Goal: Task Accomplishment & Management: Use online tool/utility

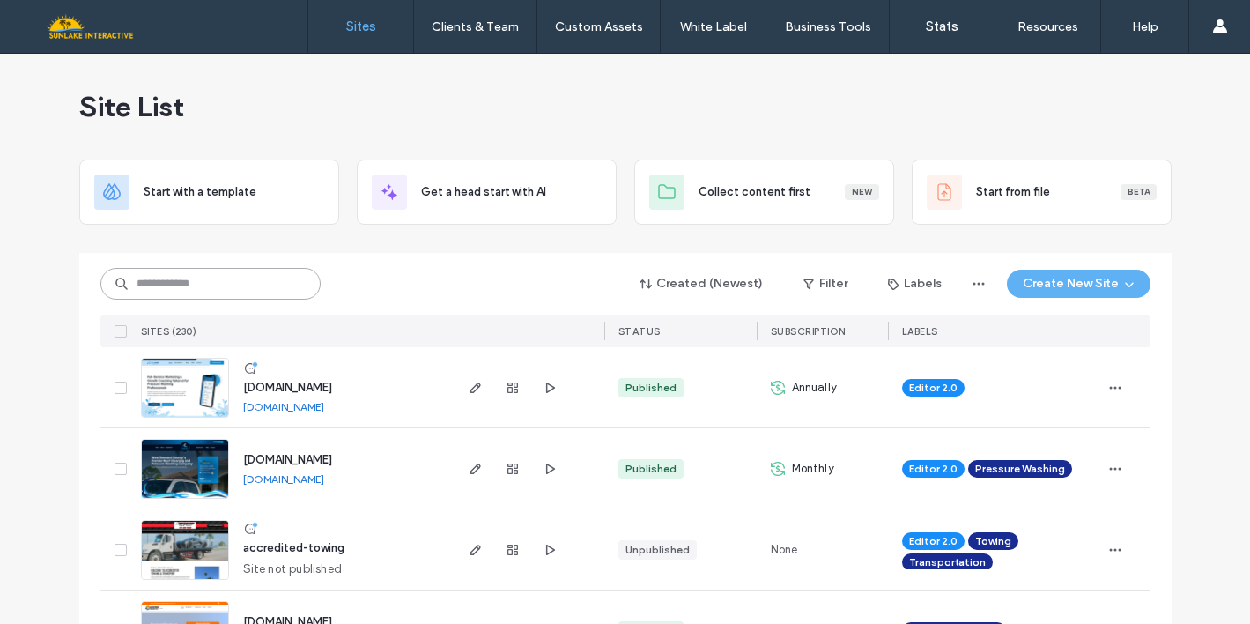
click at [251, 287] on input at bounding box center [210, 284] width 220 height 32
type input "*****"
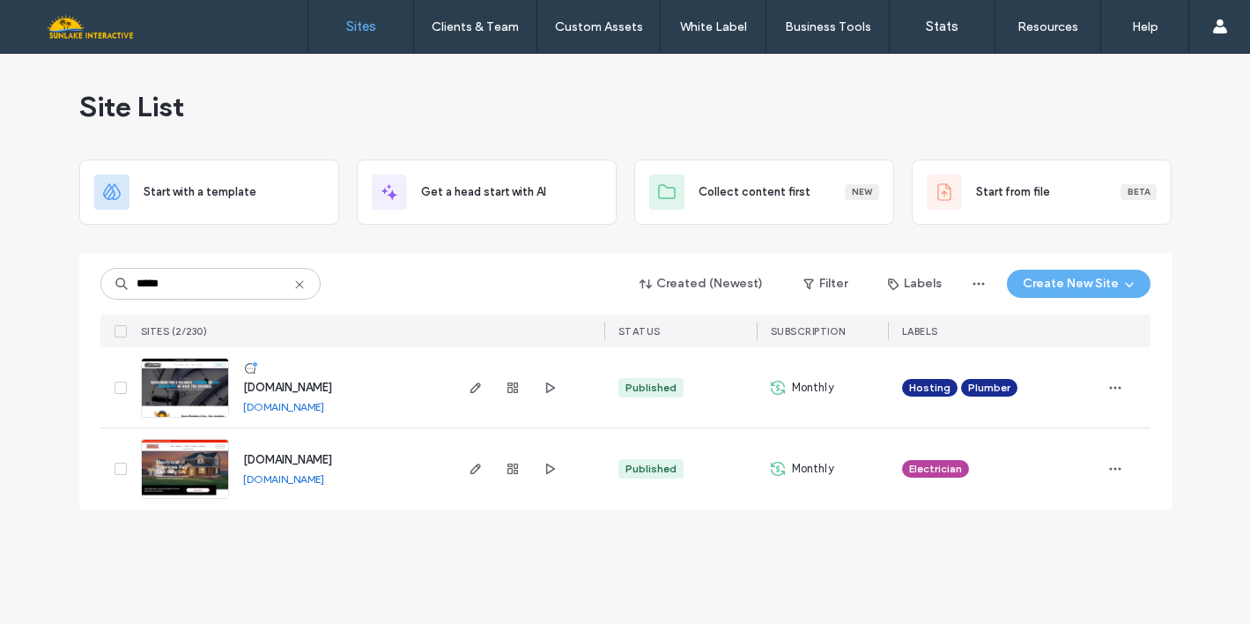
click at [170, 373] on img at bounding box center [185, 418] width 86 height 120
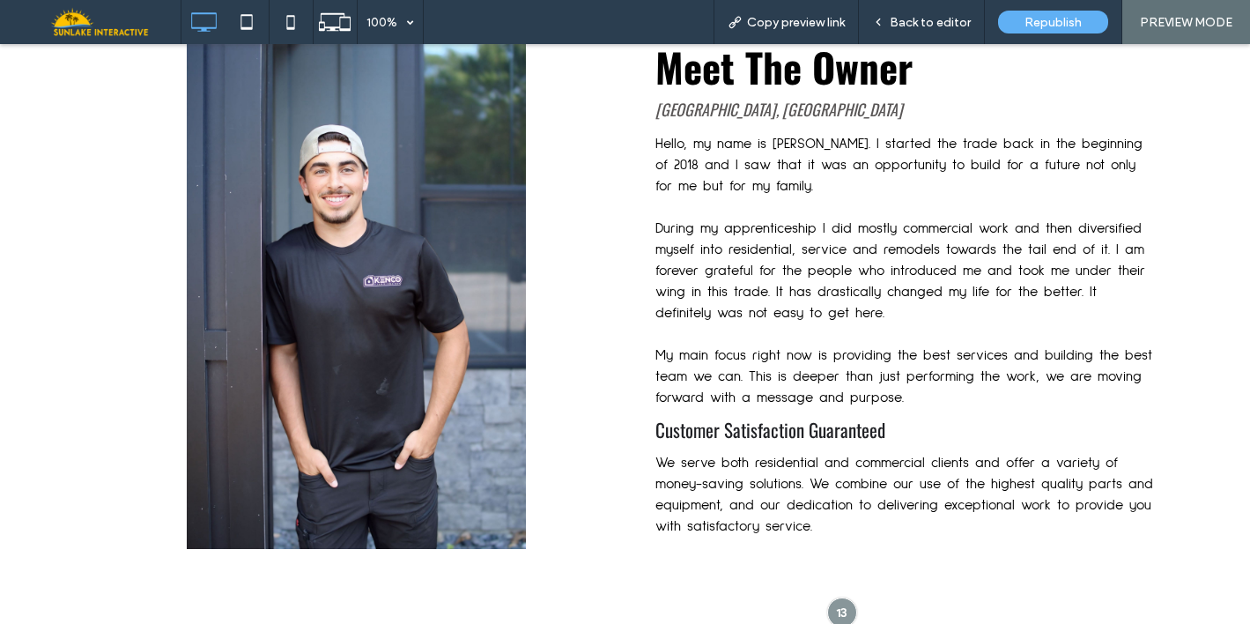
scroll to position [451, 0]
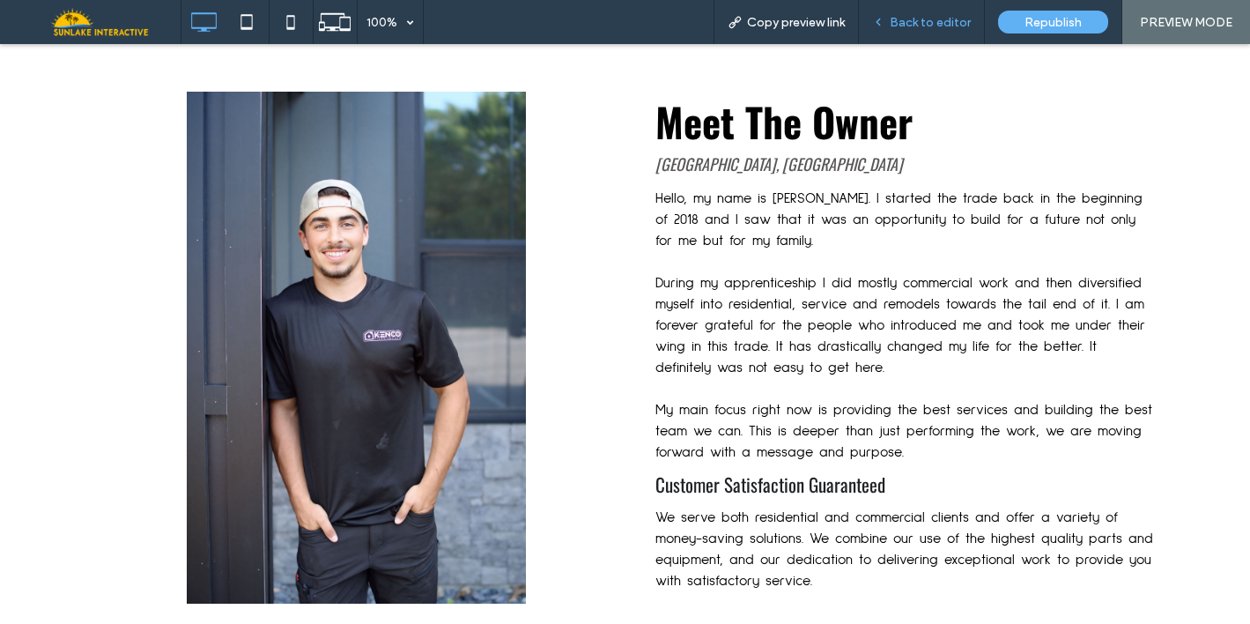
click at [930, 11] on div "Back to editor" at bounding box center [922, 22] width 126 height 44
click at [898, 32] on div "Back to editor" at bounding box center [922, 22] width 126 height 44
click at [897, 18] on span "Back to editor" at bounding box center [930, 22] width 81 height 15
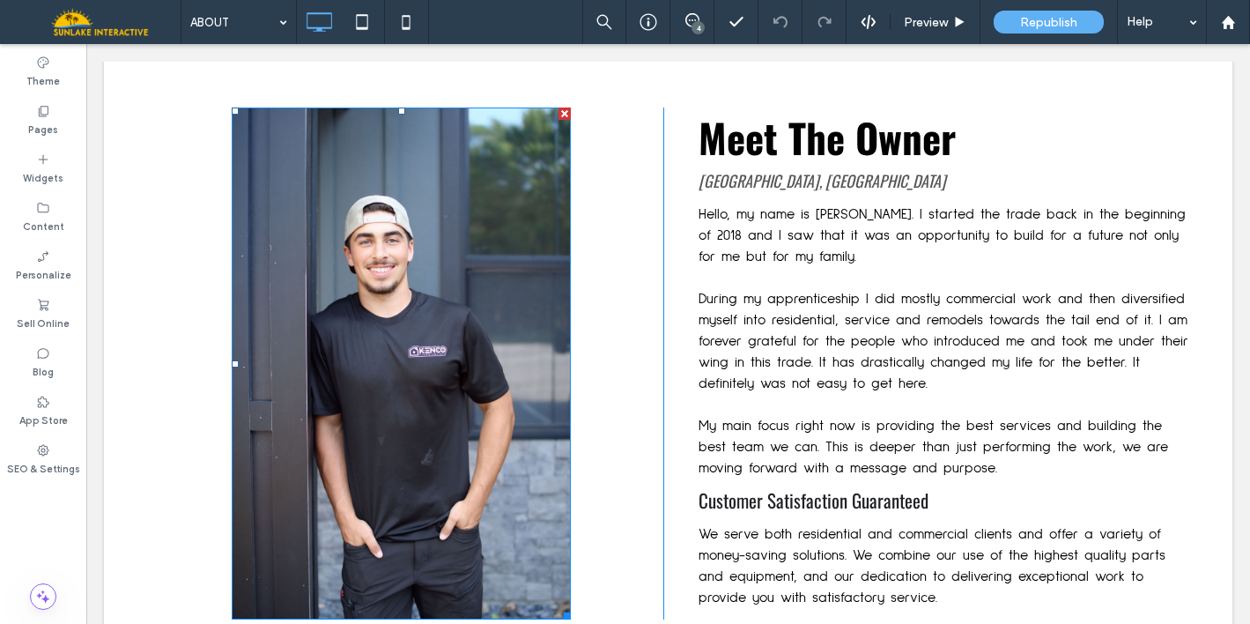
click at [372, 243] on img at bounding box center [401, 363] width 339 height 512
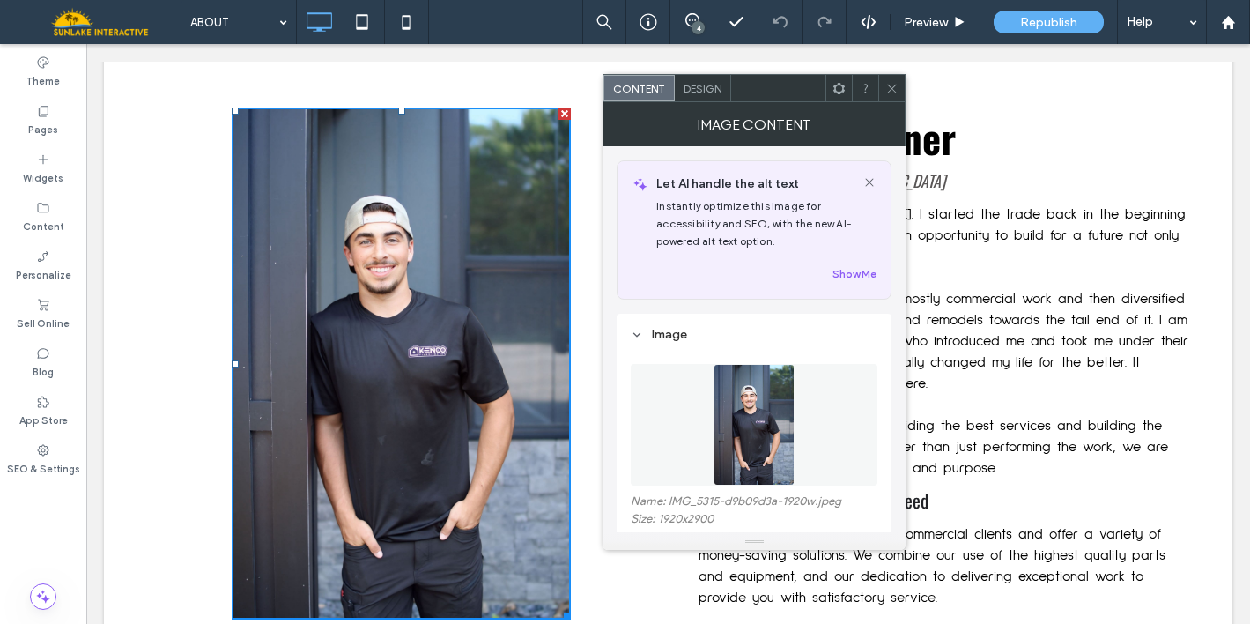
click at [674, 411] on figure at bounding box center [754, 425] width 247 height 122
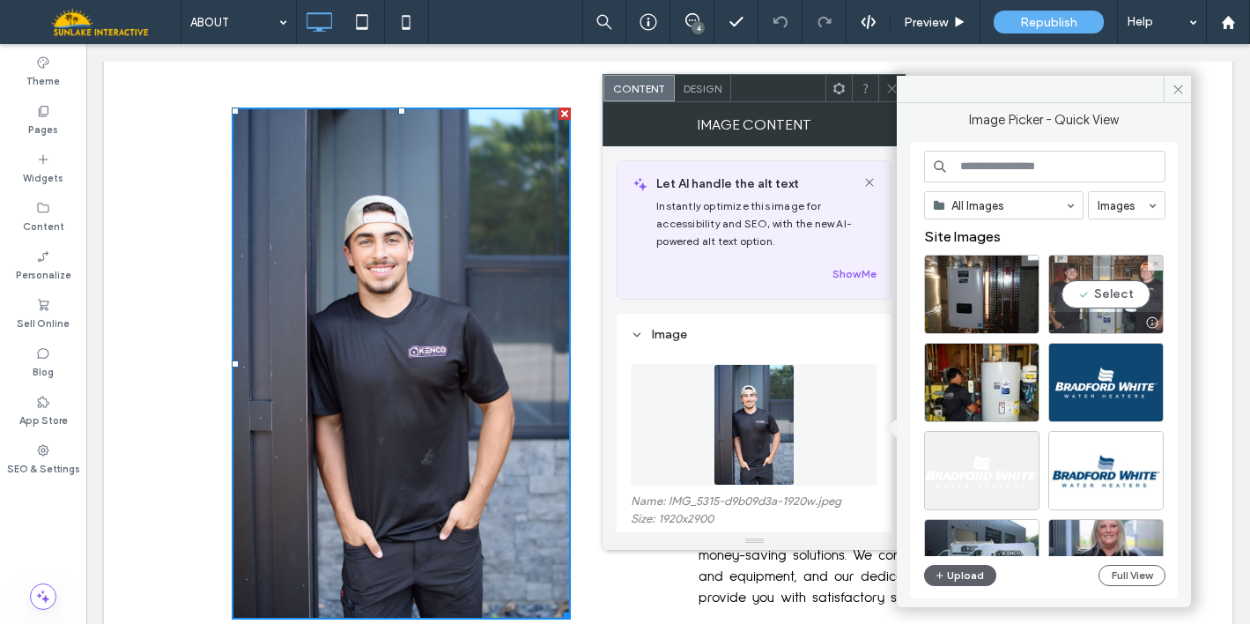
click at [1136, 300] on div "Select" at bounding box center [1105, 294] width 115 height 79
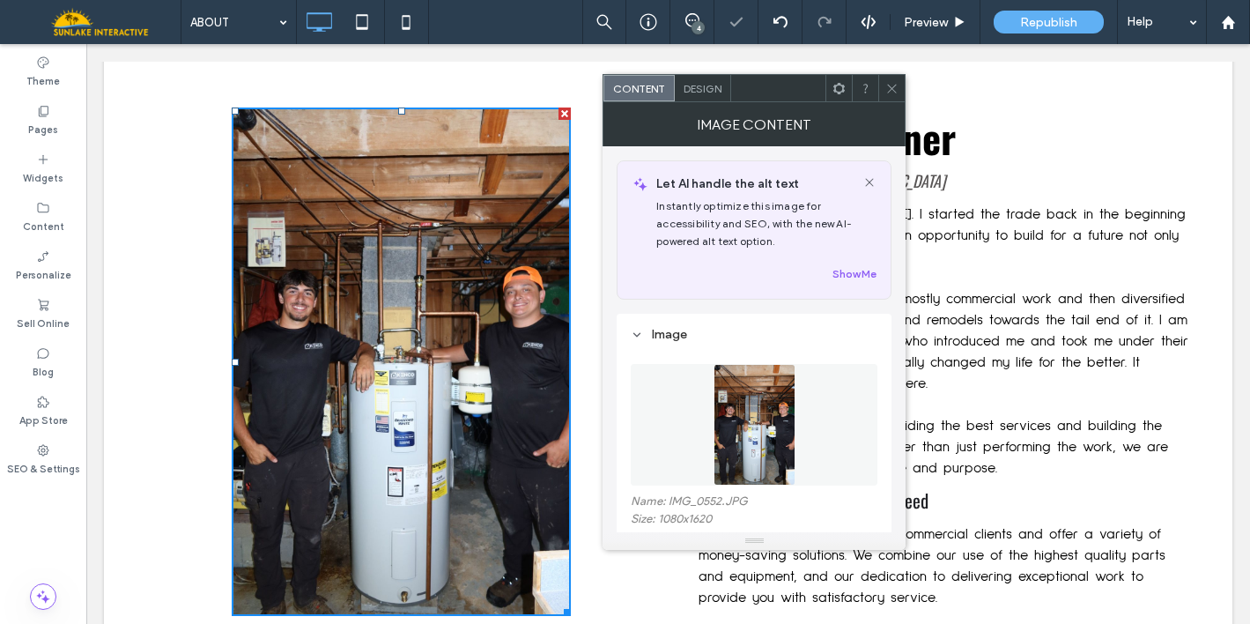
click at [747, 424] on img at bounding box center [754, 425] width 82 height 122
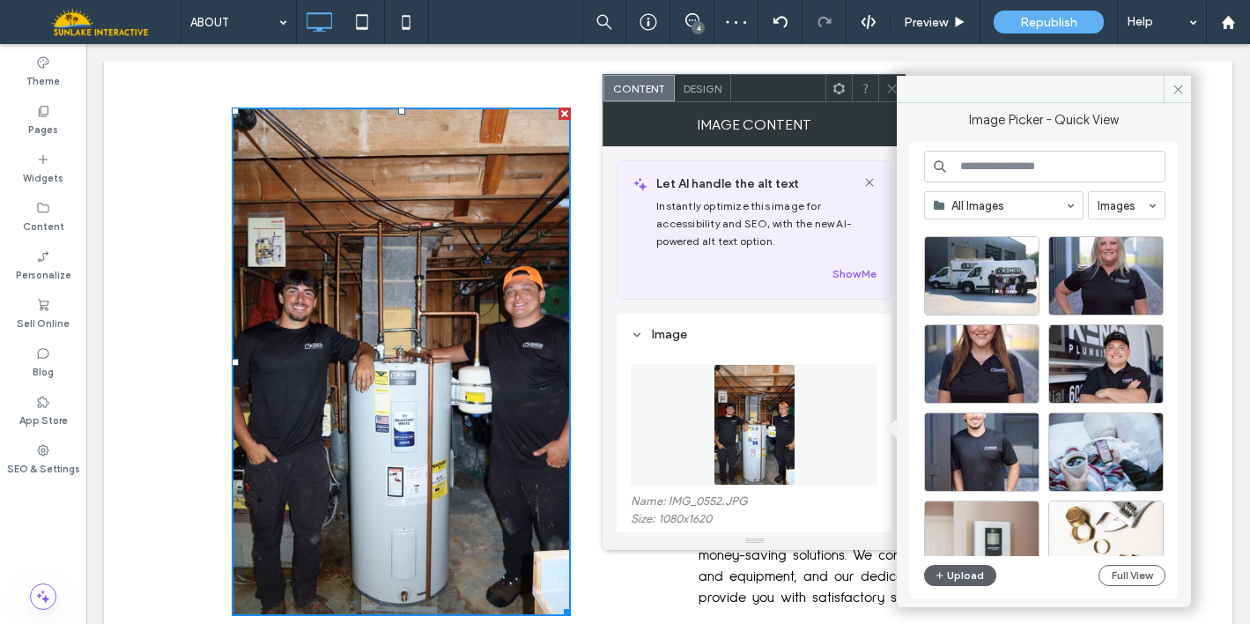
scroll to position [284, 0]
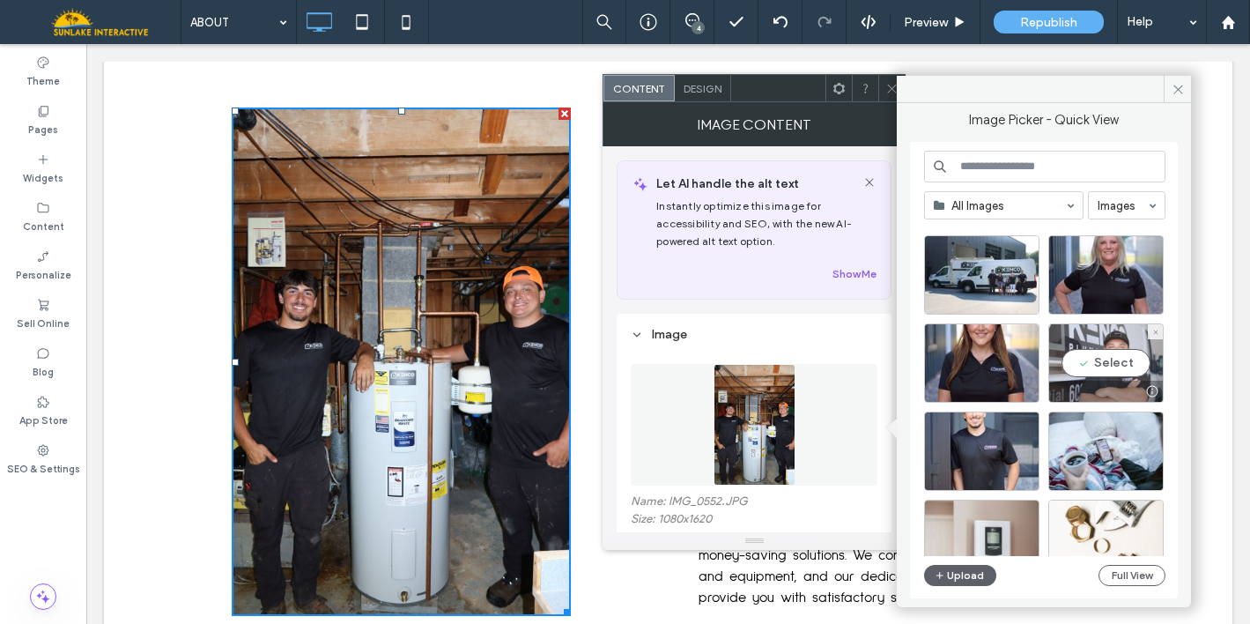
click at [1118, 367] on div "Select" at bounding box center [1105, 362] width 115 height 79
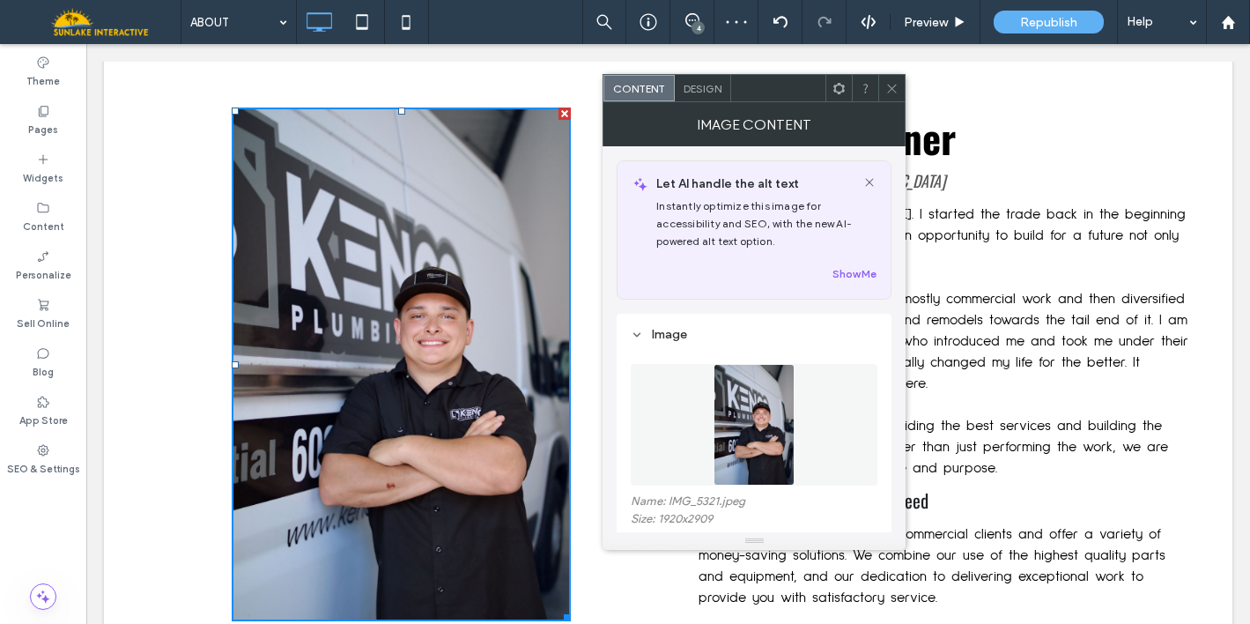
click at [767, 462] on img at bounding box center [753, 425] width 81 height 122
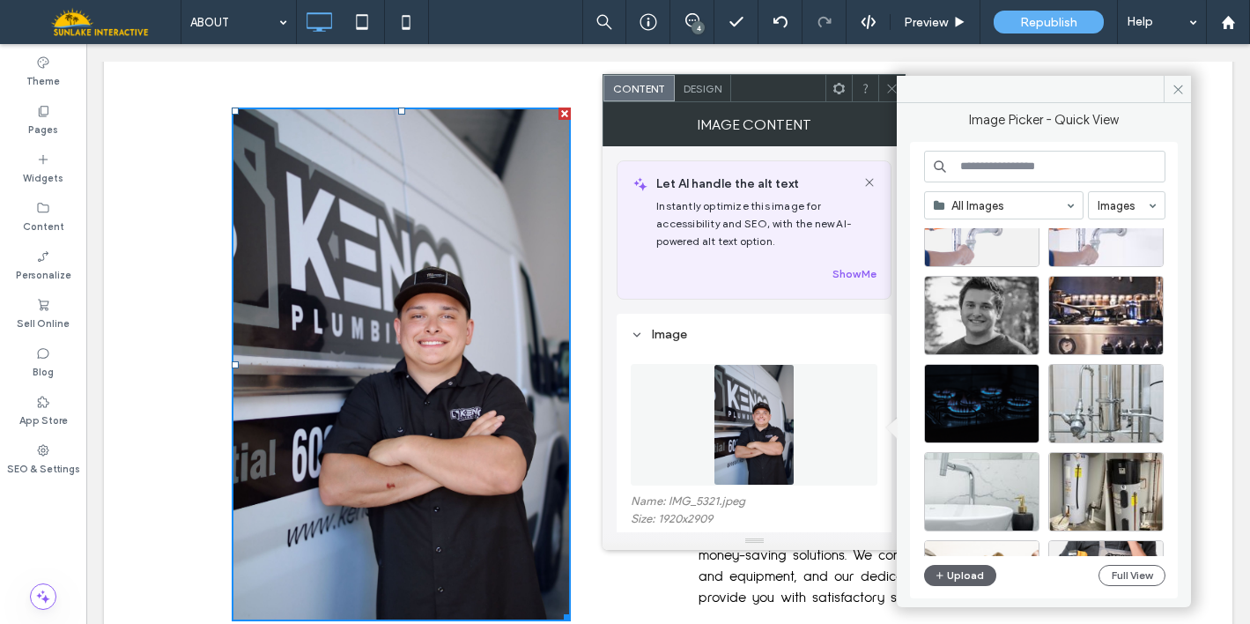
scroll to position [2438, 0]
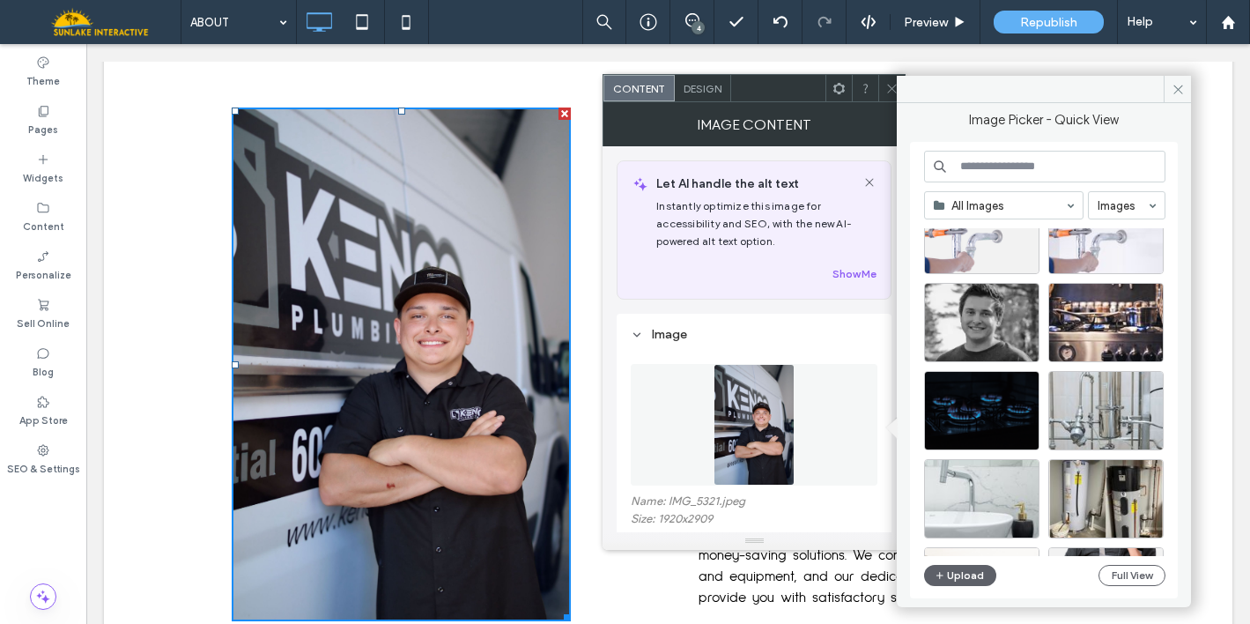
click at [885, 86] on icon at bounding box center [891, 88] width 13 height 13
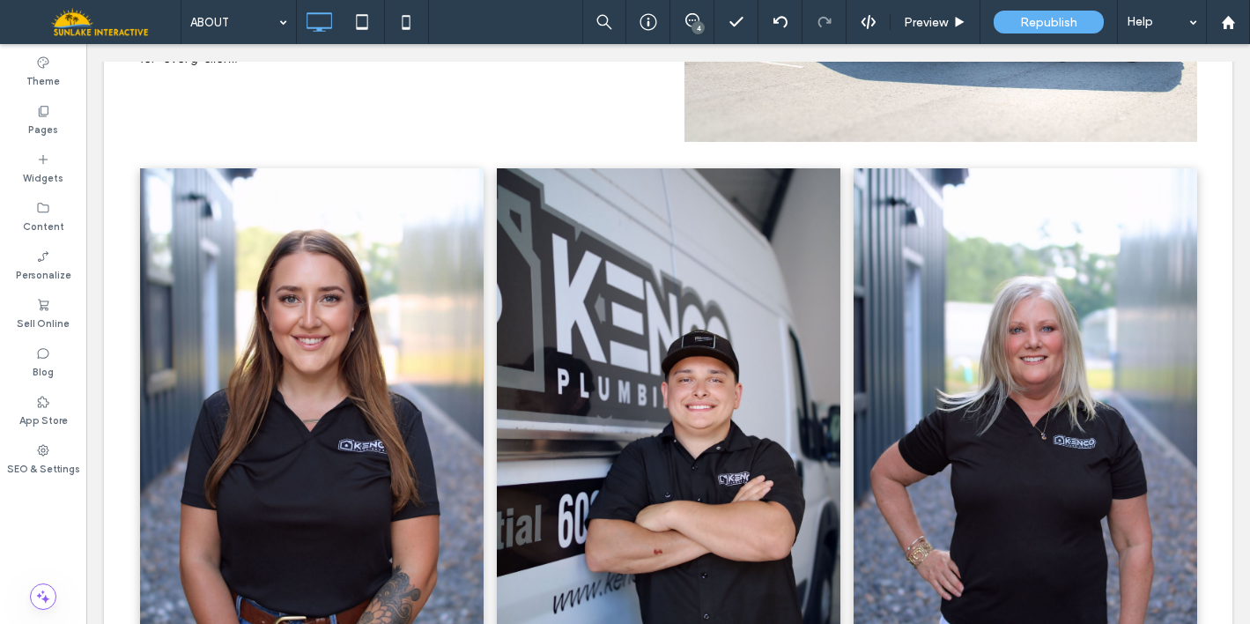
scroll to position [1459, 0]
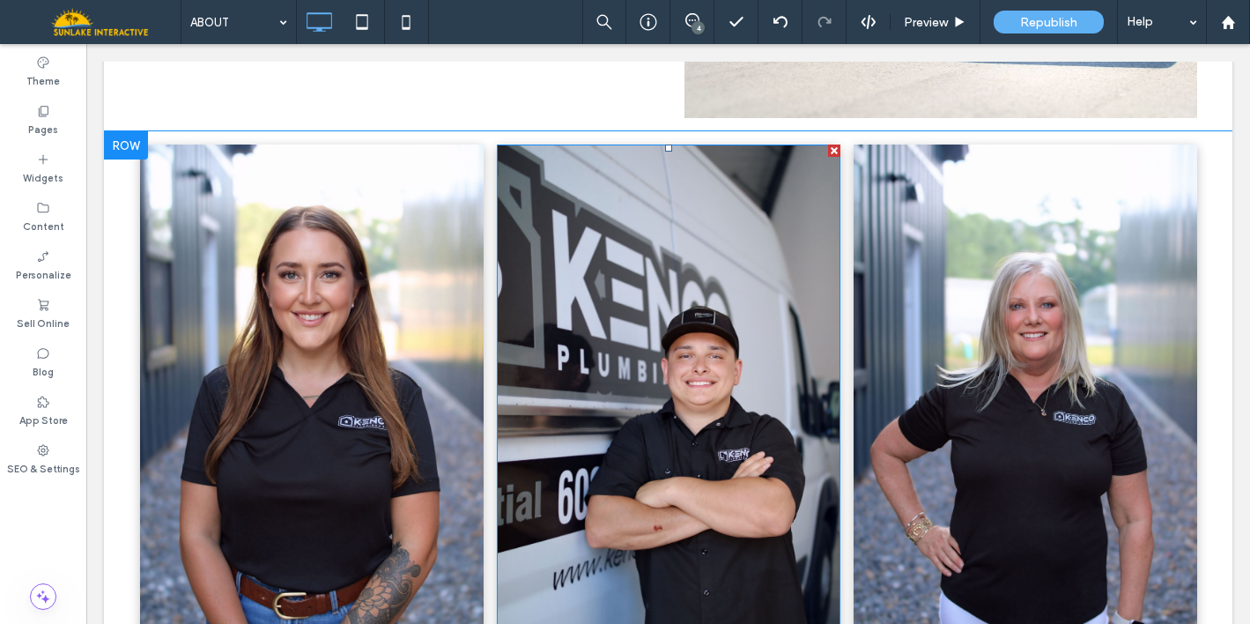
click at [772, 310] on img at bounding box center [669, 404] width 344 height 521
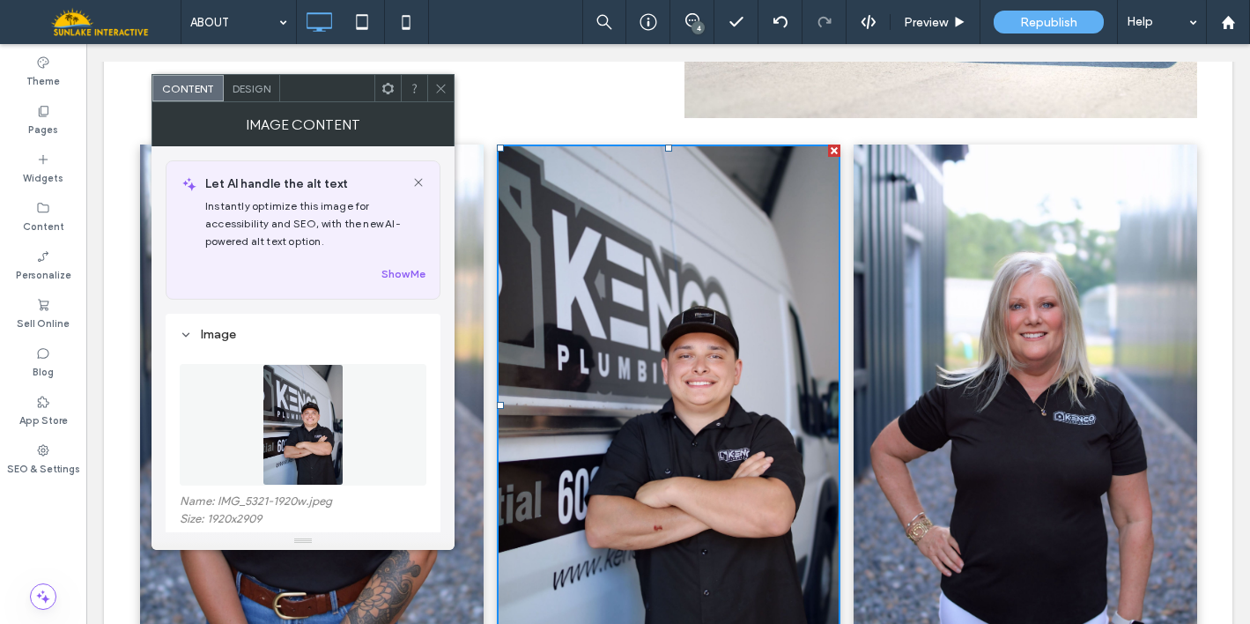
click at [364, 398] on figure at bounding box center [303, 425] width 247 height 122
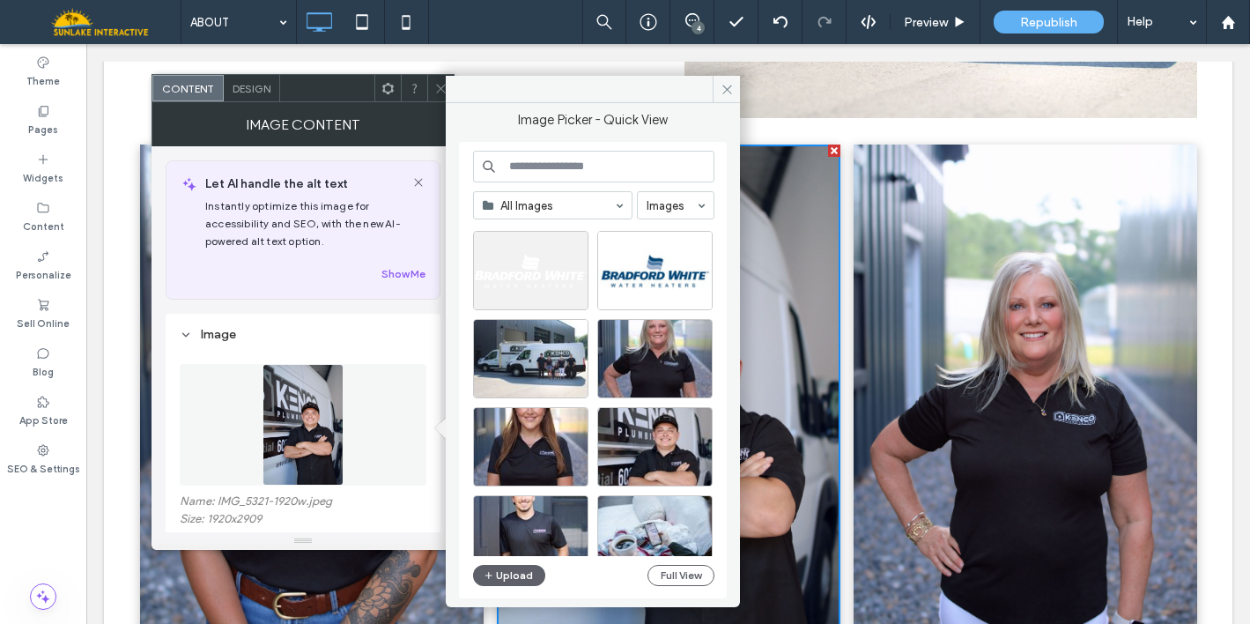
scroll to position [225, 0]
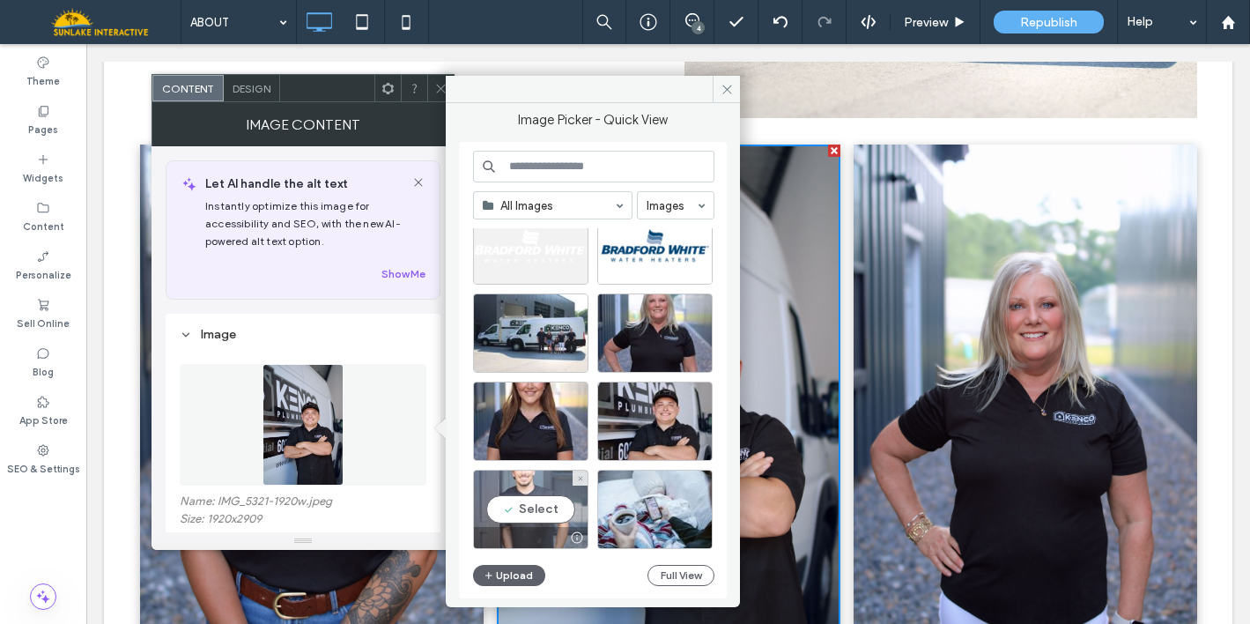
click at [519, 501] on div "Select" at bounding box center [530, 508] width 115 height 79
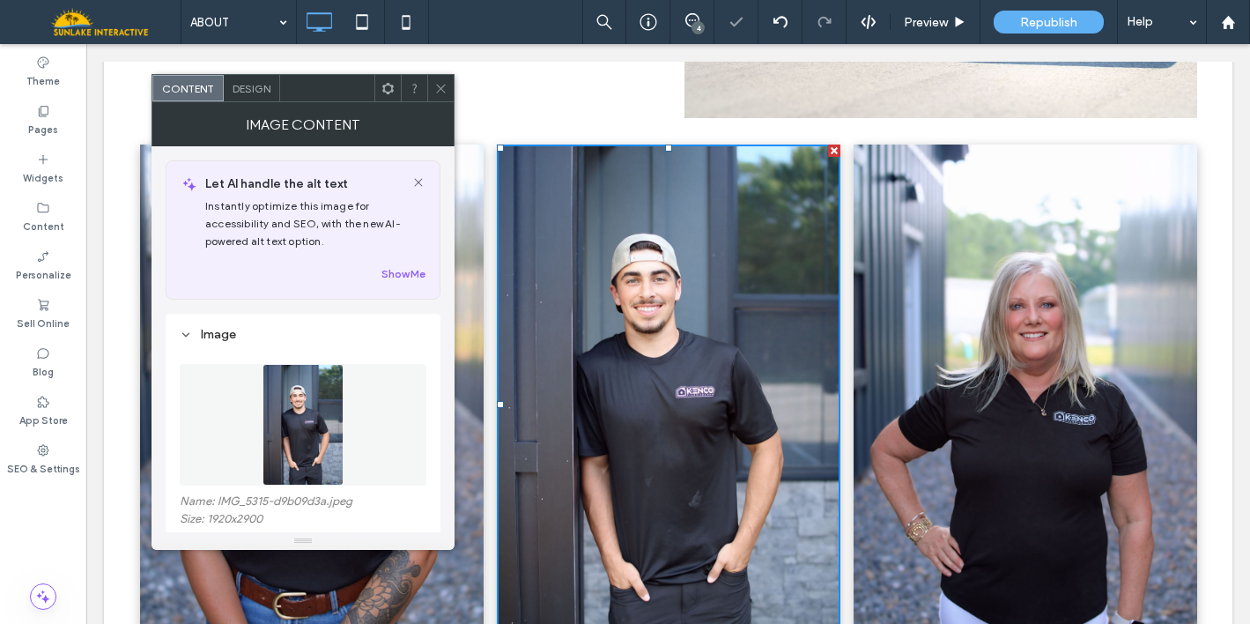
click at [430, 87] on div at bounding box center [440, 88] width 26 height 26
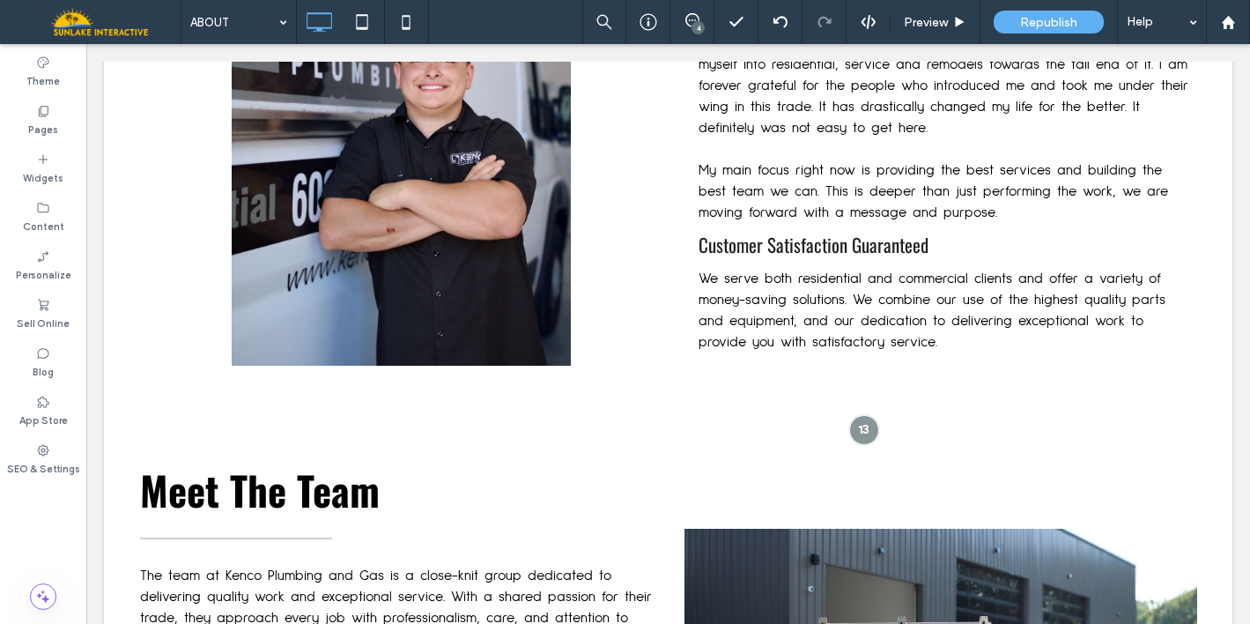
scroll to position [788, 0]
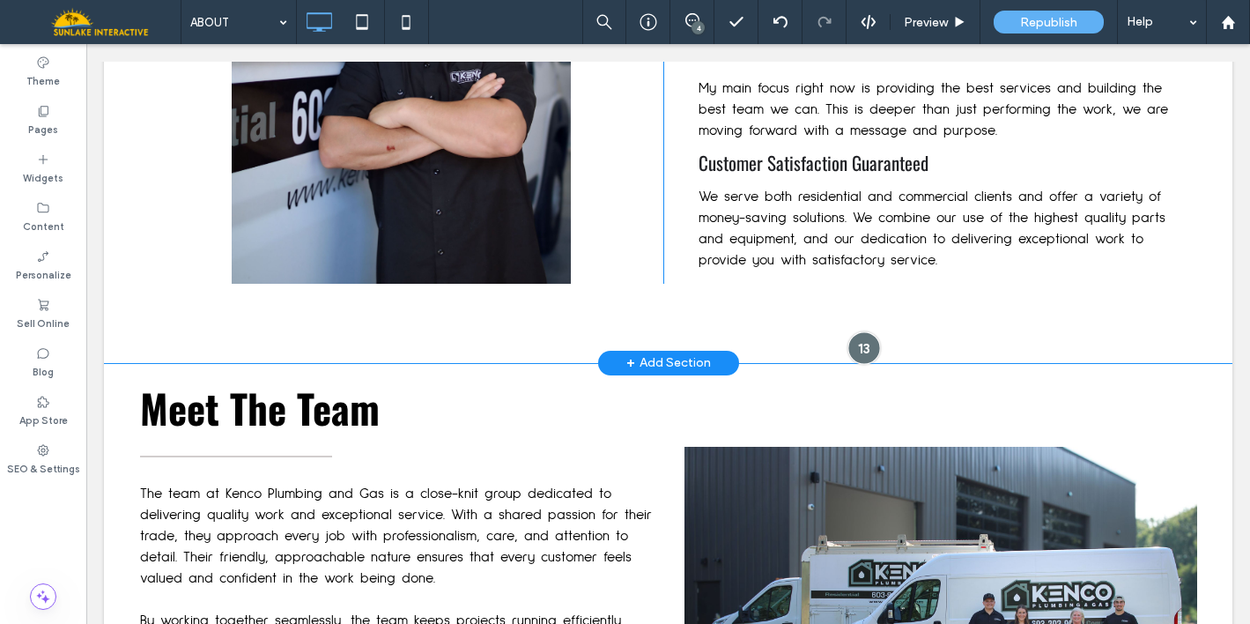
click at [854, 351] on div at bounding box center [863, 347] width 33 height 33
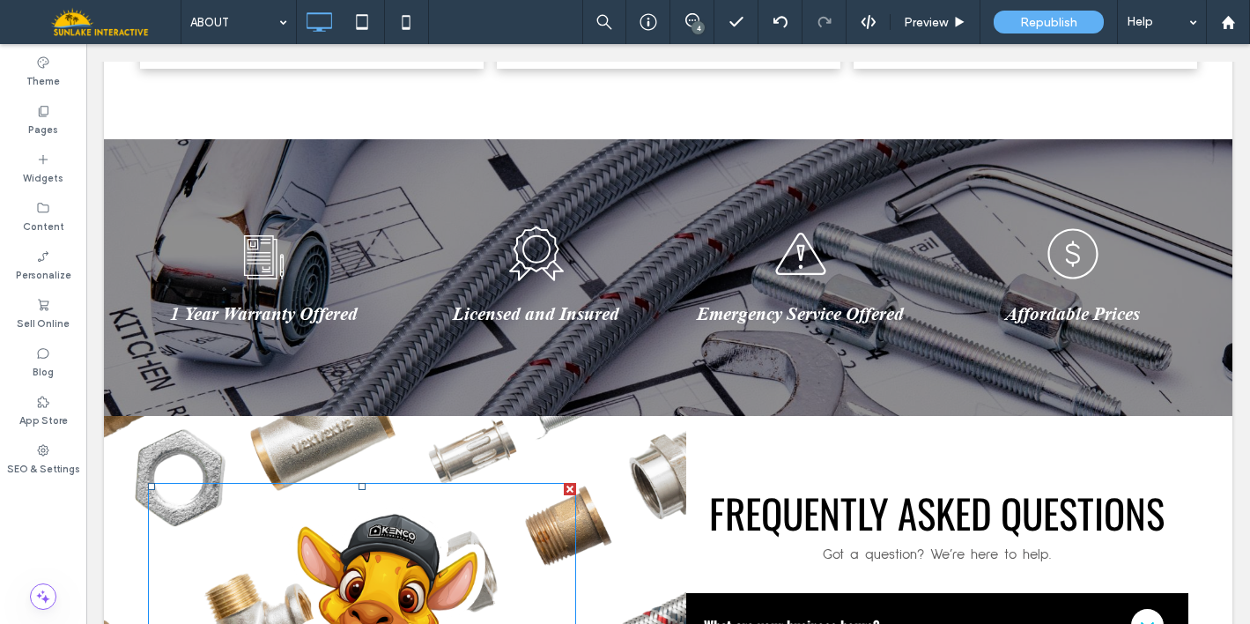
scroll to position [2247, 0]
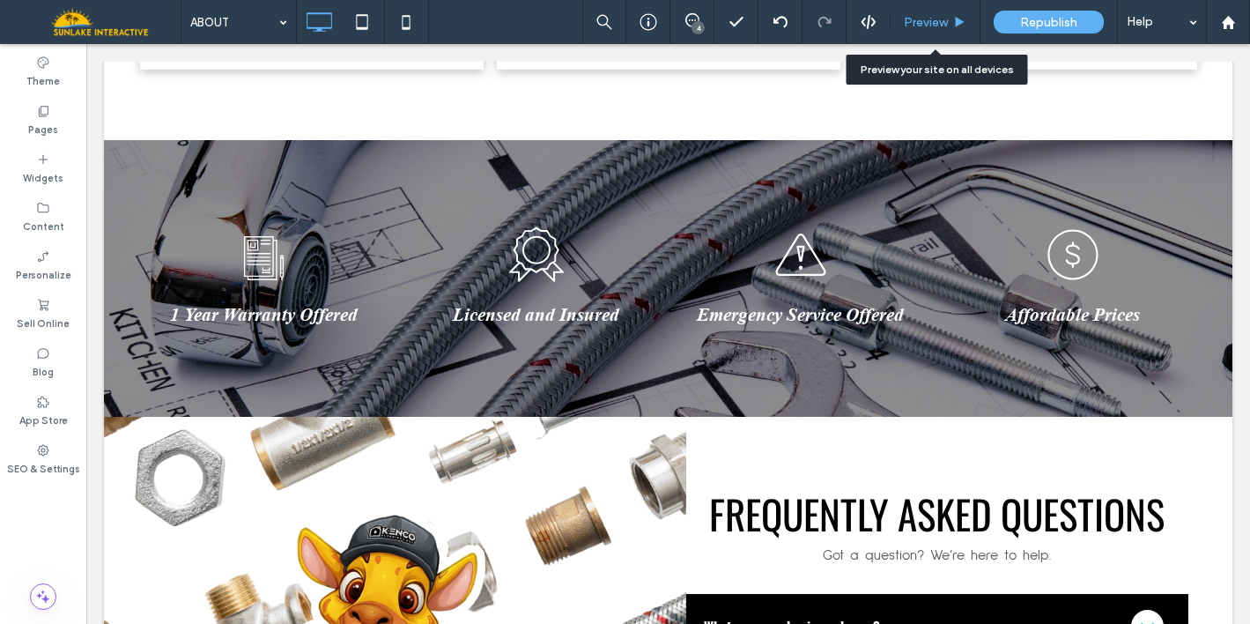
click at [926, 23] on span "Preview" at bounding box center [926, 22] width 44 height 15
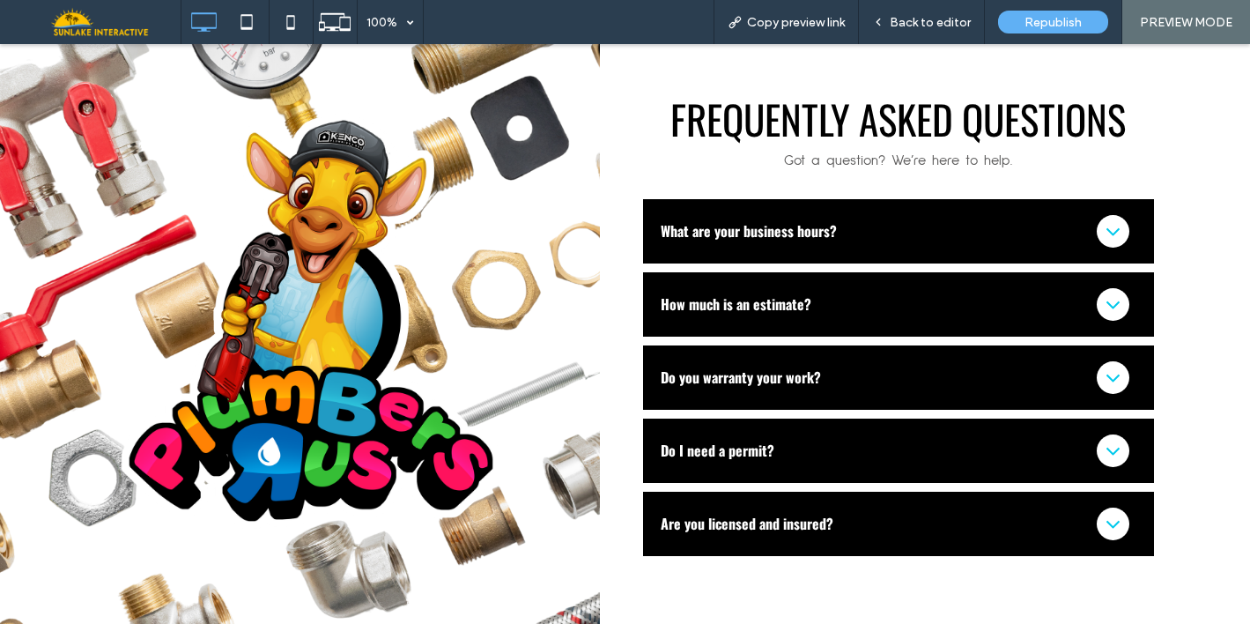
scroll to position [2609, 0]
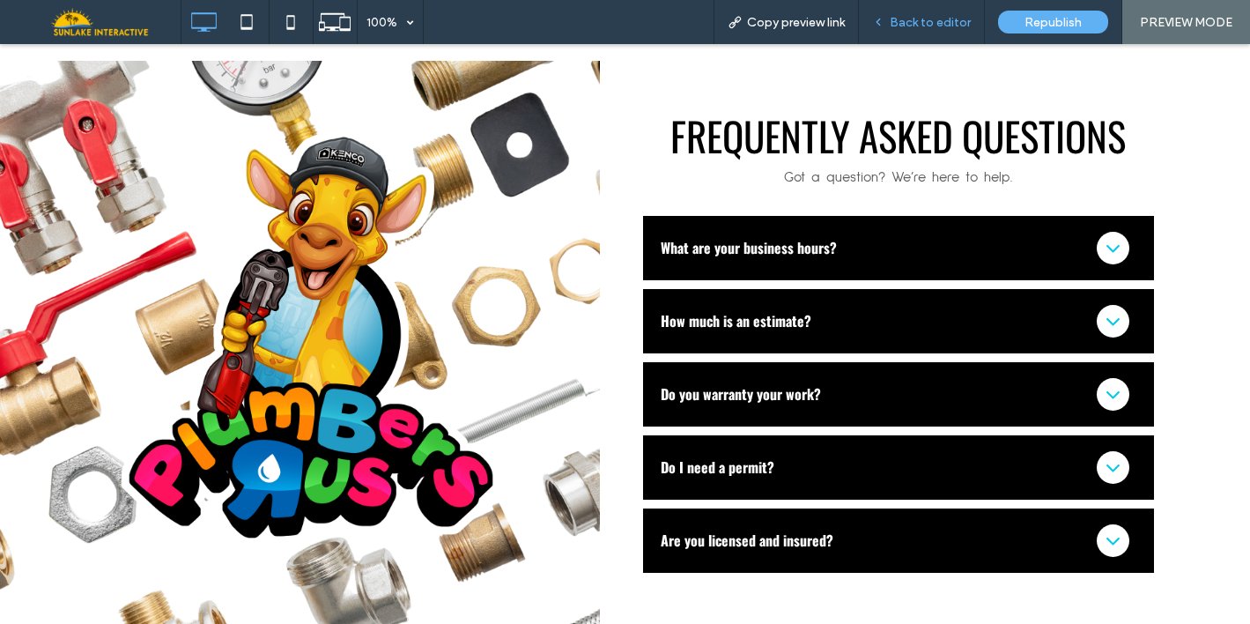
click at [896, 35] on div "Back to editor" at bounding box center [922, 22] width 126 height 44
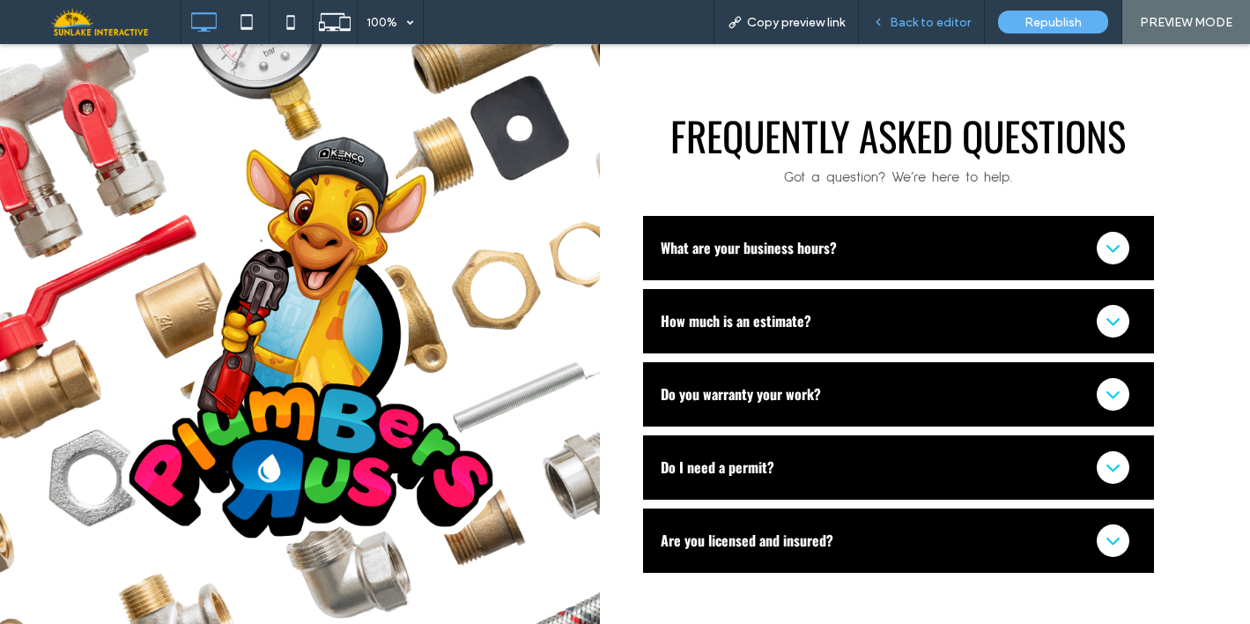
click at [925, 6] on div "Back to editor" at bounding box center [922, 22] width 126 height 44
click at [903, 17] on span "Back to editor" at bounding box center [930, 22] width 81 height 15
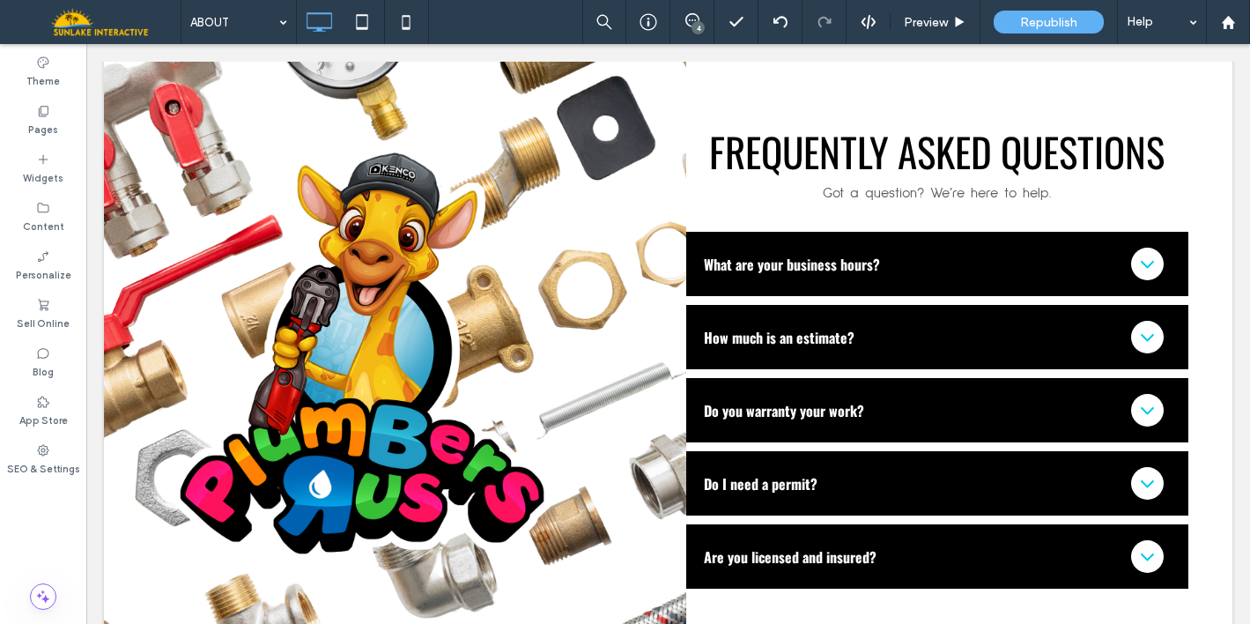
scroll to position [2603, 0]
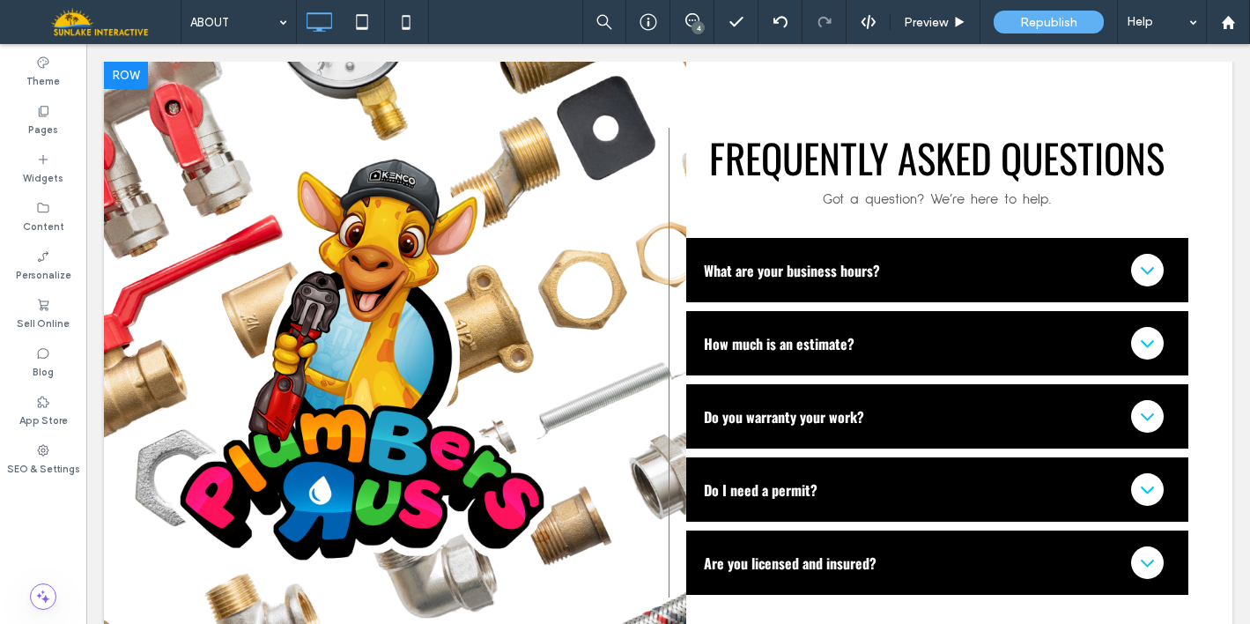
click at [521, 74] on div "Click To Paste FREQUENTLY ASKED QUESTIONS Got a question? We’re here to help. W…" at bounding box center [668, 362] width 1128 height 603
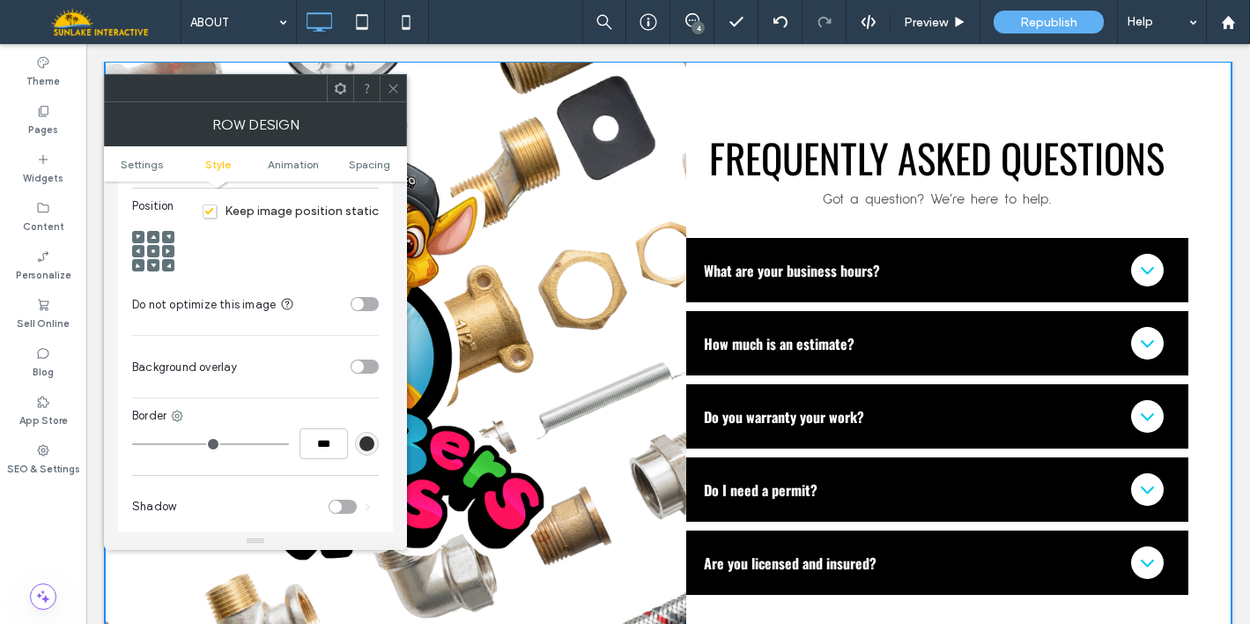
scroll to position [691, 0]
click at [358, 358] on div "toggle" at bounding box center [357, 364] width 12 height 12
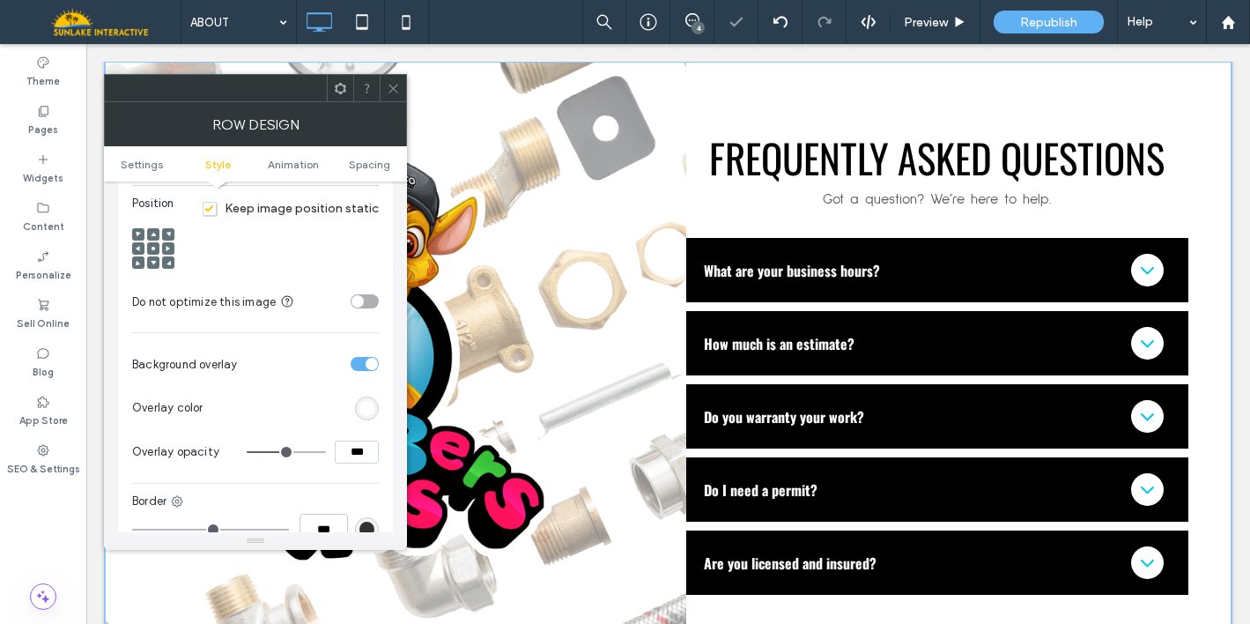
type input "**"
type input "***"
type input "**"
click at [304, 451] on input "range" at bounding box center [286, 452] width 79 height 2
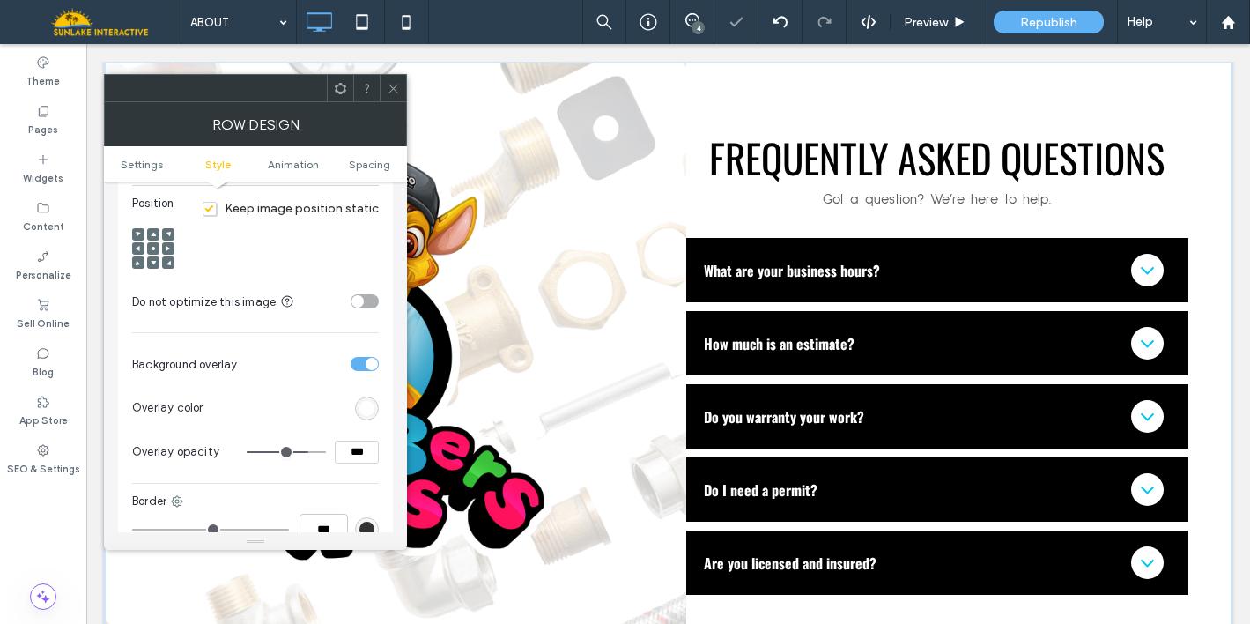
click at [396, 89] on icon at bounding box center [393, 88] width 13 height 13
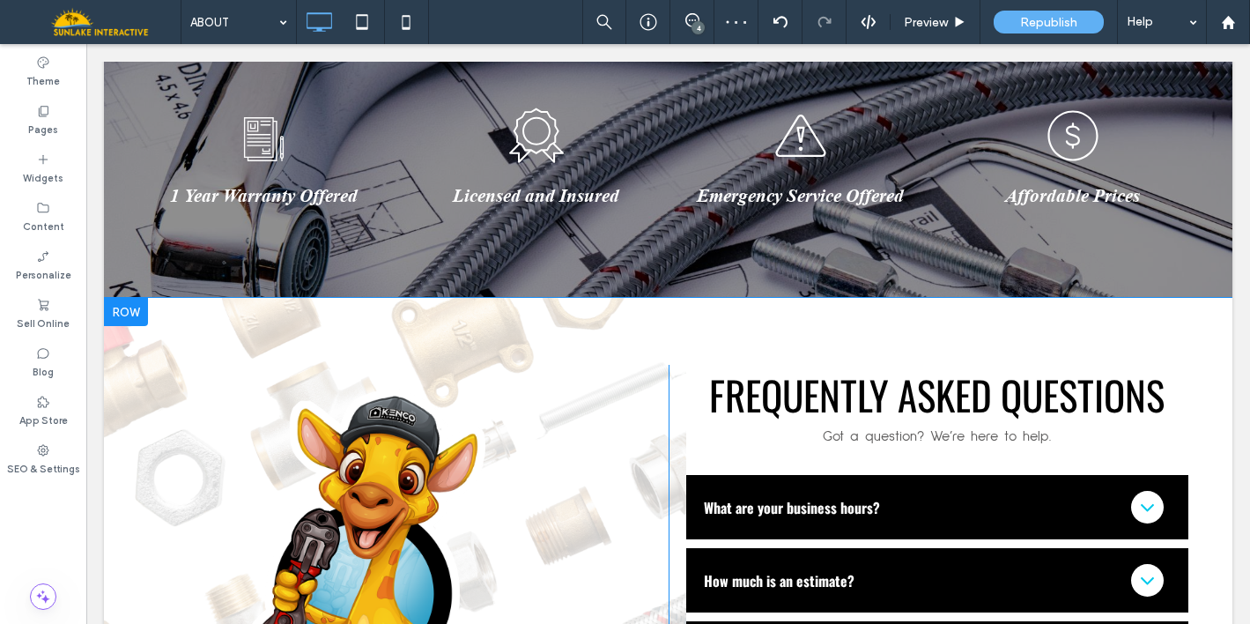
scroll to position [2361, 0]
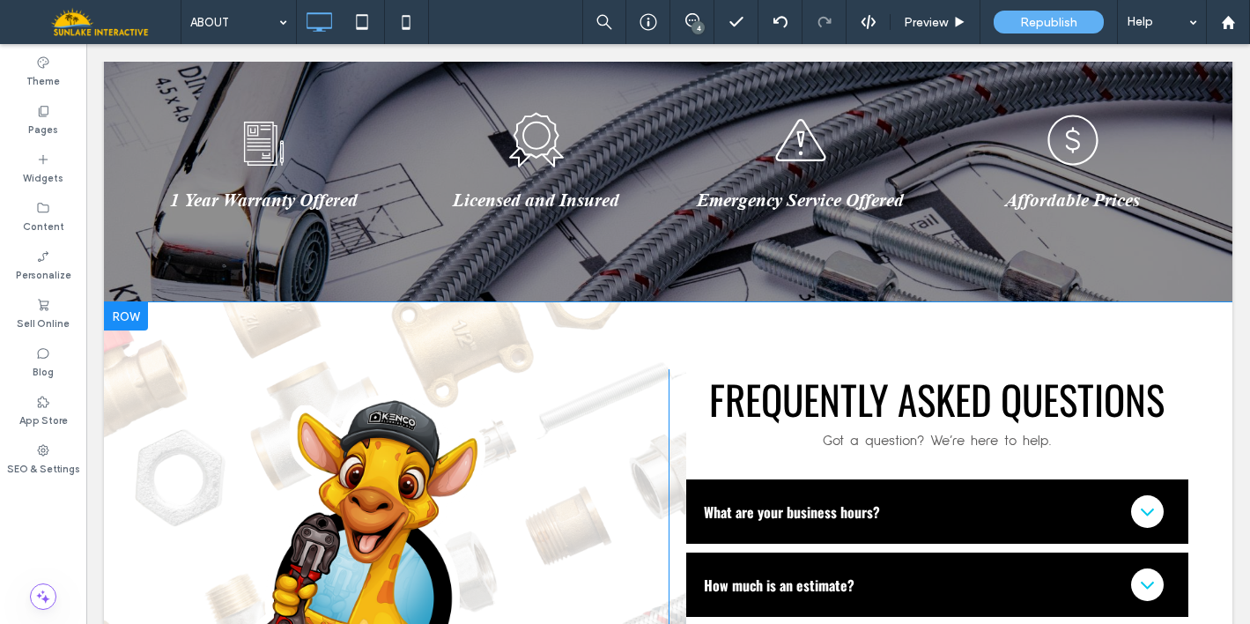
click at [597, 375] on div "Click To Paste" at bounding box center [408, 603] width 521 height 469
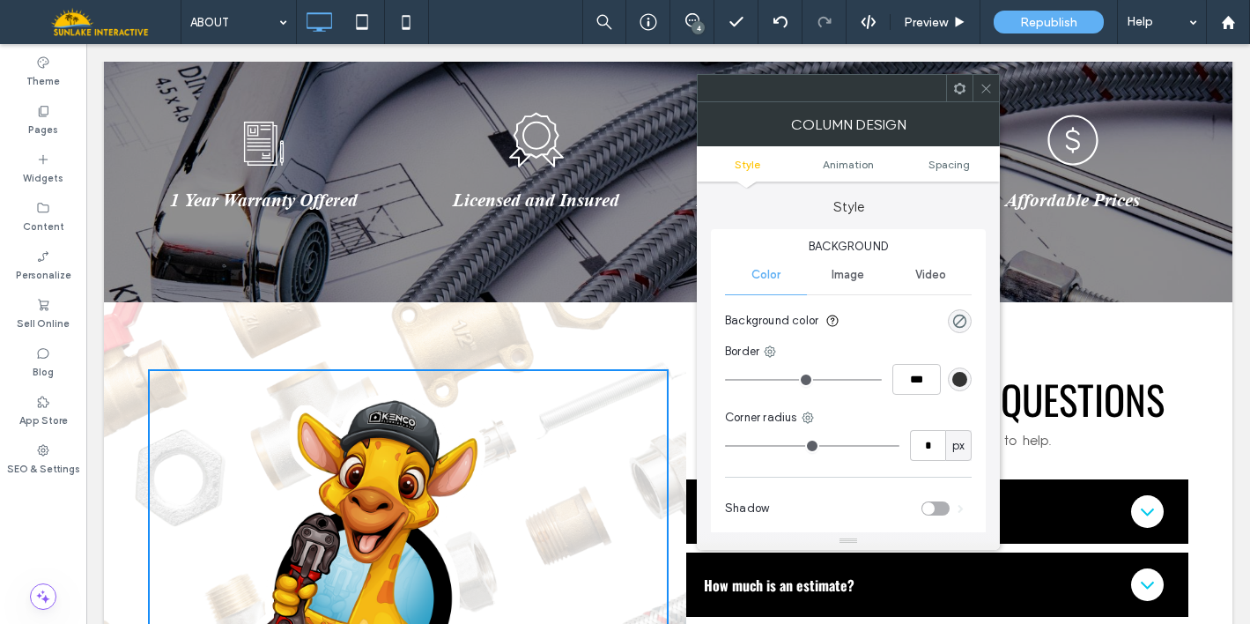
click at [984, 87] on icon at bounding box center [985, 88] width 13 height 13
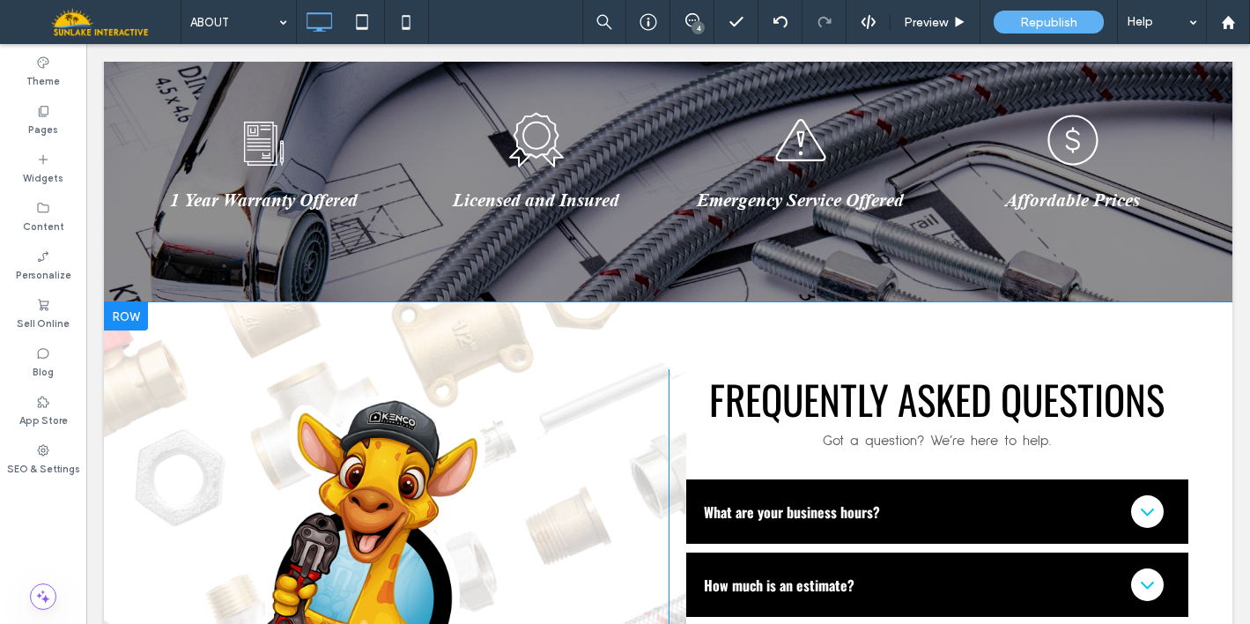
click at [562, 307] on div "Click To Paste FREQUENTLY ASKED QUESTIONS Got a question? We’re here to help. W…" at bounding box center [668, 603] width 1128 height 603
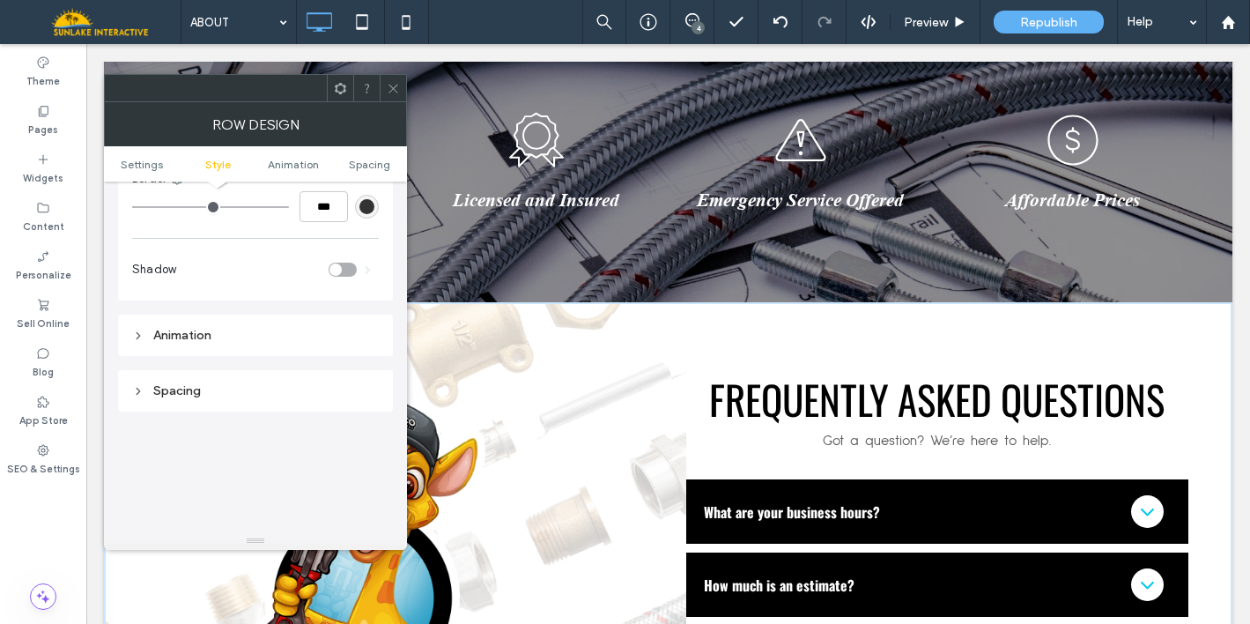
scroll to position [843, 0]
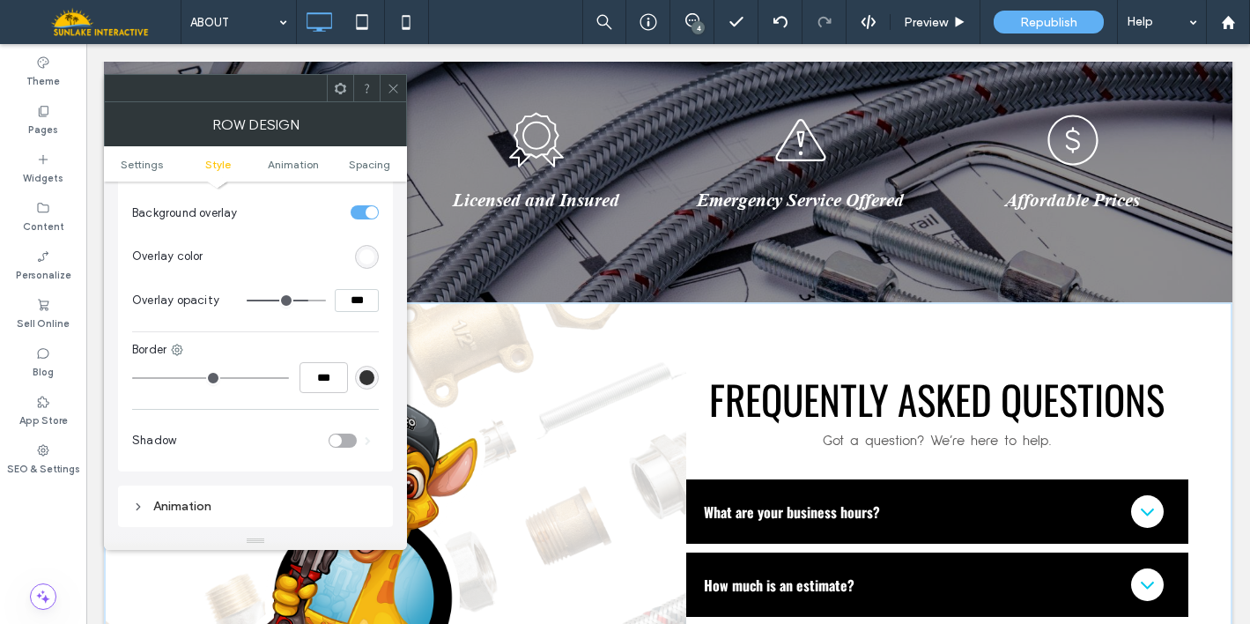
click at [391, 79] on span at bounding box center [393, 88] width 13 height 26
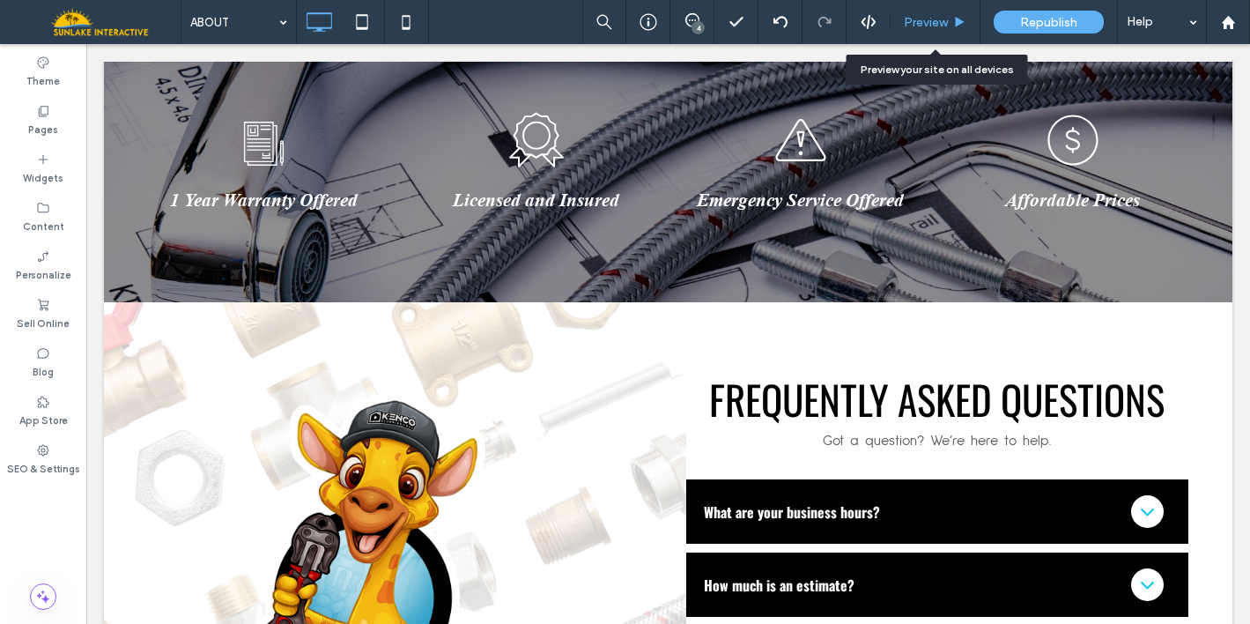
click at [919, 24] on span "Preview" at bounding box center [926, 22] width 44 height 15
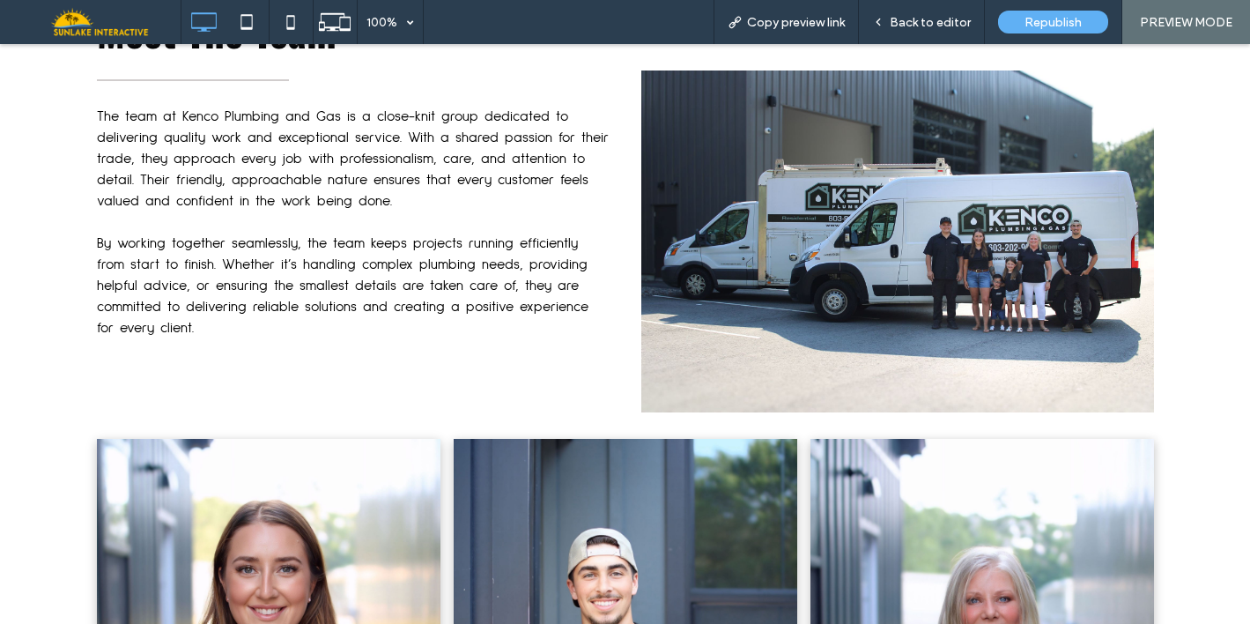
scroll to position [1154, 0]
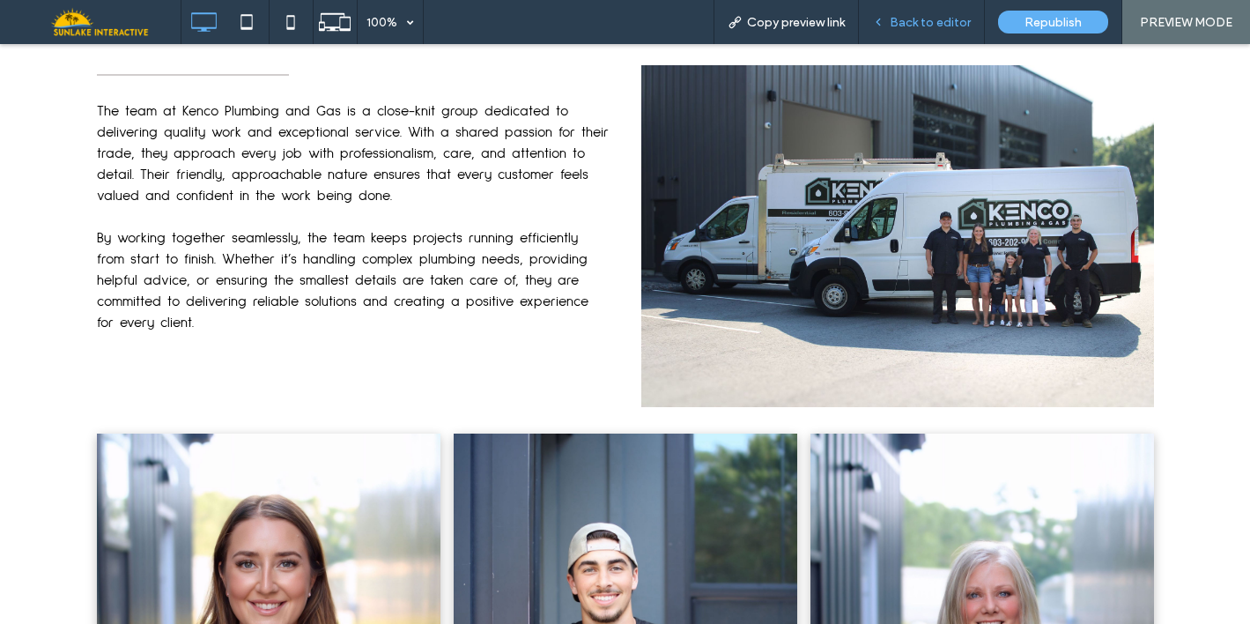
click at [916, 11] on div "Back to editor" at bounding box center [922, 22] width 126 height 44
click at [916, 15] on span "Back to editor" at bounding box center [930, 22] width 81 height 15
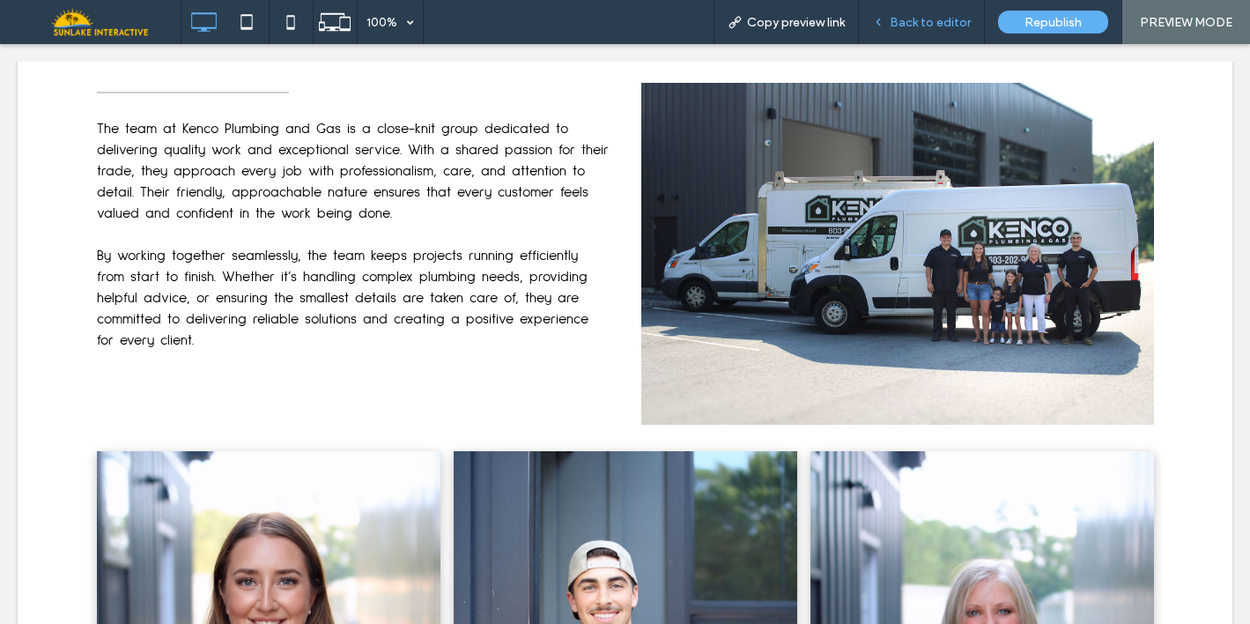
scroll to position [1151, 0]
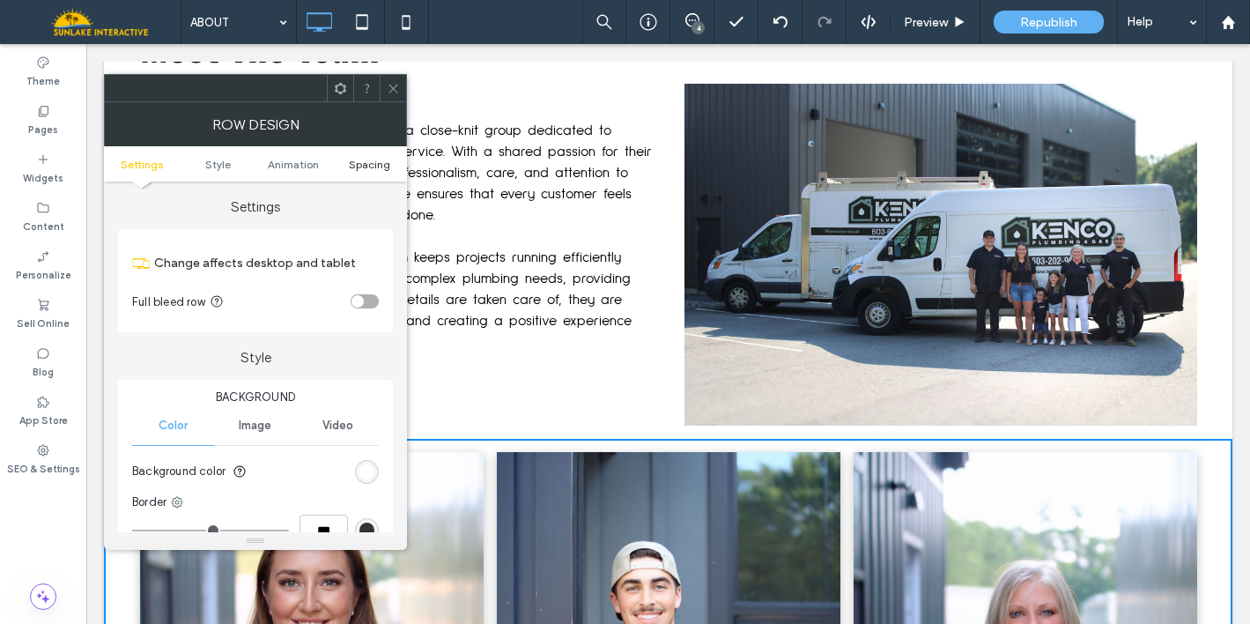
click at [378, 163] on span "Spacing" at bounding box center [369, 164] width 41 height 13
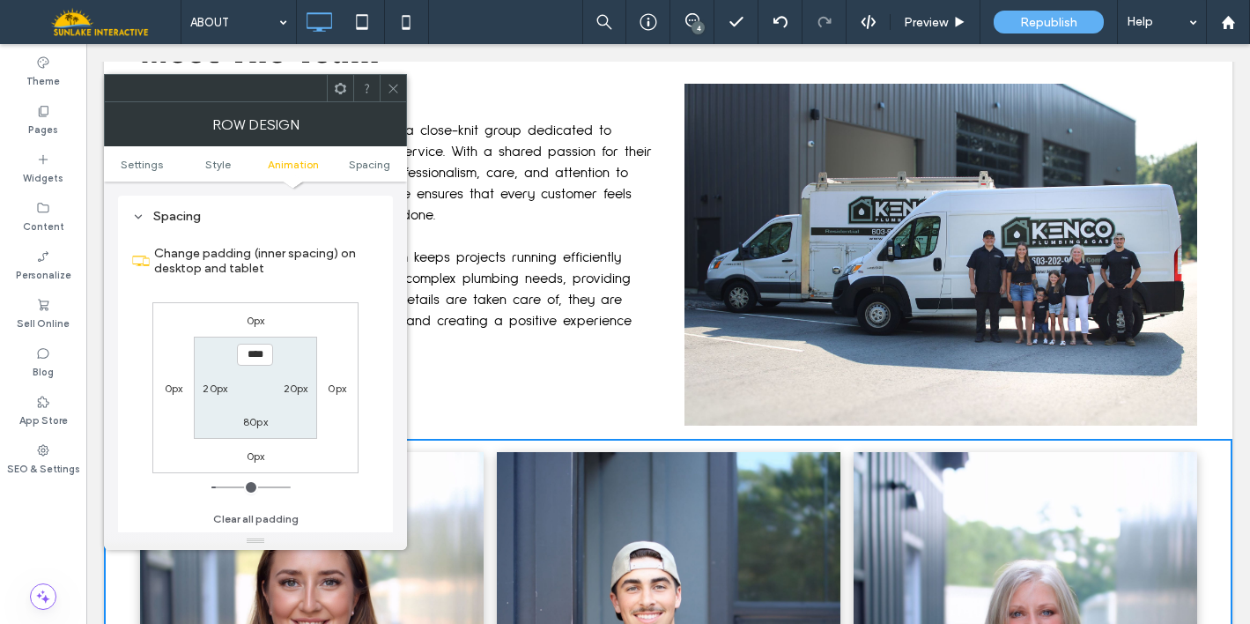
scroll to position [499, 0]
type input "****"
type input "**"
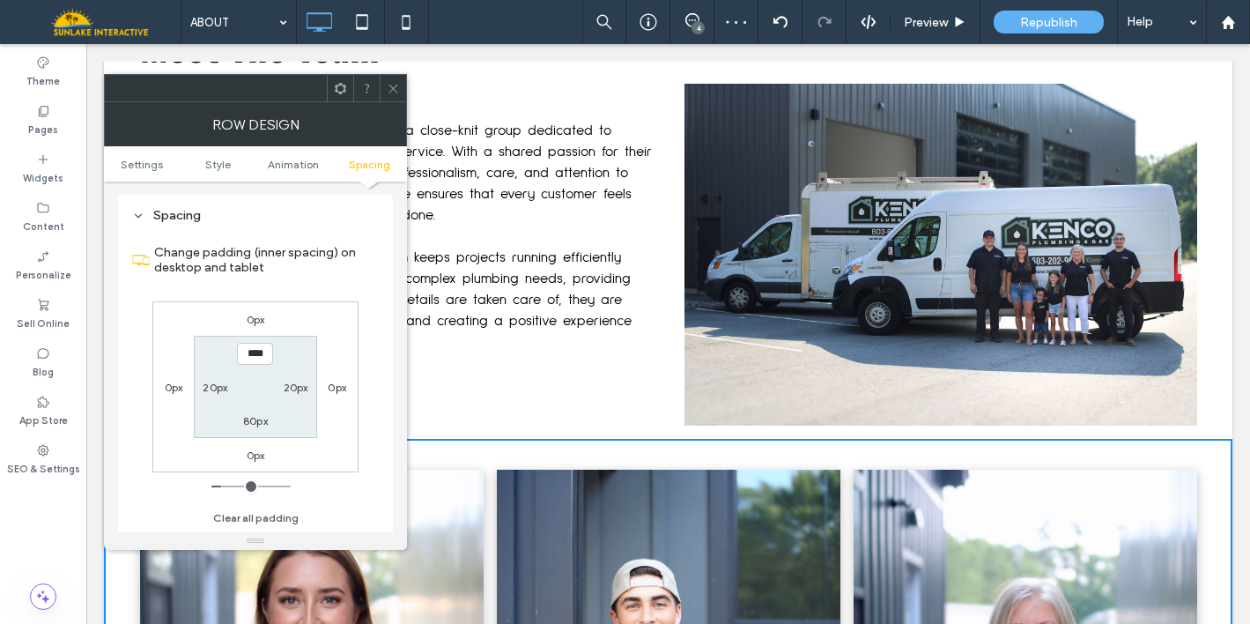
click at [249, 344] on input "****" at bounding box center [255, 354] width 36 height 22
type input "****"
type input "**"
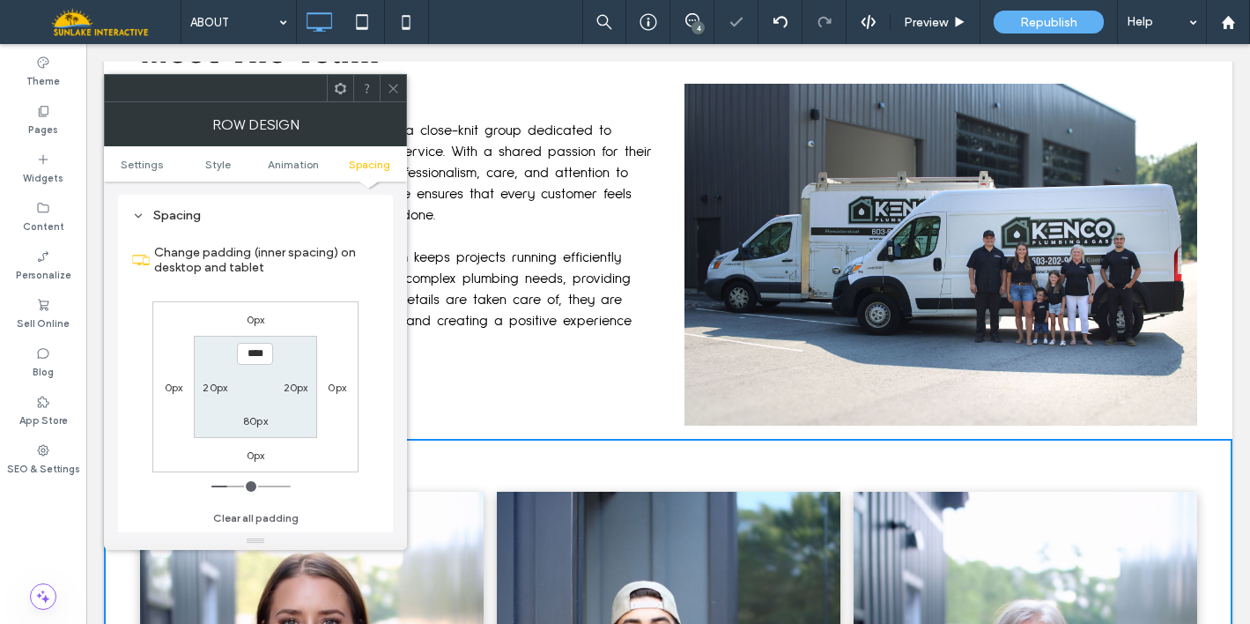
click at [389, 86] on icon at bounding box center [393, 88] width 13 height 13
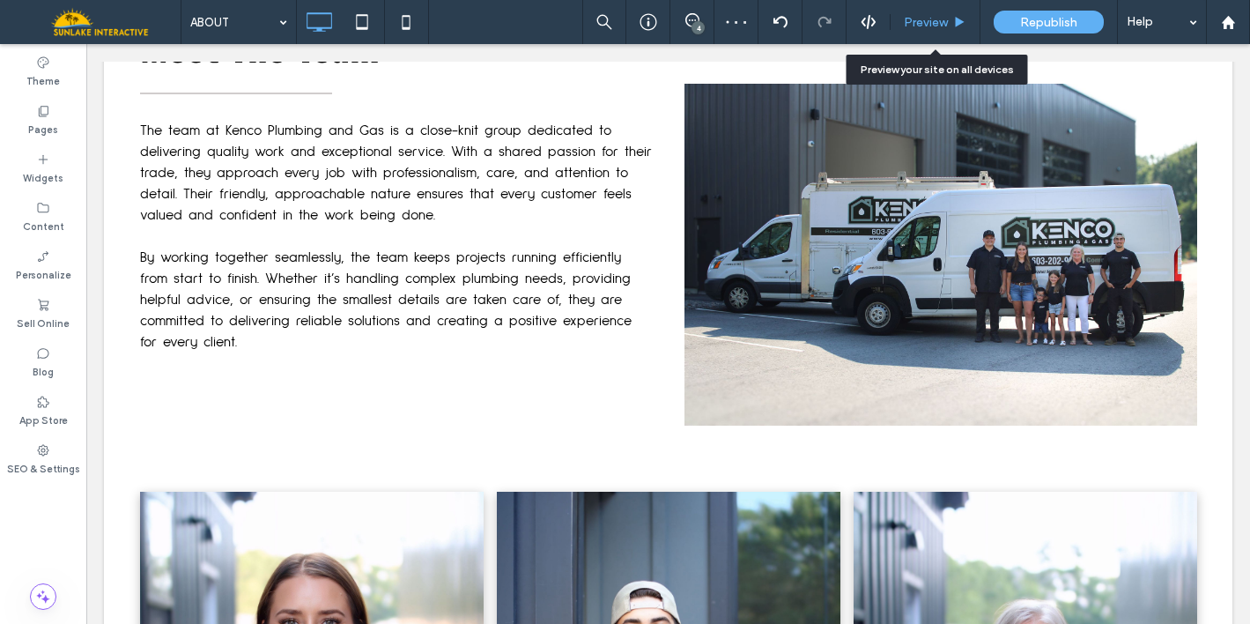
click at [936, 12] on div "Preview" at bounding box center [935, 22] width 90 height 44
click at [942, 16] on span "Preview" at bounding box center [926, 22] width 44 height 15
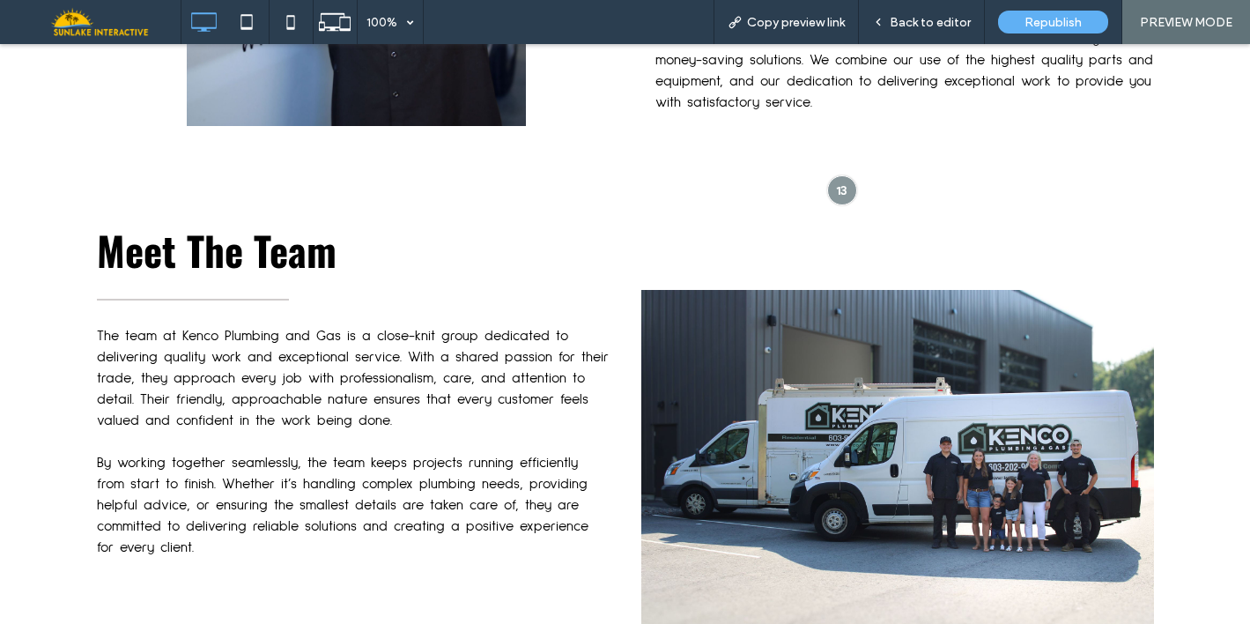
scroll to position [923, 0]
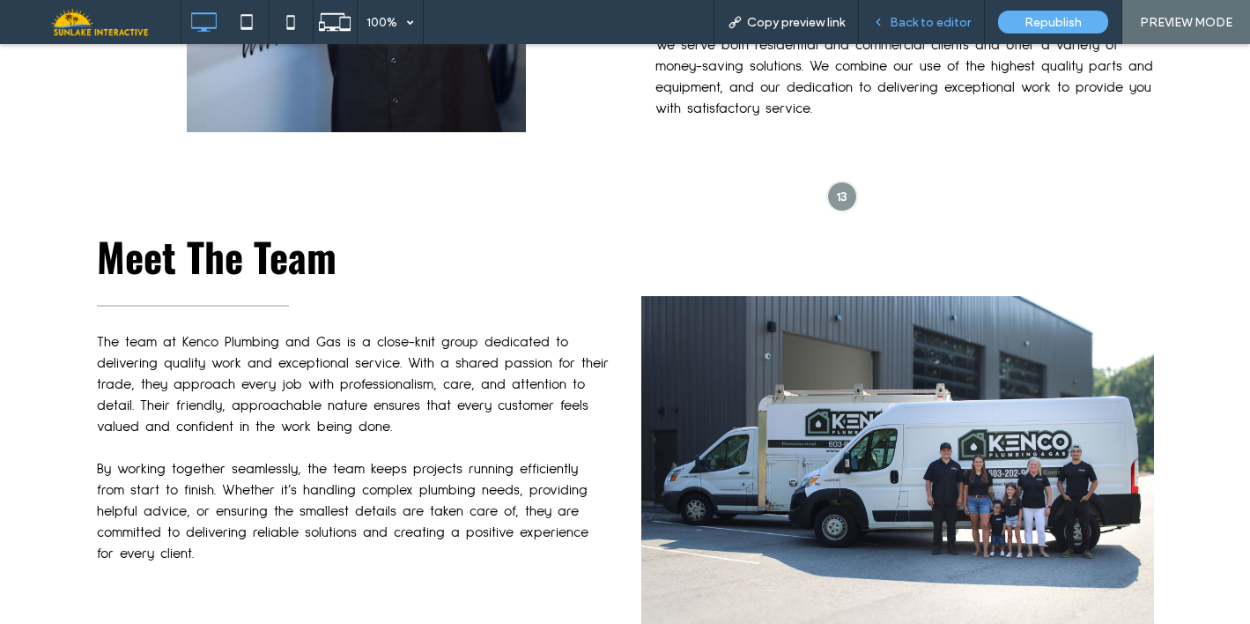
click at [926, 11] on div "Back to editor" at bounding box center [922, 22] width 126 height 44
click at [918, 33] on div "Back to editor" at bounding box center [922, 22] width 126 height 44
click at [913, 15] on span "Back to editor" at bounding box center [930, 22] width 81 height 15
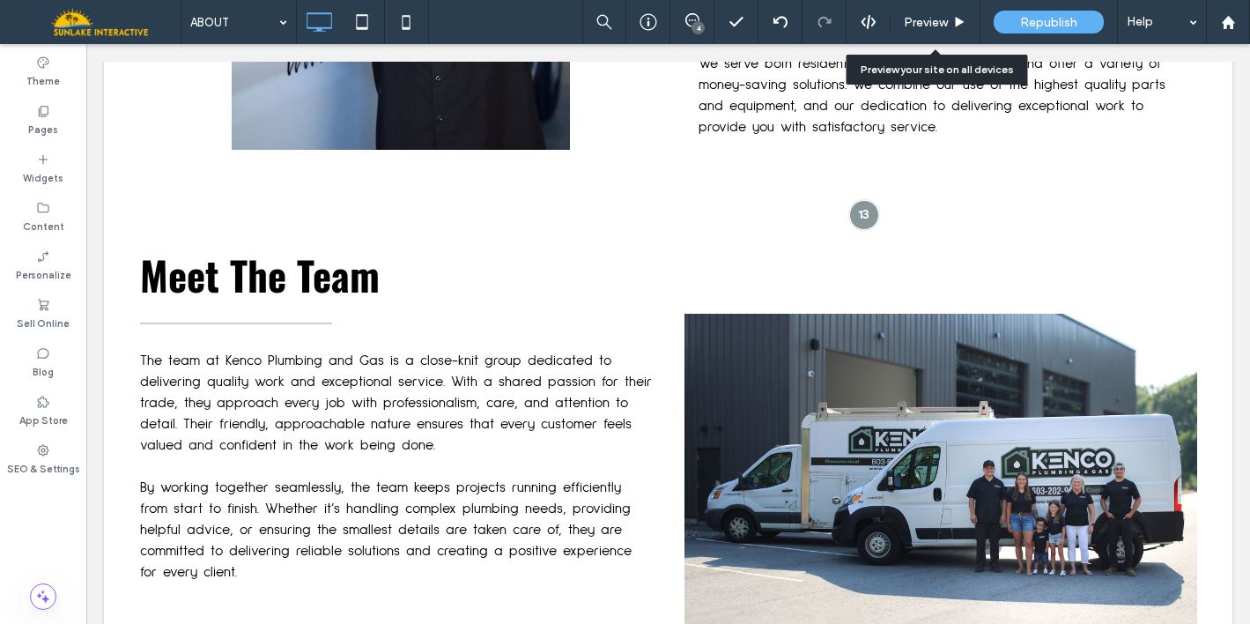
scroll to position [920, 0]
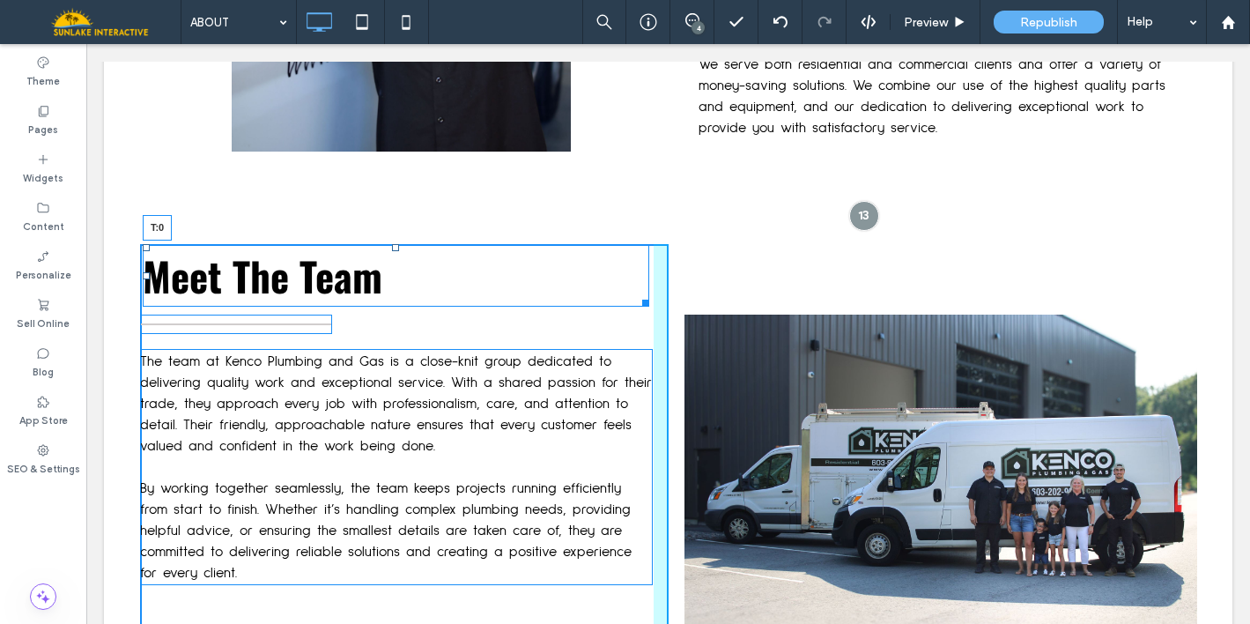
click at [392, 247] on div at bounding box center [395, 247] width 7 height 7
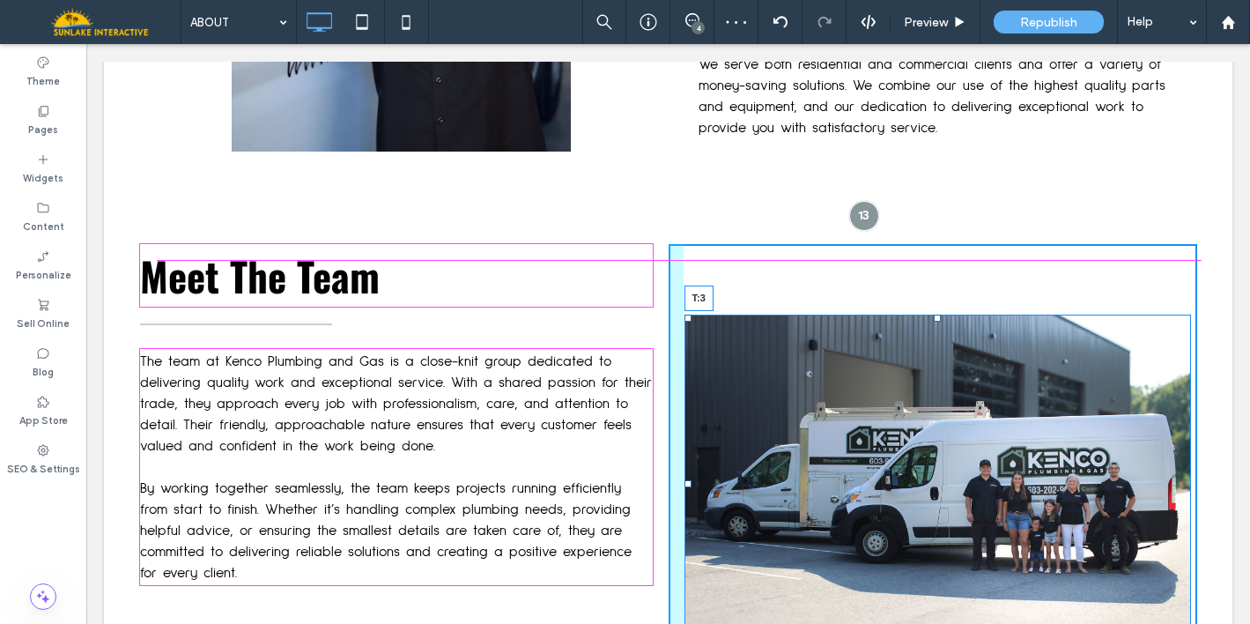
drag, startPoint x: 933, startPoint y: 316, endPoint x: 929, endPoint y: 248, distance: 67.9
click at [934, 314] on div at bounding box center [937, 317] width 7 height 7
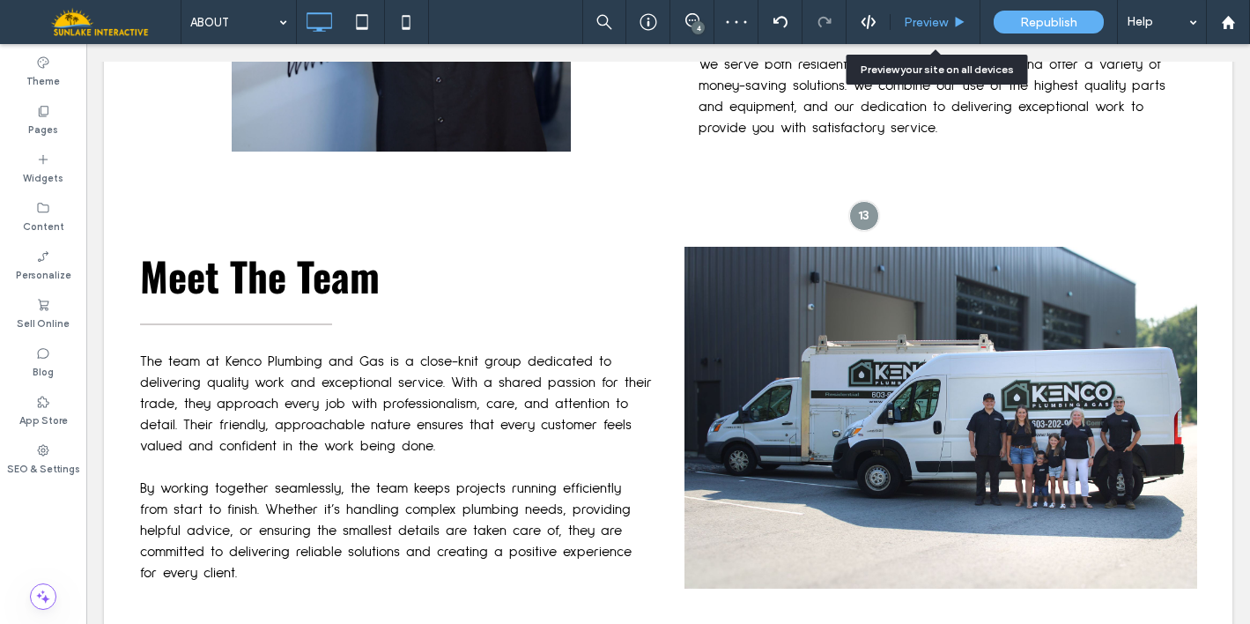
click at [919, 25] on span "Preview" at bounding box center [926, 22] width 44 height 15
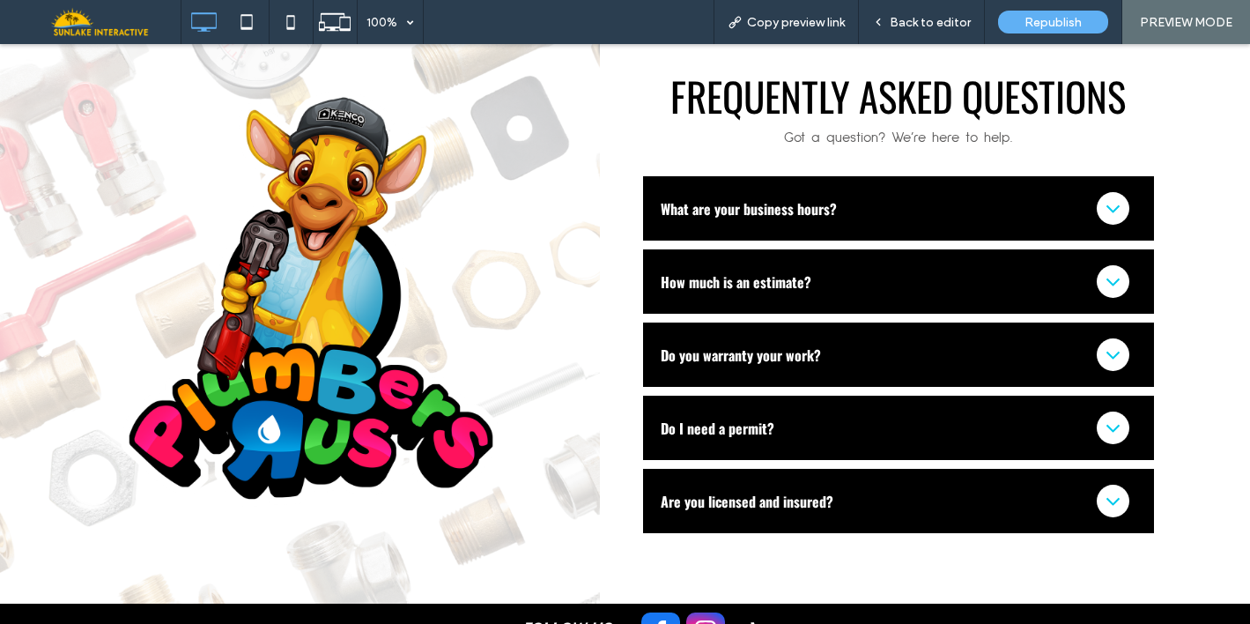
scroll to position [2749, 0]
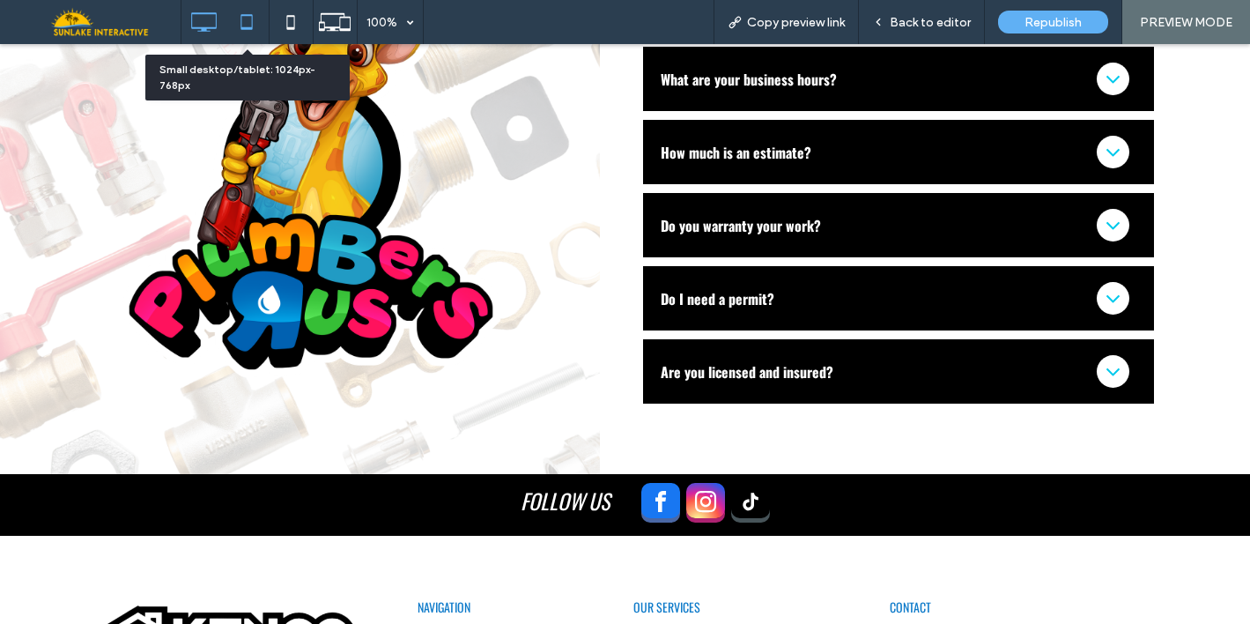
click at [251, 27] on use at bounding box center [246, 21] width 11 height 15
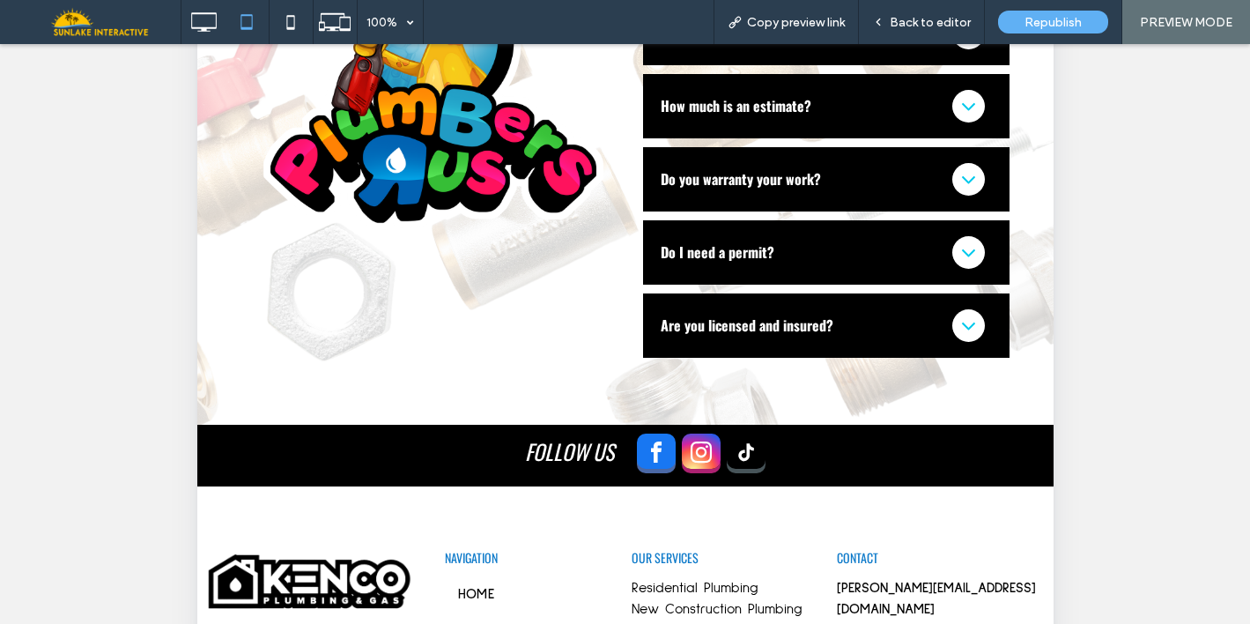
scroll to position [2442, 0]
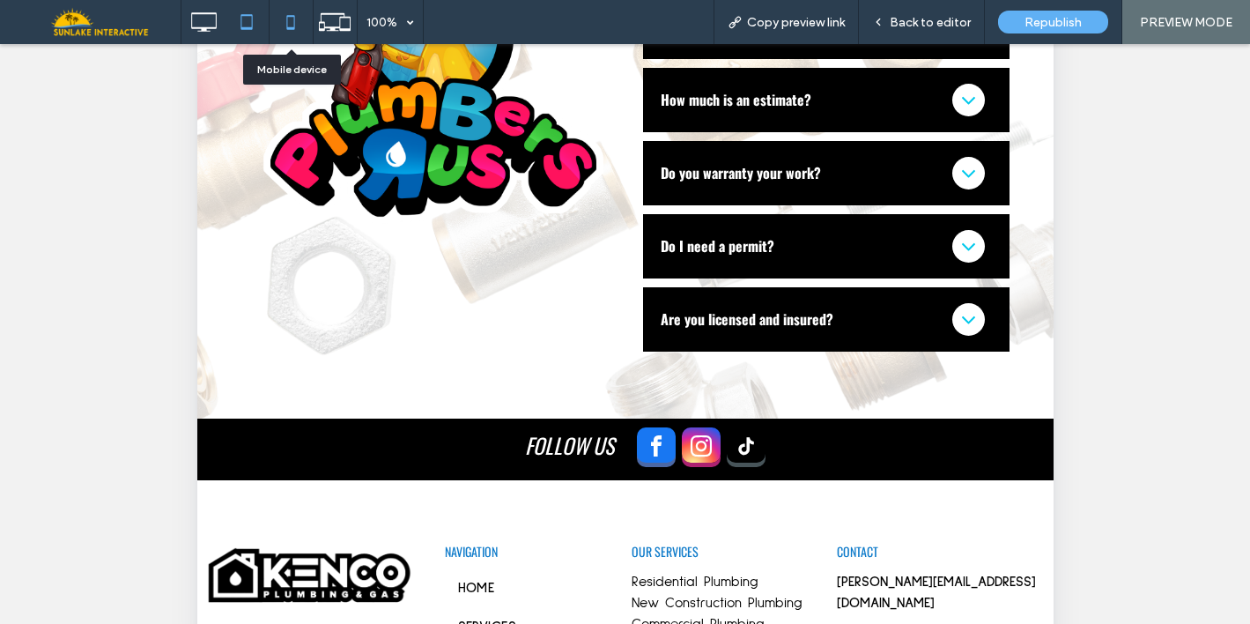
click at [290, 34] on icon at bounding box center [290, 21] width 35 height 35
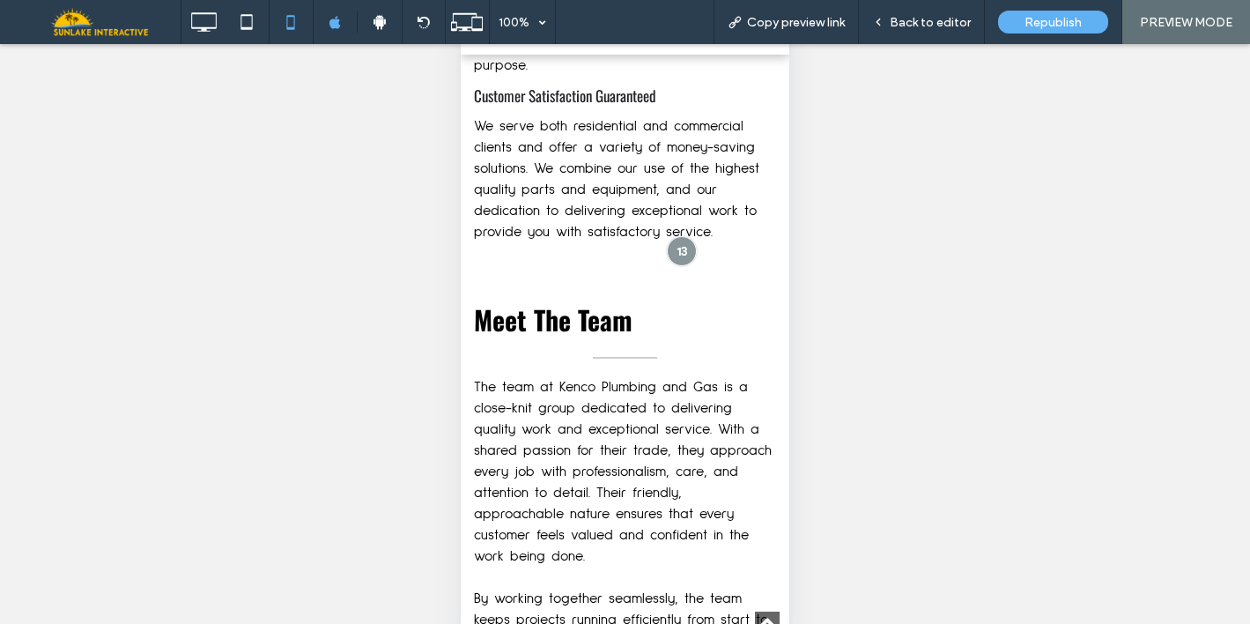
scroll to position [1099, 0]
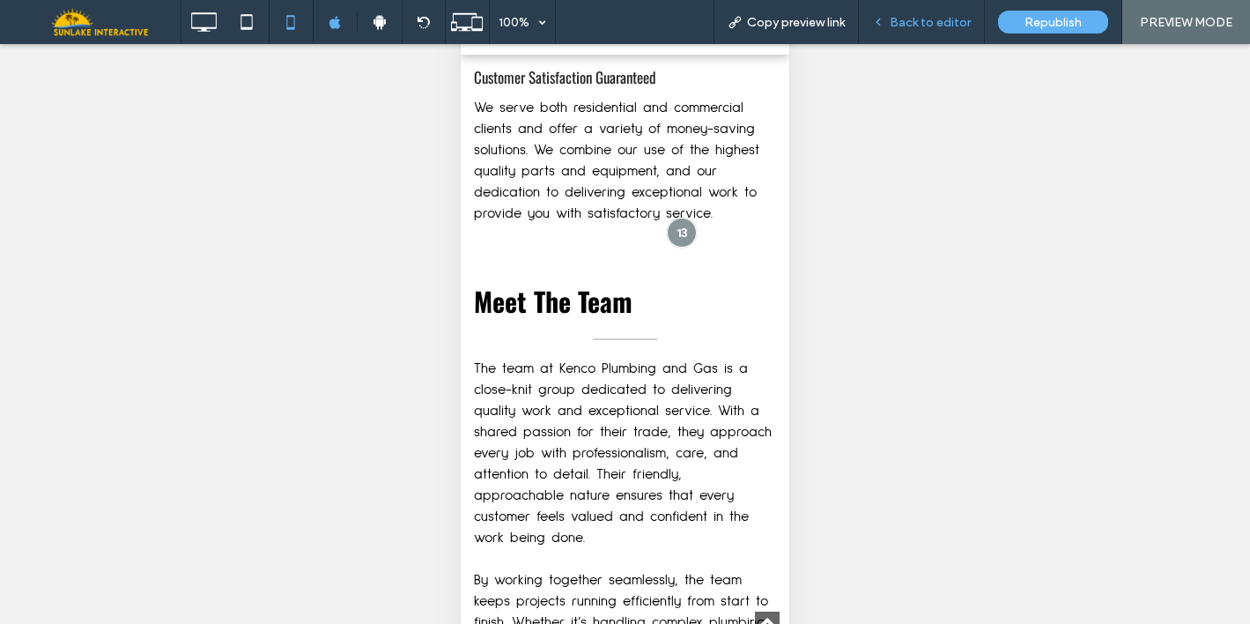
click at [899, 23] on span "Back to editor" at bounding box center [930, 22] width 81 height 15
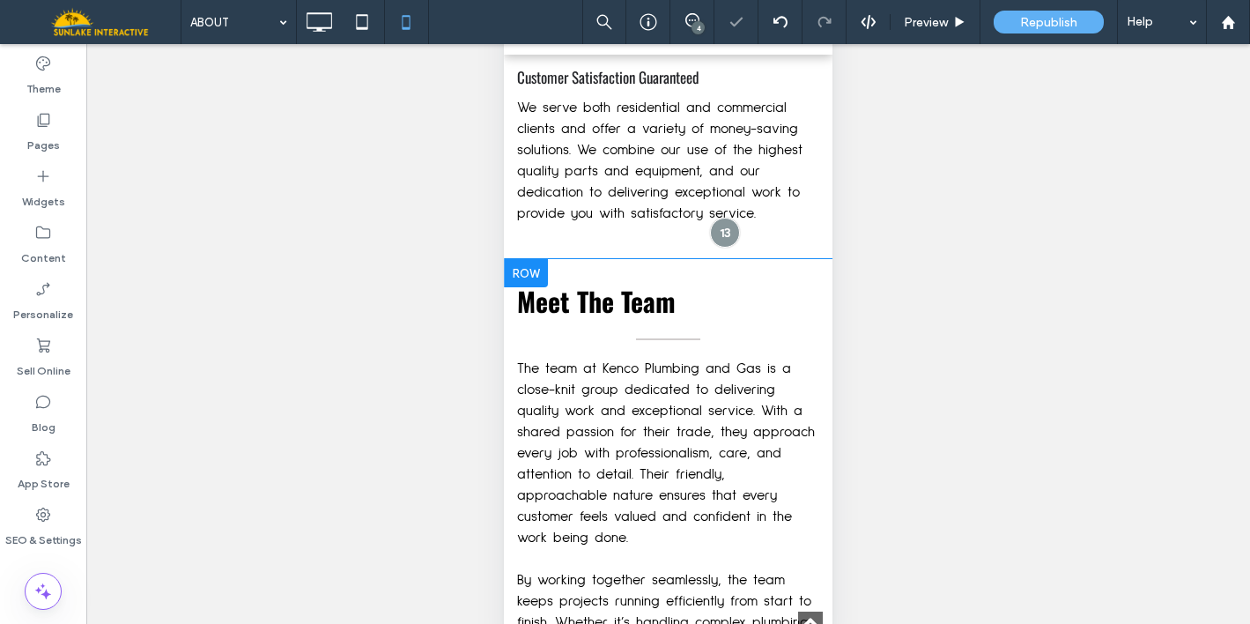
click at [590, 270] on div "Meet The Team The team at Kenco Plumbing and Gas is a close-knit group dedicate…" at bounding box center [668, 610] width 329 height 703
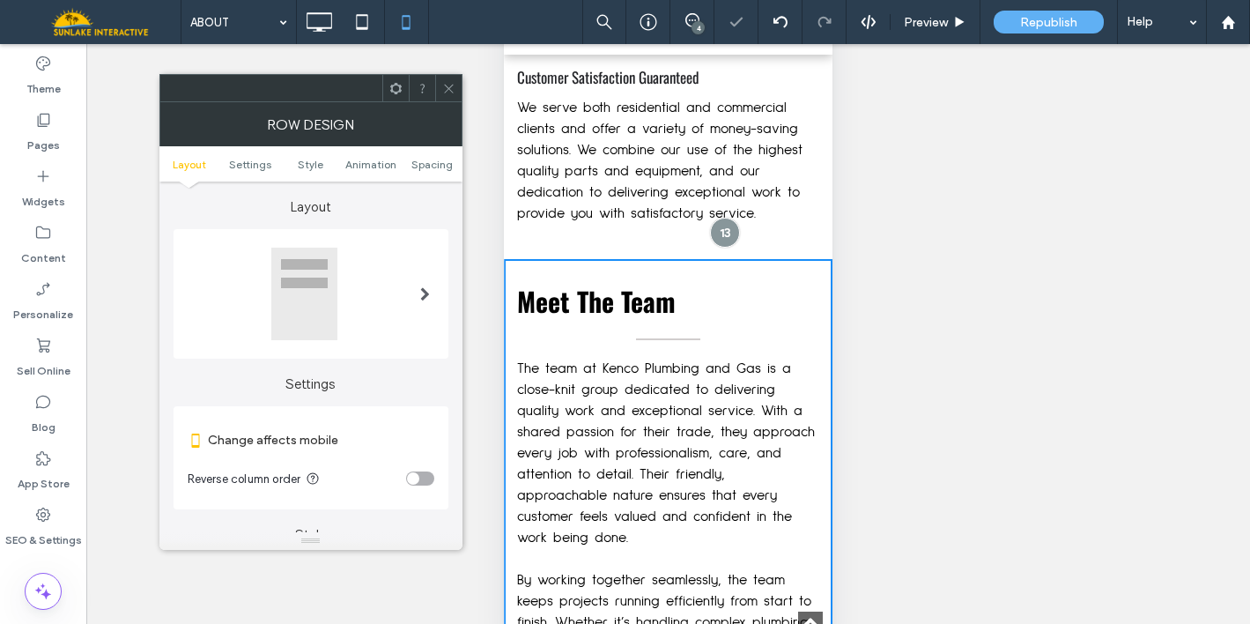
click at [419, 477] on div "toggle" at bounding box center [420, 478] width 28 height 14
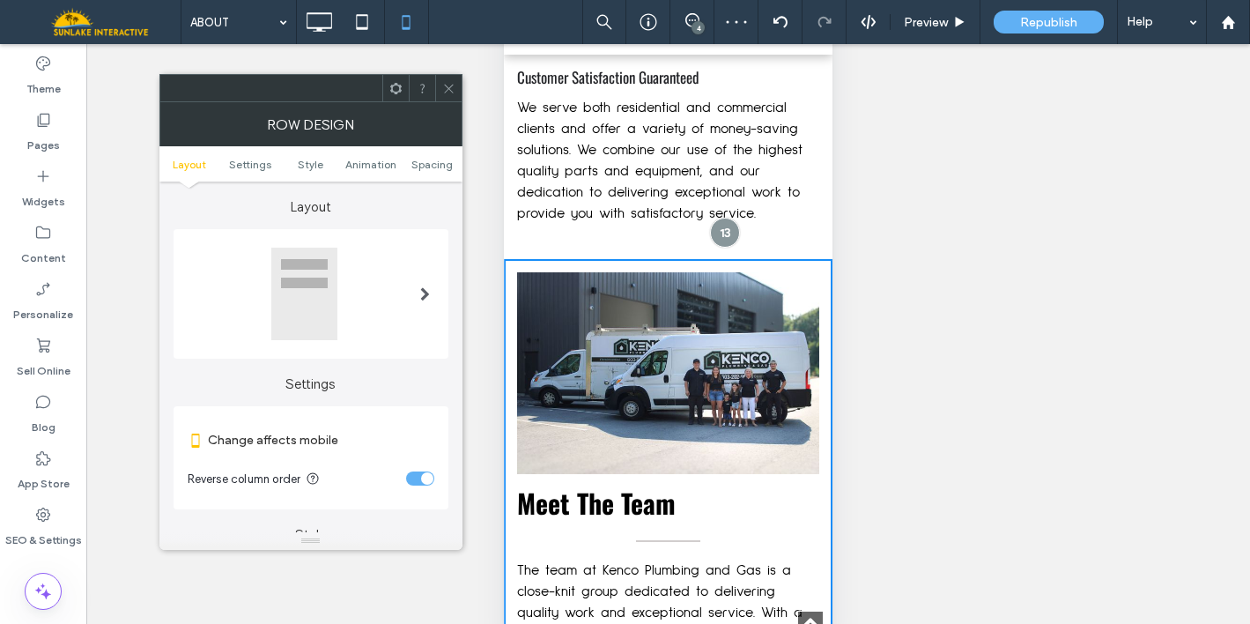
click at [454, 98] on span at bounding box center [448, 88] width 13 height 26
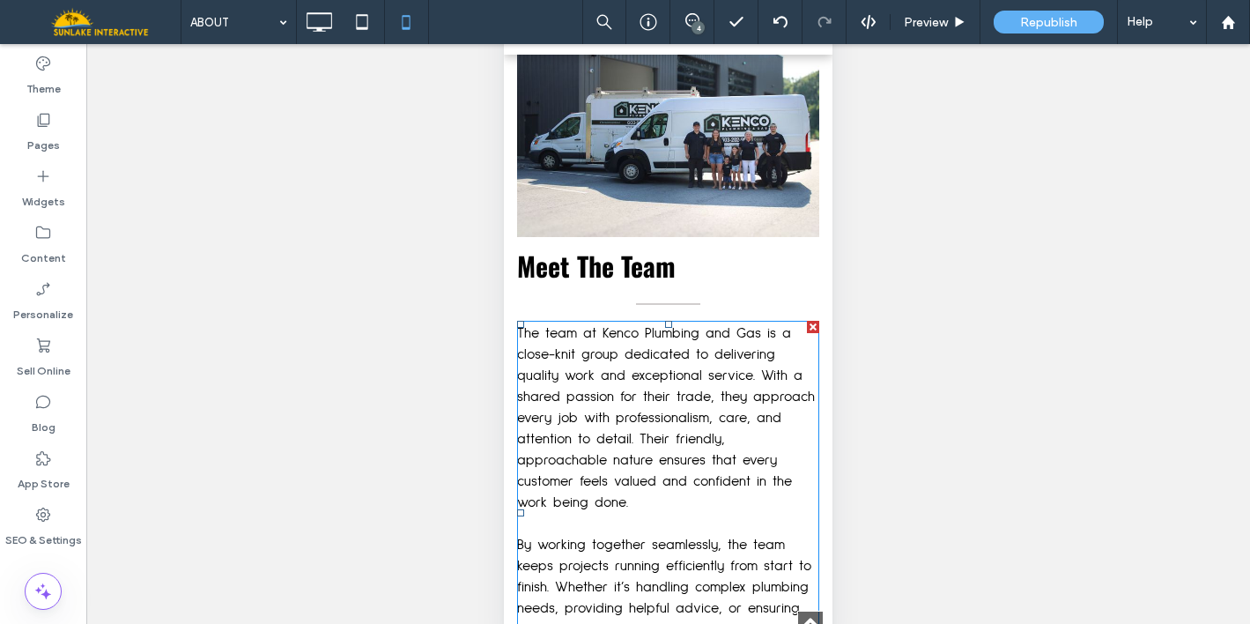
scroll to position [1335, 0]
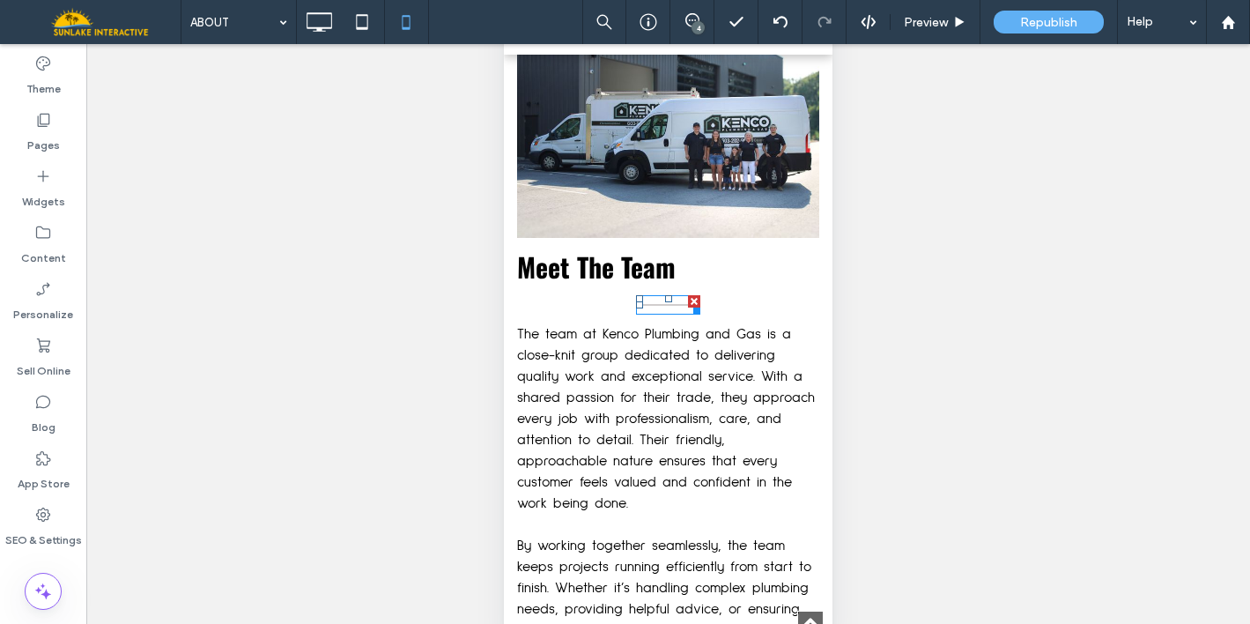
click at [688, 295] on div at bounding box center [694, 301] width 12 height 12
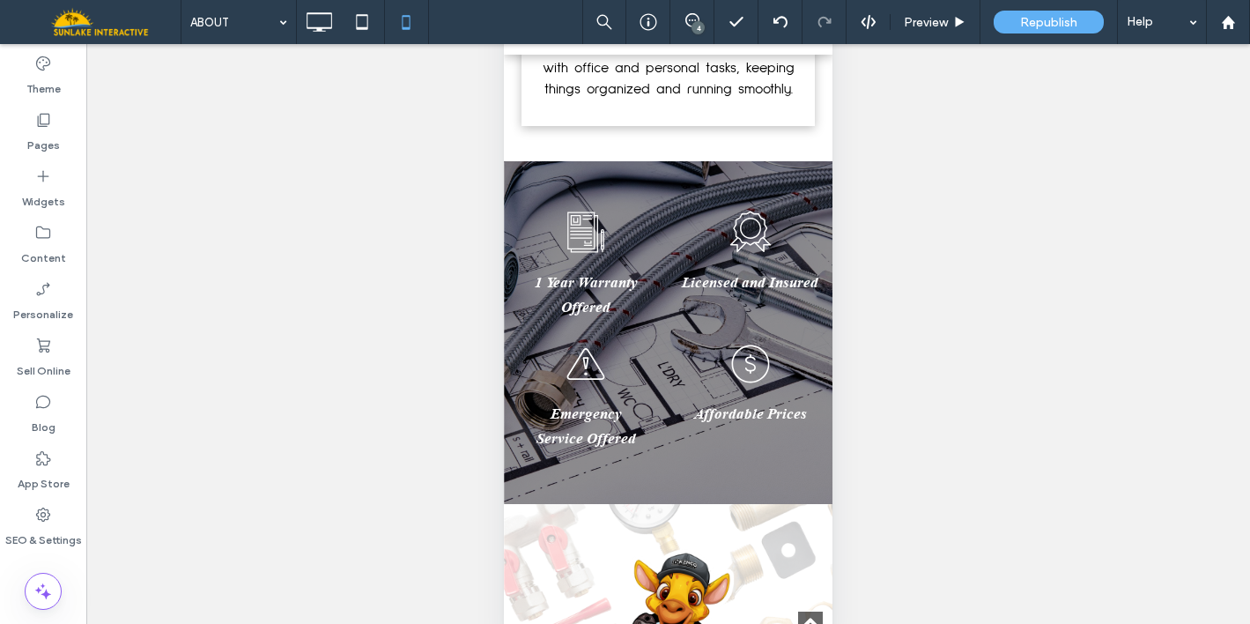
scroll to position [3835, 0]
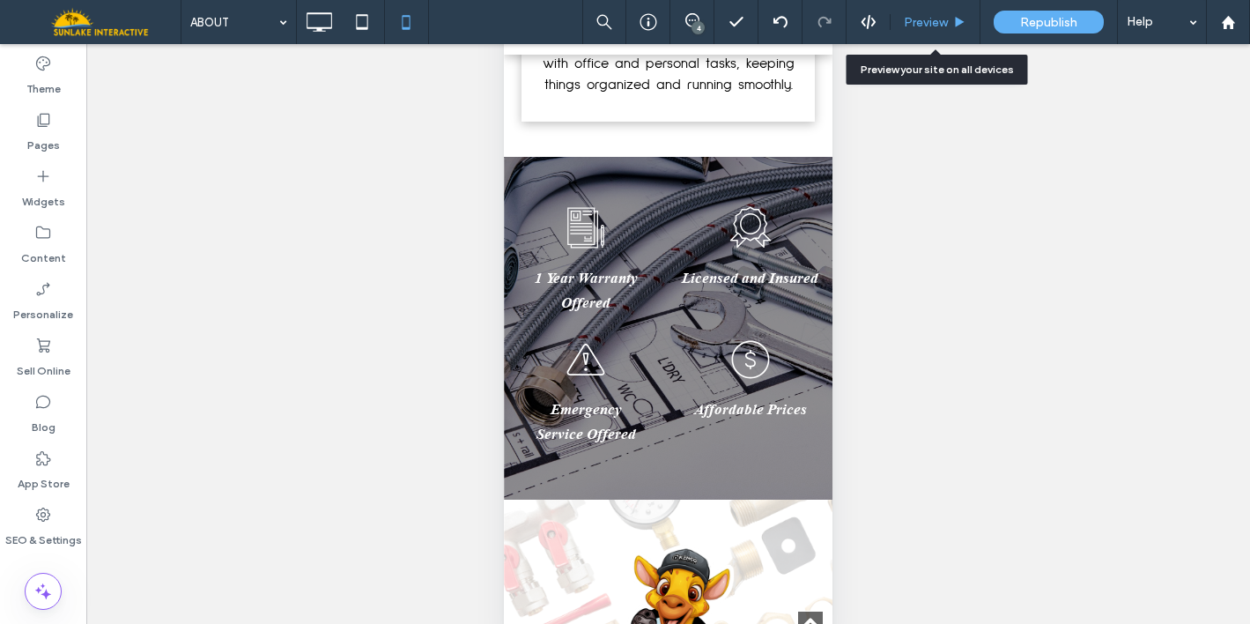
click at [936, 21] on span "Preview" at bounding box center [926, 22] width 44 height 15
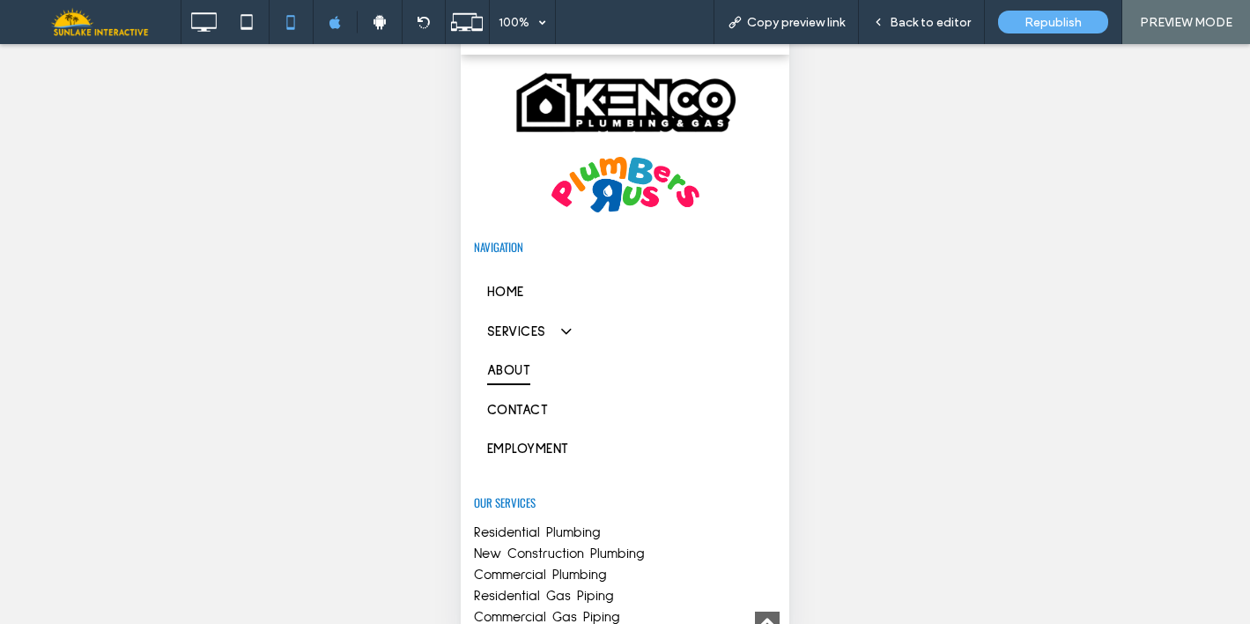
scroll to position [5499, 0]
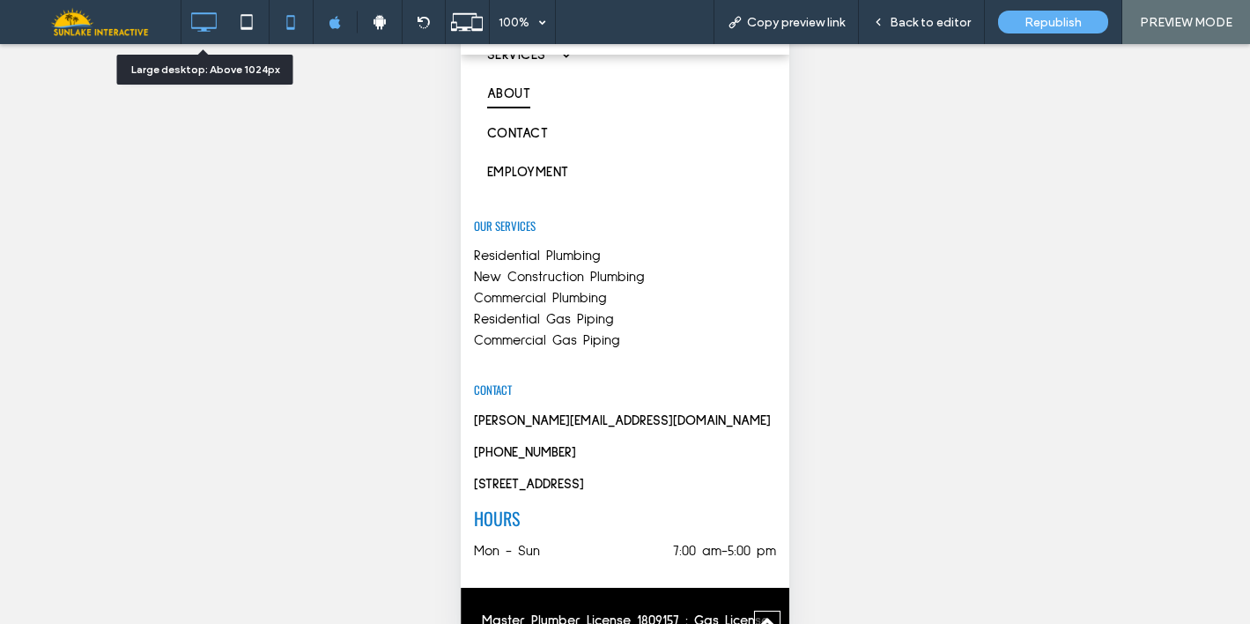
click at [204, 18] on icon at bounding box center [203, 21] width 35 height 35
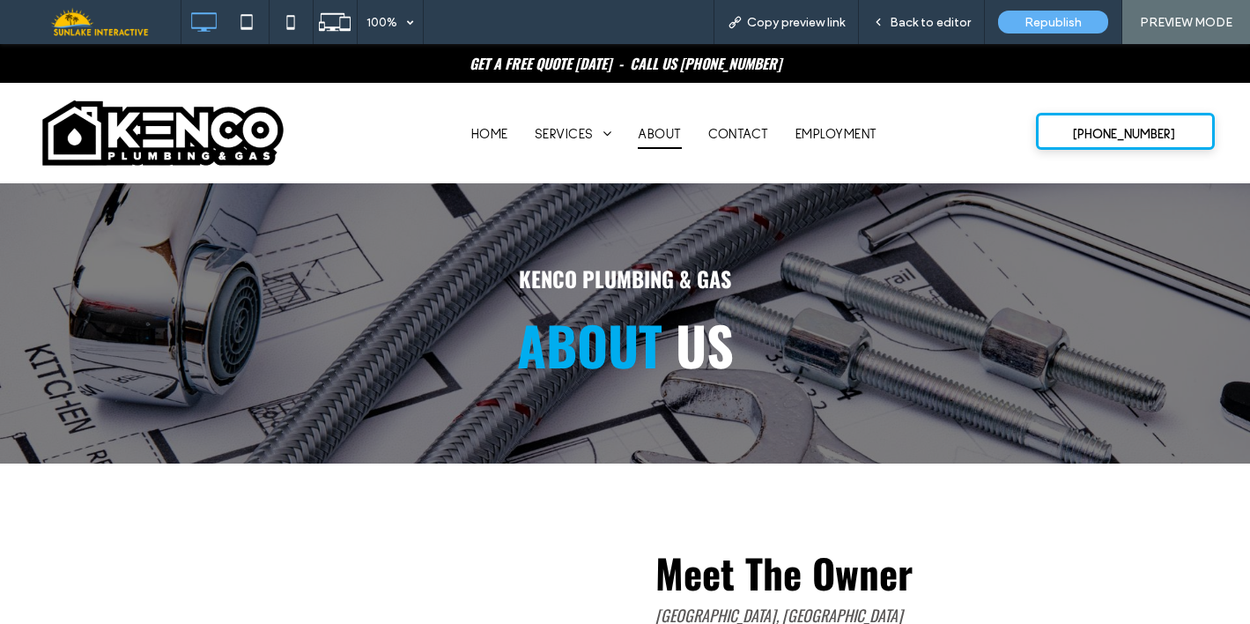
scroll to position [0, 0]
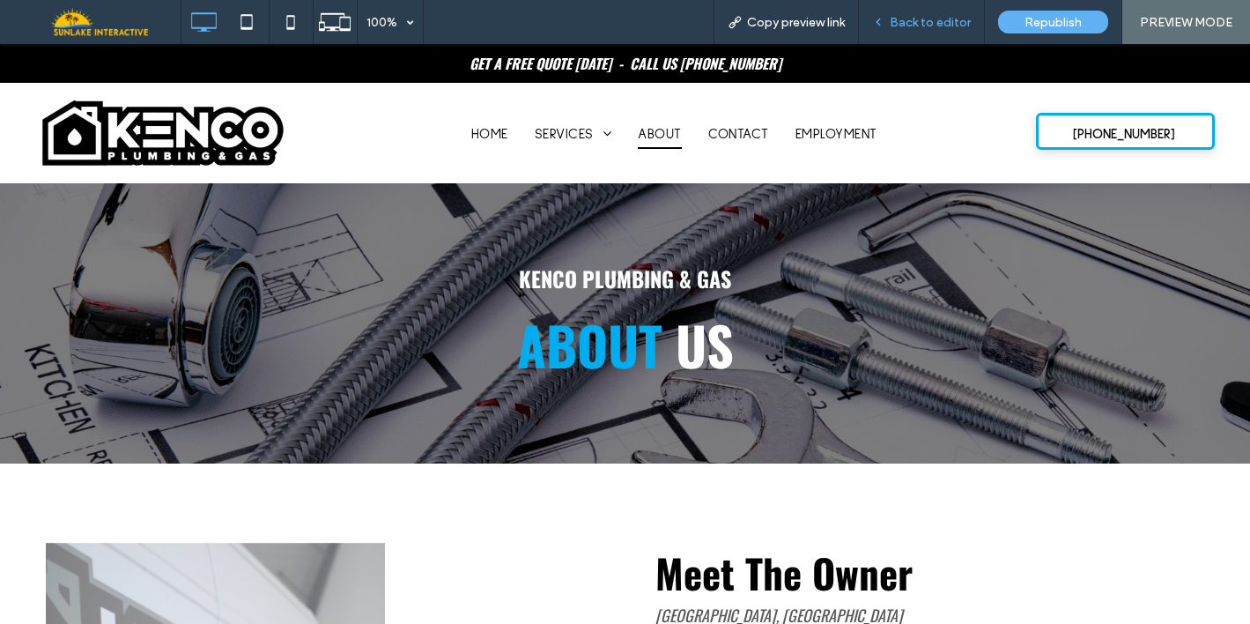
click at [891, 29] on div "Back to editor" at bounding box center [922, 22] width 126 height 44
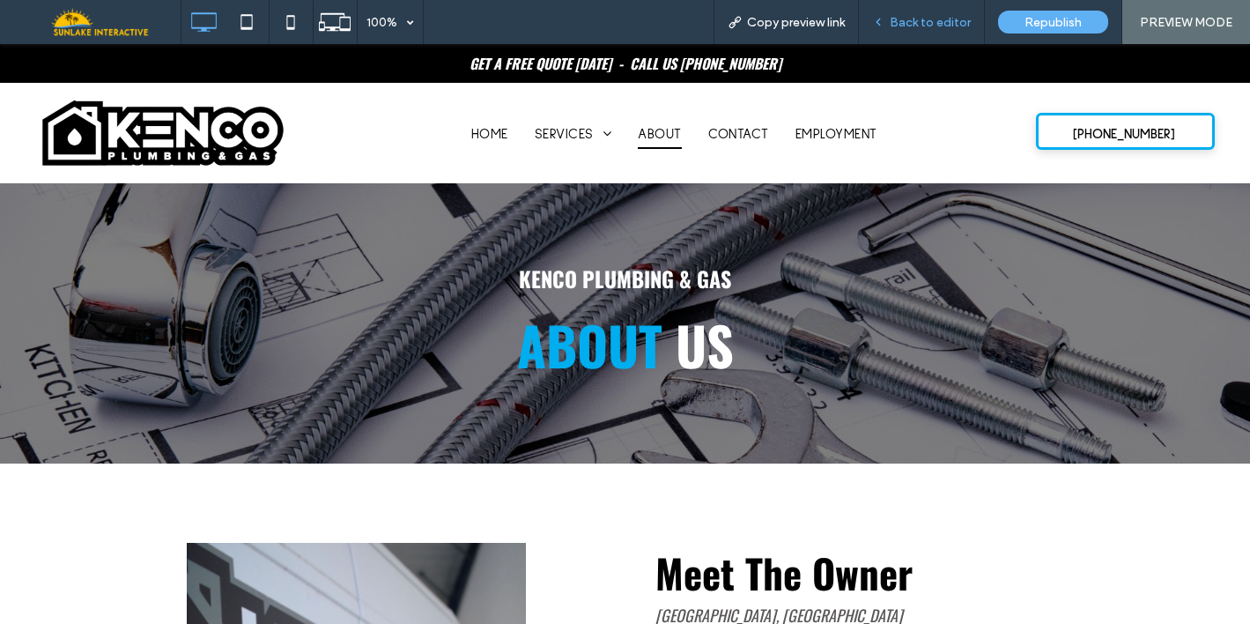
click at [906, 26] on span "Back to editor" at bounding box center [930, 22] width 81 height 15
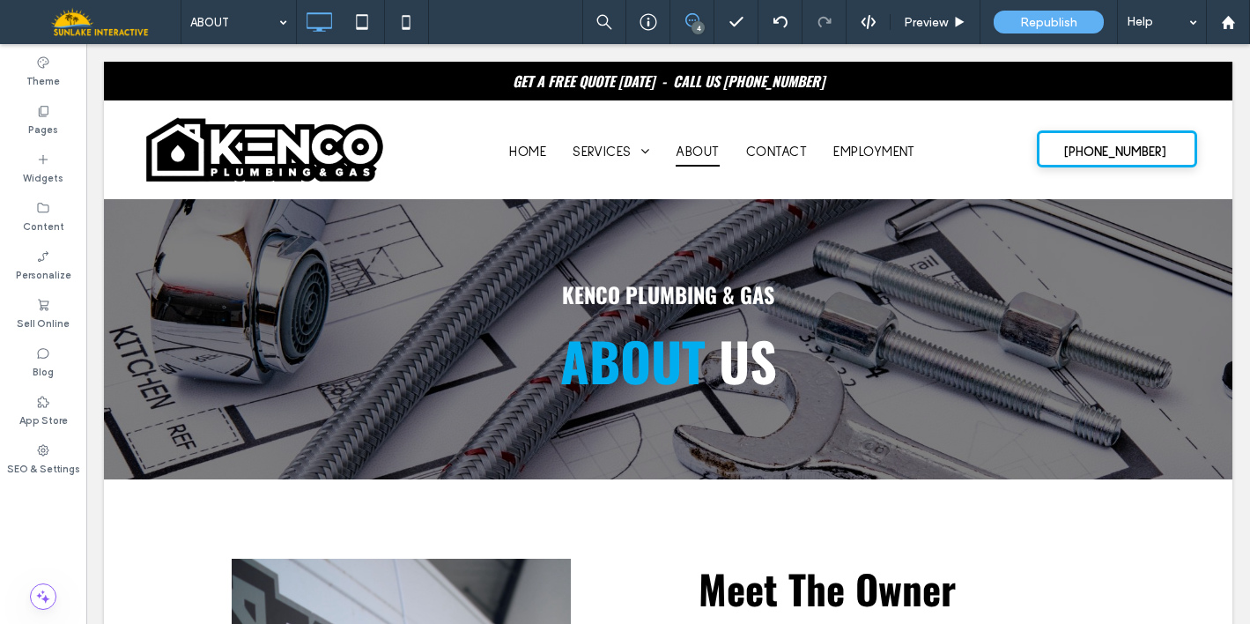
click at [690, 16] on icon at bounding box center [692, 20] width 14 height 14
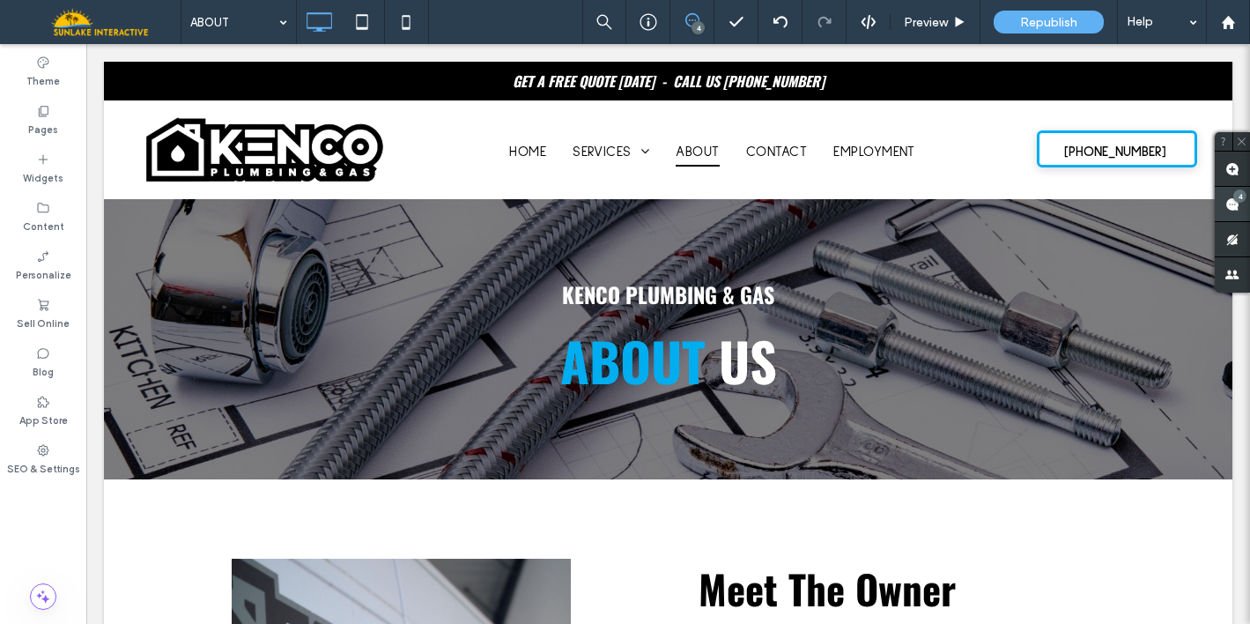
click at [1228, 203] on use at bounding box center [1232, 204] width 14 height 14
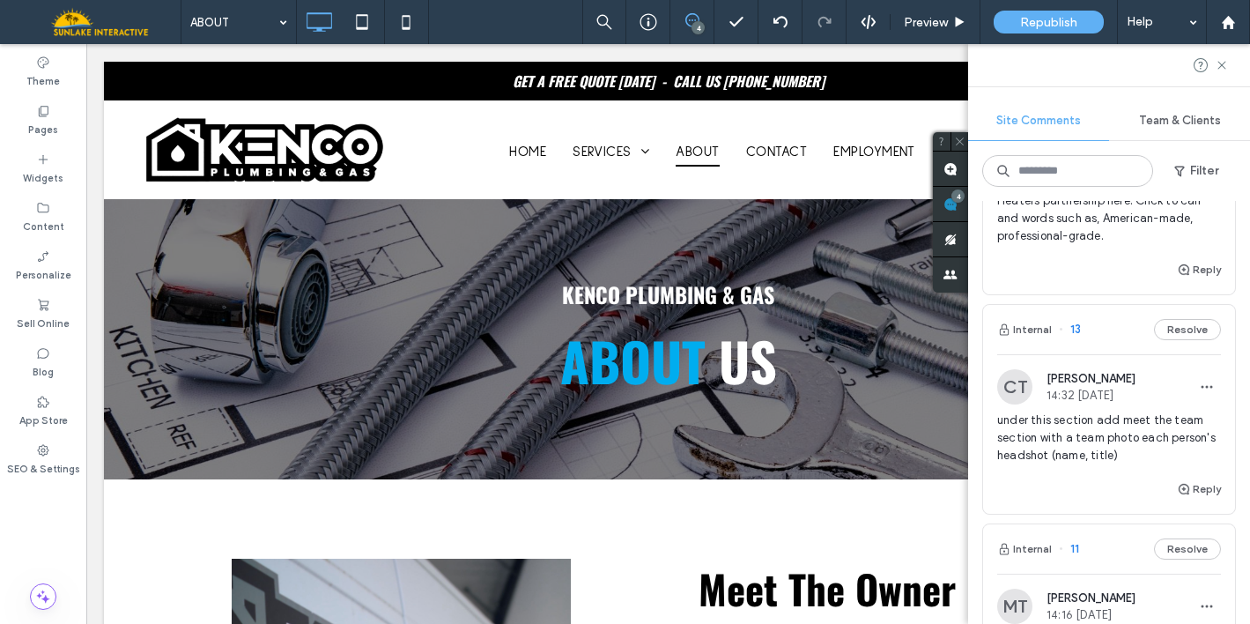
scroll to position [196, 0]
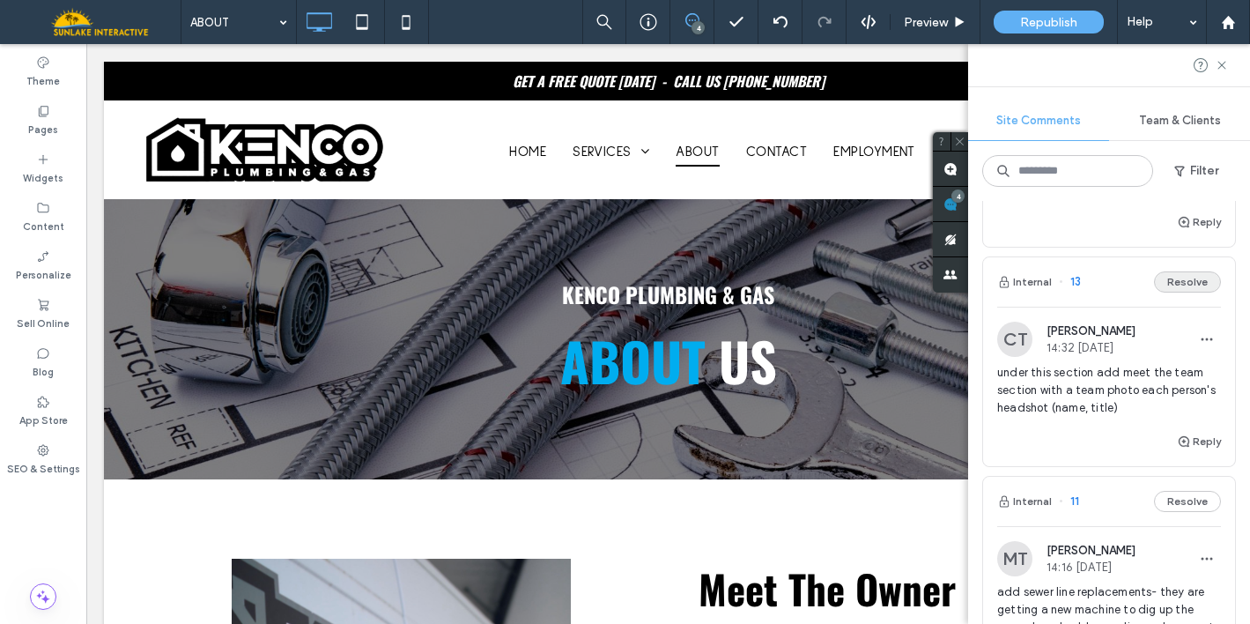
click at [1166, 289] on button "Resolve" at bounding box center [1187, 281] width 67 height 21
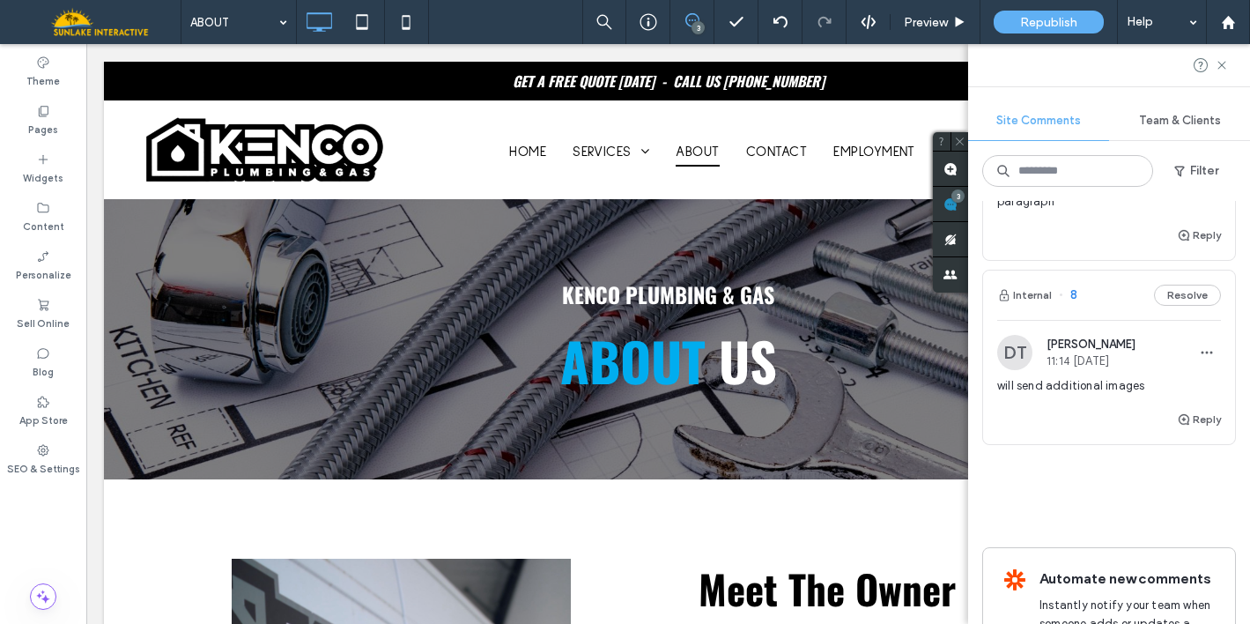
scroll to position [433, 0]
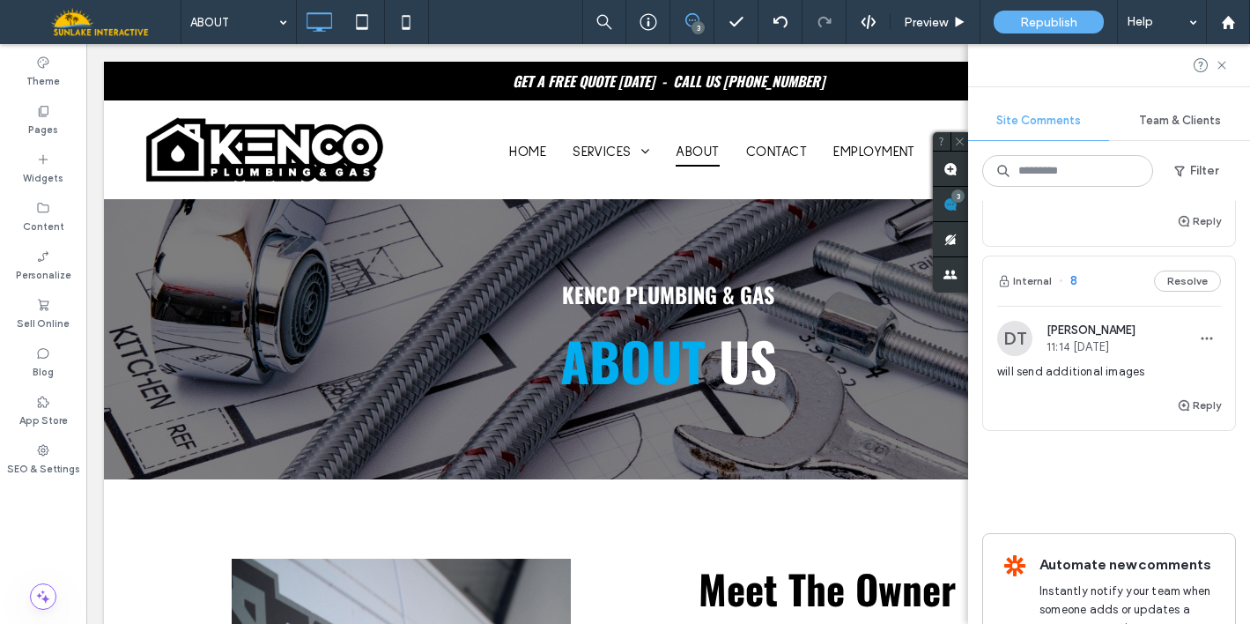
click at [1104, 388] on div "will send additional images" at bounding box center [1109, 379] width 224 height 32
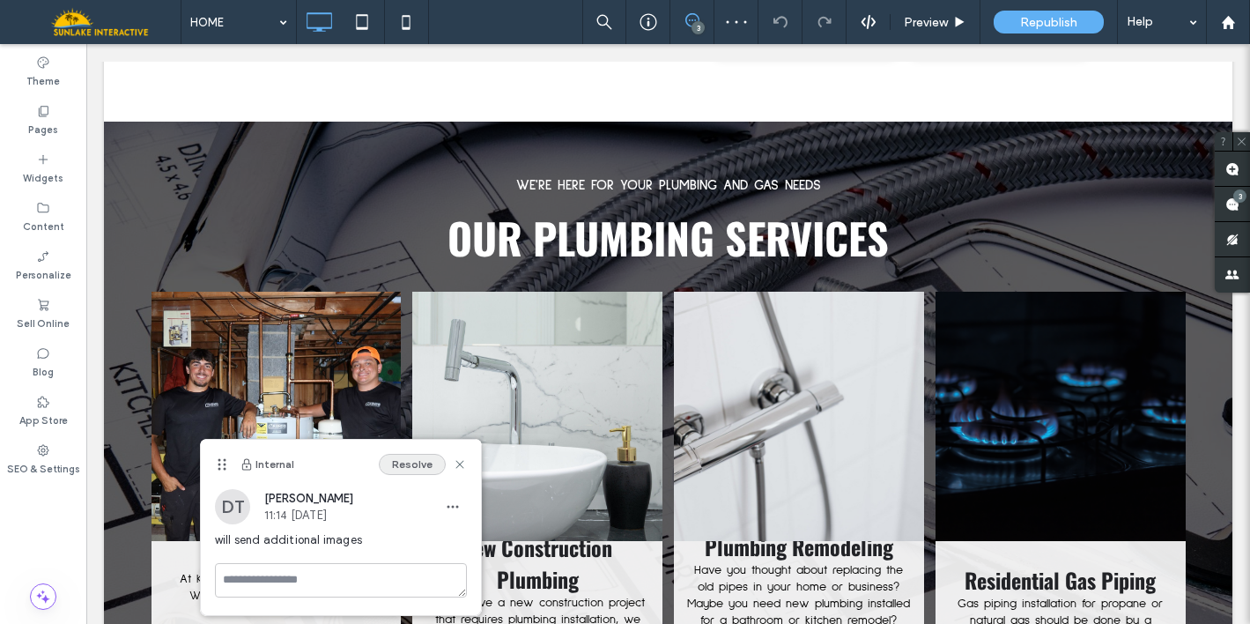
click at [400, 466] on button "Resolve" at bounding box center [412, 464] width 67 height 21
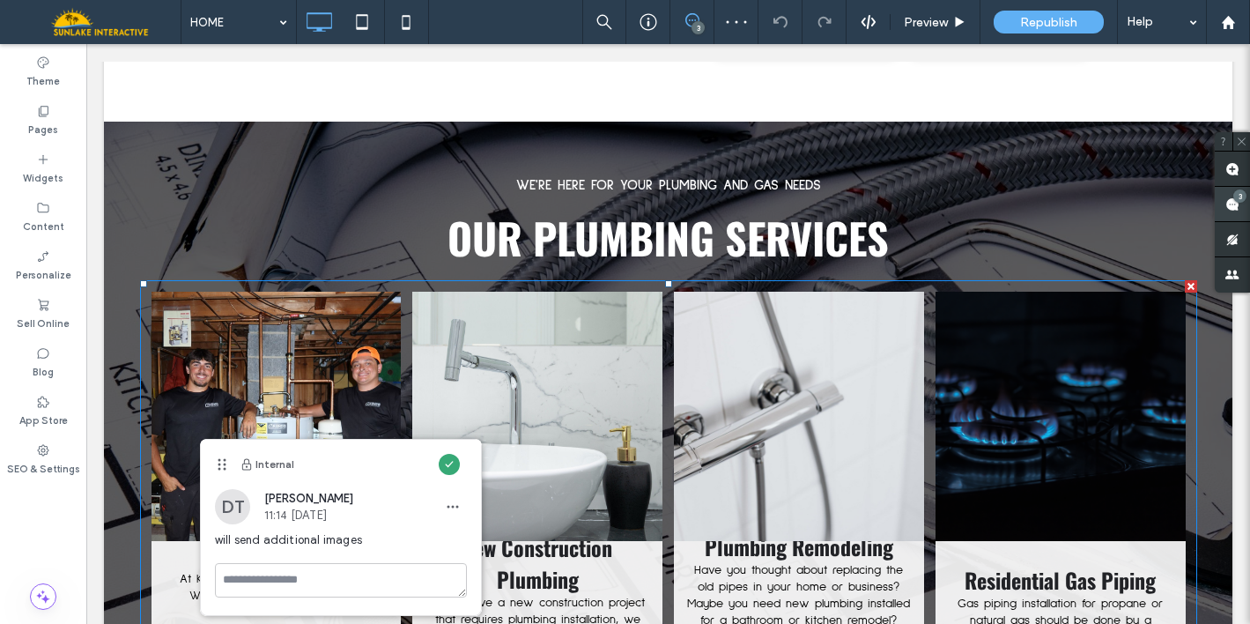
click at [1234, 211] on span at bounding box center [1232, 204] width 35 height 34
click at [1225, 205] on use at bounding box center [1232, 204] width 14 height 14
click at [575, 425] on link at bounding box center [537, 417] width 250 height 250
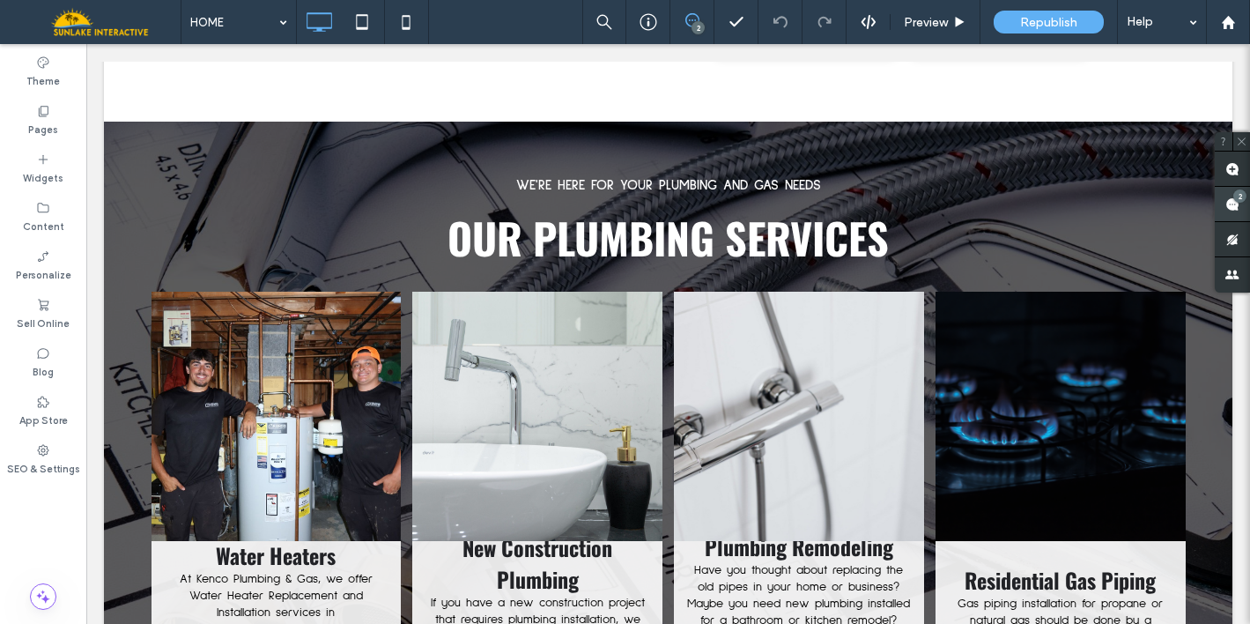
click at [1235, 204] on use at bounding box center [1232, 204] width 14 height 14
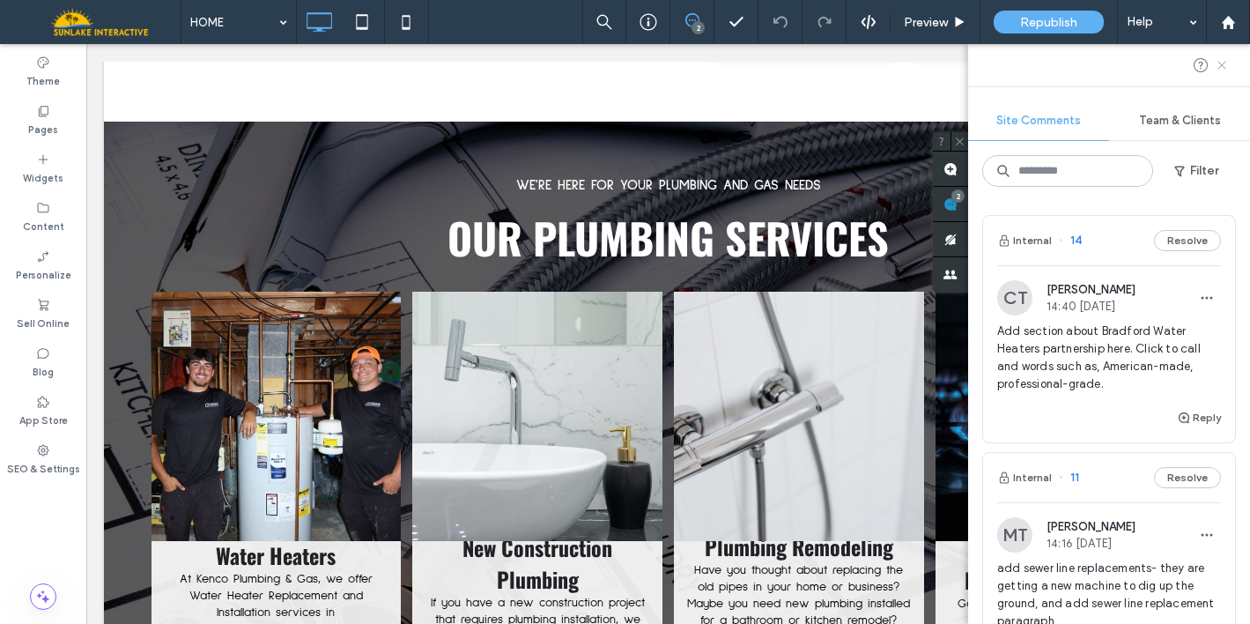
click at [1220, 66] on use at bounding box center [1221, 65] width 8 height 8
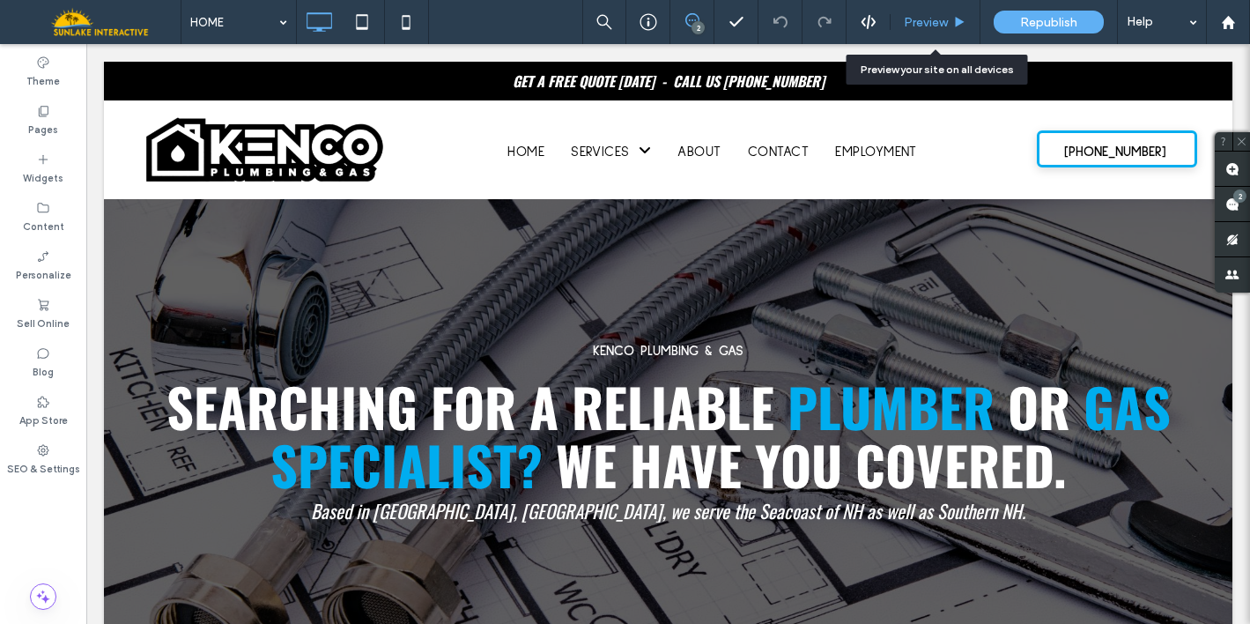
click at [966, 17] on icon at bounding box center [959, 22] width 13 height 13
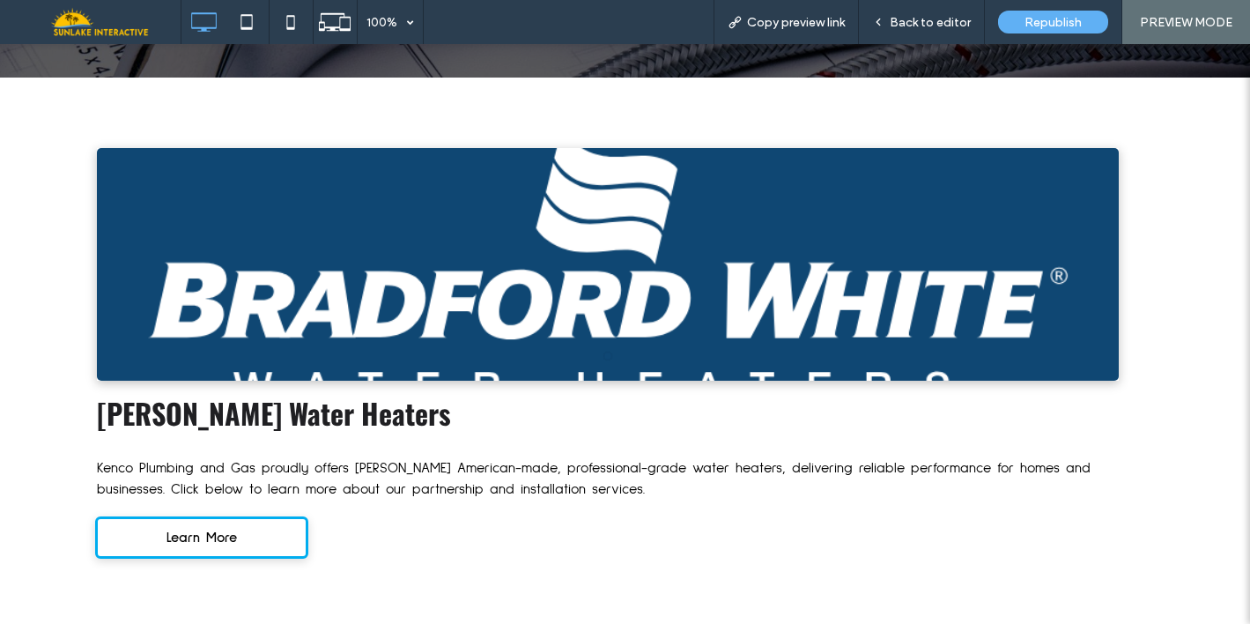
scroll to position [2574, 0]
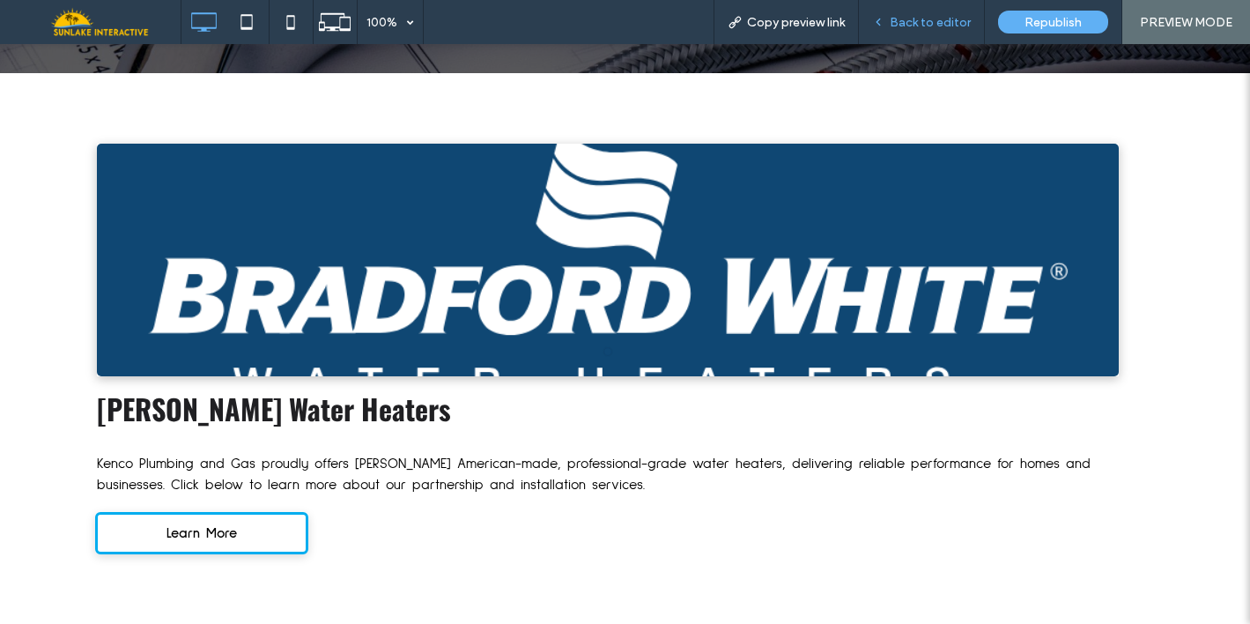
click at [933, 21] on span "Back to editor" at bounding box center [930, 22] width 81 height 15
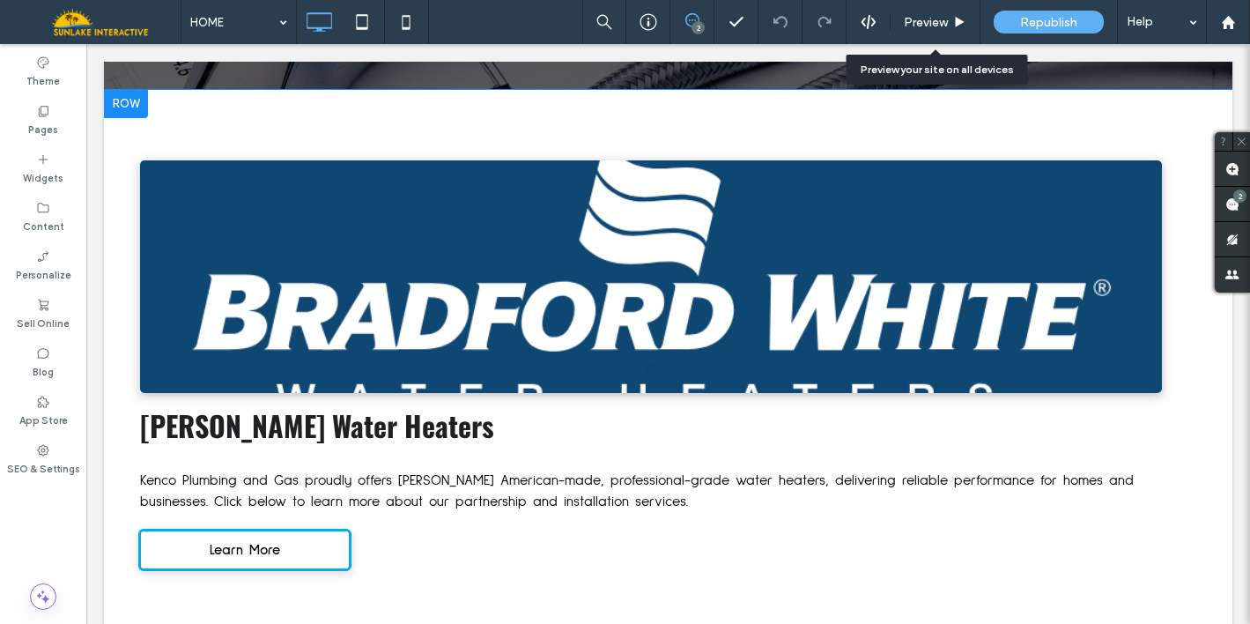
click at [753, 213] on div at bounding box center [651, 287] width 1022 height 149
click at [898, 213] on div at bounding box center [651, 287] width 1022 height 149
click at [1240, 143] on icon at bounding box center [1241, 141] width 11 height 11
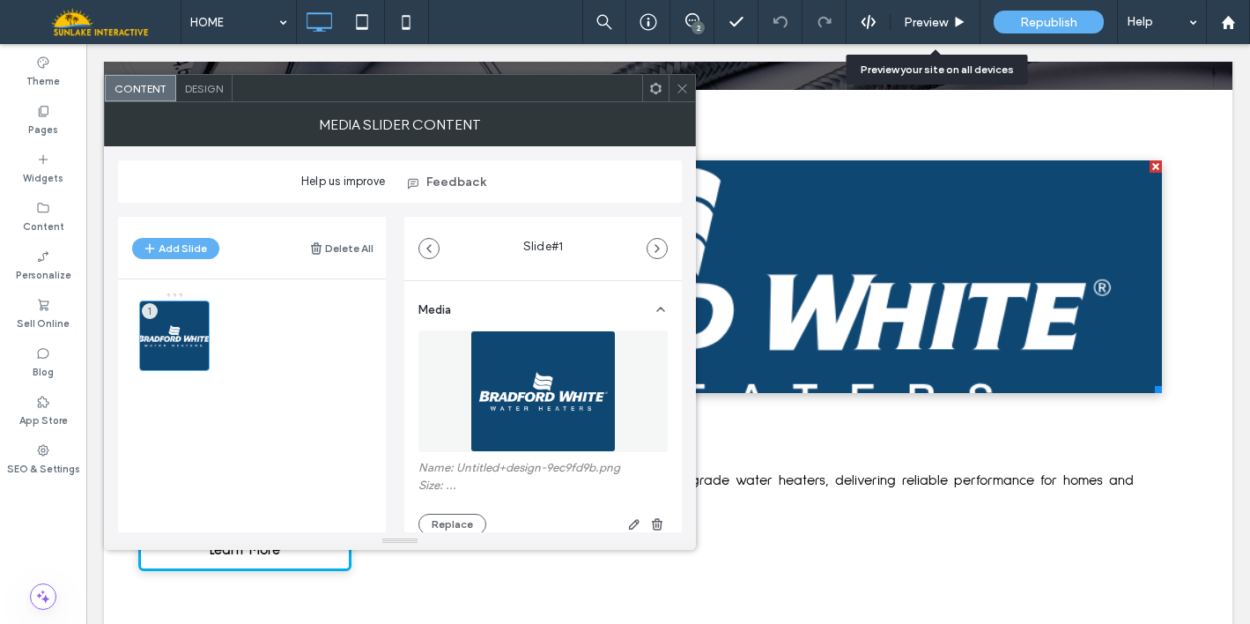
scroll to position [2571, 0]
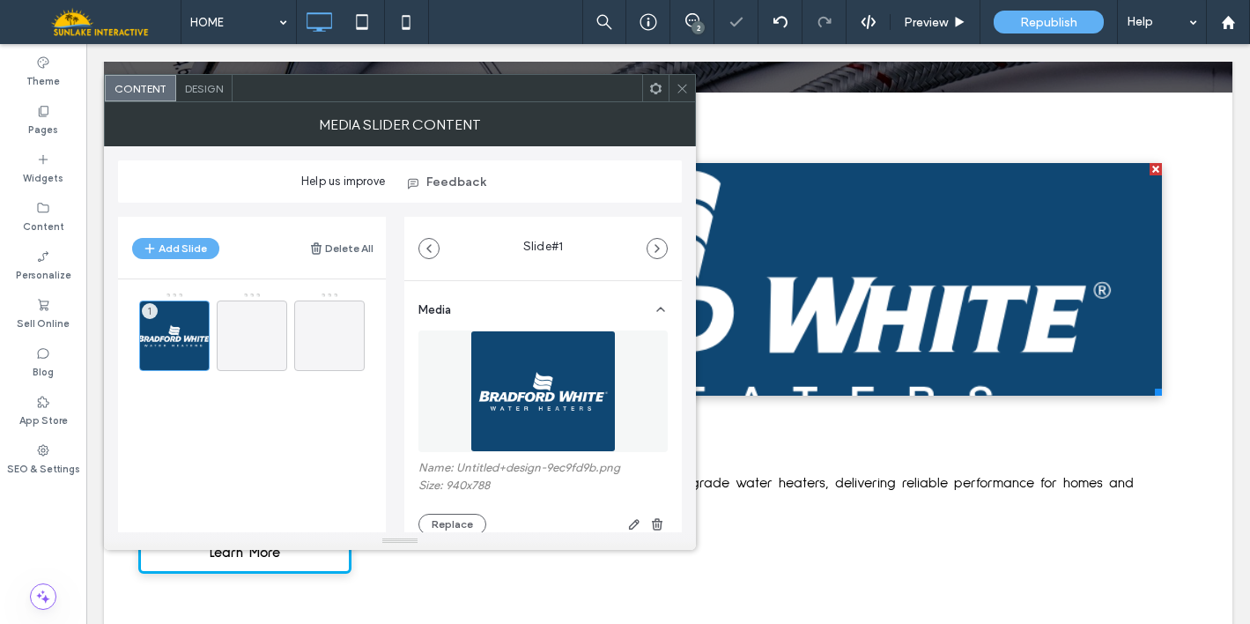
click at [676, 85] on icon at bounding box center [682, 88] width 13 height 13
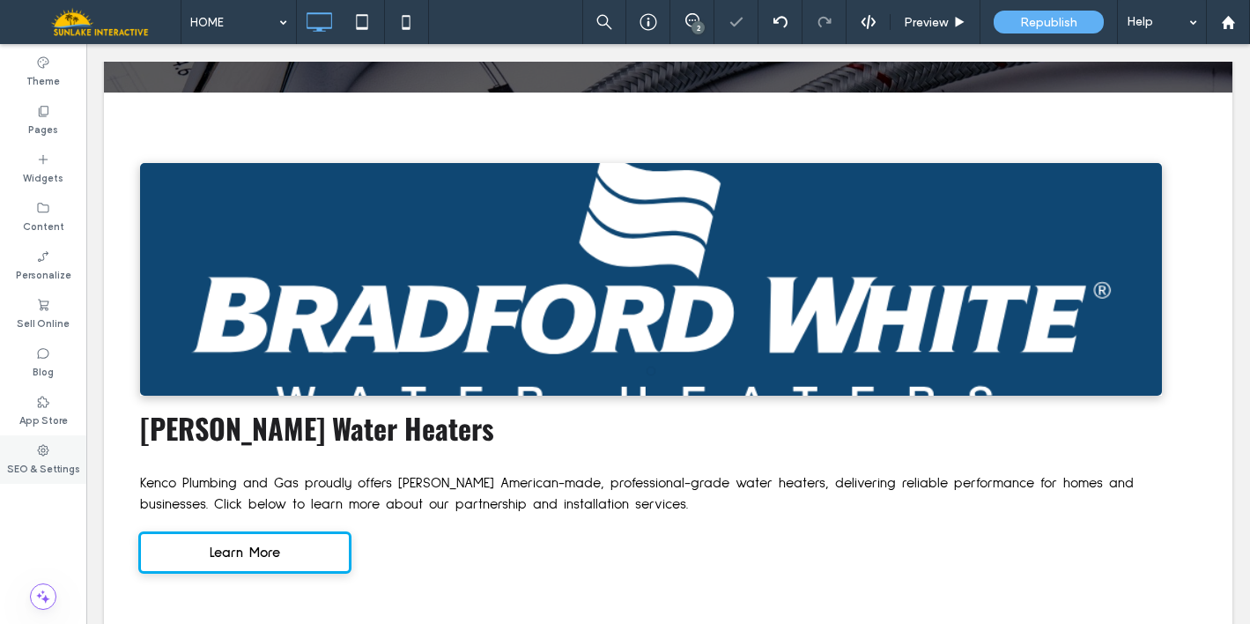
click at [85, 447] on div "SEO & Settings" at bounding box center [43, 459] width 86 height 48
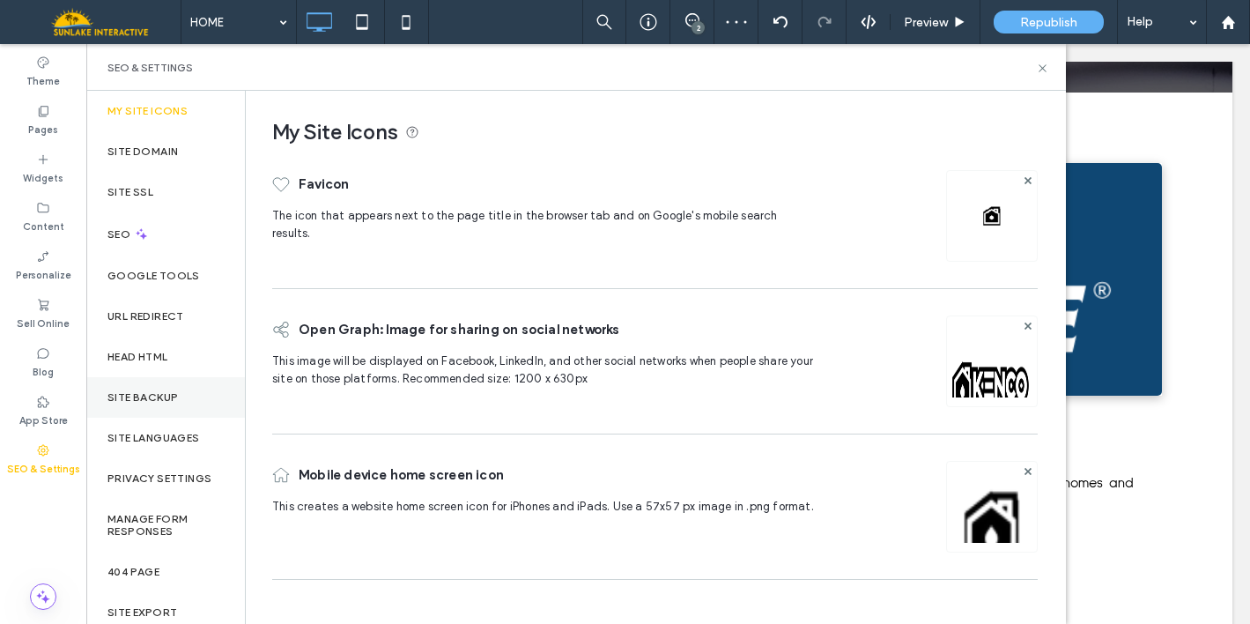
click at [151, 401] on label "Site Backup" at bounding box center [142, 397] width 70 height 12
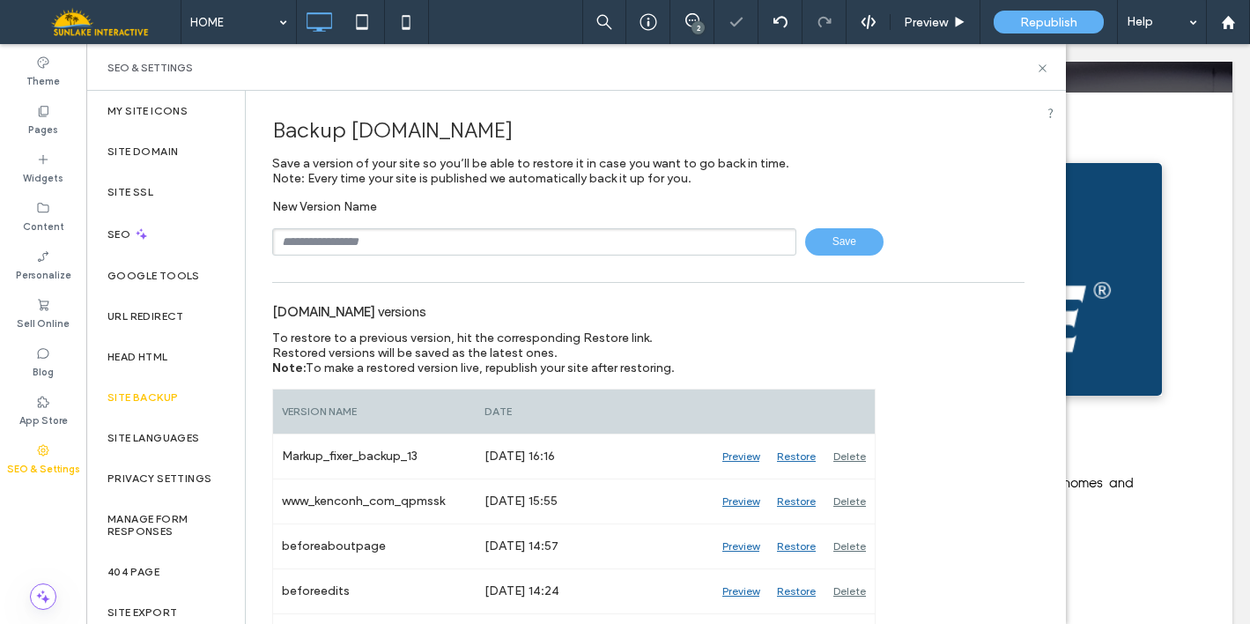
click at [392, 241] on input "text" at bounding box center [534, 241] width 524 height 27
type input "**********"
click at [829, 248] on span "Save" at bounding box center [844, 241] width 78 height 27
click at [1043, 70] on icon at bounding box center [1042, 68] width 13 height 13
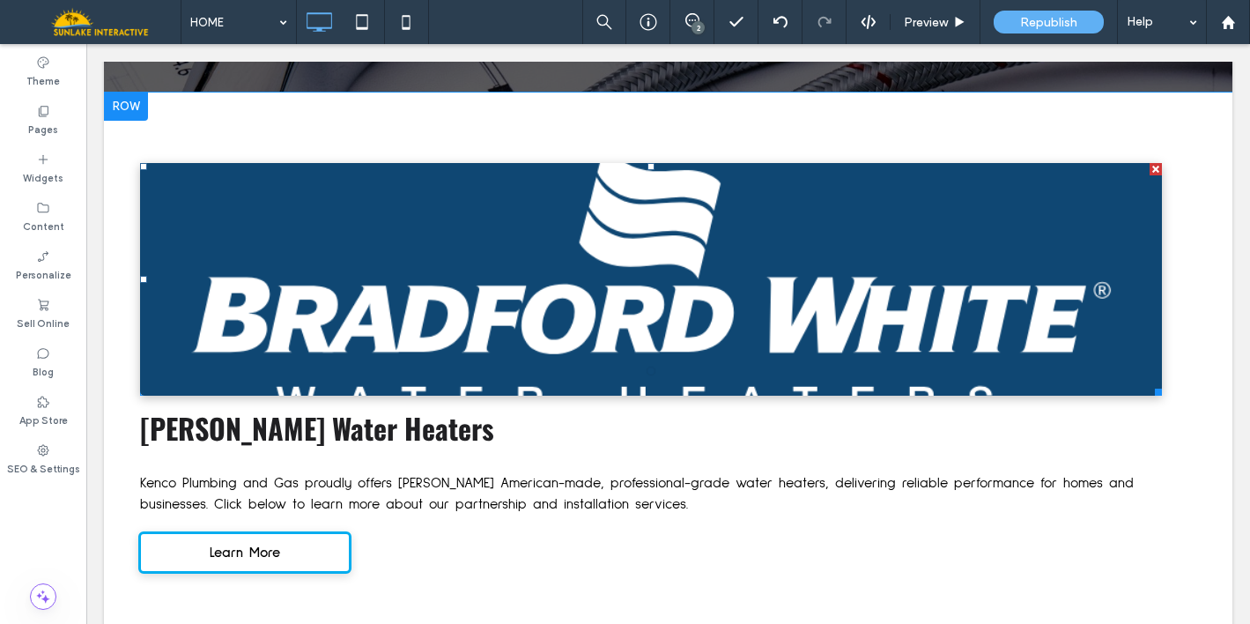
click at [694, 216] on div at bounding box center [651, 290] width 1022 height 149
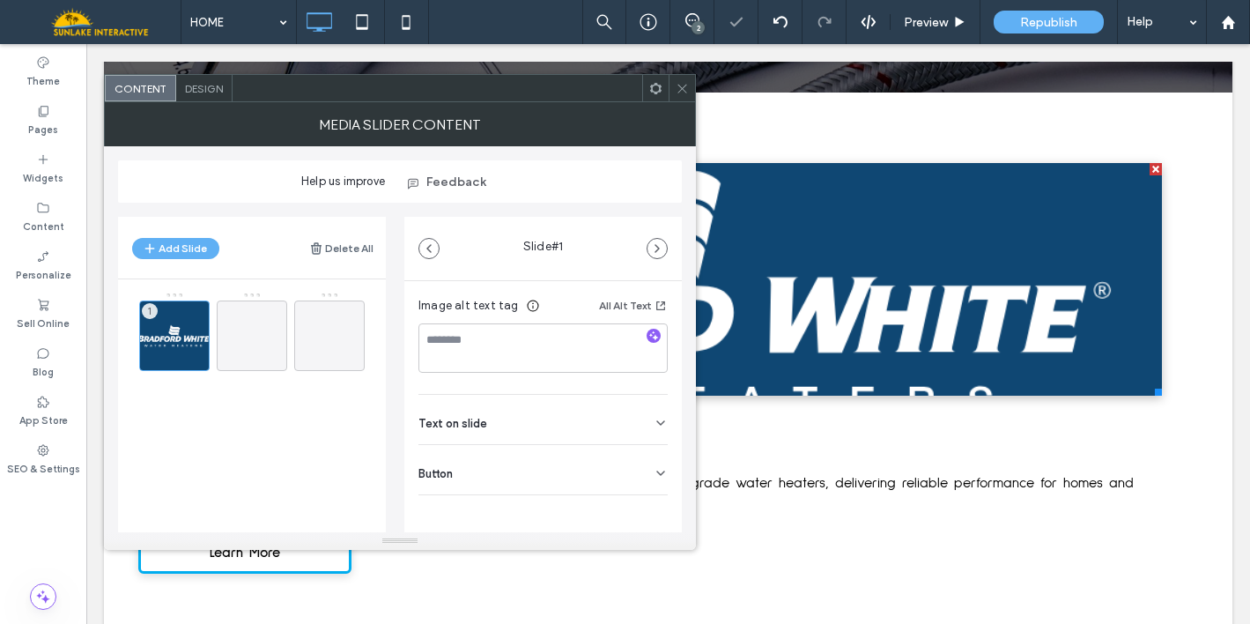
scroll to position [307, 0]
click at [188, 85] on span "Design" at bounding box center [204, 88] width 38 height 13
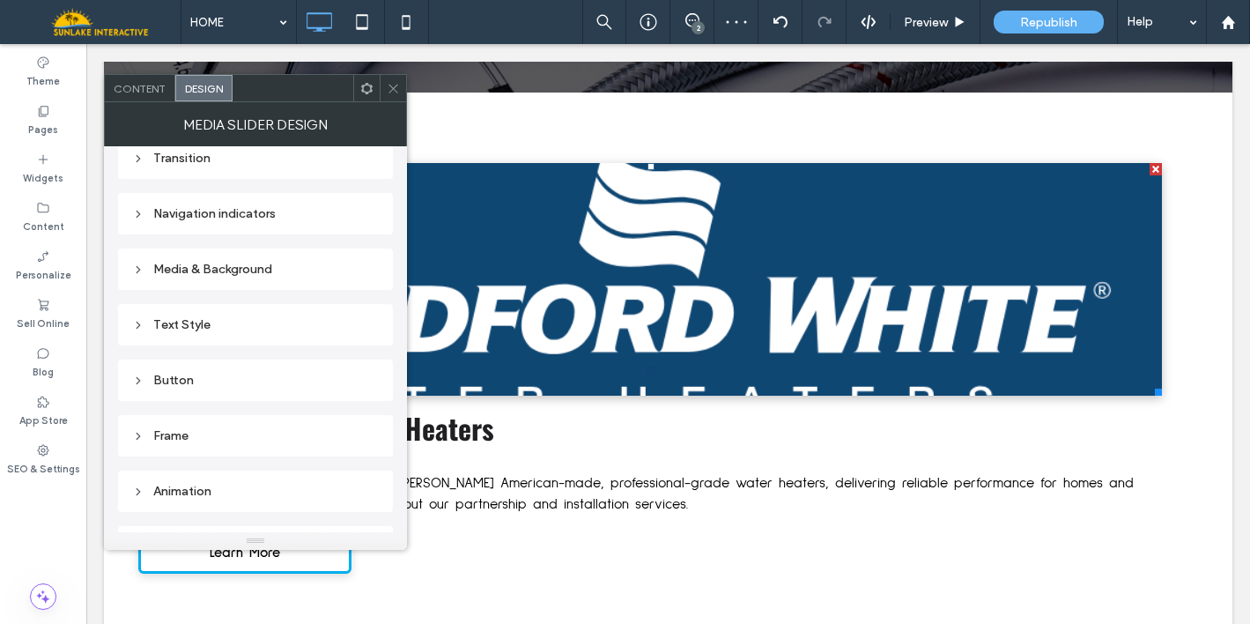
scroll to position [274, 0]
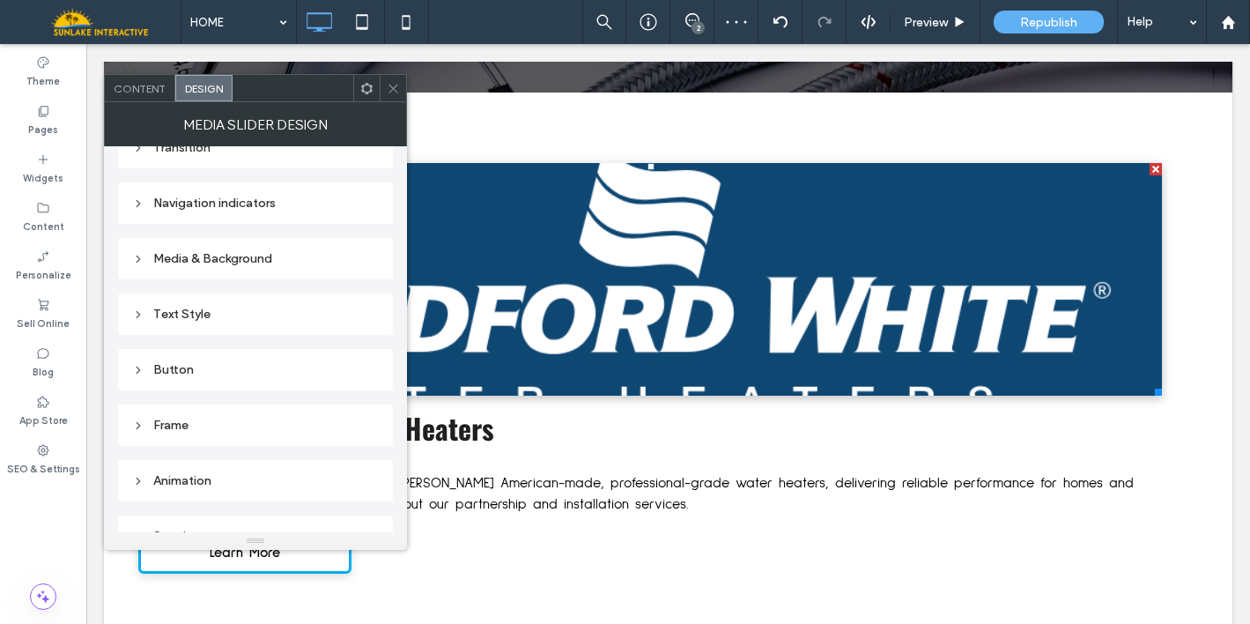
click at [239, 262] on div "Media & Background" at bounding box center [255, 258] width 247 height 15
click at [363, 332] on div "toggle" at bounding box center [357, 334] width 12 height 12
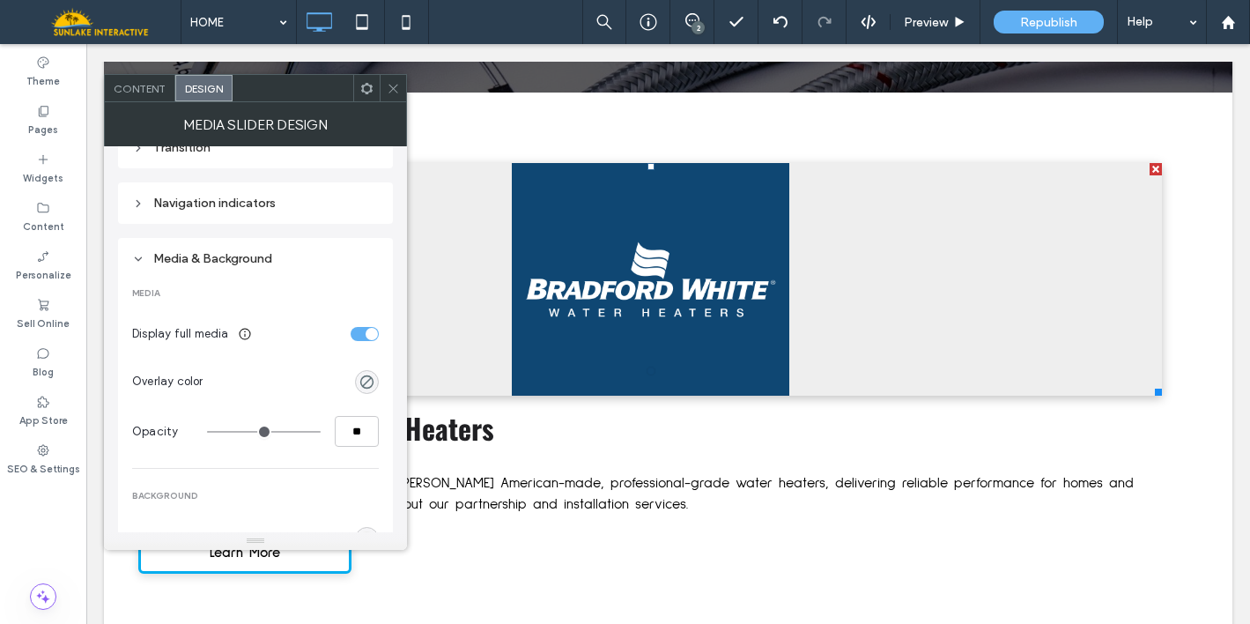
click at [363, 332] on div "toggle" at bounding box center [365, 334] width 28 height 14
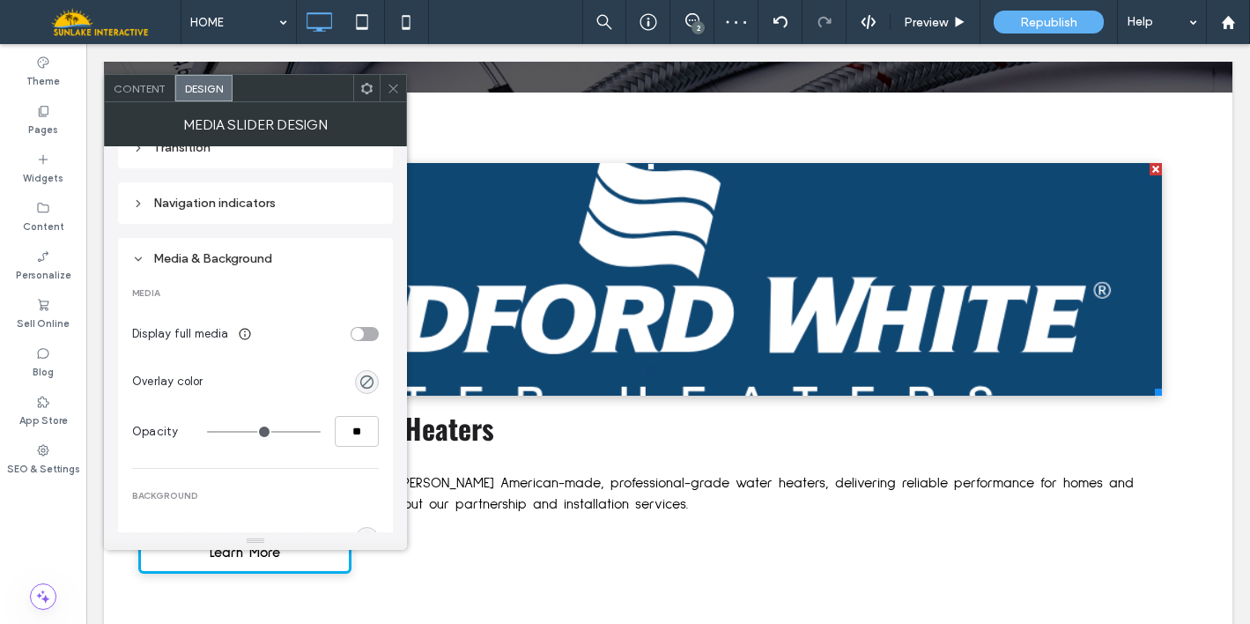
scroll to position [0, 0]
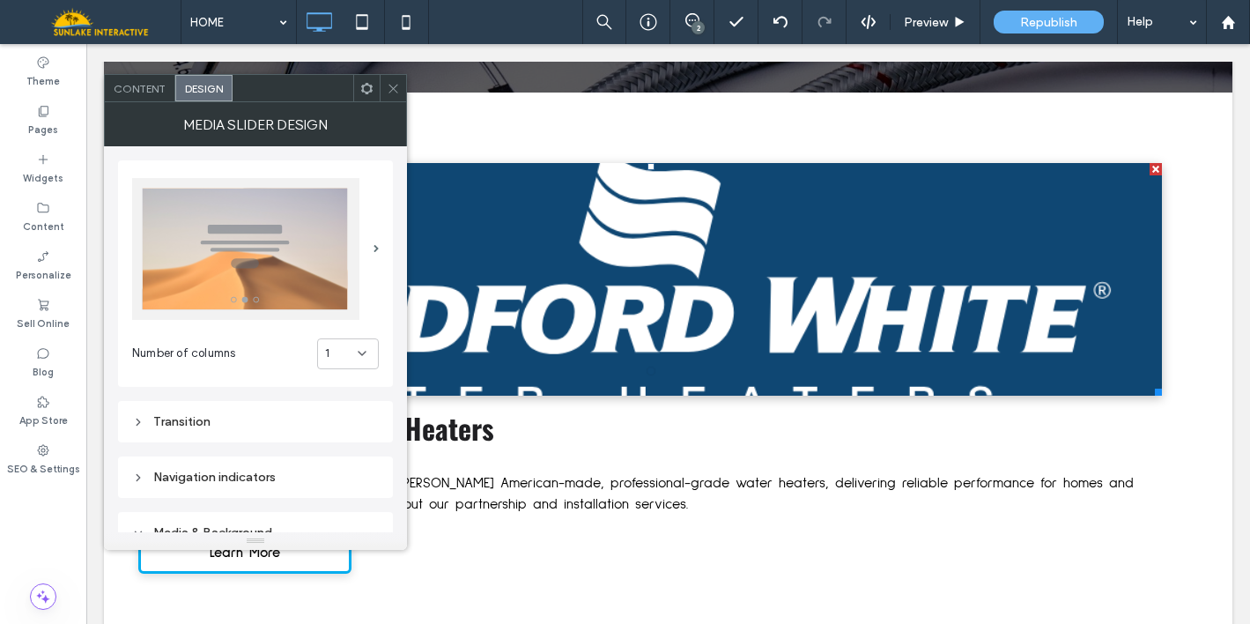
click at [136, 86] on span "Content" at bounding box center [140, 88] width 52 height 13
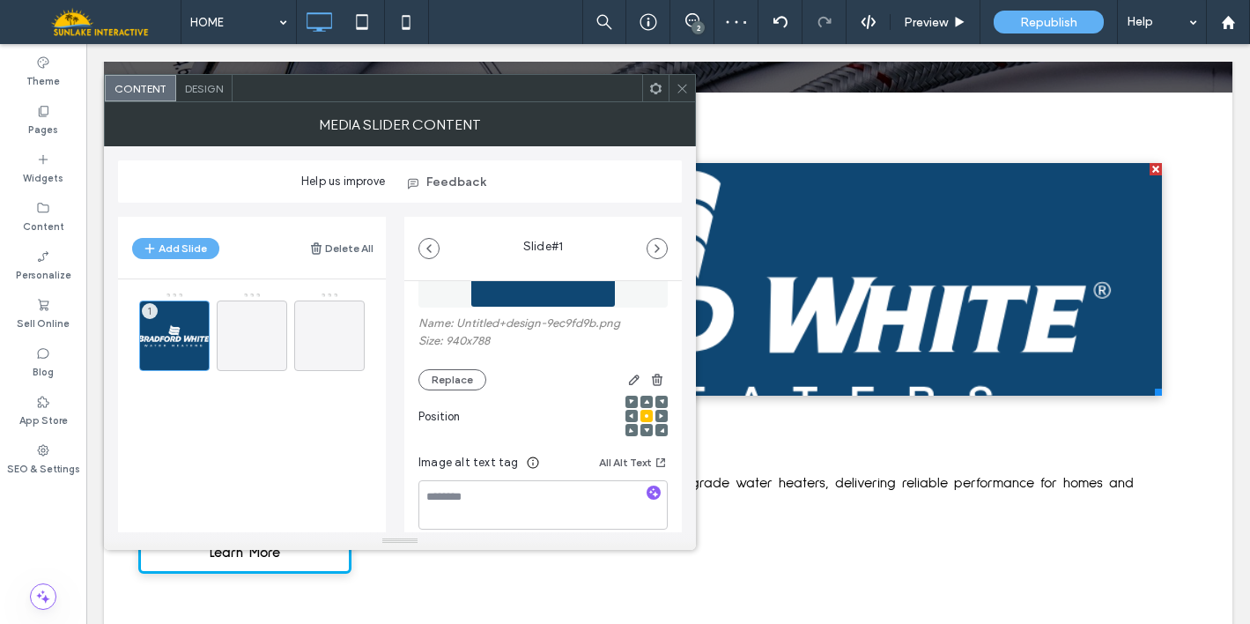
scroll to position [50, 0]
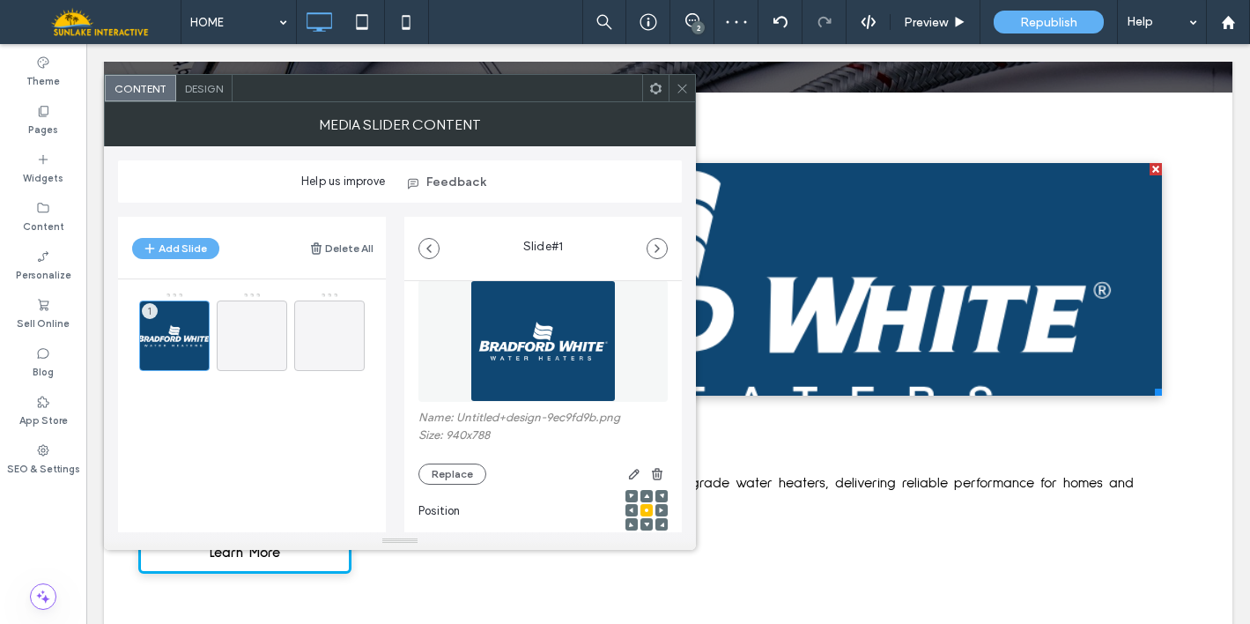
click at [539, 356] on img at bounding box center [542, 341] width 144 height 122
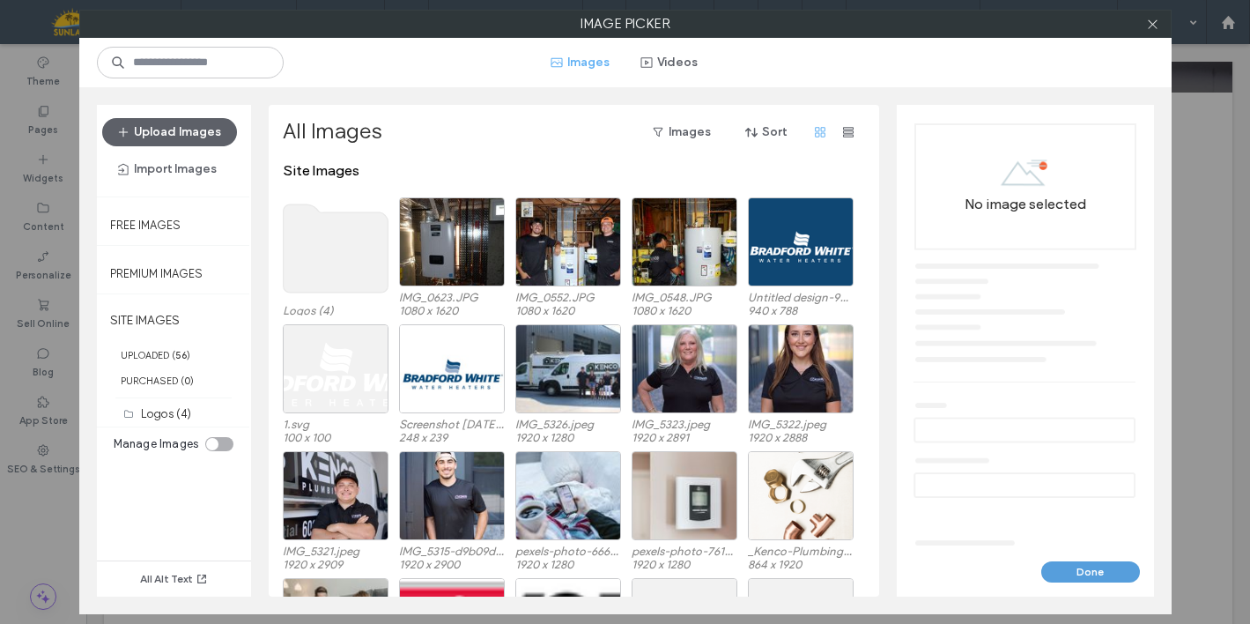
click at [1088, 564] on button "Done" at bounding box center [1090, 571] width 99 height 21
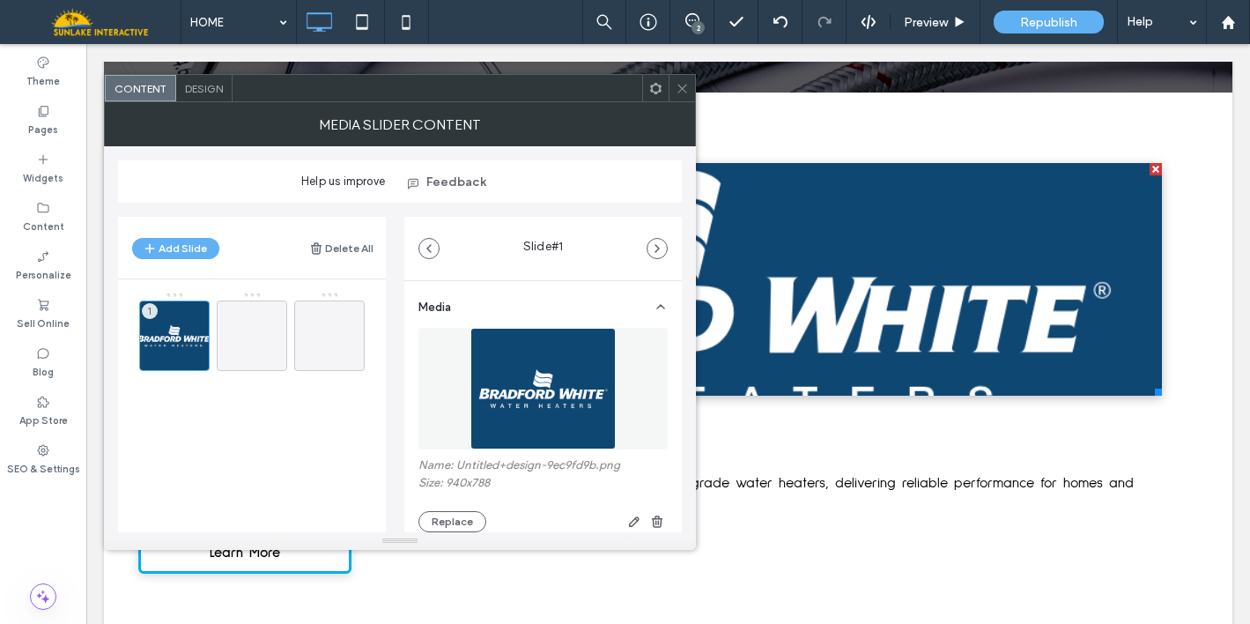
scroll to position [0, 0]
click at [554, 424] on img at bounding box center [542, 391] width 144 height 122
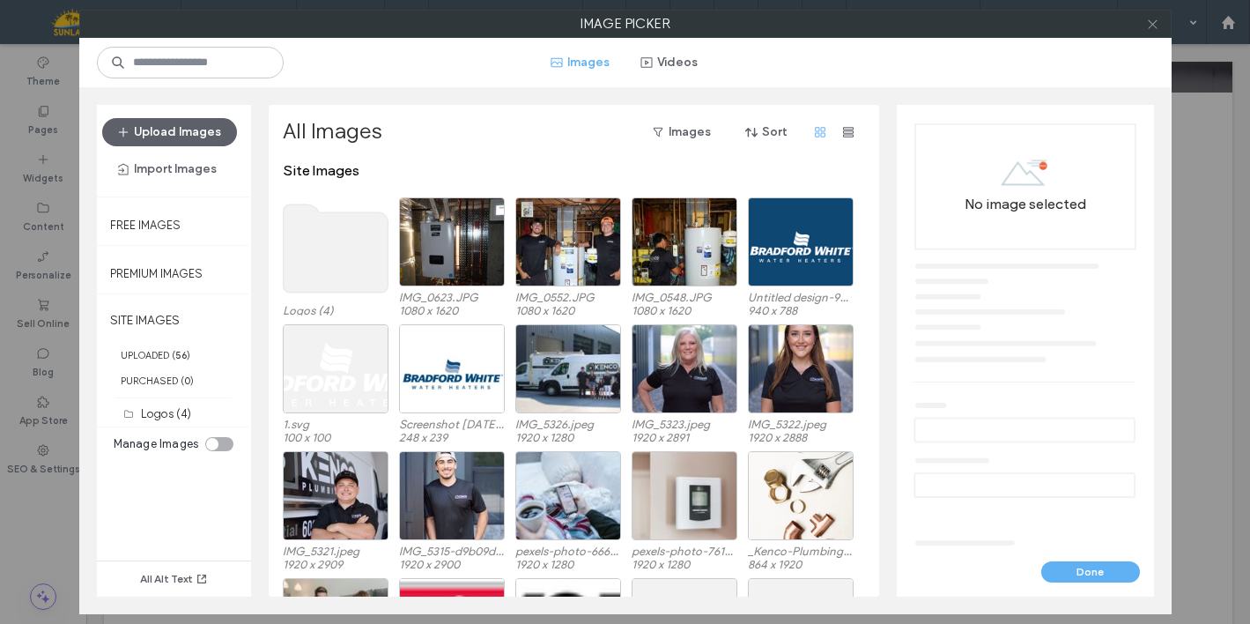
click at [1156, 25] on icon at bounding box center [1152, 24] width 13 height 13
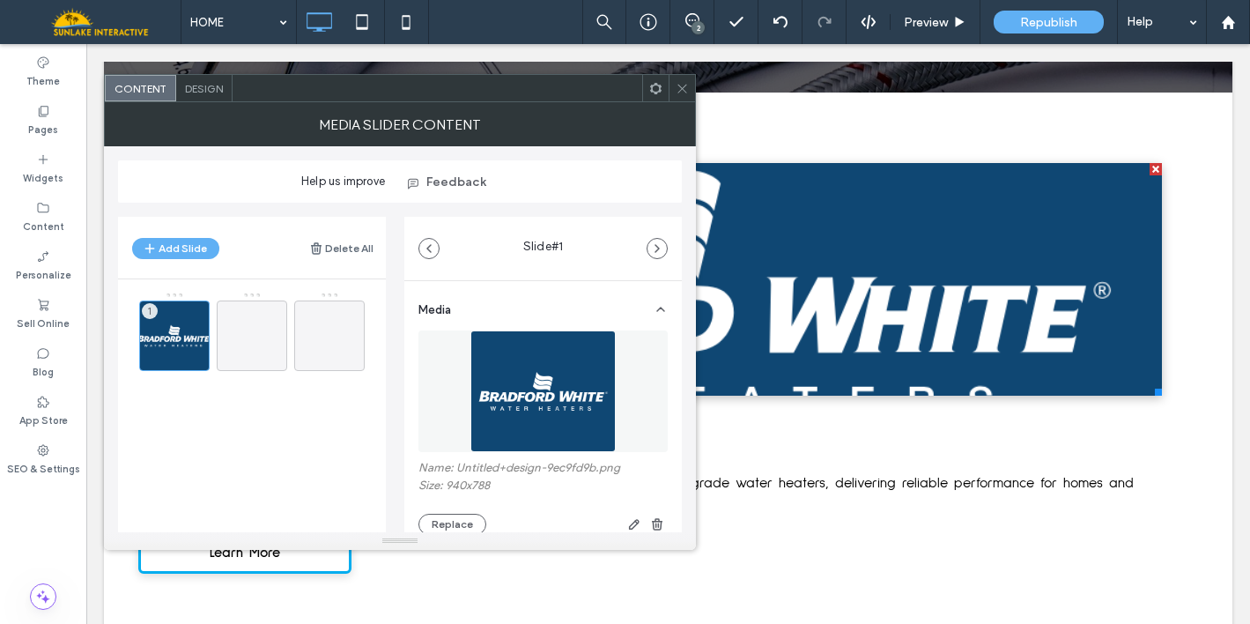
click at [688, 85] on icon at bounding box center [682, 88] width 13 height 13
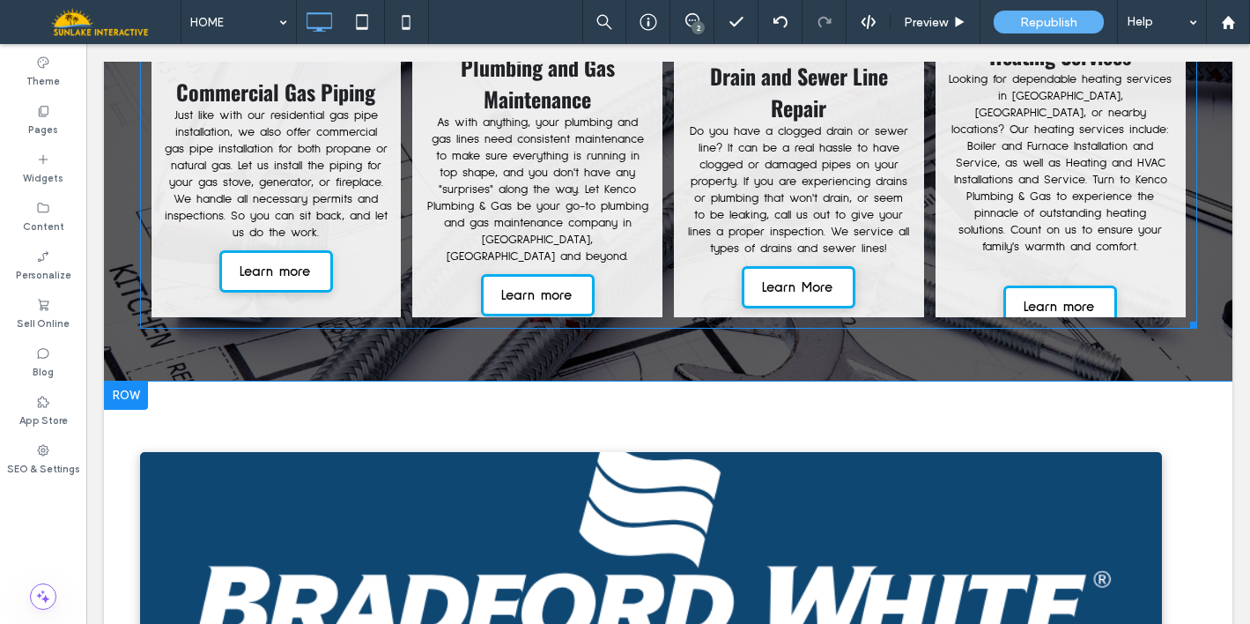
scroll to position [2560, 0]
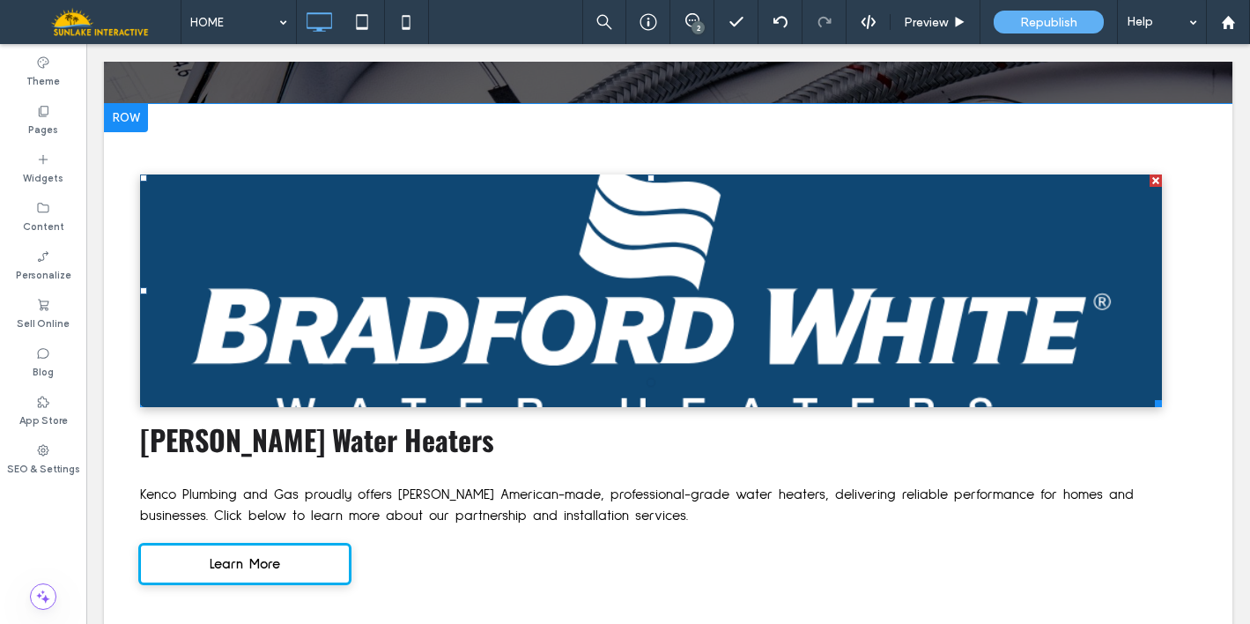
click at [1149, 174] on div at bounding box center [1155, 180] width 12 height 12
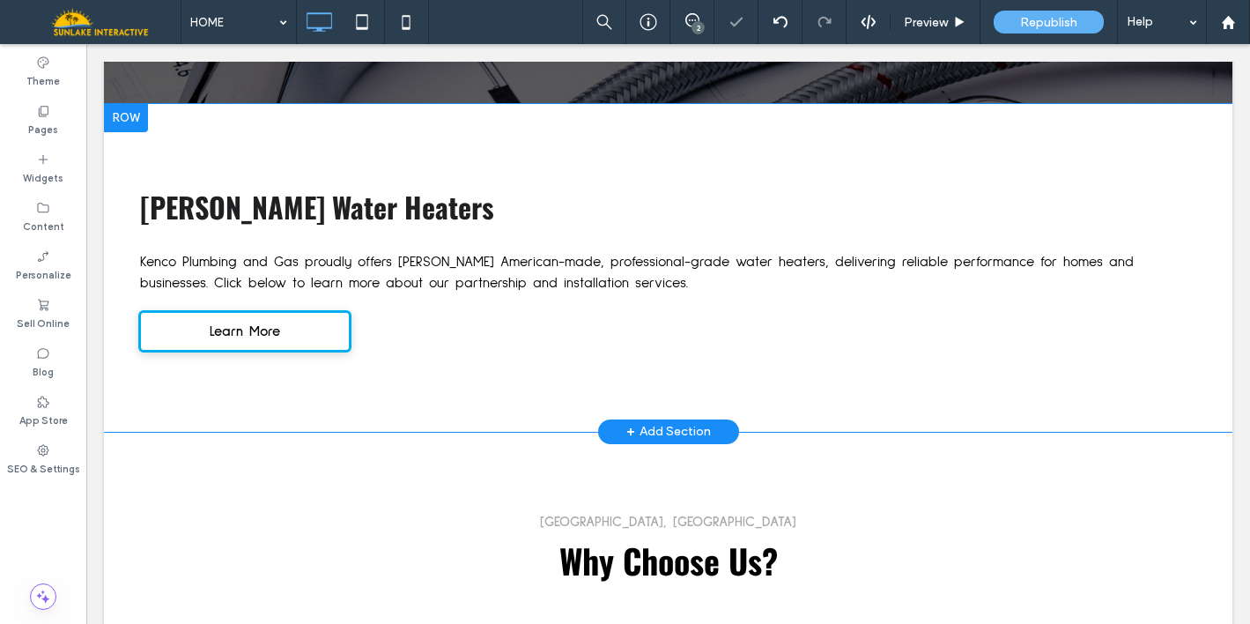
click at [300, 118] on div "Bradford White Water Heaters Kenco Plumbing and Gas proudly offers Bradford Whi…" at bounding box center [668, 268] width 1128 height 328
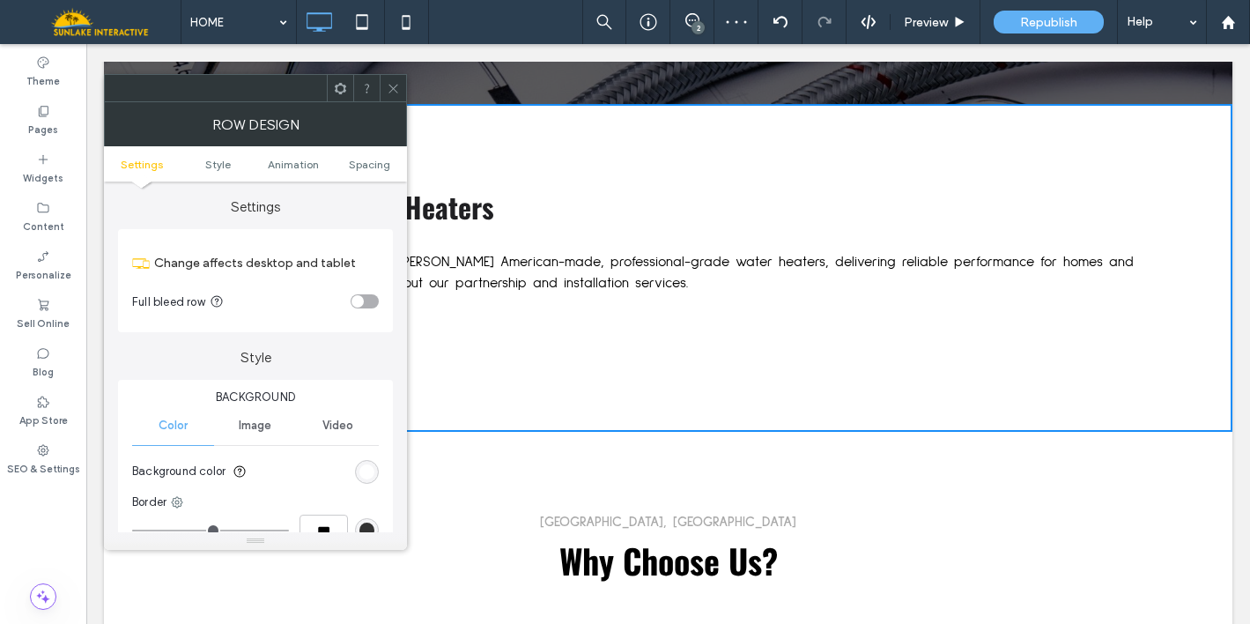
click at [395, 82] on icon at bounding box center [393, 88] width 13 height 13
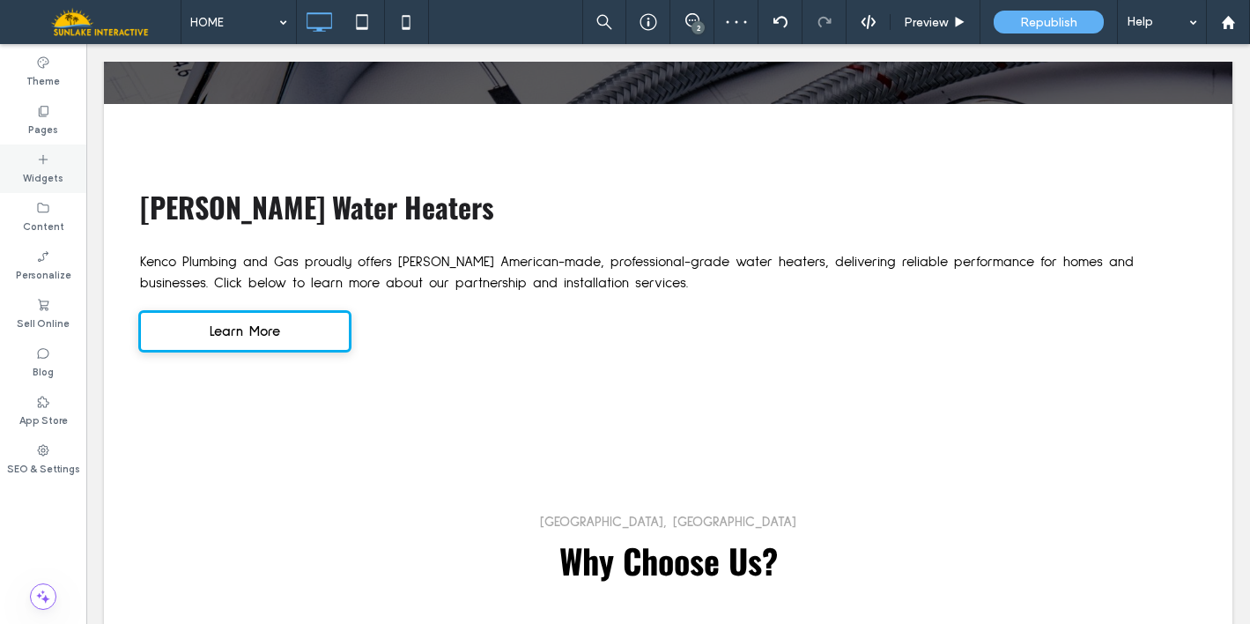
click at [58, 177] on label "Widgets" at bounding box center [43, 175] width 41 height 19
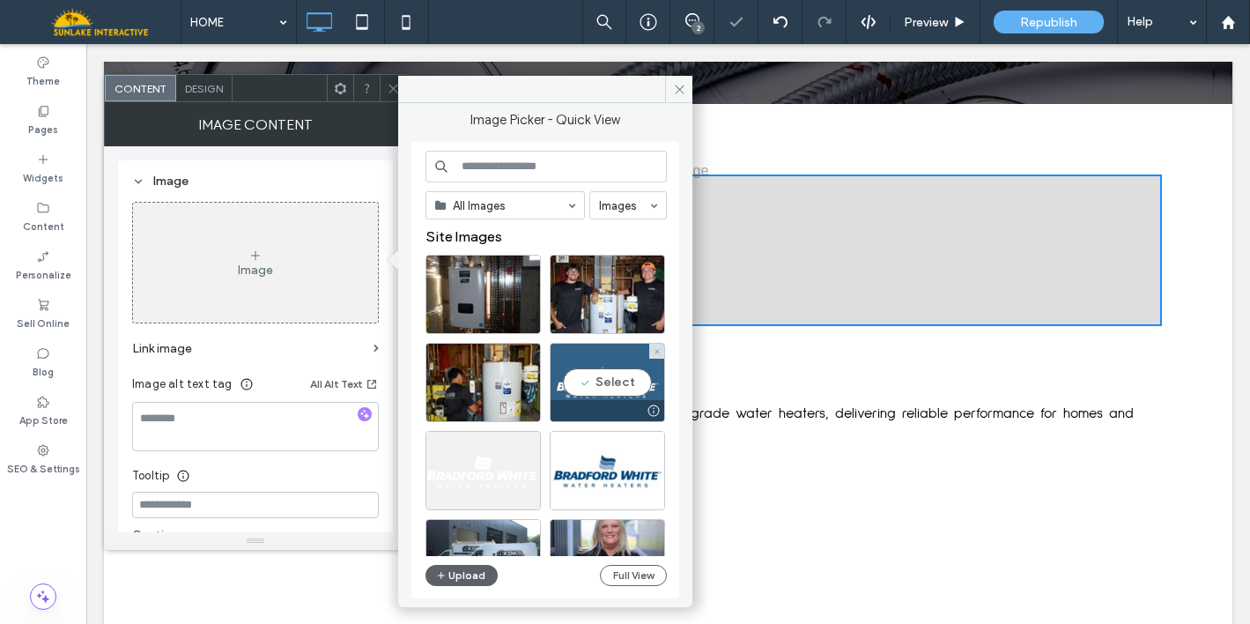
drag, startPoint x: 568, startPoint y: 367, endPoint x: 481, endPoint y: 325, distance: 96.9
click at [568, 367] on div "Select" at bounding box center [607, 382] width 115 height 79
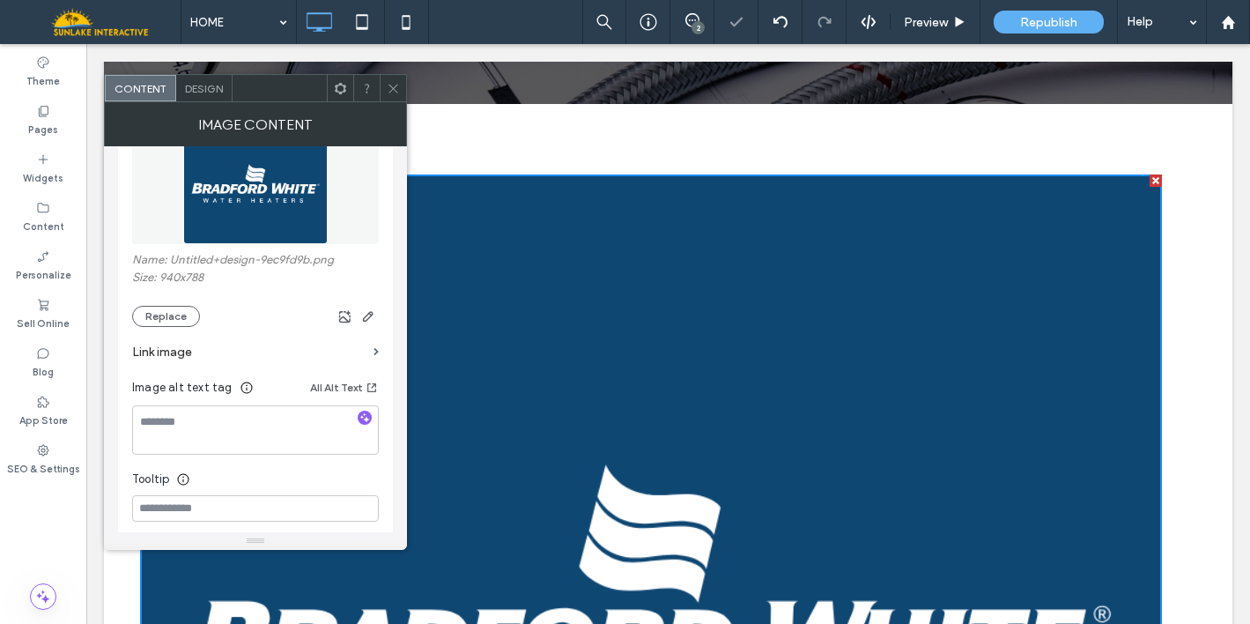
scroll to position [249, 0]
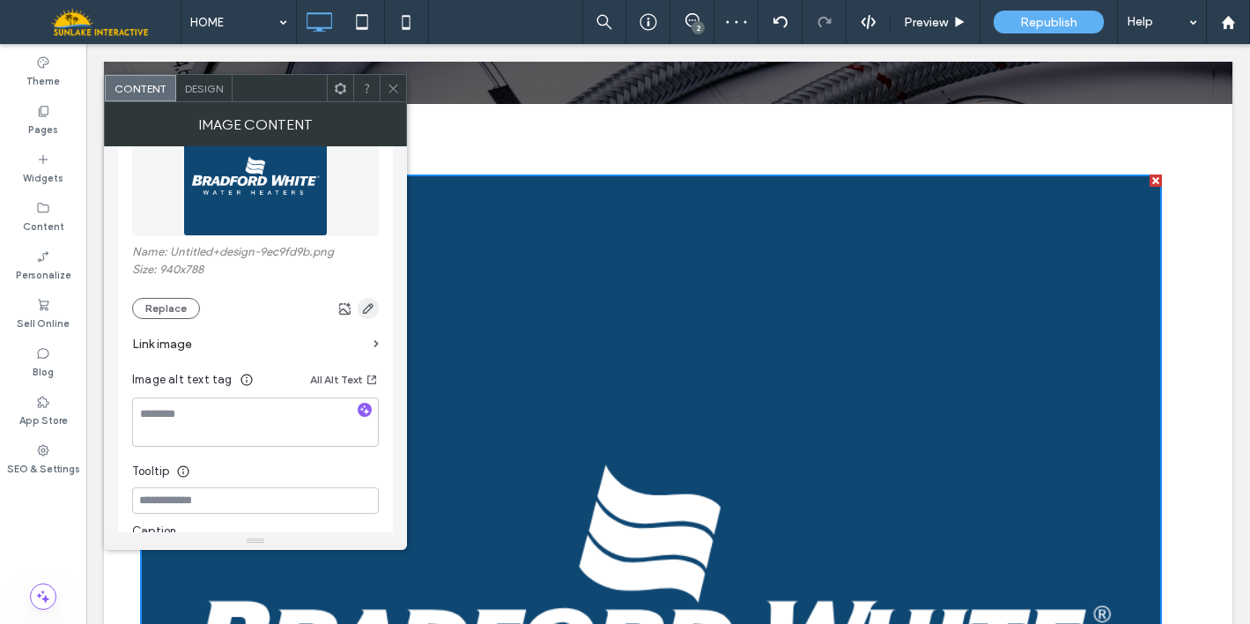
click at [368, 314] on icon "button" at bounding box center [368, 308] width 14 height 14
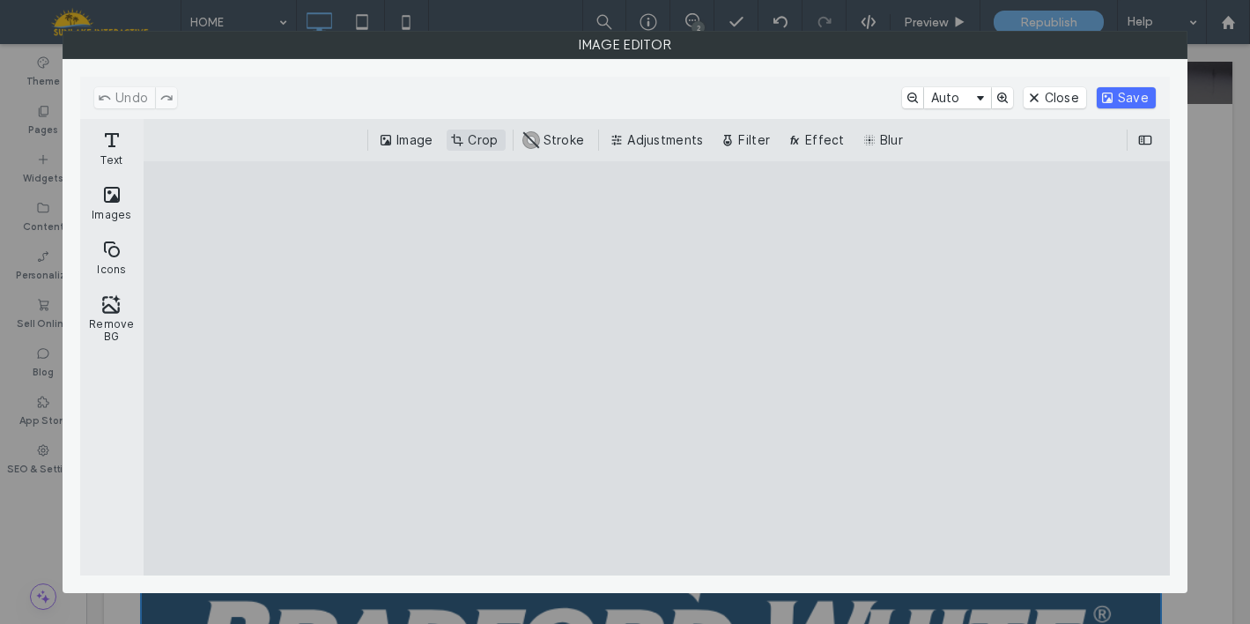
click at [478, 137] on button "Crop" at bounding box center [476, 139] width 58 height 21
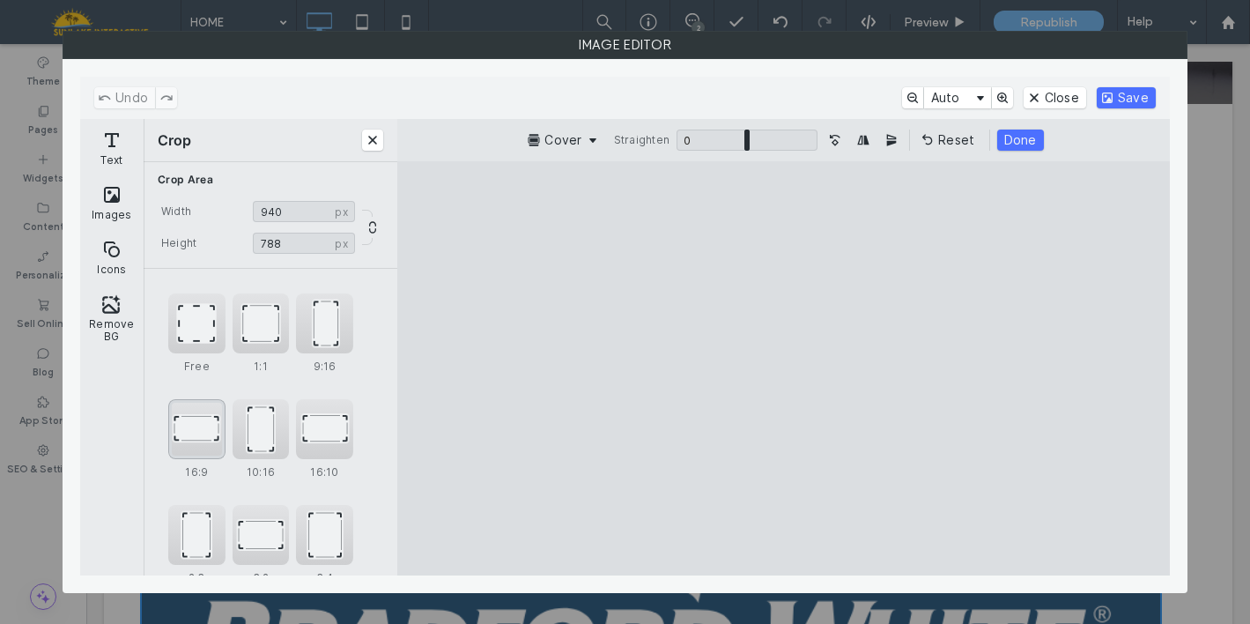
click at [195, 436] on div "16:9" at bounding box center [196, 429] width 57 height 60
type input "*******"
click at [1118, 97] on button "Save" at bounding box center [1126, 97] width 59 height 21
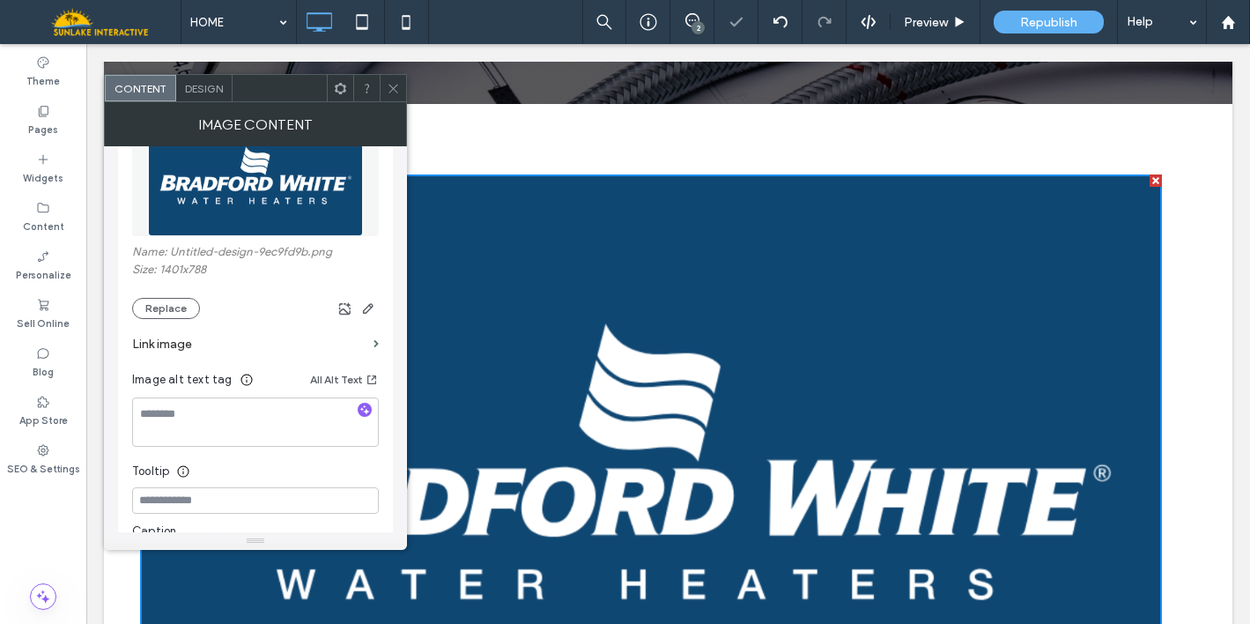
click at [402, 87] on div at bounding box center [393, 88] width 26 height 26
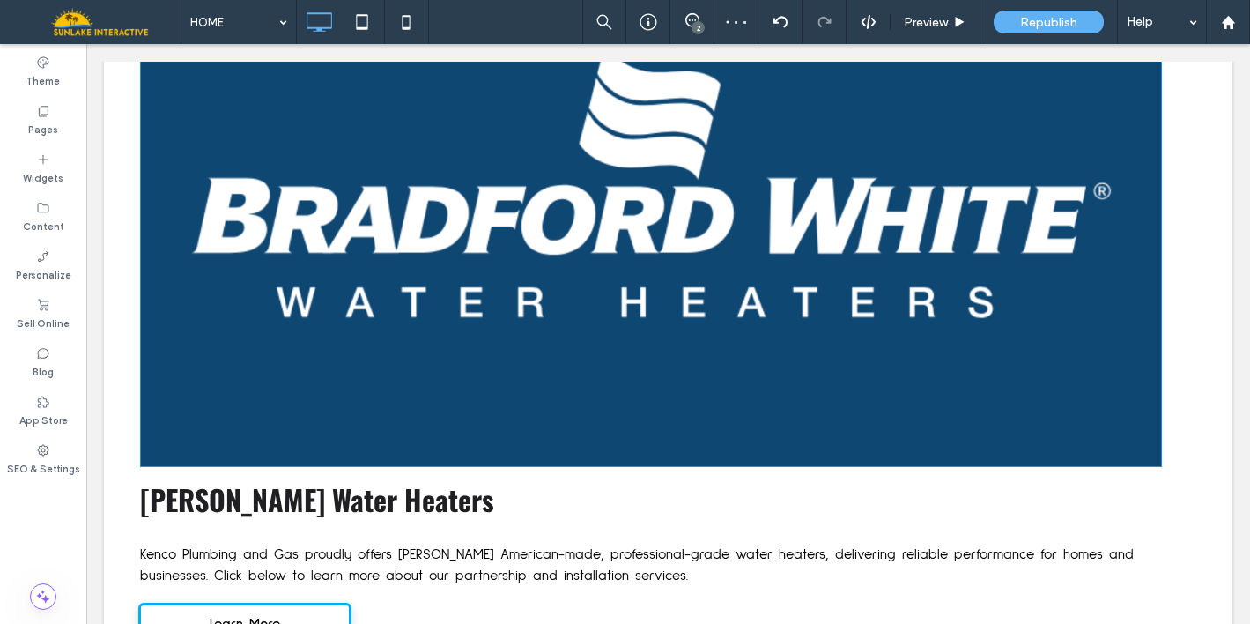
scroll to position [2845, 0]
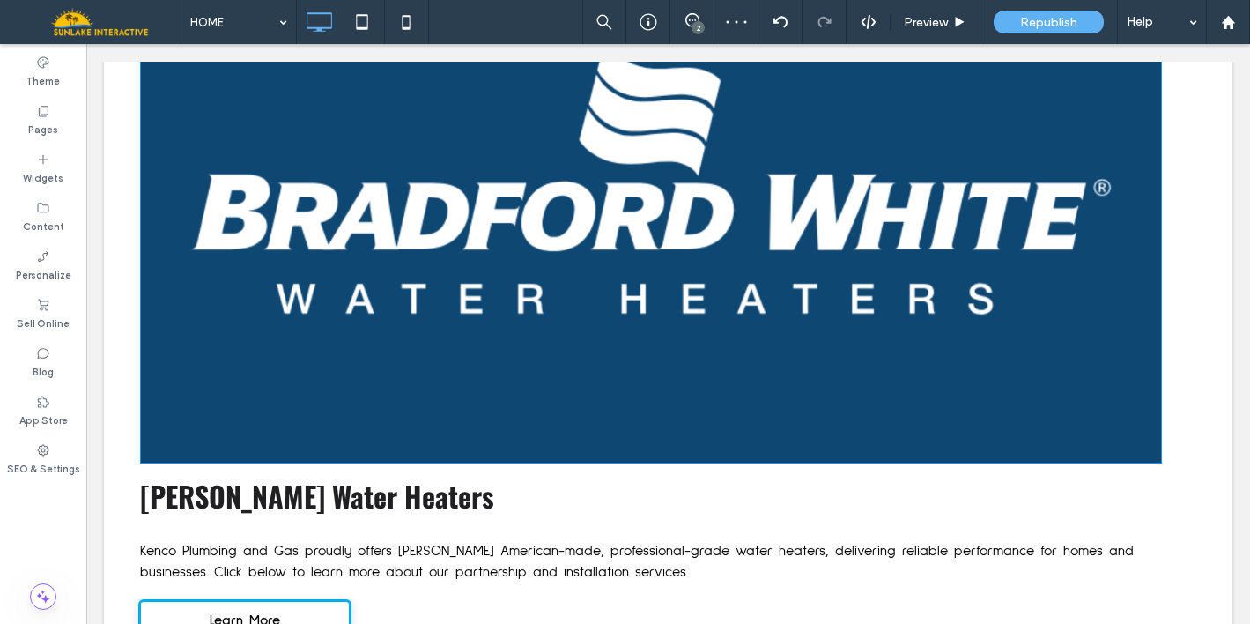
click at [1142, 409] on img at bounding box center [651, 176] width 1022 height 574
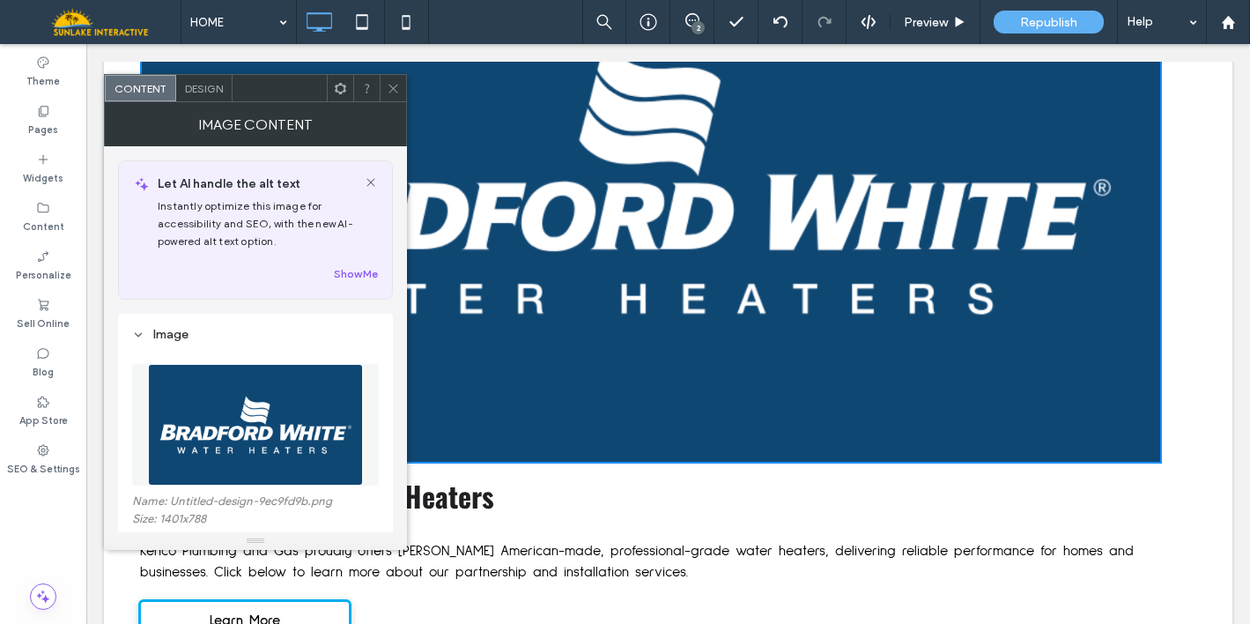
click at [401, 85] on div at bounding box center [393, 88] width 26 height 26
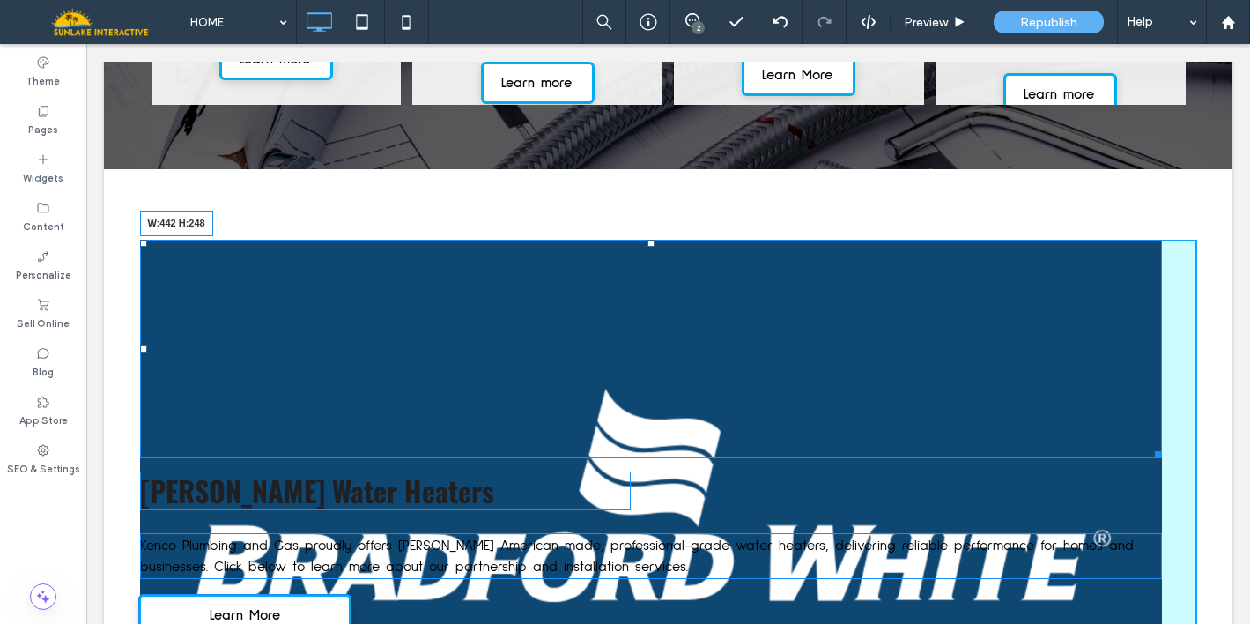
scroll to position [2496, 0]
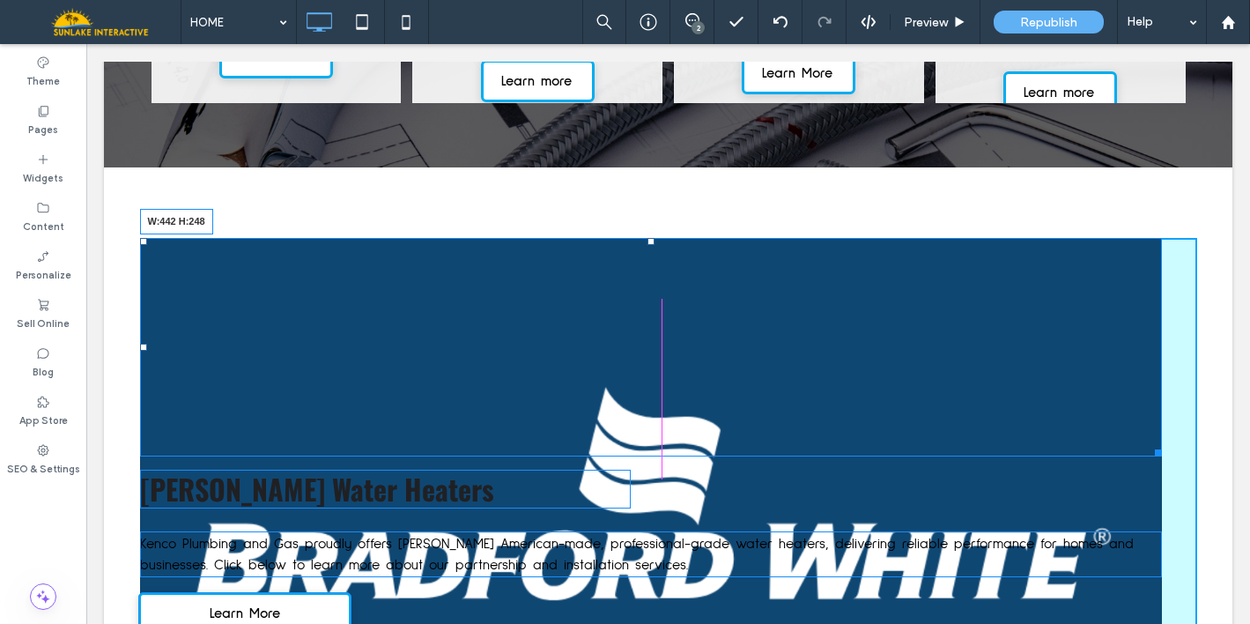
drag, startPoint x: 1144, startPoint y: 414, endPoint x: 841, endPoint y: 360, distance: 307.7
click at [841, 360] on div "W:442 H:248 Bradford White Water Heaters Kenco Plumbing and Gas proudly offers …" at bounding box center [668, 440] width 1057 height 405
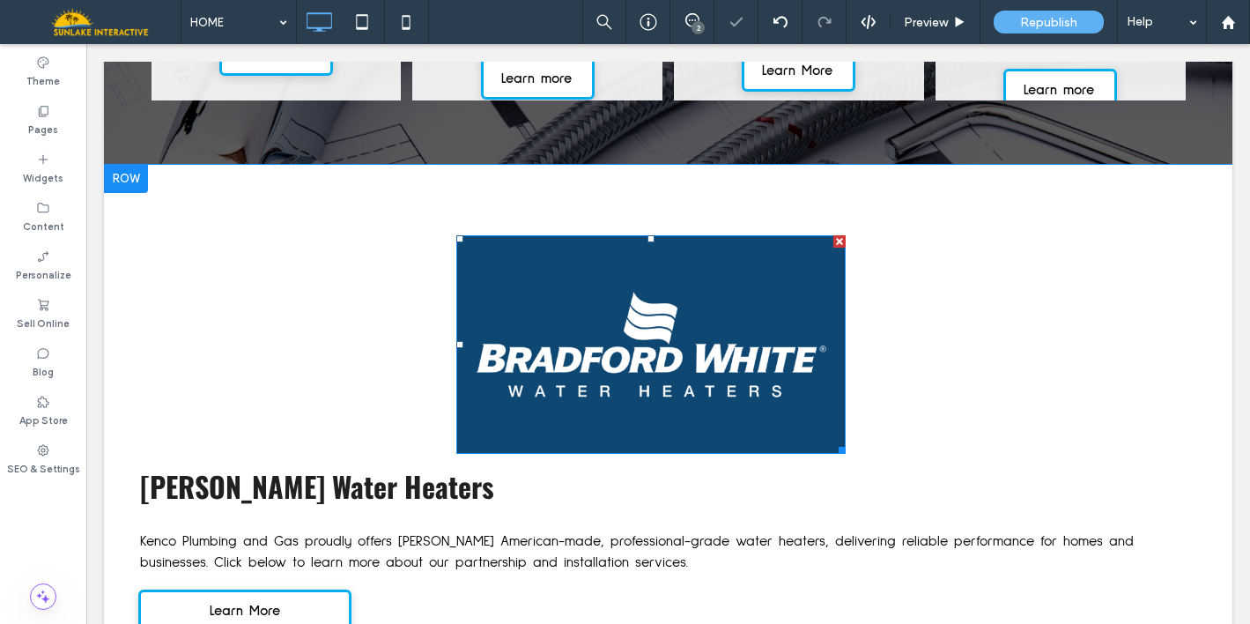
scroll to position [2500, 0]
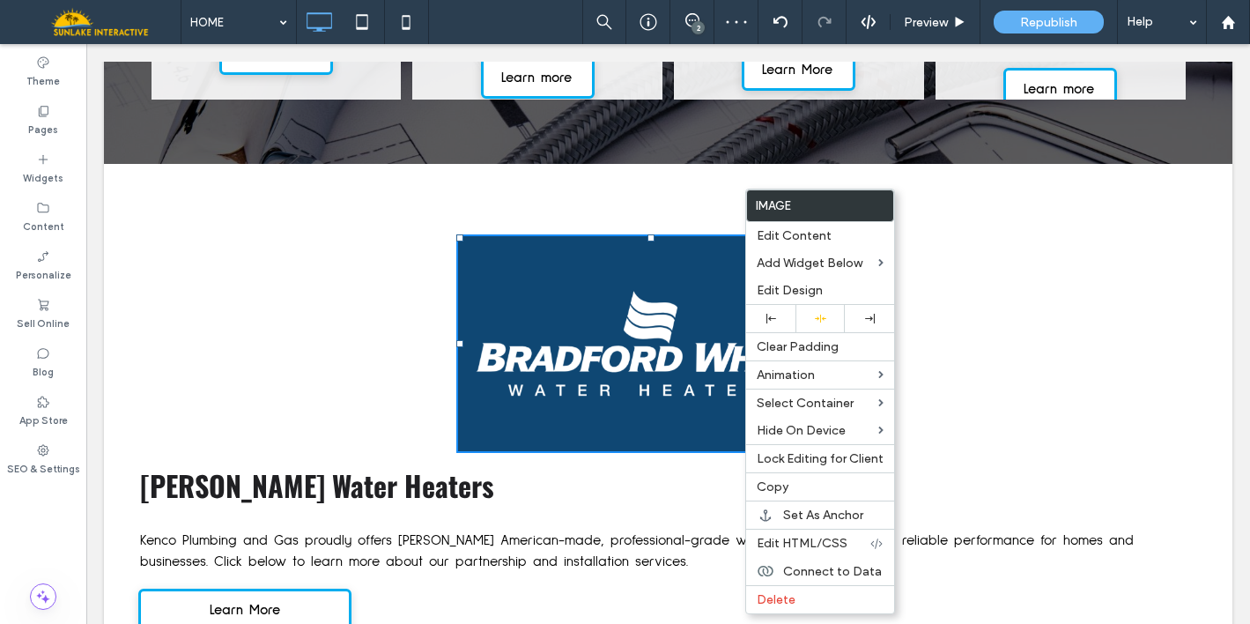
click at [1004, 296] on div "Bradford White Water Heaters Kenco Plumbing and Gas proudly offers Bradford Whi…" at bounding box center [668, 437] width 1057 height 406
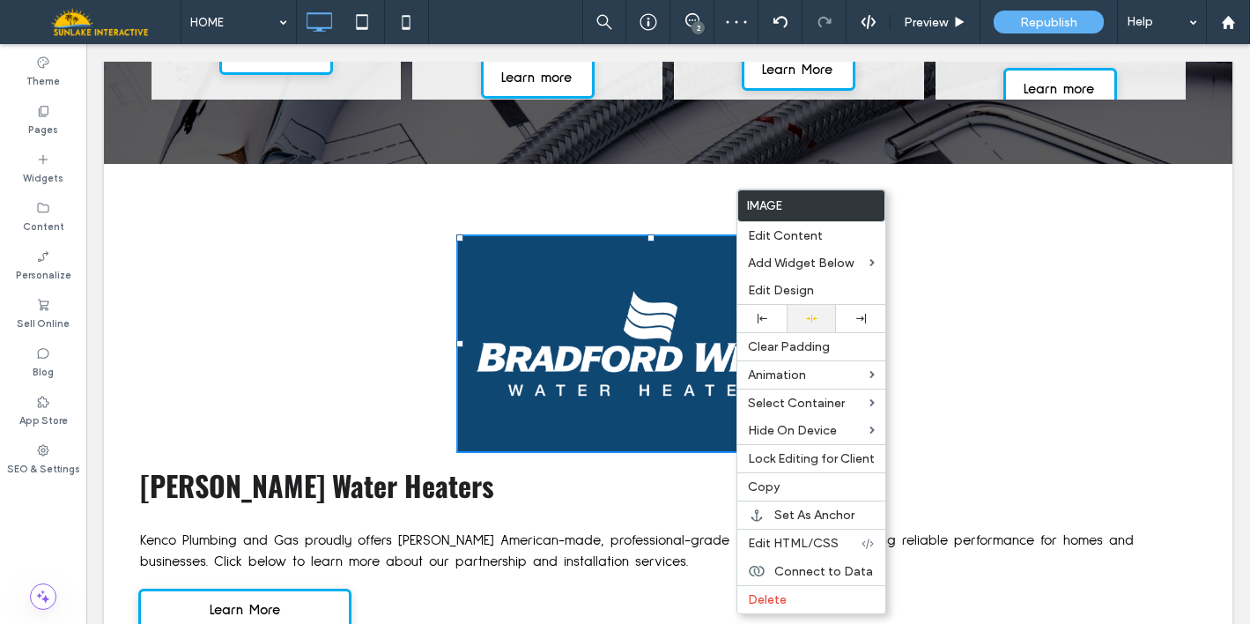
drag, startPoint x: 772, startPoint y: 321, endPoint x: 804, endPoint y: 330, distance: 33.8
click at [772, 322] on div at bounding box center [762, 319] width 32 height 10
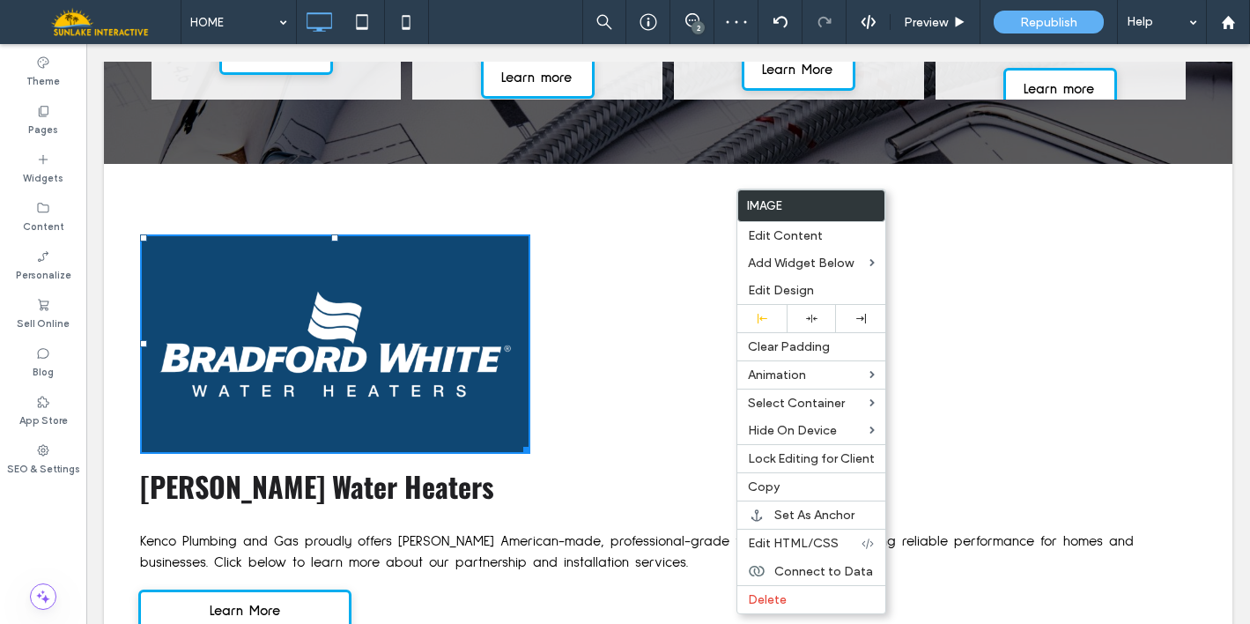
click at [1029, 311] on div "Bradford White Water Heaters Kenco Plumbing and Gas proudly offers Bradford Whi…" at bounding box center [668, 437] width 1057 height 406
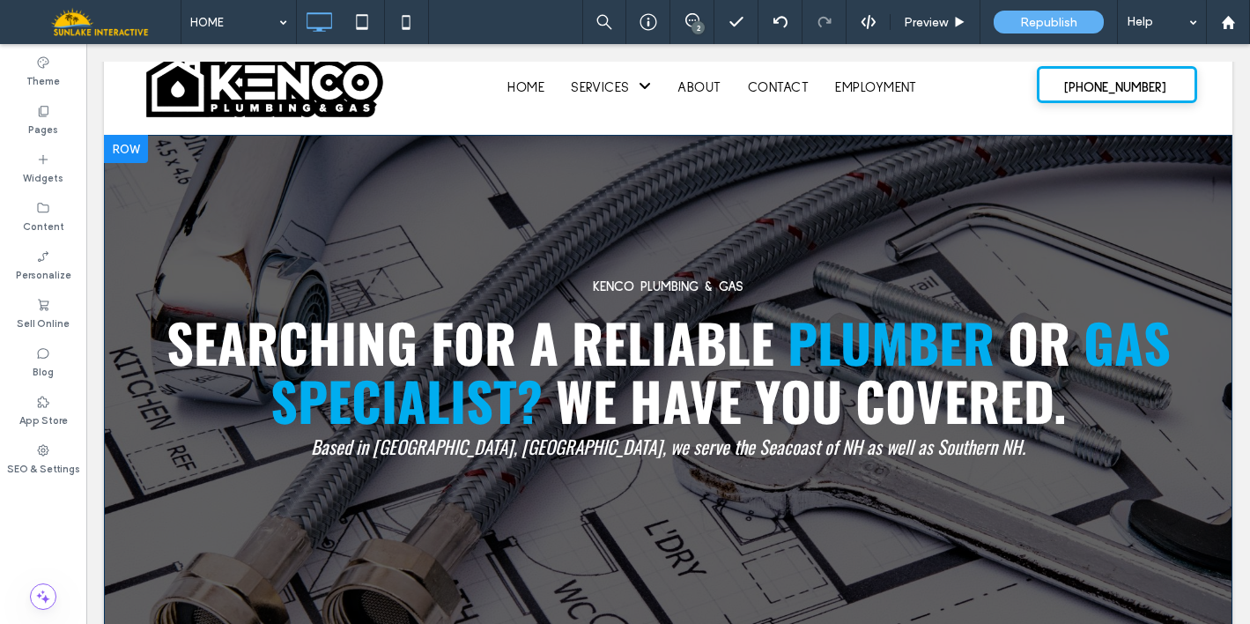
scroll to position [75, 0]
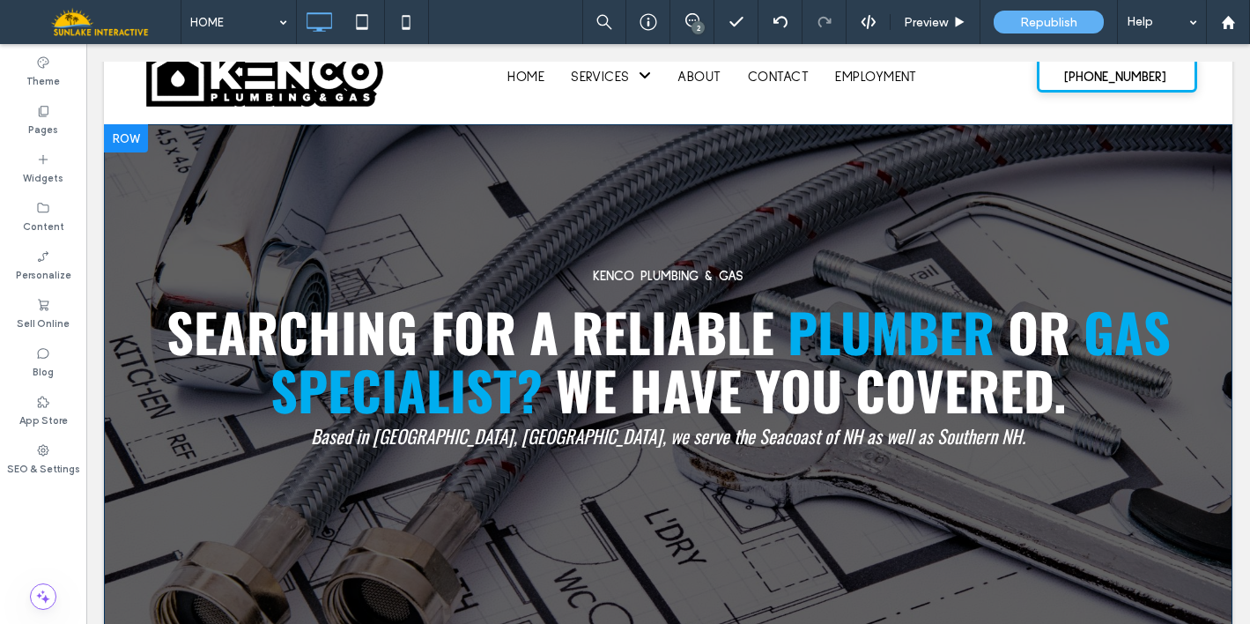
click at [128, 140] on div at bounding box center [126, 138] width 44 height 28
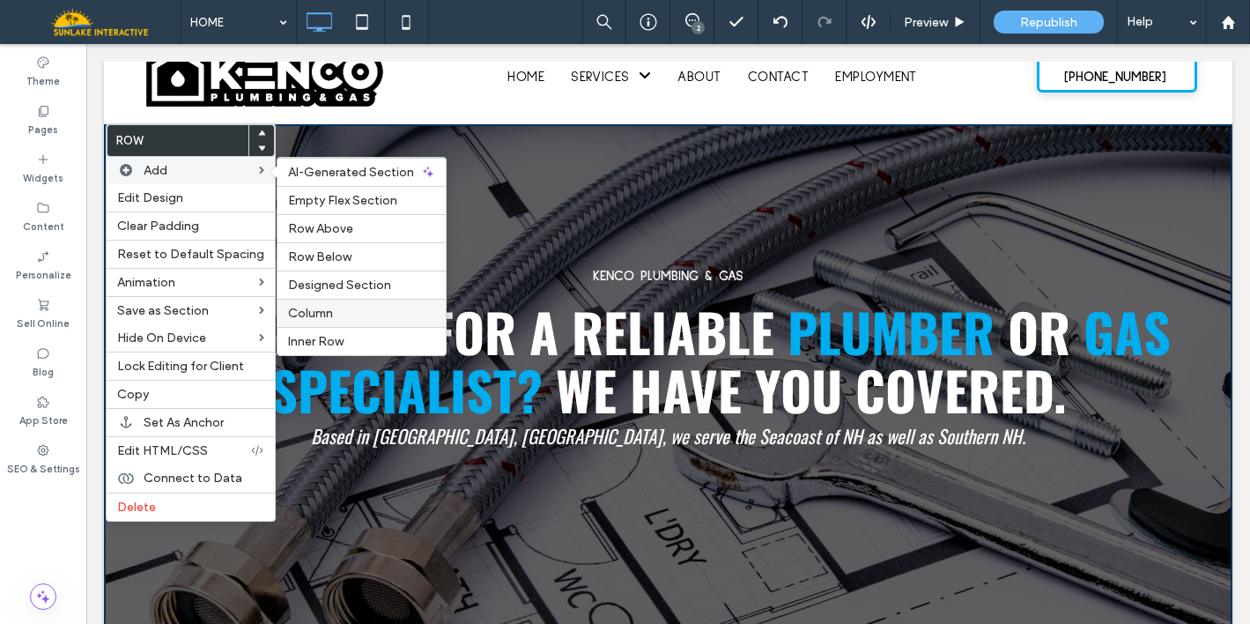
click at [334, 323] on div "Column" at bounding box center [361, 313] width 168 height 28
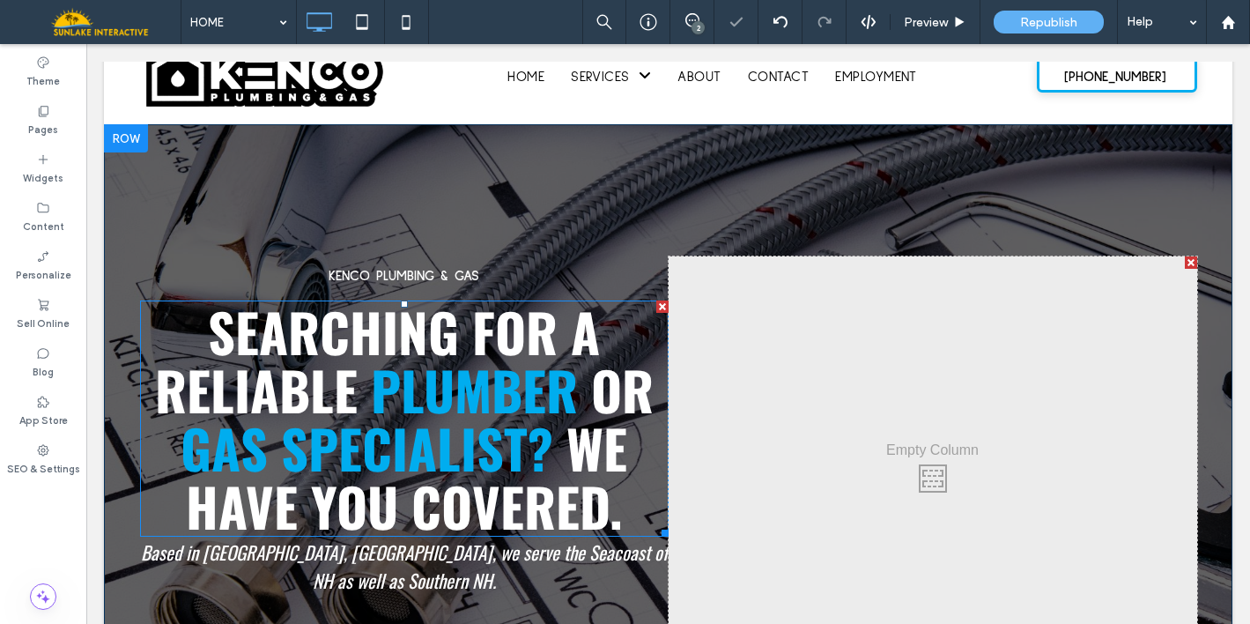
click at [549, 347] on span "SEARCHING FOR A RELIABLE" at bounding box center [378, 360] width 446 height 137
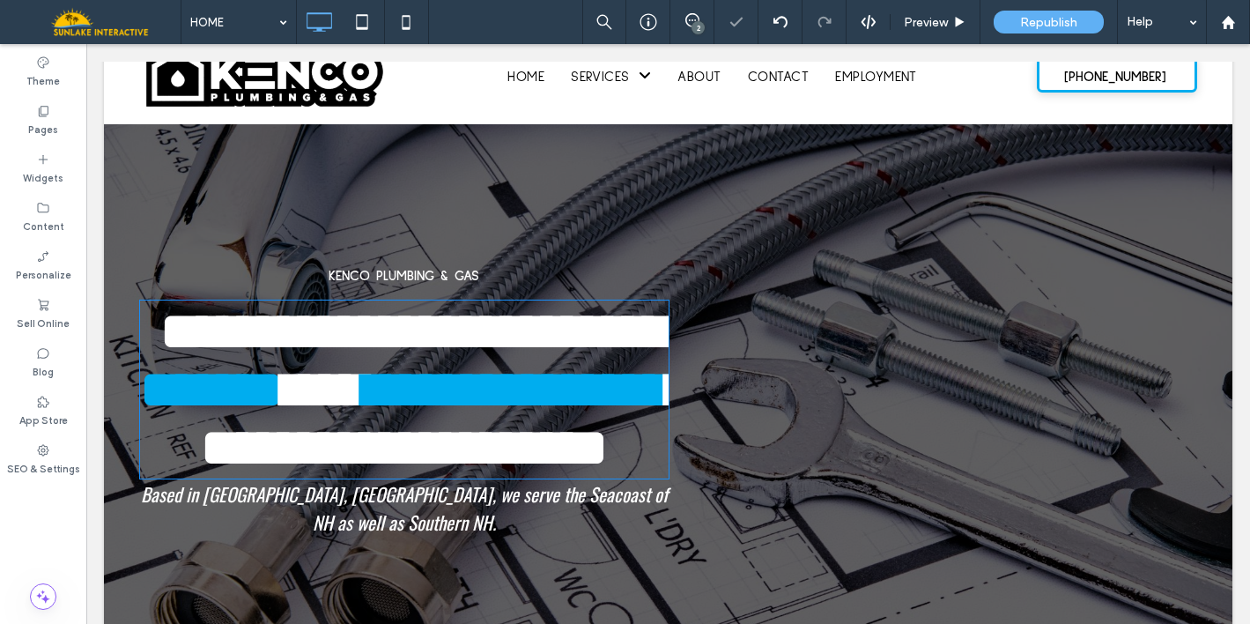
type input "******"
type input "**"
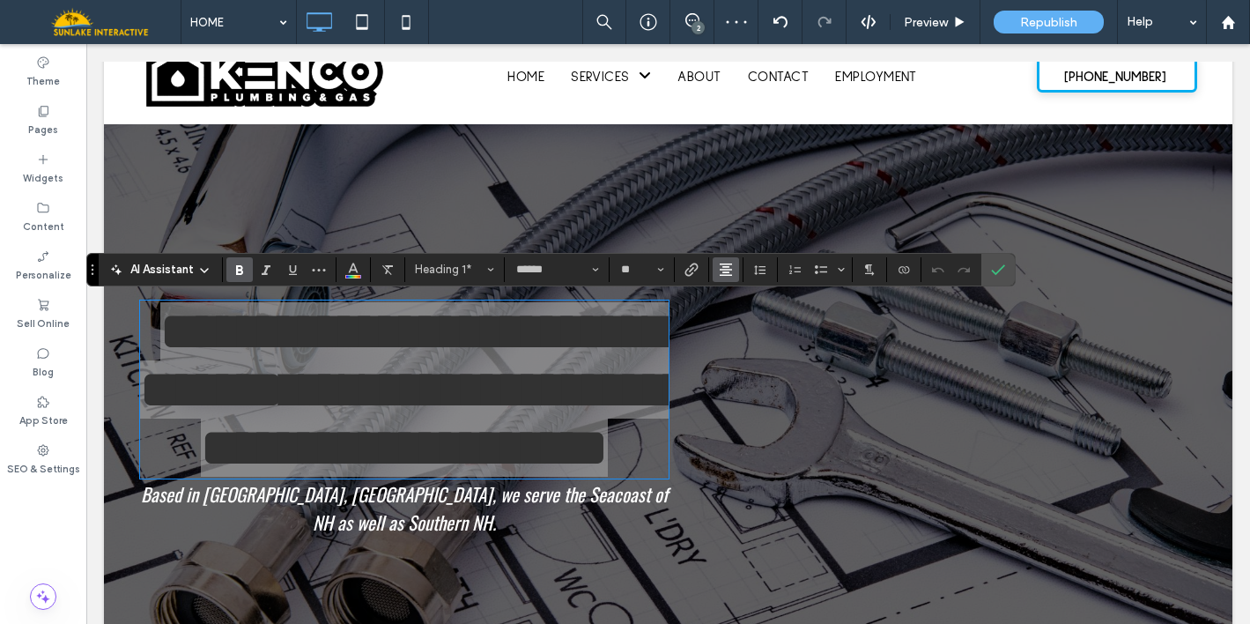
click at [723, 266] on use "Alignment" at bounding box center [726, 269] width 12 height 12
click at [743, 312] on label "ui.textEditor.alignment.center" at bounding box center [744, 324] width 62 height 26
click at [726, 276] on icon "Alignment" at bounding box center [726, 269] width 14 height 14
click at [753, 302] on div "ui.textEditor.alignment.left" at bounding box center [743, 298] width 23 height 14
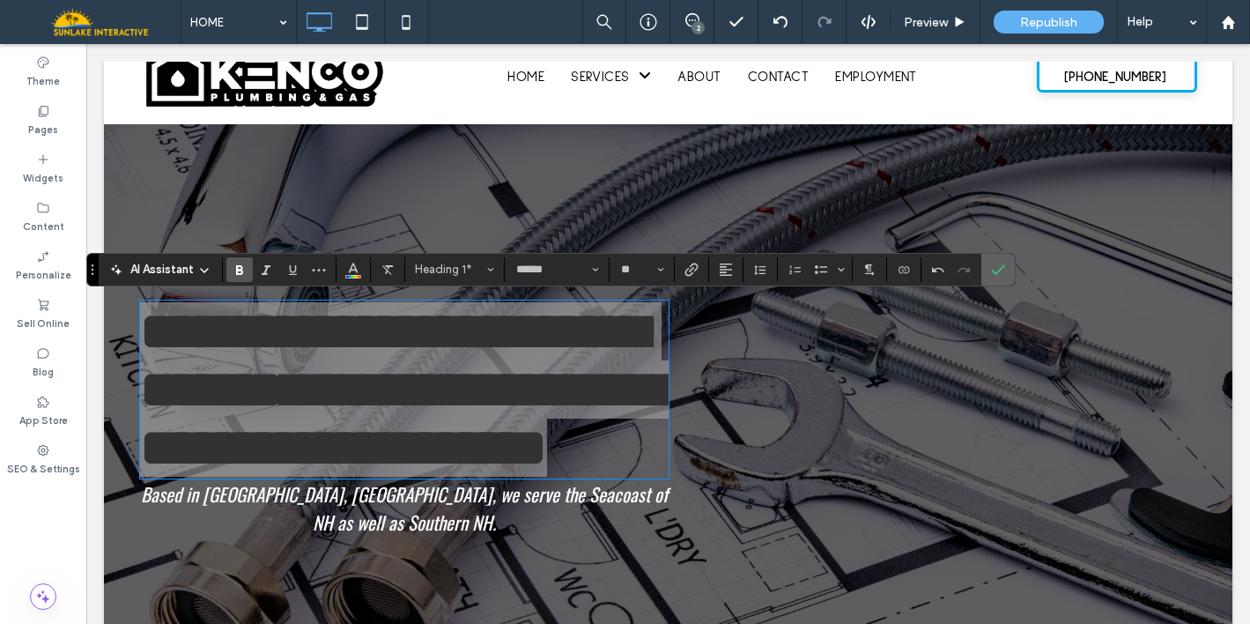
click at [999, 263] on icon "Confirm" at bounding box center [998, 269] width 14 height 14
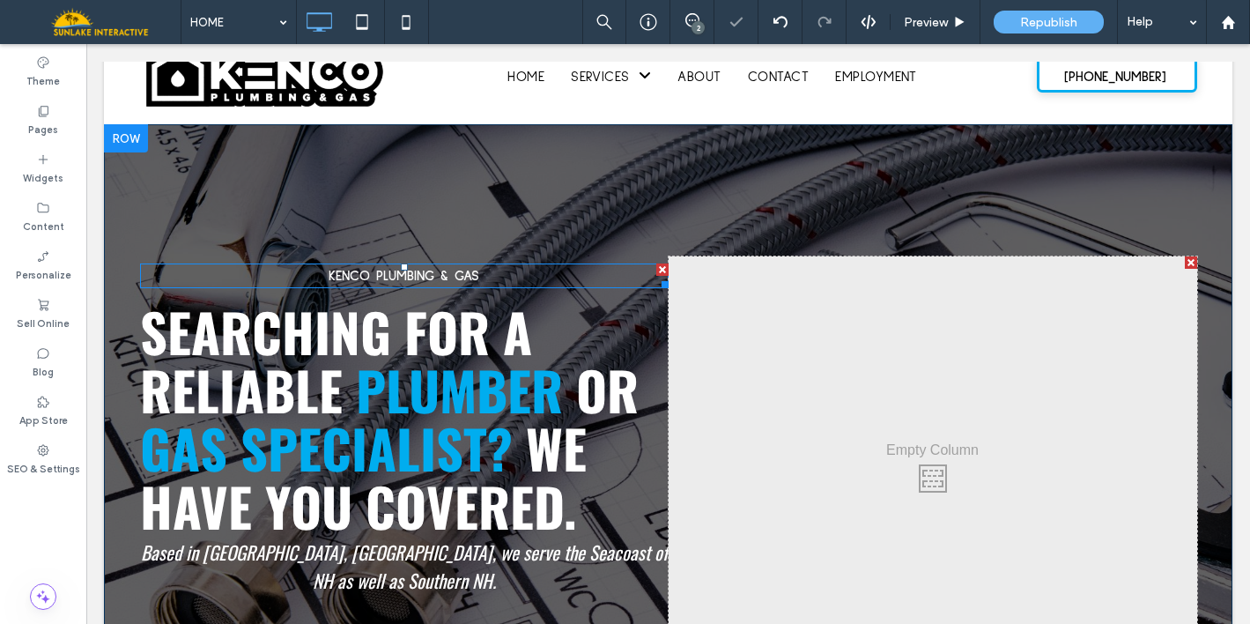
click at [549, 272] on p "KENCO PLUMBING & GAS" at bounding box center [404, 275] width 528 height 21
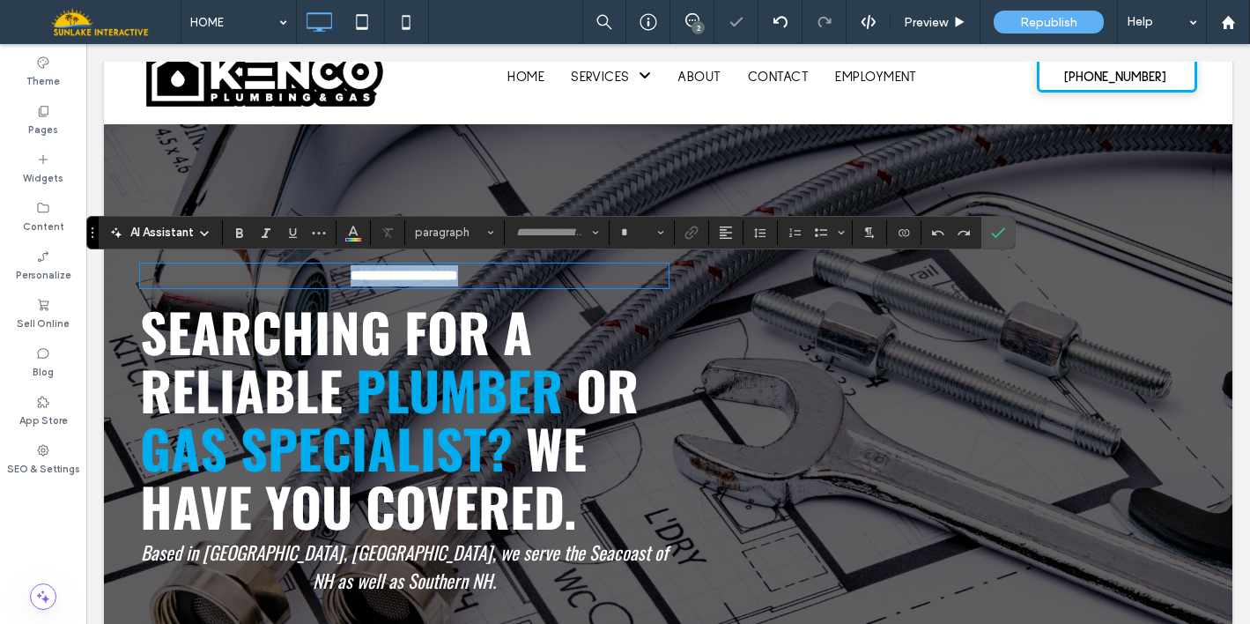
type input "**********"
type input "**"
click at [723, 231] on icon "Alignment" at bounding box center [726, 232] width 14 height 14
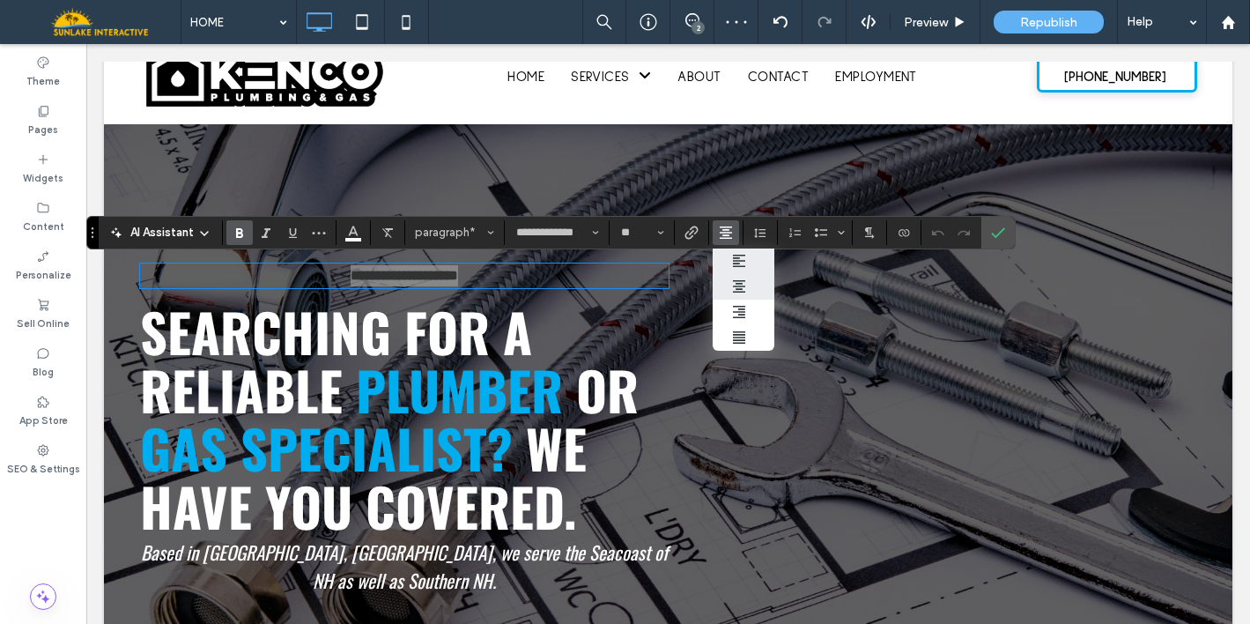
click at [732, 262] on icon "ui.textEditor.alignment.left" at bounding box center [739, 261] width 14 height 14
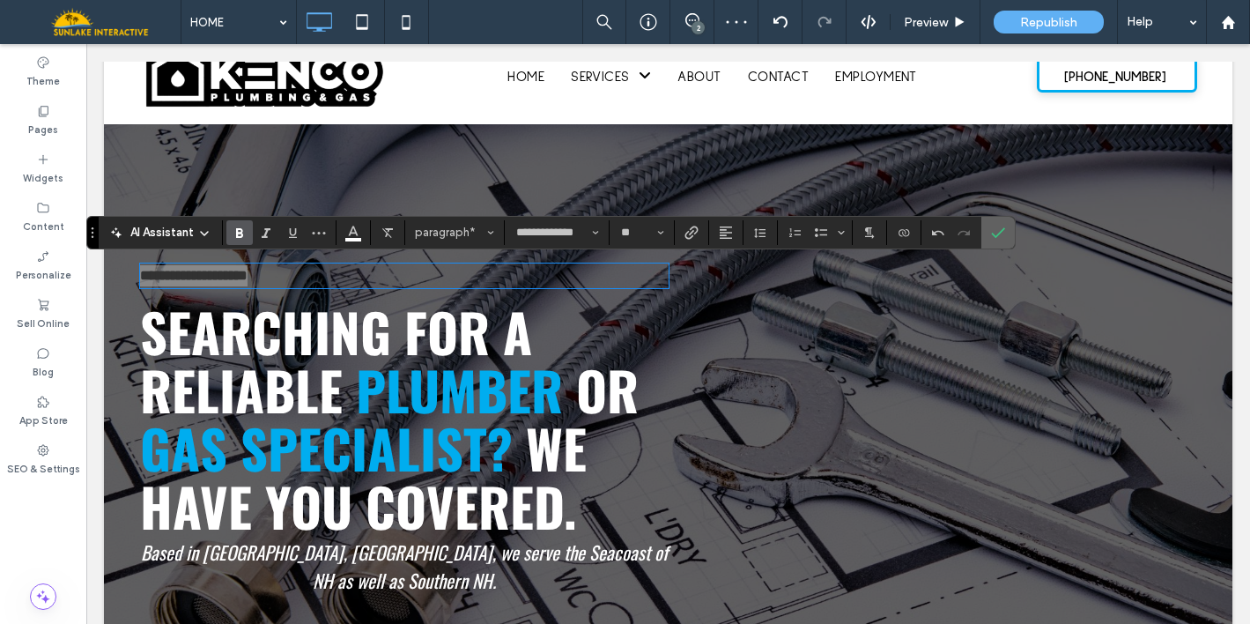
click at [1001, 232] on use "Confirm" at bounding box center [999, 232] width 14 height 11
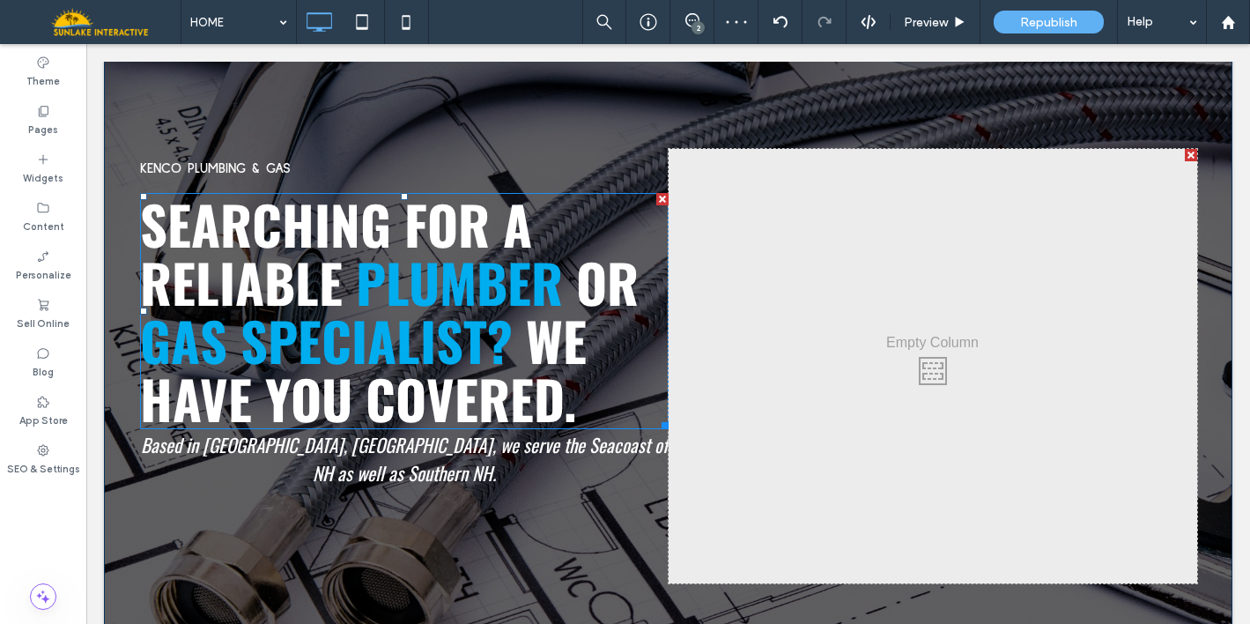
scroll to position [206, 0]
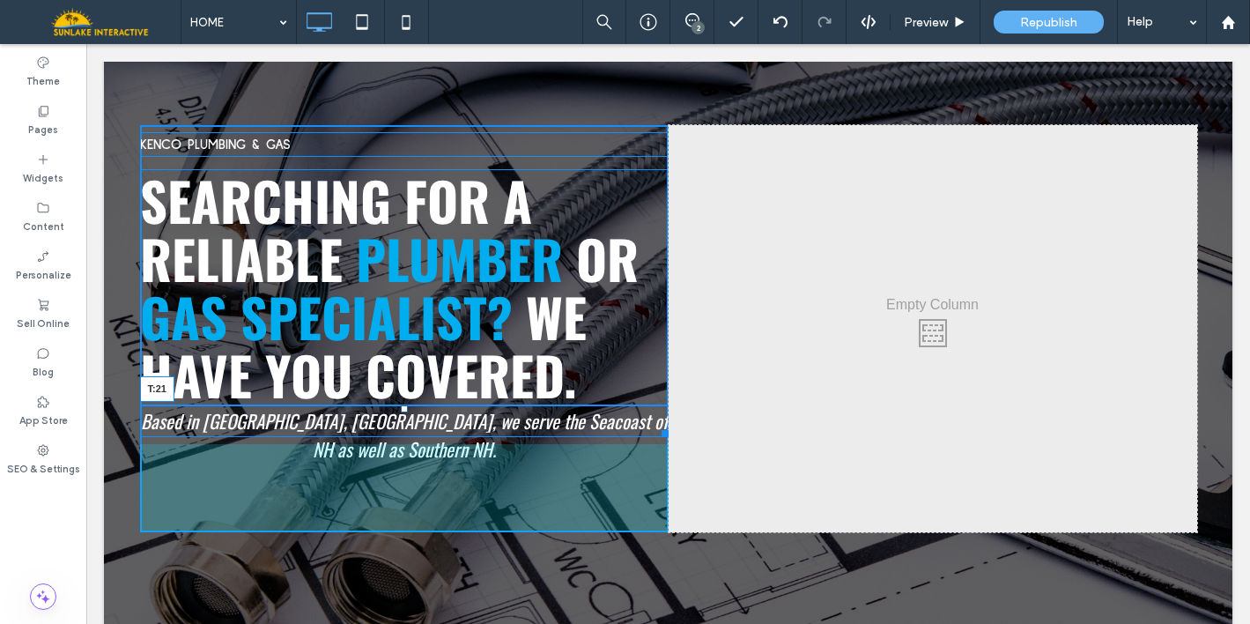
drag, startPoint x: 397, startPoint y: 407, endPoint x: 397, endPoint y: 433, distance: 26.4
click at [397, 433] on div "Based in Rollinsford, NH, we serve the Seacoast of NH as well as Southern NH. T…" at bounding box center [404, 421] width 528 height 32
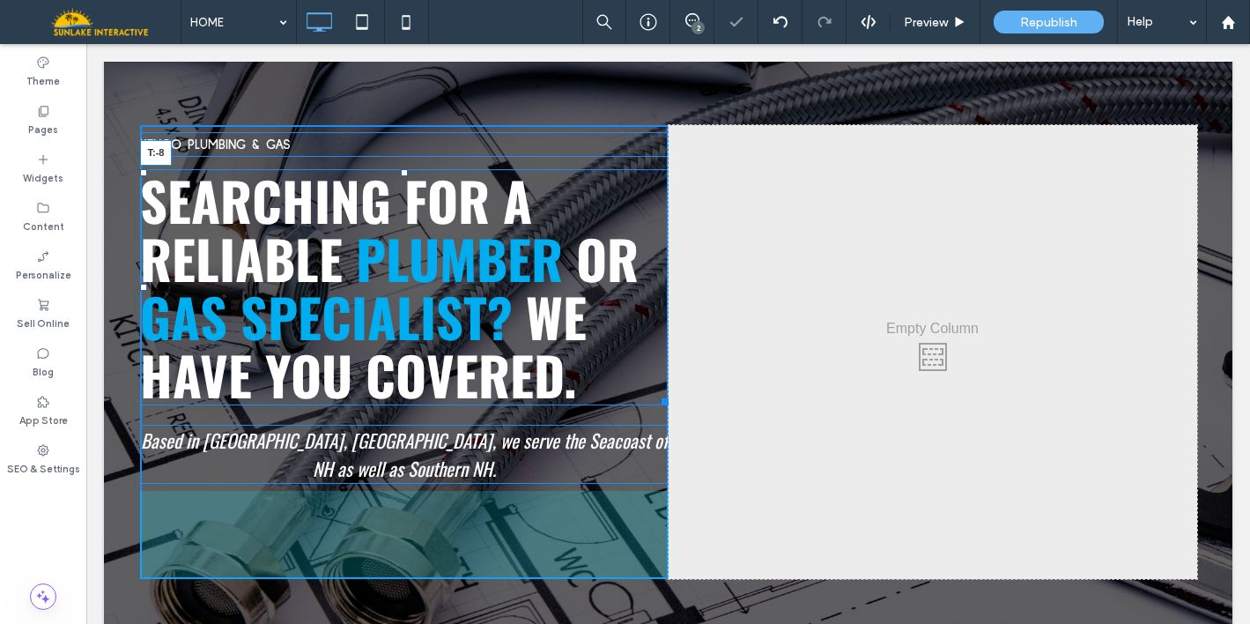
drag, startPoint x: 396, startPoint y: 174, endPoint x: 394, endPoint y: 145, distance: 28.3
click at [394, 145] on div "KENCO PLUMBING & GAS SEARCHING FOR A RELIABLE PLUMBER OR GAS SPECIALIST? WE HAV…" at bounding box center [404, 352] width 528 height 454
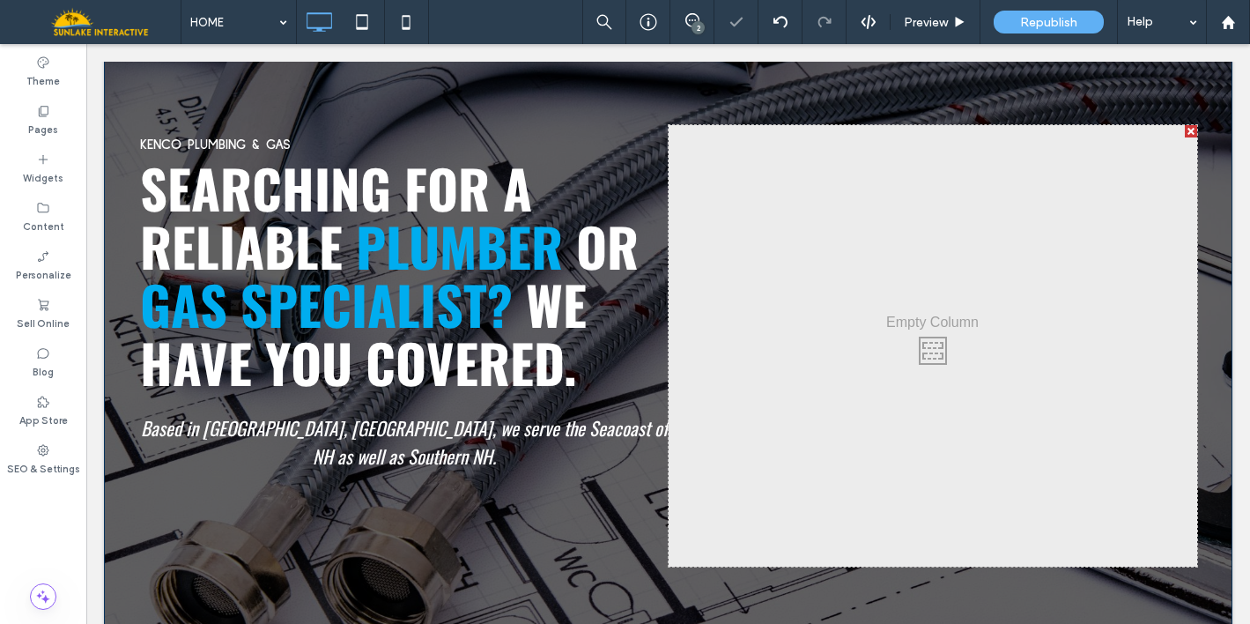
click at [724, 307] on div "Click To Paste Click To Paste" at bounding box center [933, 345] width 528 height 441
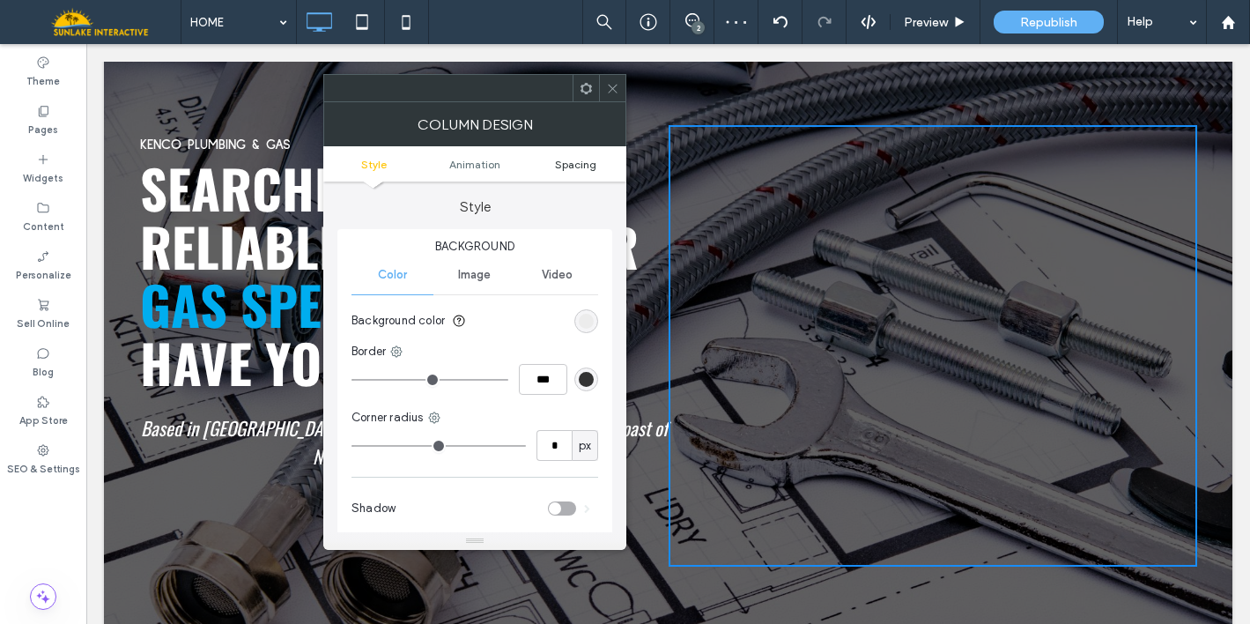
click at [581, 166] on span "Spacing" at bounding box center [575, 164] width 41 height 13
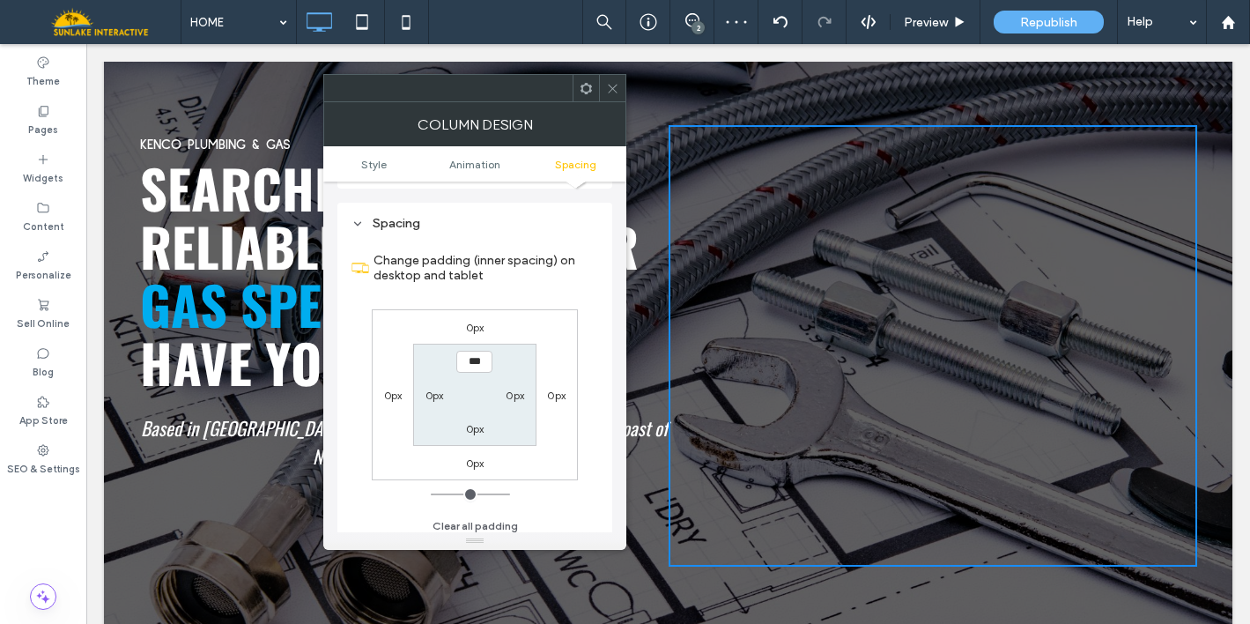
scroll to position [414, 0]
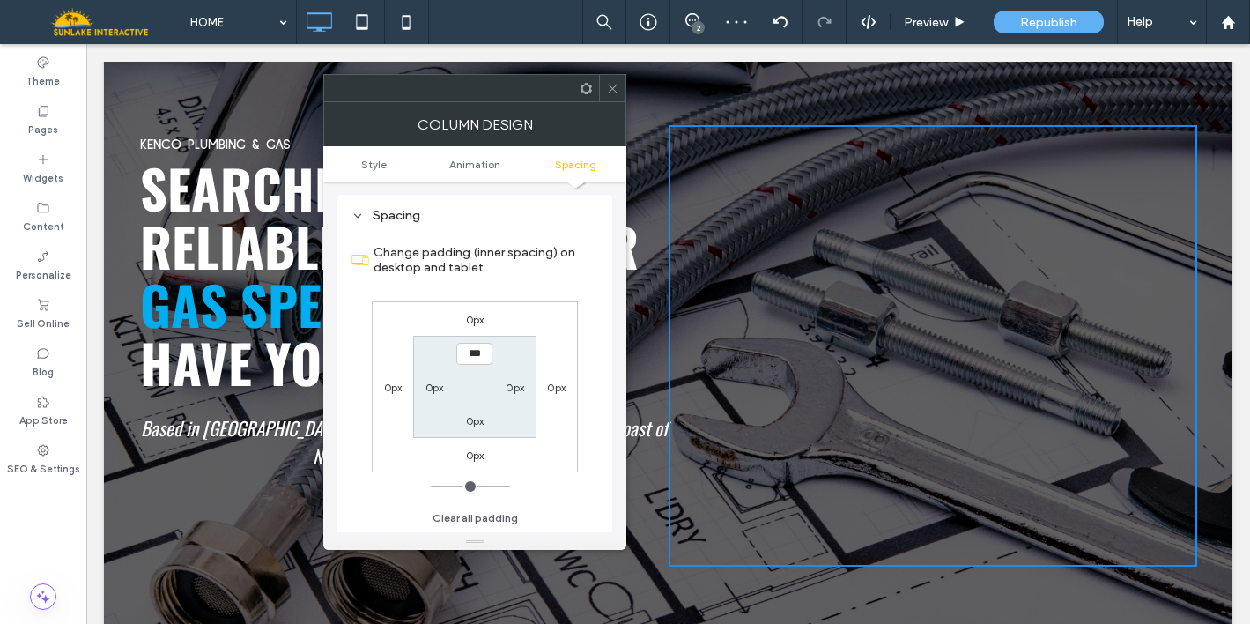
click at [434, 388] on label "0px" at bounding box center [434, 387] width 18 height 13
type input "**"
type input "****"
click at [520, 381] on div "0px" at bounding box center [515, 387] width 18 height 18
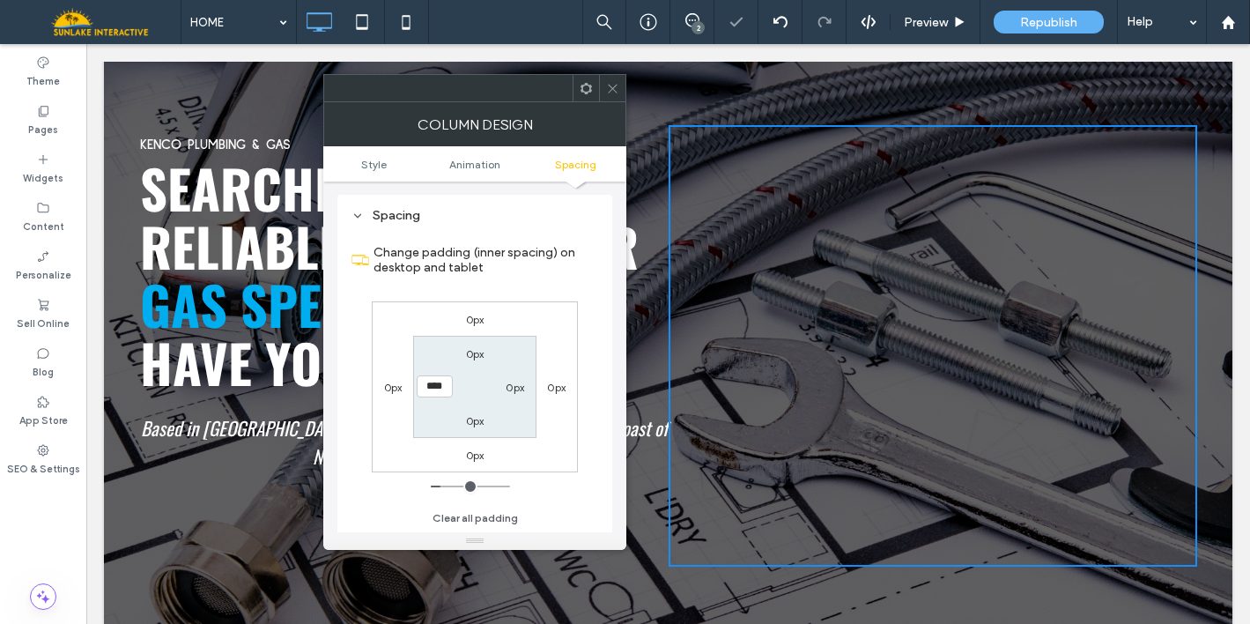
click at [512, 390] on label "0px" at bounding box center [515, 387] width 18 height 13
type input "*"
type input "**"
type input "****"
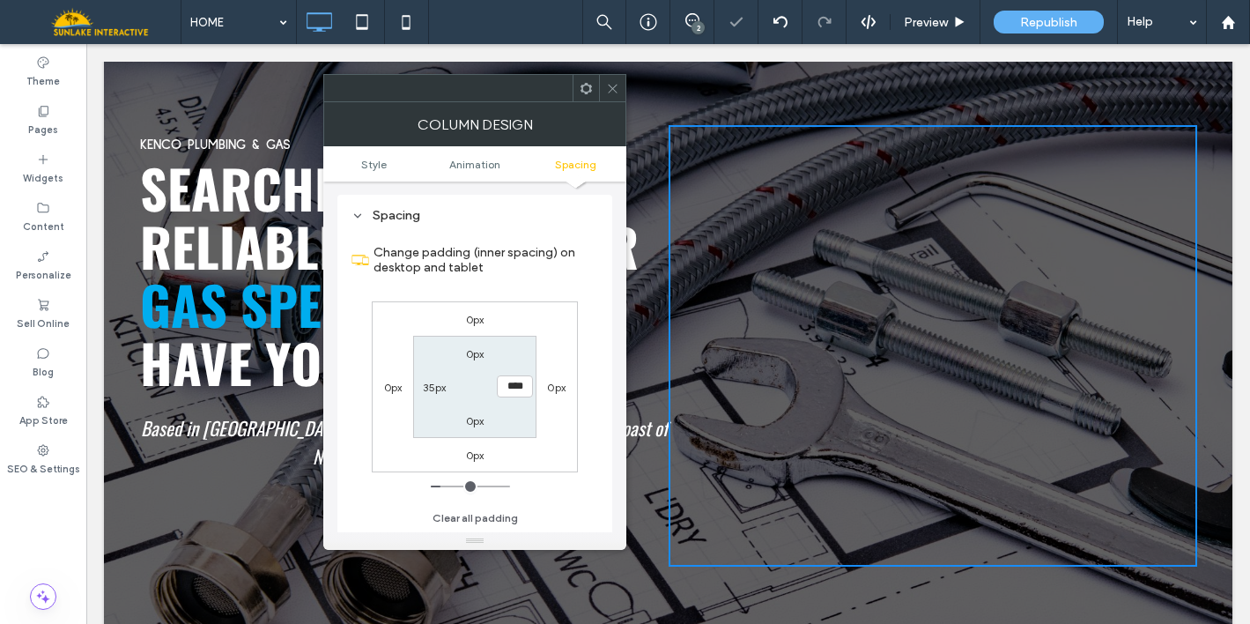
click at [469, 358] on label "0px" at bounding box center [475, 353] width 18 height 13
type input "*"
type input "**"
type input "****"
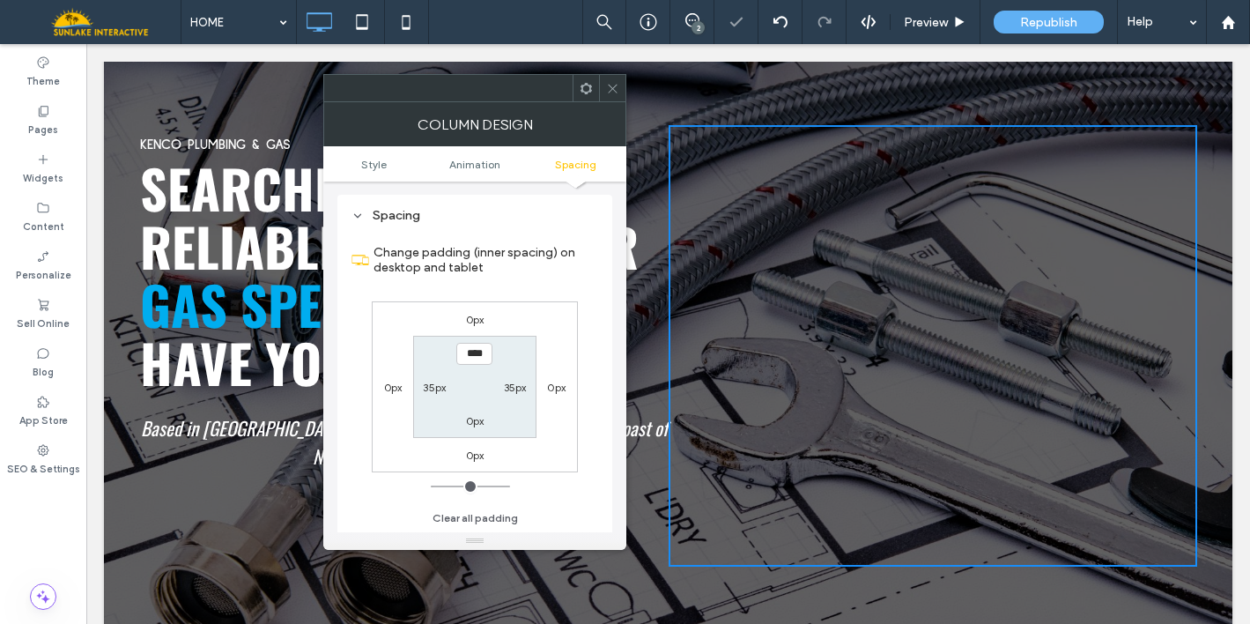
click at [471, 419] on label "0px" at bounding box center [475, 420] width 18 height 13
type input "*"
click at [471, 419] on input "**" at bounding box center [474, 420] width 36 height 22
type input "**"
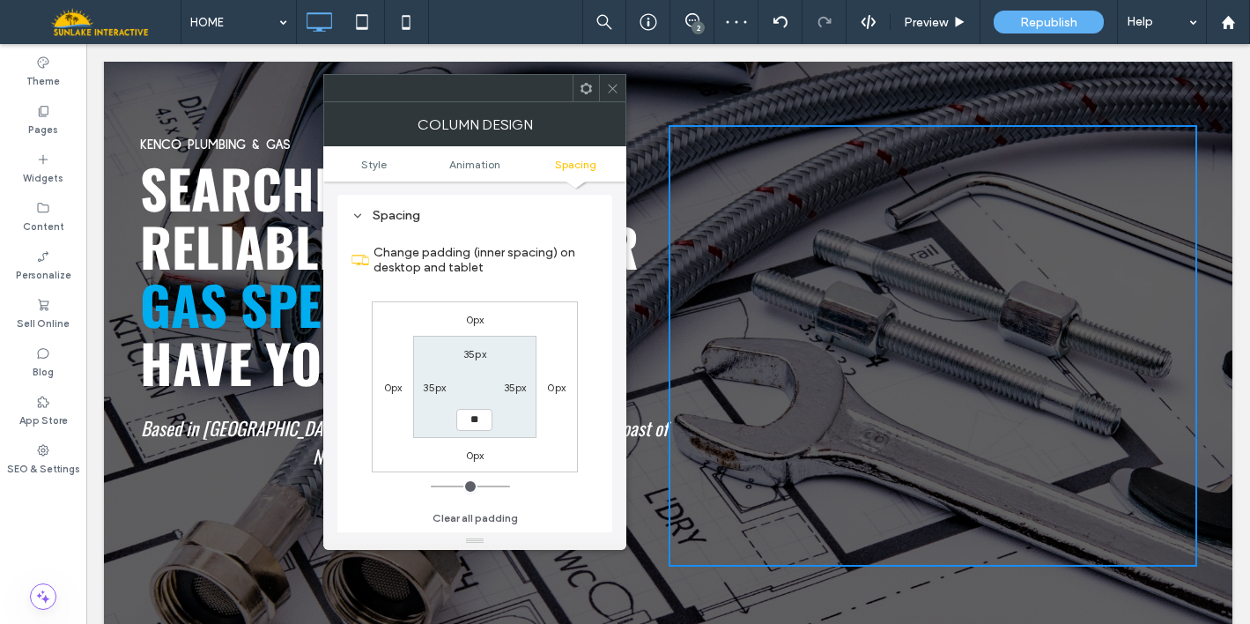
type input "****"
click at [614, 97] on span at bounding box center [612, 88] width 13 height 26
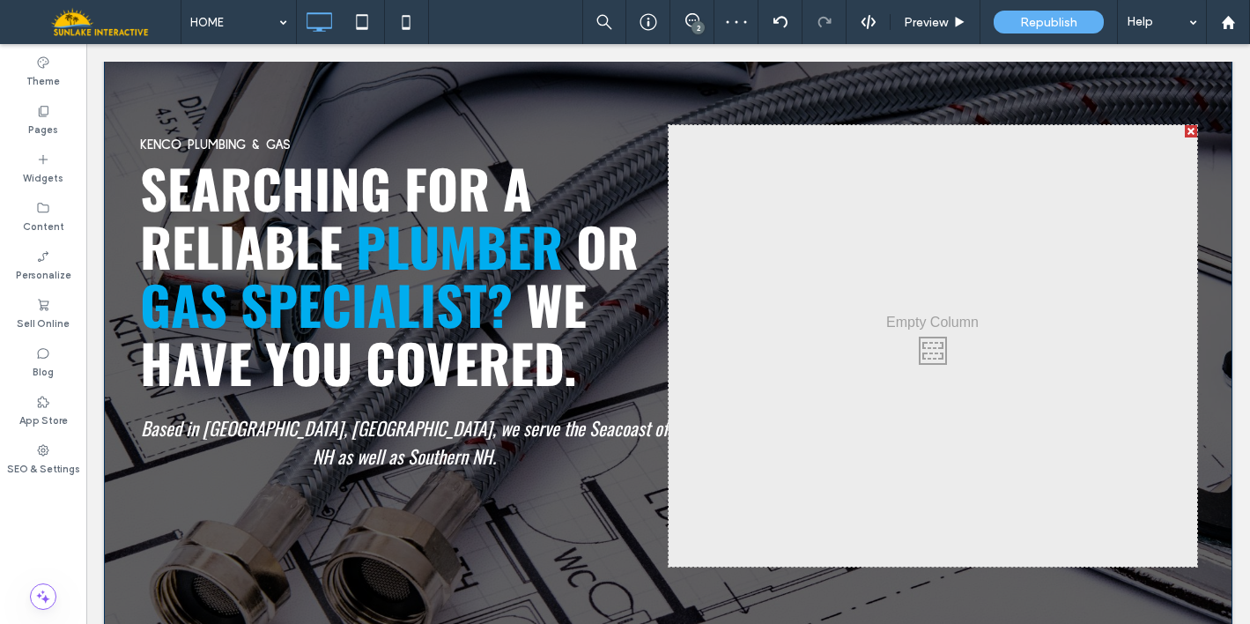
click at [677, 336] on div "Click To Paste Click To Paste" at bounding box center [933, 345] width 528 height 441
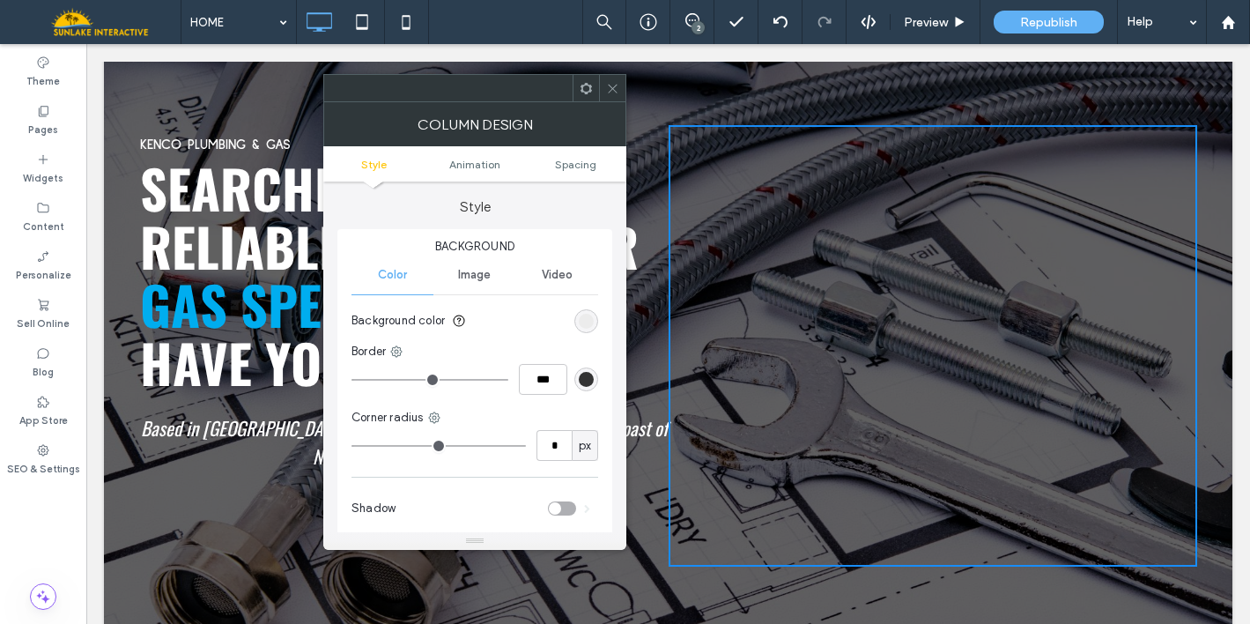
click at [610, 87] on icon at bounding box center [612, 88] width 13 height 13
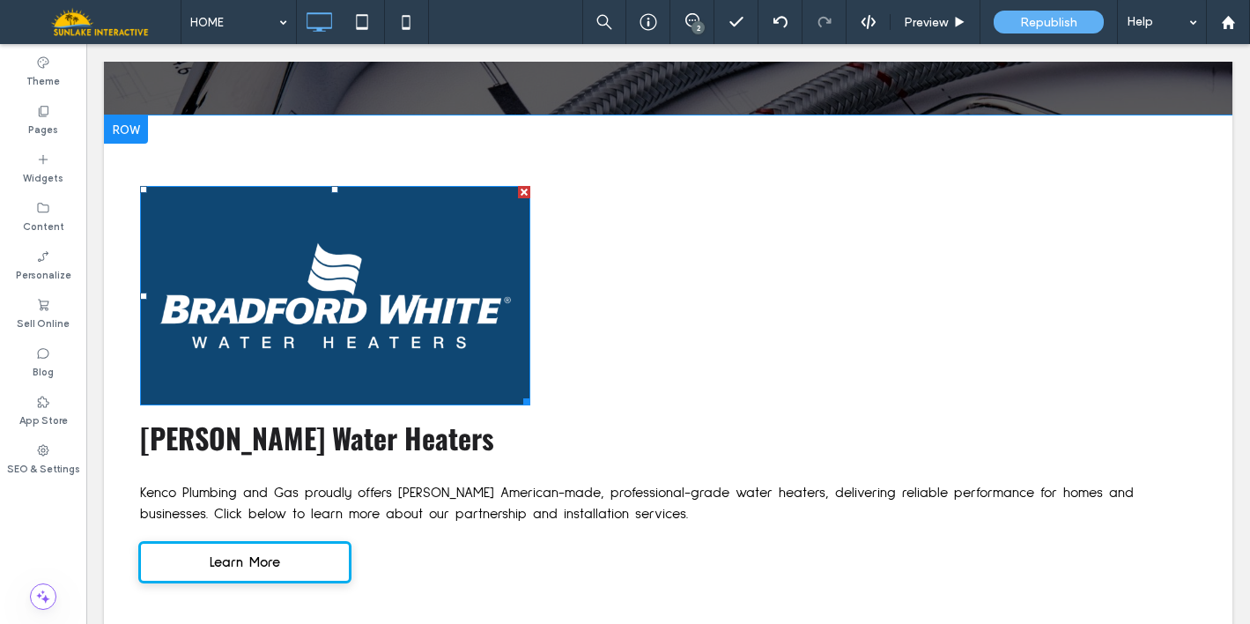
scroll to position [2701, 0]
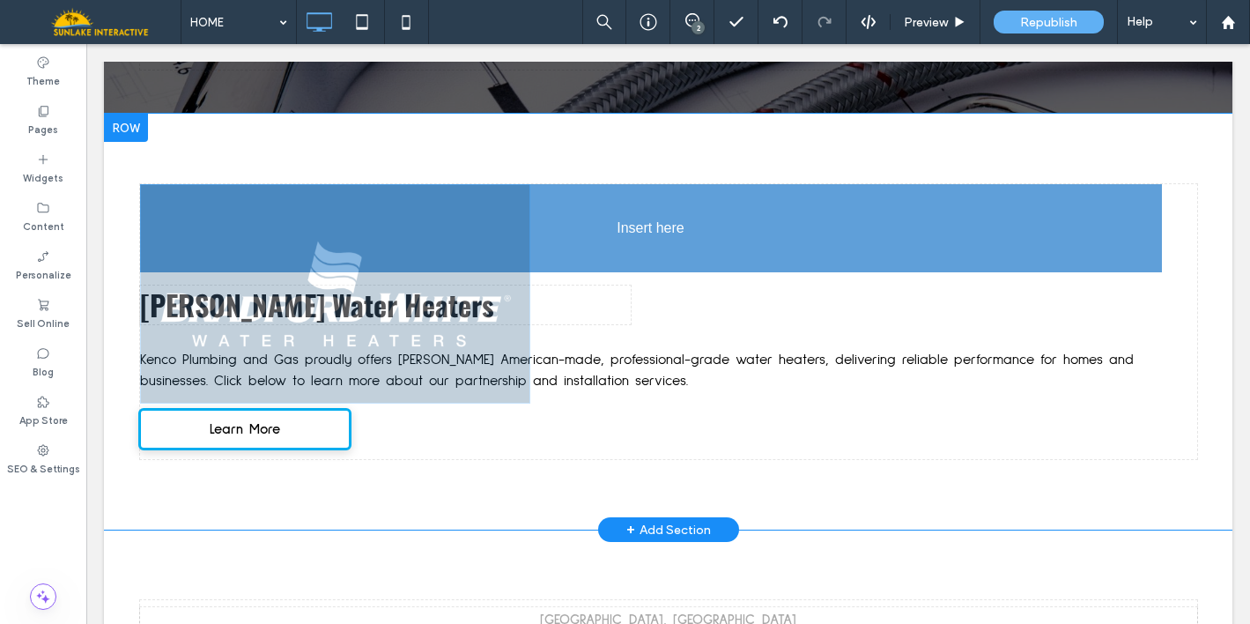
drag, startPoint x: 377, startPoint y: 289, endPoint x: 893, endPoint y: 125, distance: 541.5
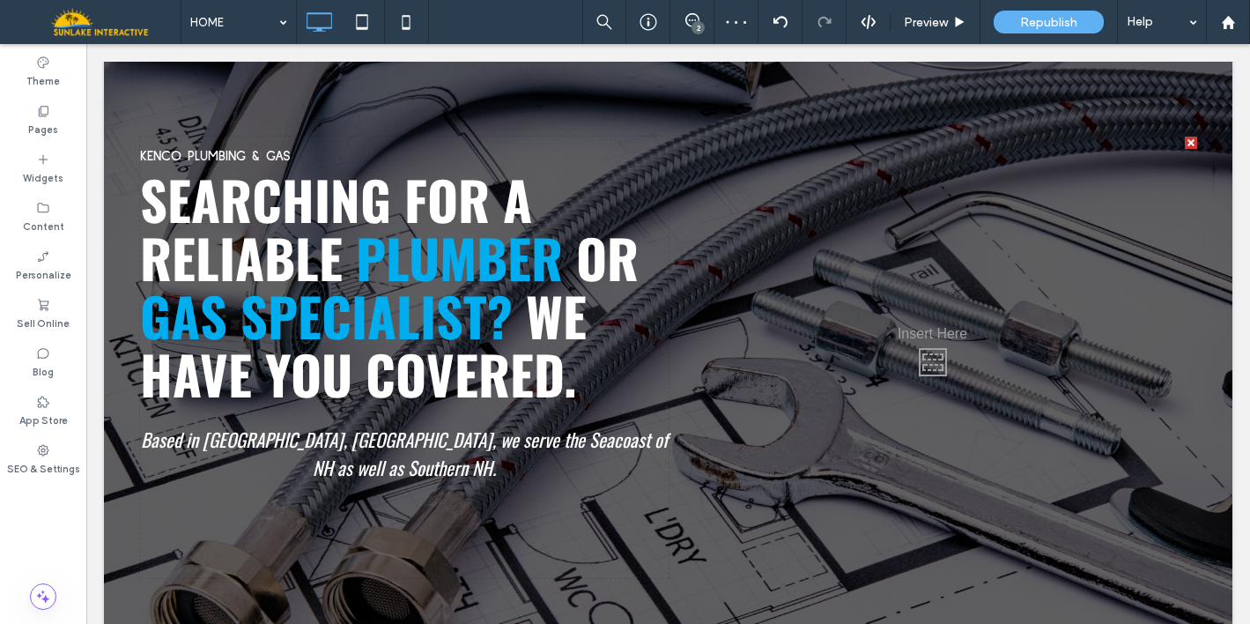
scroll to position [0, 0]
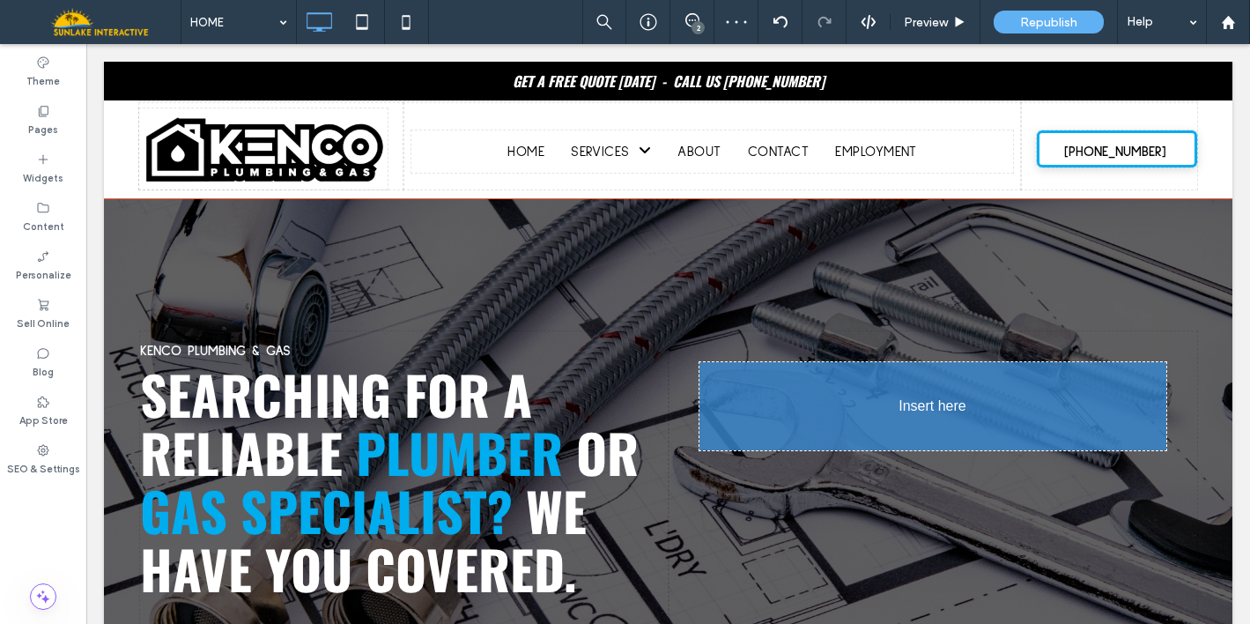
drag, startPoint x: 479, startPoint y: 227, endPoint x: 1010, endPoint y: 506, distance: 600.0
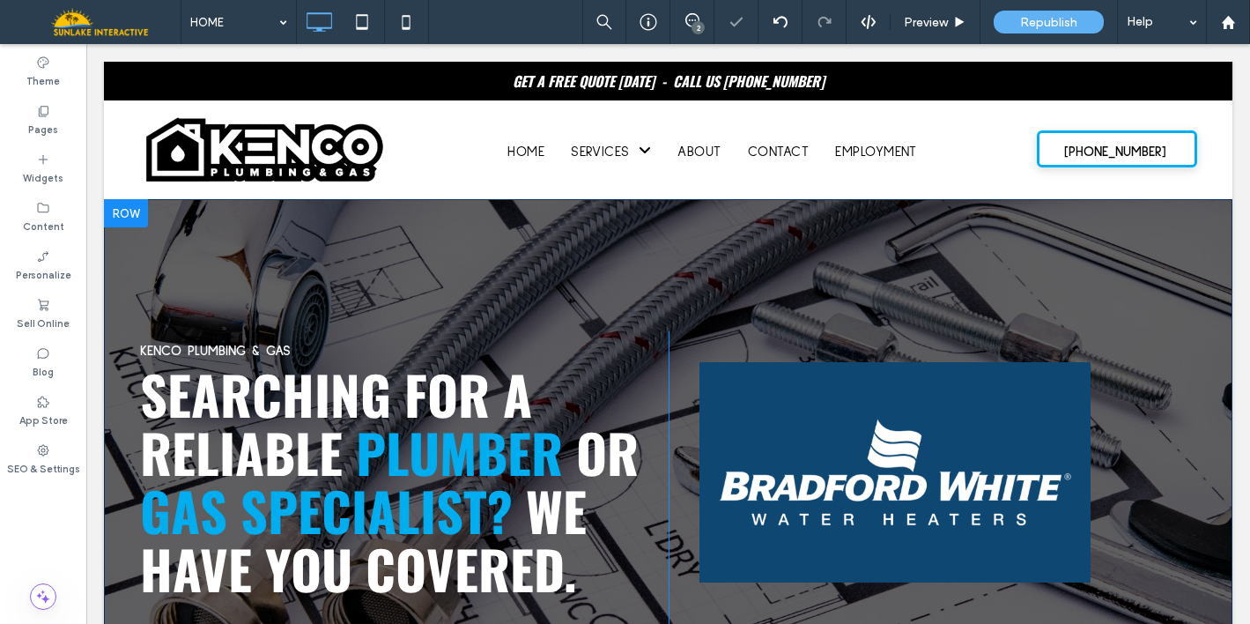
click at [810, 334] on div "Click To Paste Click To Paste" at bounding box center [933, 551] width 528 height 441
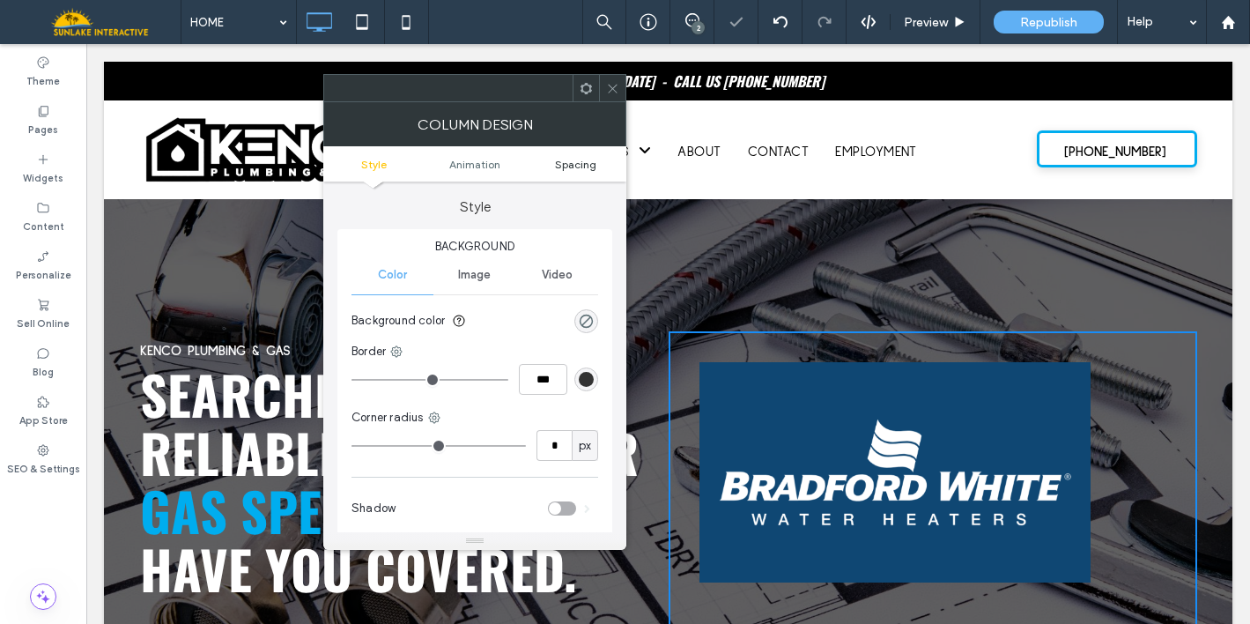
click at [577, 168] on span "Spacing" at bounding box center [575, 164] width 41 height 13
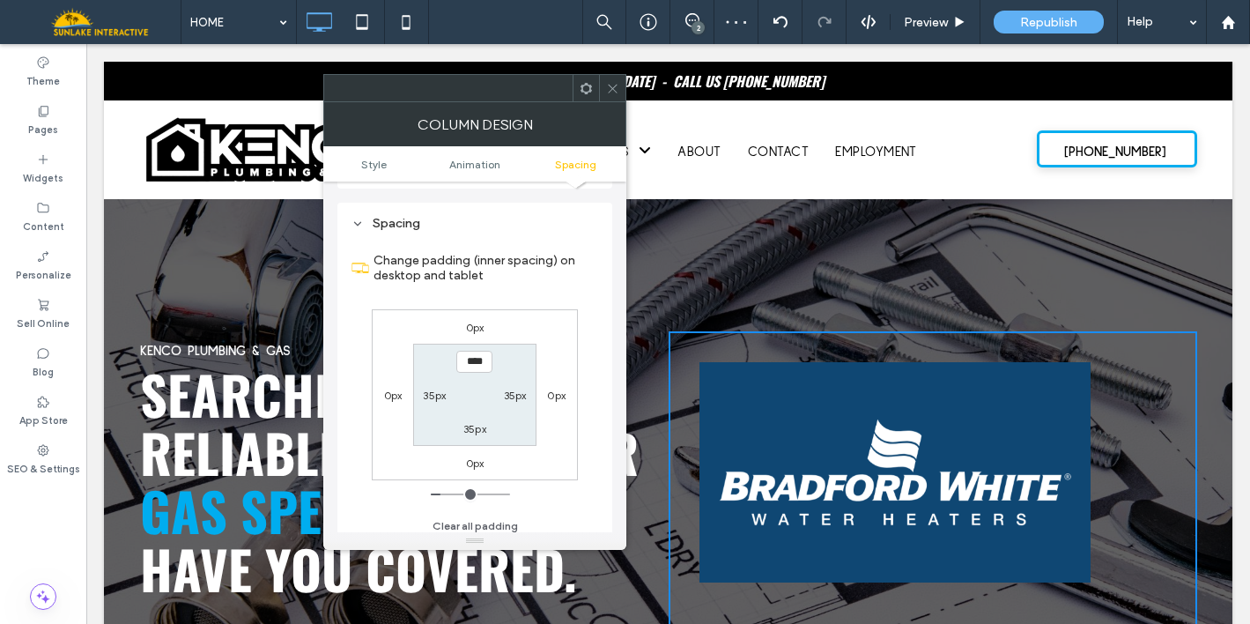
scroll to position [414, 0]
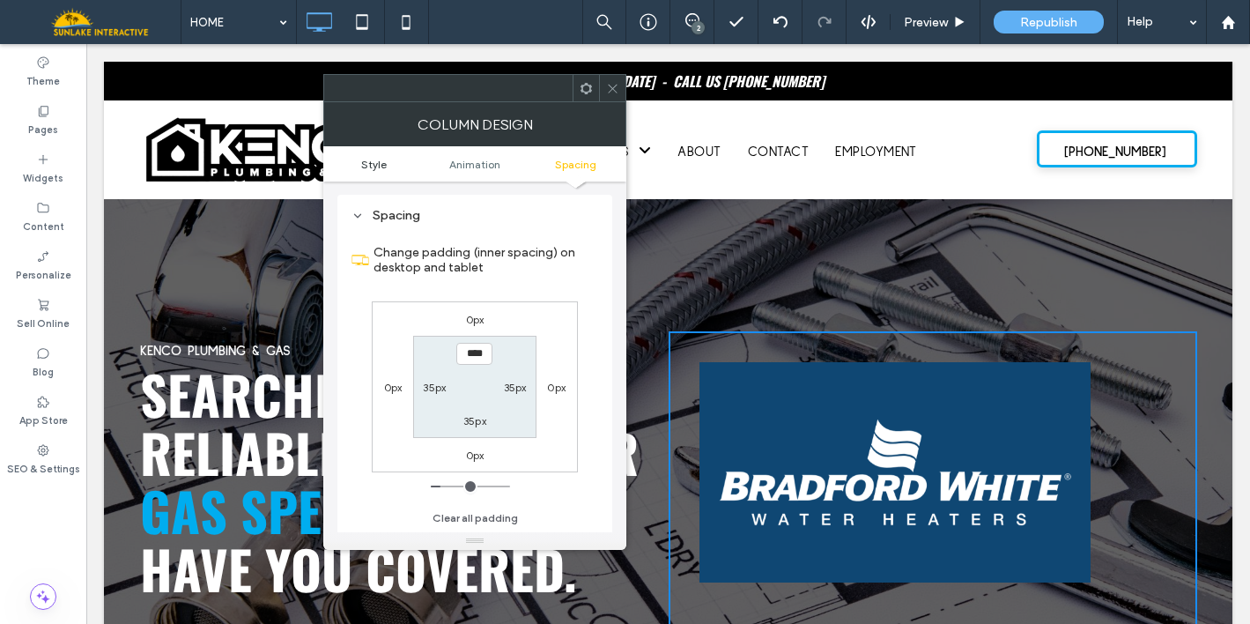
click at [357, 165] on link "Style" at bounding box center [373, 164] width 101 height 13
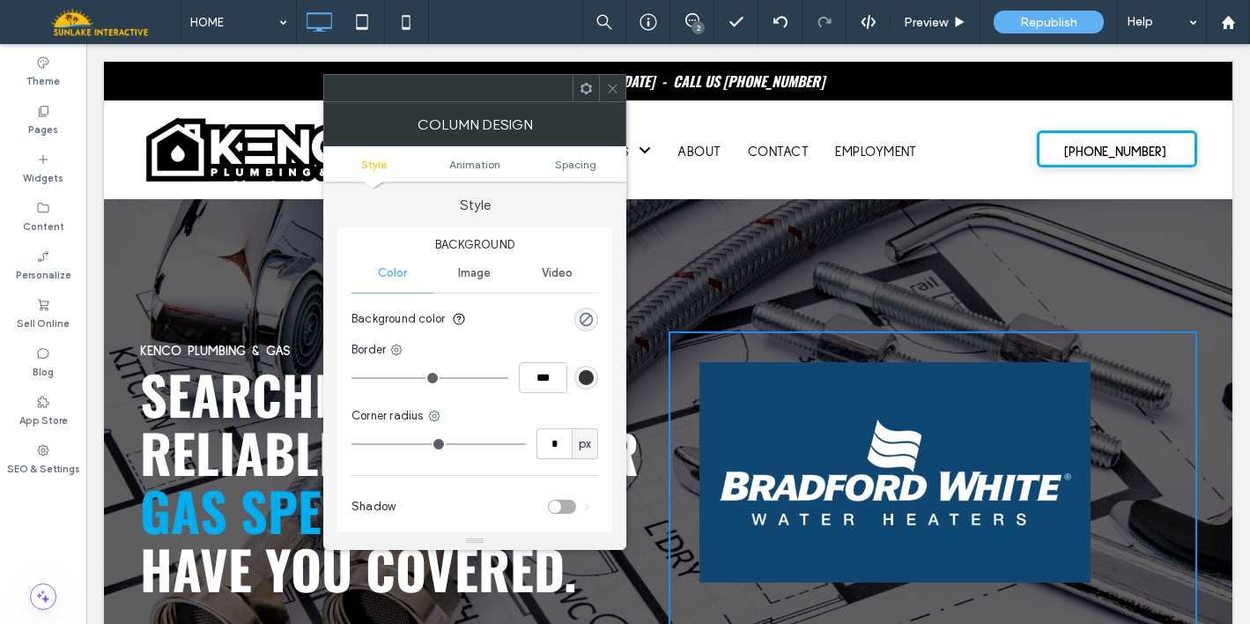
scroll to position [0, 0]
click at [582, 327] on div "rgba(0, 0, 0, 0)" at bounding box center [586, 321] width 15 height 15
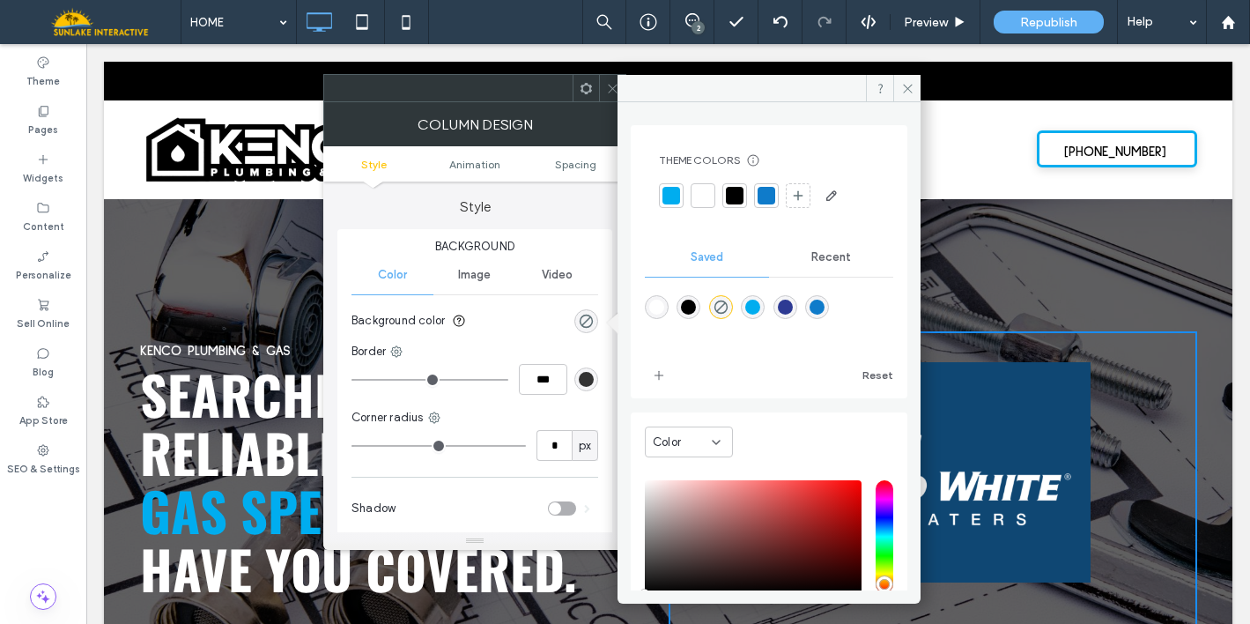
click at [654, 306] on div "rgba(255,255,255,1)" at bounding box center [656, 306] width 15 height 15
type input "*******"
type input "***"
type input "****"
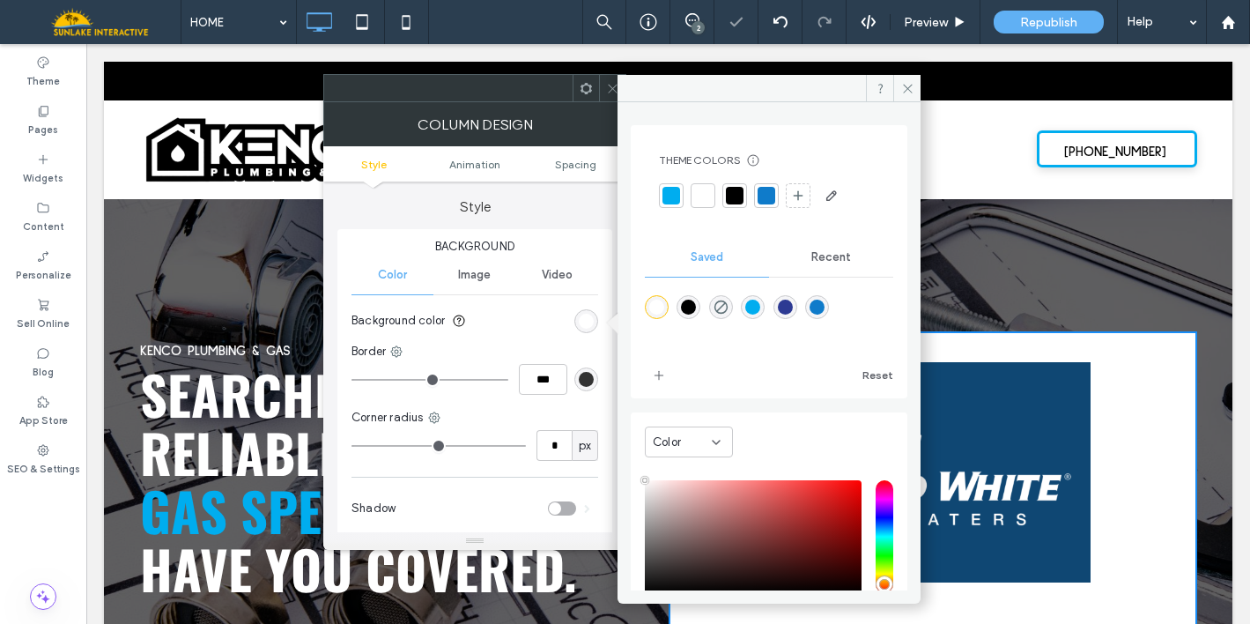
click at [705, 194] on div at bounding box center [703, 196] width 18 height 18
click at [610, 89] on icon at bounding box center [612, 88] width 13 height 13
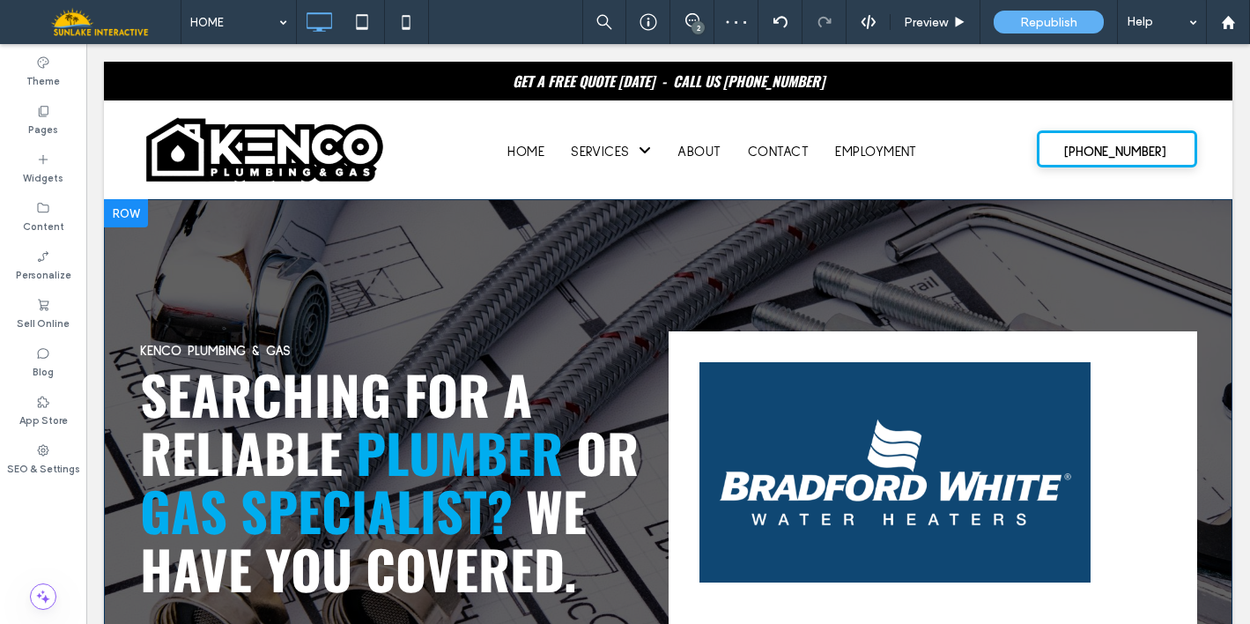
click at [677, 349] on div "Click To Paste Click To Paste" at bounding box center [933, 551] width 528 height 441
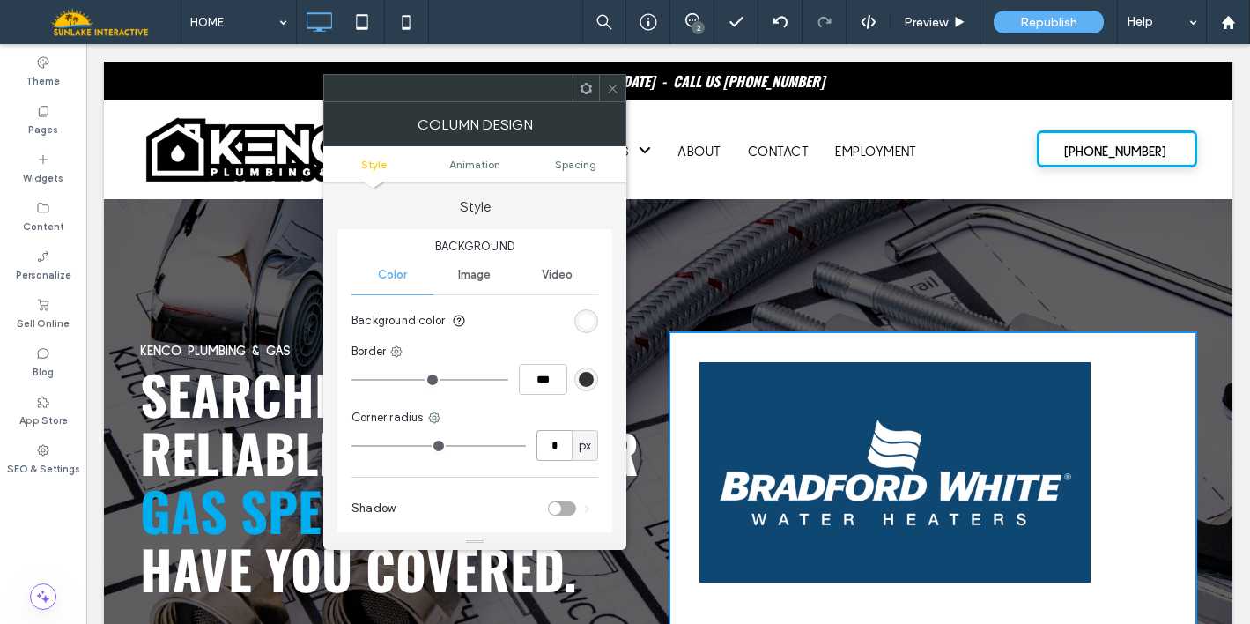
click at [554, 440] on input "*" at bounding box center [553, 445] width 35 height 31
type input "**"
click at [557, 506] on div "toggle" at bounding box center [555, 508] width 12 height 12
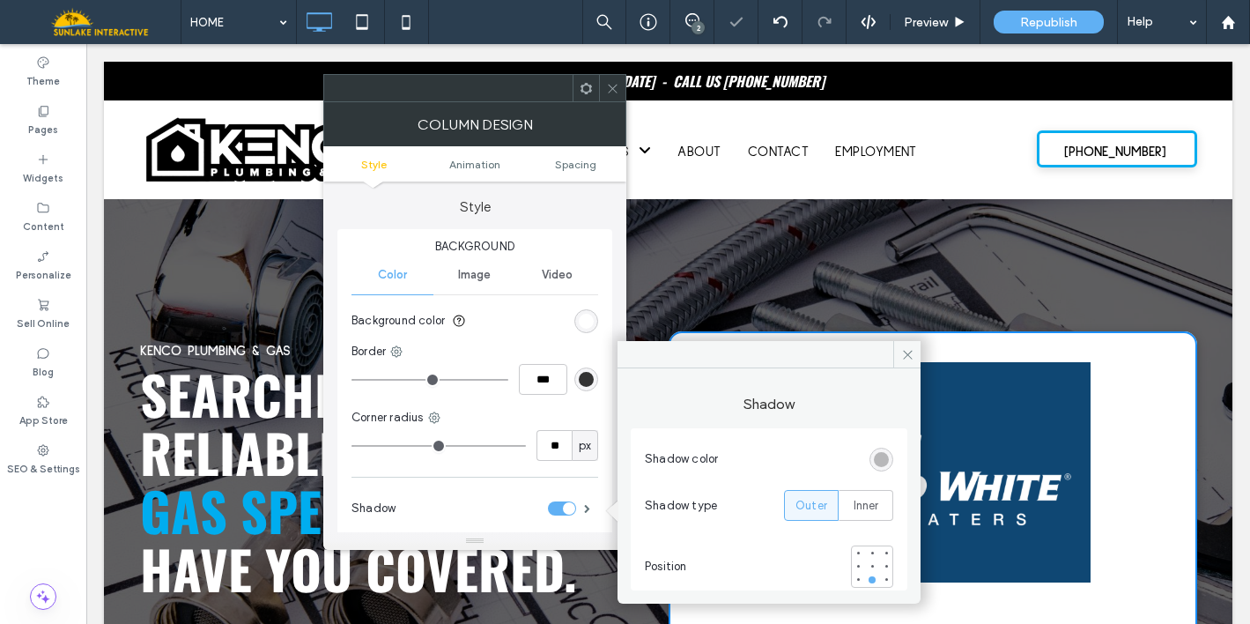
click at [611, 87] on use at bounding box center [612, 88] width 9 height 9
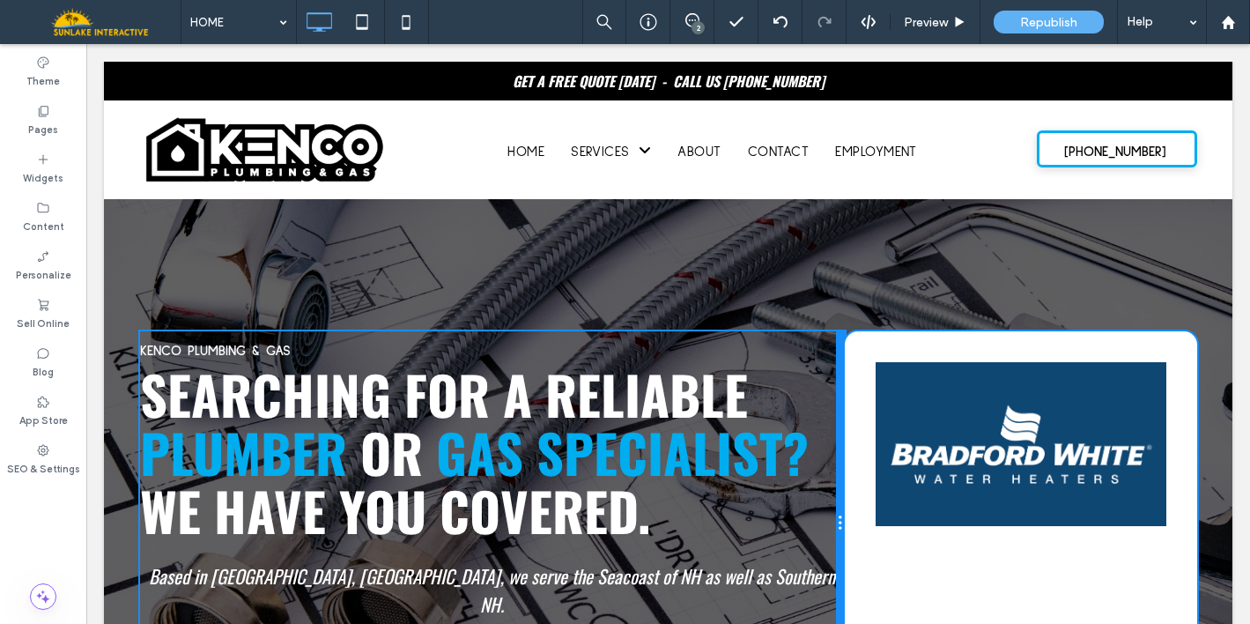
drag, startPoint x: 661, startPoint y: 395, endPoint x: 865, endPoint y: 388, distance: 204.5
click at [865, 388] on div "KENCO PLUMBING & GAS SEARCHING FOR A RELIABLE PLUMBER OR GAS SPECIALIST? WE HAV…" at bounding box center [668, 522] width 1057 height 383
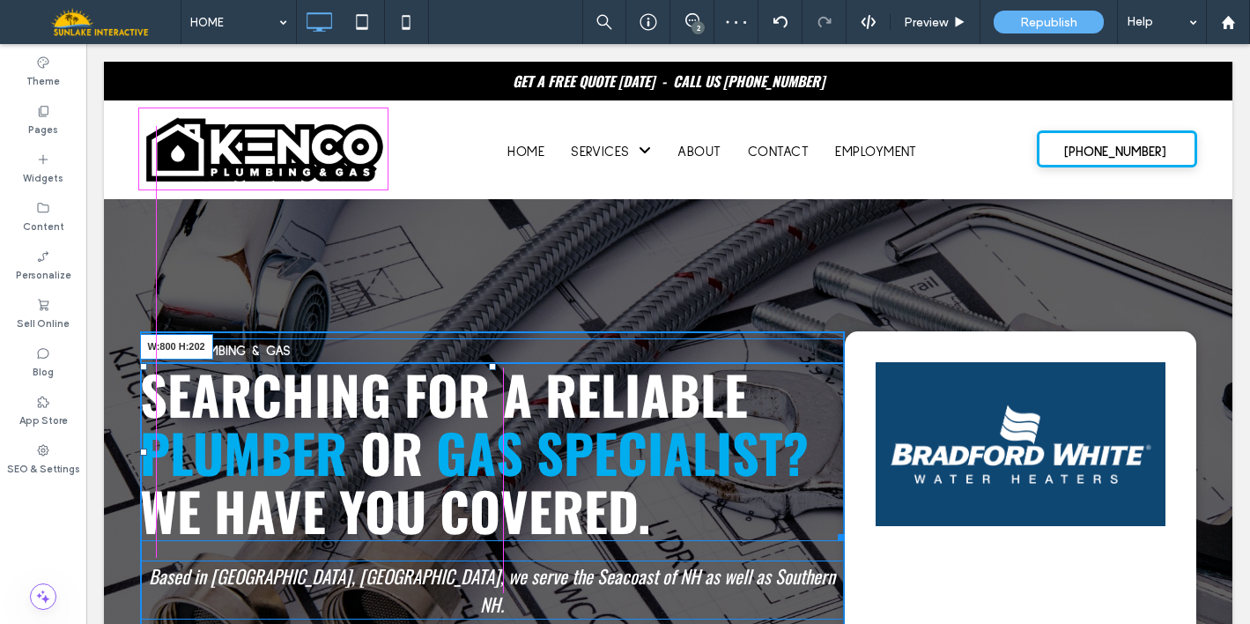
drag, startPoint x: 828, startPoint y: 529, endPoint x: 864, endPoint y: 528, distance: 36.2
click at [864, 528] on div "KENCO PLUMBING & GAS SEARCHING FOR A RELIABLE PLUMBER OR GAS SPECIALIST? WE HAV…" at bounding box center [668, 522] width 1057 height 383
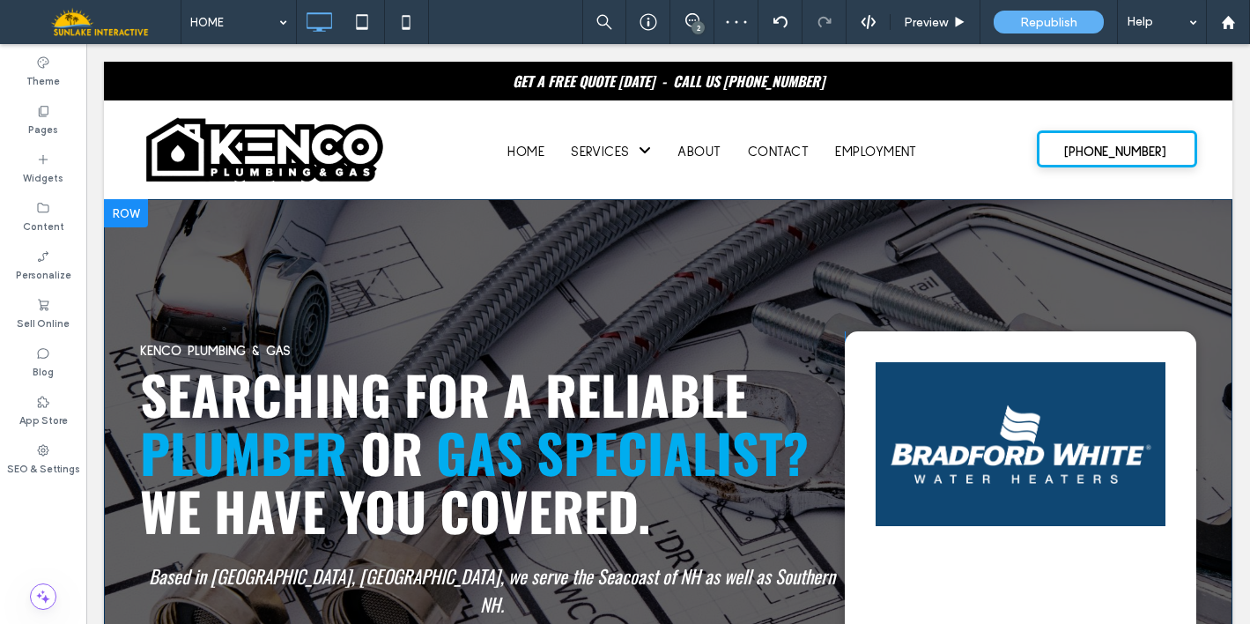
click at [811, 552] on div "KENCO PLUMBING & GAS SEARCHING FOR A RELIABLE PLUMBER OR GAS SPECIALIST? WE HAV…" at bounding box center [492, 522] width 705 height 383
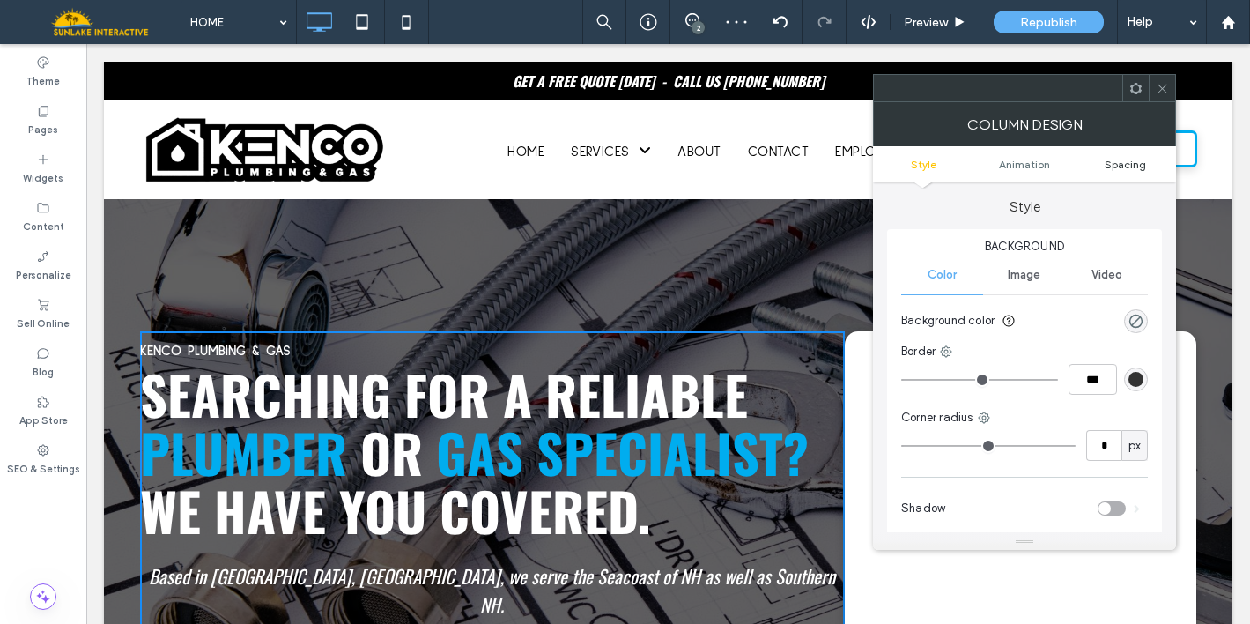
click at [1116, 160] on span "Spacing" at bounding box center [1125, 164] width 41 height 13
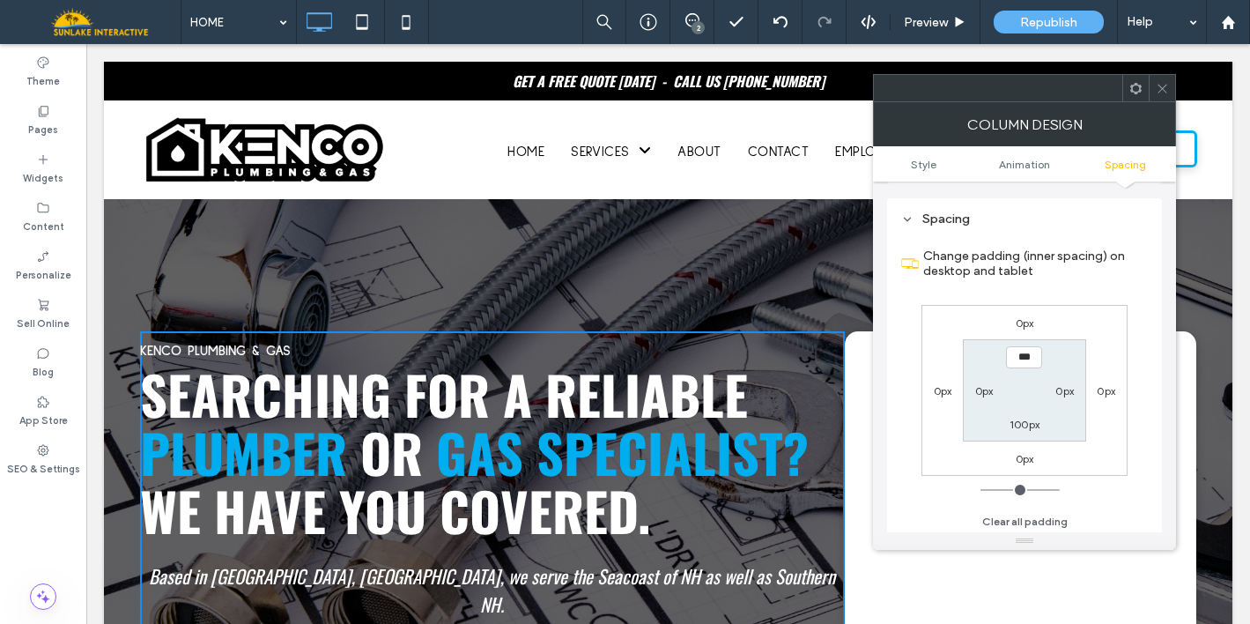
scroll to position [414, 0]
click at [1065, 390] on label "0px" at bounding box center [1064, 387] width 18 height 13
type input "**"
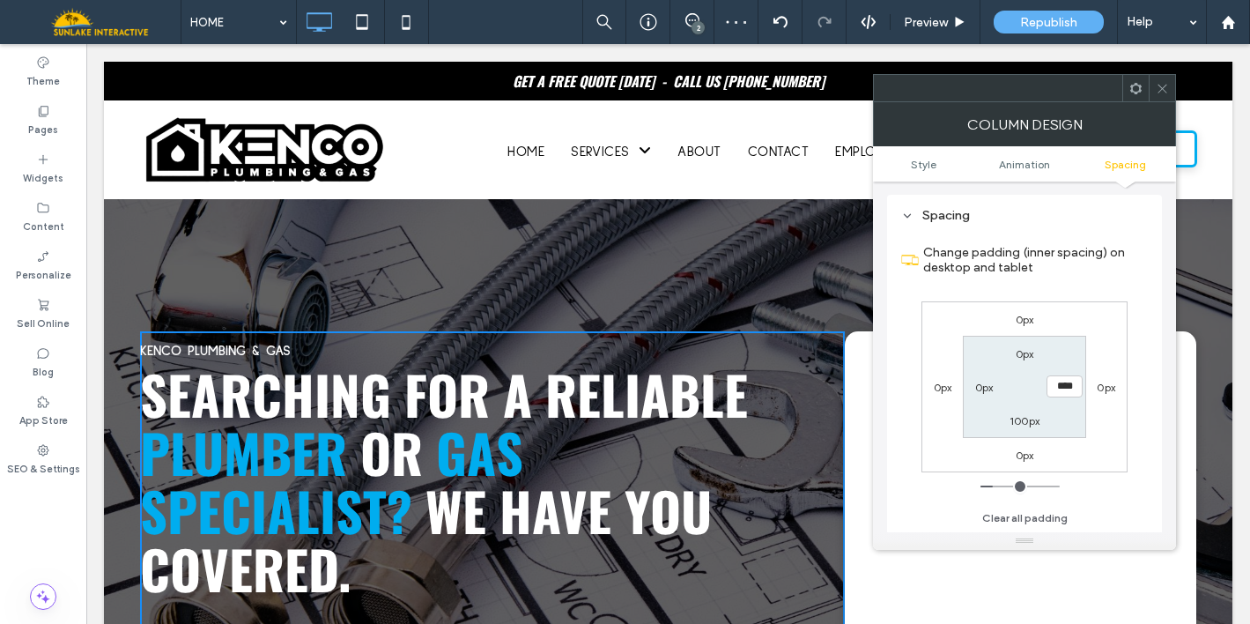
click at [1068, 384] on input "****" at bounding box center [1064, 386] width 36 height 22
click at [1068, 383] on input "****" at bounding box center [1064, 386] width 36 height 22
type input "**"
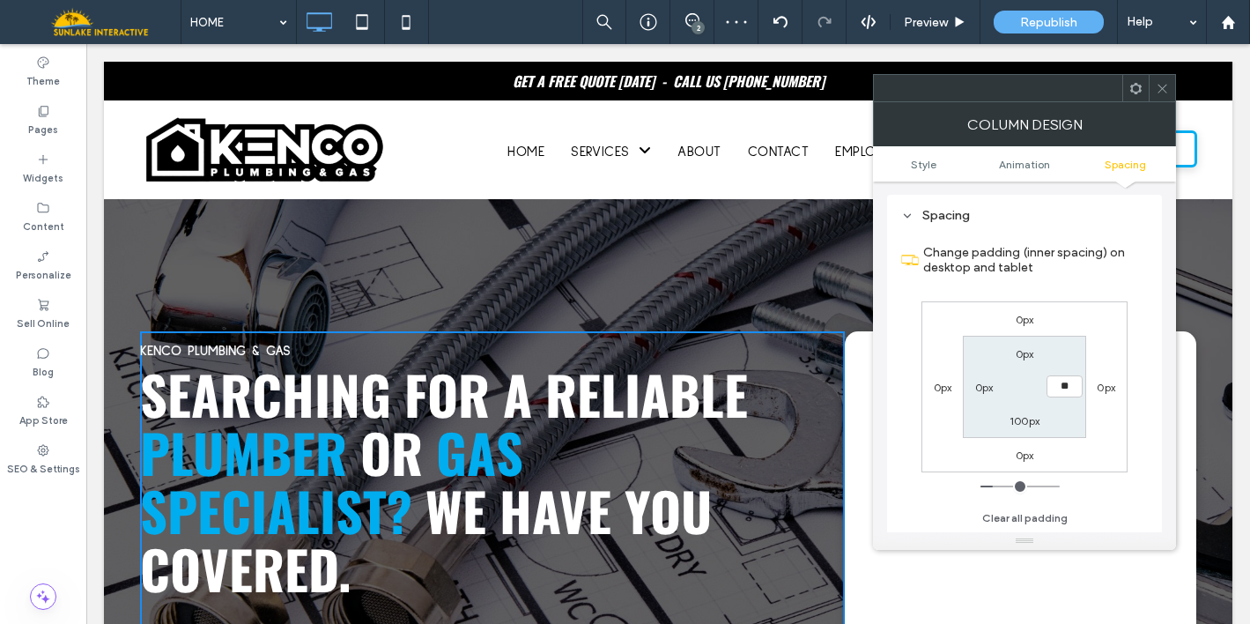
type input "****"
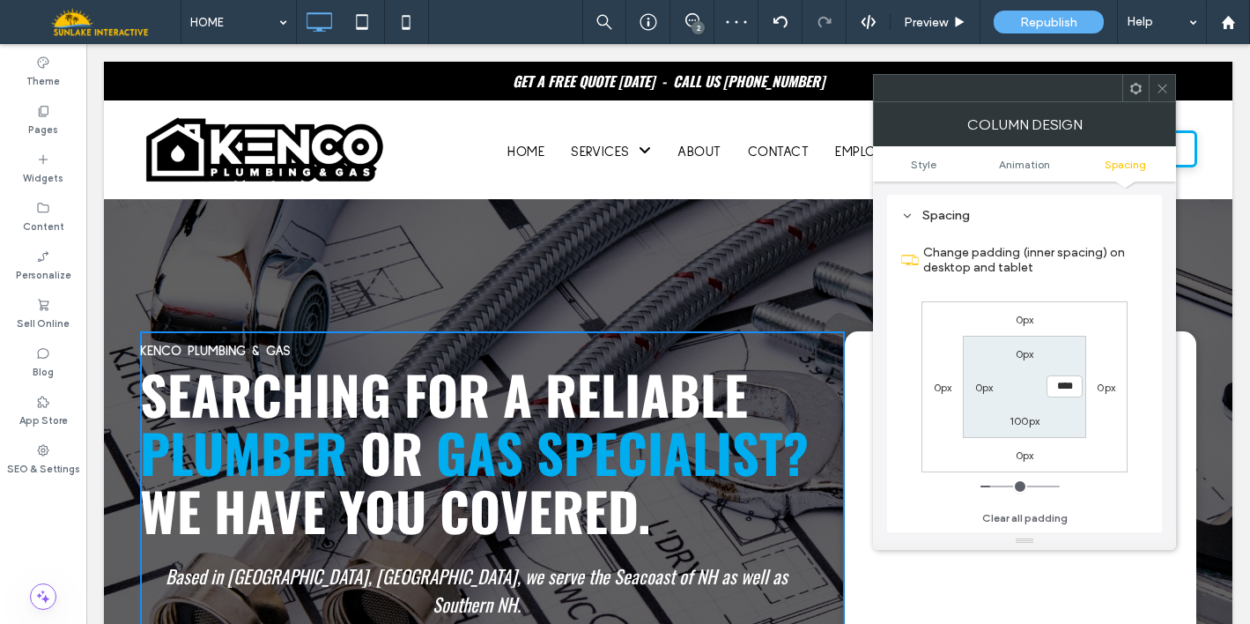
click at [1162, 90] on icon at bounding box center [1162, 88] width 13 height 13
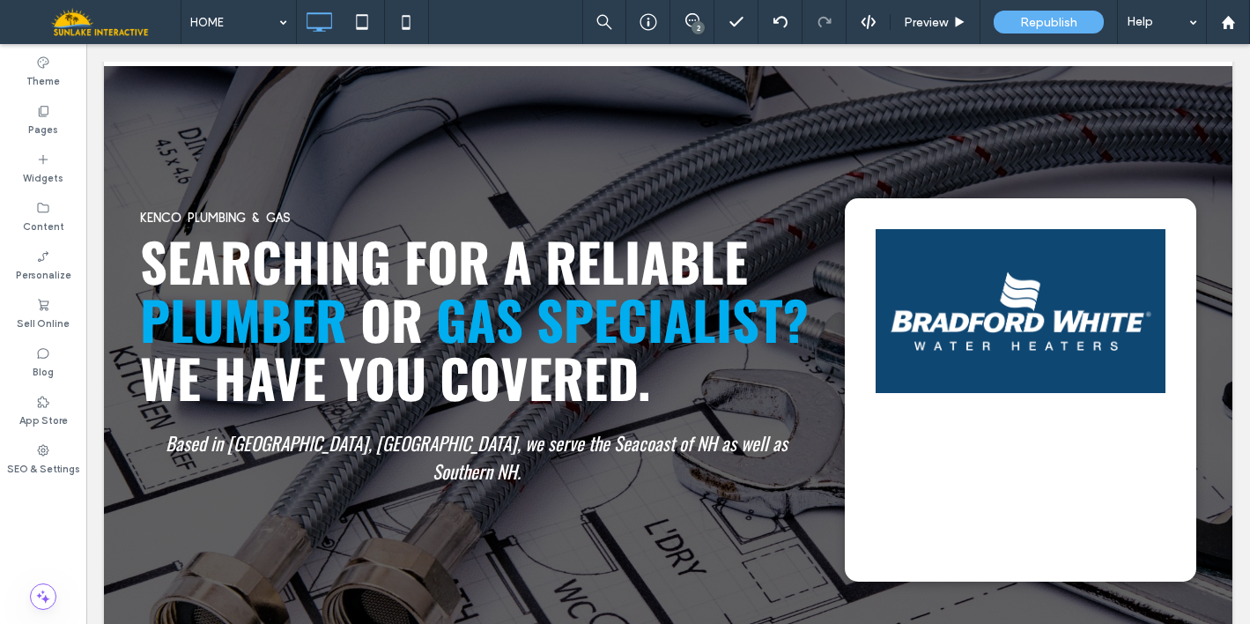
scroll to position [189, 0]
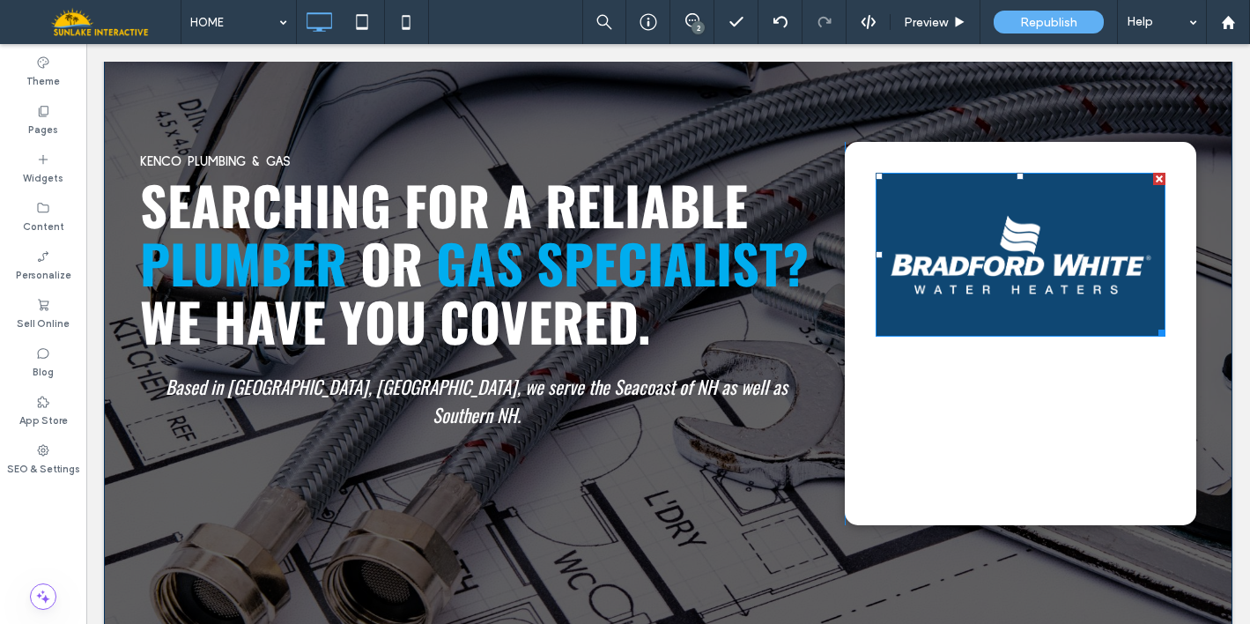
click at [1083, 253] on img at bounding box center [1021, 255] width 291 height 164
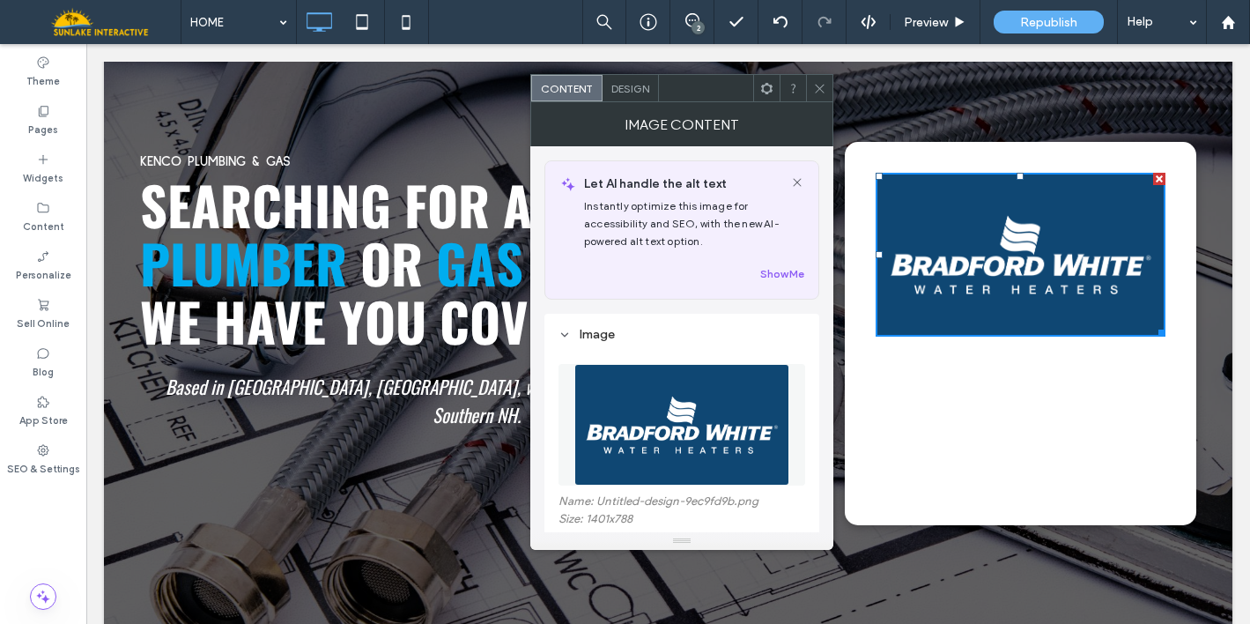
click at [681, 421] on img at bounding box center [681, 425] width 215 height 122
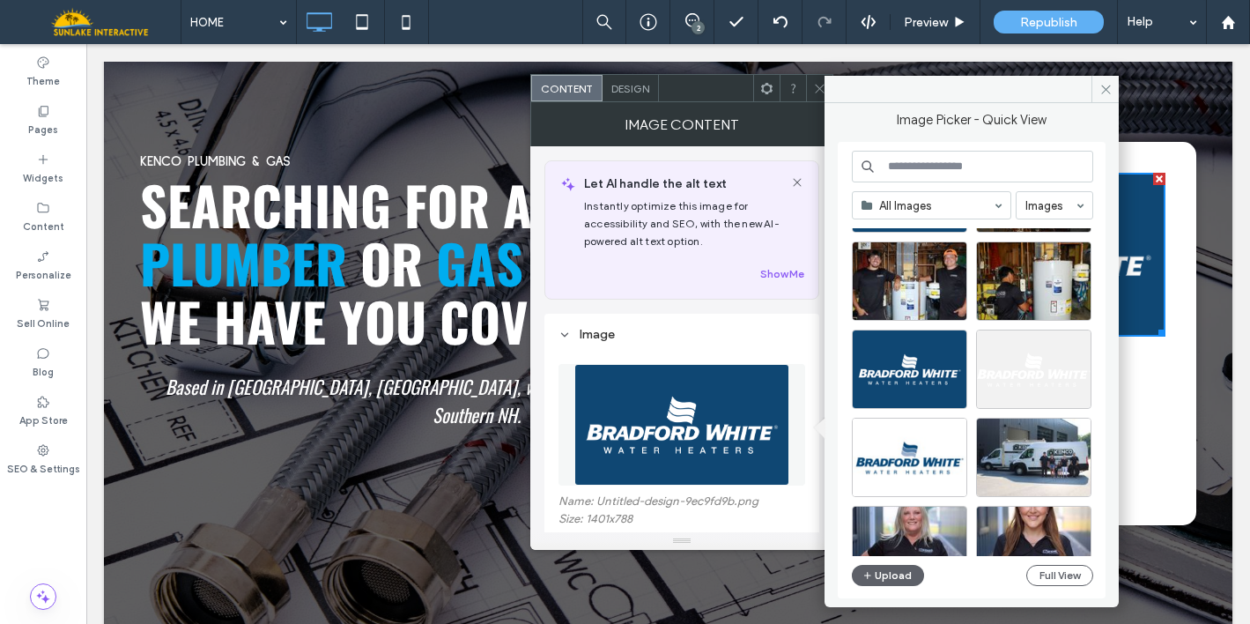
scroll to position [127, 0]
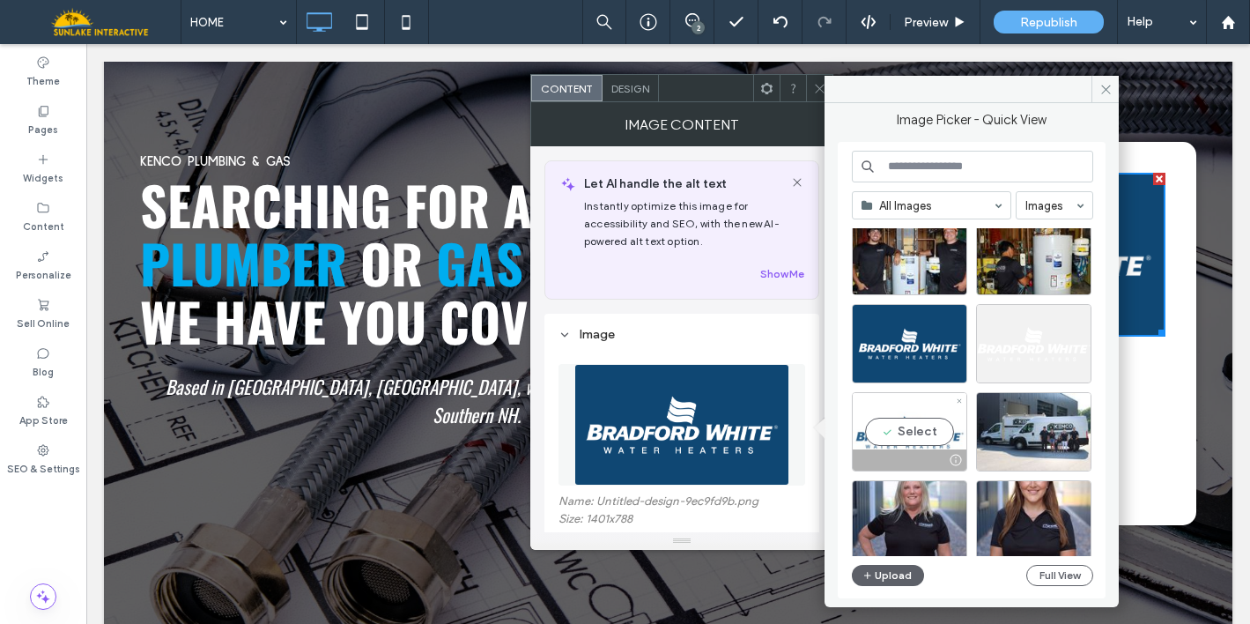
click at [914, 435] on div "Select" at bounding box center [909, 431] width 115 height 79
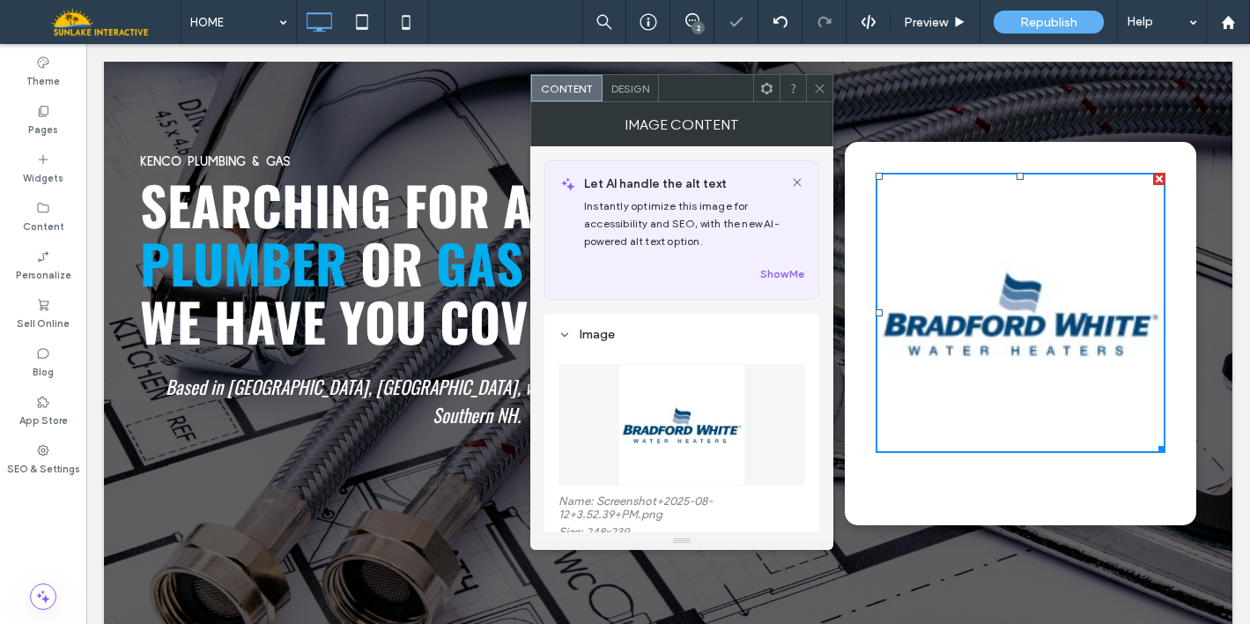
click at [722, 445] on img at bounding box center [681, 425] width 126 height 122
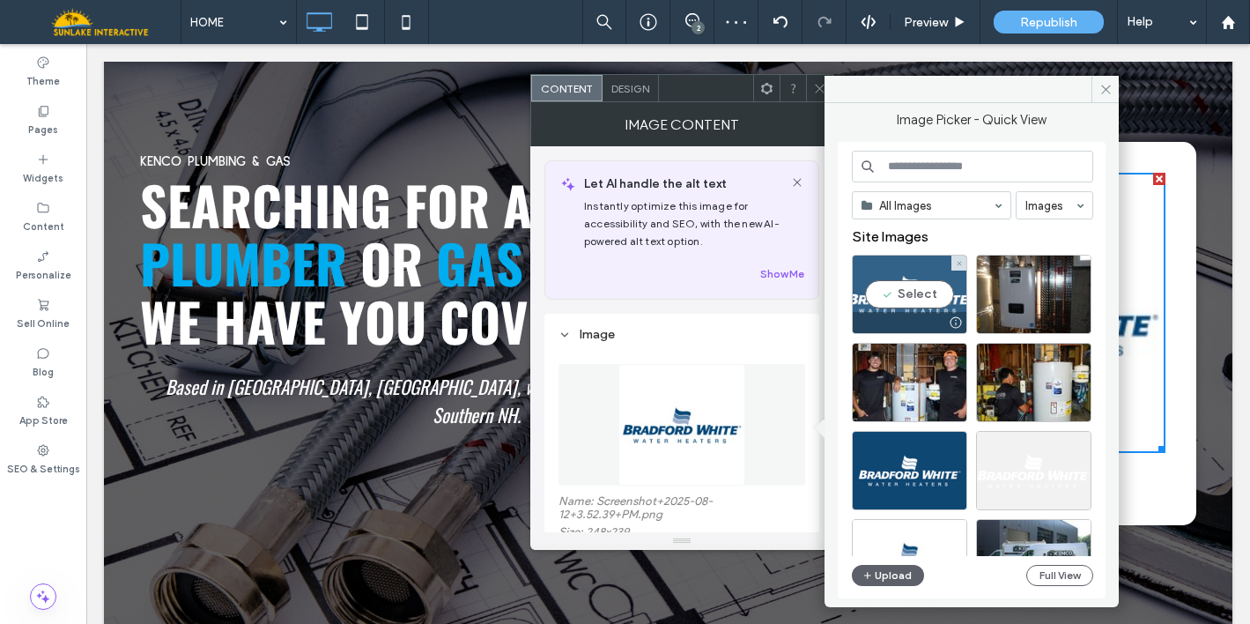
click at [876, 303] on div "Select" at bounding box center [909, 294] width 115 height 79
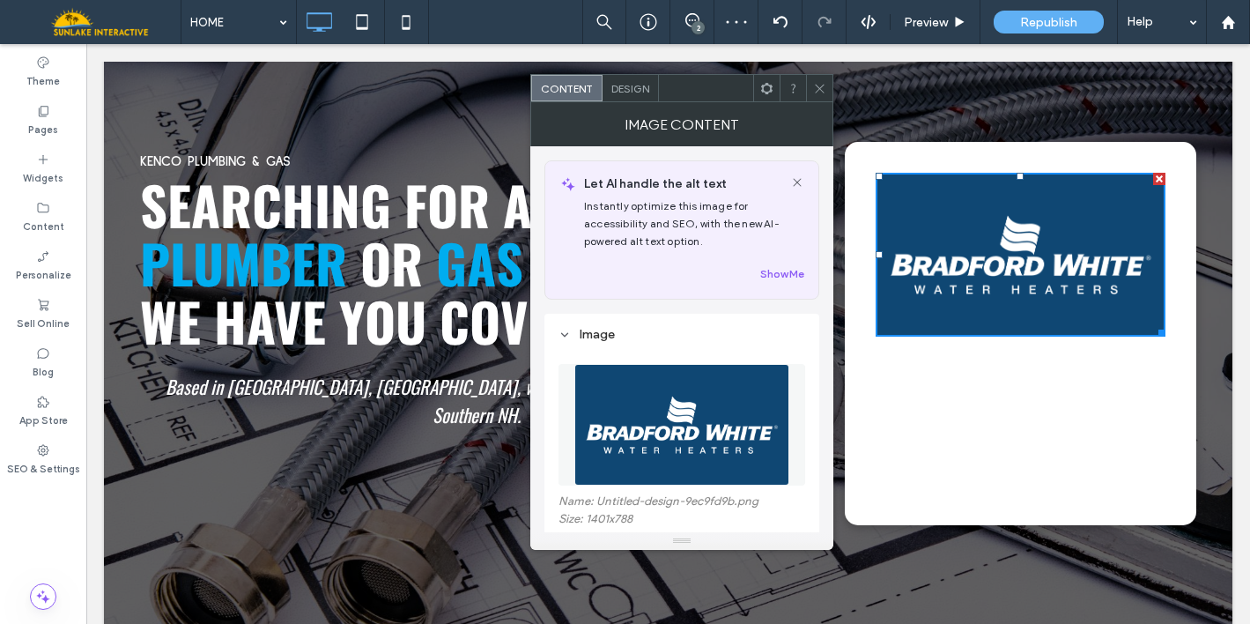
drag, startPoint x: 820, startPoint y: 87, endPoint x: 763, endPoint y: 63, distance: 62.0
click at [820, 87] on use at bounding box center [819, 88] width 9 height 9
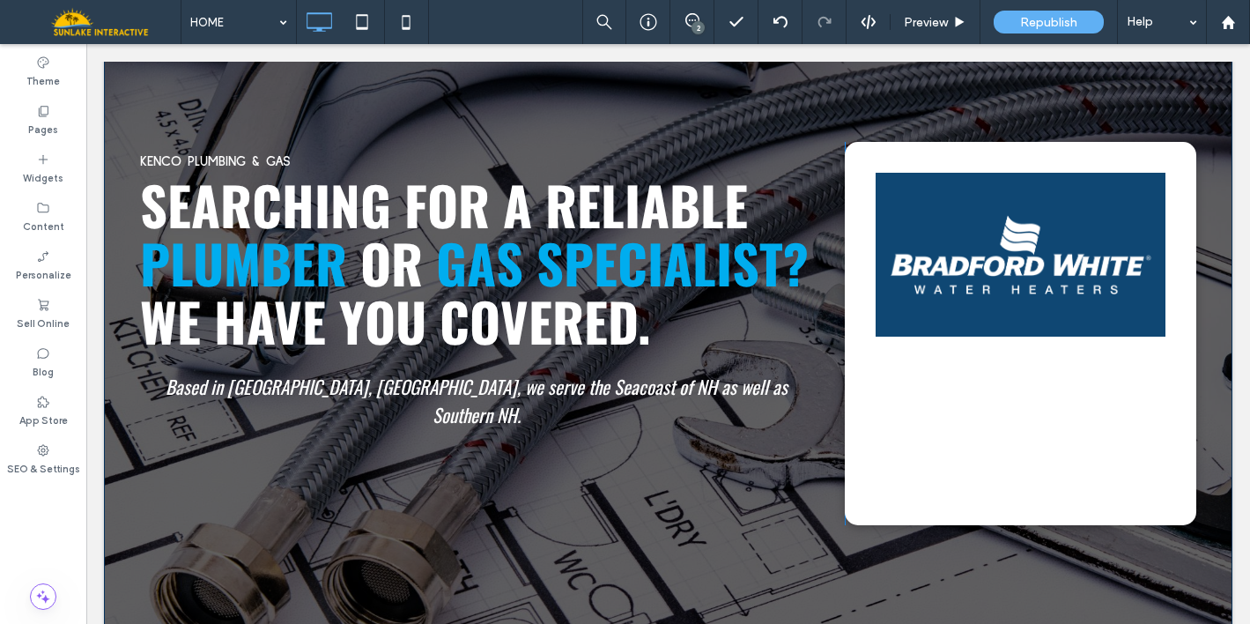
click at [874, 153] on div "Click To Paste Click To Paste" at bounding box center [1021, 333] width 352 height 383
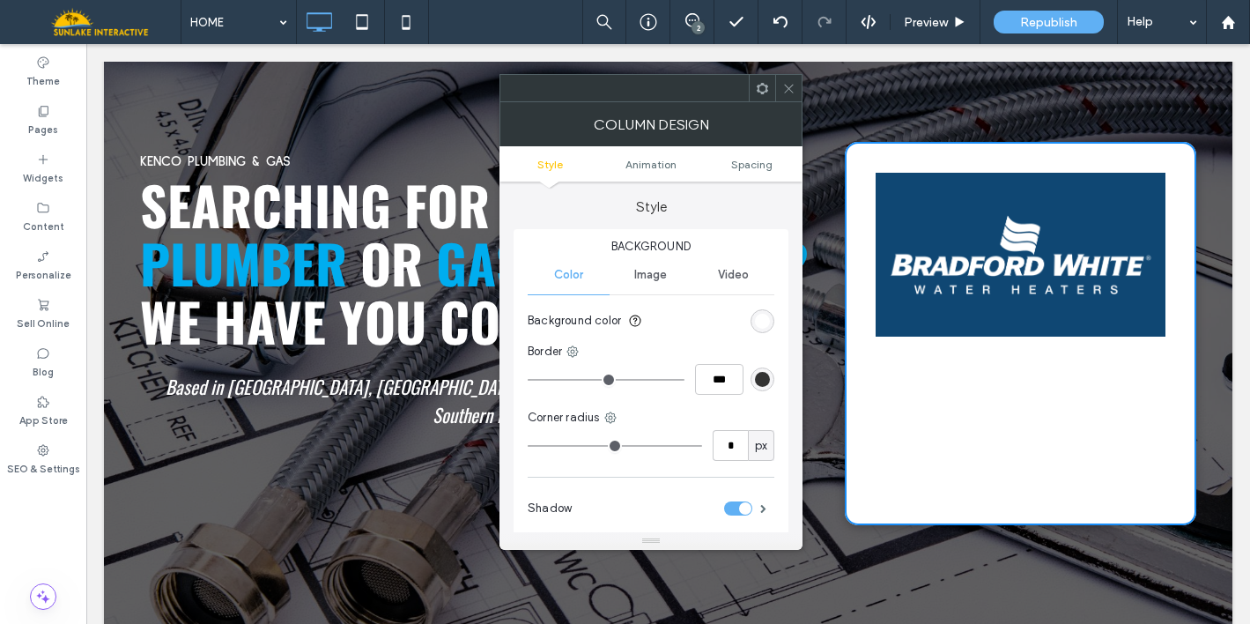
type input "**"
click at [764, 325] on div "rgb(255, 255, 255)" at bounding box center [762, 321] width 15 height 15
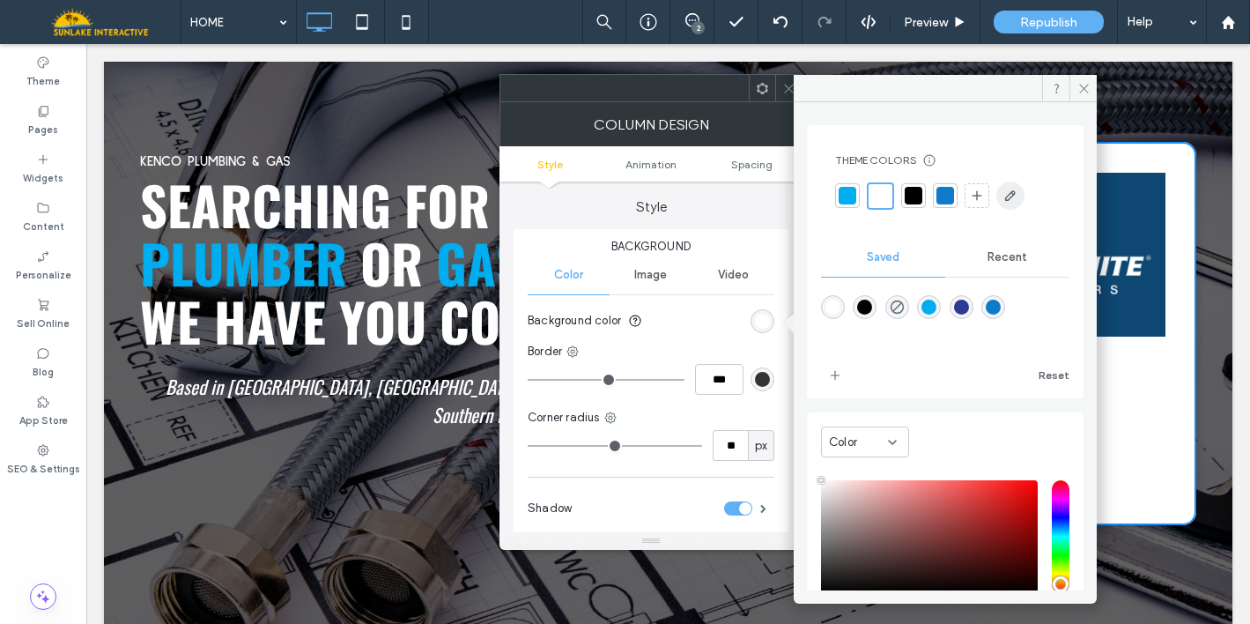
click at [1009, 194] on use "button" at bounding box center [1010, 195] width 11 height 11
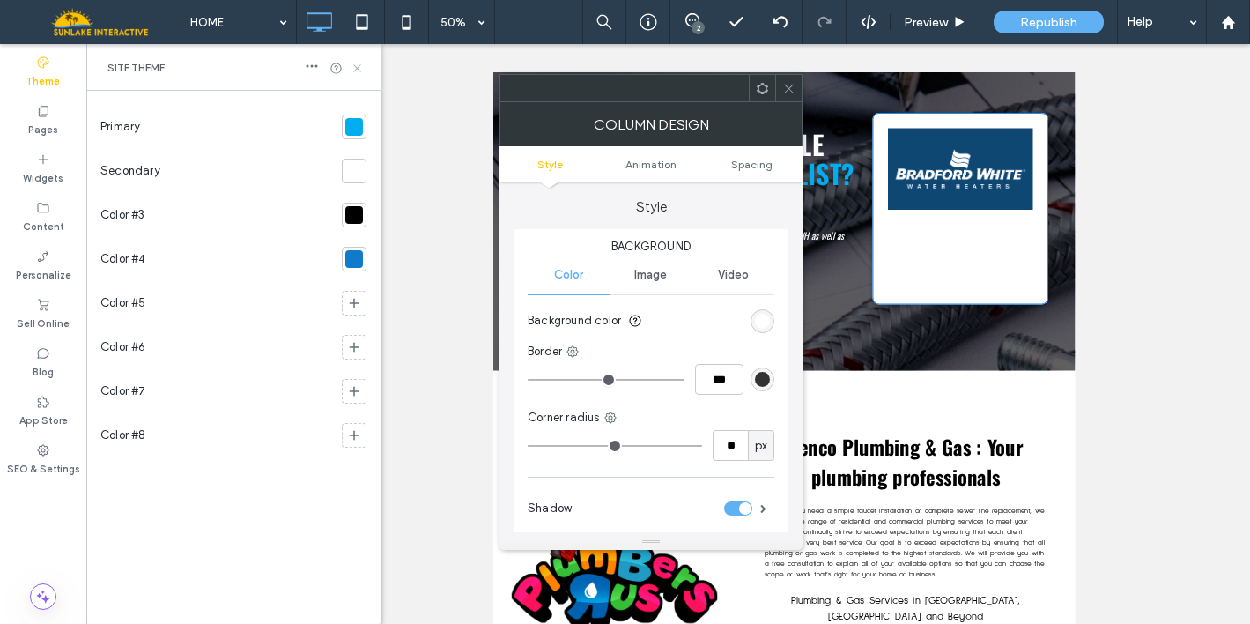
click at [787, 92] on icon at bounding box center [788, 88] width 13 height 13
click at [359, 64] on icon at bounding box center [357, 68] width 13 height 13
click at [762, 93] on div "KENCO PLUMBING & GAS SEARCHING FOR A RELIABLE PLUMBER OR GAS SPECIALIST? WE HAV…" at bounding box center [1075, 345] width 1164 height 647
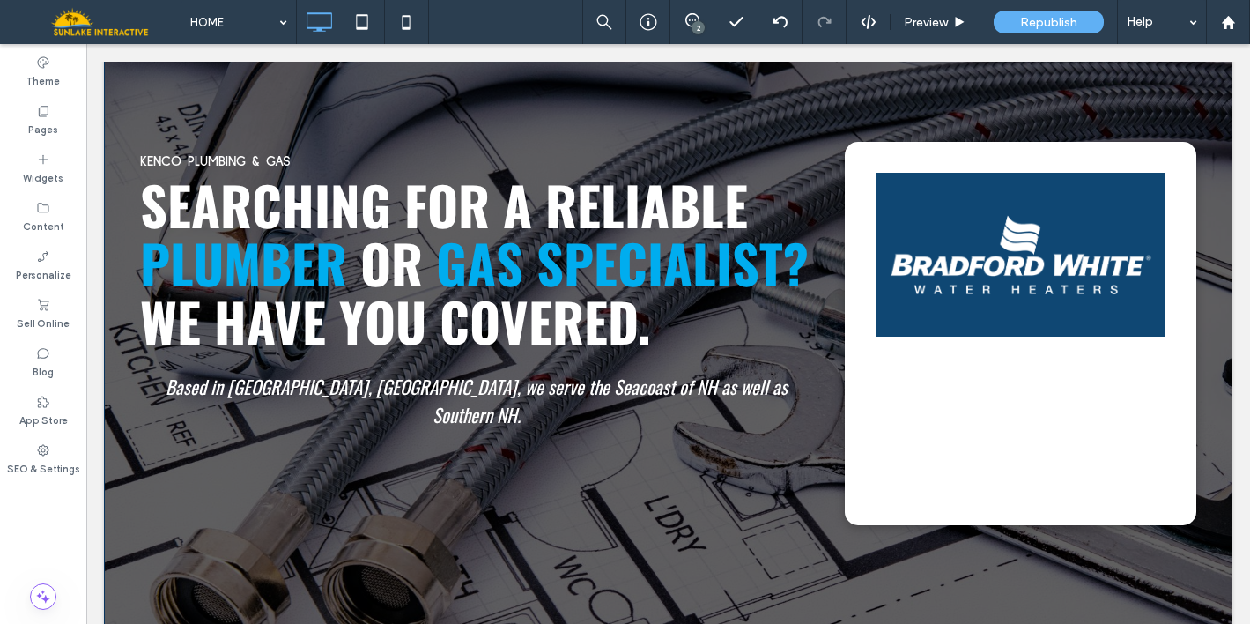
click at [895, 159] on div "Click To Paste Click To Paste" at bounding box center [1021, 333] width 352 height 383
click at [1160, 144] on div "Click To Paste Click To Paste" at bounding box center [1021, 333] width 352 height 383
click at [930, 255] on img at bounding box center [1021, 255] width 291 height 164
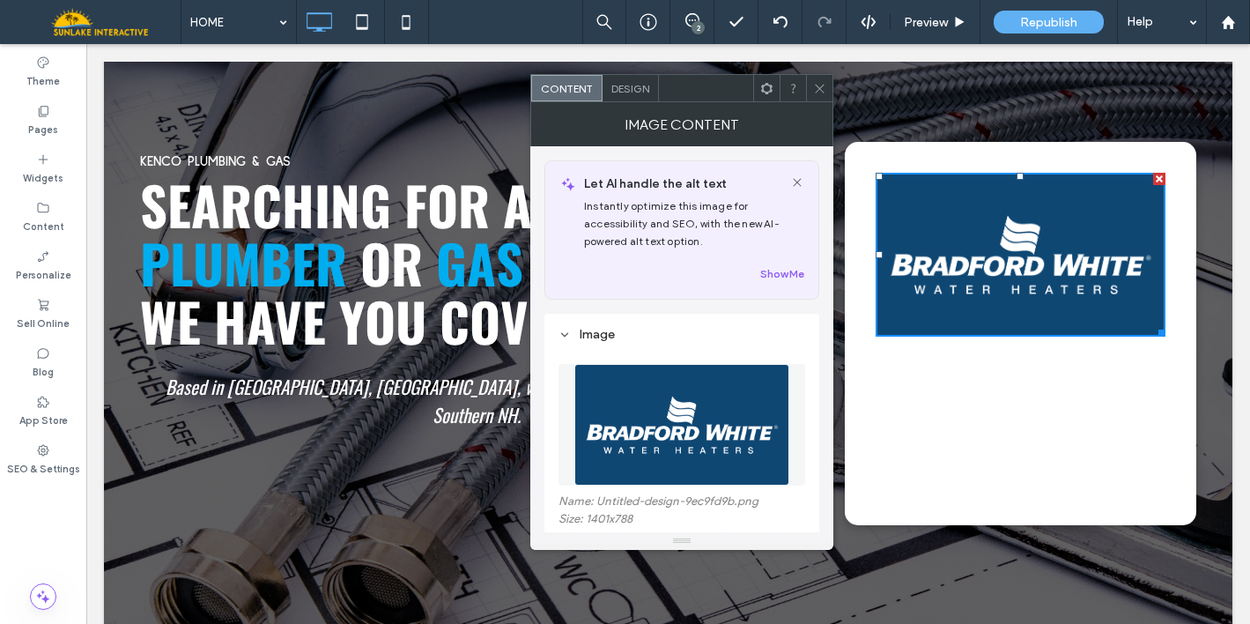
click at [816, 89] on icon at bounding box center [819, 88] width 13 height 13
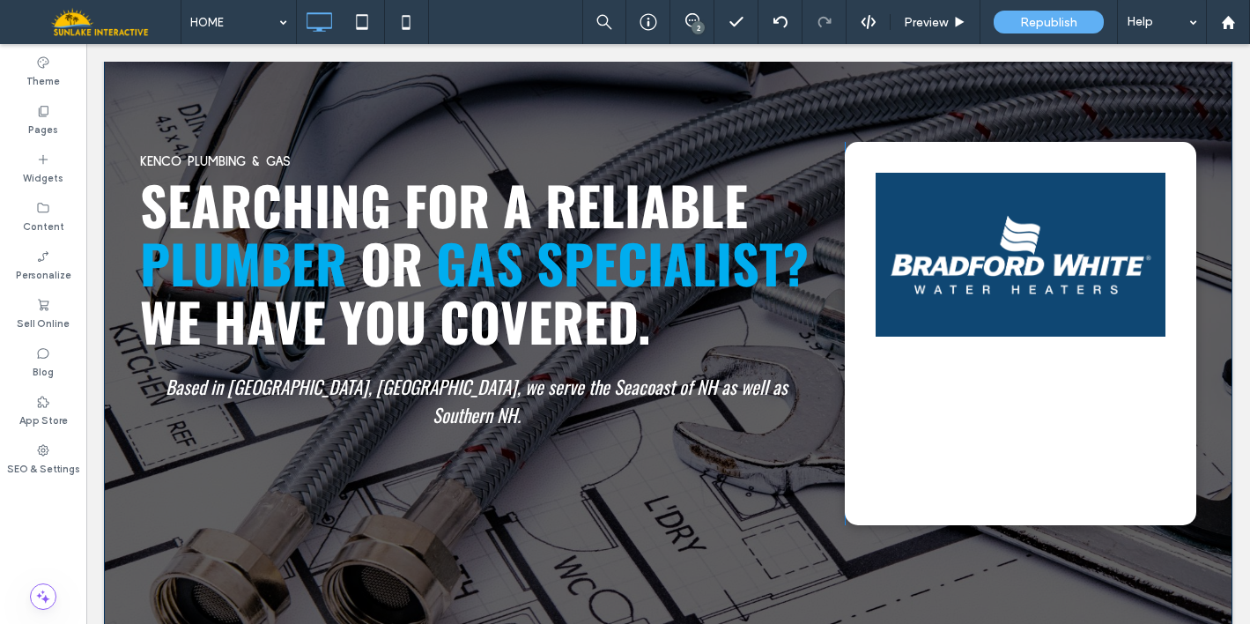
click at [854, 152] on div "Click To Paste Click To Paste" at bounding box center [1021, 333] width 352 height 383
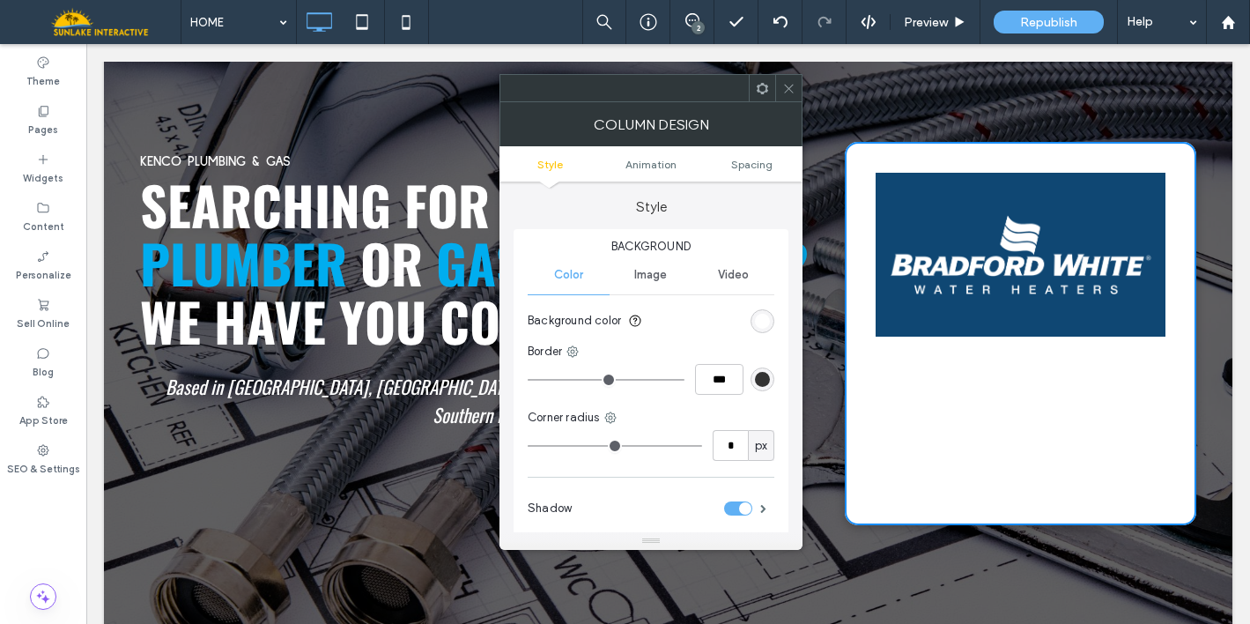
type input "**"
click at [766, 317] on div "rgb(255, 255, 255)" at bounding box center [762, 321] width 15 height 15
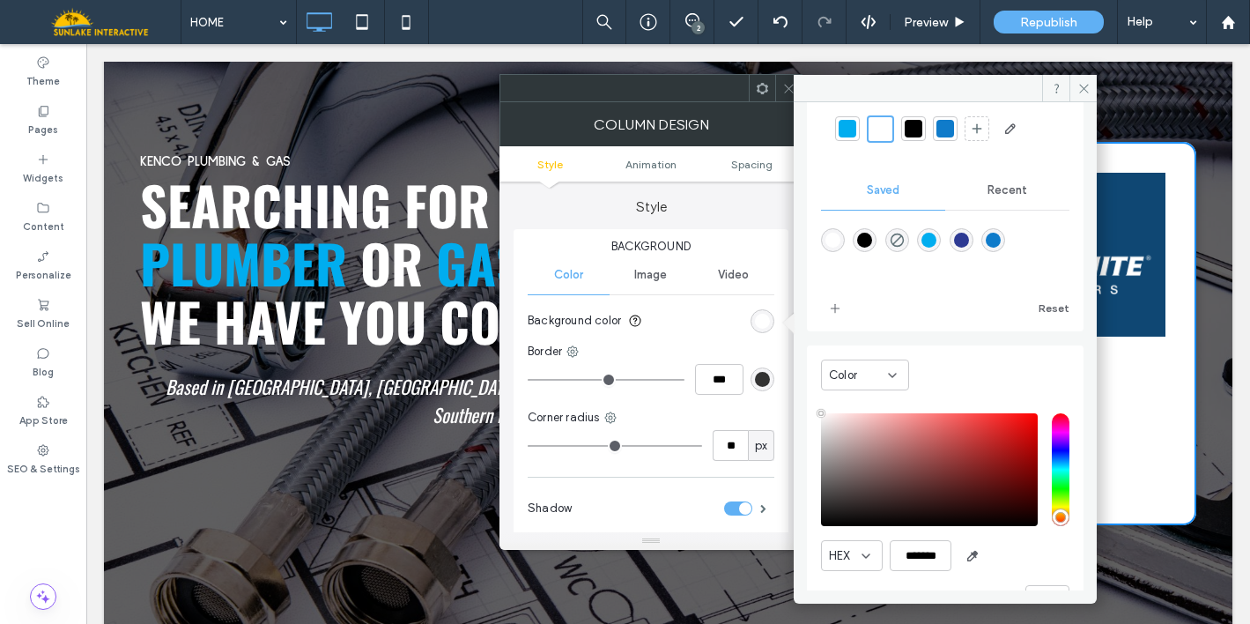
scroll to position [115, 0]
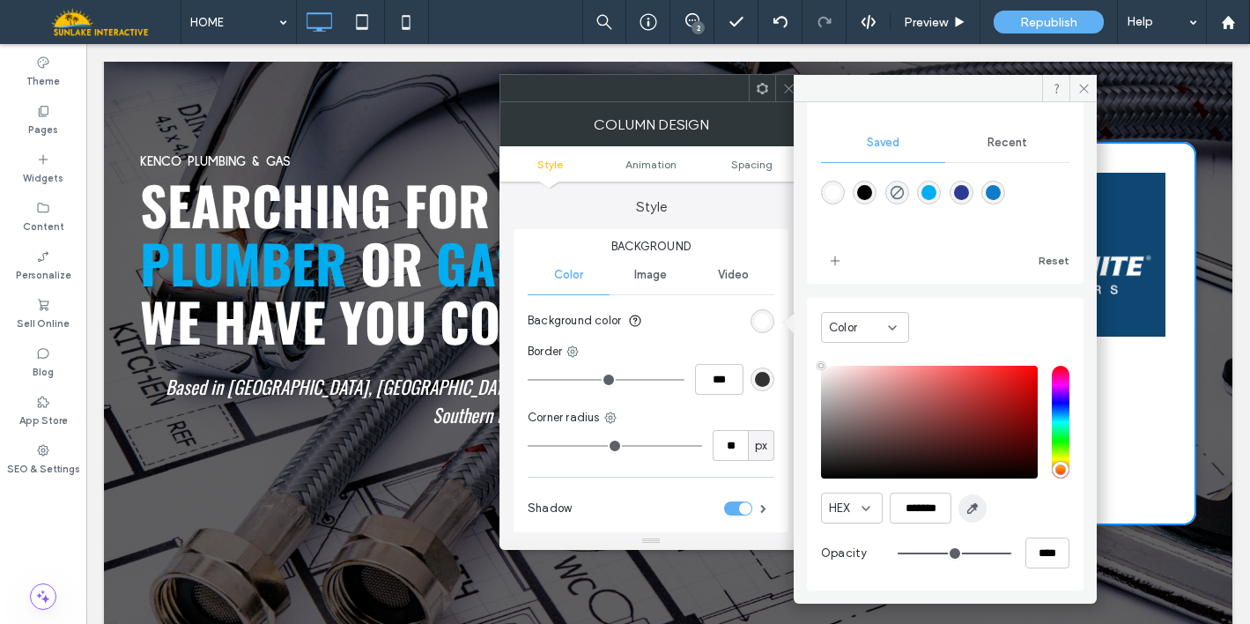
click at [974, 515] on span "button" at bounding box center [972, 508] width 28 height 28
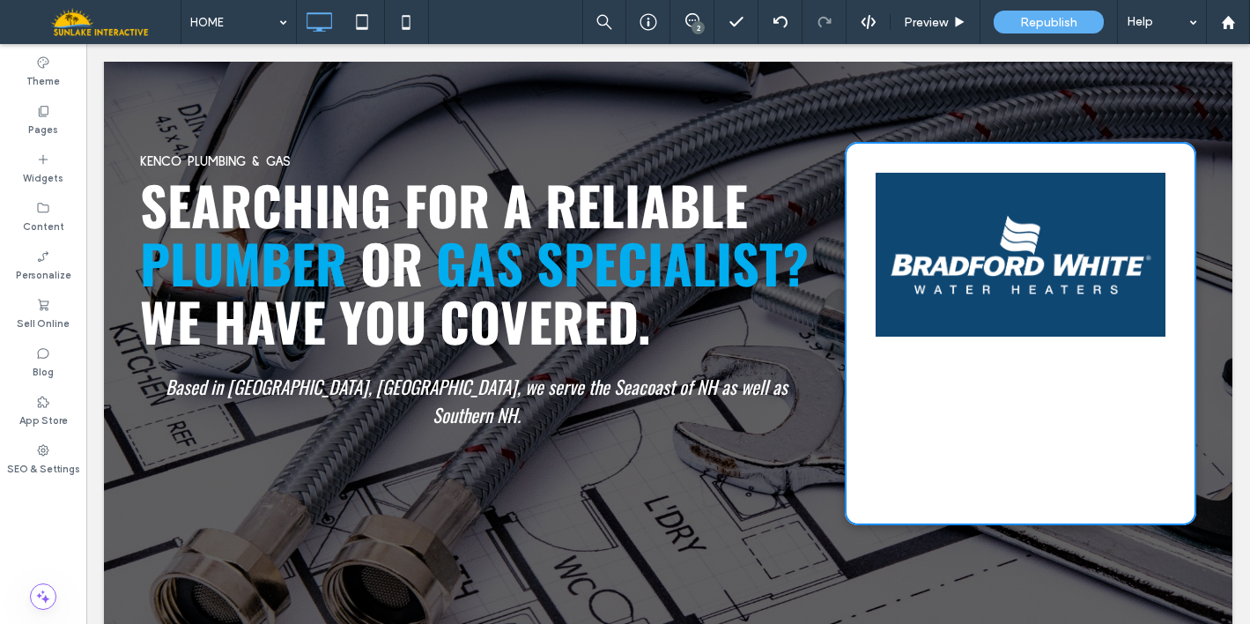
type input "*******"
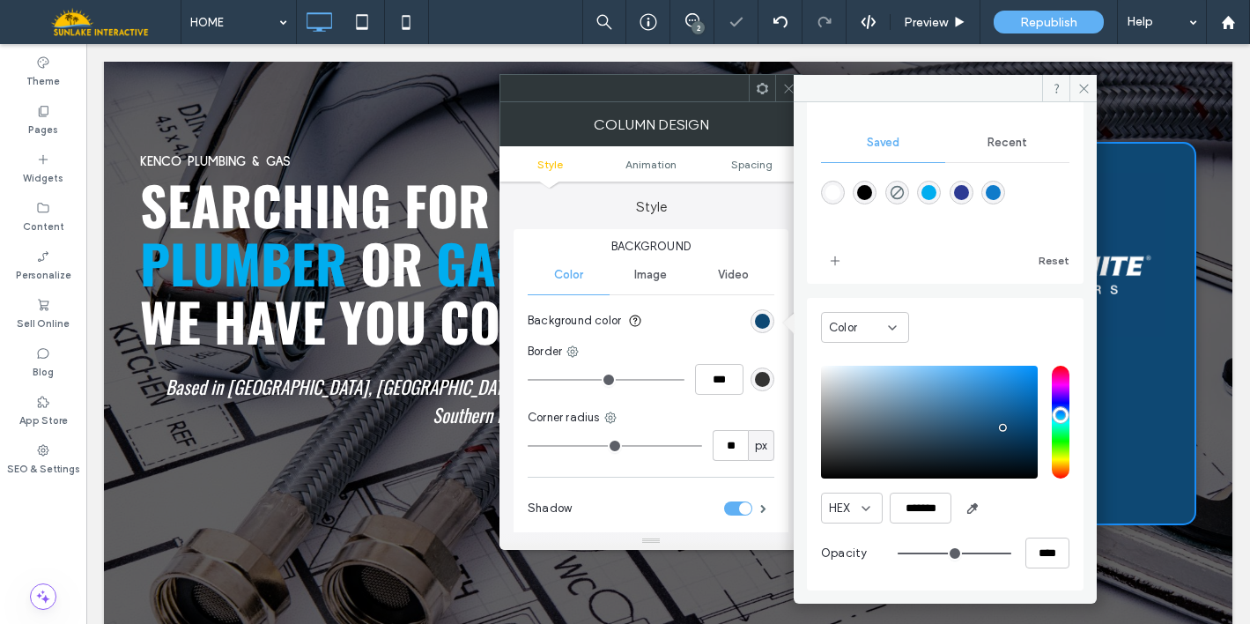
click at [784, 90] on icon at bounding box center [788, 88] width 13 height 13
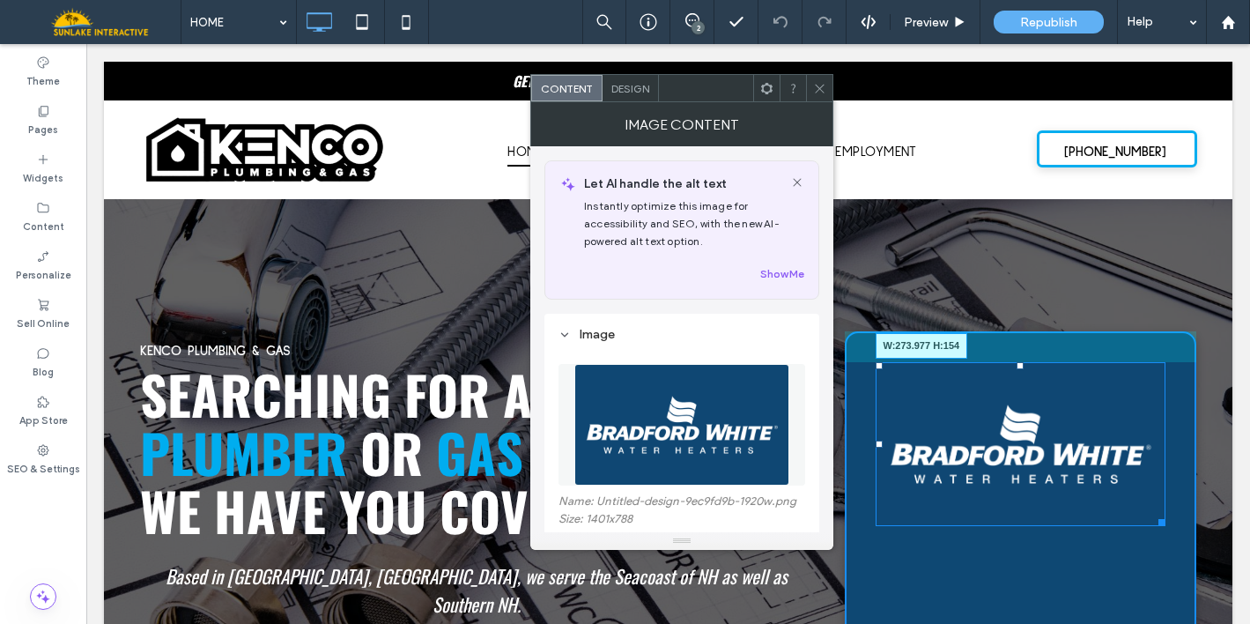
drag, startPoint x: 1155, startPoint y: 517, endPoint x: 1079, endPoint y: 440, distance: 107.7
click at [1079, 440] on div "W:273.977 H:154 Click To Paste" at bounding box center [1021, 522] width 352 height 383
click at [698, 447] on img at bounding box center [681, 425] width 215 height 122
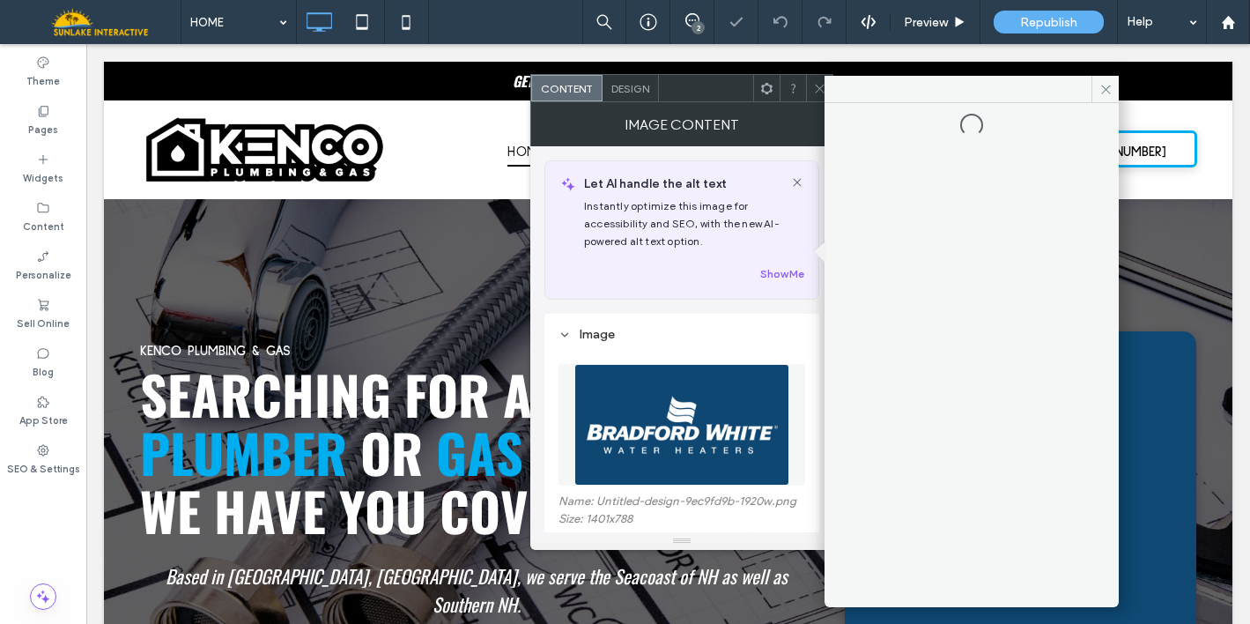
scroll to position [176, 0]
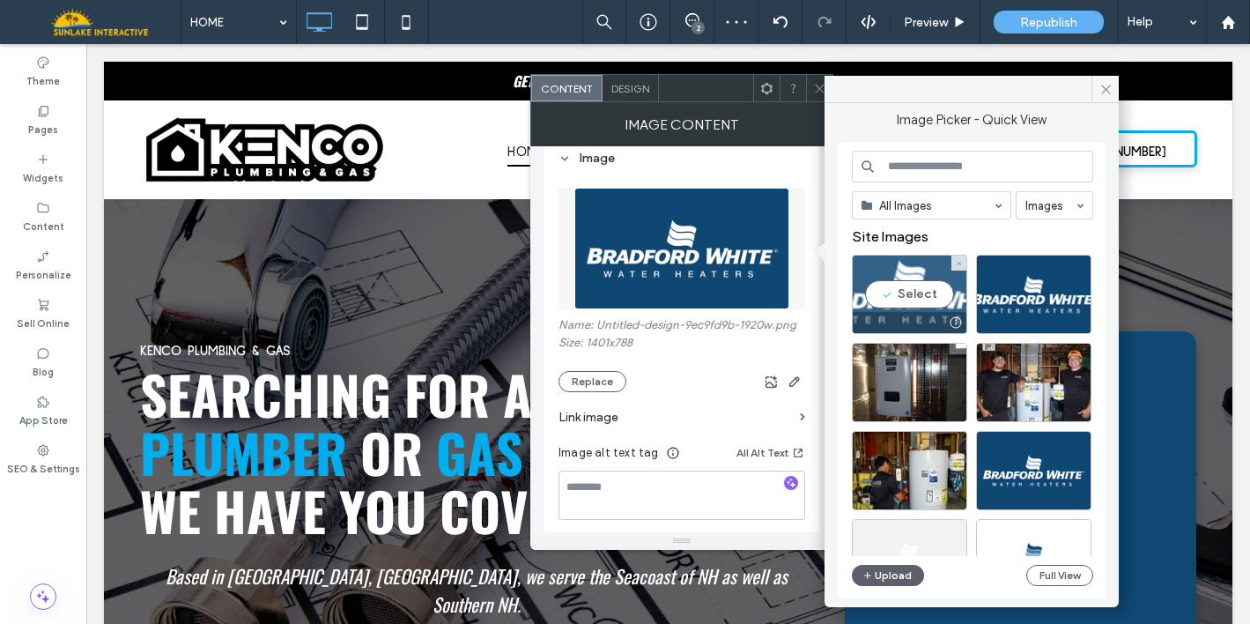
click at [898, 284] on div "Select" at bounding box center [909, 294] width 115 height 79
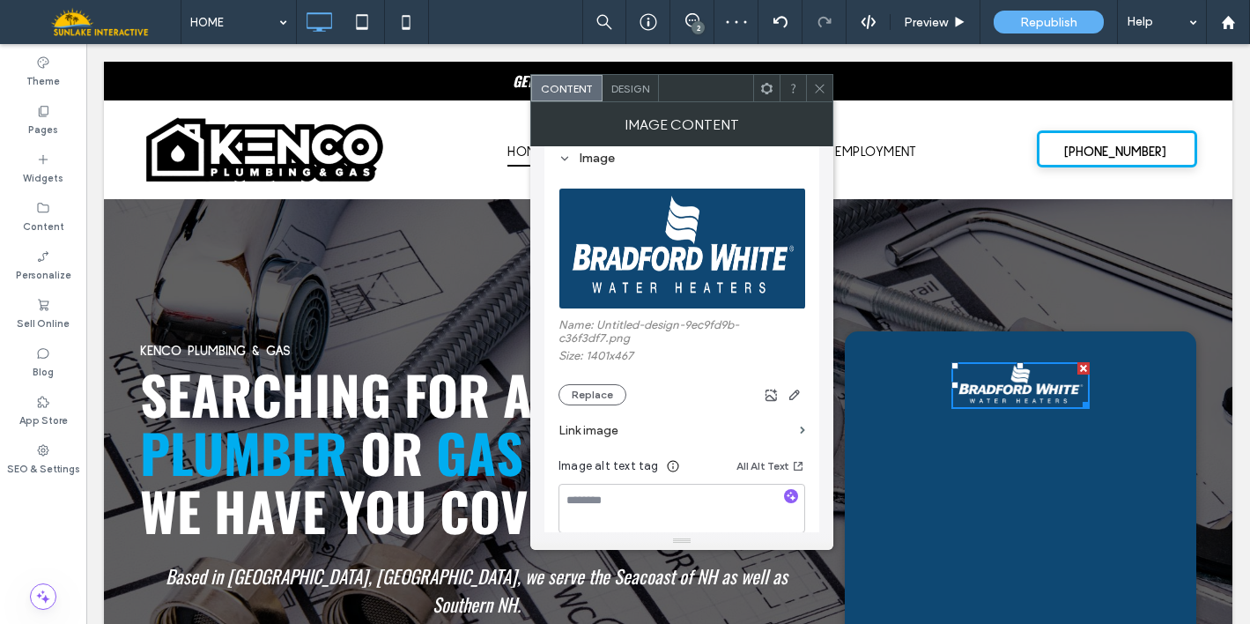
drag, startPoint x: 815, startPoint y: 89, endPoint x: 789, endPoint y: 124, distance: 43.5
click at [815, 89] on icon at bounding box center [819, 88] width 13 height 13
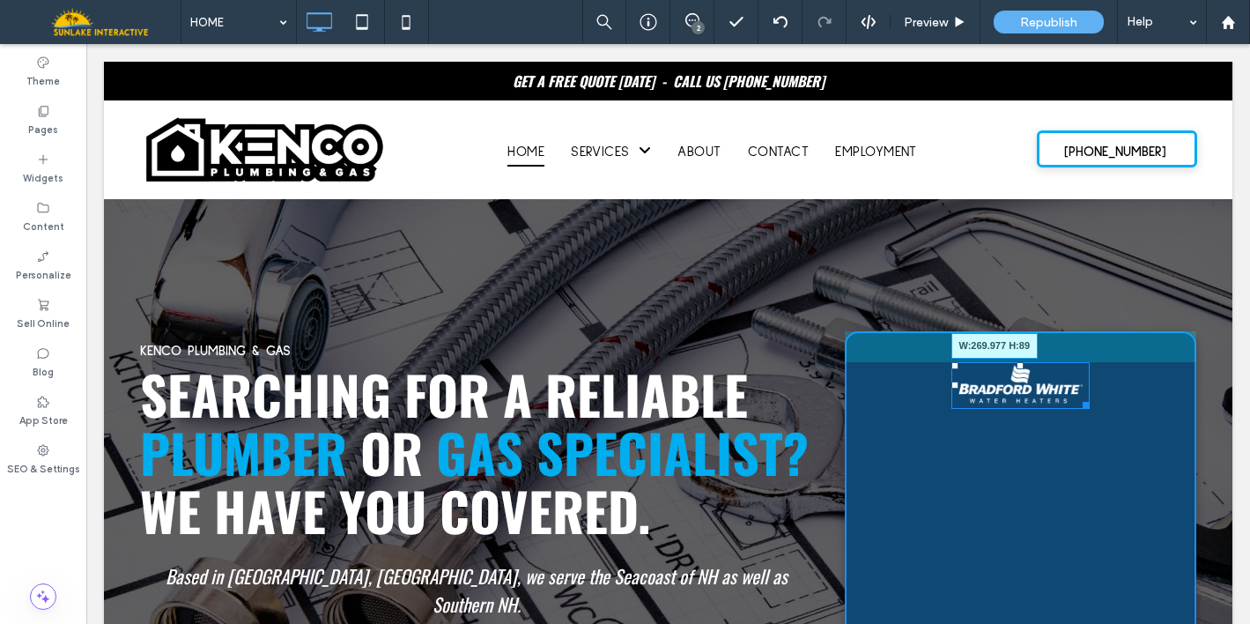
drag, startPoint x: 1077, startPoint y: 401, endPoint x: 1126, endPoint y: 404, distance: 48.6
click at [1090, 404] on div "W:269.977 H:89" at bounding box center [1020, 385] width 139 height 47
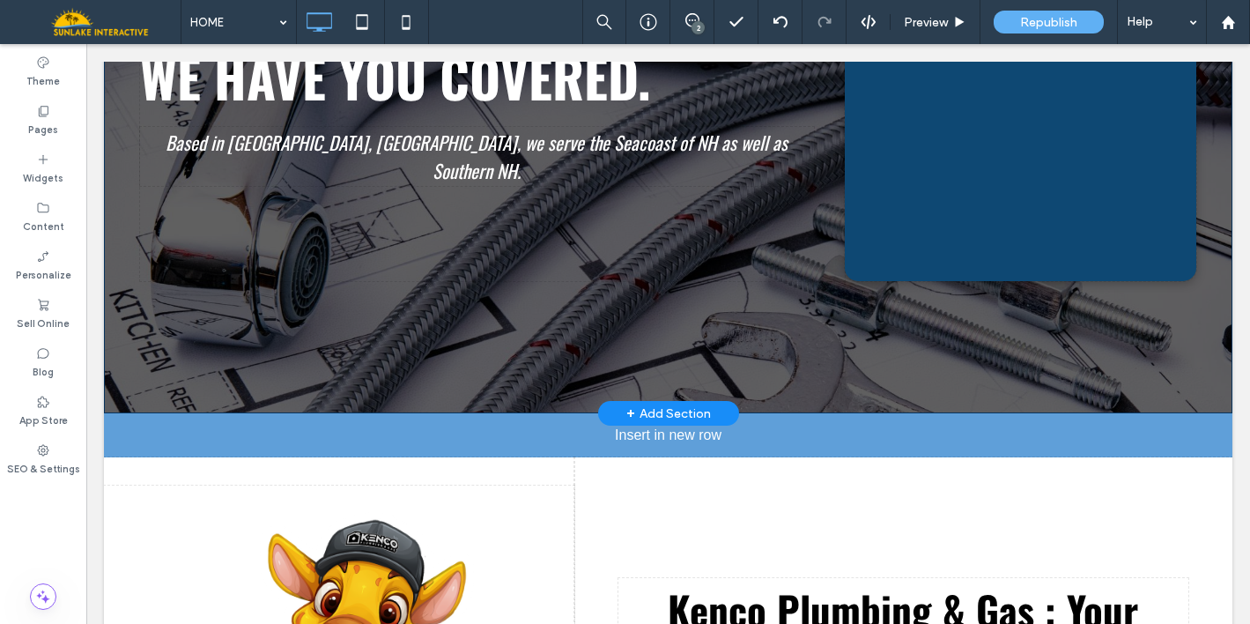
scroll to position [0, 0]
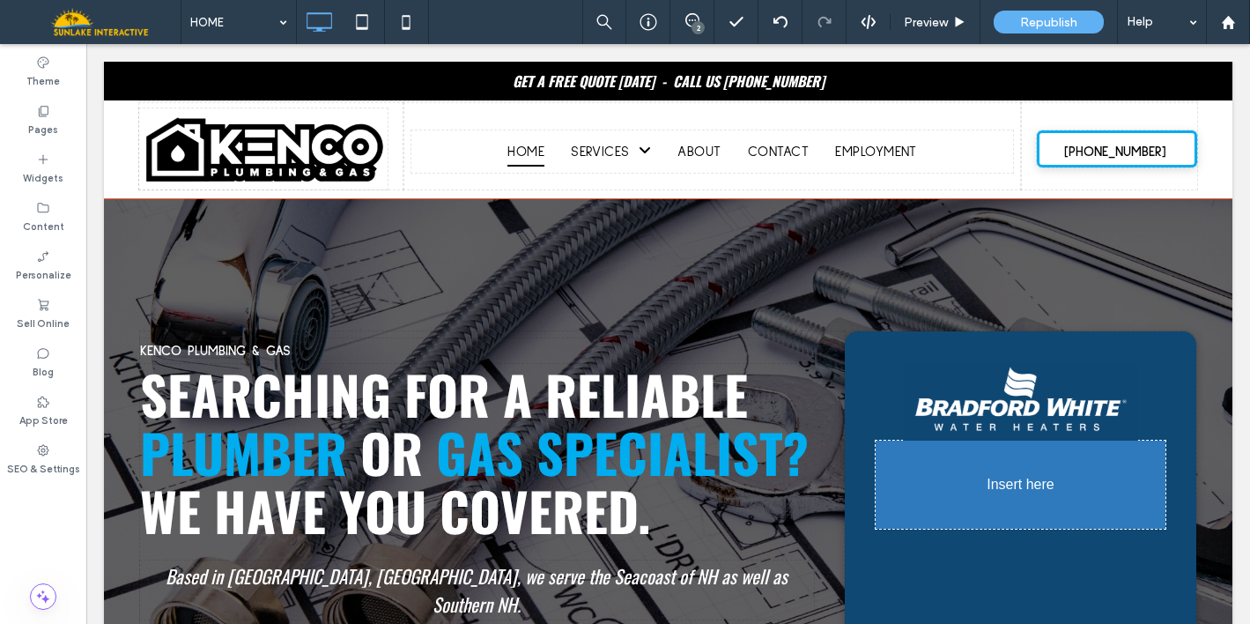
drag, startPoint x: 308, startPoint y: 374, endPoint x: 1027, endPoint y: 478, distance: 726.2
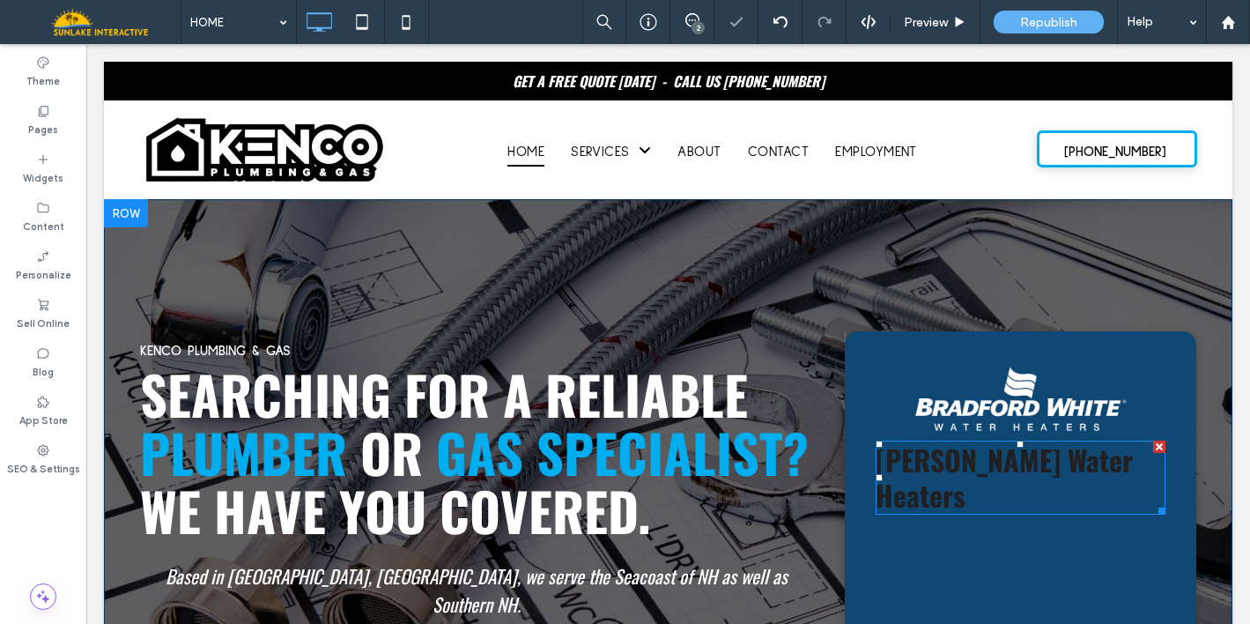
click at [1012, 476] on span "Bradford White Water Heaters" at bounding box center [1004, 477] width 257 height 77
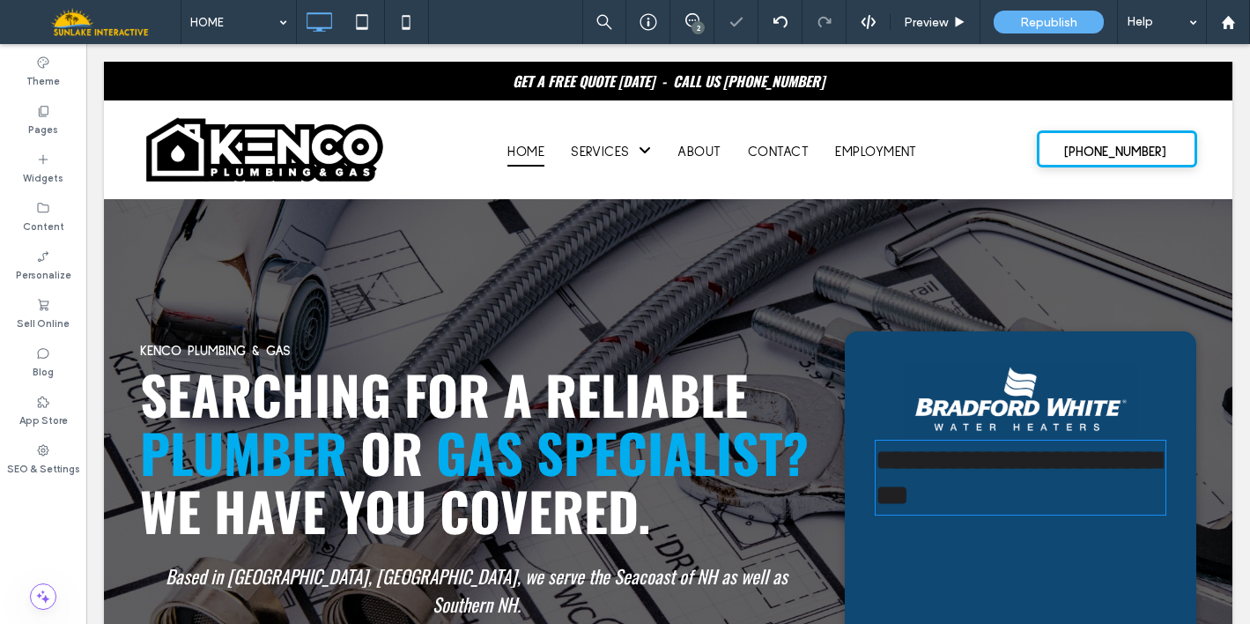
type input "******"
type input "**"
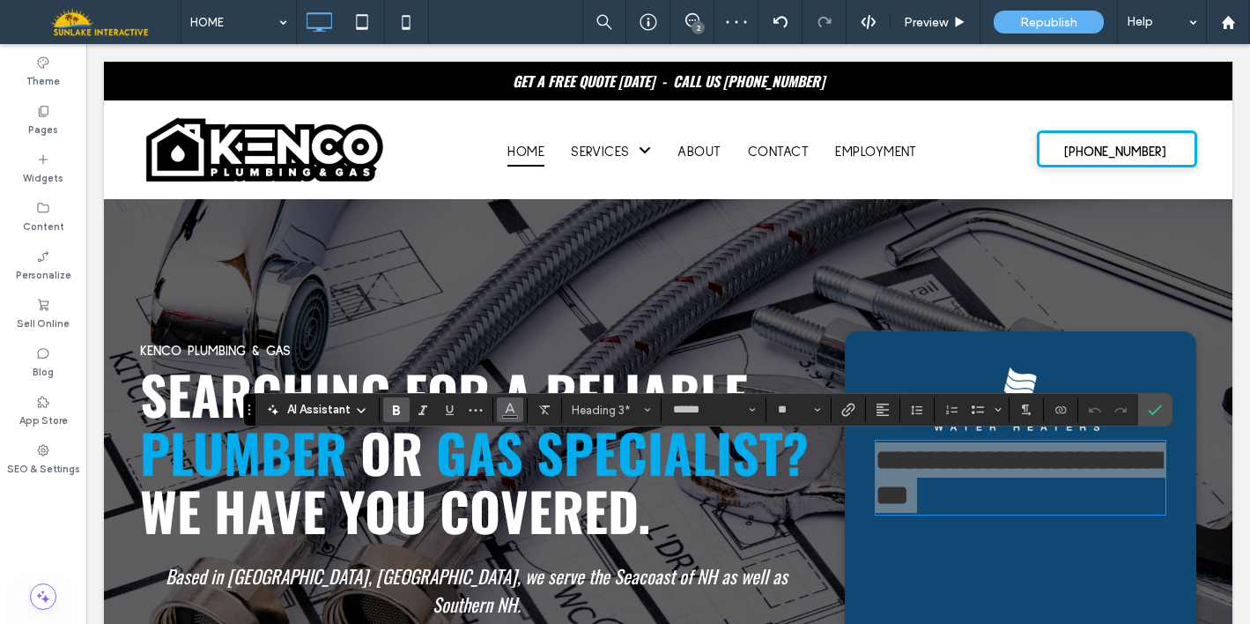
click at [510, 420] on button "Color" at bounding box center [510, 409] width 26 height 25
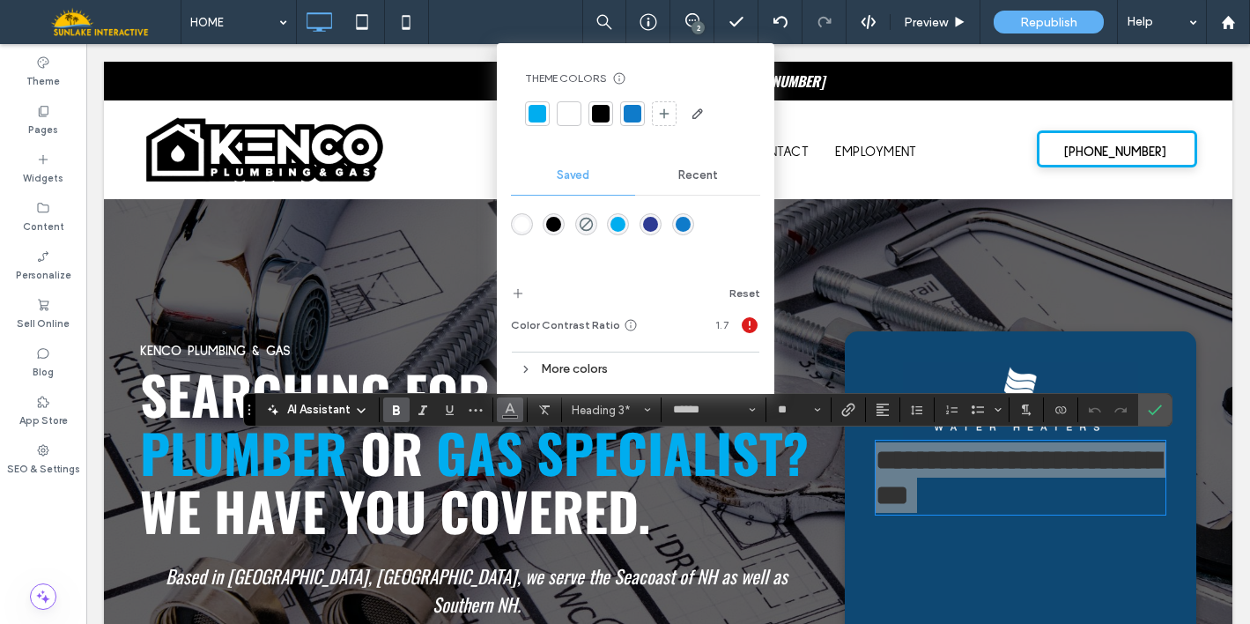
click at [567, 129] on div "Theme Colors Save time with Theme Colors Create a color palette to instantly ad…" at bounding box center [635, 99] width 249 height 85
click at [571, 120] on div at bounding box center [569, 114] width 18 height 18
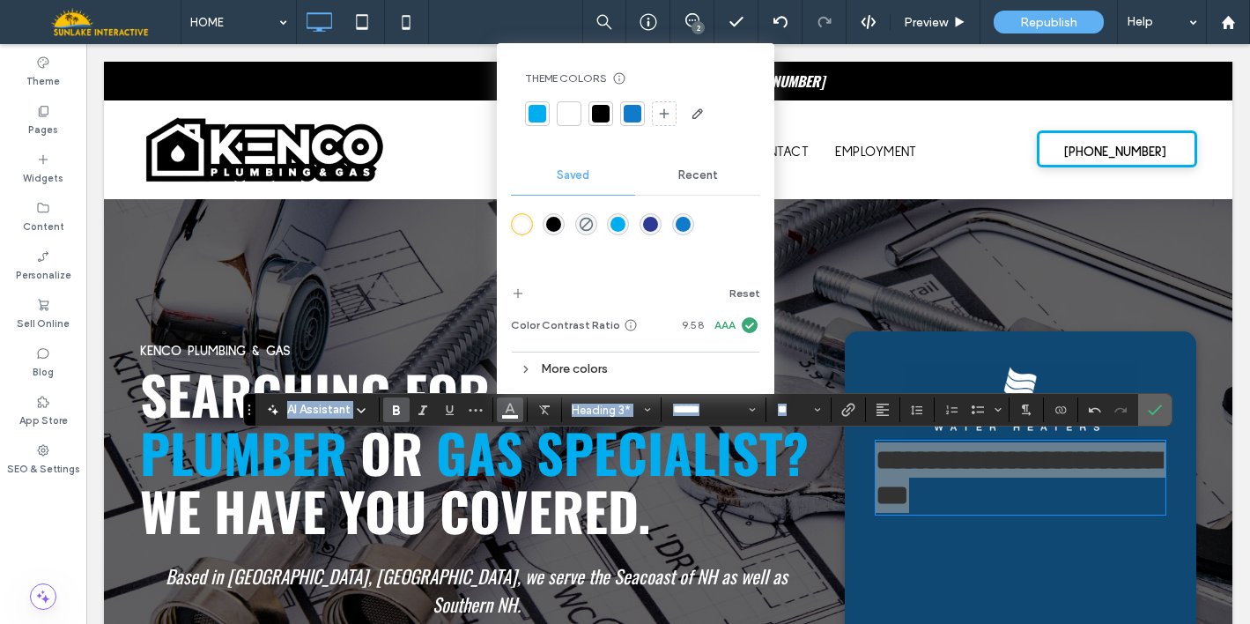
click at [1162, 411] on label "Confirm" at bounding box center [1155, 410] width 26 height 32
click at [1149, 410] on use "Confirm" at bounding box center [1155, 410] width 14 height 11
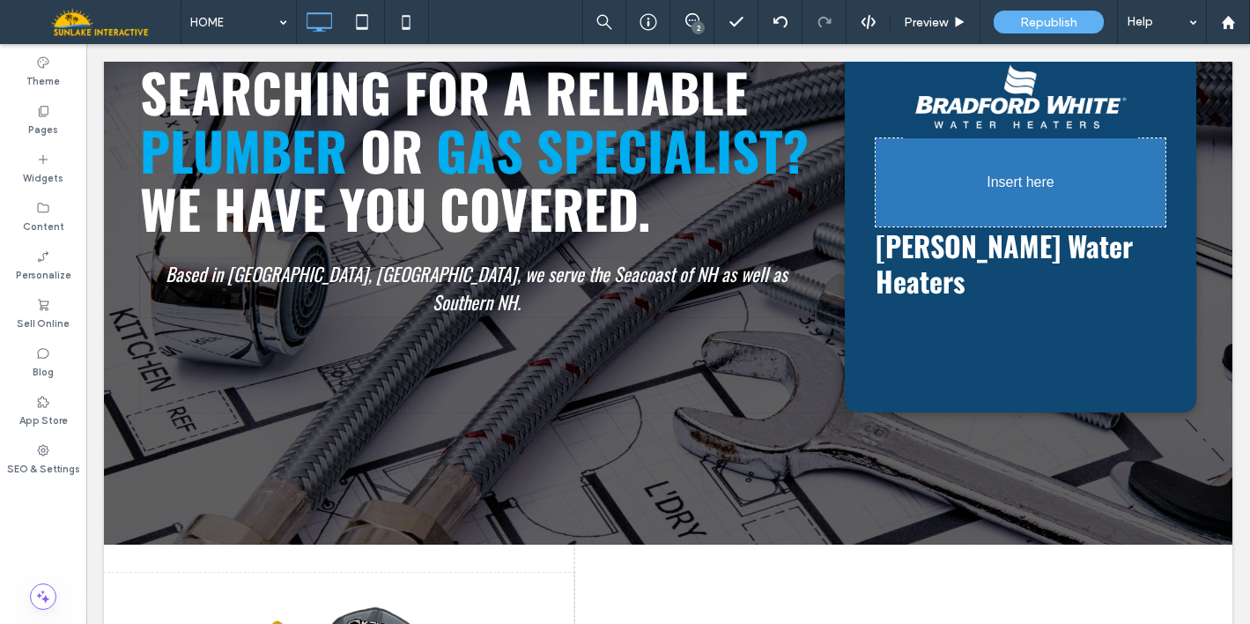
scroll to position [288, 0]
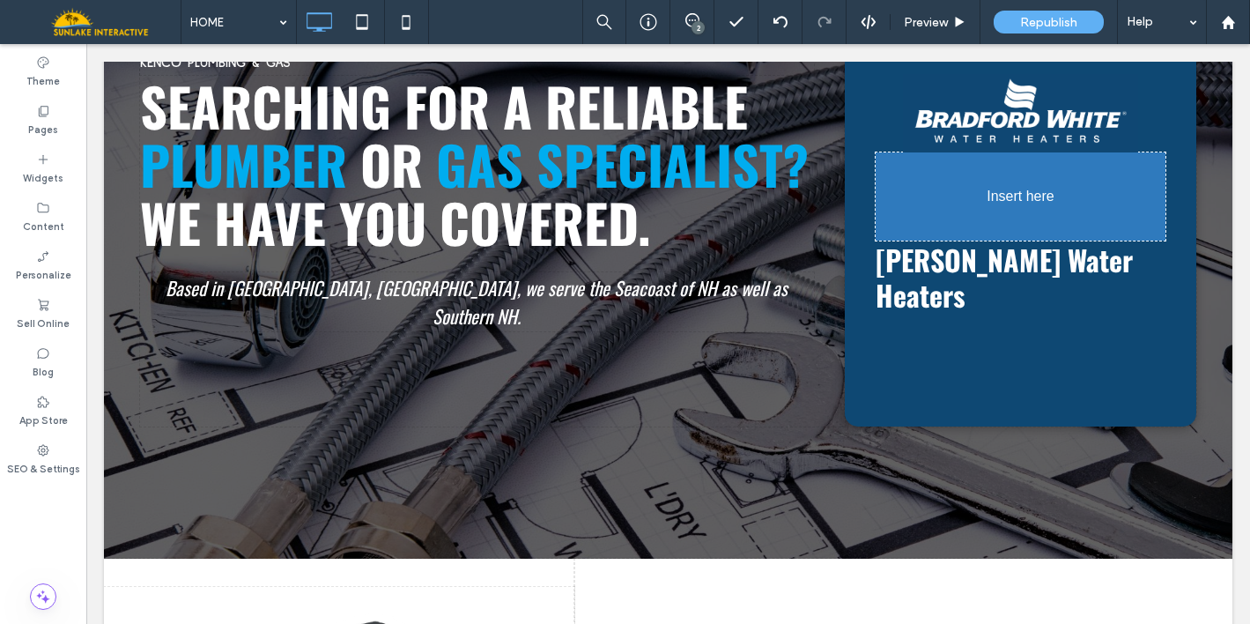
drag, startPoint x: 394, startPoint y: 291, endPoint x: 990, endPoint y: 350, distance: 599.2
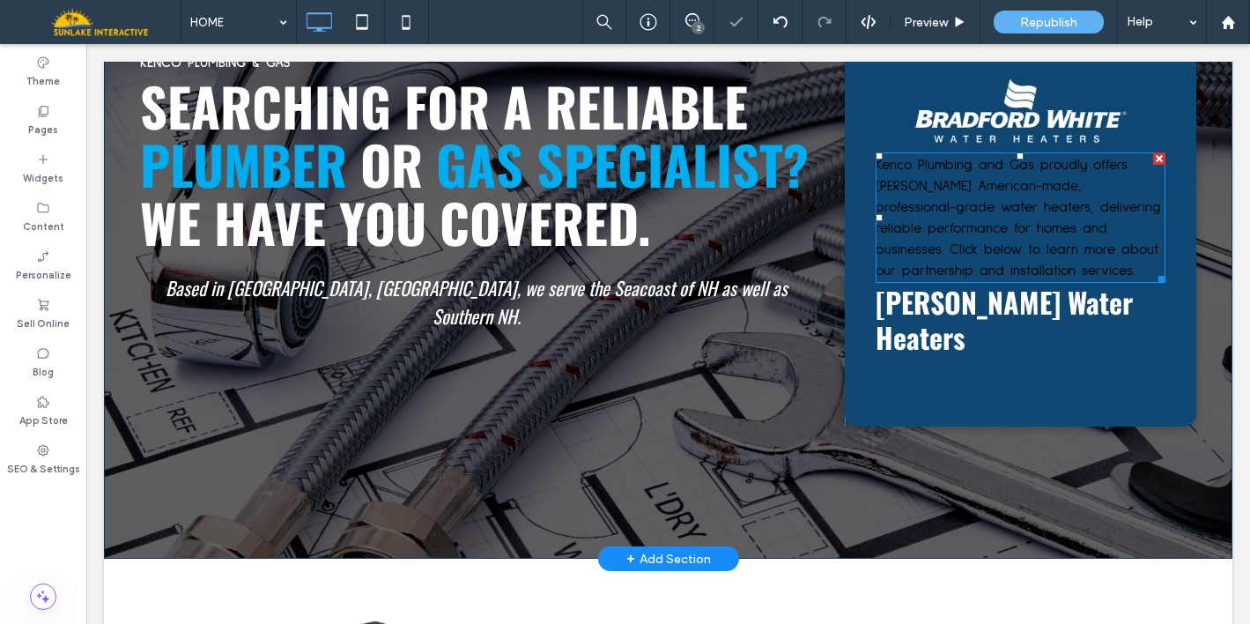
click at [964, 262] on span "Kenco Plumbing and Gas proudly offers Bradford White’s American-made, professio…" at bounding box center [1018, 218] width 285 height 120
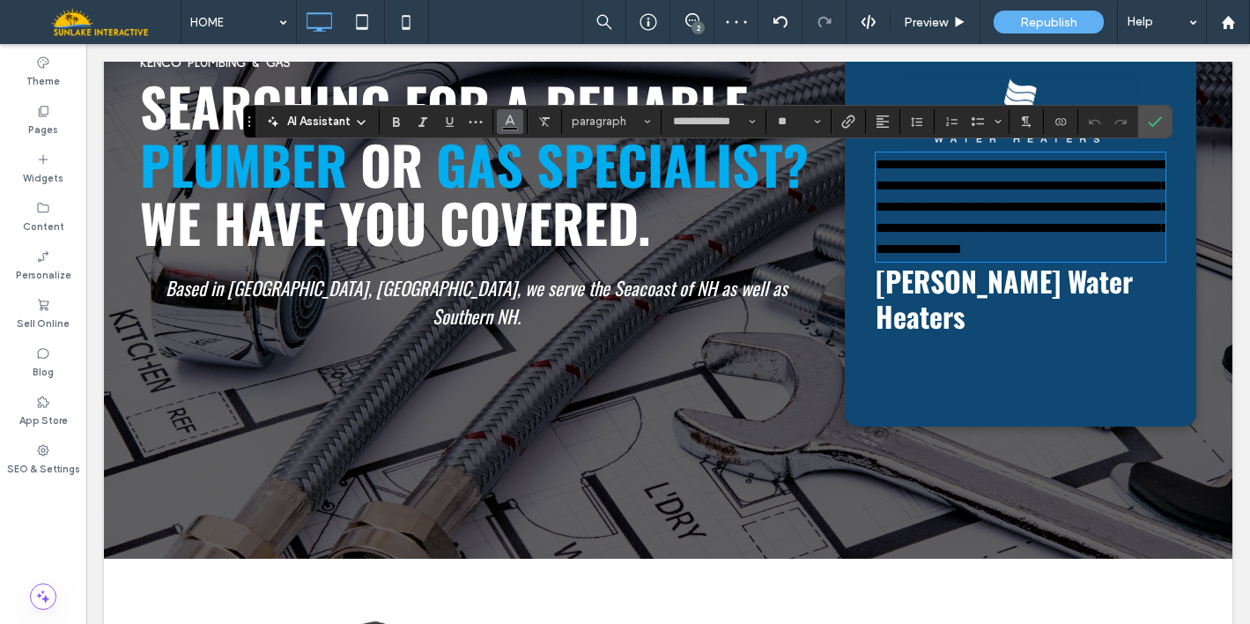
click at [501, 124] on button "Color" at bounding box center [510, 121] width 26 height 25
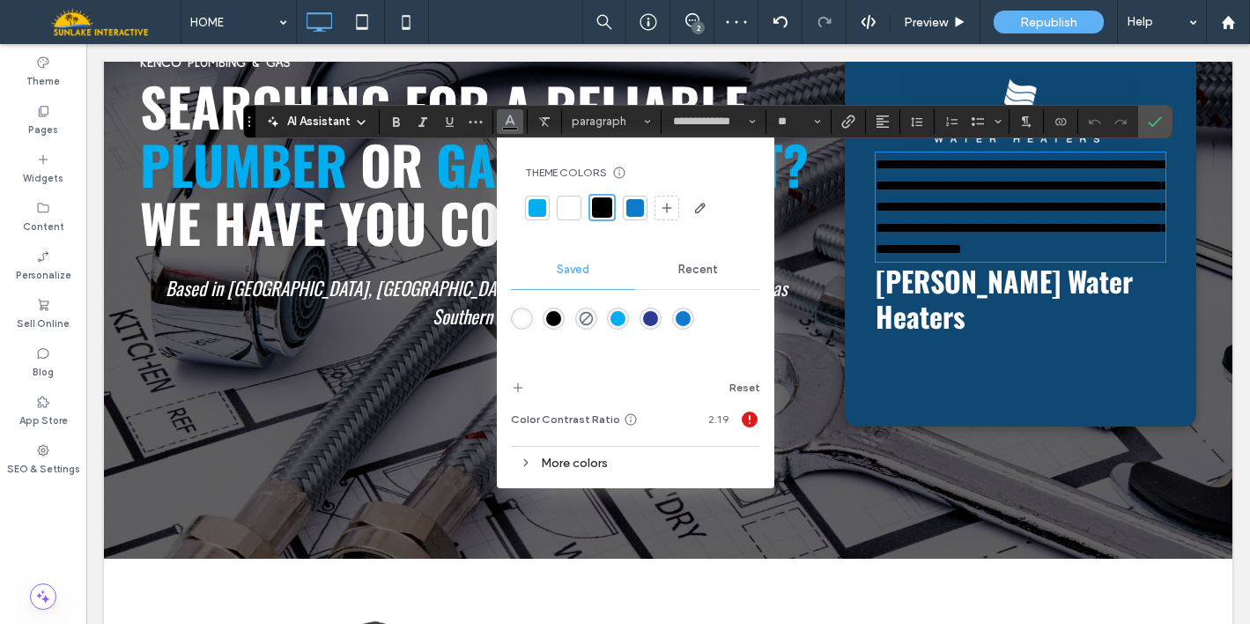
drag, startPoint x: 568, startPoint y: 203, endPoint x: 594, endPoint y: 225, distance: 33.7
click at [569, 203] on div at bounding box center [569, 208] width 18 height 18
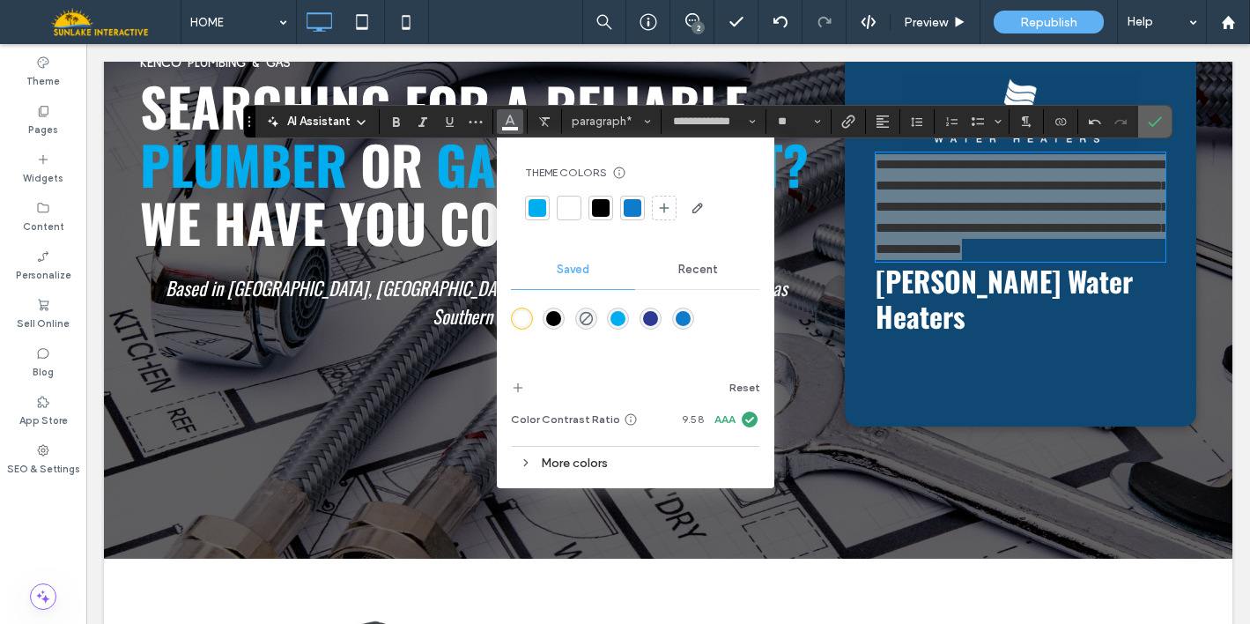
click at [1156, 126] on icon "Confirm" at bounding box center [1155, 122] width 14 height 14
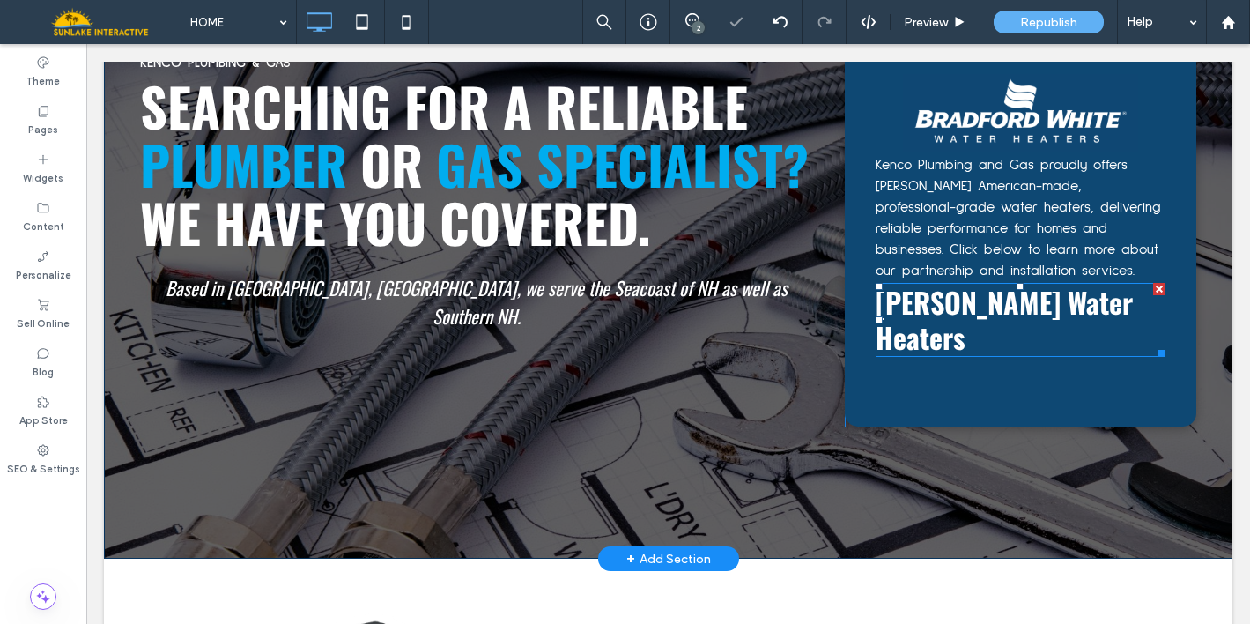
click at [1046, 324] on h3 "Bradford White Water Heaters" at bounding box center [1021, 319] width 291 height 70
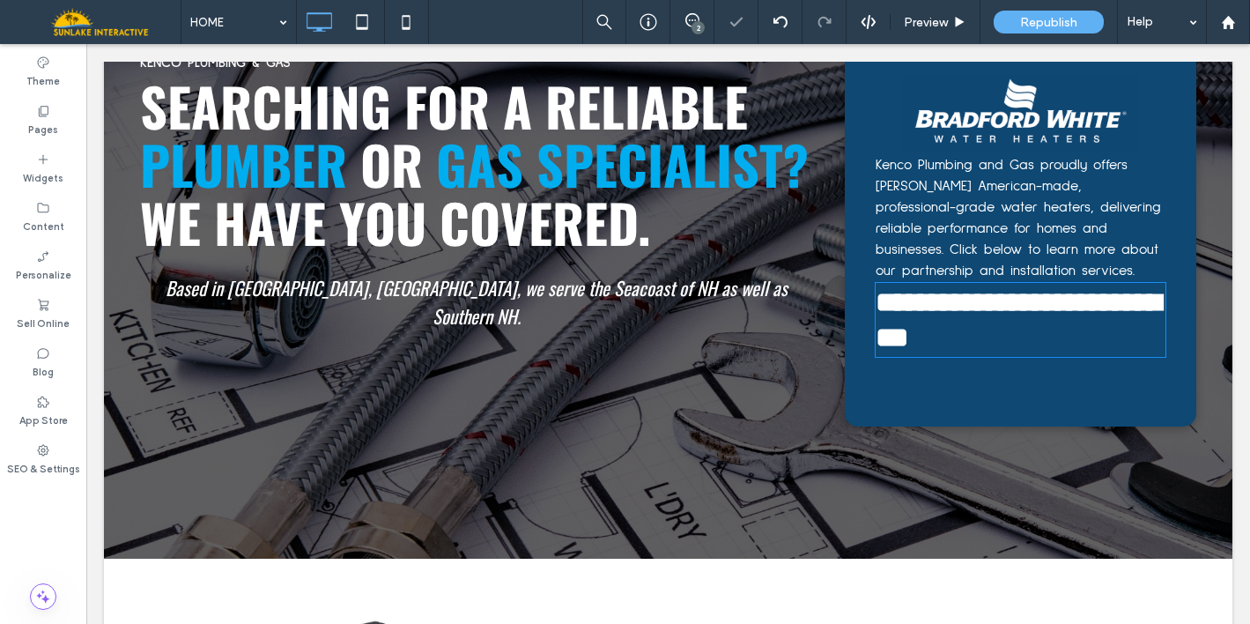
type input "******"
type input "**"
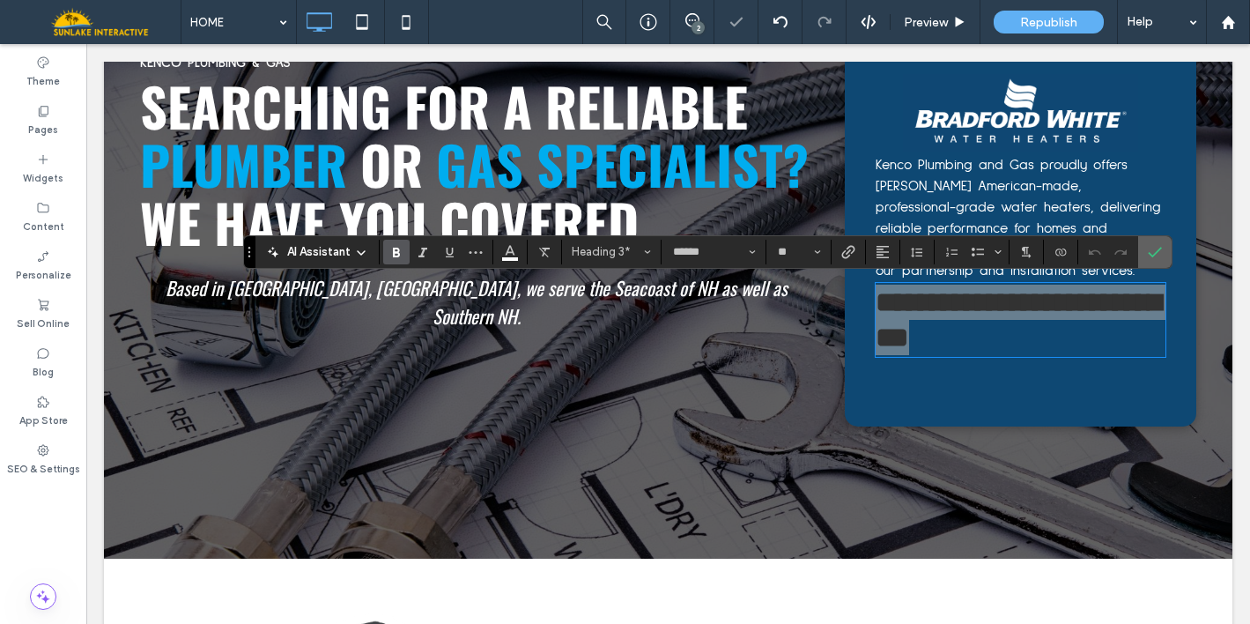
drag, startPoint x: 1155, startPoint y: 257, endPoint x: 1070, endPoint y: 235, distance: 87.4
click at [1155, 257] on icon "Confirm" at bounding box center [1155, 252] width 14 height 14
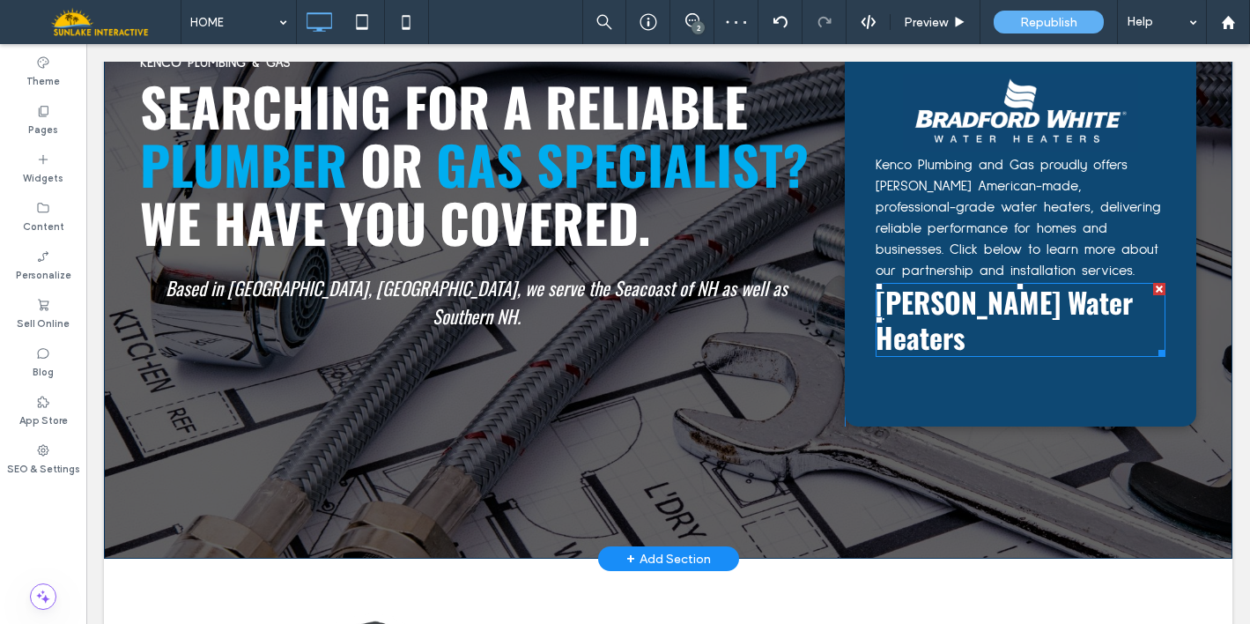
click at [1156, 287] on div at bounding box center [1159, 289] width 12 height 12
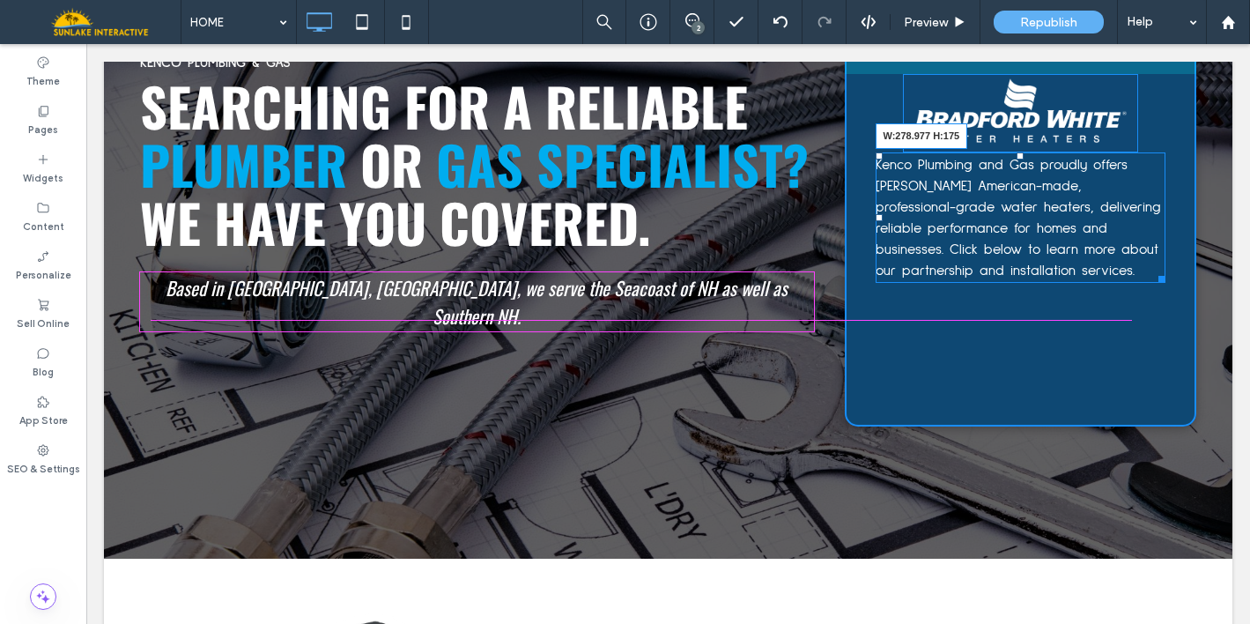
drag, startPoint x: 1156, startPoint y: 279, endPoint x: 1112, endPoint y: 282, distance: 45.0
click at [1112, 282] on div "Kenco Plumbing and Gas proudly offers Bradford White’s American-made, professio…" at bounding box center [1021, 217] width 291 height 130
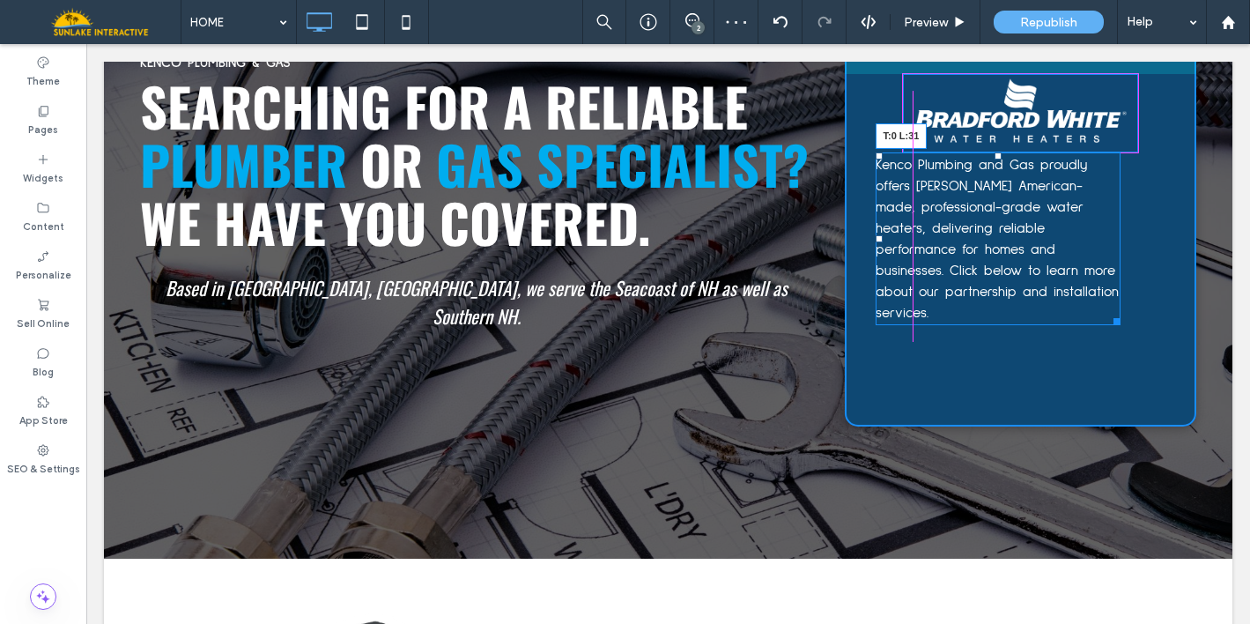
drag, startPoint x: 873, startPoint y: 154, endPoint x: 901, endPoint y: 154, distance: 28.2
click at [883, 154] on div at bounding box center [879, 155] width 7 height 7
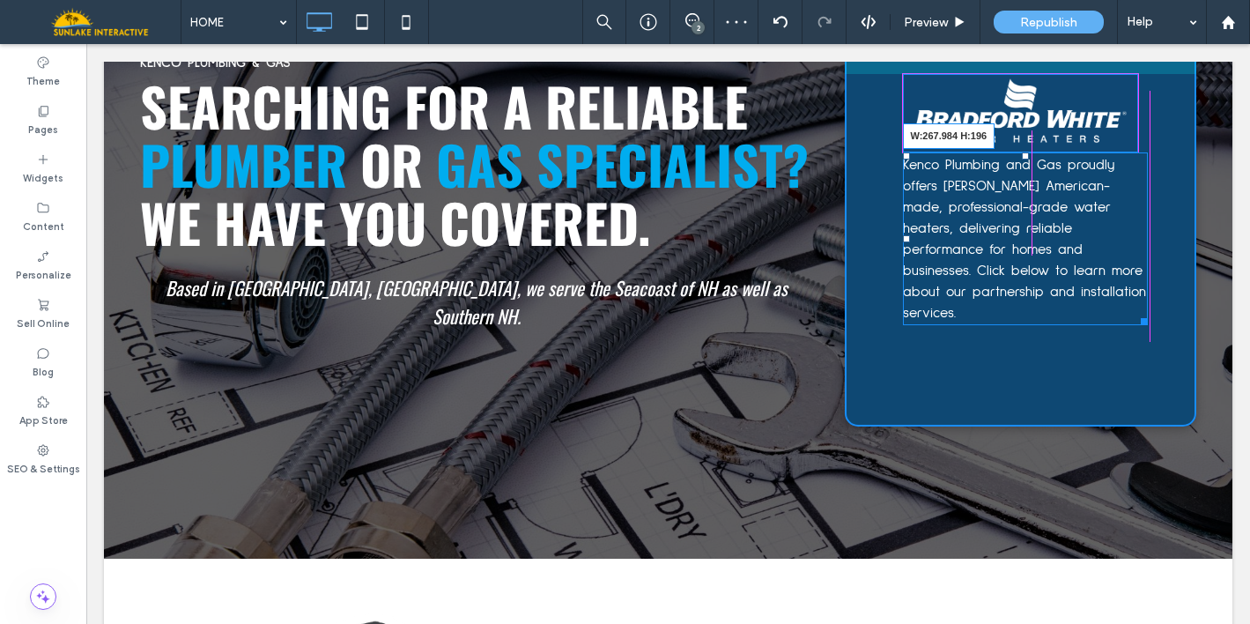
drag, startPoint x: 1136, startPoint y: 314, endPoint x: 1217, endPoint y: 366, distance: 96.7
click at [1134, 314] on div at bounding box center [1140, 318] width 13 height 13
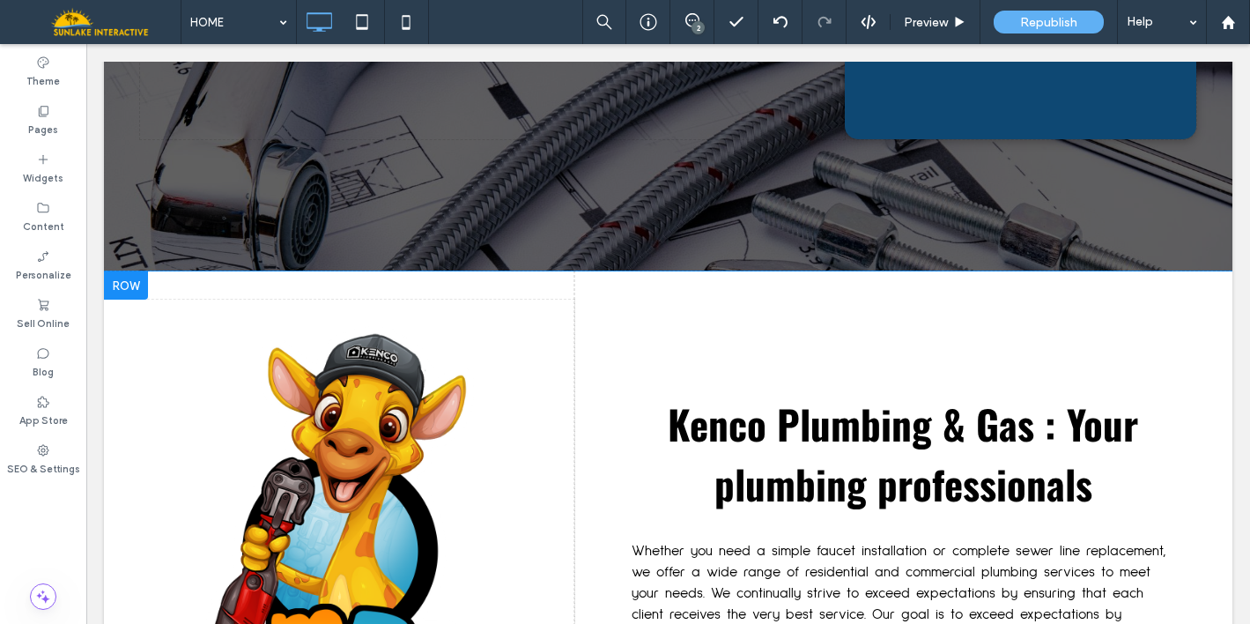
scroll to position [513, 0]
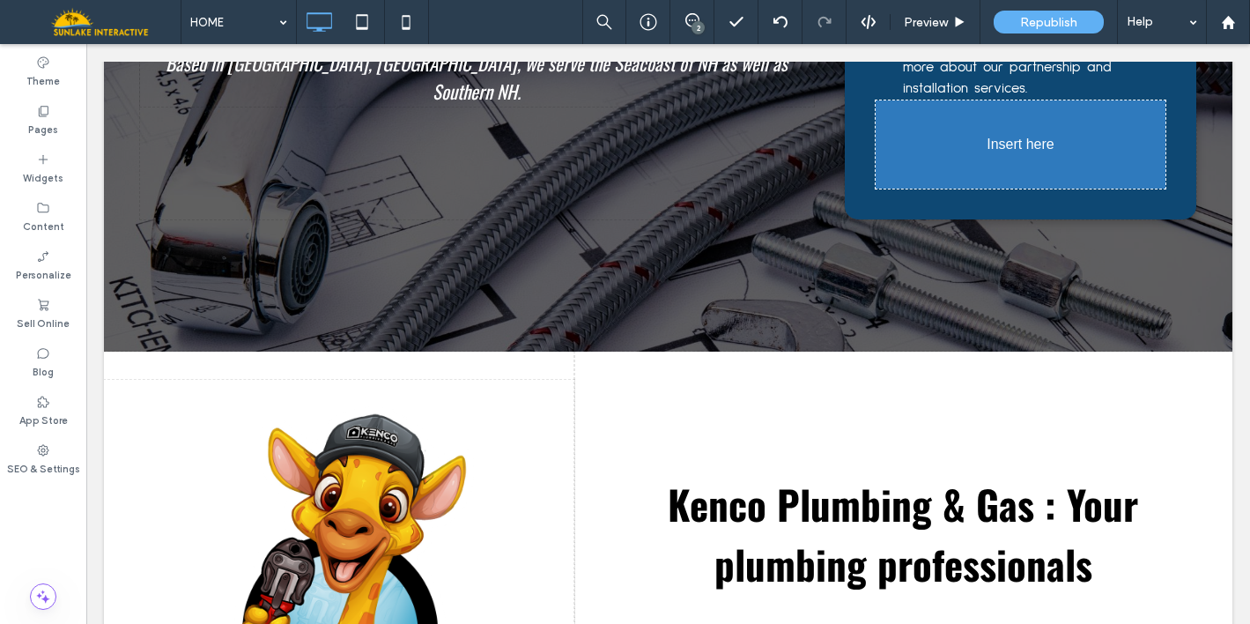
drag, startPoint x: 234, startPoint y: 314, endPoint x: 946, endPoint y: 188, distance: 722.6
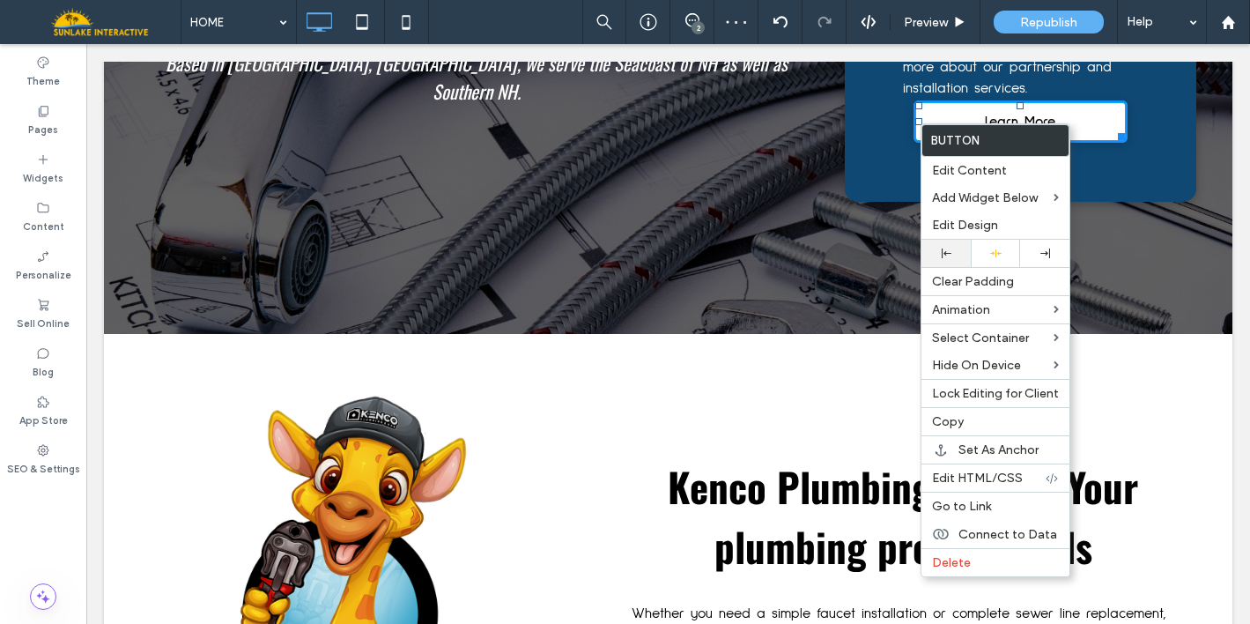
click at [946, 248] on div at bounding box center [945, 253] width 49 height 27
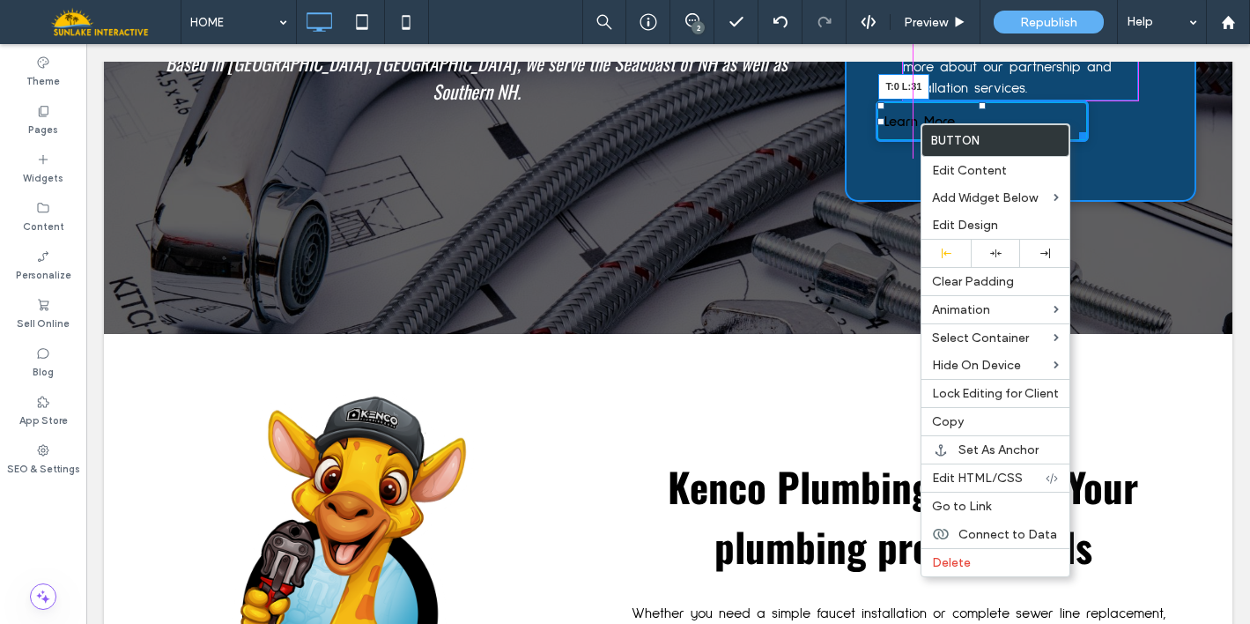
drag, startPoint x: 873, startPoint y: 106, endPoint x: 897, endPoint y: 109, distance: 24.0
click at [897, 109] on div "Kenco Plumbing and Gas proudly offers Bradford White’s American-made, professio…" at bounding box center [1021, 10] width 352 height 383
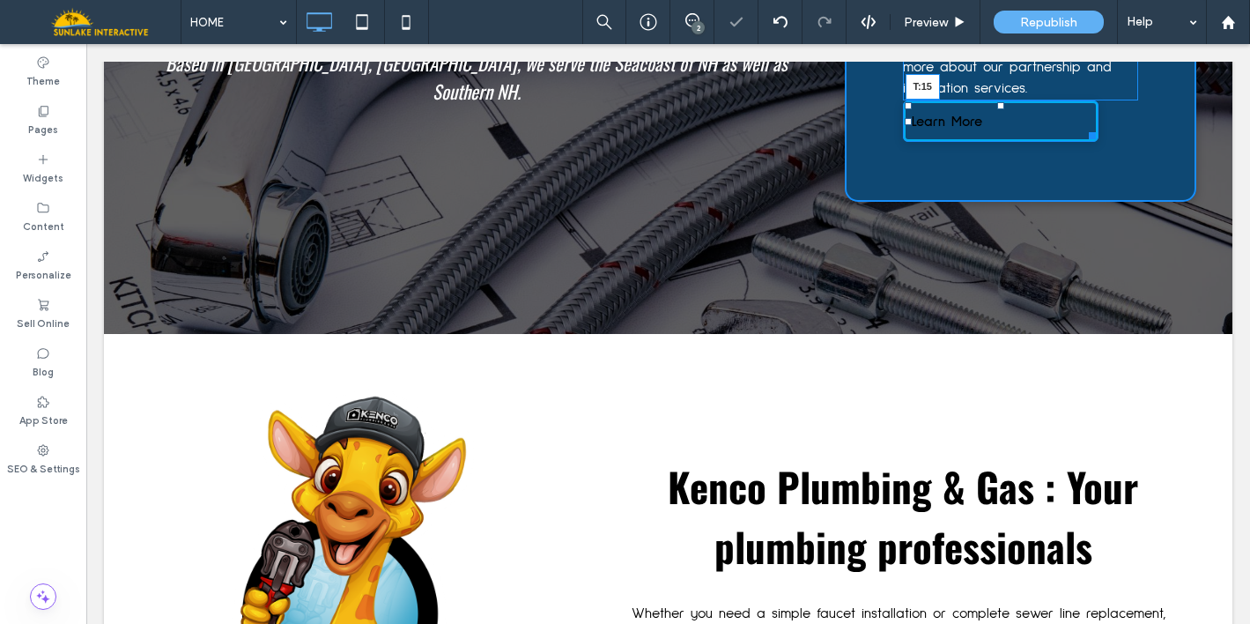
drag, startPoint x: 994, startPoint y: 102, endPoint x: 997, endPoint y: 115, distance: 13.5
click at [997, 115] on div "Kenco Plumbing and Gas proudly offers Bradford White’s American-made, professio…" at bounding box center [1021, 10] width 352 height 383
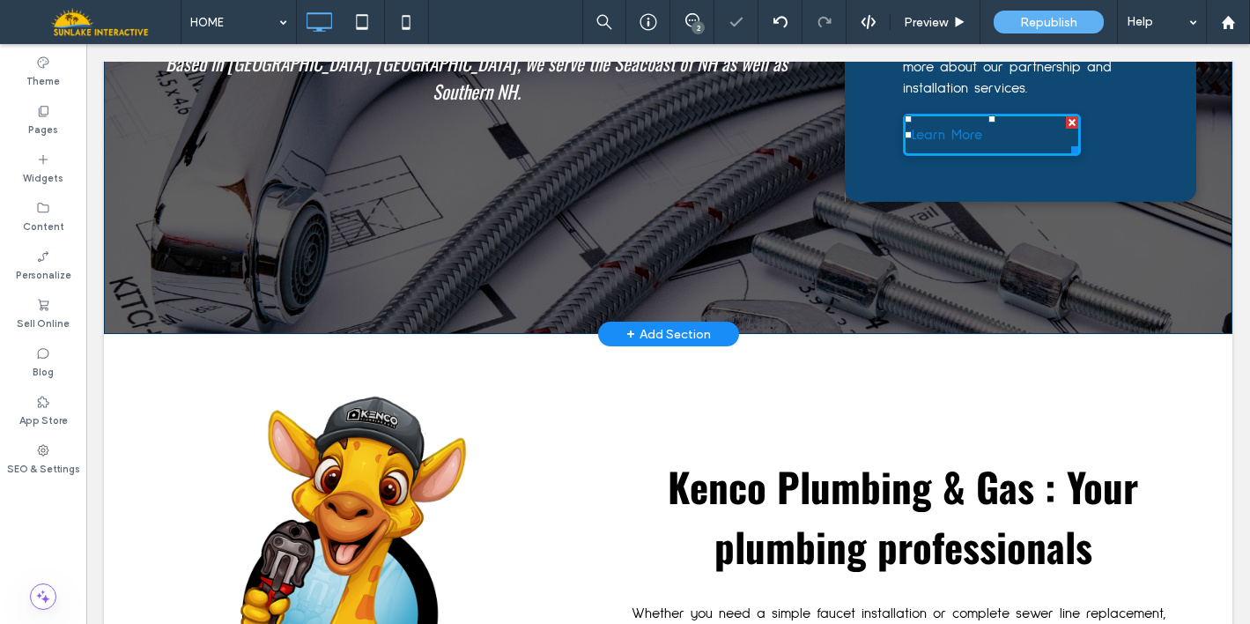
click at [973, 139] on span "Learn More" at bounding box center [947, 134] width 70 height 19
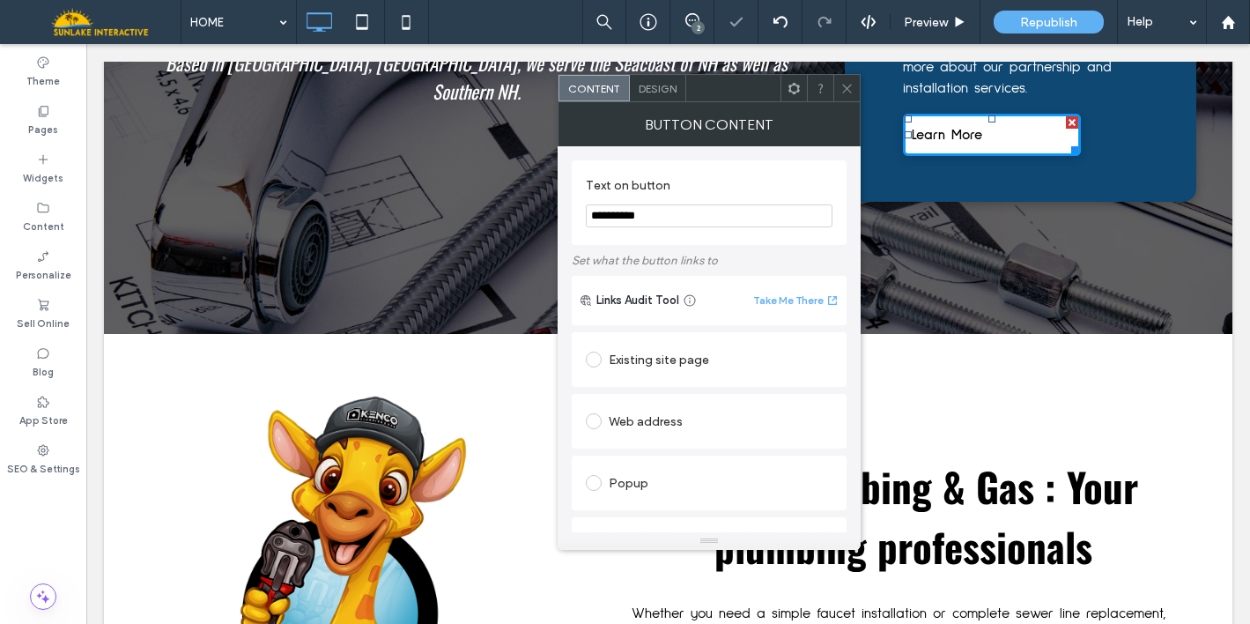
click at [658, 99] on div "Design" at bounding box center [658, 88] width 56 height 26
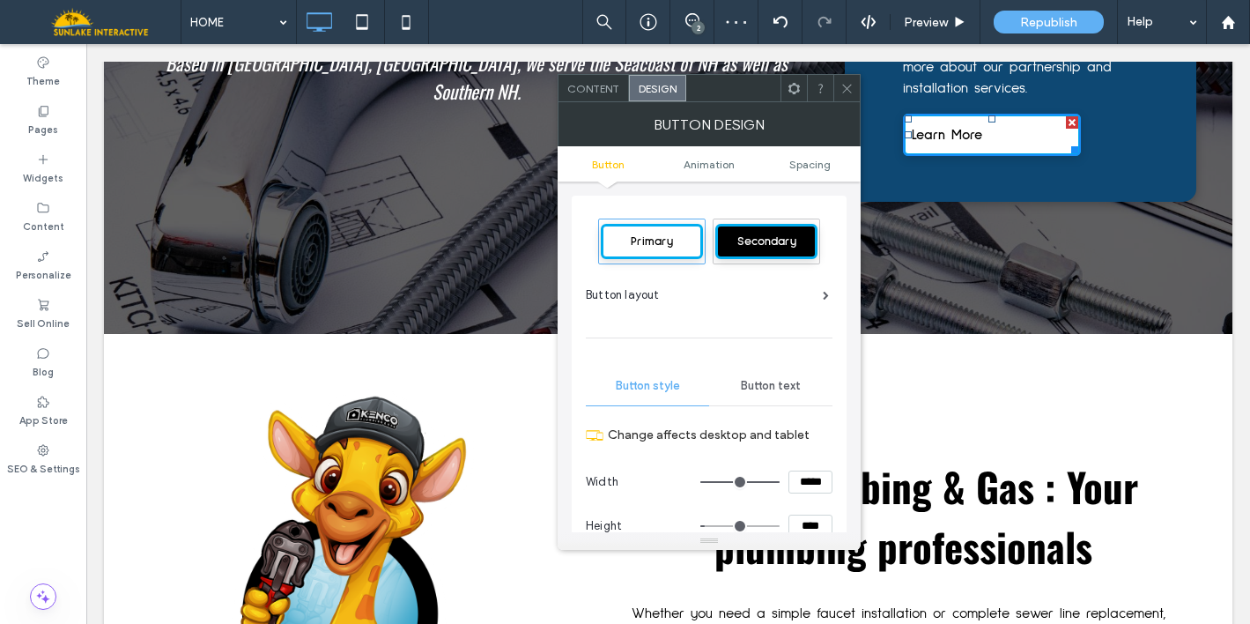
click at [669, 245] on span "Primary" at bounding box center [651, 241] width 55 height 12
click at [751, 237] on span "Secondary" at bounding box center [766, 241] width 71 height 12
click at [650, 250] on div "Primary" at bounding box center [652, 241] width 102 height 35
click at [779, 379] on span "Button text" at bounding box center [771, 386] width 60 height 14
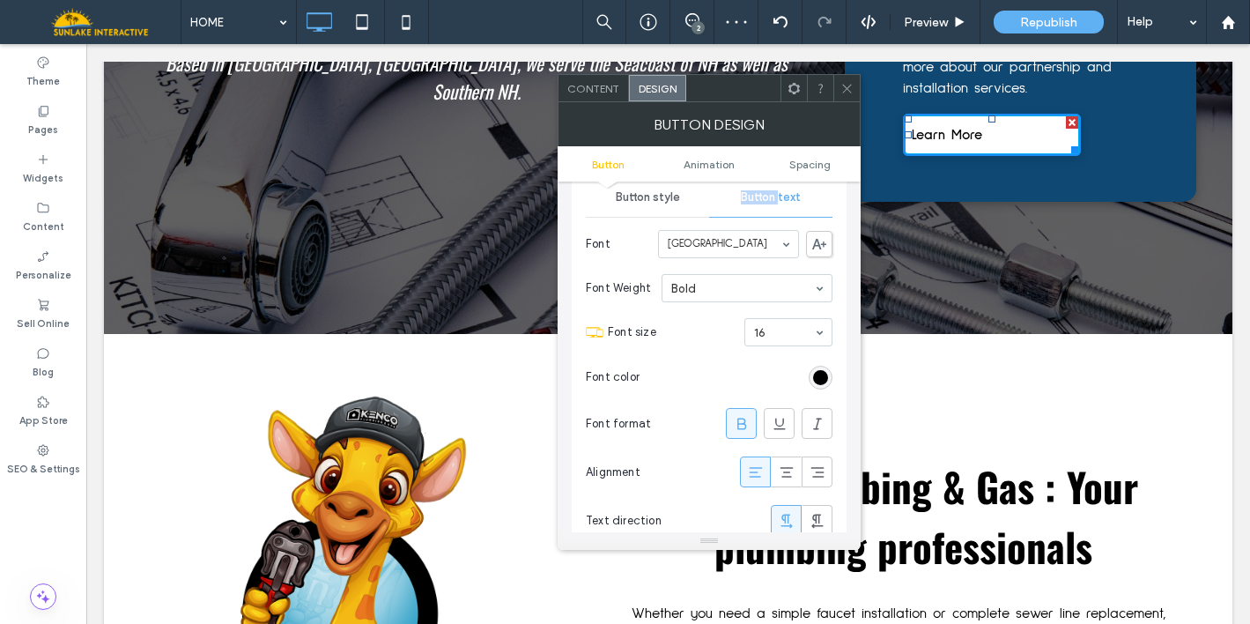
scroll to position [217, 0]
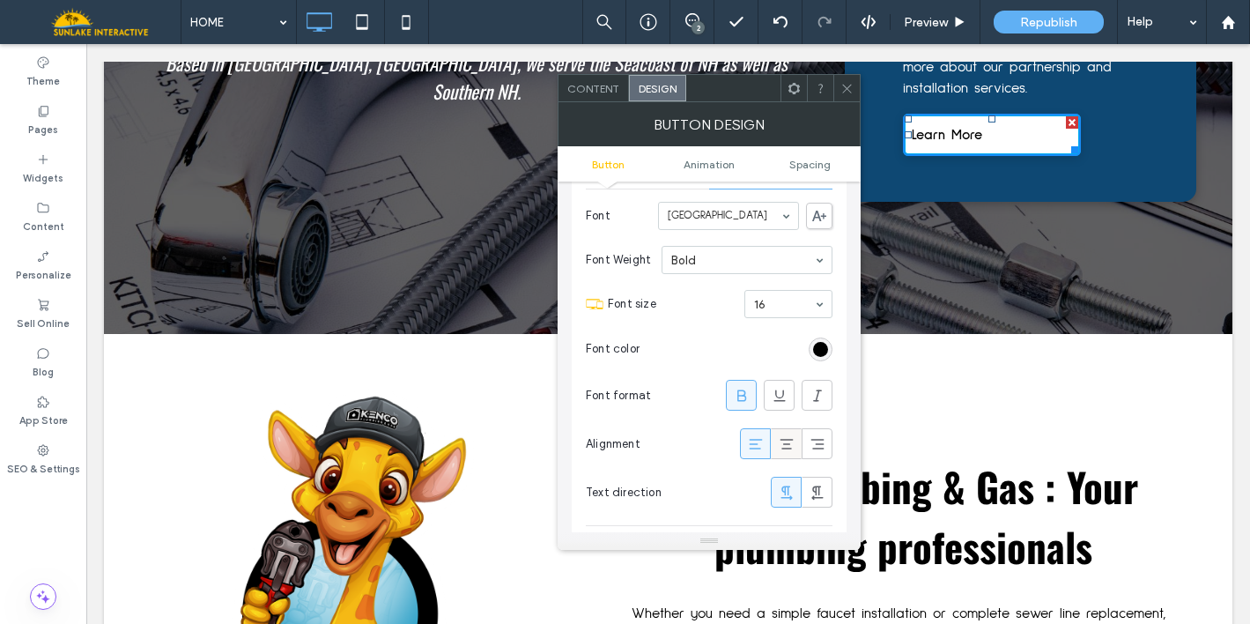
click at [785, 438] on icon at bounding box center [787, 444] width 18 height 18
click at [843, 85] on use at bounding box center [846, 88] width 9 height 9
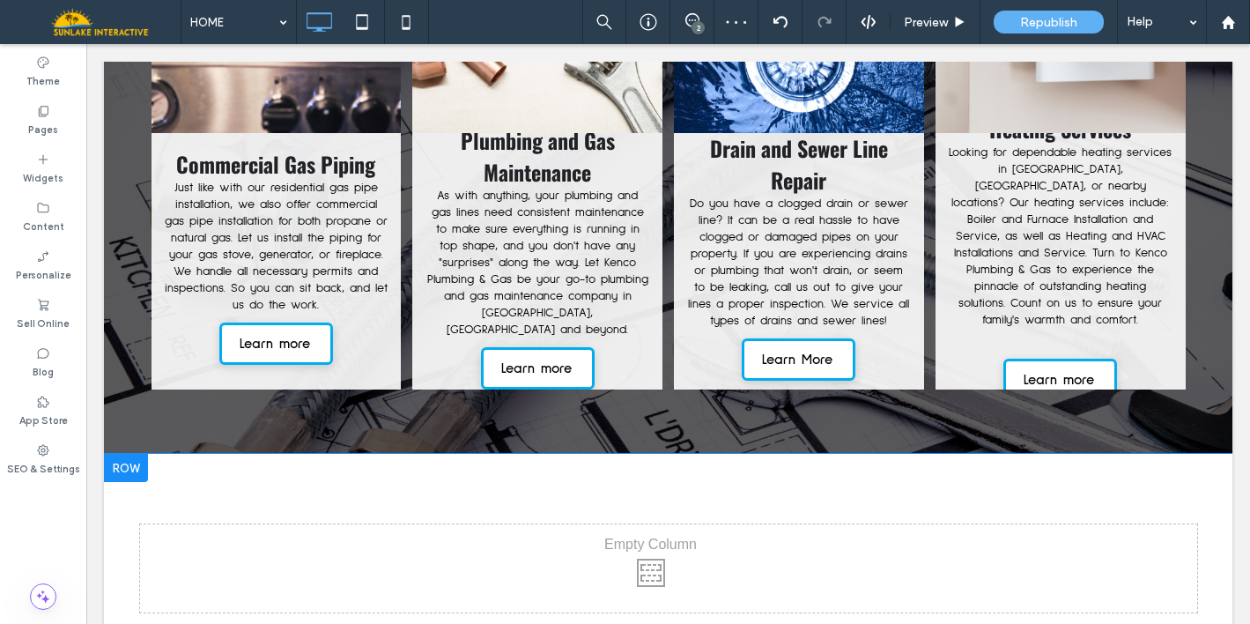
scroll to position [2401, 0]
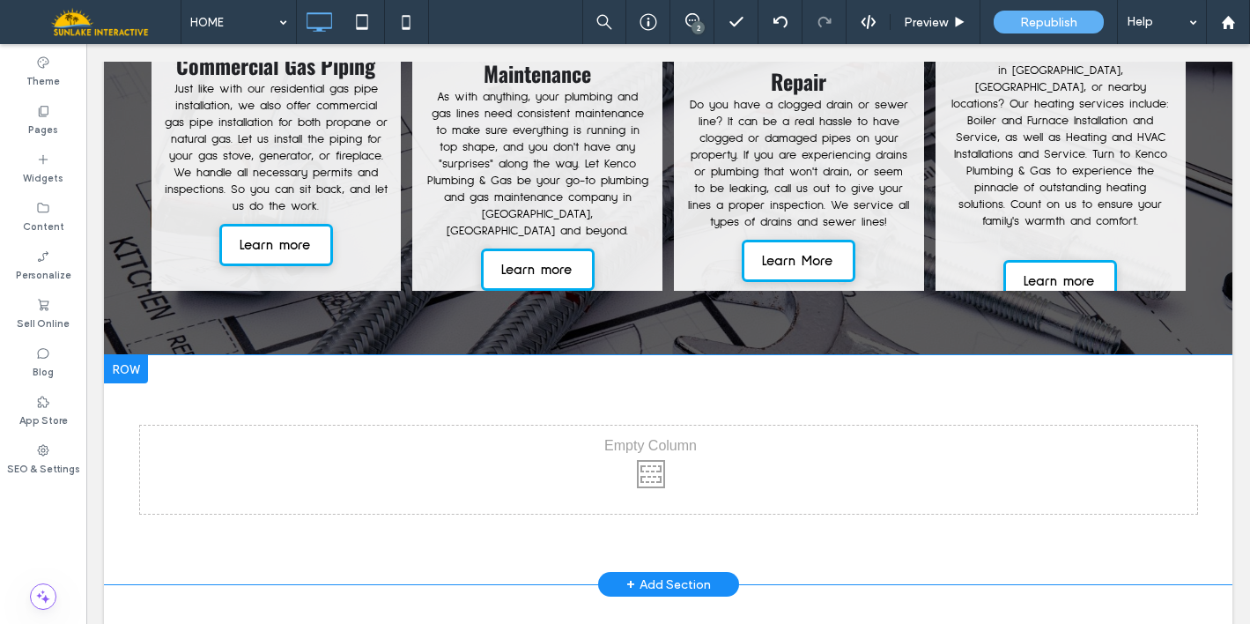
click at [127, 355] on div at bounding box center [126, 369] width 44 height 28
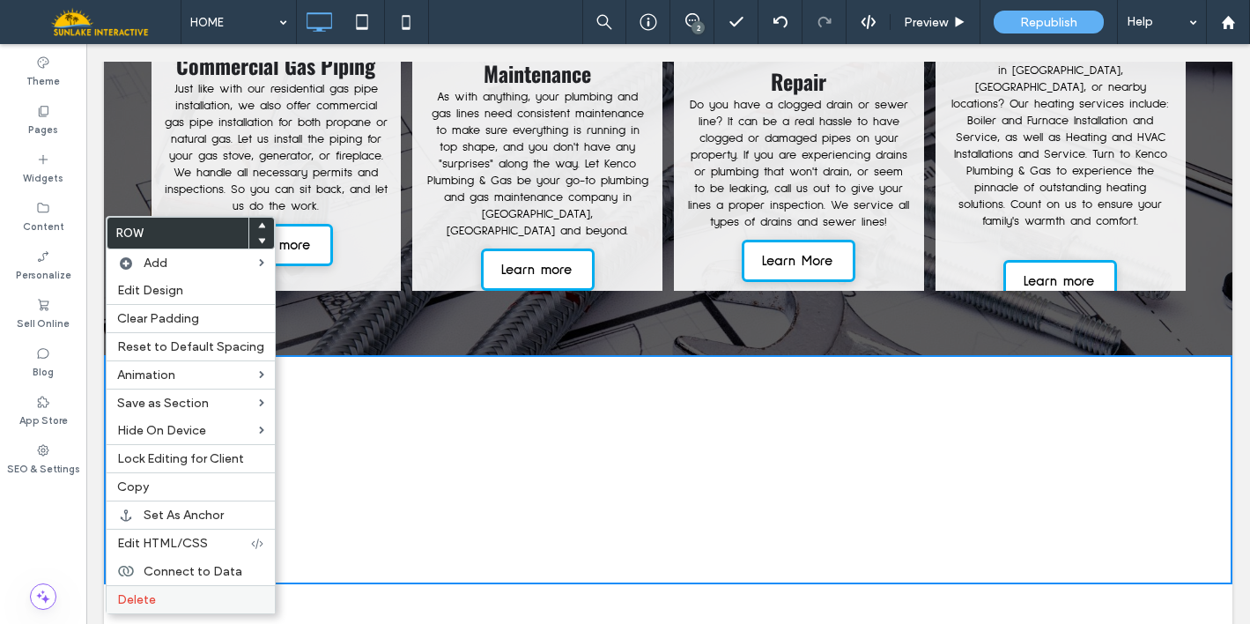
click at [163, 600] on label "Delete" at bounding box center [190, 599] width 147 height 15
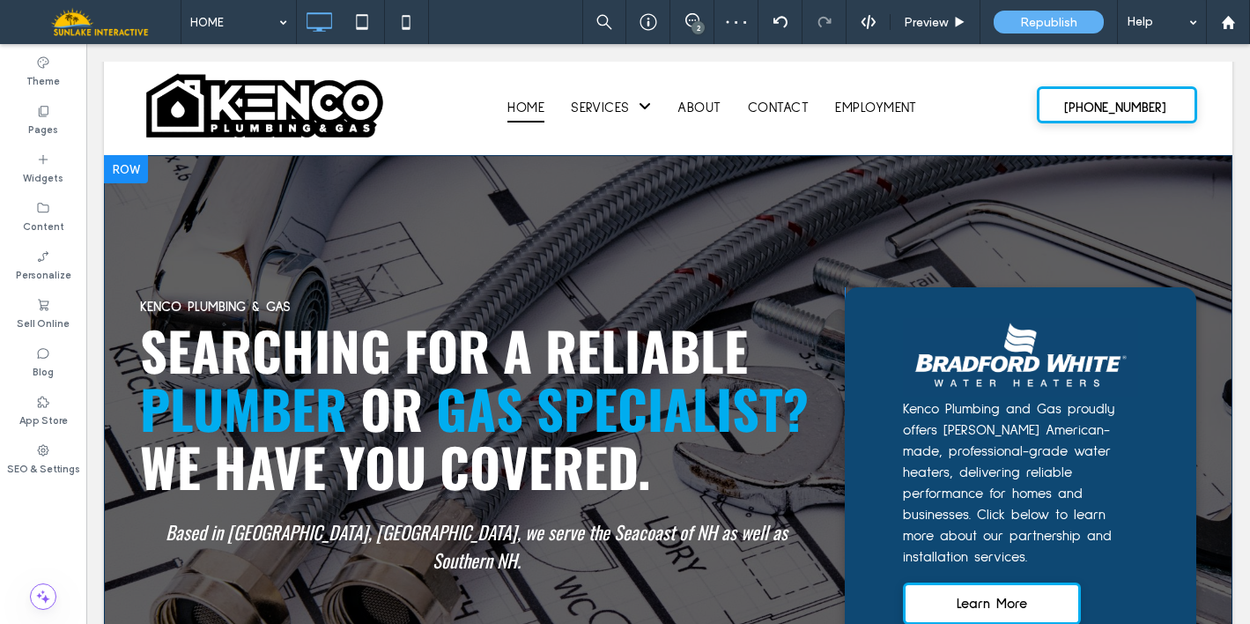
scroll to position [0, 0]
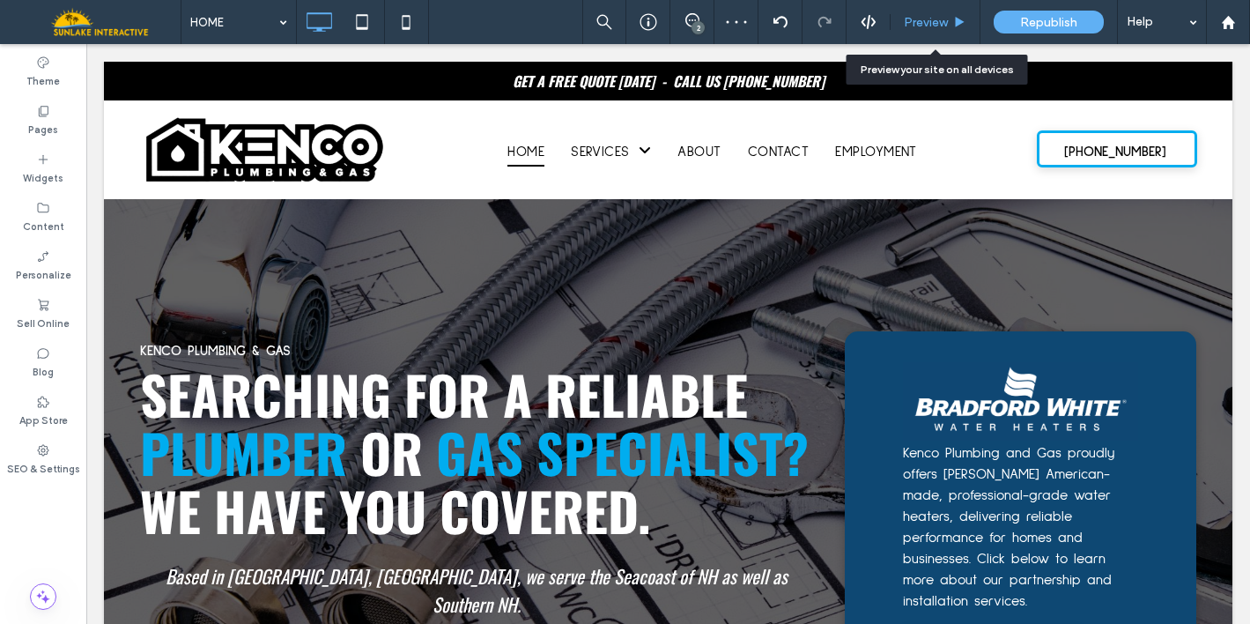
drag, startPoint x: 935, startPoint y: 26, endPoint x: 847, endPoint y: 115, distance: 125.2
click at [935, 26] on span "Preview" at bounding box center [926, 22] width 44 height 15
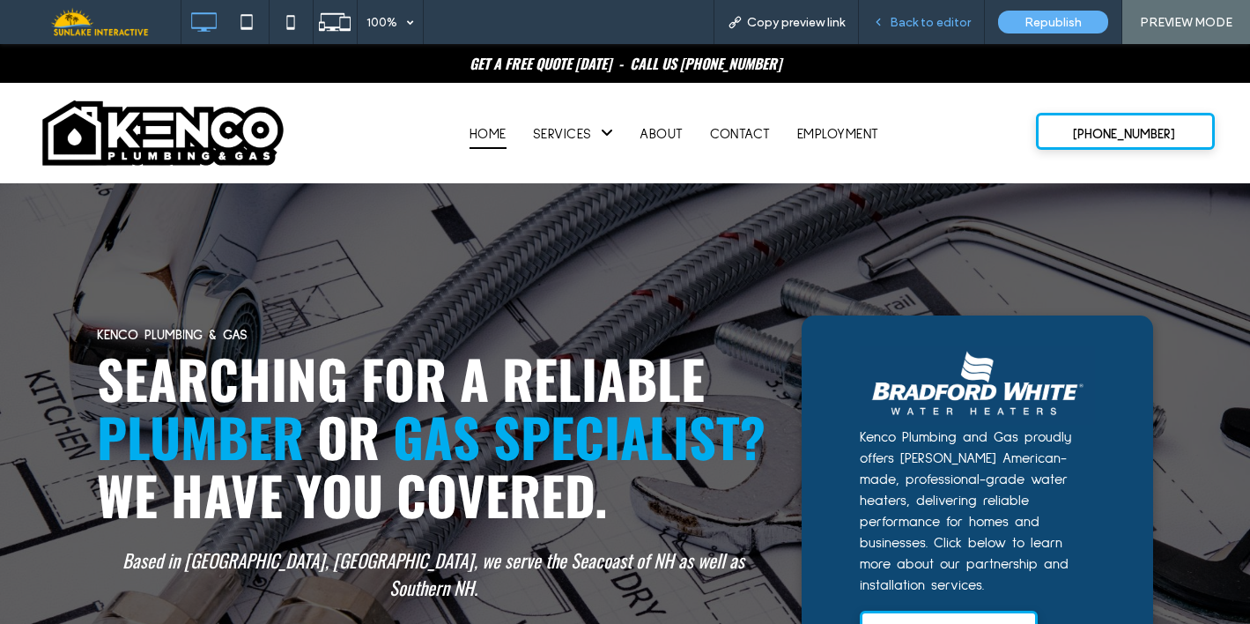
click at [906, 20] on span "Back to editor" at bounding box center [930, 22] width 81 height 15
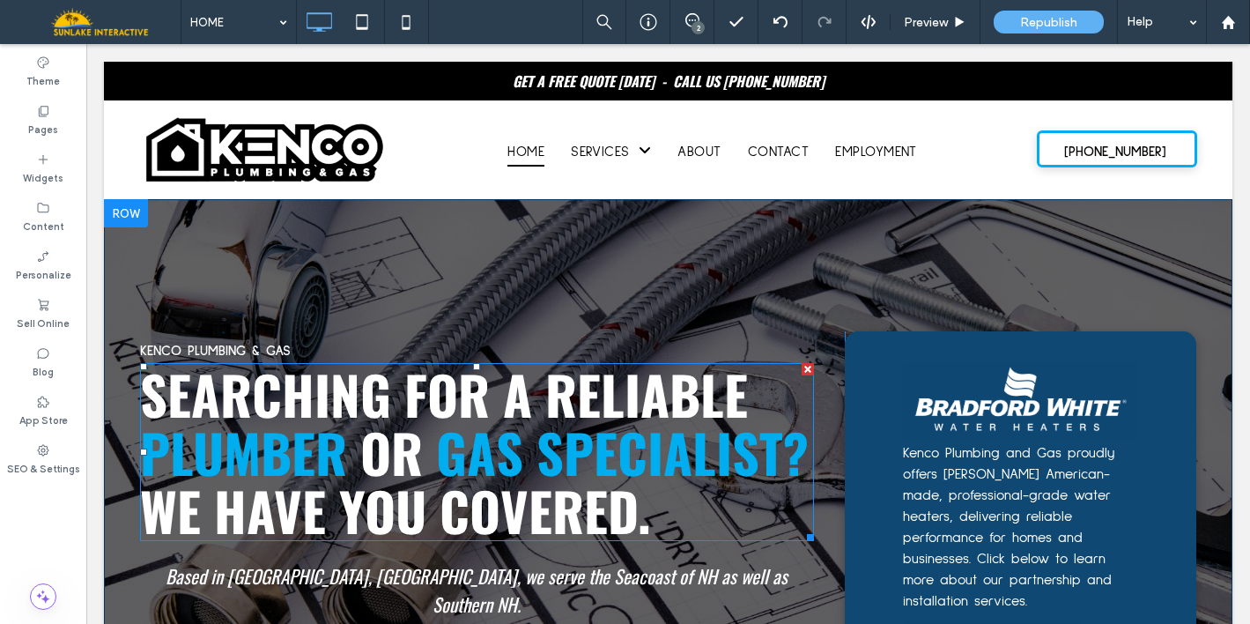
scroll to position [90, 0]
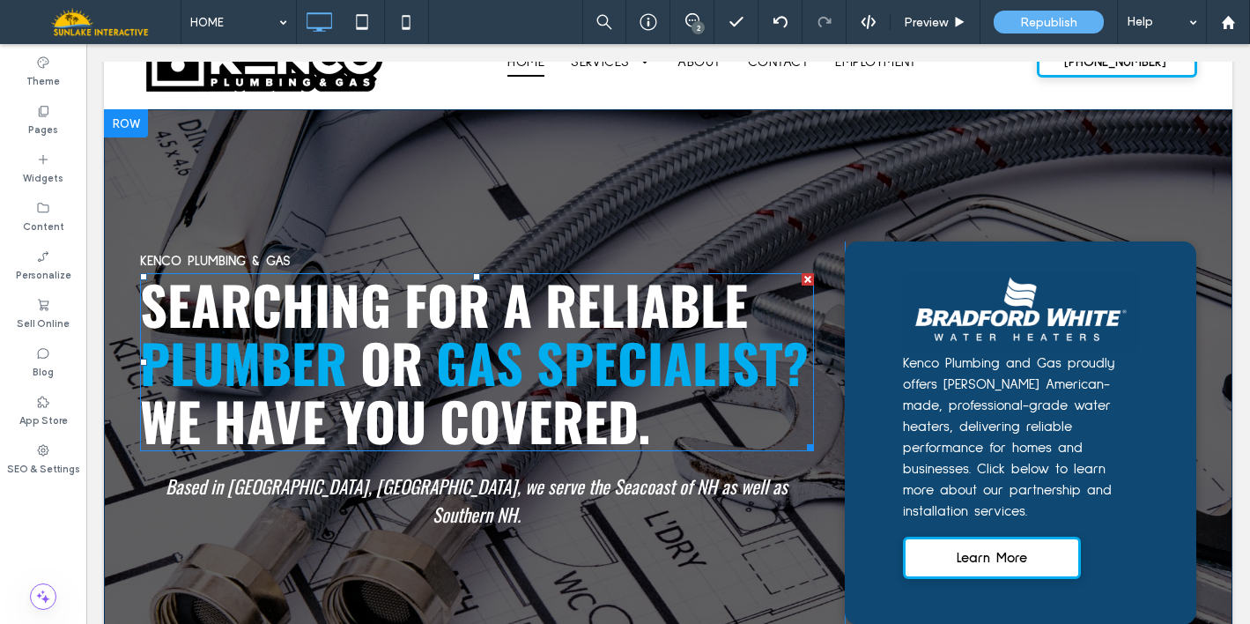
click at [277, 484] on span "Based in Rollinsford, NH, we serve the Seacoast of NH as well as Southern NH." at bounding box center [477, 499] width 622 height 55
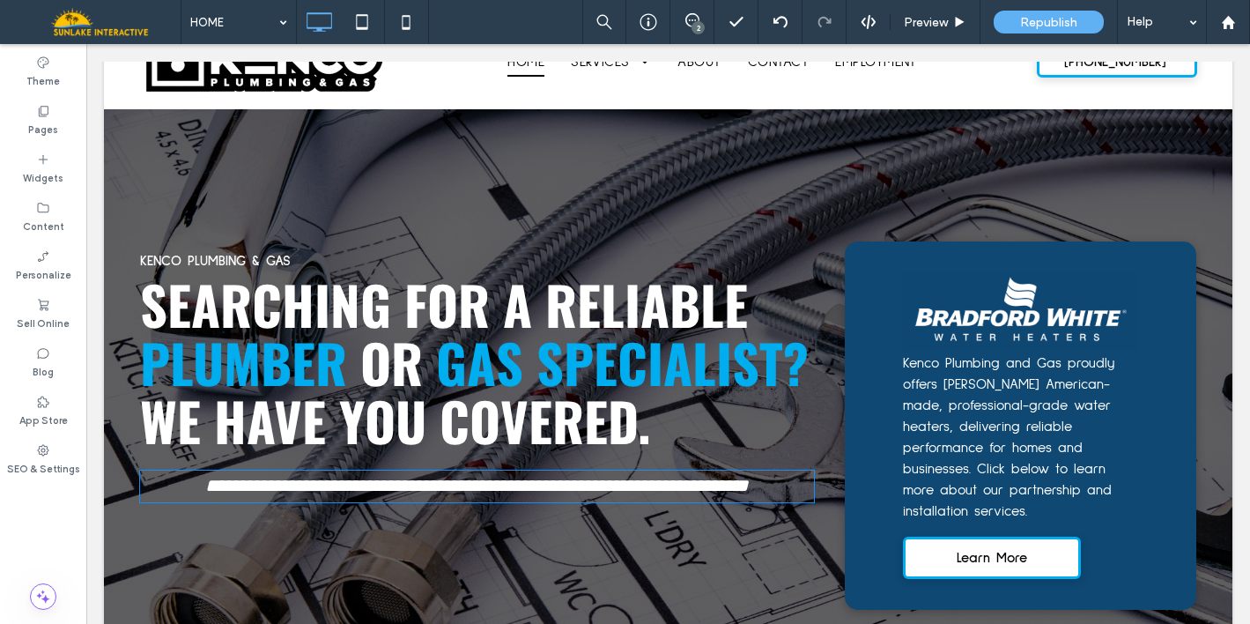
type input "******"
type input "**"
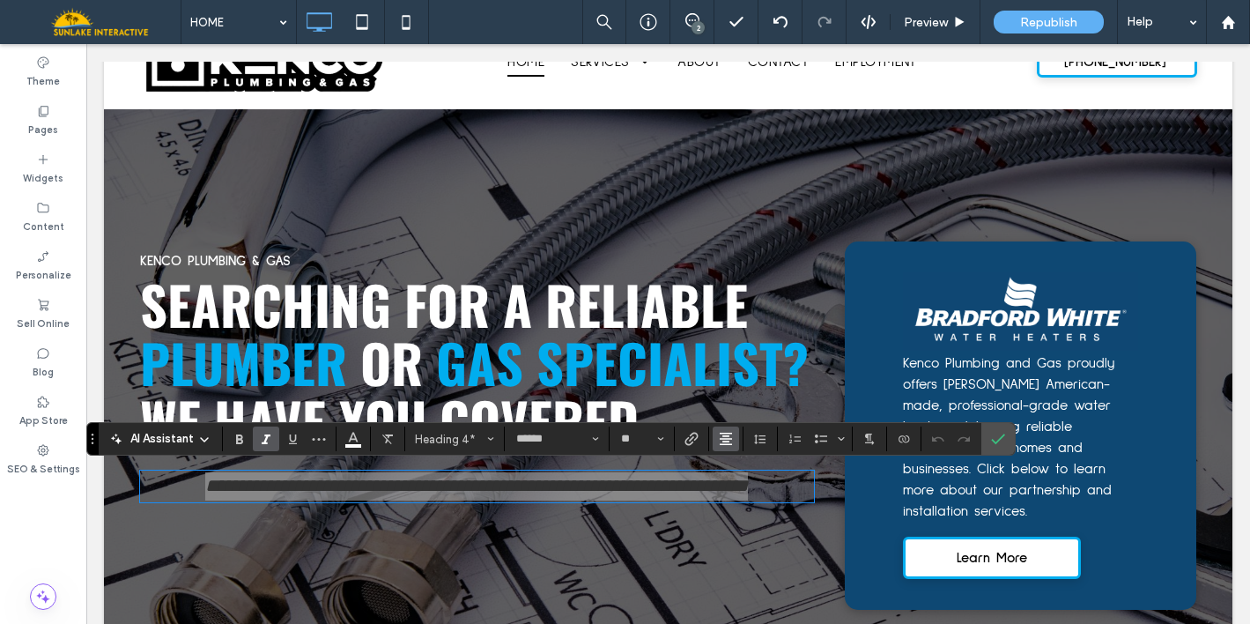
click at [727, 442] on icon "Alignment" at bounding box center [726, 439] width 14 height 14
click at [744, 328] on use "ui.textEditor.alignment.left" at bounding box center [739, 334] width 12 height 12
drag, startPoint x: 1001, startPoint y: 439, endPoint x: 903, endPoint y: 415, distance: 100.6
click at [1001, 439] on icon "Confirm" at bounding box center [998, 439] width 14 height 14
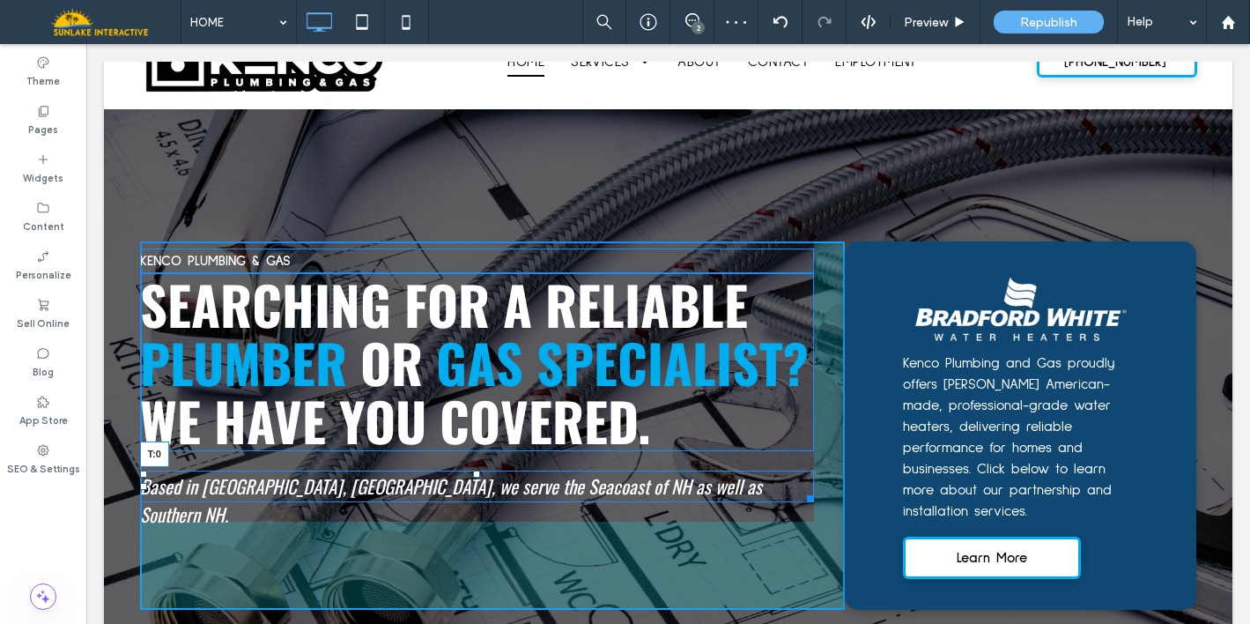
drag, startPoint x: 470, startPoint y: 472, endPoint x: 564, endPoint y: 499, distance: 97.3
click at [473, 470] on div at bounding box center [476, 473] width 7 height 7
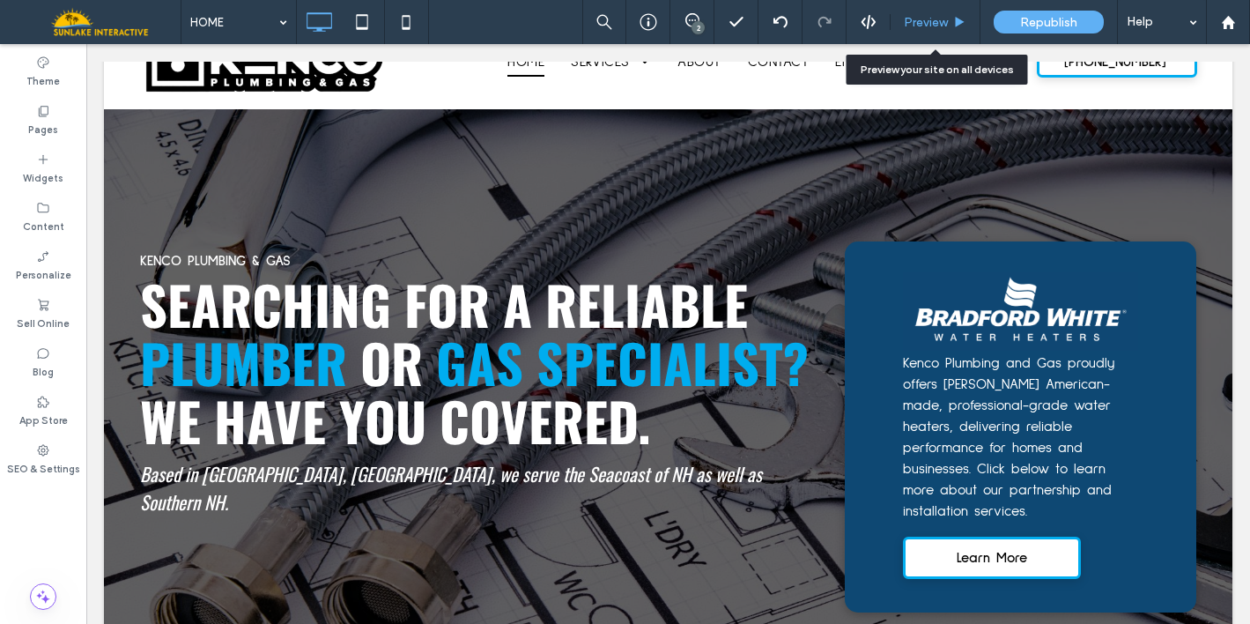
click at [924, 26] on span "Preview" at bounding box center [926, 22] width 44 height 15
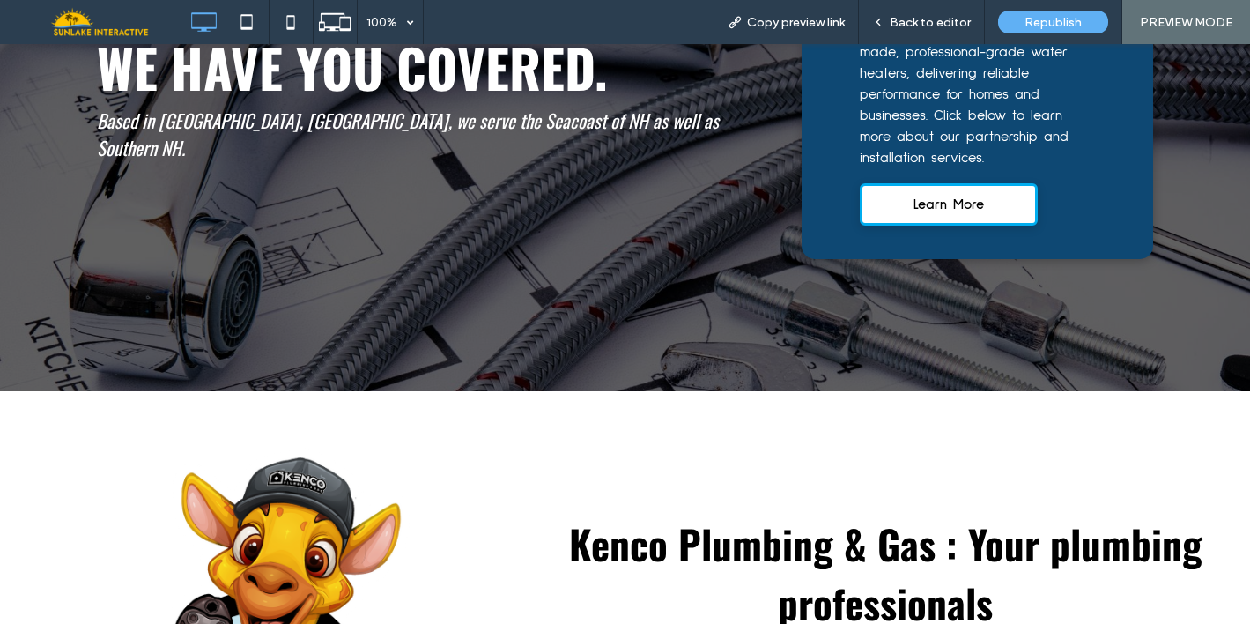
scroll to position [433, 0]
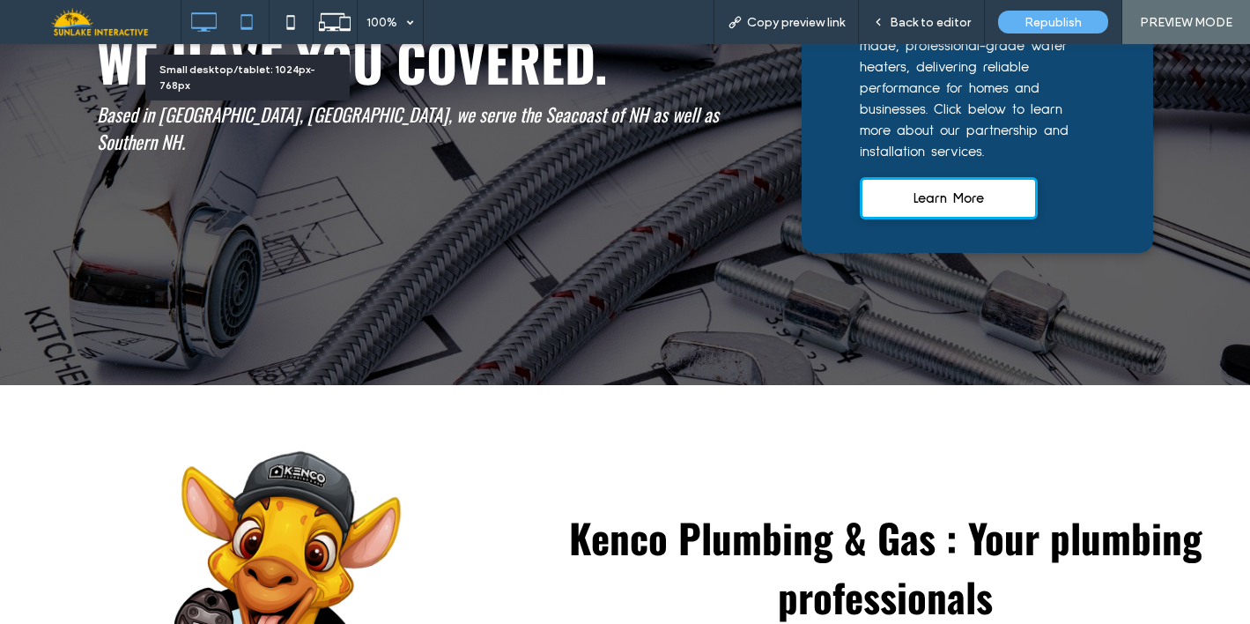
click at [254, 21] on icon at bounding box center [246, 21] width 35 height 35
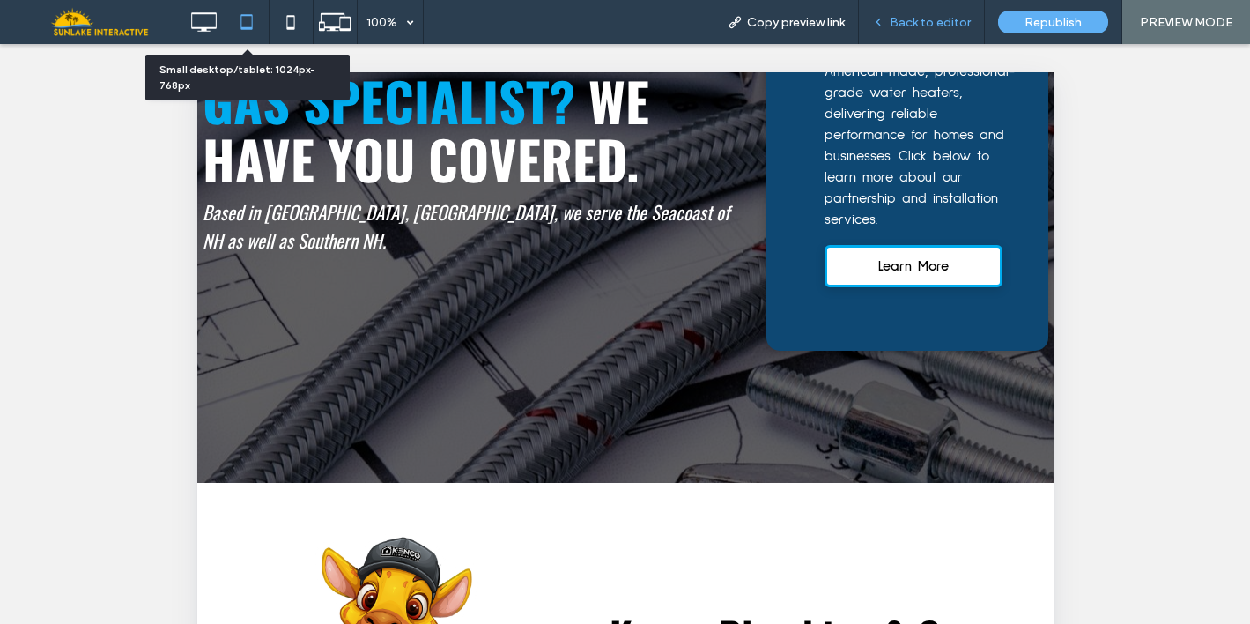
click at [922, 33] on div "Back to editor" at bounding box center [922, 22] width 126 height 44
click at [924, 29] on span "Back to editor" at bounding box center [930, 22] width 81 height 15
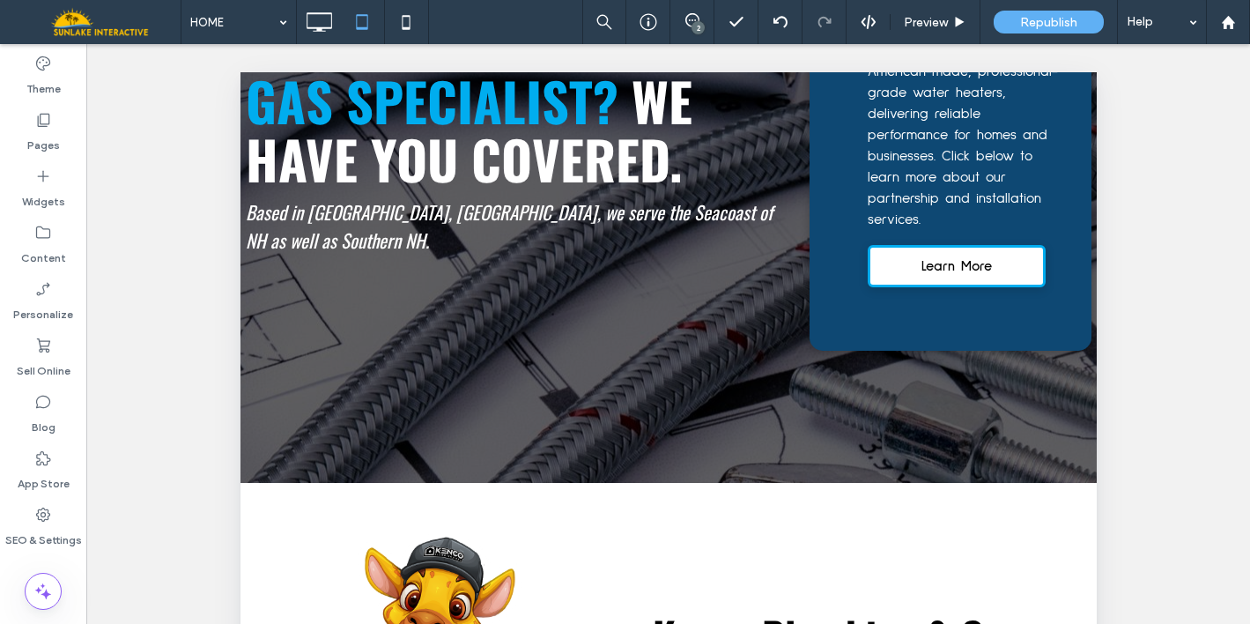
scroll to position [26, 0]
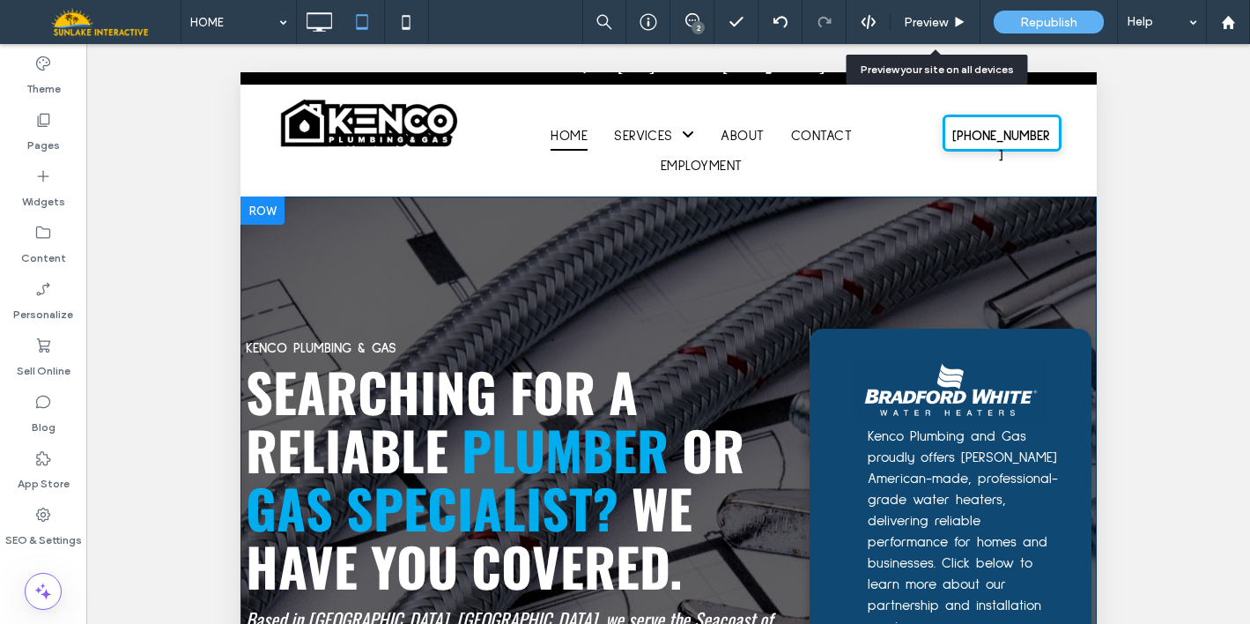
click at [389, 248] on div "KENCO PLUMBING & GAS SEARCHING FOR A RELIABLE PLUMBER OR GAS SPECIALIST? WE HAV…" at bounding box center [668, 542] width 856 height 693
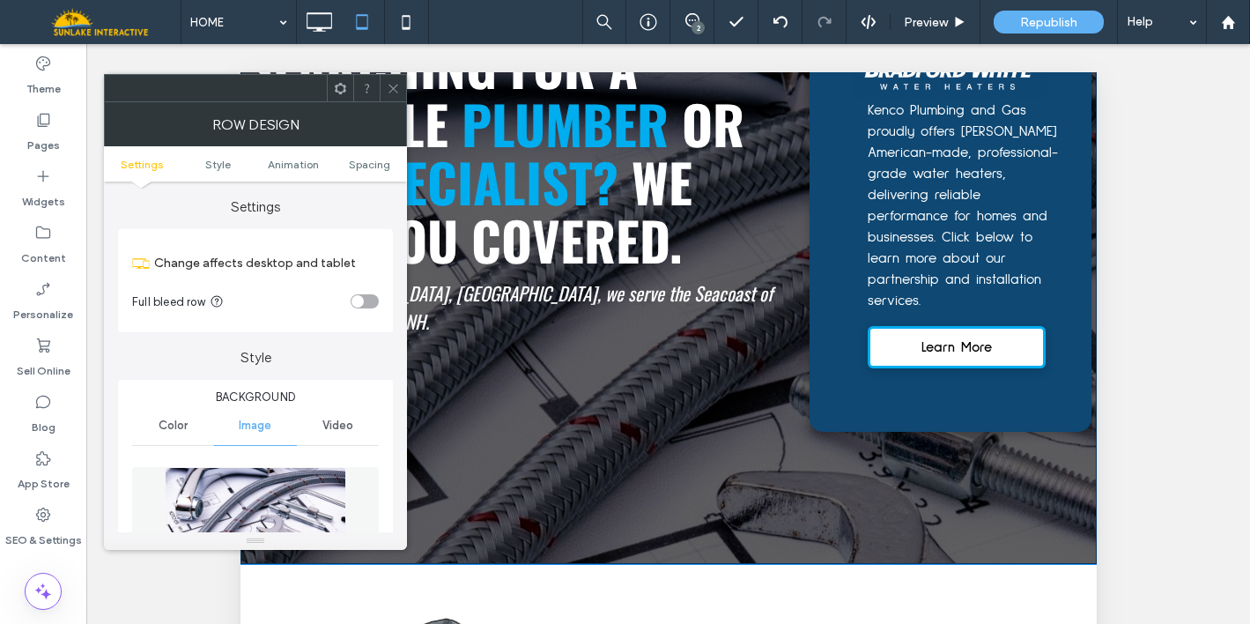
scroll to position [352, 0]
click at [383, 166] on span "Spacing" at bounding box center [369, 164] width 41 height 13
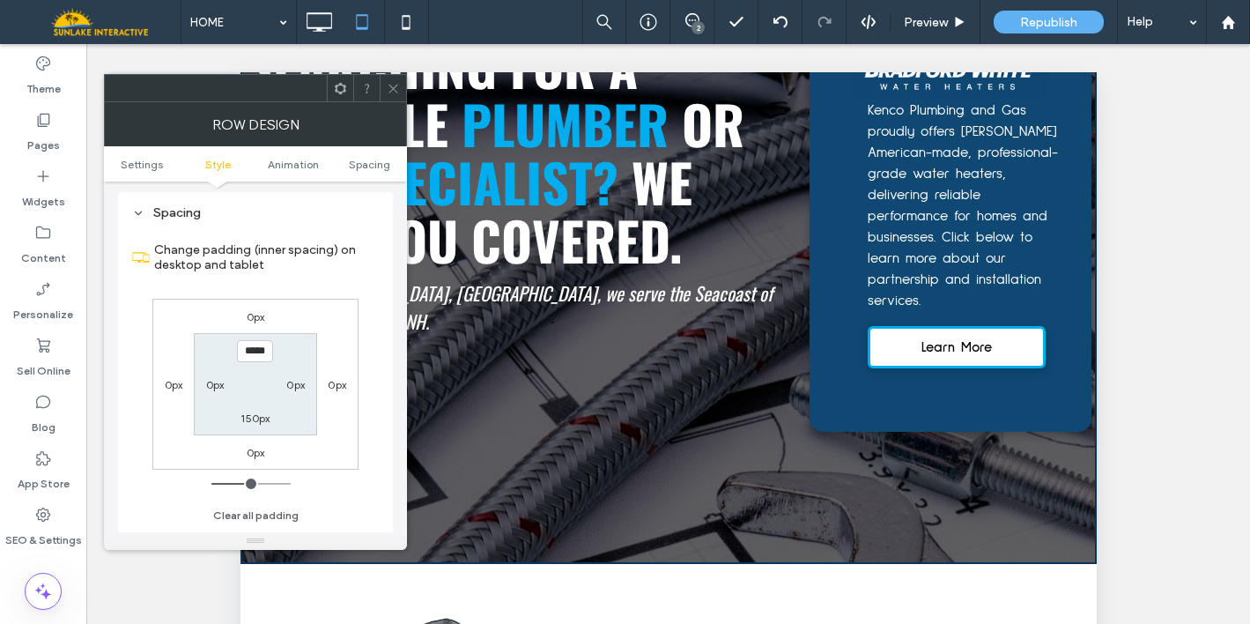
scroll to position [1015, 0]
click at [217, 383] on label "0px" at bounding box center [215, 384] width 18 height 13
type input "*"
type input "**"
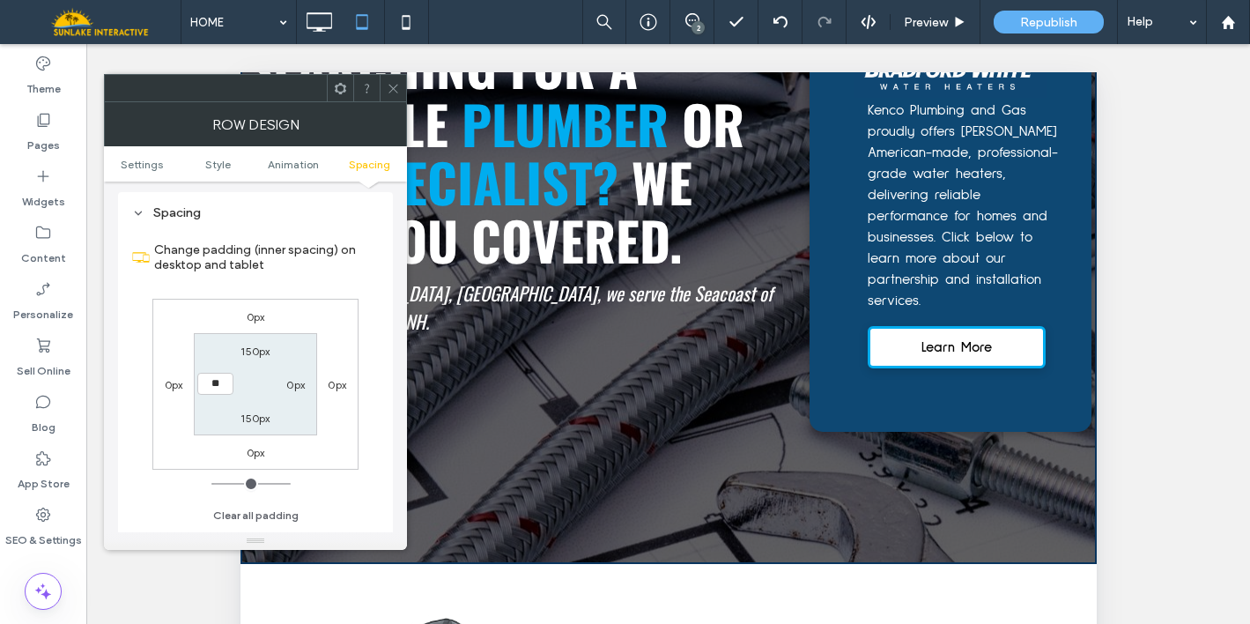
type input "****"
click at [330, 386] on label "0px" at bounding box center [337, 384] width 18 height 13
type input "*"
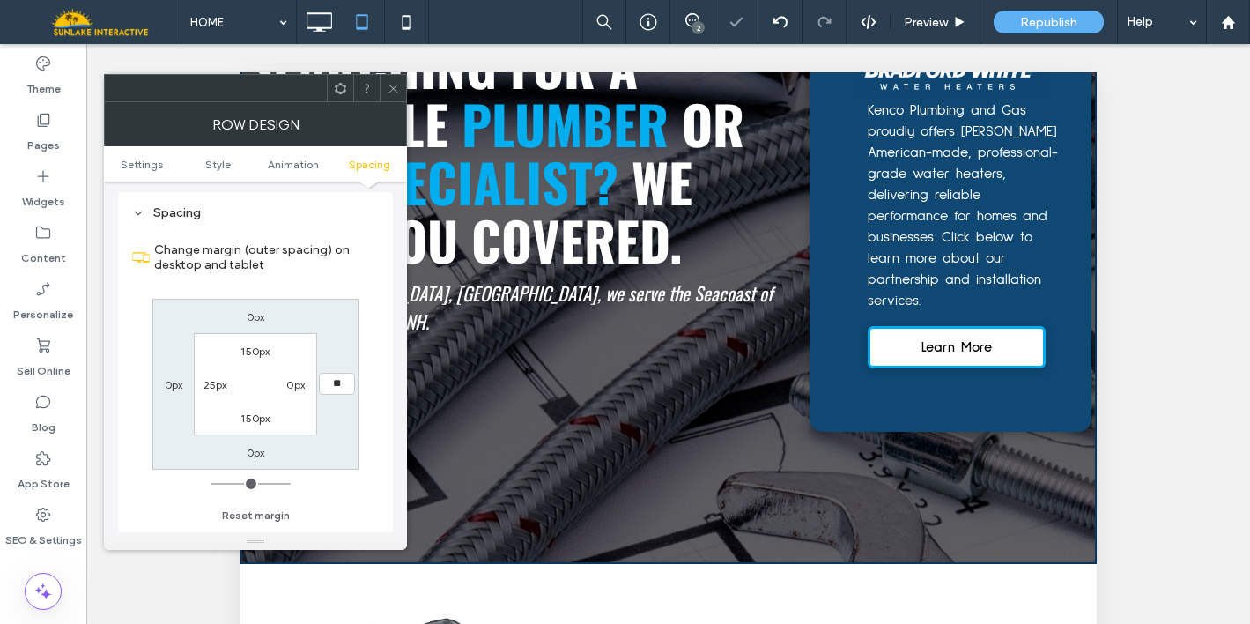
type input "**"
type input "****"
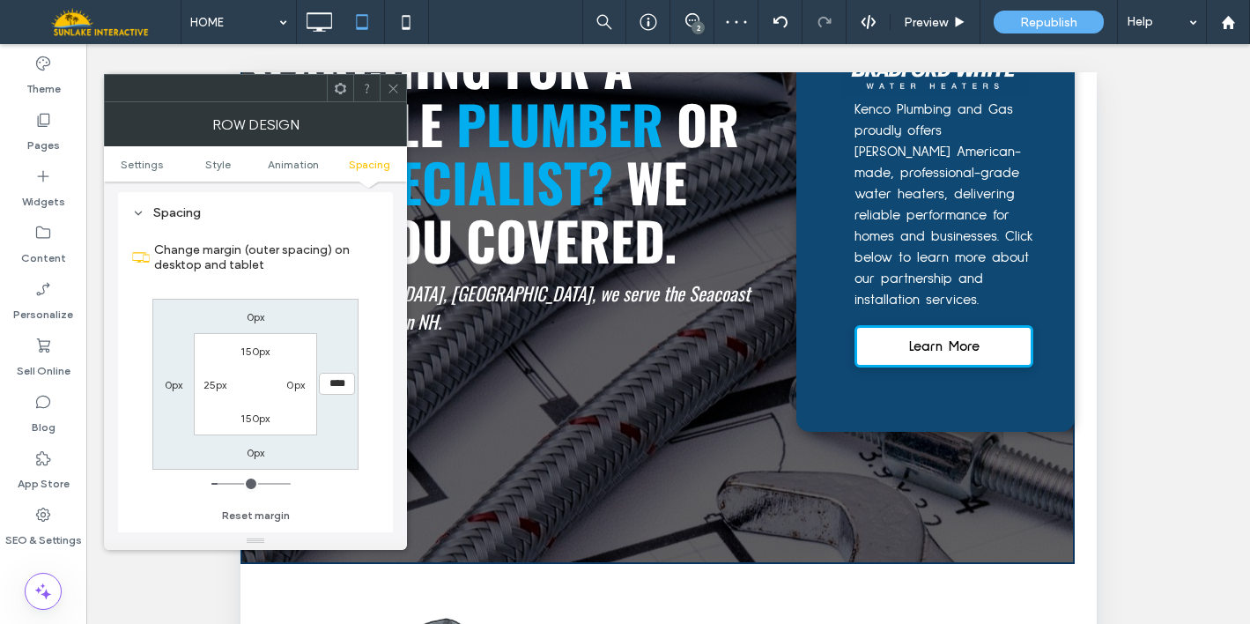
click at [396, 91] on icon at bounding box center [393, 88] width 13 height 13
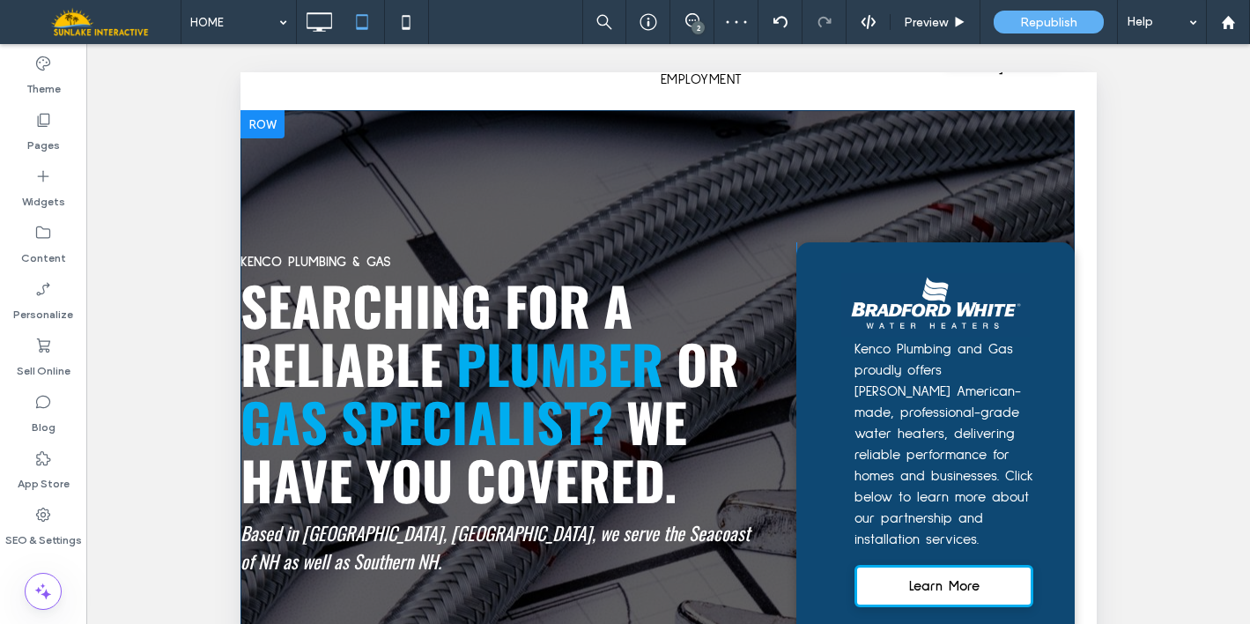
scroll to position [0, 0]
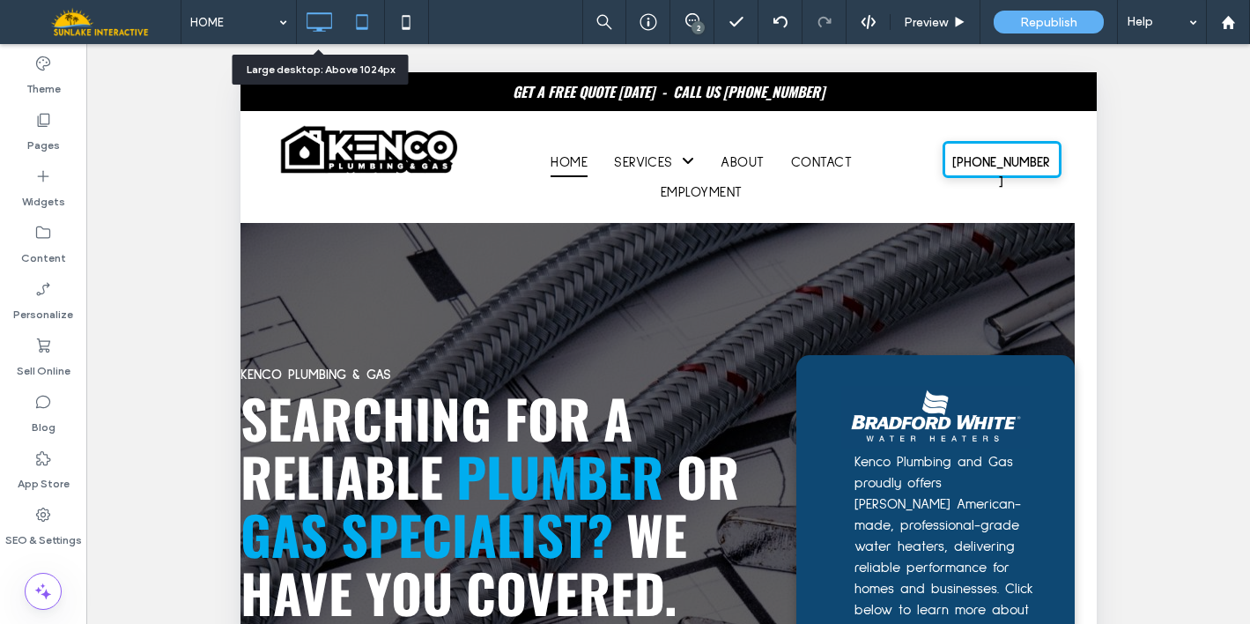
click at [321, 11] on icon at bounding box center [318, 21] width 35 height 35
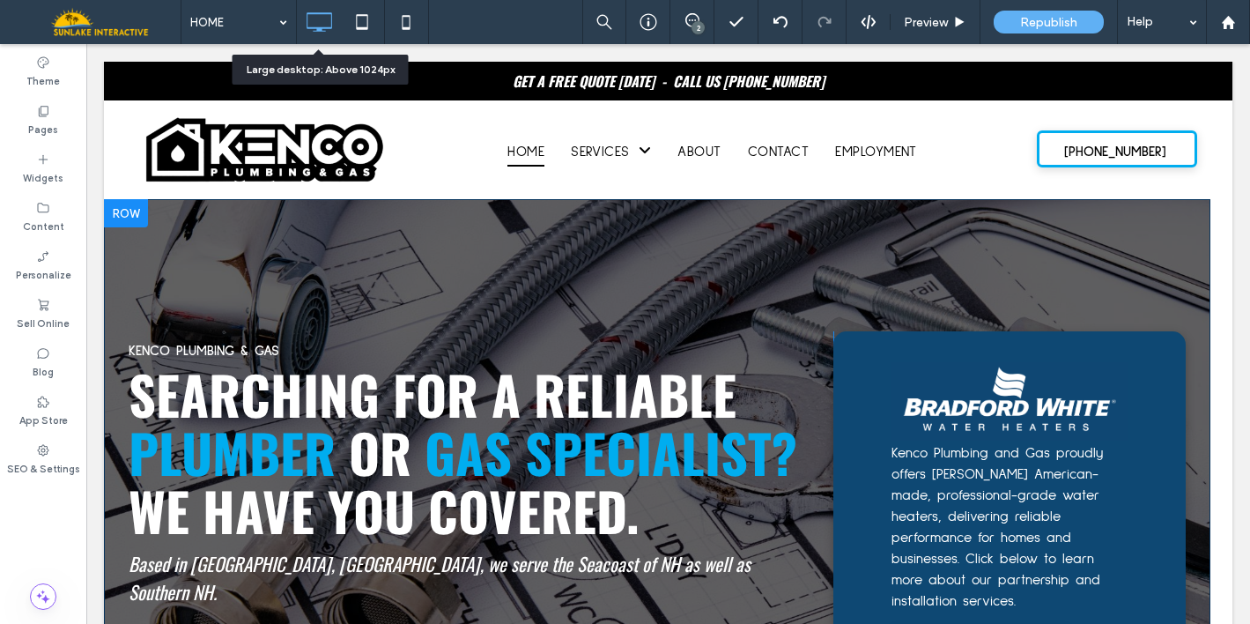
click at [361, 204] on div "KENCO PLUMBING & GAS SEARCHING FOR A RELIABLE PLUMBER OR GAS SPECIALIST? WE HAV…" at bounding box center [657, 516] width 1106 height 635
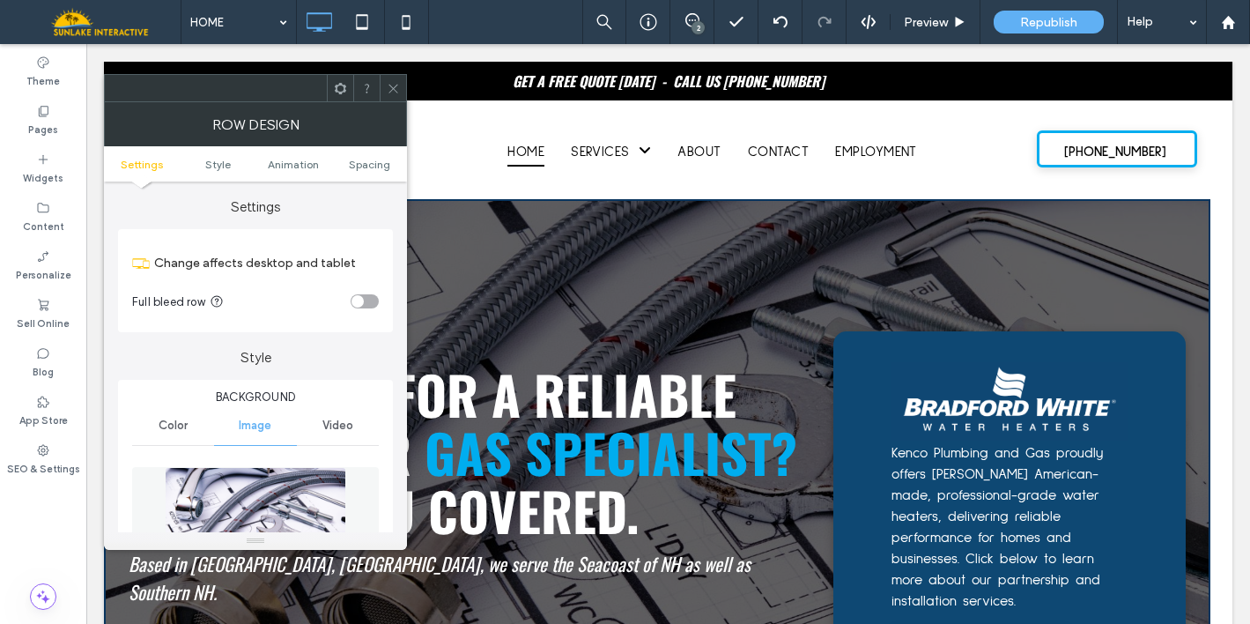
click at [132, 216] on div "Settings Change affects desktop and tablet Full bleed row" at bounding box center [255, 256] width 275 height 151
click at [373, 165] on span "Spacing" at bounding box center [369, 164] width 41 height 13
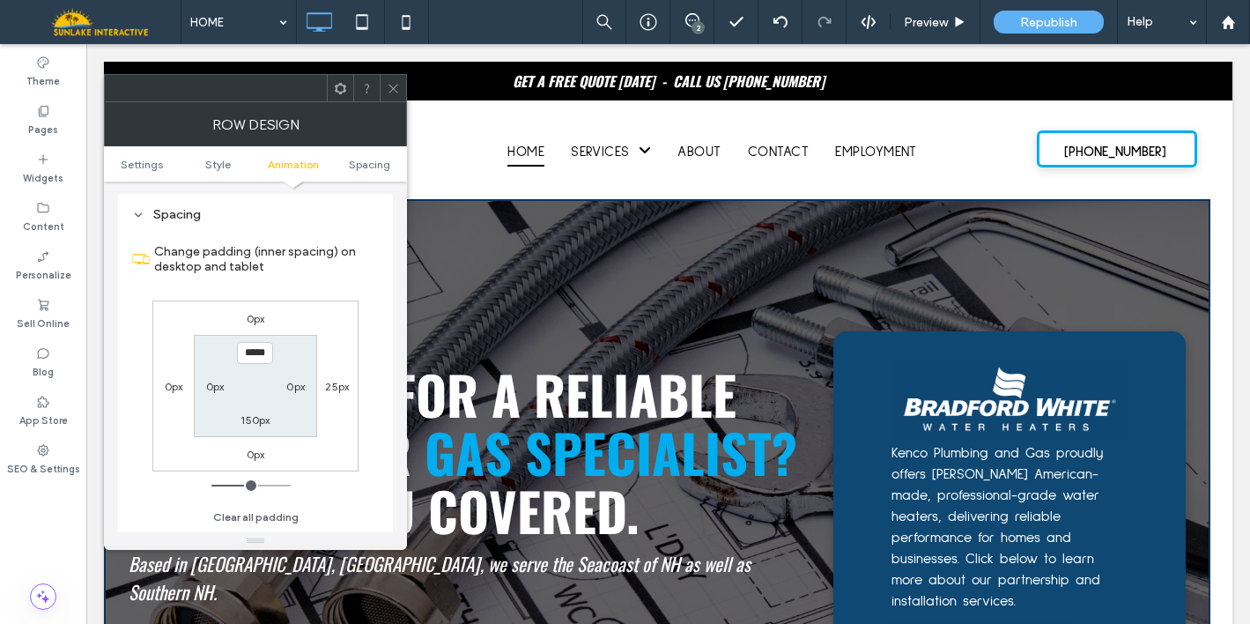
scroll to position [1015, 0]
click at [212, 388] on label "0px" at bounding box center [215, 384] width 18 height 13
type input "*"
type input "**"
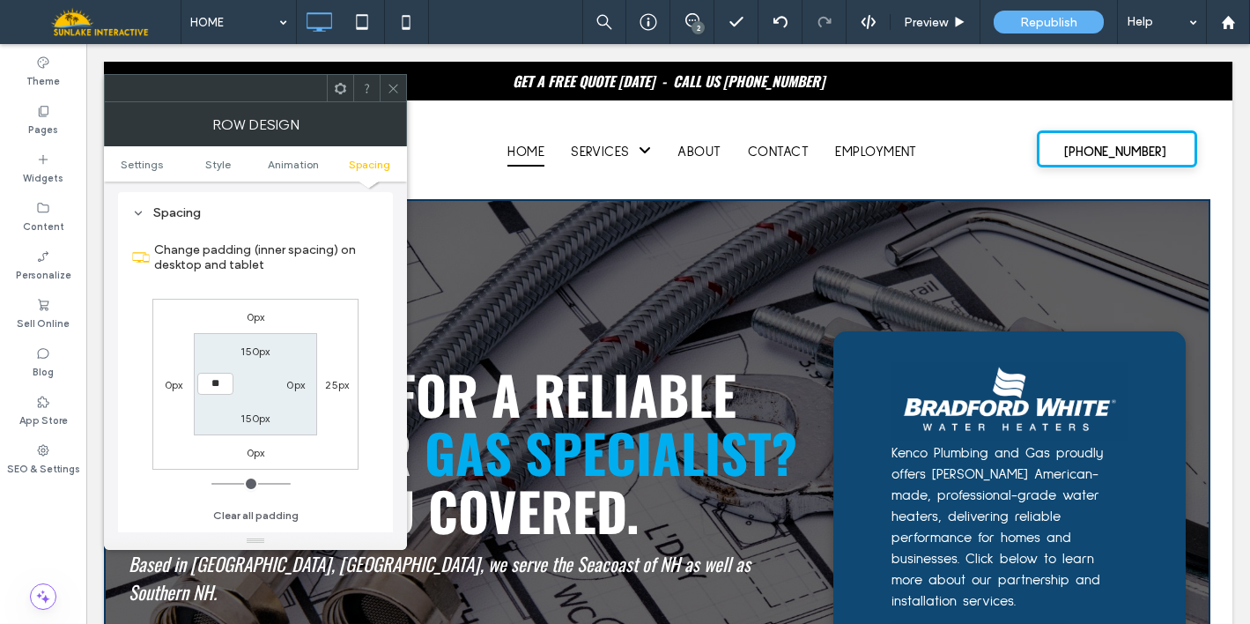
type input "****"
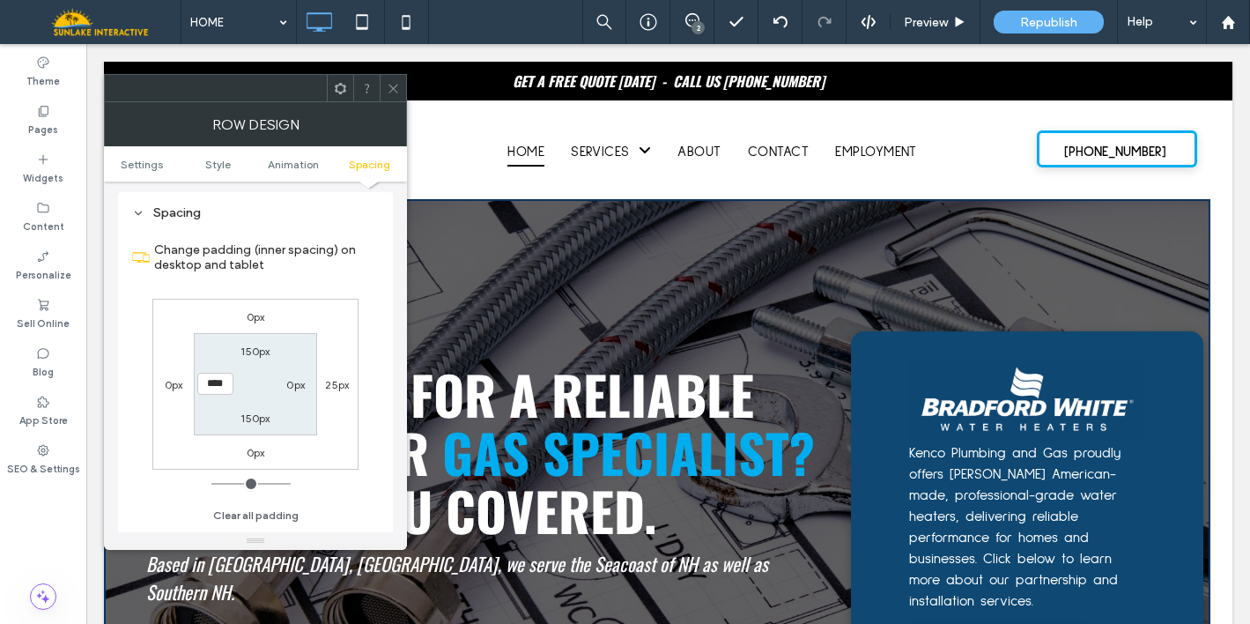
click at [292, 386] on label "0px" at bounding box center [295, 384] width 18 height 13
type input "*"
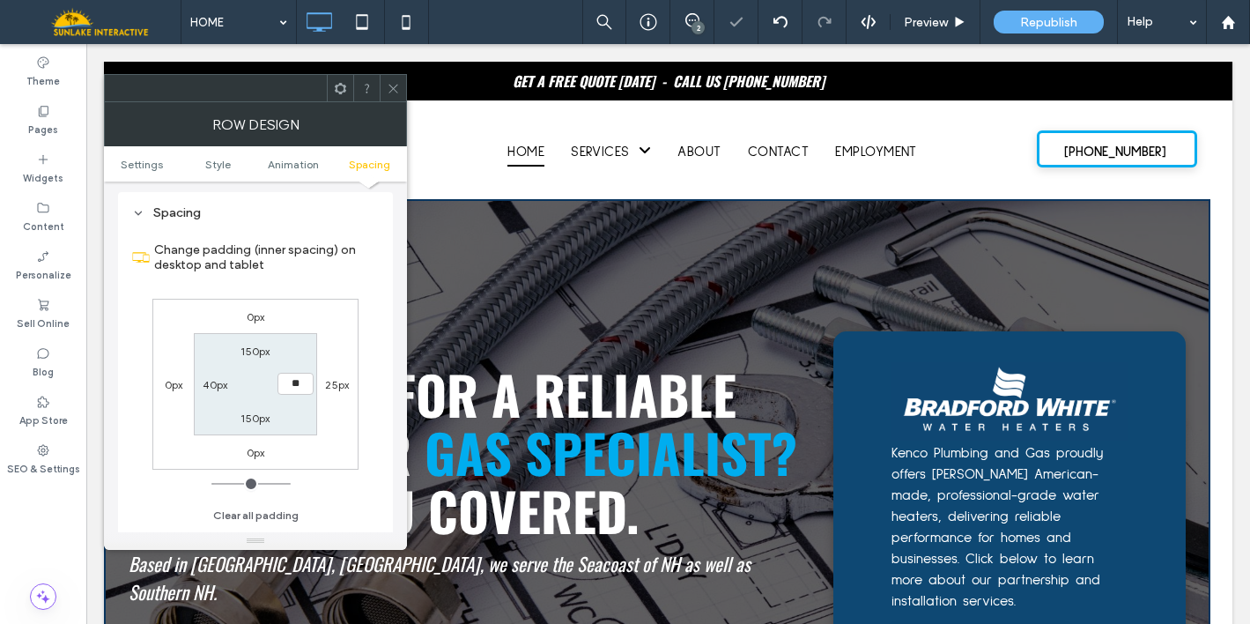
type input "**"
type input "****"
drag, startPoint x: 339, startPoint y: 404, endPoint x: 342, endPoint y: 395, distance: 10.0
click at [340, 403] on div "0px 25px 0px 0px 150px **** 150px 40px" at bounding box center [255, 384] width 206 height 171
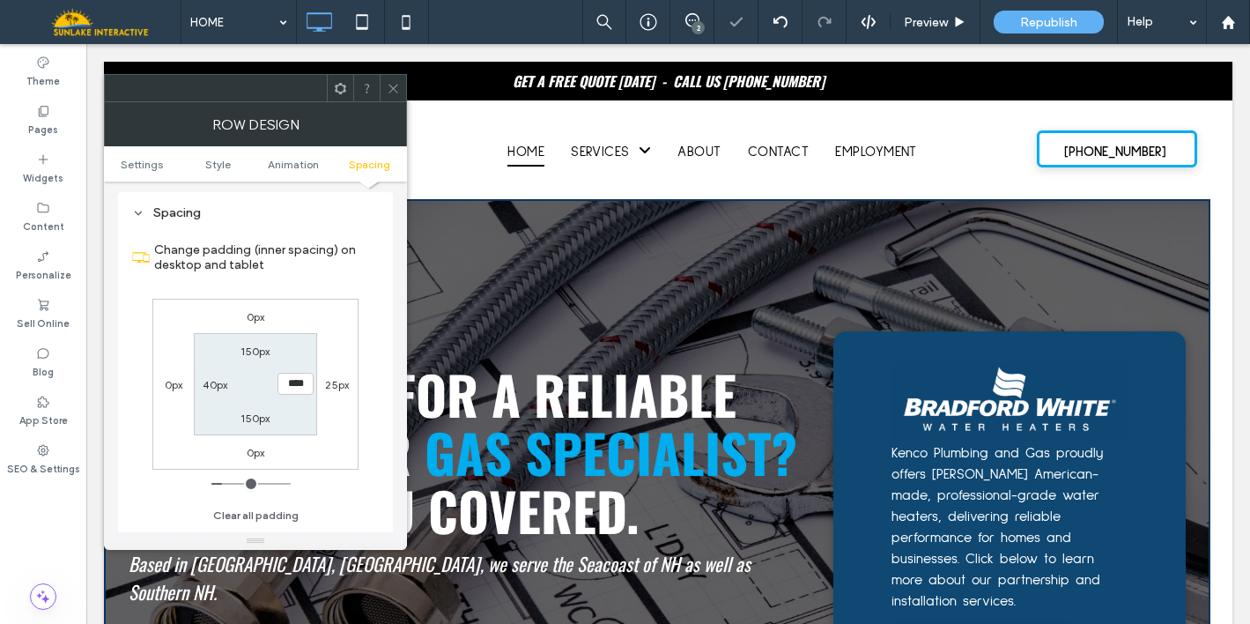
click at [336, 386] on label "25px" at bounding box center [337, 384] width 24 height 13
type input "**"
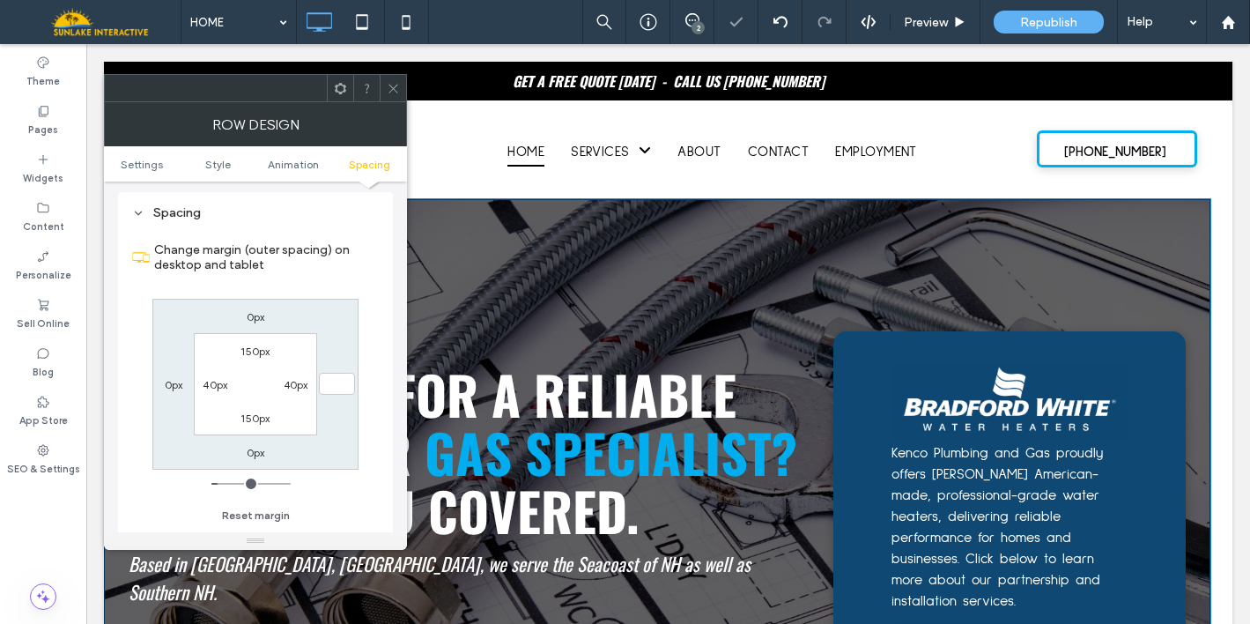
type input "*"
type input "***"
drag, startPoint x: 532, startPoint y: 293, endPoint x: 520, endPoint y: 305, distance: 16.8
click at [532, 293] on div "KENCO PLUMBING & GAS SEARCHING FOR A RELIABLE PLUMBER OR GAS SPECIALIST? WE HAV…" at bounding box center [657, 516] width 1106 height 635
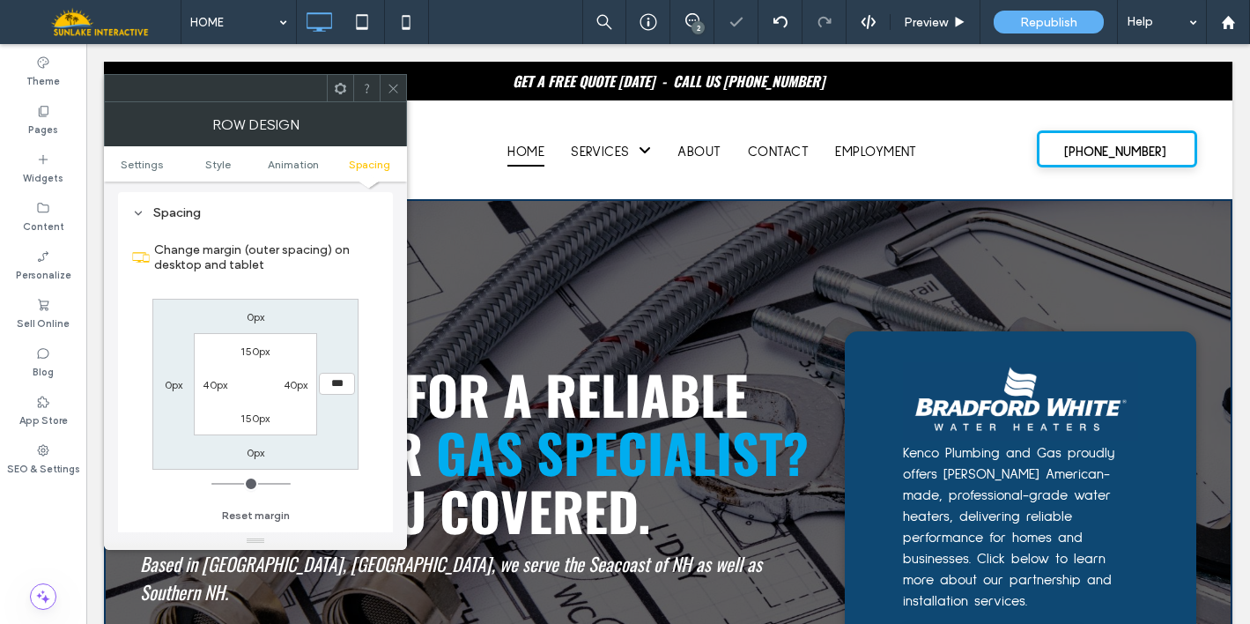
click at [391, 82] on icon at bounding box center [393, 88] width 13 height 13
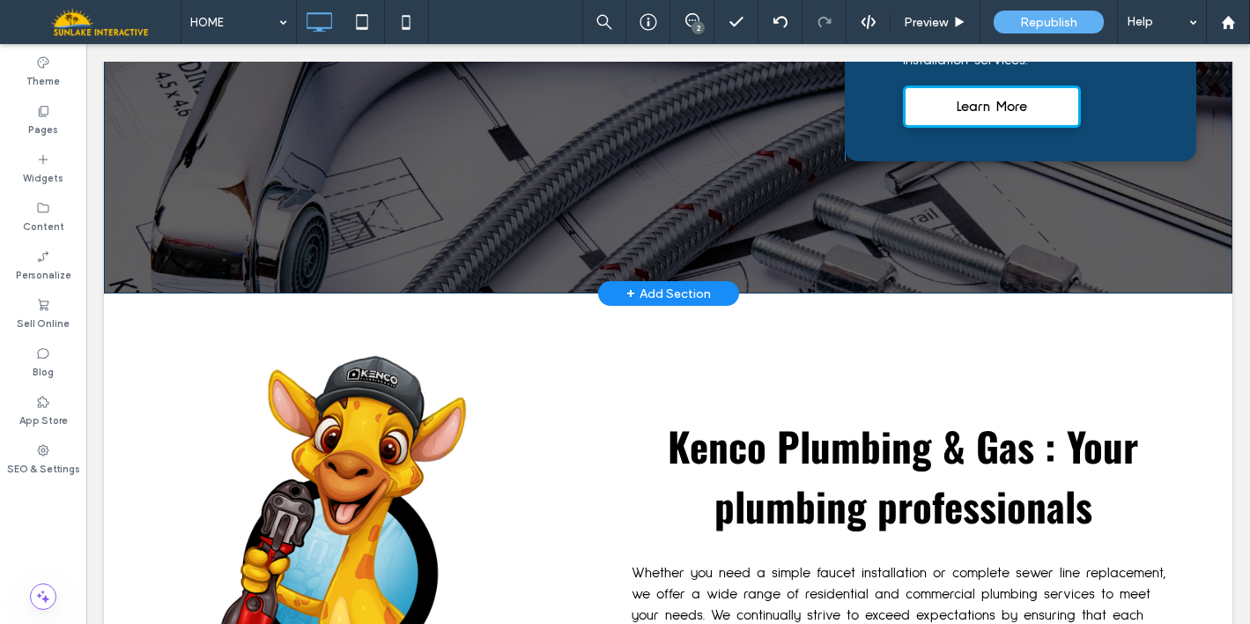
scroll to position [0, 0]
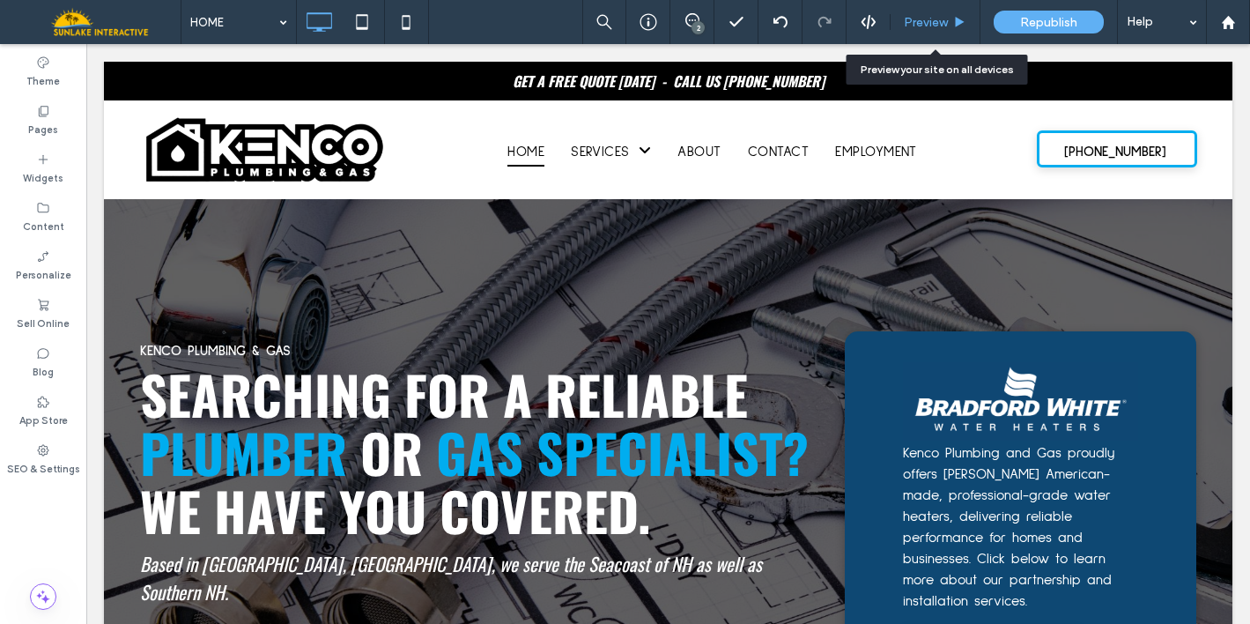
click at [927, 21] on span "Preview" at bounding box center [926, 22] width 44 height 15
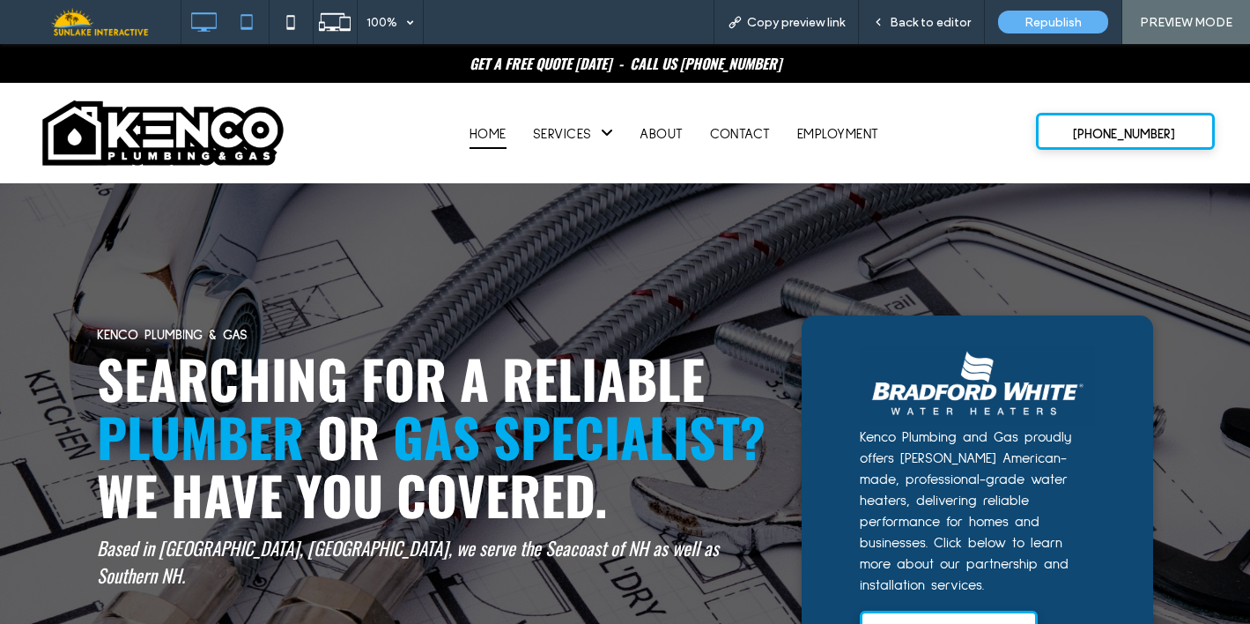
click at [256, 35] on icon at bounding box center [246, 21] width 35 height 35
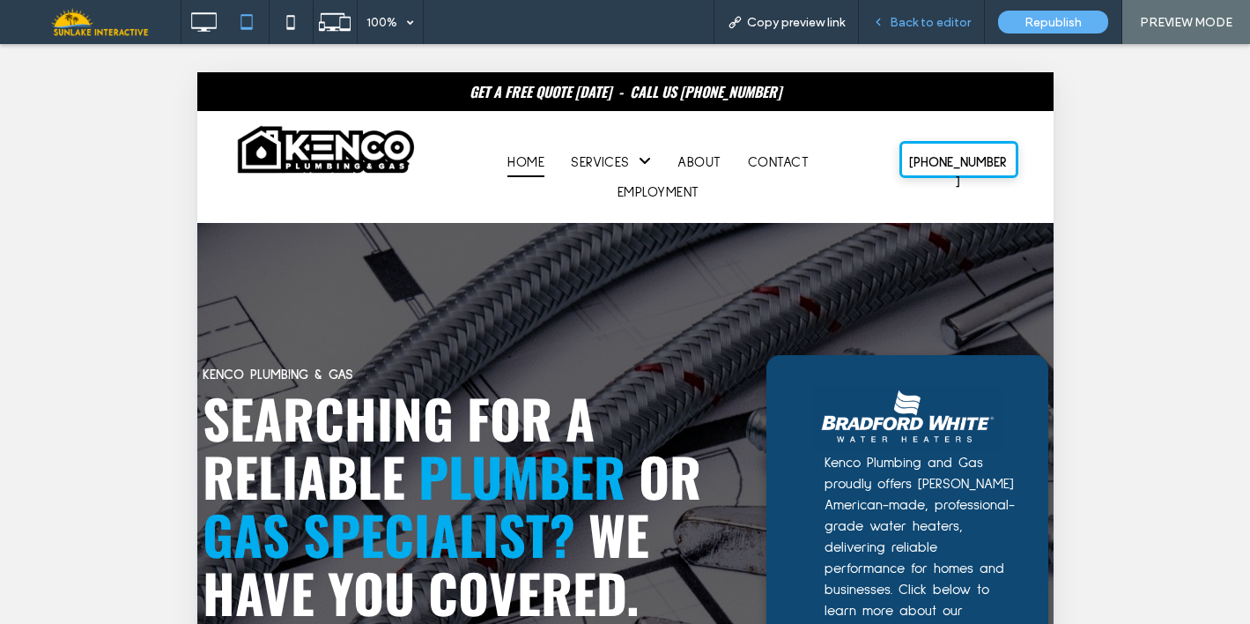
click at [921, 33] on div "Back to editor" at bounding box center [922, 22] width 126 height 44
click at [914, 19] on span "Back to editor" at bounding box center [930, 22] width 81 height 15
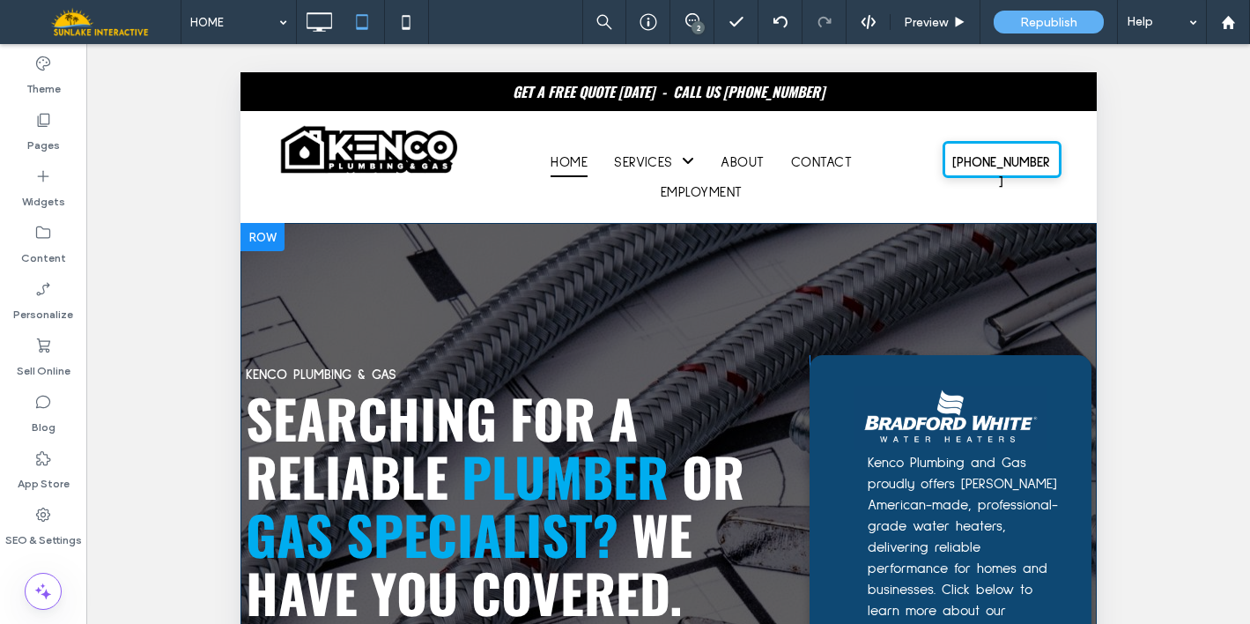
click at [289, 232] on div "KENCO PLUMBING & GAS SEARCHING FOR A RELIABLE PLUMBER OR GAS SPECIALIST? WE HAV…" at bounding box center [668, 569] width 856 height 693
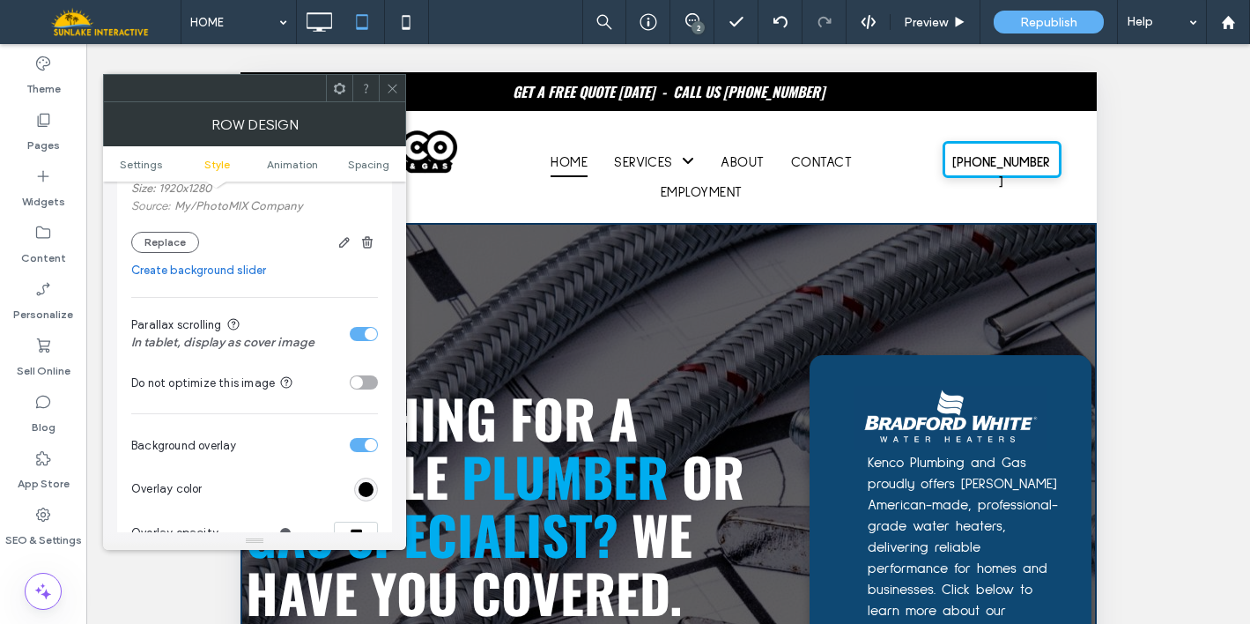
scroll to position [562, 0]
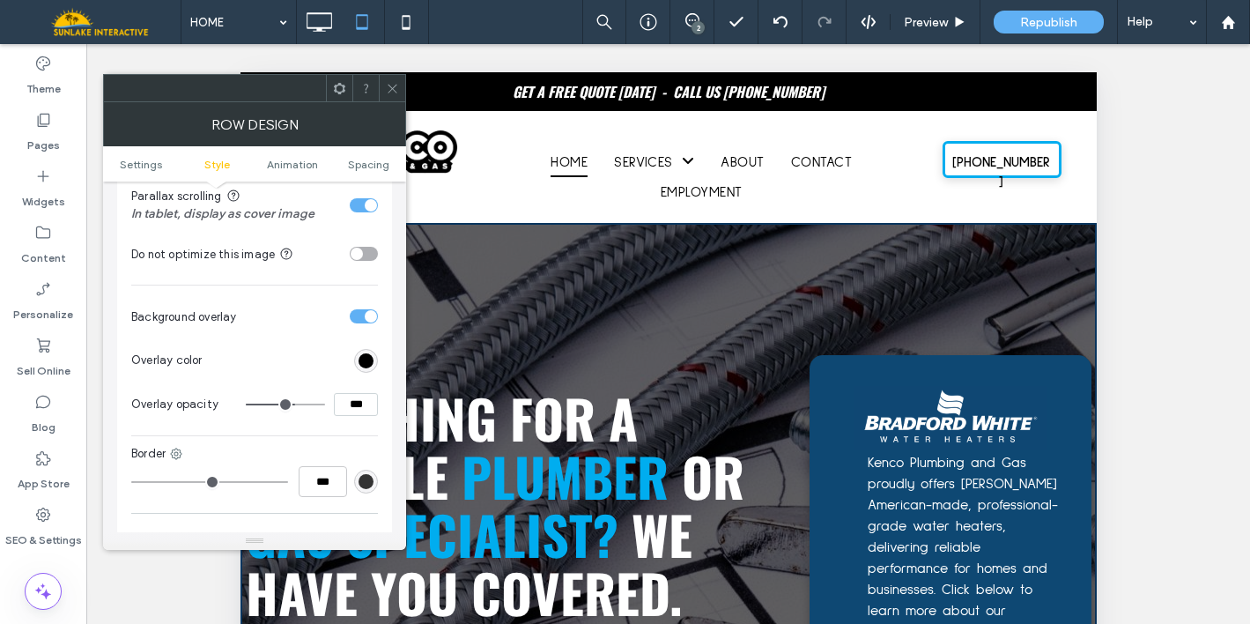
drag, startPoint x: 388, startPoint y: 85, endPoint x: 176, endPoint y: 59, distance: 213.9
click at [388, 85] on icon at bounding box center [392, 88] width 13 height 13
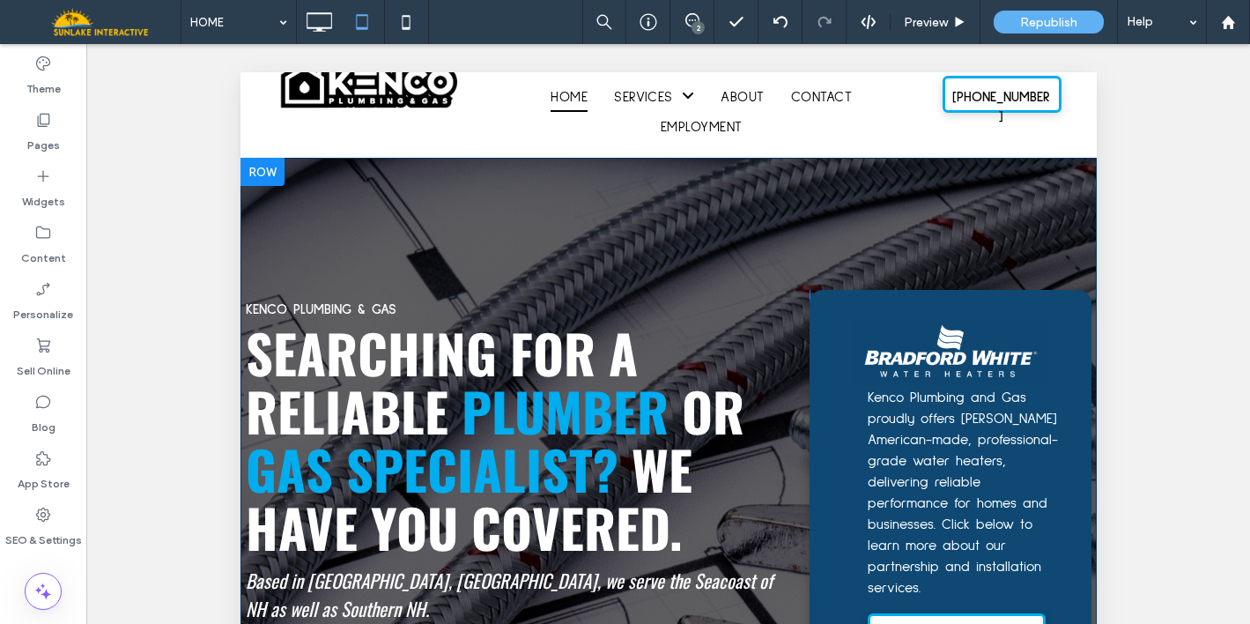
scroll to position [142, 0]
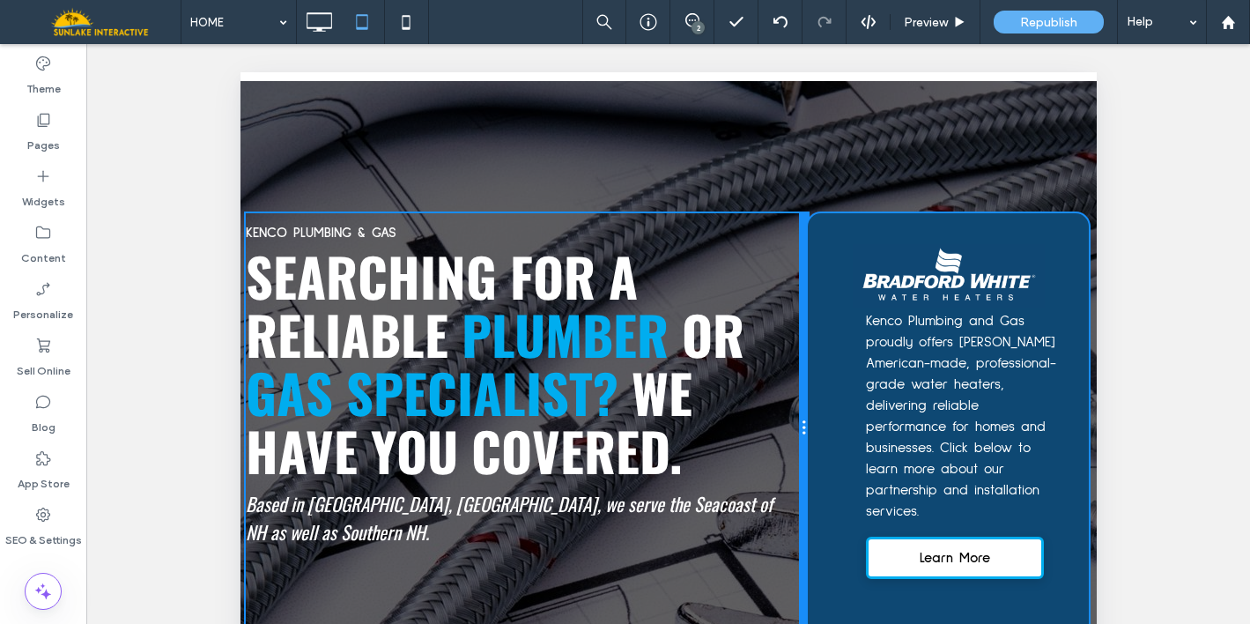
drag, startPoint x: 798, startPoint y: 218, endPoint x: 772, endPoint y: 221, distance: 26.6
click at [772, 221] on div "KENCO PLUMBING & GAS SEARCHING FOR A RELIABLE PLUMBER OR GAS SPECIALIST? WE HAV…" at bounding box center [526, 427] width 562 height 429
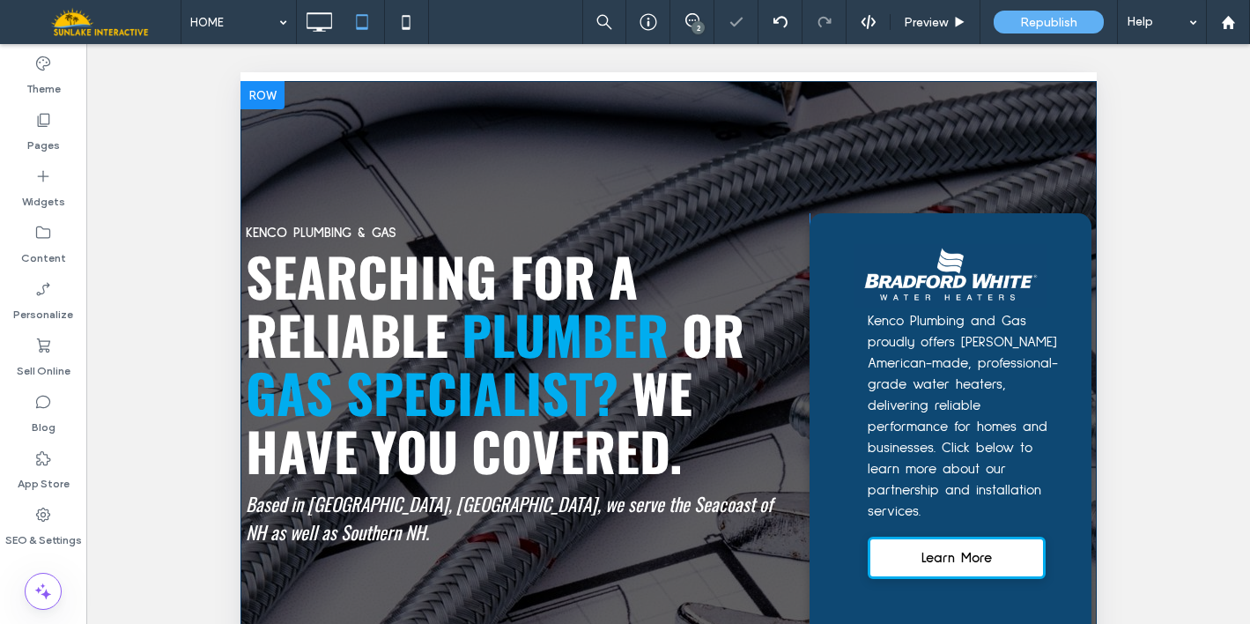
click at [531, 96] on div "KENCO PLUMBING & GAS SEARCHING FOR A RELIABLE PLUMBER OR GAS SPECIALIST? WE HAV…" at bounding box center [668, 427] width 856 height 693
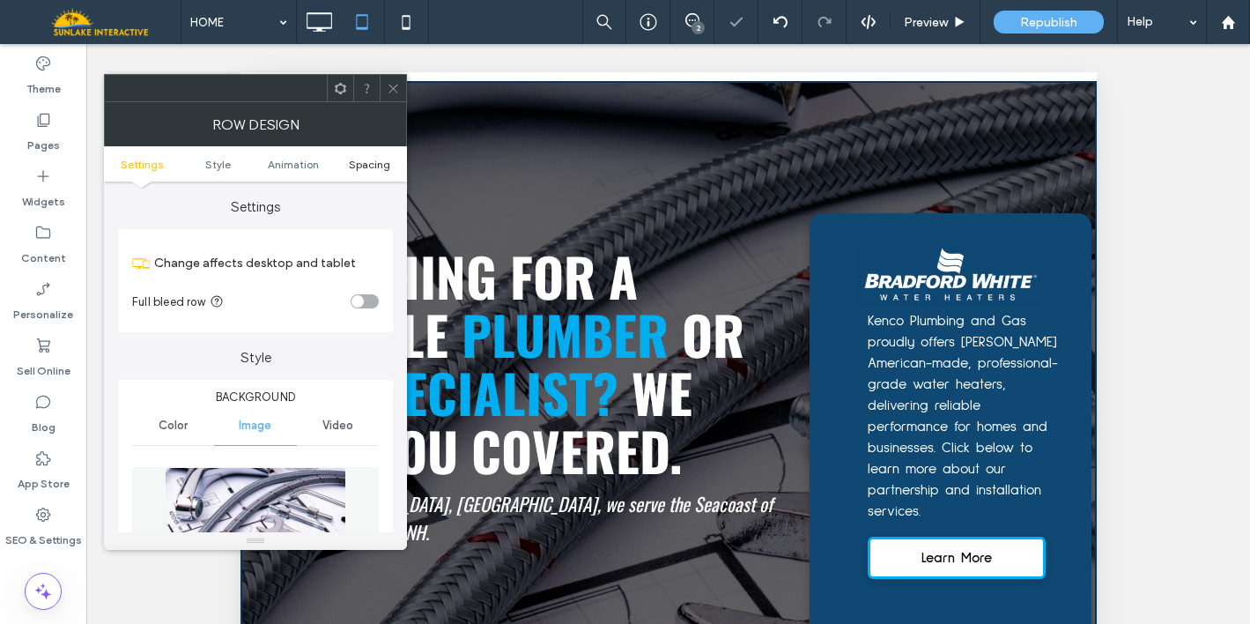
click at [365, 164] on span "Spacing" at bounding box center [369, 164] width 41 height 13
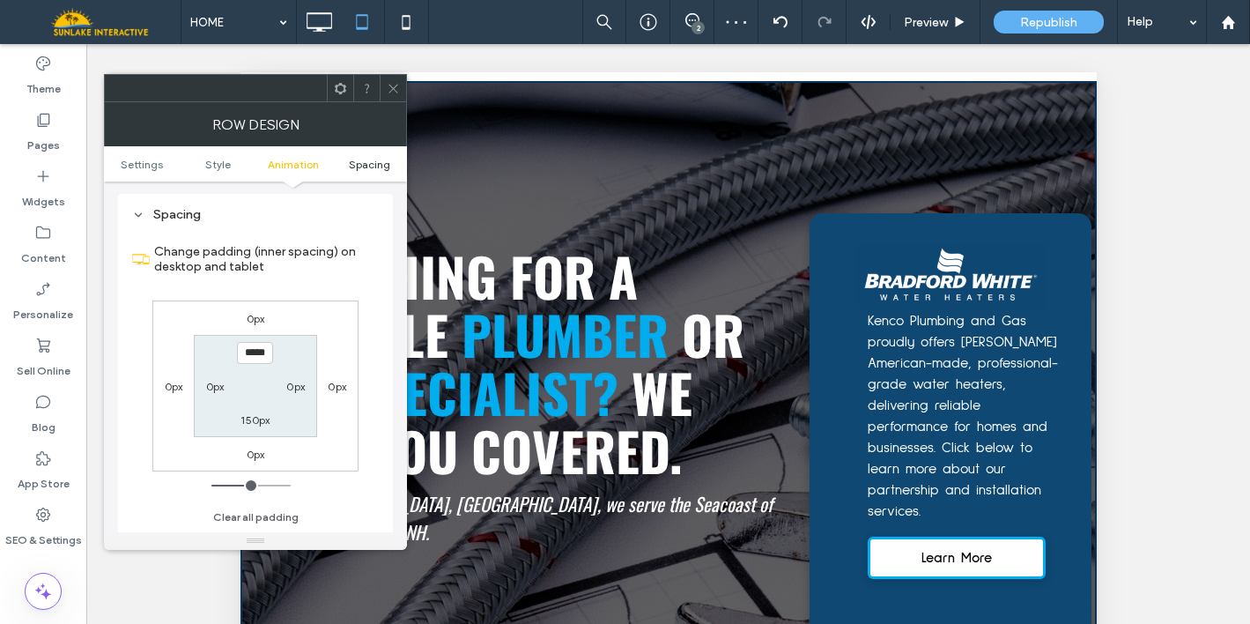
scroll to position [1015, 0]
click at [214, 389] on label "0px" at bounding box center [215, 384] width 18 height 13
type input "*"
type input "**"
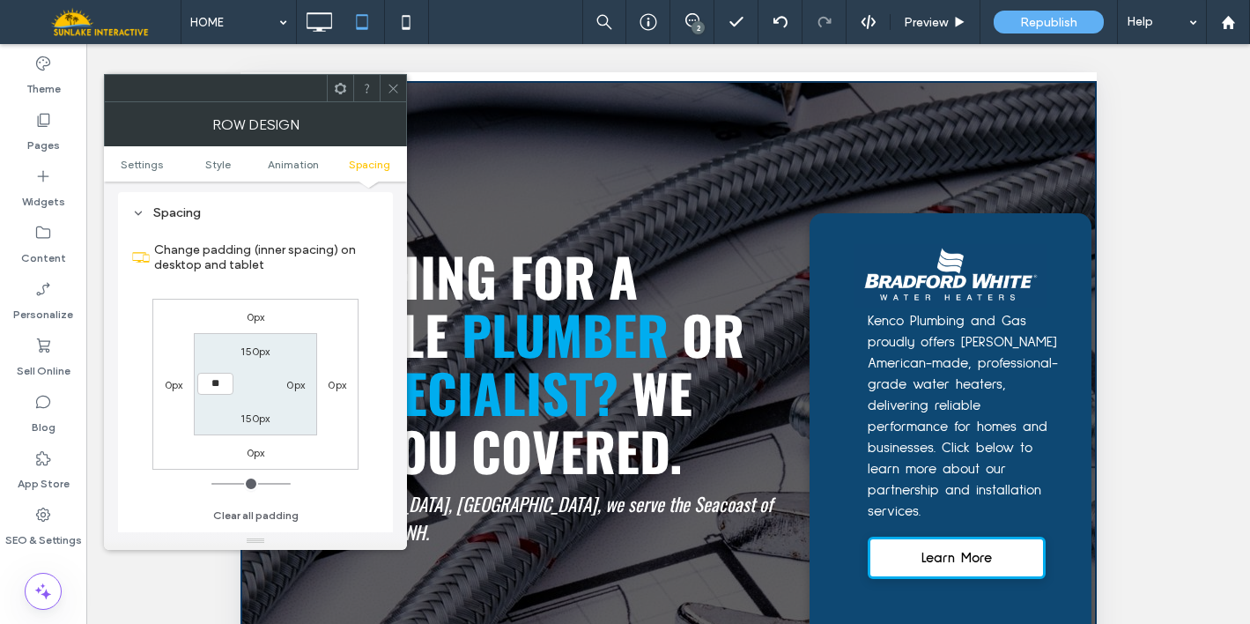
type input "****"
click at [291, 388] on label "0px" at bounding box center [295, 384] width 18 height 13
type input "*"
type input "**"
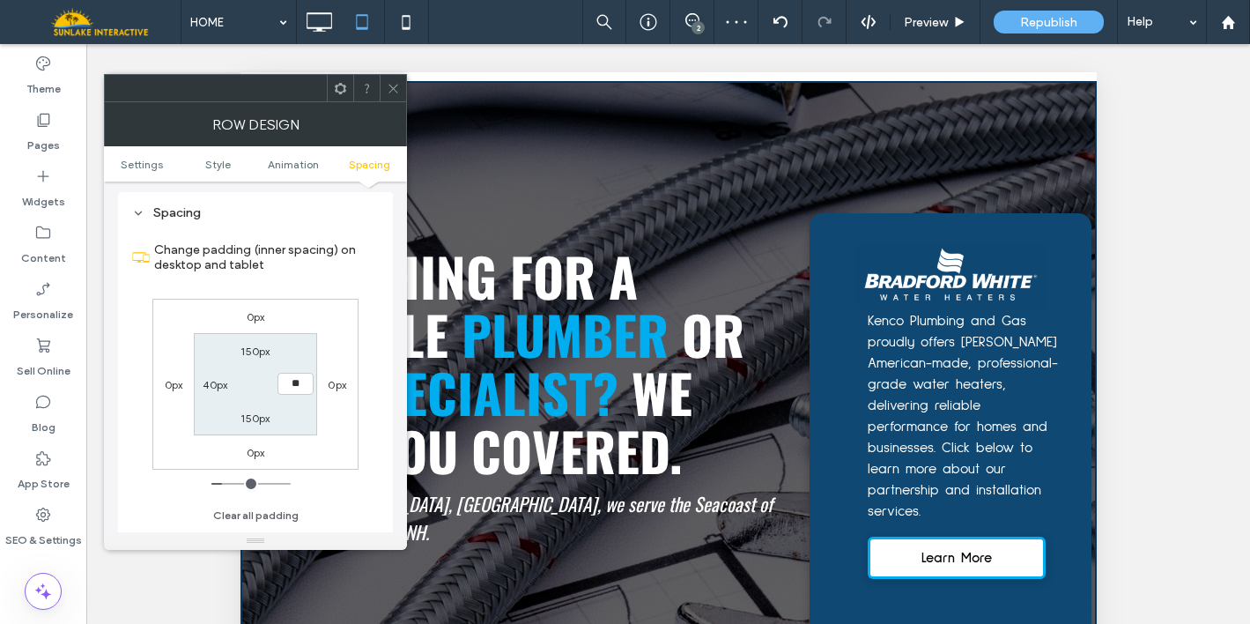
type input "****"
click at [367, 378] on div "Change padding (inner spacing) on desktop and tablet 0px 0px 0px 0px 150px ****…" at bounding box center [255, 377] width 247 height 304
click at [398, 91] on icon at bounding box center [393, 88] width 13 height 13
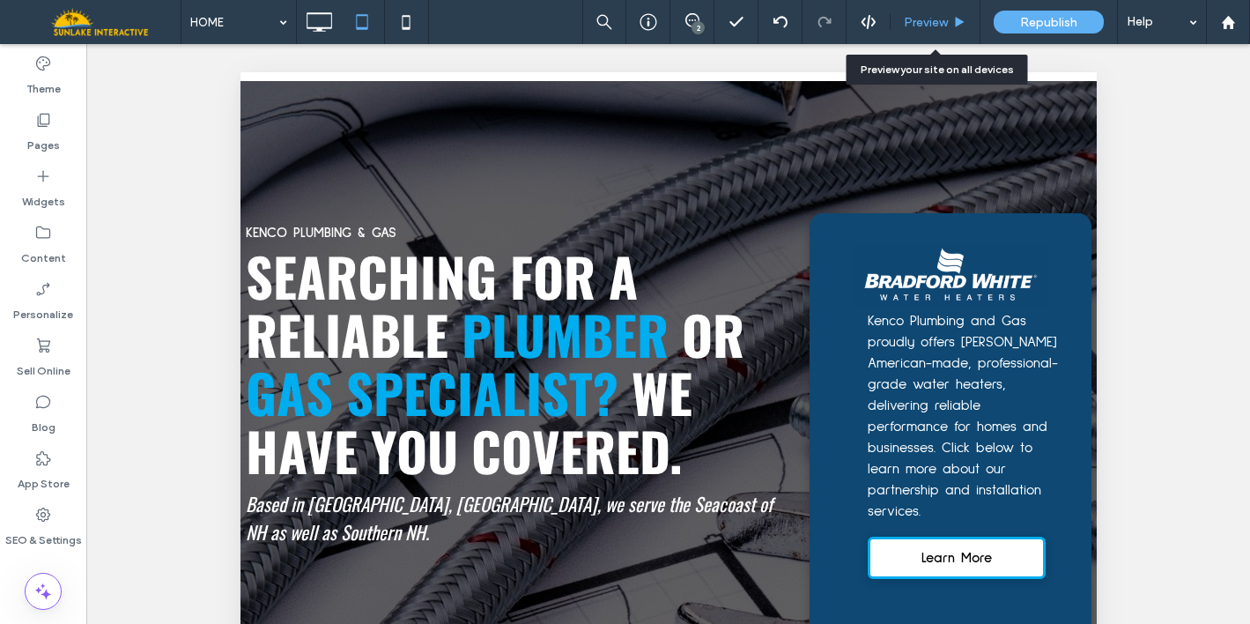
click at [929, 29] on span "Preview" at bounding box center [926, 22] width 44 height 15
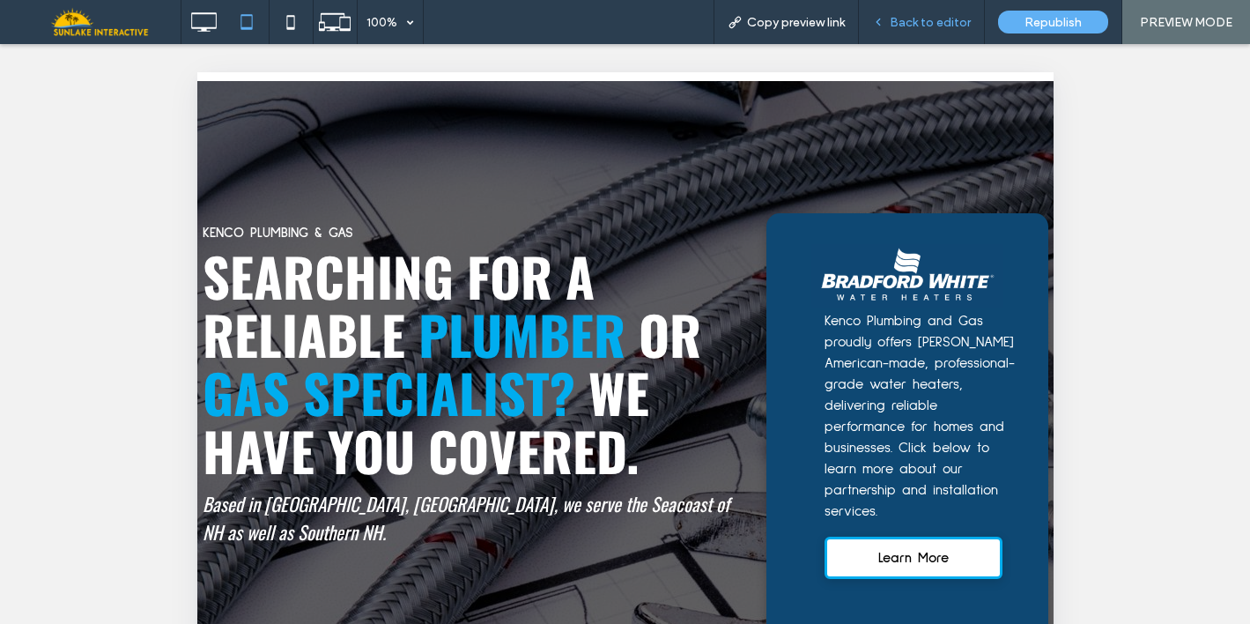
click at [929, 27] on span "Back to editor" at bounding box center [930, 22] width 81 height 15
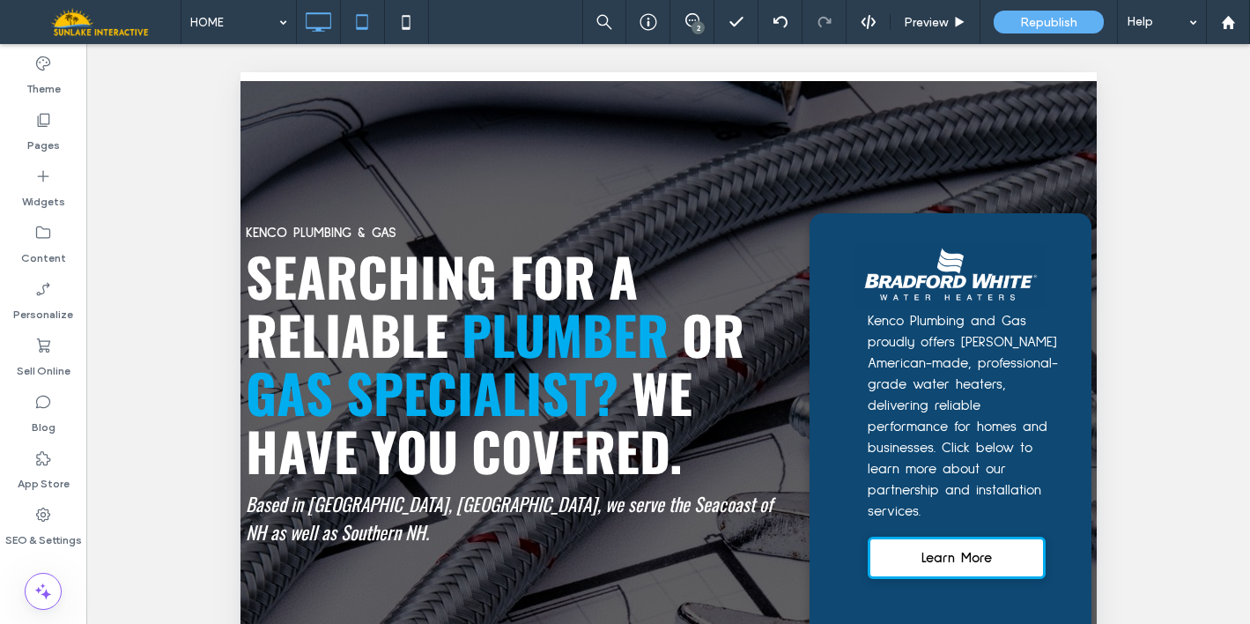
click at [317, 24] on icon at bounding box center [317, 21] width 35 height 35
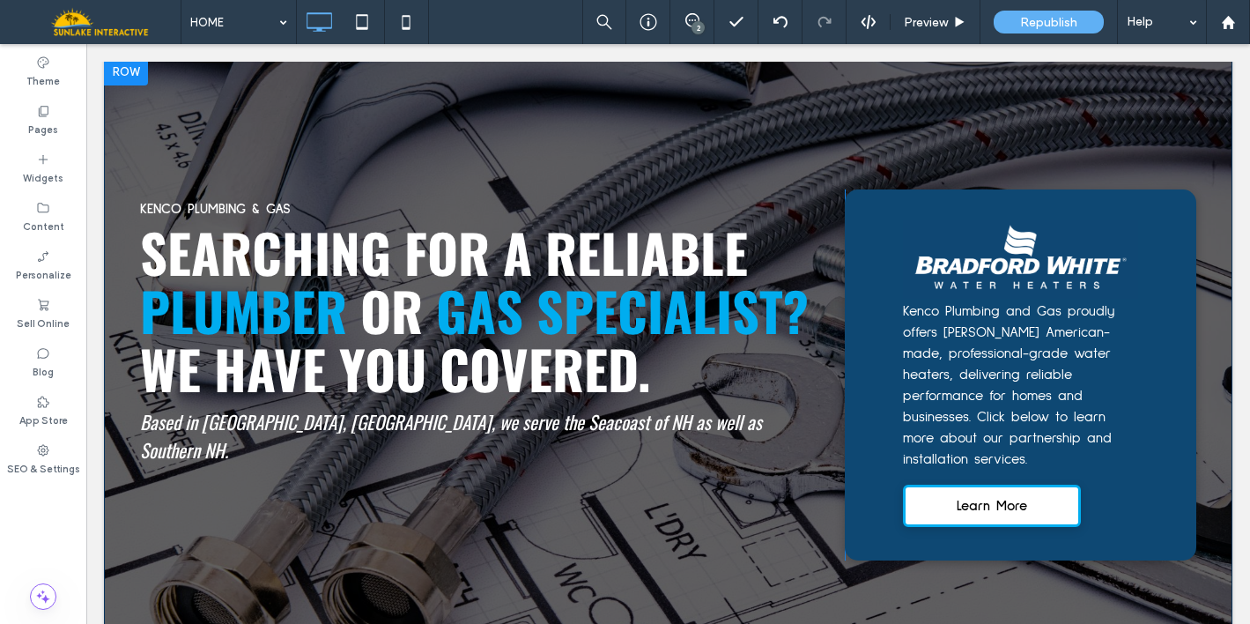
click at [709, 135] on div "KENCO PLUMBING & GAS SEARCHING FOR A RELIABLE PLUMBER OR GAS SPECIALIST? WE HAV…" at bounding box center [668, 374] width 1128 height 635
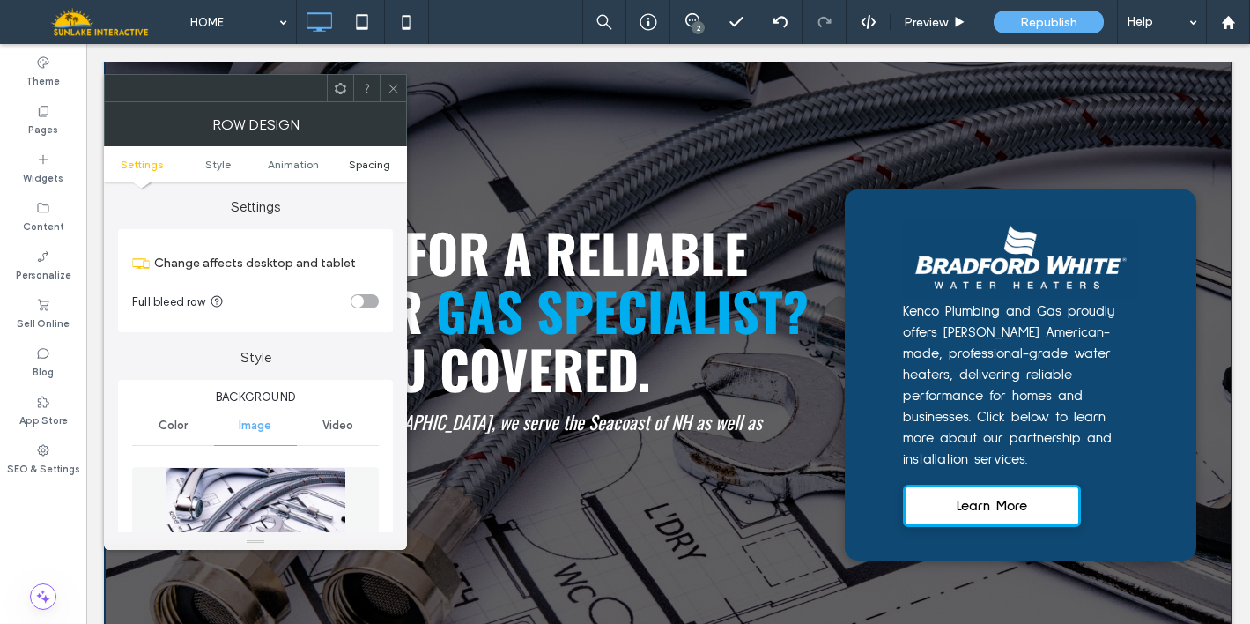
click at [361, 164] on span "Spacing" at bounding box center [369, 164] width 41 height 13
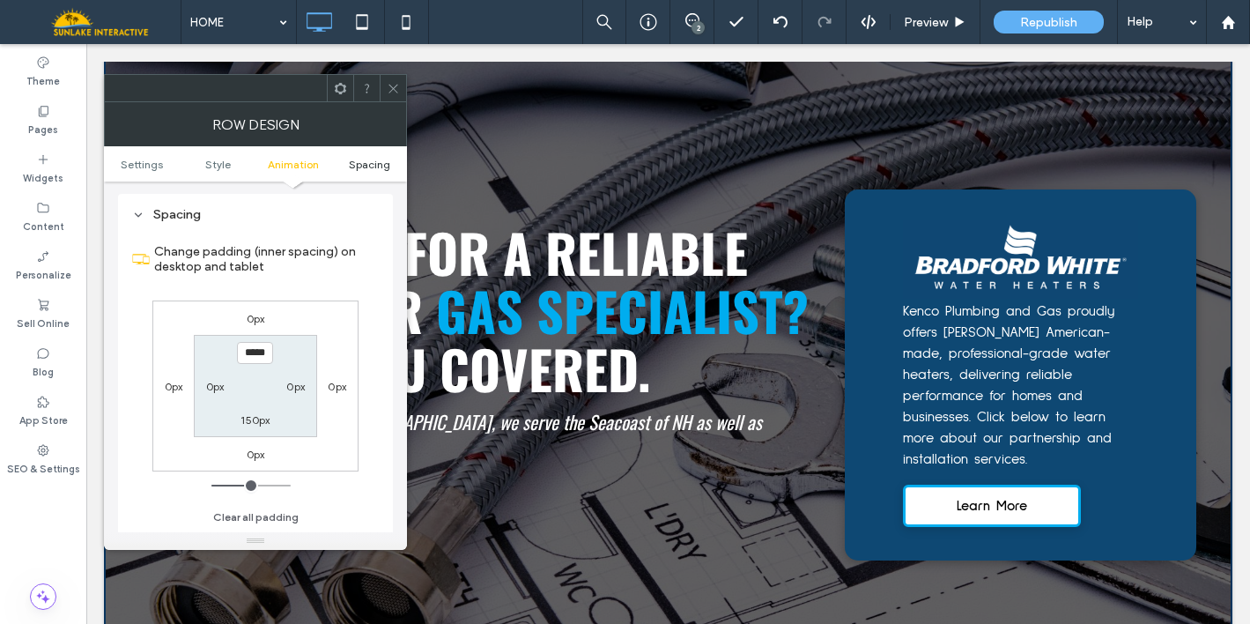
scroll to position [1015, 0]
click at [394, 93] on icon at bounding box center [393, 88] width 13 height 13
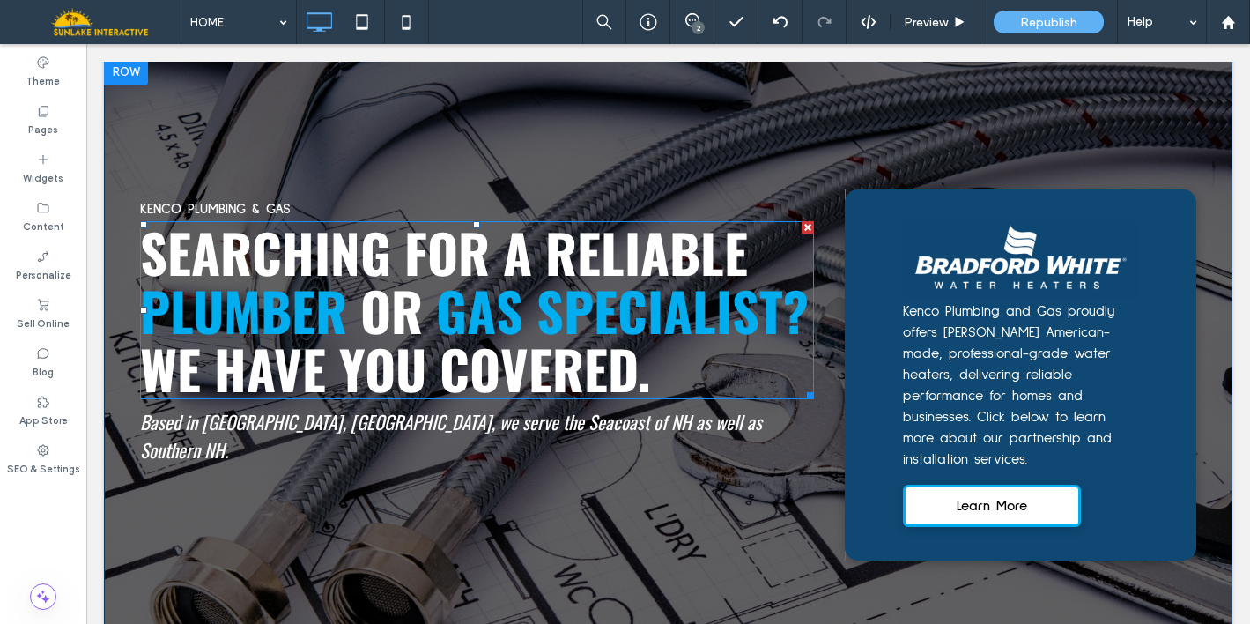
scroll to position [0, 0]
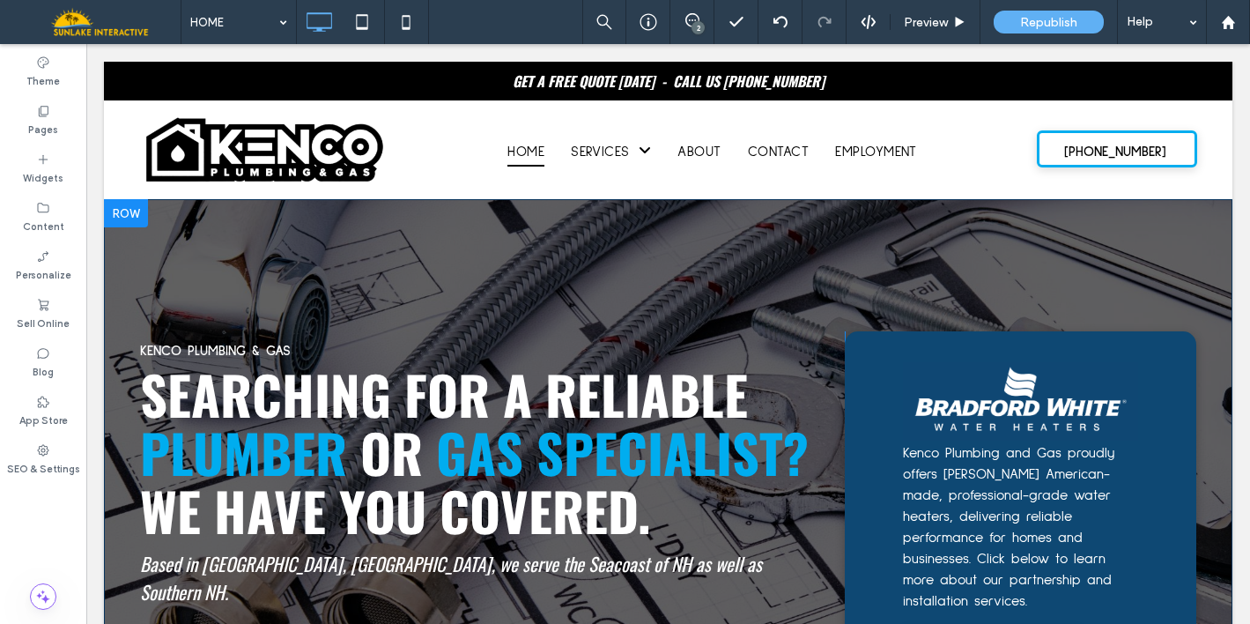
click at [142, 216] on div at bounding box center [126, 213] width 44 height 28
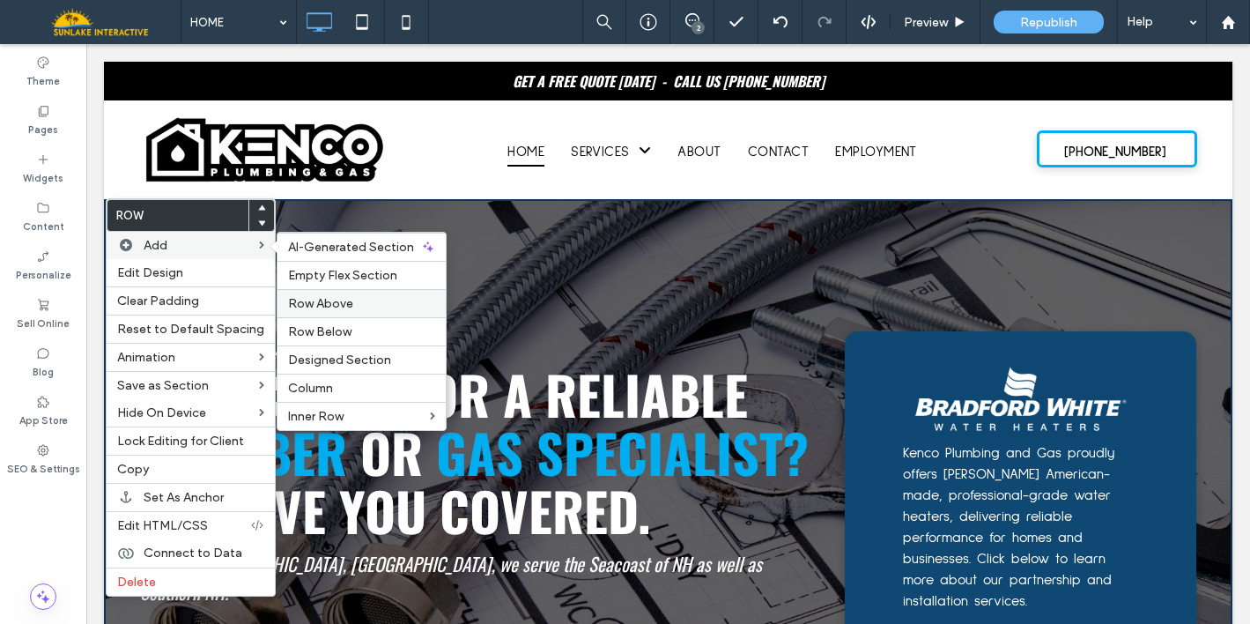
click at [321, 310] on span "Row Above" at bounding box center [320, 303] width 65 height 15
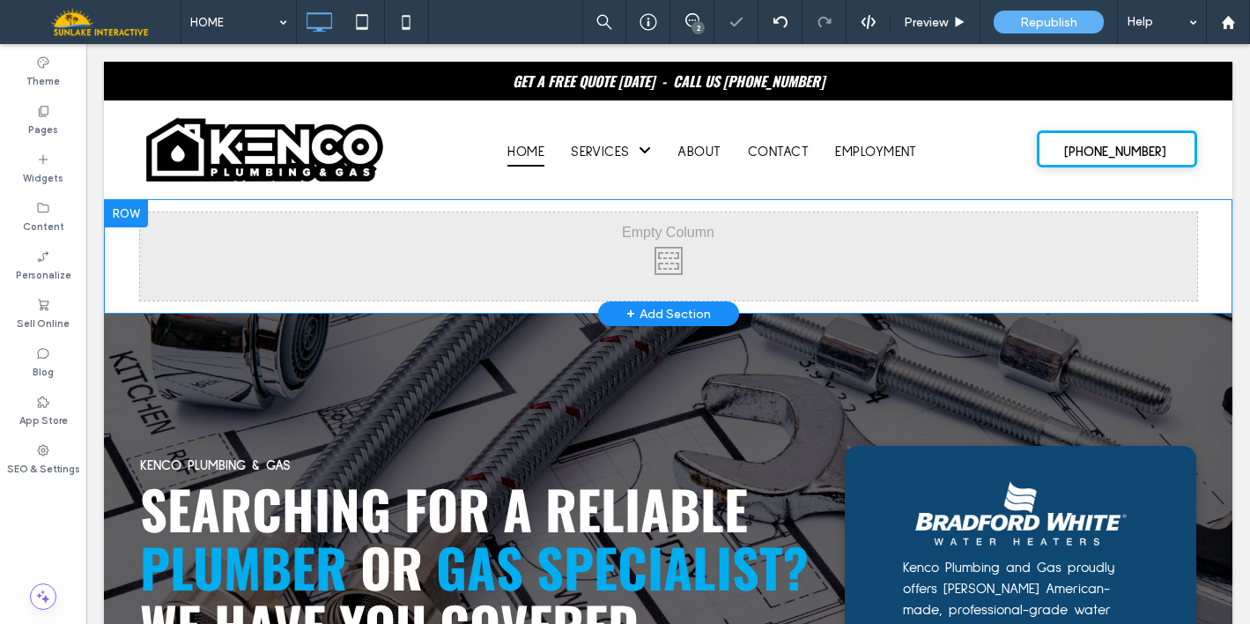
click at [120, 212] on div at bounding box center [126, 213] width 44 height 28
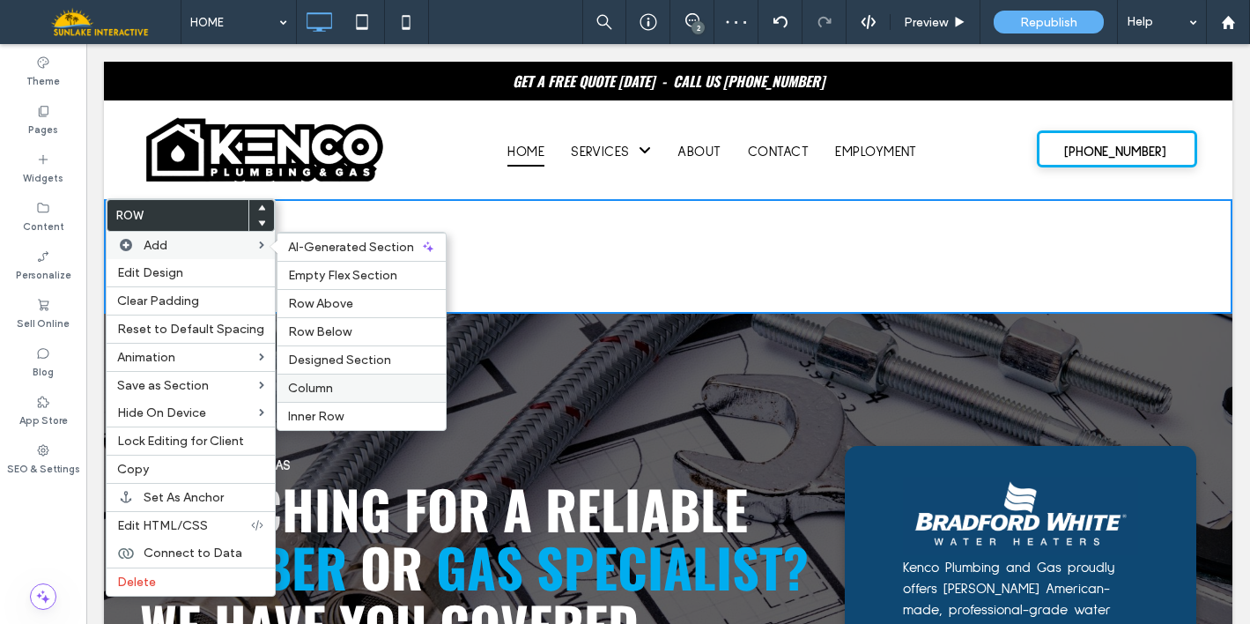
click at [316, 388] on span "Column" at bounding box center [310, 388] width 45 height 15
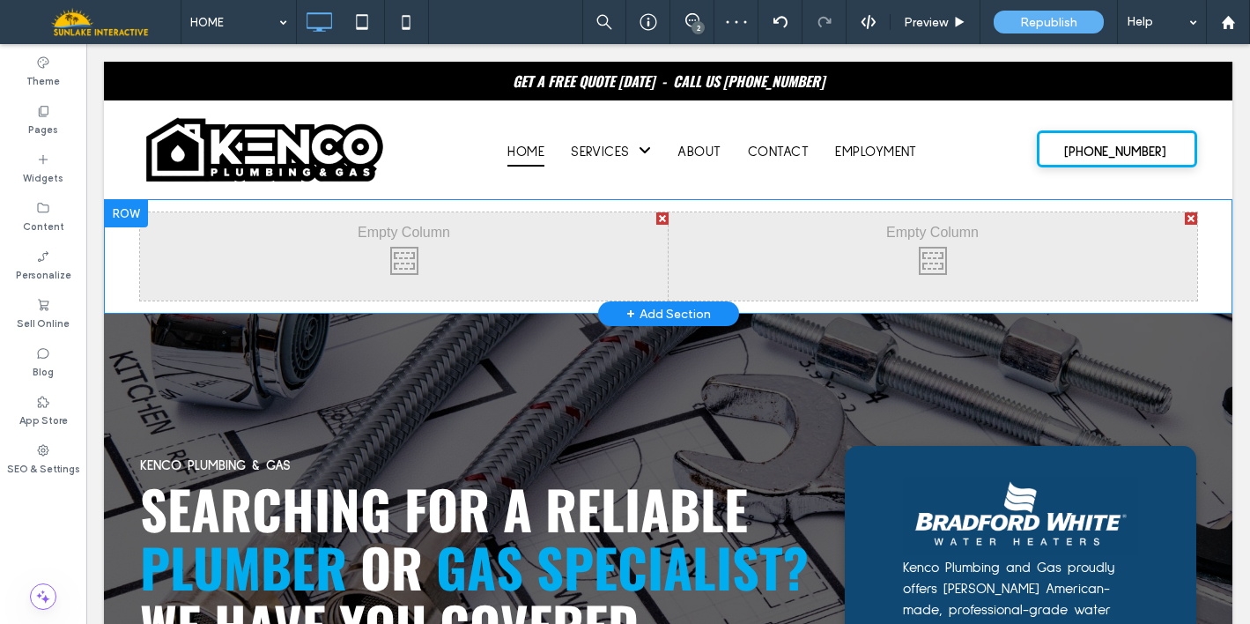
click at [722, 270] on div "Click To Paste Click To Paste" at bounding box center [933, 256] width 528 height 88
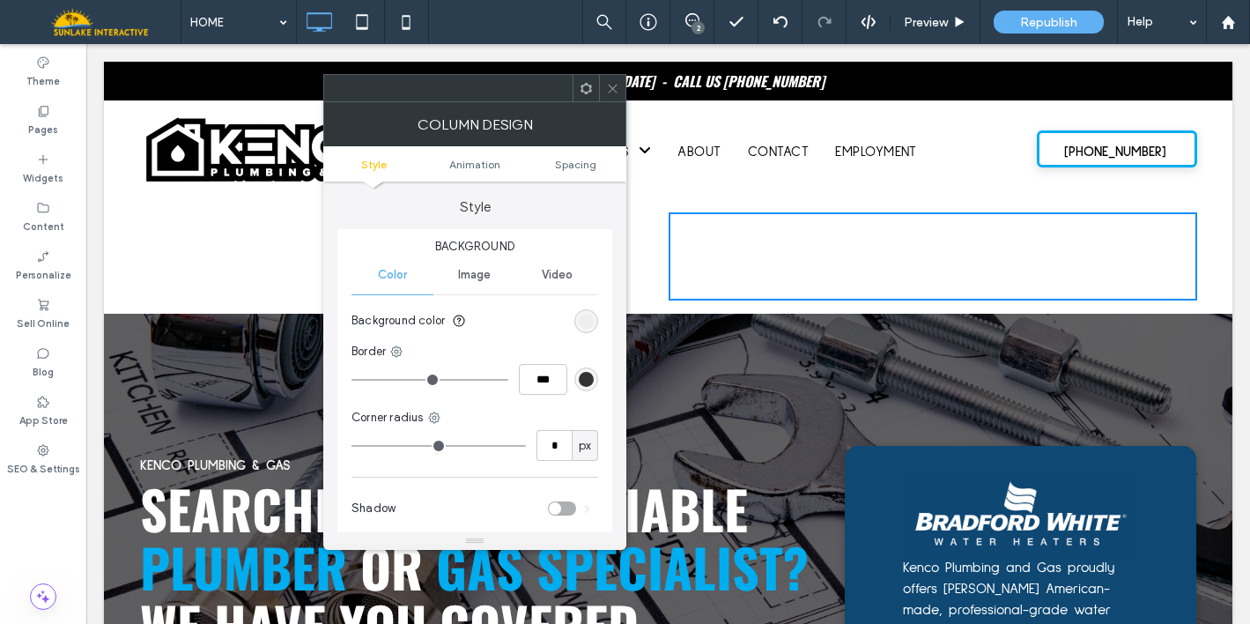
click at [587, 325] on div "rgb(236, 236, 236)" at bounding box center [586, 321] width 15 height 15
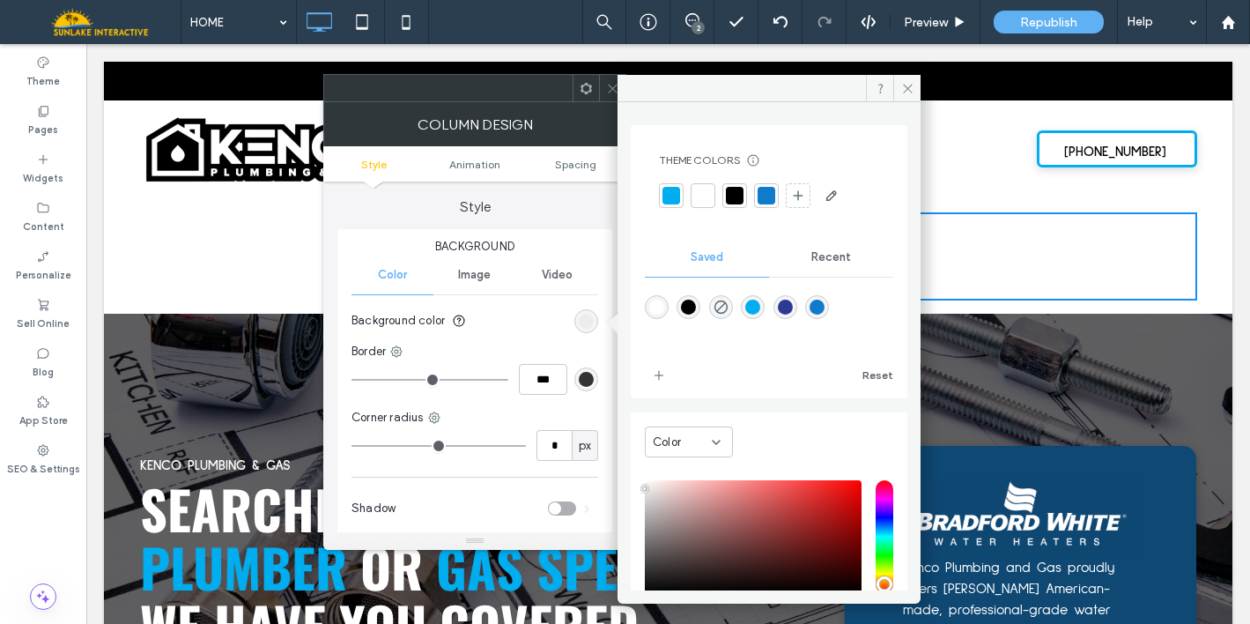
drag, startPoint x: 829, startPoint y: 260, endPoint x: 823, endPoint y: 267, distance: 9.4
click at [829, 258] on span "Recent" at bounding box center [831, 257] width 40 height 14
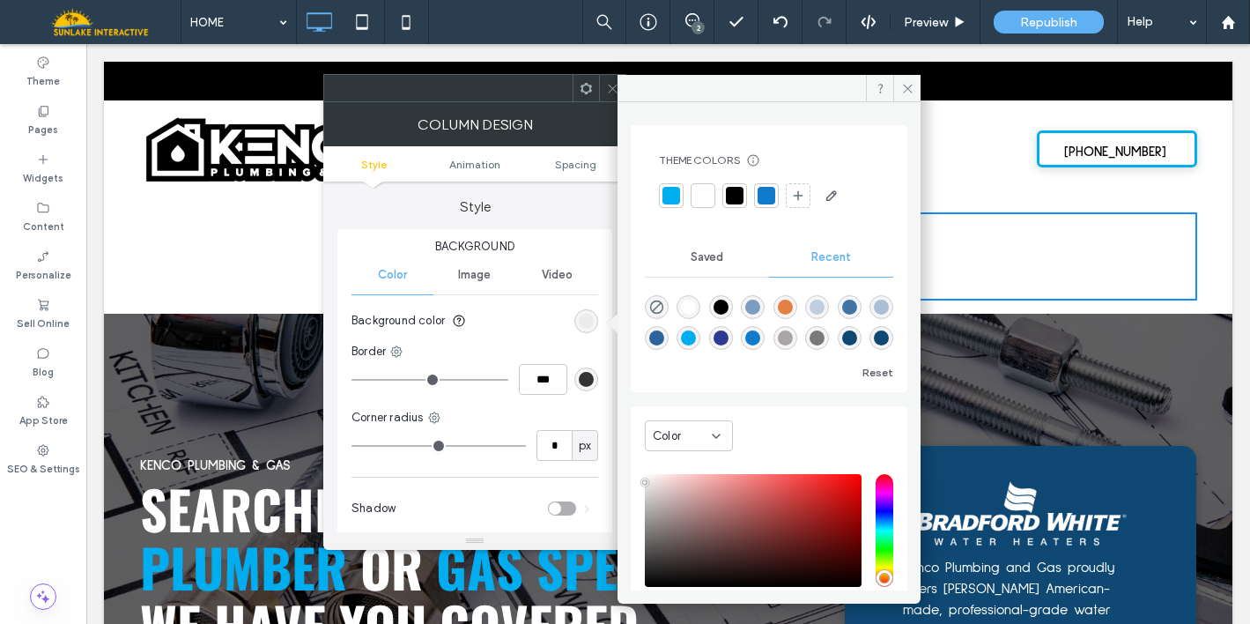
scroll to position [28, 0]
click at [874, 342] on div "rgba(14, 72, 115, 1)" at bounding box center [881, 337] width 15 height 15
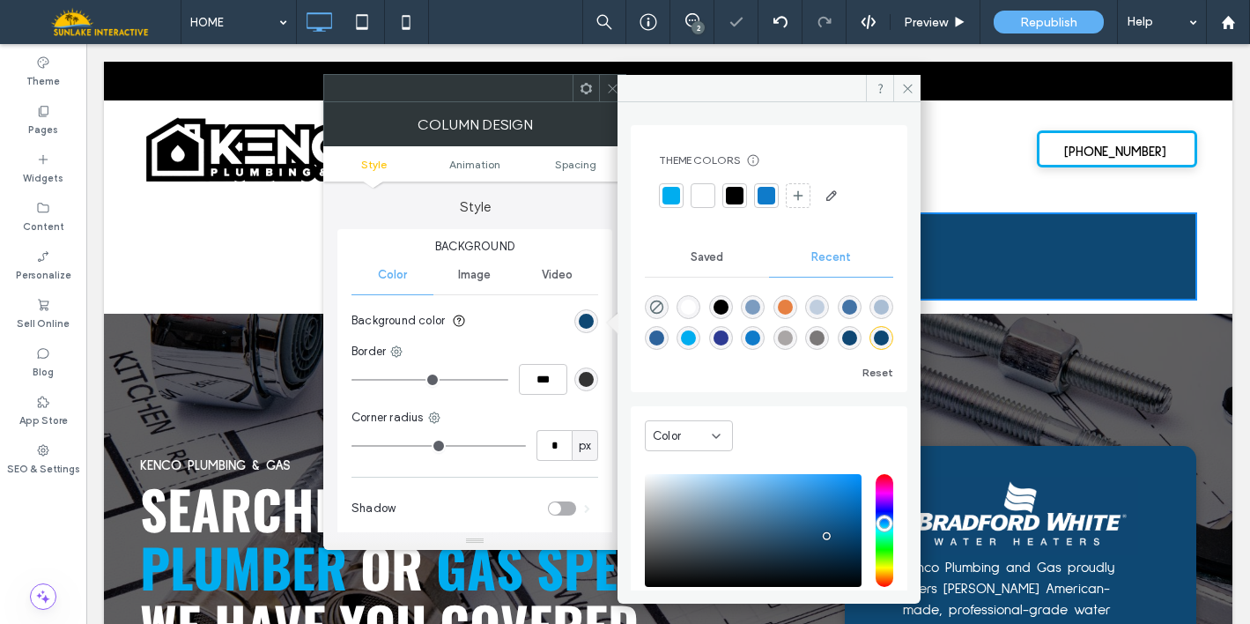
type input "*******"
click at [905, 93] on icon at bounding box center [907, 88] width 13 height 13
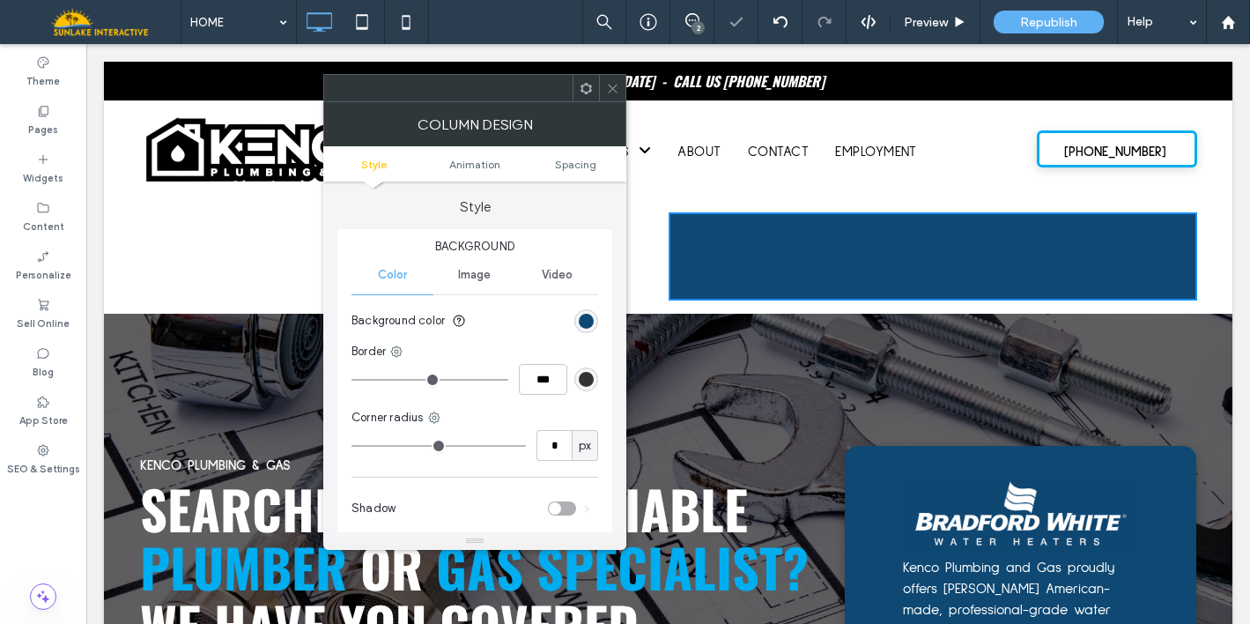
click at [992, 507] on img at bounding box center [1021, 516] width 236 height 78
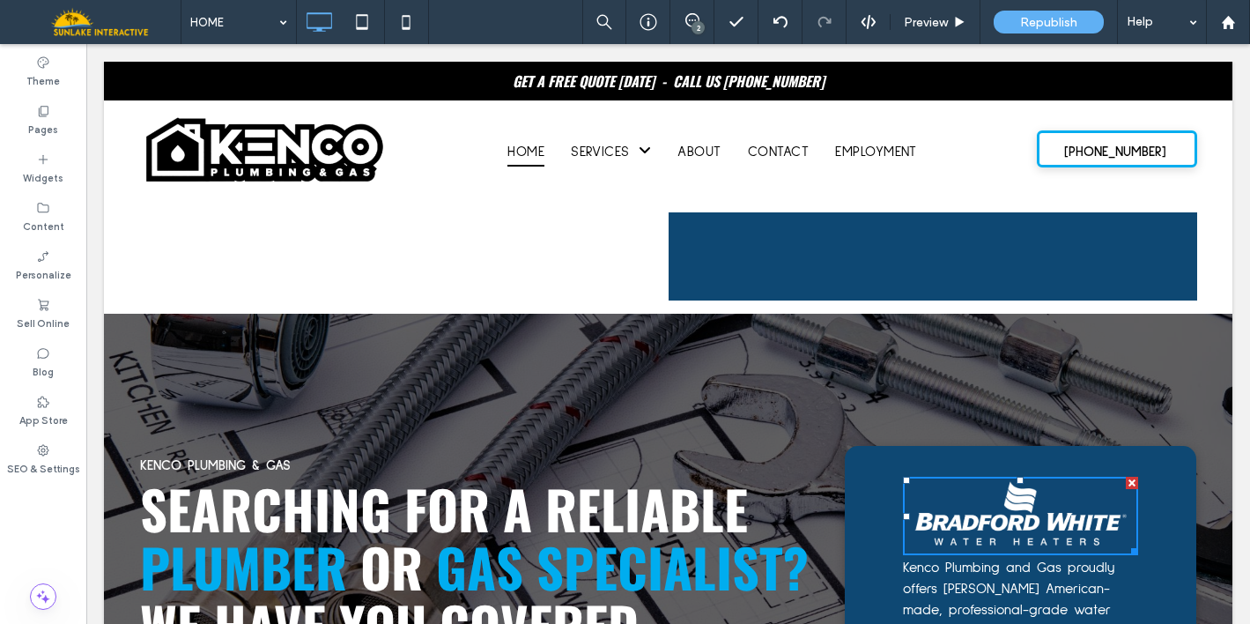
click at [822, 409] on div "KENCO PLUMBING & GAS SEARCHING FOR A RELIABLE PLUMBER OR GAS SPECIALIST? WE HAV…" at bounding box center [668, 631] width 1128 height 635
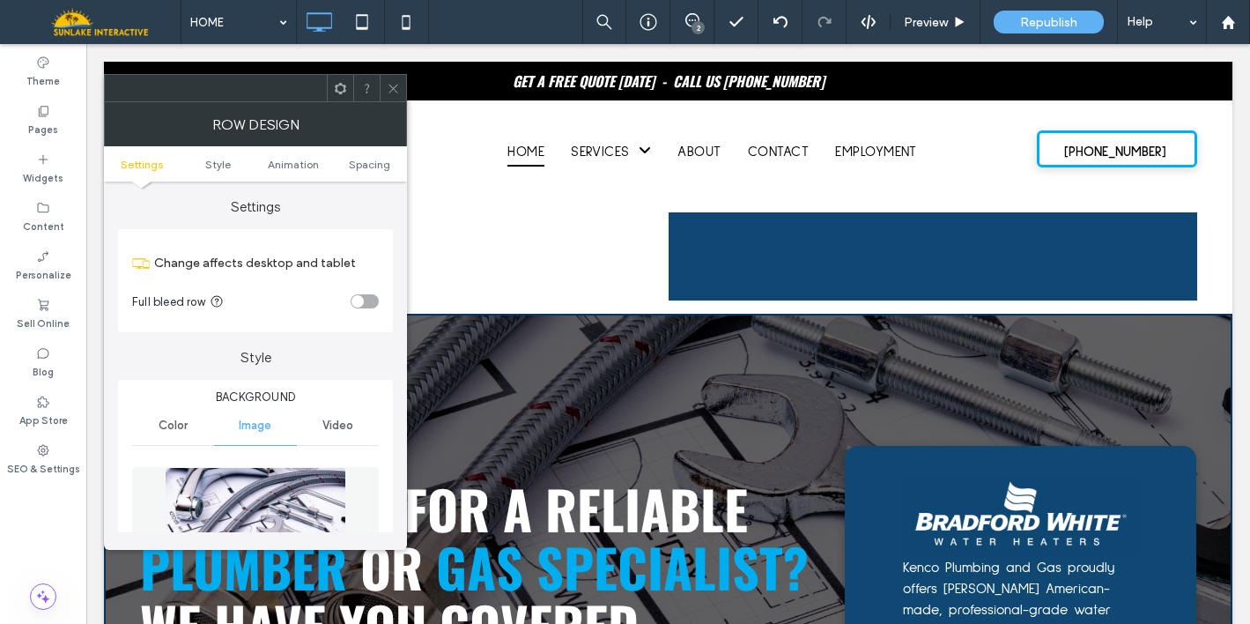
click at [385, 87] on div at bounding box center [393, 88] width 26 height 26
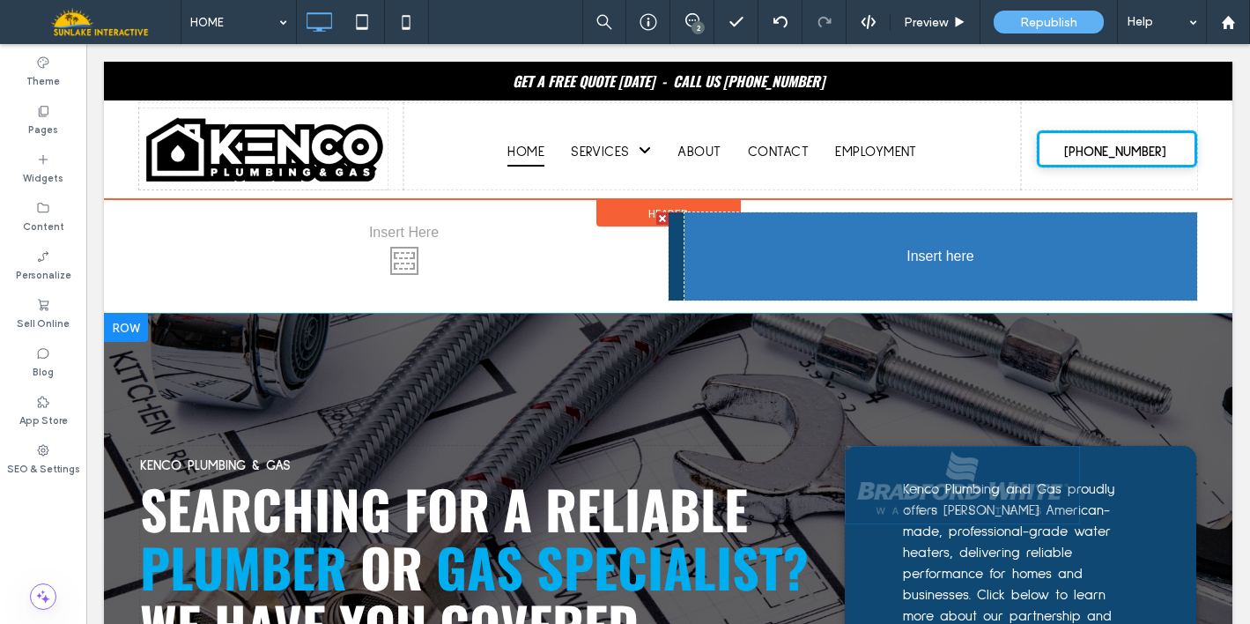
drag, startPoint x: 949, startPoint y: 513, endPoint x: 850, endPoint y: 269, distance: 263.2
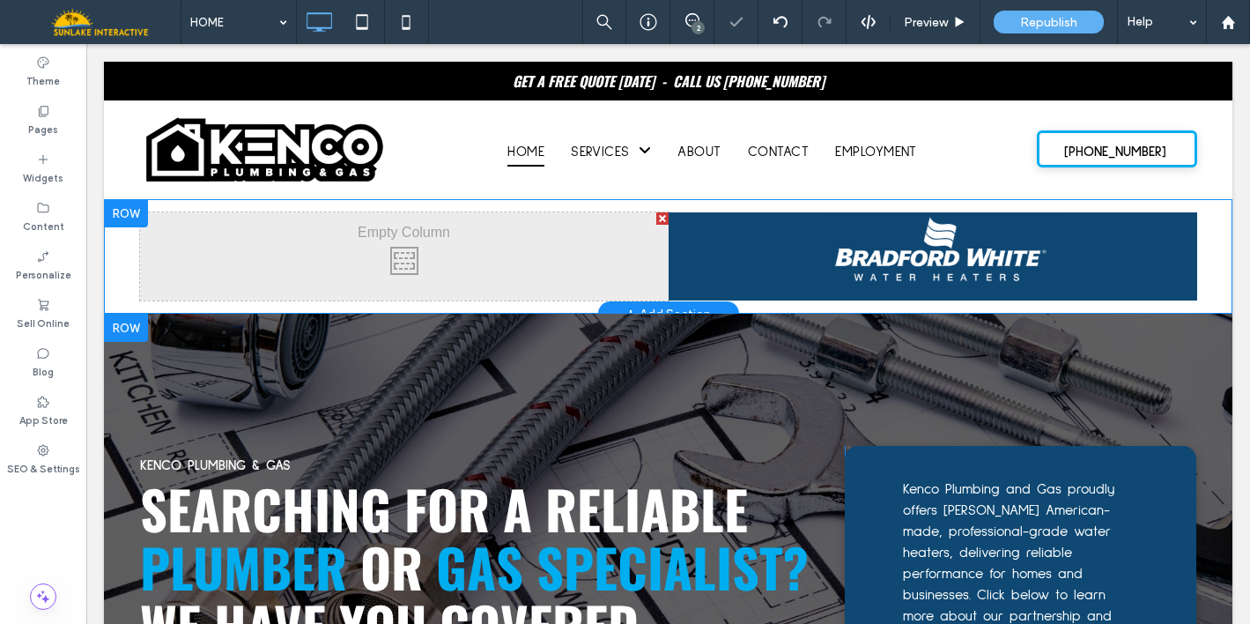
click at [688, 252] on div "Click To Paste Click To Paste" at bounding box center [933, 256] width 528 height 88
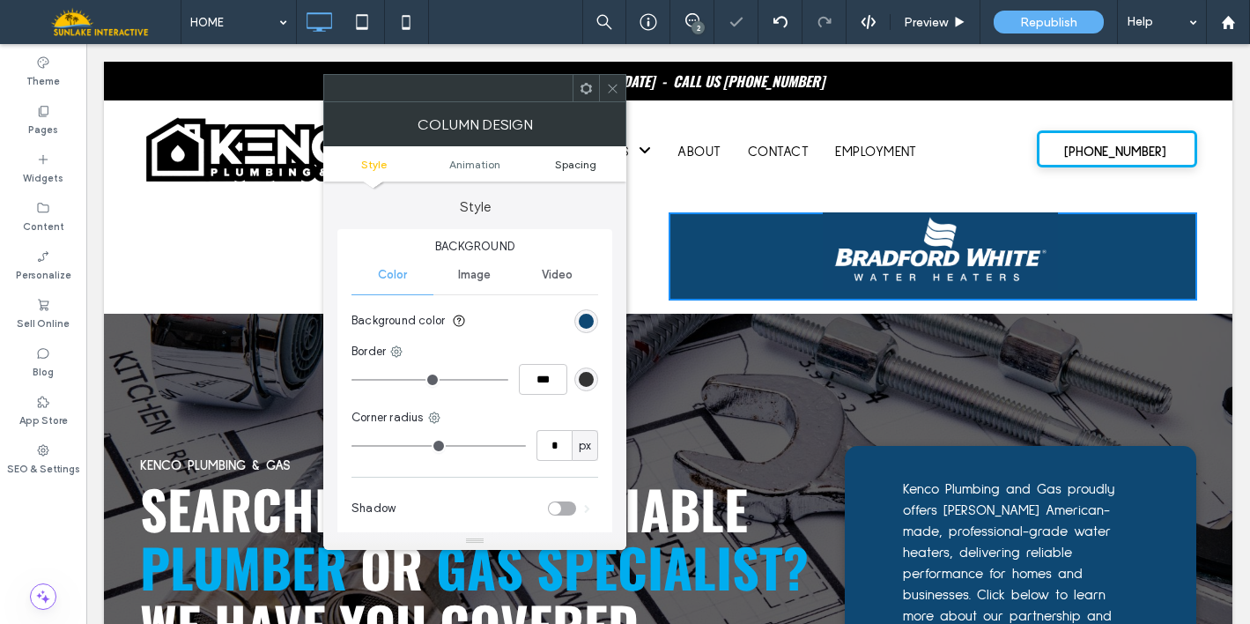
click at [589, 169] on span "Spacing" at bounding box center [575, 164] width 41 height 13
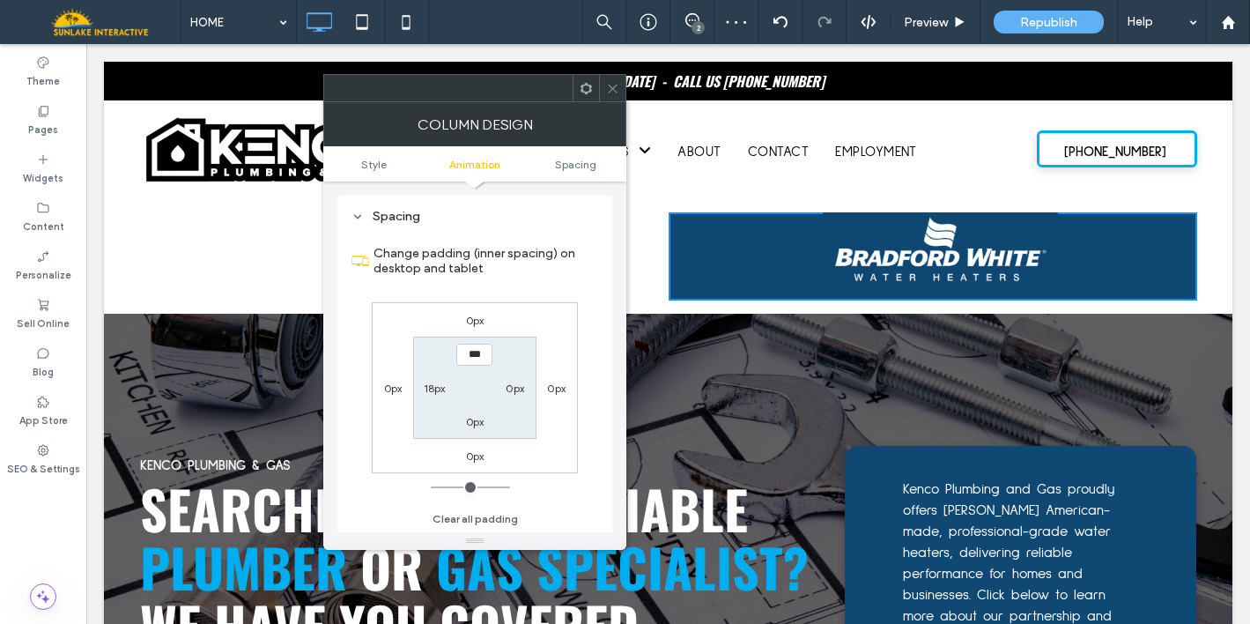
scroll to position [414, 0]
type input "****"
click at [434, 388] on label "18px" at bounding box center [435, 387] width 22 height 13
type input "**"
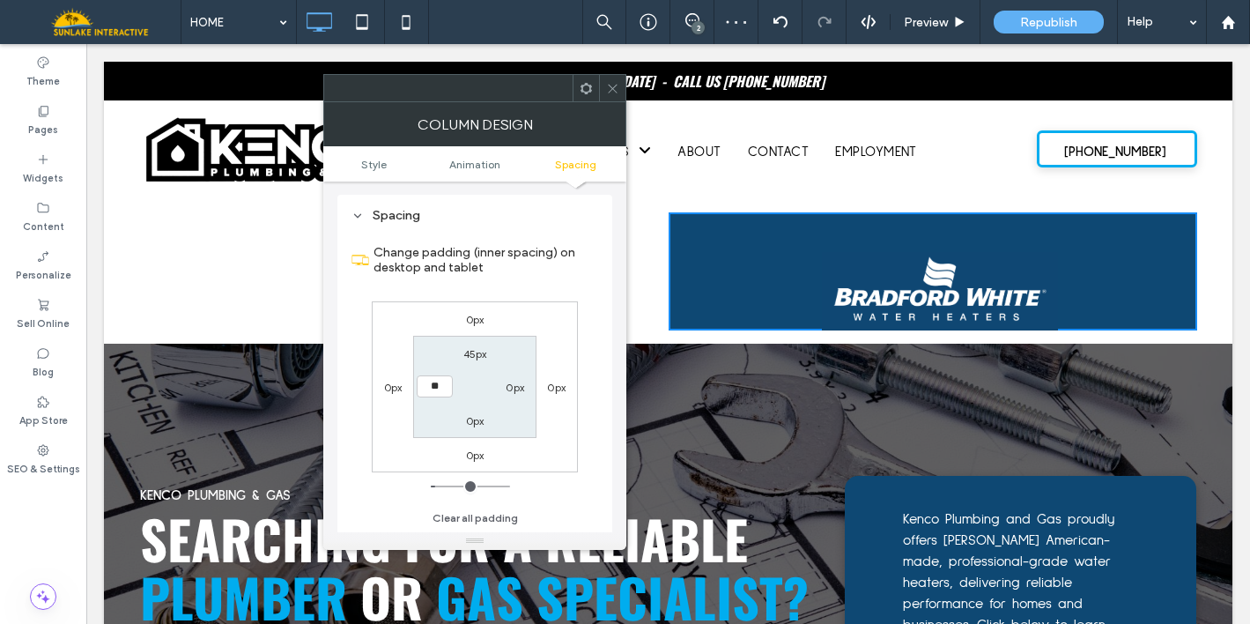
type input "**"
type input "****"
click at [510, 387] on label "0px" at bounding box center [515, 387] width 18 height 13
type input "*"
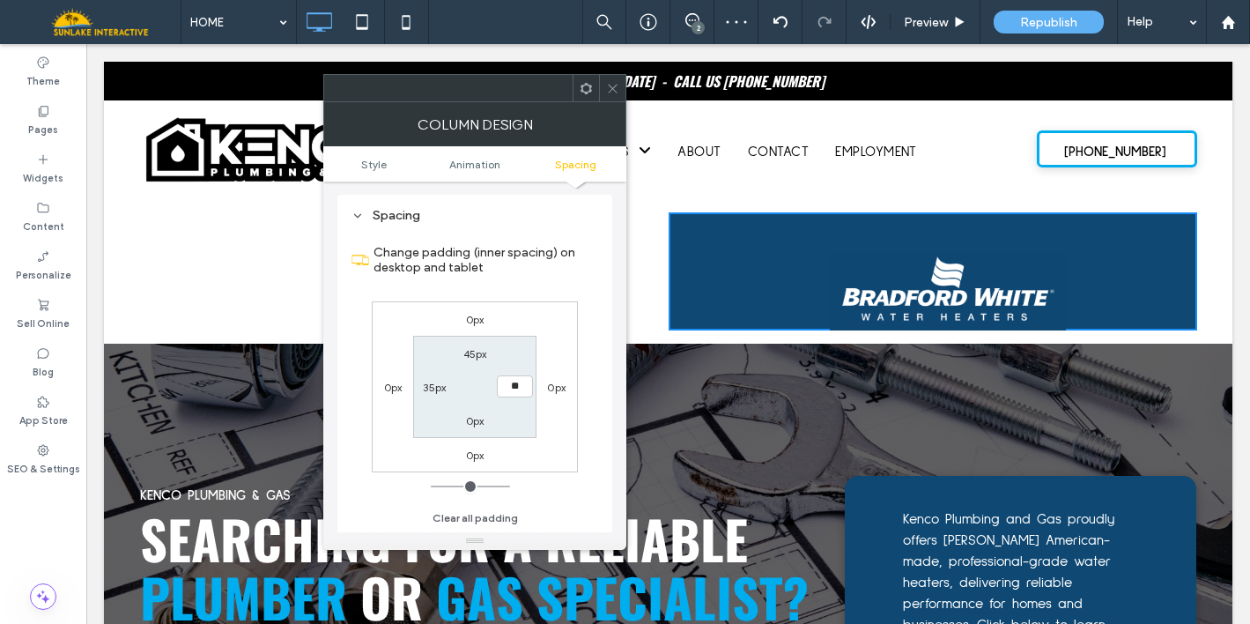
type input "**"
type input "****"
click at [474, 425] on label "0px" at bounding box center [475, 420] width 18 height 13
type input "*"
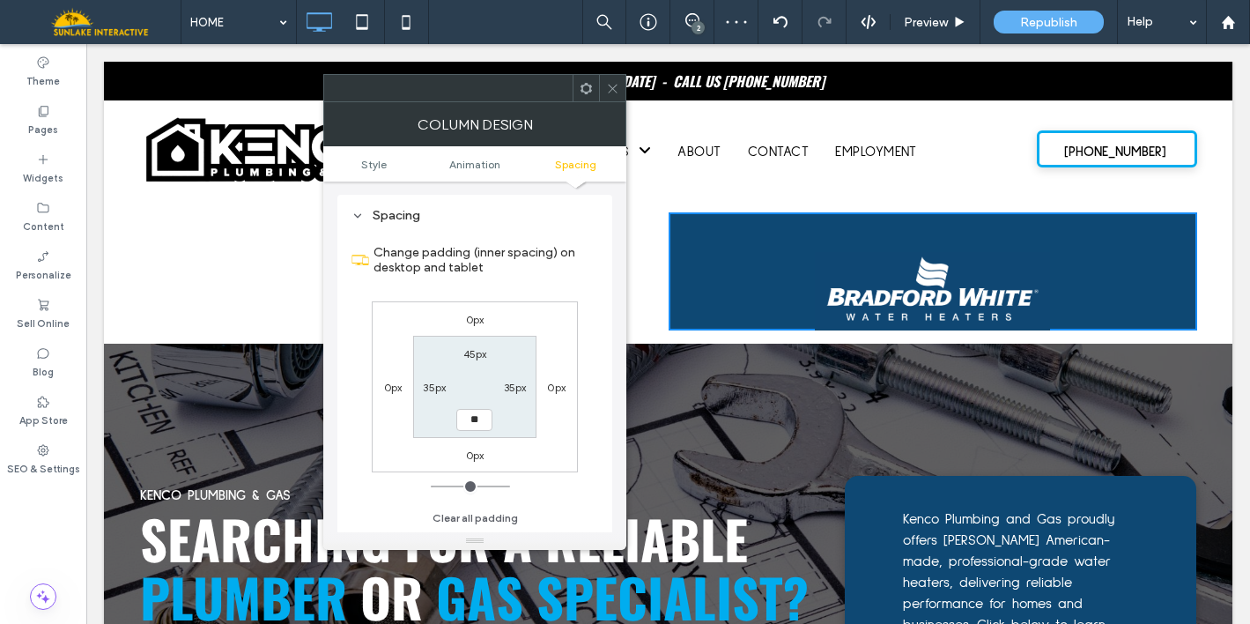
type input "**"
type input "****"
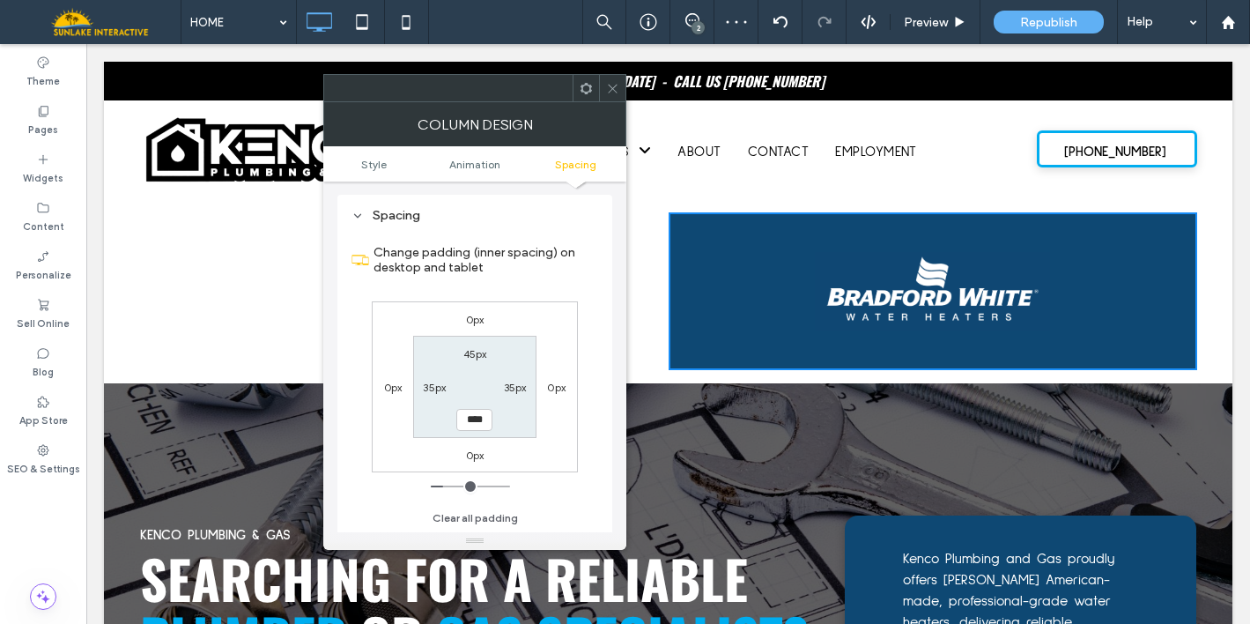
click at [609, 83] on icon at bounding box center [612, 88] width 13 height 13
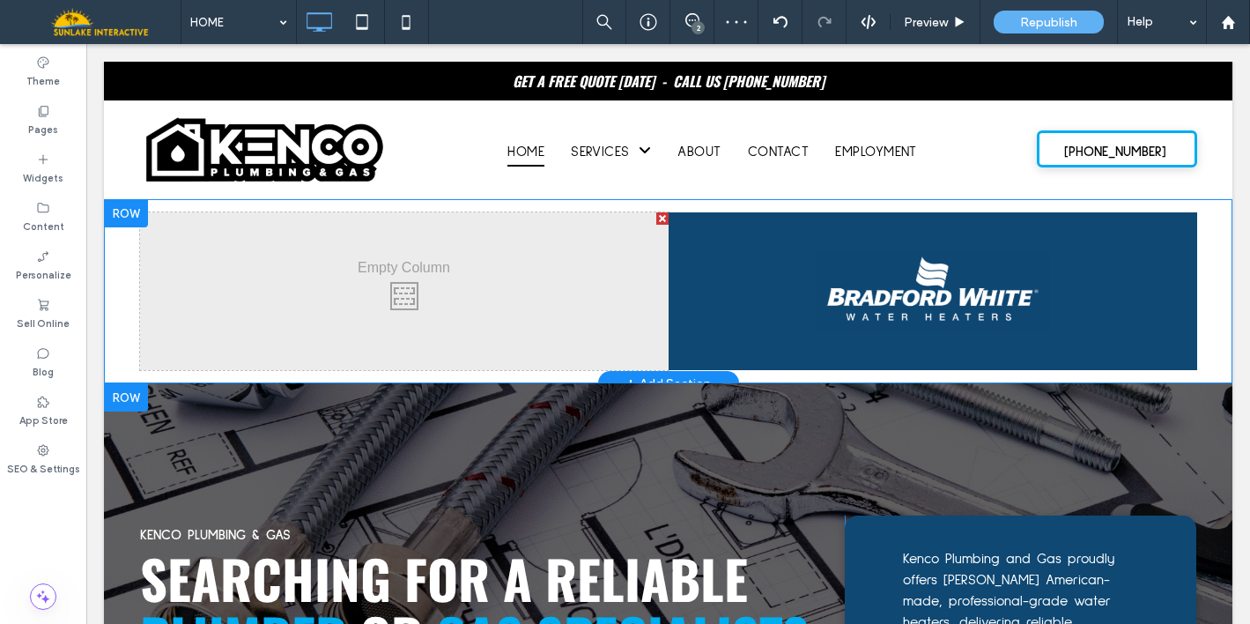
click at [825, 240] on div "Click To Paste Click To Paste" at bounding box center [933, 291] width 528 height 158
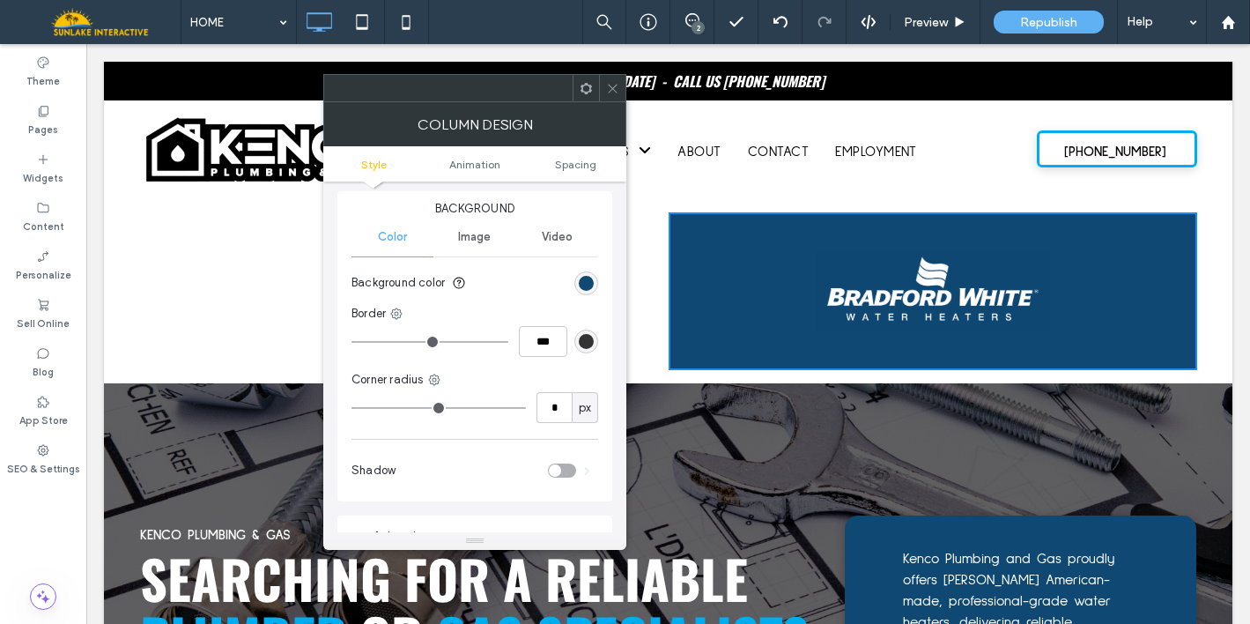
scroll to position [60, 0]
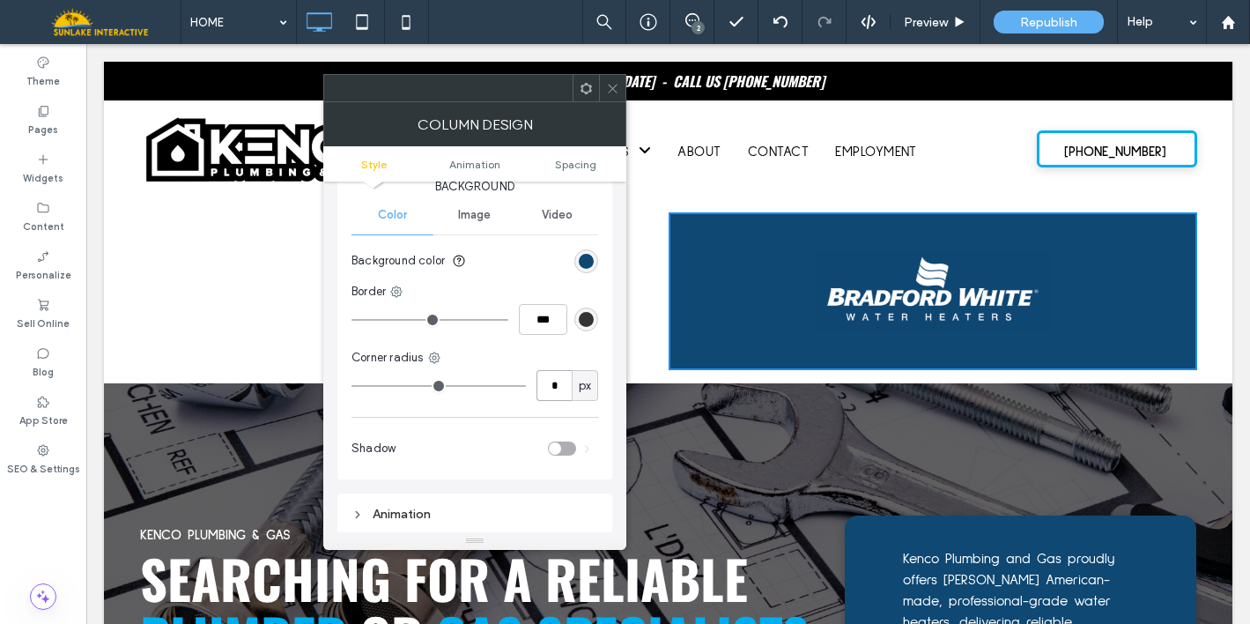
click at [551, 382] on input "*" at bounding box center [553, 385] width 35 height 31
type input "**"
click at [558, 447] on div "toggle" at bounding box center [555, 448] width 12 height 12
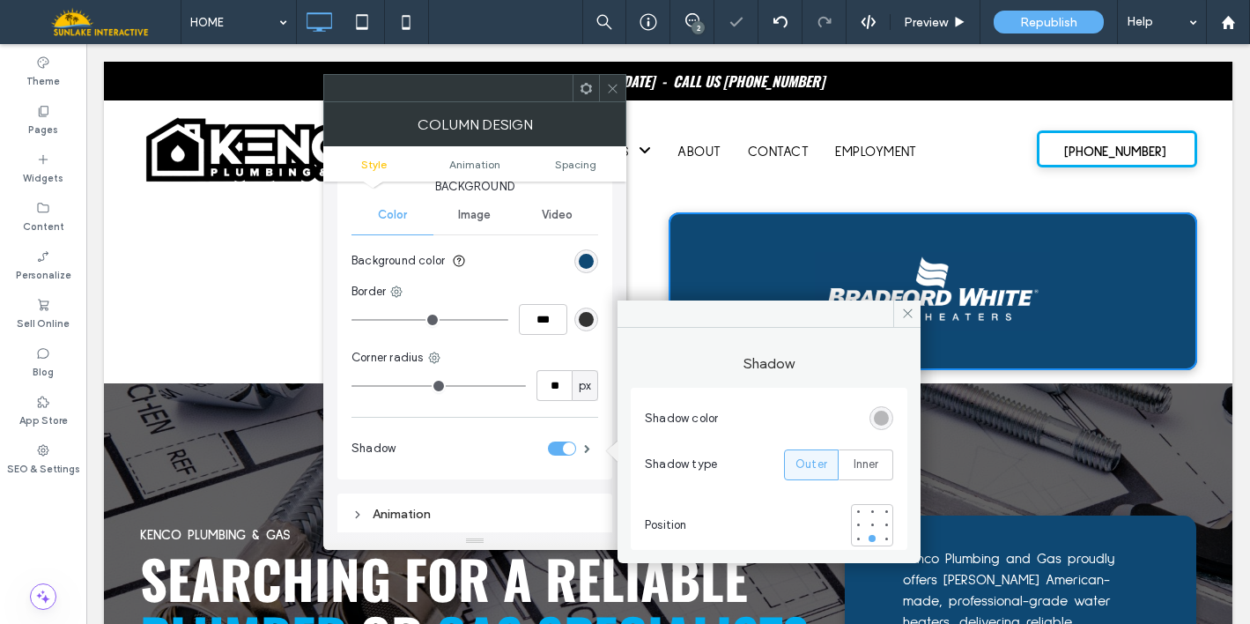
click at [619, 88] on div at bounding box center [612, 88] width 26 height 26
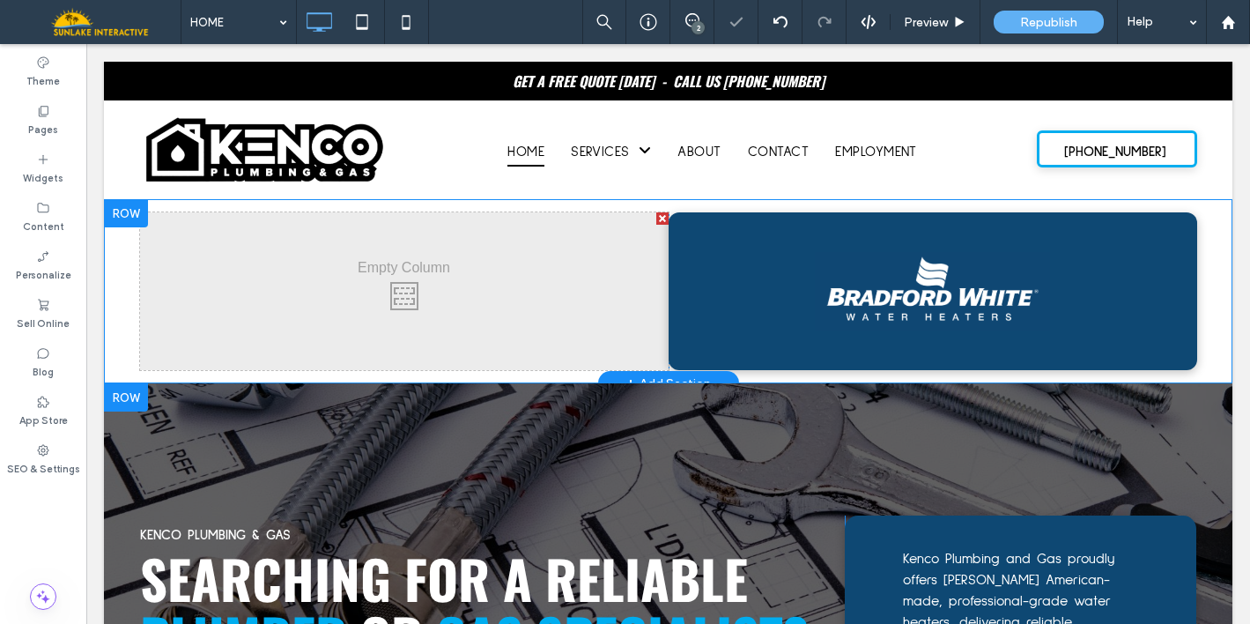
click at [123, 349] on div "Click To Paste Click To Paste Click To Paste Click To Paste Row + Add Section" at bounding box center [668, 291] width 1128 height 184
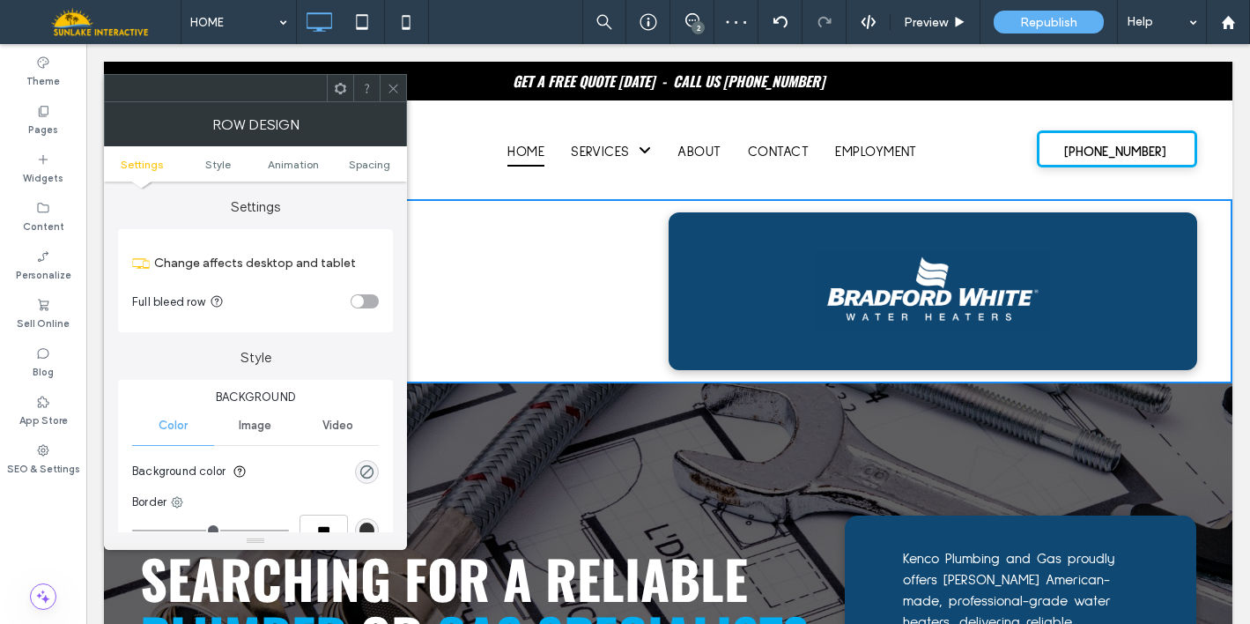
click at [266, 433] on div "Image" at bounding box center [255, 425] width 82 height 39
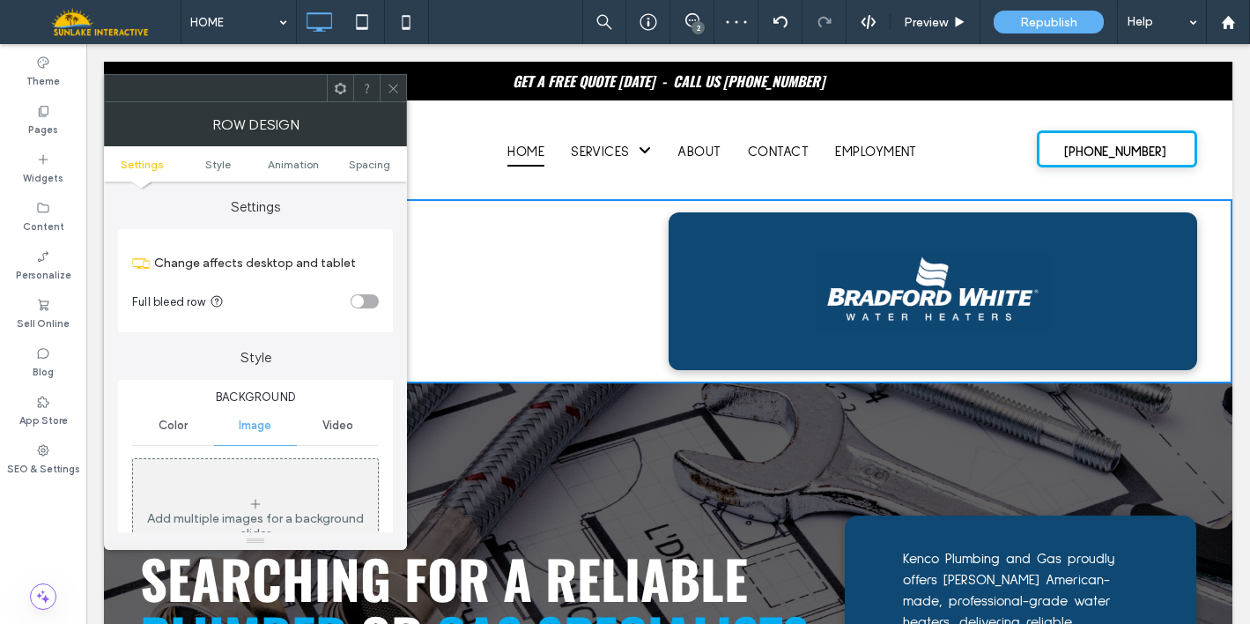
click at [286, 489] on div "Add multiple images for a background slider" at bounding box center [255, 519] width 245 height 116
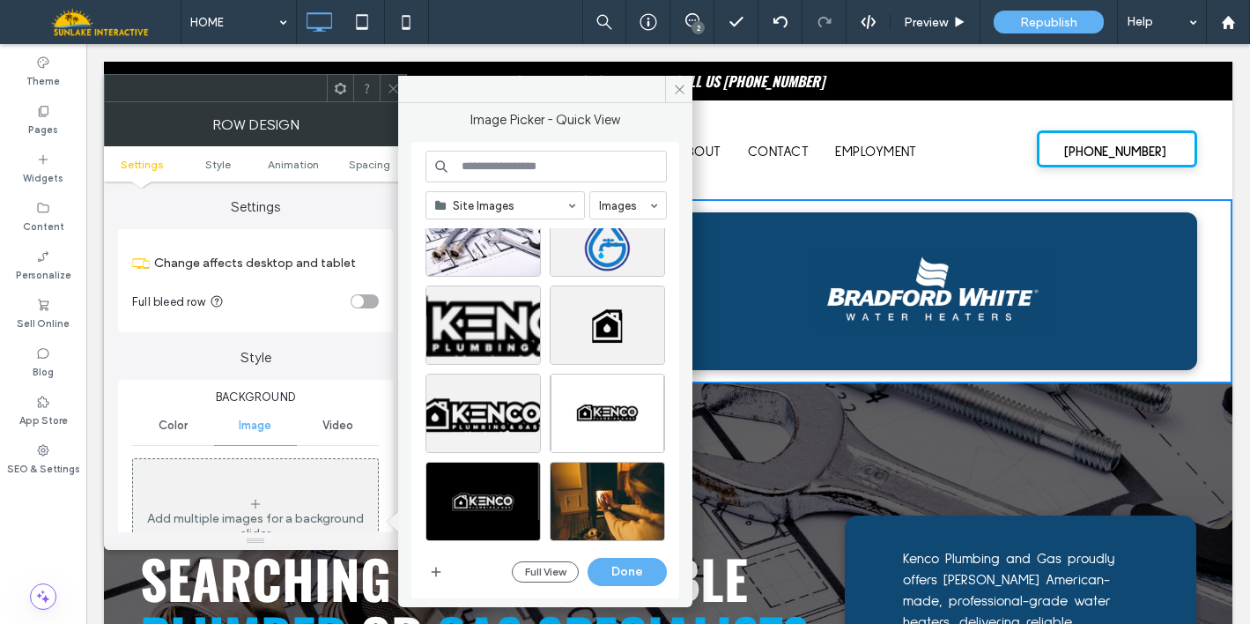
scroll to position [3051, 0]
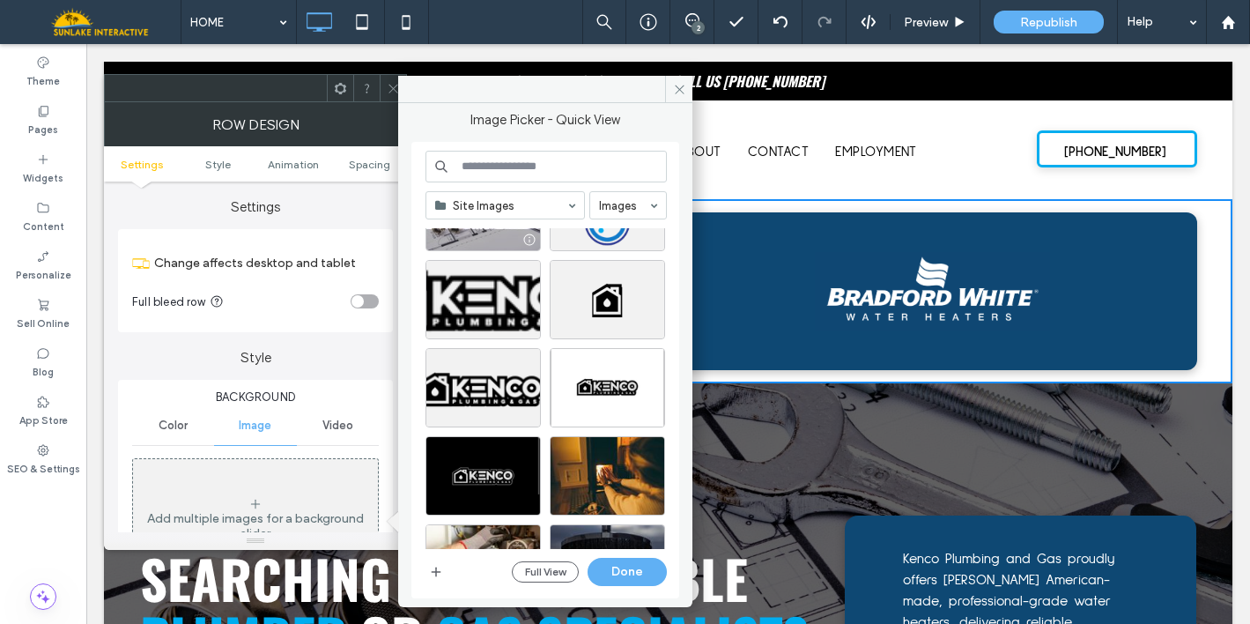
click at [494, 229] on div at bounding box center [483, 239] width 114 height 21
click at [485, 233] on div at bounding box center [483, 239] width 114 height 21
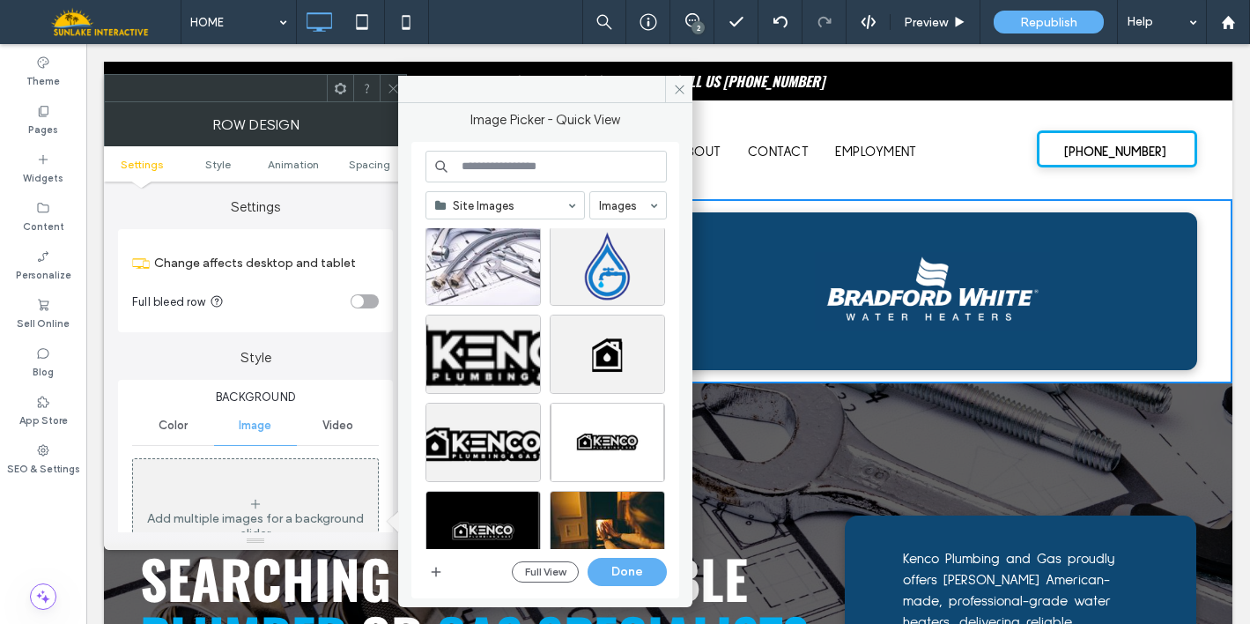
scroll to position [2993, 0]
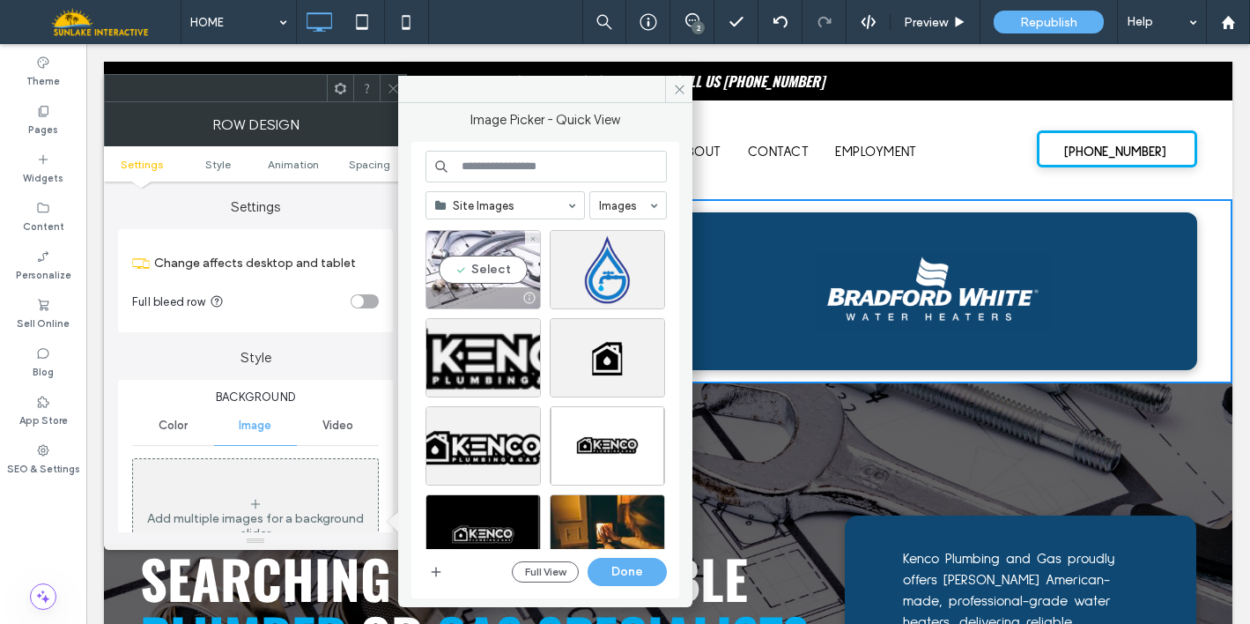
click at [496, 261] on div "Select" at bounding box center [482, 269] width 115 height 79
click at [615, 571] on button "Done" at bounding box center [626, 572] width 79 height 28
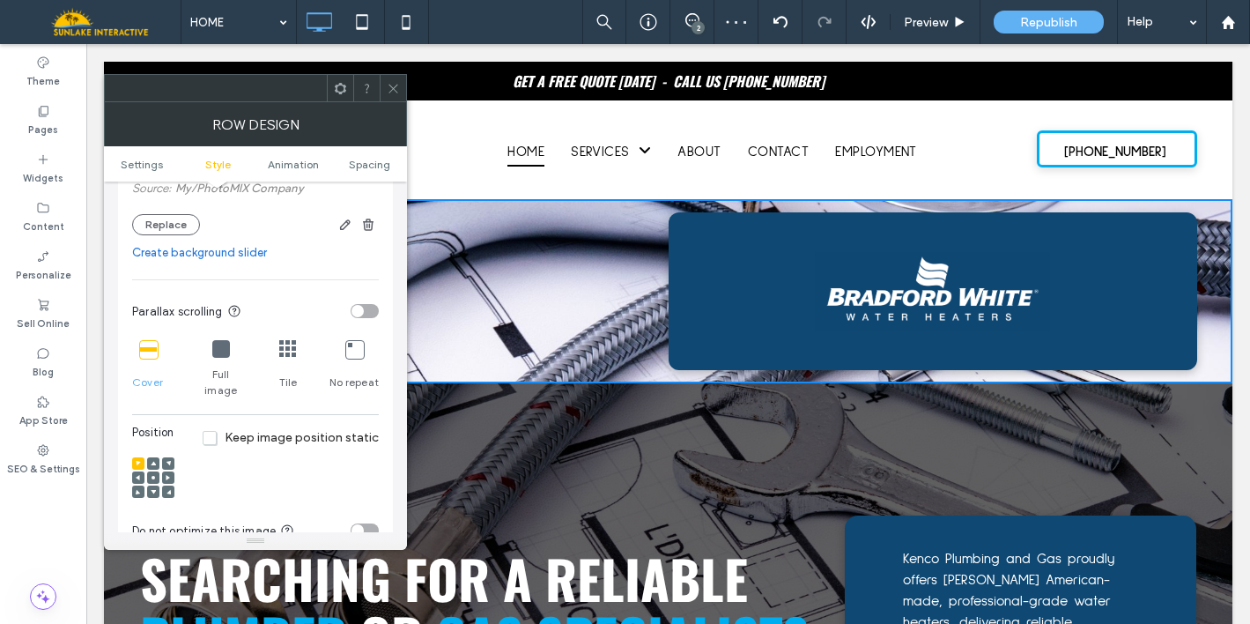
scroll to position [453, 0]
click at [156, 469] on div at bounding box center [153, 475] width 12 height 12
click at [151, 473] on icon at bounding box center [153, 475] width 5 height 5
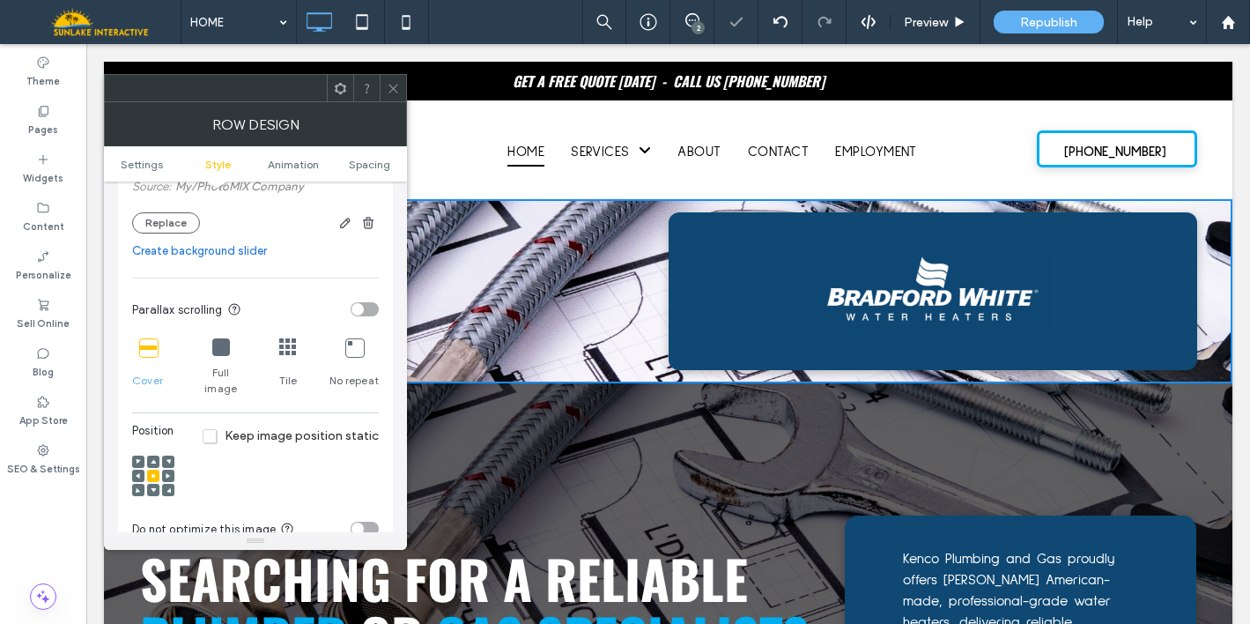
click at [136, 459] on icon at bounding box center [138, 461] width 5 height 5
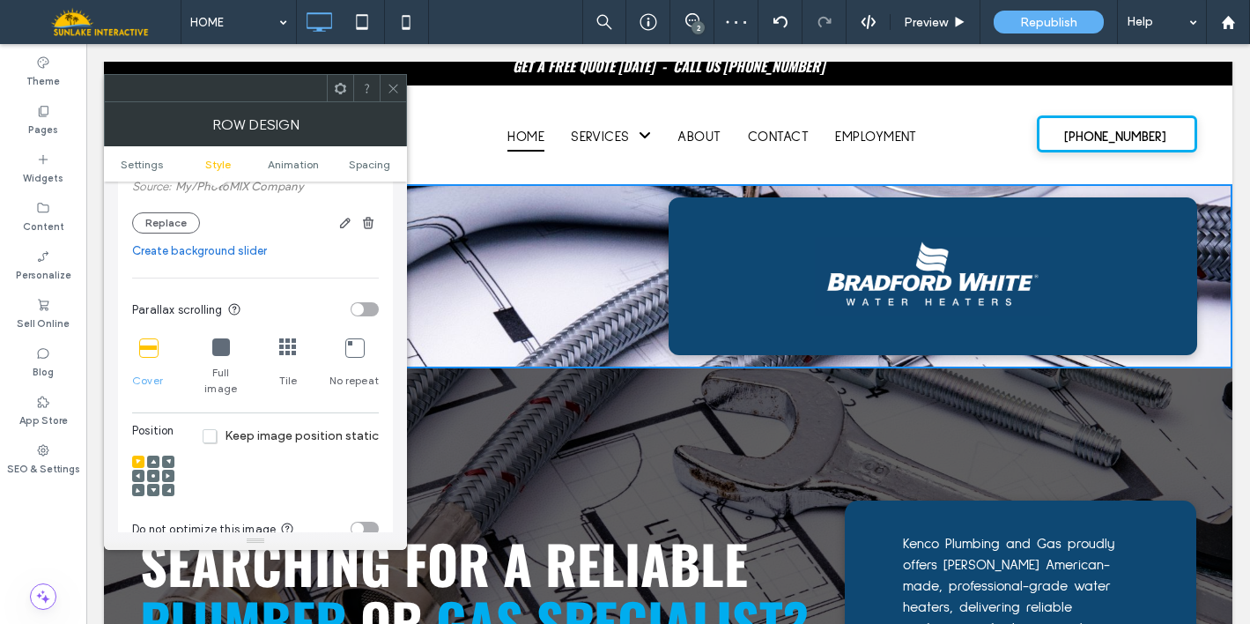
scroll to position [0, 0]
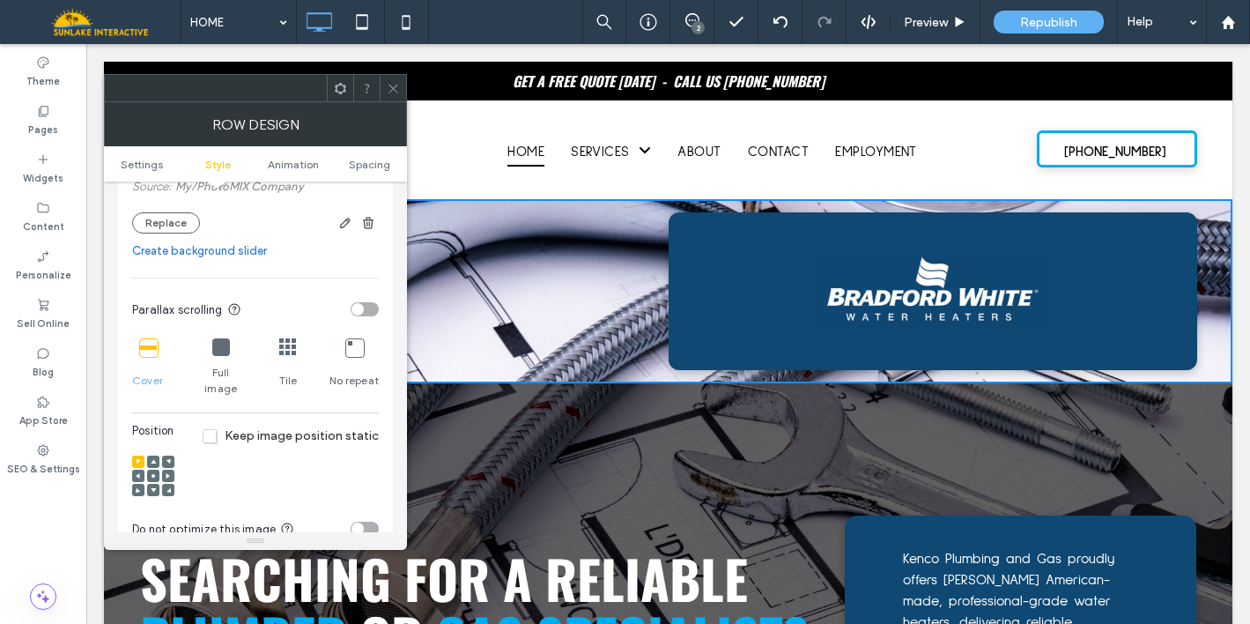
click at [219, 428] on span "Keep image position static" at bounding box center [291, 435] width 176 height 15
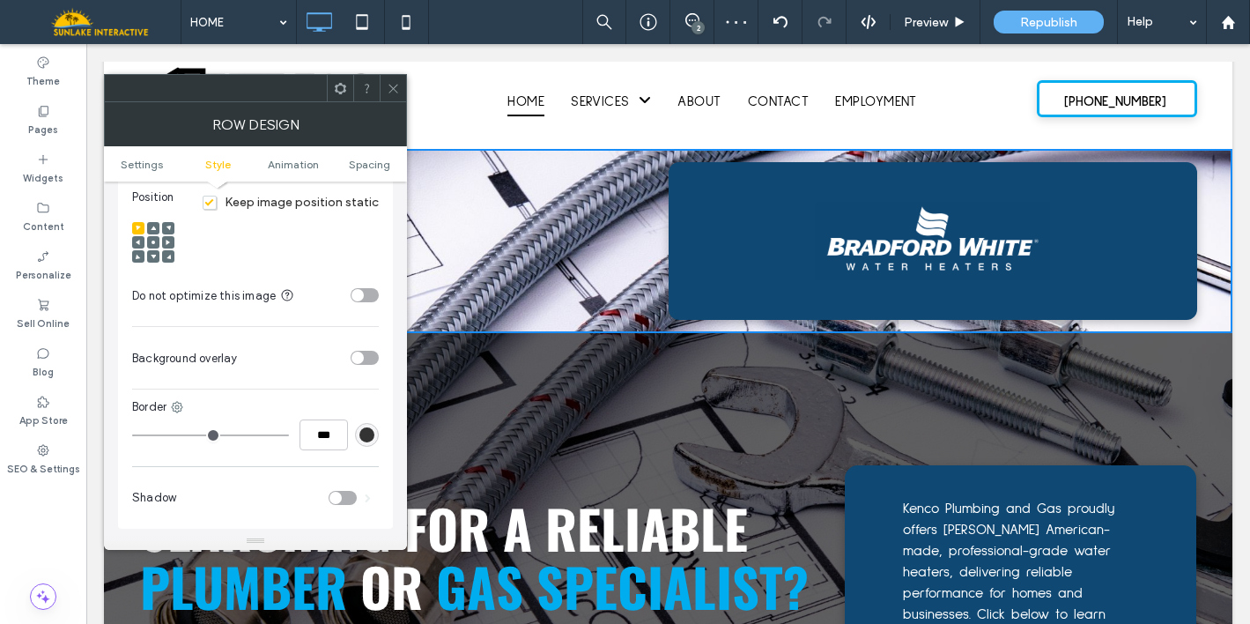
scroll to position [756, 0]
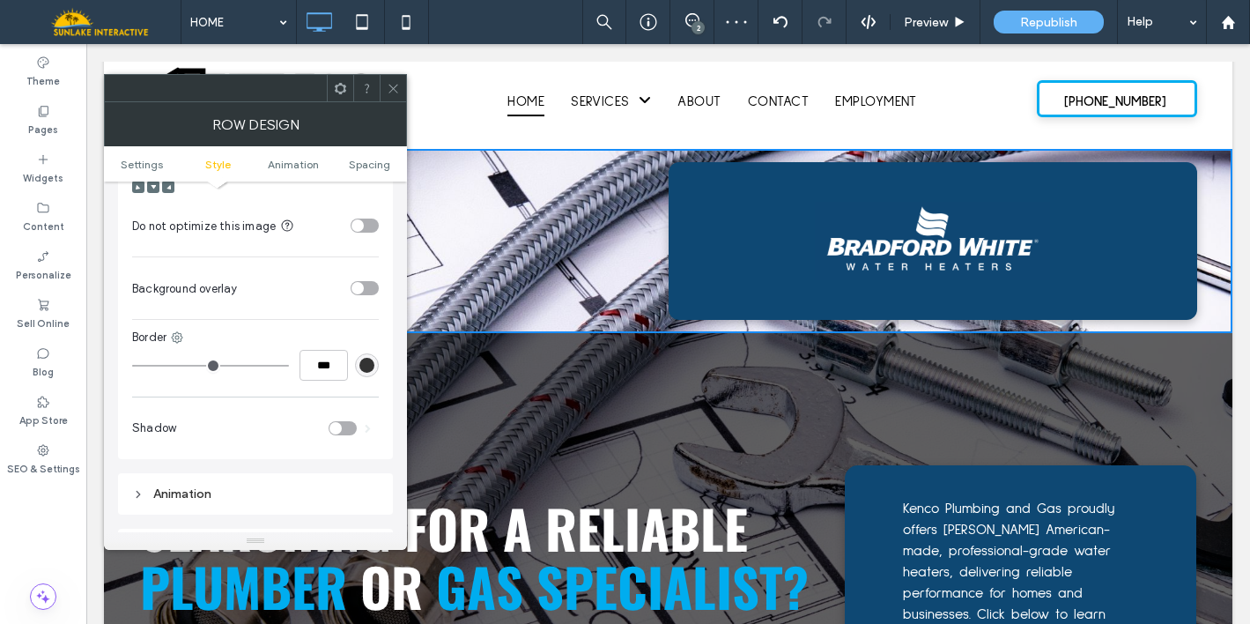
click at [354, 282] on div "toggle" at bounding box center [357, 288] width 12 height 12
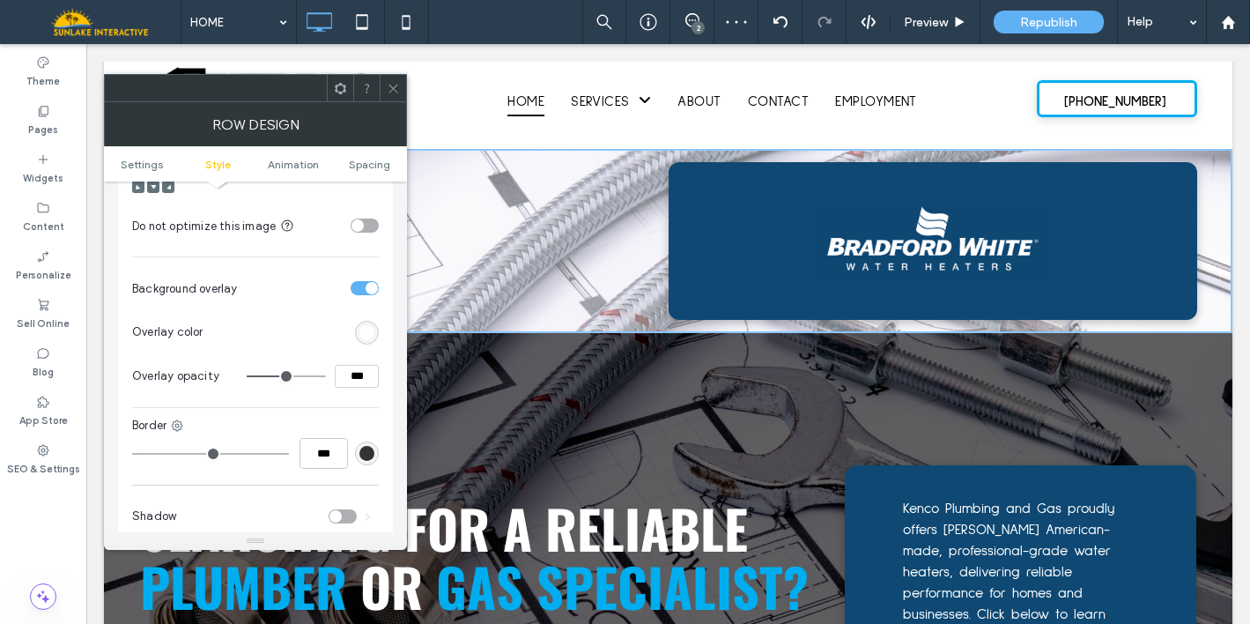
click at [373, 331] on section "Overlay color" at bounding box center [255, 332] width 247 height 44
click at [371, 325] on div "rgb(255,255,255)" at bounding box center [366, 332] width 15 height 15
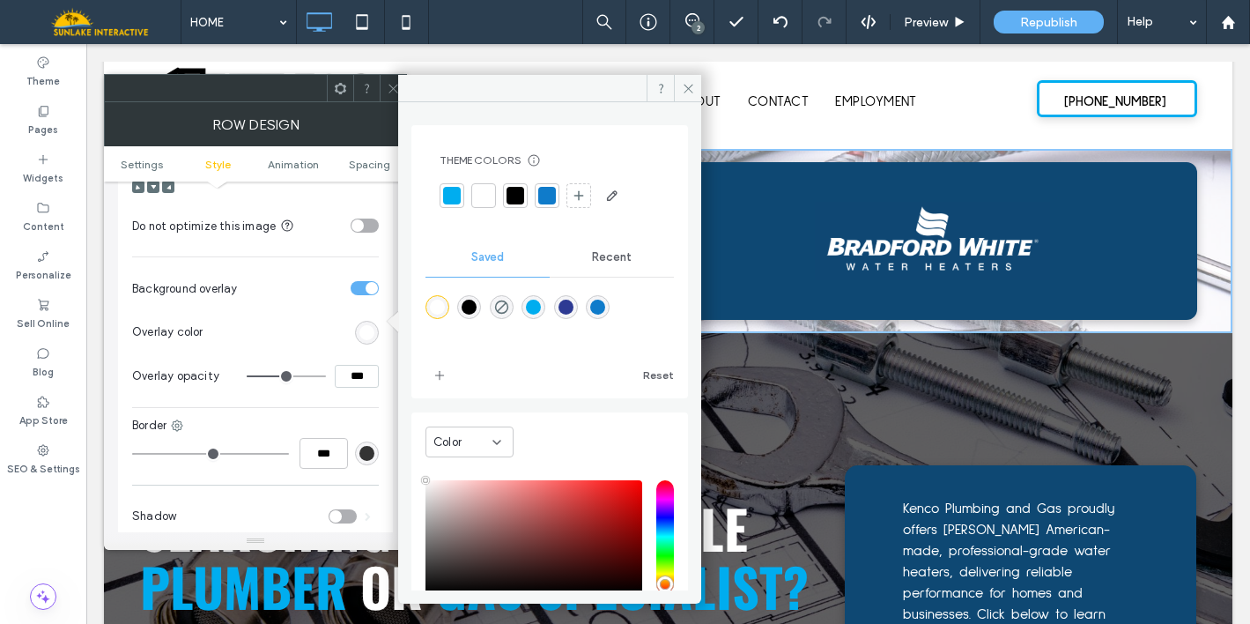
click at [515, 199] on div at bounding box center [515, 196] width 18 height 18
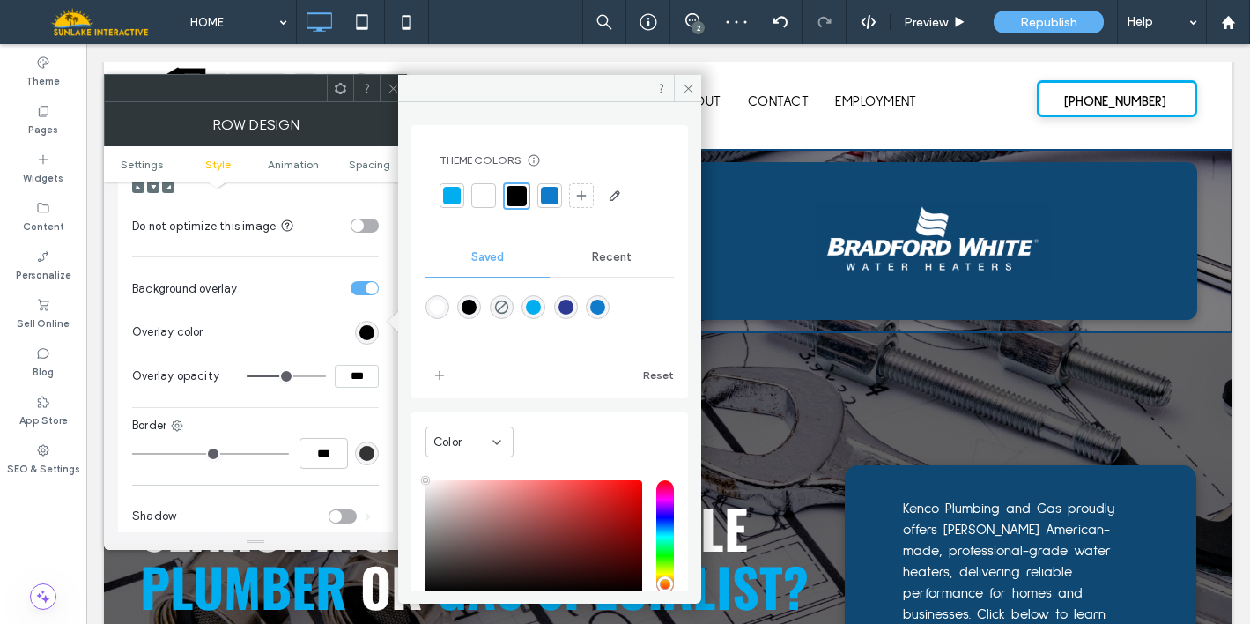
type input "**"
type input "***"
click at [299, 375] on input "range" at bounding box center [286, 376] width 79 height 2
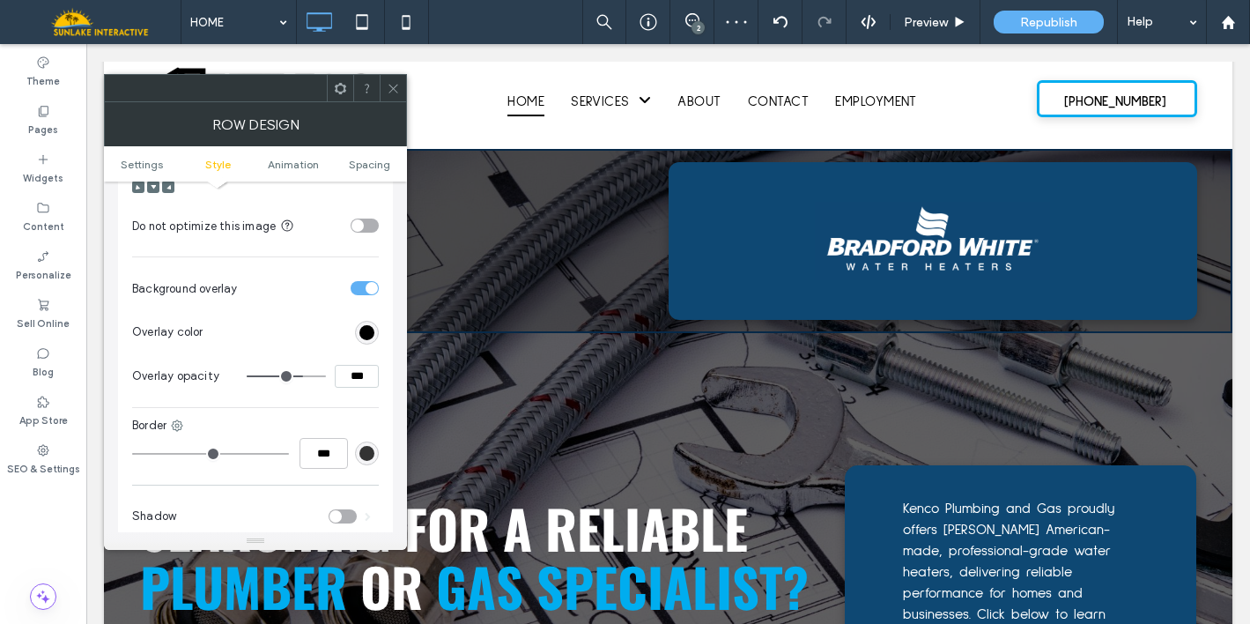
type input "**"
type input "***"
click at [289, 375] on input "range" at bounding box center [286, 376] width 79 height 2
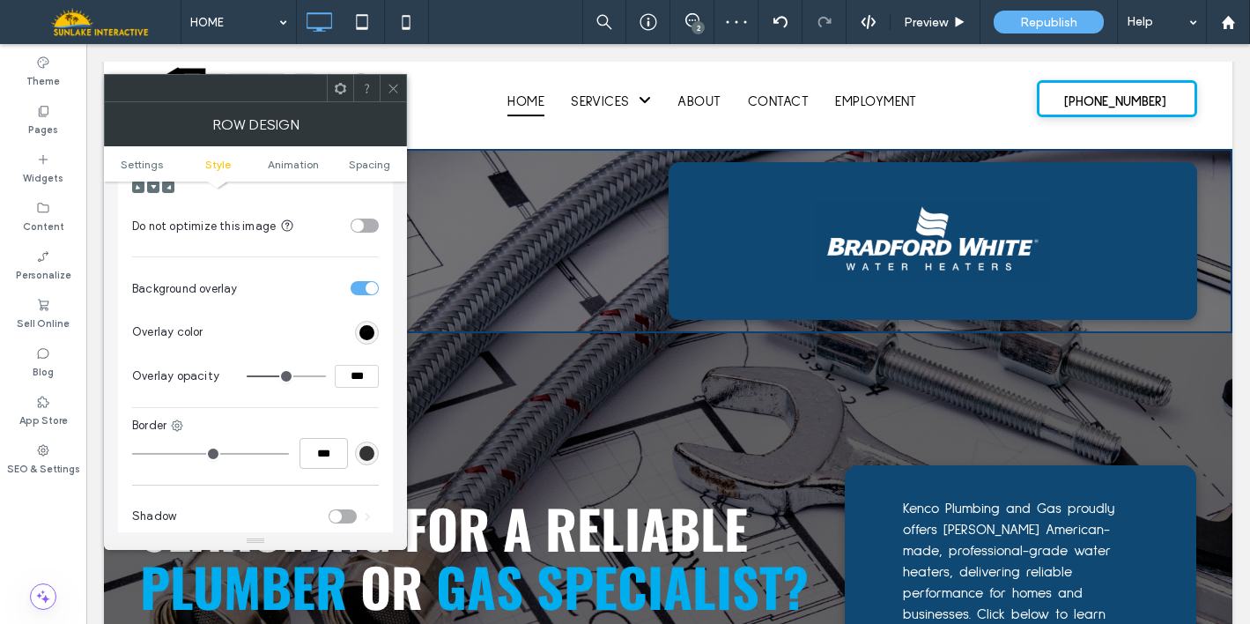
type input "**"
type input "***"
type input "**"
type input "***"
type input "**"
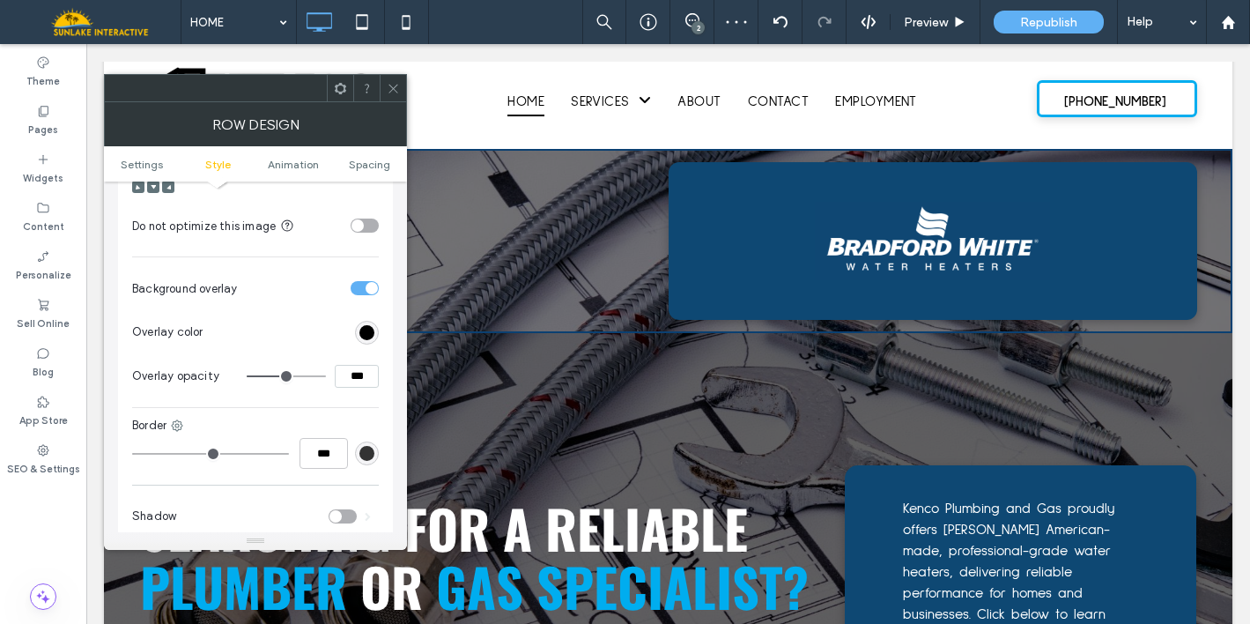
type input "***"
type input "**"
type input "***"
type input "**"
click at [292, 375] on input "range" at bounding box center [286, 376] width 79 height 2
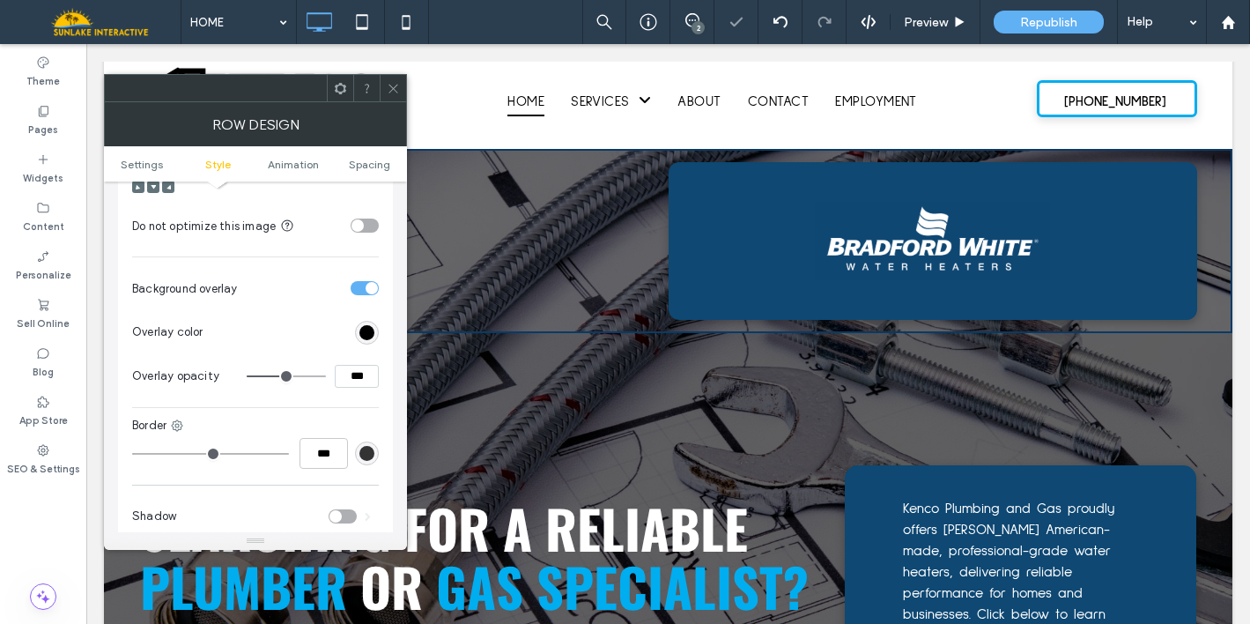
click at [394, 92] on icon at bounding box center [393, 88] width 13 height 13
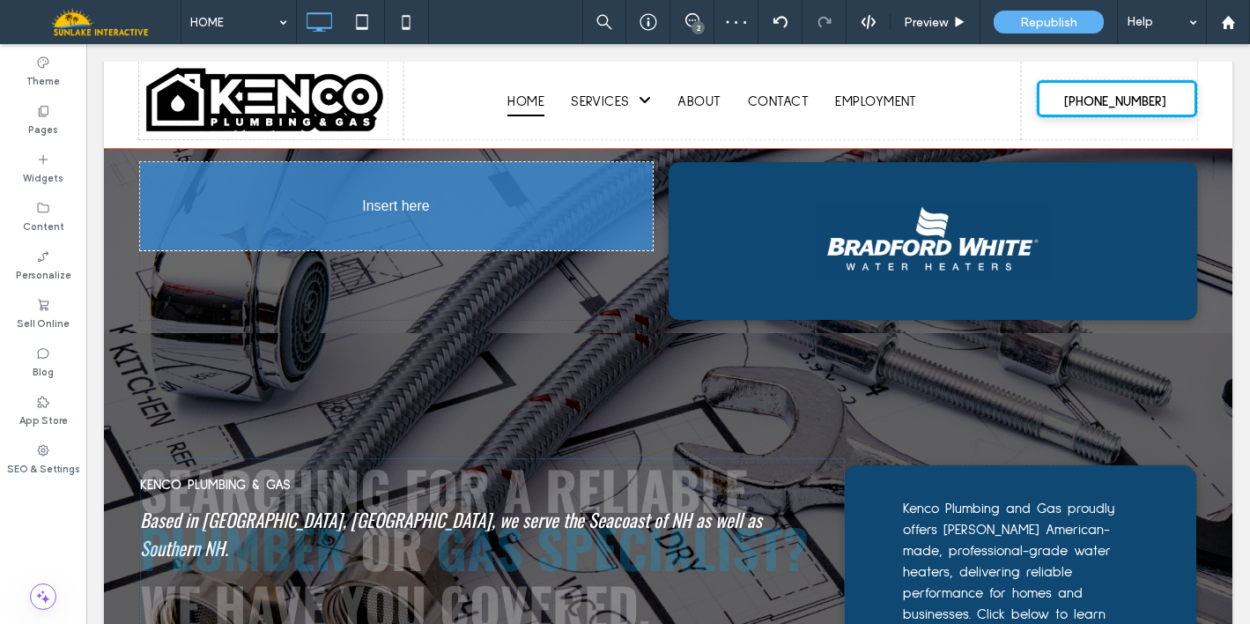
drag, startPoint x: 347, startPoint y: 526, endPoint x: 363, endPoint y: 227, distance: 299.0
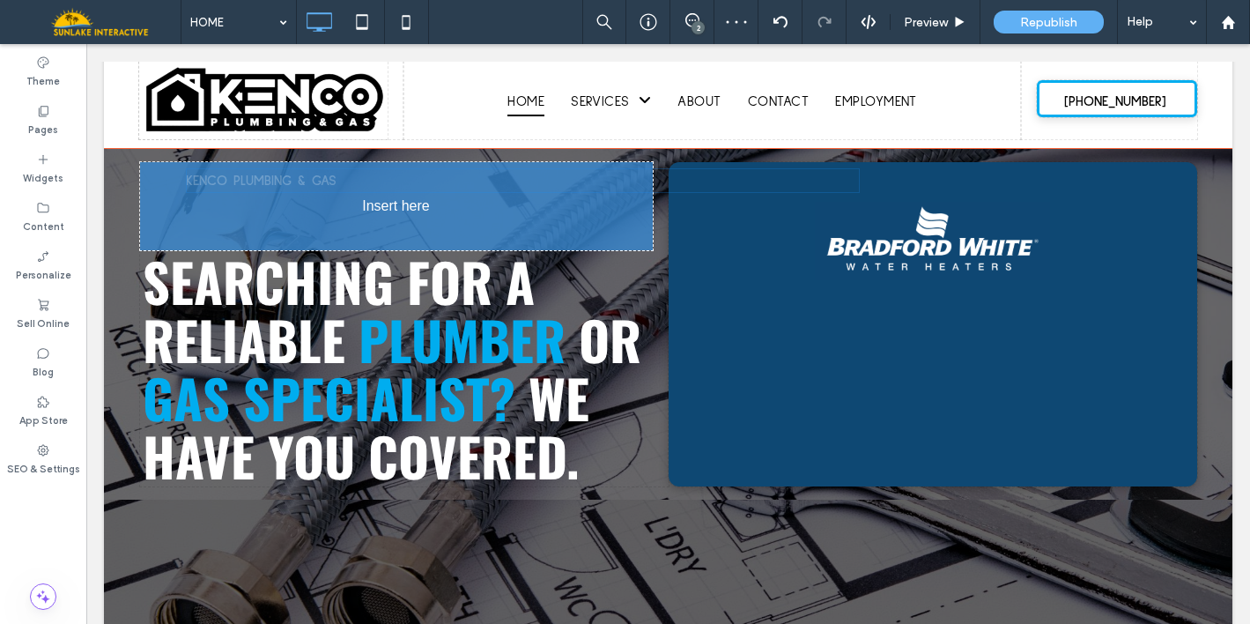
drag, startPoint x: 231, startPoint y: 562, endPoint x: 277, endPoint y: 182, distance: 382.4
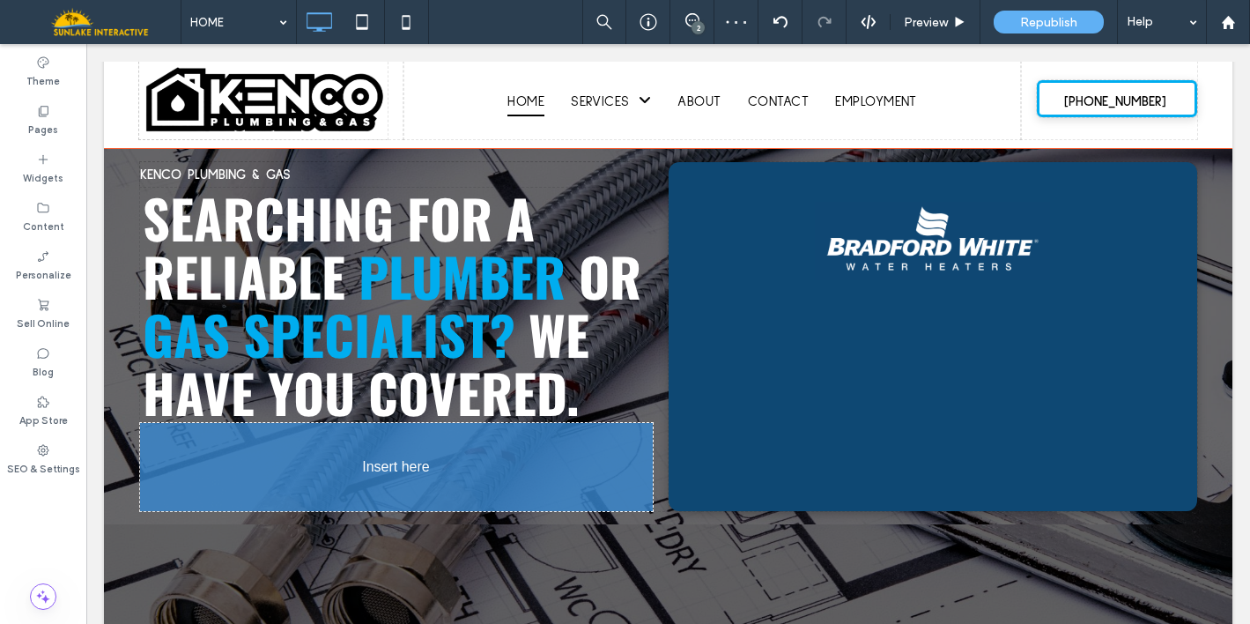
drag, startPoint x: 217, startPoint y: 588, endPoint x: 218, endPoint y: 470, distance: 118.0
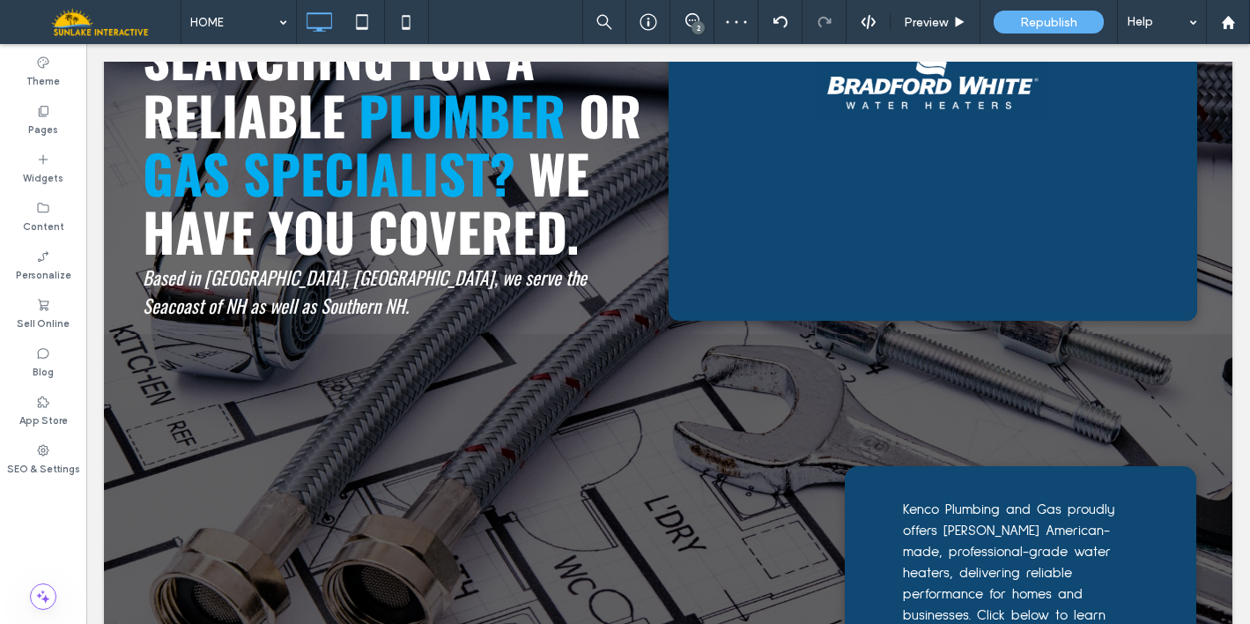
scroll to position [221, 0]
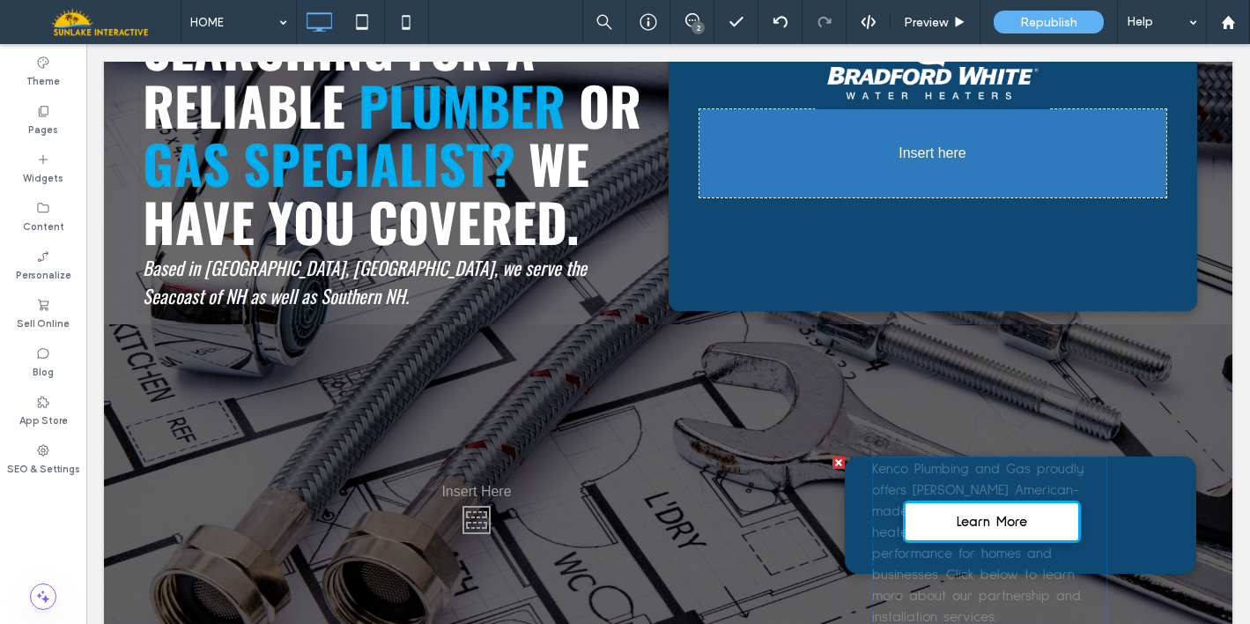
drag, startPoint x: 918, startPoint y: 531, endPoint x: 906, endPoint y: 171, distance: 360.4
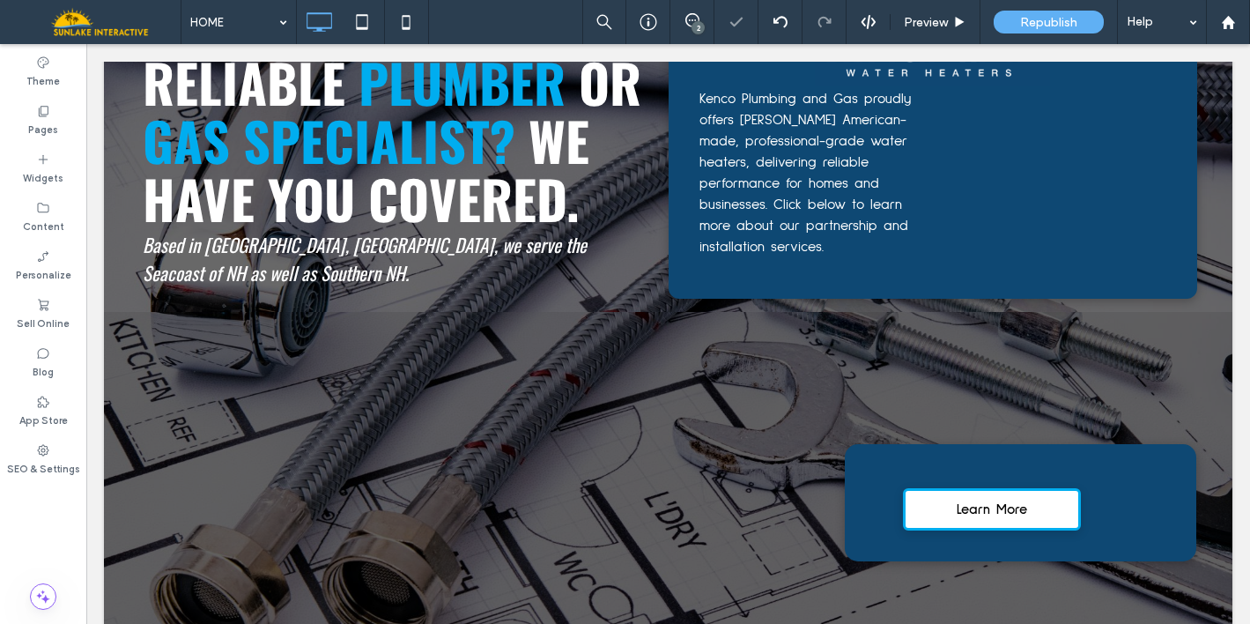
scroll to position [248, 0]
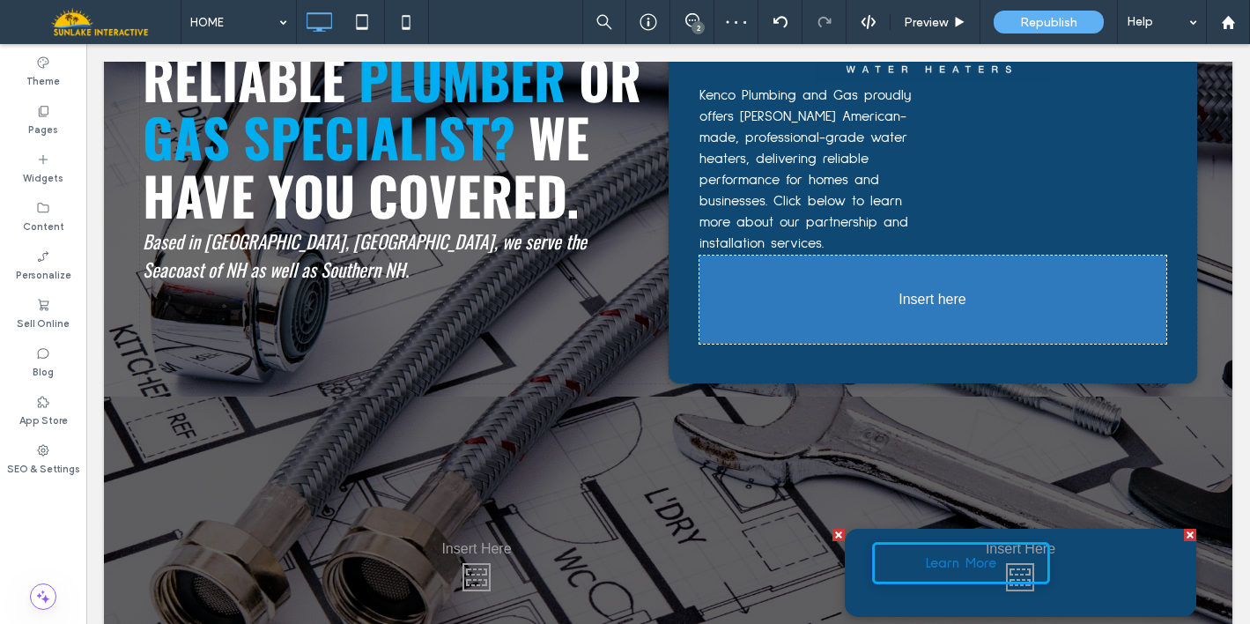
drag, startPoint x: 923, startPoint y: 514, endPoint x: 892, endPoint y: 311, distance: 204.9
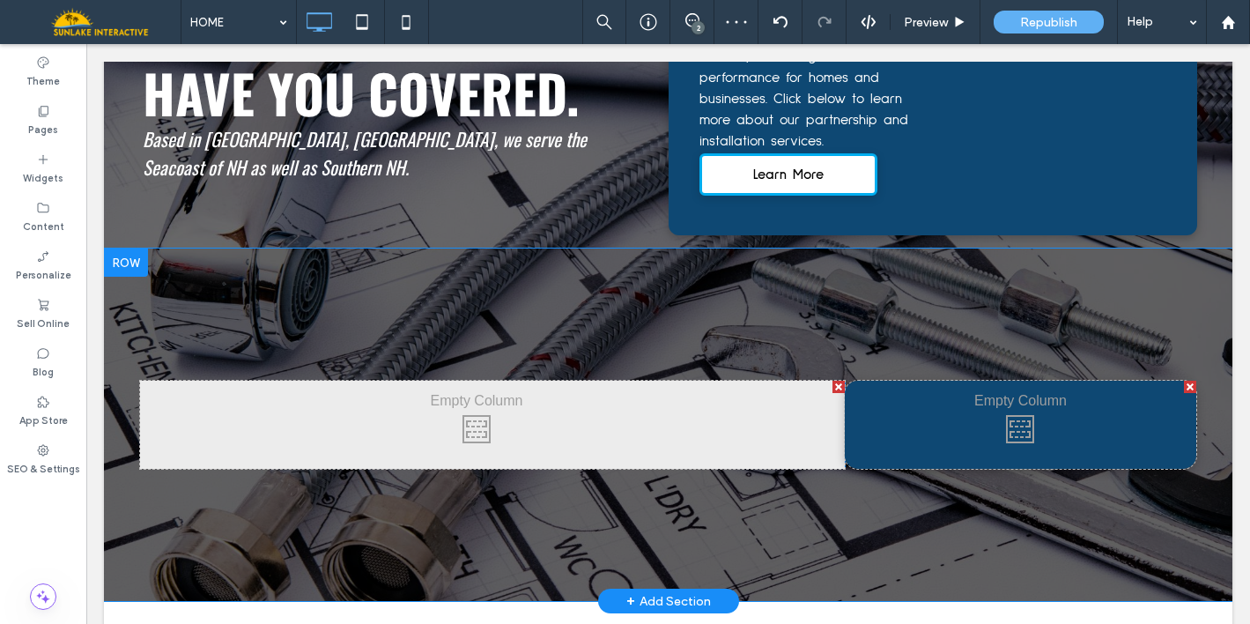
scroll to position [390, 0]
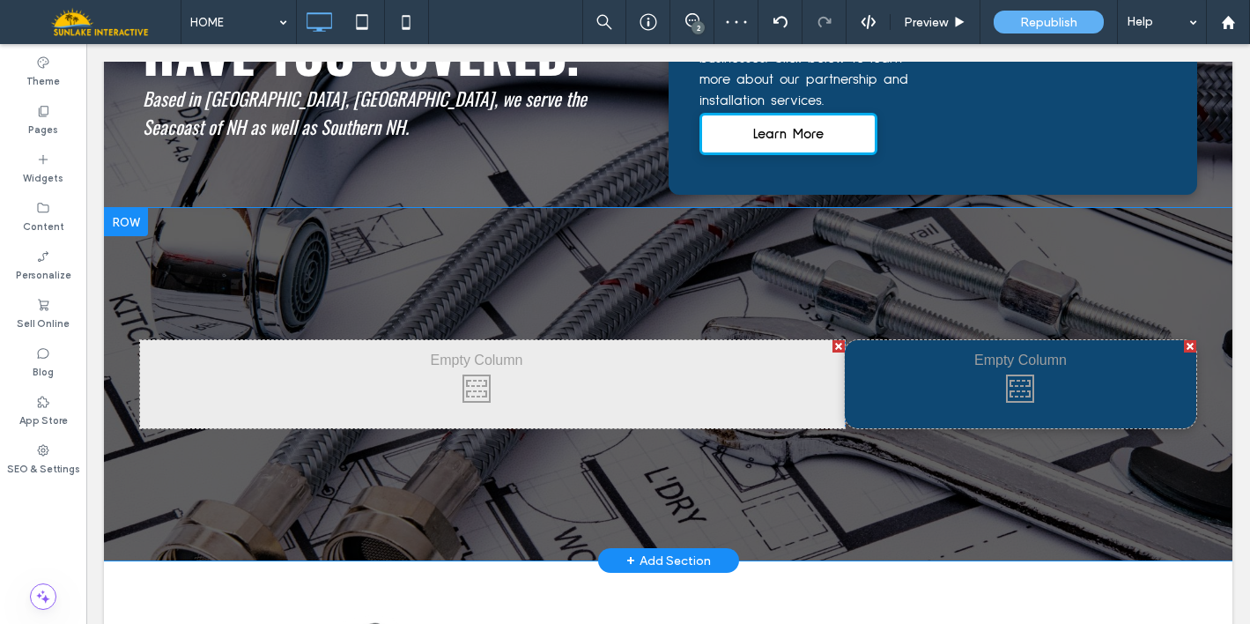
click at [122, 469] on div "Click To Paste Click To Paste Row + Add Section" at bounding box center [668, 384] width 1128 height 352
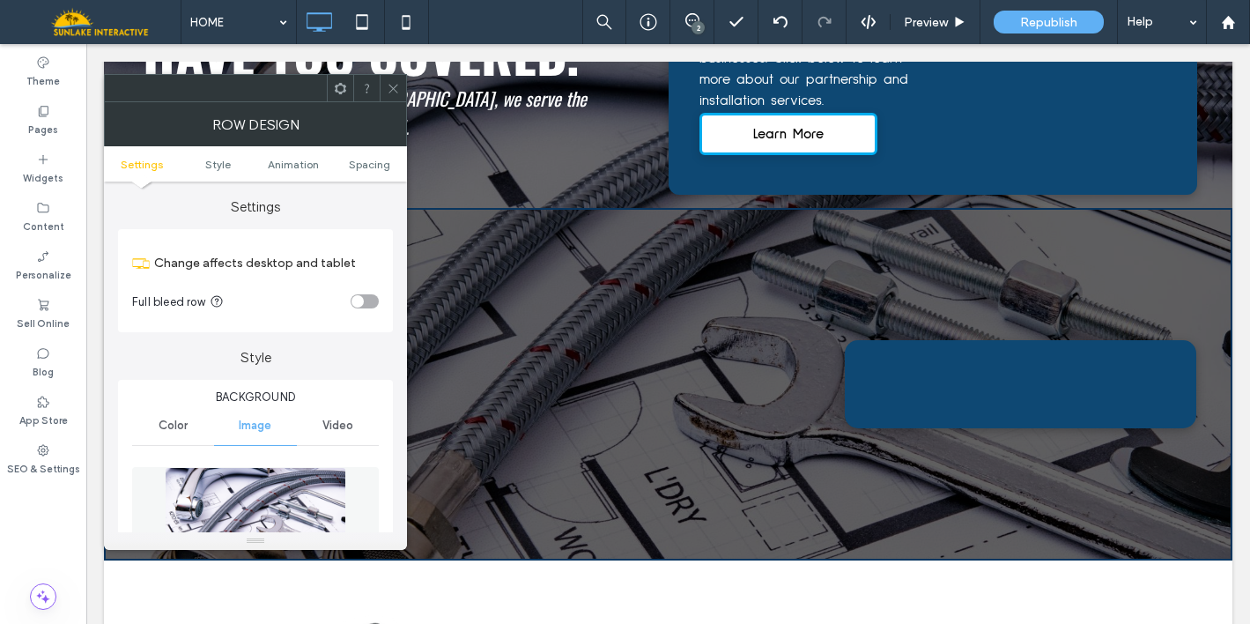
click at [393, 89] on icon at bounding box center [393, 88] width 13 height 13
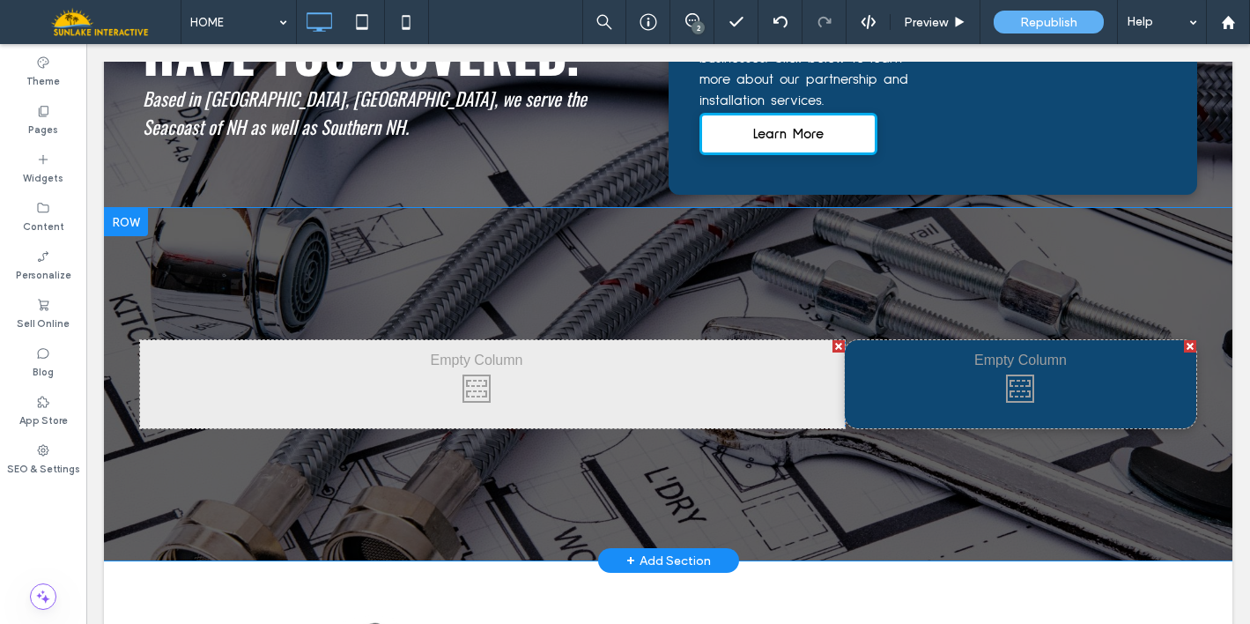
click at [118, 215] on div at bounding box center [126, 222] width 44 height 28
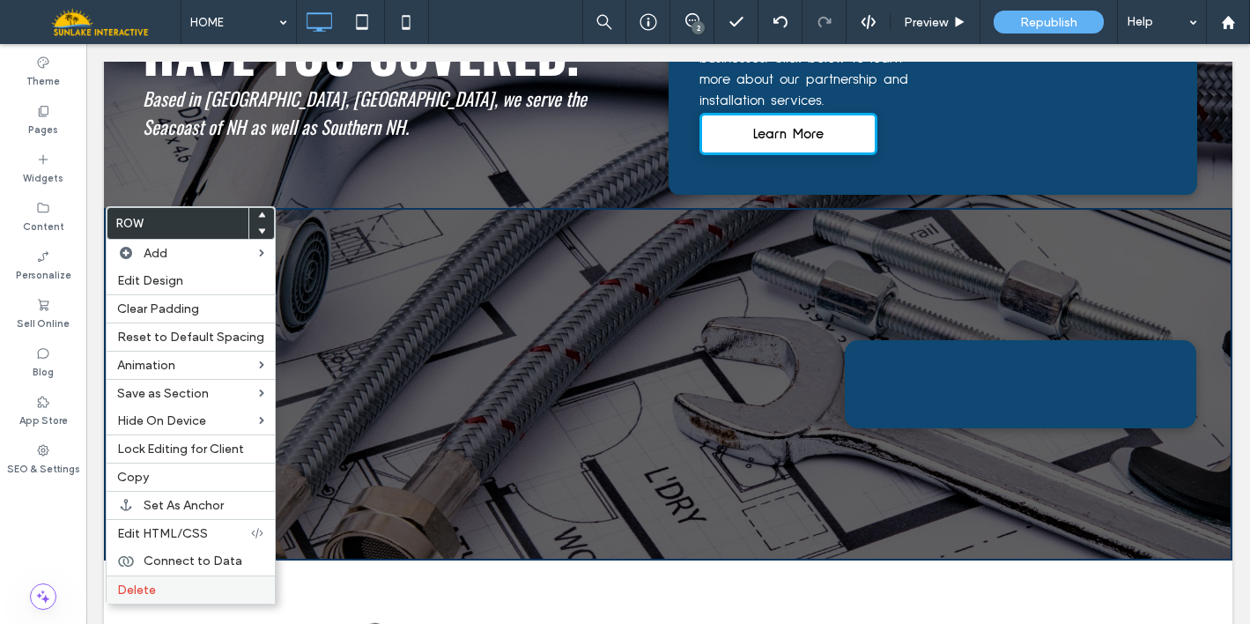
click at [191, 598] on div "Delete" at bounding box center [191, 589] width 168 height 28
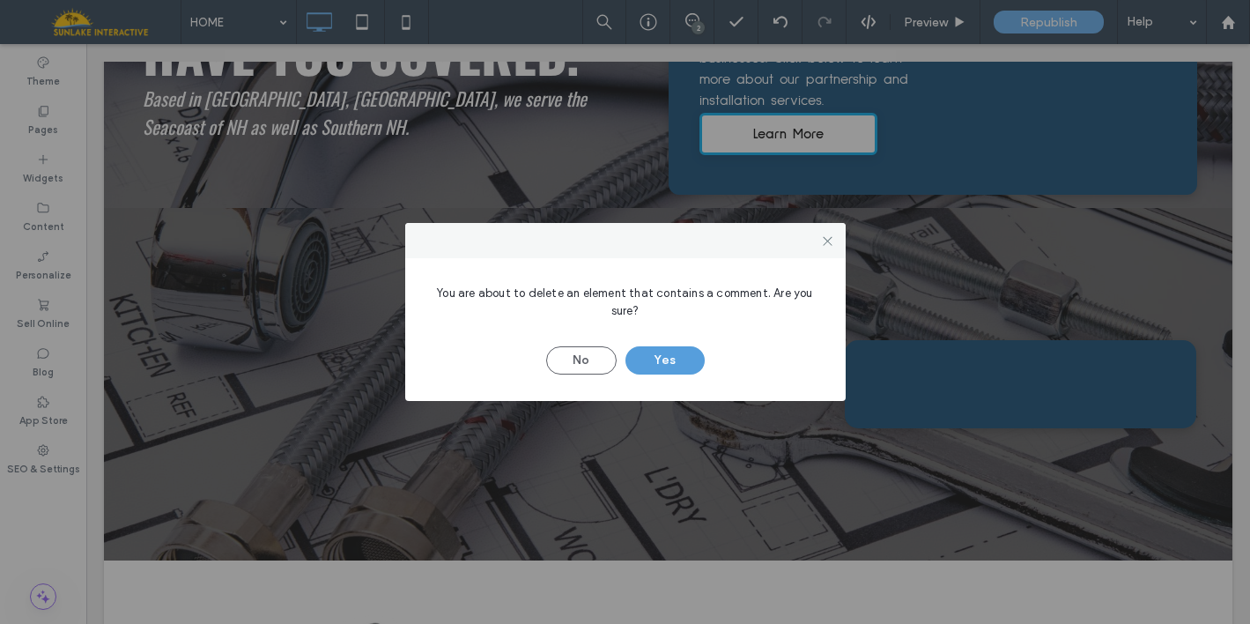
click at [641, 356] on button "Yes" at bounding box center [664, 360] width 79 height 28
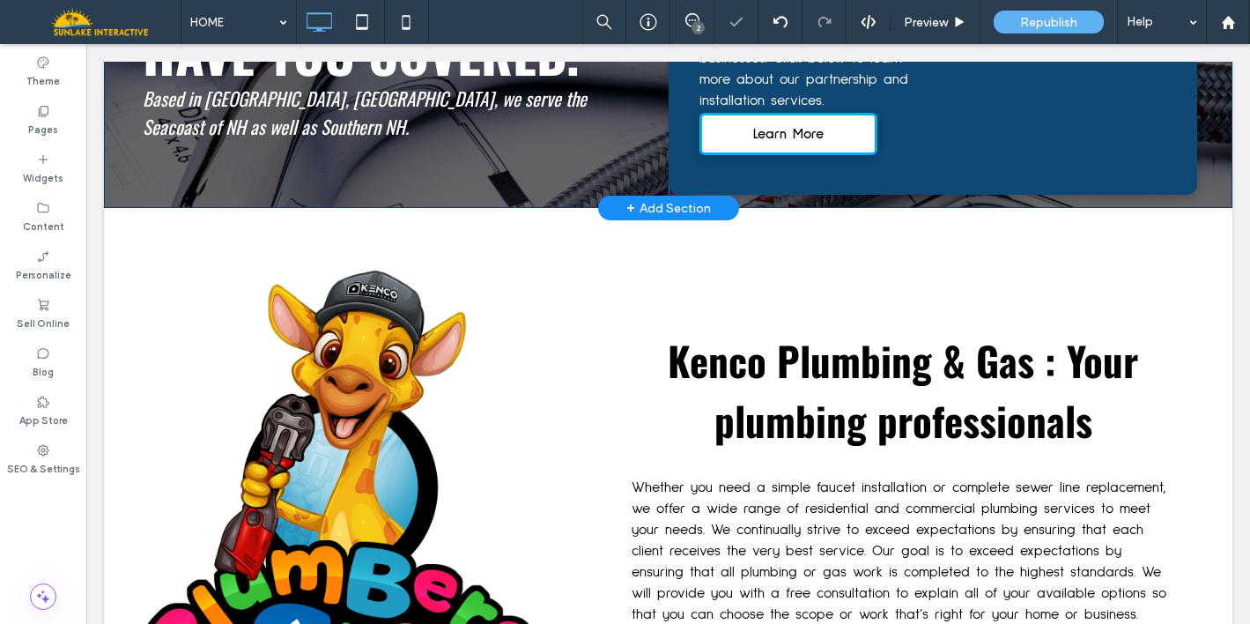
click at [484, 192] on div "Click To Paste Click To Paste KENCO PLUMBING & GAS SEARCHING FOR A RELIABLE PLU…" at bounding box center [668, 8] width 1128 height 399
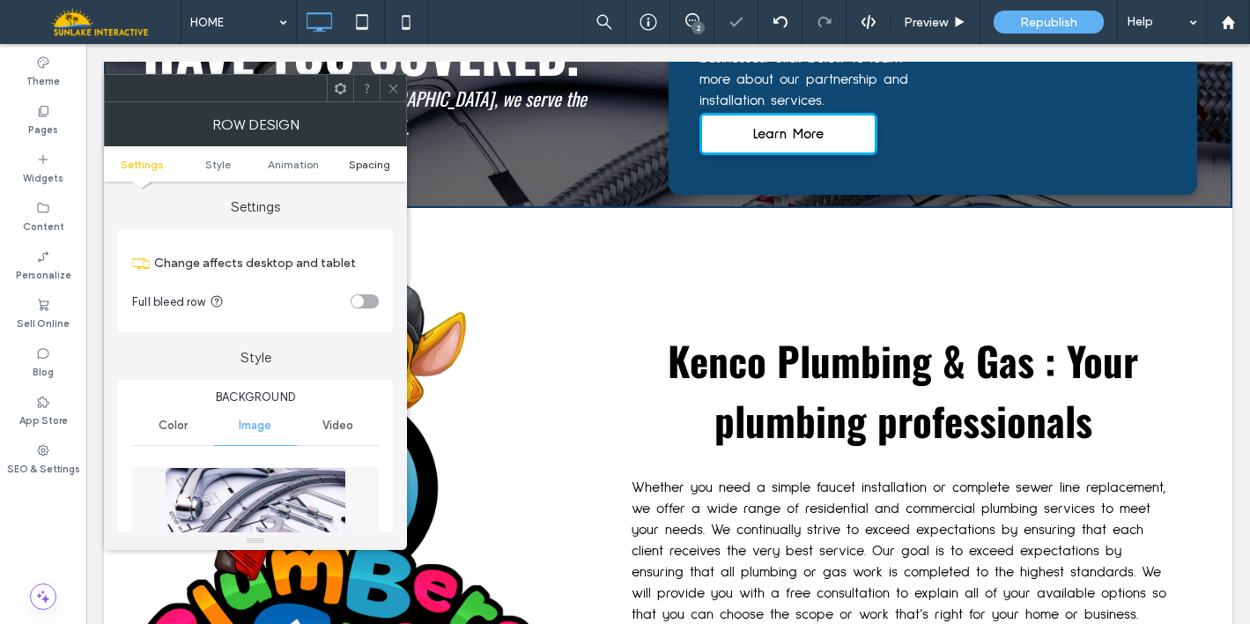
click at [375, 159] on span "Spacing" at bounding box center [369, 164] width 41 height 13
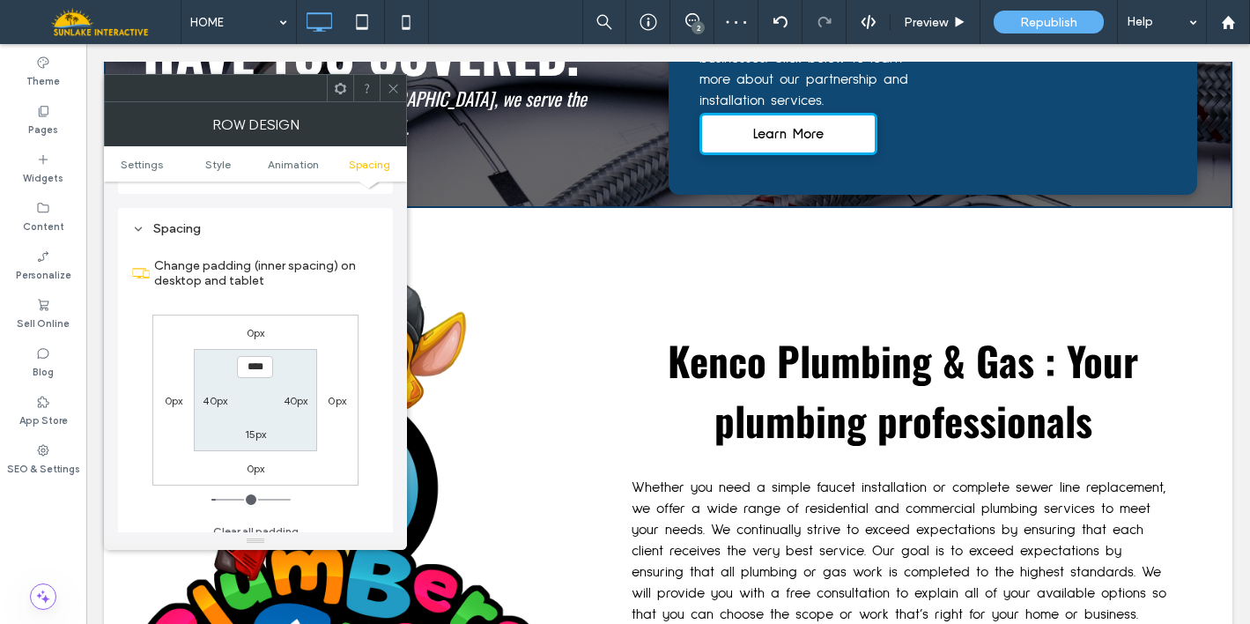
scroll to position [1164, 0]
type input "****"
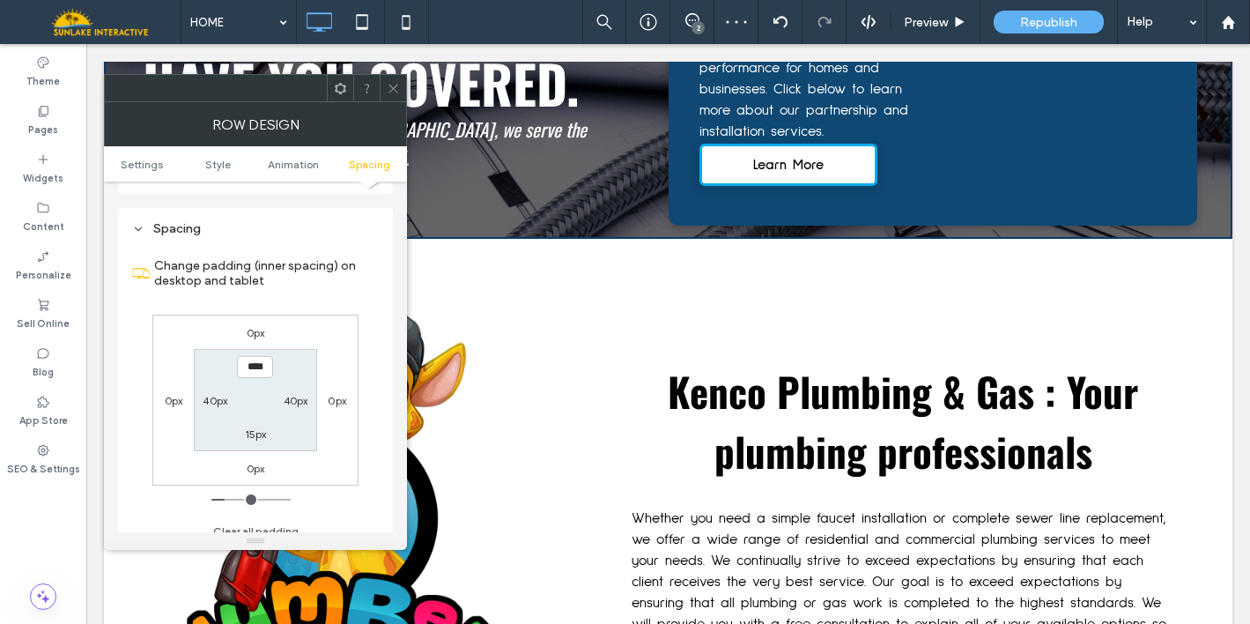
click at [257, 427] on label "15px" at bounding box center [256, 433] width 22 height 13
type input "**"
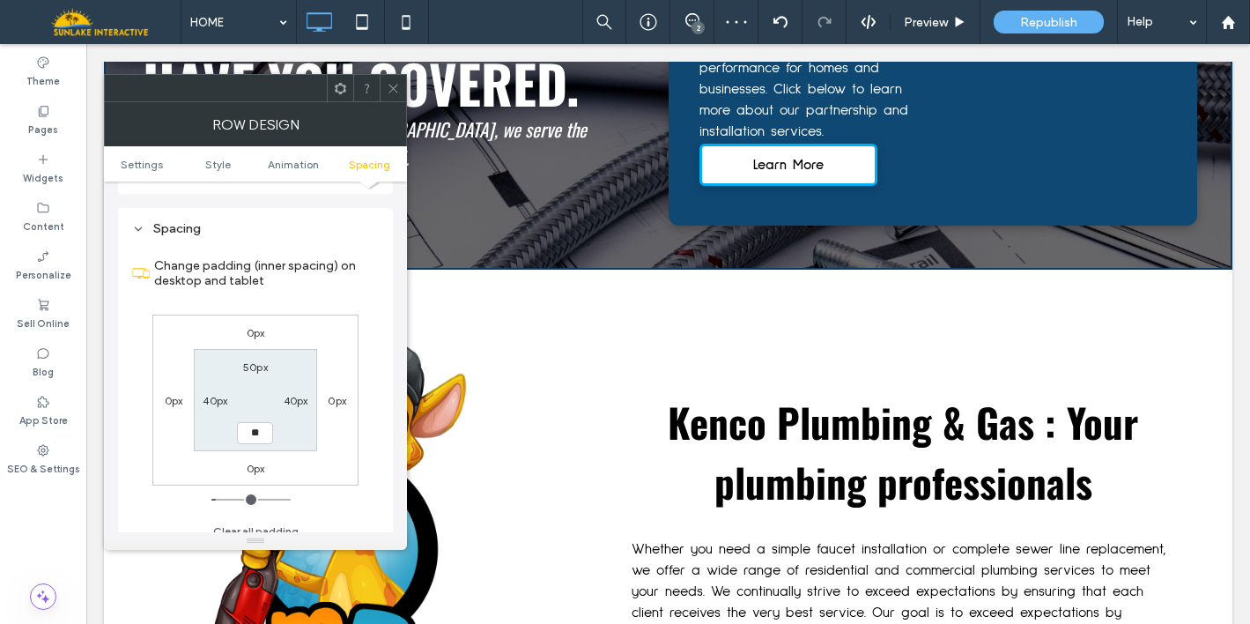
type input "**"
type input "****"
click at [391, 85] on icon at bounding box center [393, 88] width 13 height 13
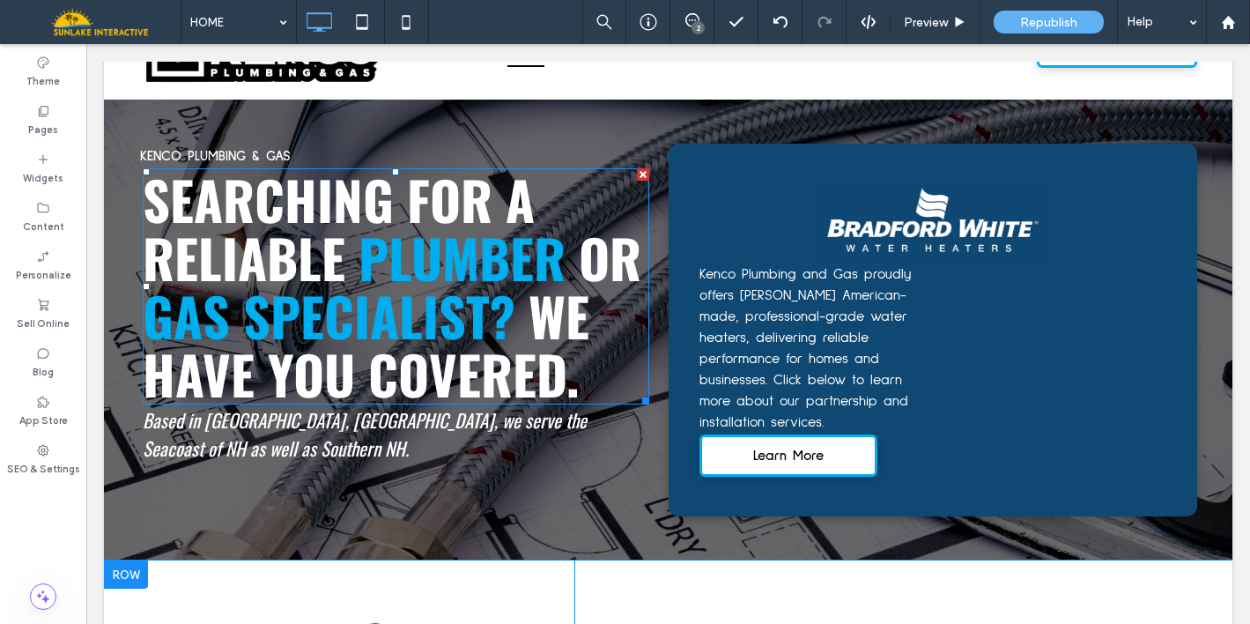
scroll to position [72, 0]
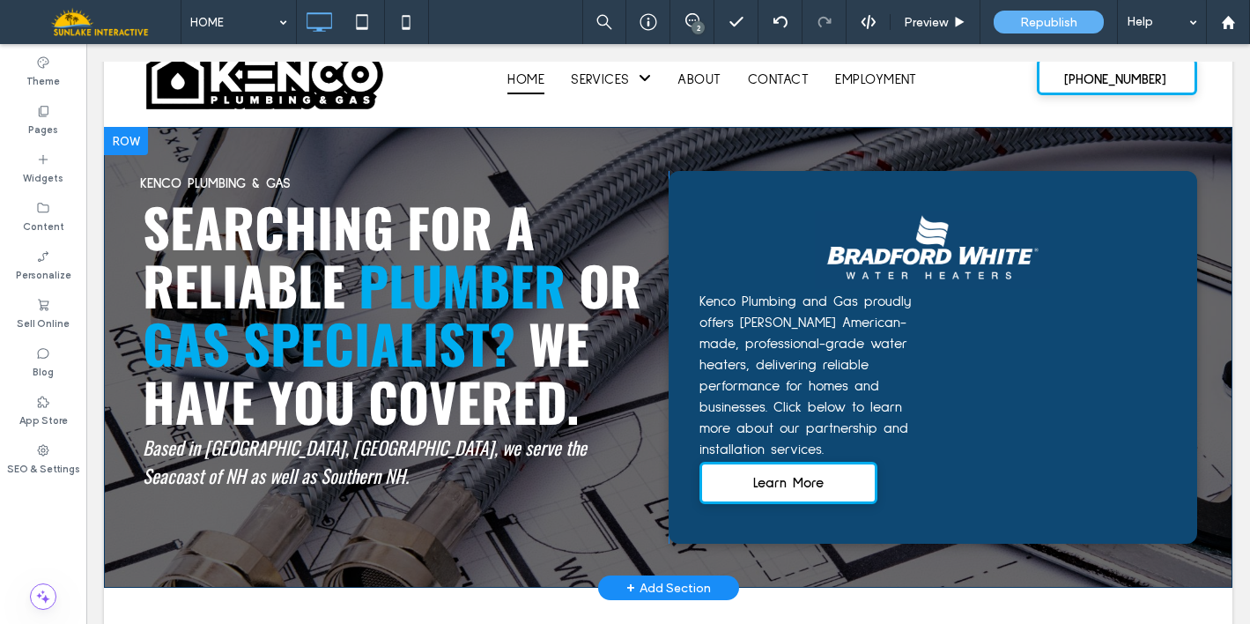
click at [746, 208] on div "Click To Paste Click To Paste Kenco Plumbing and Gas proudly offers Bradford Wh…" at bounding box center [933, 357] width 528 height 373
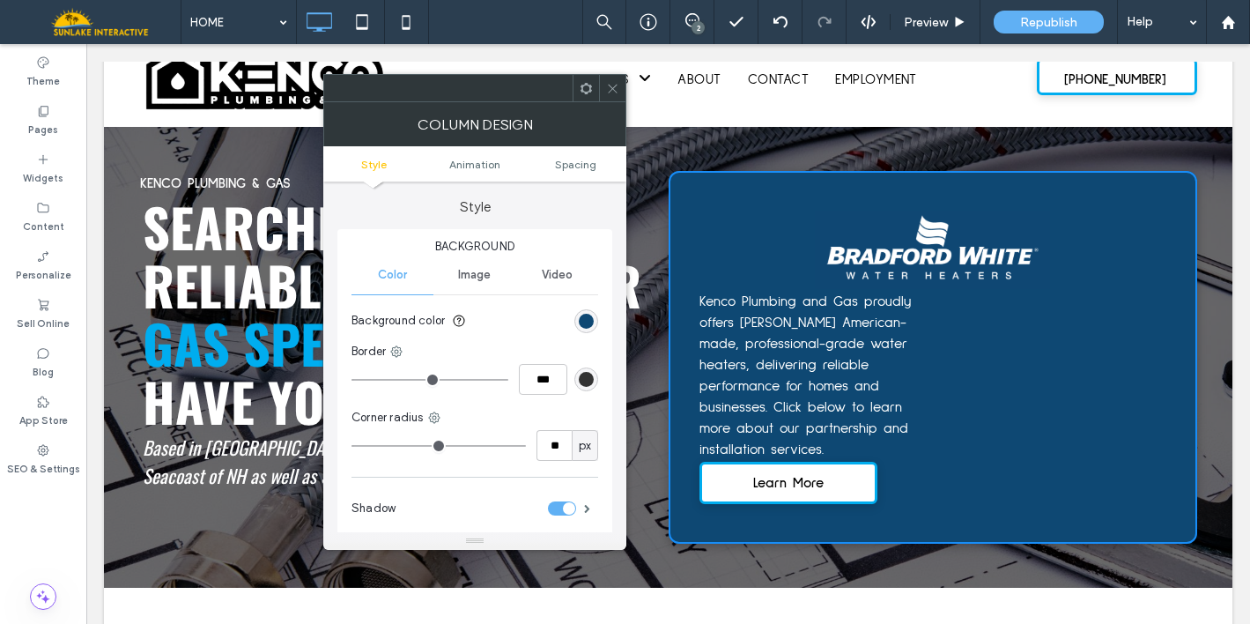
click at [606, 93] on icon at bounding box center [612, 88] width 13 height 13
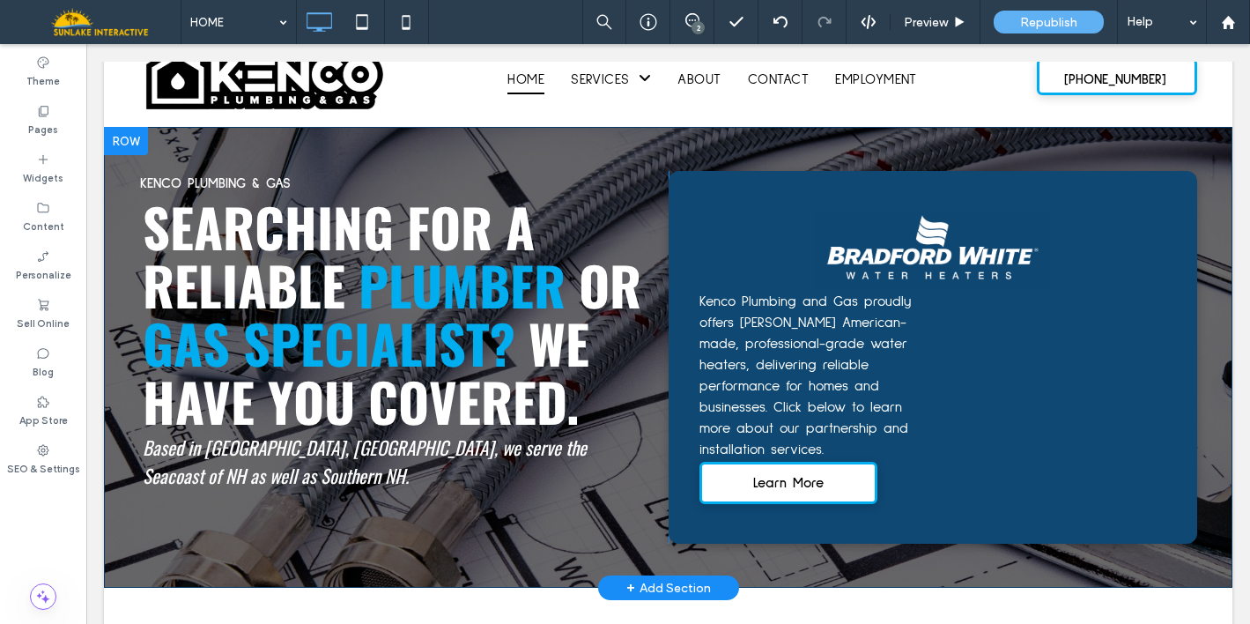
click at [1190, 263] on div "Click To Paste Click To Paste KENCO PLUMBING & GAS SEARCHING FOR A RELIABLE PLU…" at bounding box center [668, 357] width 1128 height 461
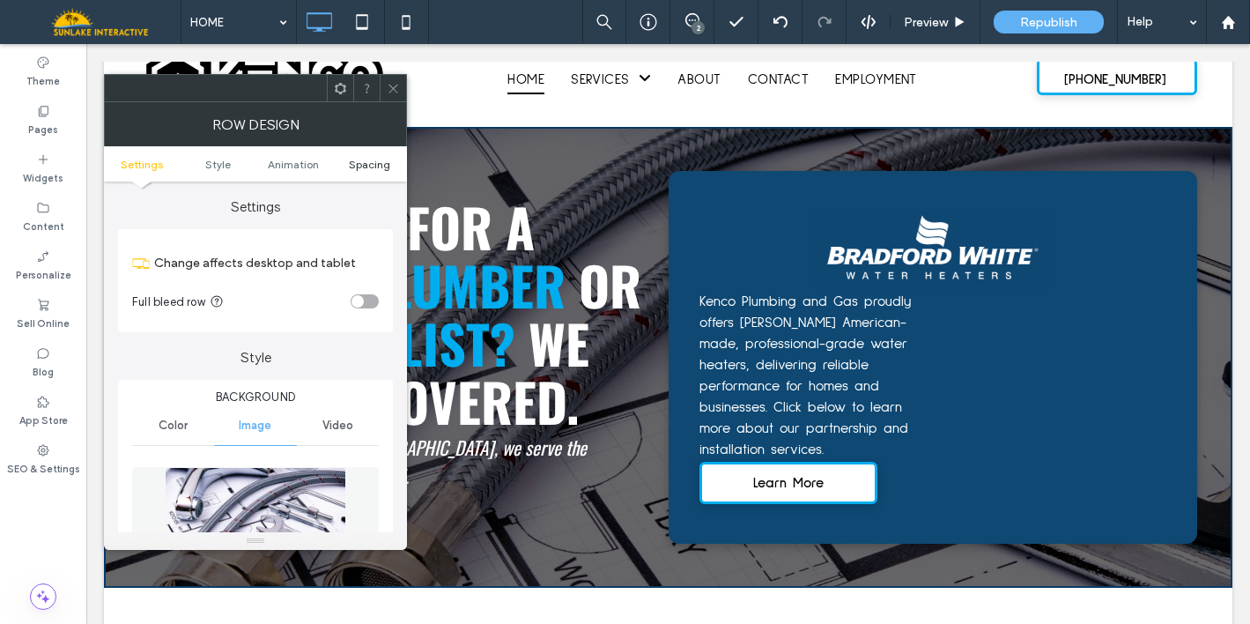
click at [359, 165] on span "Spacing" at bounding box center [369, 164] width 41 height 13
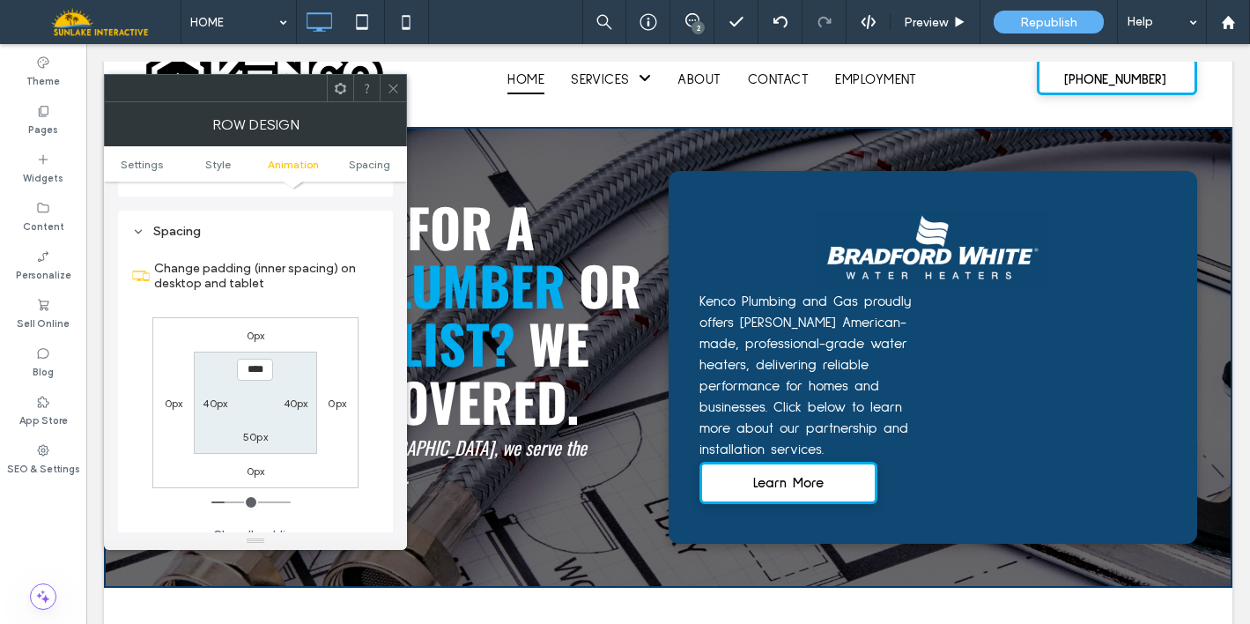
scroll to position [1164, 0]
click at [392, 87] on icon at bounding box center [393, 88] width 13 height 13
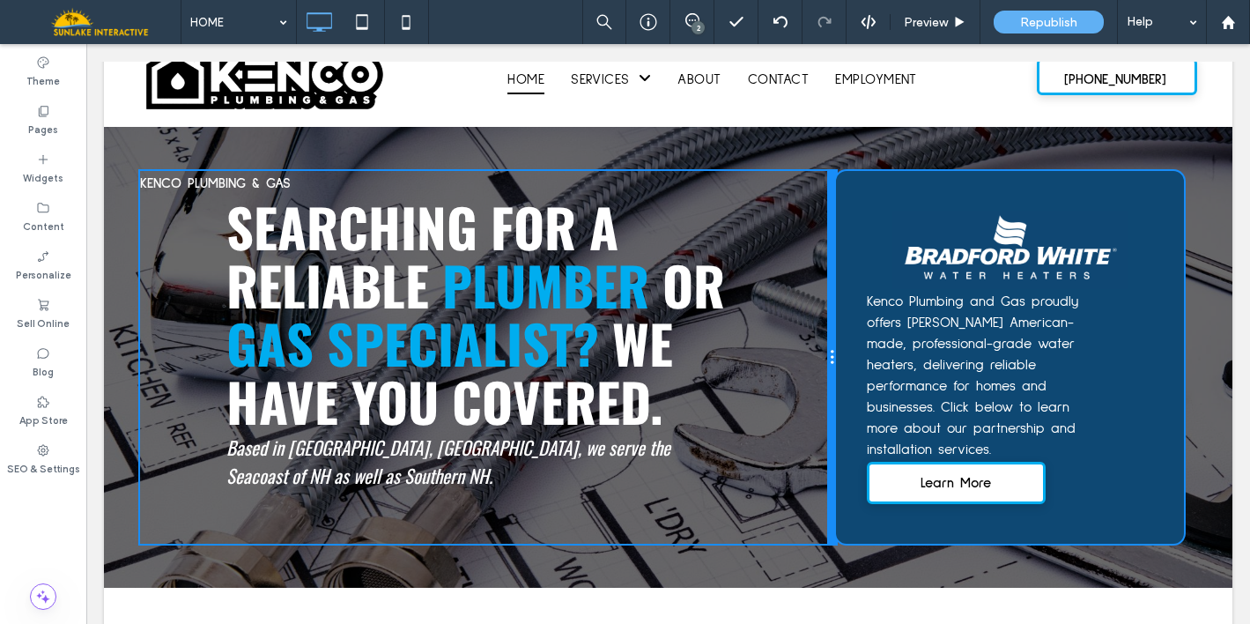
drag, startPoint x: 660, startPoint y: 253, endPoint x: 805, endPoint y: 259, distance: 145.5
click at [805, 259] on div "Click To Paste Click To Paste KENCO PLUMBING & GAS SEARCHING FOR A RELIABLE PLU…" at bounding box center [488, 357] width 697 height 373
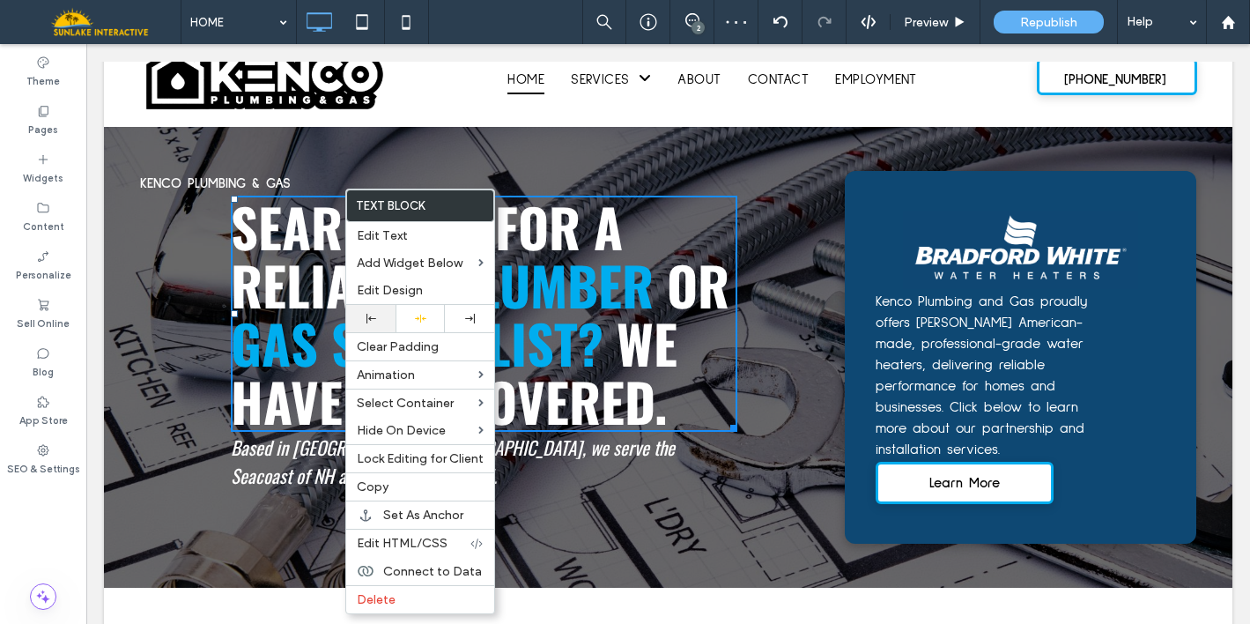
click at [377, 321] on div at bounding box center [371, 319] width 32 height 10
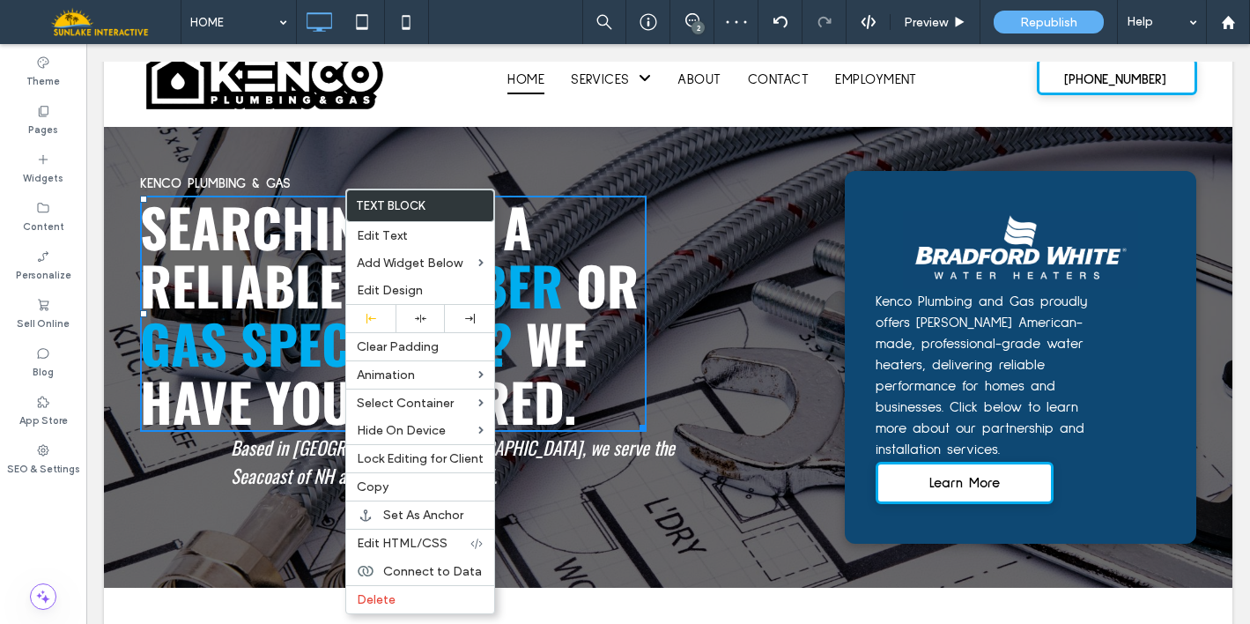
click at [286, 441] on span "Based in Rollinsford, NH, we serve the Seacoast of NH as well as Southern NH." at bounding box center [453, 460] width 444 height 55
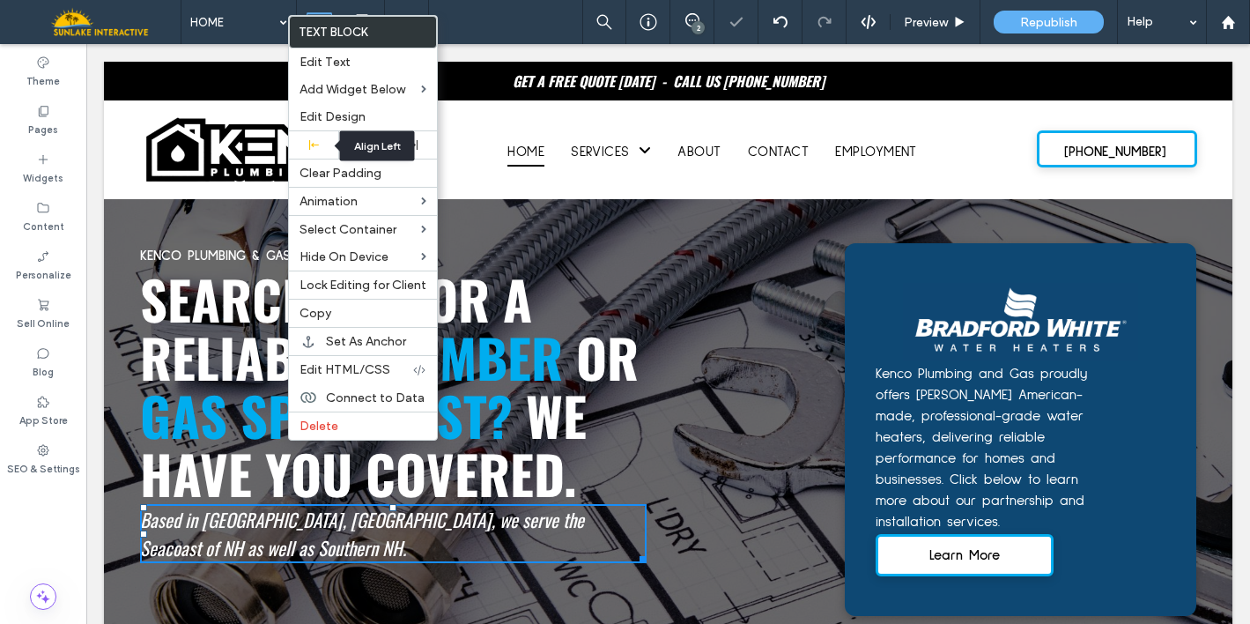
click at [595, 243] on div "KENCO PLUMBING & GAS" at bounding box center [393, 255] width 506 height 25
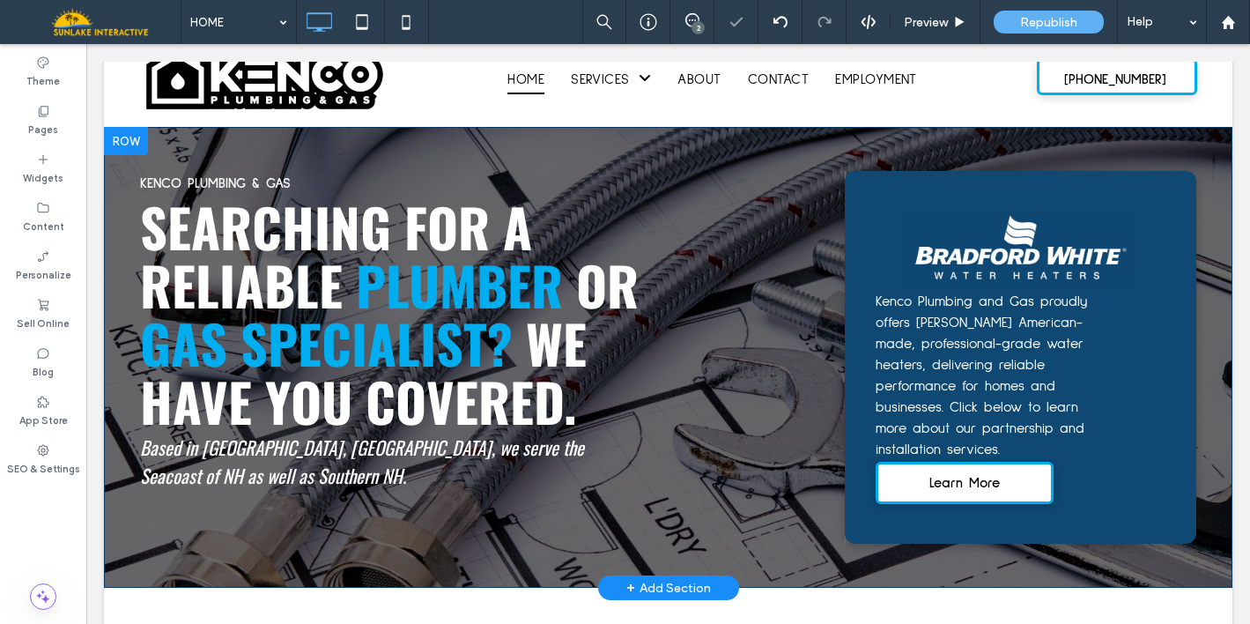
click at [762, 274] on div "Click To Paste Click To Paste KENCO PLUMBING & GAS SEARCHING FOR A RELIABLE PLU…" at bounding box center [492, 357] width 705 height 373
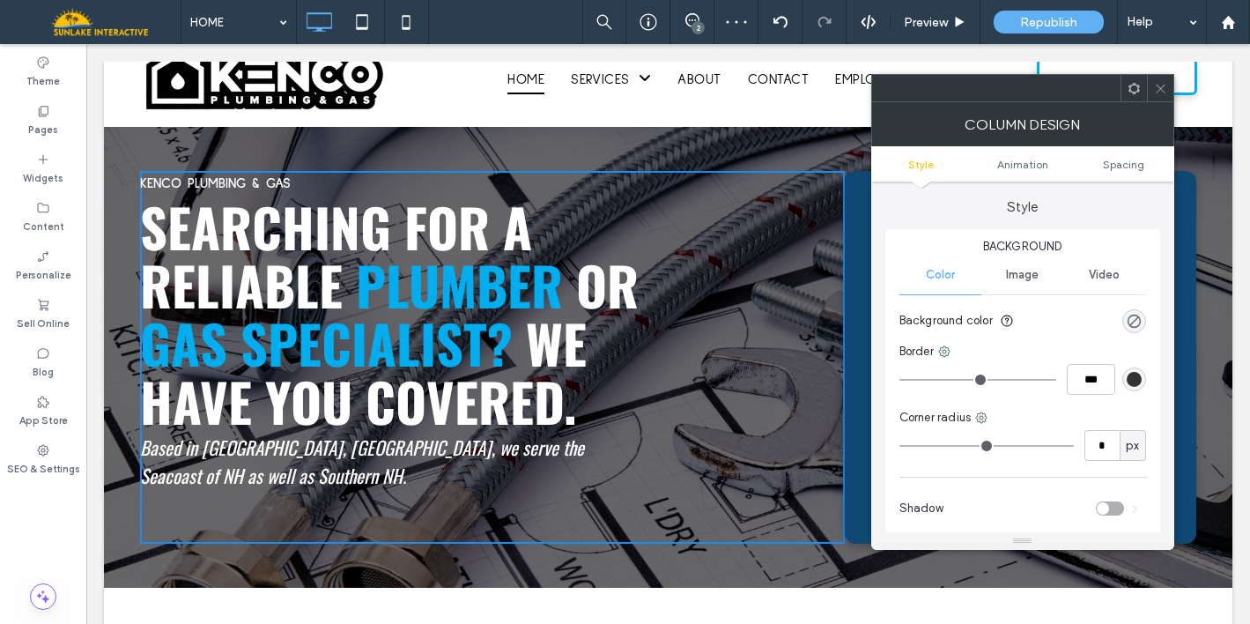
click at [762, 274] on div "Click To Paste Click To Paste KENCO PLUMBING & GAS SEARCHING FOR A RELIABLE PLU…" at bounding box center [492, 357] width 705 height 373
click at [1156, 82] on icon at bounding box center [1160, 88] width 13 height 13
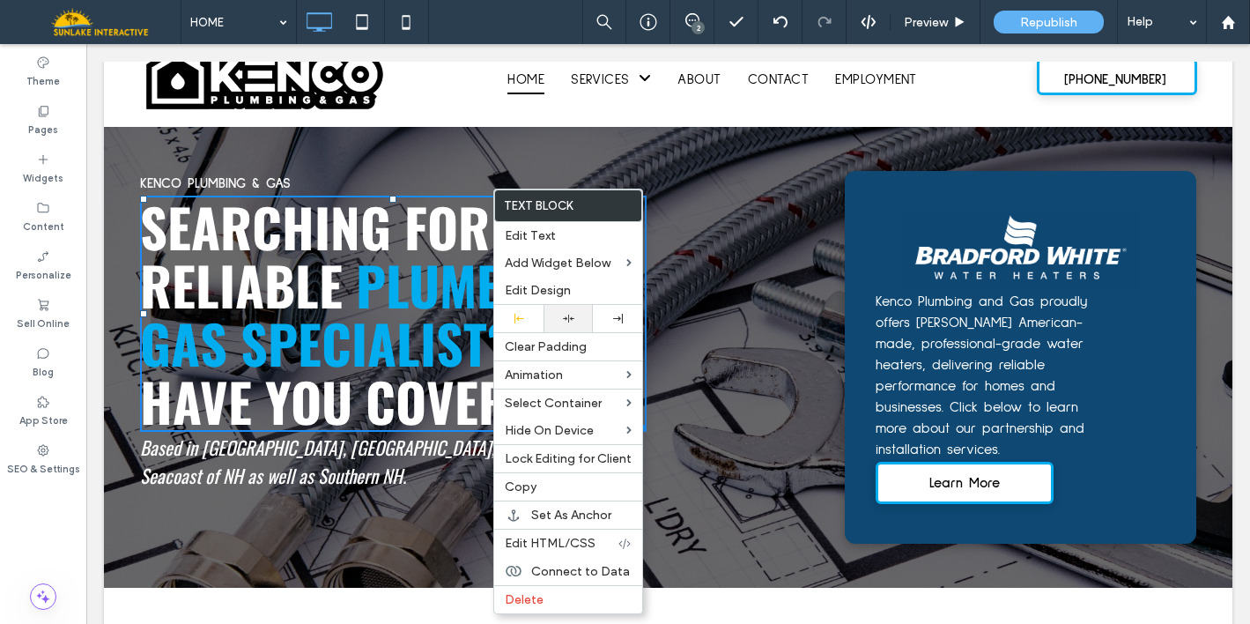
click at [570, 318] on use at bounding box center [568, 318] width 11 height 8
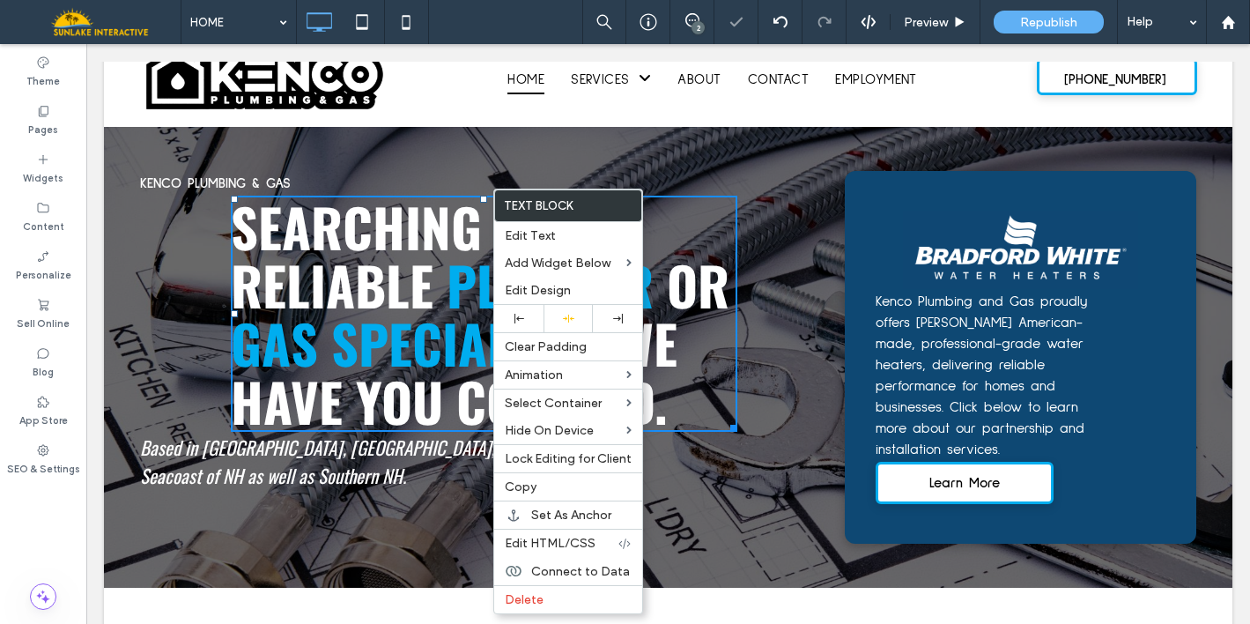
click at [319, 177] on p "KENCO PLUMBING & GAS" at bounding box center [393, 183] width 506 height 21
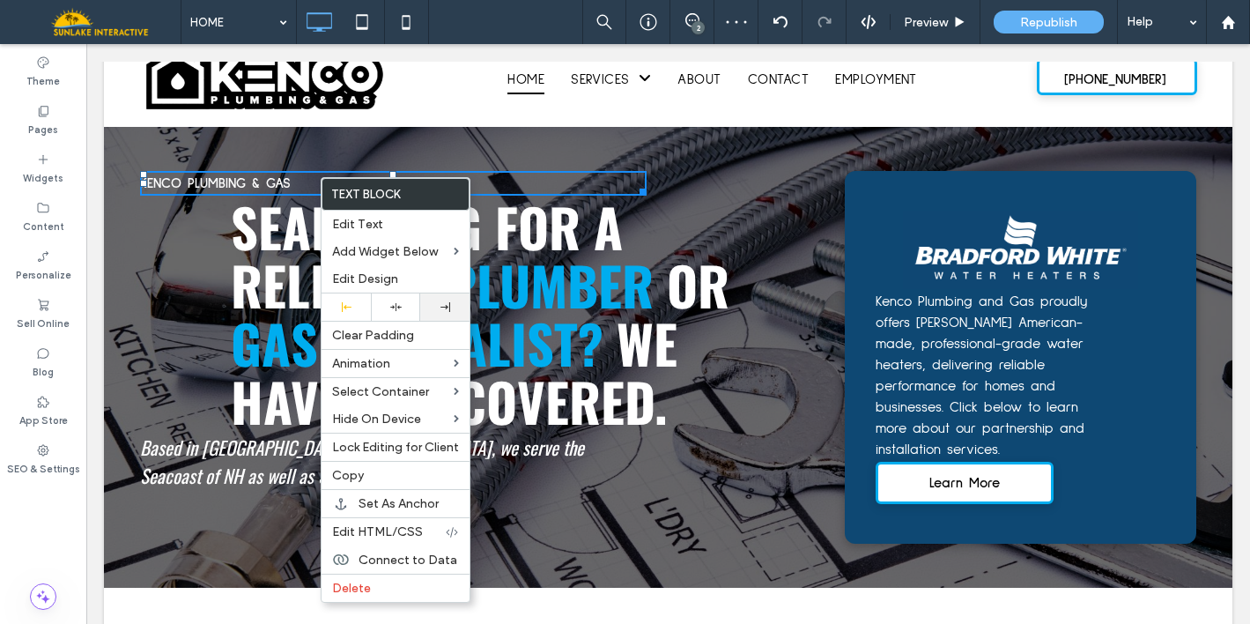
click at [436, 310] on div at bounding box center [445, 307] width 32 height 10
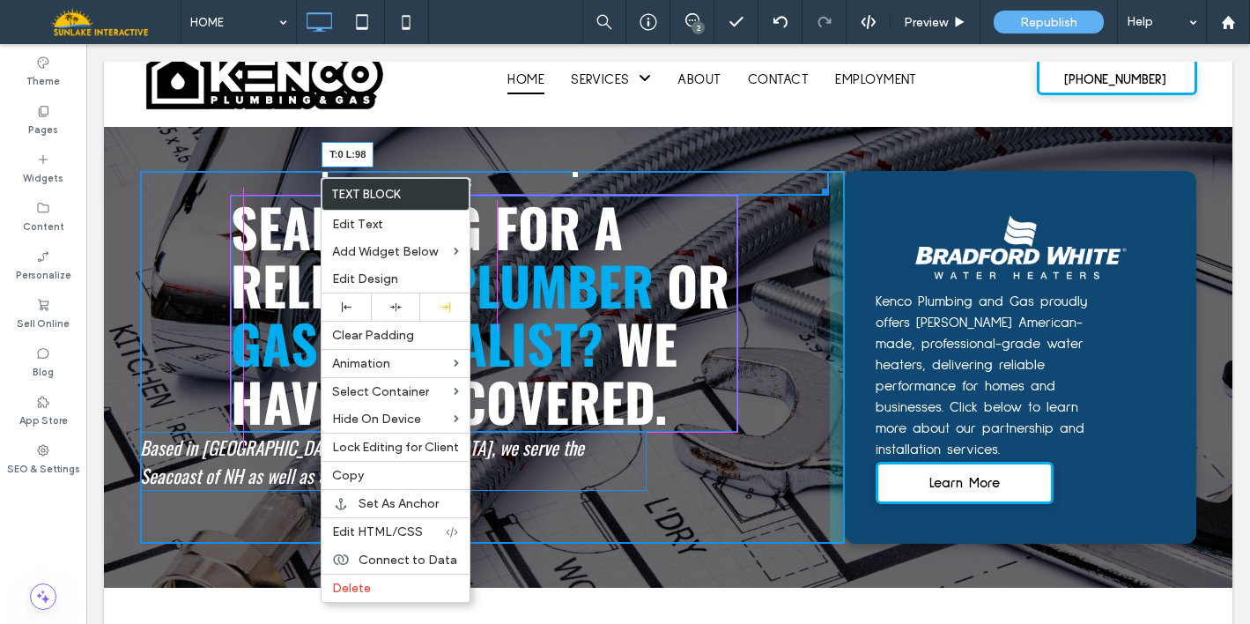
drag, startPoint x: 316, startPoint y: 174, endPoint x: 226, endPoint y: 175, distance: 89.8
click at [321, 175] on div at bounding box center [324, 174] width 7 height 7
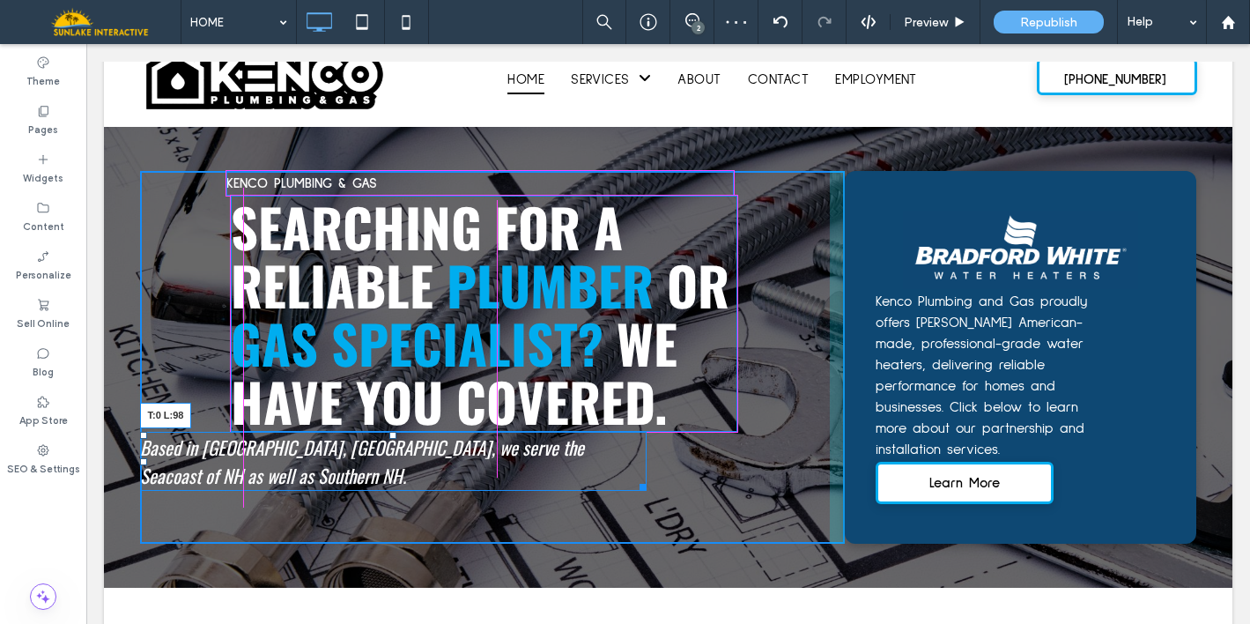
drag, startPoint x: 141, startPoint y: 432, endPoint x: 227, endPoint y: 432, distance: 86.3
click at [147, 432] on div at bounding box center [143, 435] width 7 height 7
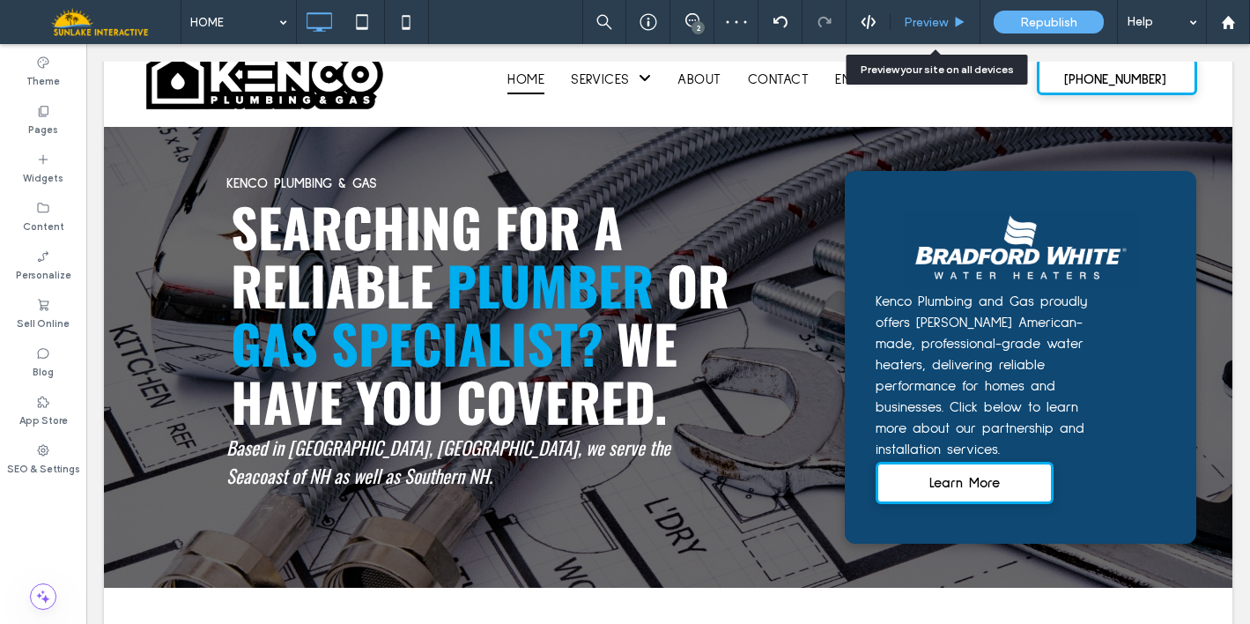
click at [931, 17] on span "Preview" at bounding box center [926, 22] width 44 height 15
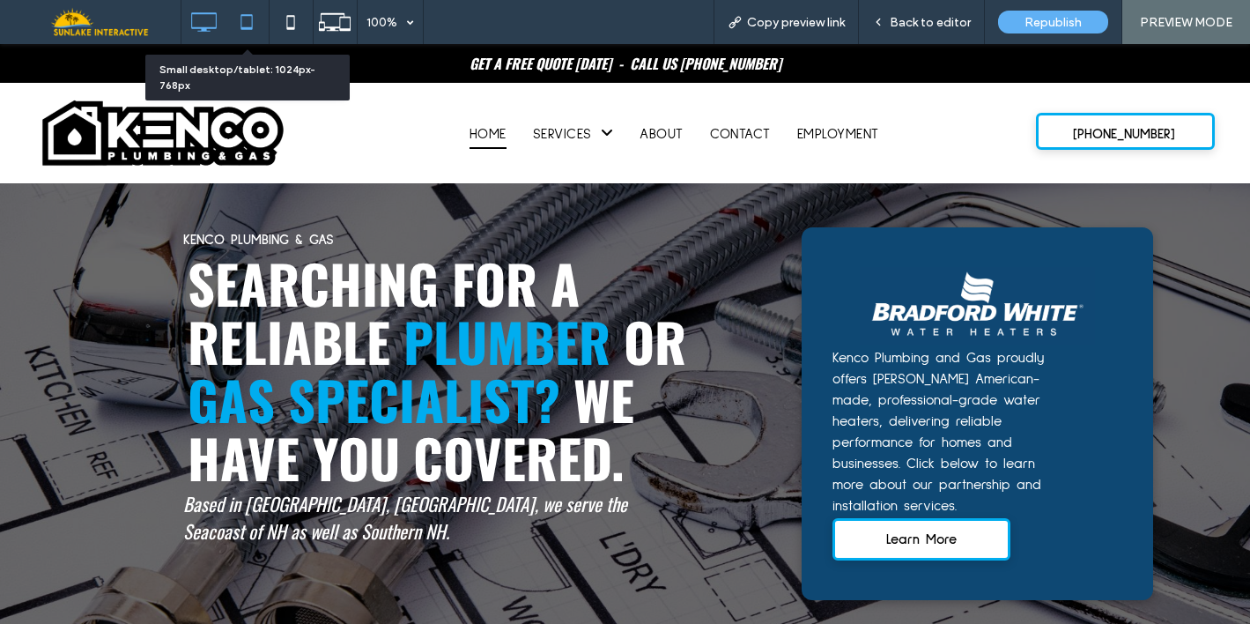
click at [258, 23] on icon at bounding box center [246, 21] width 35 height 35
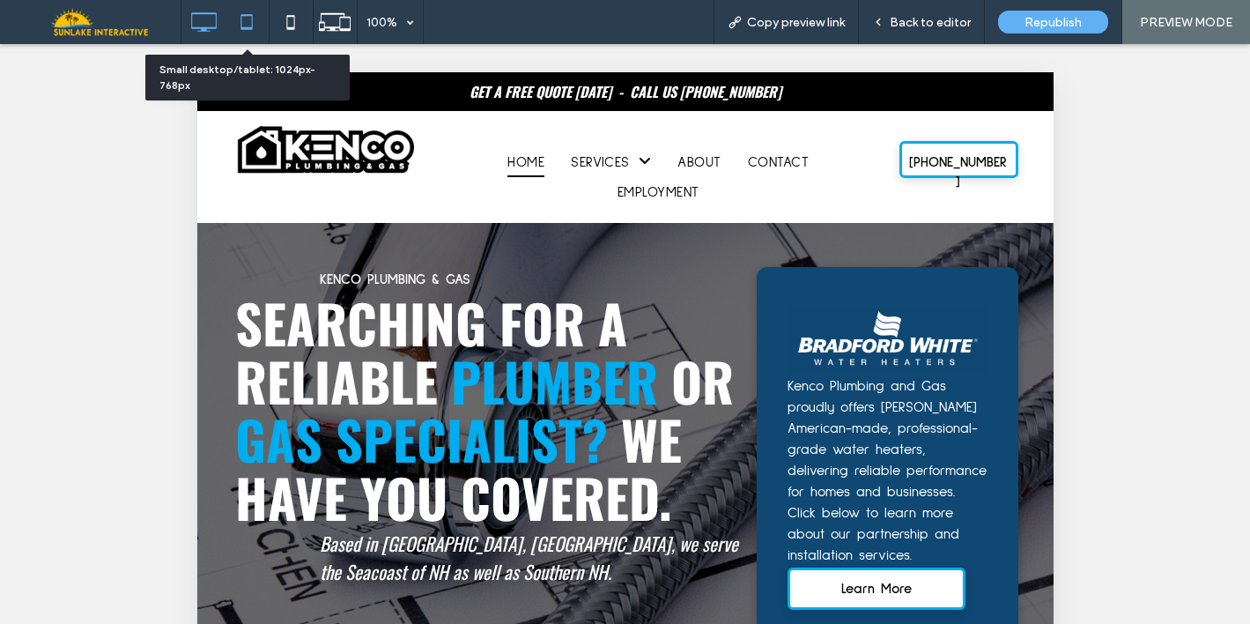
click at [203, 18] on icon at bounding box center [203, 21] width 35 height 35
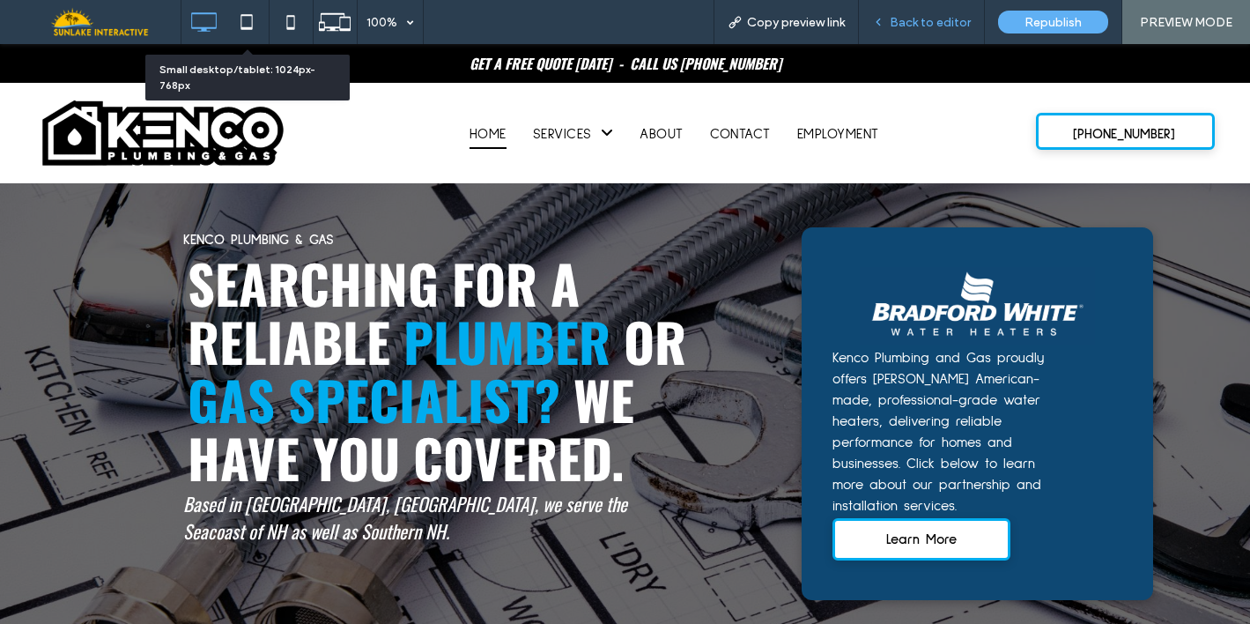
click at [916, 29] on span "Back to editor" at bounding box center [930, 22] width 81 height 15
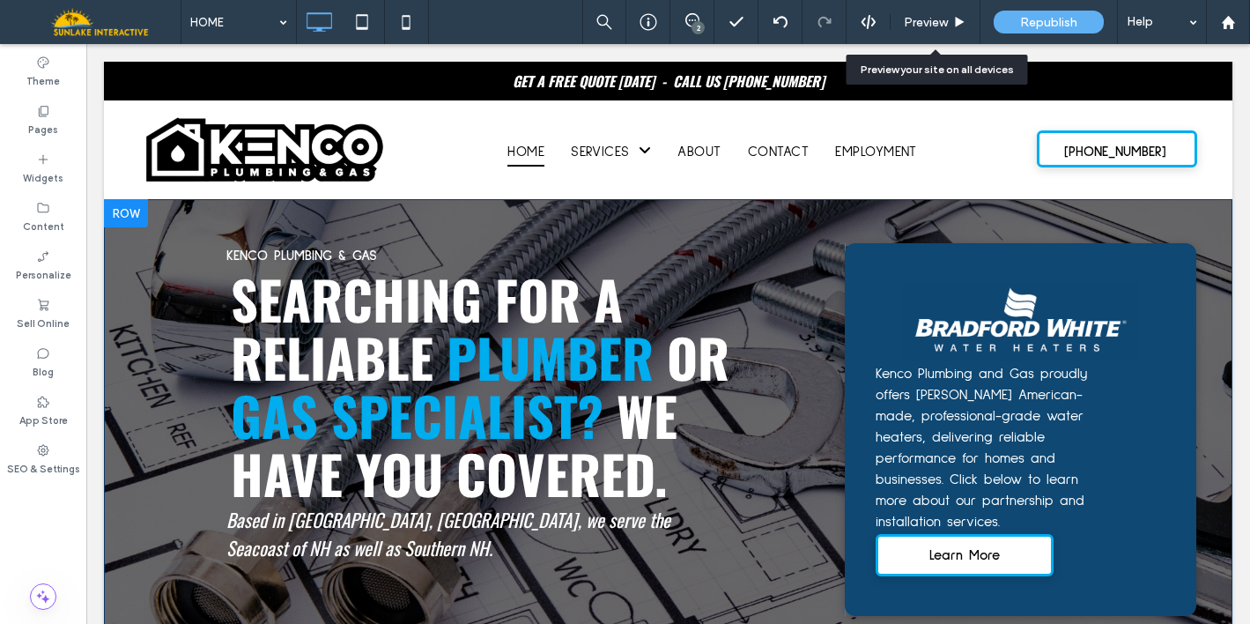
click at [322, 284] on span "SEARCHING FOR A RELIABLE" at bounding box center [427, 327] width 392 height 137
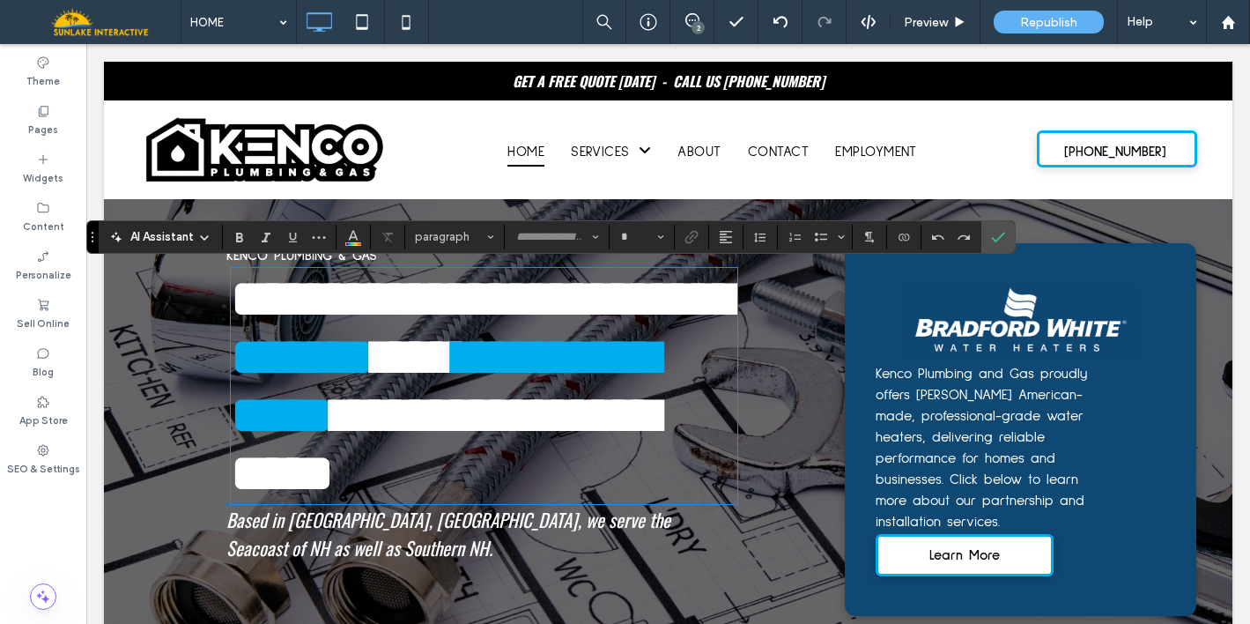
type input "******"
type input "**"
click at [1007, 234] on label "Confirm" at bounding box center [998, 237] width 26 height 32
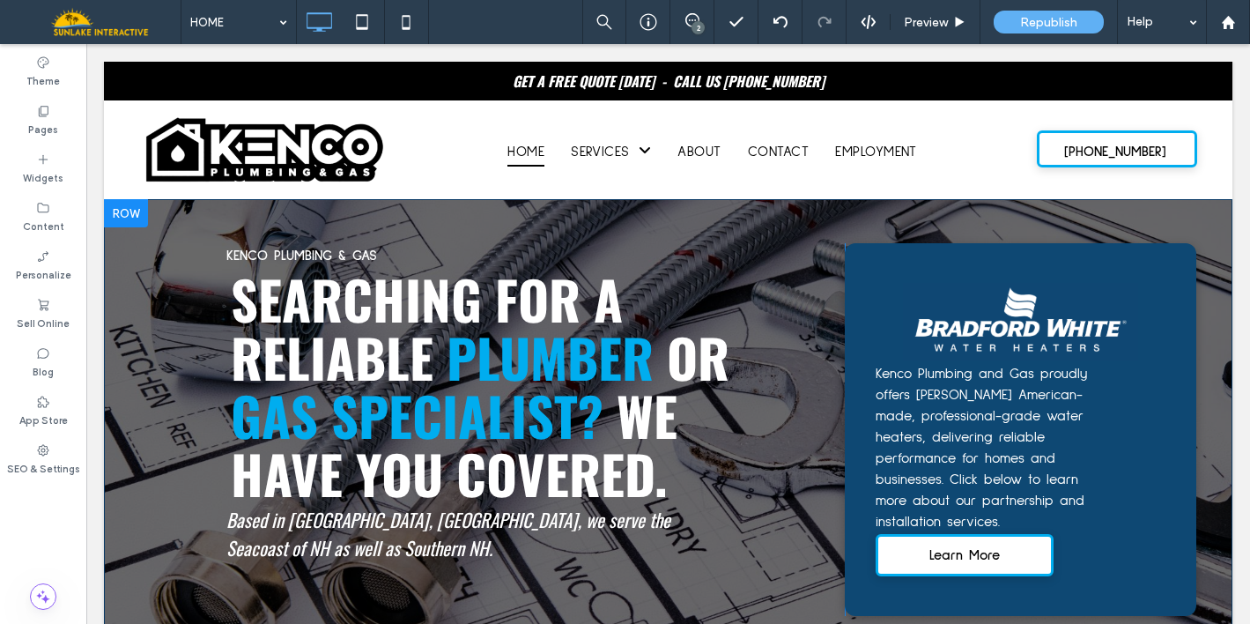
click at [770, 492] on div "Click To Paste Click To Paste KENCO PLUMBING & GAS SEARCHING FOR A RELIABLE PLU…" at bounding box center [492, 429] width 705 height 373
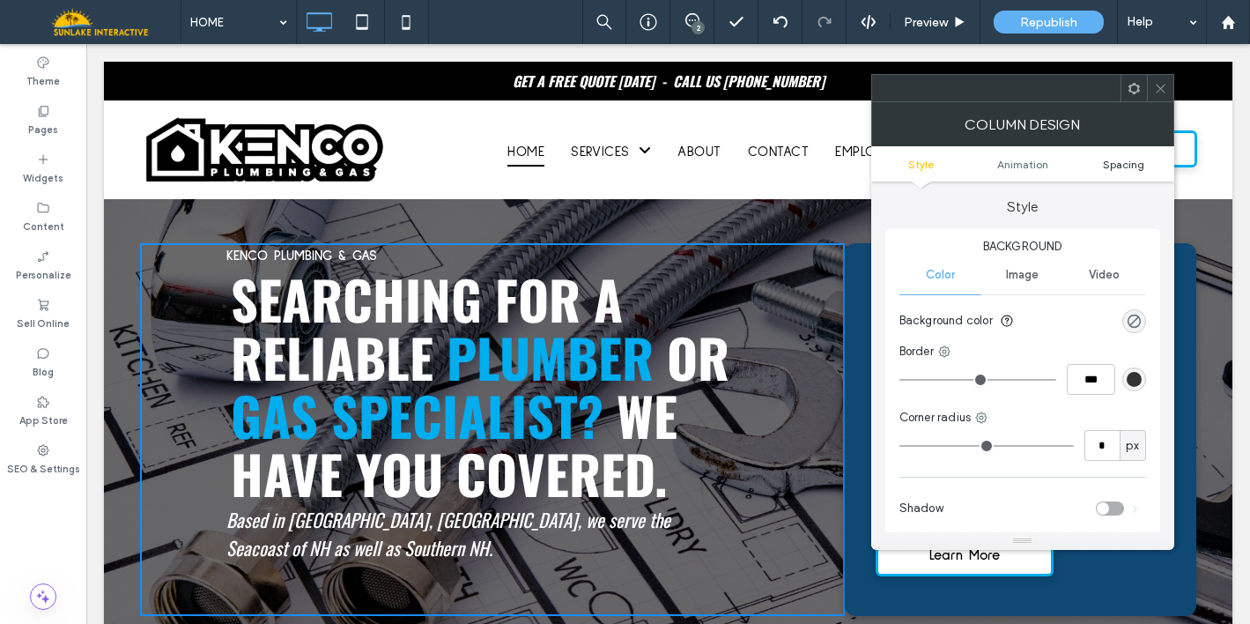
click at [1129, 163] on span "Spacing" at bounding box center [1123, 164] width 41 height 13
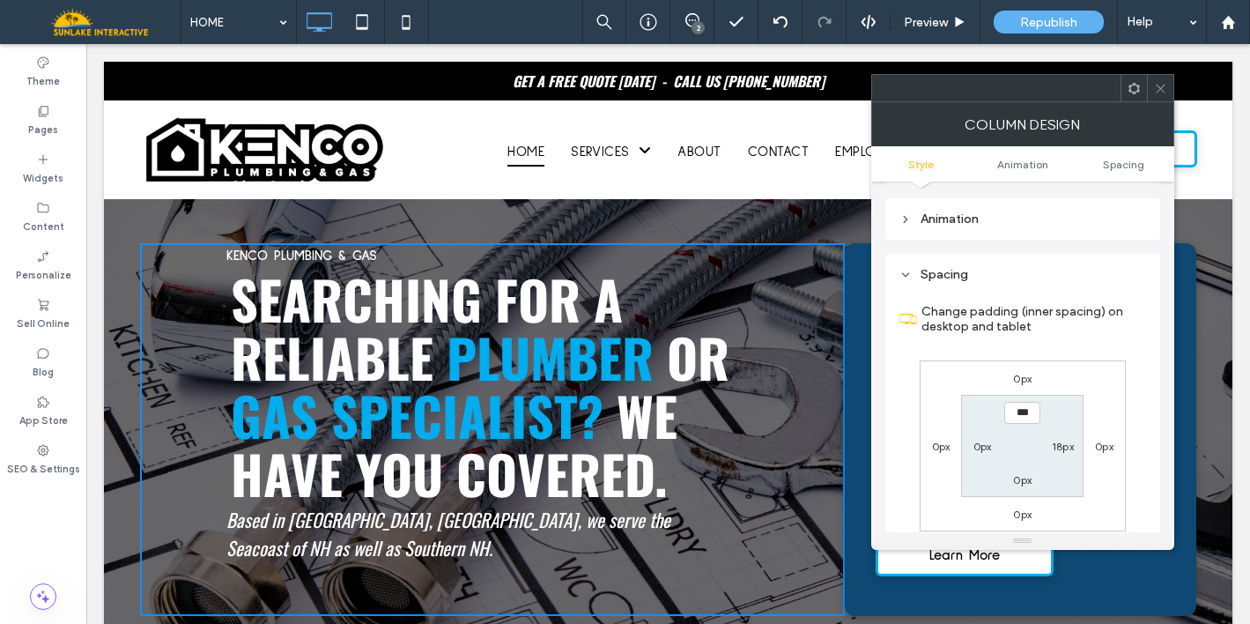
scroll to position [414, 0]
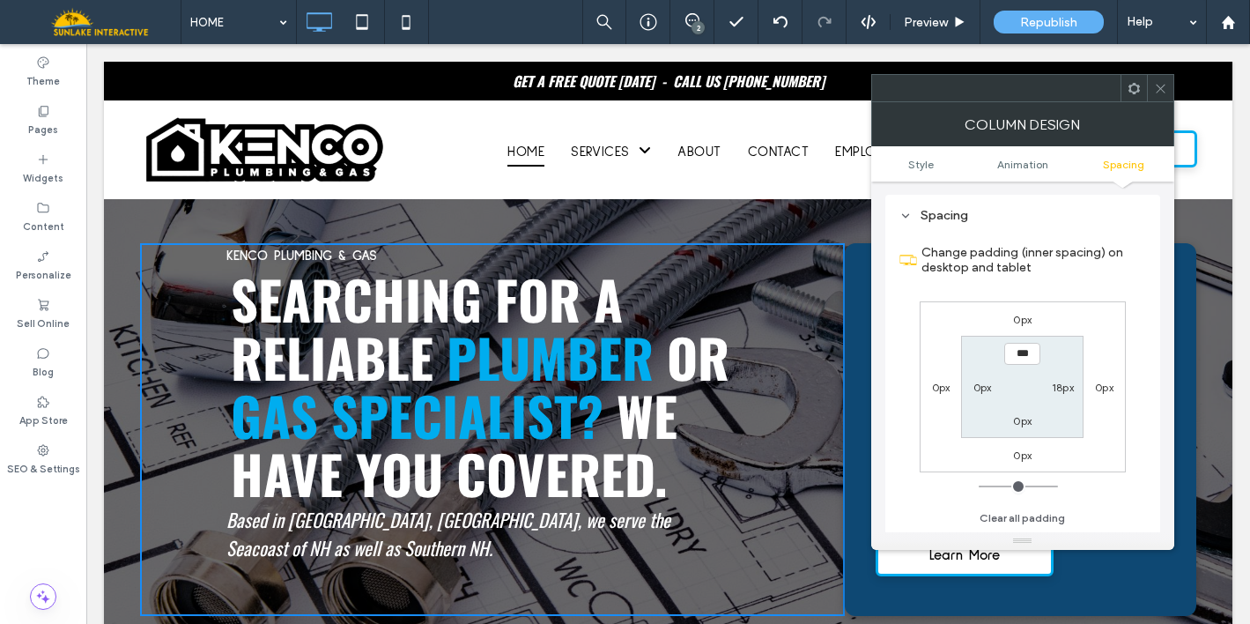
click at [978, 386] on label "0px" at bounding box center [982, 387] width 18 height 13
type input "**"
type input "****"
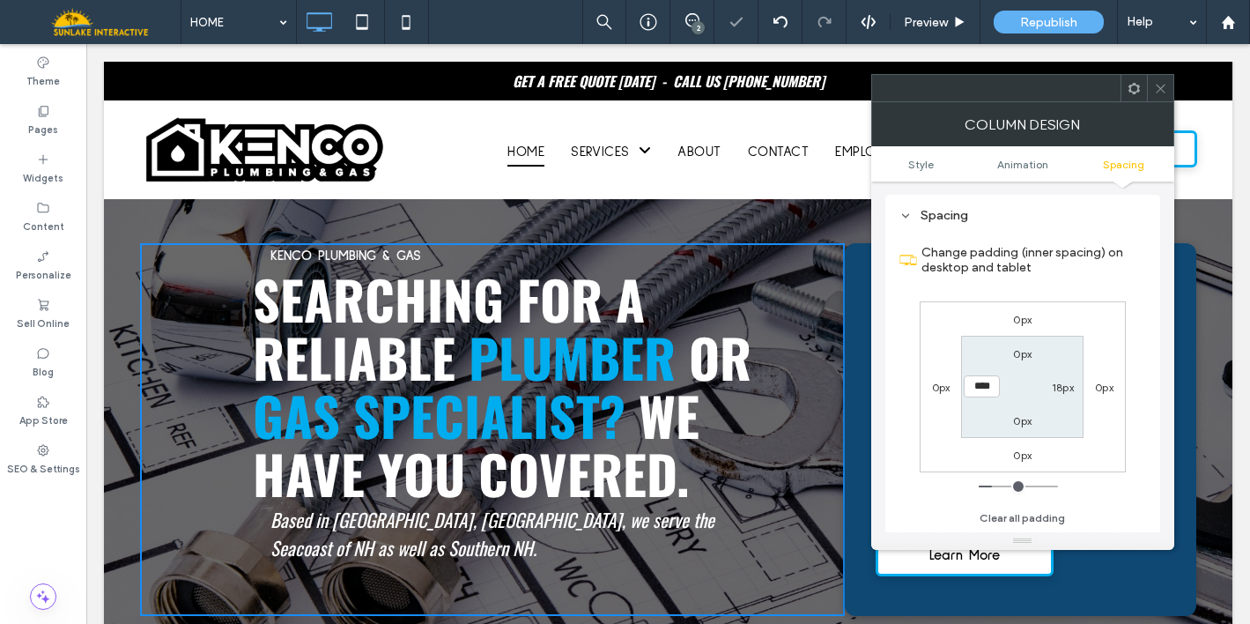
click at [1145, 91] on div at bounding box center [1133, 88] width 26 height 26
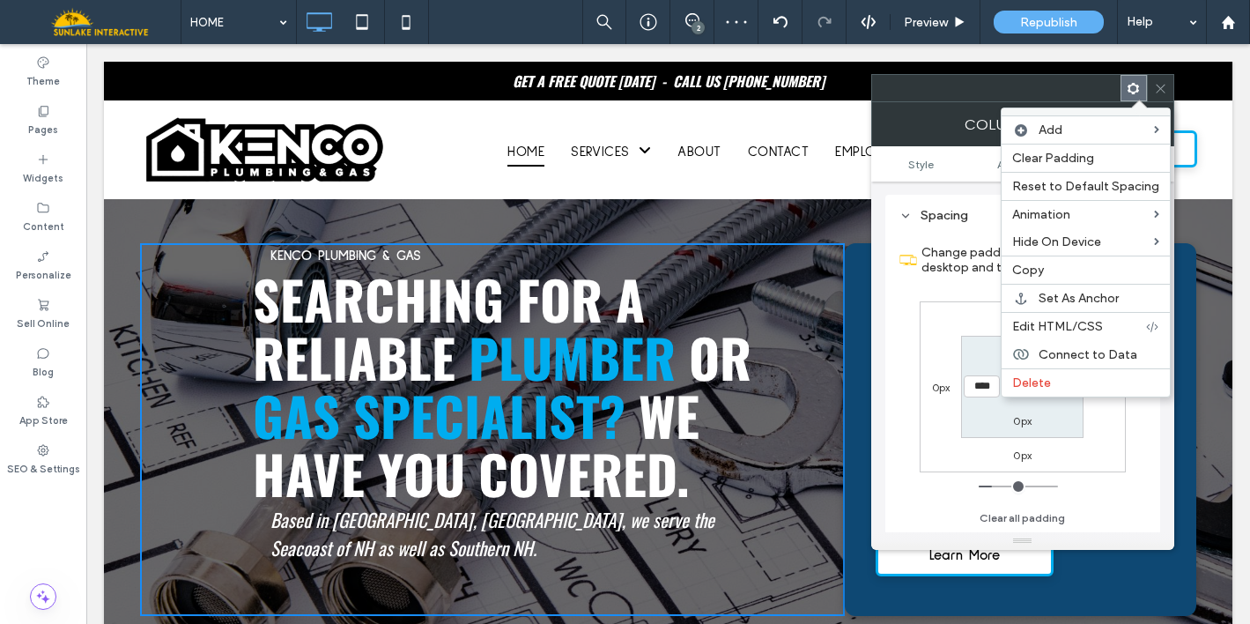
click at [467, 268] on div at bounding box center [668, 334] width 1164 height 580
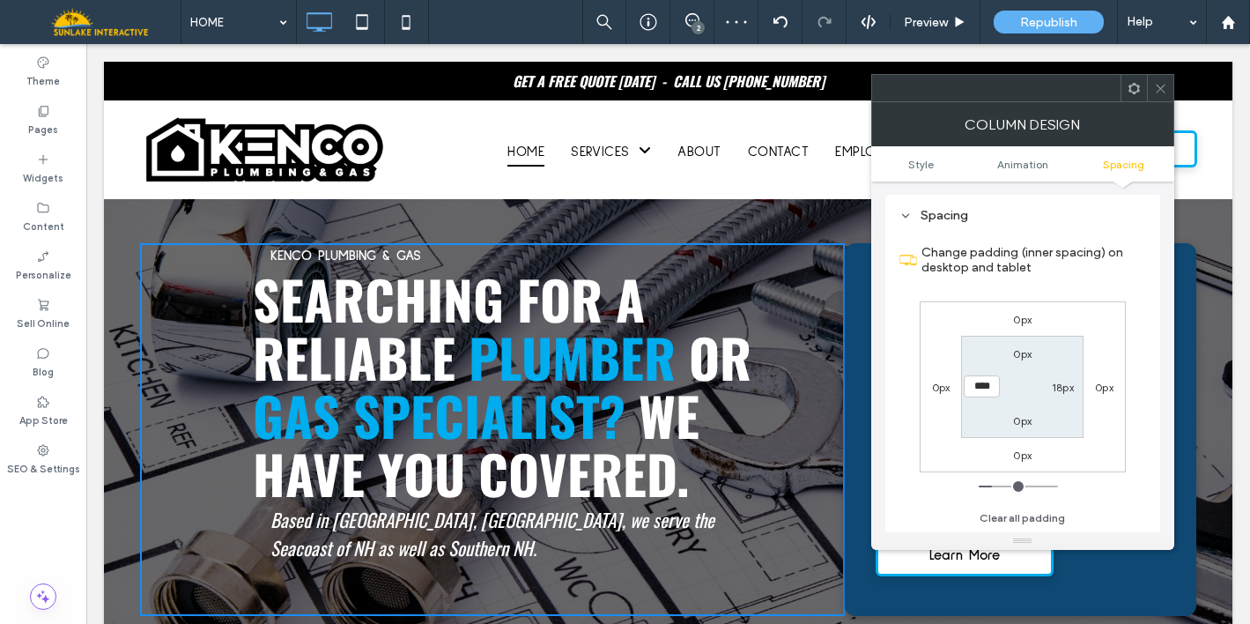
click at [450, 252] on p "KENCO PLUMBING & GAS" at bounding box center [523, 255] width 506 height 21
click at [1159, 82] on icon at bounding box center [1160, 88] width 13 height 13
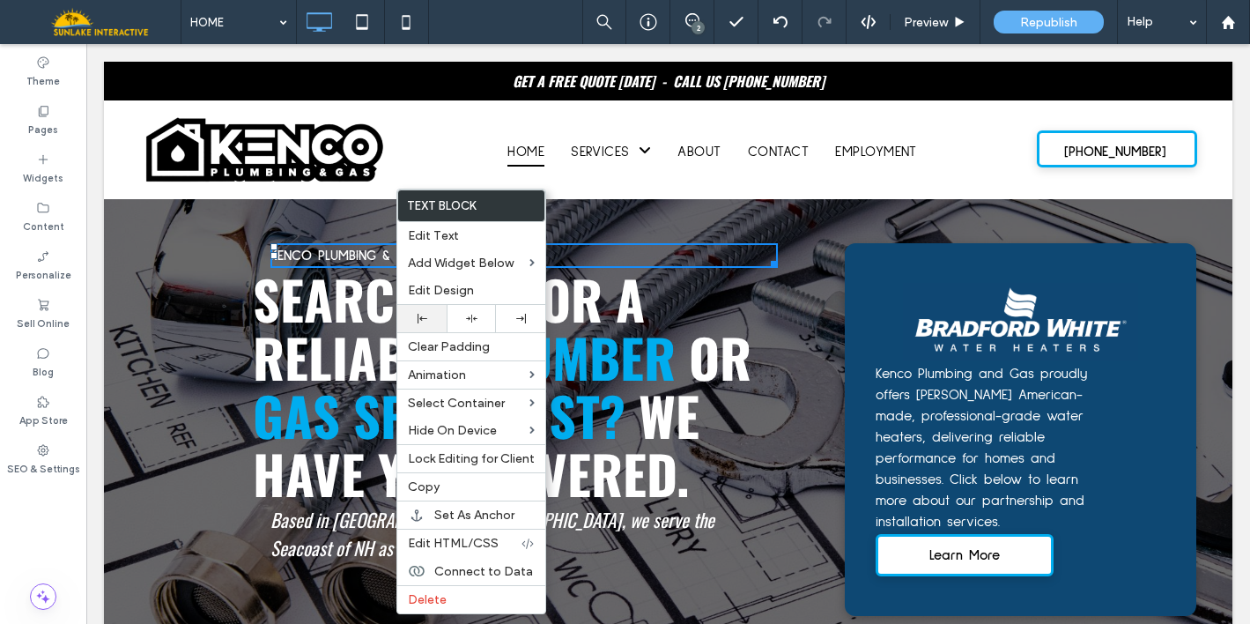
click at [416, 317] on div at bounding box center [422, 319] width 32 height 10
click at [246, 315] on div "Click To Paste Click To Paste KENCO PLUMBING & GAS SEARCHING FOR A RELIABLE PLU…" at bounding box center [492, 429] width 705 height 373
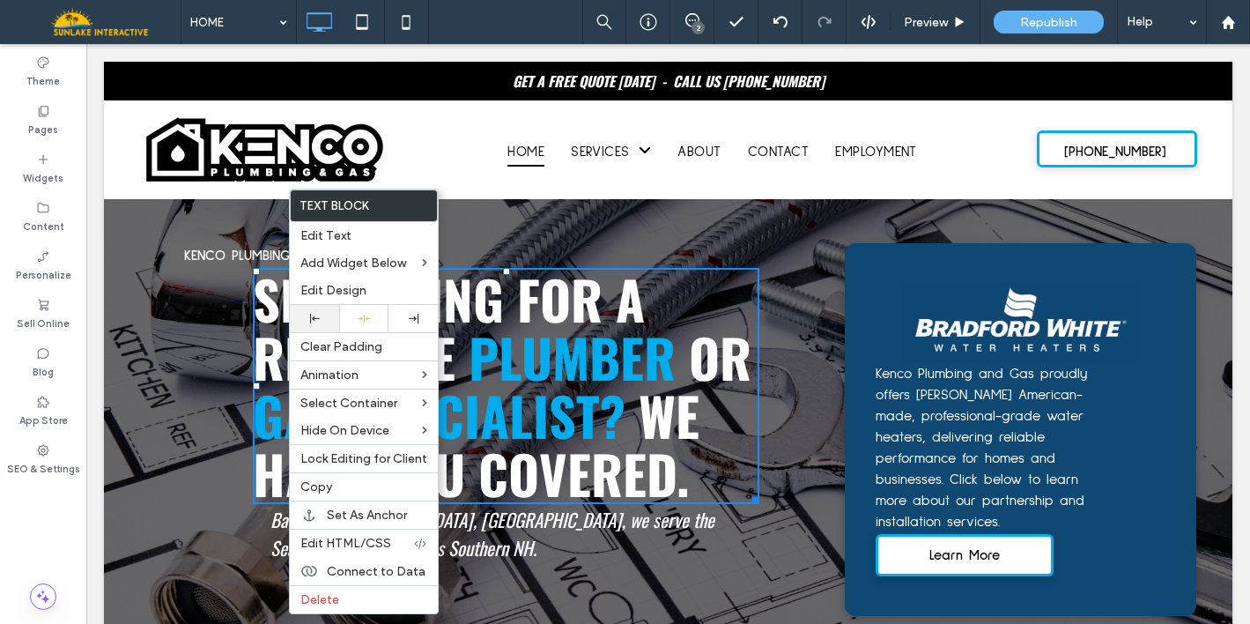
click at [316, 313] on div at bounding box center [314, 318] width 49 height 27
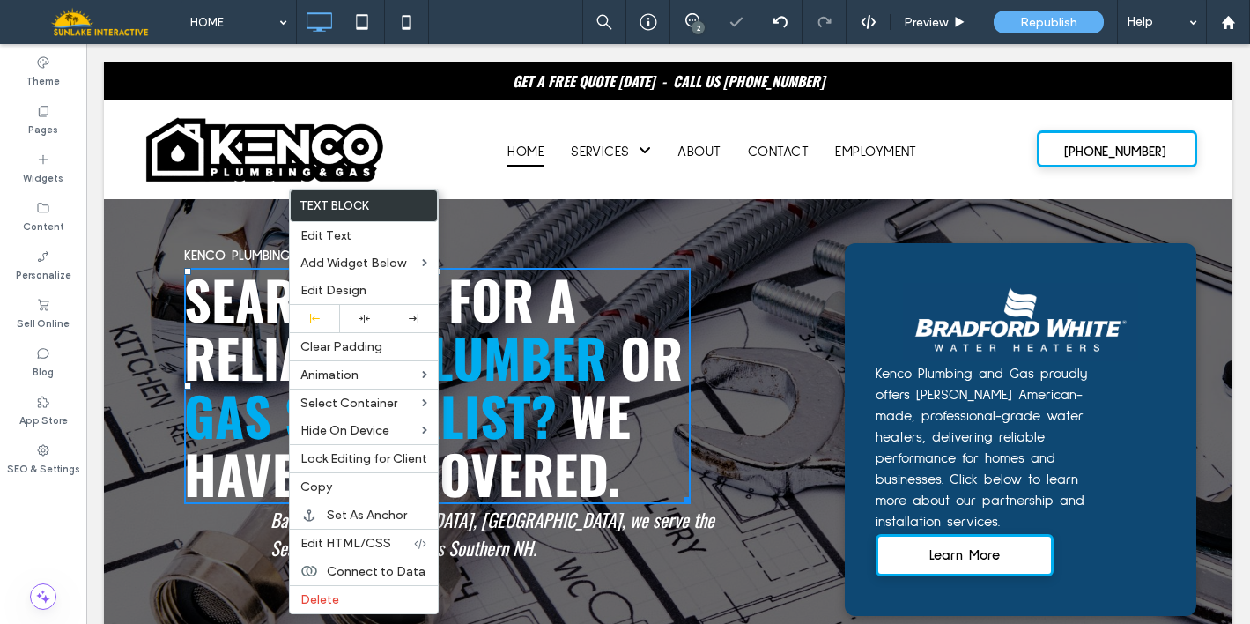
click at [560, 525] on span "Based in Rollinsford, NH, we serve the Seacoast of NH as well as Southern NH." at bounding box center [492, 533] width 444 height 55
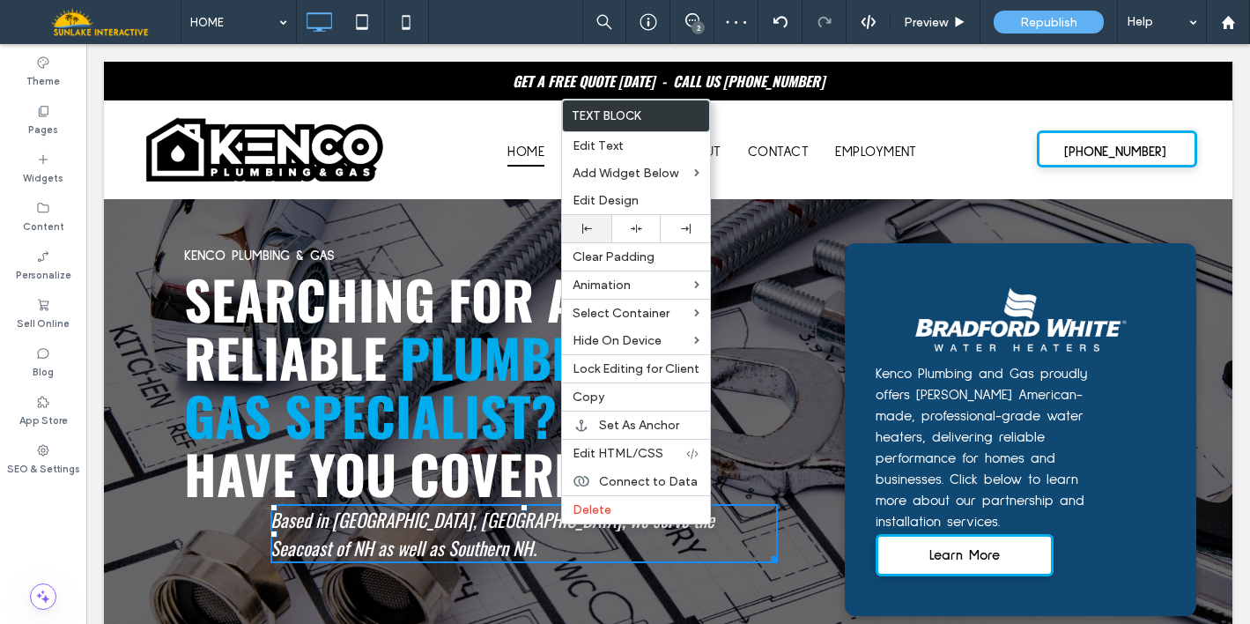
click at [589, 226] on icon at bounding box center [587, 229] width 10 height 10
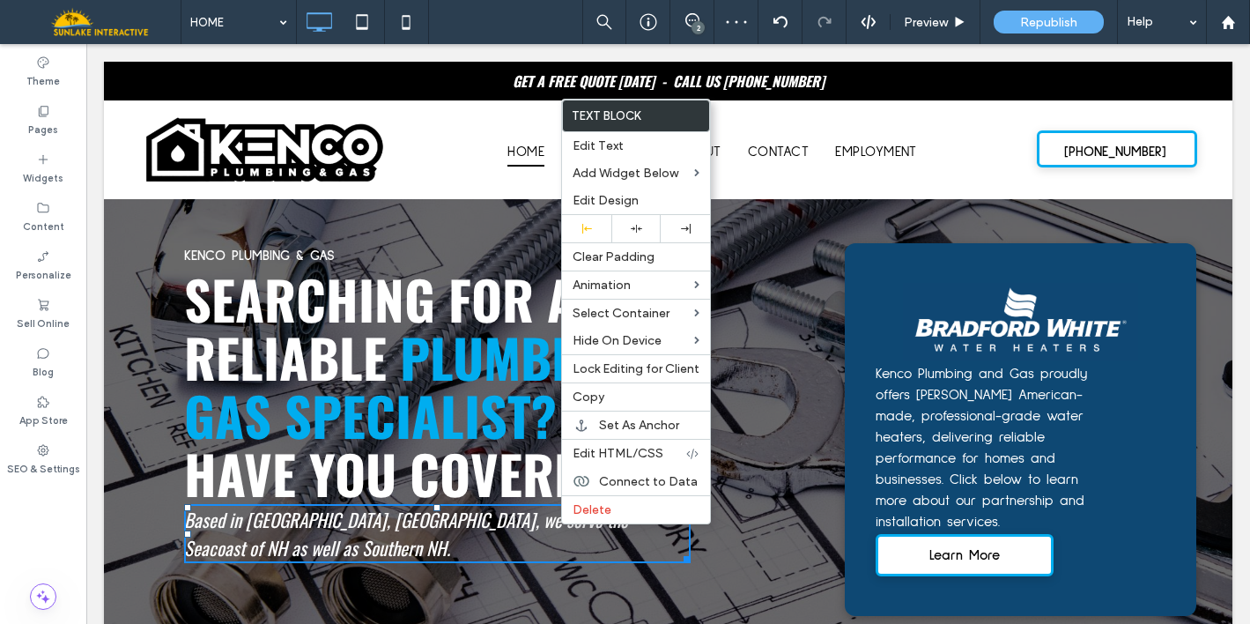
drag, startPoint x: 366, startPoint y: 252, endPoint x: 308, endPoint y: 262, distance: 59.1
click at [366, 251] on p "KENCO PLUMBING & GAS" at bounding box center [437, 255] width 506 height 21
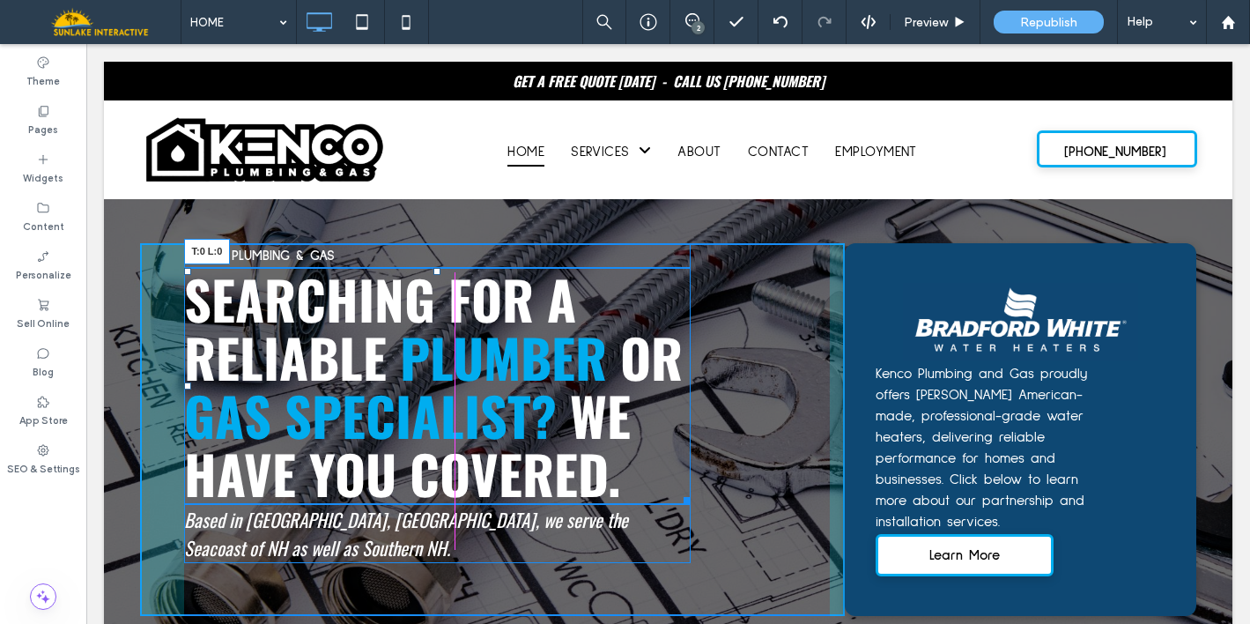
drag, startPoint x: 183, startPoint y: 269, endPoint x: 157, endPoint y: 264, distance: 26.8
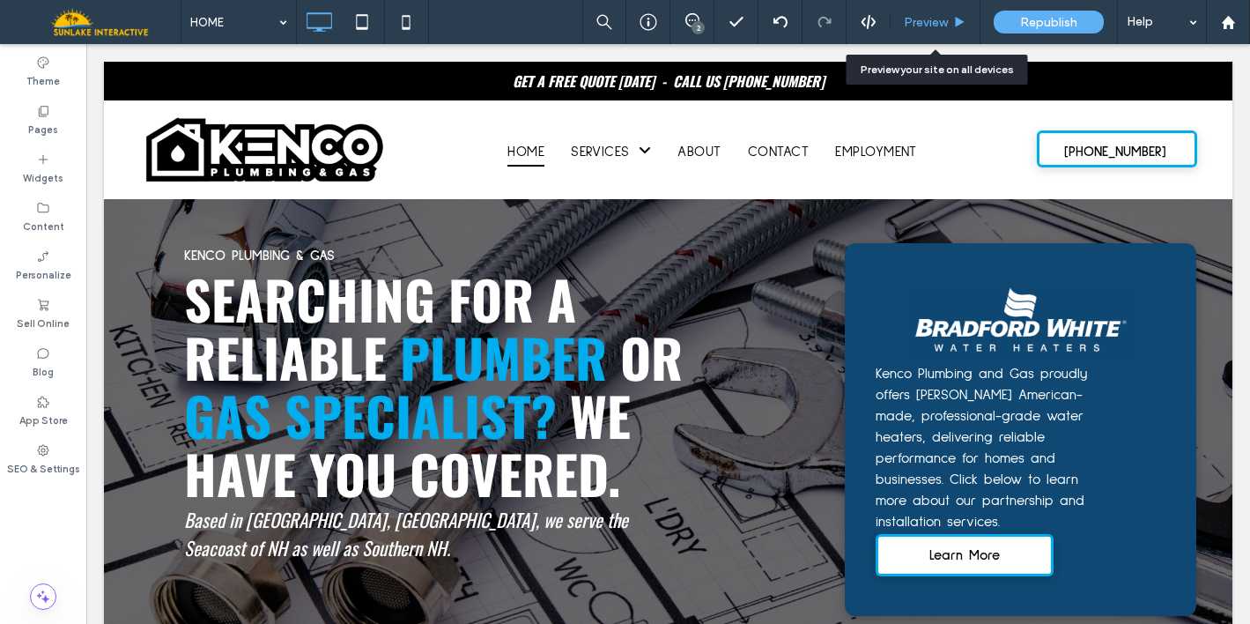
drag, startPoint x: 803, startPoint y: 5, endPoint x: 913, endPoint y: 18, distance: 110.9
click at [913, 18] on span "Preview" at bounding box center [926, 22] width 44 height 15
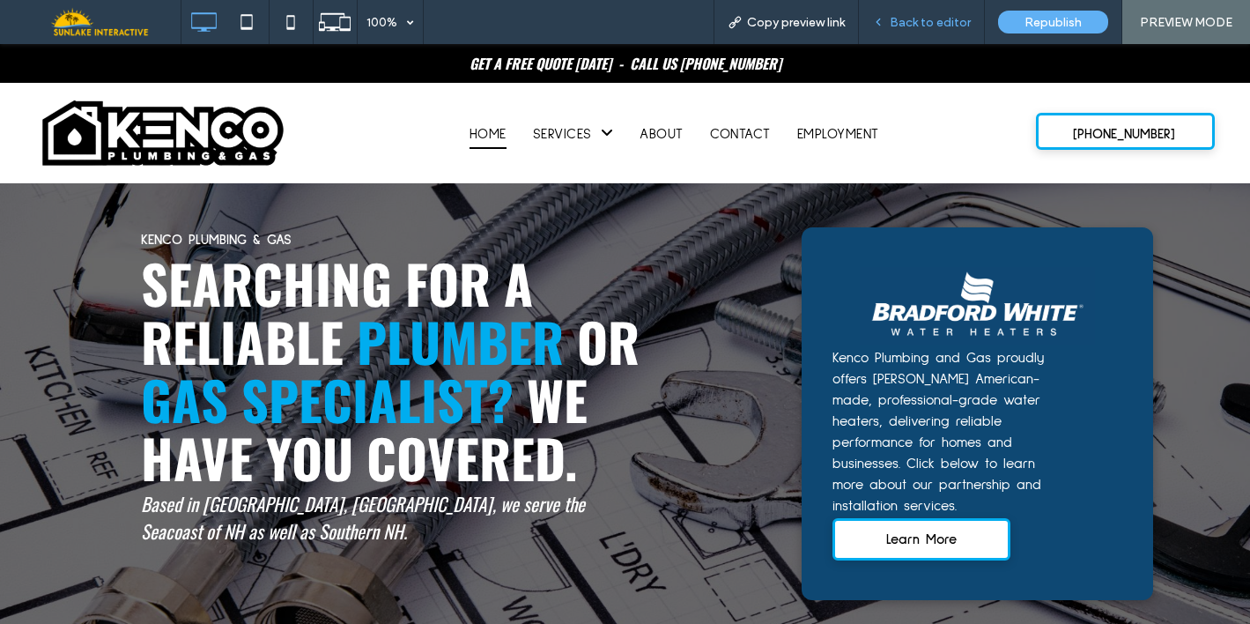
click at [902, 21] on span "Back to editor" at bounding box center [930, 22] width 81 height 15
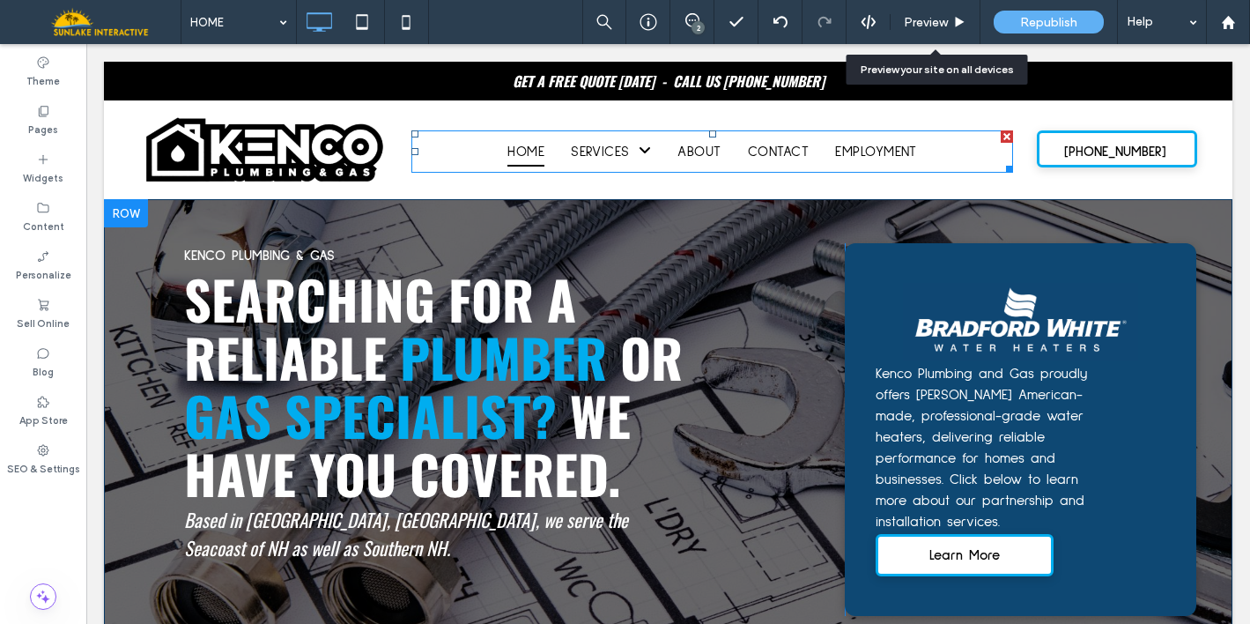
click at [624, 394] on span "WE HAVE YOU COVERED." at bounding box center [407, 443] width 447 height 137
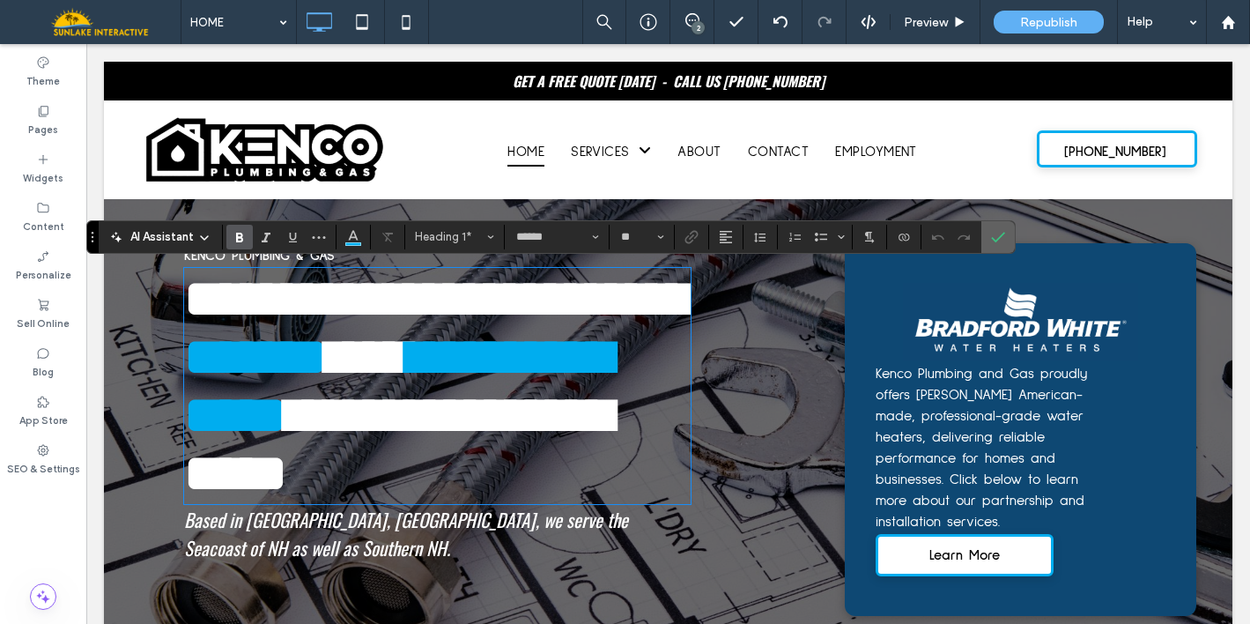
click at [991, 227] on span "Confirm" at bounding box center [995, 237] width 8 height 32
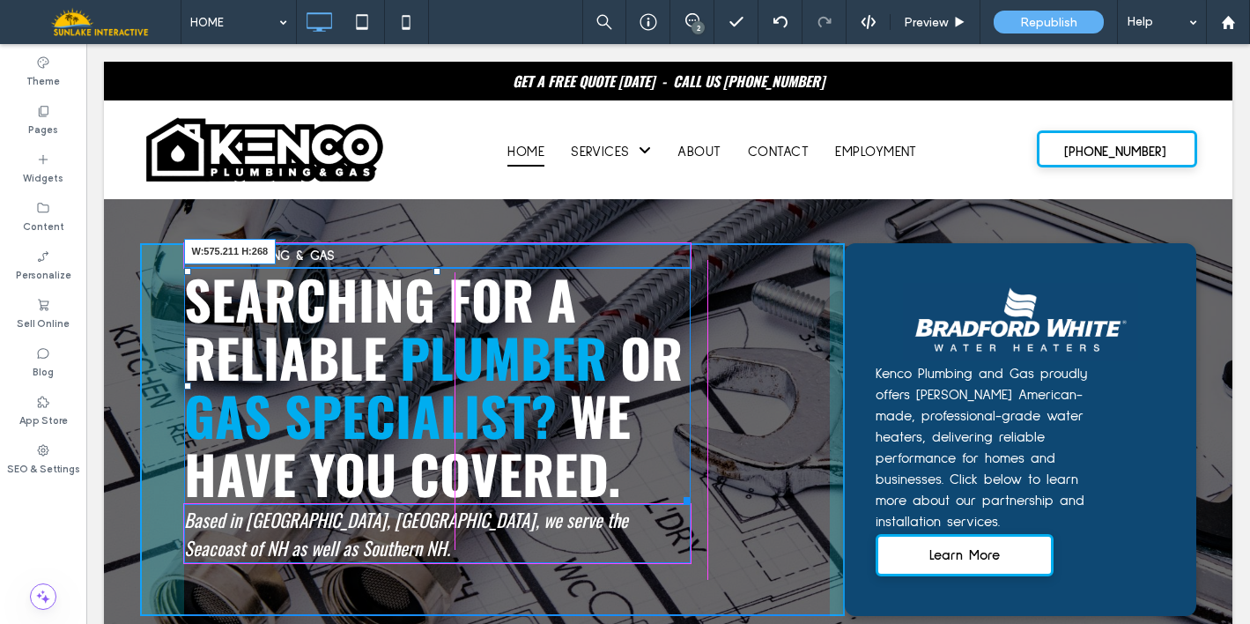
drag, startPoint x: 683, startPoint y: 493, endPoint x: 860, endPoint y: 495, distance: 177.0
click at [685, 496] on div at bounding box center [683, 497] width 13 height 13
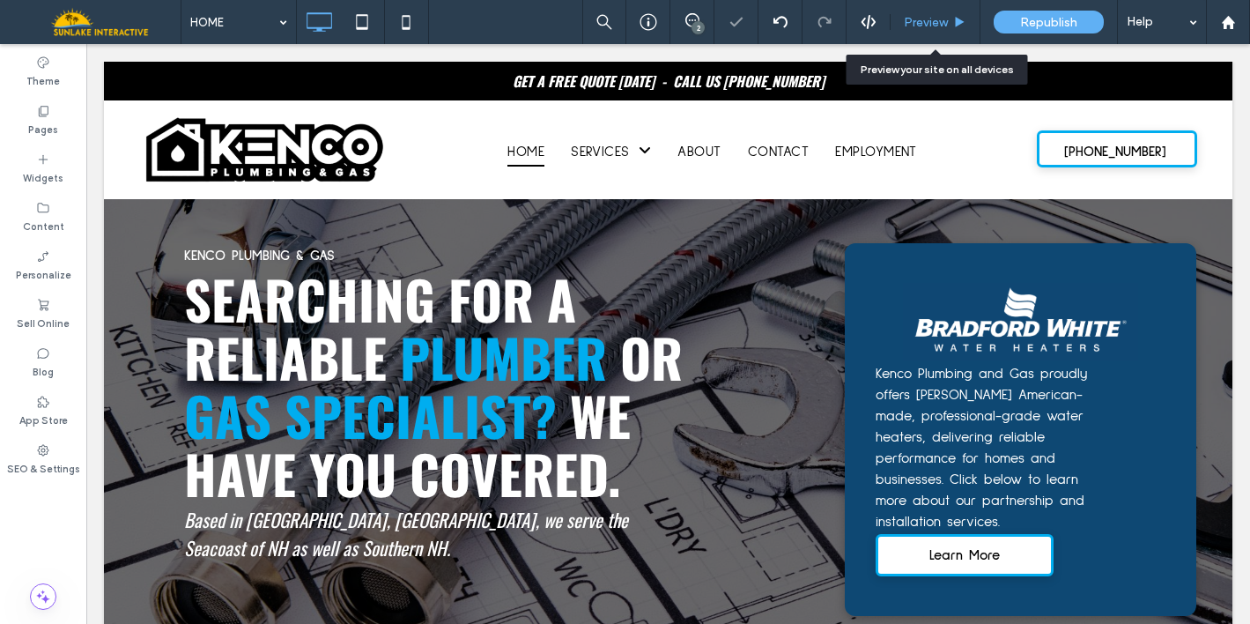
click at [927, 30] on div "Preview" at bounding box center [935, 22] width 90 height 44
click at [927, 19] on span "Preview" at bounding box center [926, 22] width 44 height 15
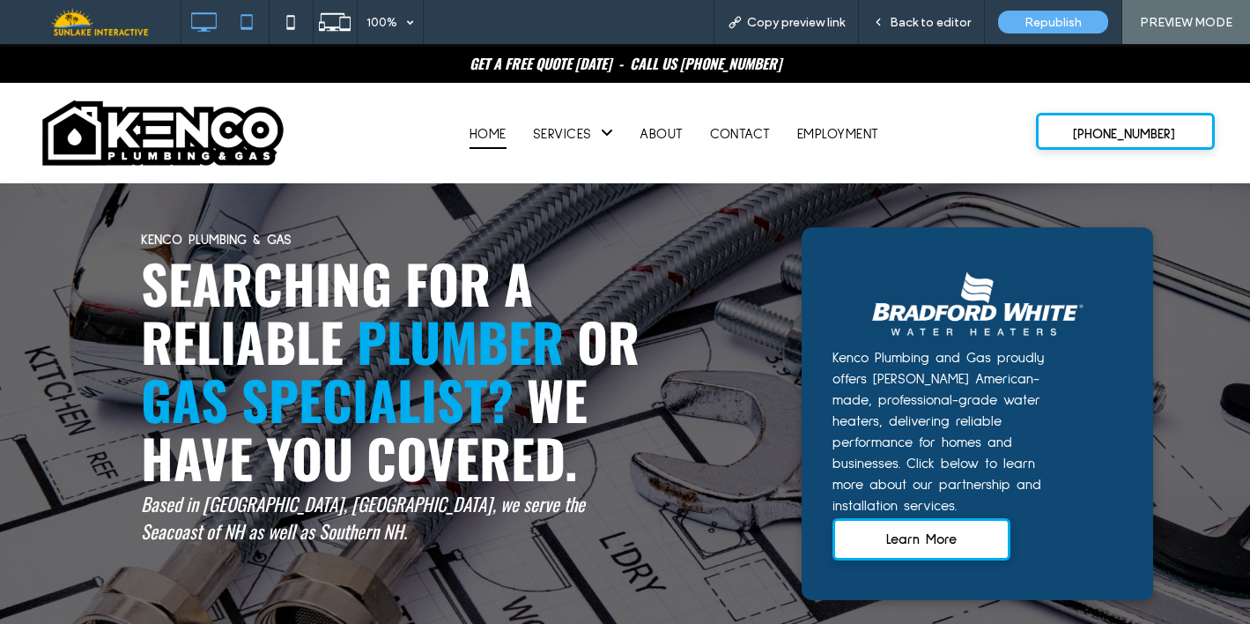
click at [248, 19] on icon at bounding box center [246, 21] width 35 height 35
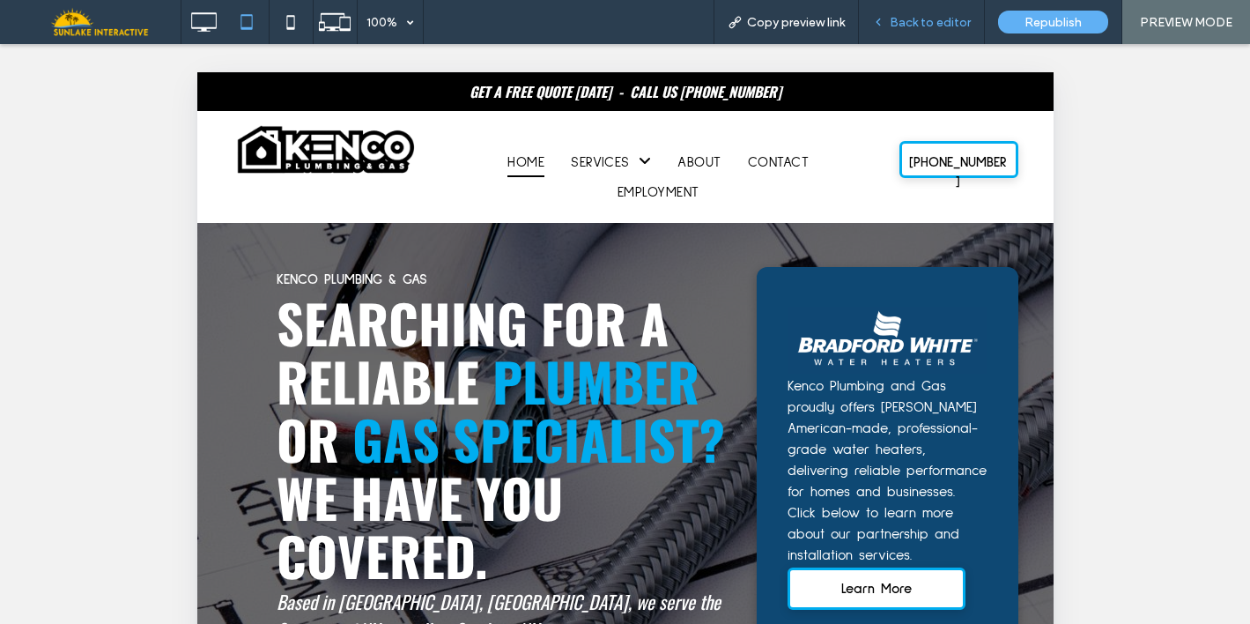
click at [961, 18] on span "Back to editor" at bounding box center [930, 22] width 81 height 15
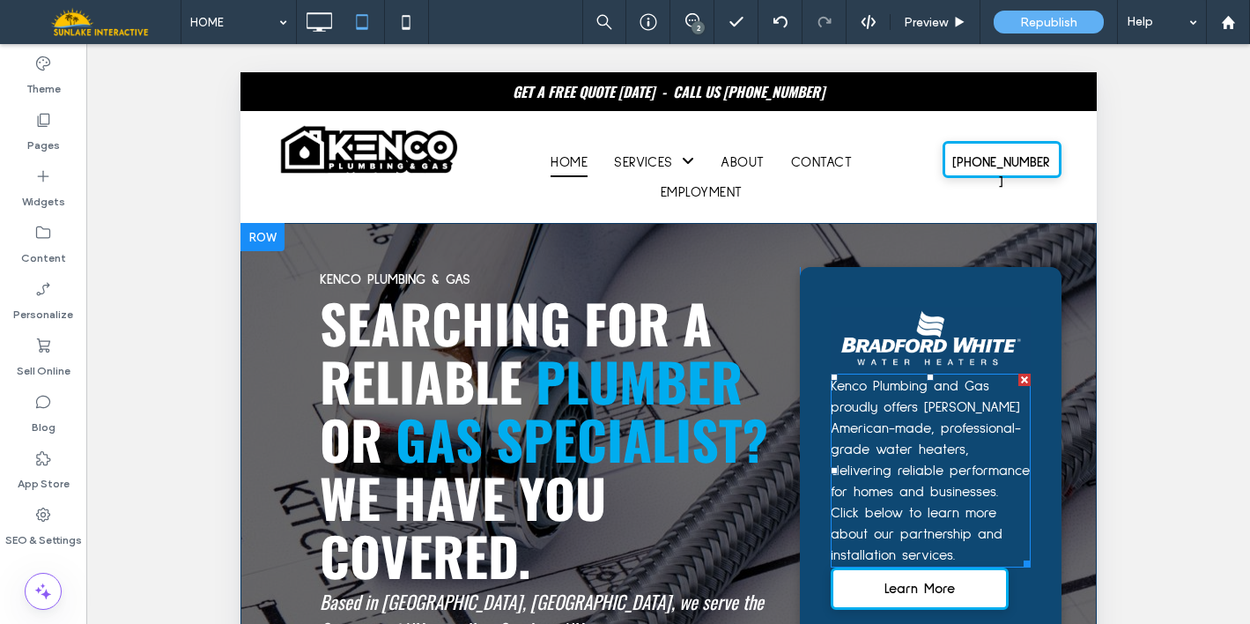
scroll to position [225, 0]
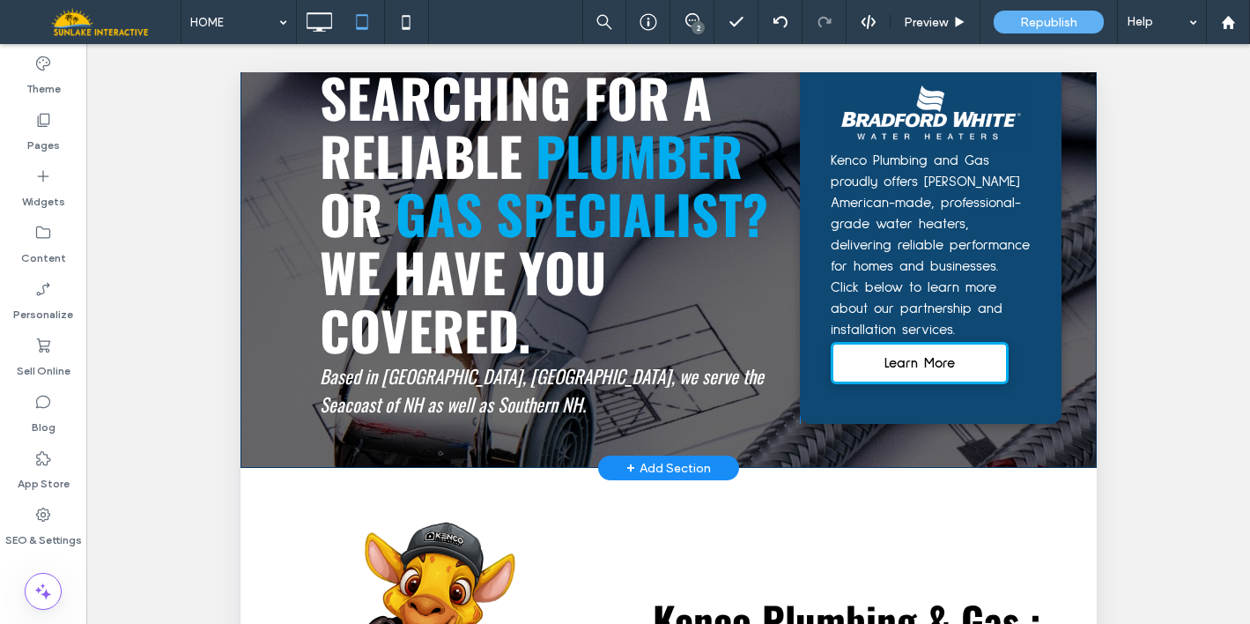
click at [1020, 336] on div "Click To Paste Click To Paste Kenco Plumbing and Gas proudly offers Bradford Wh…" at bounding box center [930, 232] width 262 height 382
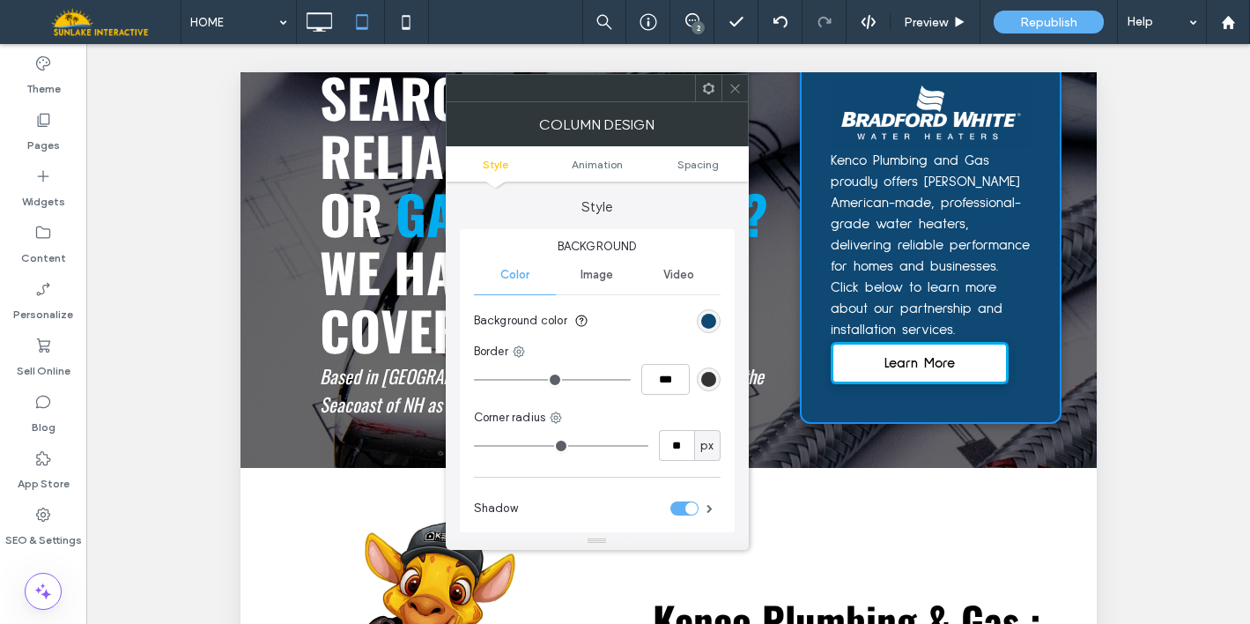
drag, startPoint x: 729, startPoint y: 82, endPoint x: 735, endPoint y: 92, distance: 12.2
click at [731, 84] on icon at bounding box center [734, 88] width 13 height 13
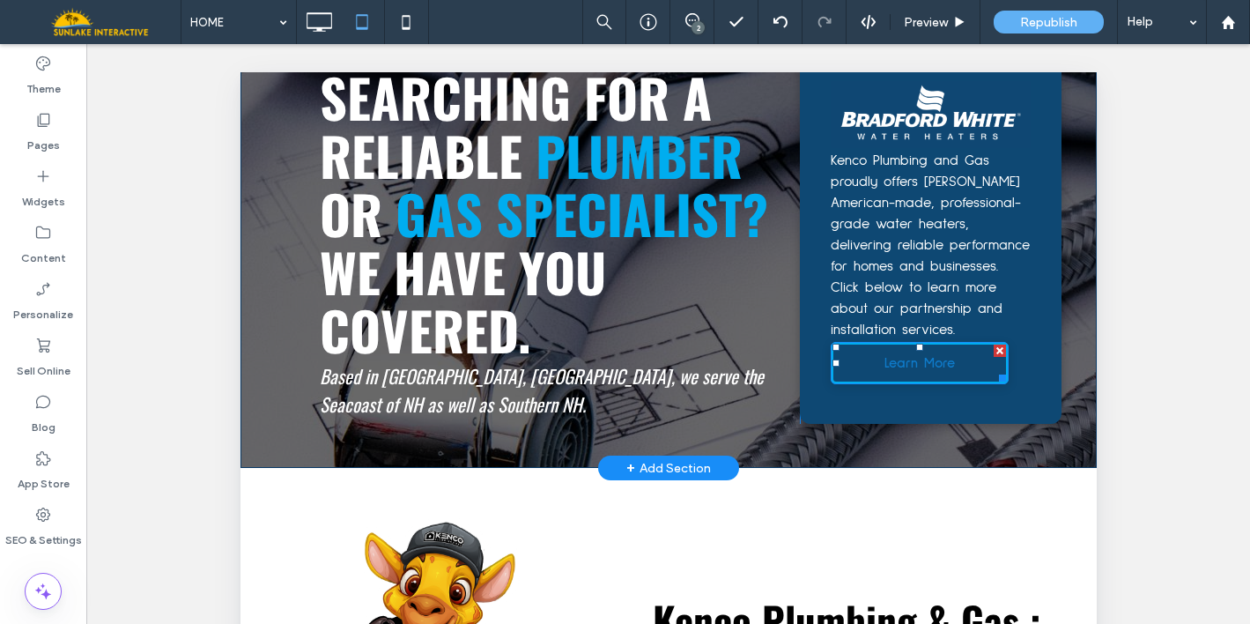
drag, startPoint x: 913, startPoint y: 366, endPoint x: 913, endPoint y: 379, distance: 13.2
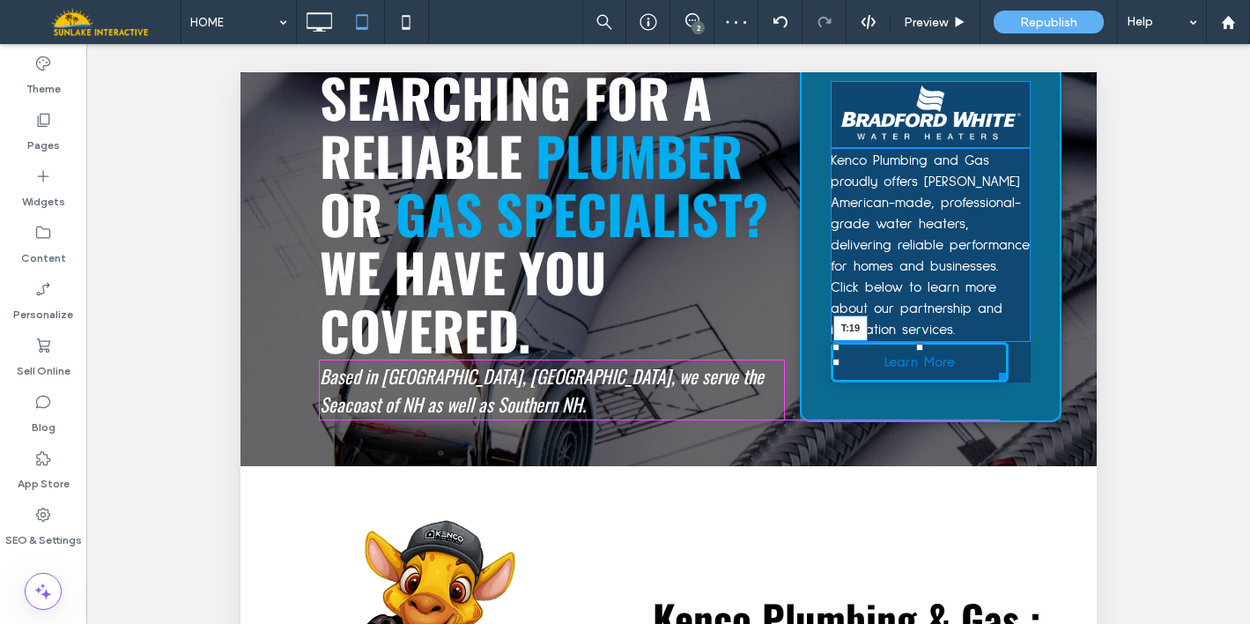
drag, startPoint x: 908, startPoint y: 367, endPoint x: 1146, endPoint y: 455, distance: 253.6
click at [915, 351] on div at bounding box center [918, 347] width 7 height 7
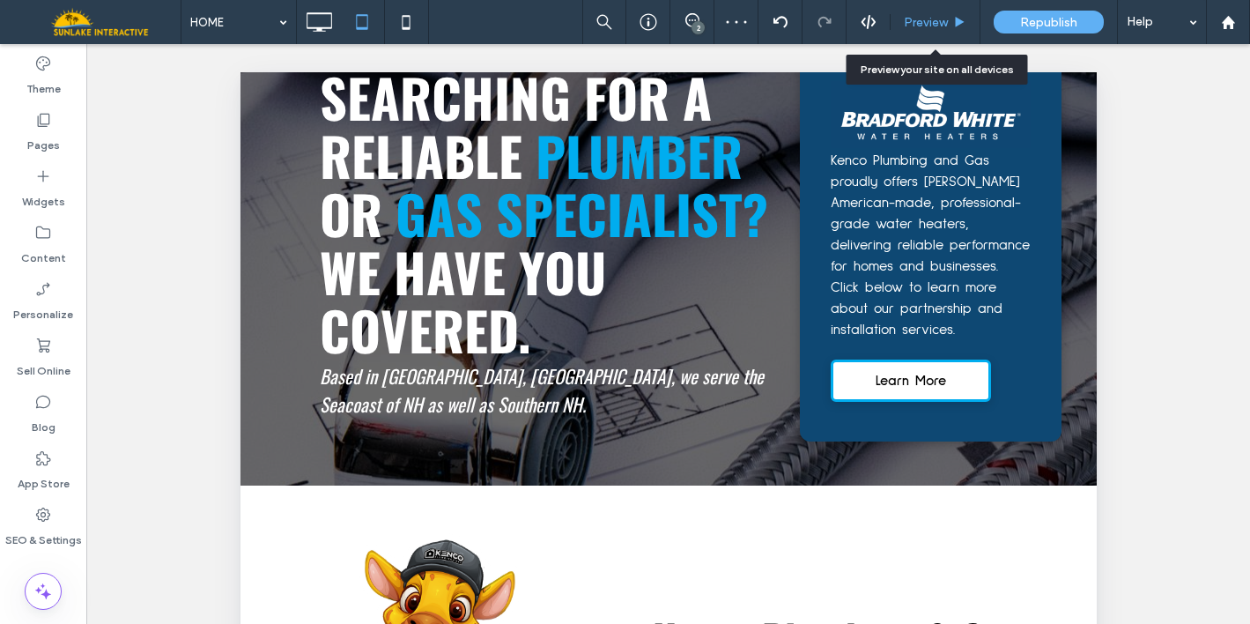
click at [918, 20] on span "Preview" at bounding box center [926, 22] width 44 height 15
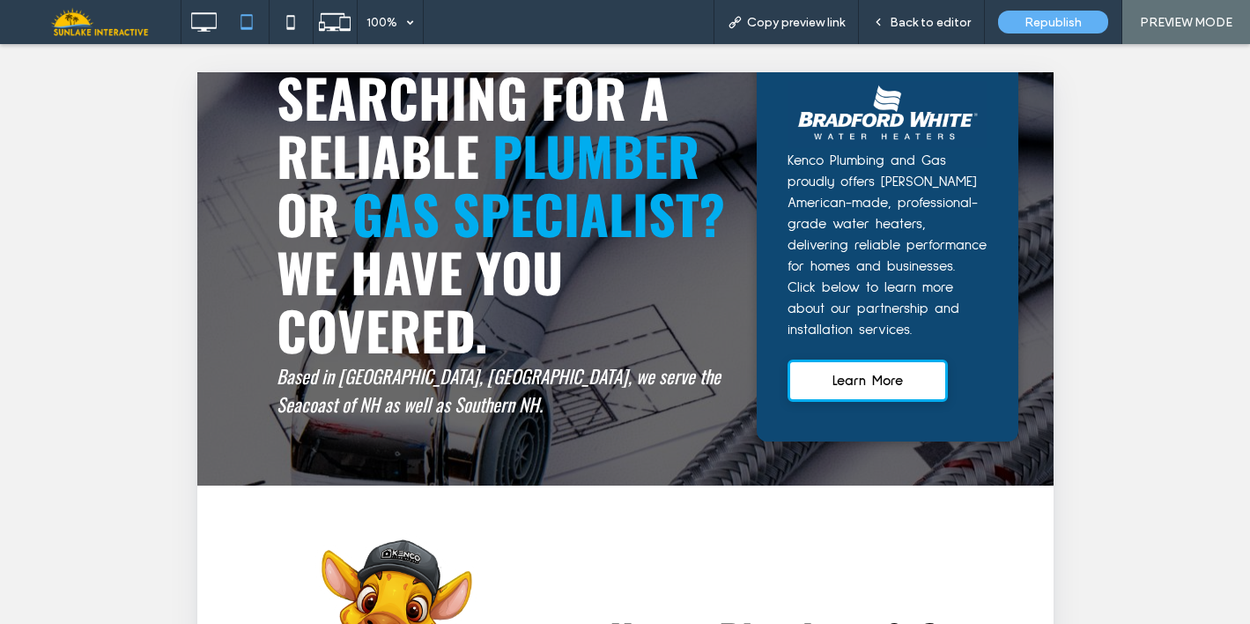
click at [296, 21] on icon at bounding box center [290, 21] width 35 height 35
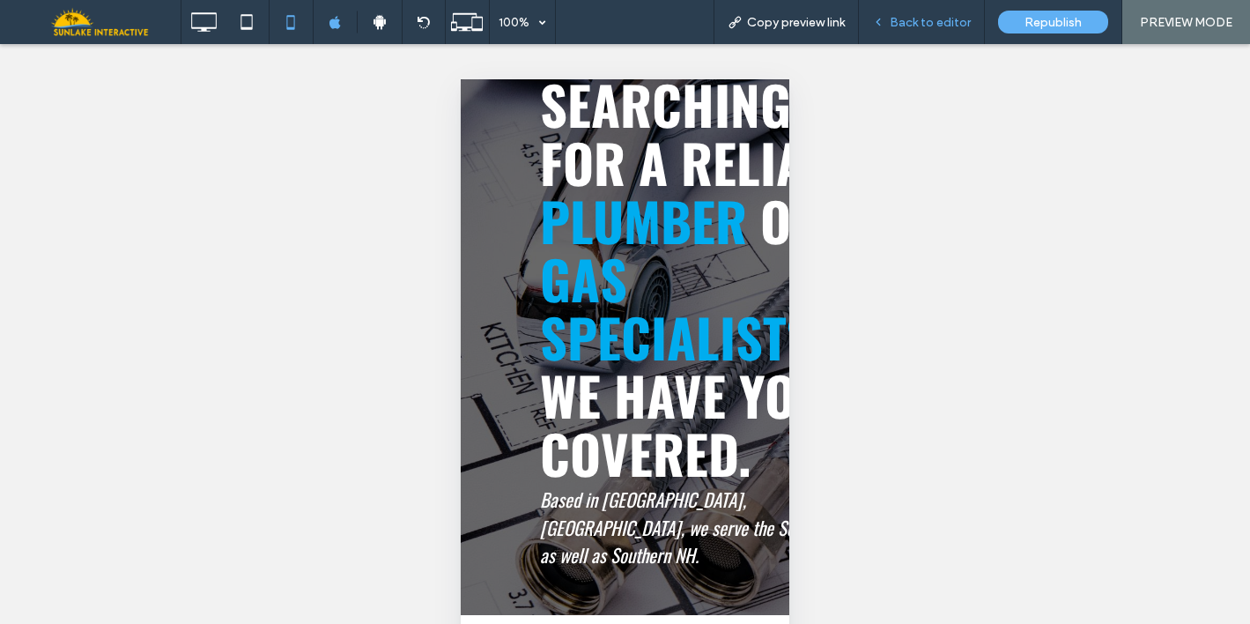
click at [913, 18] on span "Back to editor" at bounding box center [930, 22] width 81 height 15
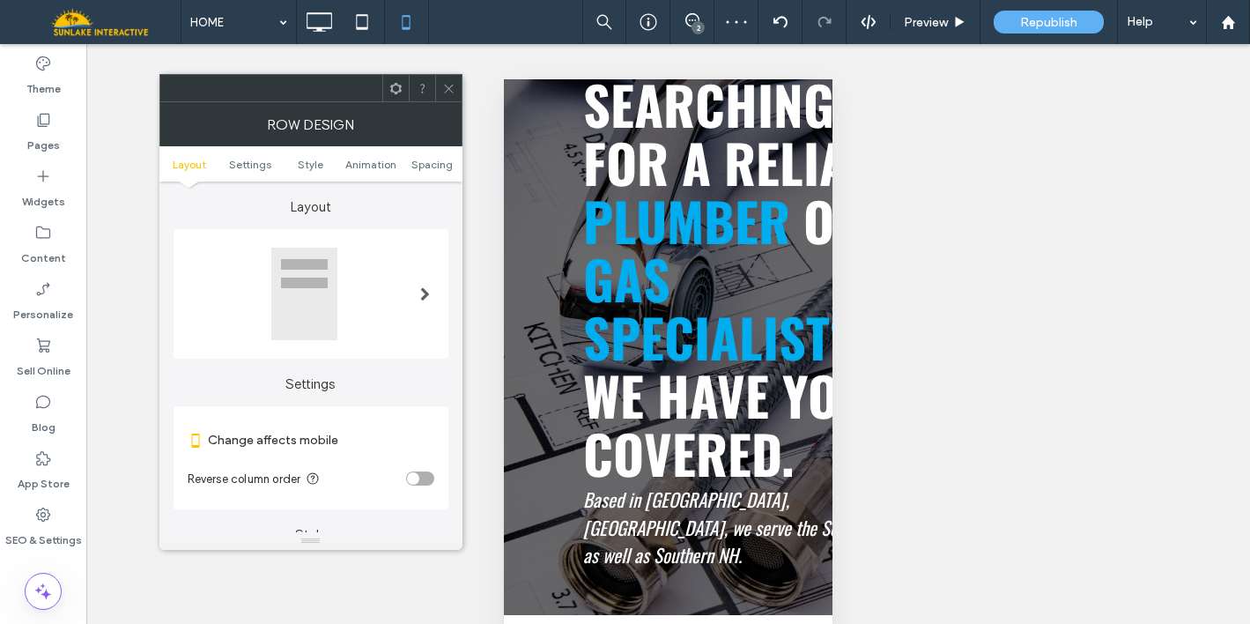
click at [246, 154] on ul "Layout Settings Style Animation Spacing" at bounding box center [310, 163] width 303 height 35
click at [240, 163] on span "Settings" at bounding box center [250, 164] width 42 height 13
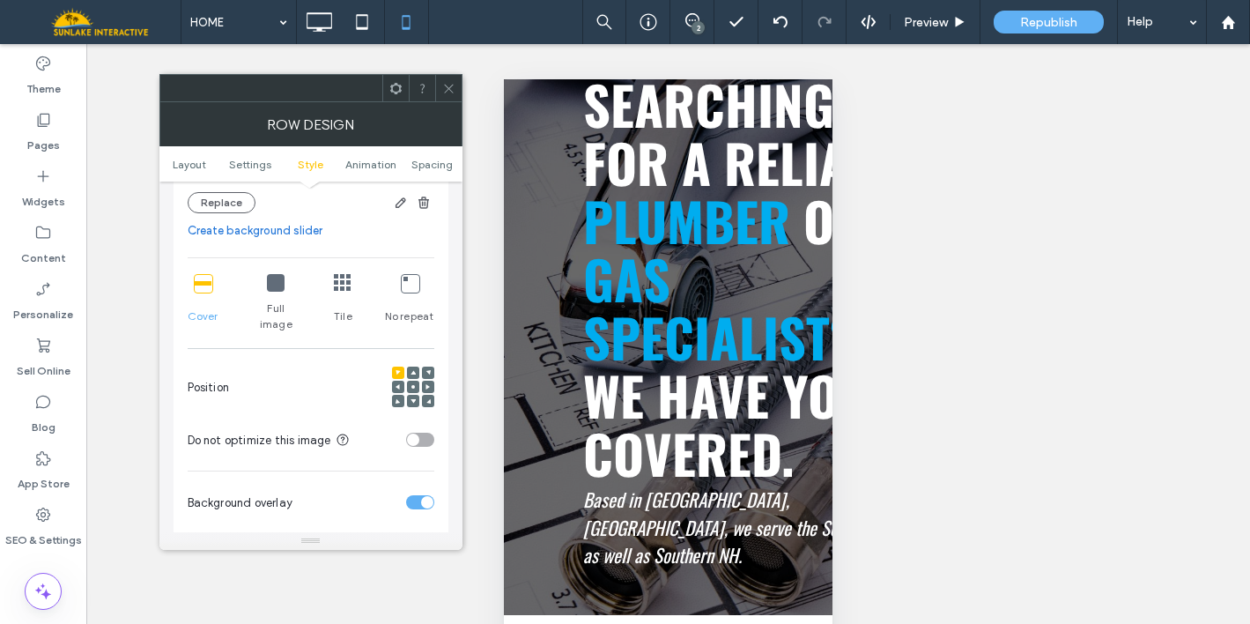
scroll to position [719, 0]
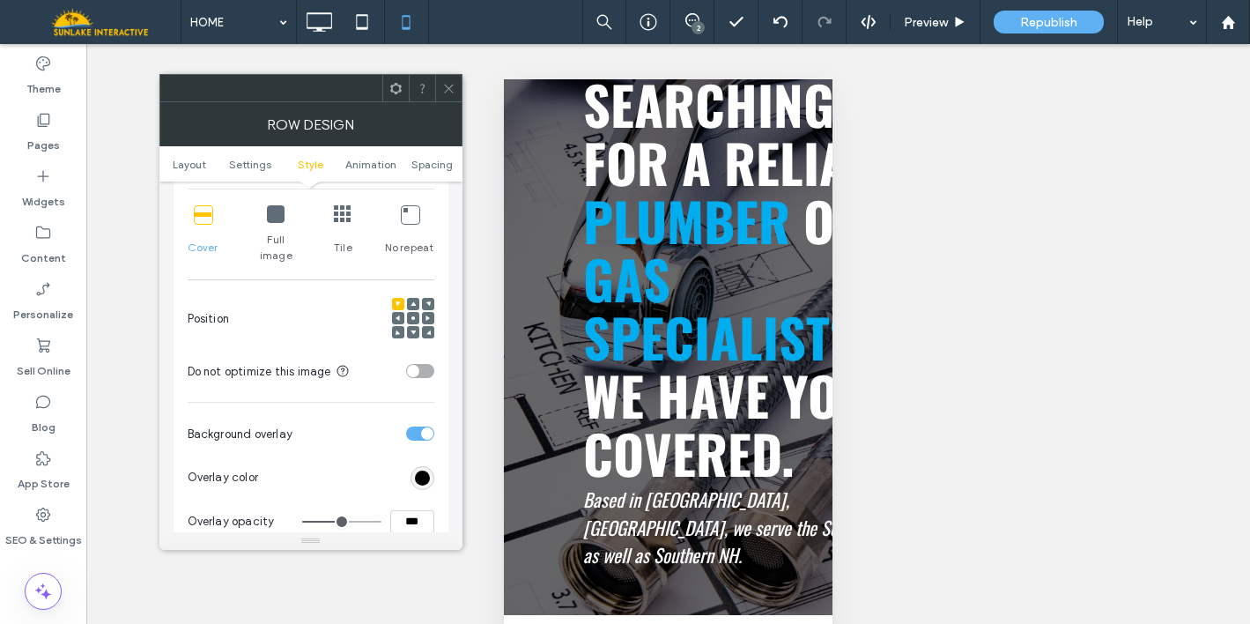
click at [412, 316] on use at bounding box center [413, 318] width 4 height 4
click at [446, 88] on icon at bounding box center [448, 88] width 13 height 13
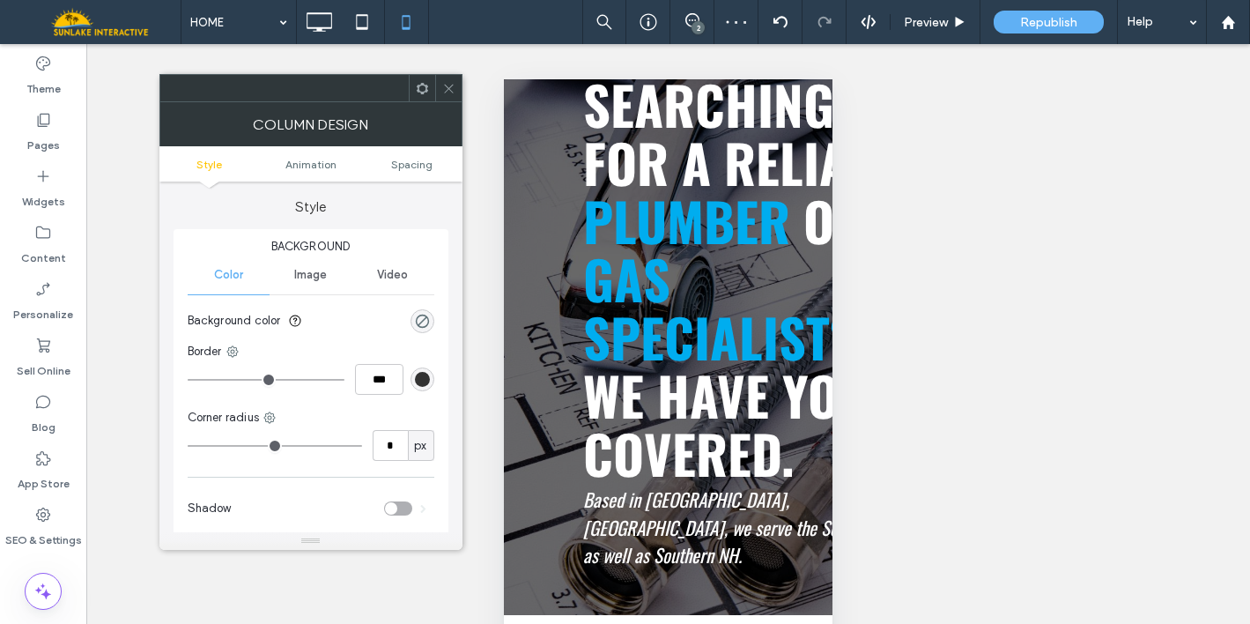
drag, startPoint x: 454, startPoint y: 86, endPoint x: 470, endPoint y: 98, distance: 19.6
click at [454, 86] on icon at bounding box center [448, 88] width 13 height 13
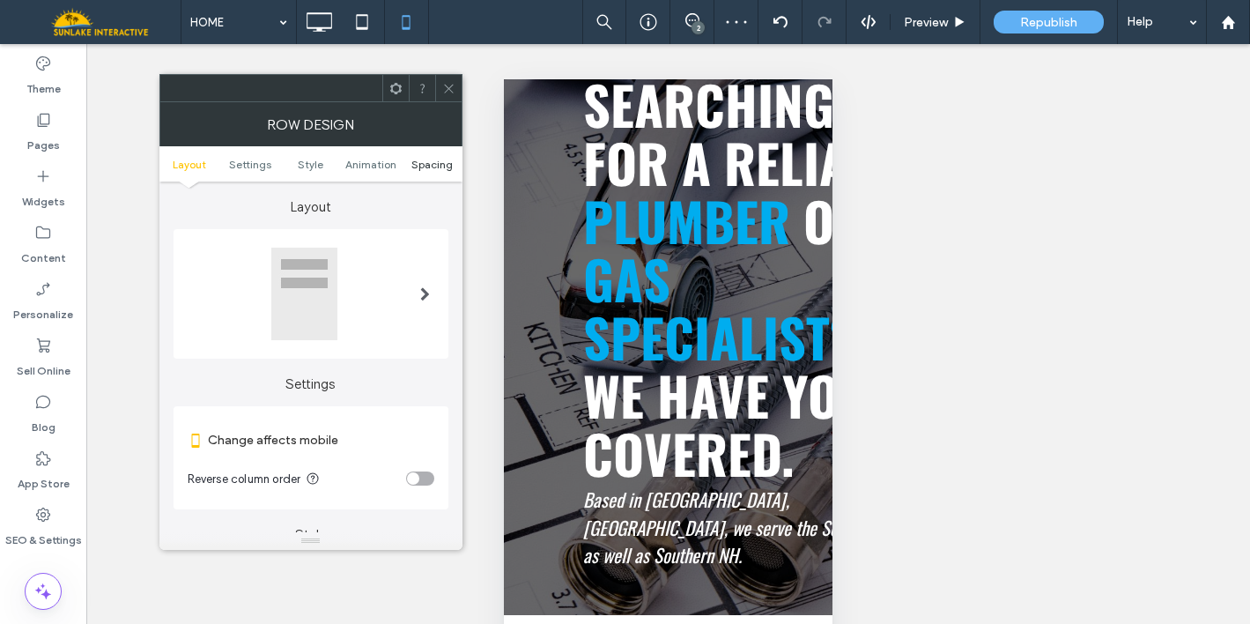
click at [438, 162] on span "Spacing" at bounding box center [431, 164] width 41 height 13
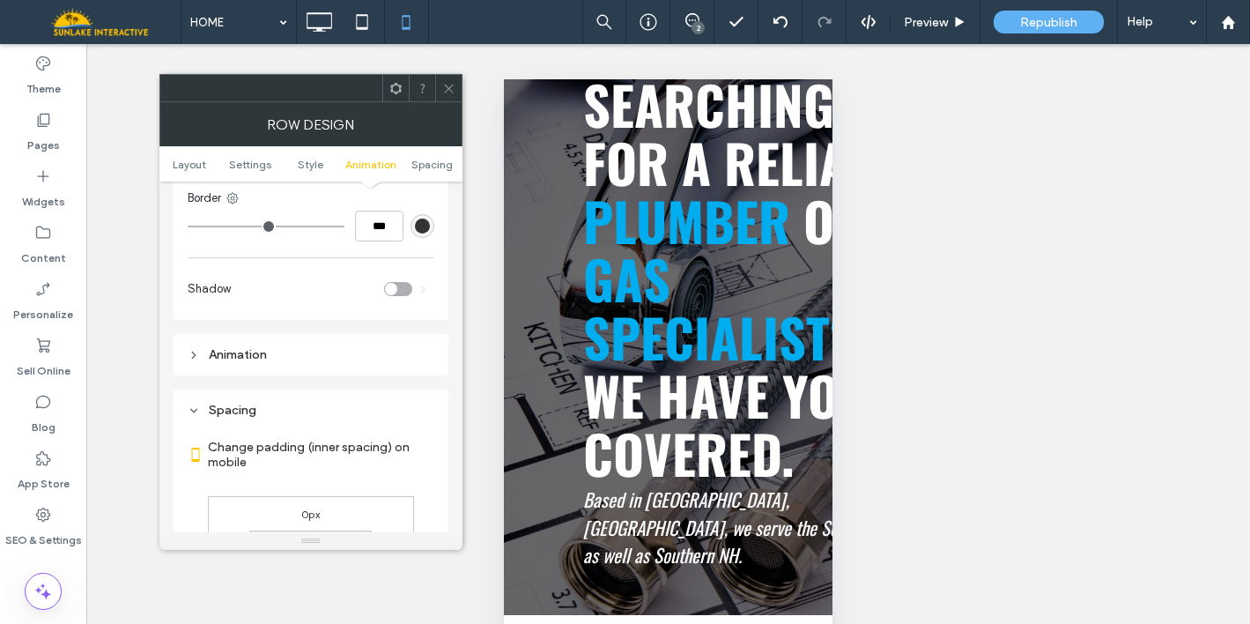
scroll to position [1274, 0]
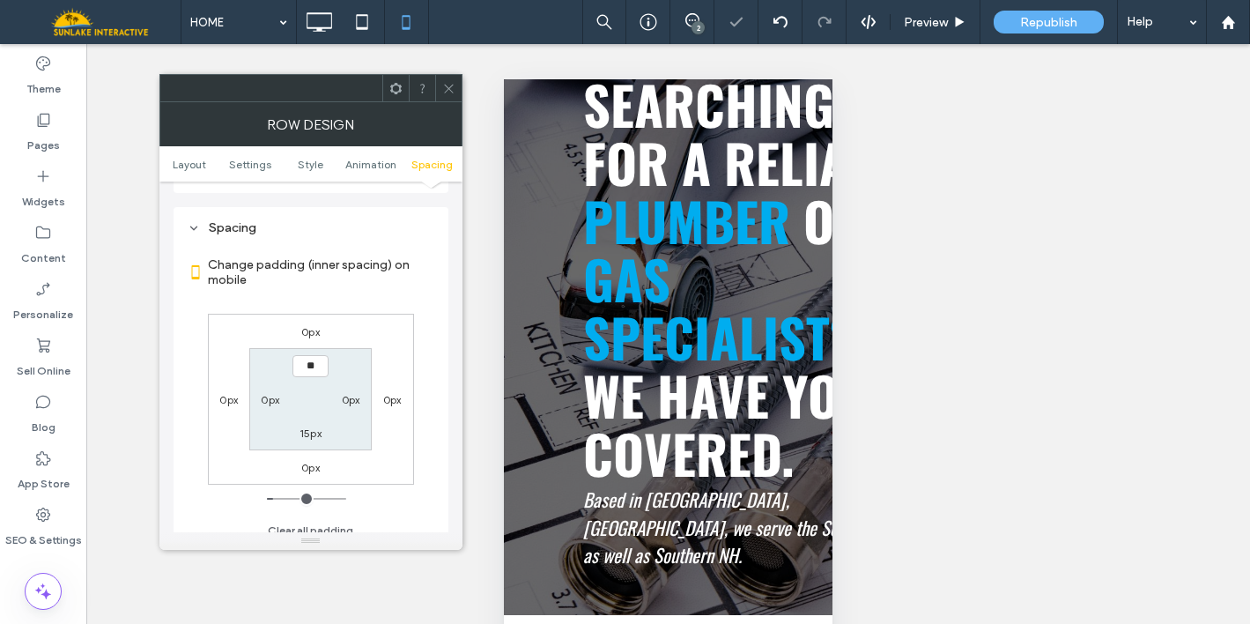
type input "****"
click at [313, 426] on label "15px" at bounding box center [310, 432] width 22 height 13
type input "**"
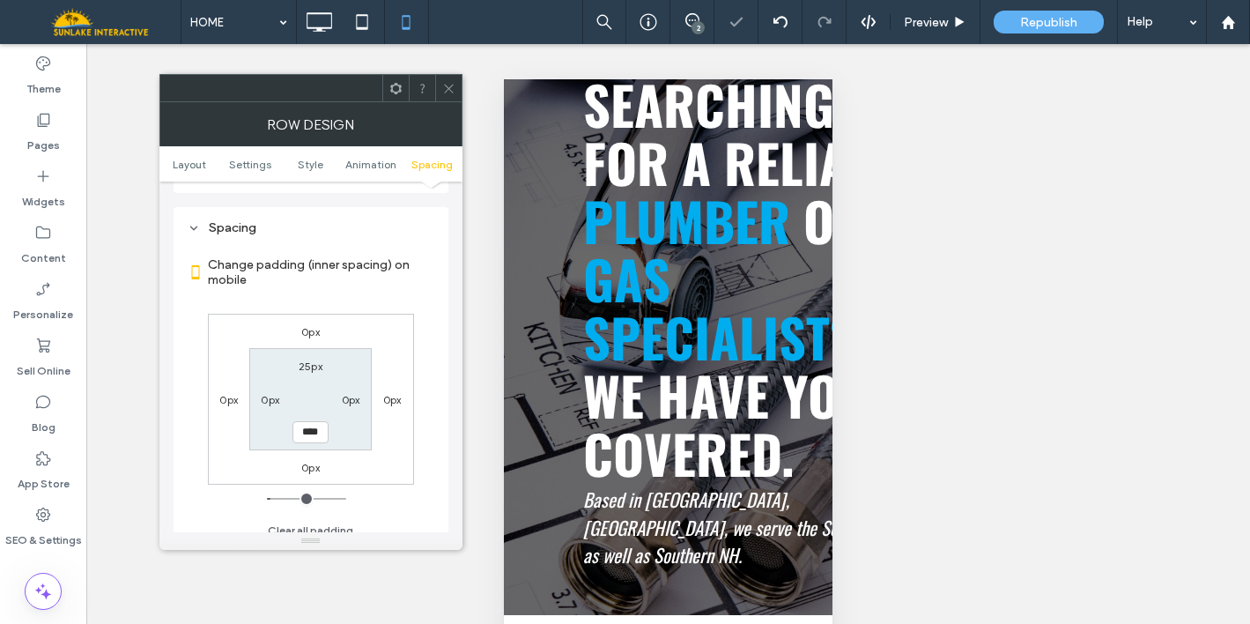
click at [424, 442] on div "Change padding (inner spacing) on mobile 0px 0px 0px 0px 25px 0px **** 0px Clea…" at bounding box center [311, 392] width 247 height 304
click at [307, 421] on input "****" at bounding box center [310, 432] width 36 height 22
type input "**"
type input "****"
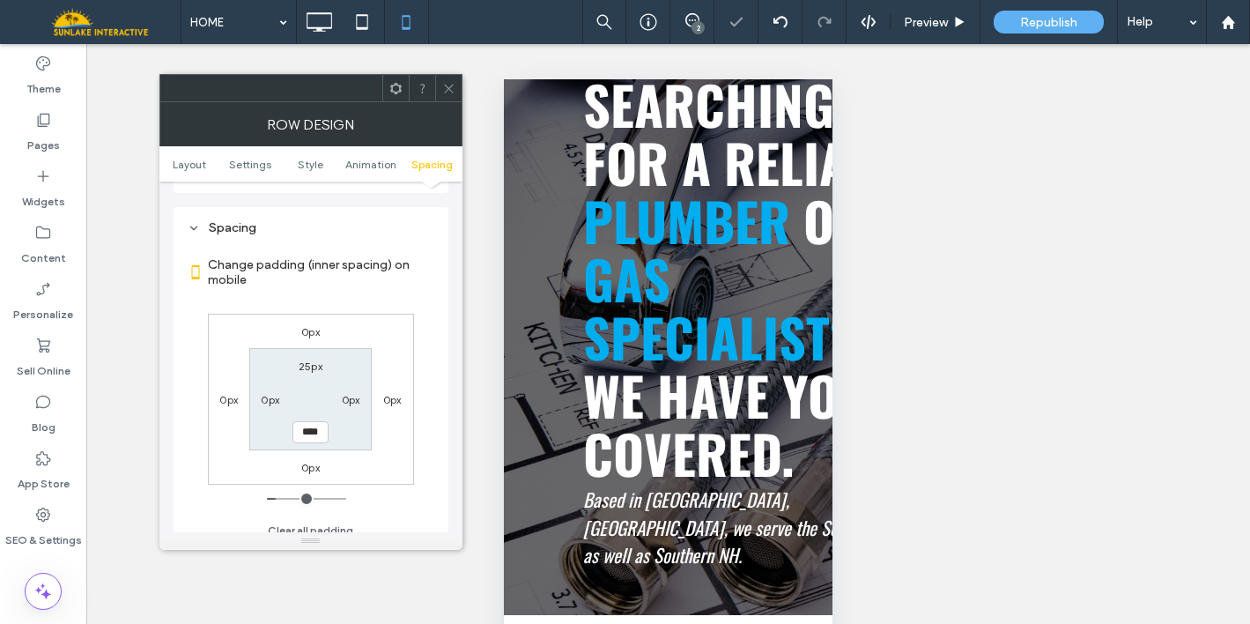
click at [447, 85] on icon at bounding box center [448, 88] width 13 height 13
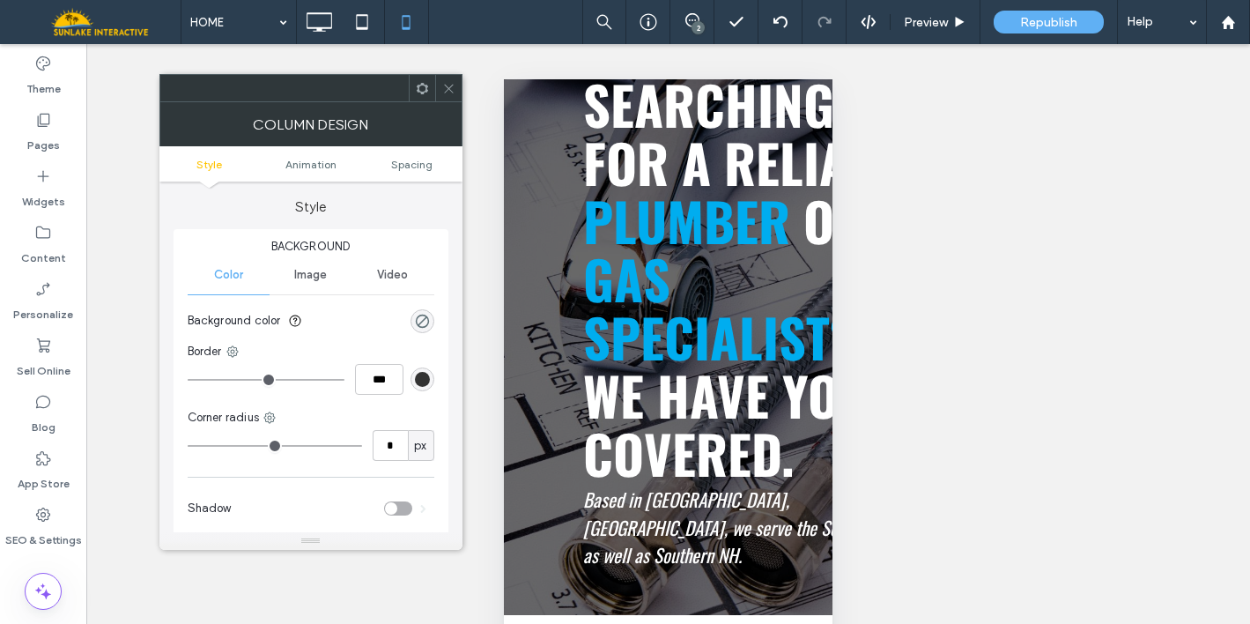
click at [451, 78] on span at bounding box center [448, 88] width 13 height 26
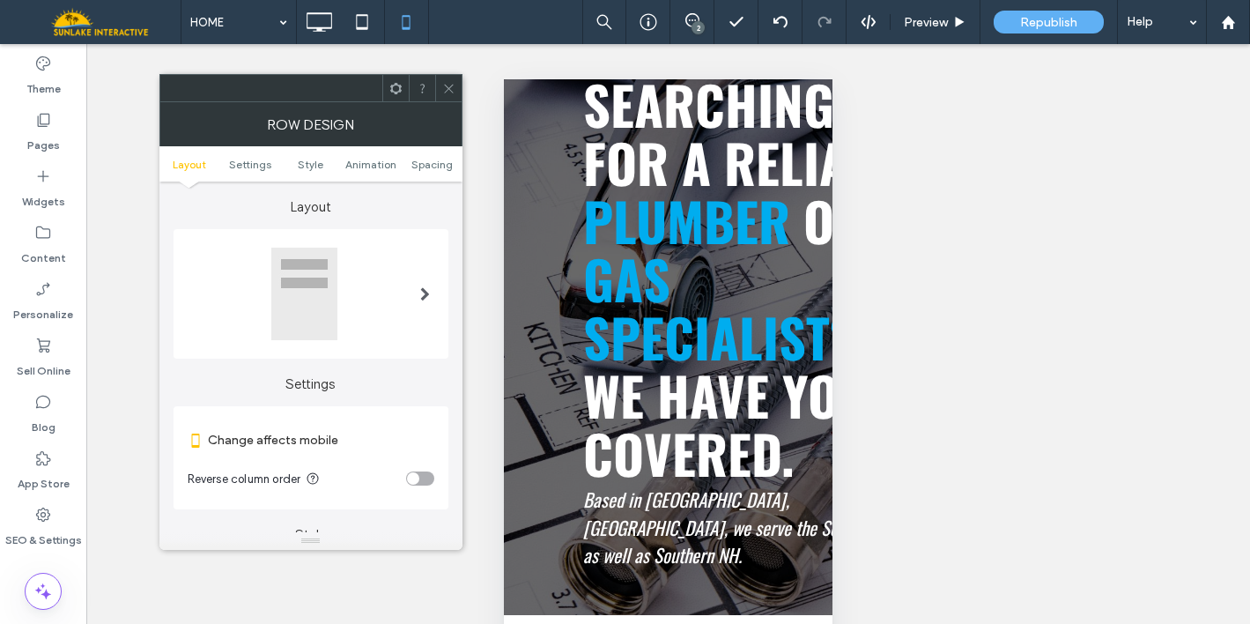
click at [446, 86] on use at bounding box center [448, 88] width 9 height 9
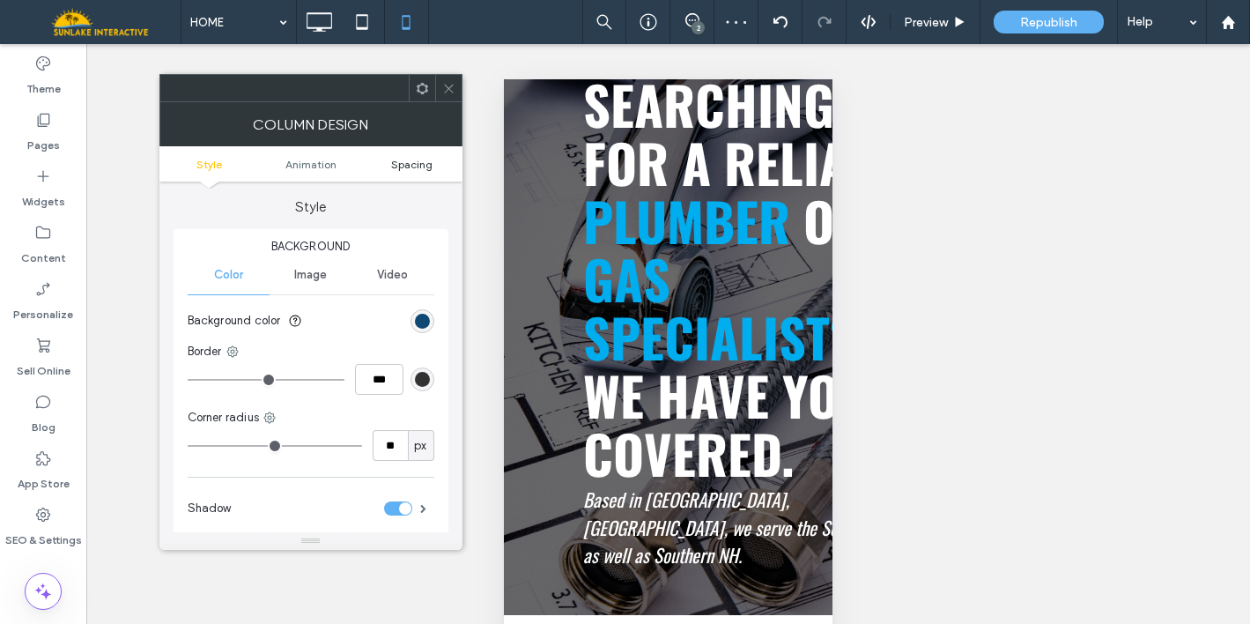
click at [430, 166] on span "Spacing" at bounding box center [411, 164] width 41 height 13
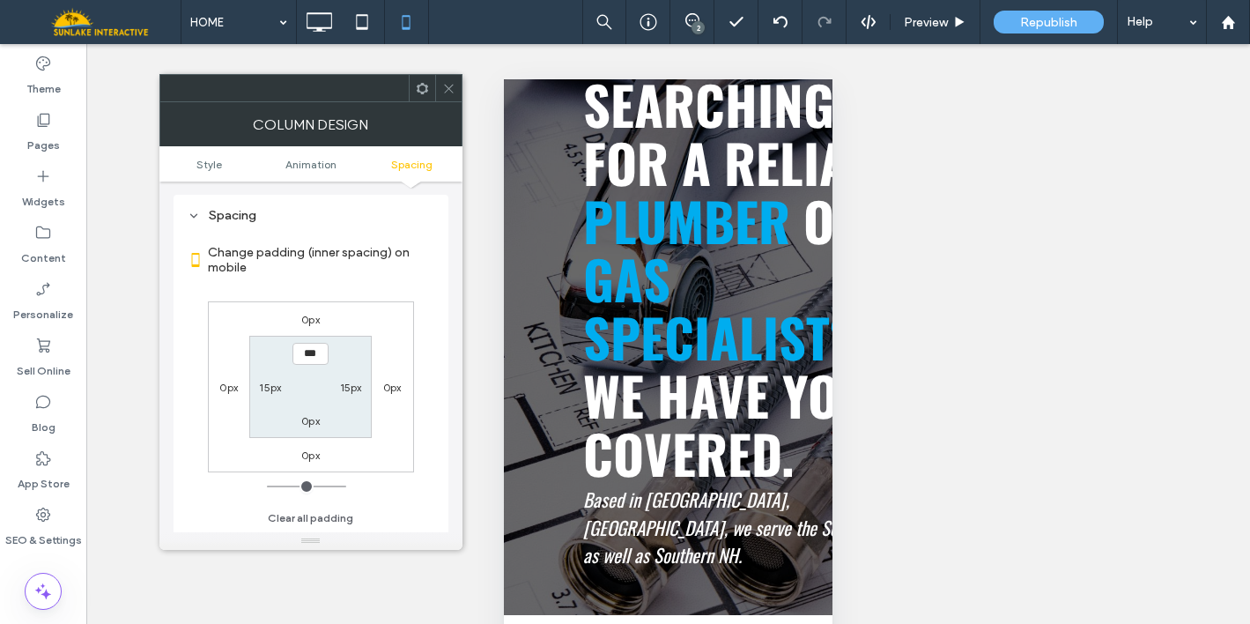
scroll to position [414, 0]
click at [233, 386] on label "0px" at bounding box center [228, 387] width 18 height 13
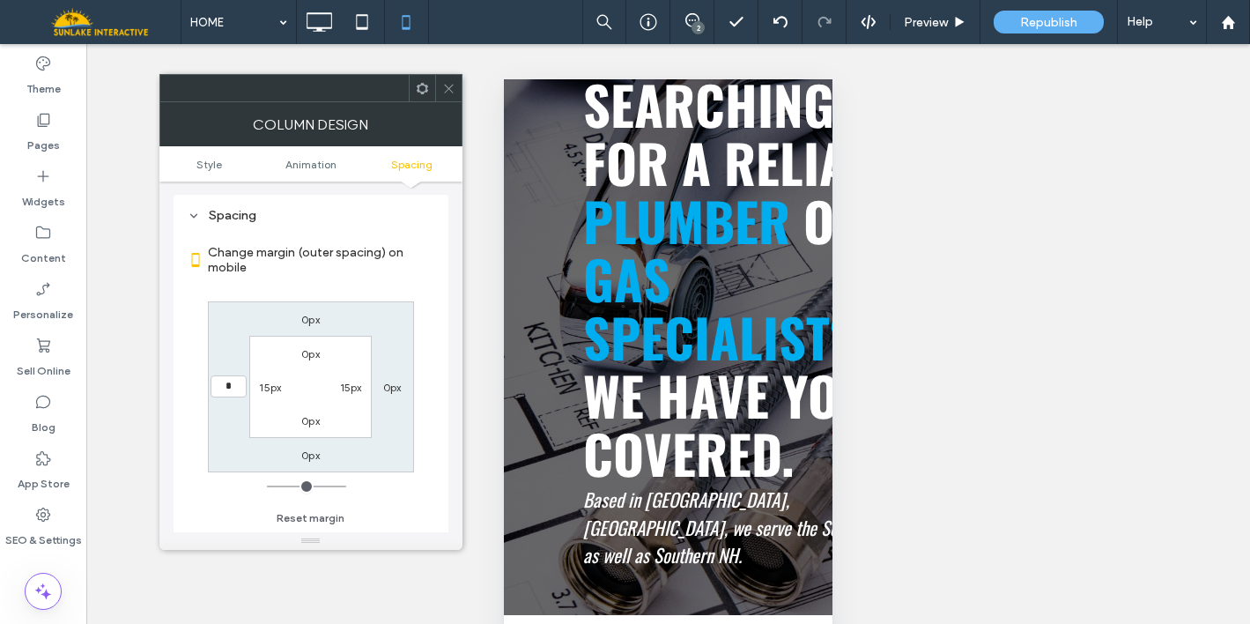
type input "*"
type input "***"
click at [390, 387] on label "0px" at bounding box center [392, 387] width 18 height 13
type input "*"
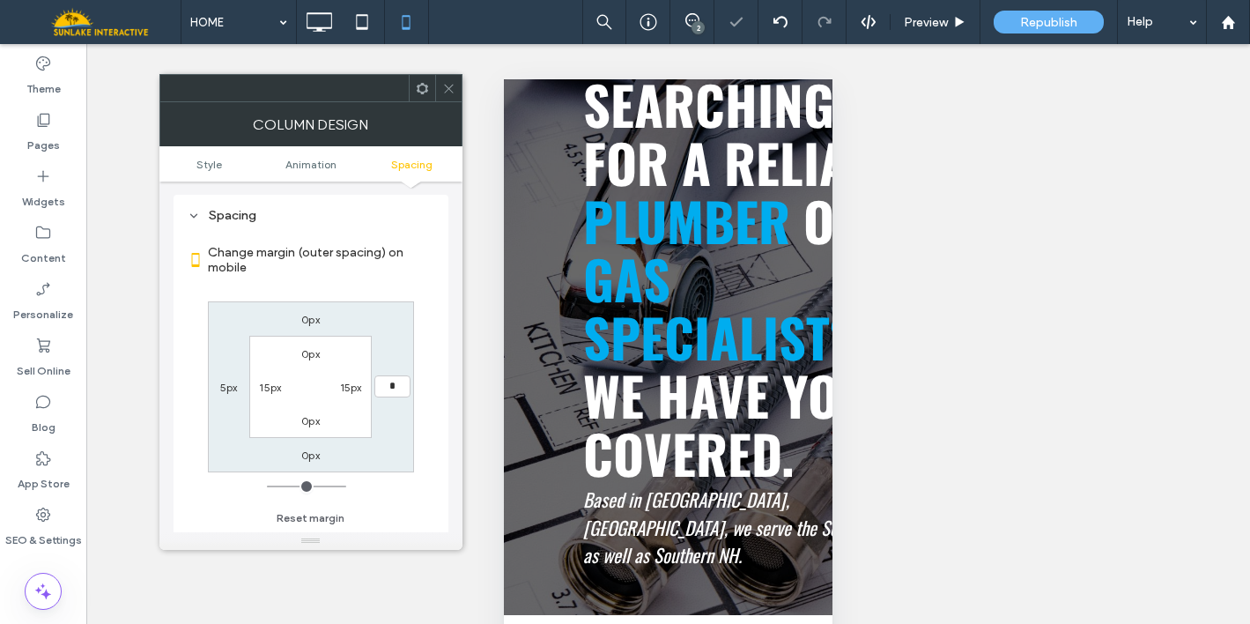
type input "*"
type input "***"
click at [310, 355] on label "0px" at bounding box center [310, 353] width 18 height 13
type input "*"
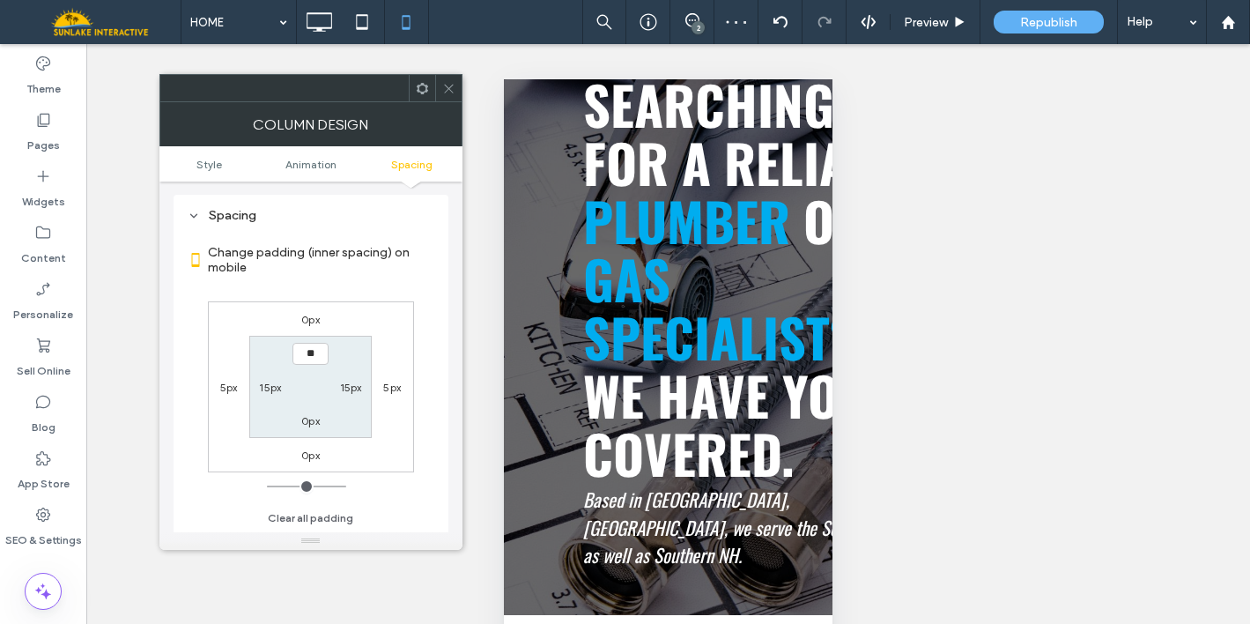
type input "**"
type input "****"
click at [309, 412] on div "0px" at bounding box center [310, 420] width 18 height 18
click at [316, 419] on label "0px" at bounding box center [310, 420] width 18 height 13
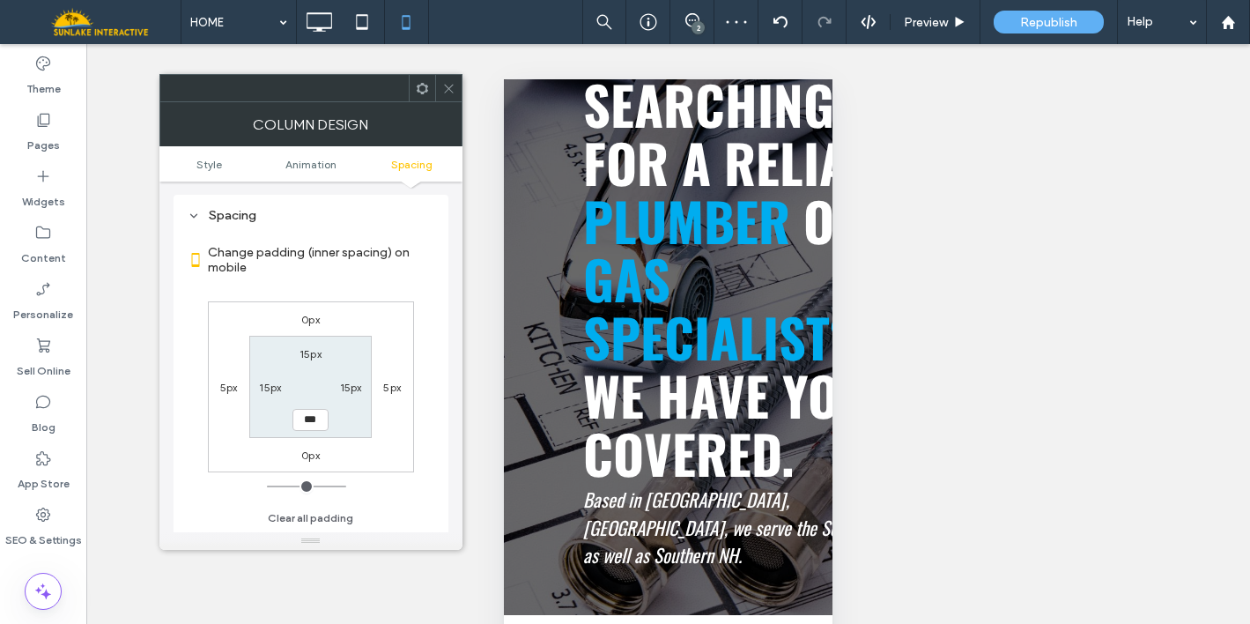
type input "*"
type input "**"
type input "****"
click at [402, 435] on div "0px 5px 0px 5px 15px 15px **** 15px" at bounding box center [311, 386] width 206 height 171
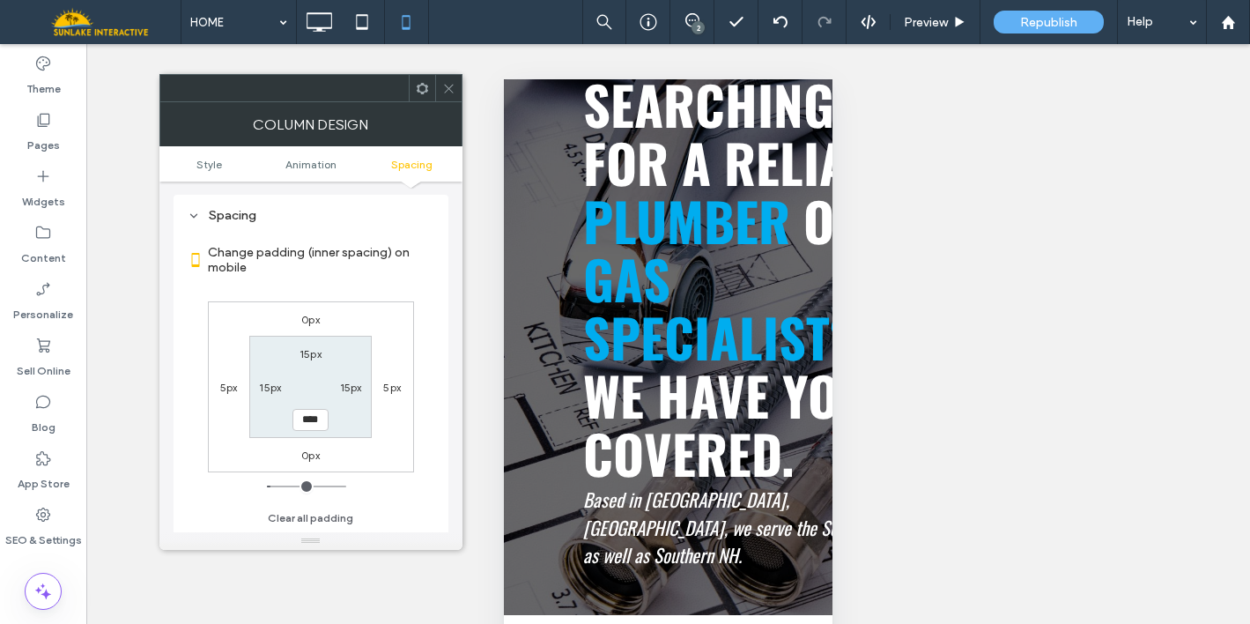
click at [444, 96] on span at bounding box center [448, 88] width 13 height 26
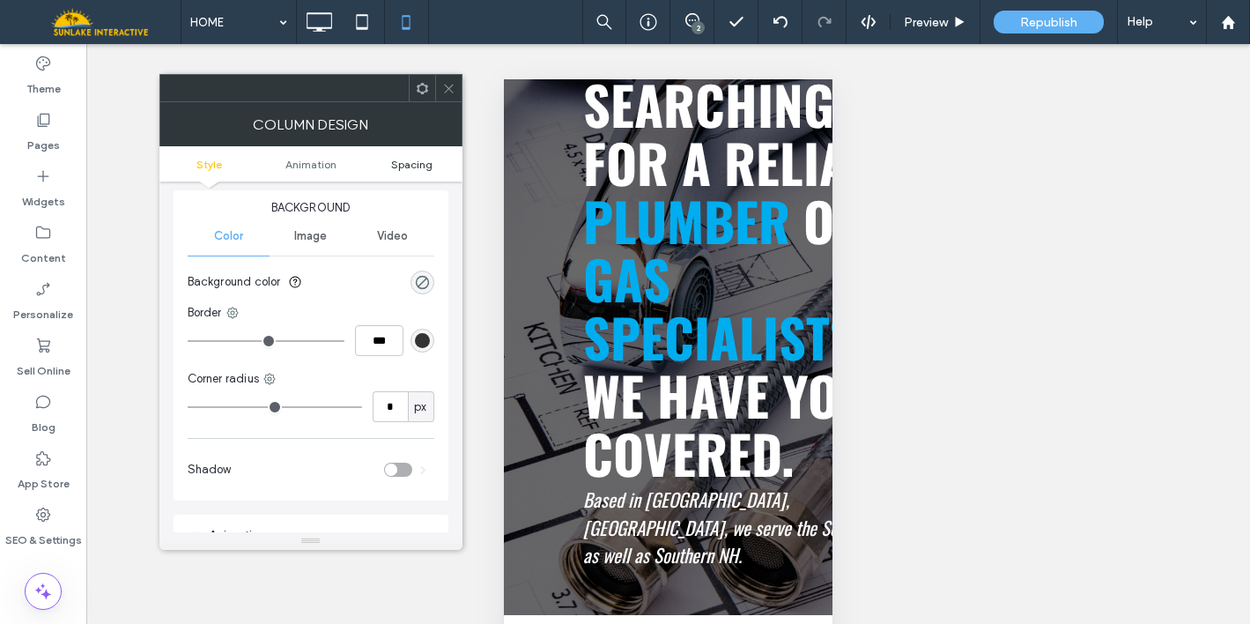
scroll to position [131, 0]
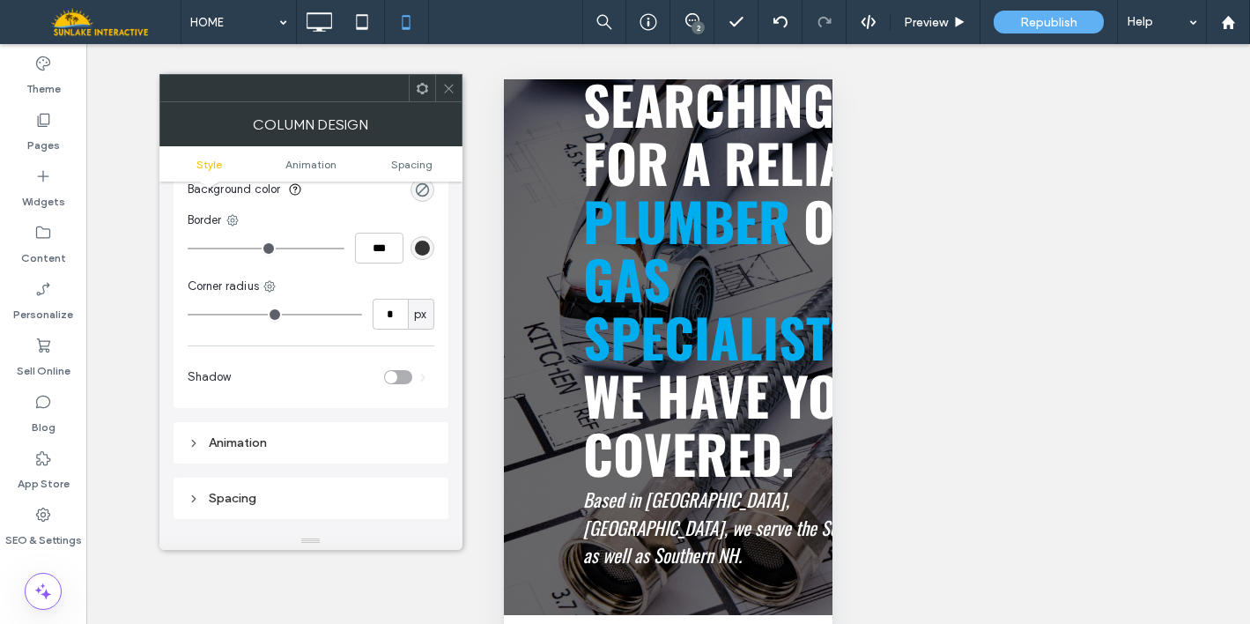
drag, startPoint x: 449, startPoint y: 93, endPoint x: 482, endPoint y: 160, distance: 74.5
click at [449, 94] on span at bounding box center [448, 88] width 13 height 26
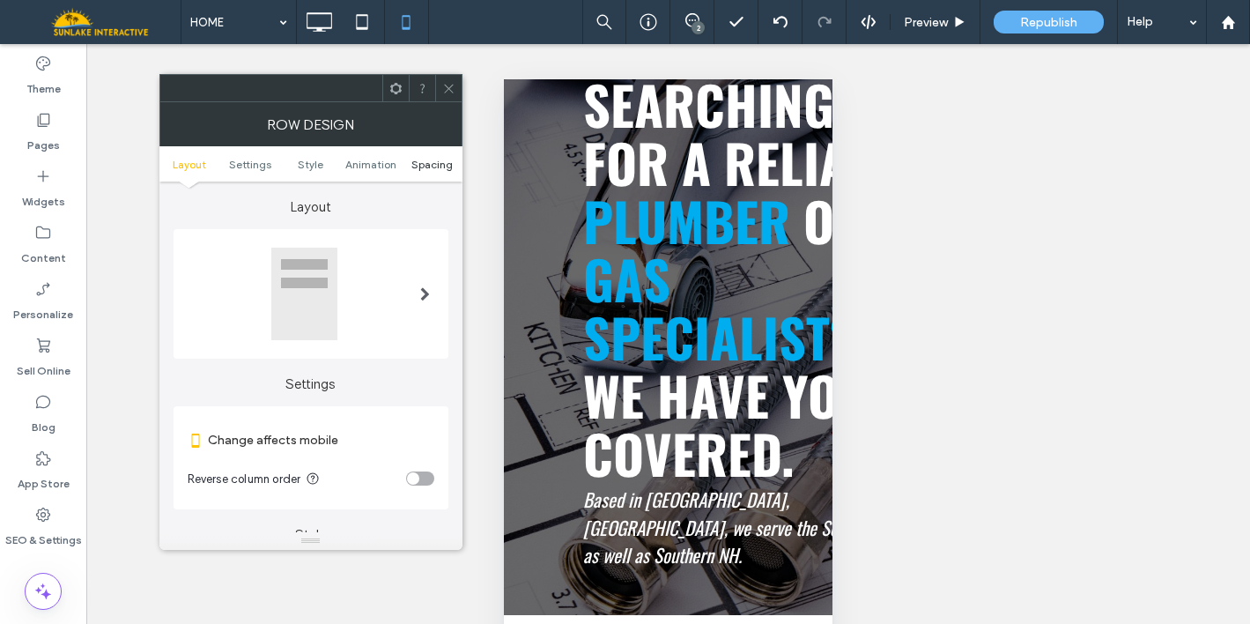
click at [434, 166] on span "Spacing" at bounding box center [431, 164] width 41 height 13
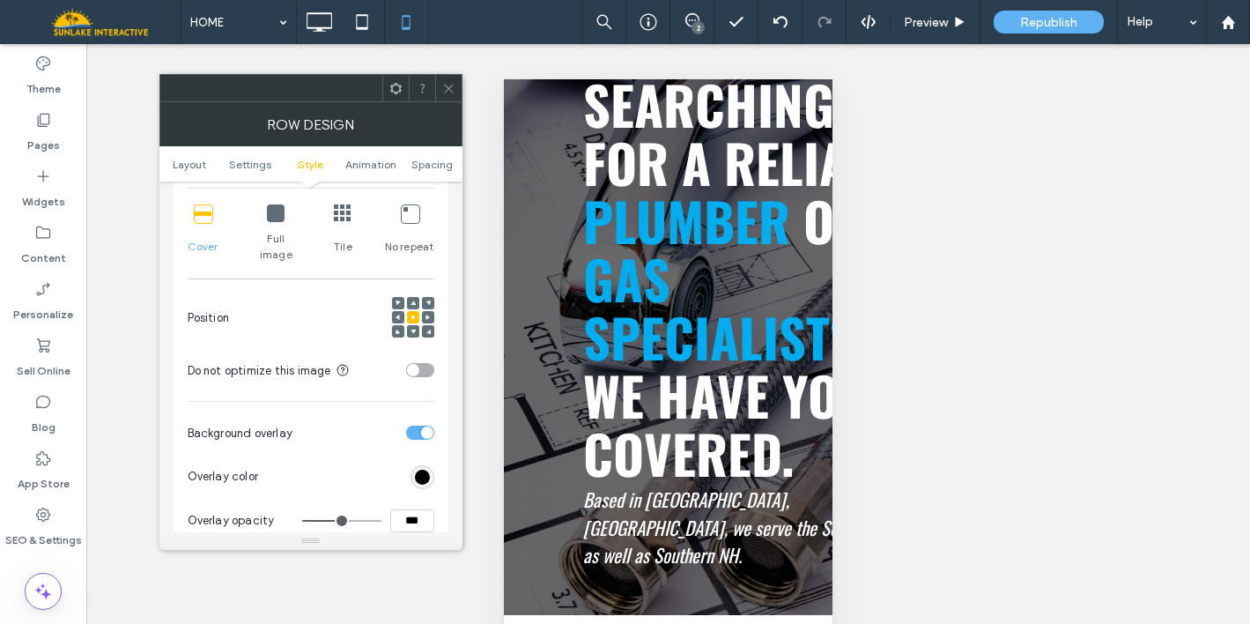
scroll to position [716, 0]
click at [410, 333] on use at bounding box center [412, 335] width 5 height 4
click at [414, 300] on span at bounding box center [412, 306] width 5 height 12
click at [415, 314] on span at bounding box center [412, 320] width 5 height 12
click at [280, 223] on icon at bounding box center [276, 217] width 18 height 18
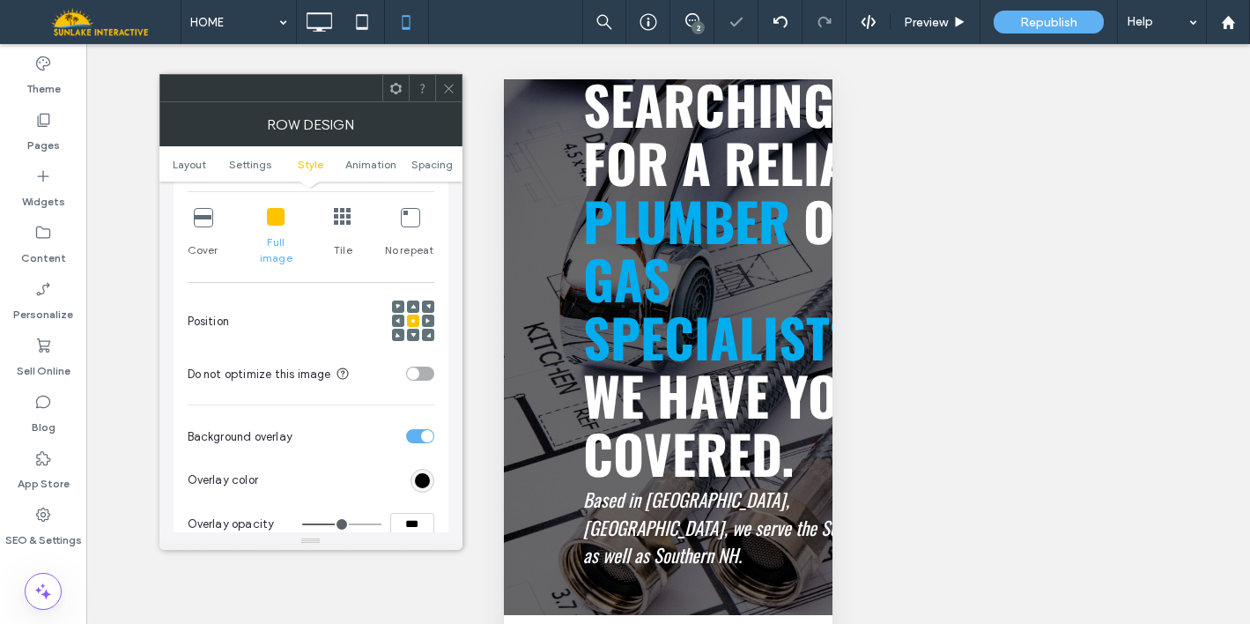
click at [196, 223] on icon at bounding box center [203, 217] width 18 height 18
click at [335, 217] on icon at bounding box center [343, 217] width 18 height 18
click at [450, 94] on span at bounding box center [448, 88] width 13 height 26
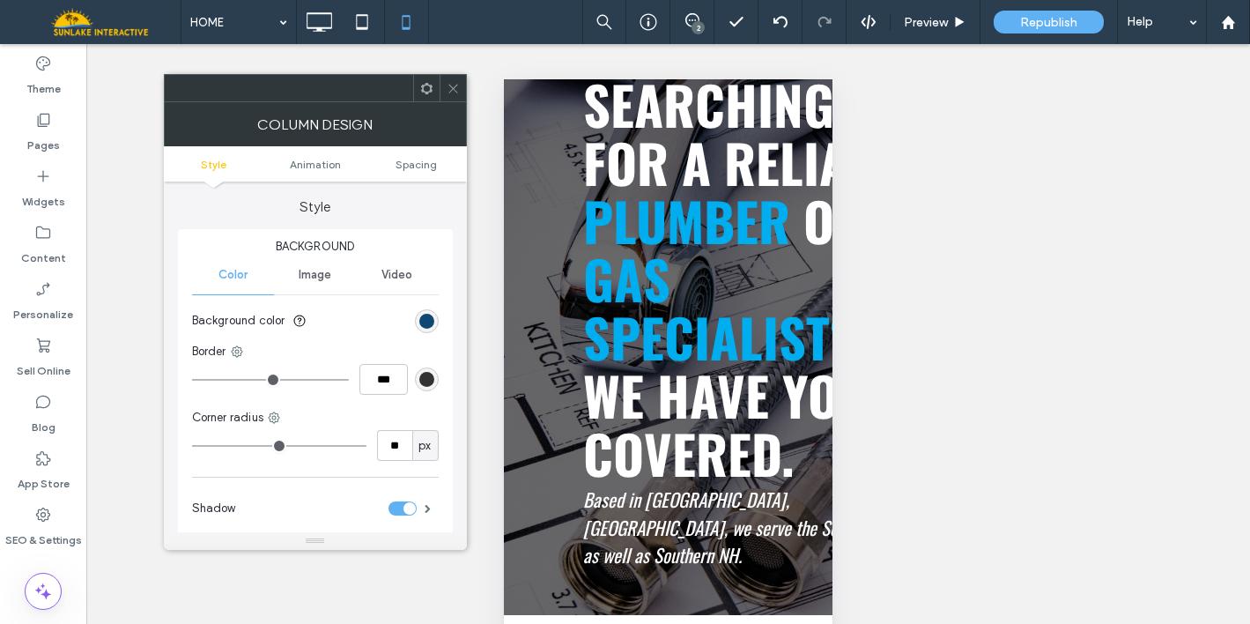
click at [423, 172] on ul "Style Animation Spacing" at bounding box center [315, 163] width 303 height 35
click at [422, 158] on span "Spacing" at bounding box center [415, 164] width 41 height 13
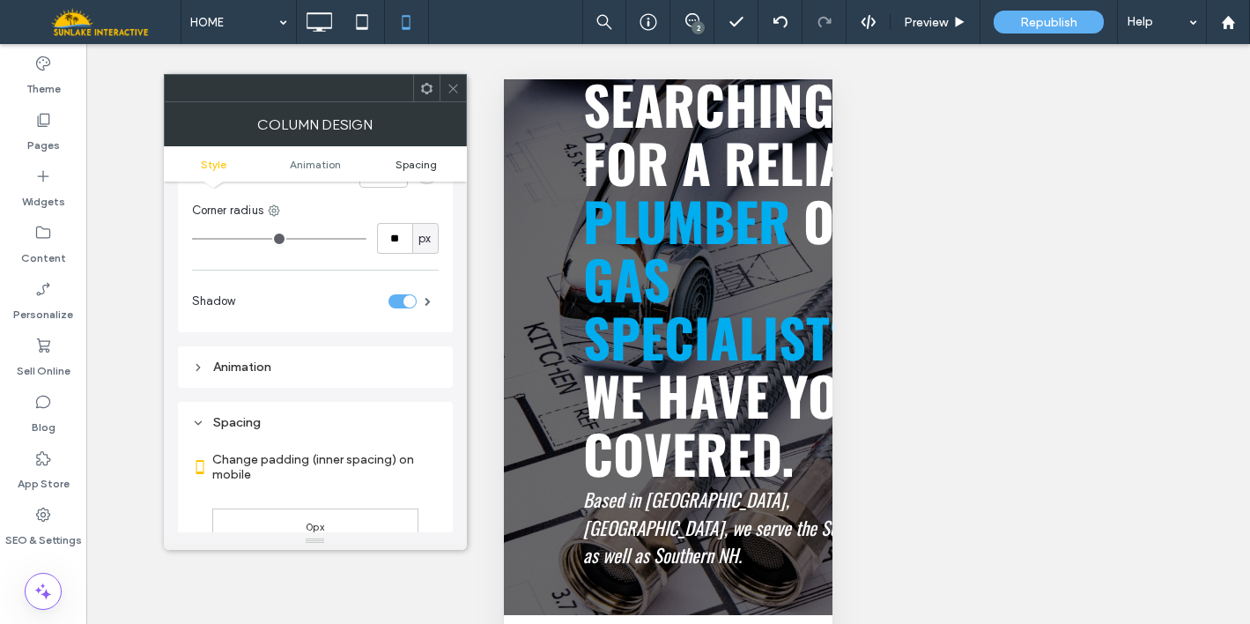
click at [422, 158] on span "Spacing" at bounding box center [415, 164] width 41 height 13
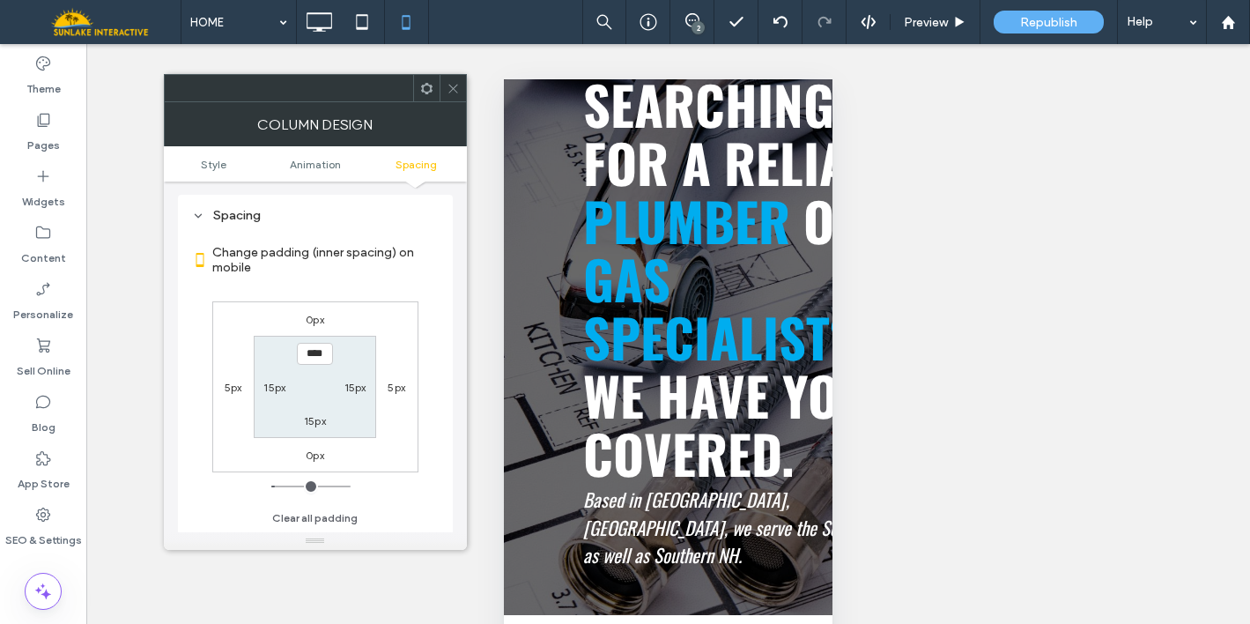
scroll to position [414, 0]
click at [314, 321] on label "0px" at bounding box center [315, 319] width 18 height 13
type input "*"
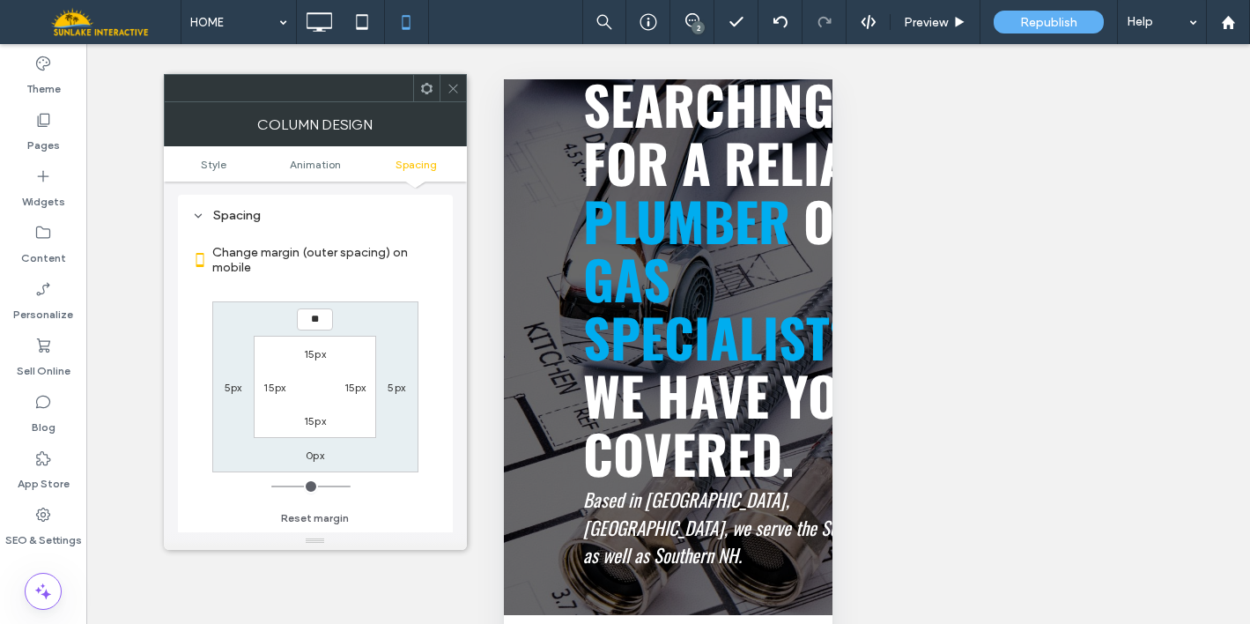
type input "**"
type input "****"
click at [453, 92] on icon at bounding box center [453, 88] width 13 height 13
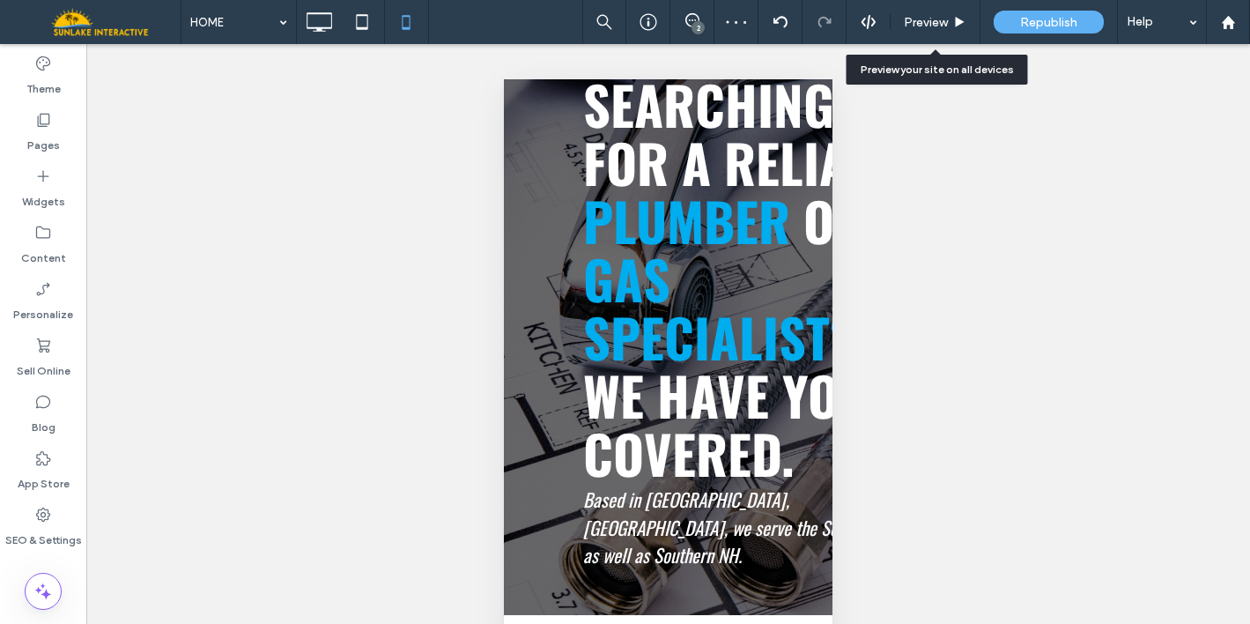
click at [913, 27] on span "Preview" at bounding box center [926, 22] width 44 height 15
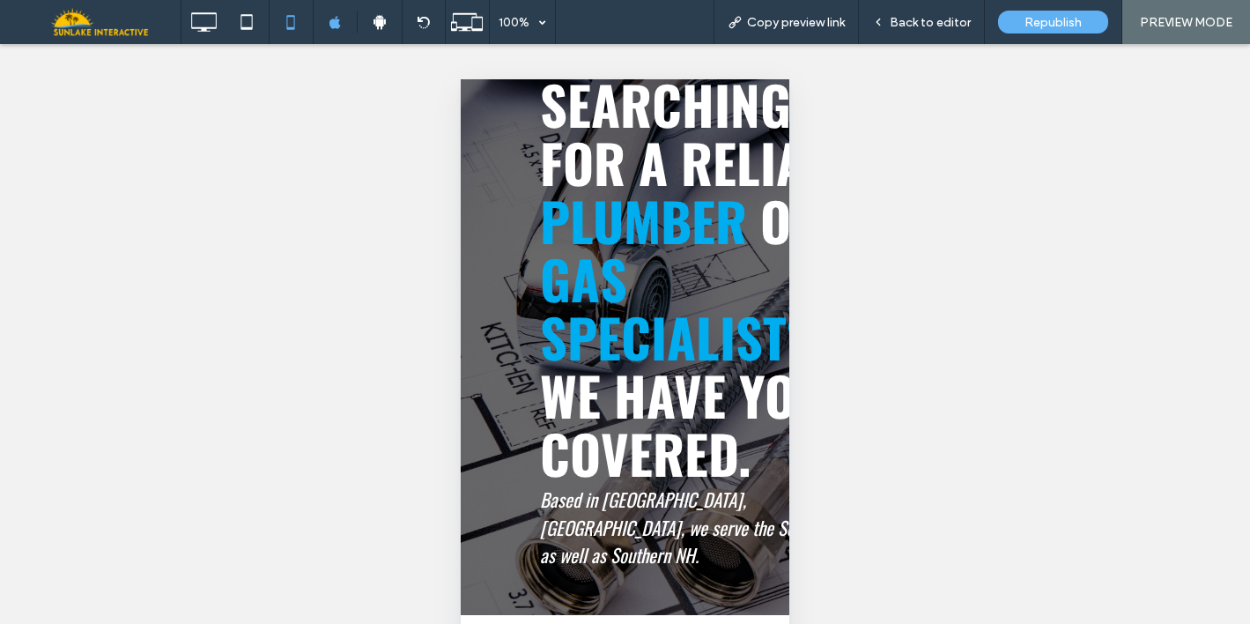
scroll to position [44, 0]
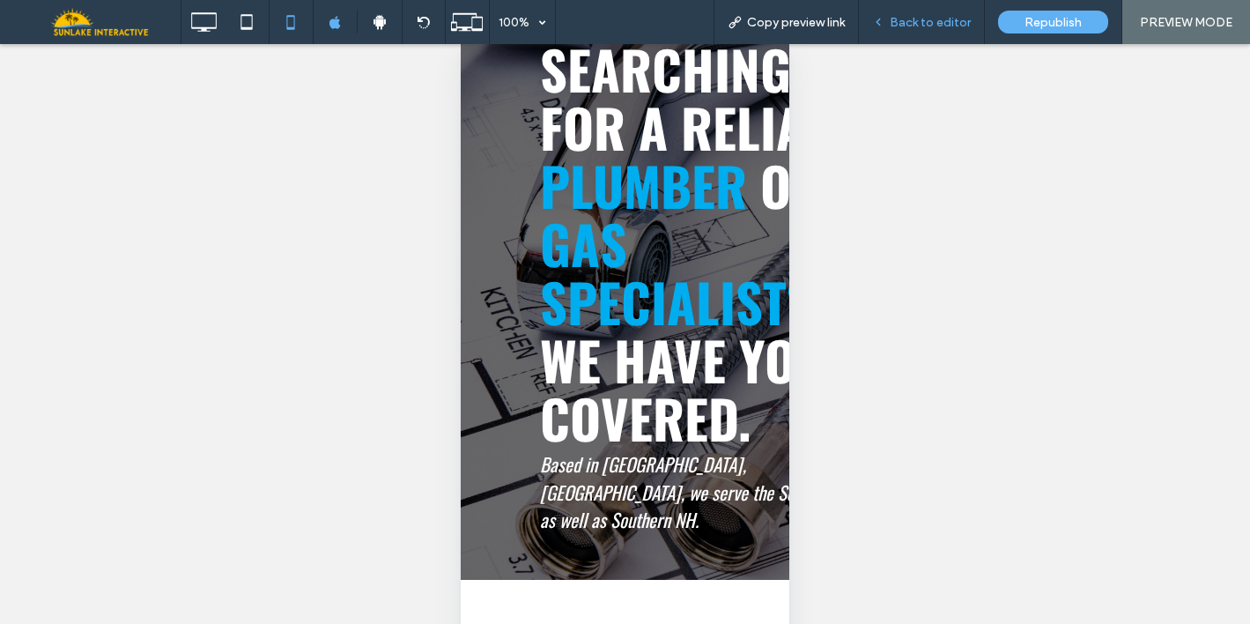
click at [920, 24] on span "Back to editor" at bounding box center [930, 22] width 81 height 15
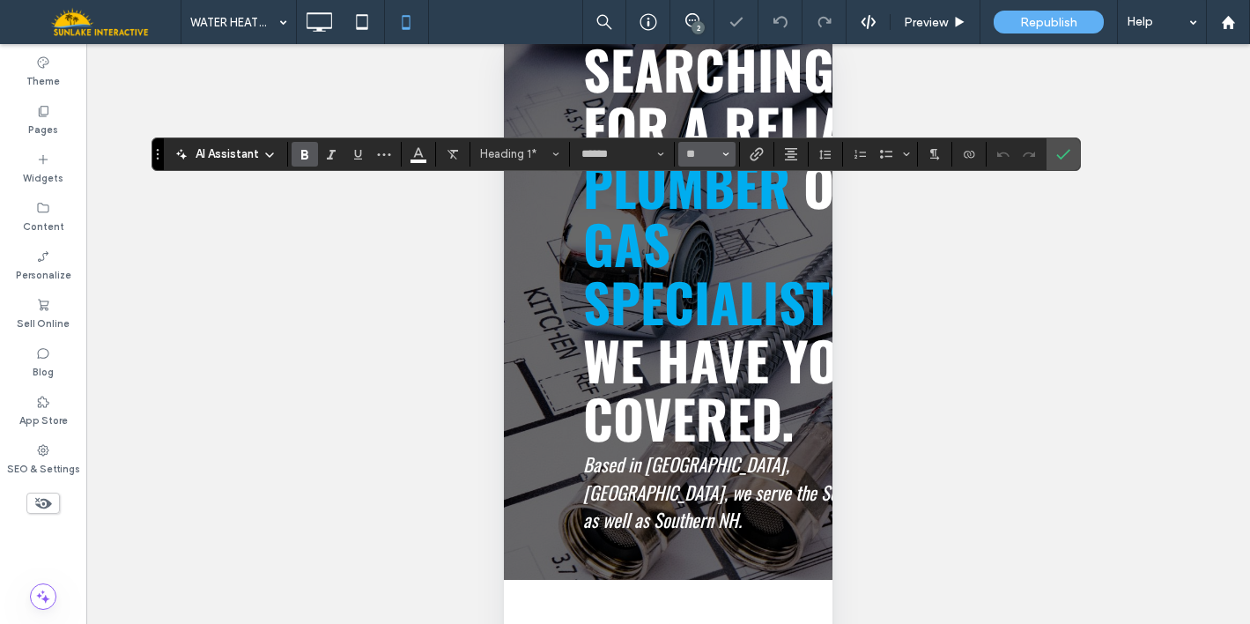
click at [714, 165] on button "**" at bounding box center [706, 154] width 57 height 25
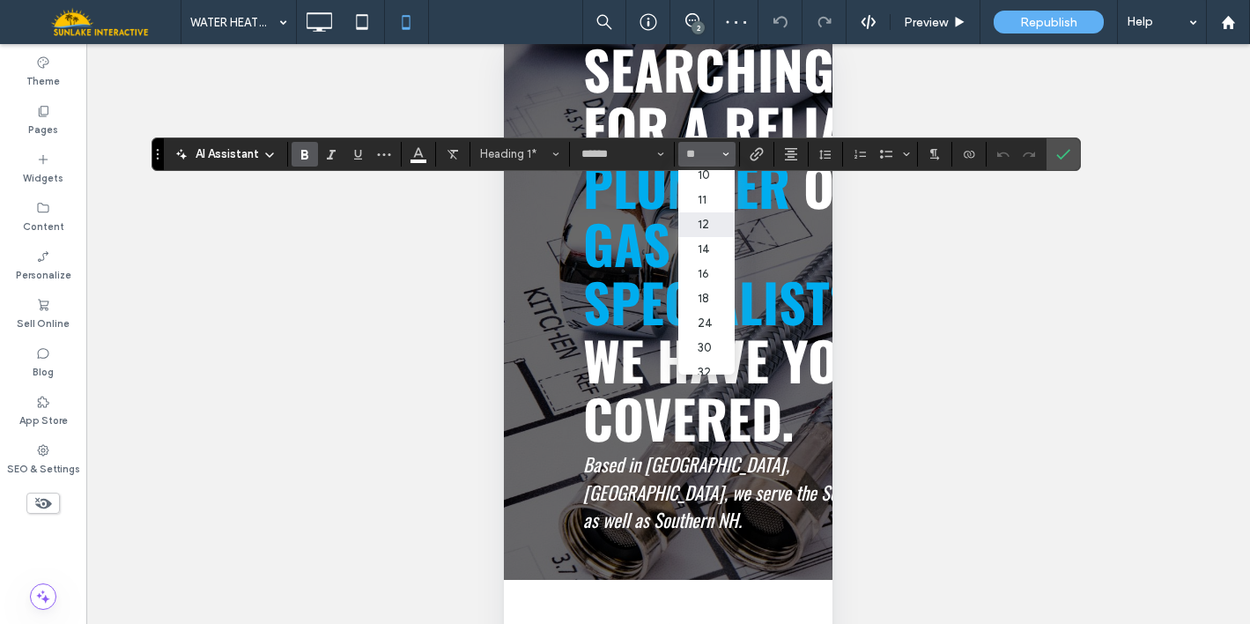
scroll to position [62, 0]
click at [713, 349] on label "30" at bounding box center [706, 342] width 56 height 25
type input "**"
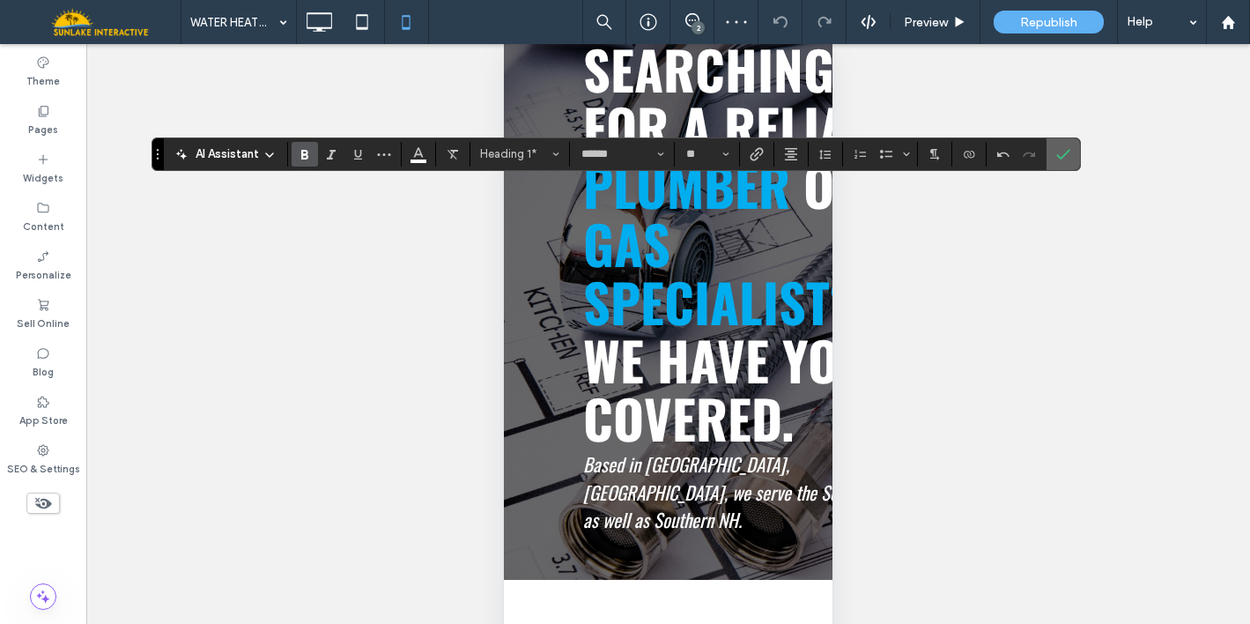
click at [1056, 166] on span "Confirm" at bounding box center [1060, 154] width 8 height 32
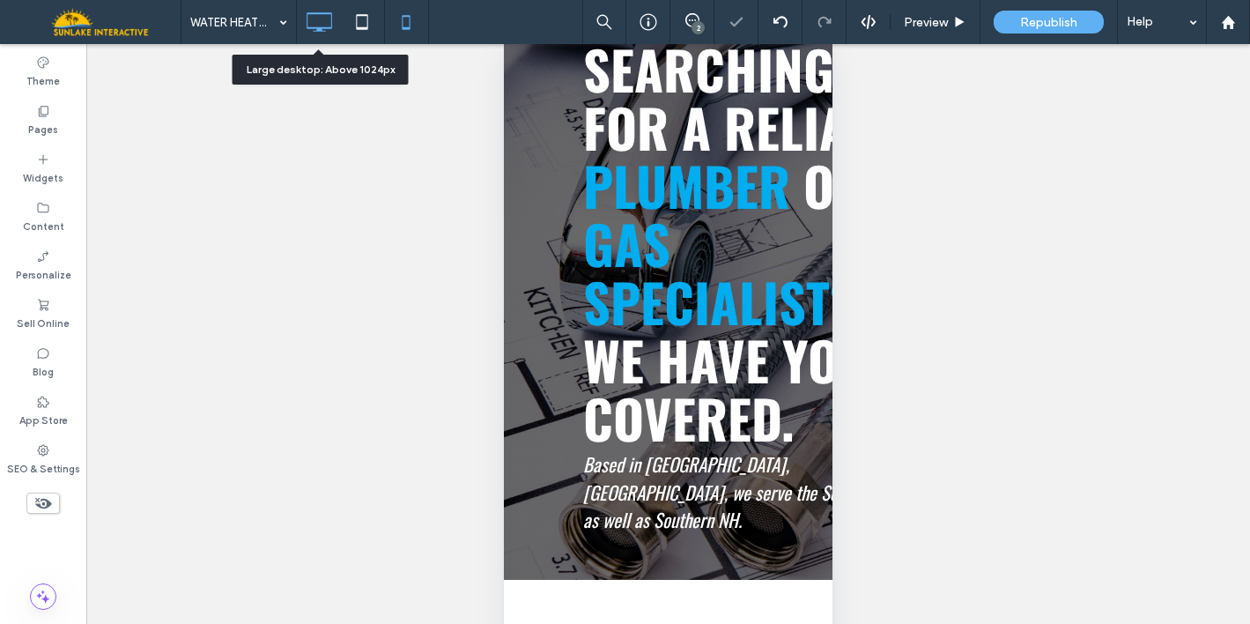
click at [307, 24] on icon at bounding box center [318, 21] width 35 height 35
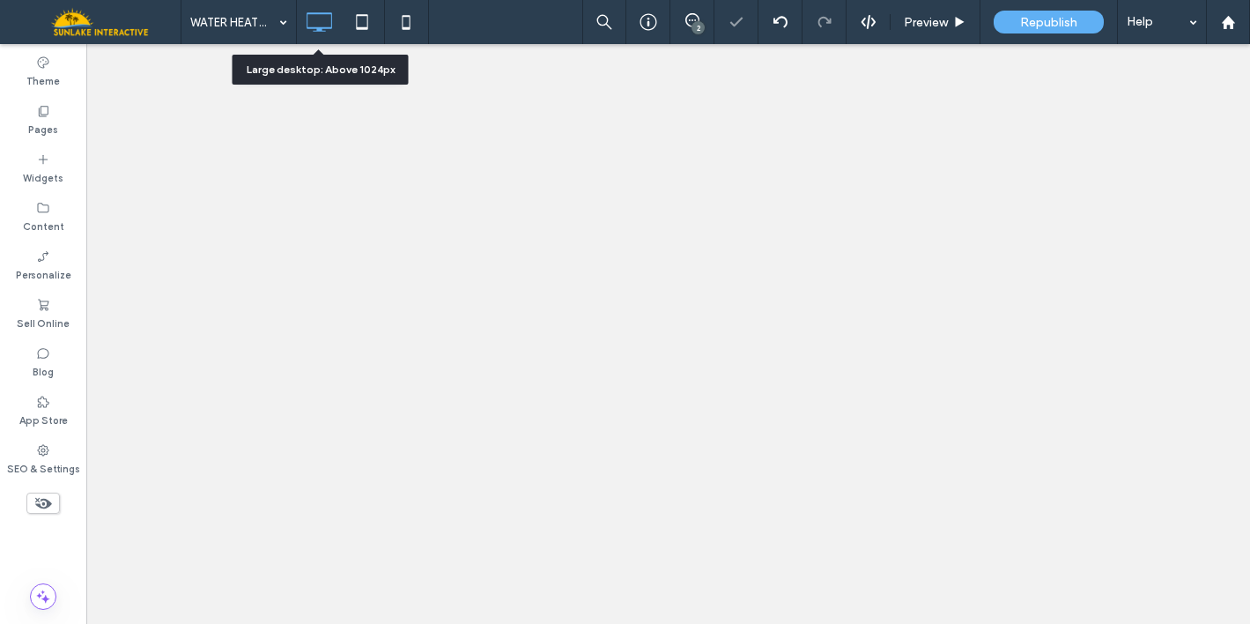
scroll to position [0, 0]
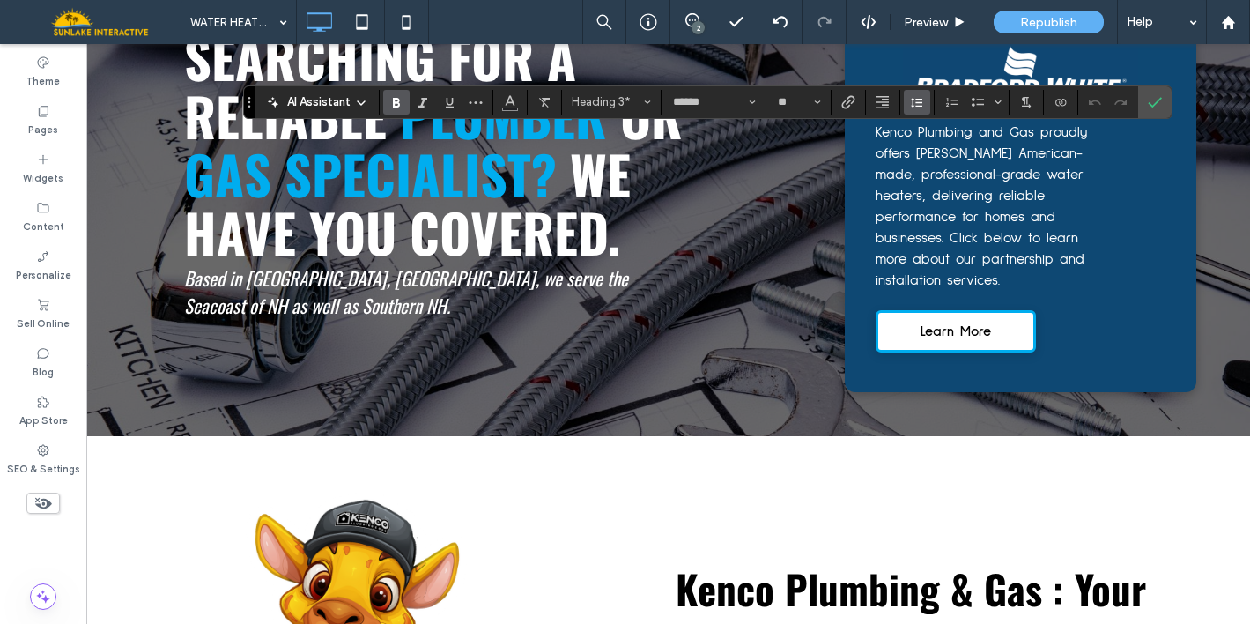
click at [905, 98] on button "Line Height" at bounding box center [917, 102] width 26 height 25
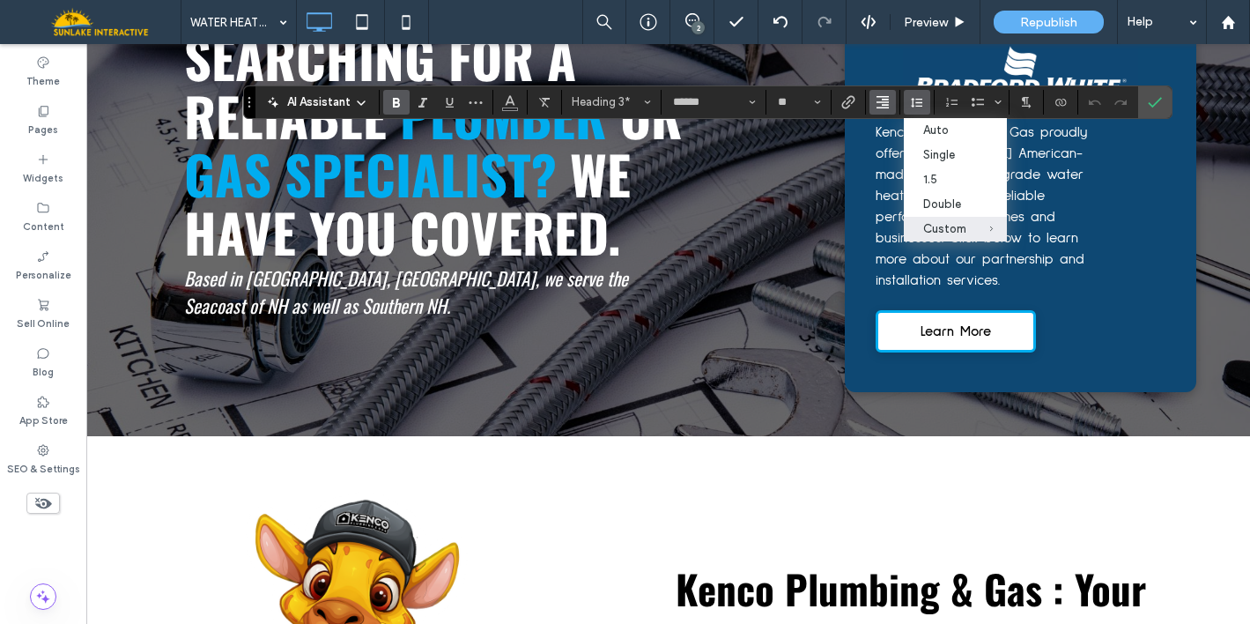
click at [880, 97] on icon "Alignment" at bounding box center [883, 102] width 14 height 14
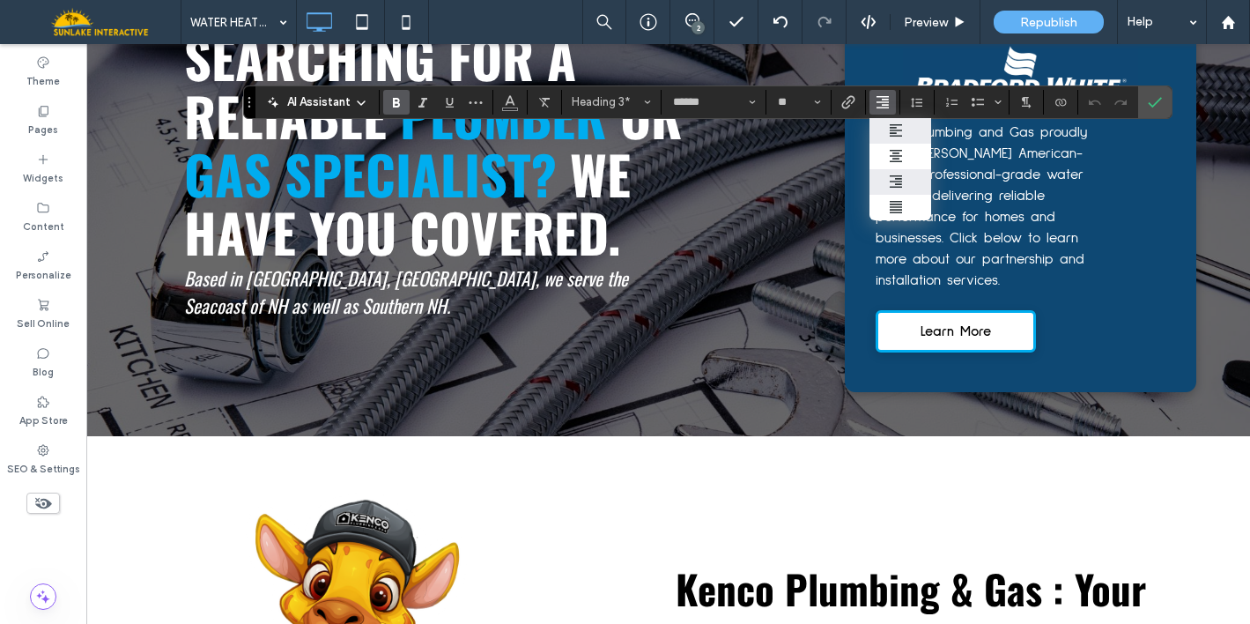
click at [883, 137] on label "ui.textEditor.alignment.left" at bounding box center [900, 131] width 62 height 26
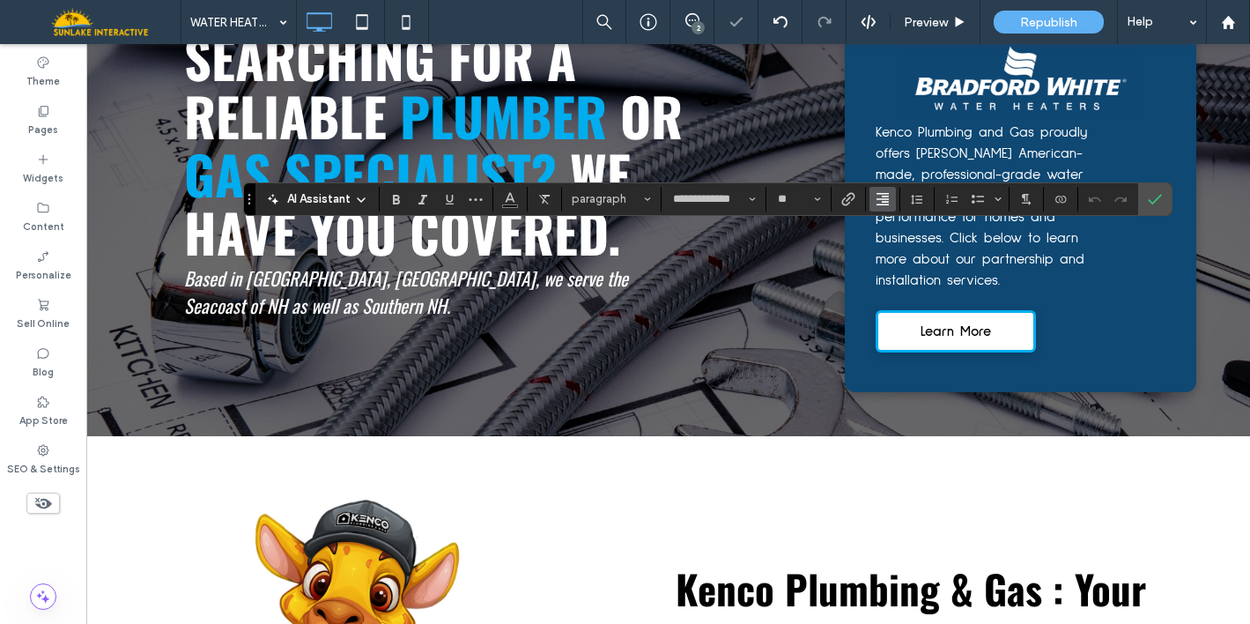
click at [883, 204] on use "Alignment" at bounding box center [882, 199] width 12 height 12
click at [883, 226] on label "ui.textEditor.alignment.left" at bounding box center [900, 228] width 62 height 26
click at [1160, 195] on use "Confirm" at bounding box center [1155, 199] width 14 height 11
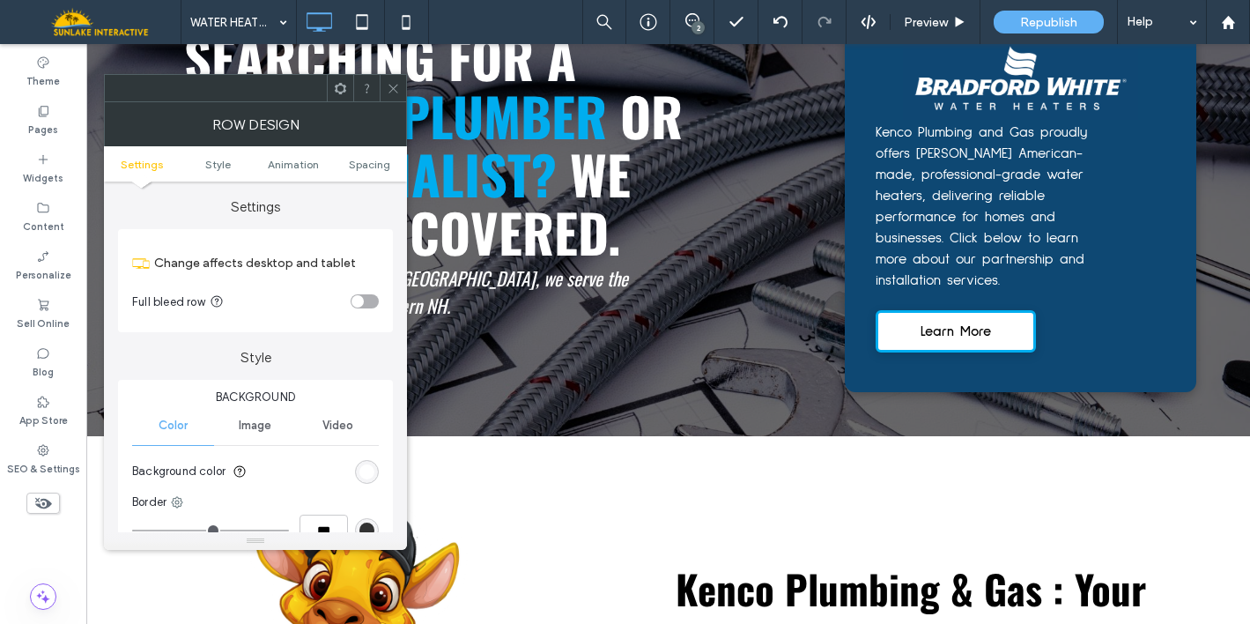
click at [388, 86] on icon at bounding box center [393, 88] width 13 height 13
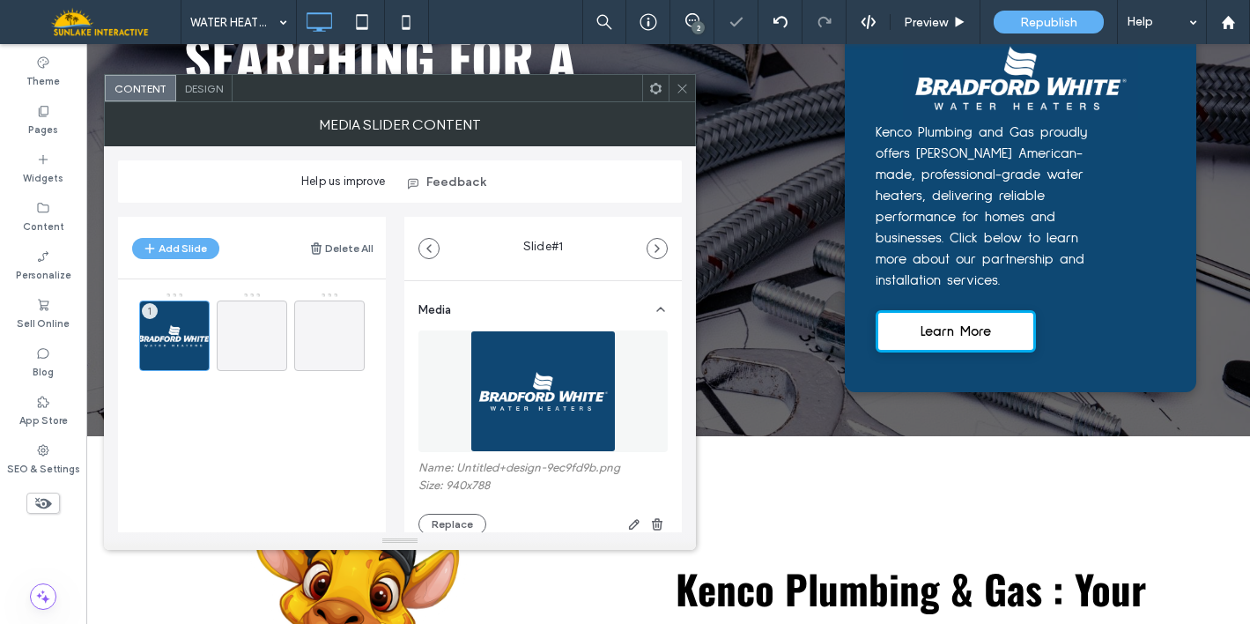
click at [192, 80] on div "Design" at bounding box center [204, 88] width 56 height 26
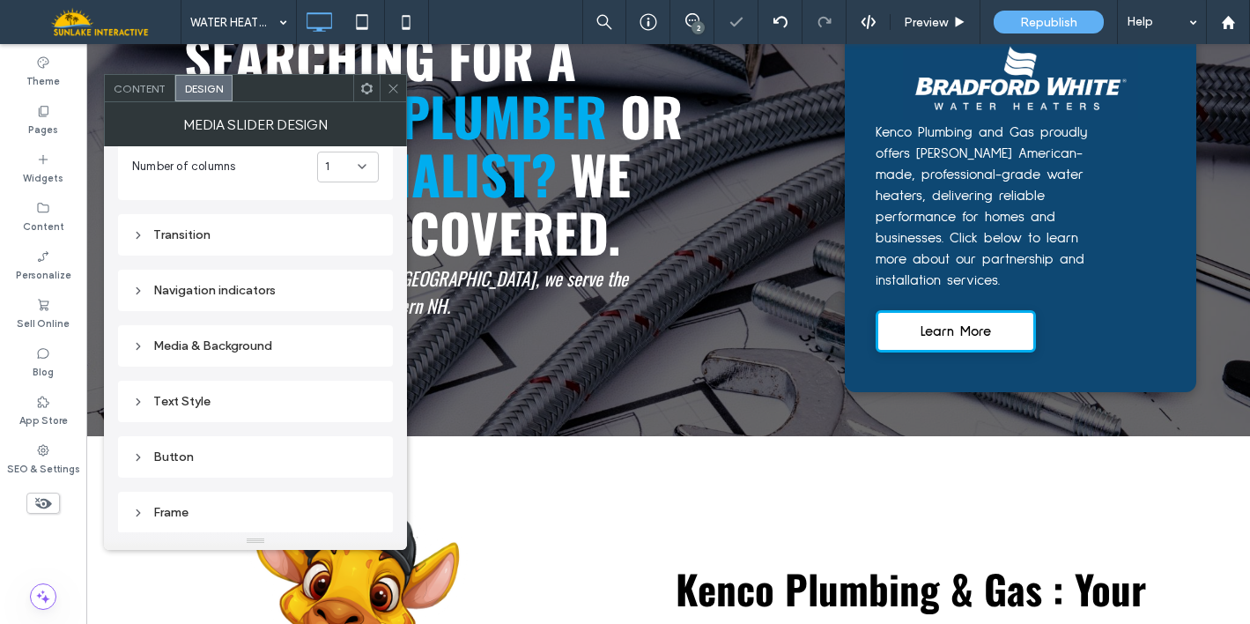
scroll to position [196, 0]
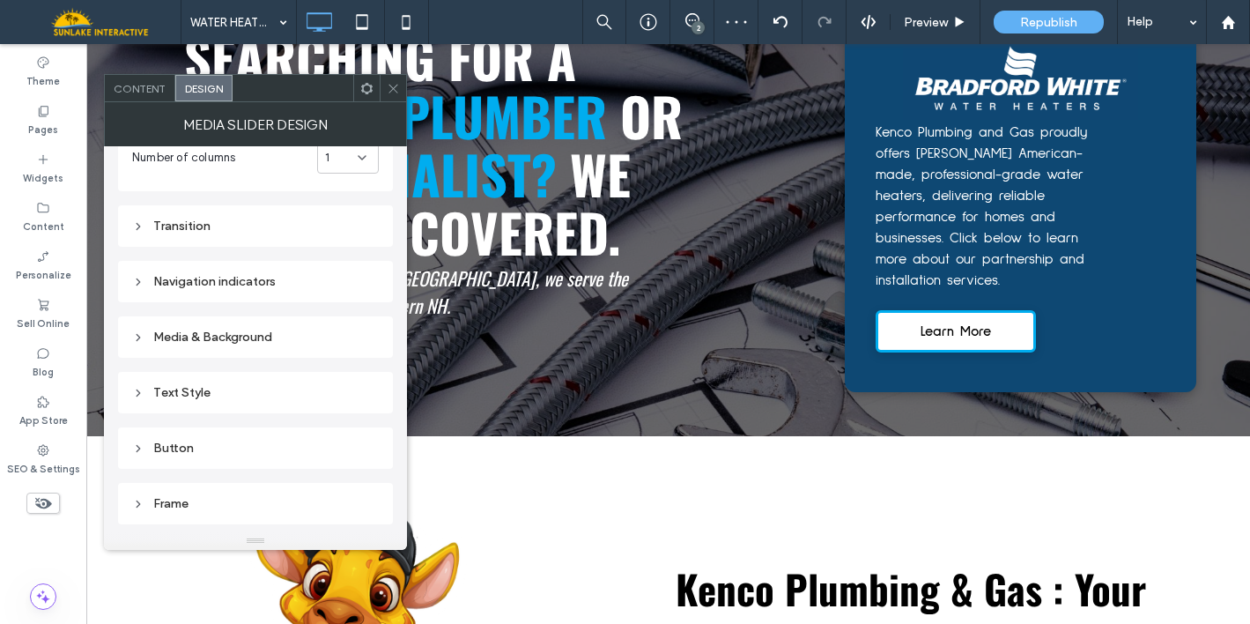
click at [194, 396] on div "Text Style" at bounding box center [255, 392] width 247 height 15
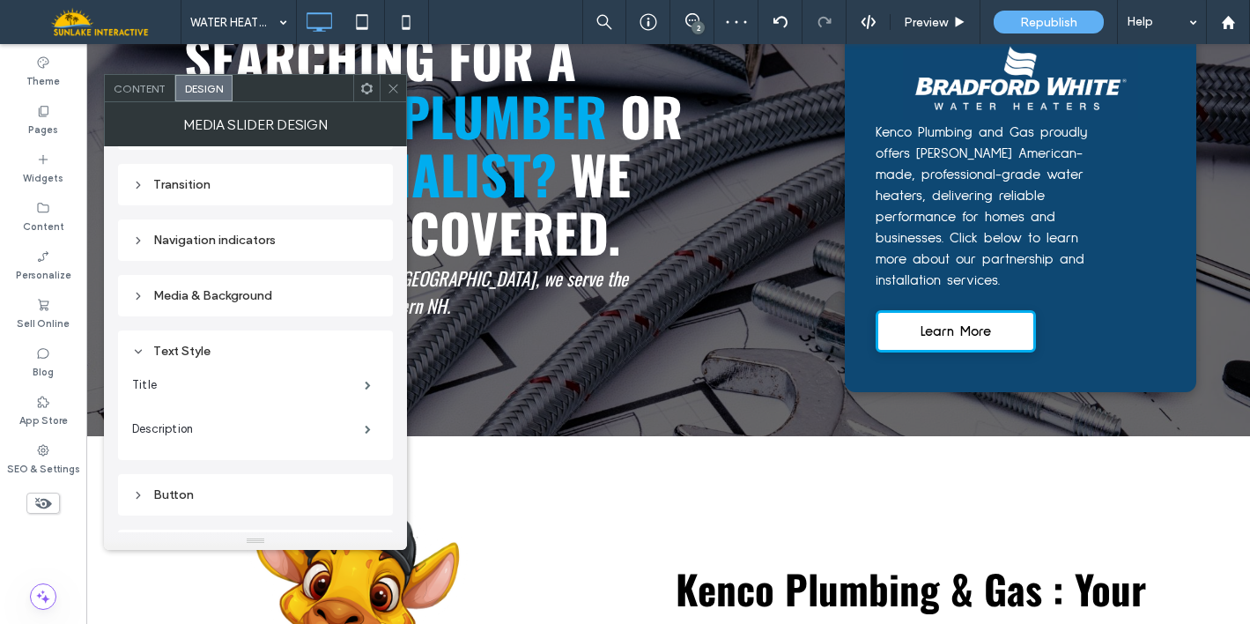
click at [215, 296] on div "Media & Background" at bounding box center [255, 295] width 247 height 15
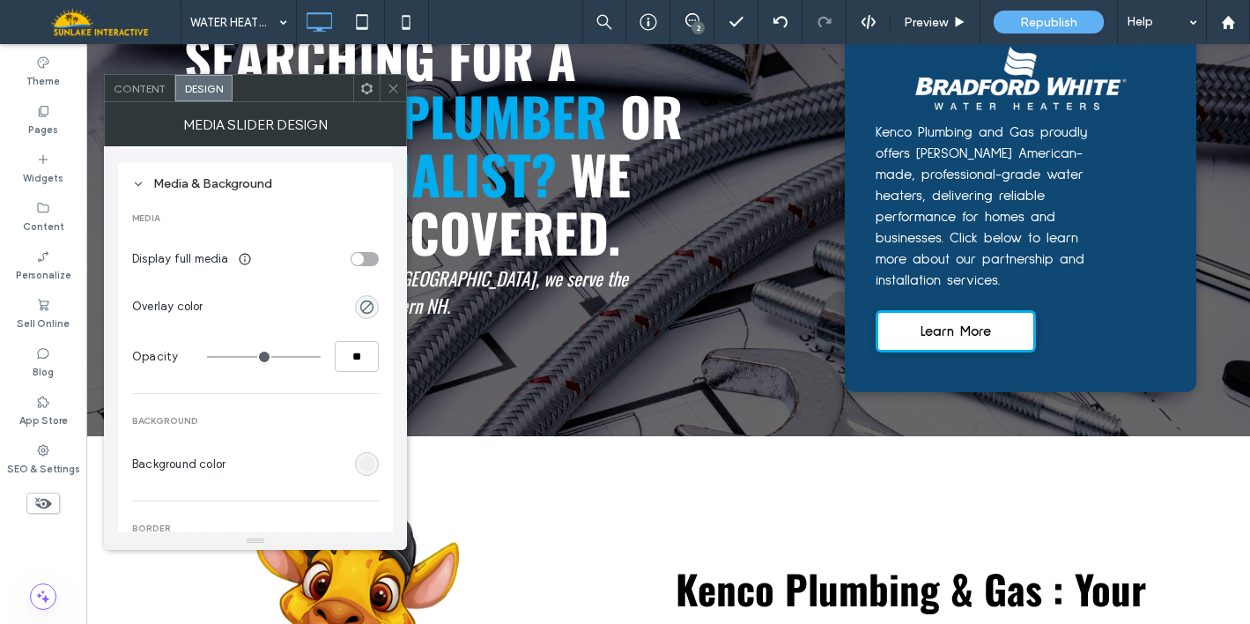
scroll to position [370, 0]
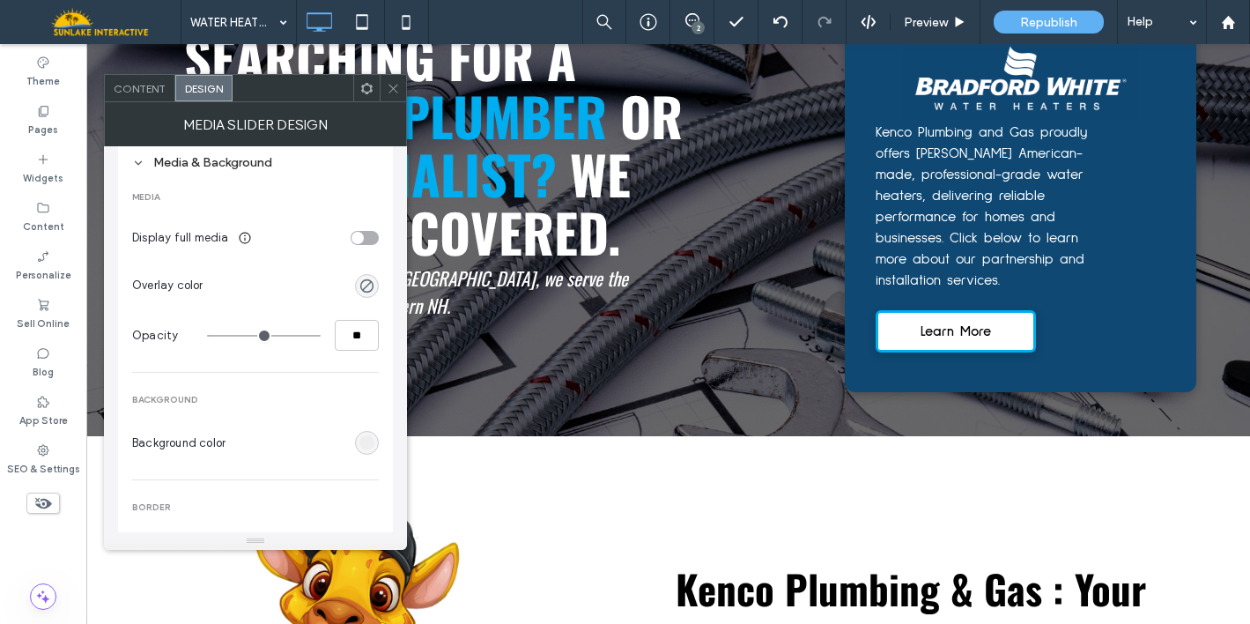
click at [362, 237] on div "toggle" at bounding box center [357, 238] width 12 height 12
click at [362, 237] on div "toggle" at bounding box center [365, 238] width 28 height 14
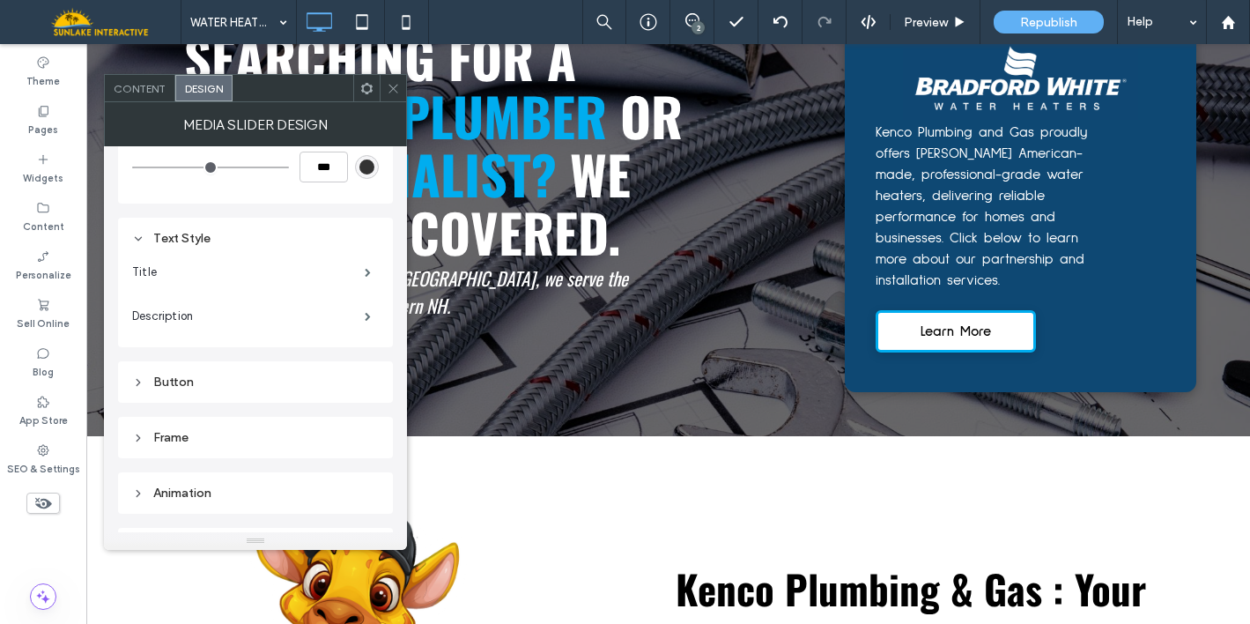
scroll to position [927, 0]
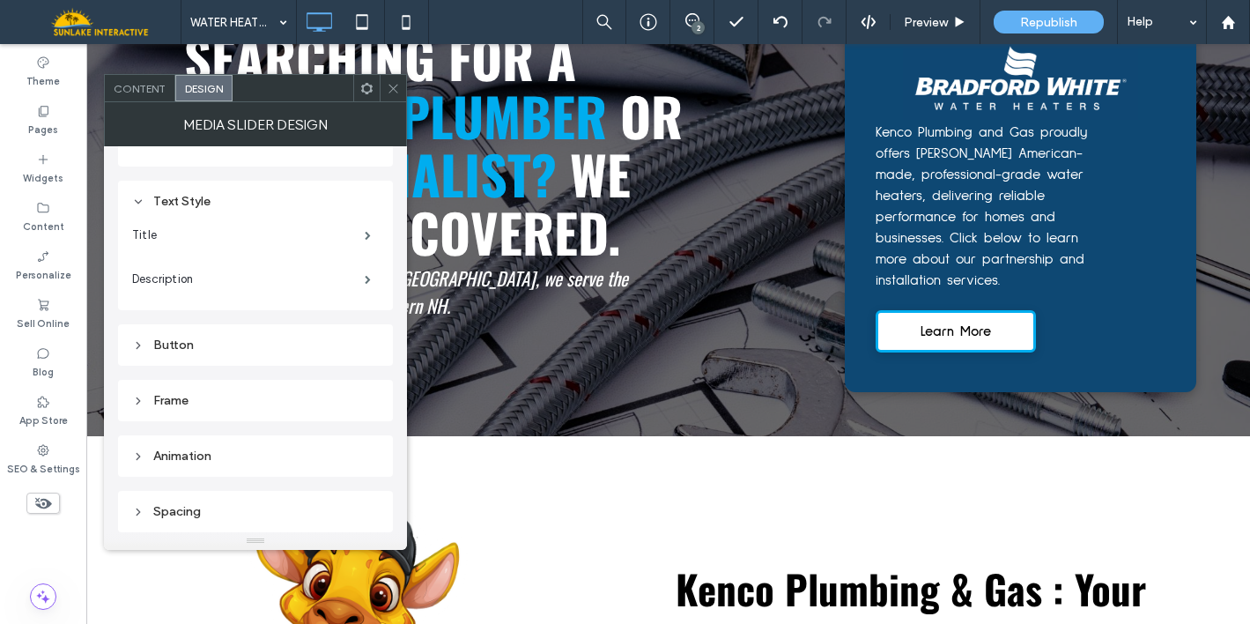
click at [389, 85] on icon at bounding box center [393, 88] width 13 height 13
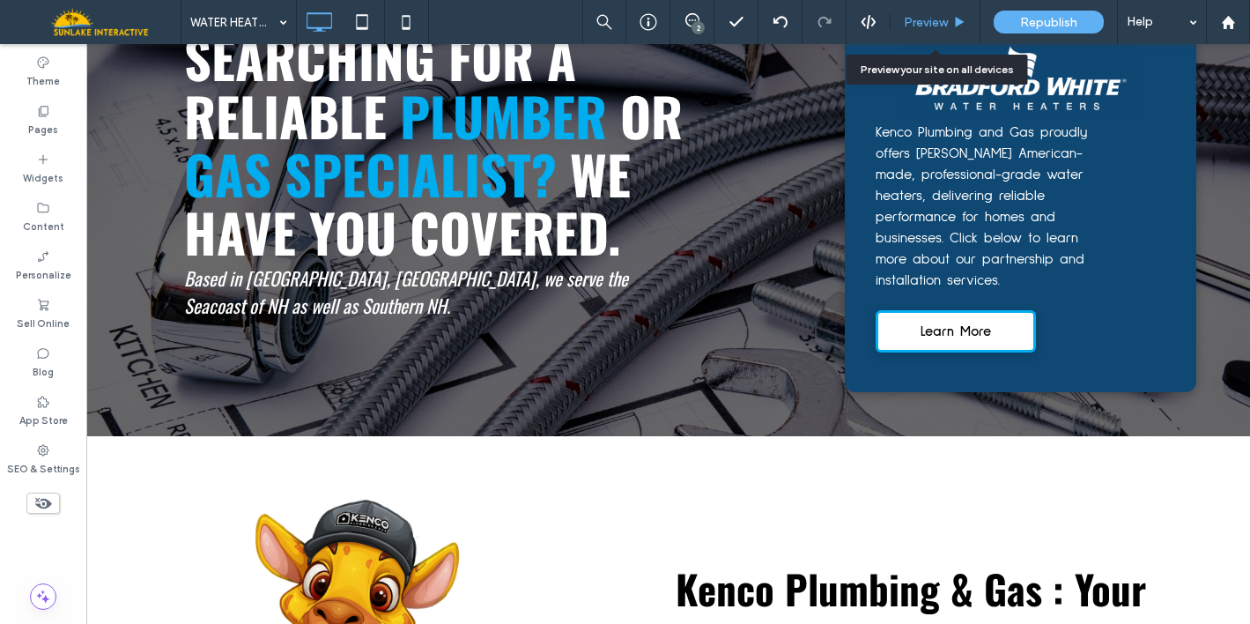
click at [915, 33] on div "Preview" at bounding box center [935, 22] width 90 height 44
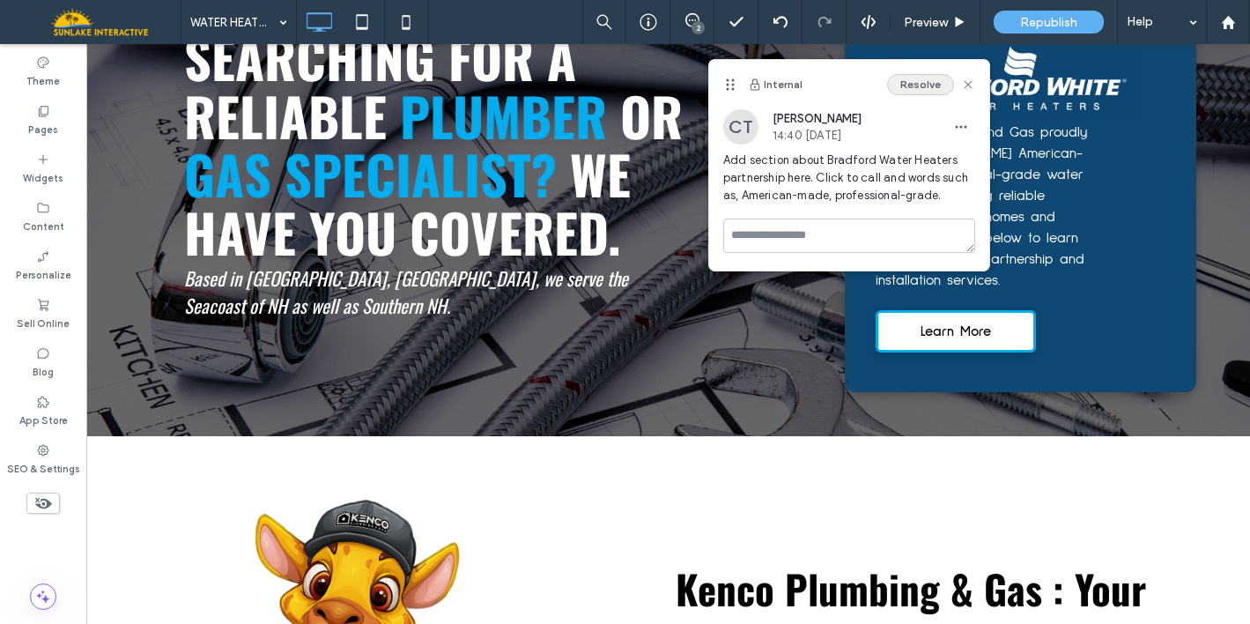
click at [917, 76] on button "Resolve" at bounding box center [920, 84] width 67 height 21
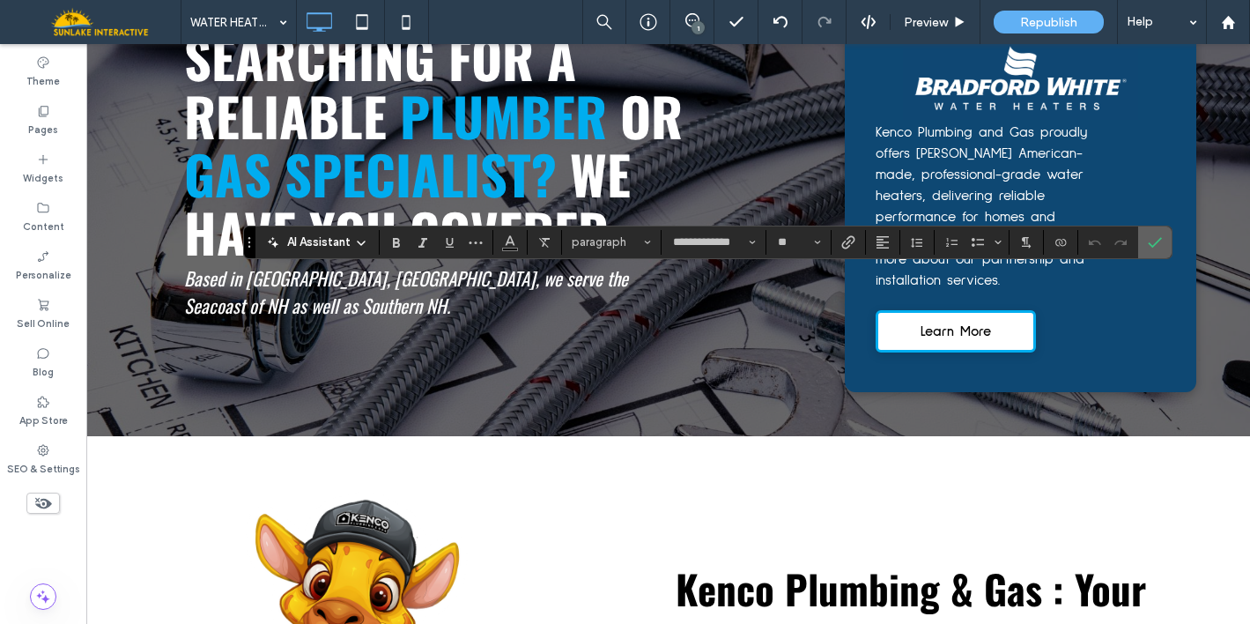
click at [1150, 243] on icon "Confirm" at bounding box center [1155, 242] width 14 height 14
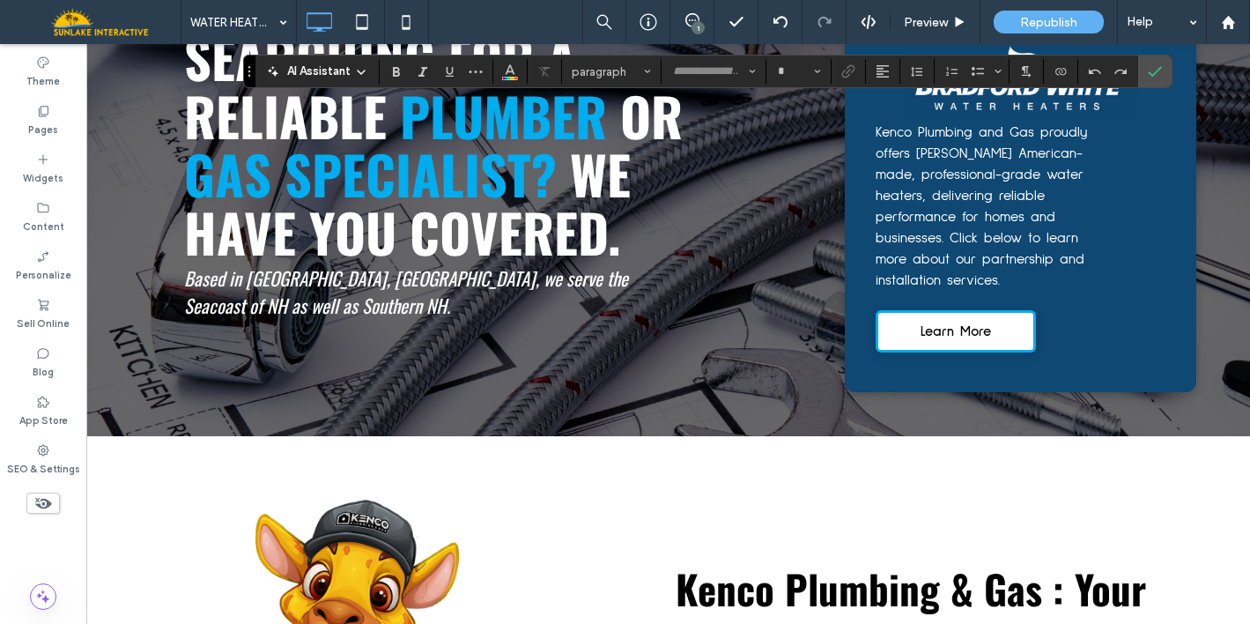
type input "**********"
type input "**"
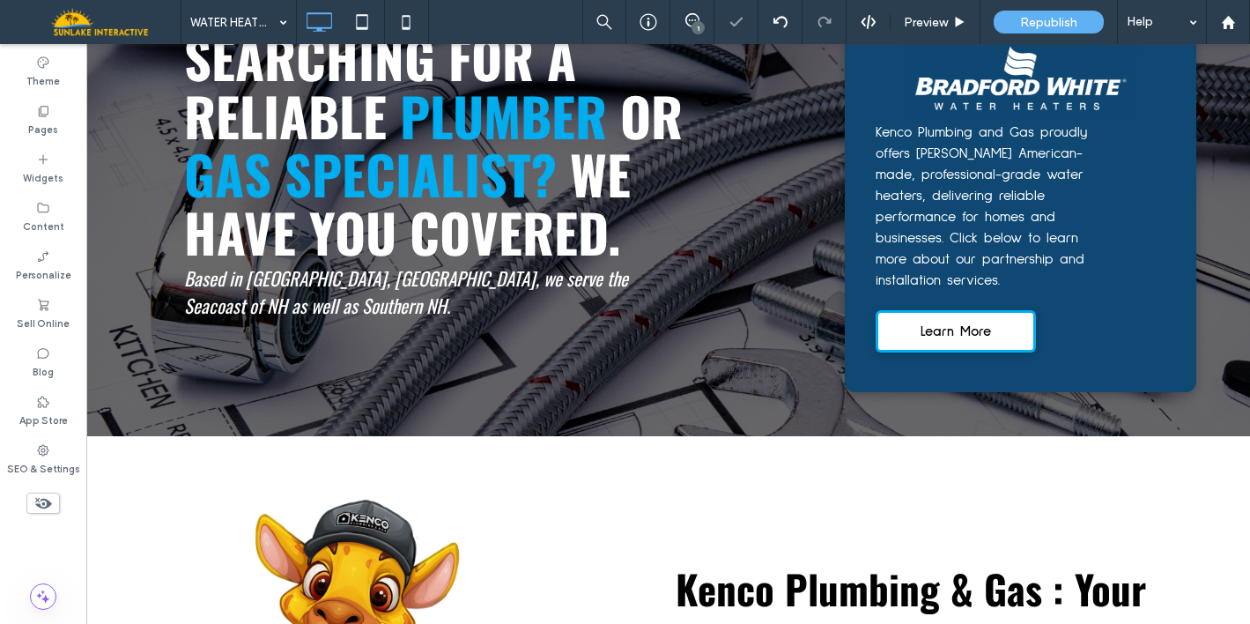
type input "**********"
type input "**"
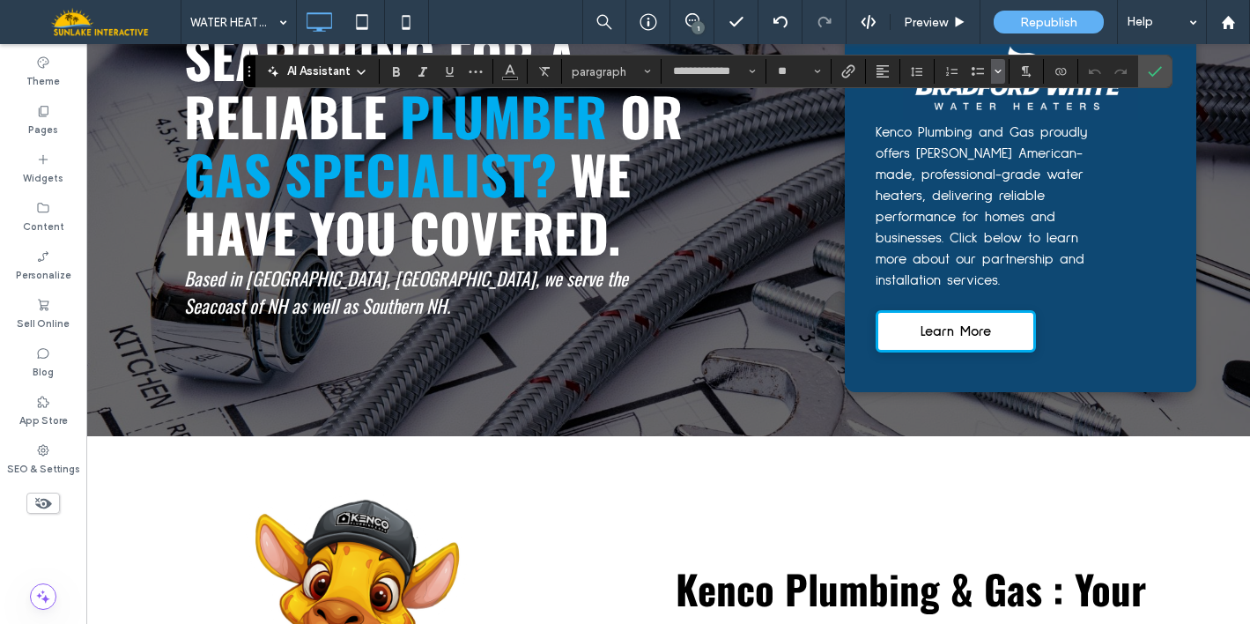
click at [994, 76] on icon "Bulleted list menu" at bounding box center [998, 71] width 11 height 11
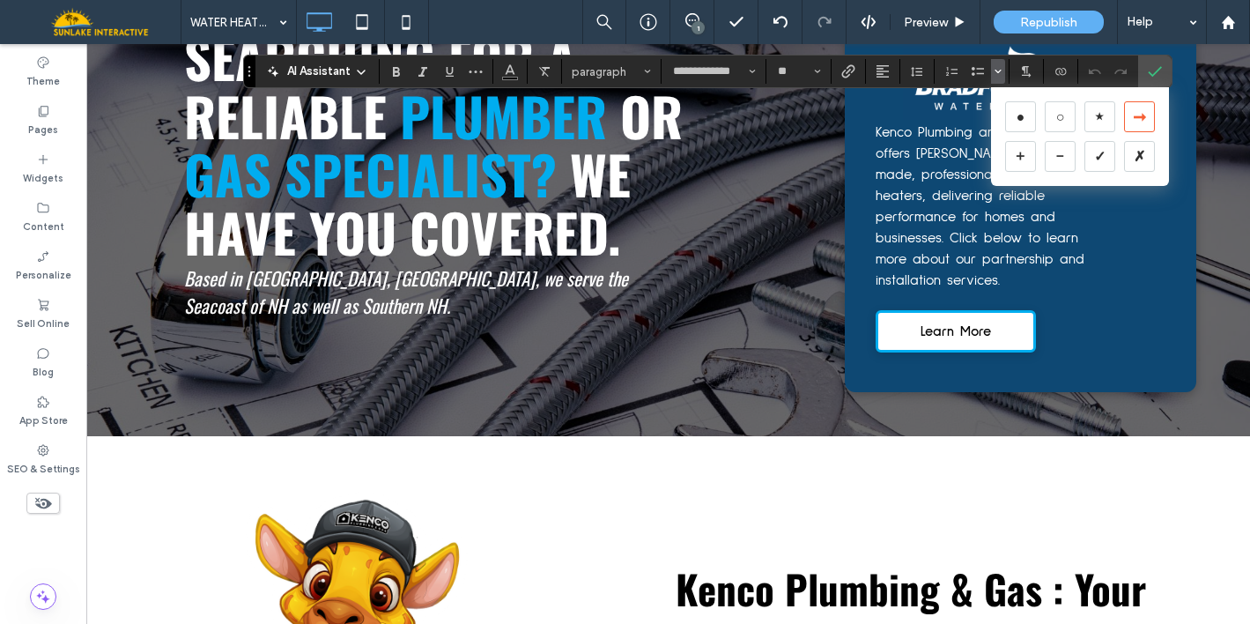
click at [1134, 117] on div "➞" at bounding box center [1139, 116] width 31 height 31
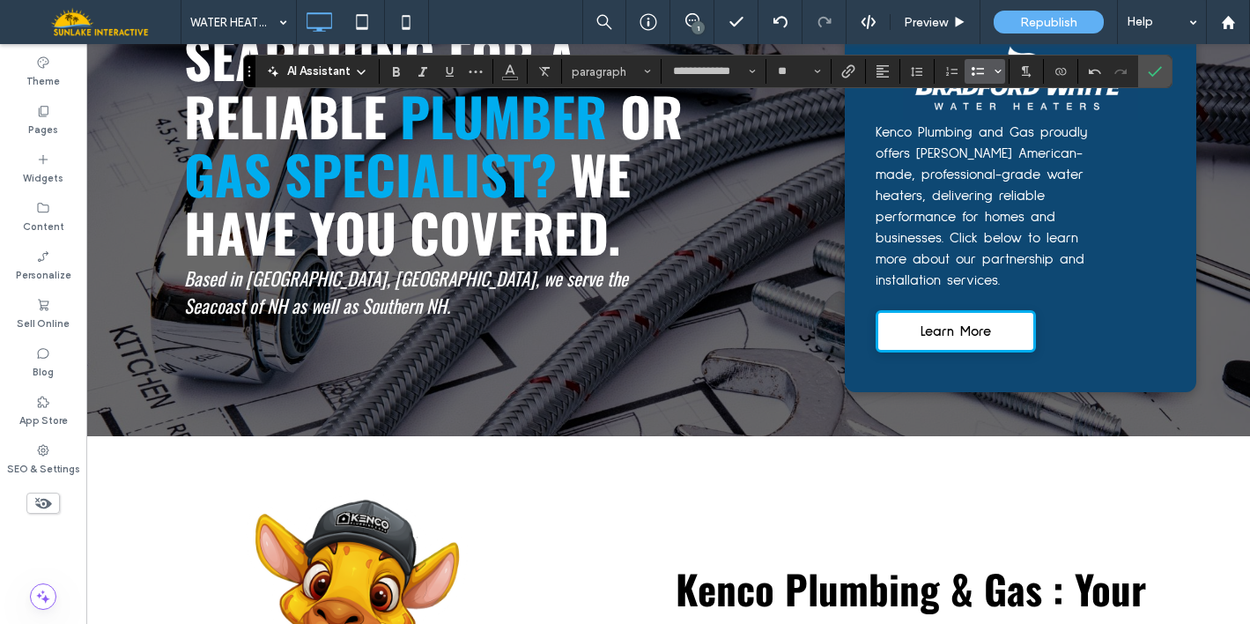
click at [1001, 70] on icon "Bulleted list menu" at bounding box center [998, 71] width 11 height 11
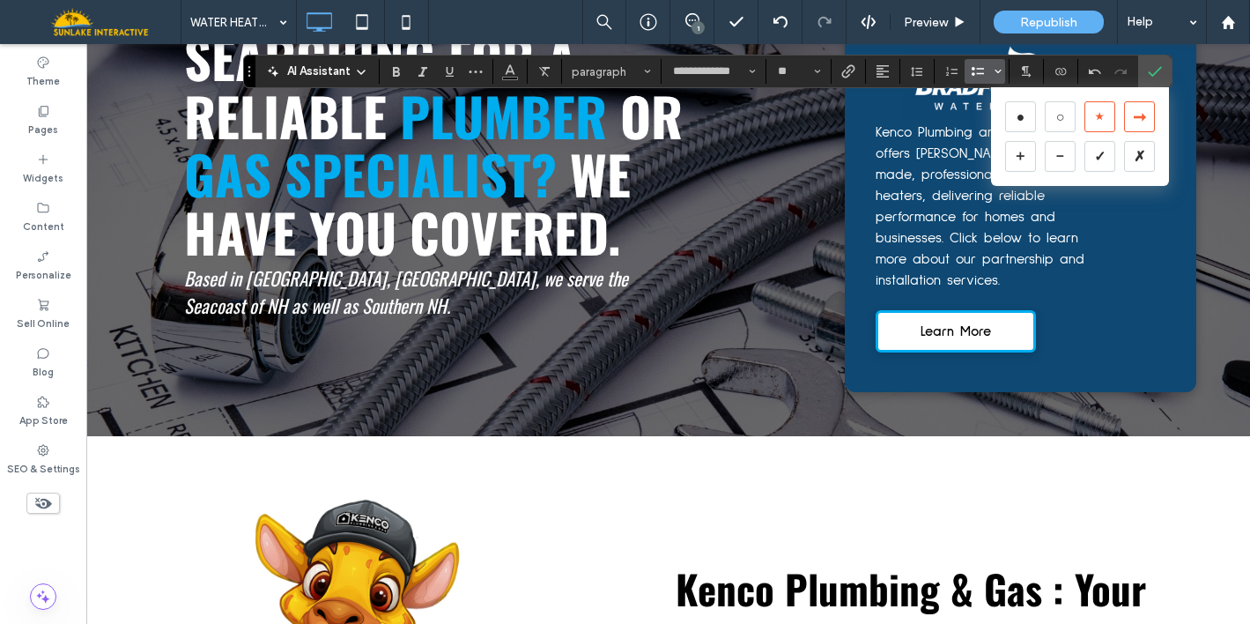
click at [1089, 116] on div "★" at bounding box center [1099, 116] width 31 height 31
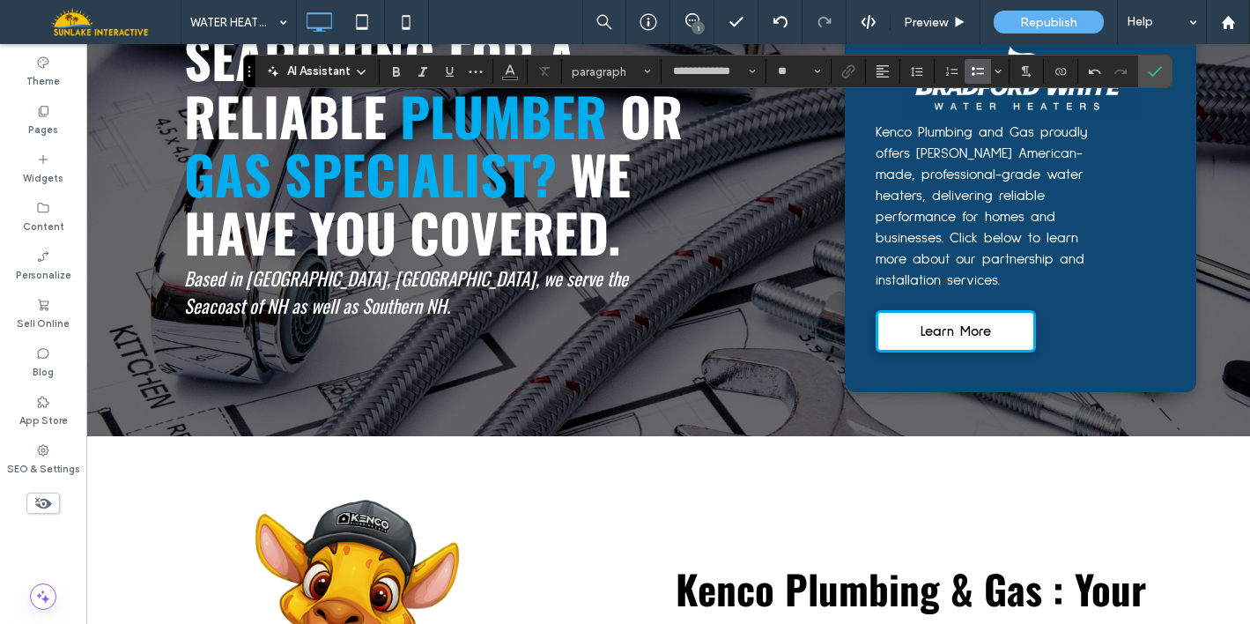
click at [979, 74] on icon "Bulleted List" at bounding box center [978, 71] width 14 height 14
click at [981, 71] on icon "Bulleted List" at bounding box center [978, 71] width 14 height 14
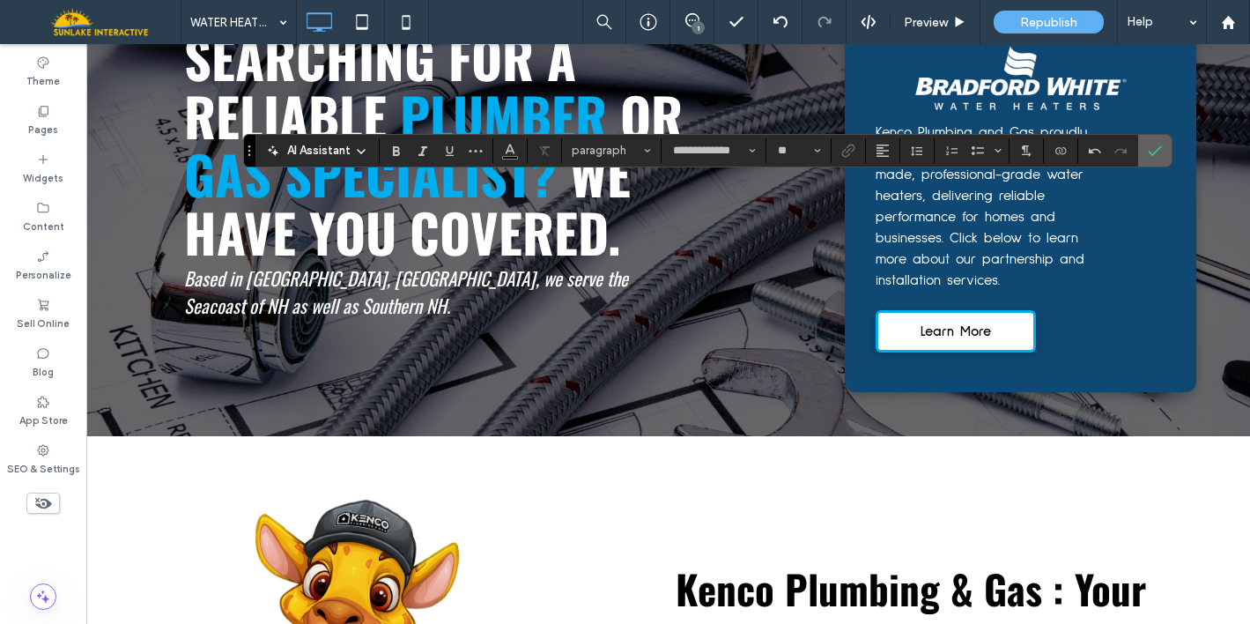
click at [1155, 145] on icon "Confirm" at bounding box center [1155, 151] width 14 height 14
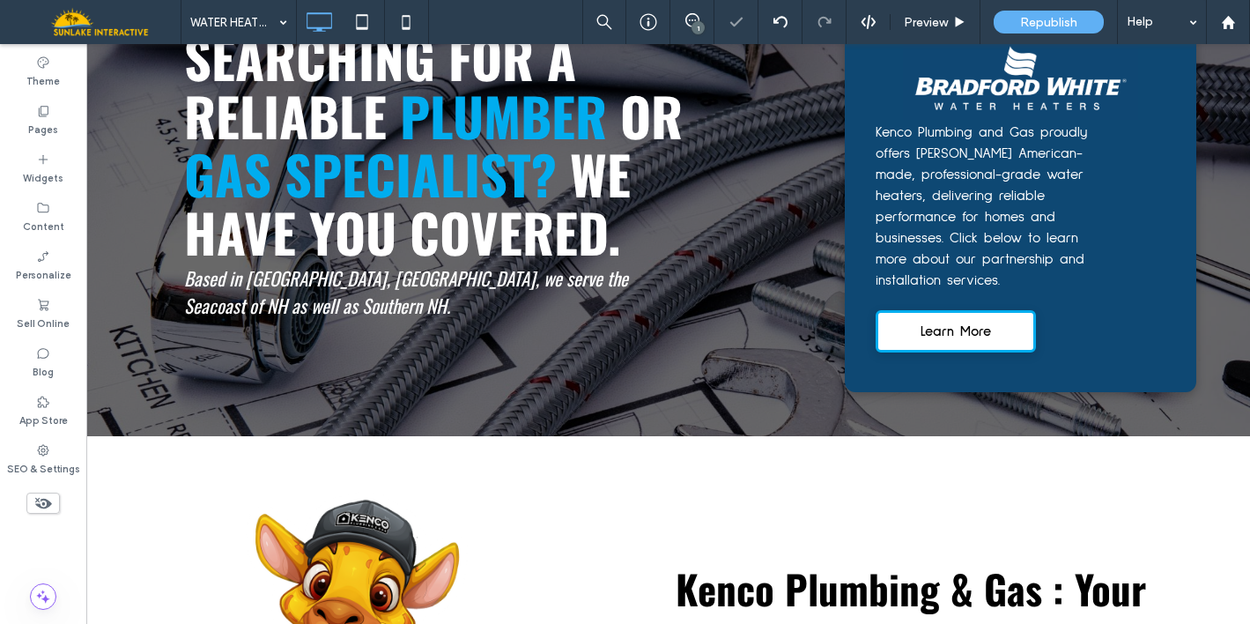
type input "******"
type input "**"
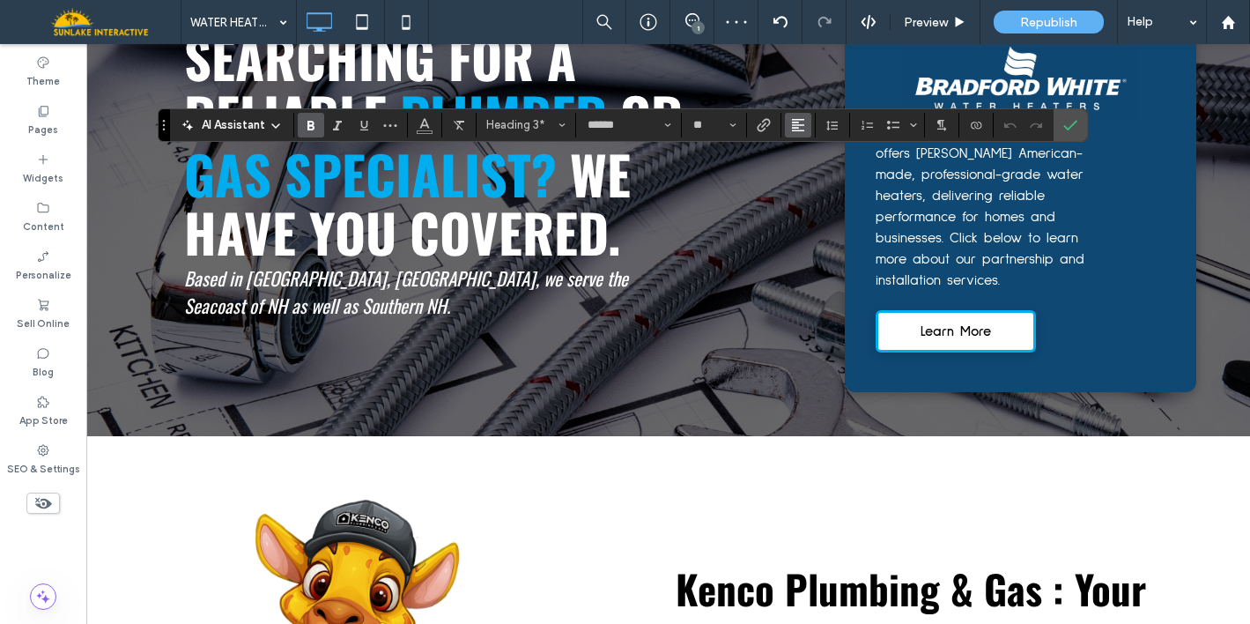
click at [800, 124] on use "Alignment" at bounding box center [798, 125] width 12 height 12
click at [802, 176] on label "ui.textEditor.alignment.center" at bounding box center [816, 179] width 62 height 26
click at [1067, 125] on icon "Confirm" at bounding box center [1070, 125] width 14 height 14
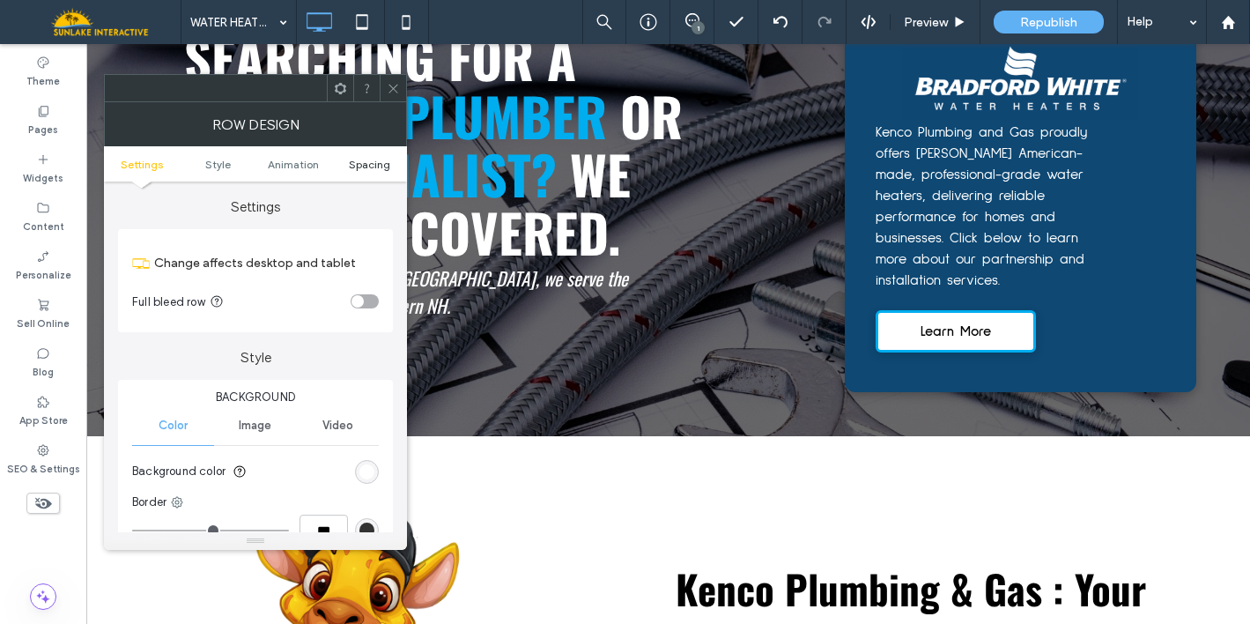
click at [368, 165] on span "Spacing" at bounding box center [369, 164] width 41 height 13
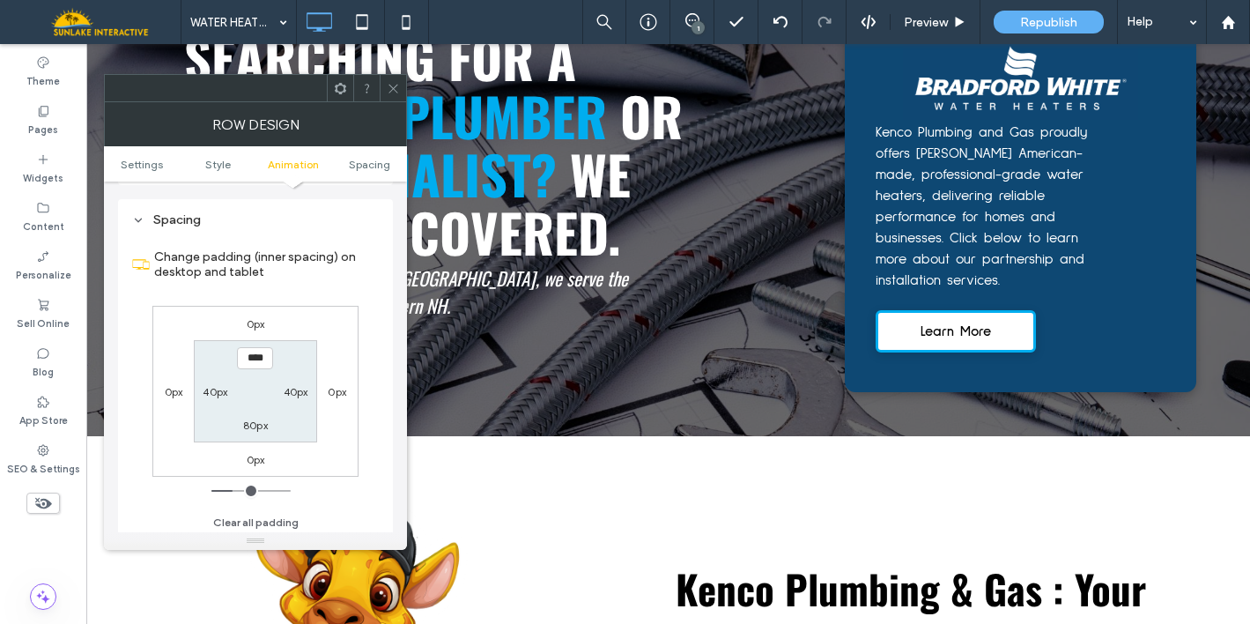
scroll to position [499, 0]
type input "***"
type input "*"
click at [255, 352] on input "***" at bounding box center [255, 354] width 36 height 22
type input "****"
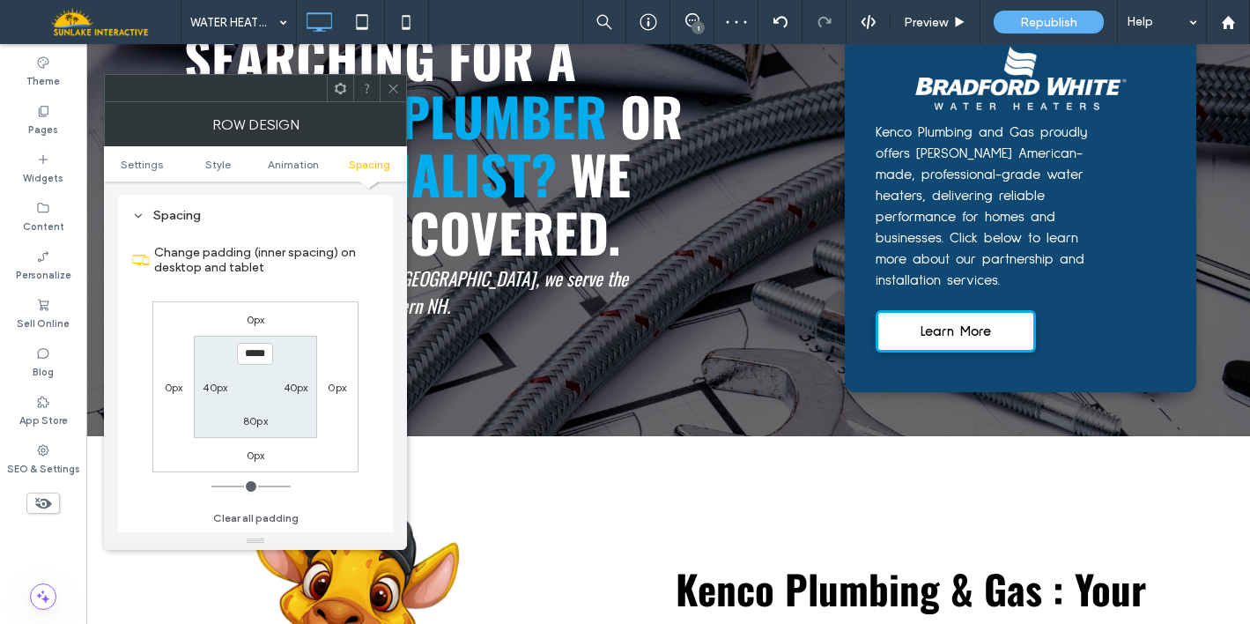
type input "**"
click at [393, 92] on icon at bounding box center [393, 88] width 13 height 13
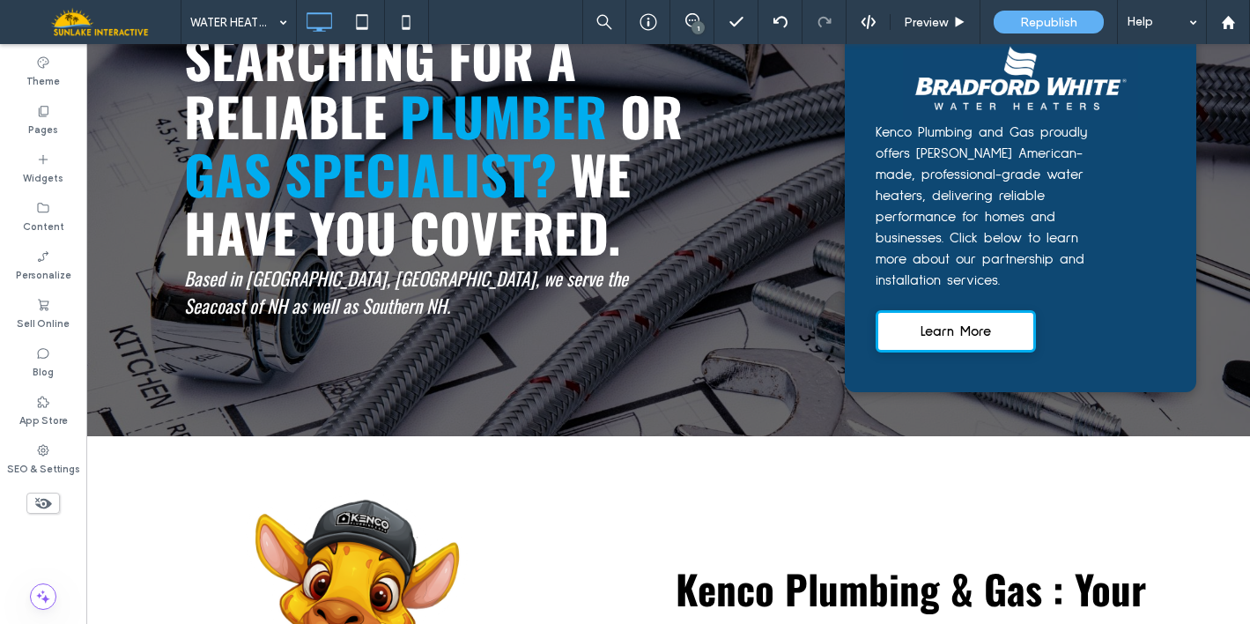
type input "******"
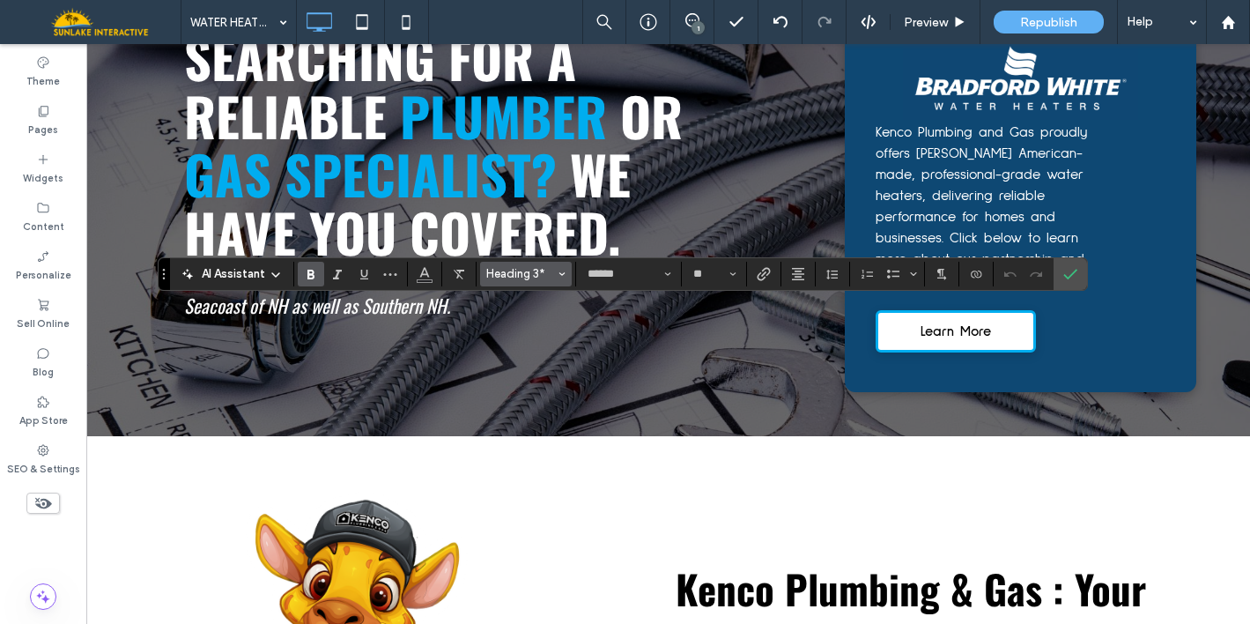
click at [534, 278] on span "Heading 3*" at bounding box center [520, 273] width 69 height 13
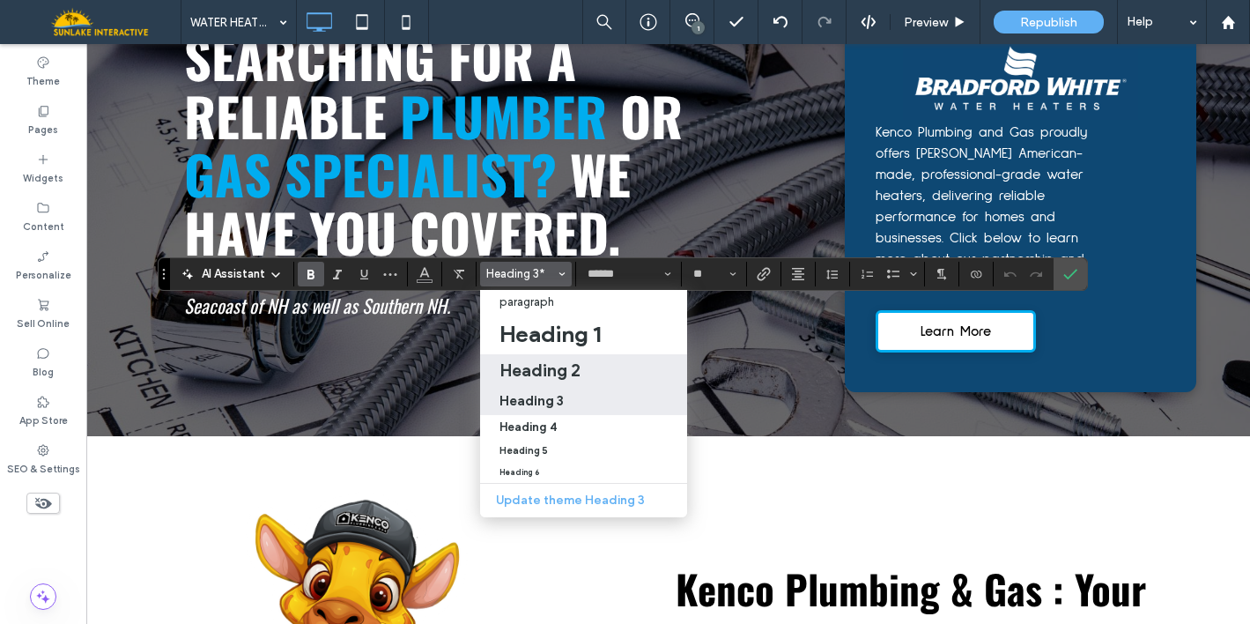
click at [566, 370] on h2 "Heading 2" at bounding box center [539, 369] width 81 height 21
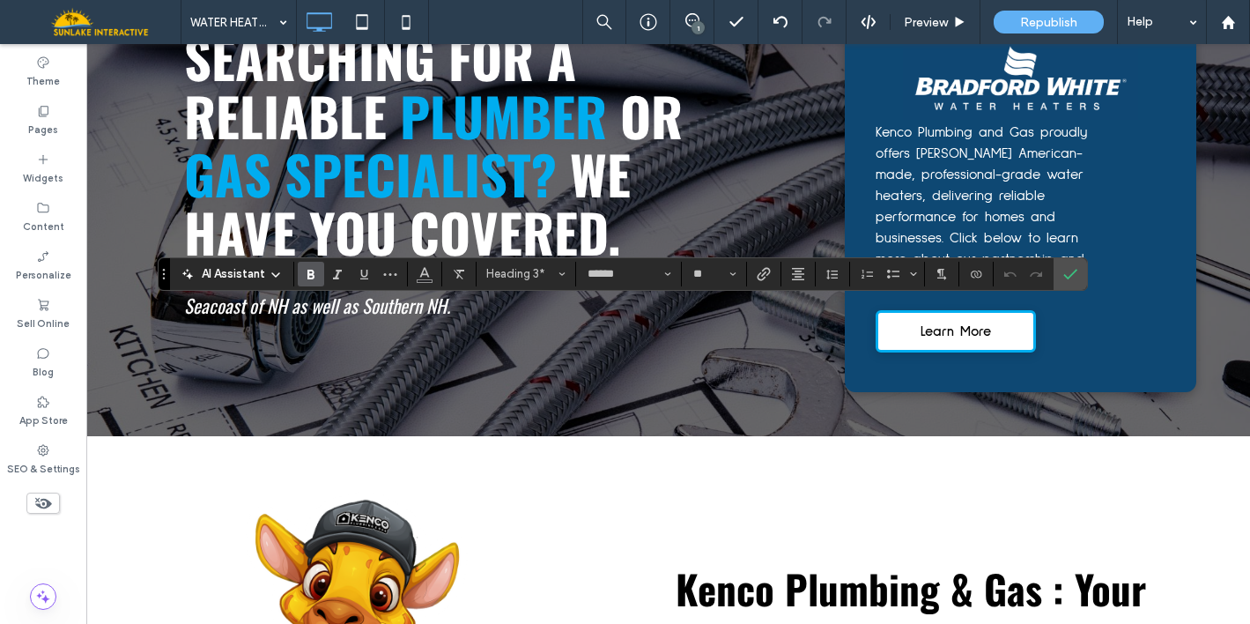
type input "**"
click at [801, 277] on icon "Alignment" at bounding box center [798, 274] width 14 height 14
click at [808, 304] on icon "ui.textEditor.alignment.left" at bounding box center [811, 302] width 14 height 14
click at [1070, 272] on icon "Confirm" at bounding box center [1070, 274] width 14 height 14
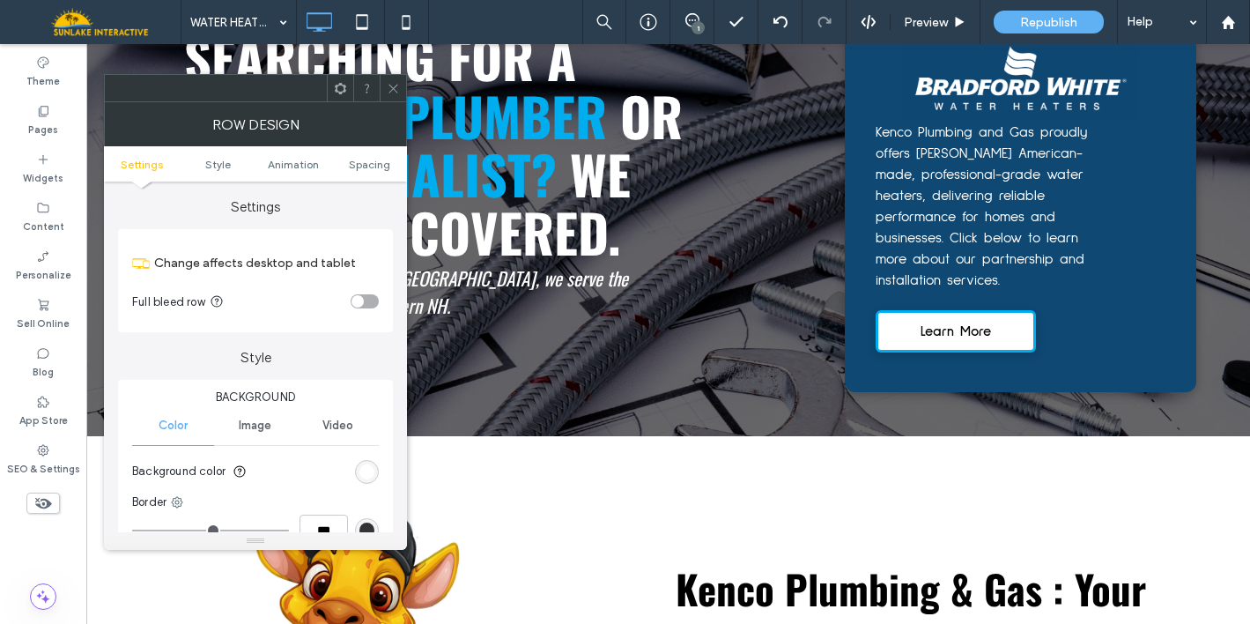
click at [395, 86] on icon at bounding box center [393, 88] width 13 height 13
click at [381, 171] on ul "Settings Style Animation Spacing" at bounding box center [255, 163] width 303 height 35
click at [380, 166] on span "Spacing" at bounding box center [369, 164] width 41 height 13
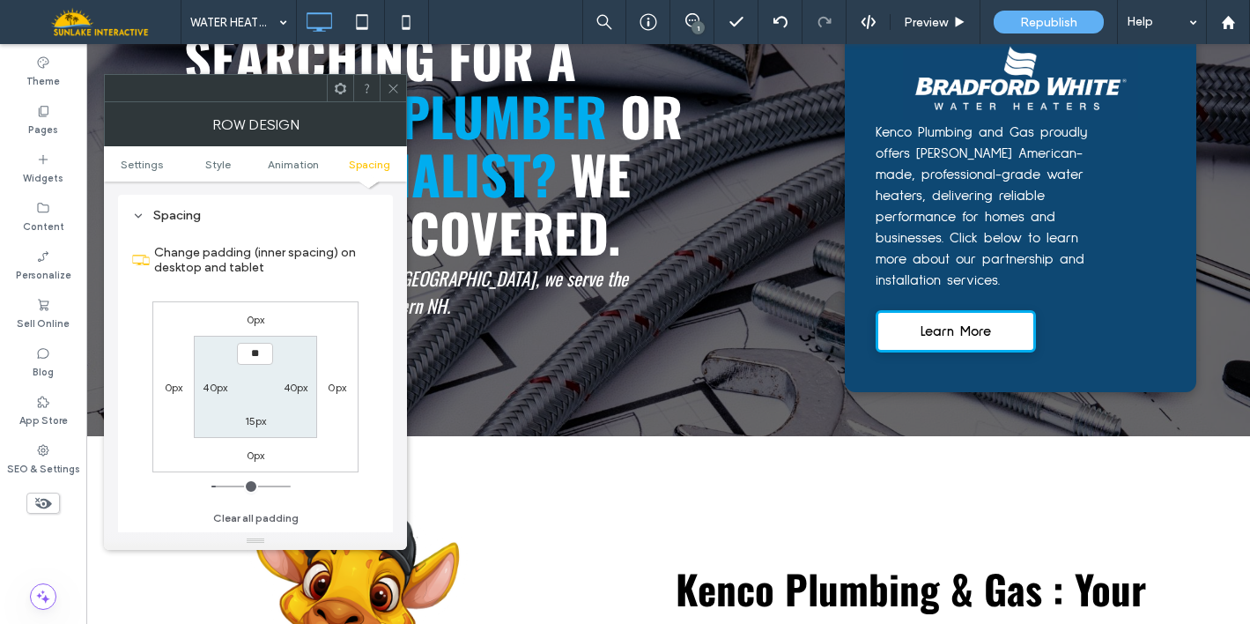
type input "****"
type input "**"
click at [133, 161] on span "Settings" at bounding box center [142, 164] width 42 height 13
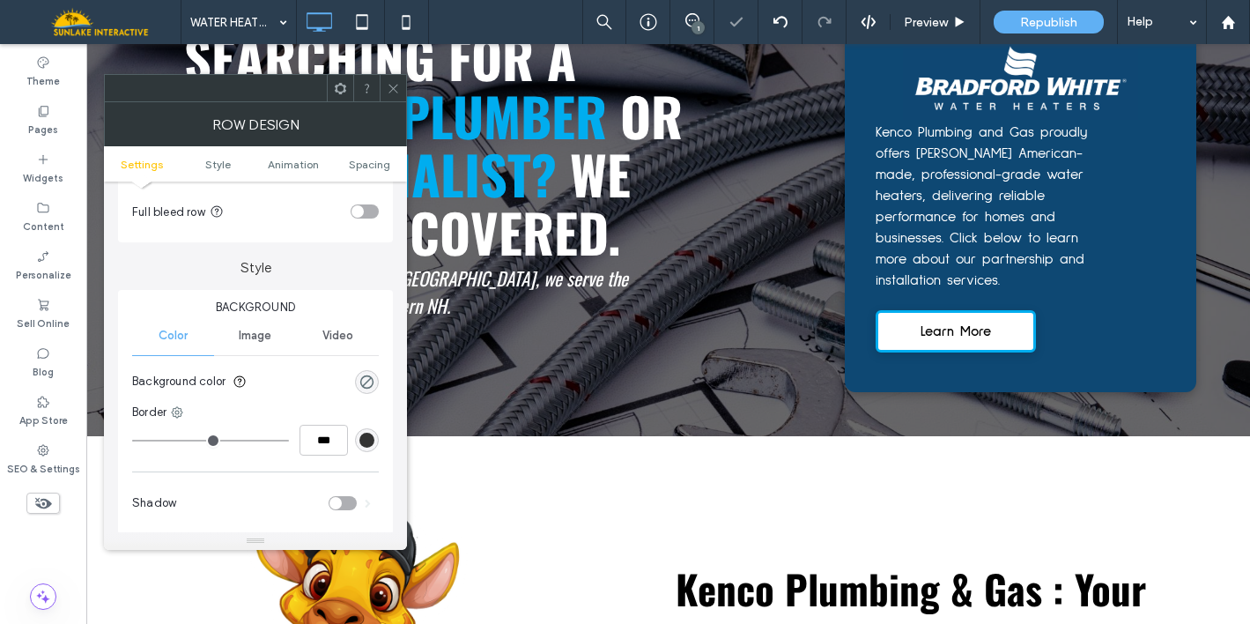
scroll to position [0, 0]
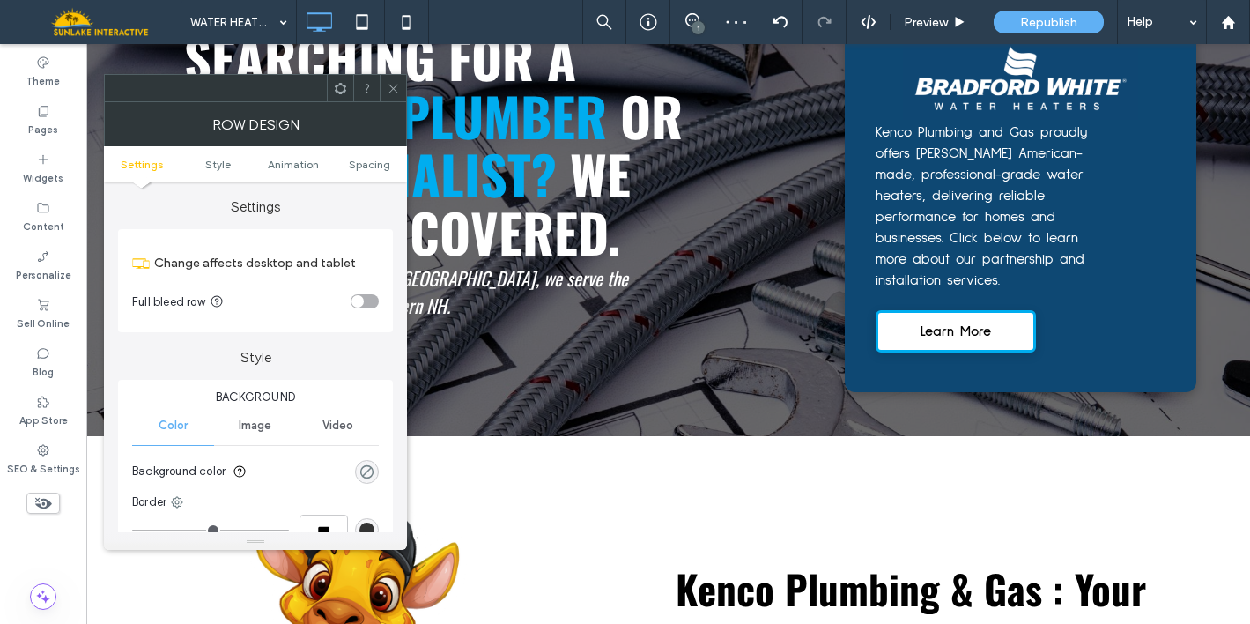
click at [359, 465] on div "rgba(0, 0, 0, 0)" at bounding box center [366, 471] width 15 height 15
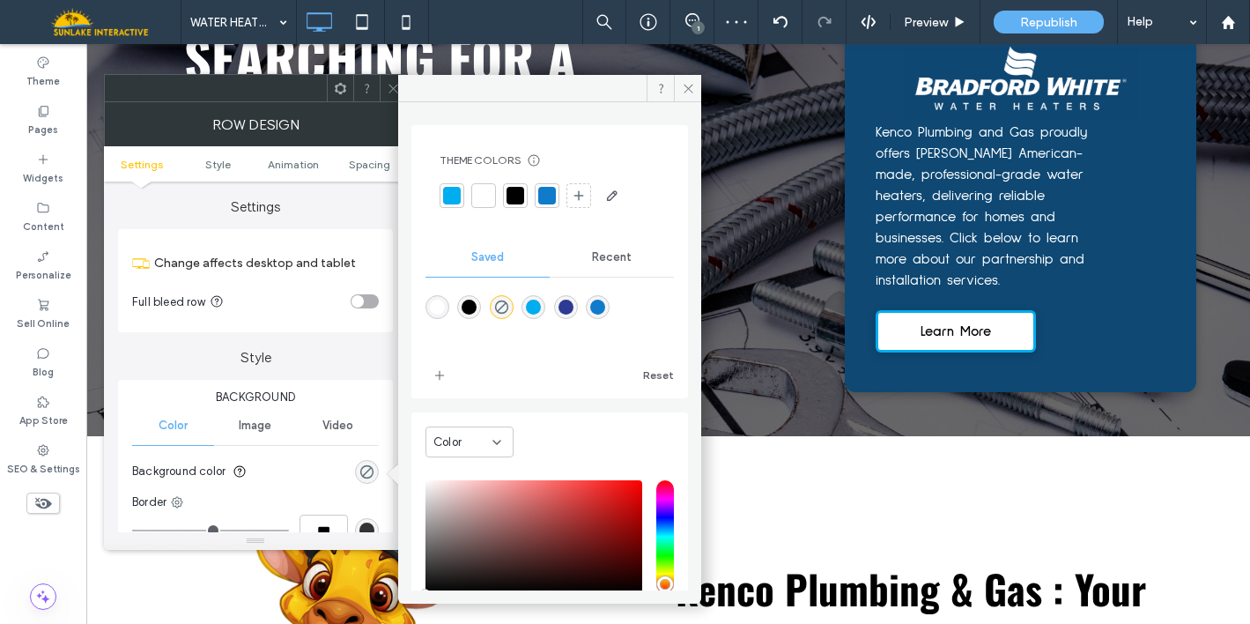
click at [605, 306] on div "rgba(15,123,202,1)" at bounding box center [597, 306] width 15 height 15
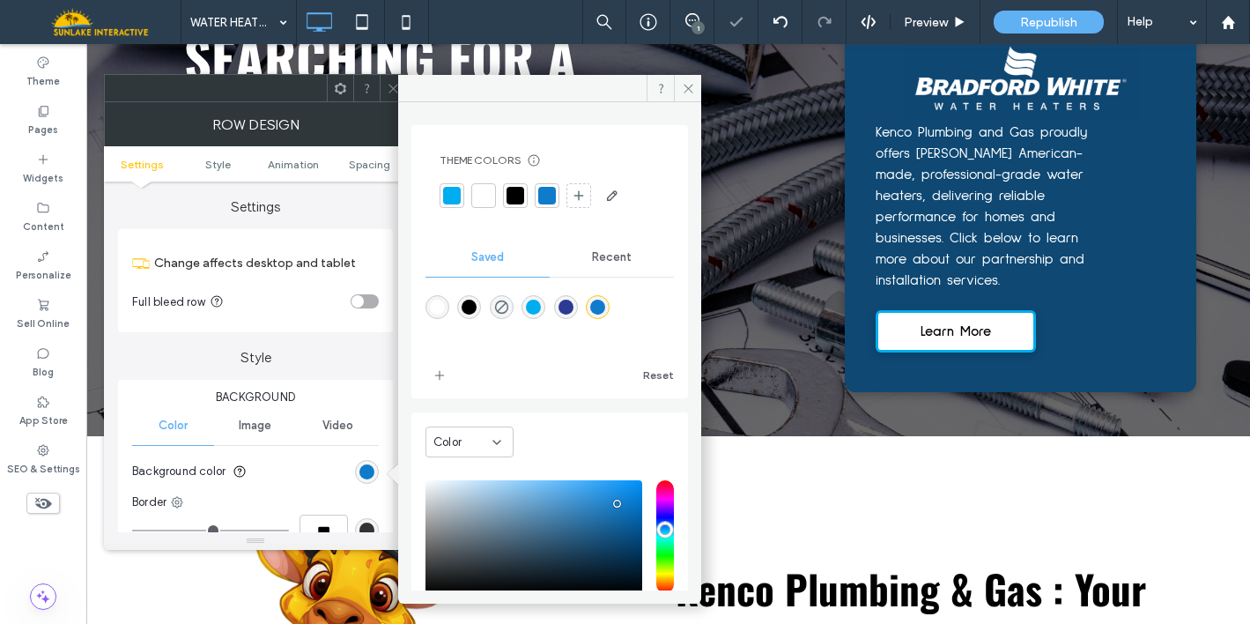
type input "*******"
type input "***"
type input "****"
click at [460, 484] on div "saturation and value" at bounding box center [533, 536] width 217 height 113
click at [449, 482] on div "saturation and value" at bounding box center [533, 536] width 217 height 113
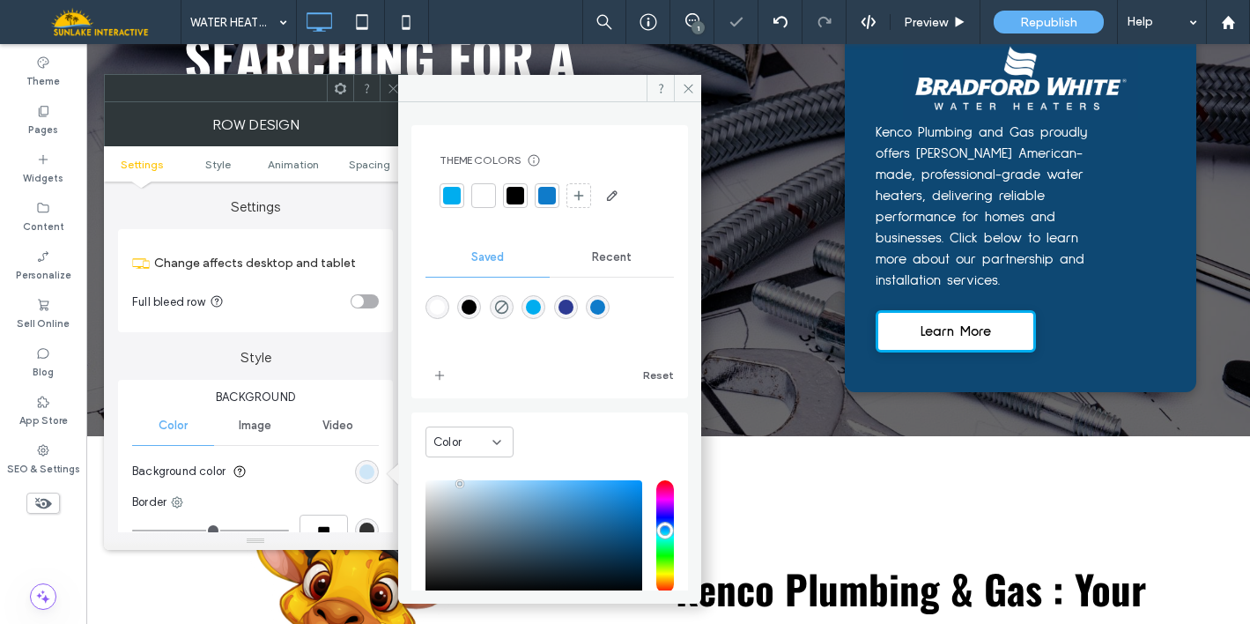
type input "*******"
click at [432, 371] on icon "add color" at bounding box center [439, 375] width 14 height 14
click at [390, 90] on icon at bounding box center [393, 88] width 13 height 13
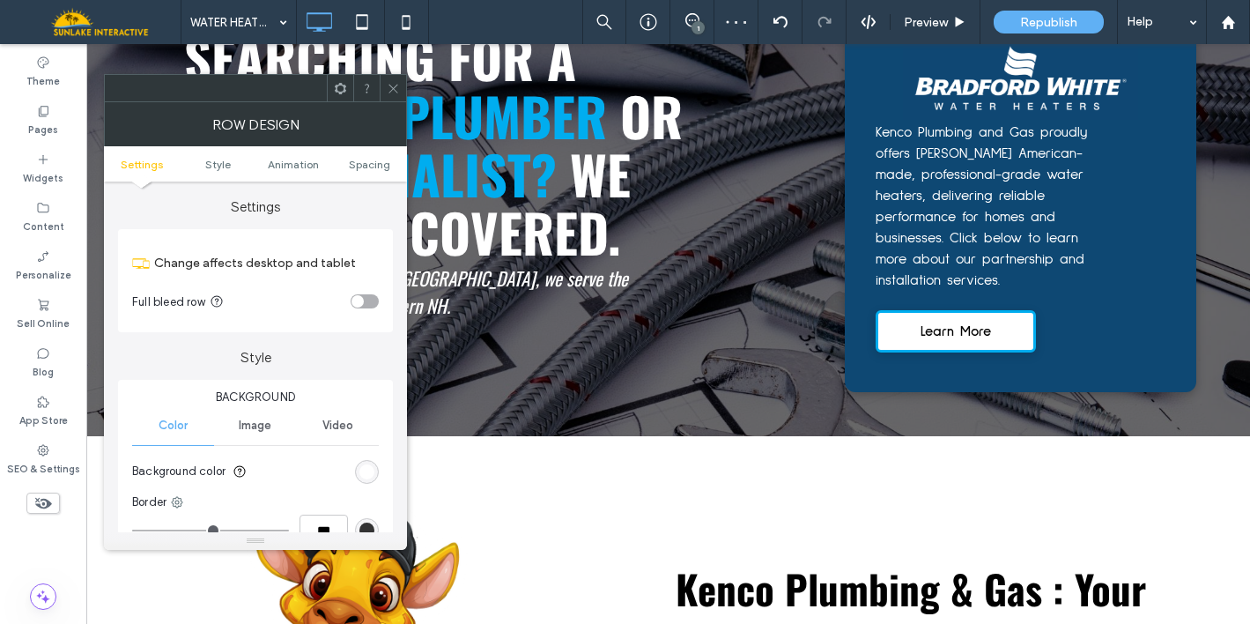
click at [366, 476] on div "rgb(255, 255, 255)" at bounding box center [366, 471] width 15 height 15
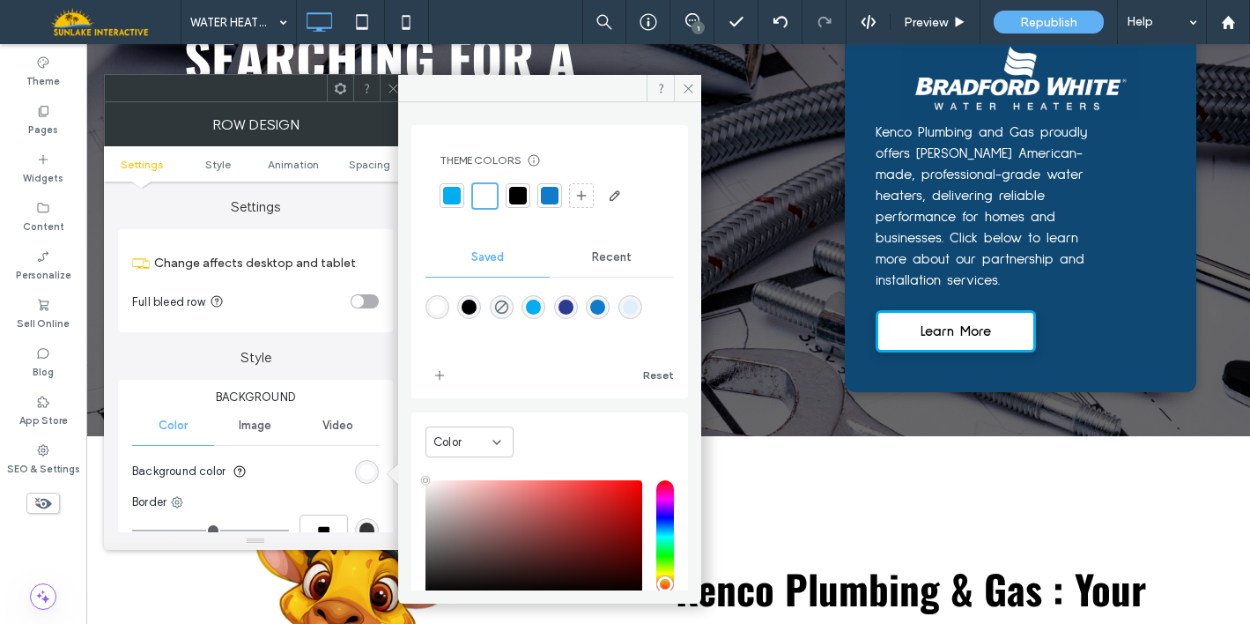
click at [638, 311] on div "rgba(222,239,251,1)" at bounding box center [630, 306] width 15 height 15
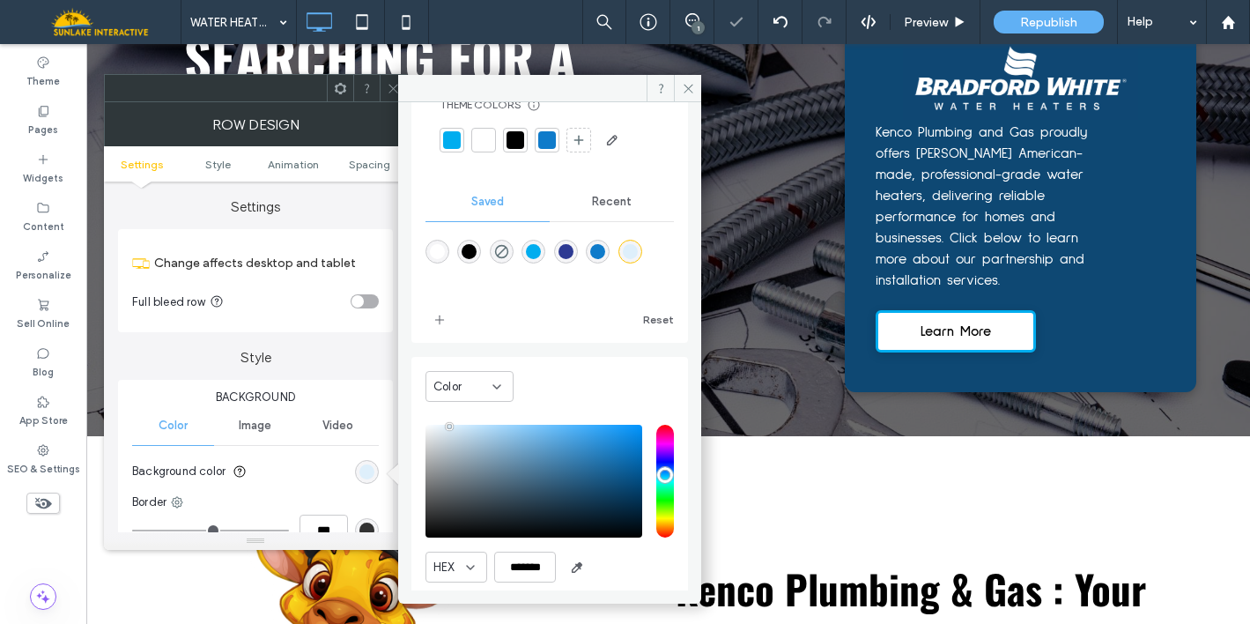
scroll to position [79, 0]
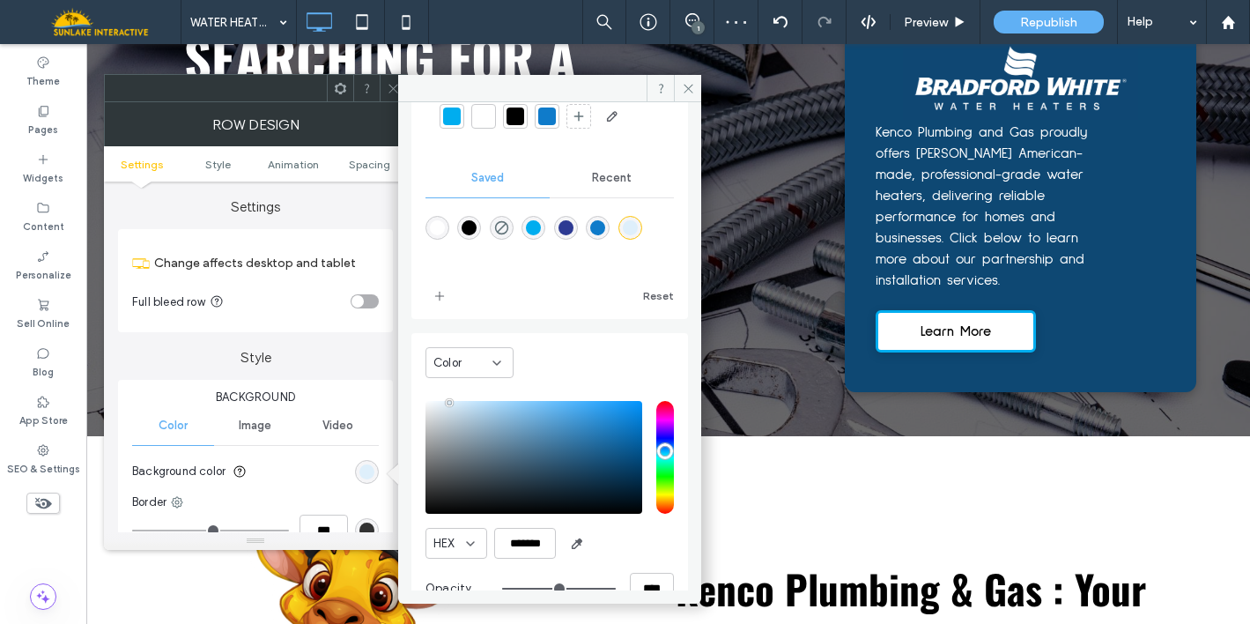
click at [438, 402] on div "saturation and value" at bounding box center [533, 457] width 217 height 113
type input "*******"
click at [439, 290] on icon "add color" at bounding box center [439, 296] width 14 height 14
click at [391, 86] on icon at bounding box center [393, 88] width 13 height 13
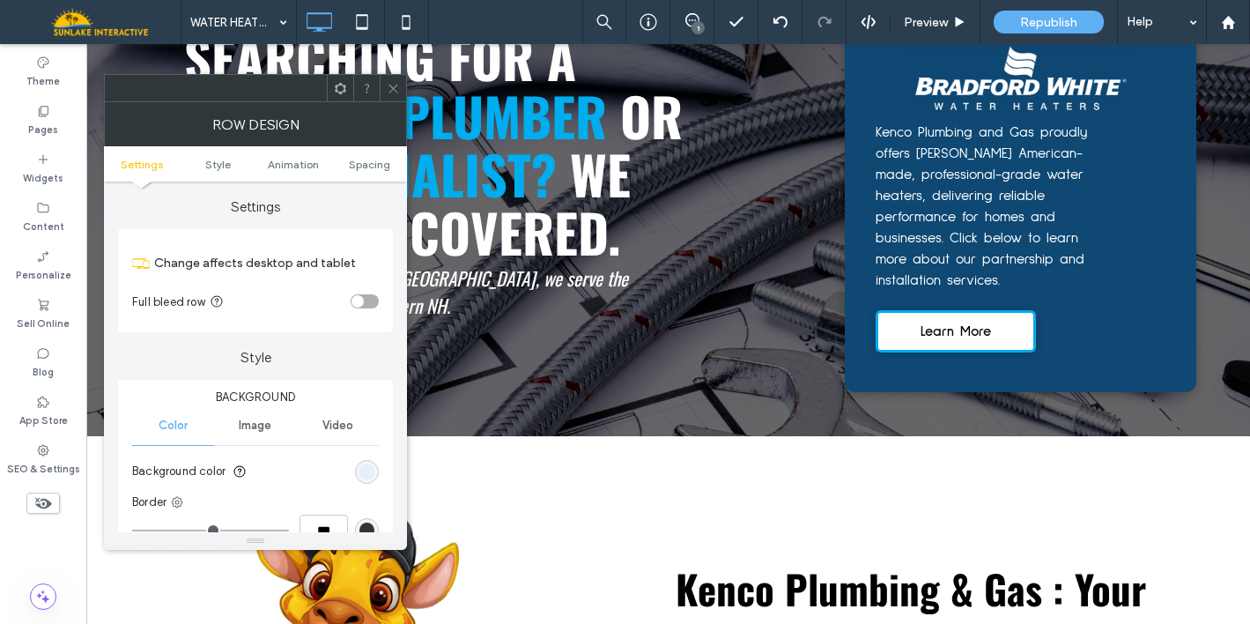
click at [362, 476] on div "rgb(222, 239, 251)" at bounding box center [366, 471] width 15 height 15
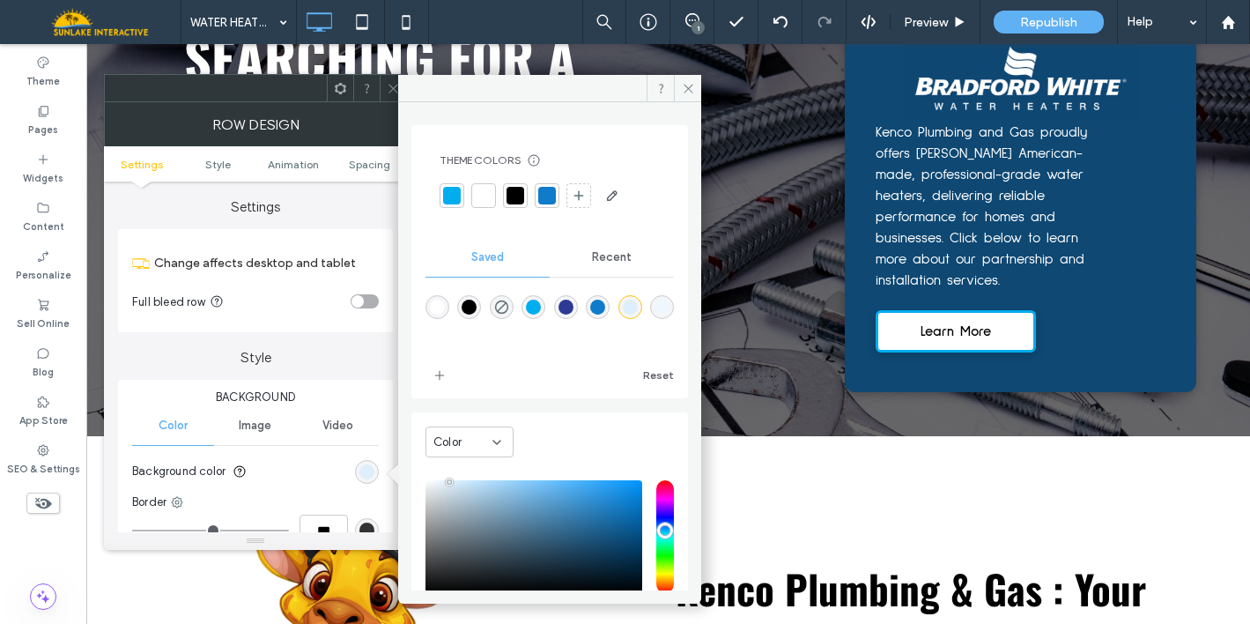
click at [654, 314] on div "rgba(238,247,253,1)" at bounding box center [661, 306] width 15 height 15
type input "*******"
click at [393, 79] on span at bounding box center [393, 88] width 13 height 26
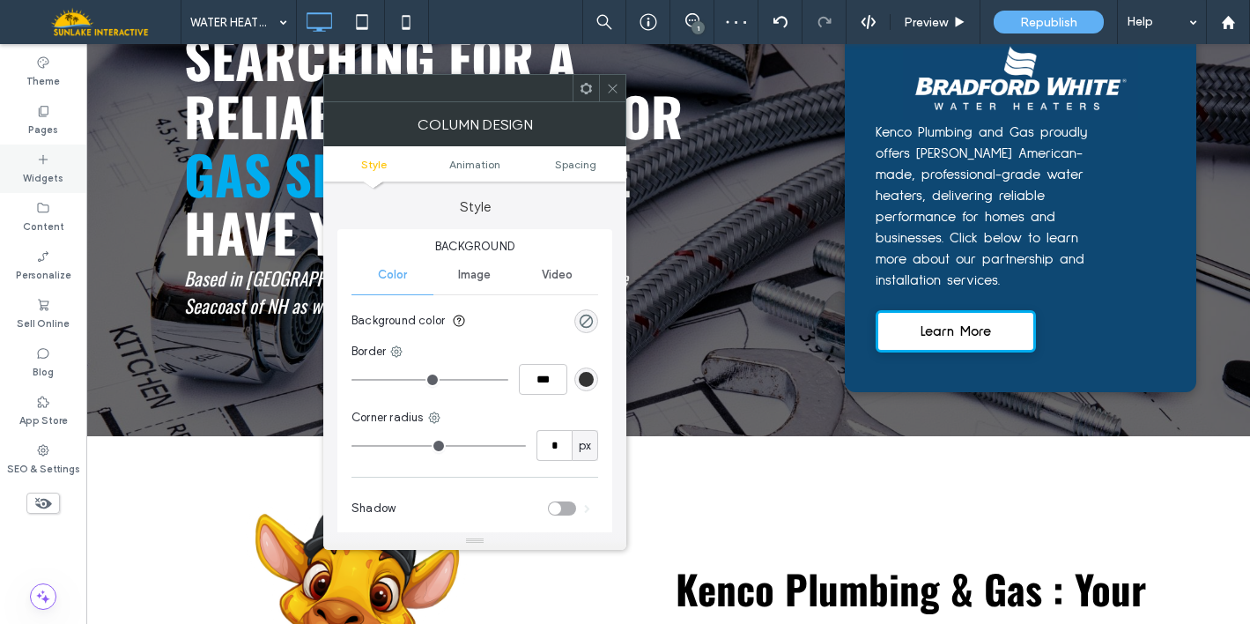
click at [34, 177] on label "Widgets" at bounding box center [43, 175] width 41 height 19
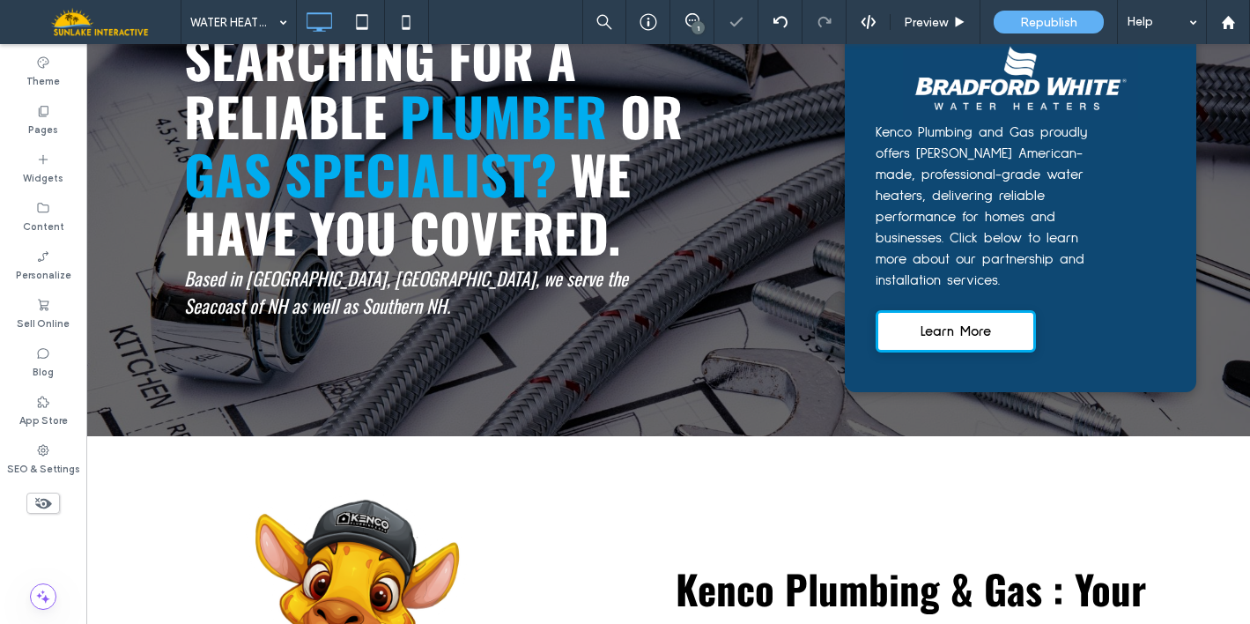
type input "**********"
type input "**"
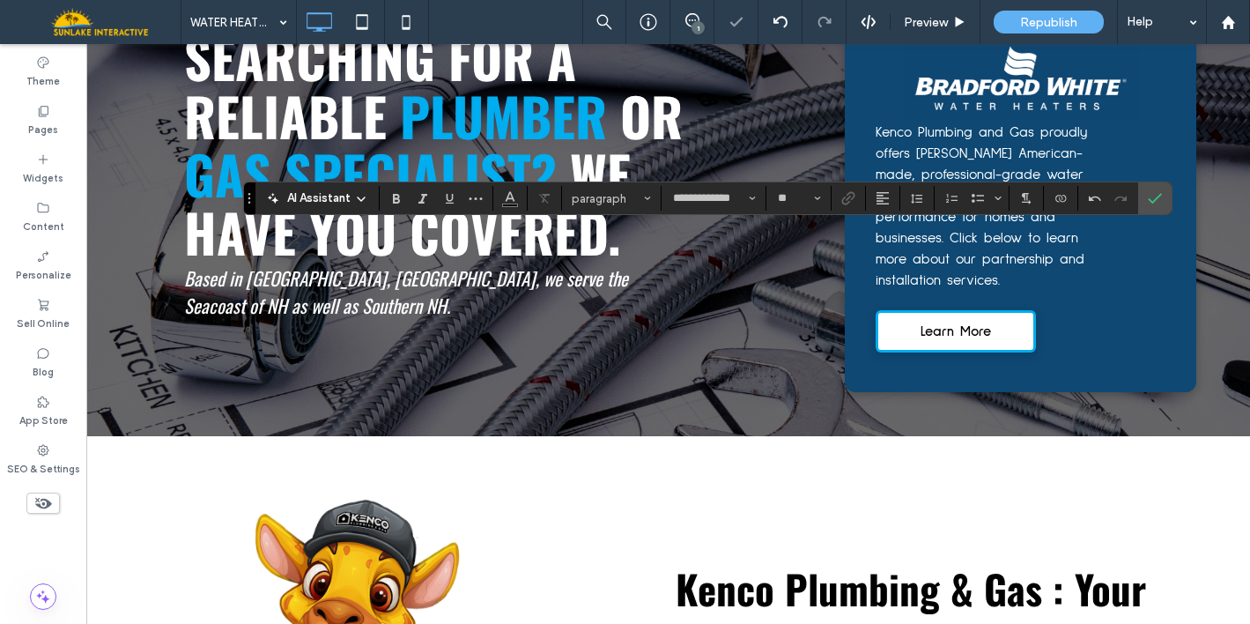
type input "******"
type input "**"
click at [1159, 200] on icon "Confirm" at bounding box center [1155, 198] width 14 height 14
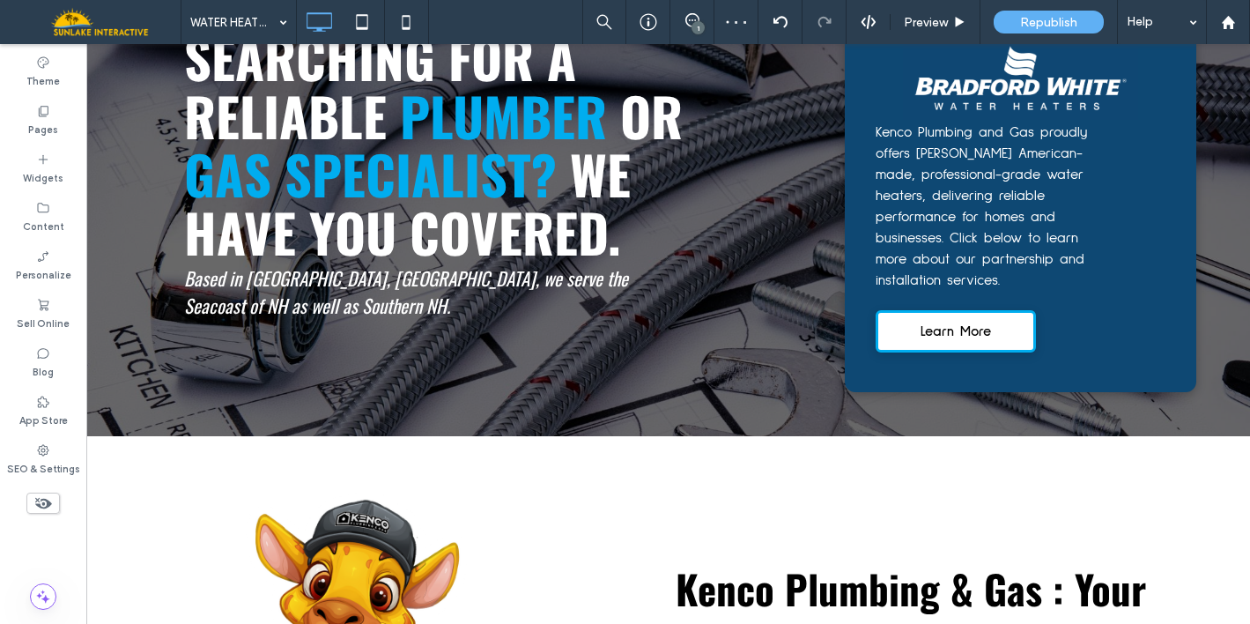
type input "**********"
type input "**"
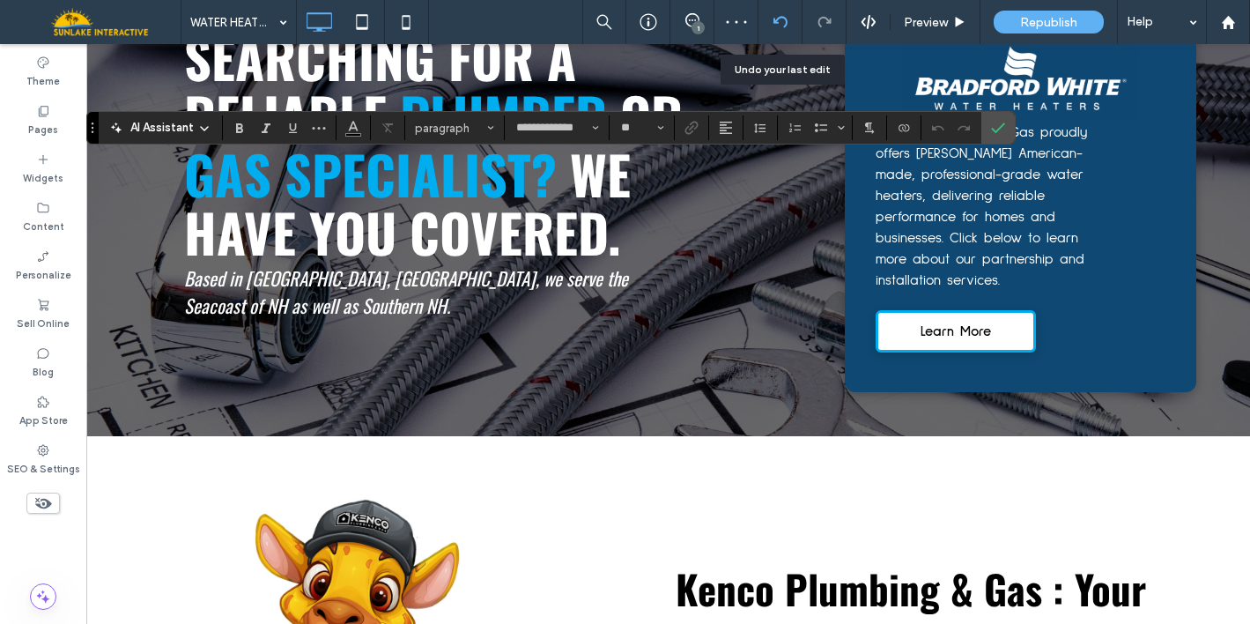
click at [787, 28] on div at bounding box center [779, 22] width 43 height 14
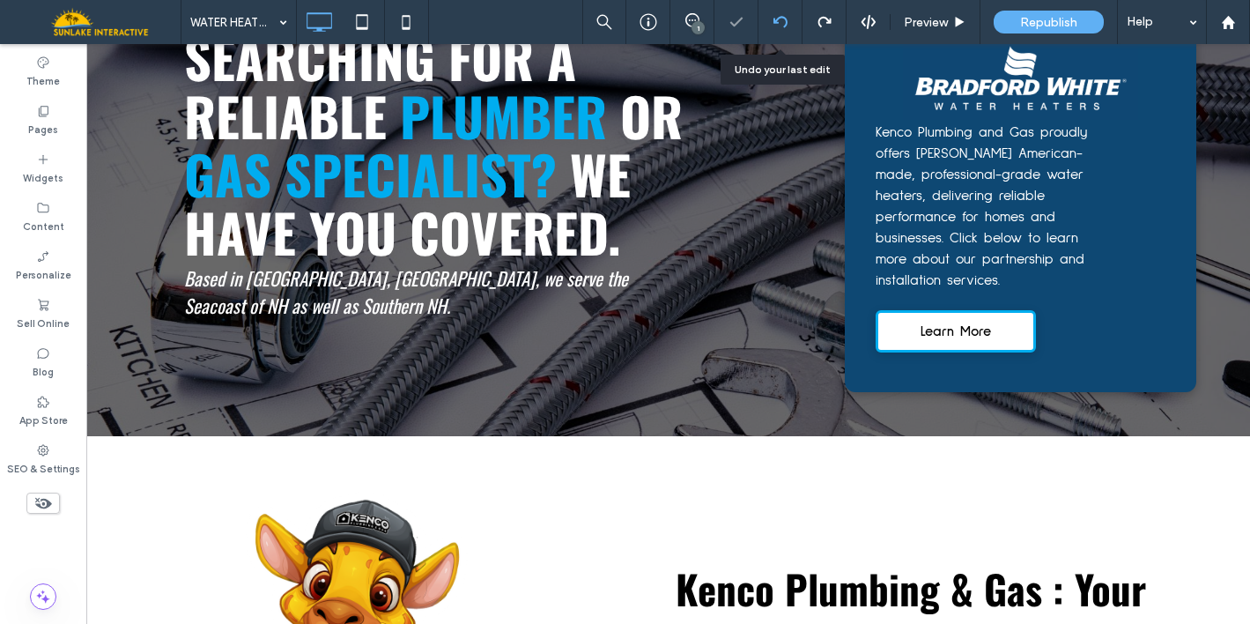
click at [787, 28] on div at bounding box center [779, 22] width 43 height 14
click at [787, 15] on div at bounding box center [779, 22] width 43 height 14
click at [765, 33] on div at bounding box center [780, 22] width 44 height 44
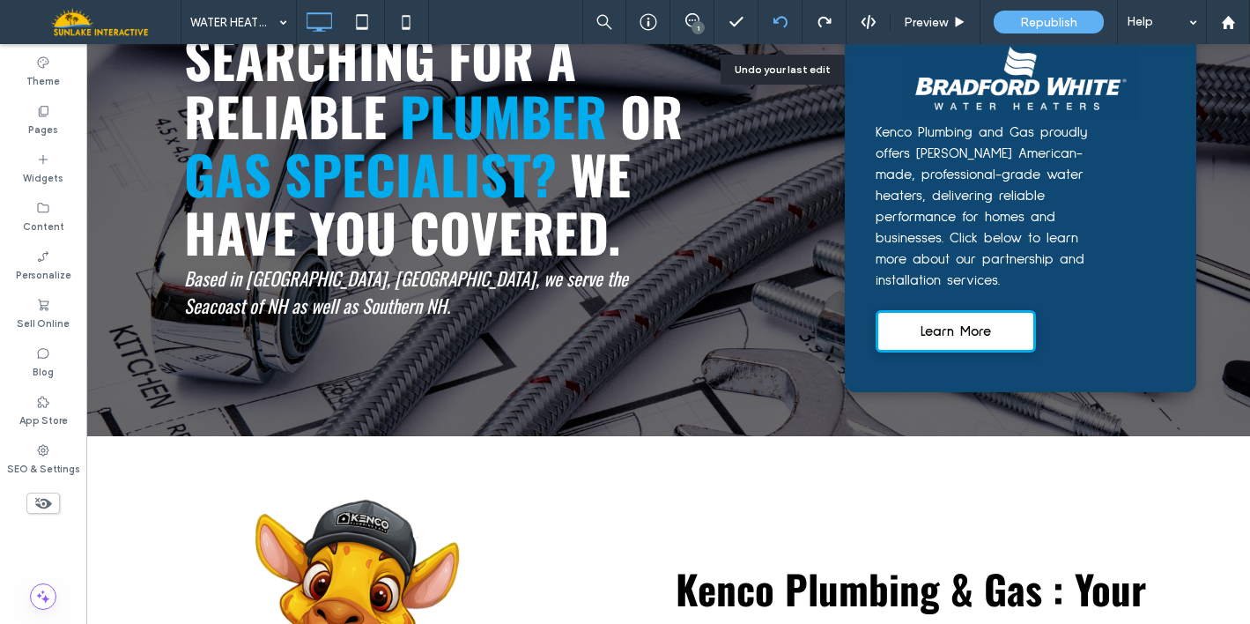
click at [785, 18] on use at bounding box center [779, 21] width 14 height 11
click at [780, 29] on div at bounding box center [780, 22] width 44 height 44
click at [791, 24] on div at bounding box center [779, 22] width 43 height 14
click at [792, 13] on div at bounding box center [780, 22] width 44 height 44
click at [785, 12] on div at bounding box center [780, 22] width 44 height 44
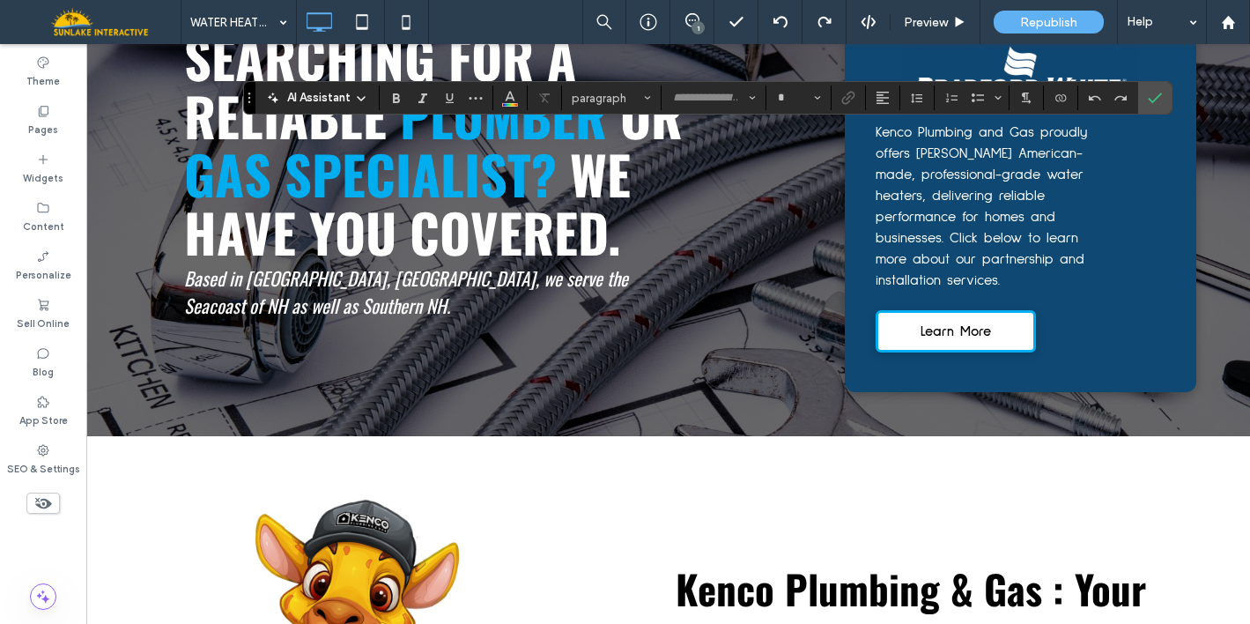
type input "**********"
type input "**"
click at [820, 20] on icon at bounding box center [824, 22] width 14 height 14
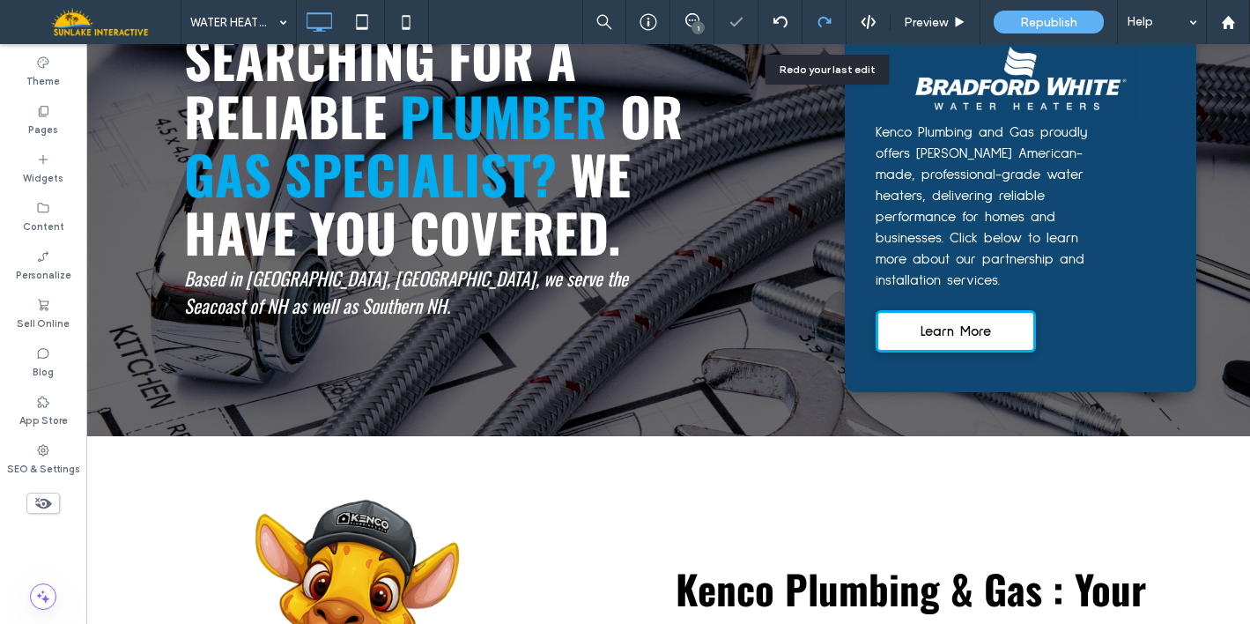
click at [820, 20] on icon at bounding box center [824, 22] width 14 height 14
click at [826, 6] on div at bounding box center [824, 22] width 44 height 44
click at [20, 155] on div "Widgets" at bounding box center [43, 168] width 86 height 48
type input "**********"
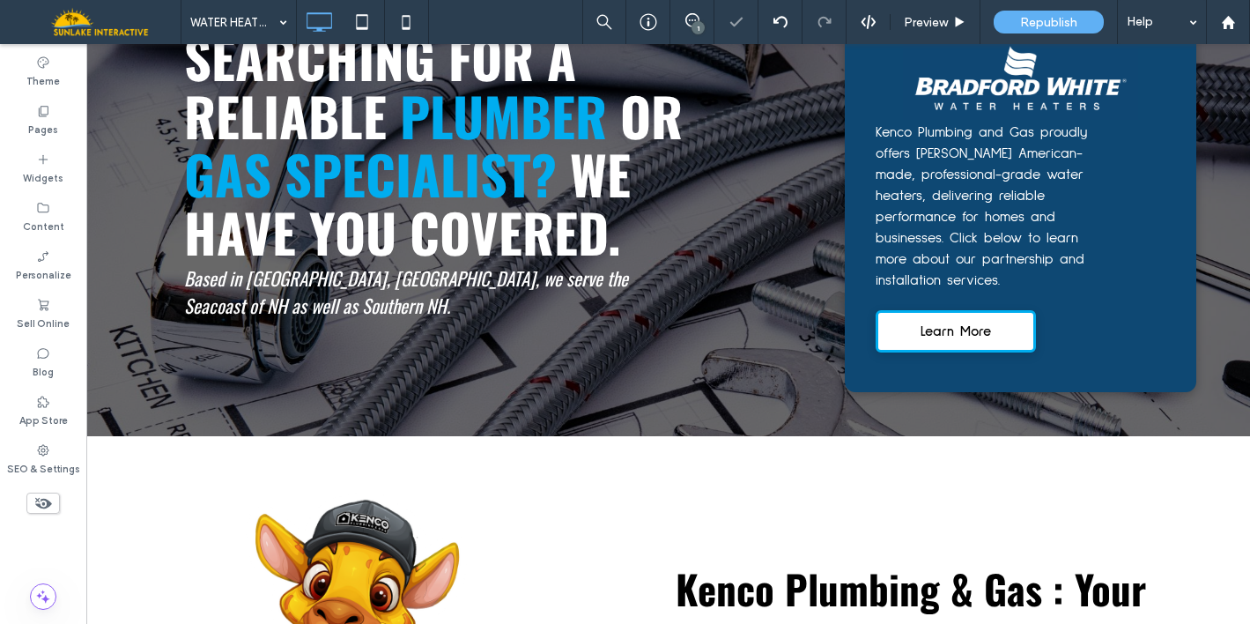
type input "**"
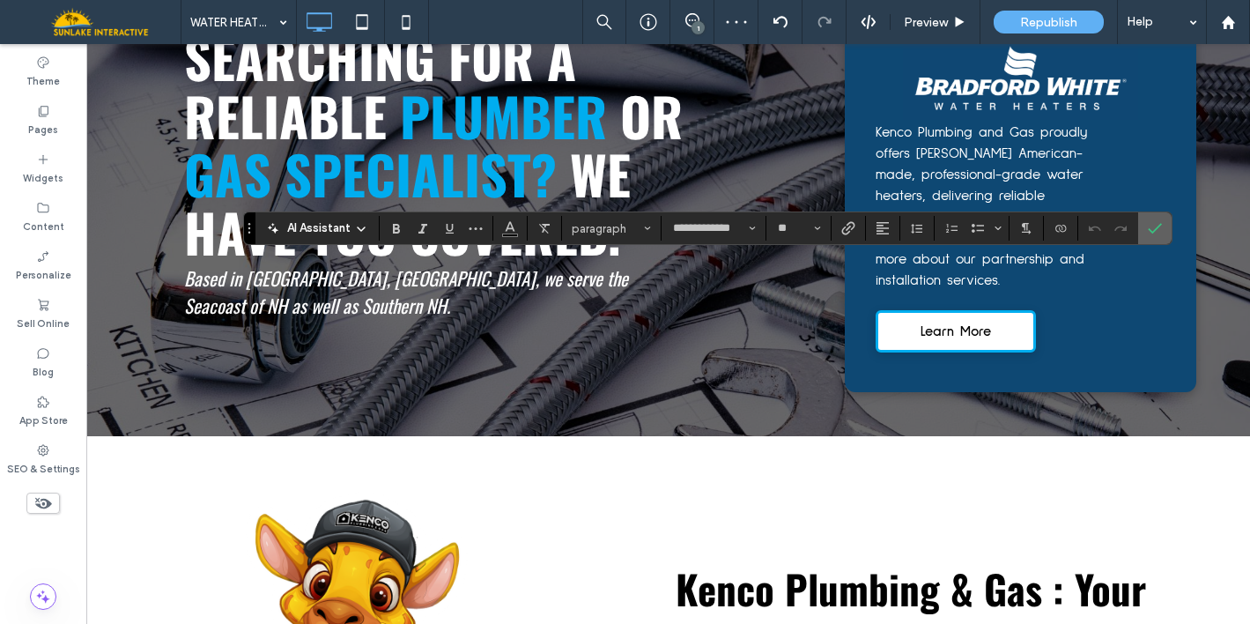
click at [1167, 235] on label "Confirm" at bounding box center [1155, 228] width 26 height 32
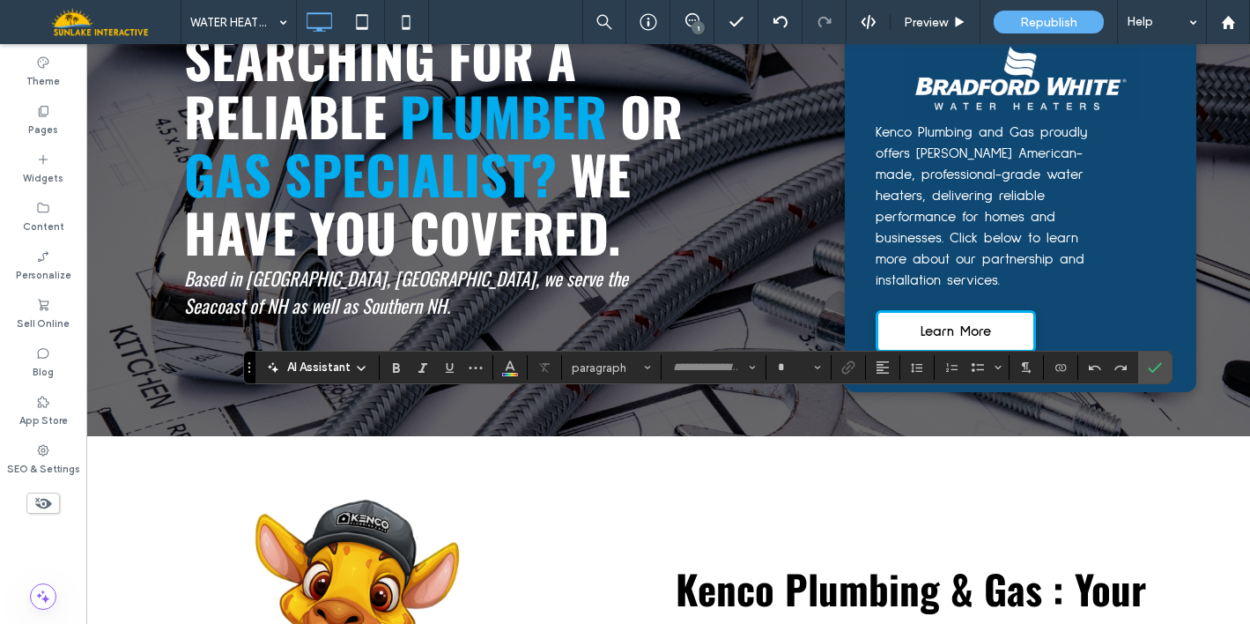
type input "**********"
type input "**"
click at [1151, 370] on icon "Confirm" at bounding box center [1155, 367] width 14 height 14
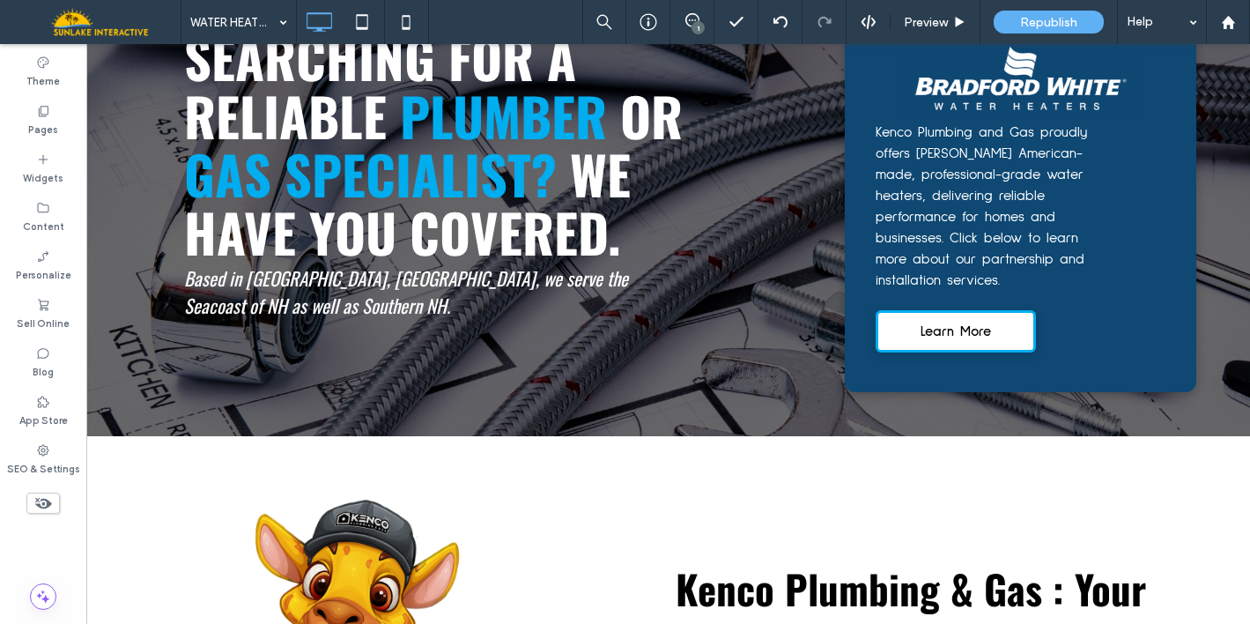
click at [695, 25] on div "1" at bounding box center [697, 27] width 13 height 13
click at [1240, 172] on span at bounding box center [1232, 168] width 35 height 34
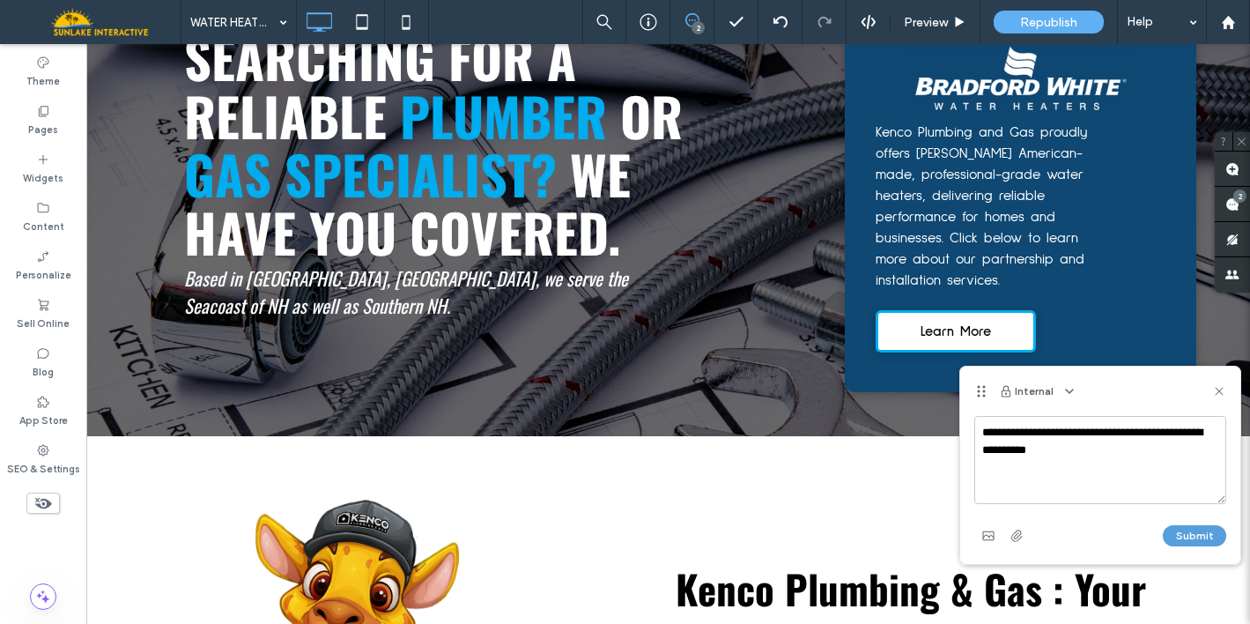
type textarea "**********"
click at [1191, 531] on button "Submit" at bounding box center [1194, 535] width 63 height 21
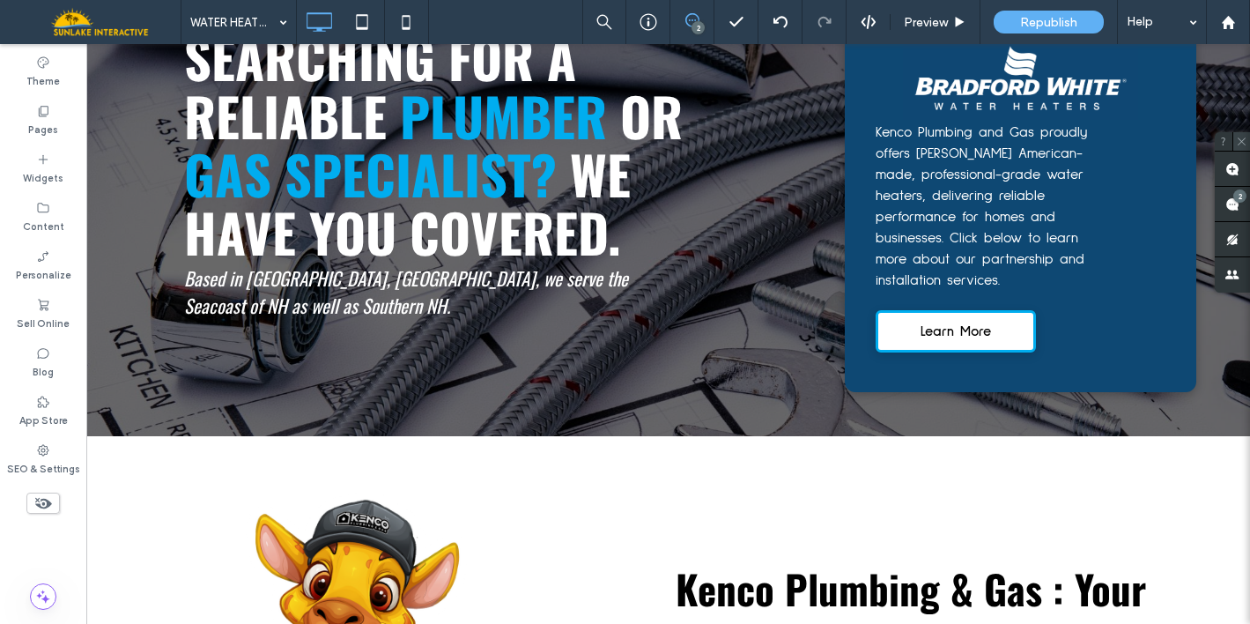
click at [1238, 147] on span at bounding box center [1241, 141] width 18 height 18
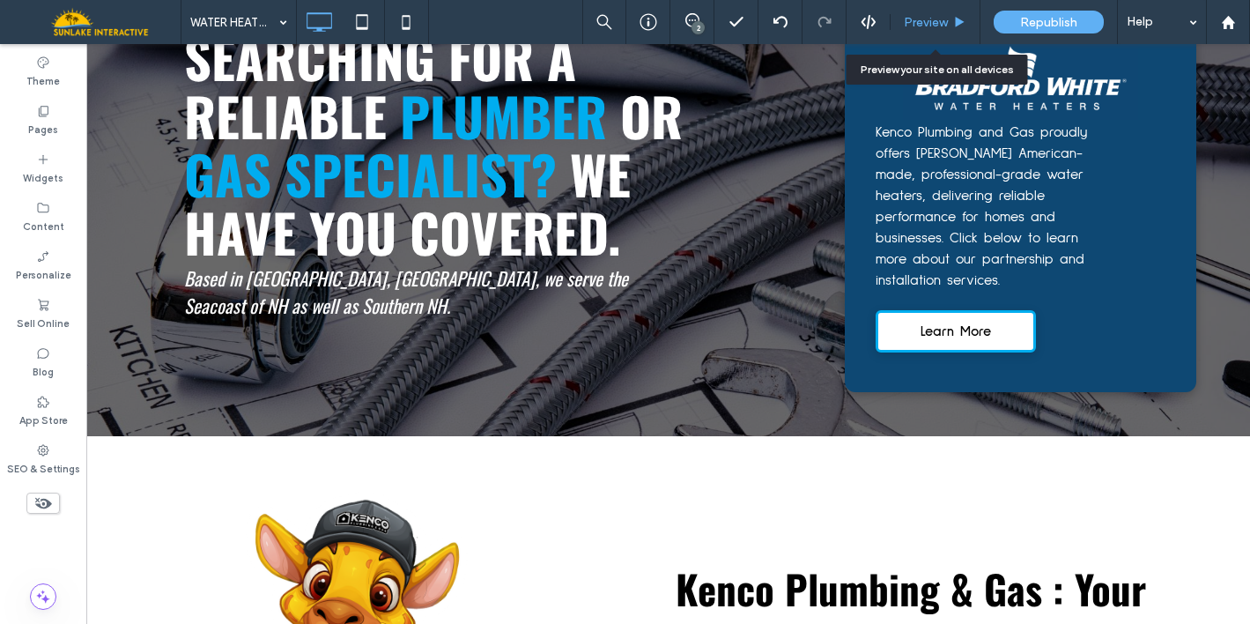
click at [912, 18] on span "Preview" at bounding box center [926, 22] width 44 height 15
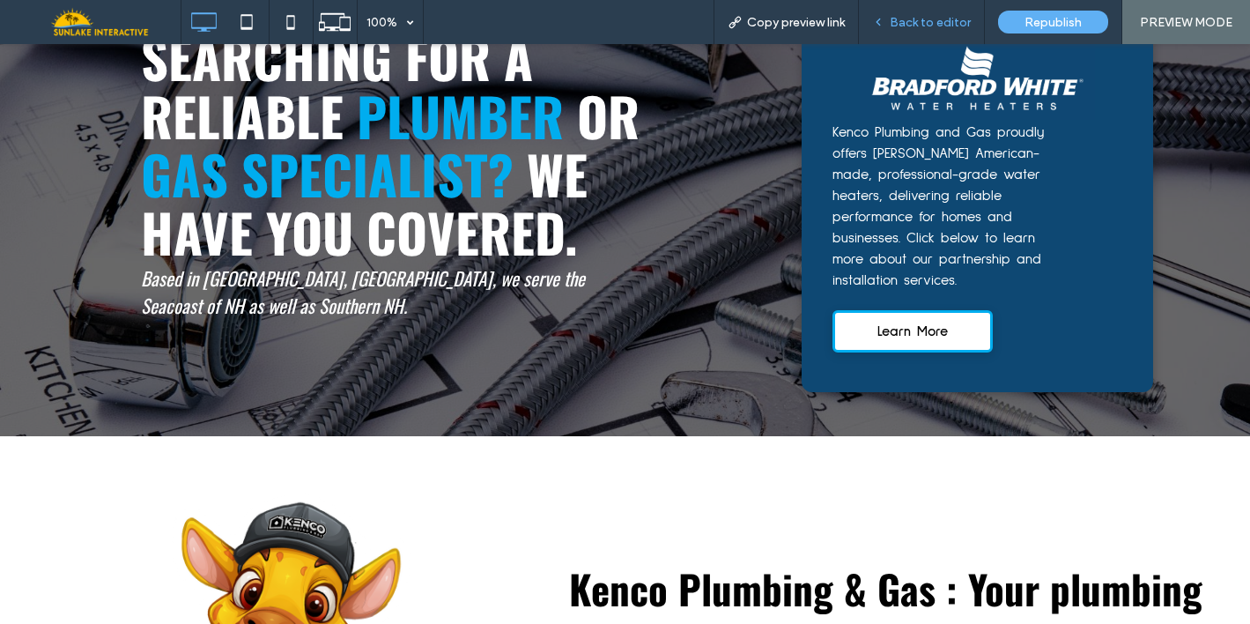
click at [920, 30] on div "Back to editor" at bounding box center [922, 22] width 126 height 44
click at [912, 15] on span "Back to editor" at bounding box center [930, 22] width 81 height 15
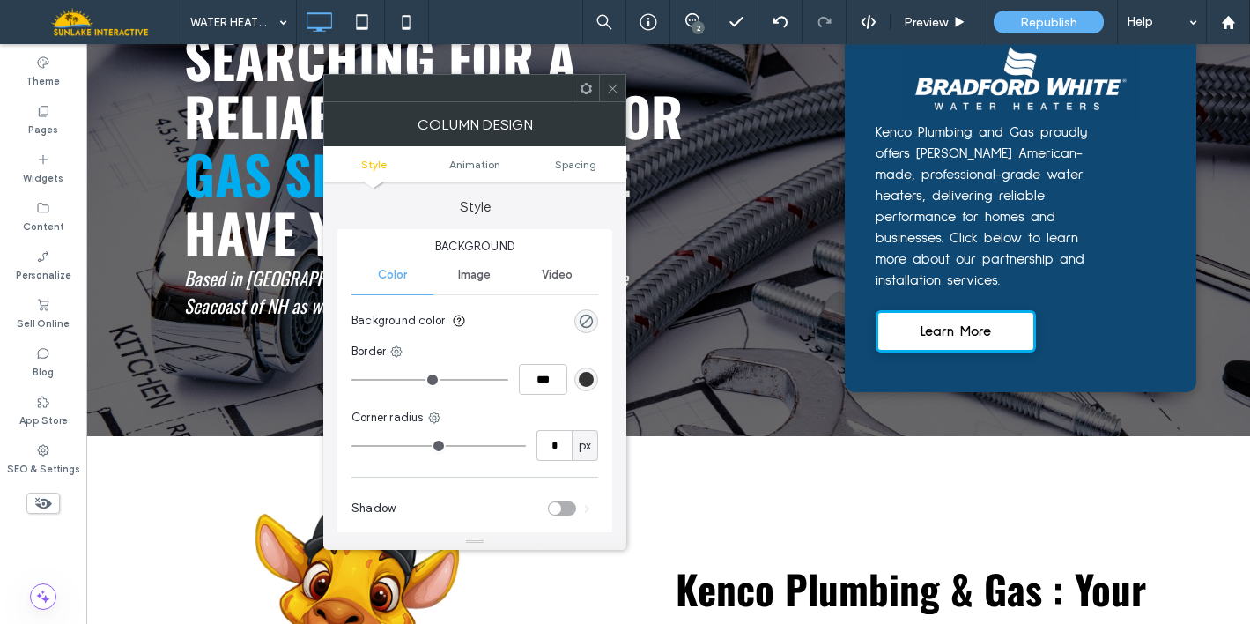
click at [608, 92] on icon at bounding box center [612, 88] width 13 height 13
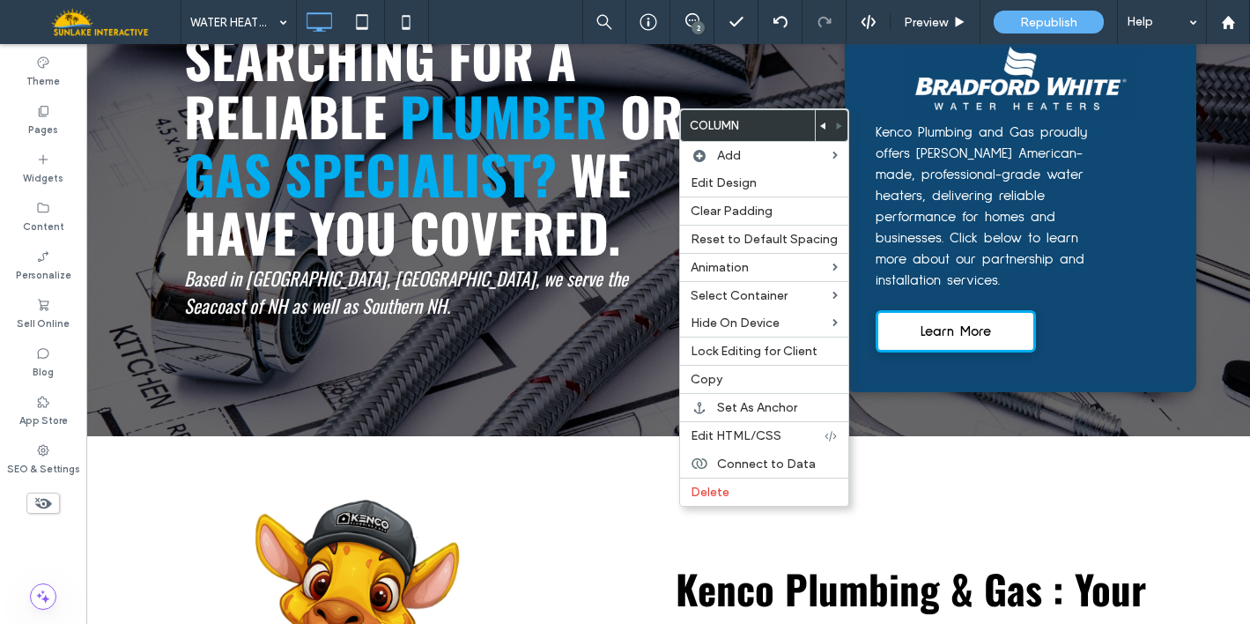
click at [820, 127] on use at bounding box center [822, 125] width 5 height 7
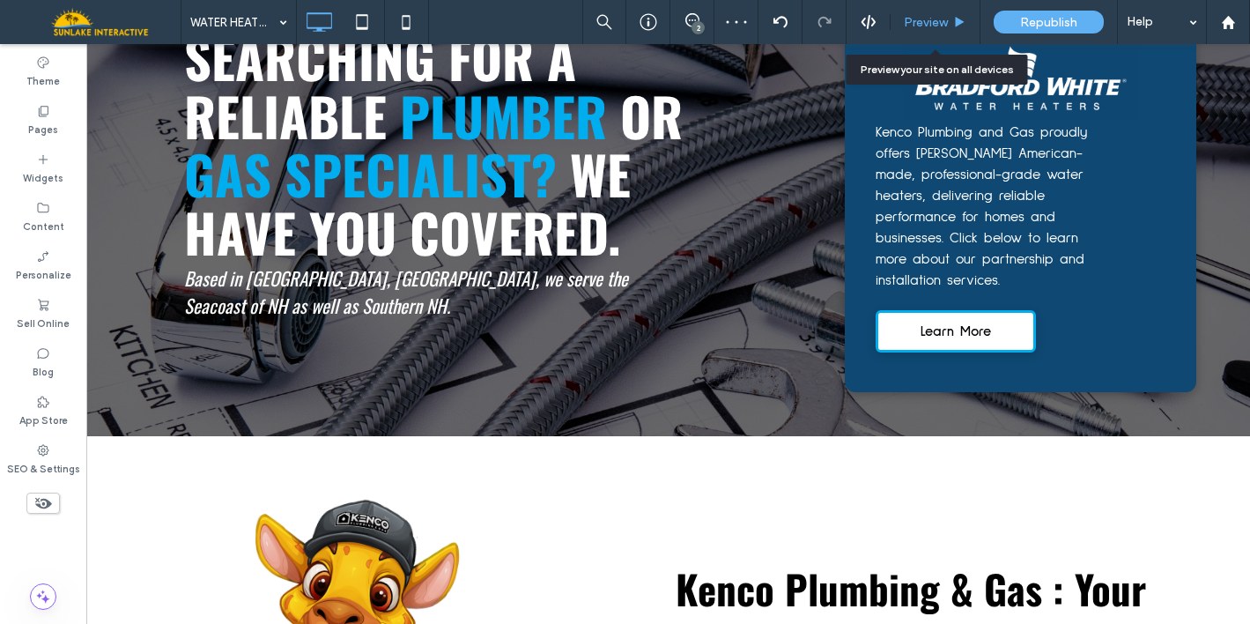
click at [950, 23] on div "Preview" at bounding box center [934, 22] width 89 height 15
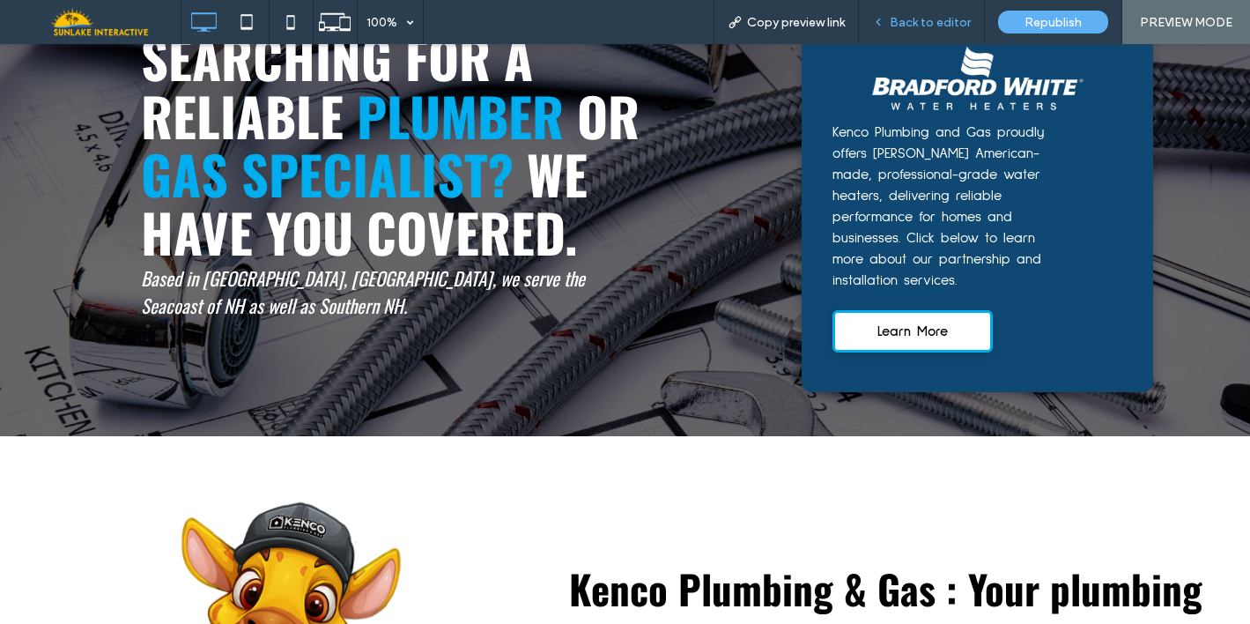
click at [902, 18] on span "Back to editor" at bounding box center [930, 22] width 81 height 15
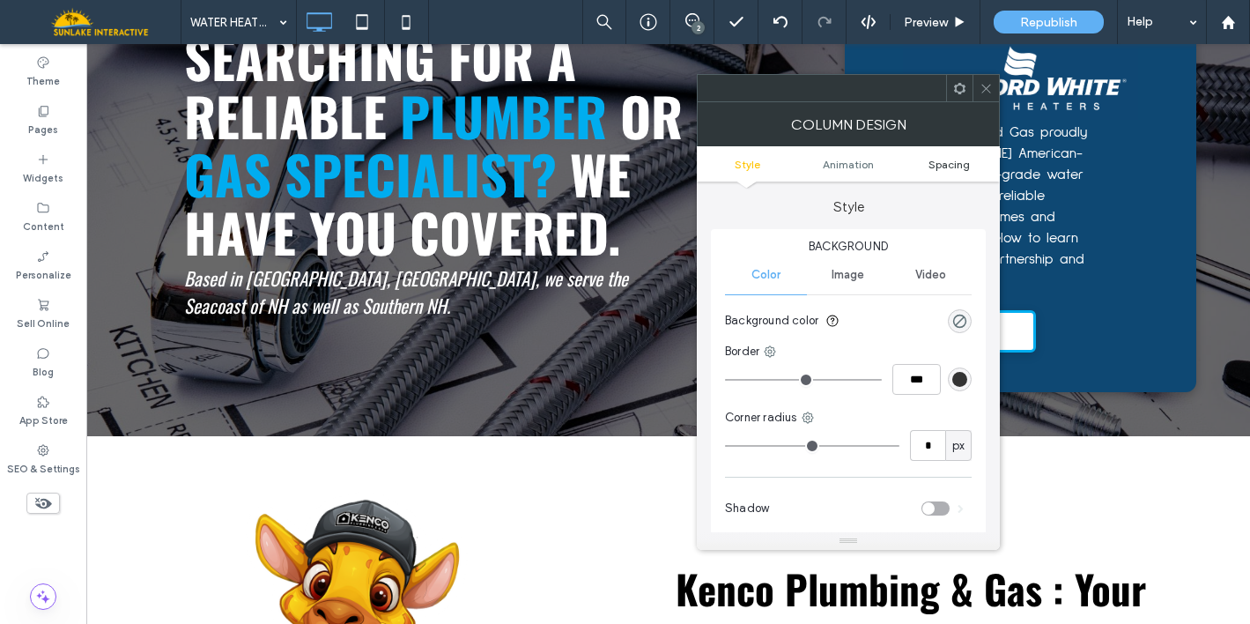
click at [944, 164] on span "Spacing" at bounding box center [948, 164] width 41 height 13
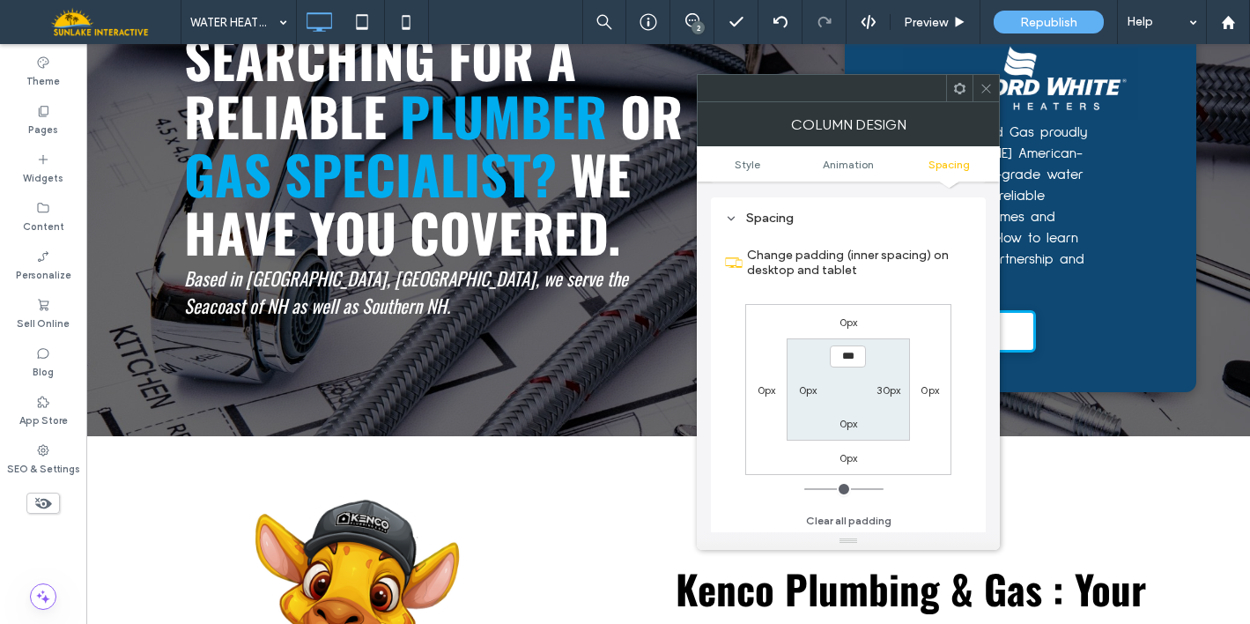
scroll to position [414, 0]
click at [882, 390] on label "30px" at bounding box center [888, 387] width 24 height 13
type input "**"
type input "*"
type input "***"
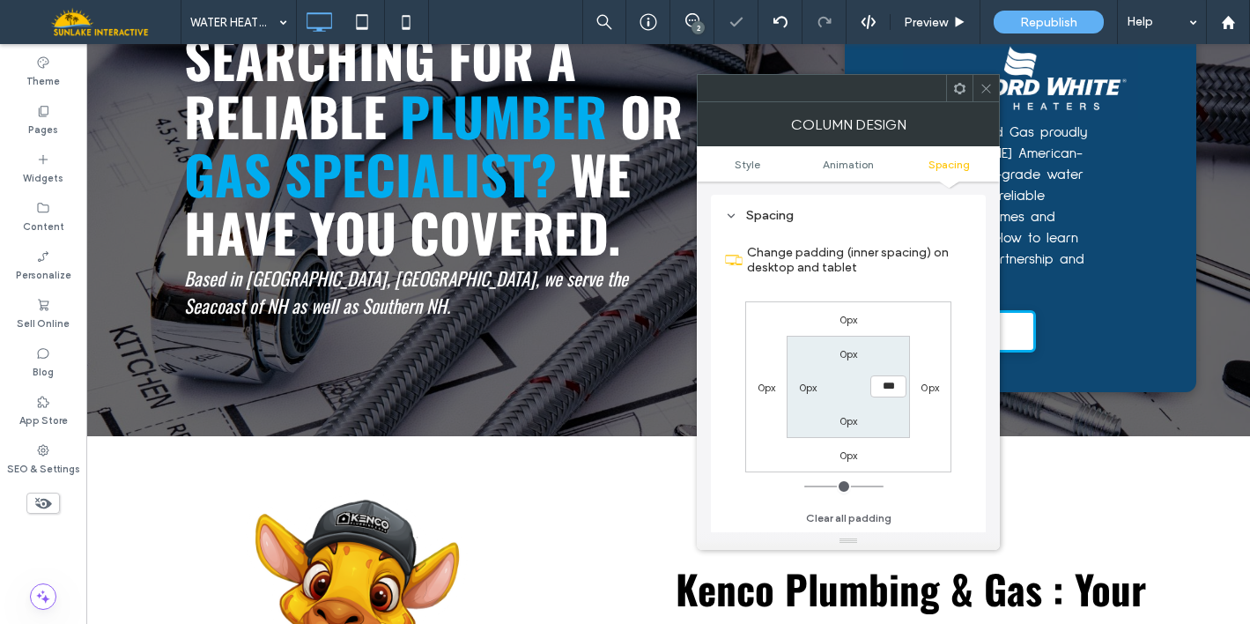
click at [986, 85] on icon at bounding box center [985, 88] width 13 height 13
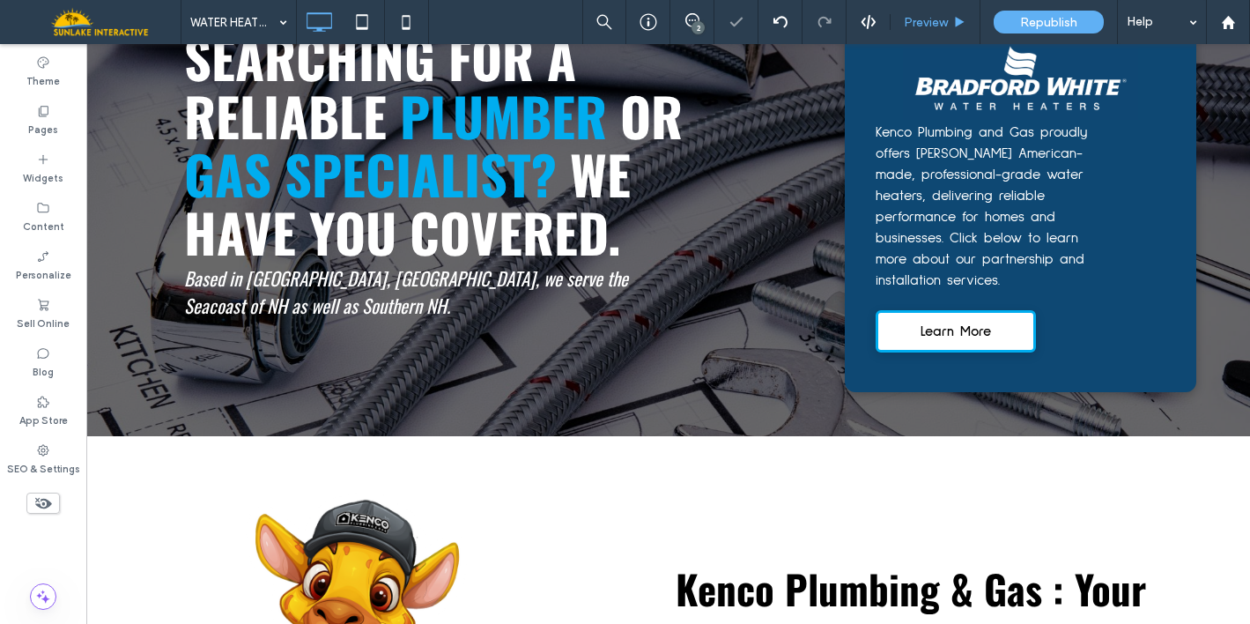
click at [929, 16] on span "Preview" at bounding box center [926, 22] width 44 height 15
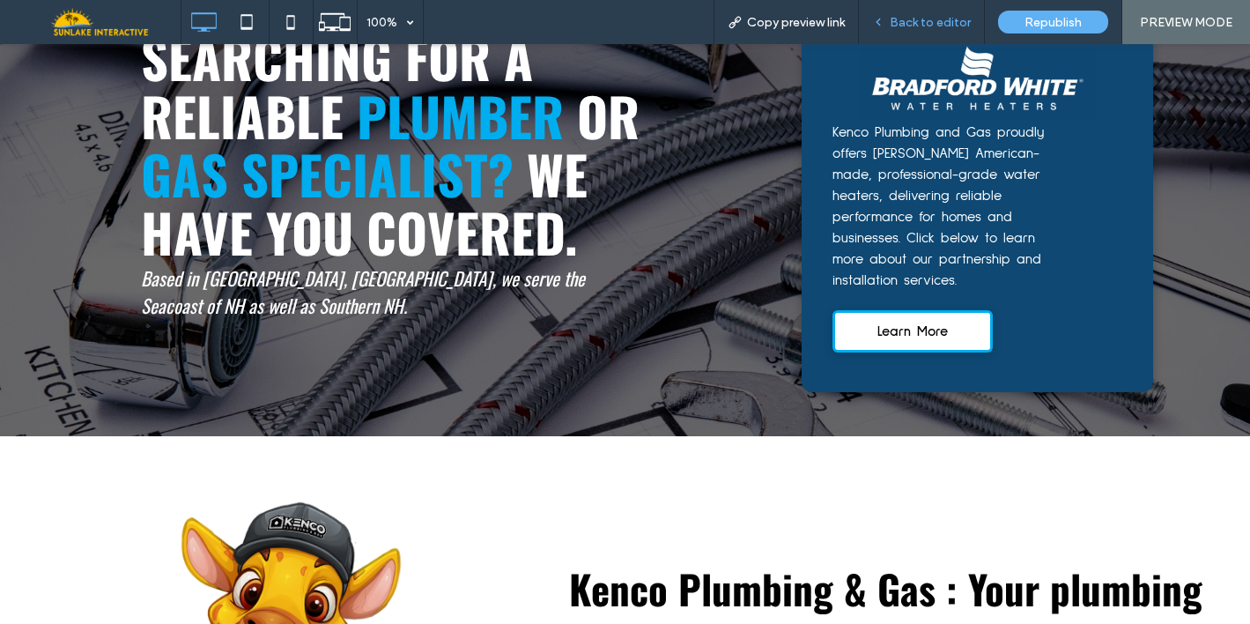
click at [914, 25] on span "Back to editor" at bounding box center [930, 22] width 81 height 15
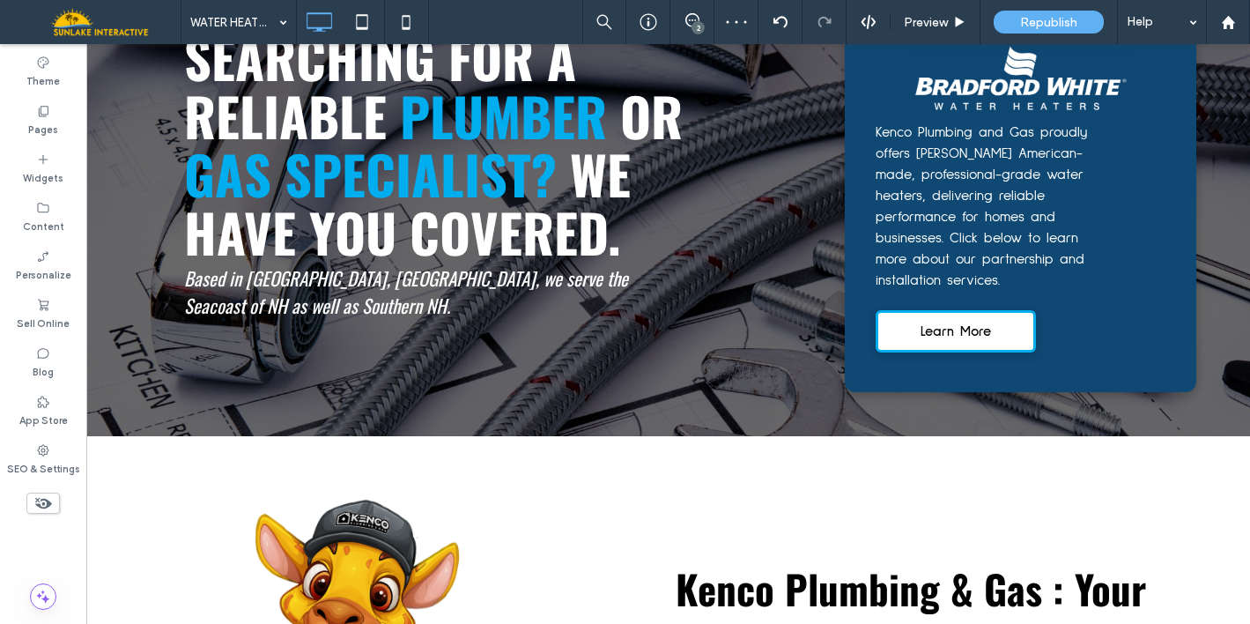
click at [990, 33] on div "Republish" at bounding box center [1048, 22] width 137 height 44
click at [942, 18] on span "Preview" at bounding box center [926, 22] width 44 height 15
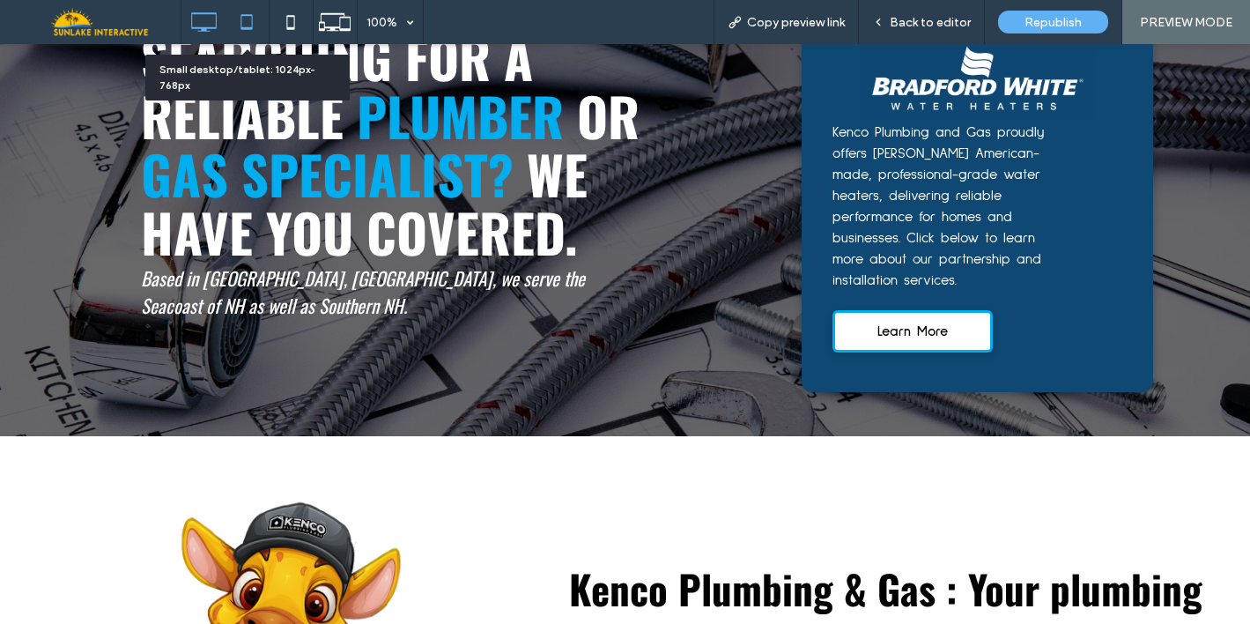
click at [259, 19] on icon at bounding box center [246, 21] width 35 height 35
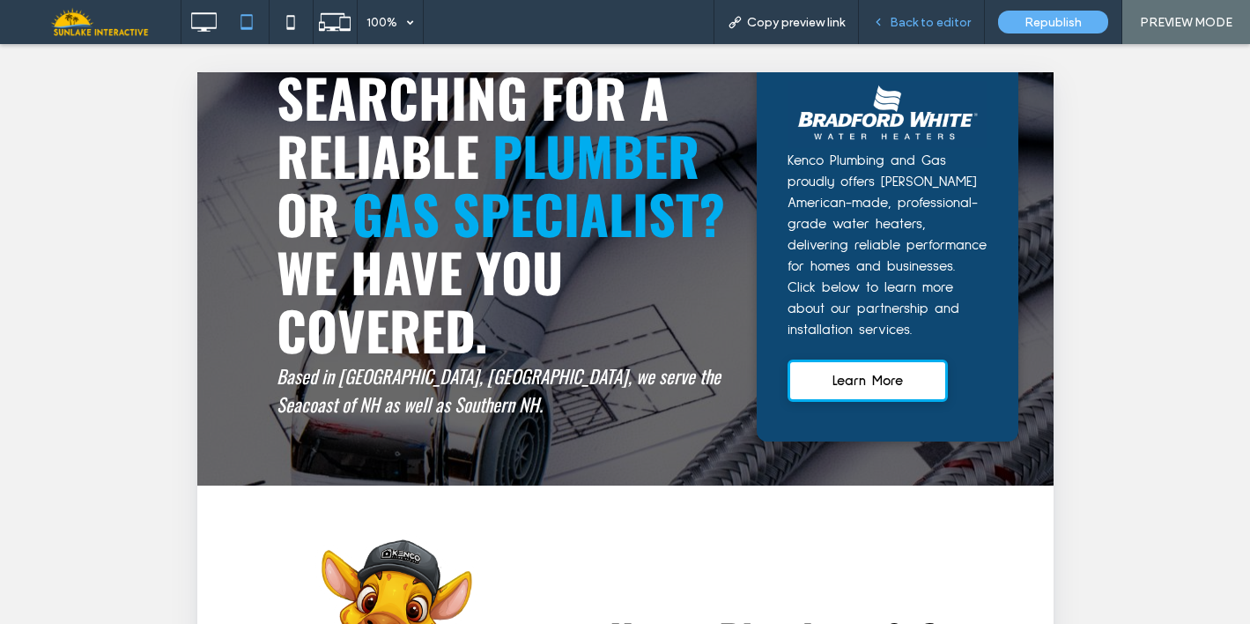
click at [927, 11] on div "Back to editor" at bounding box center [922, 22] width 126 height 44
click at [924, 22] on span "Back to editor" at bounding box center [930, 22] width 81 height 15
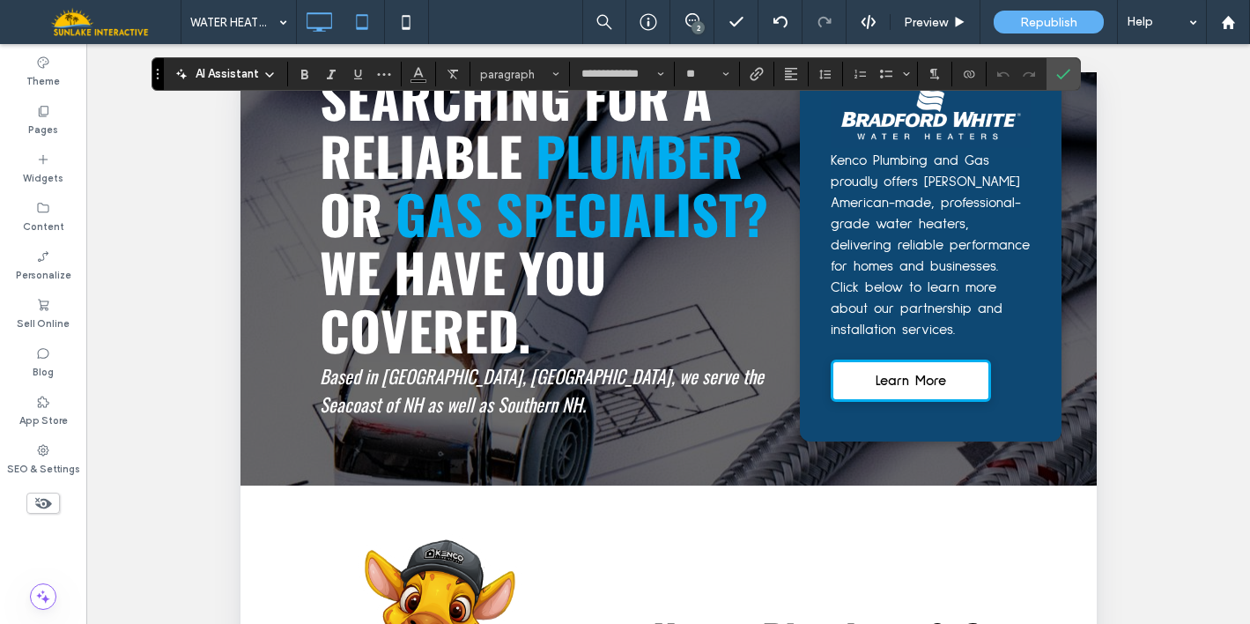
click at [306, 26] on icon at bounding box center [318, 21] width 35 height 35
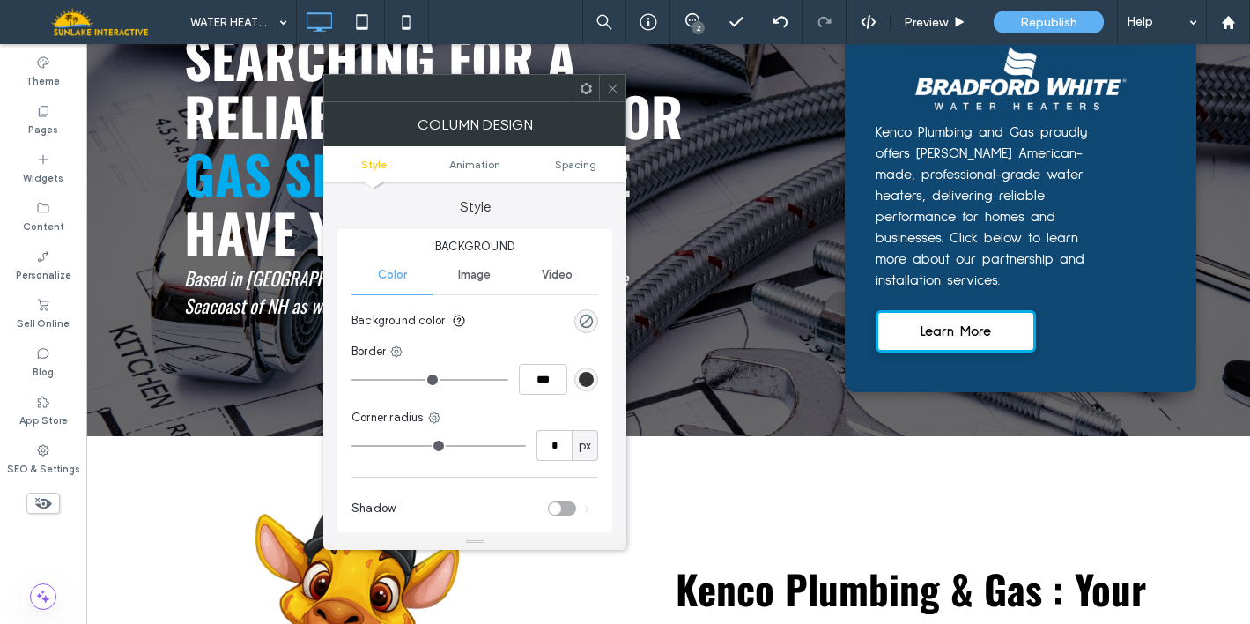
click at [616, 87] on icon at bounding box center [612, 88] width 13 height 13
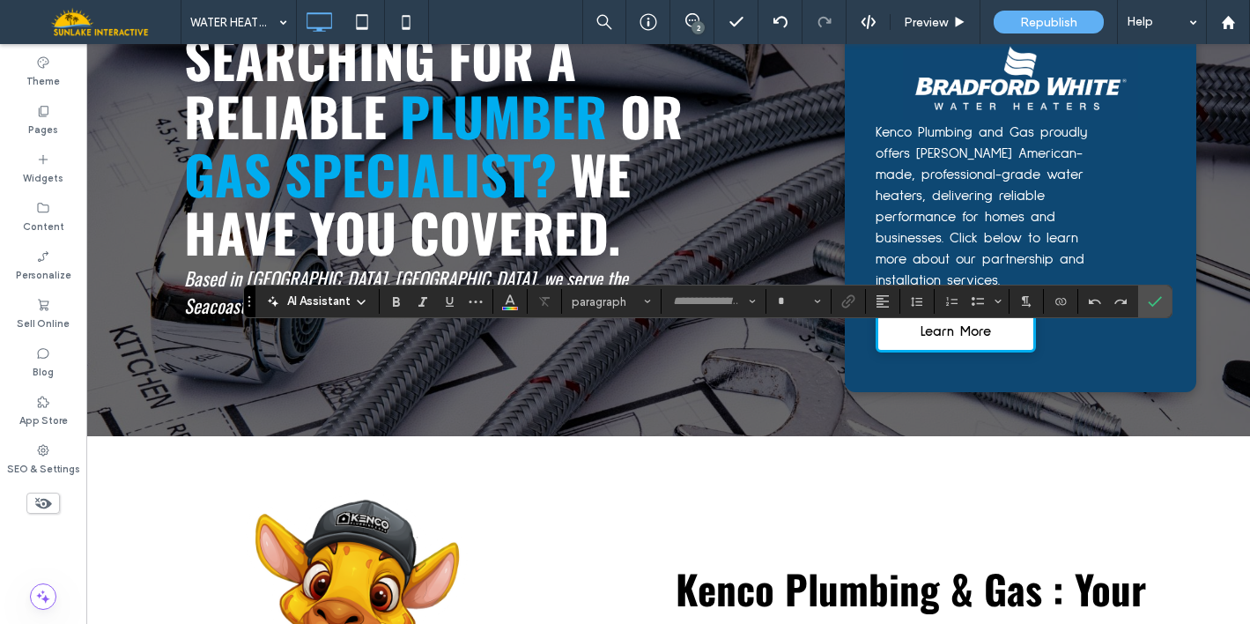
type input "**********"
type input "**"
click at [1148, 291] on span "Confirm" at bounding box center [1152, 301] width 8 height 32
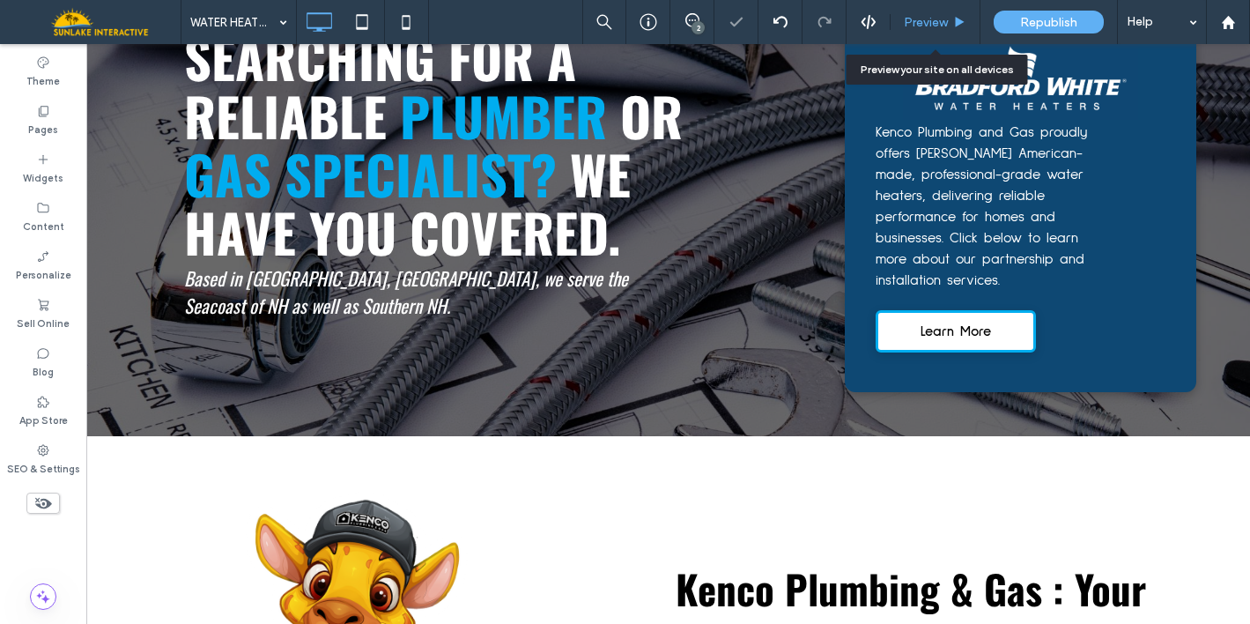
click at [940, 29] on div "Preview" at bounding box center [935, 22] width 90 height 44
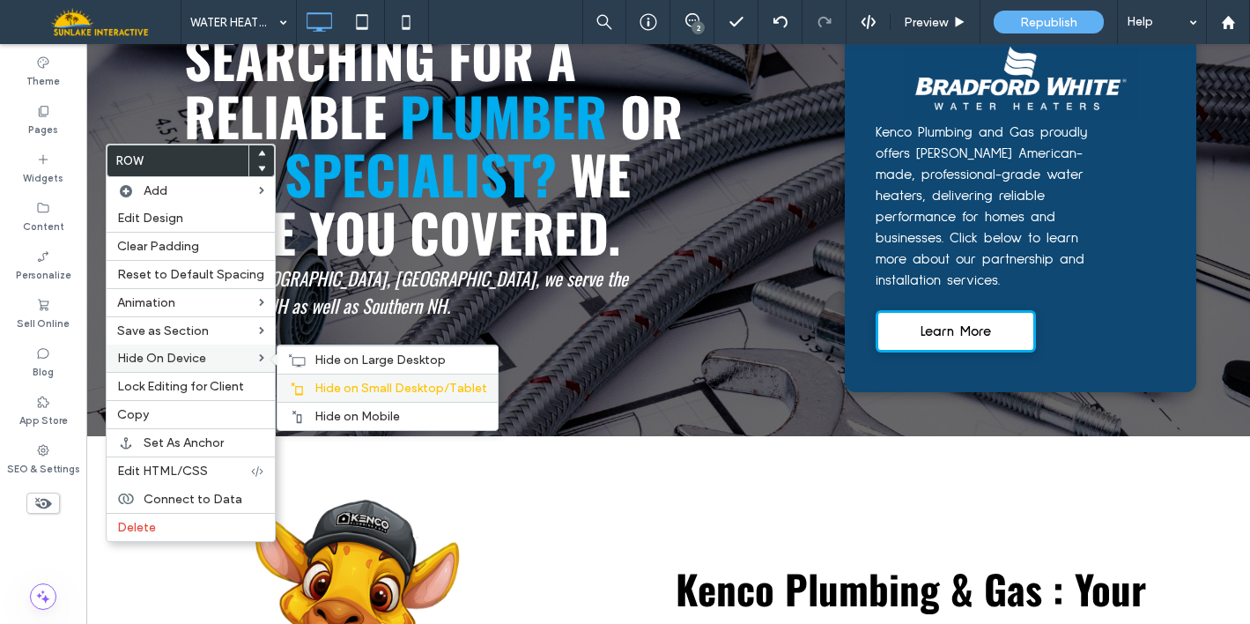
click at [314, 388] on span "Hide on Small Desktop/Tablet" at bounding box center [400, 388] width 173 height 15
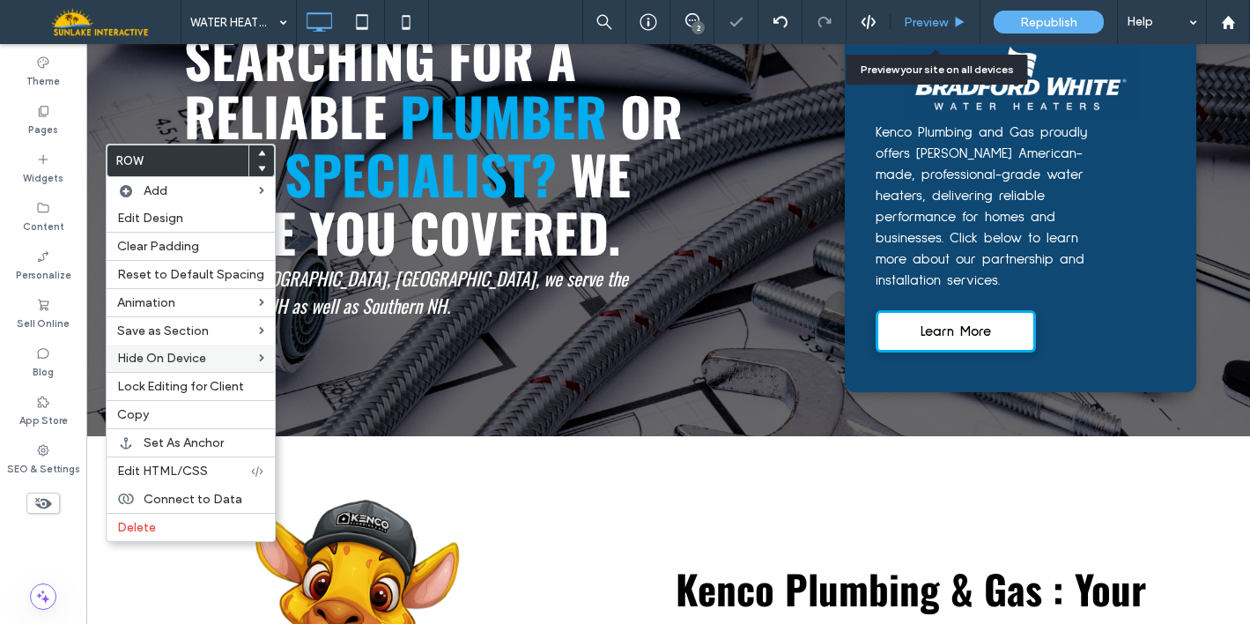
click at [936, 27] on span "Preview" at bounding box center [926, 22] width 44 height 15
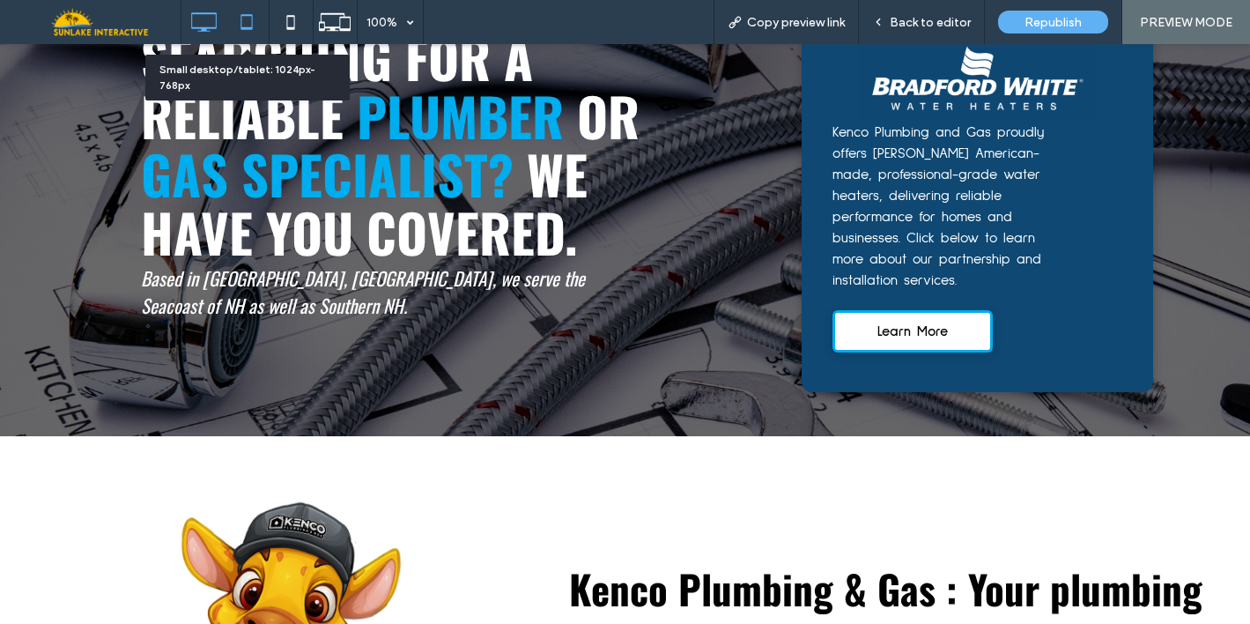
click at [248, 26] on icon at bounding box center [246, 21] width 35 height 35
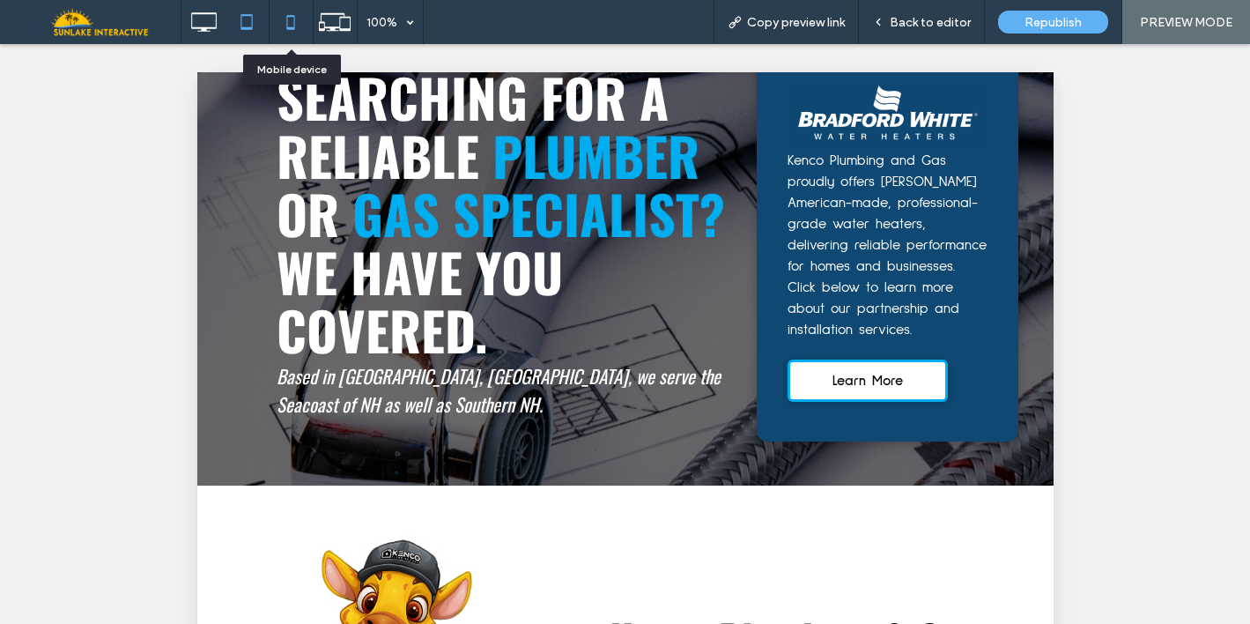
click at [294, 33] on icon at bounding box center [290, 21] width 35 height 35
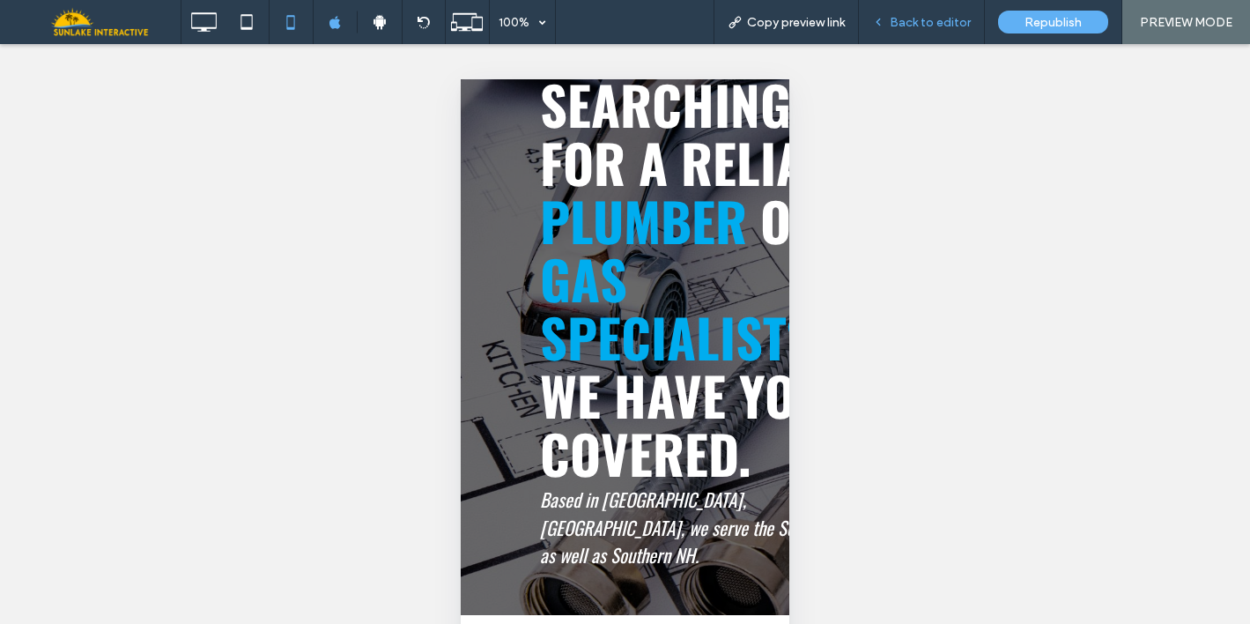
click at [919, 24] on span "Back to editor" at bounding box center [930, 22] width 81 height 15
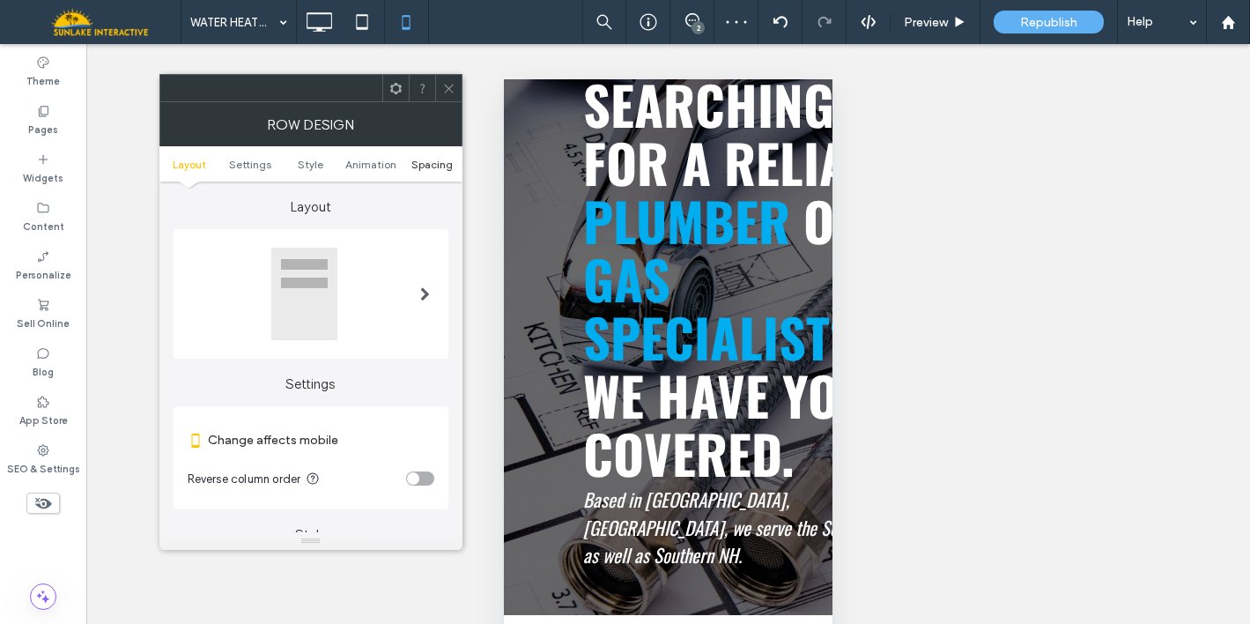
click at [421, 167] on span "Spacing" at bounding box center [431, 164] width 41 height 13
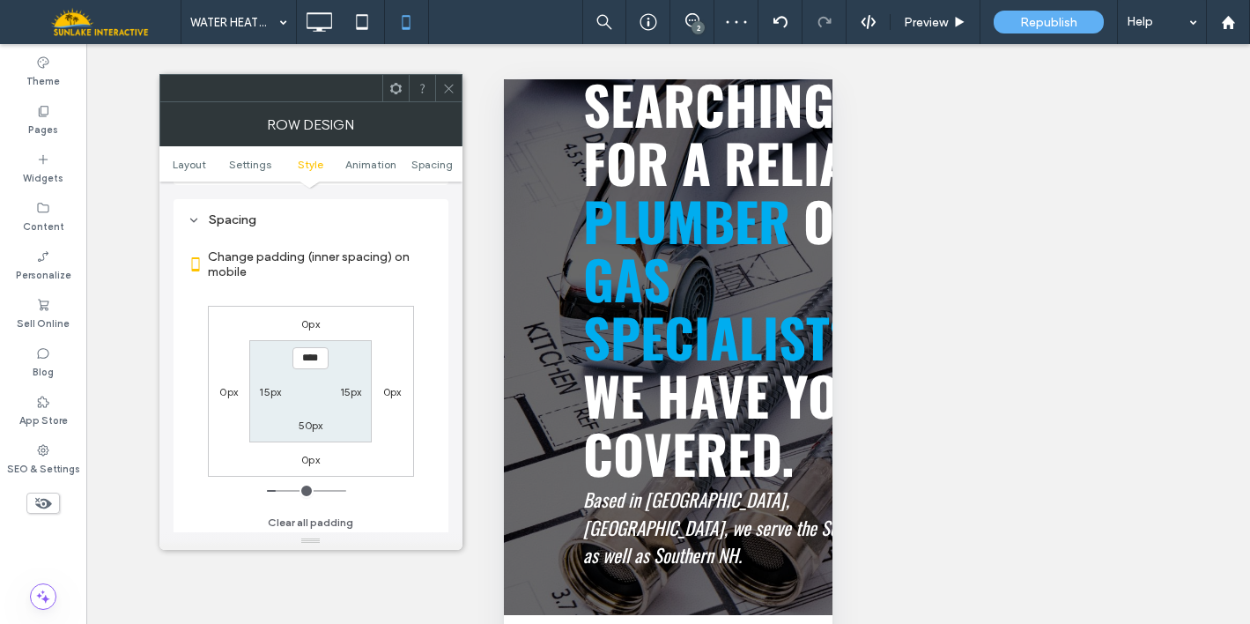
scroll to position [676, 0]
type input "****"
type input "**"
click at [451, 87] on icon at bounding box center [448, 88] width 13 height 13
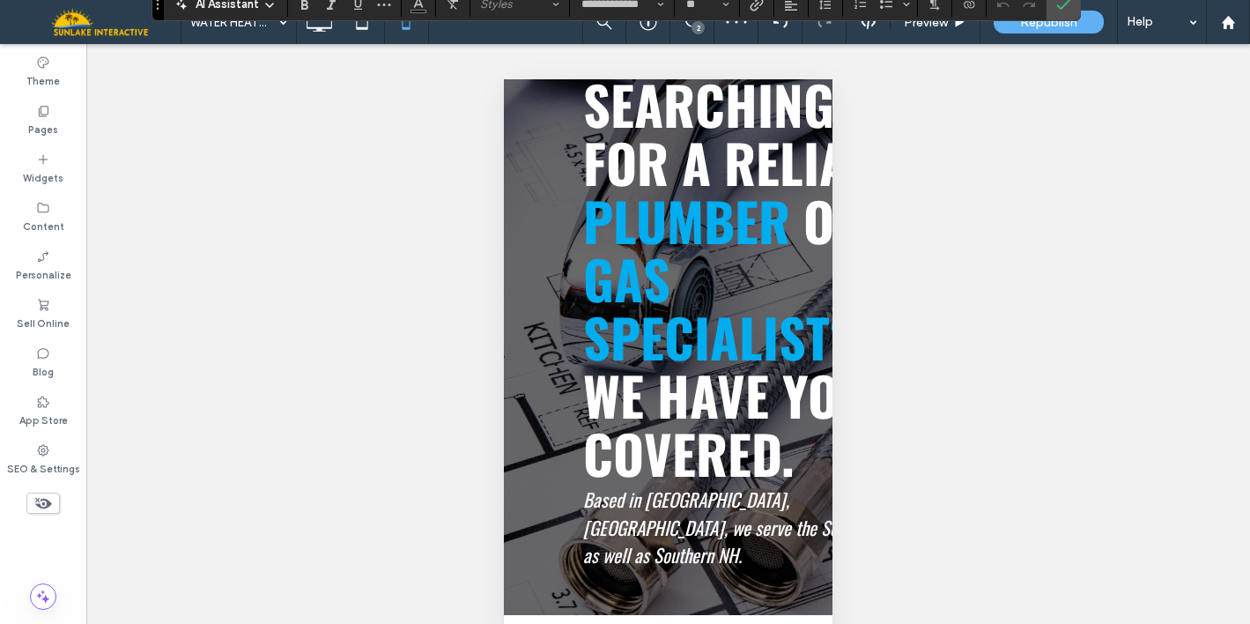
scroll to position [59, 0]
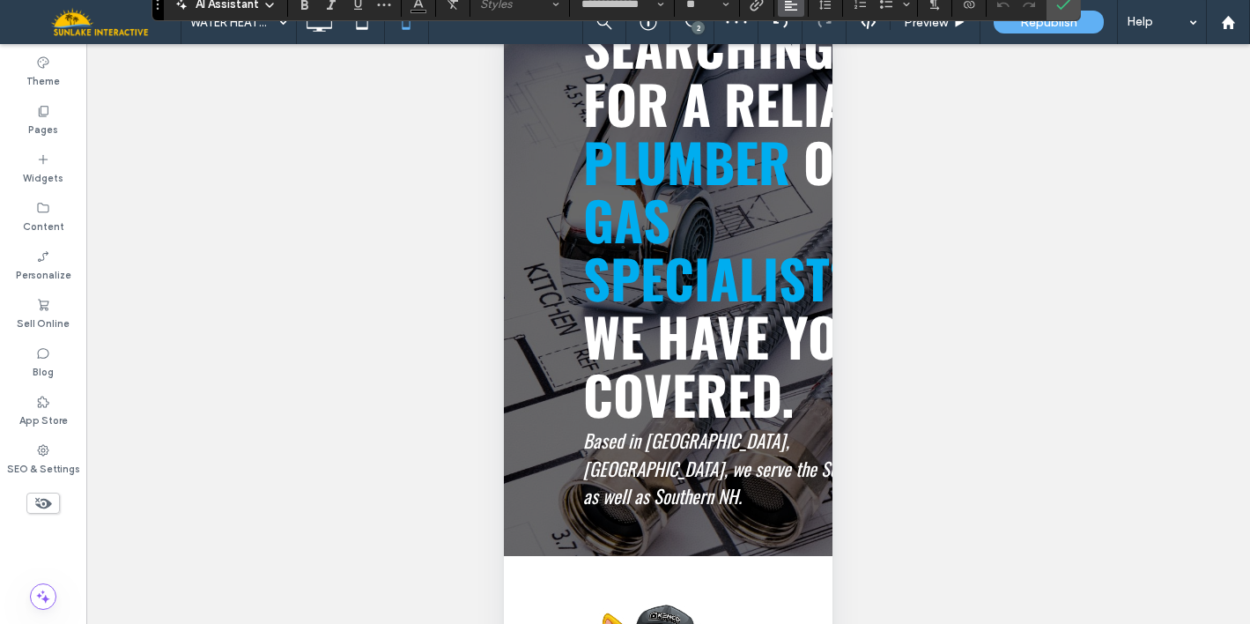
click at [786, 4] on use "Alignment" at bounding box center [791, 4] width 12 height 12
click at [798, 33] on icon "ui.textEditor.alignment.left" at bounding box center [804, 33] width 14 height 14
click at [947, 23] on span "Preview" at bounding box center [926, 22] width 44 height 15
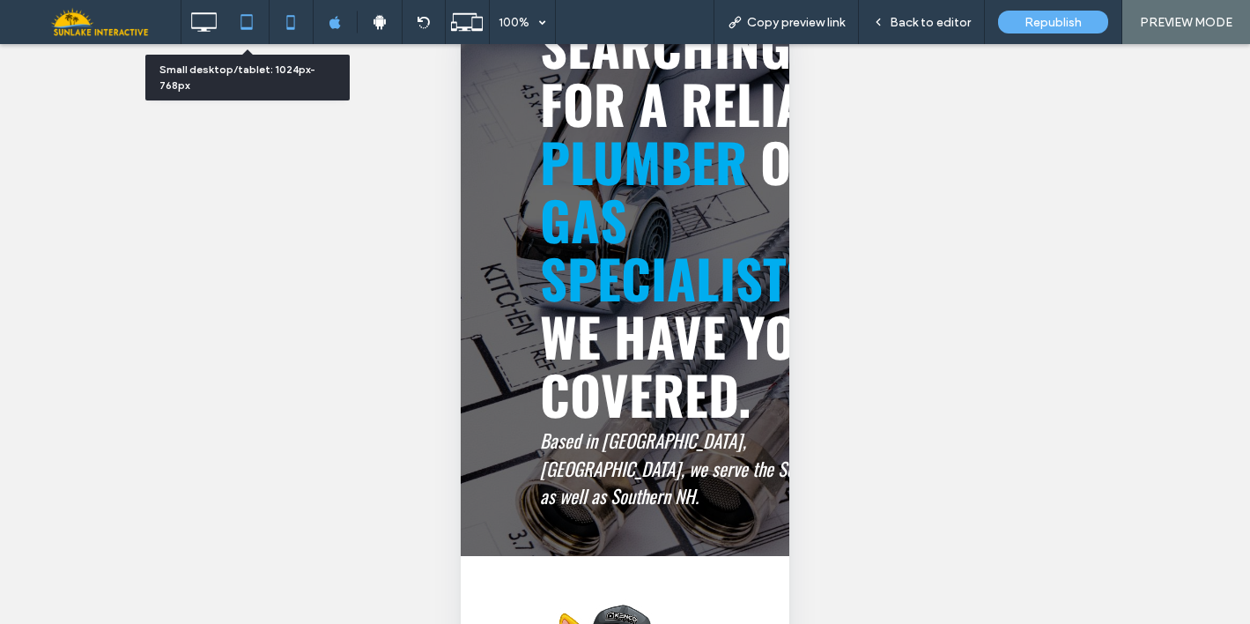
click at [242, 16] on use at bounding box center [246, 21] width 11 height 15
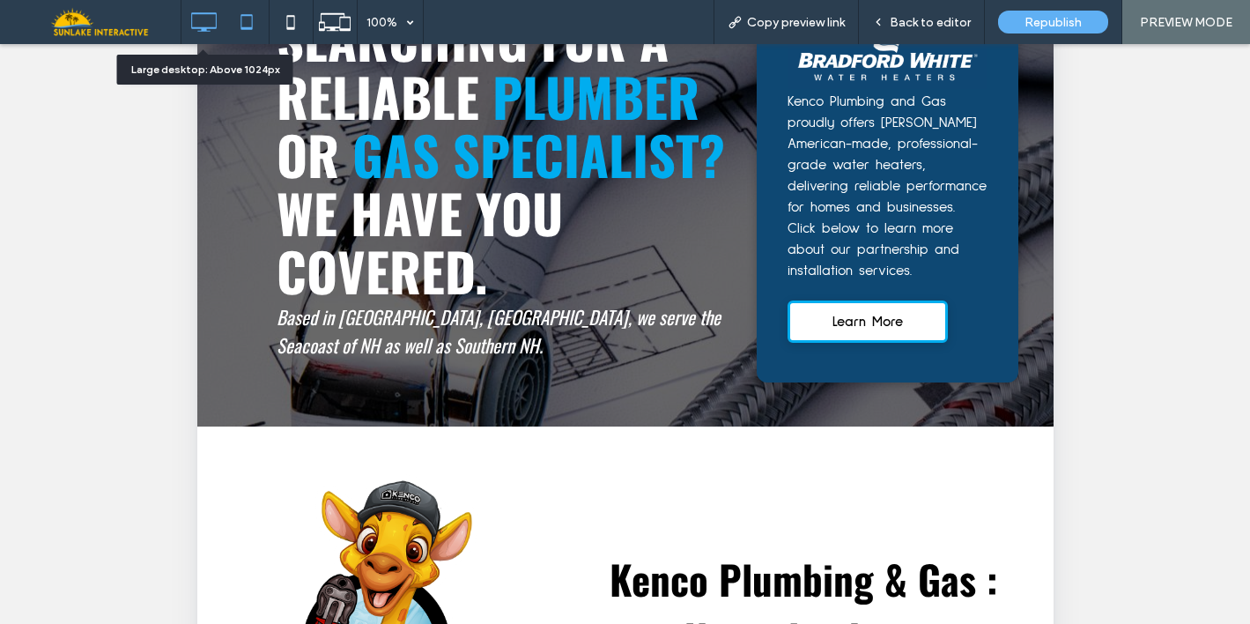
click at [218, 24] on icon at bounding box center [203, 21] width 35 height 35
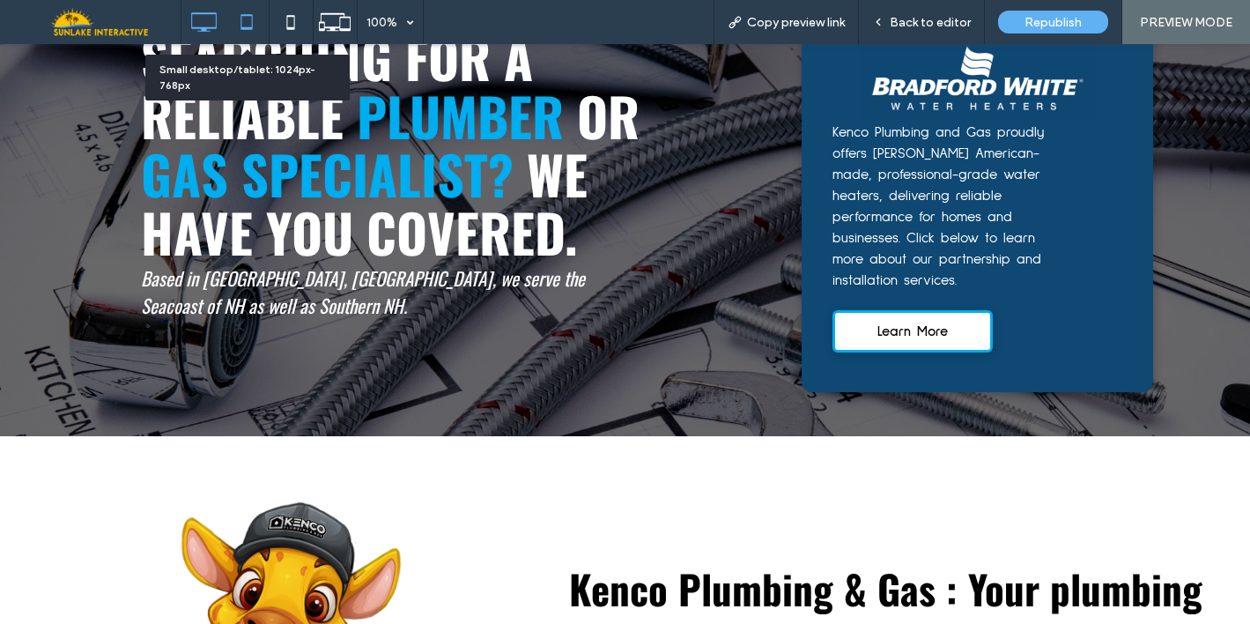
click at [260, 28] on icon at bounding box center [246, 21] width 35 height 35
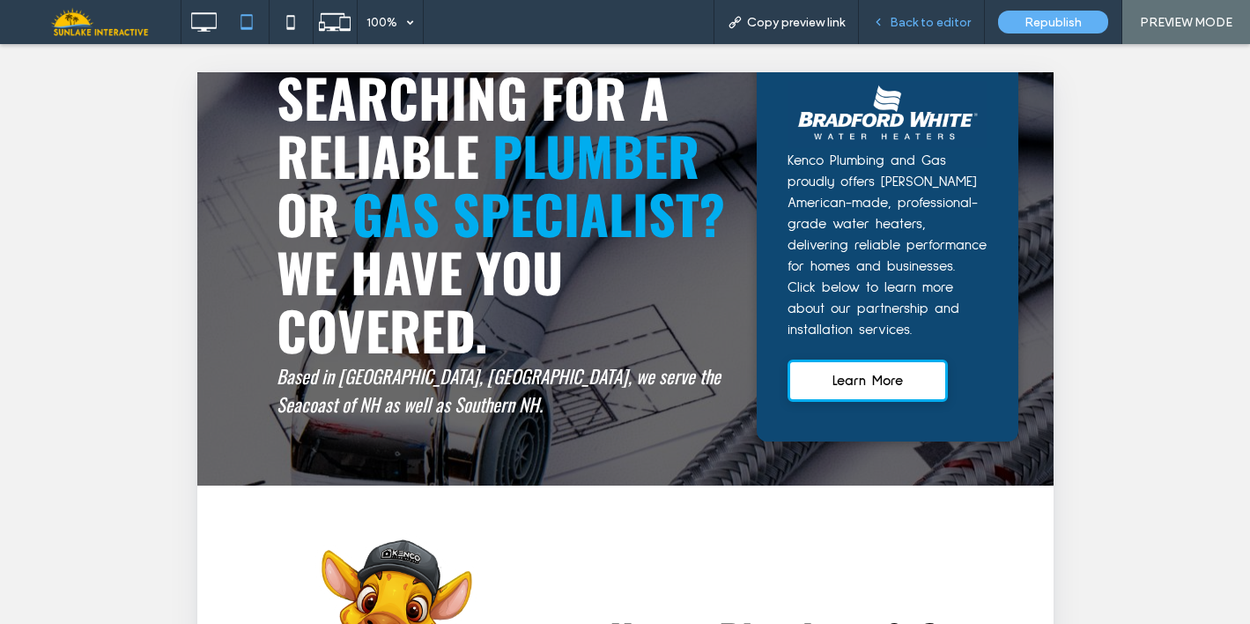
click at [888, 35] on div "Back to editor" at bounding box center [922, 22] width 126 height 44
click at [939, 29] on span "Back to editor" at bounding box center [930, 22] width 81 height 15
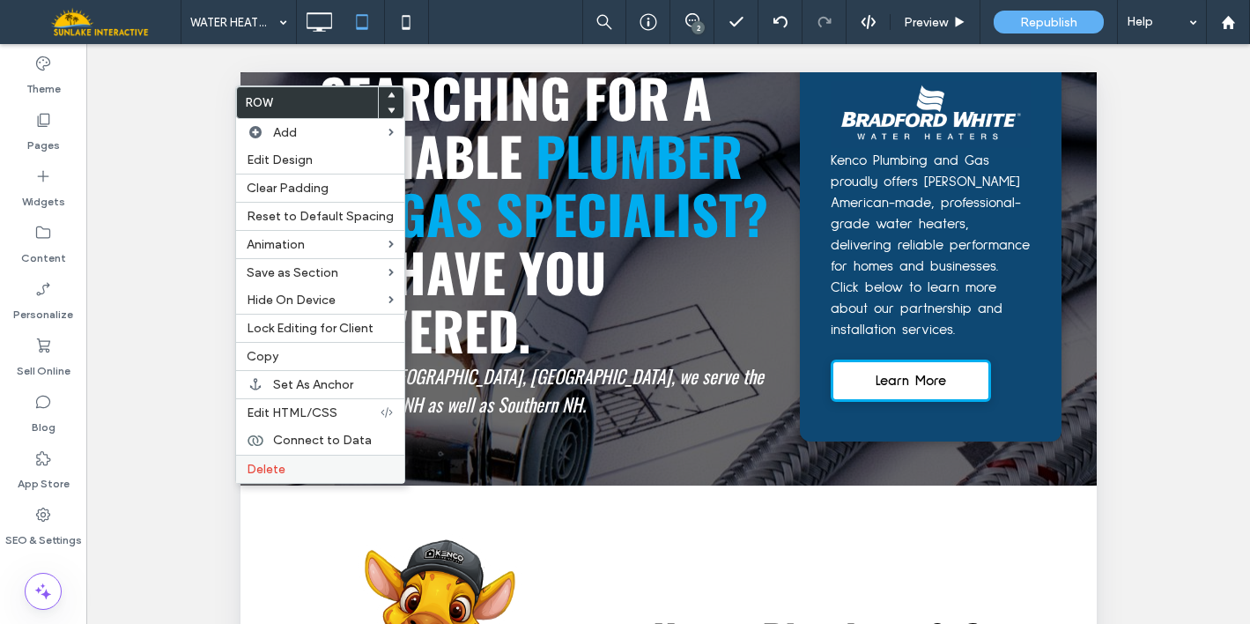
click at [277, 479] on div "Delete" at bounding box center [320, 468] width 168 height 28
click at [307, 466] on label "Delete" at bounding box center [320, 469] width 147 height 15
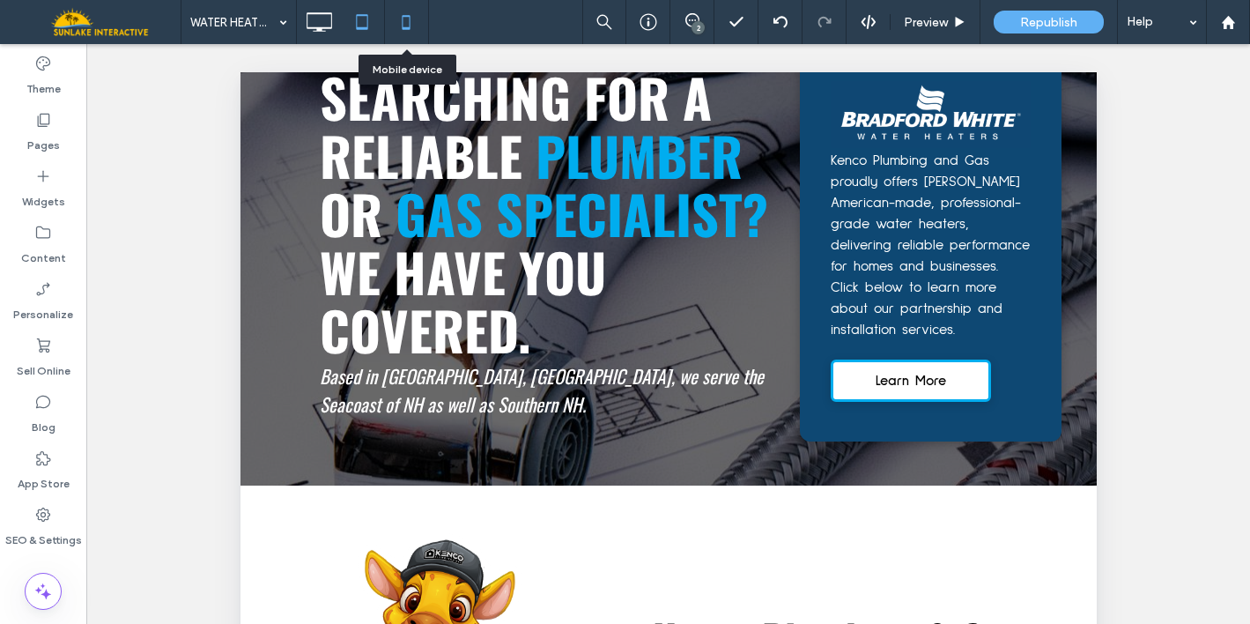
click at [420, 27] on icon at bounding box center [405, 21] width 35 height 35
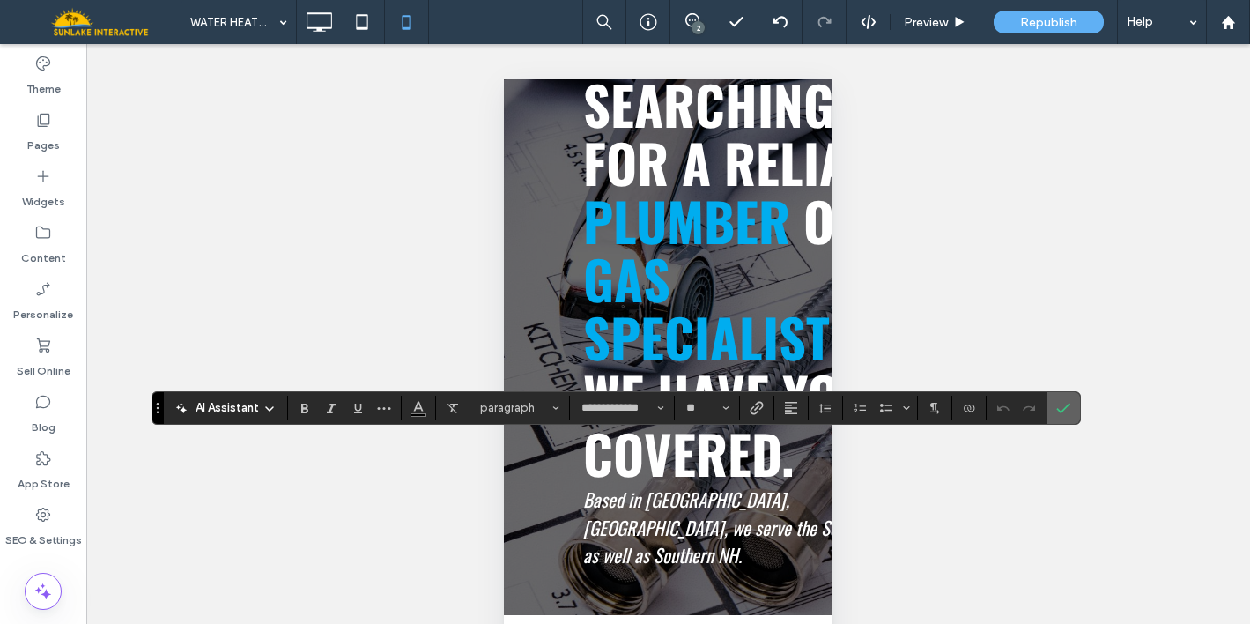
click at [1072, 410] on label "Confirm" at bounding box center [1063, 408] width 26 height 32
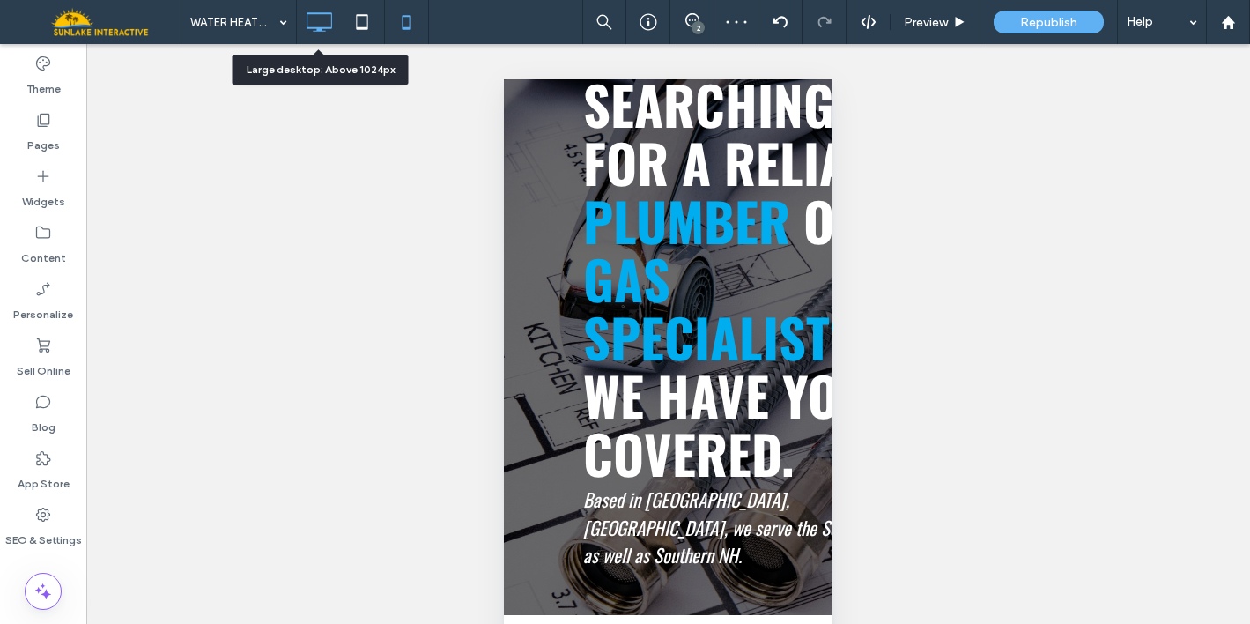
click at [323, 33] on icon at bounding box center [318, 21] width 35 height 35
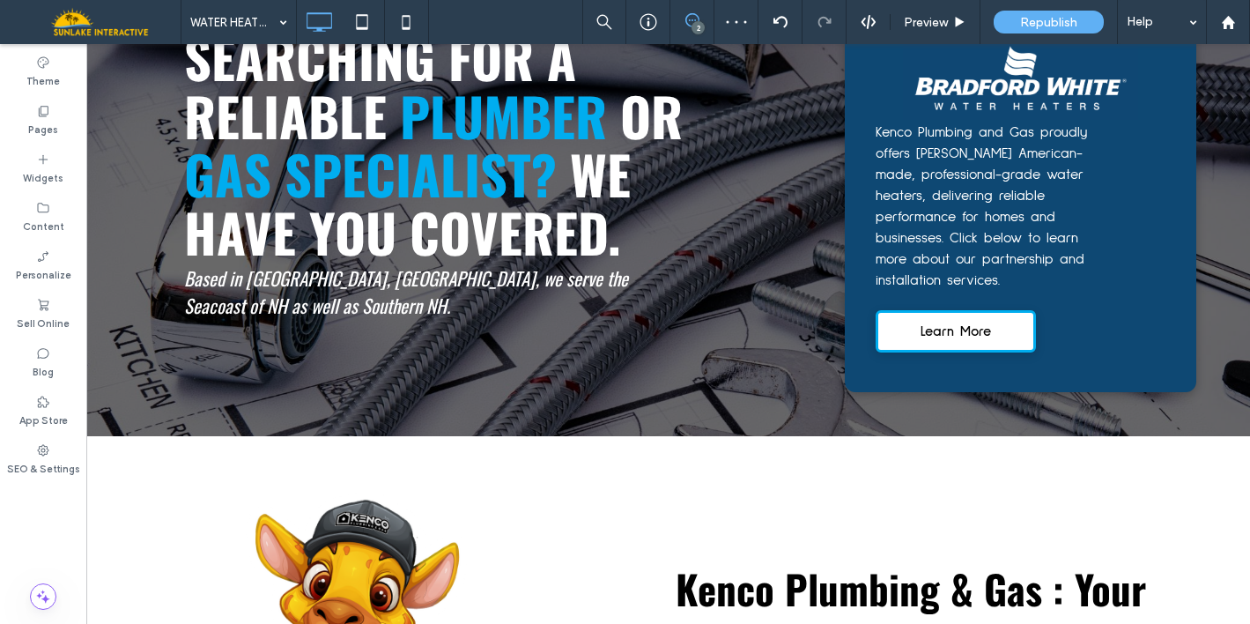
click at [688, 15] on use at bounding box center [692, 20] width 14 height 14
click at [1228, 211] on span at bounding box center [1232, 204] width 35 height 34
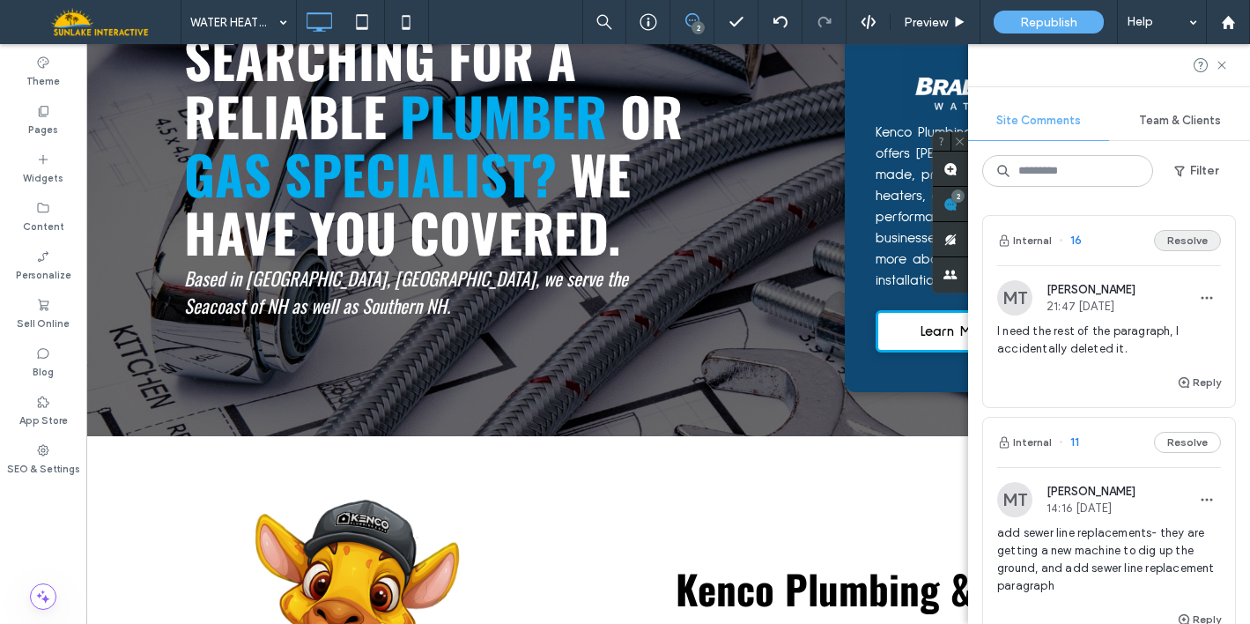
click at [1179, 242] on button "Resolve" at bounding box center [1187, 240] width 67 height 21
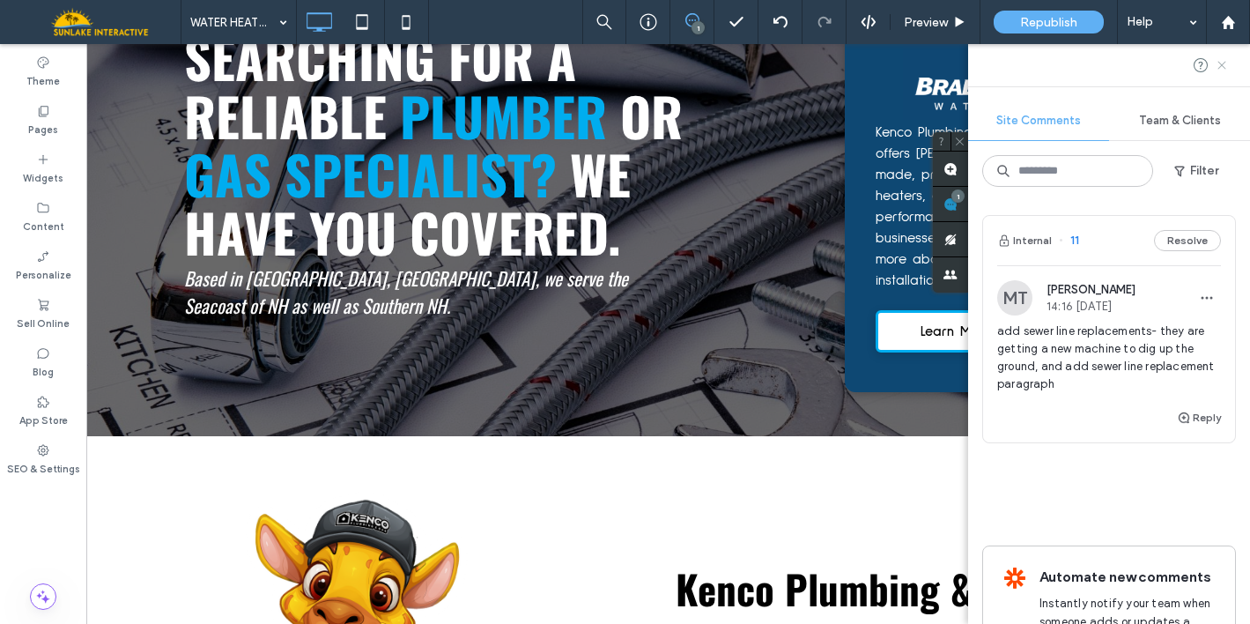
click at [1224, 68] on use at bounding box center [1221, 65] width 8 height 8
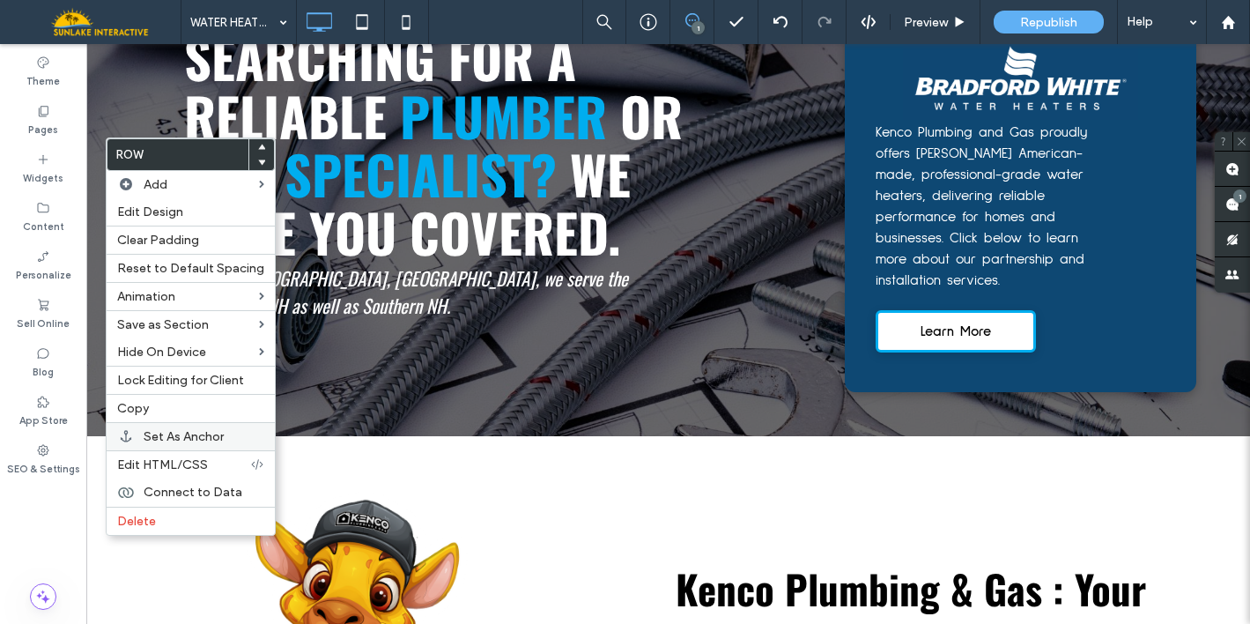
click at [158, 434] on span "Set As Anchor" at bounding box center [184, 436] width 80 height 15
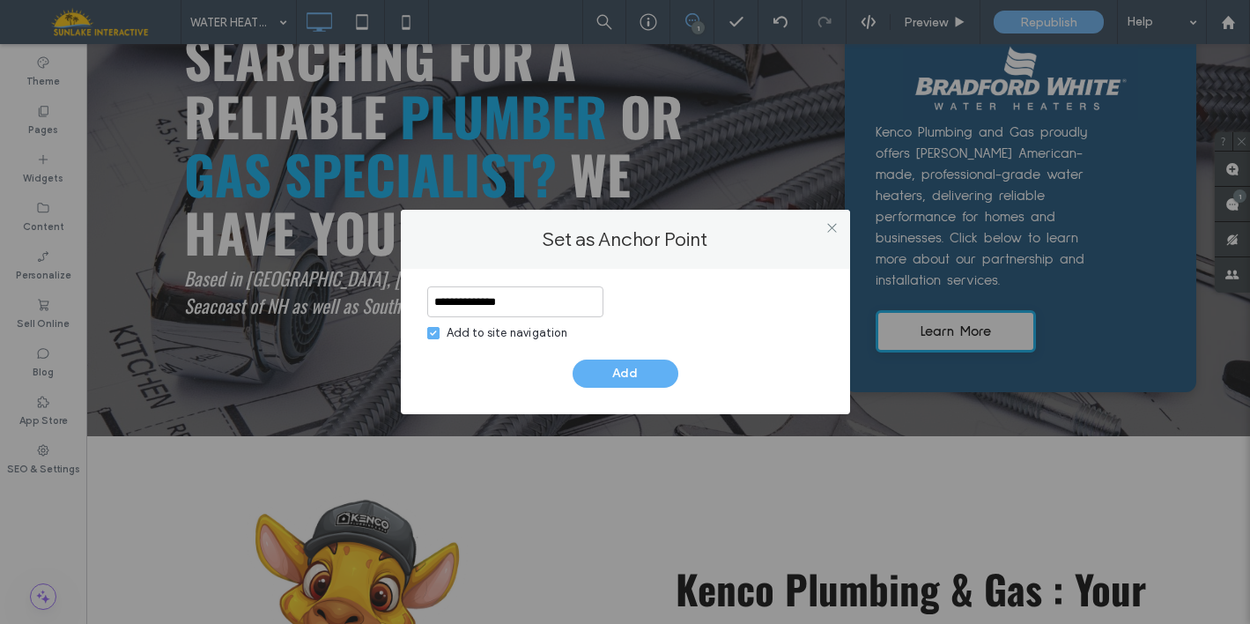
type input "**********"
click at [449, 329] on div "Add to site navigation" at bounding box center [507, 333] width 121 height 18
click at [652, 381] on button "Add" at bounding box center [626, 373] width 106 height 28
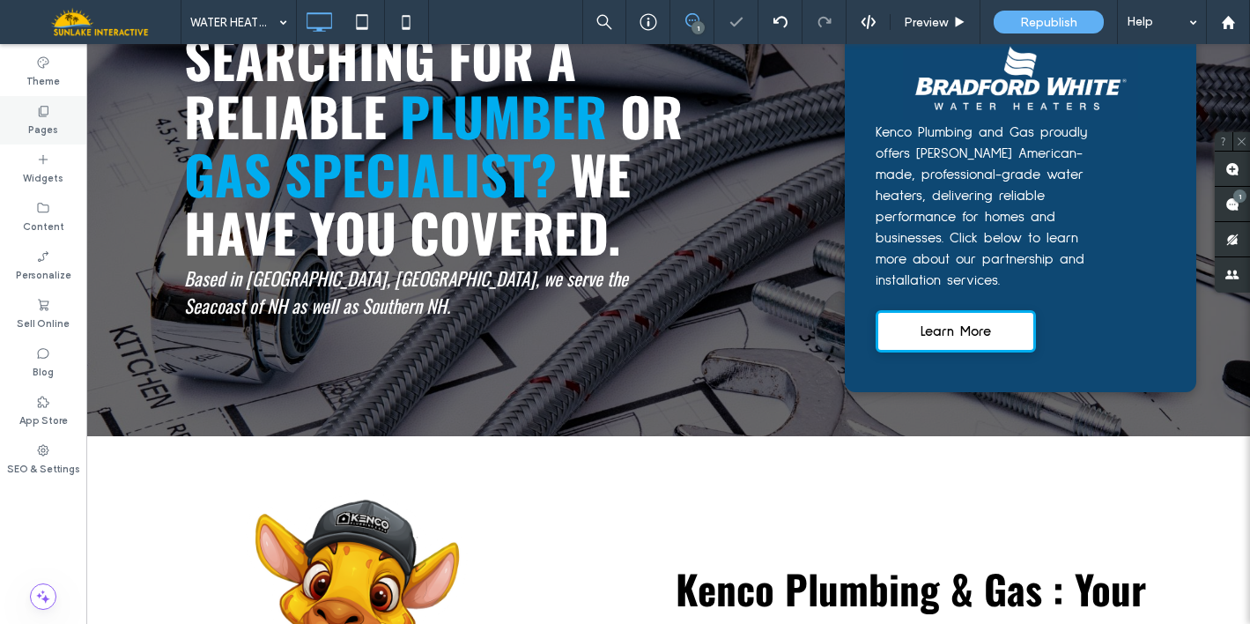
click at [37, 131] on label "Pages" at bounding box center [43, 127] width 30 height 19
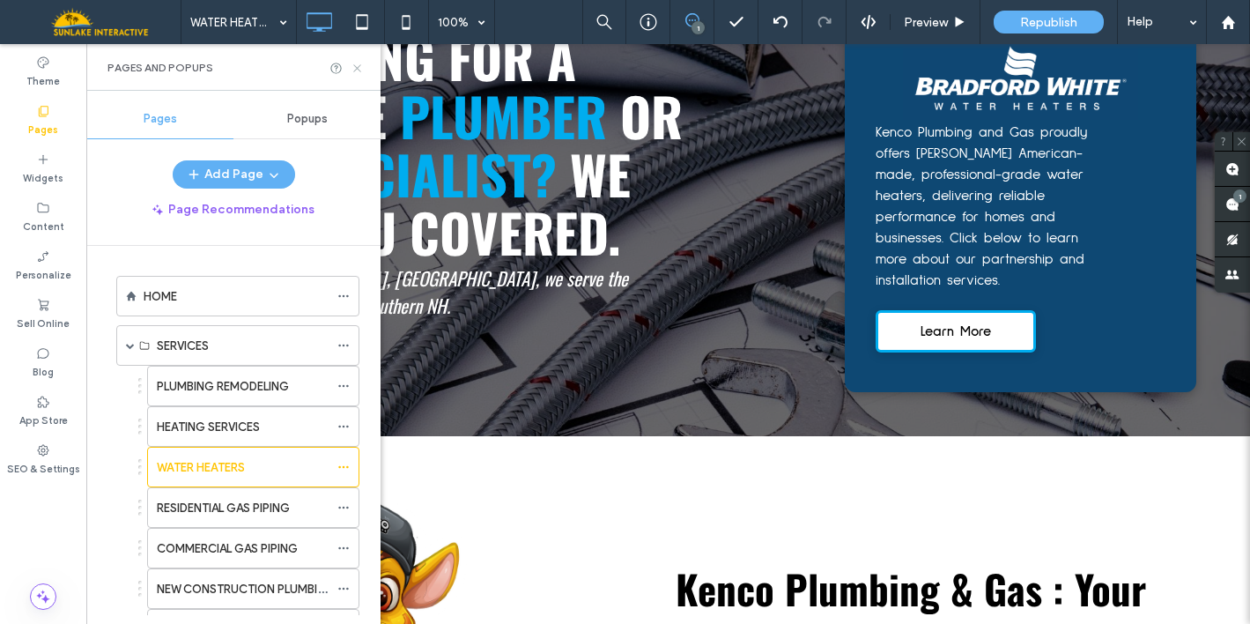
click at [358, 65] on icon at bounding box center [357, 68] width 13 height 13
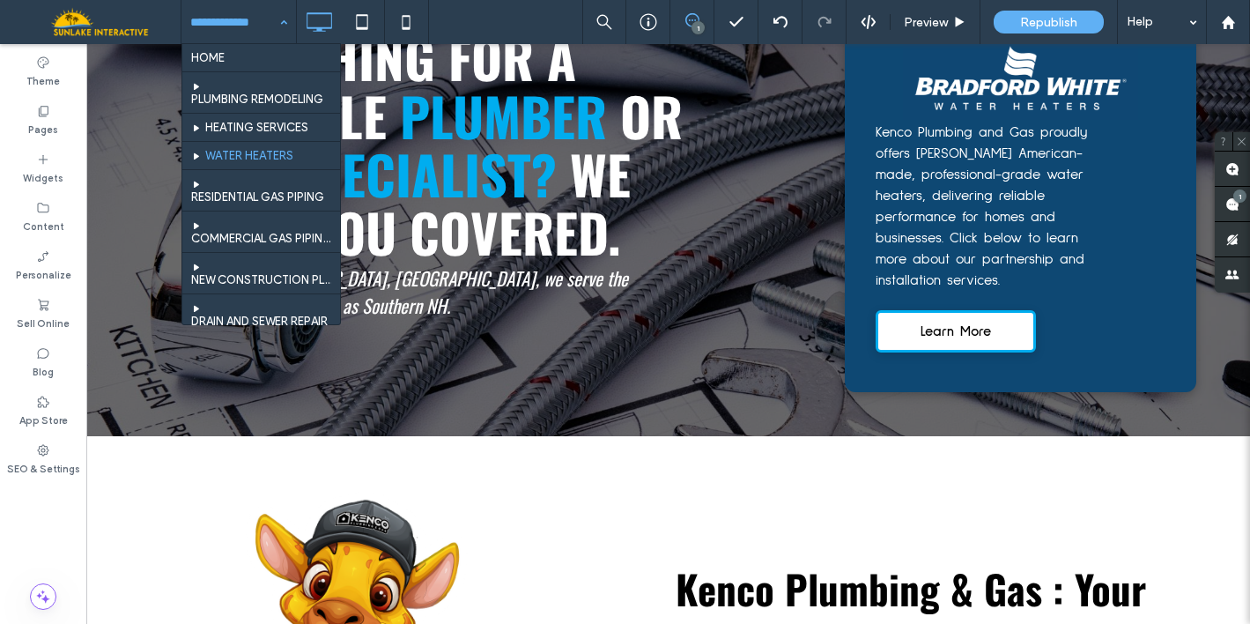
click at [241, 72] on hr at bounding box center [261, 71] width 158 height 1
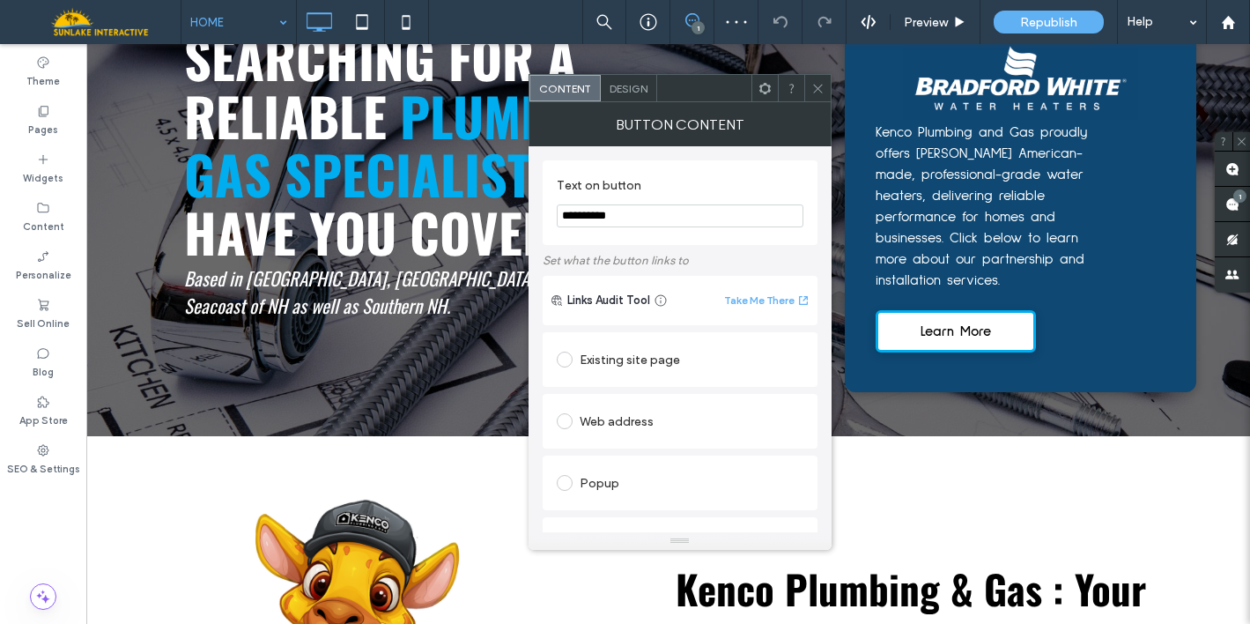
click at [713, 600] on input at bounding box center [675, 606] width 218 height 12
click at [724, 530] on div "Anchor" at bounding box center [680, 544] width 247 height 28
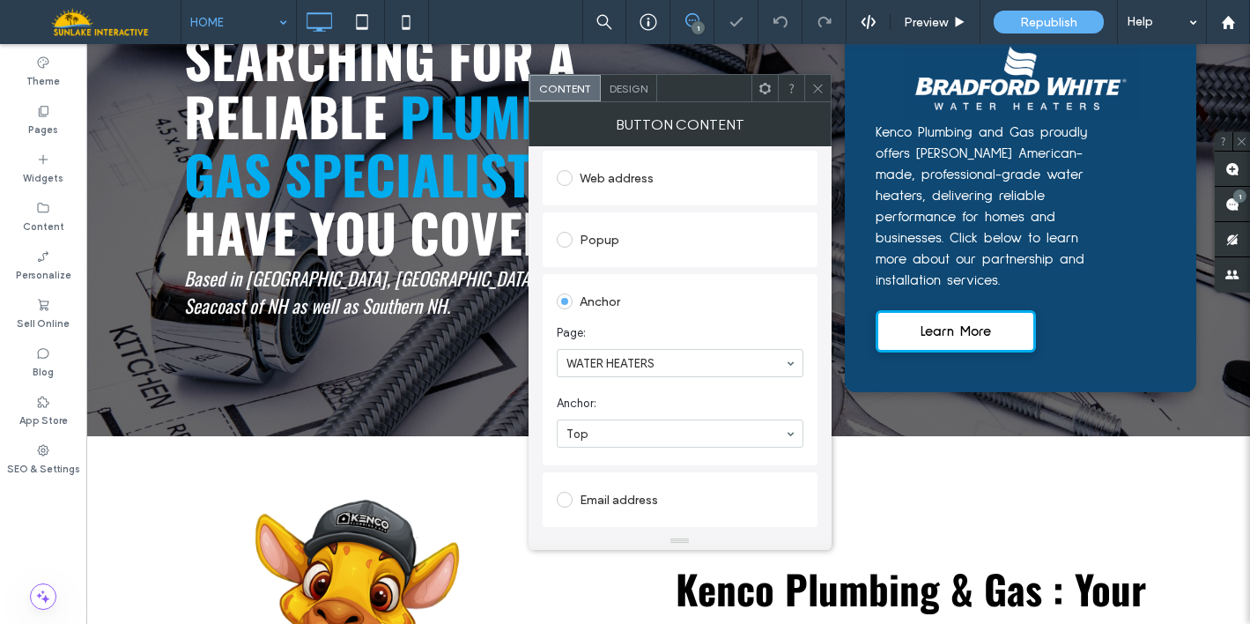
scroll to position [242, 0]
click at [817, 90] on icon at bounding box center [817, 88] width 13 height 13
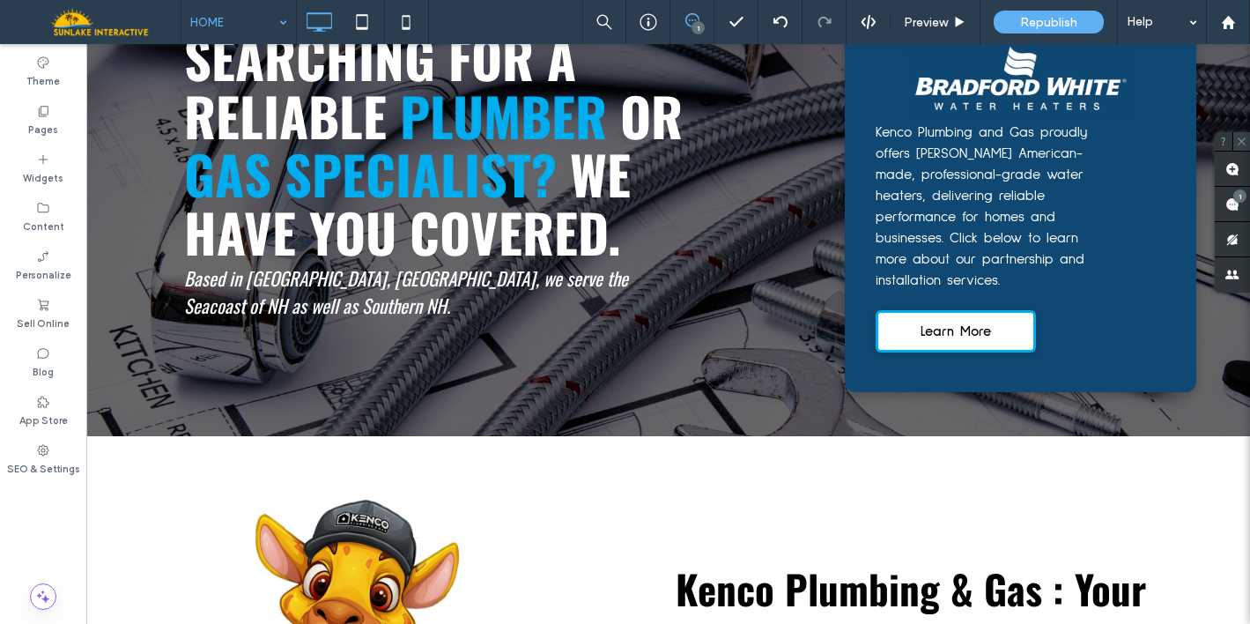
click at [1244, 142] on icon at bounding box center [1241, 141] width 11 height 11
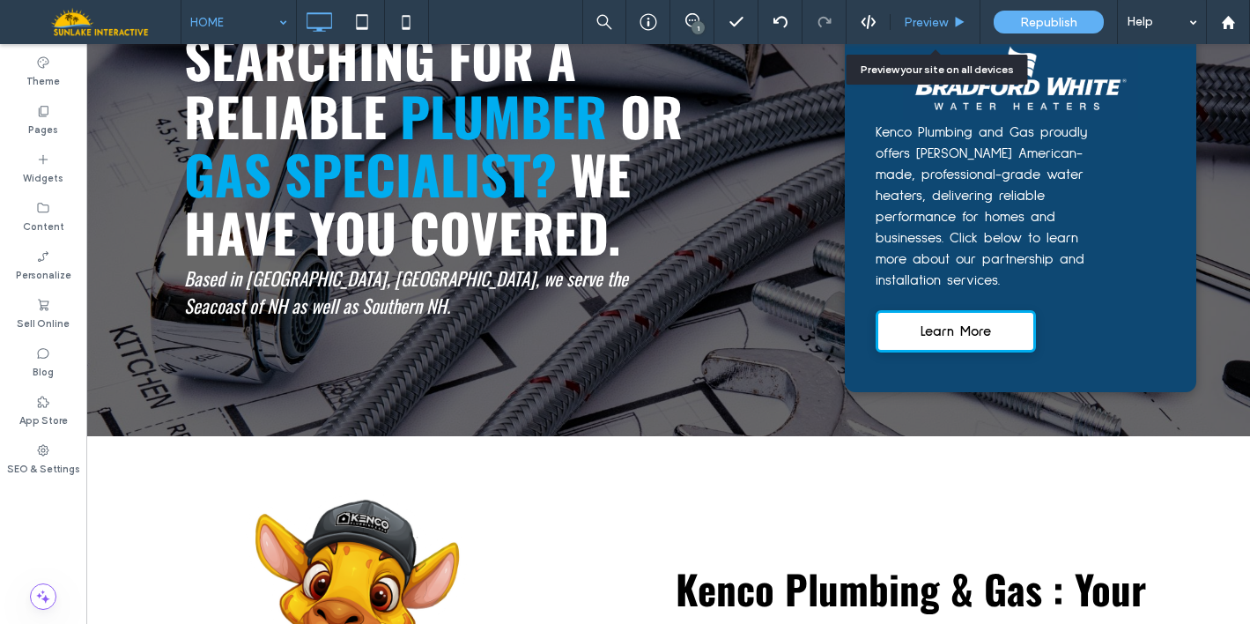
click at [923, 26] on span "Preview" at bounding box center [926, 22] width 44 height 15
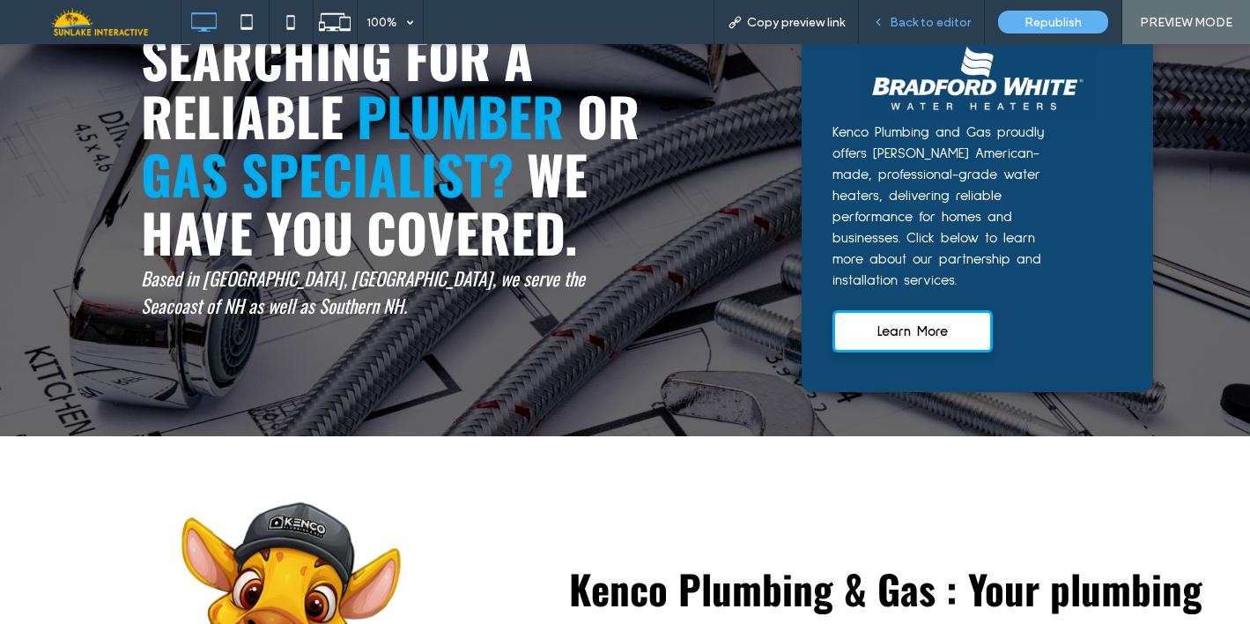
click at [945, 33] on div "Back to editor" at bounding box center [922, 22] width 126 height 44
click at [911, 24] on span "Back to editor" at bounding box center [930, 22] width 81 height 15
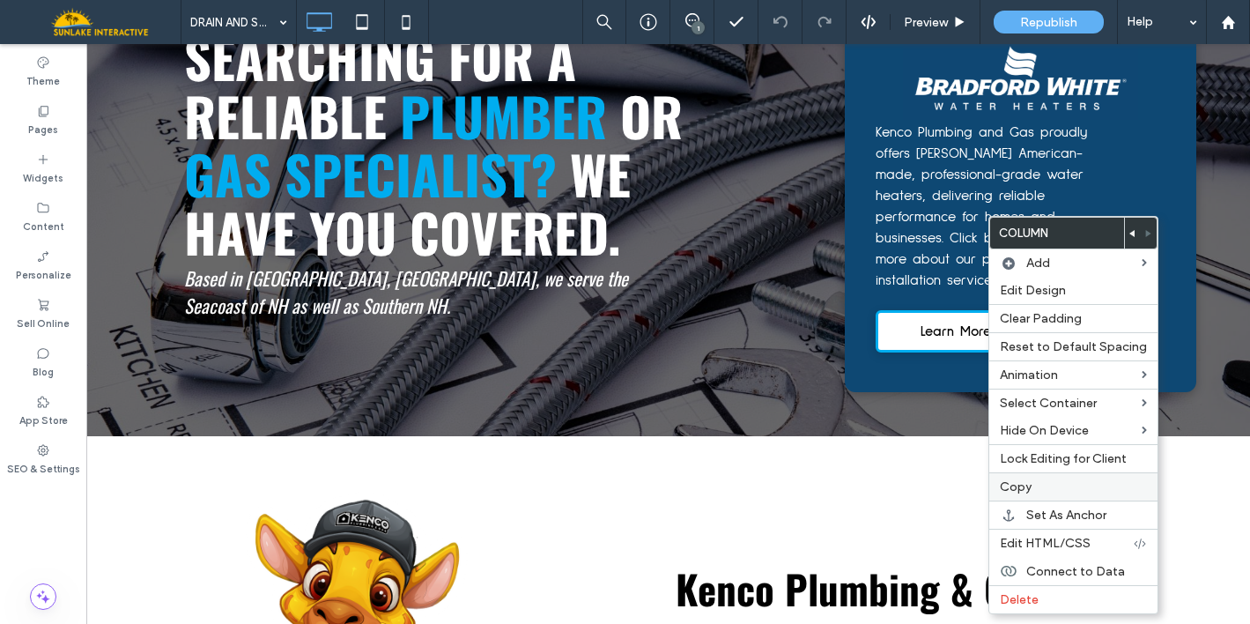
click at [1086, 475] on div "Copy" at bounding box center [1073, 486] width 168 height 28
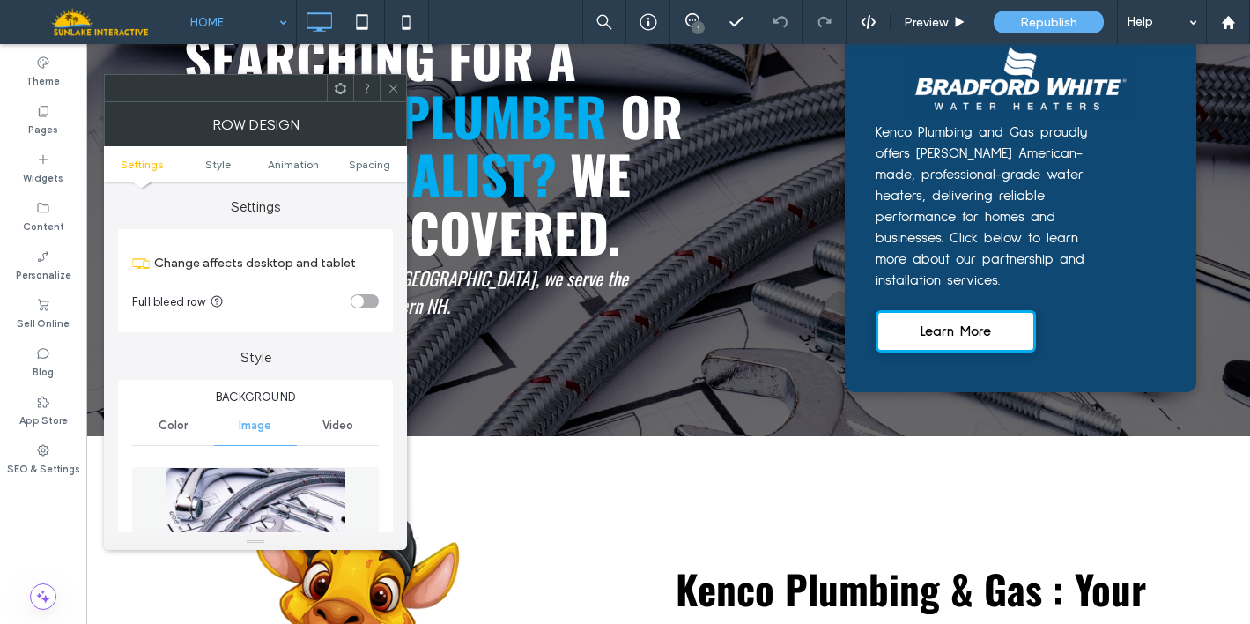
click at [385, 93] on div at bounding box center [393, 88] width 26 height 26
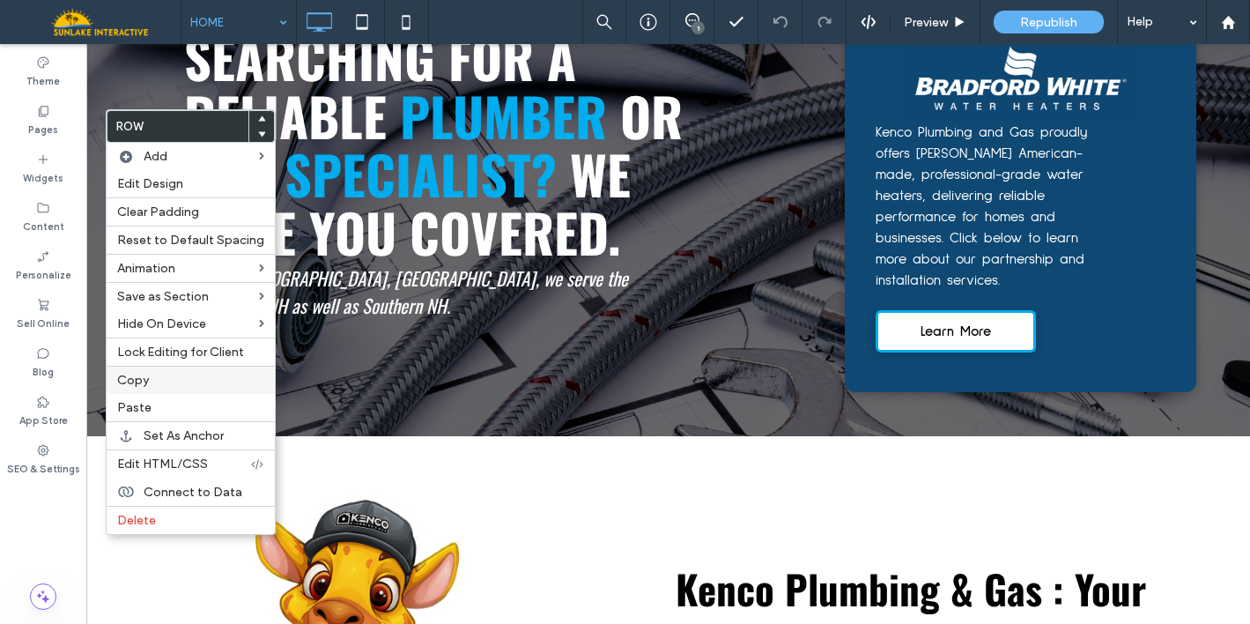
click at [163, 383] on label "Copy" at bounding box center [190, 380] width 147 height 15
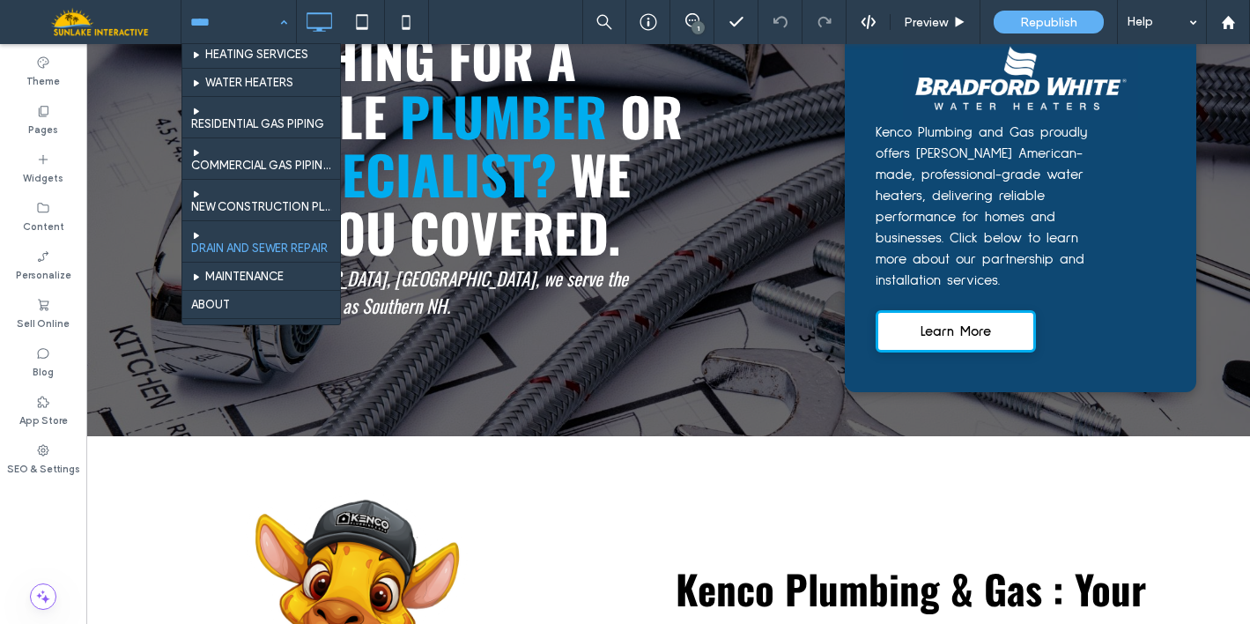
scroll to position [74, 0]
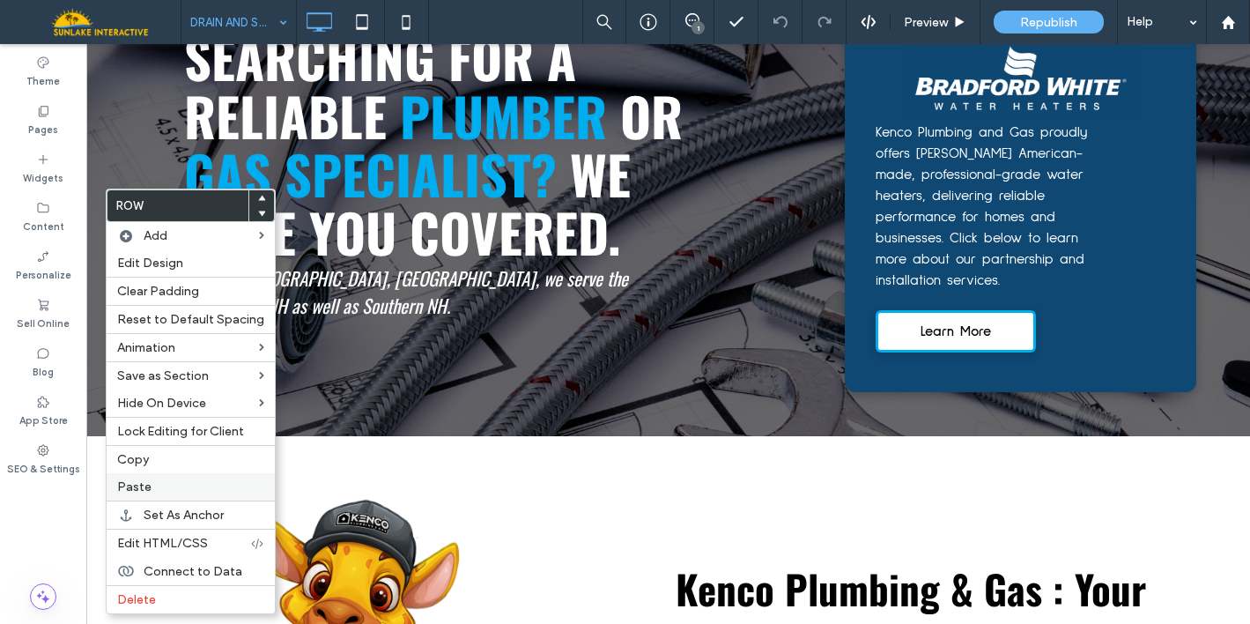
click at [171, 479] on label "Paste" at bounding box center [190, 486] width 147 height 15
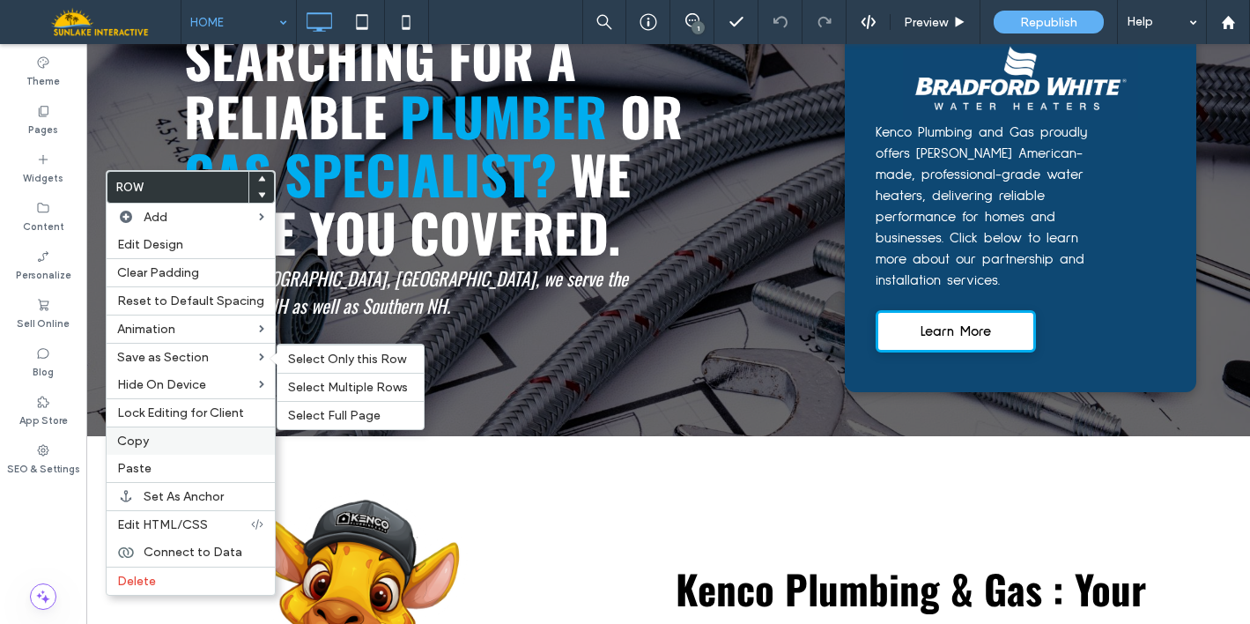
click at [149, 437] on label "Copy" at bounding box center [190, 440] width 147 height 15
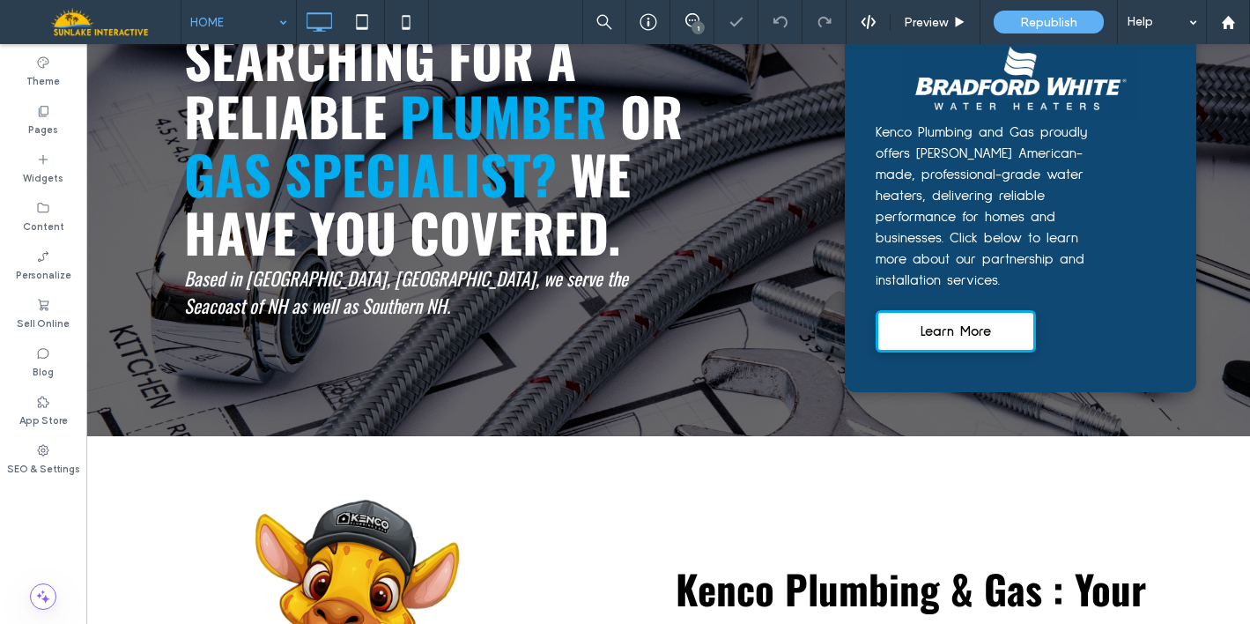
click at [258, 32] on input at bounding box center [234, 22] width 88 height 44
click at [284, 22] on div "HOME" at bounding box center [238, 22] width 115 height 44
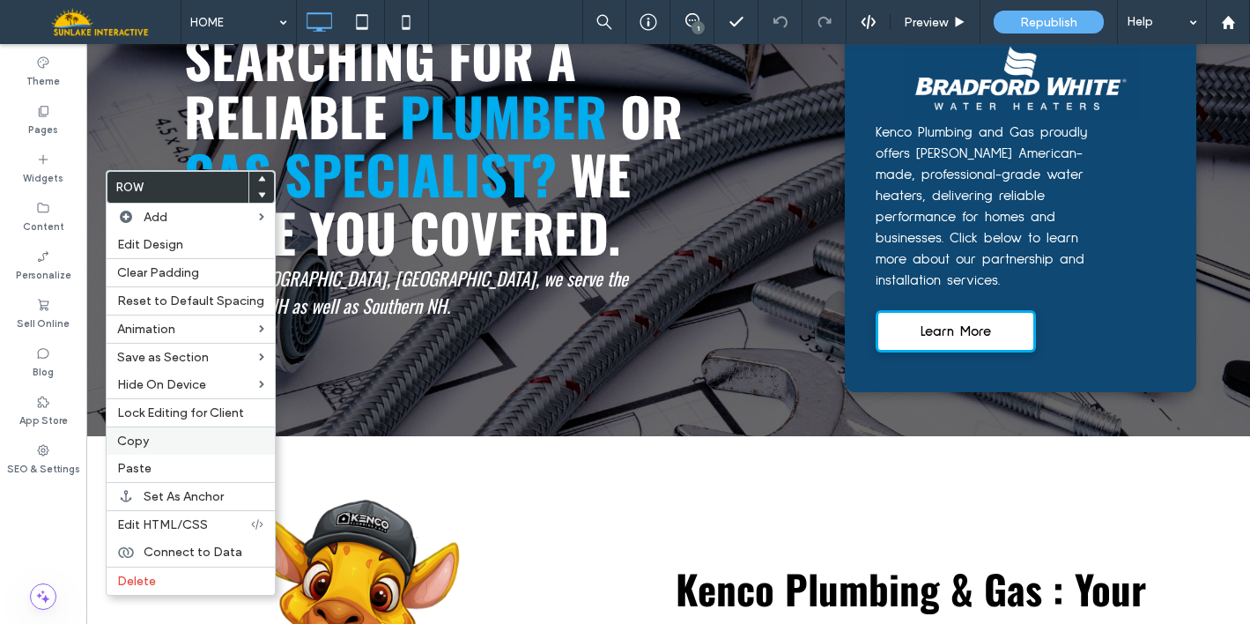
click at [181, 445] on label "Copy" at bounding box center [190, 440] width 147 height 15
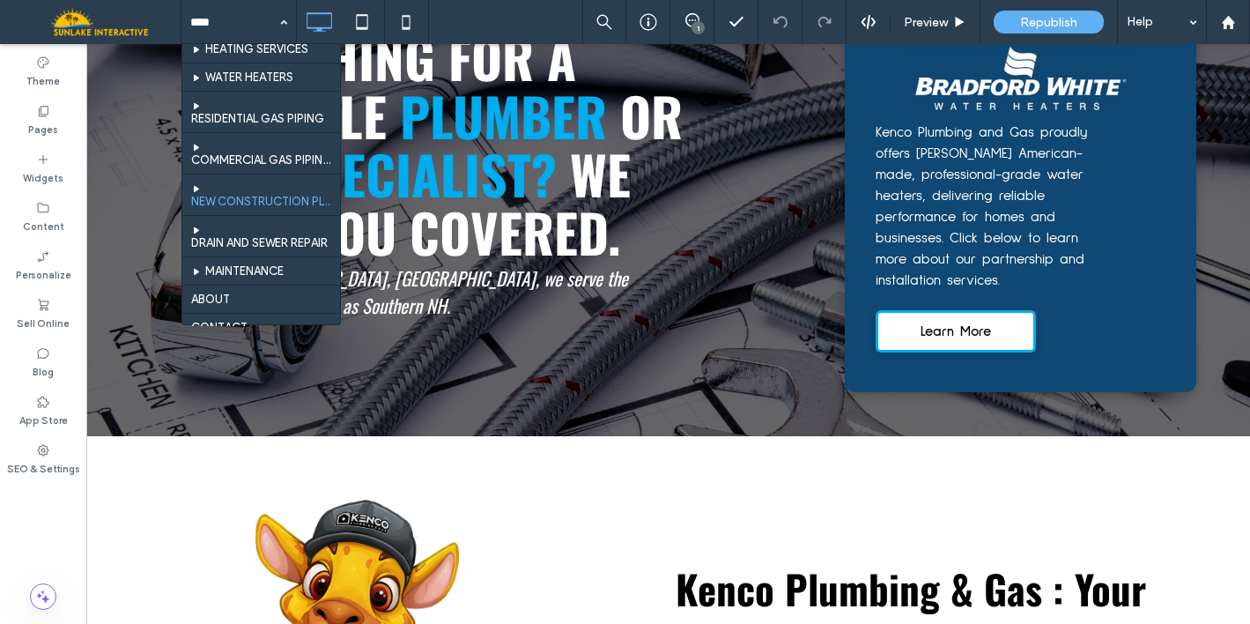
scroll to position [83, 0]
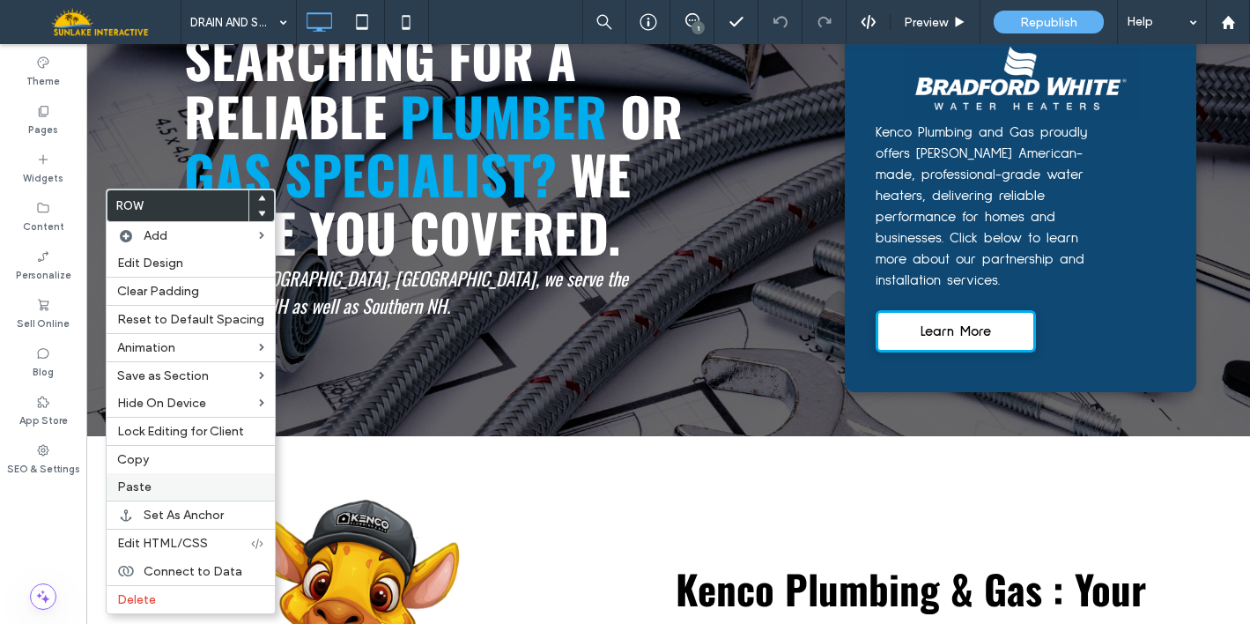
click at [153, 490] on label "Paste" at bounding box center [190, 486] width 147 height 15
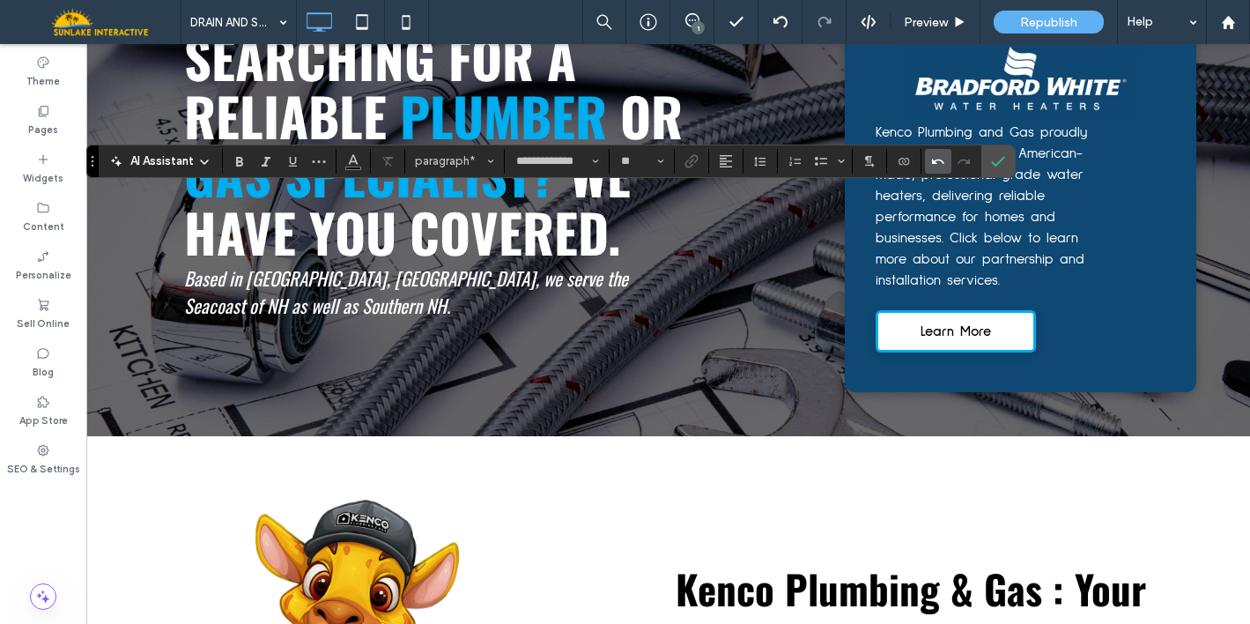
click at [935, 161] on icon "Undo" at bounding box center [938, 161] width 14 height 14
click at [1001, 154] on icon "Confirm" at bounding box center [998, 161] width 14 height 14
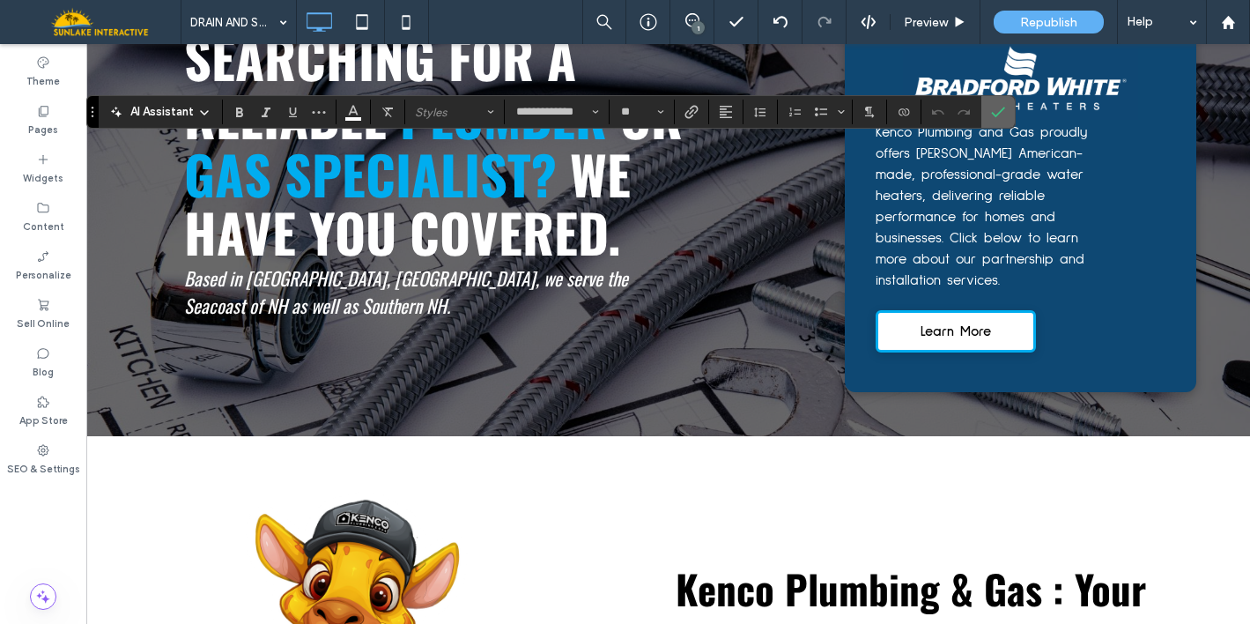
click at [1007, 122] on label "Confirm" at bounding box center [998, 112] width 26 height 32
click at [353, 115] on icon "Color" at bounding box center [353, 110] width 14 height 14
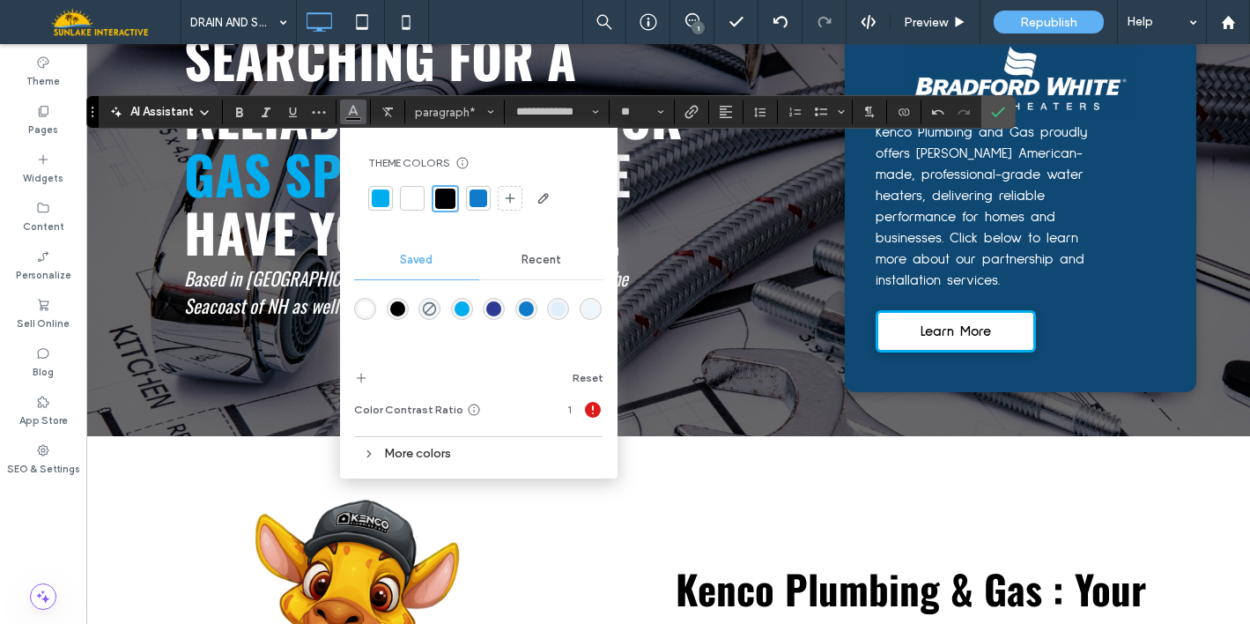
click at [410, 195] on div at bounding box center [412, 198] width 18 height 18
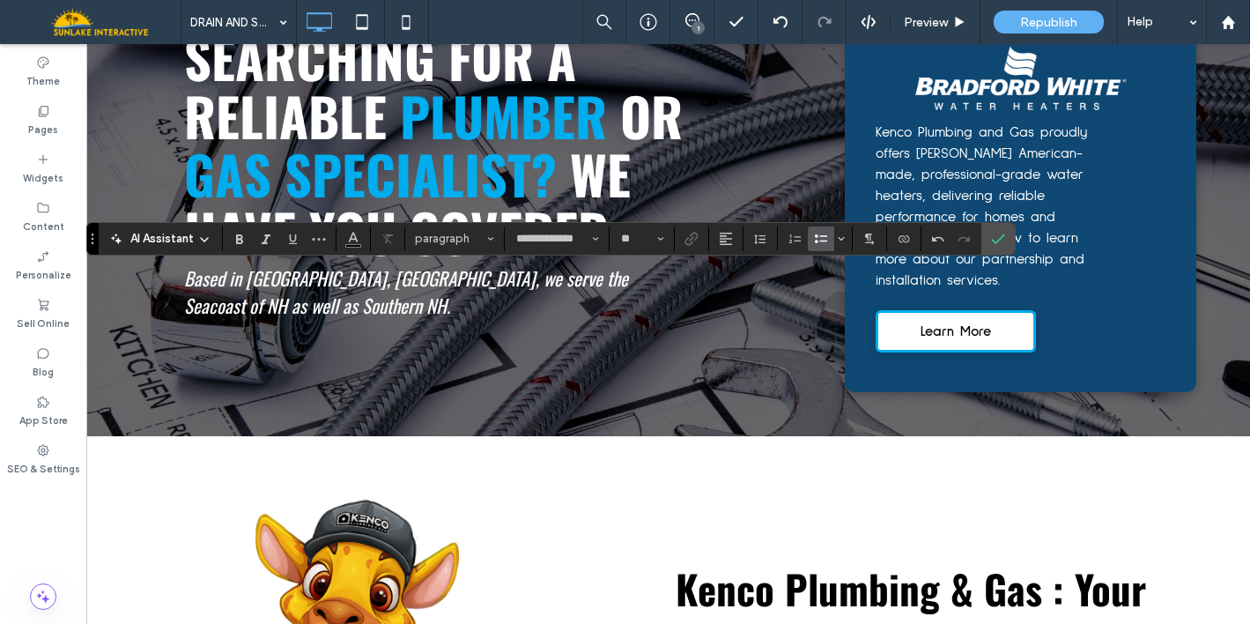
click at [820, 238] on icon "Bulleted List" at bounding box center [821, 239] width 14 height 14
click at [1001, 232] on icon "Confirm" at bounding box center [998, 239] width 14 height 14
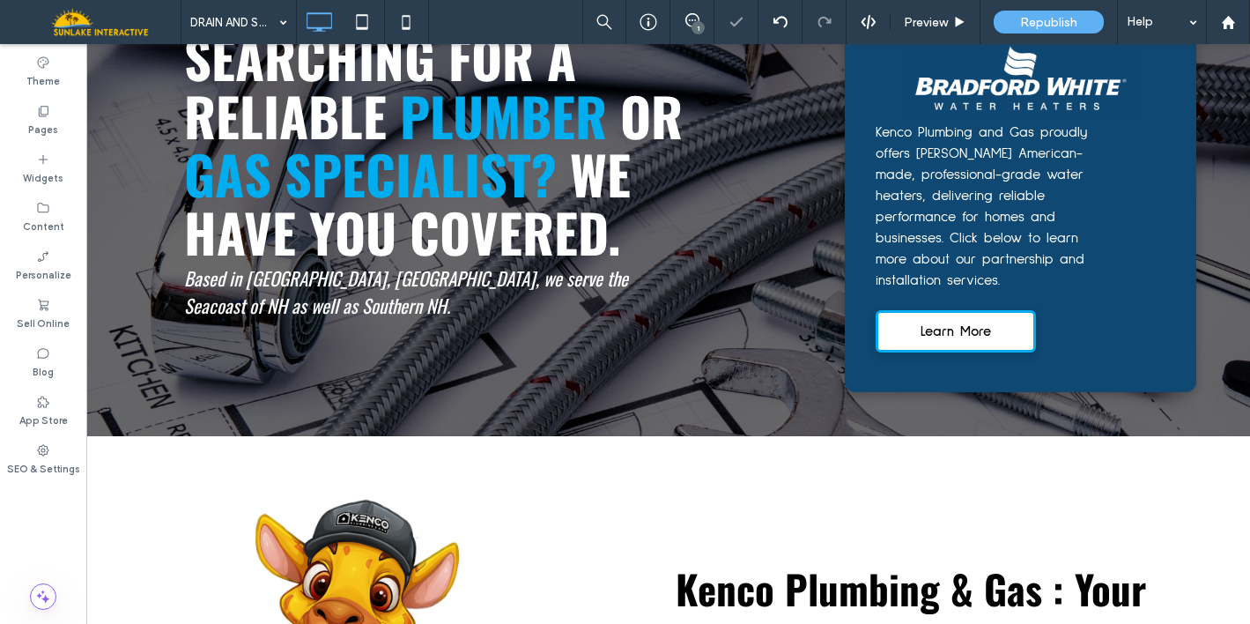
type input "**********"
type input "**"
type input "**********"
type input "**"
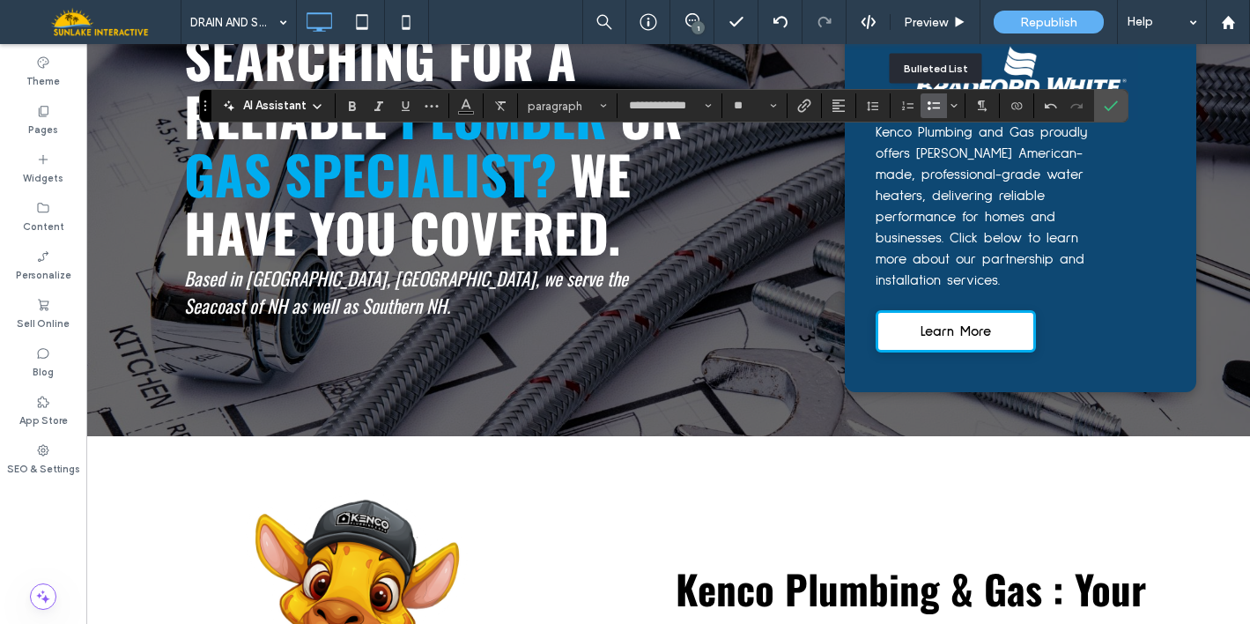
click at [932, 101] on icon "Bulleted List" at bounding box center [934, 106] width 14 height 14
click at [1109, 106] on icon "Confirm" at bounding box center [1111, 106] width 14 height 14
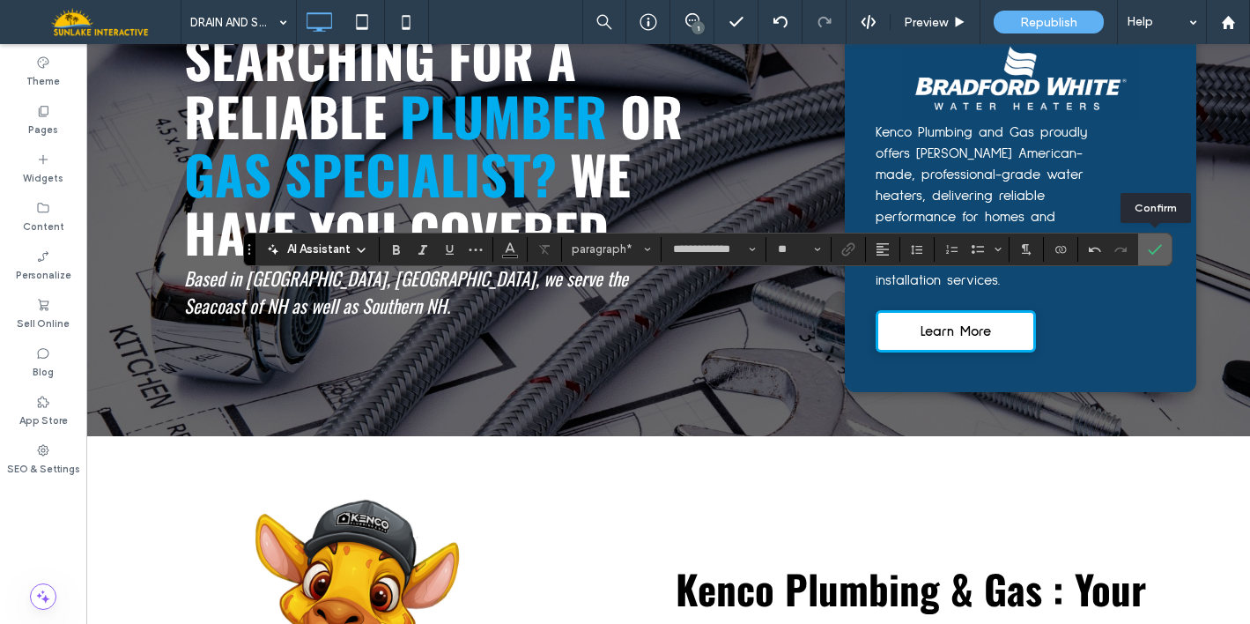
click at [1156, 256] on span "Confirm" at bounding box center [1155, 249] width 14 height 30
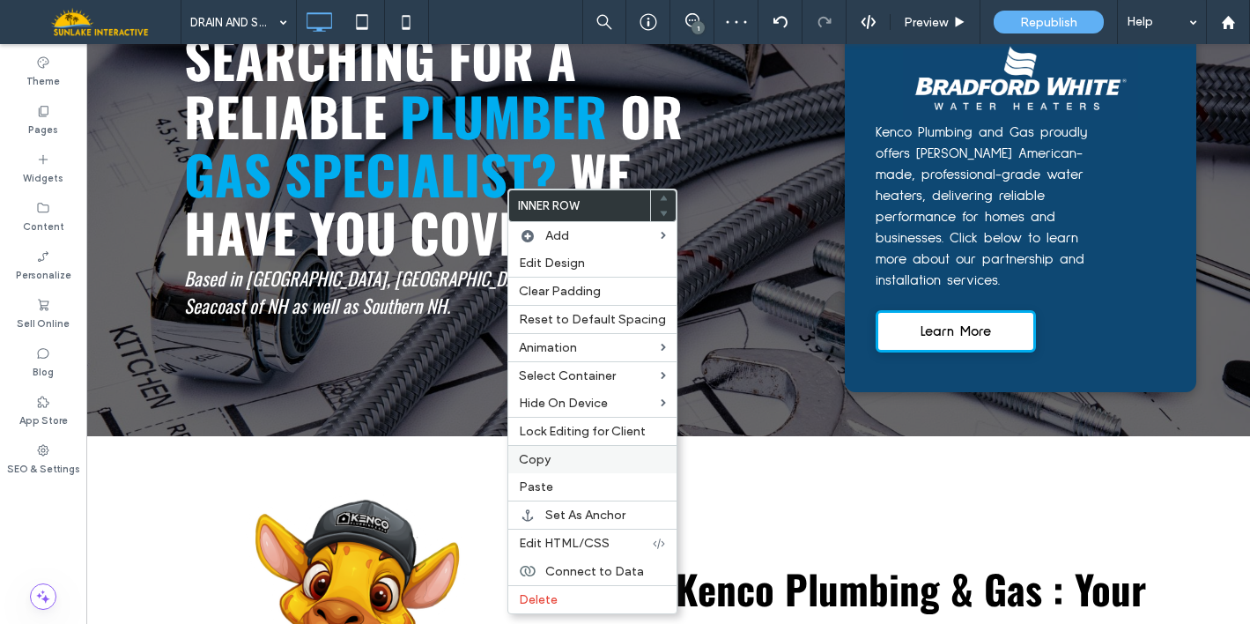
click at [538, 457] on span "Copy" at bounding box center [535, 459] width 32 height 15
click at [530, 484] on span "Paste" at bounding box center [536, 486] width 34 height 15
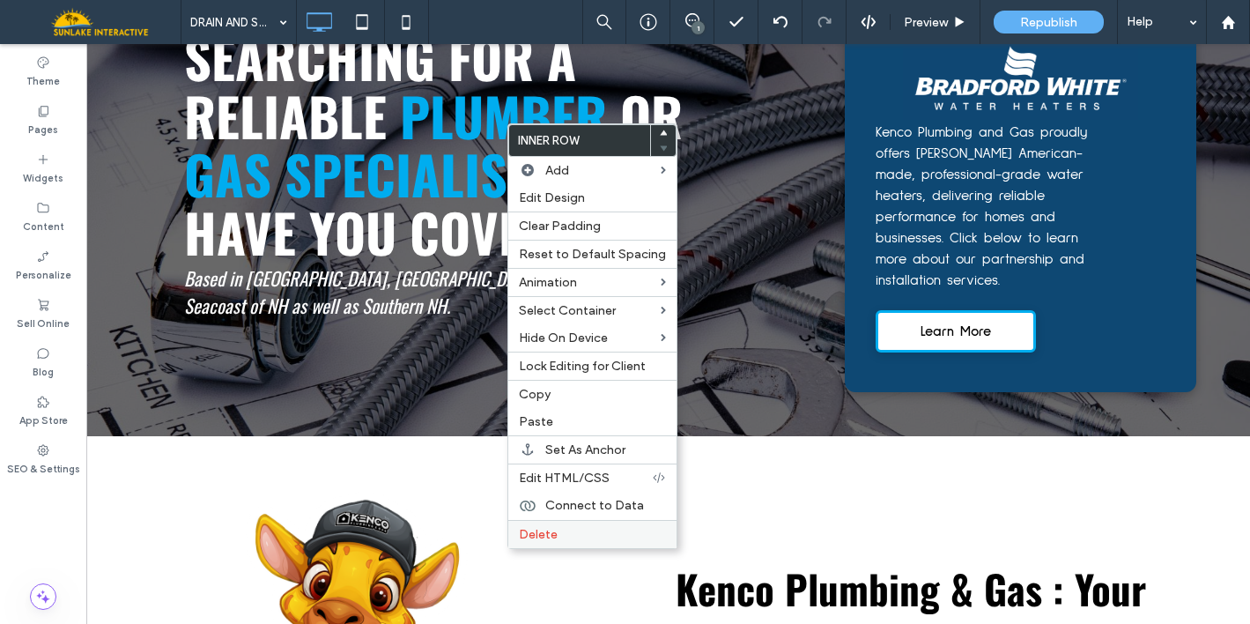
click at [526, 531] on span "Delete" at bounding box center [538, 534] width 39 height 15
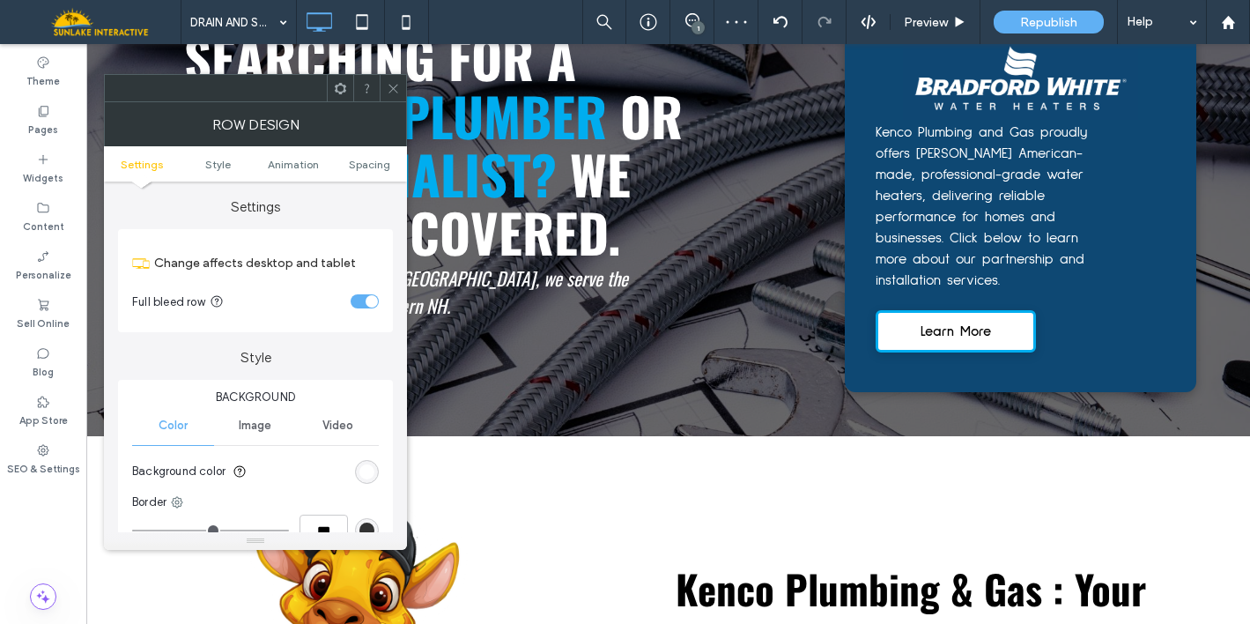
click at [393, 85] on icon at bounding box center [393, 88] width 13 height 13
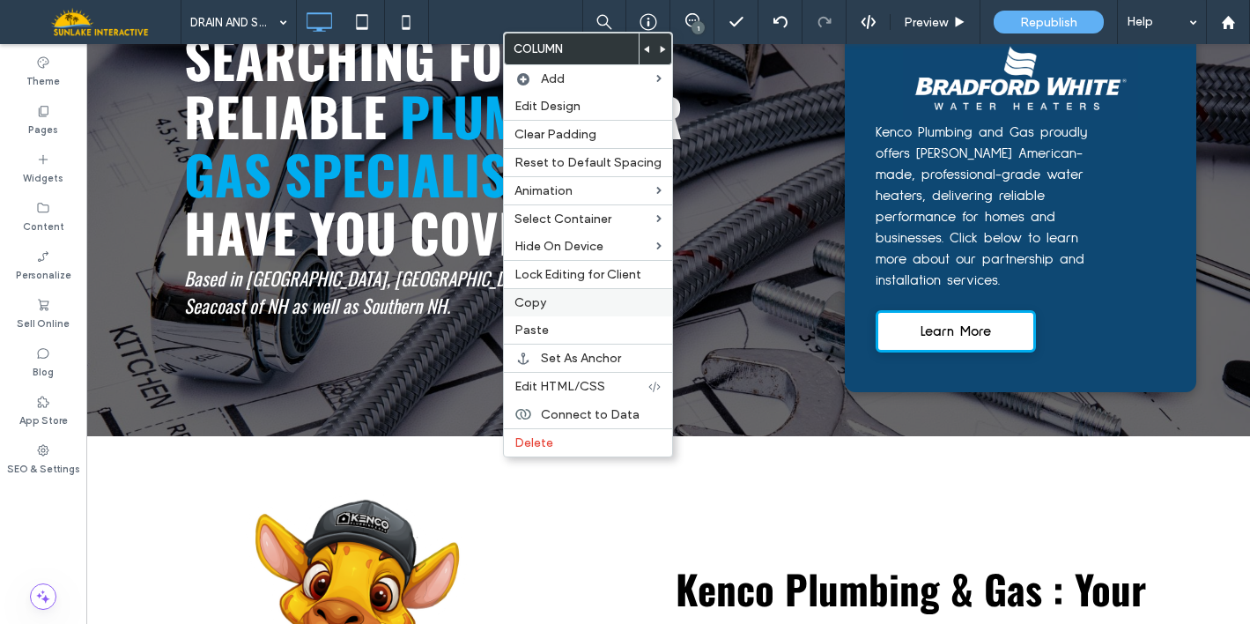
click at [532, 304] on span "Copy" at bounding box center [530, 302] width 32 height 15
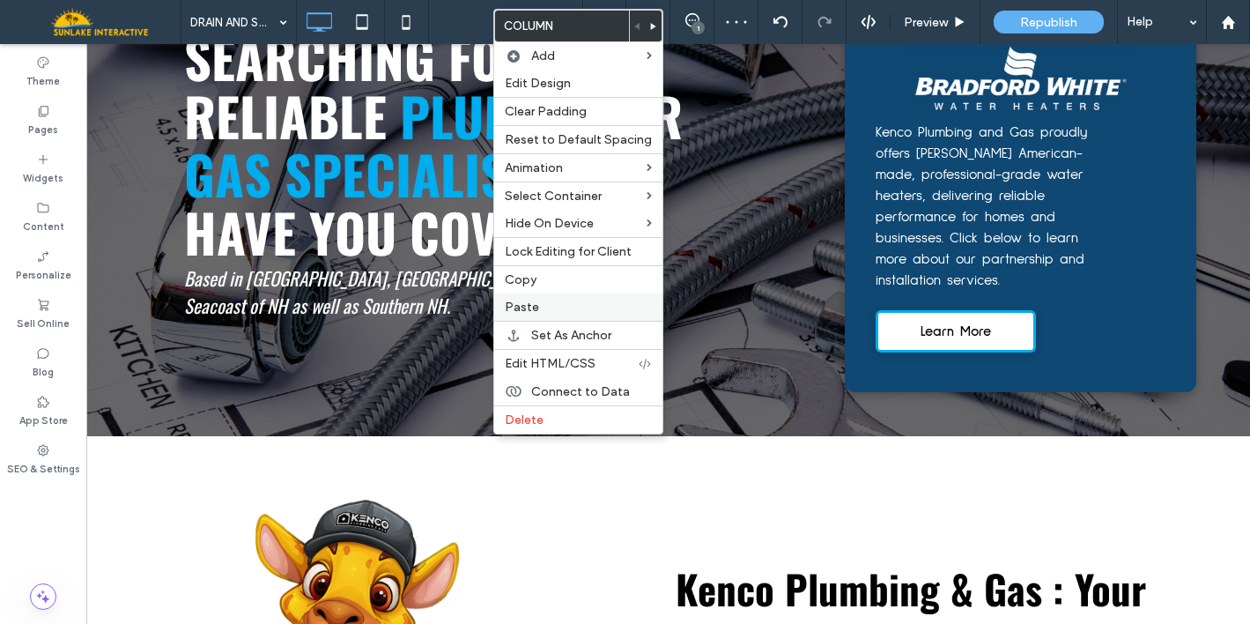
click at [523, 307] on span "Paste" at bounding box center [522, 306] width 34 height 15
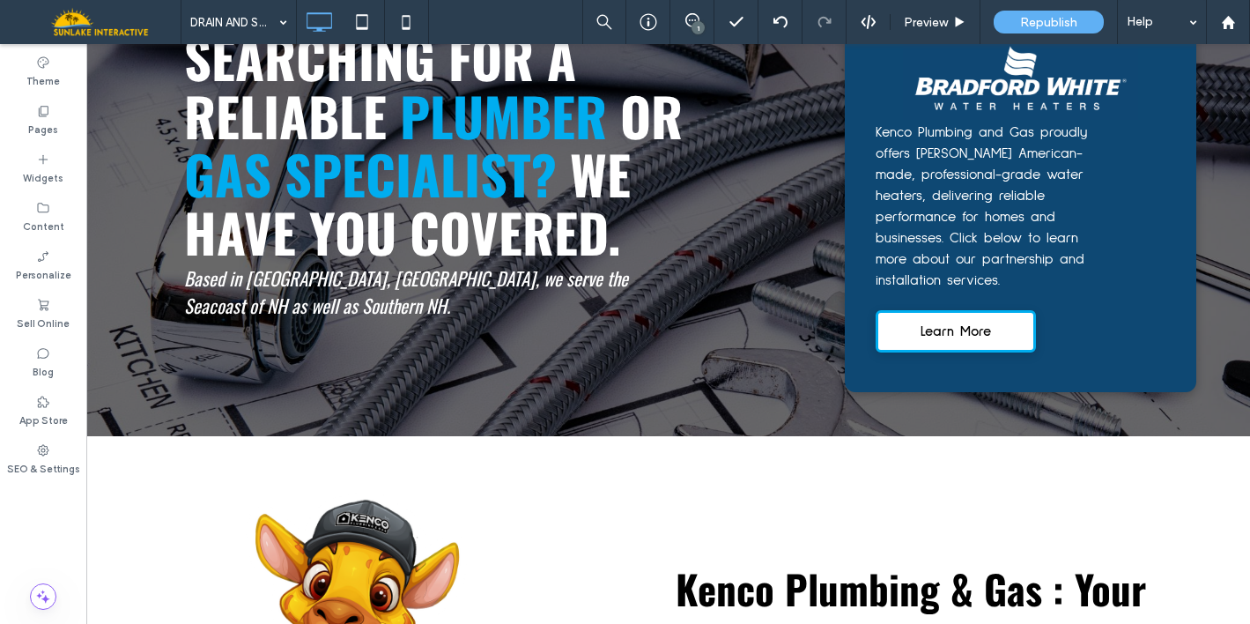
type input "**********"
type input "**"
type input "**********"
type input "**"
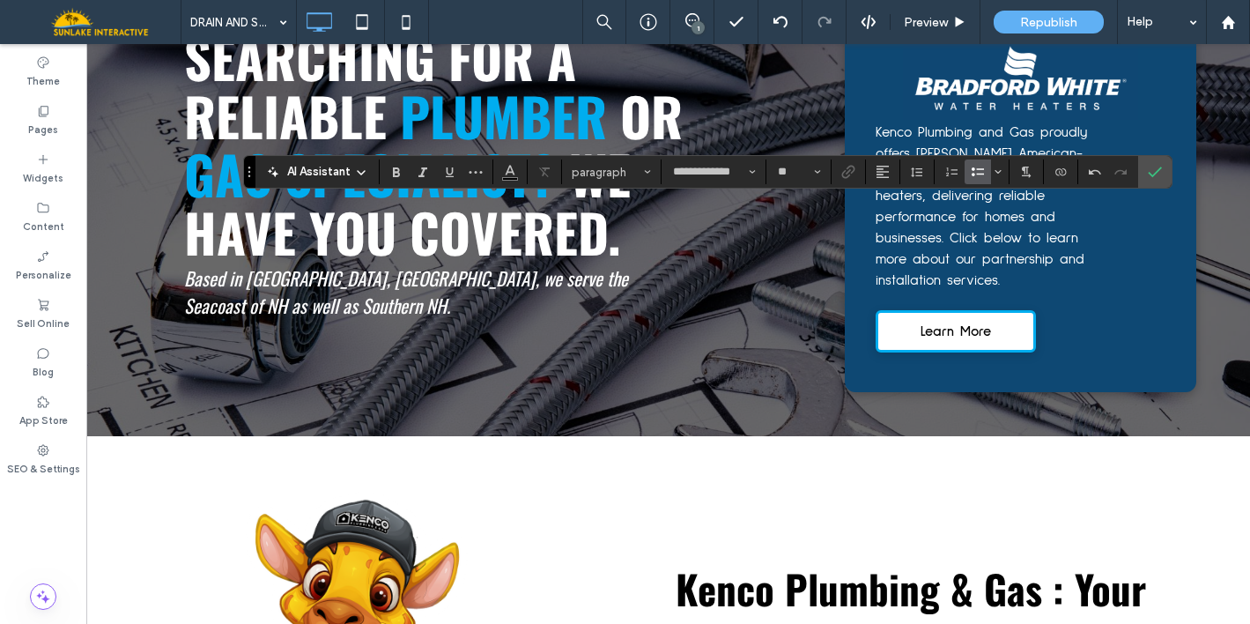
click at [978, 166] on icon "Bulleted List" at bounding box center [978, 172] width 14 height 14
click at [980, 172] on icon "Bulleted List" at bounding box center [978, 172] width 14 height 14
click at [1150, 179] on span "Confirm" at bounding box center [1152, 172] width 8 height 32
click at [639, 173] on span "paragraph*" at bounding box center [606, 172] width 69 height 13
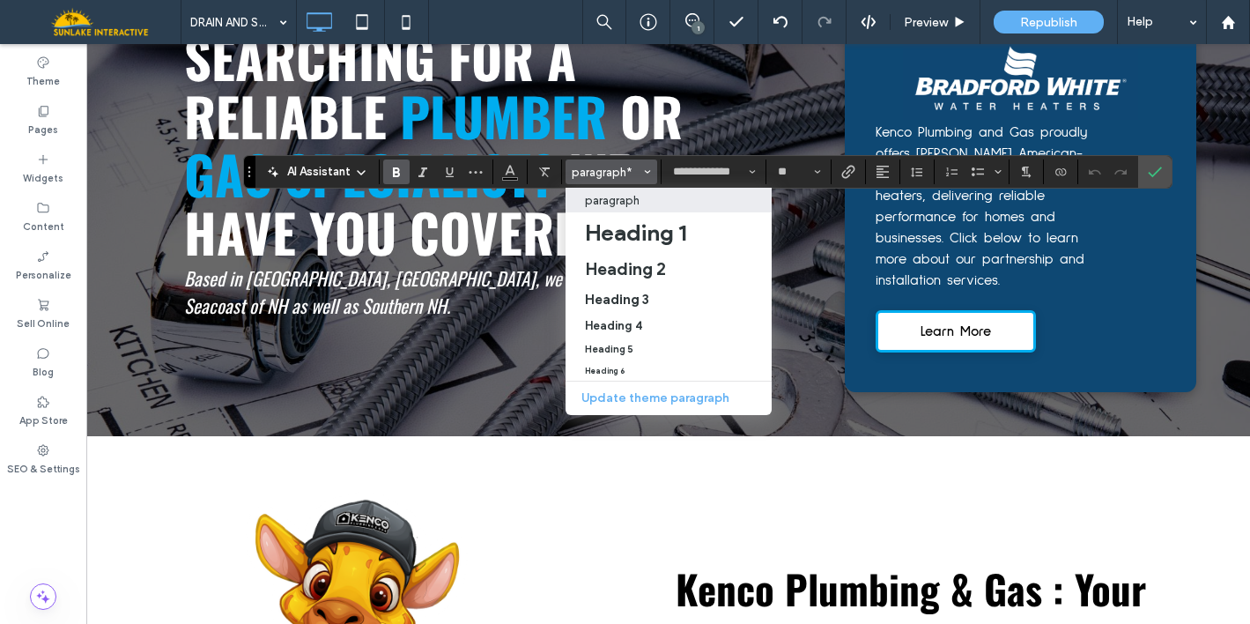
click at [647, 205] on div "paragraph" at bounding box center [668, 200] width 167 height 13
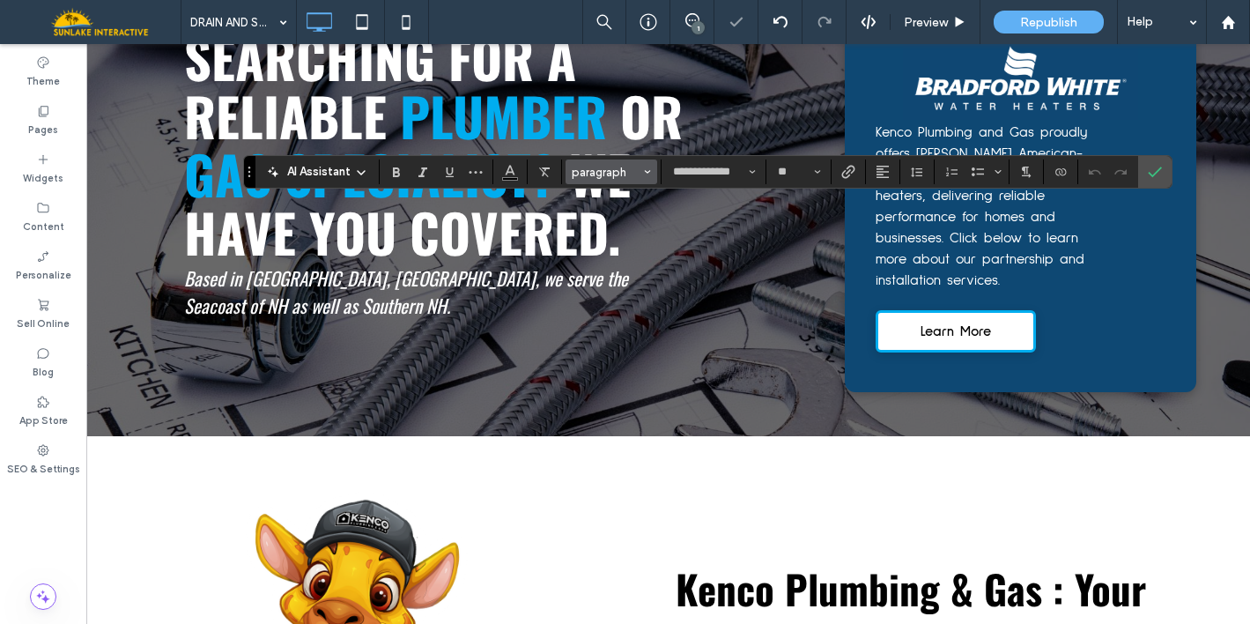
click at [611, 175] on span "paragraph" at bounding box center [606, 172] width 69 height 13
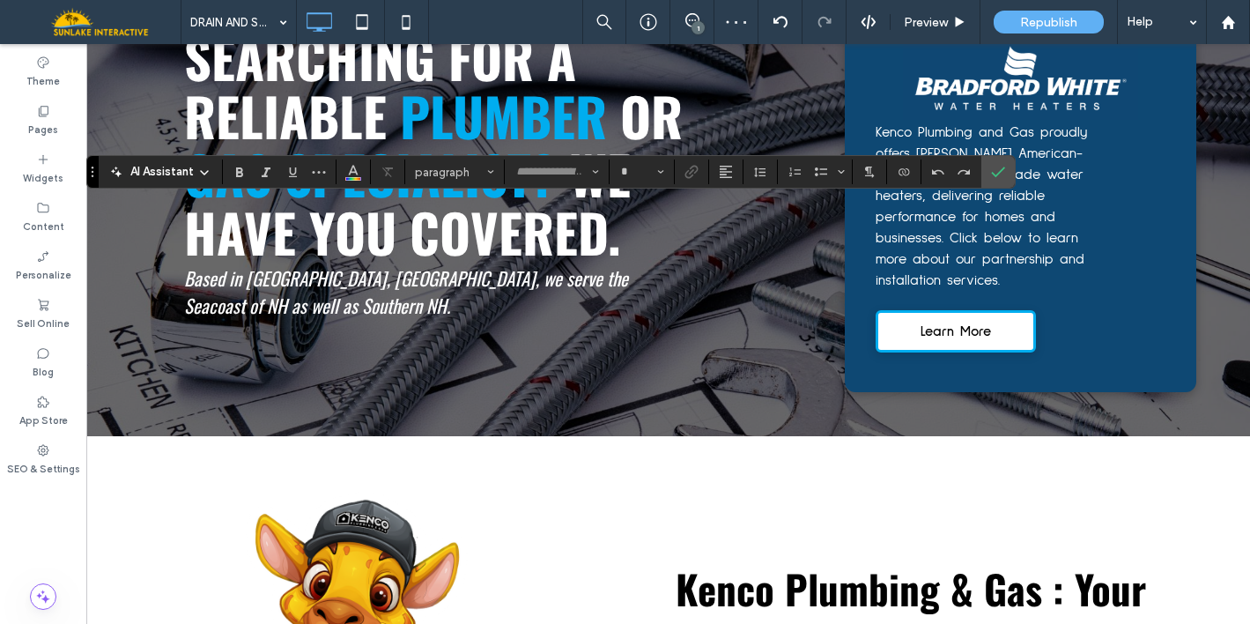
type input "**********"
type input "**"
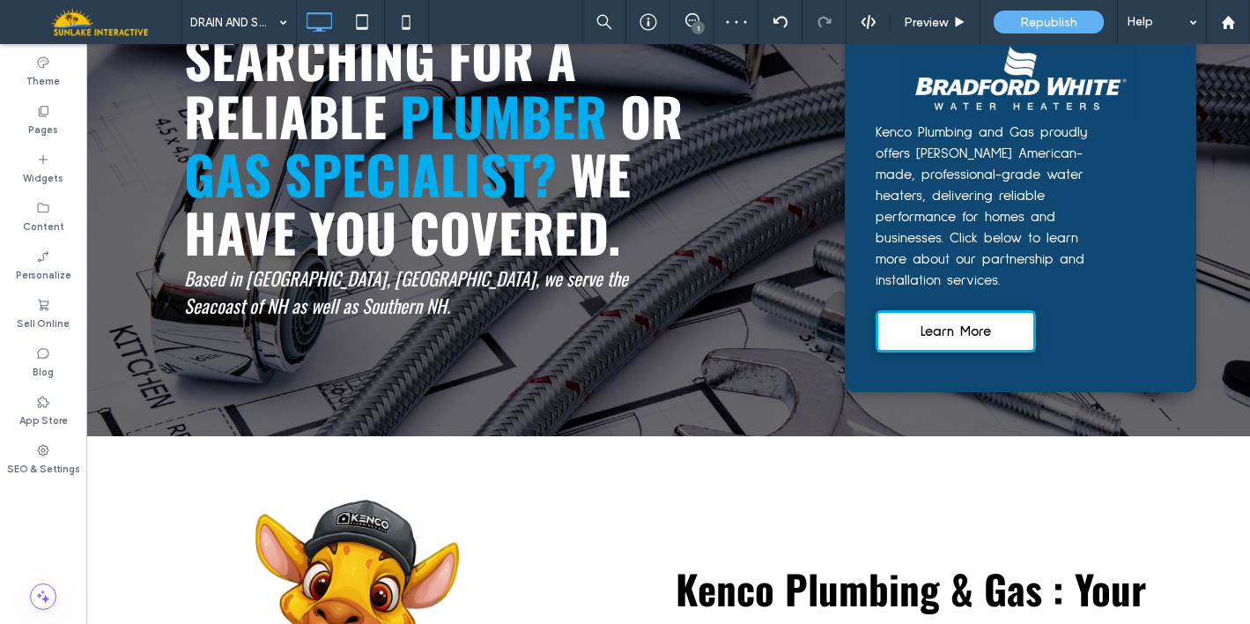
type input "**********"
type input "**"
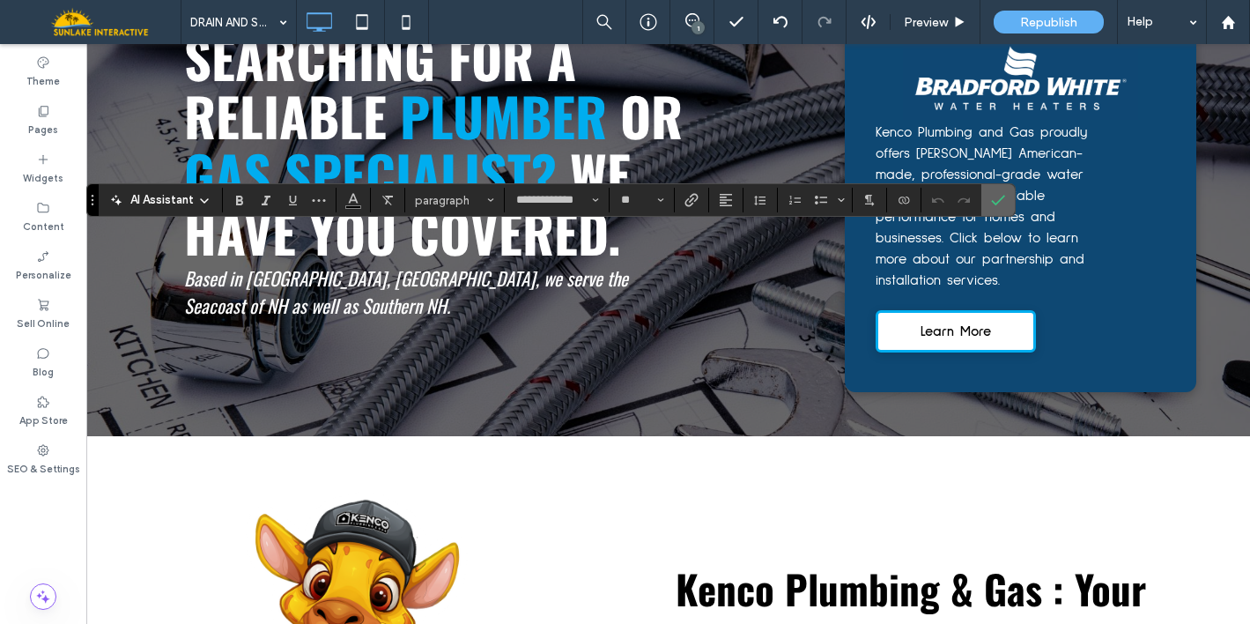
click at [992, 195] on icon "Confirm" at bounding box center [998, 200] width 14 height 14
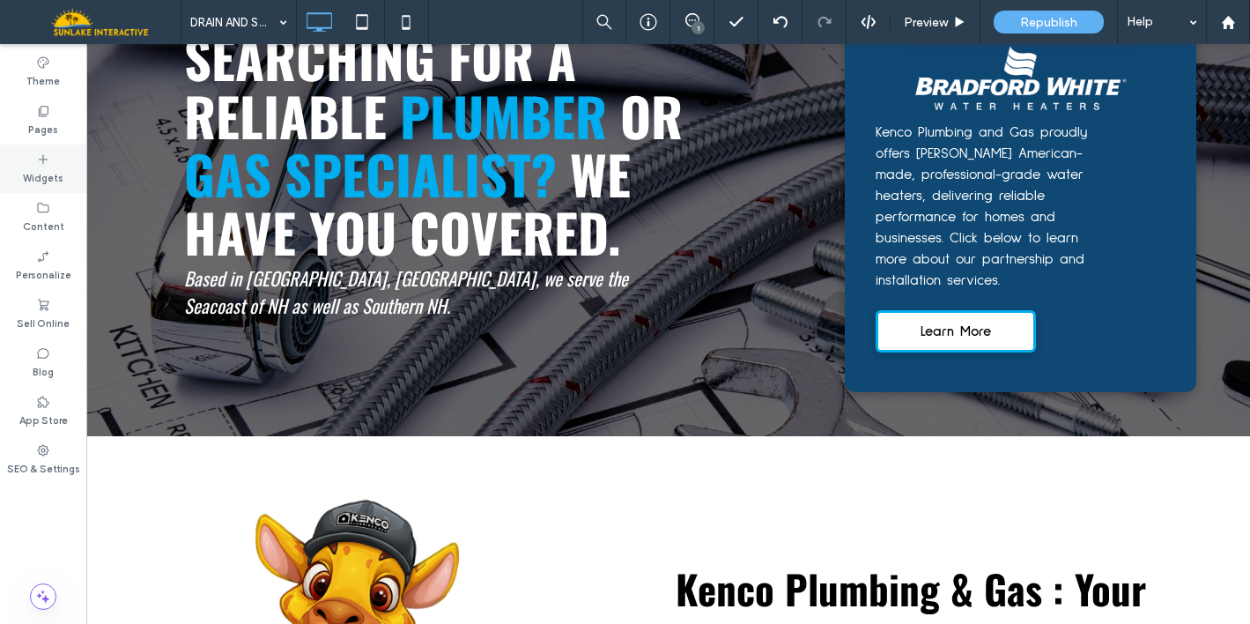
click at [48, 165] on icon at bounding box center [43, 159] width 14 height 14
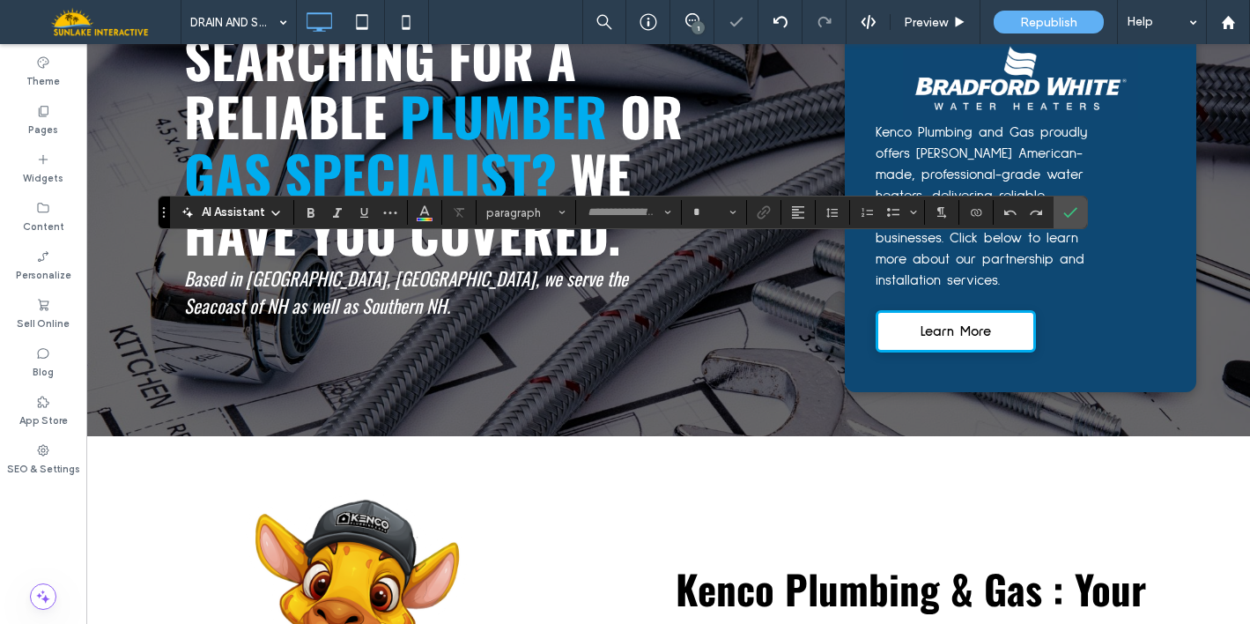
type input "**********"
type input "**"
click at [799, 205] on icon "Alignment" at bounding box center [798, 212] width 14 height 14
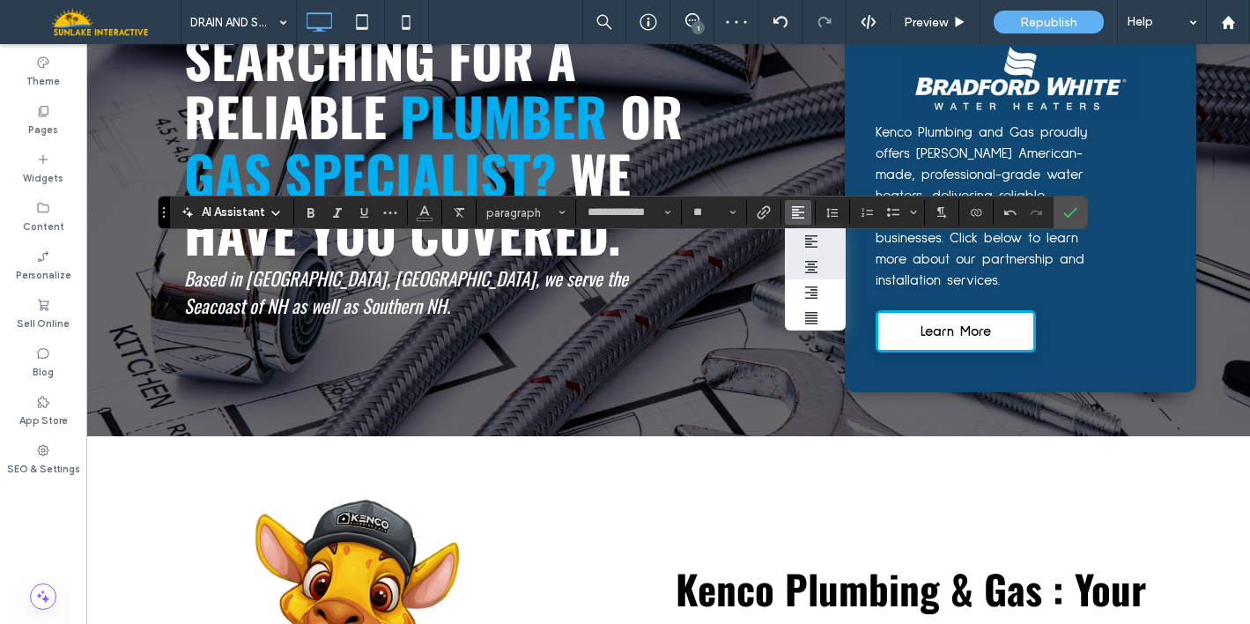
click at [816, 261] on use "ui.textEditor.alignment.center" at bounding box center [811, 267] width 12 height 12
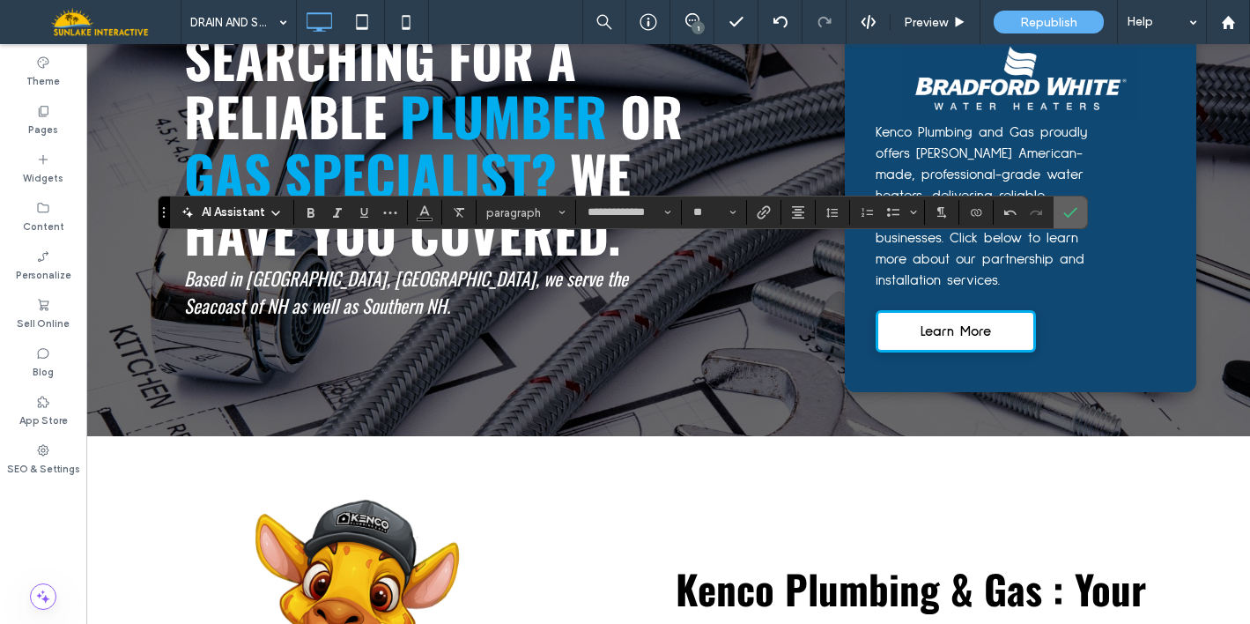
click at [1066, 209] on icon "Confirm" at bounding box center [1070, 212] width 14 height 14
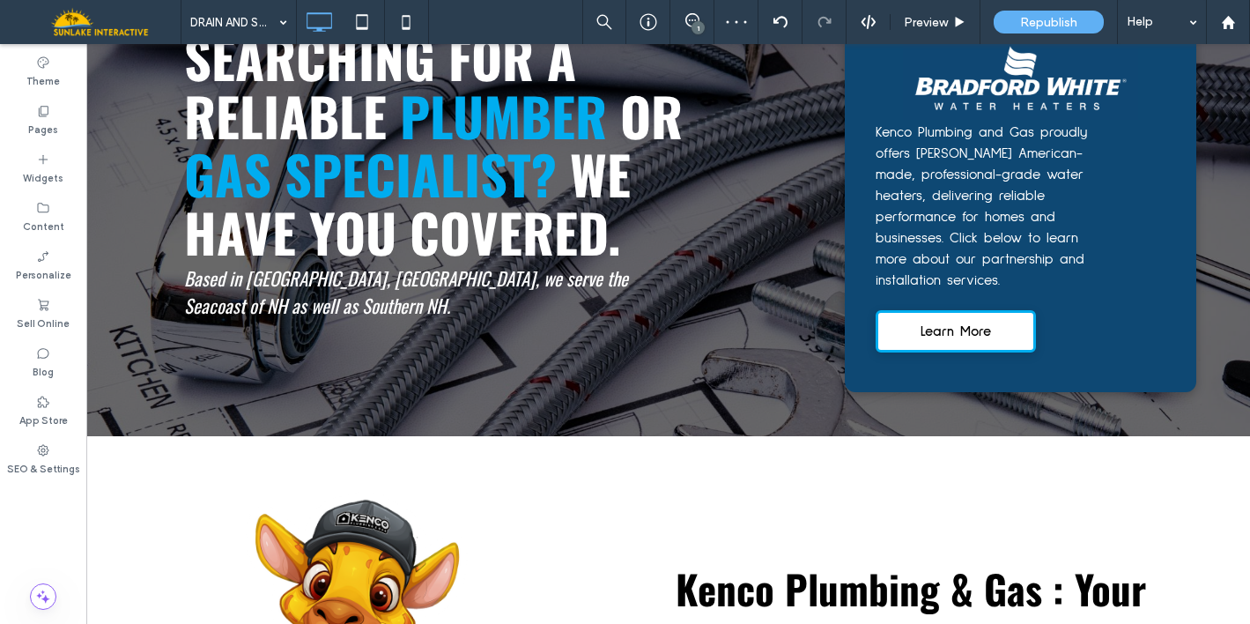
type input "**********"
type input "**"
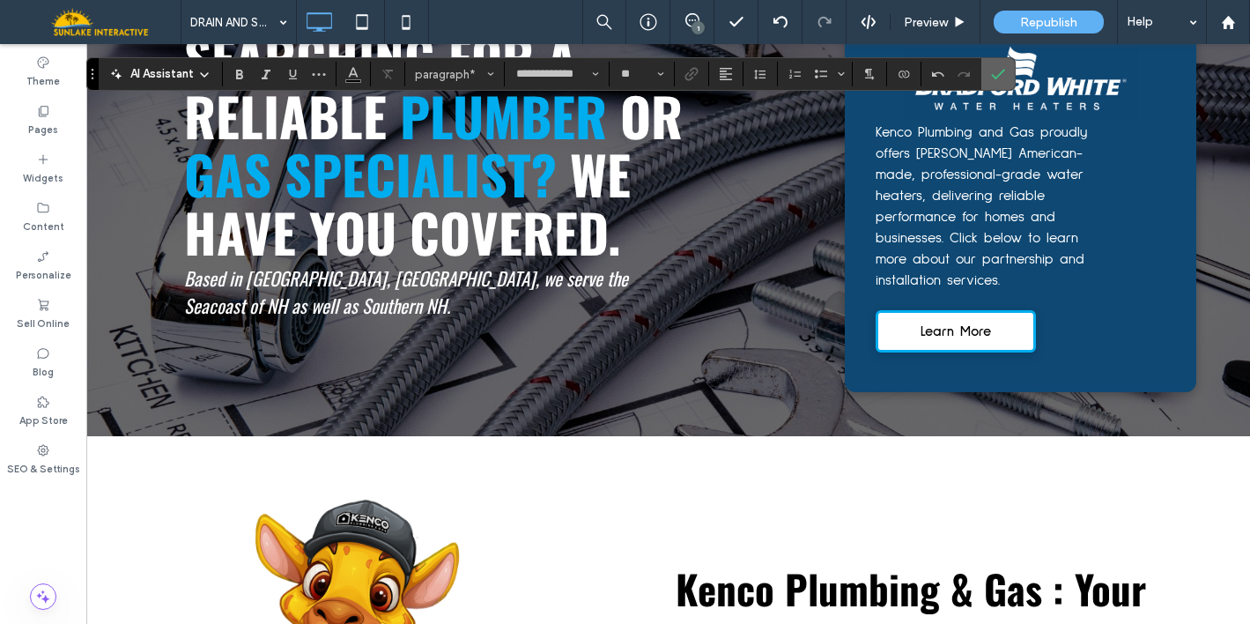
click at [991, 80] on icon "Confirm" at bounding box center [998, 74] width 14 height 14
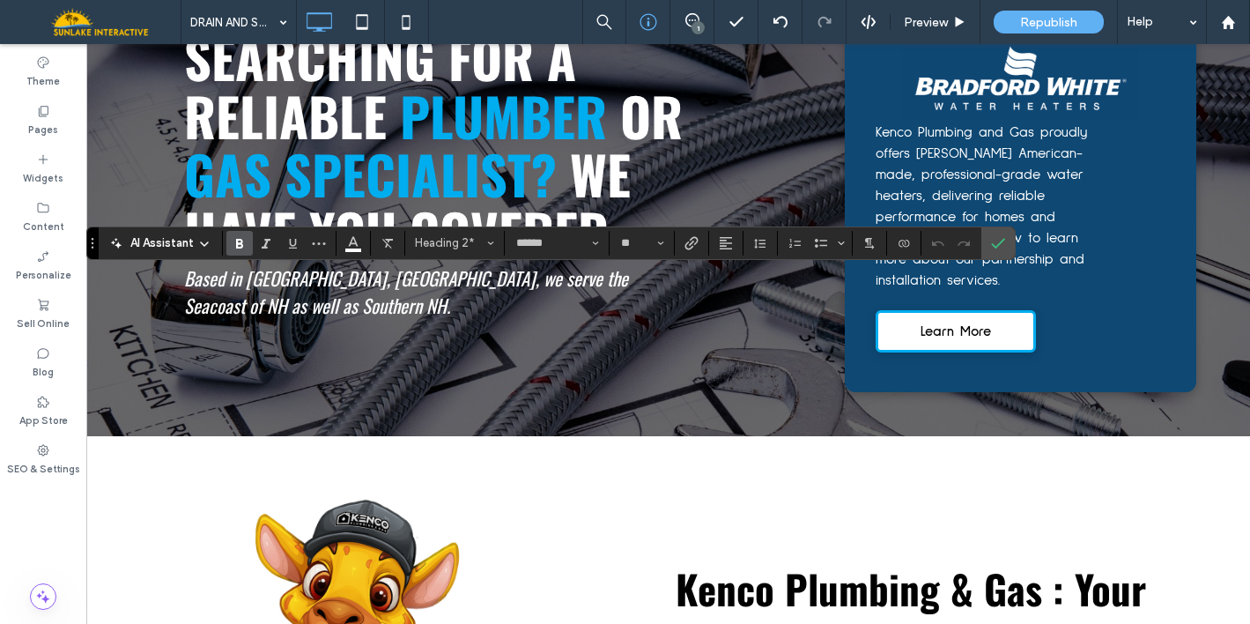
type input "**********"
type input "**"
click at [460, 250] on button "paragraph" at bounding box center [455, 243] width 92 height 25
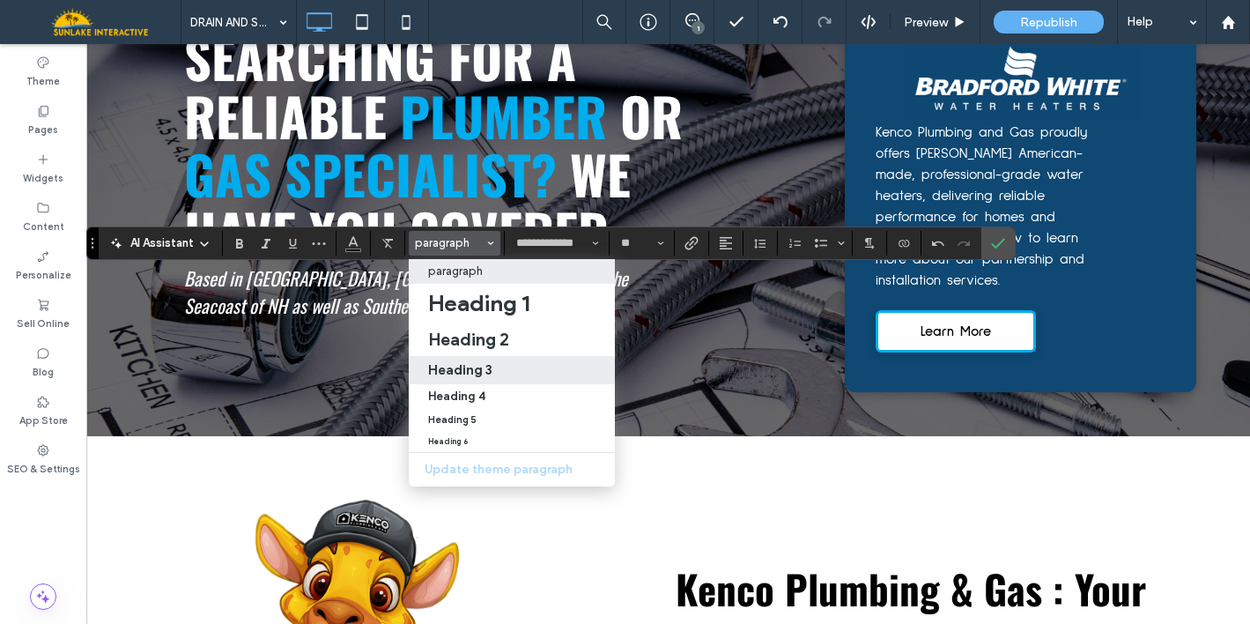
click at [481, 369] on h3 "Heading 3" at bounding box center [460, 369] width 64 height 17
type input "******"
type input "*"
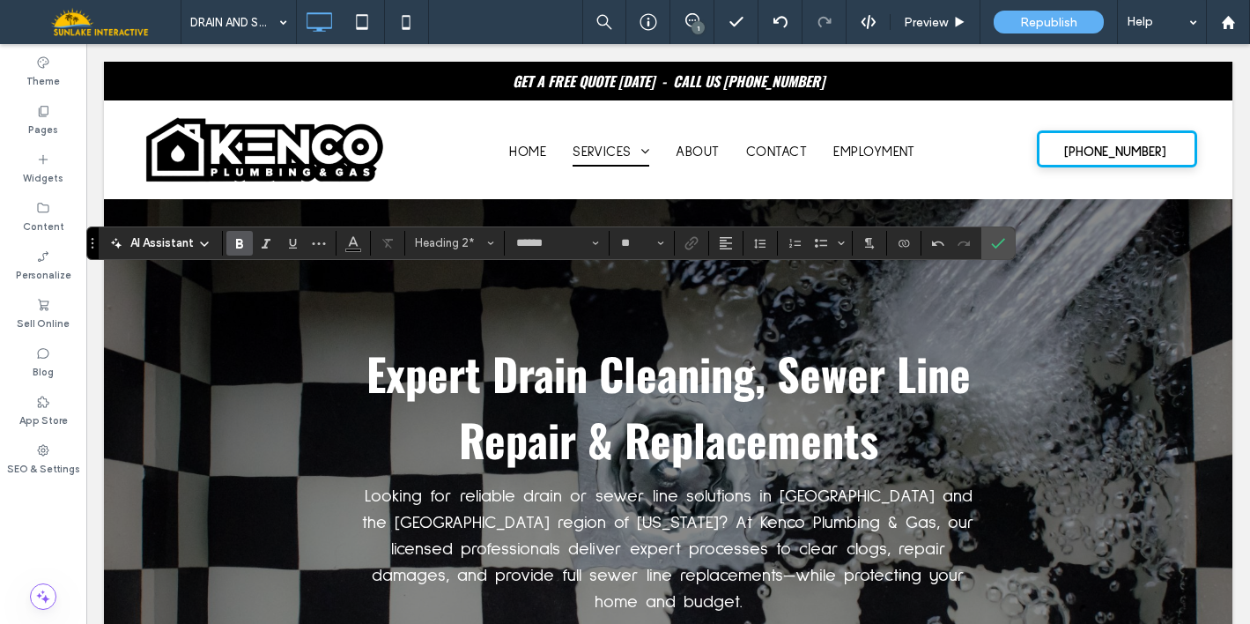
scroll to position [1206, 0]
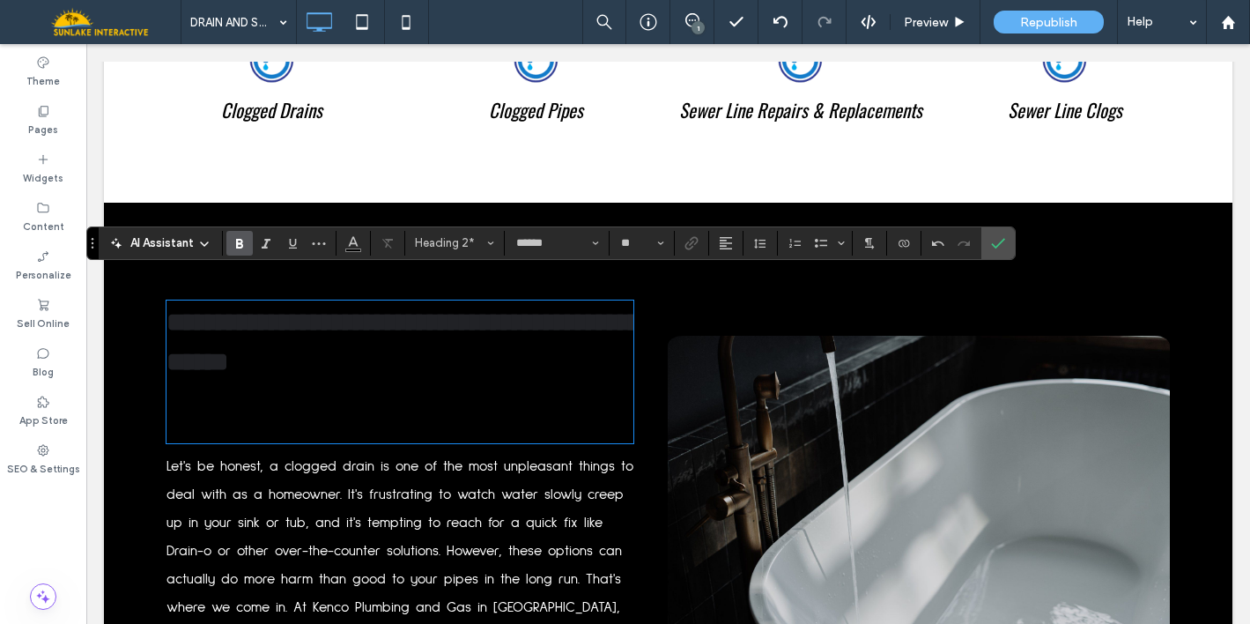
type input "**"
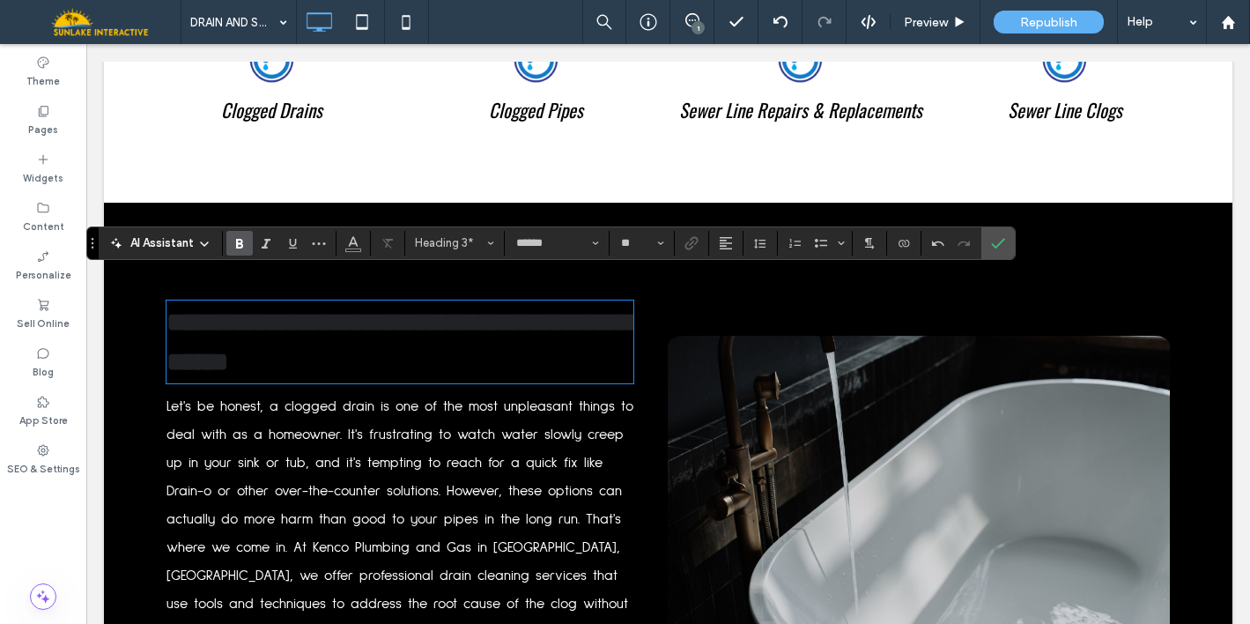
click at [327, 331] on span "**********" at bounding box center [403, 341] width 475 height 65
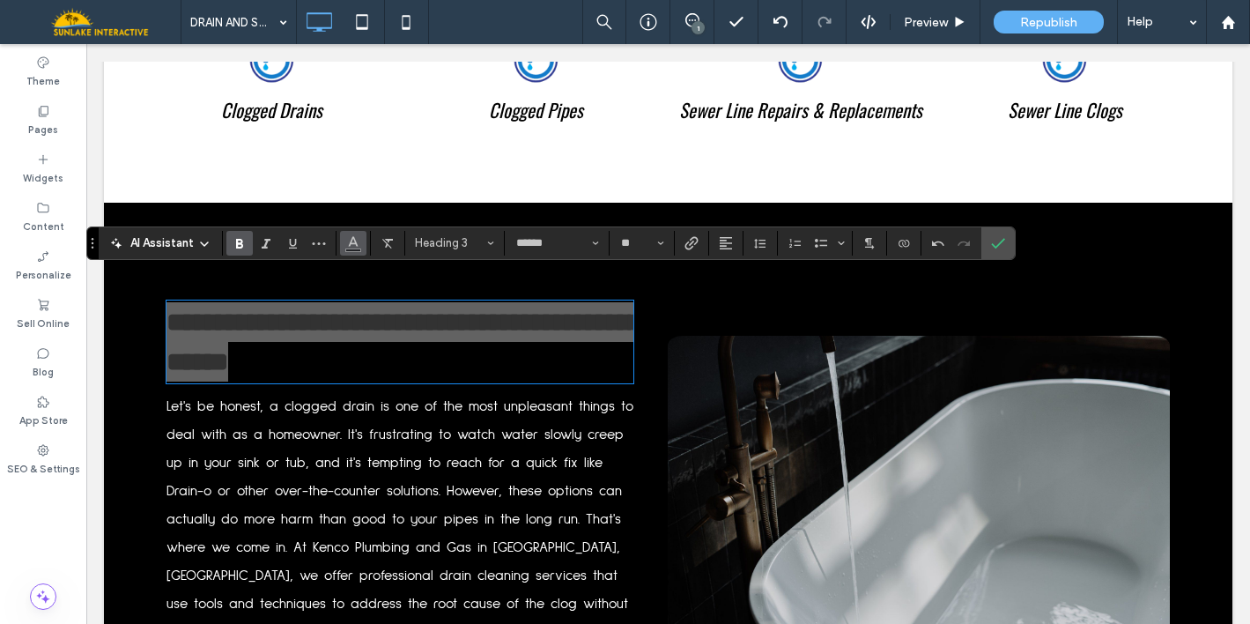
click at [354, 254] on button "Color" at bounding box center [353, 243] width 26 height 25
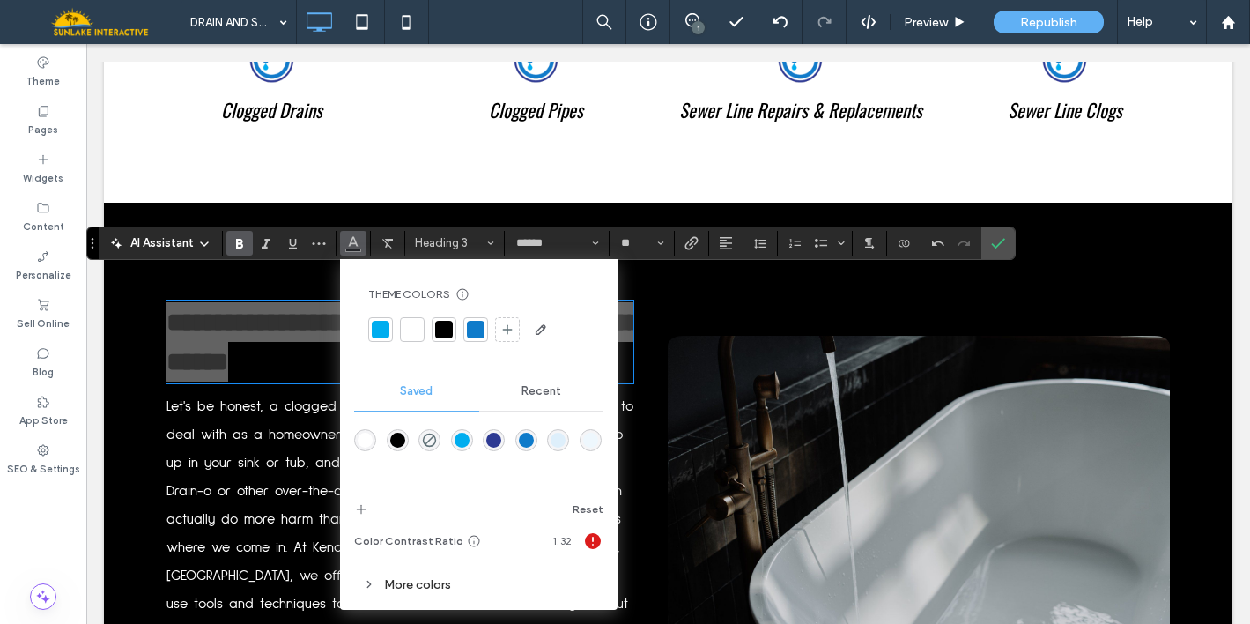
click at [409, 321] on div at bounding box center [412, 330] width 18 height 18
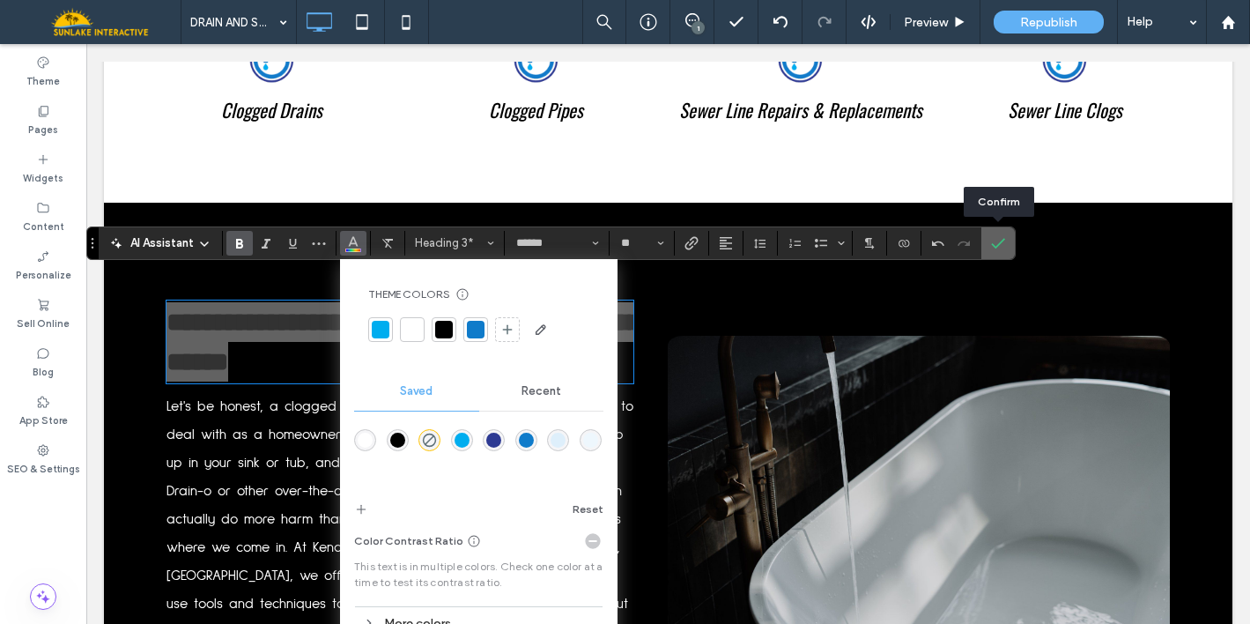
click at [1007, 247] on label "Confirm" at bounding box center [998, 243] width 26 height 32
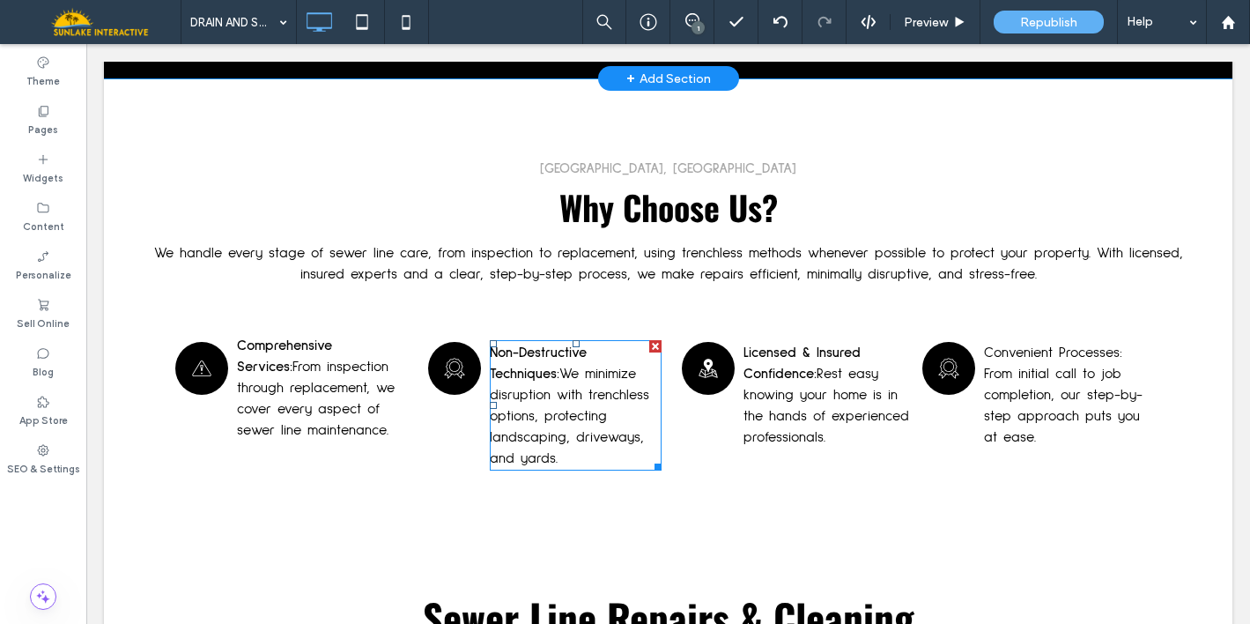
scroll to position [1999, 0]
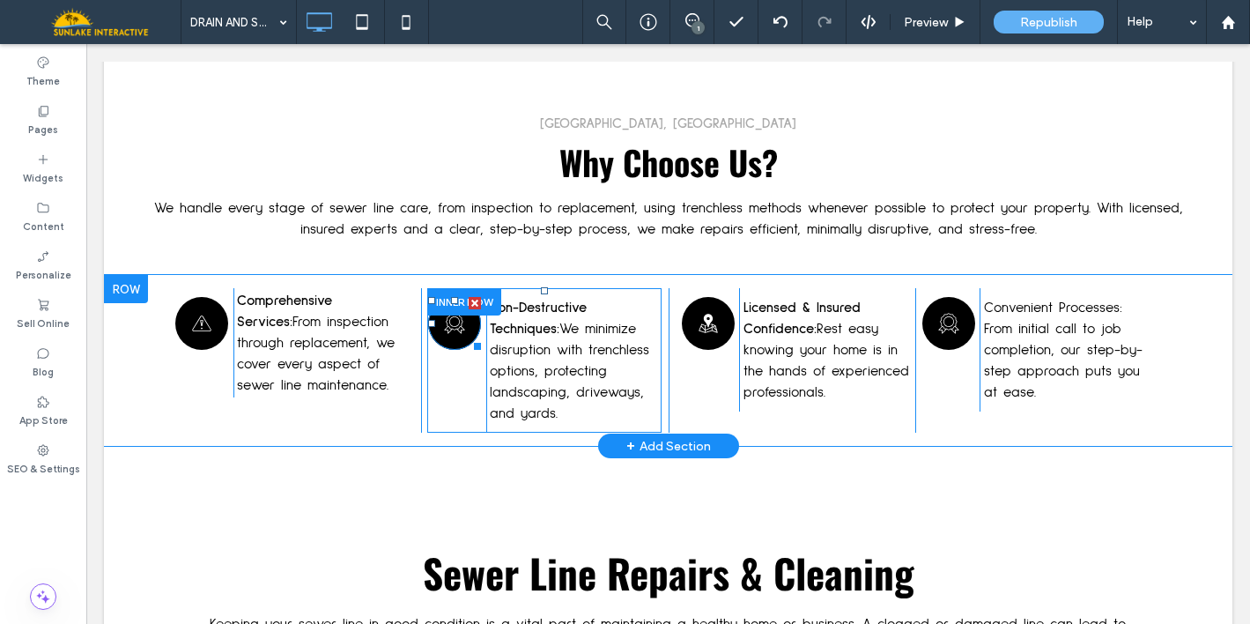
click at [447, 314] on icon at bounding box center [454, 323] width 26 height 53
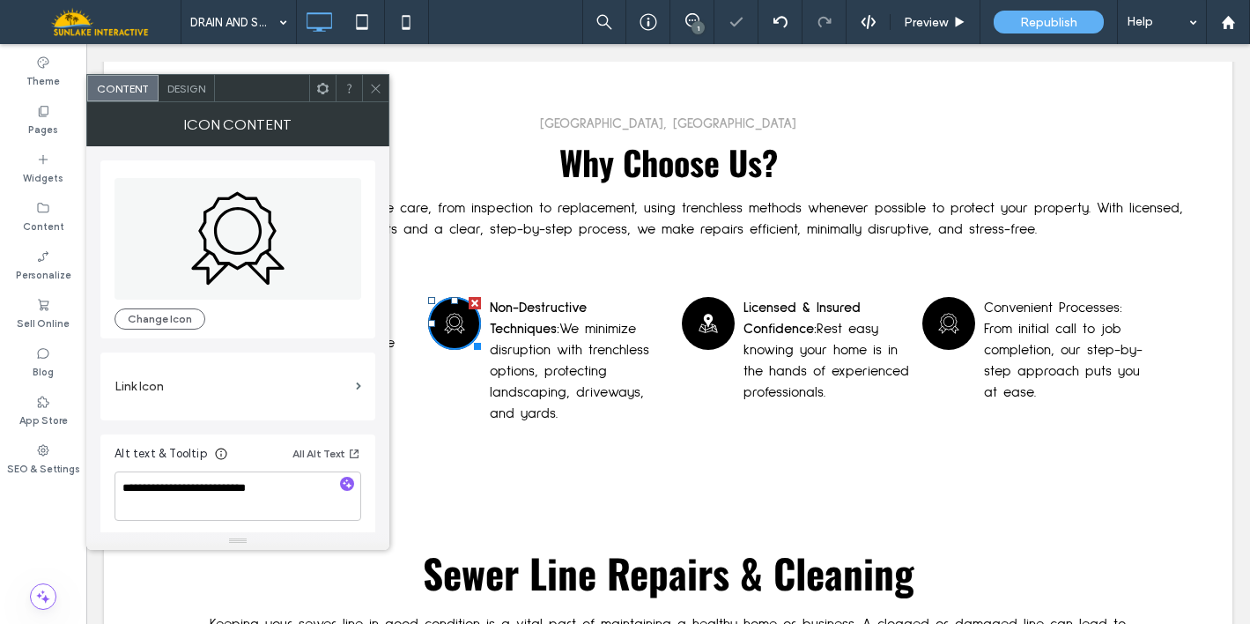
click at [368, 87] on div at bounding box center [375, 88] width 26 height 26
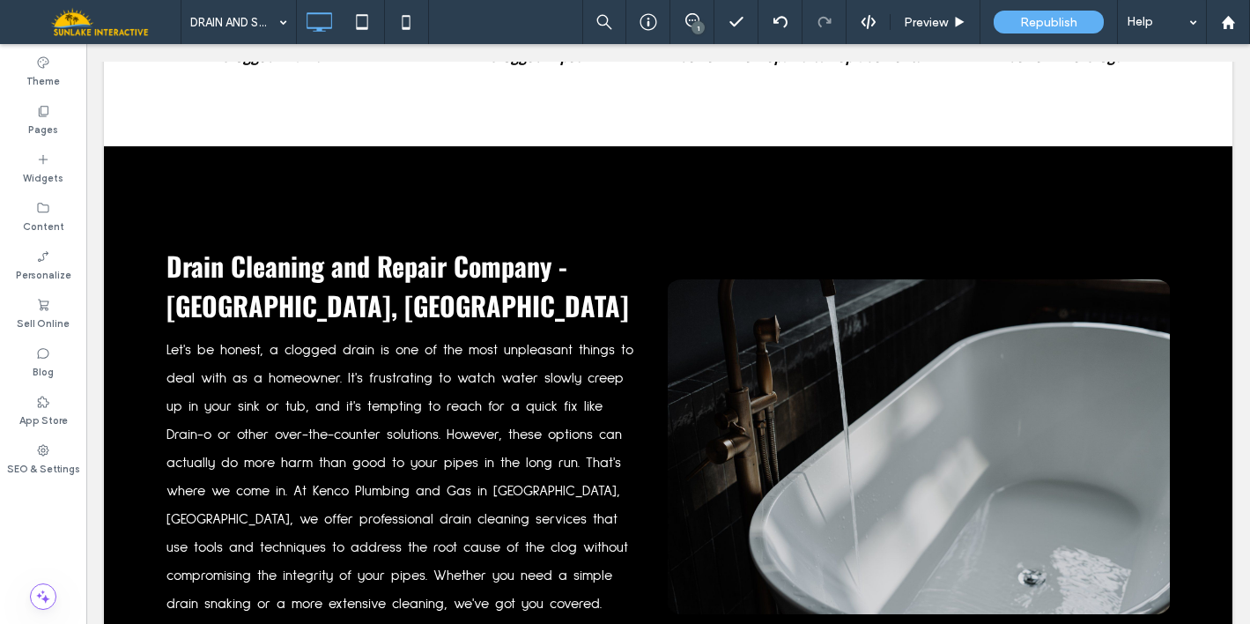
scroll to position [1246, 0]
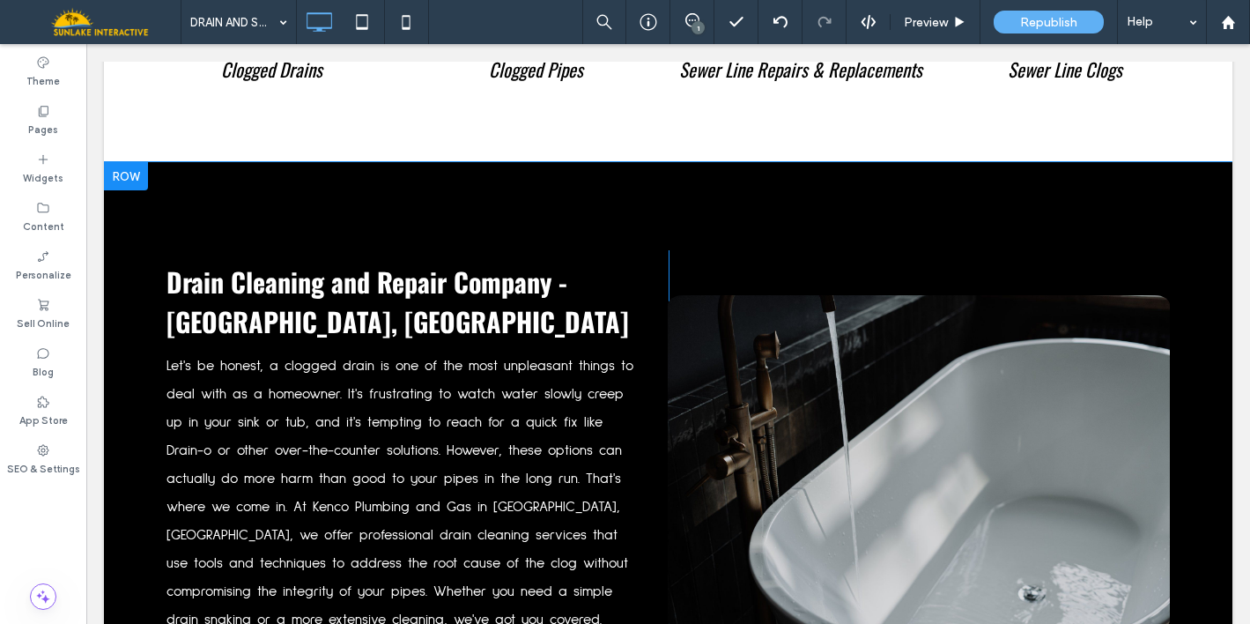
click at [129, 162] on div at bounding box center [126, 176] width 44 height 28
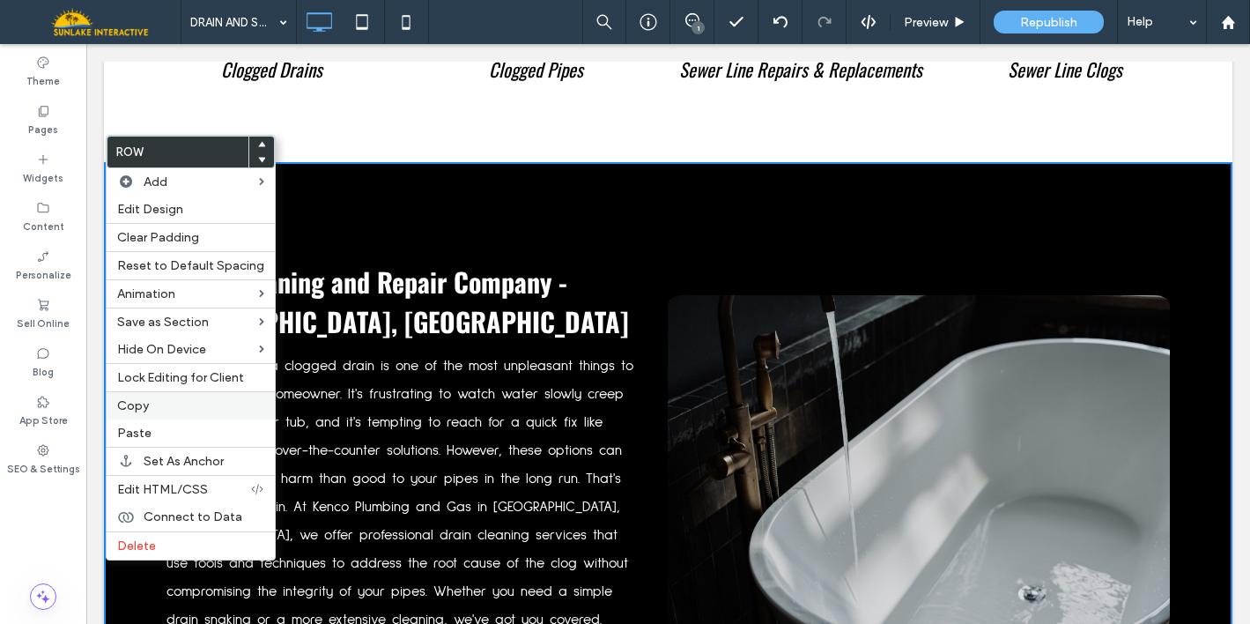
click at [160, 415] on div "Copy" at bounding box center [191, 405] width 168 height 28
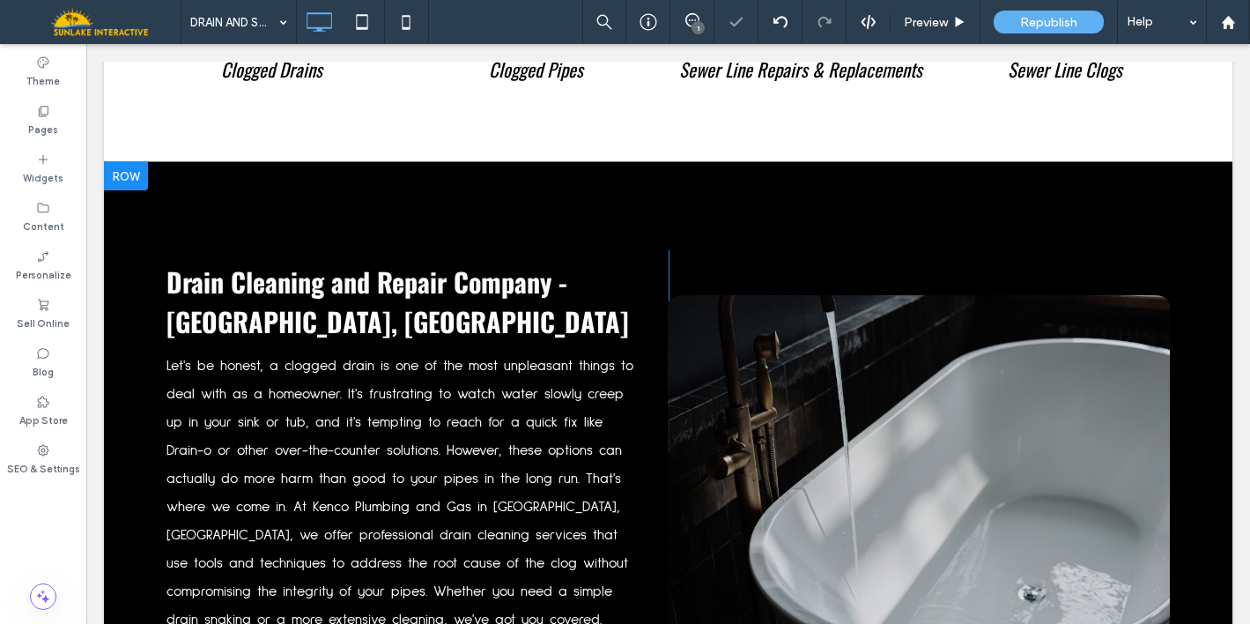
click at [132, 162] on div at bounding box center [126, 176] width 44 height 28
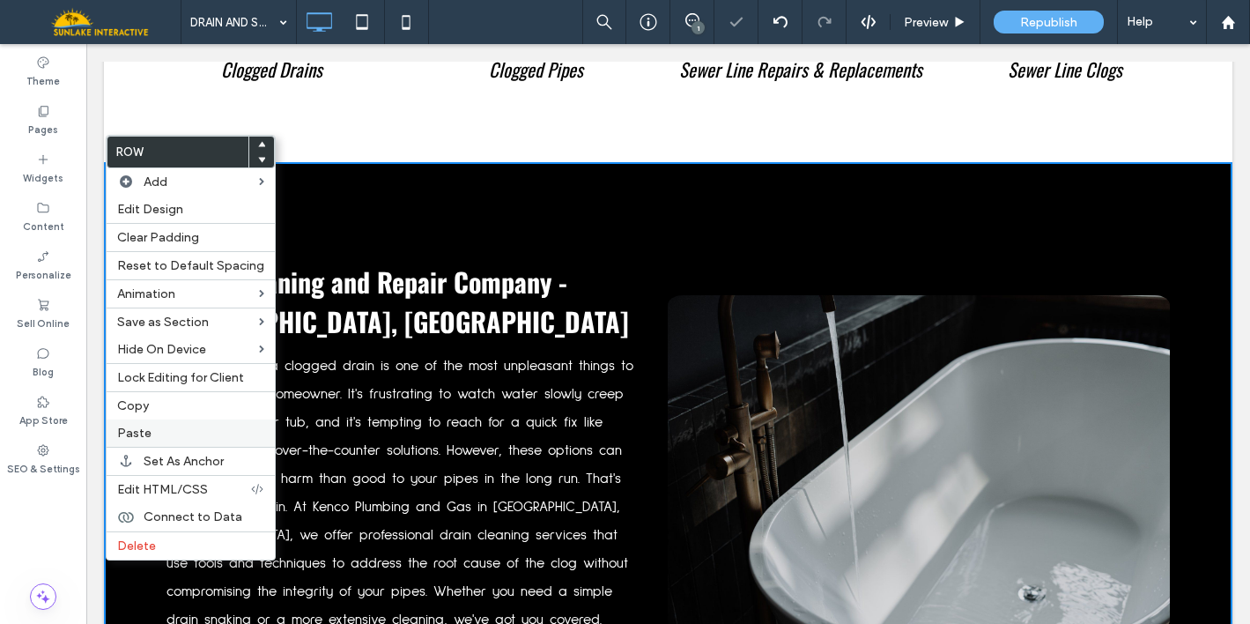
click at [178, 439] on label "Paste" at bounding box center [190, 432] width 147 height 15
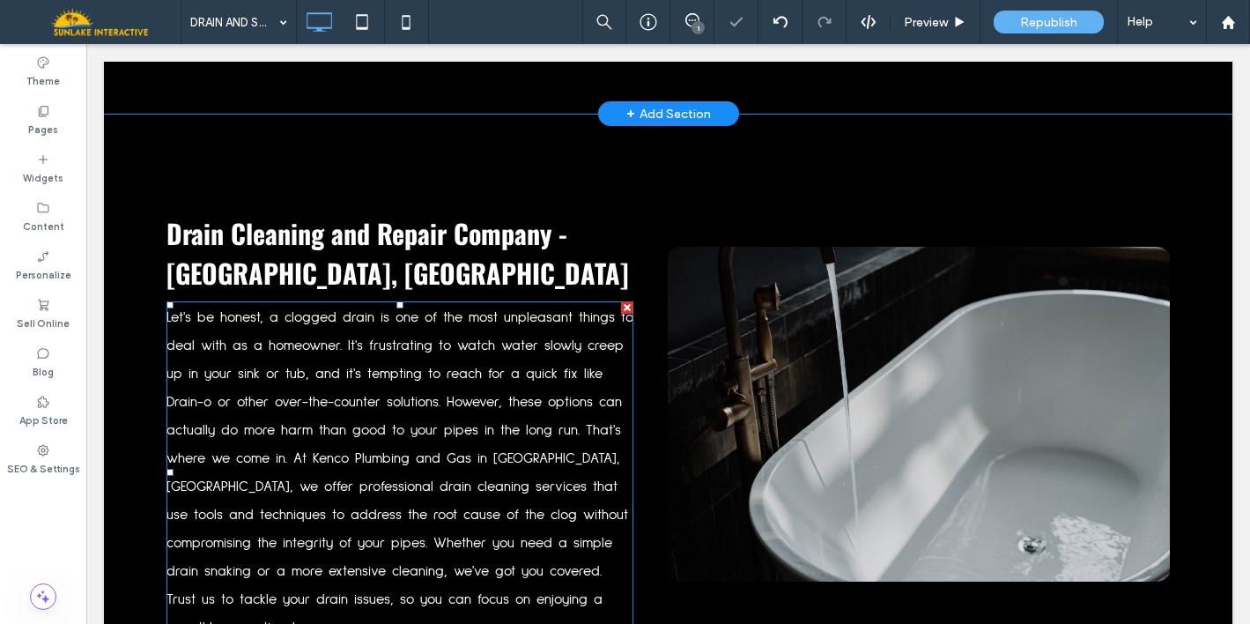
scroll to position [1932, 0]
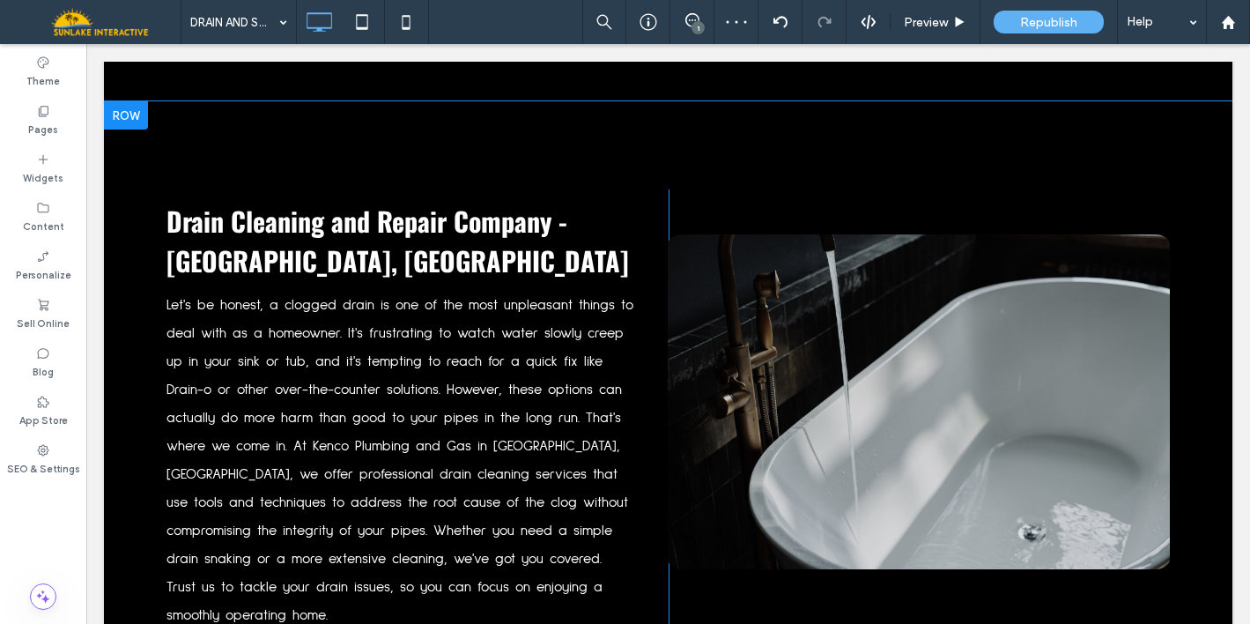
click at [703, 189] on div "Click To Paste" at bounding box center [933, 413] width 528 height 448
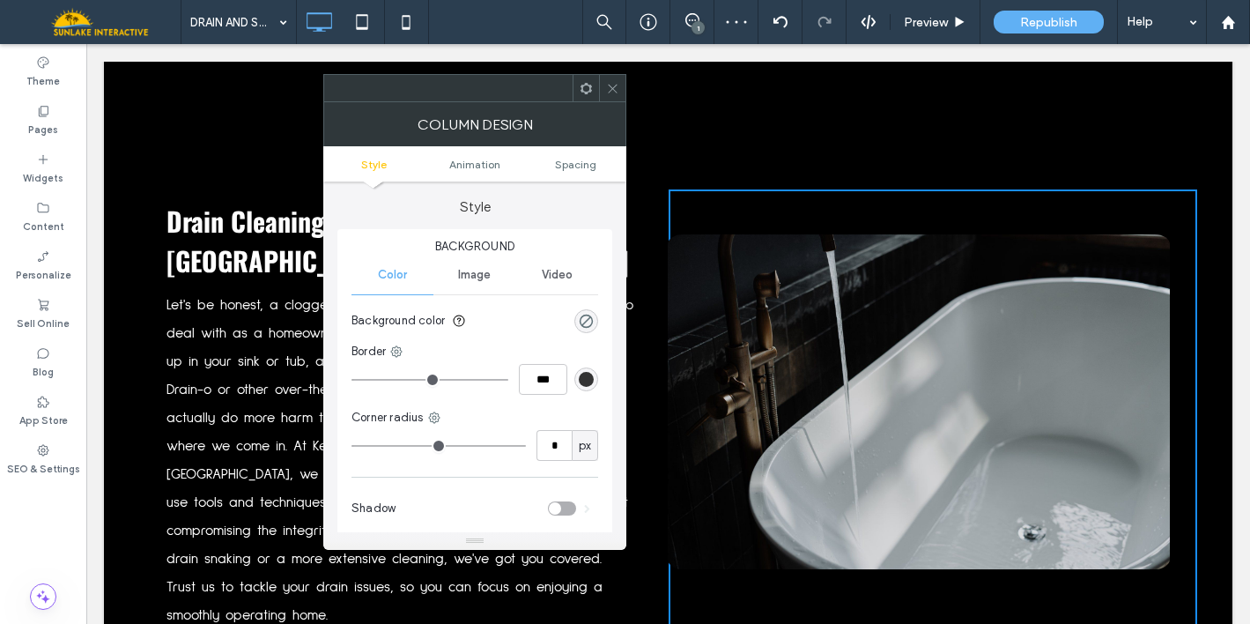
click at [605, 85] on div at bounding box center [612, 88] width 26 height 26
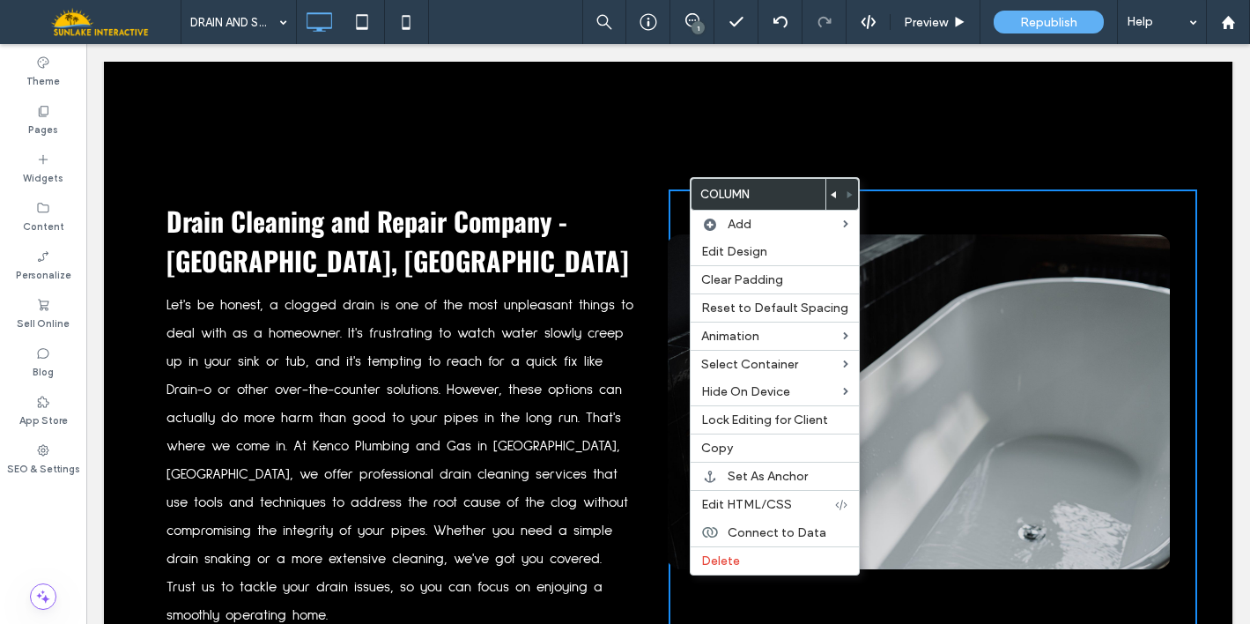
click at [831, 196] on icon at bounding box center [834, 194] width 7 height 7
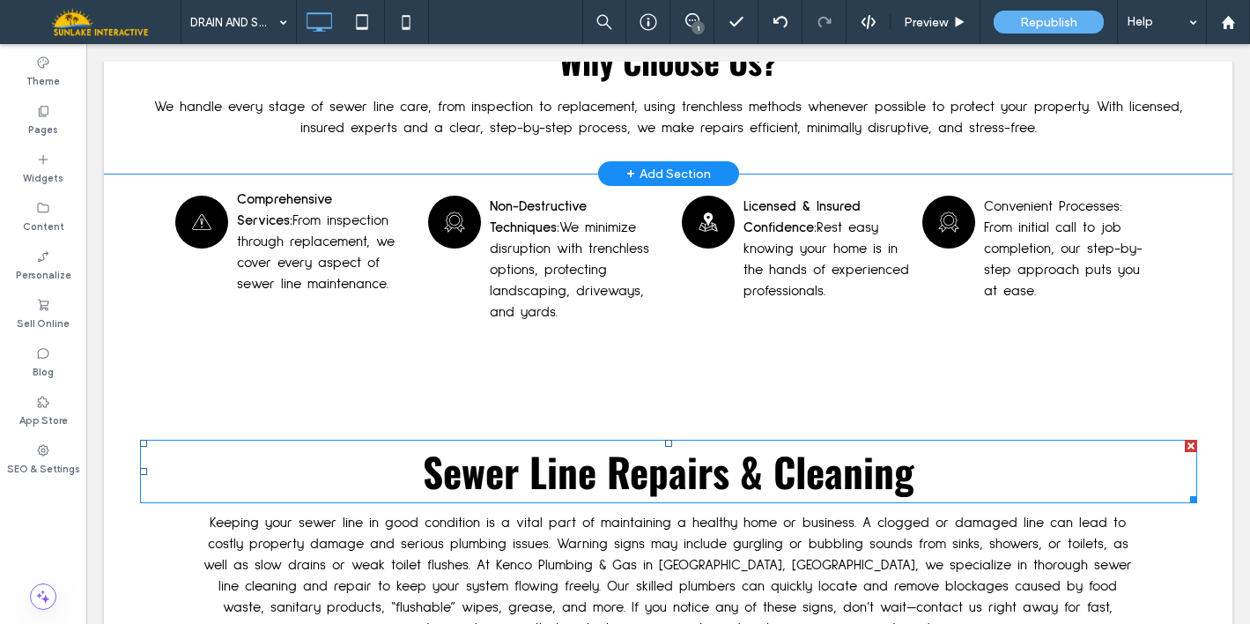
scroll to position [2745, 0]
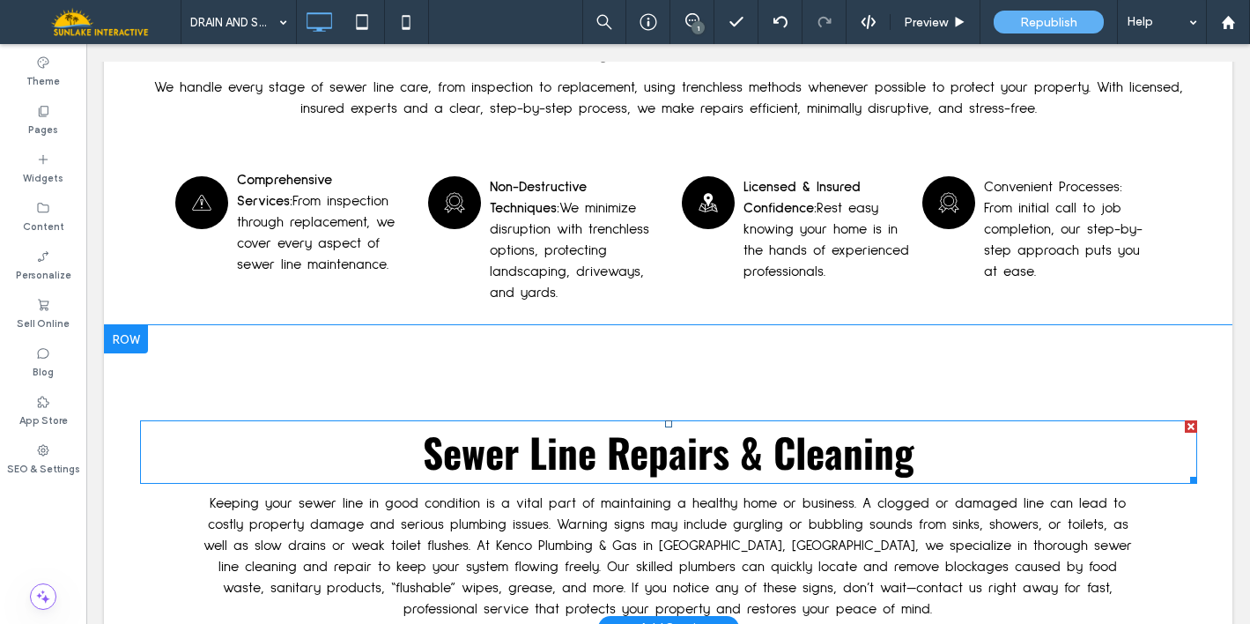
click at [585, 423] on span "Sewer Line Repairs & Cleaning" at bounding box center [668, 451] width 491 height 59
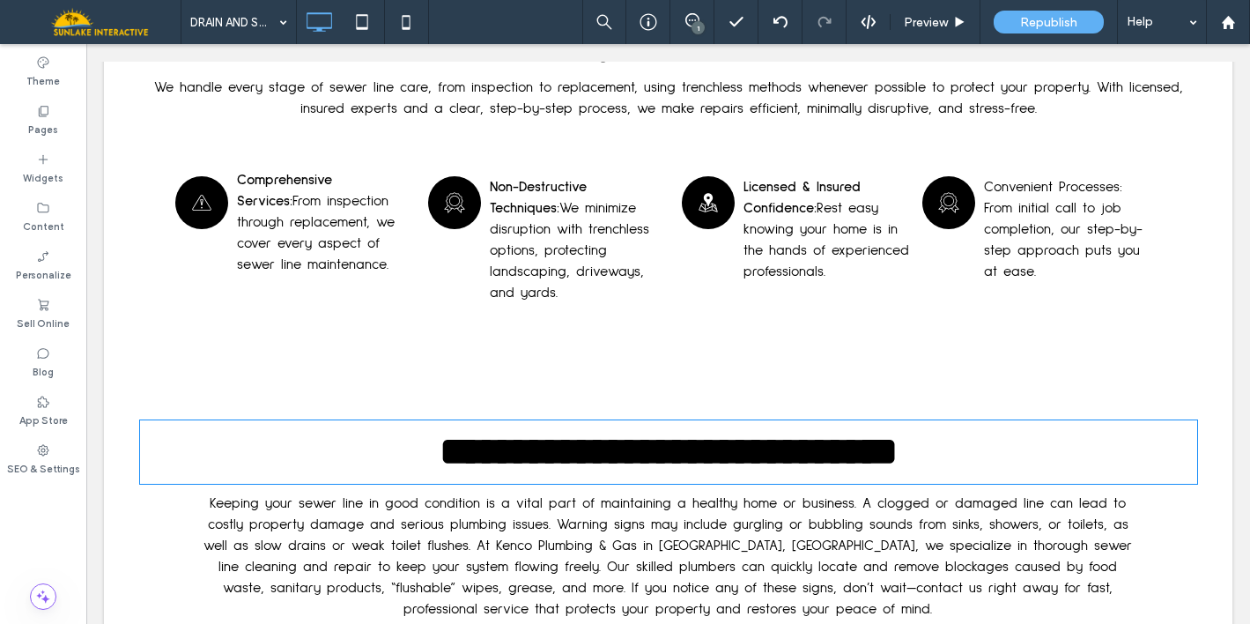
click at [585, 432] on span "**********" at bounding box center [669, 451] width 458 height 39
type input "******"
type input "**"
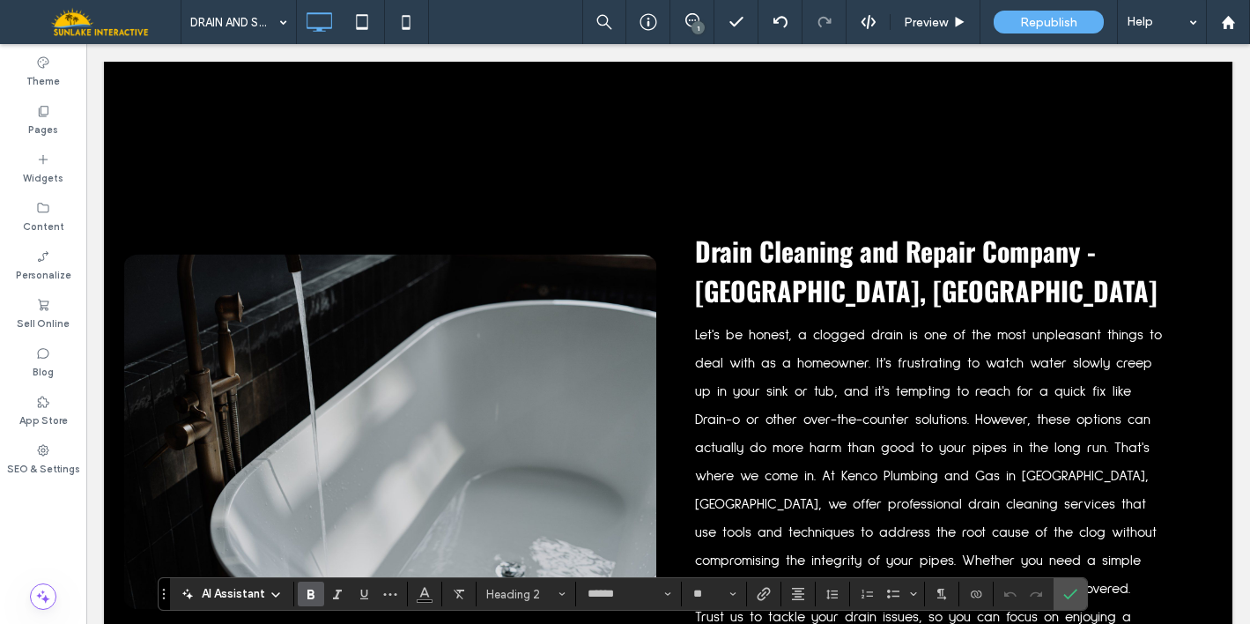
scroll to position [1878, 0]
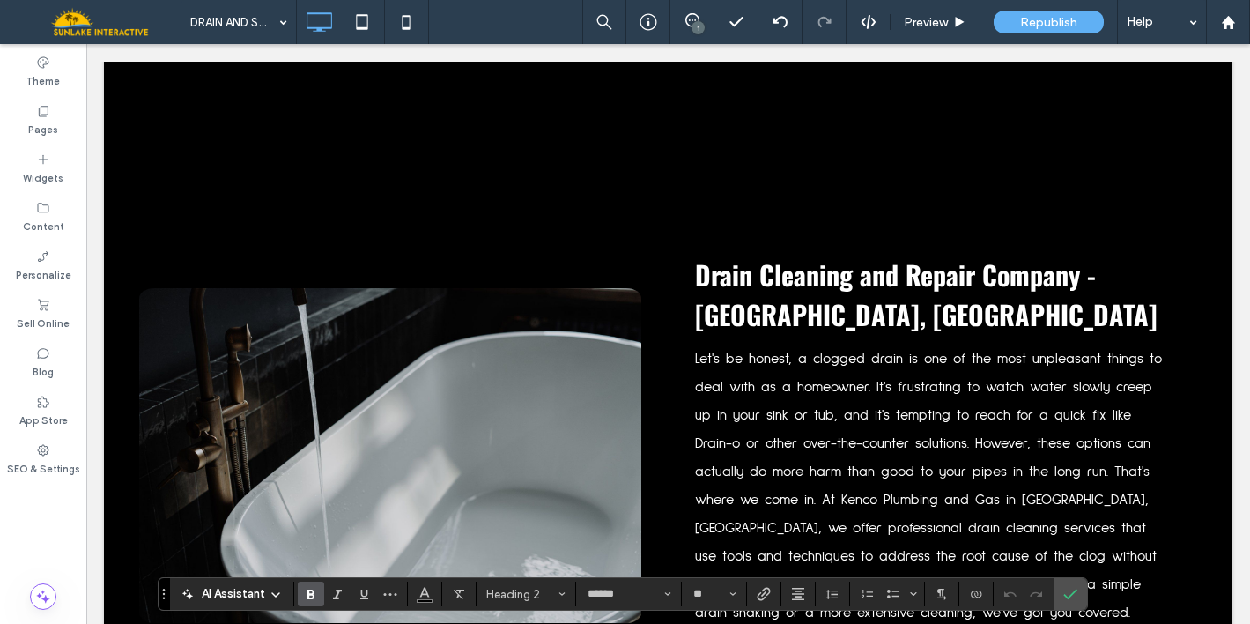
click at [782, 277] on span "Drain Cleaning and Repair Company - [GEOGRAPHIC_DATA], [GEOGRAPHIC_DATA]" at bounding box center [926, 294] width 462 height 79
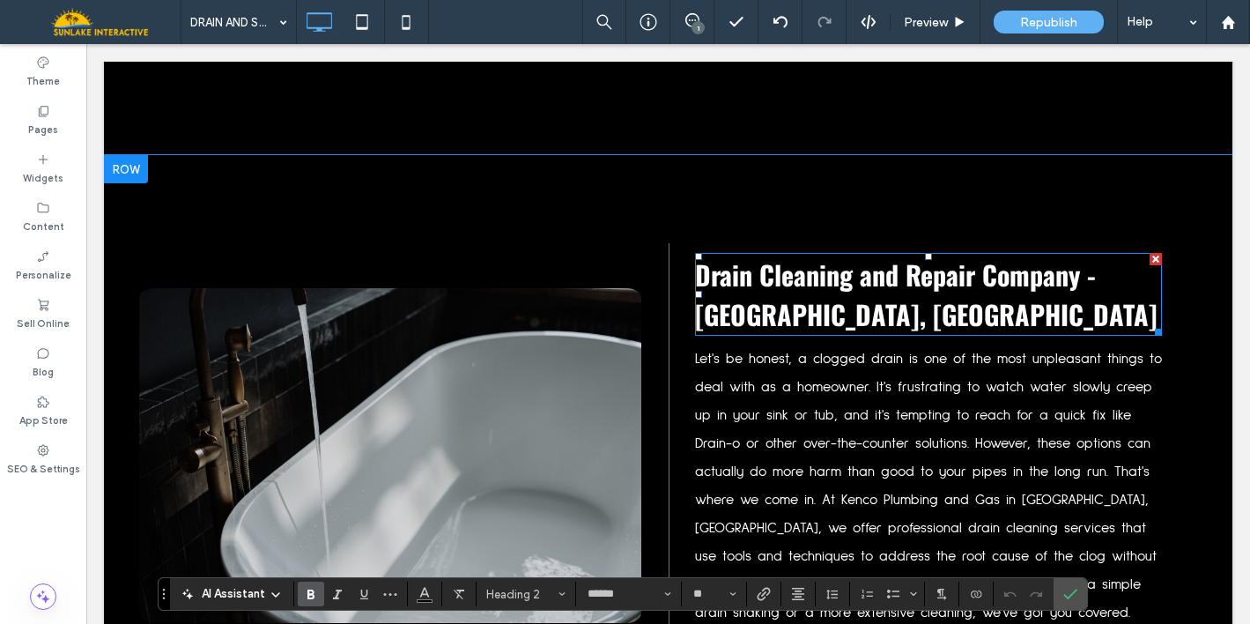
click at [782, 277] on span "Drain Cleaning and Repair Company - [GEOGRAPHIC_DATA], [GEOGRAPHIC_DATA]" at bounding box center [926, 294] width 462 height 79
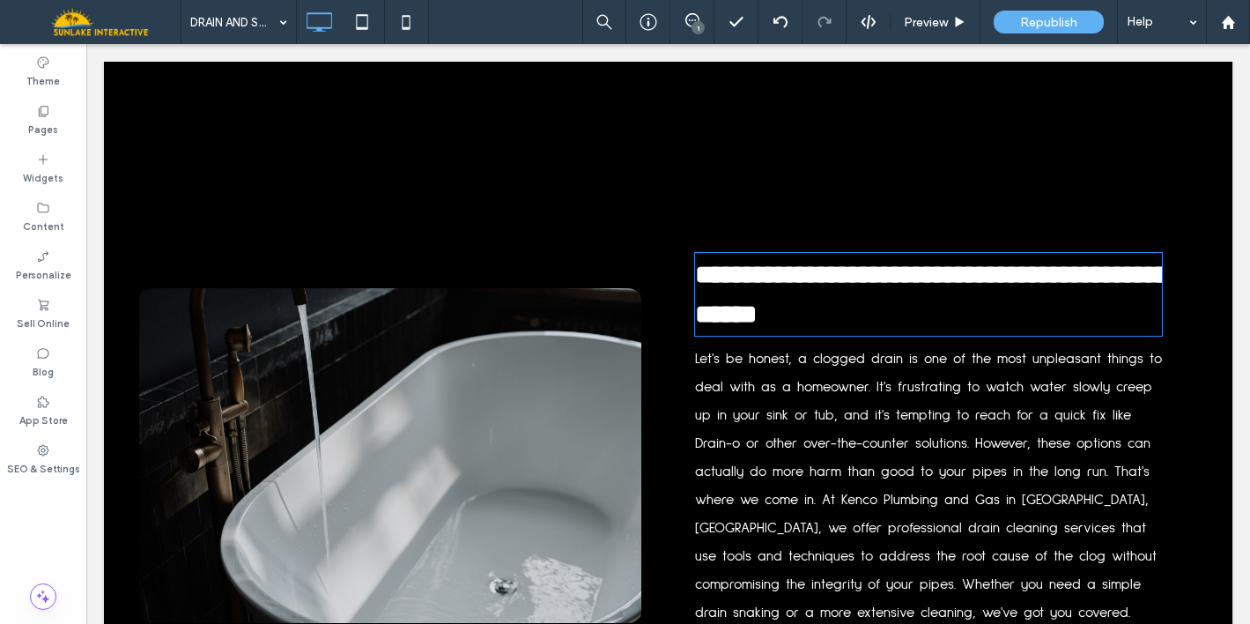
click at [782, 277] on span "**********" at bounding box center [932, 294] width 475 height 65
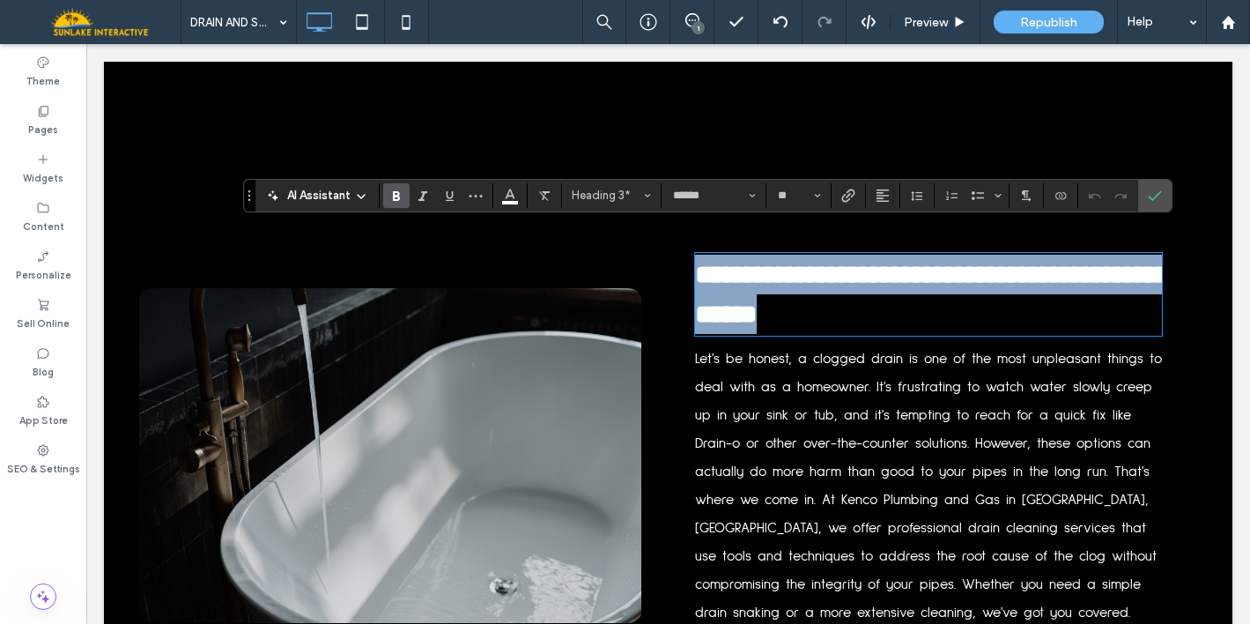
type input "**********"
type input "**"
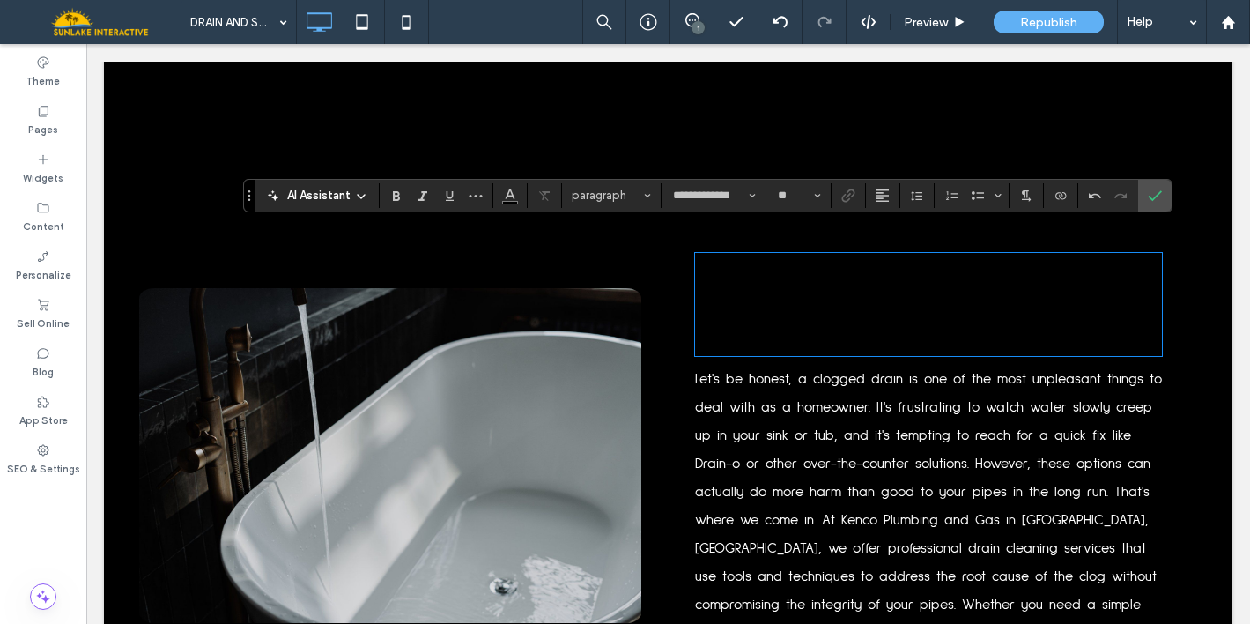
type input "******"
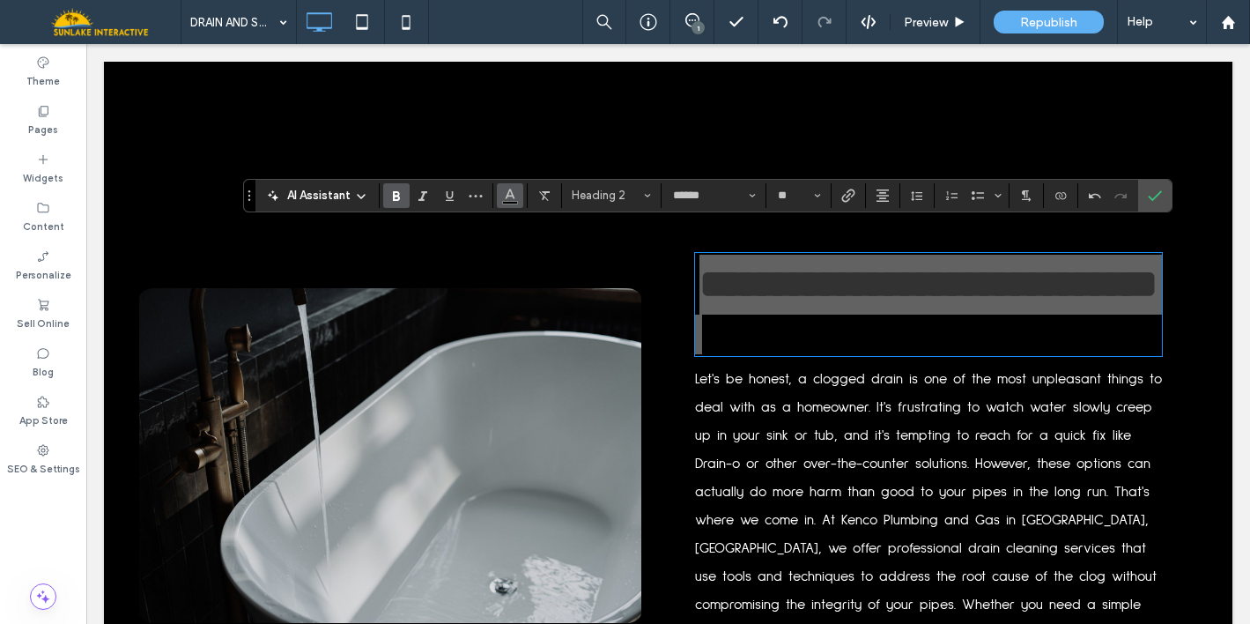
click at [509, 191] on icon "Color" at bounding box center [510, 194] width 14 height 14
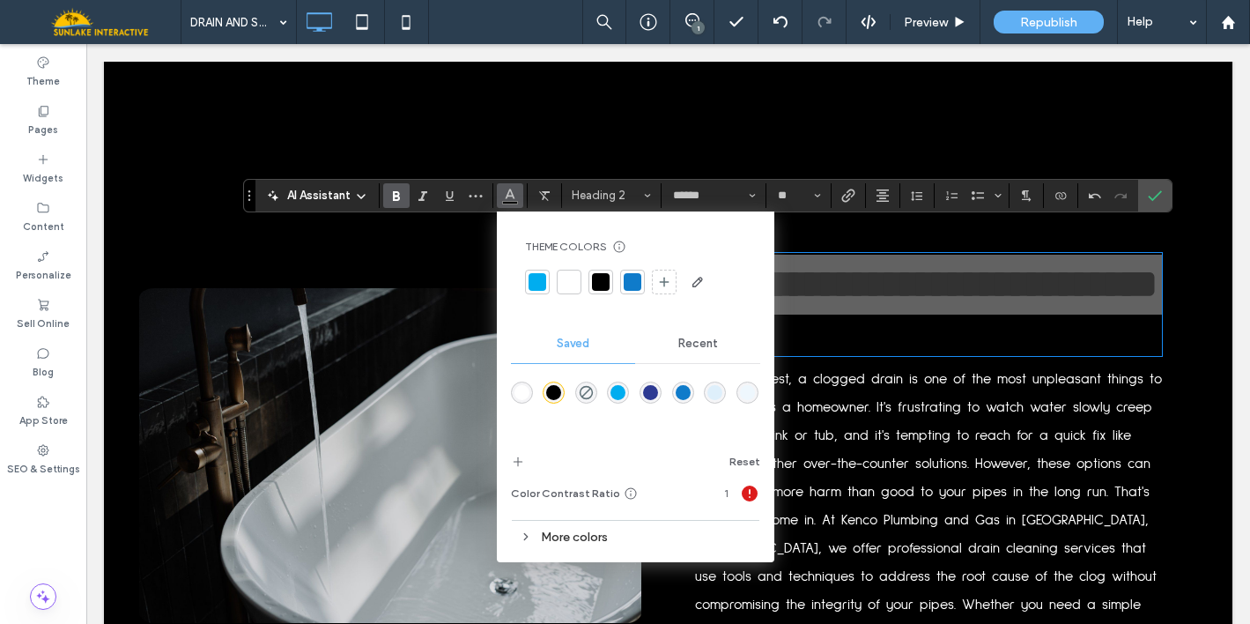
click at [569, 278] on div at bounding box center [569, 282] width 18 height 18
click at [587, 210] on div "AI Assistant Theme Colors Save time with Theme Colors Create a color palette to…" at bounding box center [707, 195] width 929 height 33
click at [585, 198] on span "Heading 2*" at bounding box center [606, 194] width 69 height 13
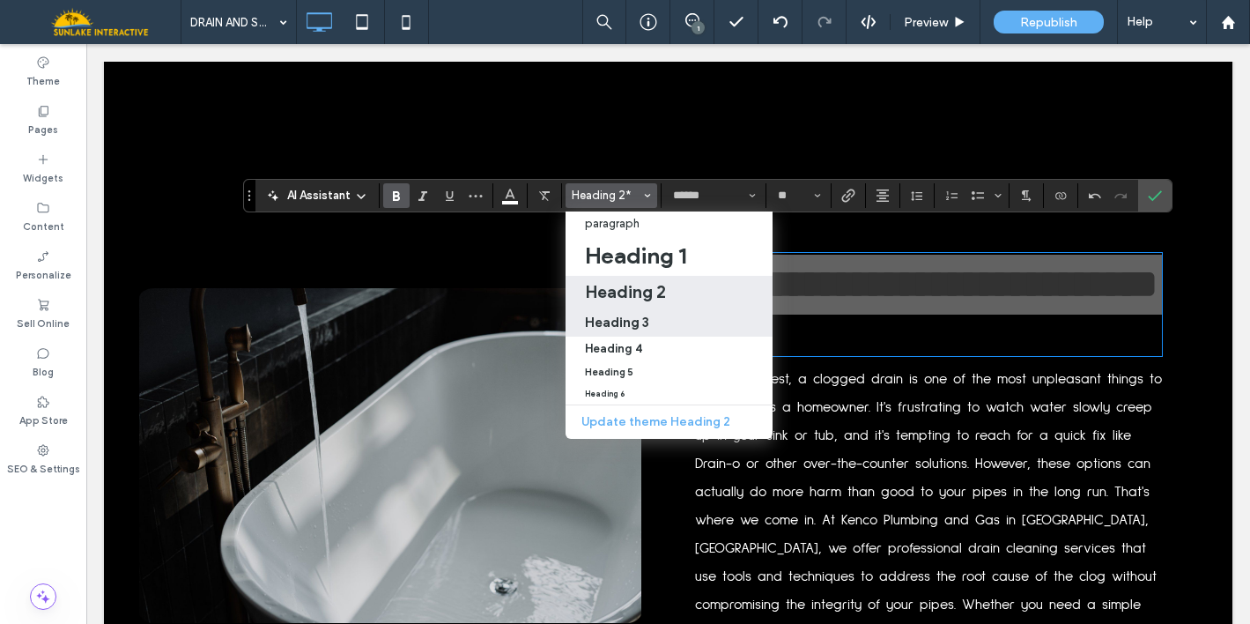
click at [606, 314] on h3 "Heading 3" at bounding box center [617, 322] width 64 height 17
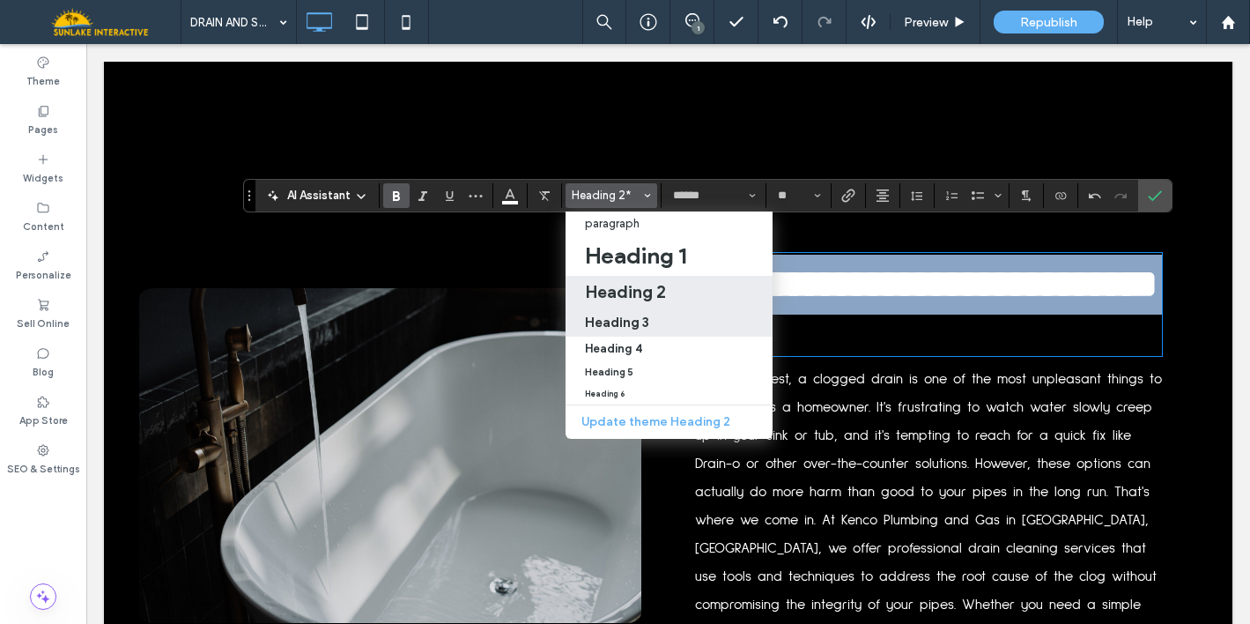
type input "**"
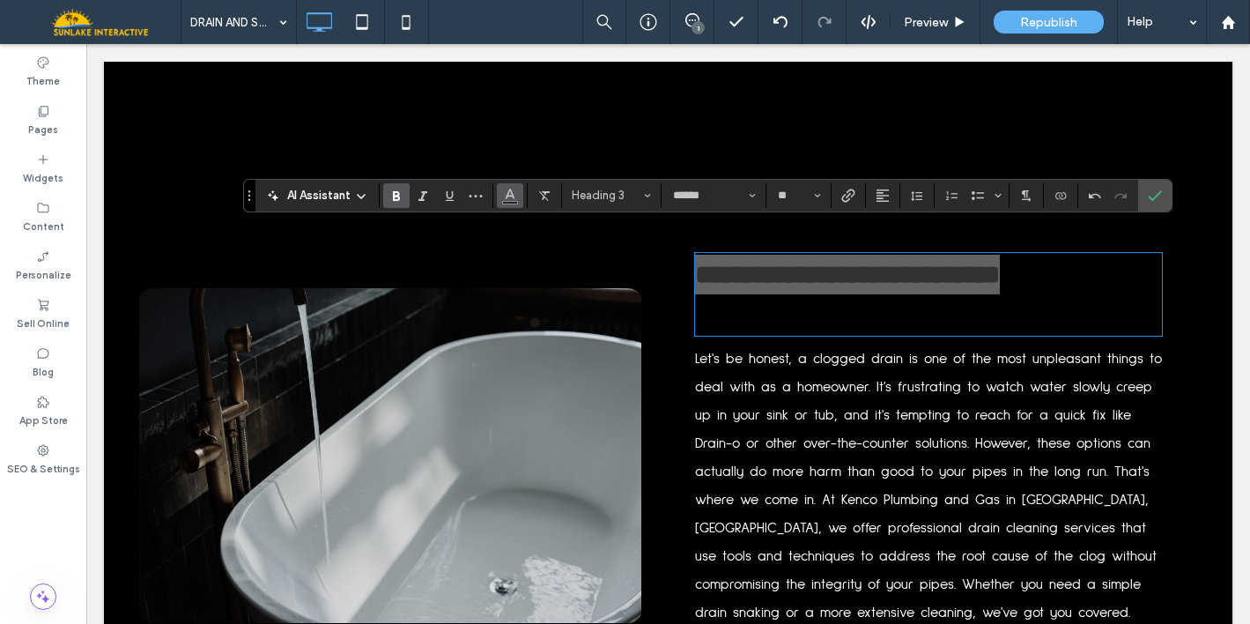
click at [499, 193] on button "Color" at bounding box center [510, 195] width 26 height 25
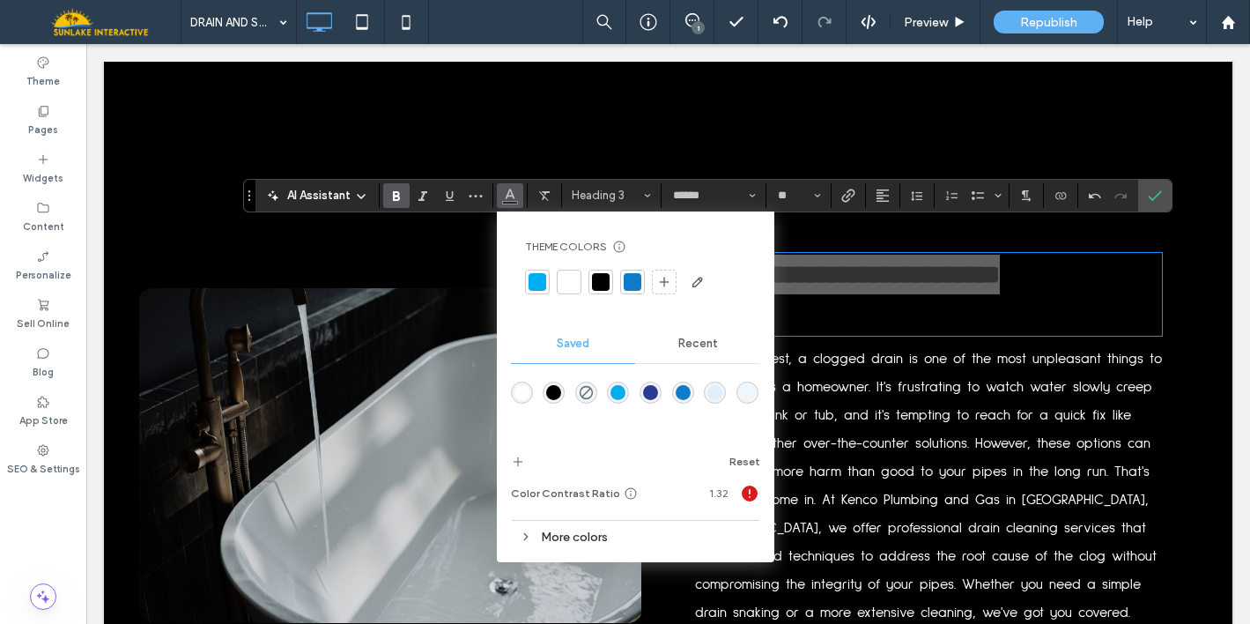
click at [573, 287] on div at bounding box center [569, 282] width 18 height 18
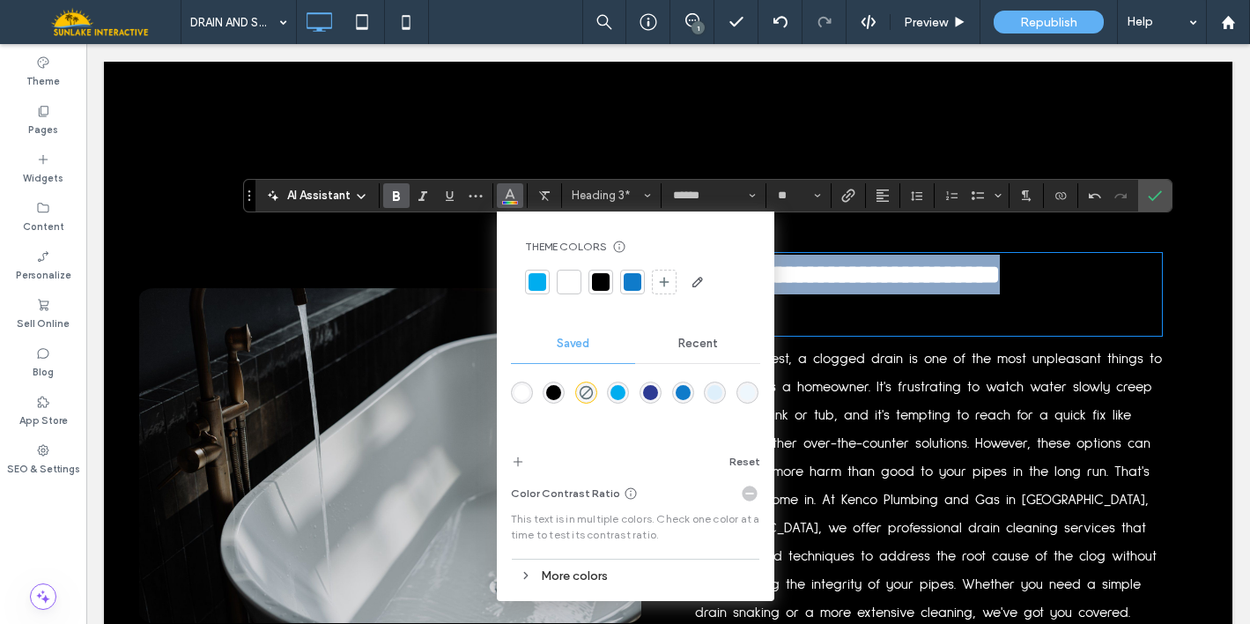
click at [822, 294] on h3 "﻿" at bounding box center [928, 314] width 467 height 40
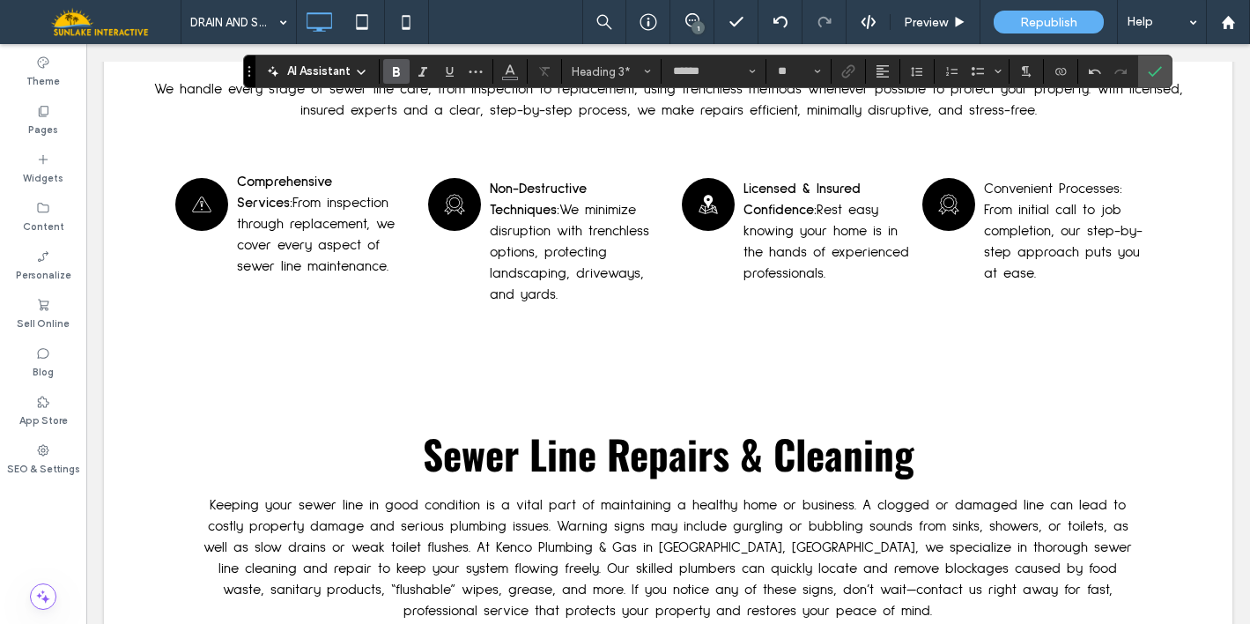
scroll to position [3061, 0]
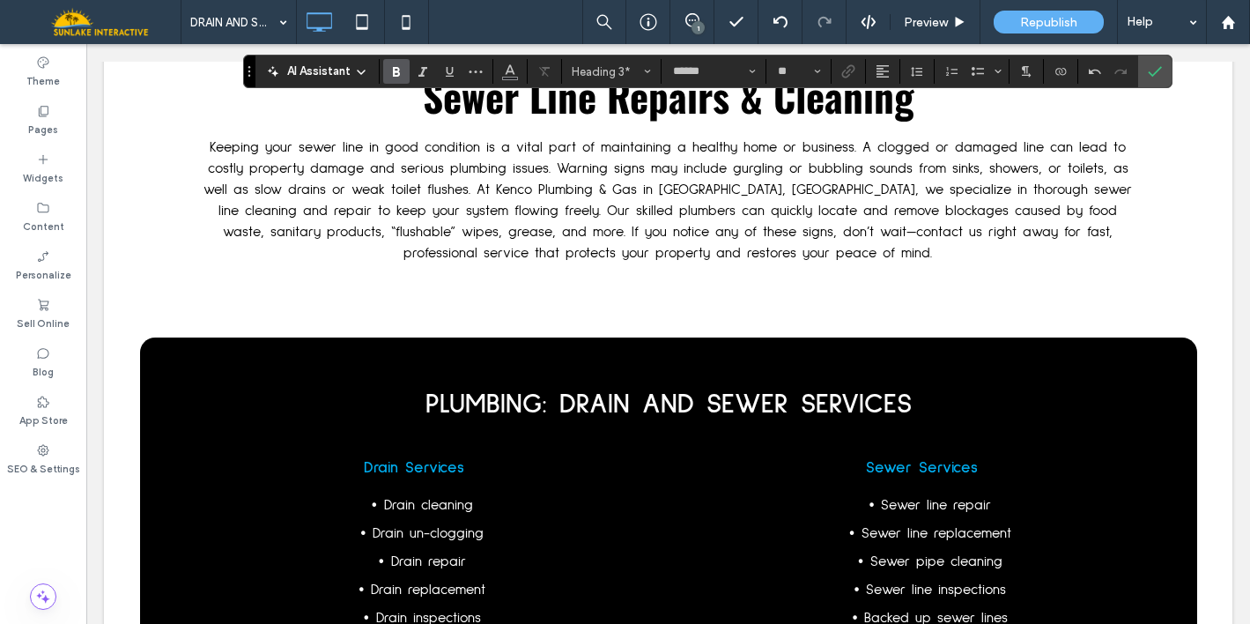
click at [569, 158] on span "Keeping your sewer line in good condition is a vital part of maintaining a heal…" at bounding box center [667, 200] width 928 height 120
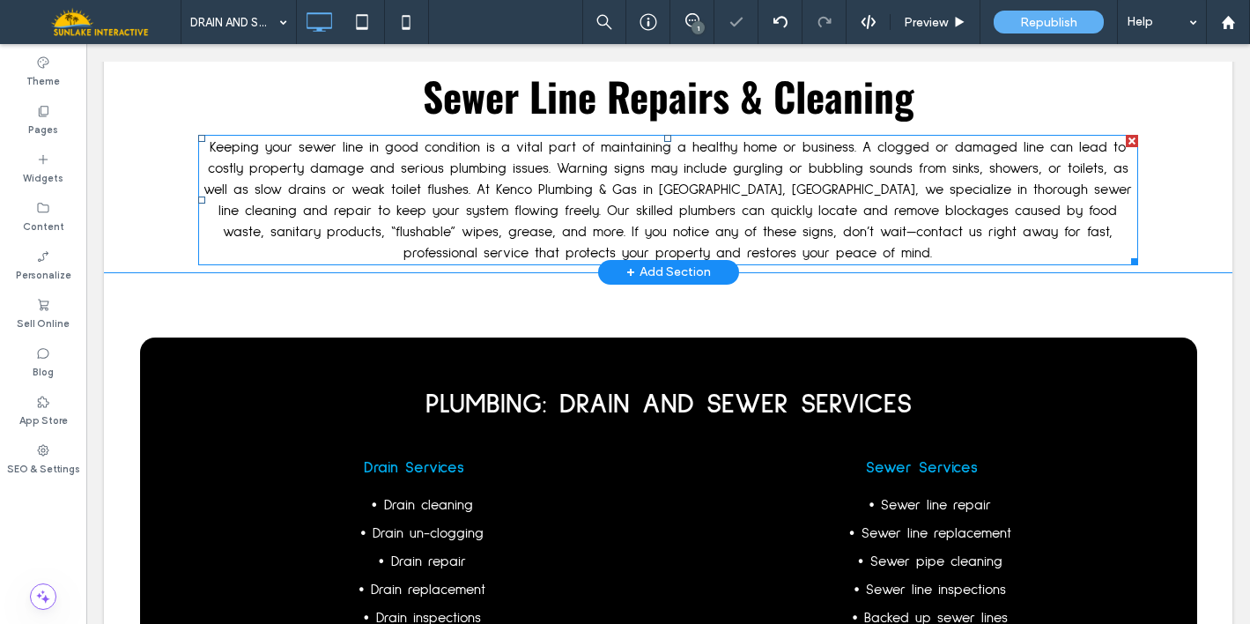
click at [569, 158] on span "Keeping your sewer line in good condition is a vital part of maintaining a heal…" at bounding box center [667, 200] width 928 height 120
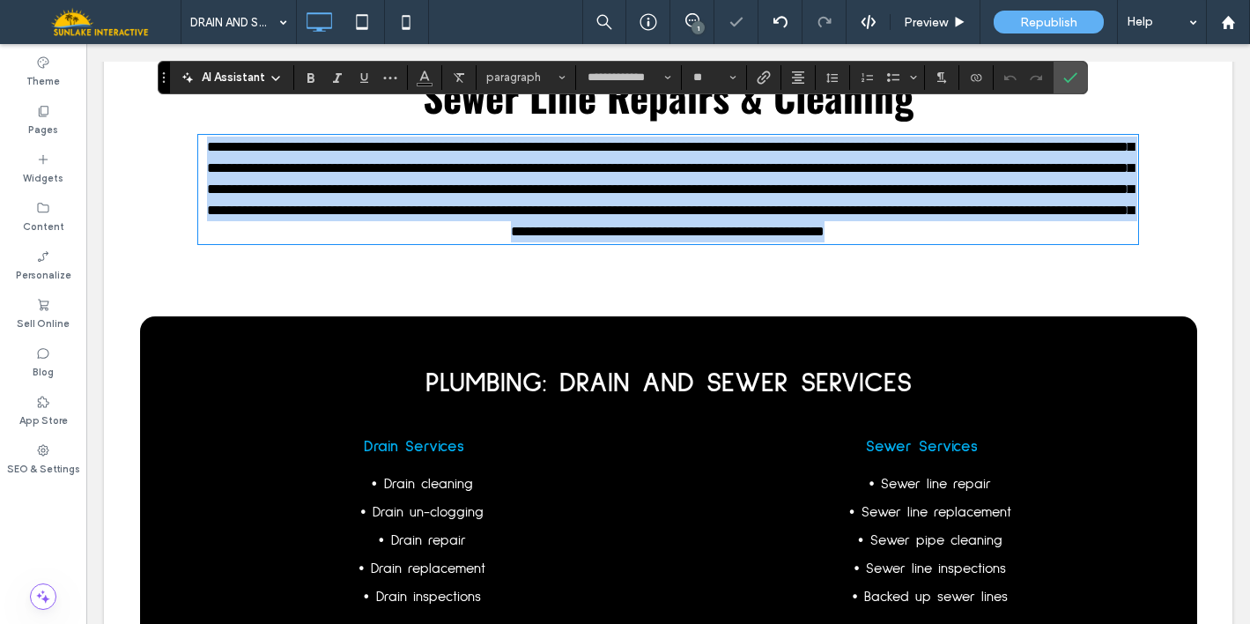
copy span "**********"
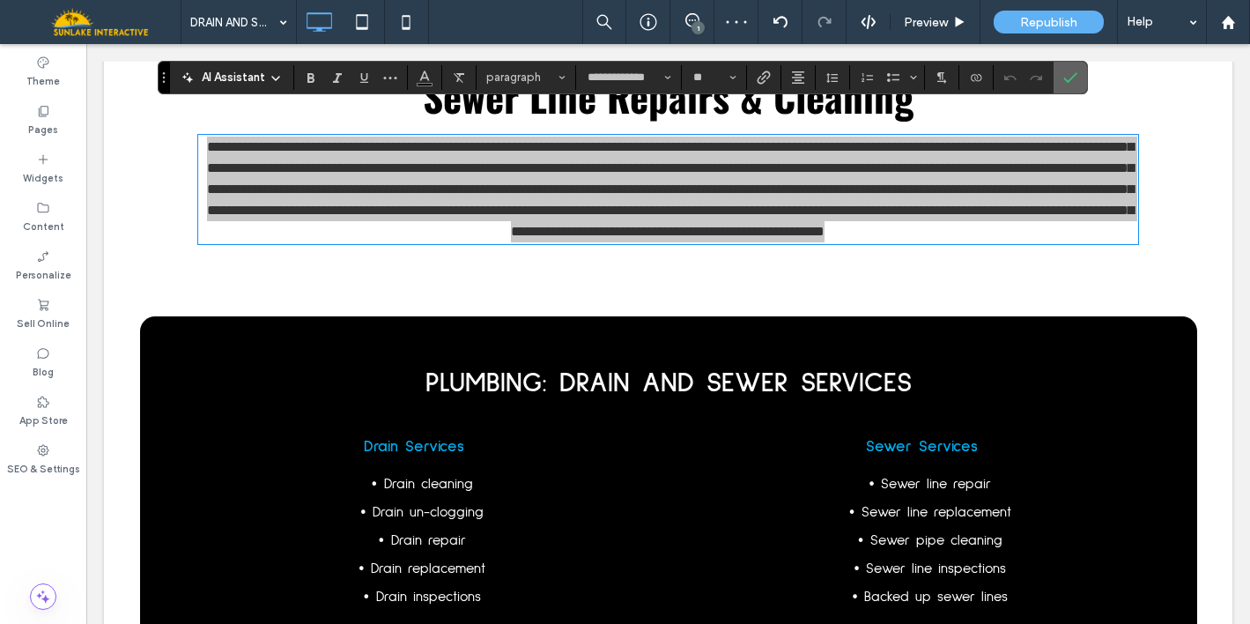
click at [1077, 70] on label "Confirm" at bounding box center [1070, 78] width 26 height 32
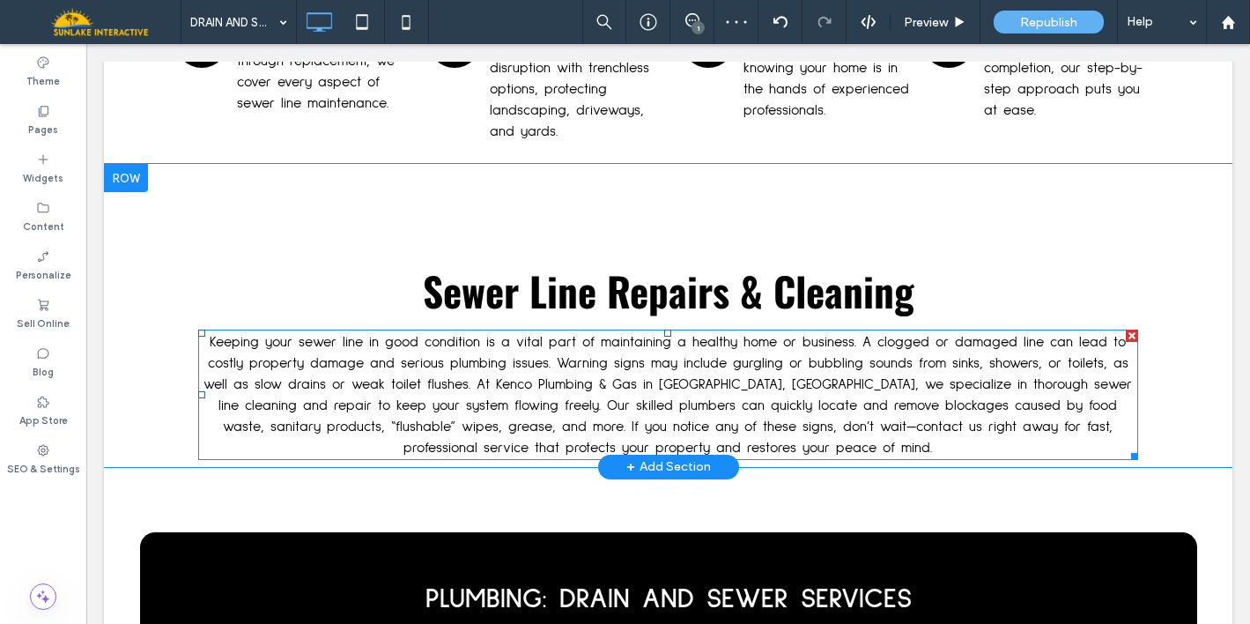
scroll to position [2848, 0]
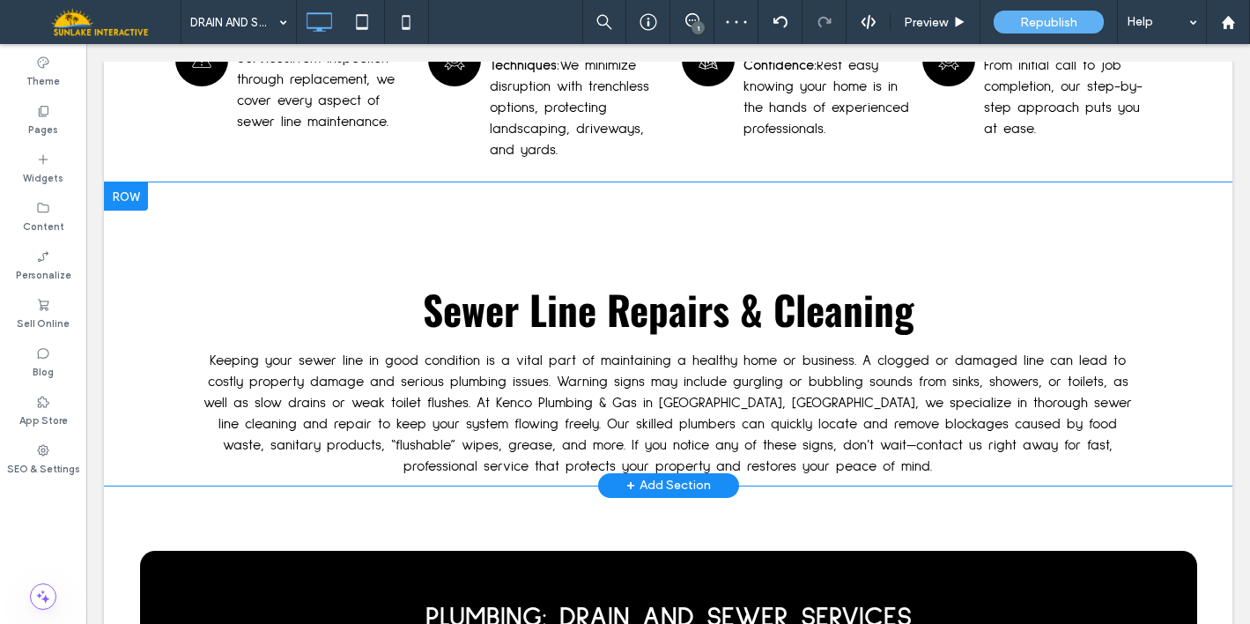
click at [129, 182] on div at bounding box center [126, 196] width 44 height 28
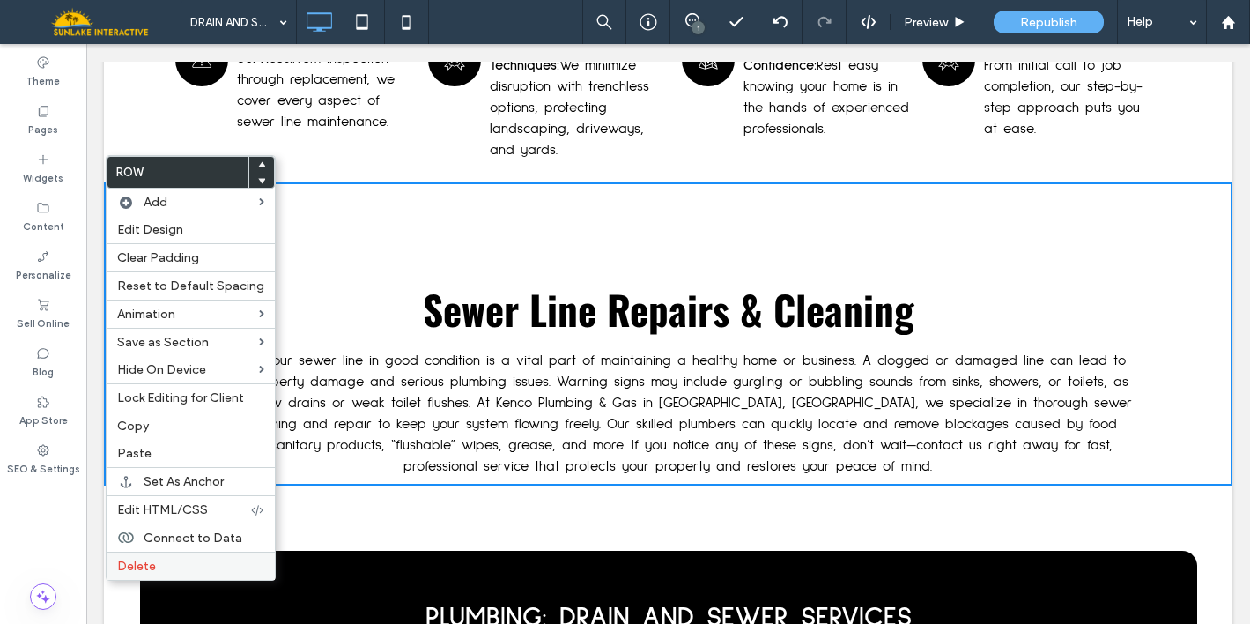
click at [168, 573] on label "Delete" at bounding box center [190, 565] width 147 height 15
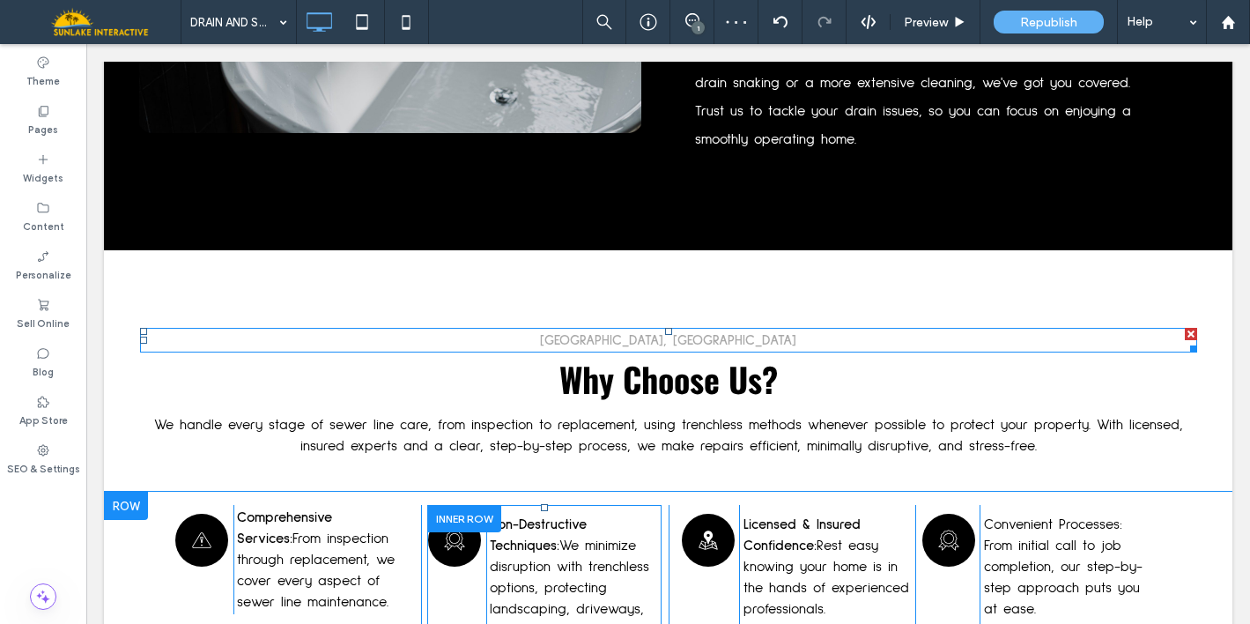
scroll to position [2461, 0]
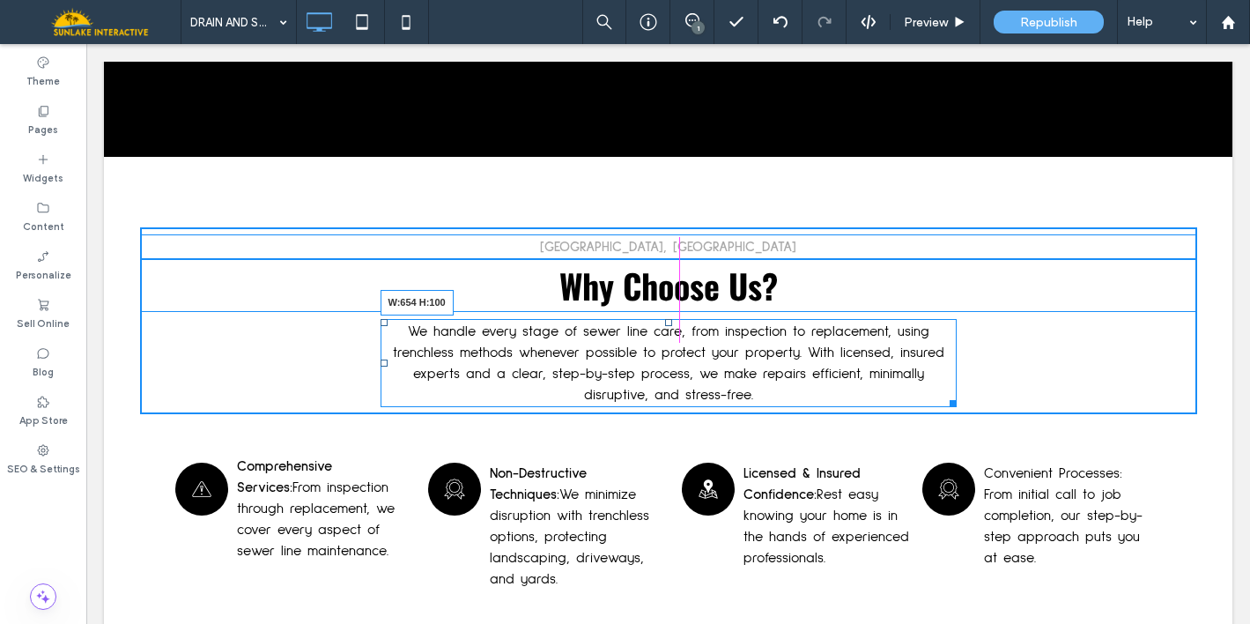
drag, startPoint x: 1180, startPoint y: 332, endPoint x: 945, endPoint y: 350, distance: 235.8
click at [945, 350] on div "We handle every stage of sewer line care, from inspection to replacement, using…" at bounding box center [669, 363] width 576 height 88
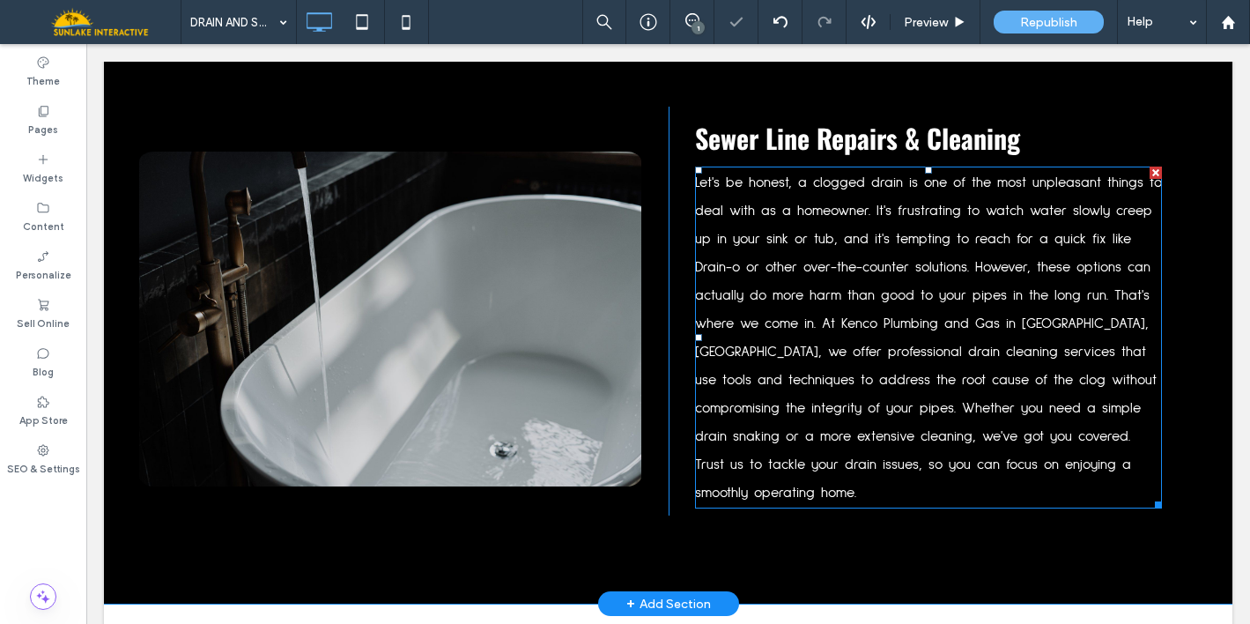
scroll to position [1996, 0]
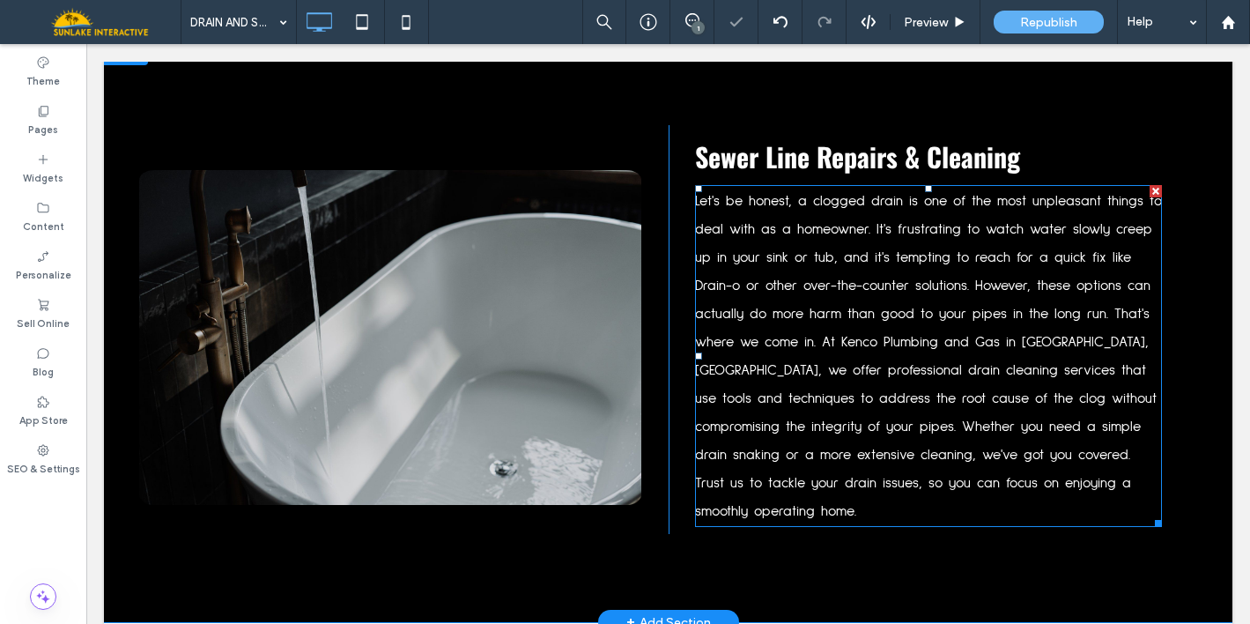
click at [935, 318] on span "Let's be honest, a clogged drain is one of the most unpleasant things to deal w…" at bounding box center [928, 356] width 467 height 324
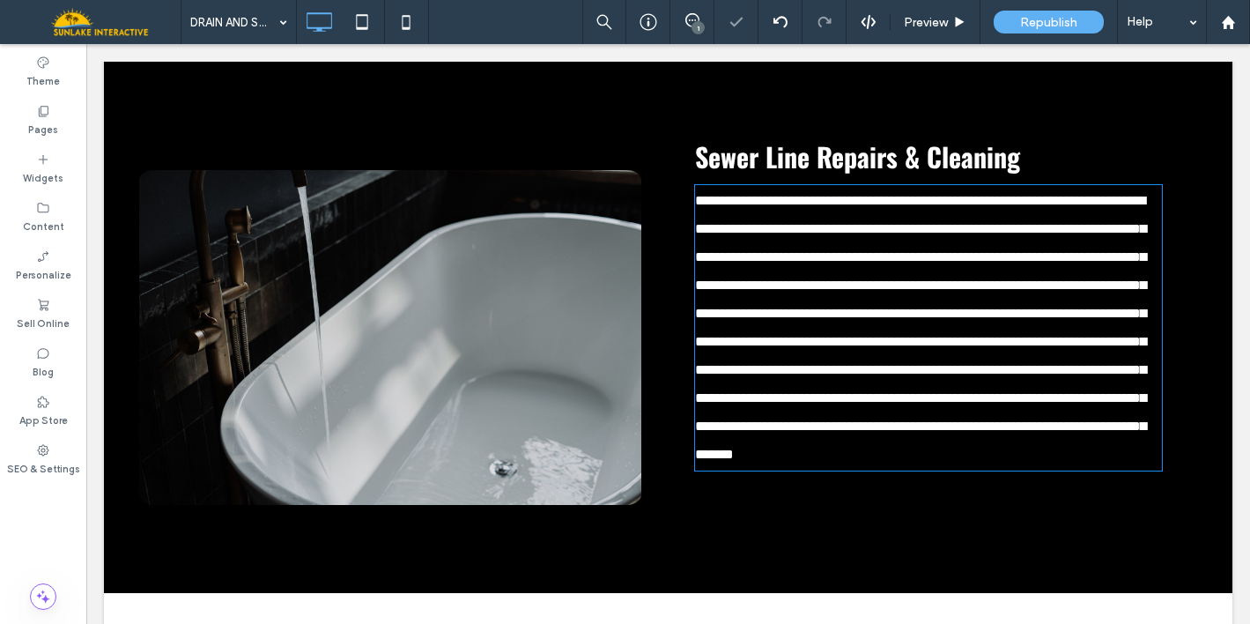
type input "**********"
type input "**"
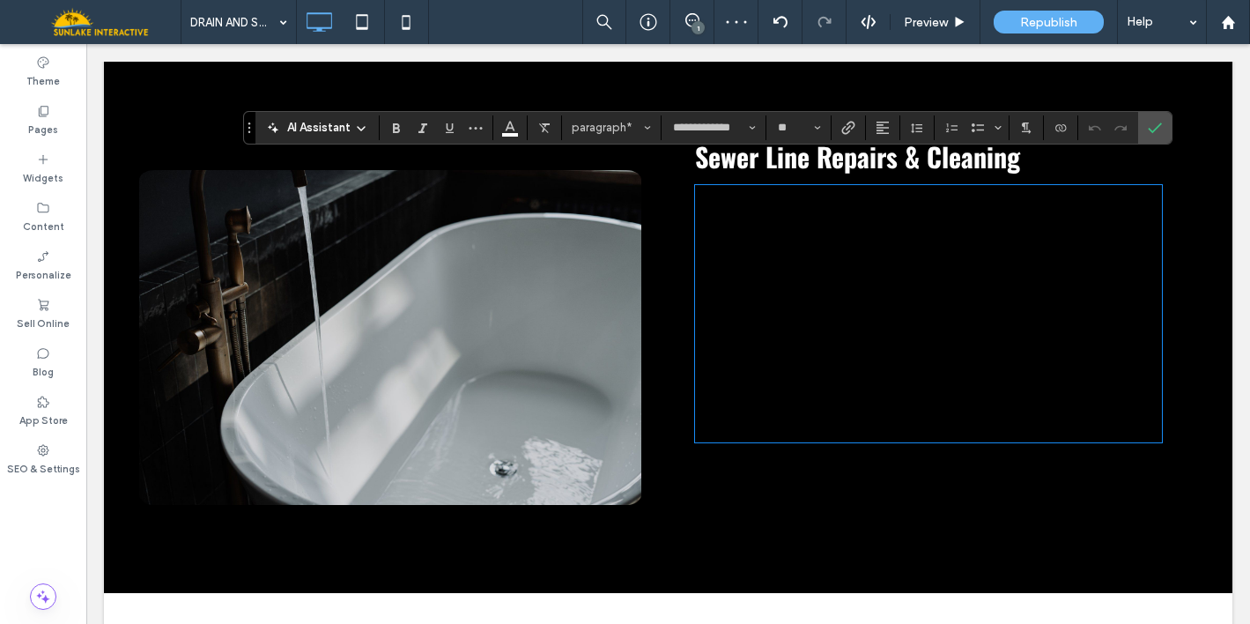
scroll to position [0, 0]
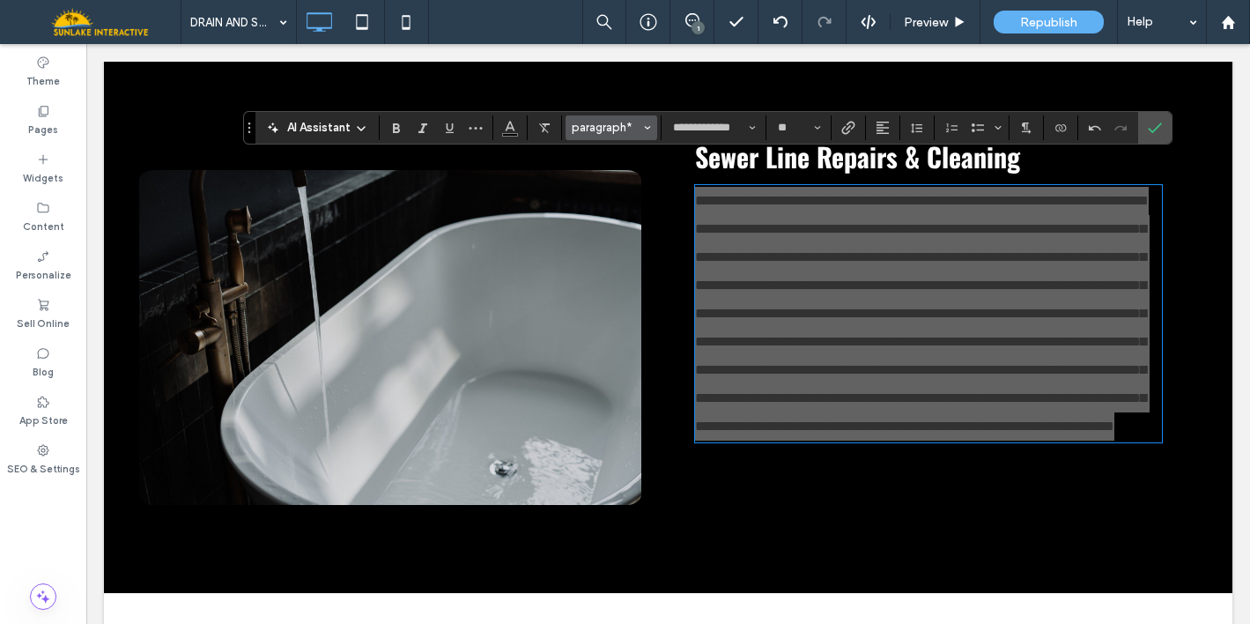
click at [620, 135] on button "paragraph*" at bounding box center [611, 127] width 92 height 25
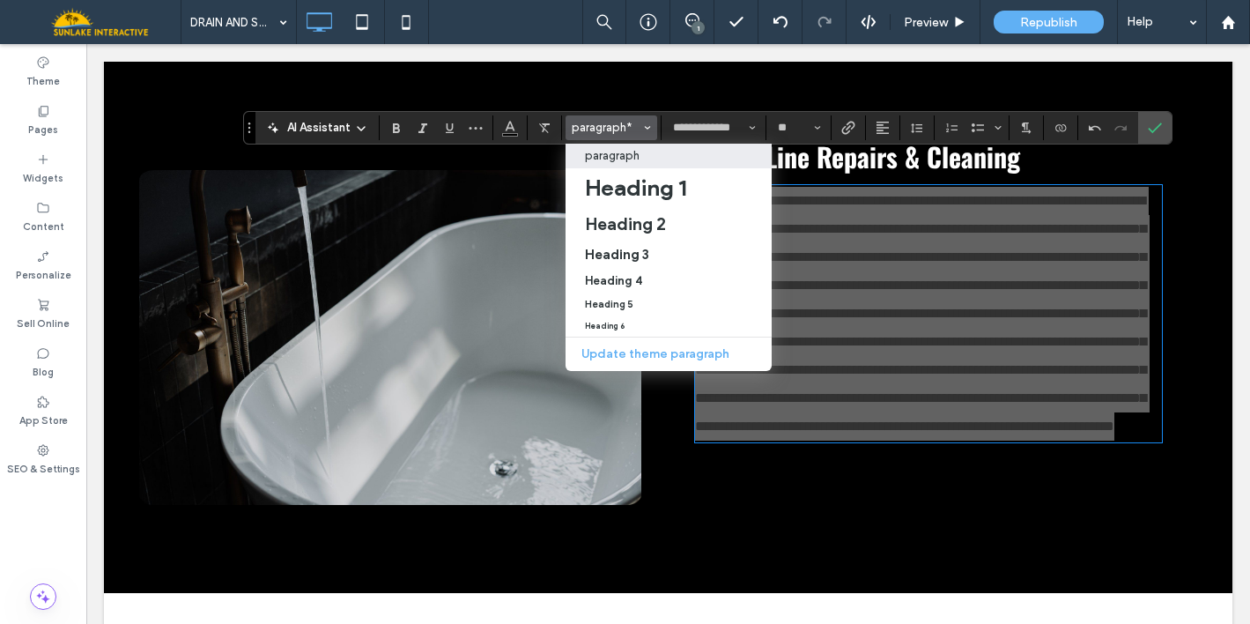
click at [630, 161] on p "paragraph" at bounding box center [612, 155] width 55 height 13
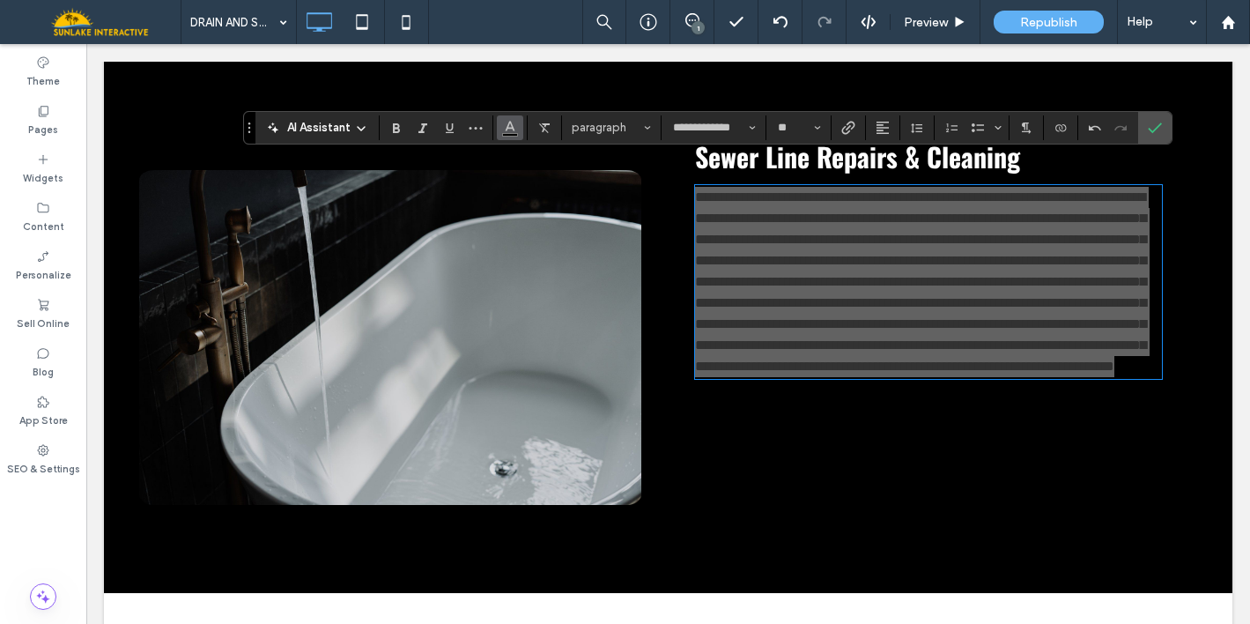
click at [507, 130] on icon "Color" at bounding box center [510, 126] width 14 height 14
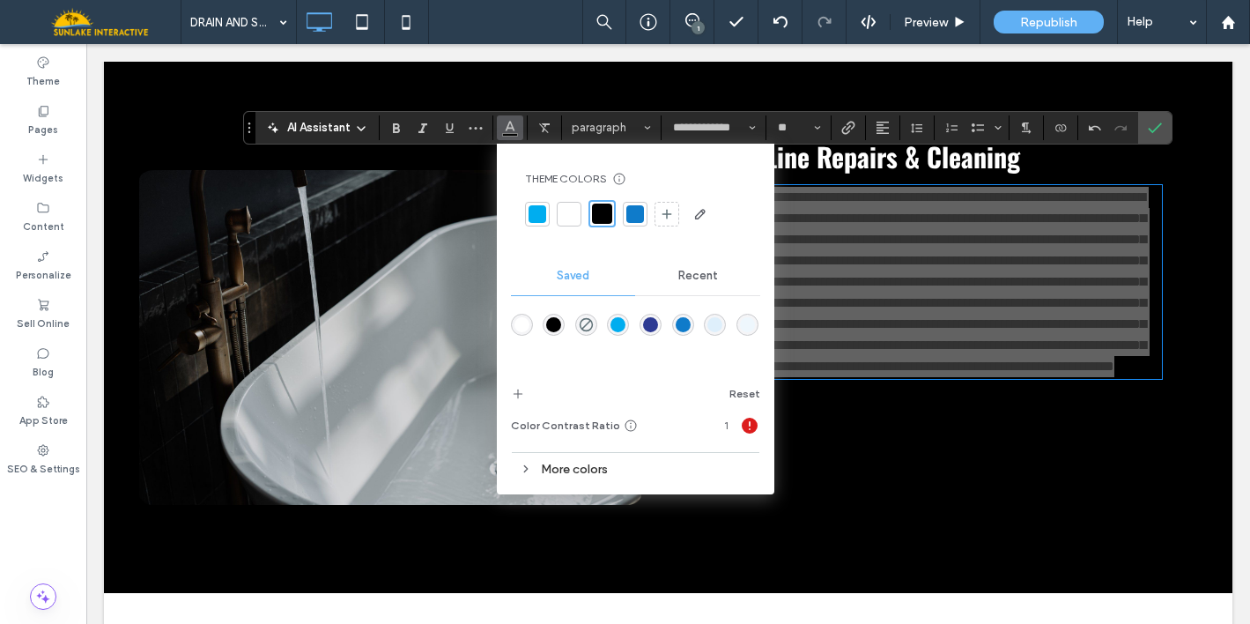
click at [569, 207] on div at bounding box center [569, 214] width 18 height 18
click at [912, 129] on use "Line Height" at bounding box center [916, 128] width 11 height 10
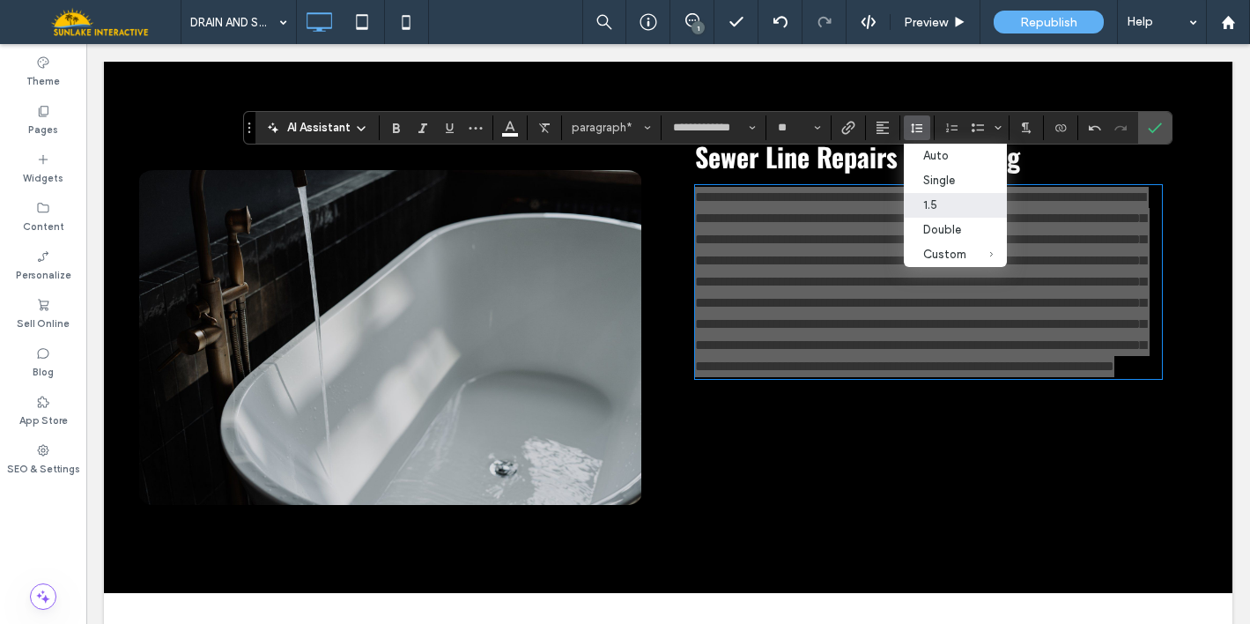
click at [921, 204] on label "1.5" at bounding box center [955, 205] width 103 height 25
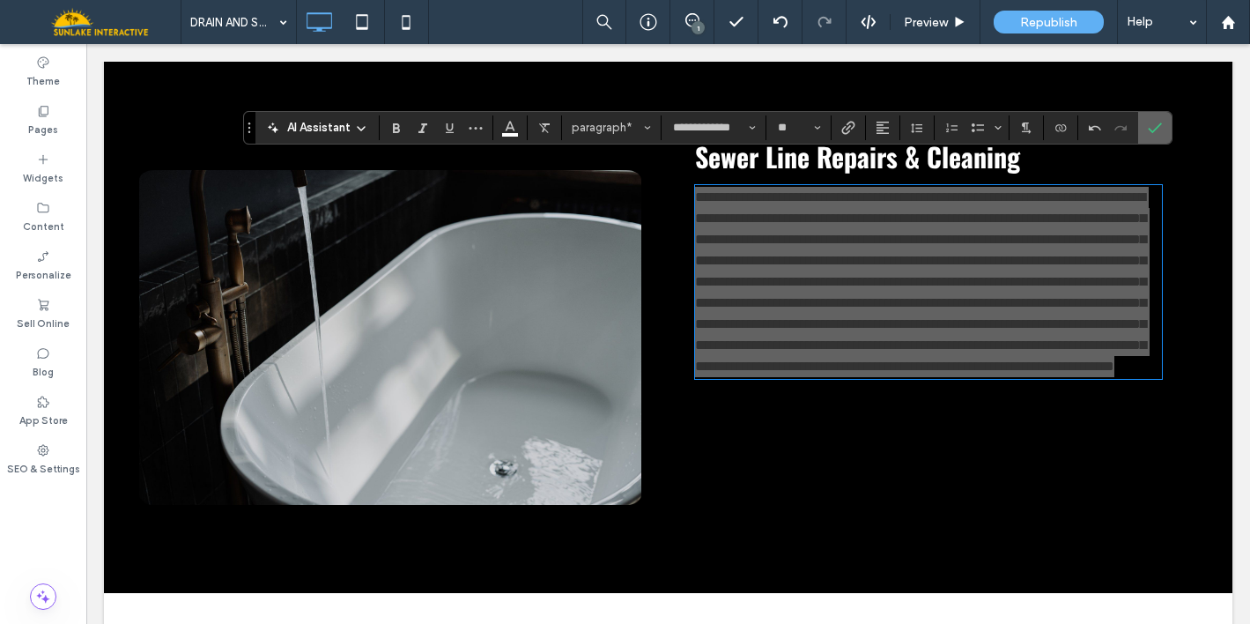
click at [1158, 124] on use "Confirm" at bounding box center [1155, 127] width 14 height 11
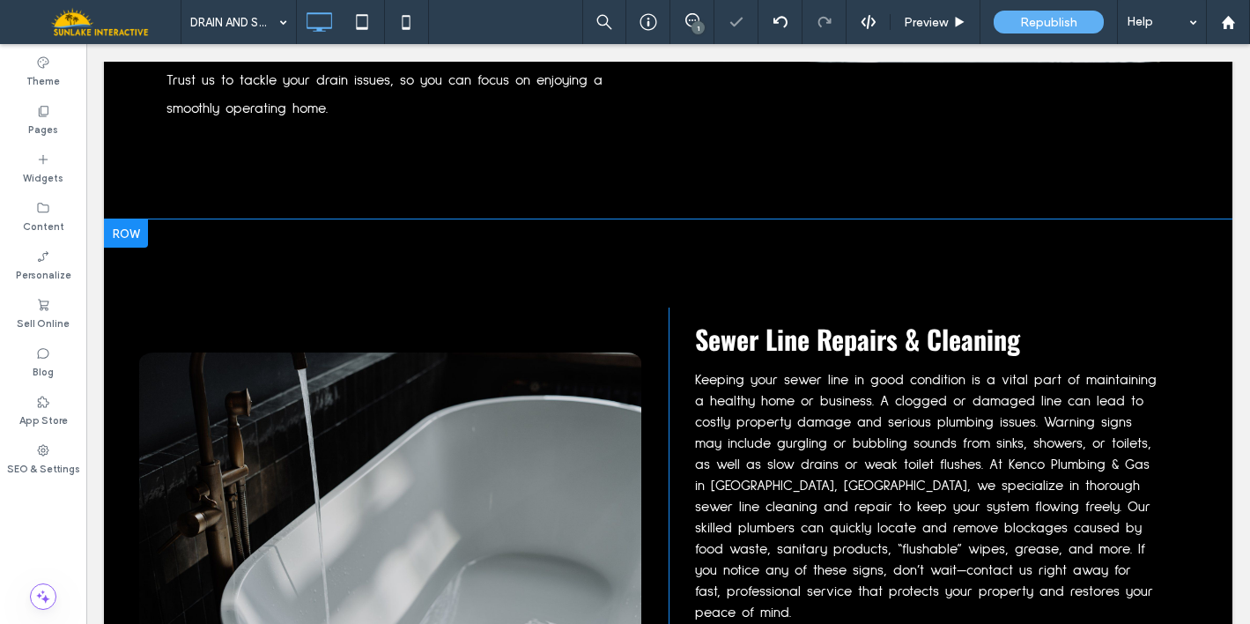
scroll to position [1802, 0]
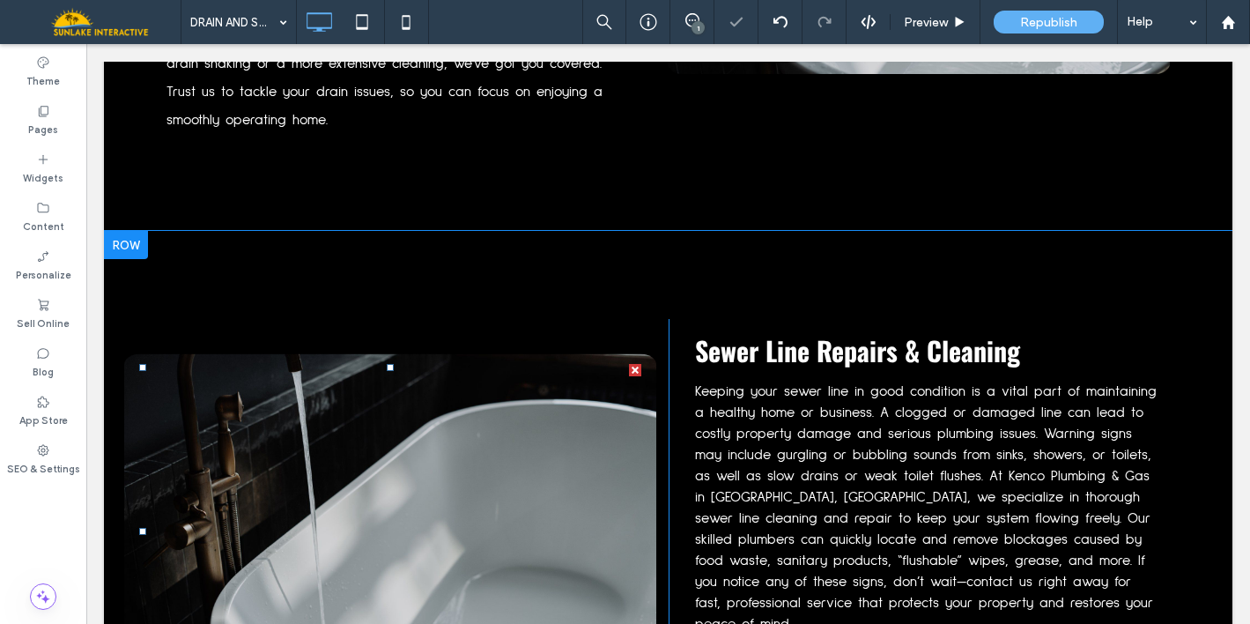
click at [499, 448] on img at bounding box center [390, 531] width 532 height 355
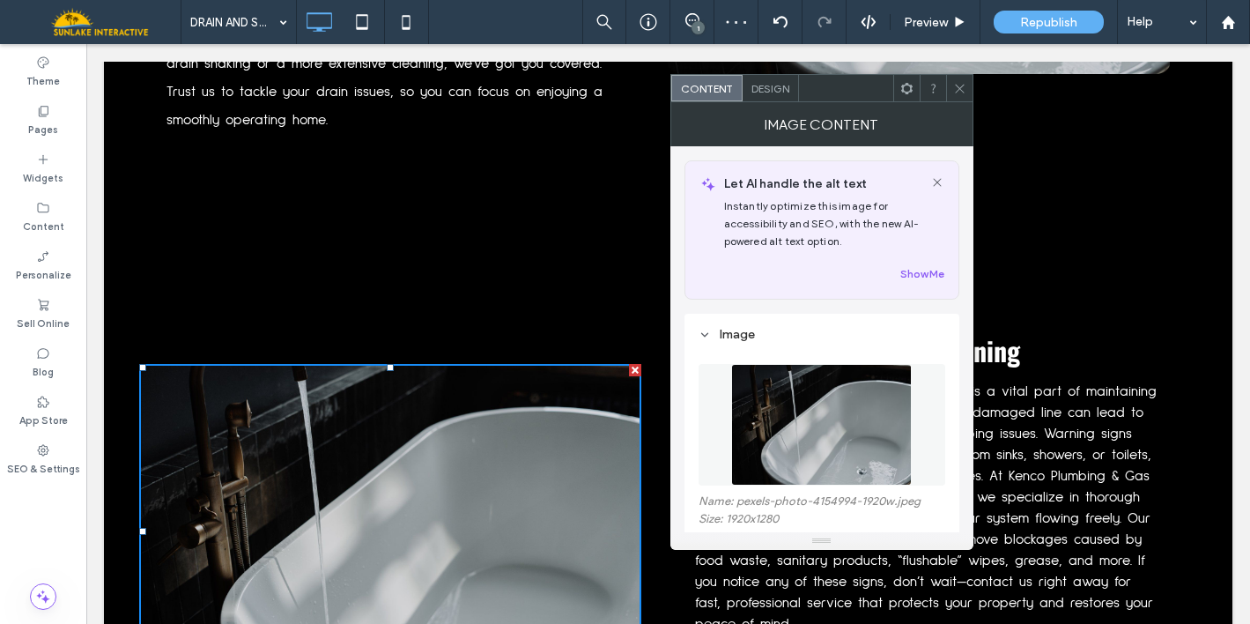
click at [821, 420] on img at bounding box center [821, 425] width 181 height 122
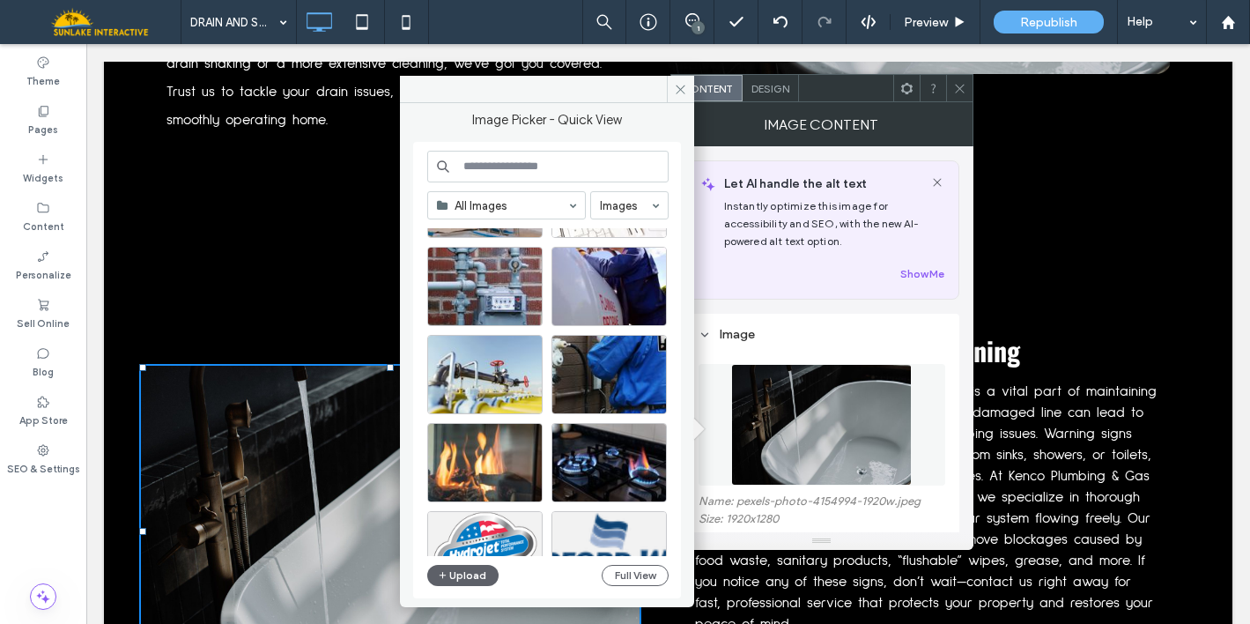
scroll to position [1781, 0]
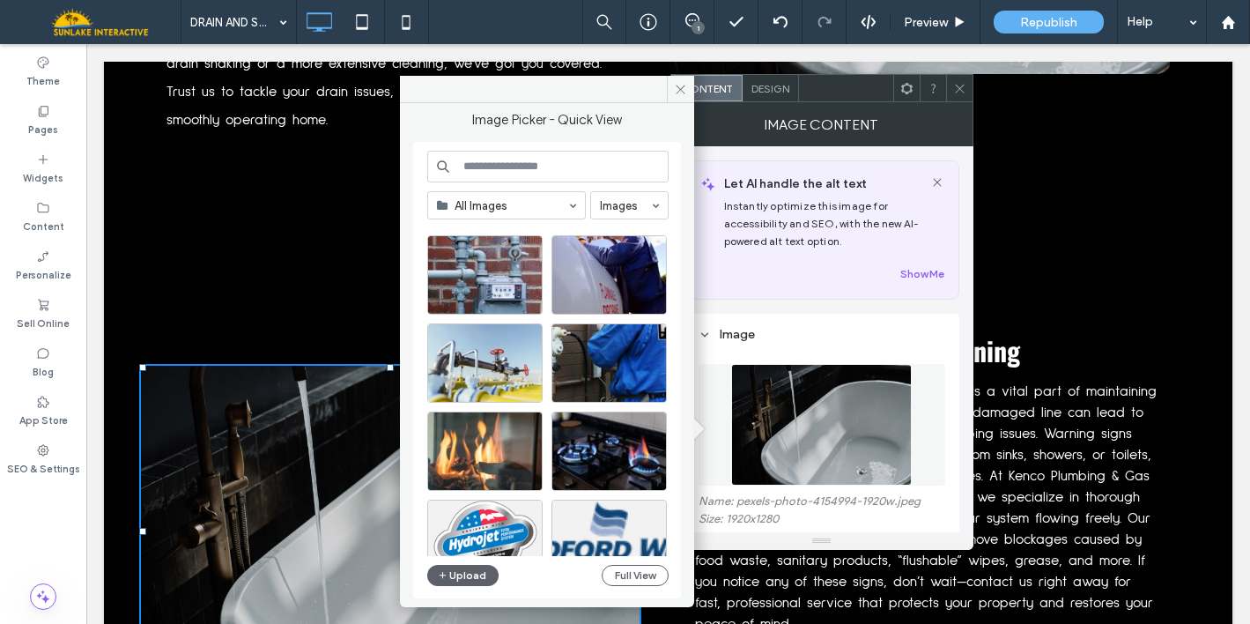
click at [520, 161] on input at bounding box center [547, 167] width 241 height 32
type input "*****"
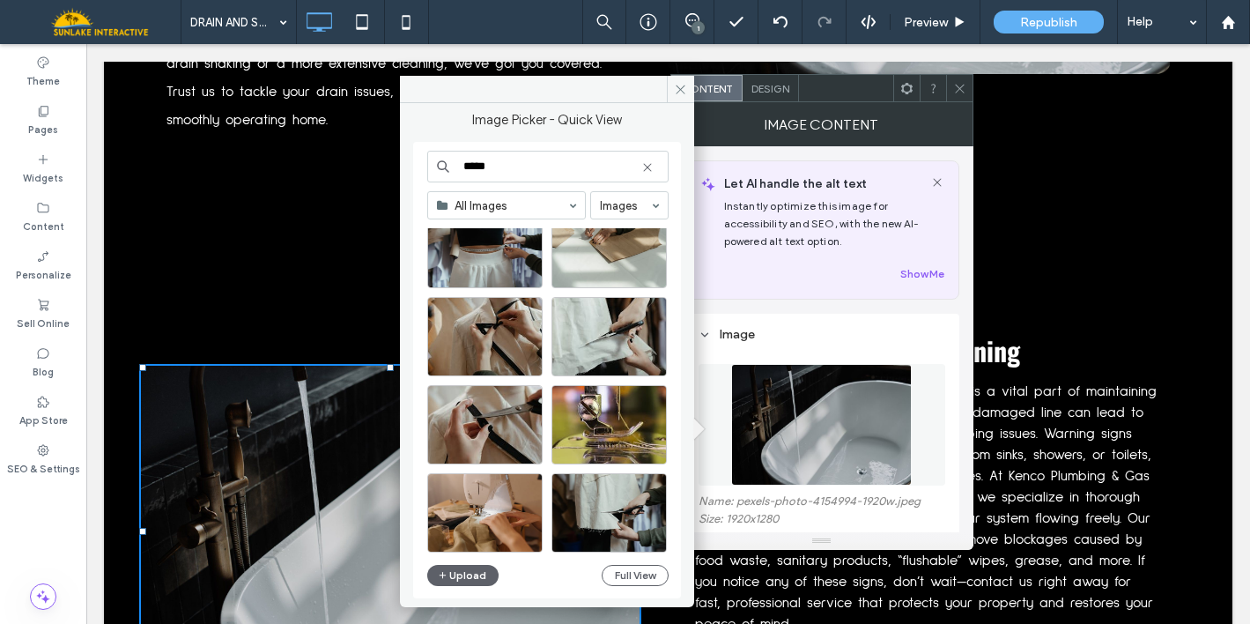
scroll to position [0, 0]
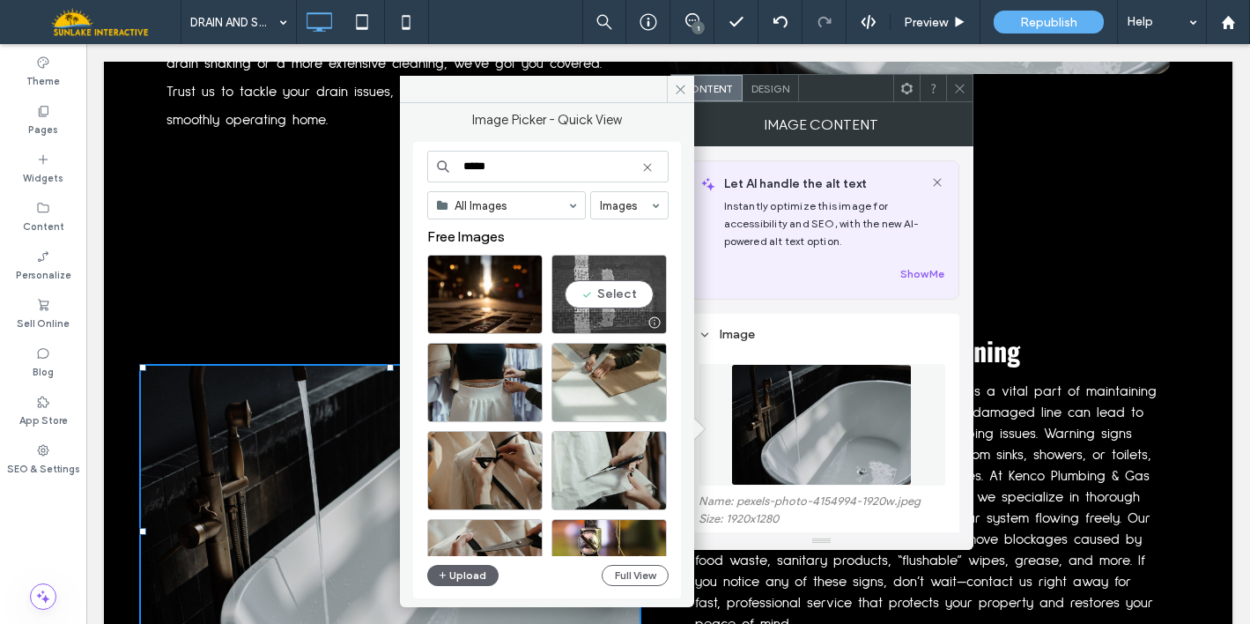
click at [598, 287] on div "Select" at bounding box center [608, 294] width 115 height 79
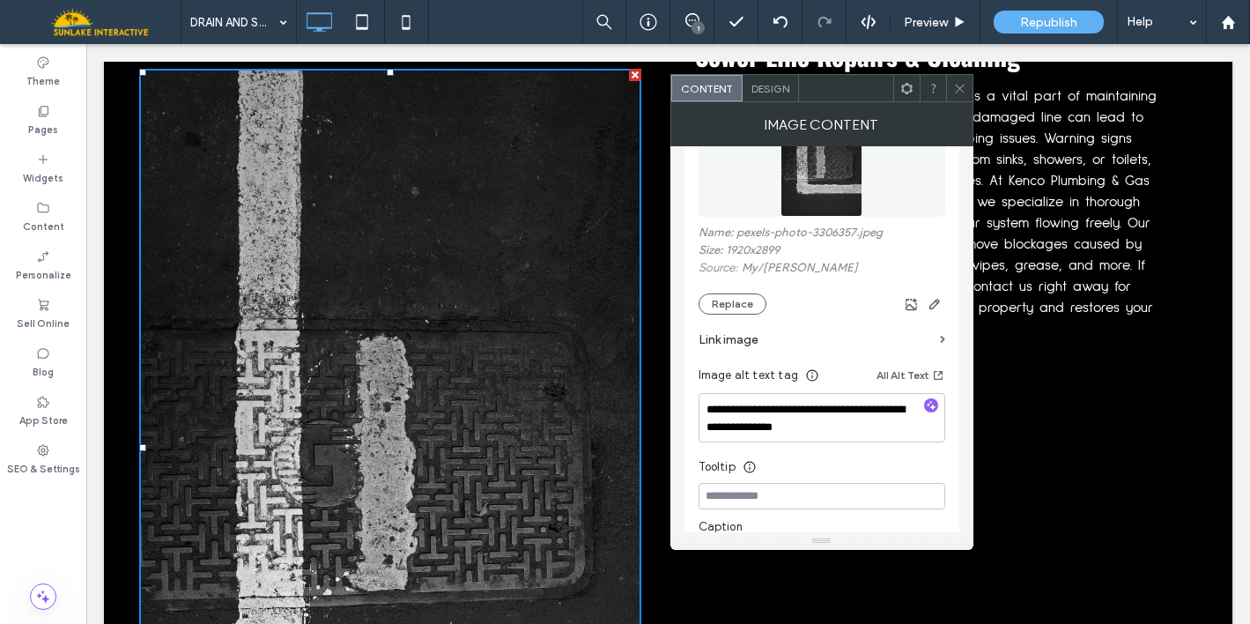
scroll to position [280, 0]
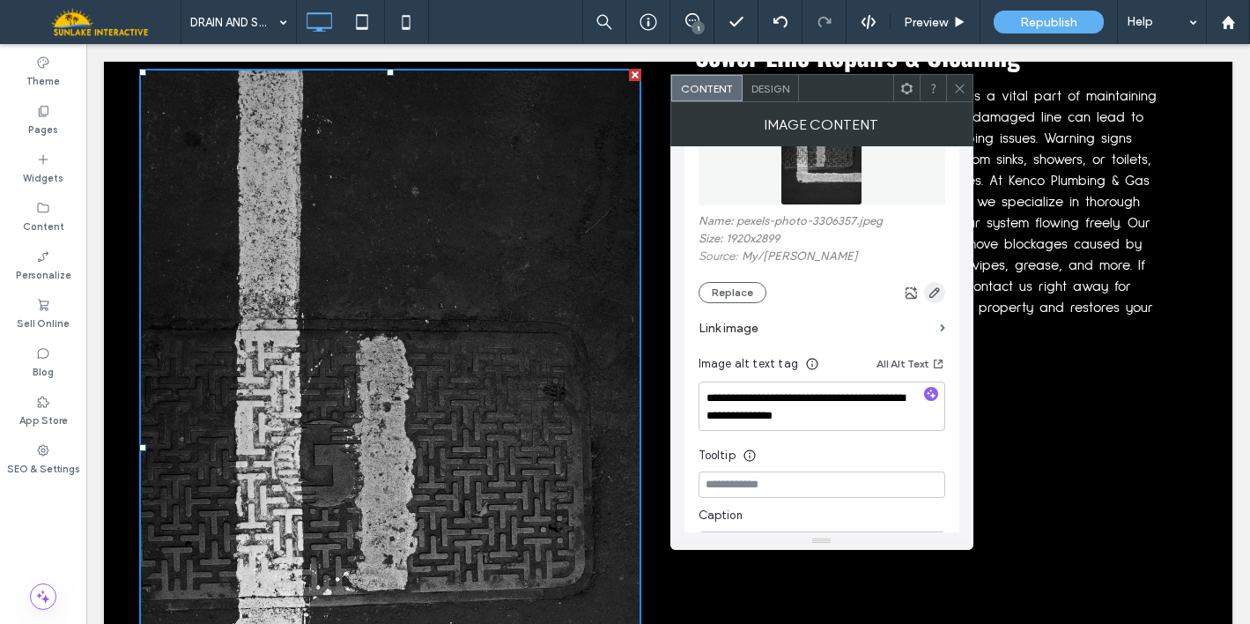
click at [942, 292] on span "button" at bounding box center [934, 292] width 21 height 21
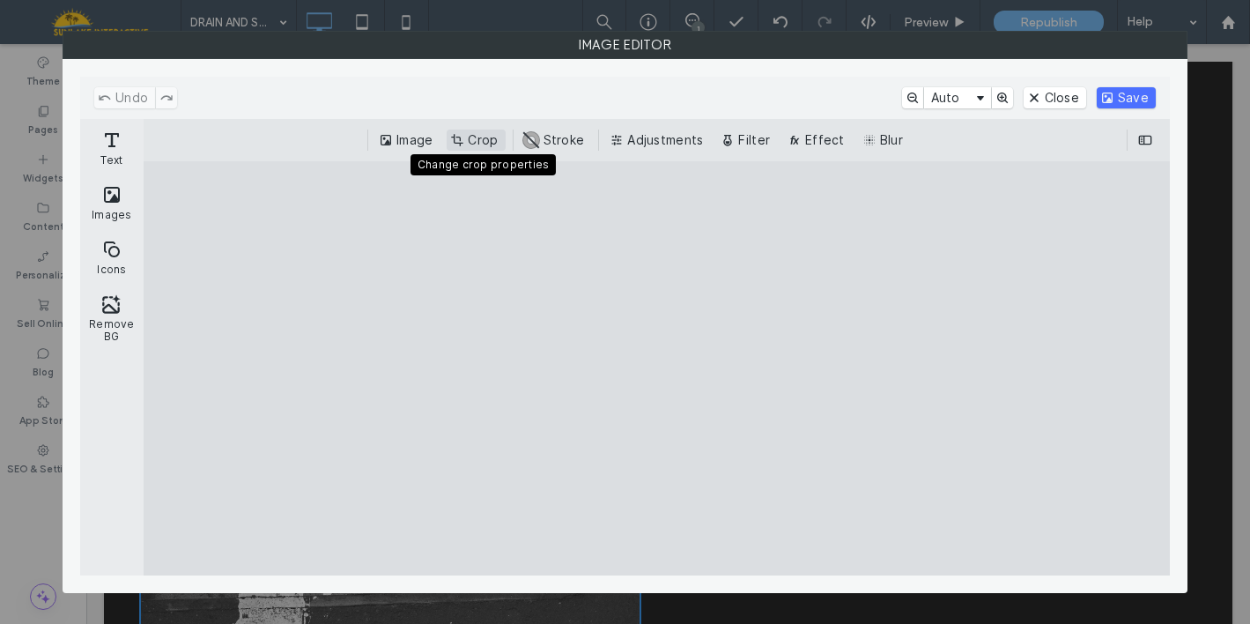
click at [481, 145] on button "Crop" at bounding box center [476, 139] width 58 height 21
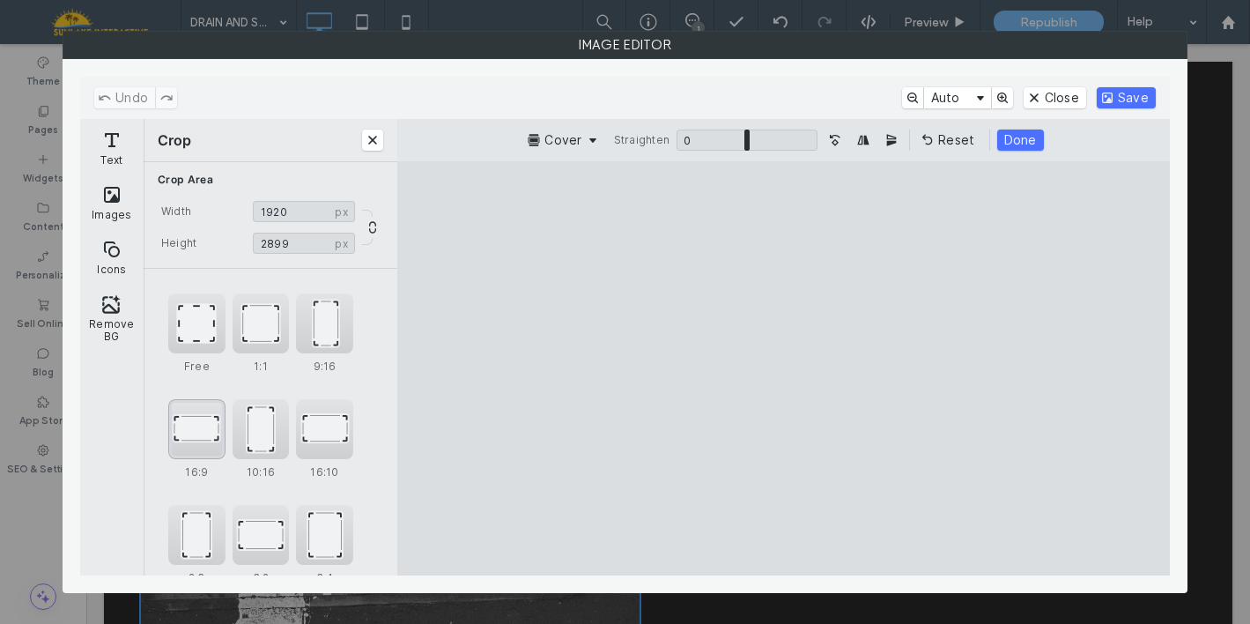
click at [207, 442] on div "16:9" at bounding box center [196, 429] width 57 height 60
drag, startPoint x: 732, startPoint y: 400, endPoint x: 648, endPoint y: 402, distance: 83.7
click at [784, 368] on cesdk-canvas "Editor canvas" at bounding box center [784, 368] width 0 height 0
click at [943, 143] on button "Reset" at bounding box center [945, 139] width 64 height 21
click at [836, 139] on button "Turn the Image 90˚ Counterclockwise" at bounding box center [831, 139] width 21 height 21
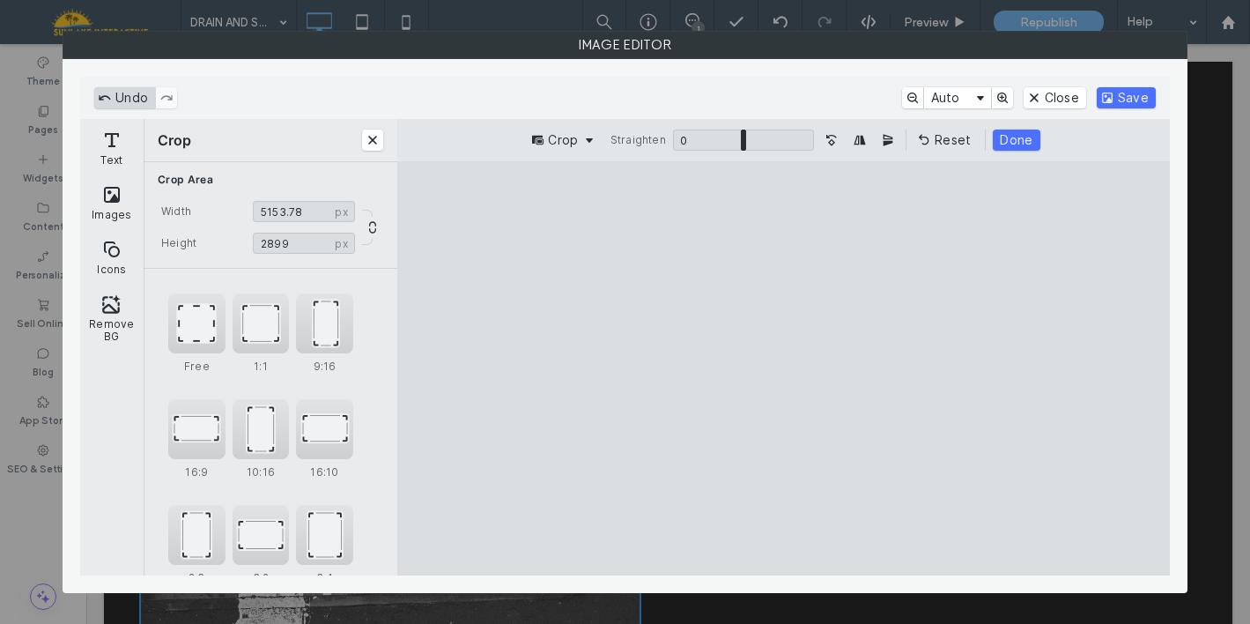
click at [100, 100] on button "Undo" at bounding box center [124, 97] width 61 height 21
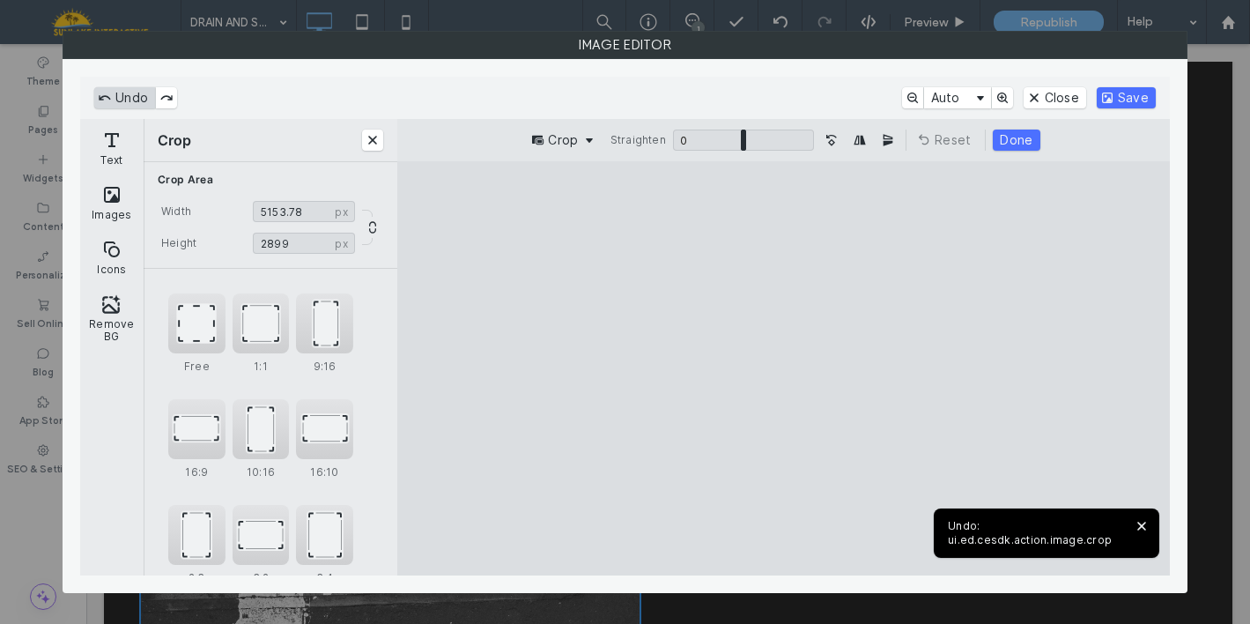
click at [104, 100] on button "Undo" at bounding box center [124, 97] width 61 height 21
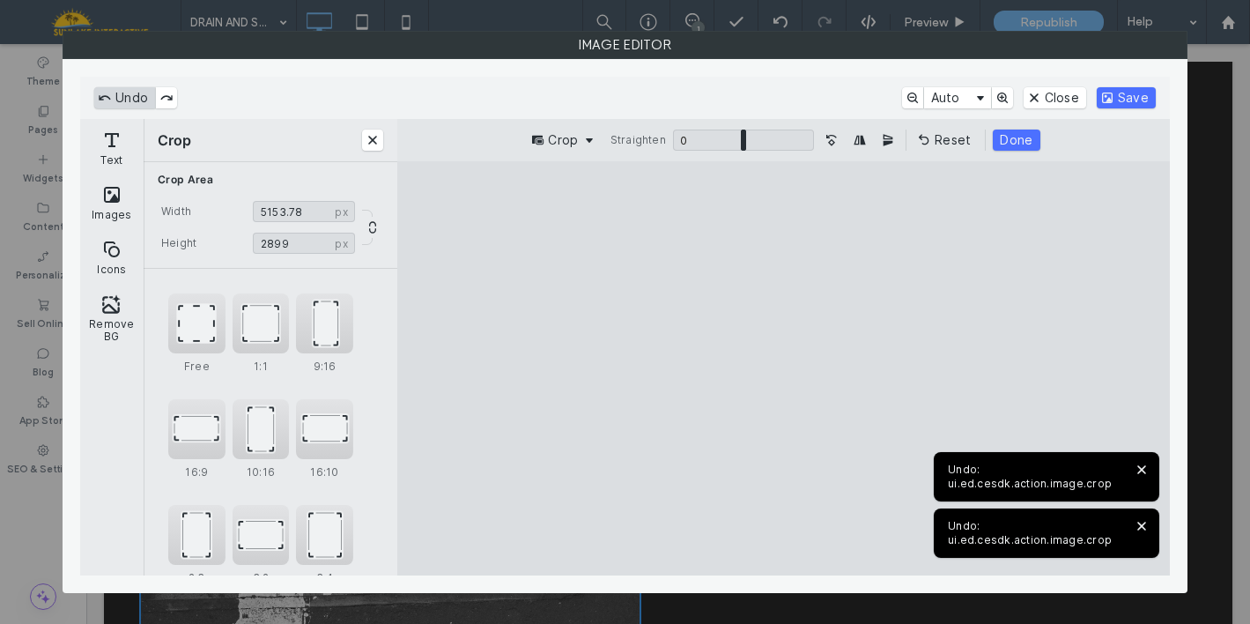
click at [104, 100] on button "Undo" at bounding box center [124, 97] width 61 height 21
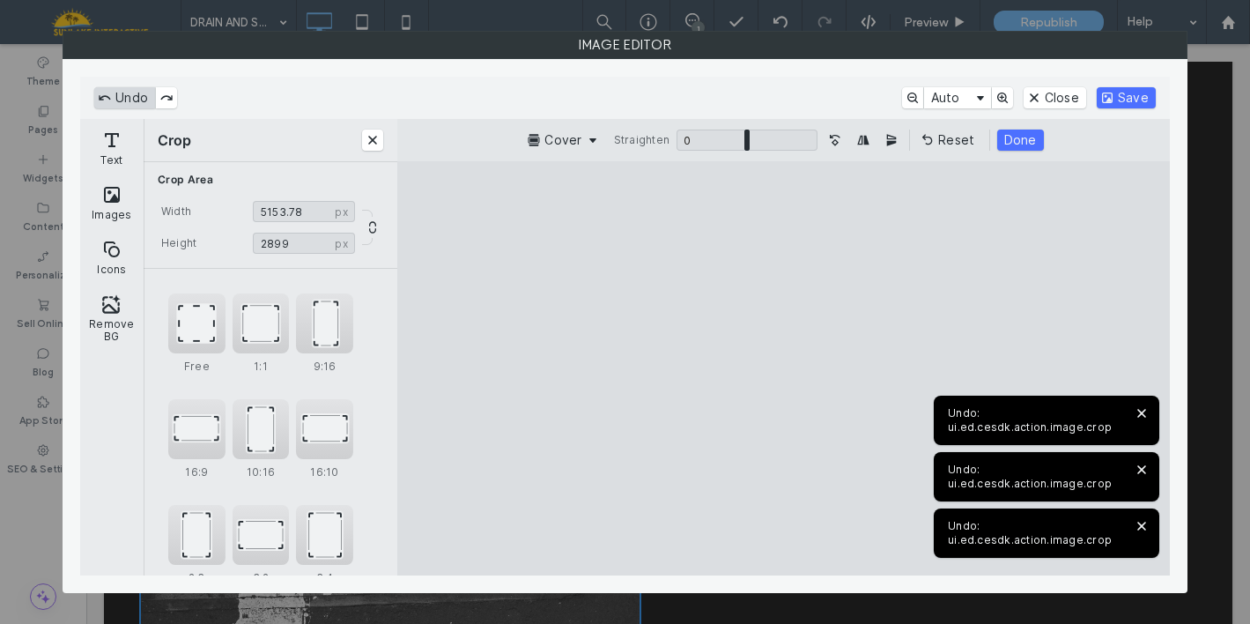
click at [104, 100] on button "Undo" at bounding box center [124, 97] width 61 height 21
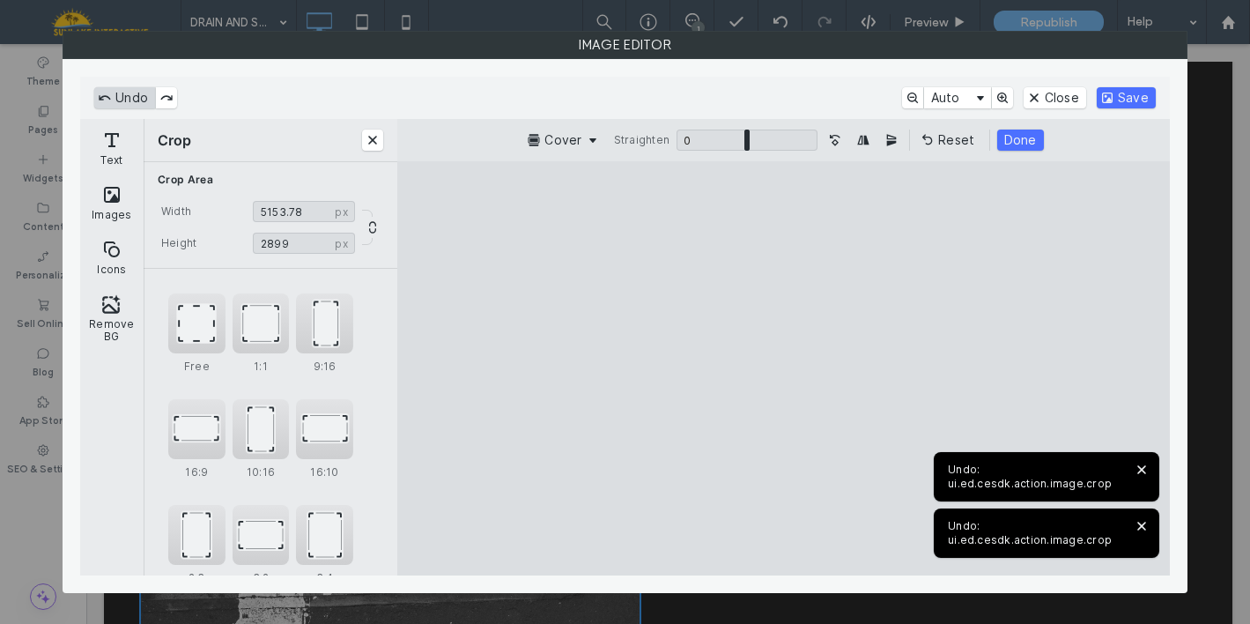
type input "****"
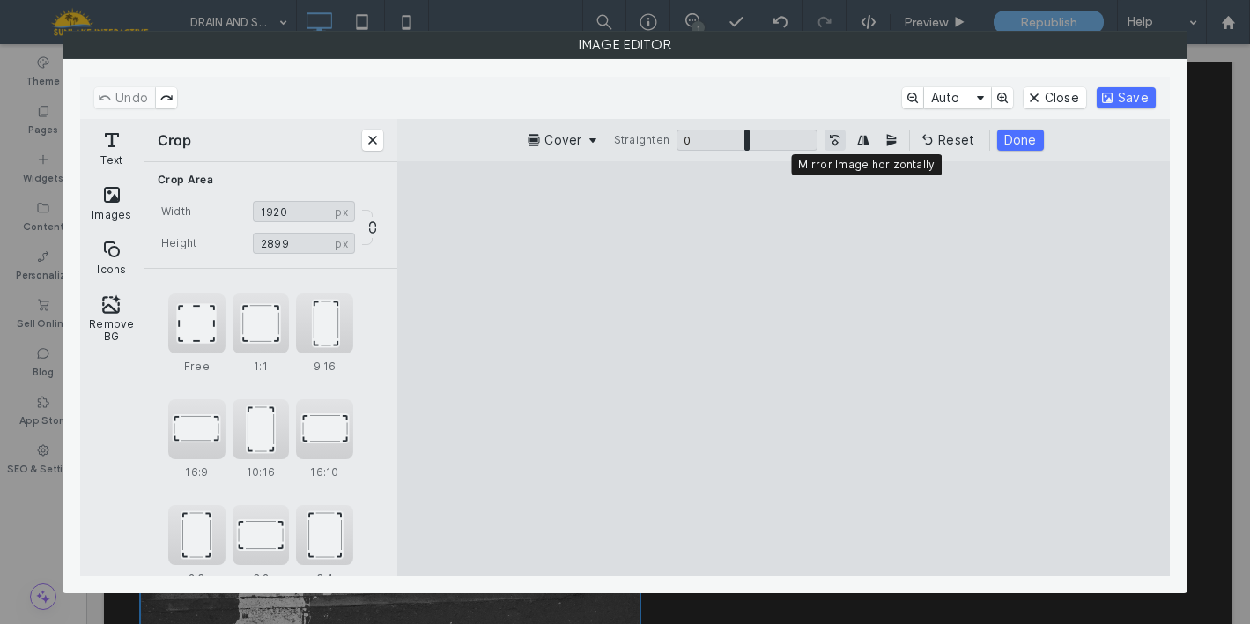
click at [839, 141] on button "Turn the Image 90˚ Counterclockwise" at bounding box center [834, 139] width 21 height 21
click at [116, 97] on button "Undo" at bounding box center [124, 97] width 61 height 21
drag, startPoint x: 750, startPoint y: 138, endPoint x: 747, endPoint y: 110, distance: 28.4
type input "*"
click at [747, 129] on input "ui.ed.cesdk.component.inspectorBar" at bounding box center [746, 139] width 141 height 21
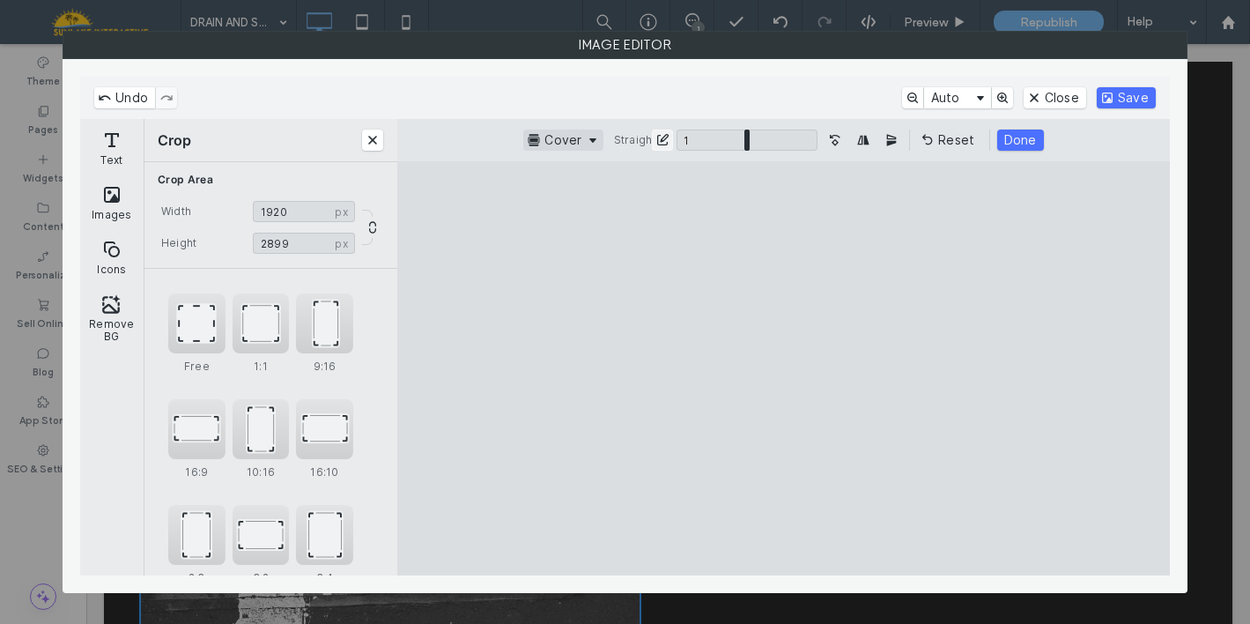
click at [585, 143] on button "Cover" at bounding box center [562, 139] width 79 height 21
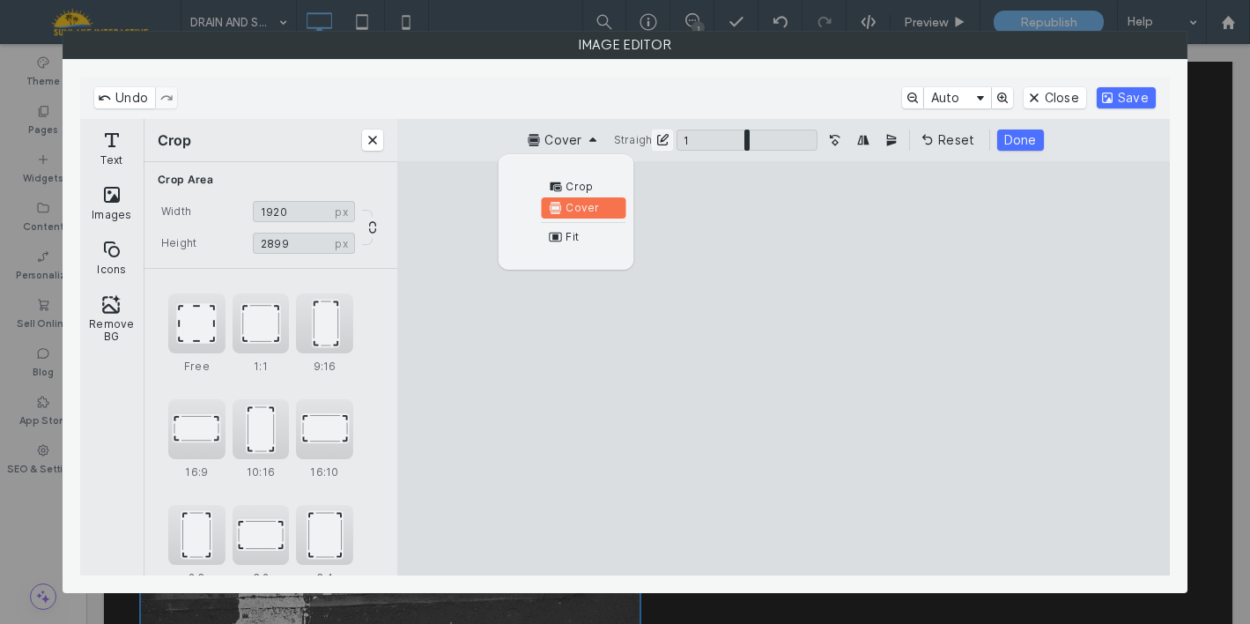
click at [576, 210] on span "Cover" at bounding box center [581, 208] width 33 height 14
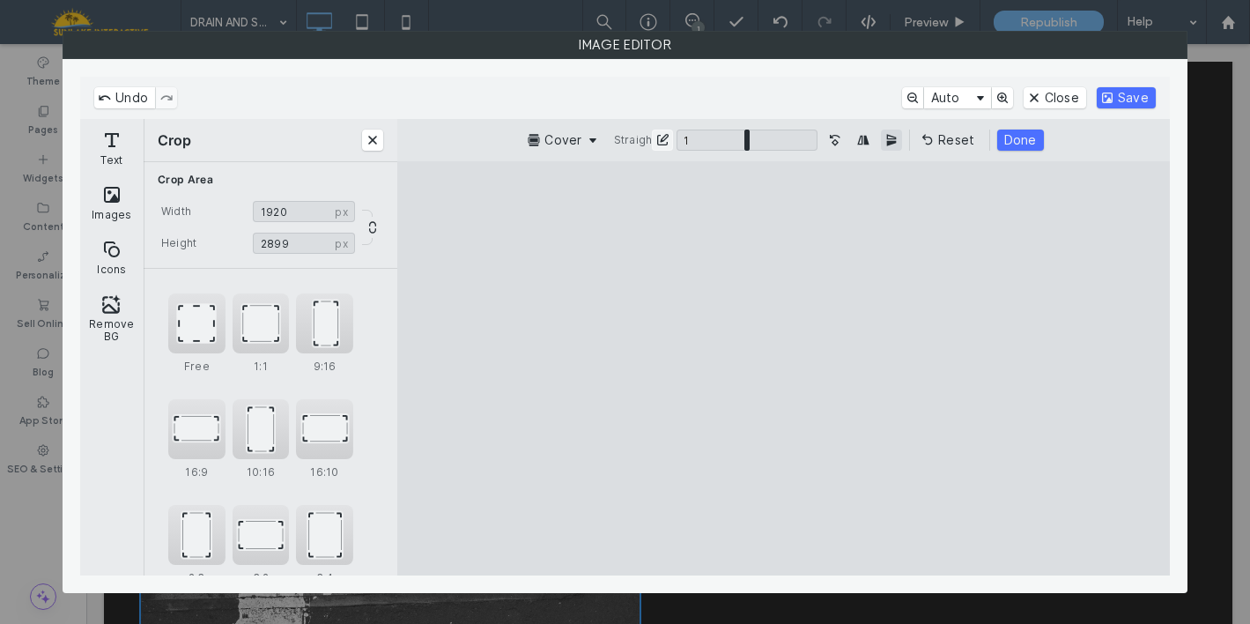
click at [900, 140] on button "Mirror the Image vertically" at bounding box center [891, 139] width 21 height 21
click at [869, 136] on button "Mirror Image horizontally" at bounding box center [863, 139] width 21 height 21
click at [870, 137] on button "Mirror Image horizontally" at bounding box center [863, 139] width 21 height 21
click at [831, 137] on button "Turn the Image 90˚ Counterclockwise" at bounding box center [834, 139] width 21 height 21
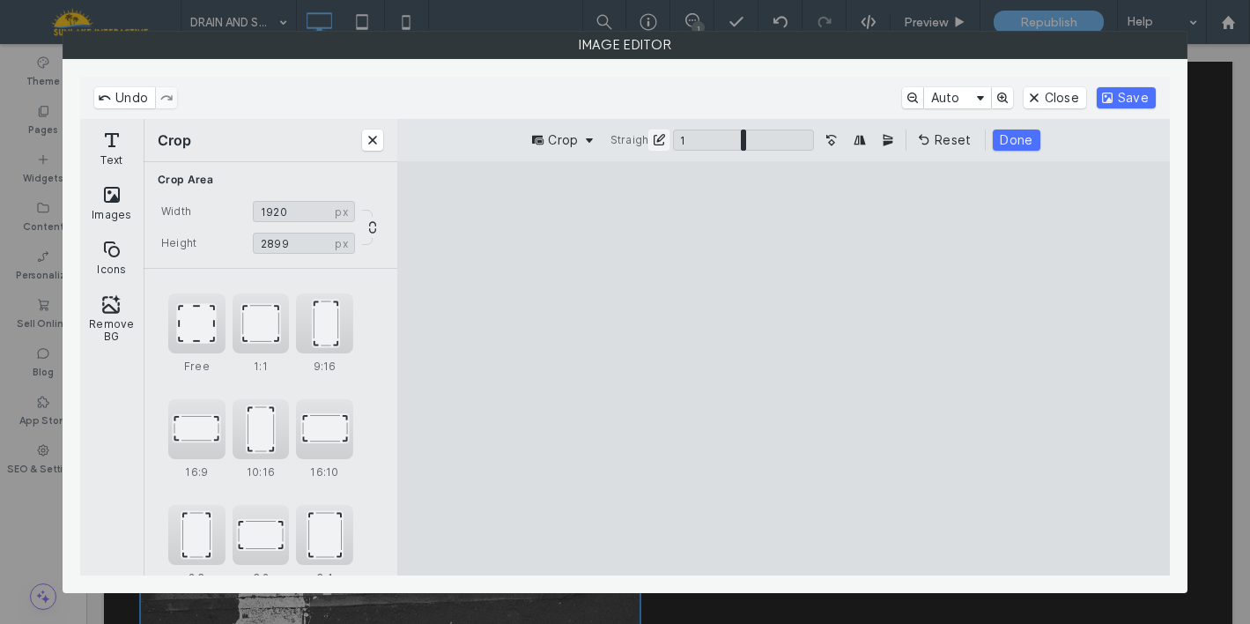
drag, startPoint x: 896, startPoint y: 369, endPoint x: 1117, endPoint y: 370, distance: 221.1
click at [784, 368] on cesdk-canvas "Editor canvas" at bounding box center [784, 368] width 0 height 0
drag, startPoint x: 674, startPoint y: 370, endPoint x: 406, endPoint y: 358, distance: 268.0
click at [784, 368] on cesdk-canvas "Editor canvas" at bounding box center [784, 368] width 0 height 0
click at [1029, 137] on button "Done" at bounding box center [1016, 139] width 47 height 21
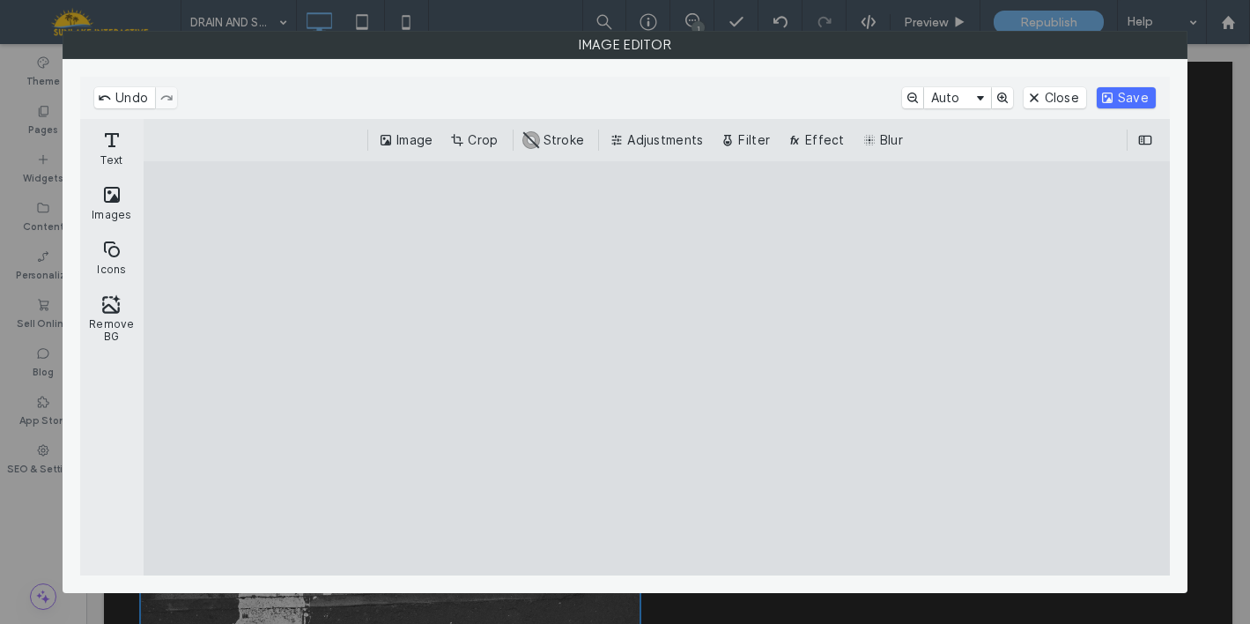
click at [657, 368] on cesdk-canvas "Editor canvas" at bounding box center [657, 368] width 0 height 0
click at [471, 137] on button "Crop" at bounding box center [476, 139] width 58 height 21
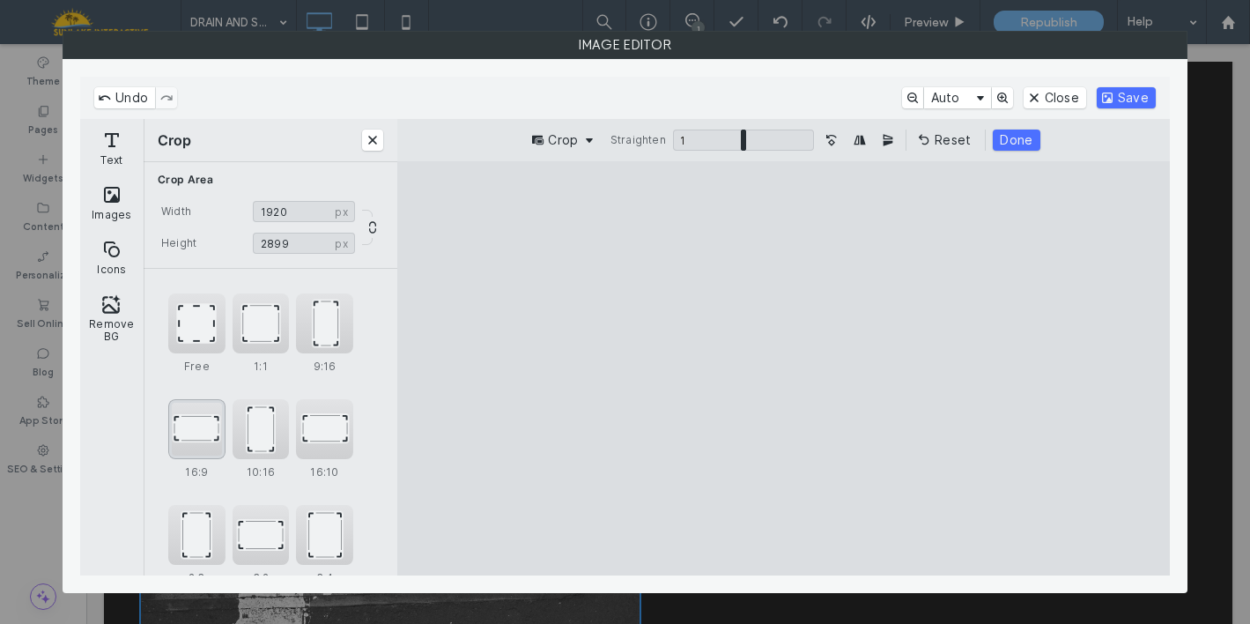
click at [196, 425] on div "16:9" at bounding box center [196, 429] width 57 height 60
type input "*******"
click at [1023, 142] on button "Done" at bounding box center [1016, 139] width 47 height 21
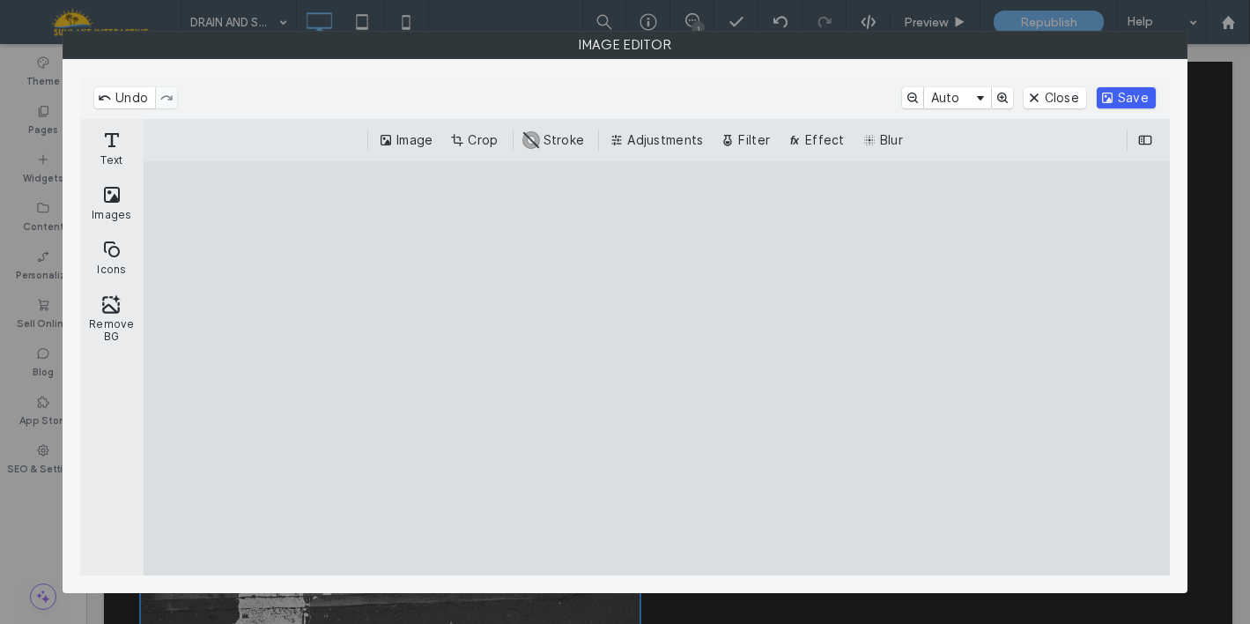
click at [1121, 98] on button "Save" at bounding box center [1126, 97] width 59 height 21
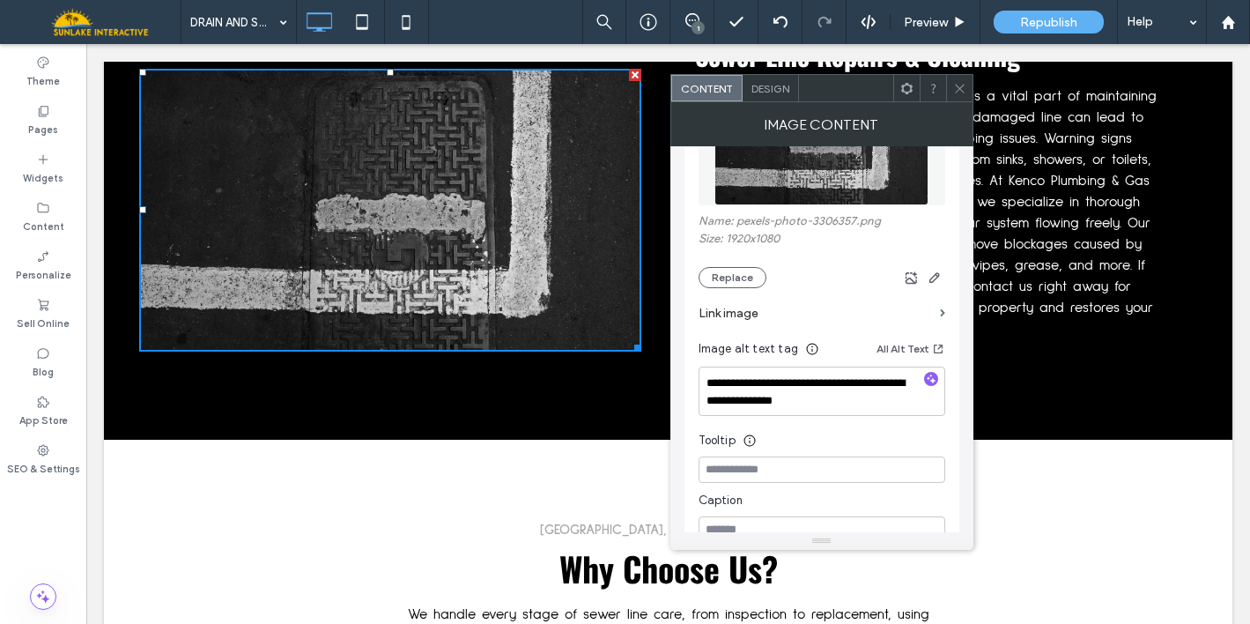
click at [957, 85] on icon at bounding box center [959, 88] width 13 height 13
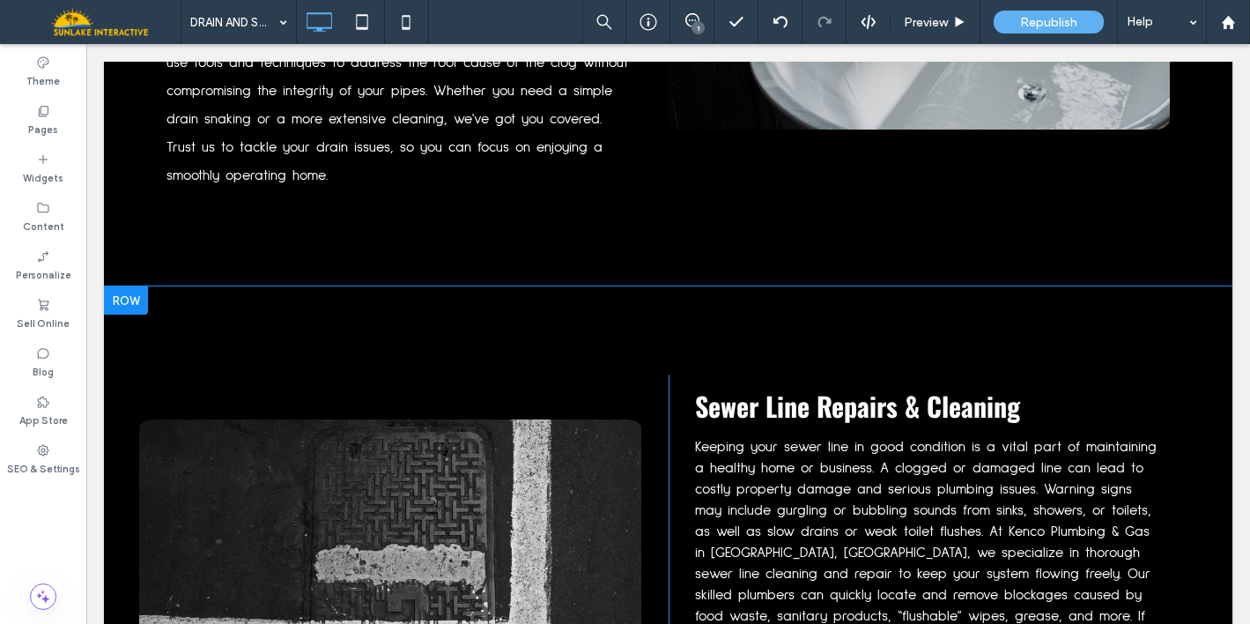
scroll to position [1836, 0]
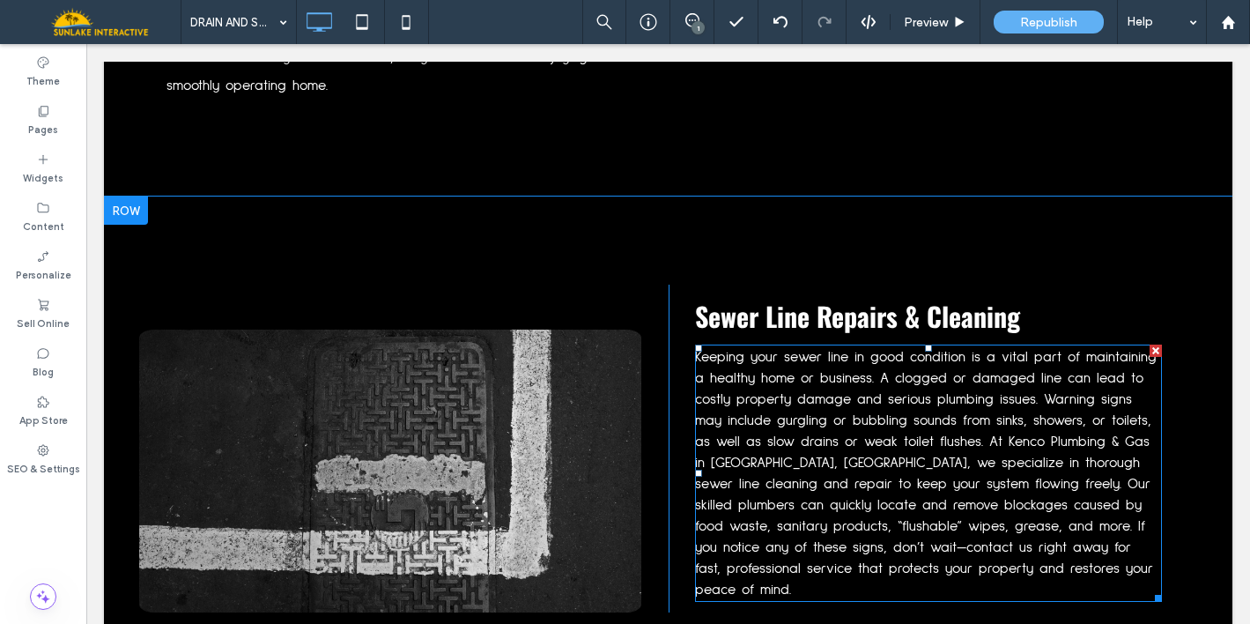
click at [887, 447] on p "Keeping your sewer line in good condition is a vital part of maintaining a heal…" at bounding box center [928, 473] width 467 height 254
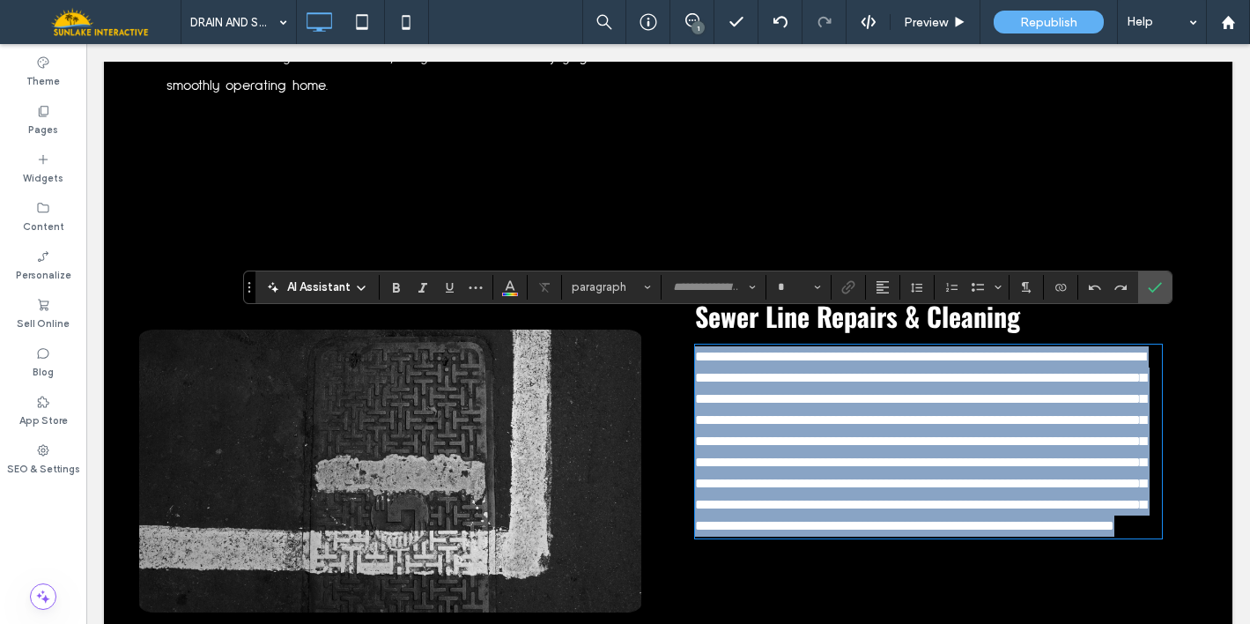
type input "**********"
type input "**"
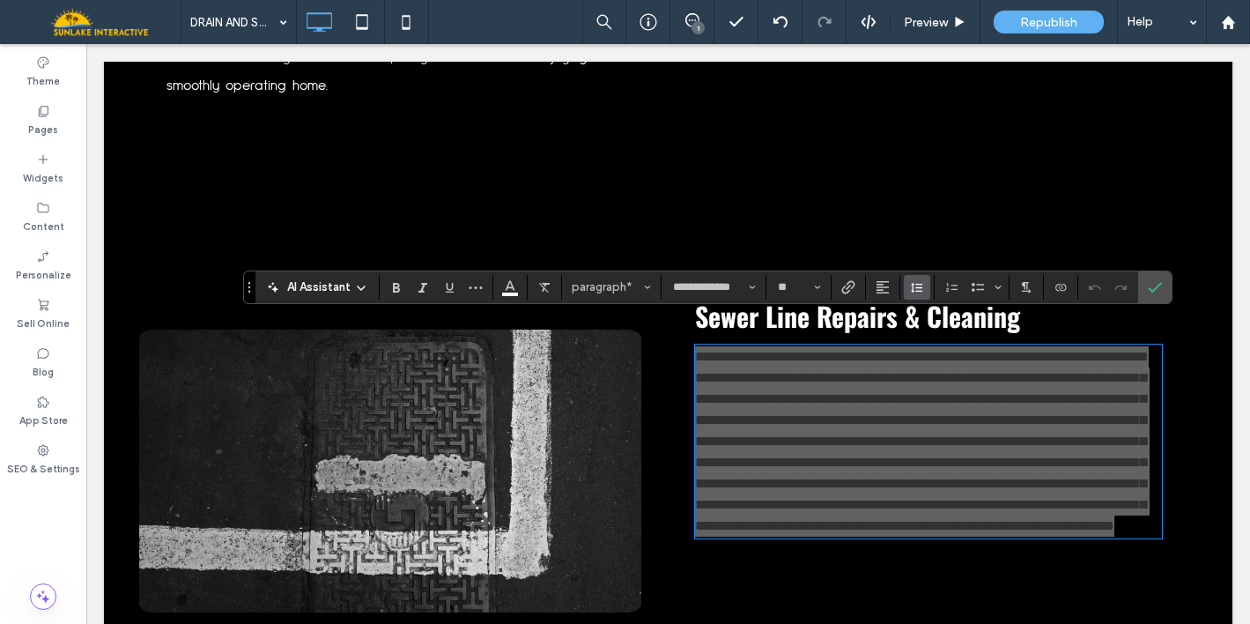
click at [923, 291] on icon "Line Height" at bounding box center [917, 287] width 14 height 14
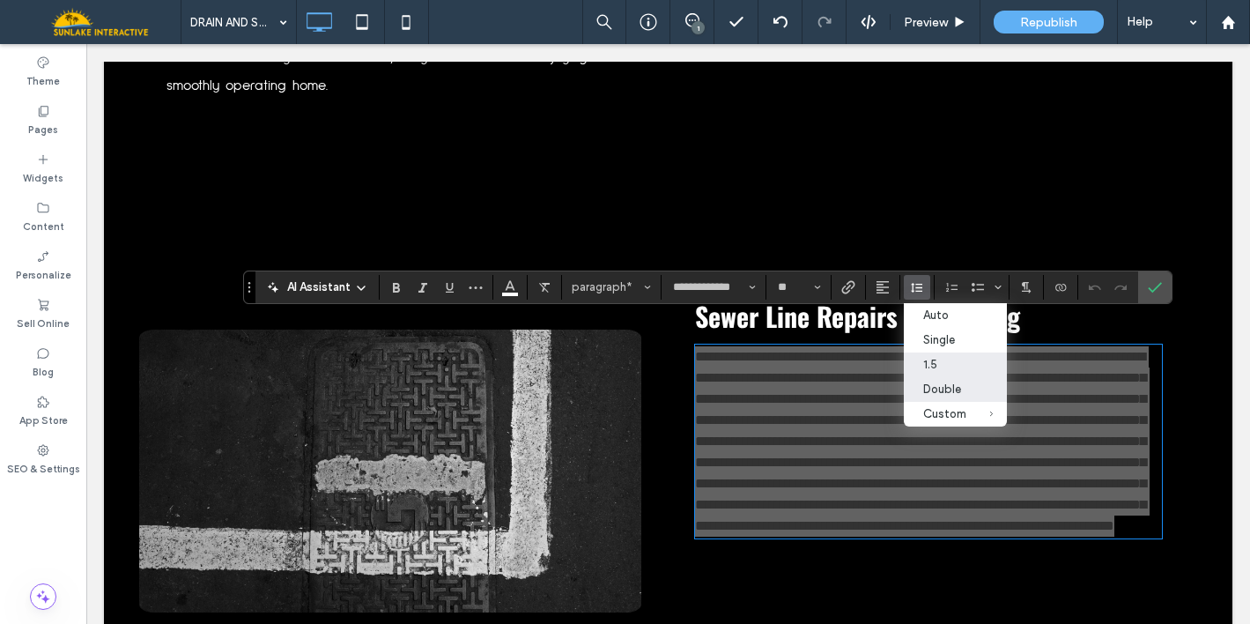
click at [925, 382] on label "Double" at bounding box center [955, 389] width 103 height 25
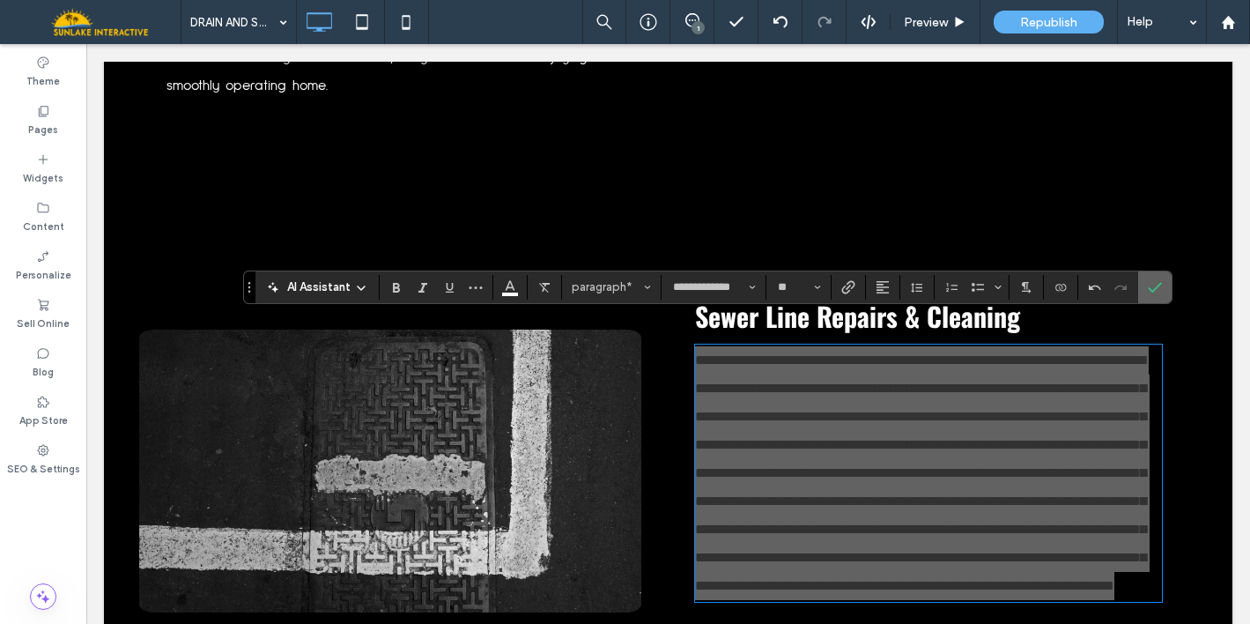
click at [1150, 292] on icon "Confirm" at bounding box center [1155, 287] width 14 height 14
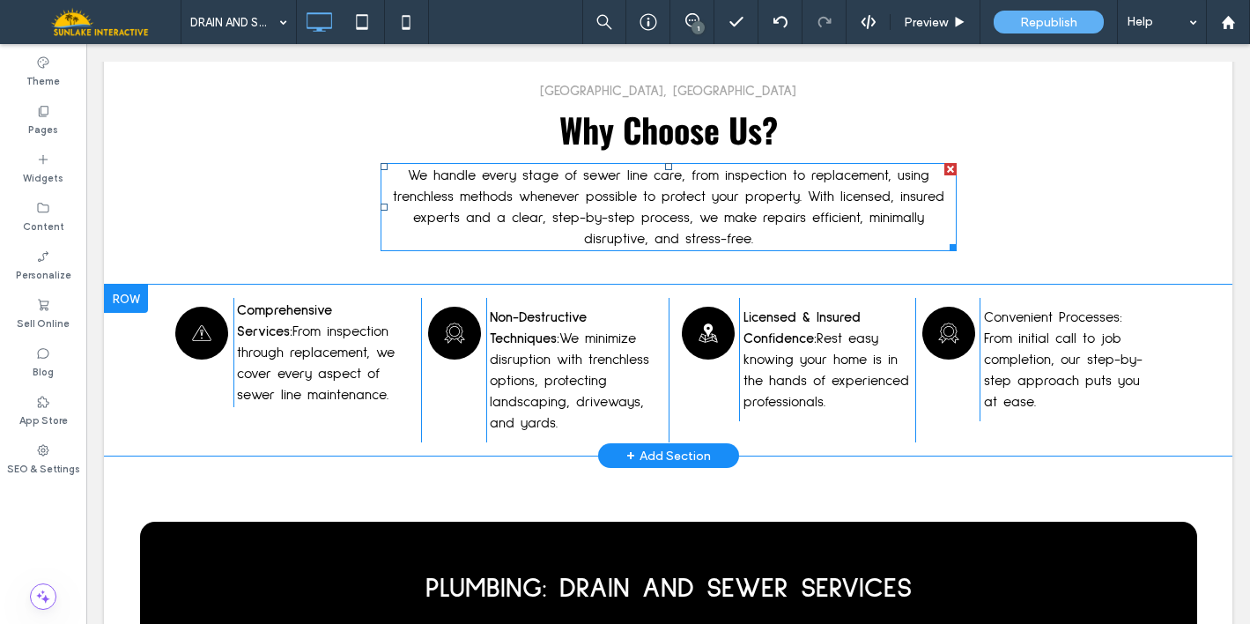
scroll to position [2619, 0]
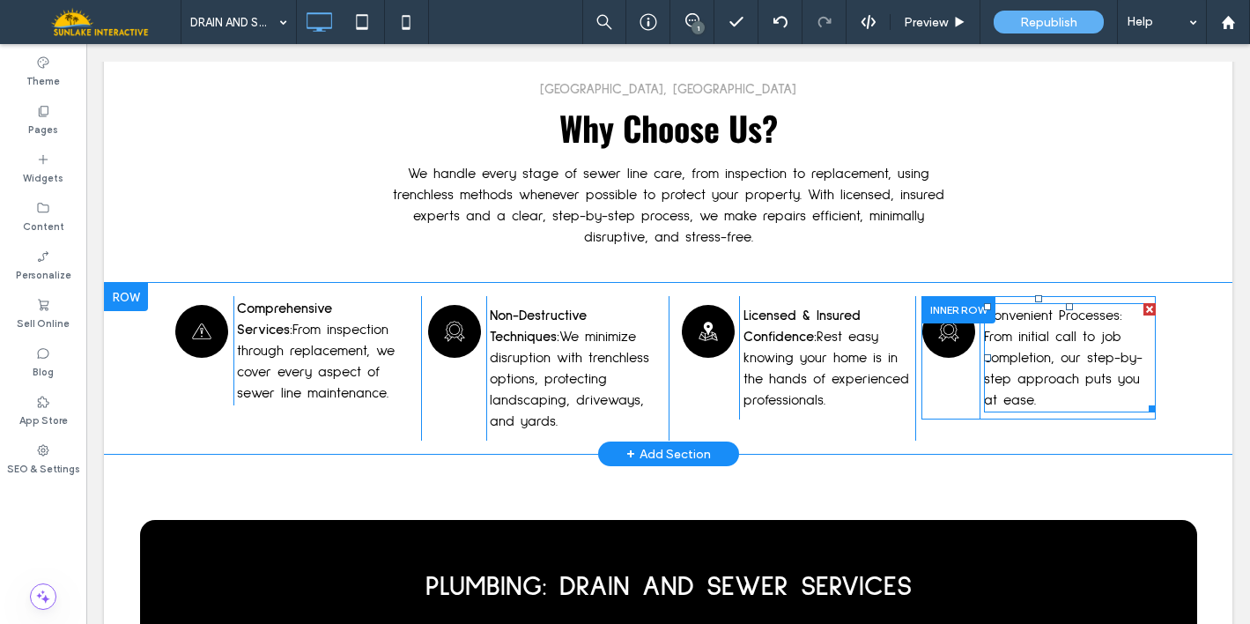
click at [1048, 308] on span "Convenient Processes: From initial call to job completion, our step-by-step app…" at bounding box center [1063, 357] width 159 height 99
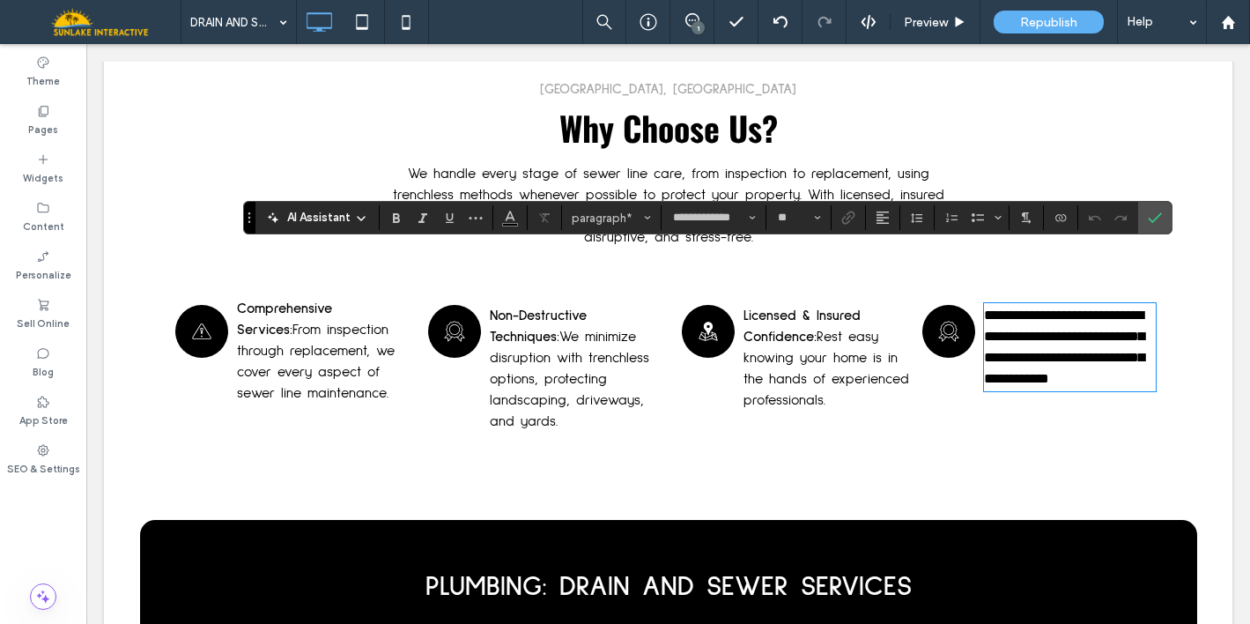
click at [1044, 308] on span "**********" at bounding box center [1064, 346] width 160 height 77
drag, startPoint x: 1121, startPoint y: 261, endPoint x: 969, endPoint y: 256, distance: 152.4
click at [979, 296] on div "**********" at bounding box center [1067, 347] width 176 height 102
click at [400, 211] on icon "Bold" at bounding box center [396, 218] width 14 height 14
click at [795, 224] on input "**" at bounding box center [793, 218] width 34 height 14
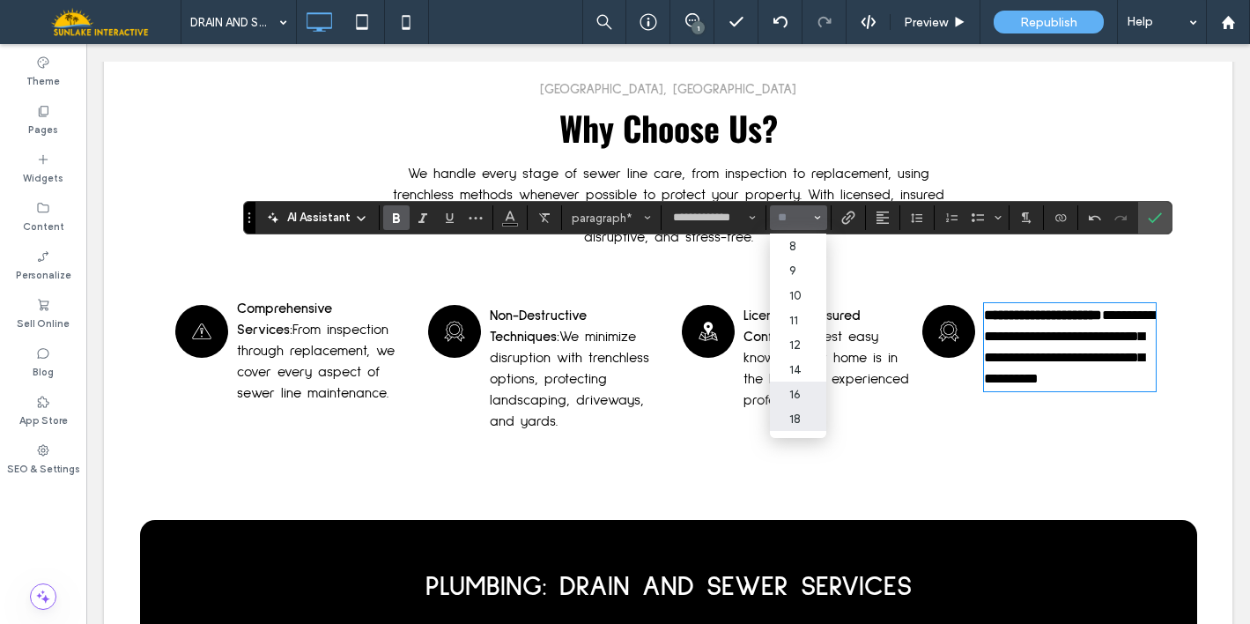
click at [787, 413] on label "18" at bounding box center [798, 418] width 56 height 25
type input "**"
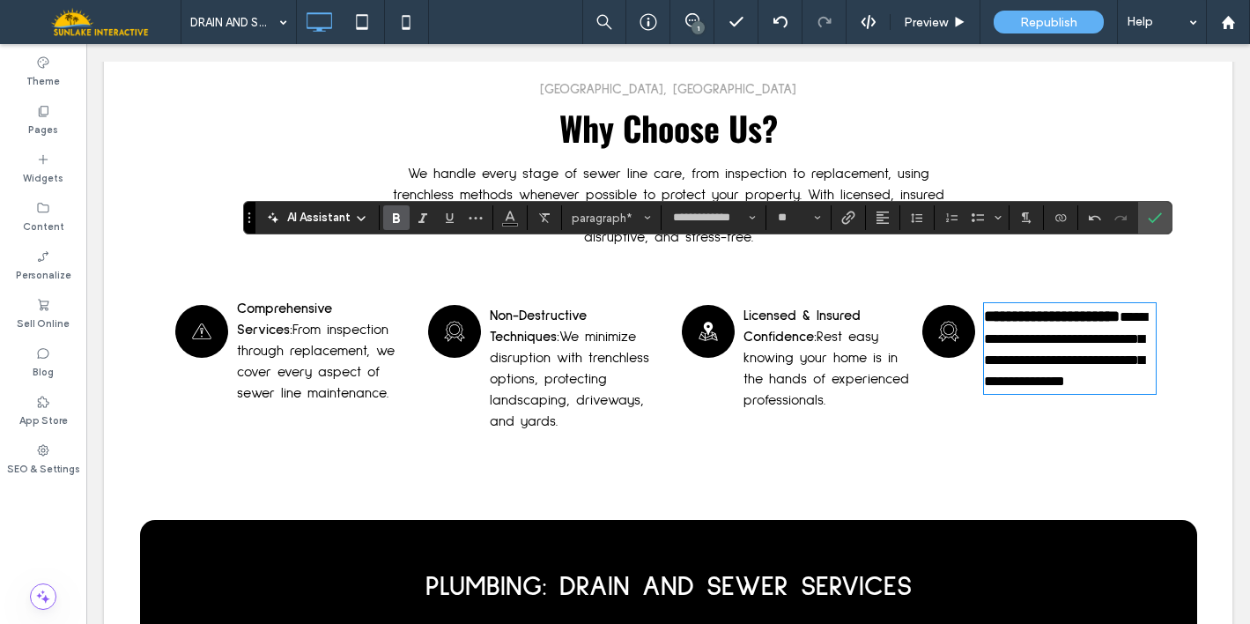
click at [824, 308] on strong "Licensed & Insured Confidence:" at bounding box center [801, 325] width 117 height 35
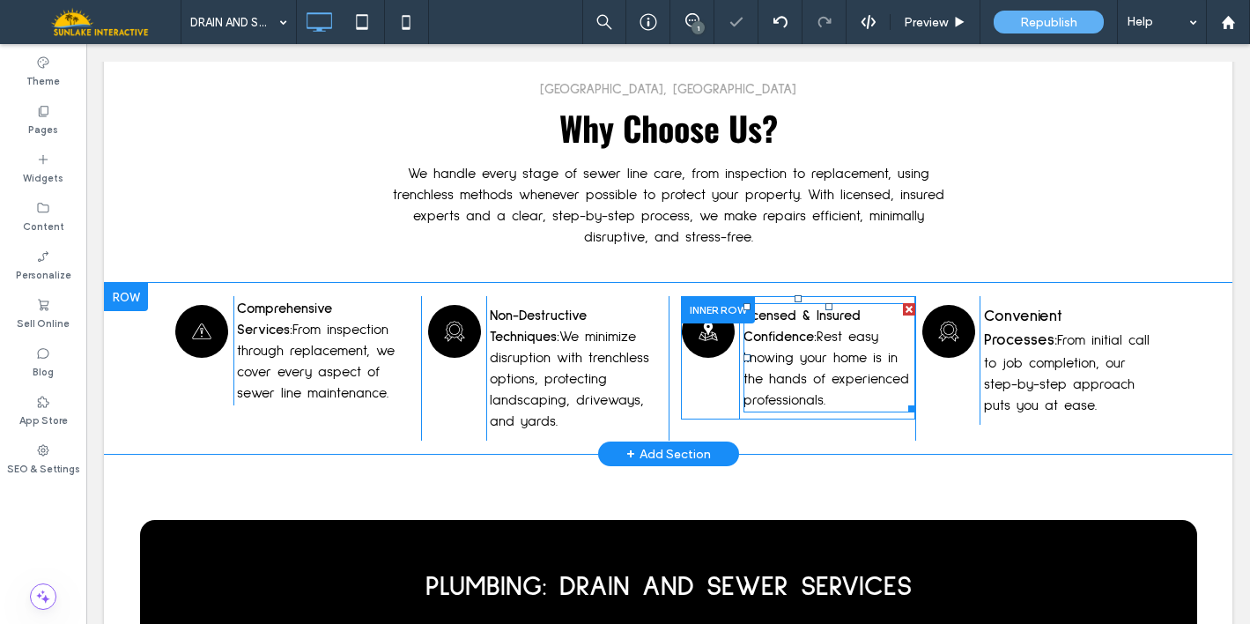
click at [847, 308] on strong "Licensed & Insured Confidence:" at bounding box center [801, 325] width 117 height 35
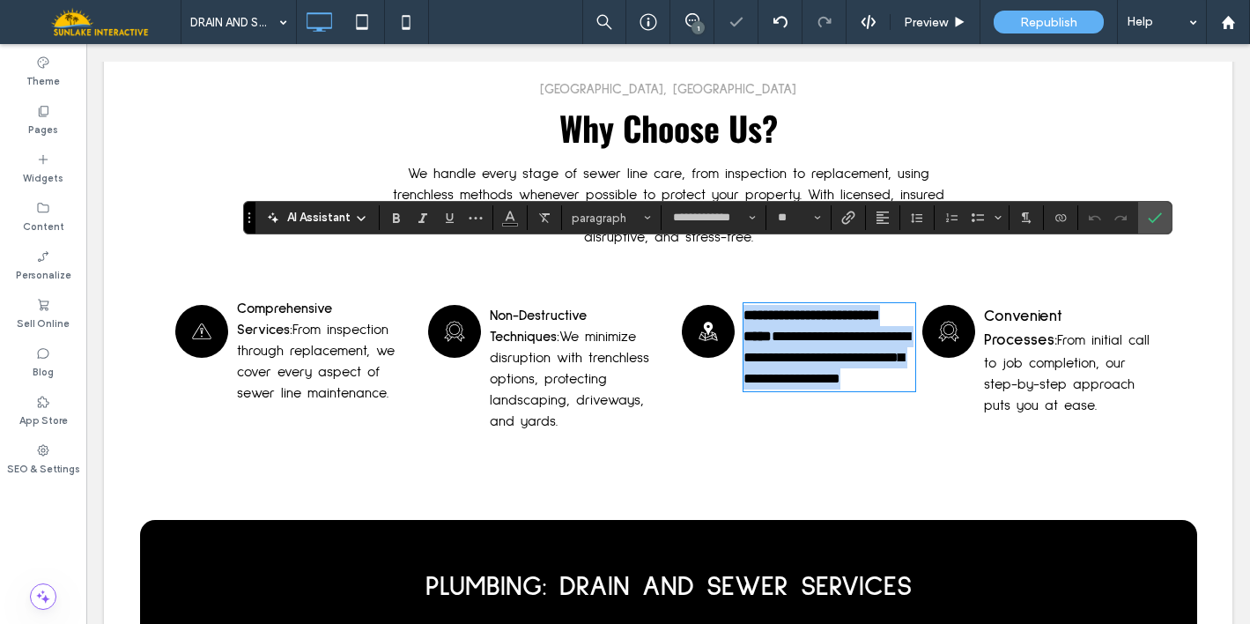
click at [862, 305] on p "**********" at bounding box center [829, 347] width 172 height 85
drag, startPoint x: 862, startPoint y: 259, endPoint x: 738, endPoint y: 255, distance: 124.2
click at [743, 305] on p "**********" at bounding box center [829, 347] width 172 height 85
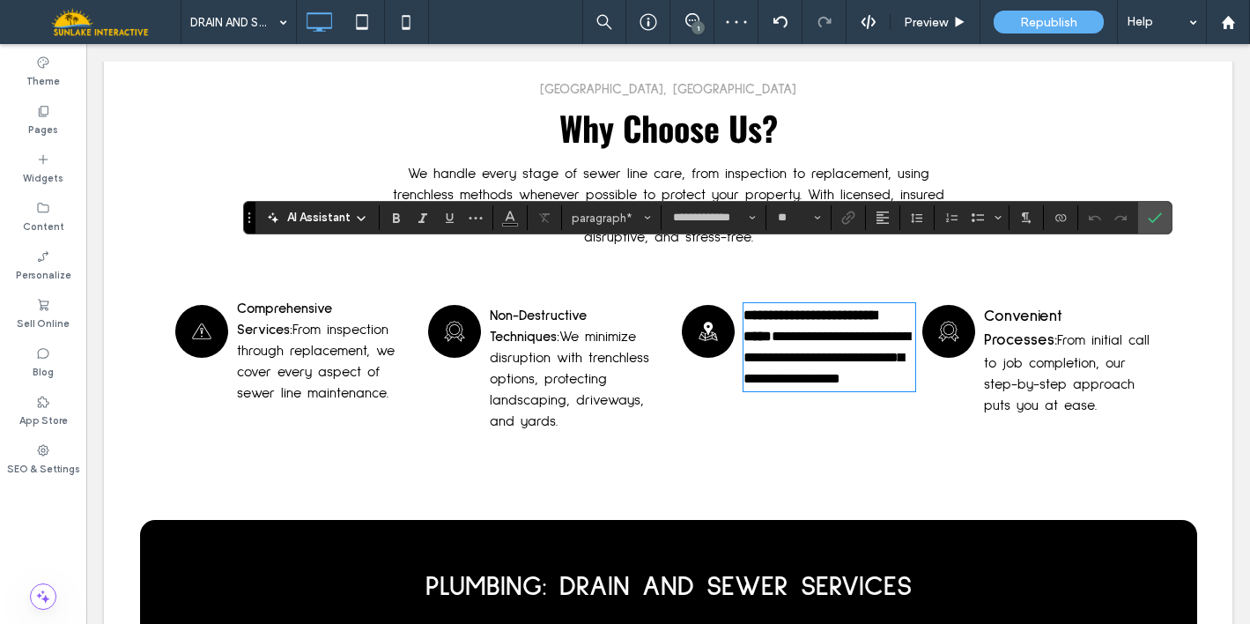
click at [815, 329] on span "**********" at bounding box center [826, 356] width 166 height 55
drag, startPoint x: 809, startPoint y: 283, endPoint x: 730, endPoint y: 245, distance: 87.9
click at [730, 296] on div "**********" at bounding box center [798, 347] width 234 height 102
click at [783, 222] on input "**" at bounding box center [793, 218] width 34 height 14
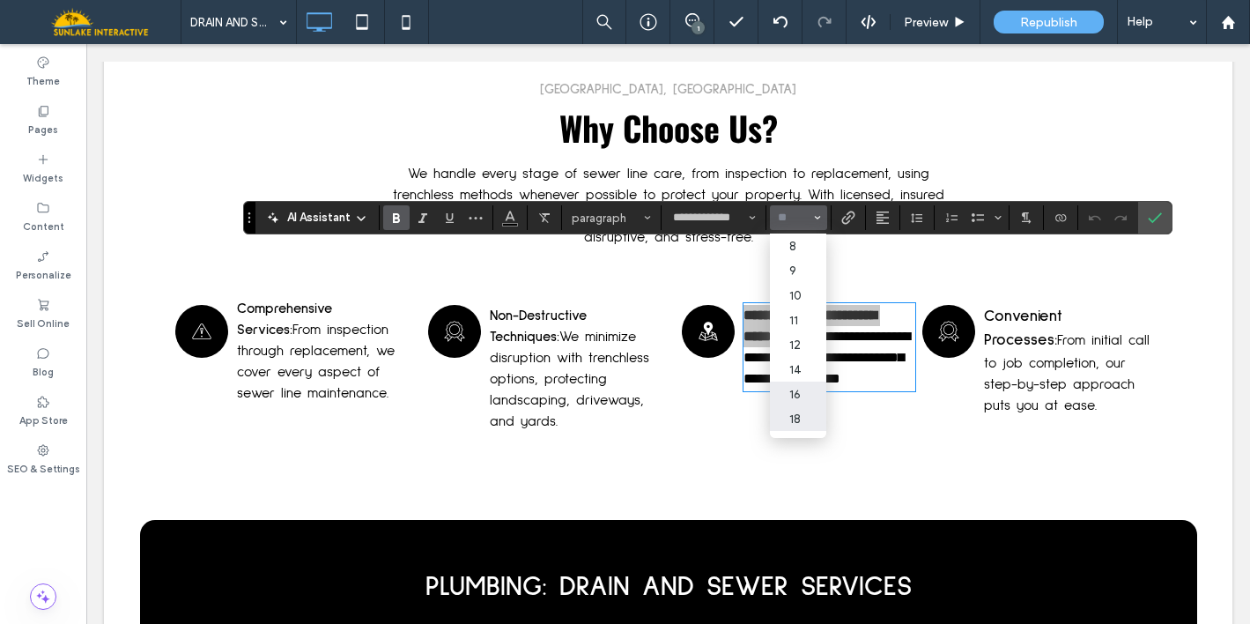
click at [787, 416] on label "18" at bounding box center [798, 418] width 56 height 25
type input "**"
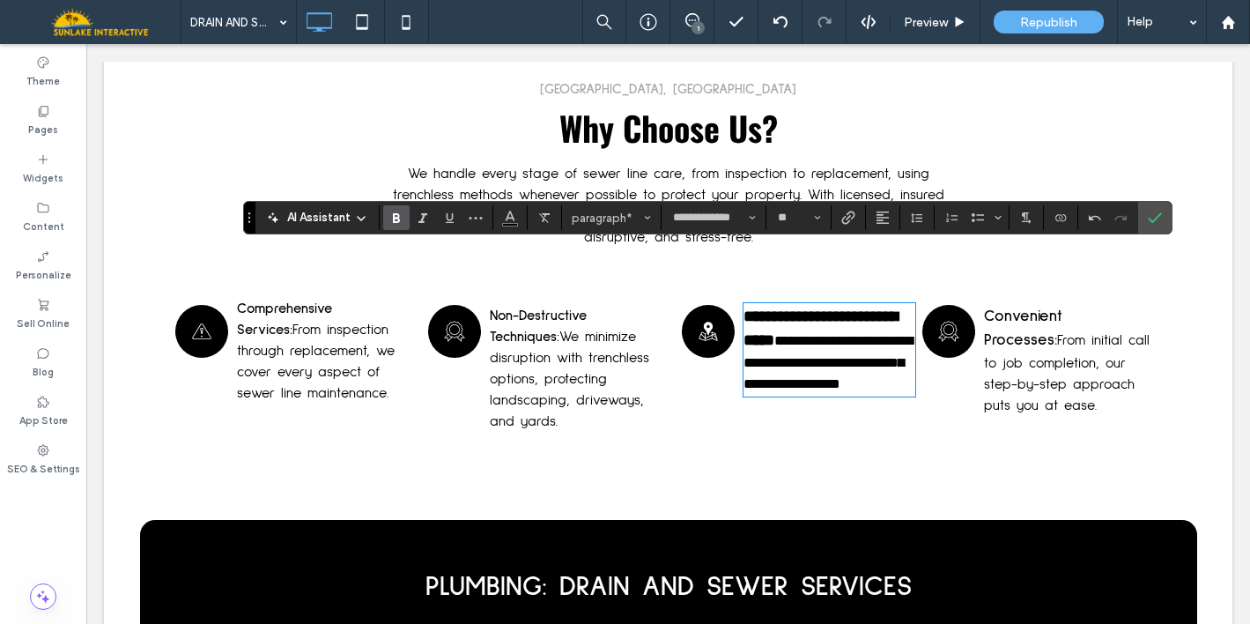
click at [564, 308] on strong "Non-Destructive Techniques:" at bounding box center [538, 325] width 97 height 35
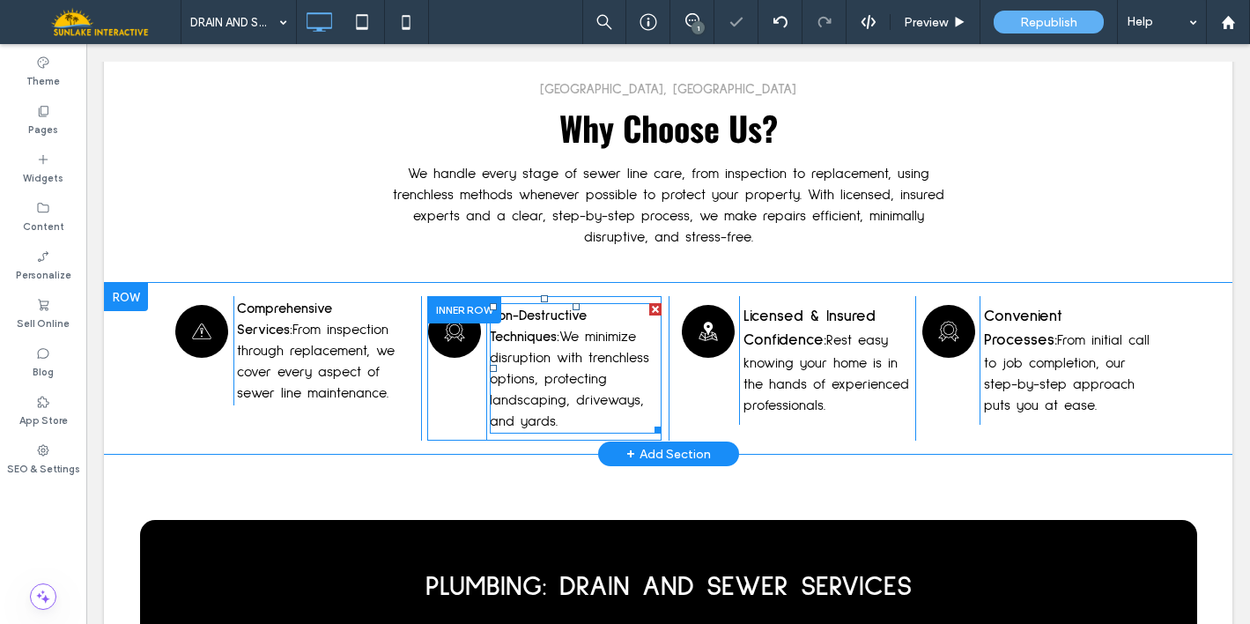
click at [569, 305] on p "Non-Destructive Techniques: We minimize disruption with trenchless options, pro…" at bounding box center [576, 368] width 172 height 127
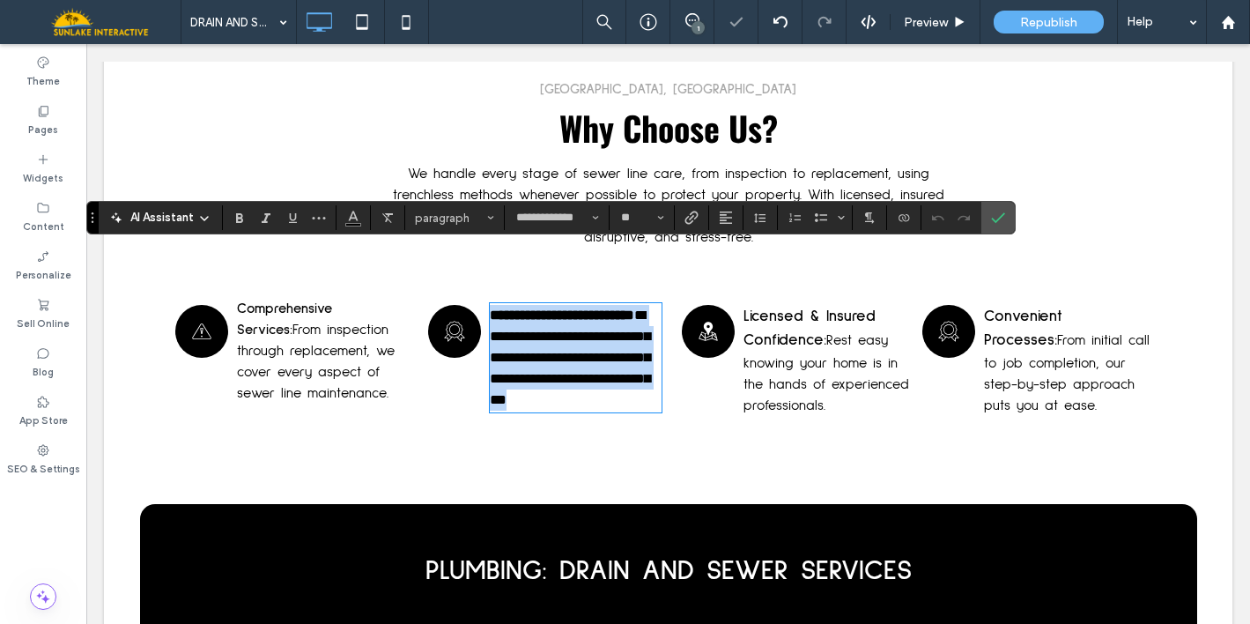
click at [553, 308] on strong "**********" at bounding box center [562, 314] width 144 height 13
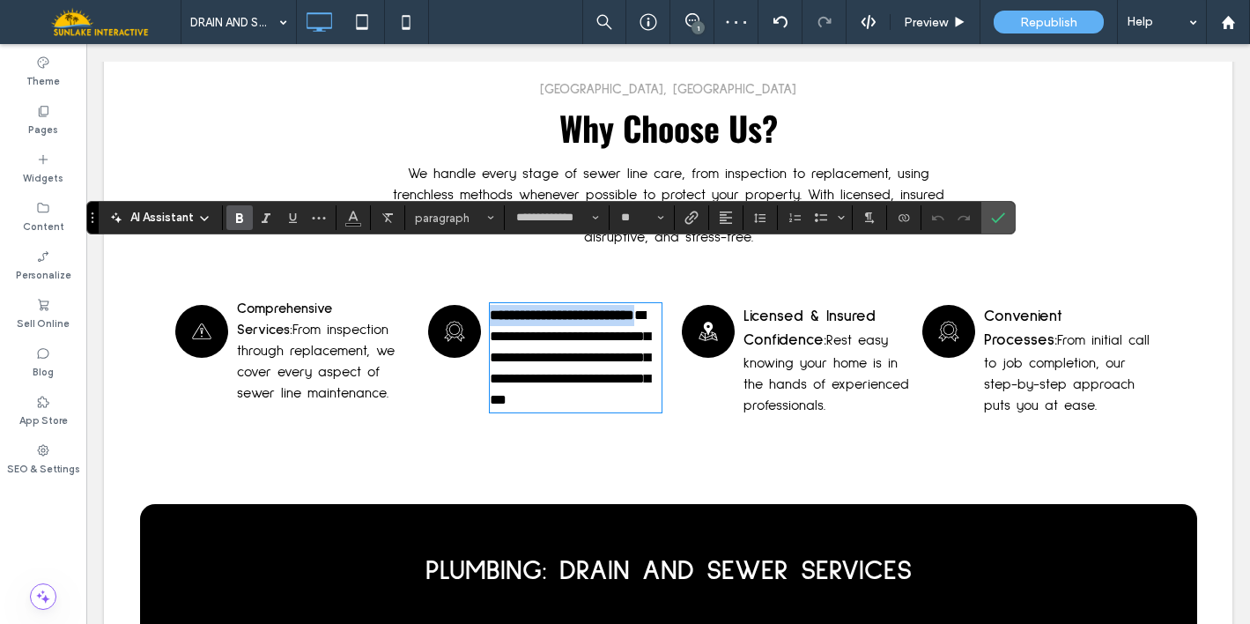
drag, startPoint x: 553, startPoint y: 279, endPoint x: 477, endPoint y: 259, distance: 79.3
click at [477, 296] on div "**********" at bounding box center [544, 357] width 234 height 123
click at [640, 225] on input "**" at bounding box center [636, 218] width 34 height 14
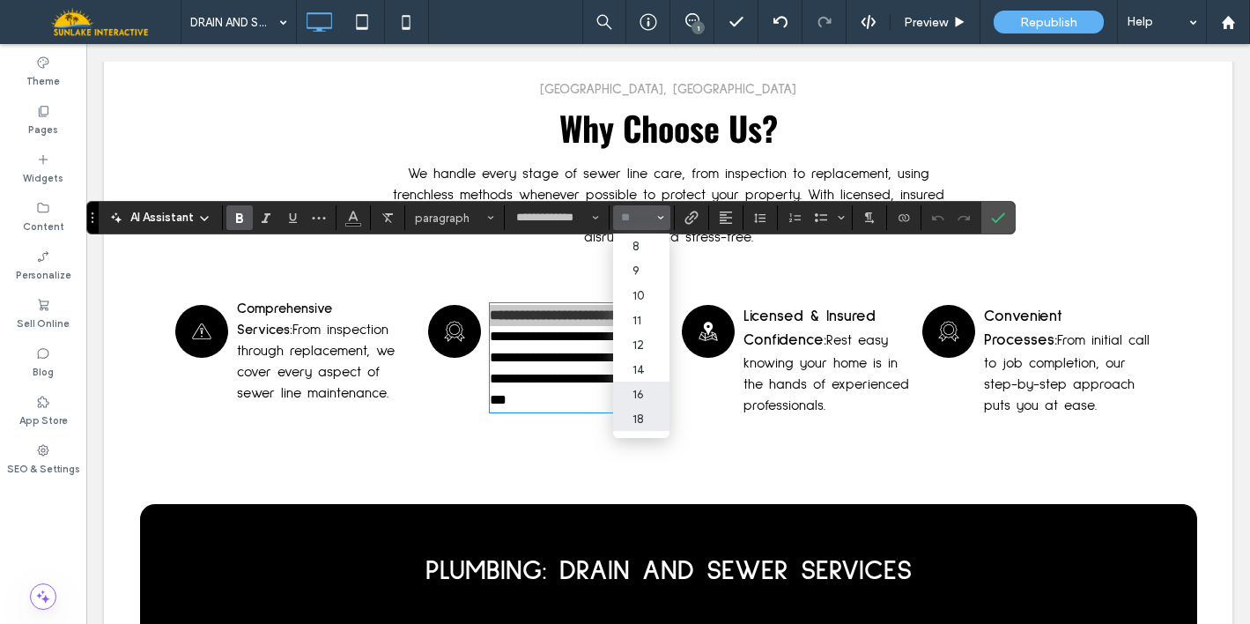
click at [632, 417] on label "18" at bounding box center [641, 418] width 56 height 25
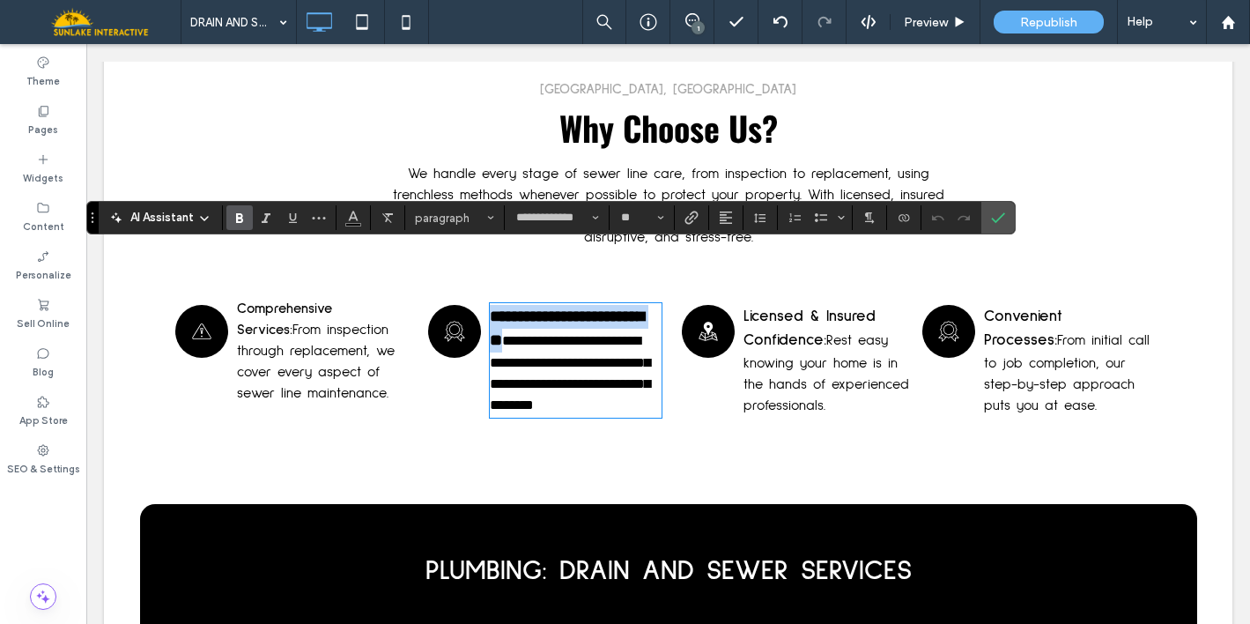
type input "**"
click at [332, 301] on strong "Comprehensive Services:" at bounding box center [284, 318] width 95 height 35
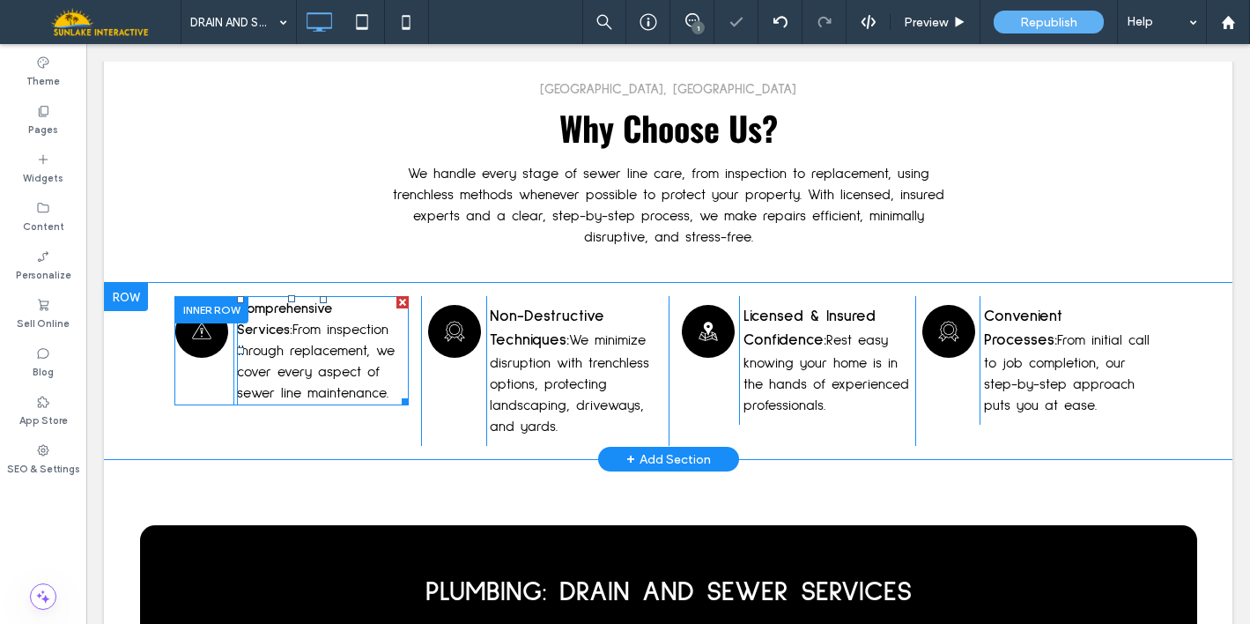
click at [332, 301] on strong "Comprehensive Services:" at bounding box center [284, 318] width 95 height 35
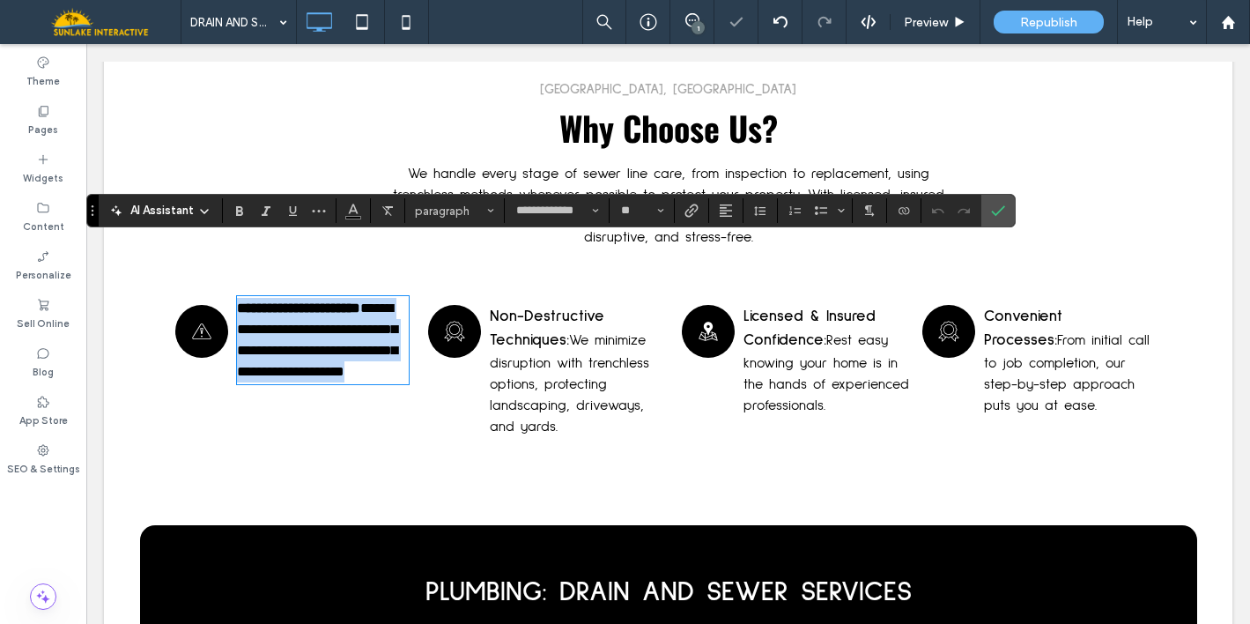
click at [360, 301] on strong "**********" at bounding box center [298, 307] width 123 height 13
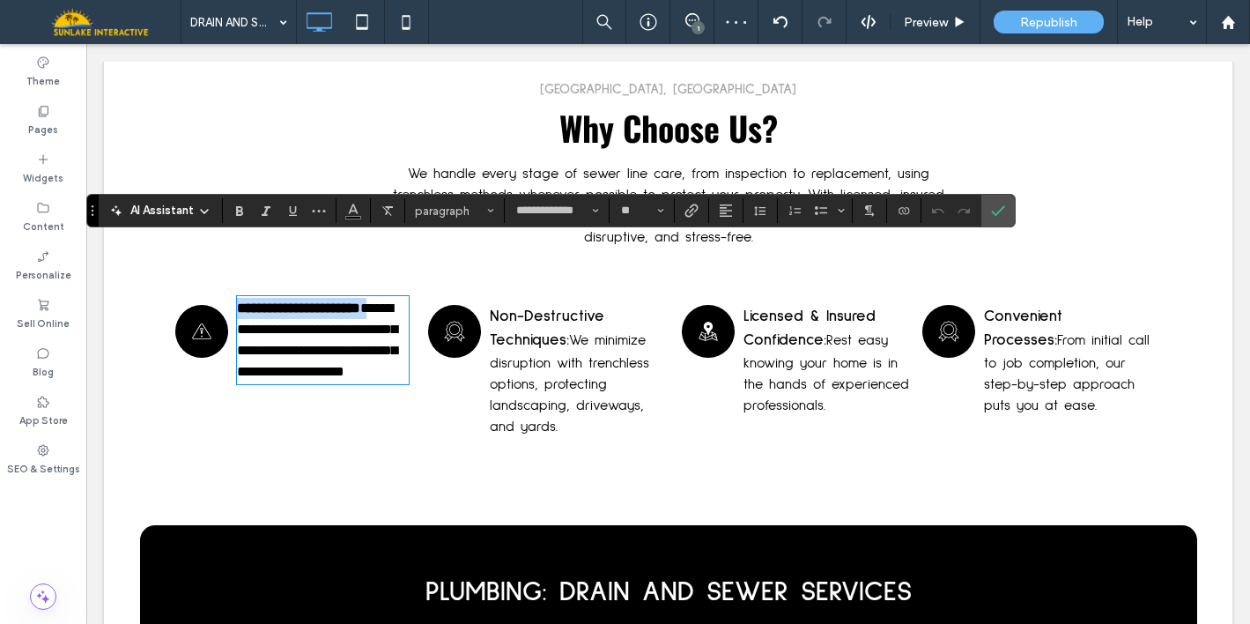
drag, startPoint x: 396, startPoint y: 254, endPoint x: 229, endPoint y: 253, distance: 167.4
click at [229, 296] on div "**********" at bounding box center [291, 340] width 234 height 88
click at [639, 208] on input "**" at bounding box center [636, 210] width 34 height 14
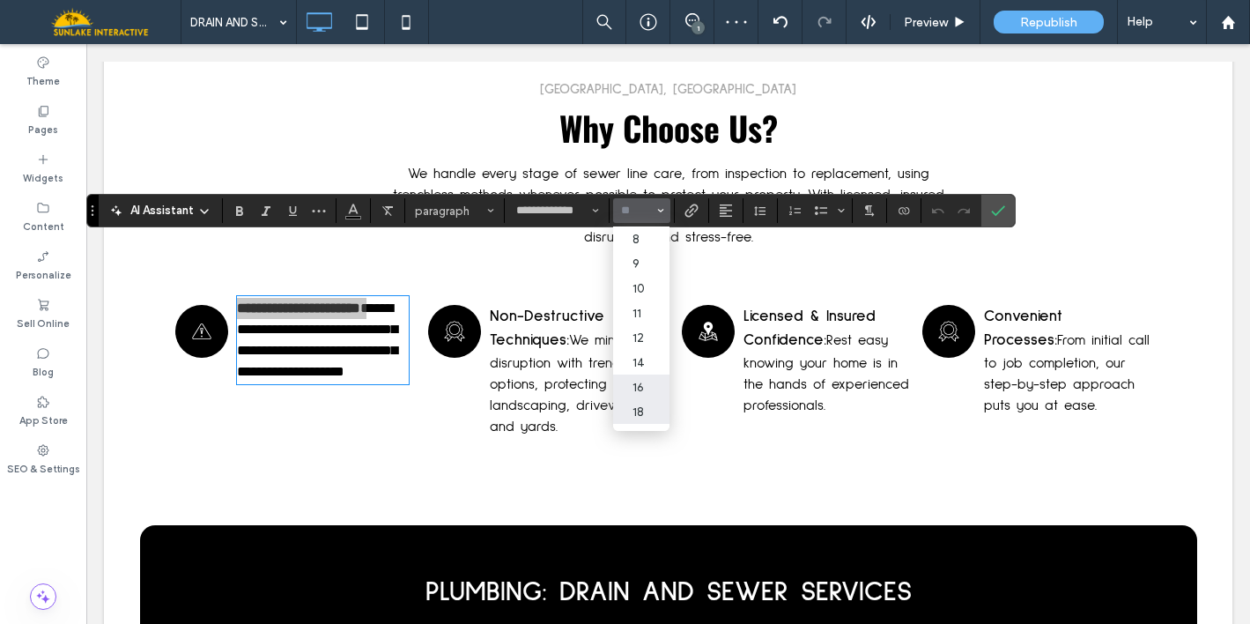
click at [651, 411] on label "18" at bounding box center [641, 411] width 56 height 25
type input "**"
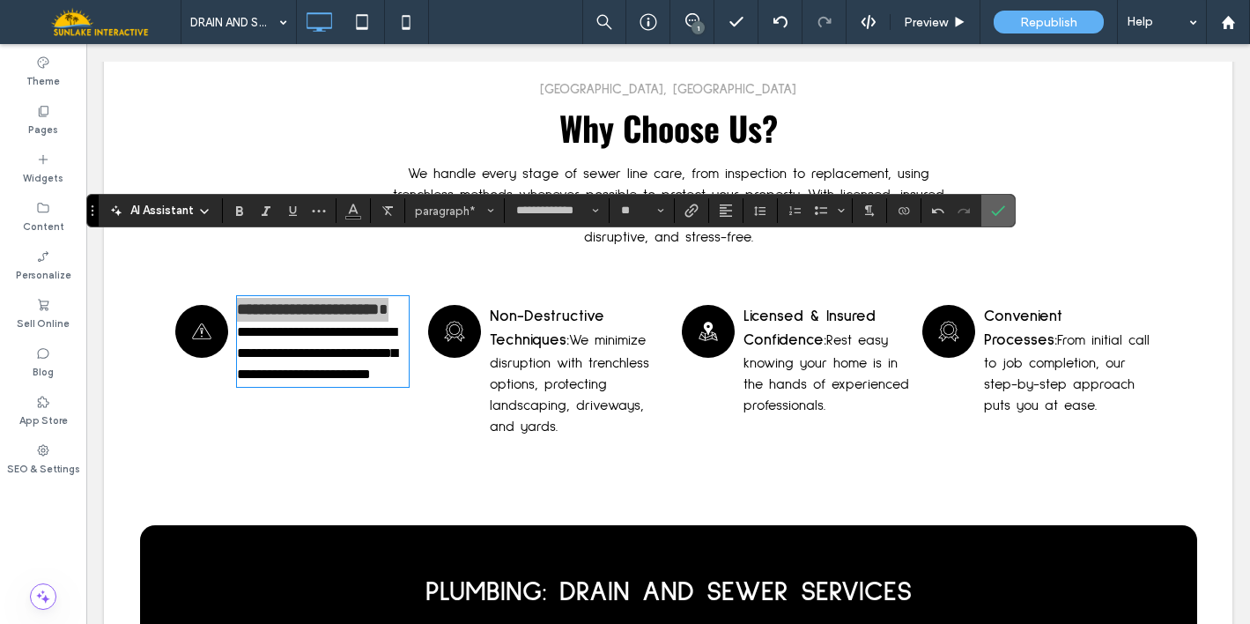
click at [992, 218] on span "Confirm" at bounding box center [995, 211] width 8 height 32
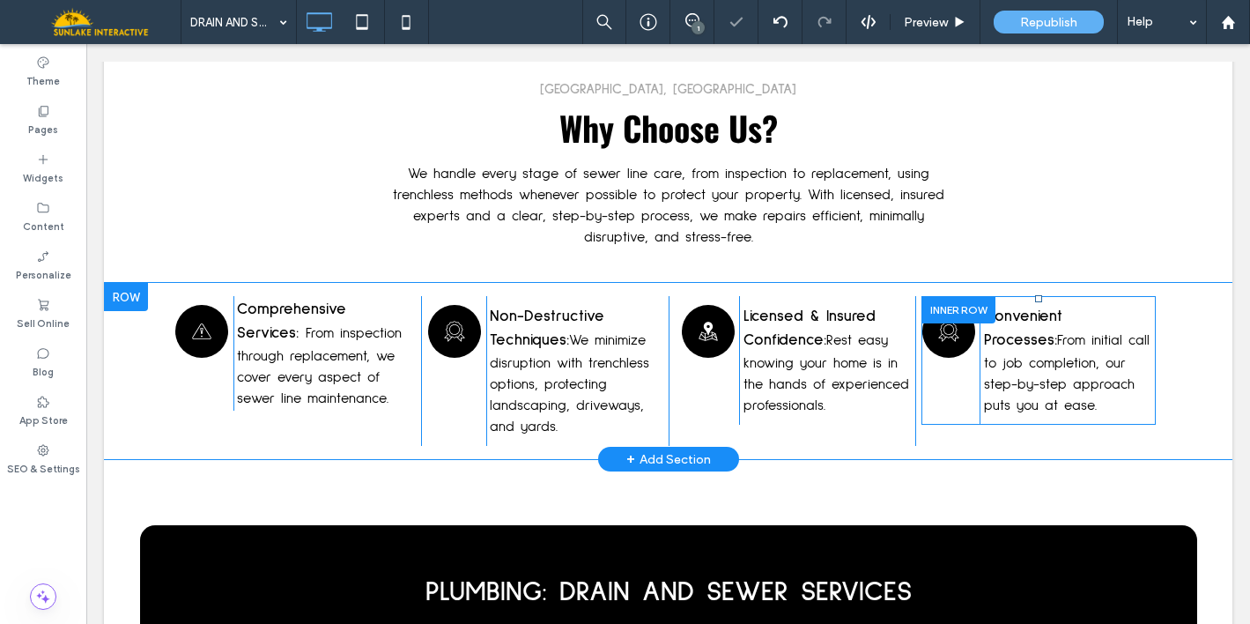
click at [949, 313] on div "Click To Paste Click To Paste" at bounding box center [950, 360] width 59 height 129
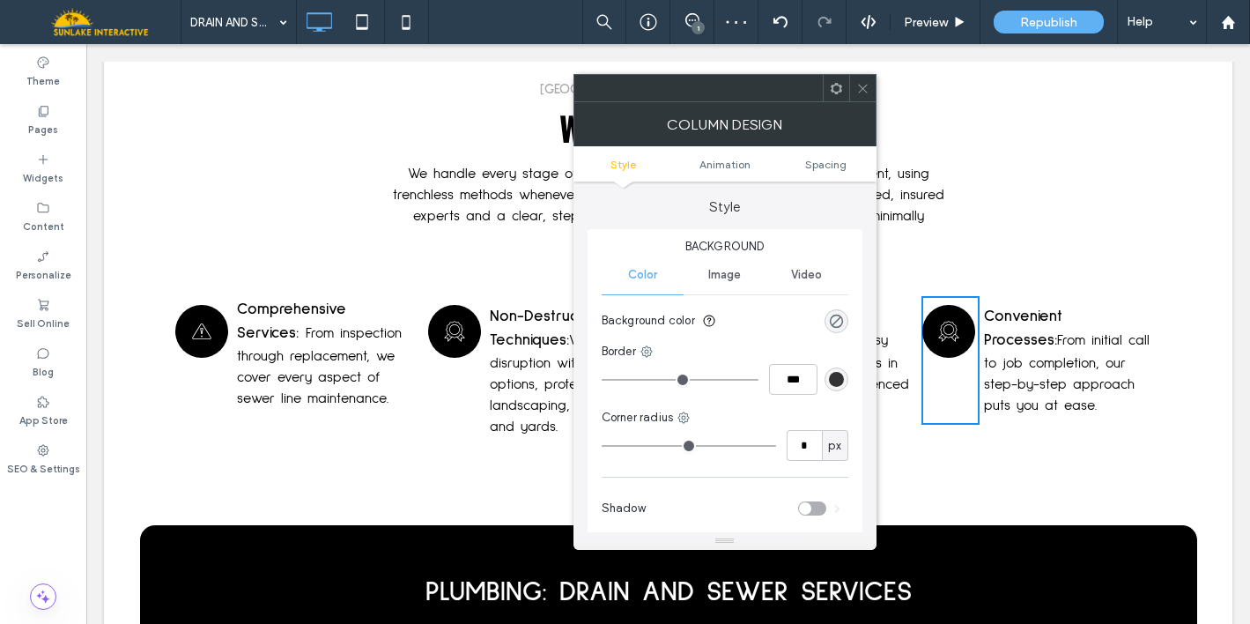
click at [835, 89] on icon at bounding box center [836, 88] width 13 height 13
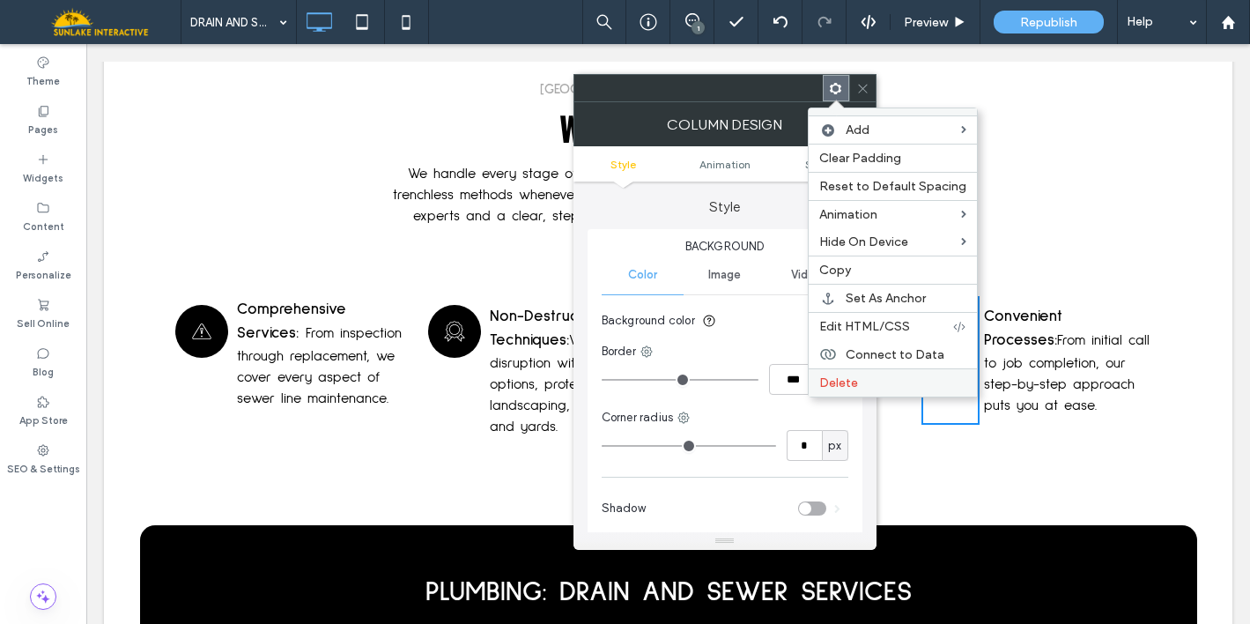
click at [850, 387] on span "Delete" at bounding box center [838, 382] width 39 height 15
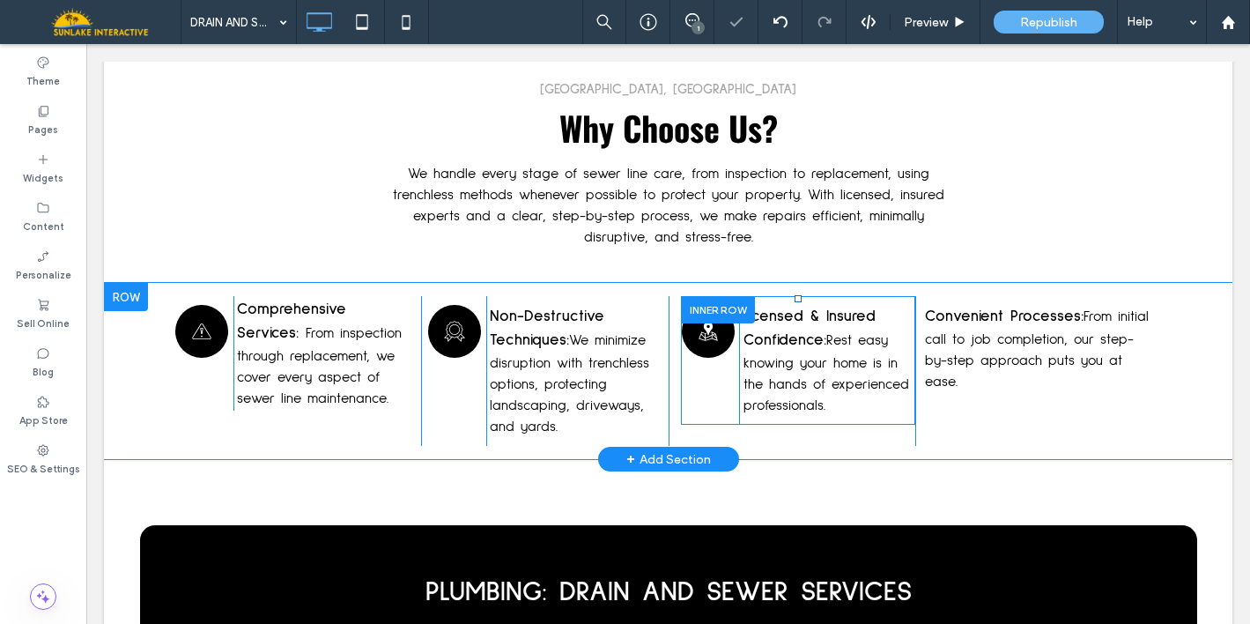
click at [706, 308] on div "Click To Paste Click To Paste" at bounding box center [710, 360] width 59 height 129
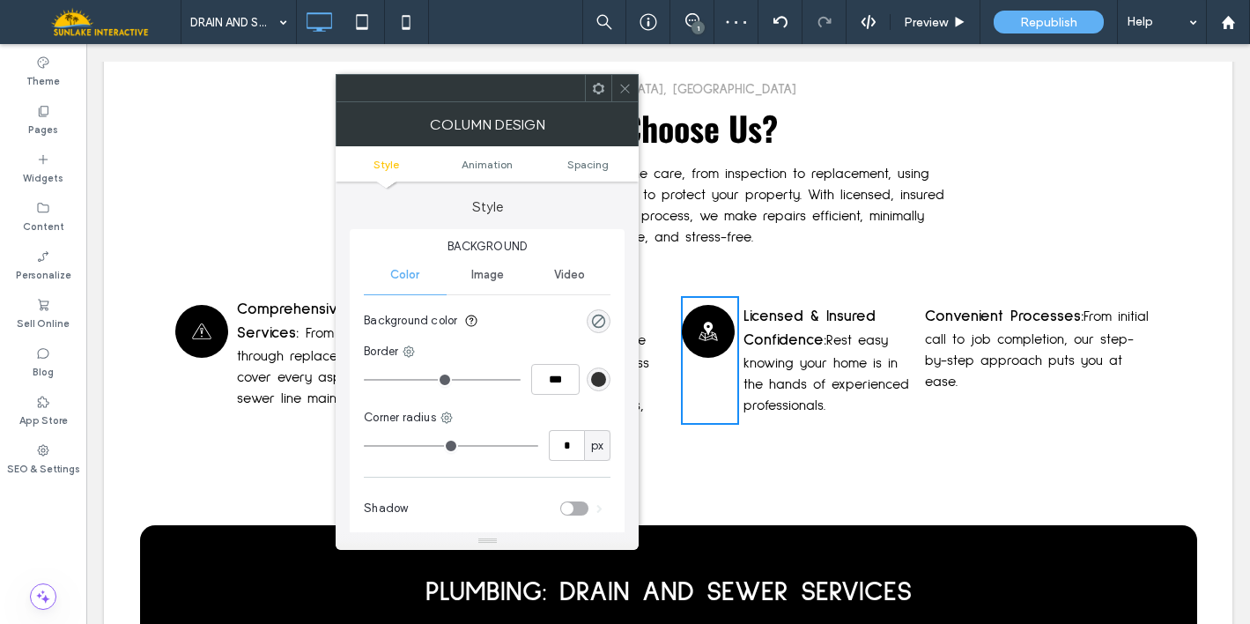
click at [604, 88] on icon at bounding box center [598, 88] width 13 height 13
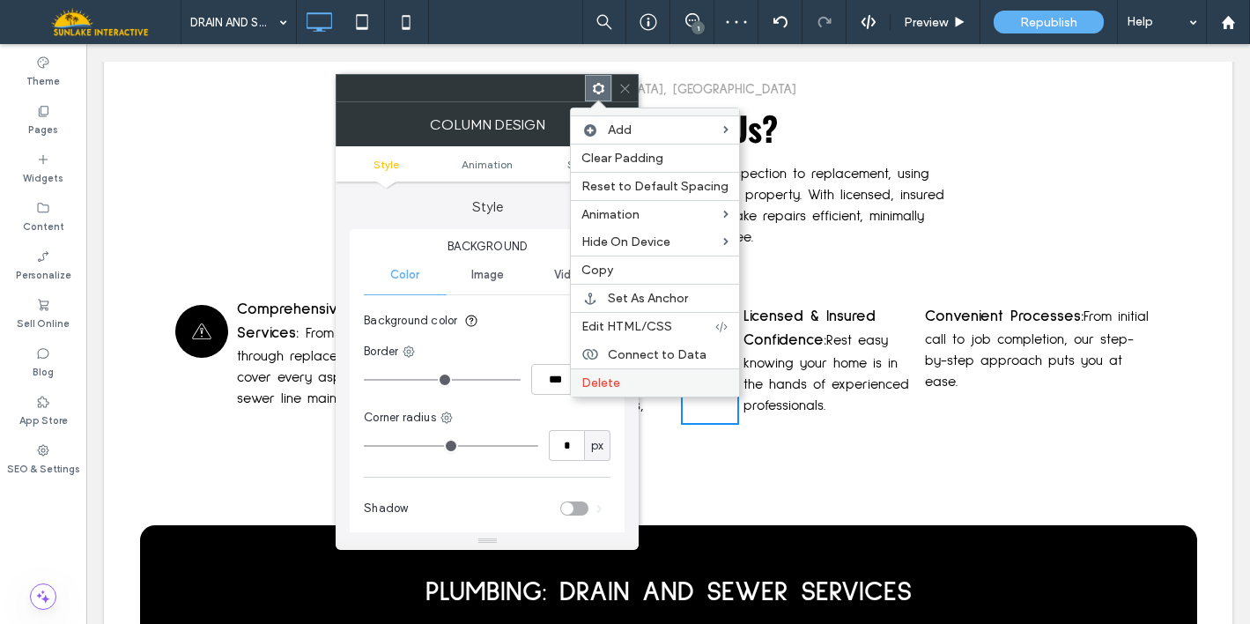
click at [627, 384] on label "Delete" at bounding box center [654, 382] width 147 height 15
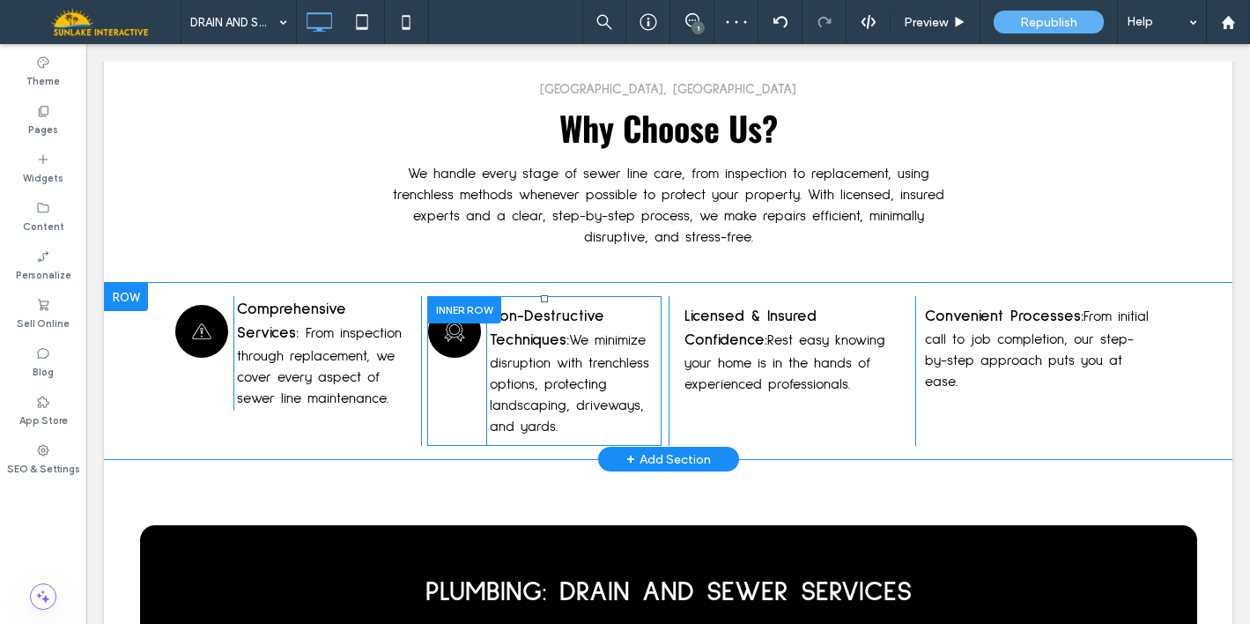
click at [437, 351] on div "Licensed and Insured Plumber Click To Paste Click To Paste" at bounding box center [456, 371] width 59 height 150
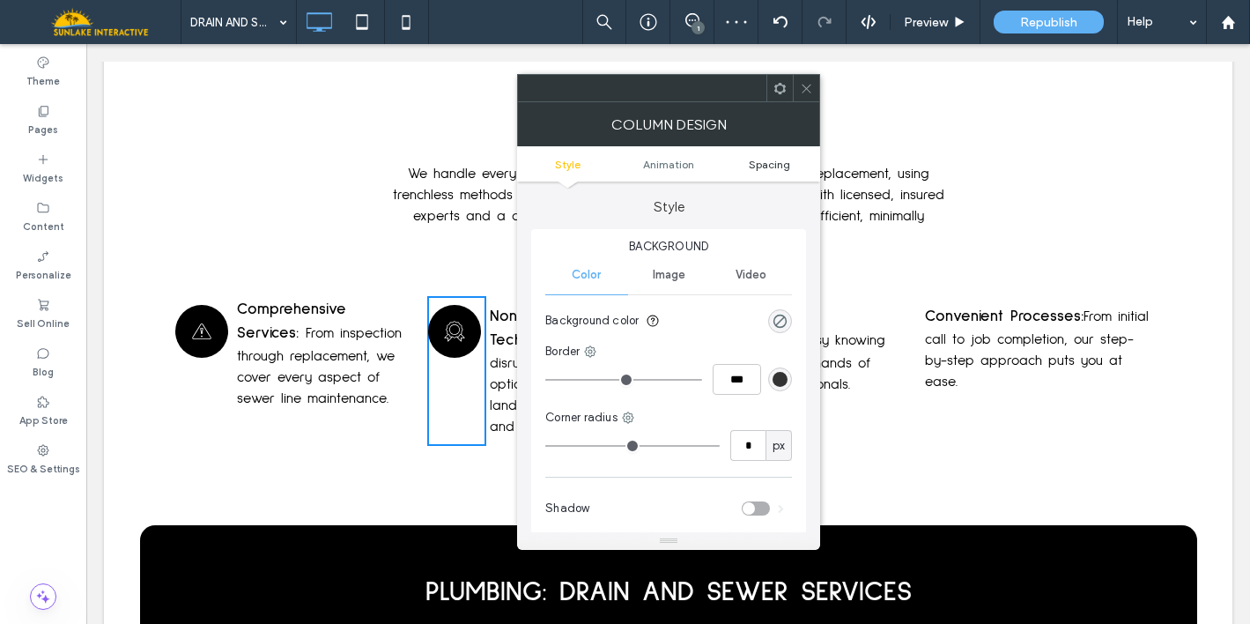
click at [766, 165] on span "Spacing" at bounding box center [769, 164] width 41 height 13
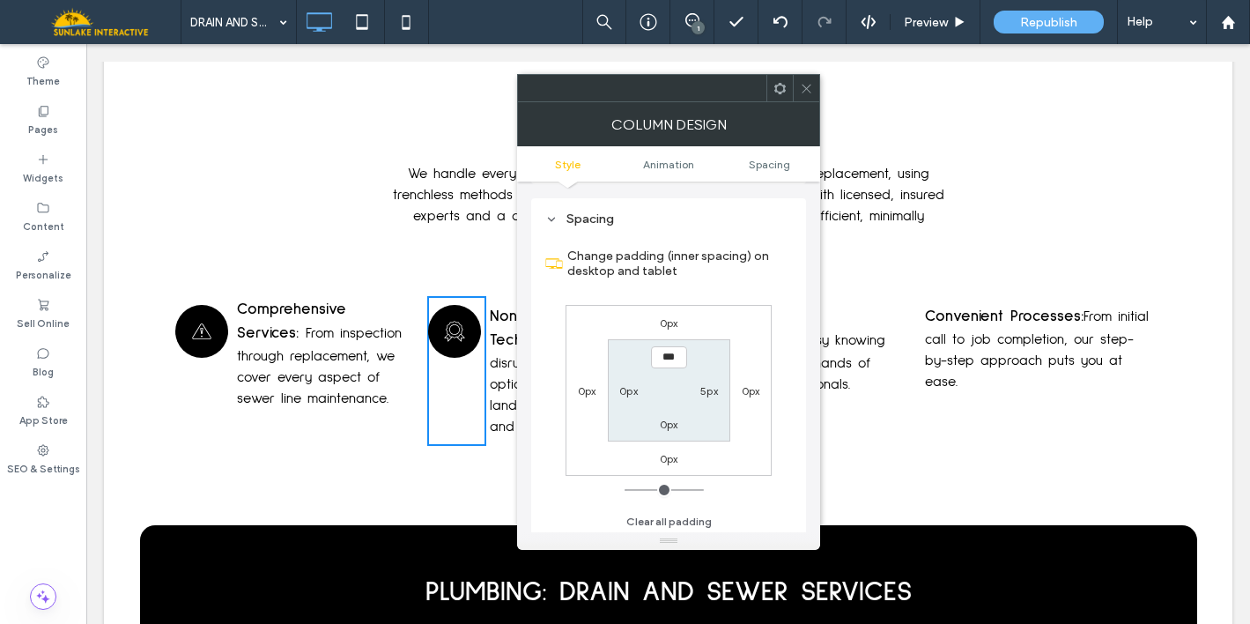
scroll to position [414, 0]
click at [775, 92] on icon at bounding box center [779, 88] width 13 height 13
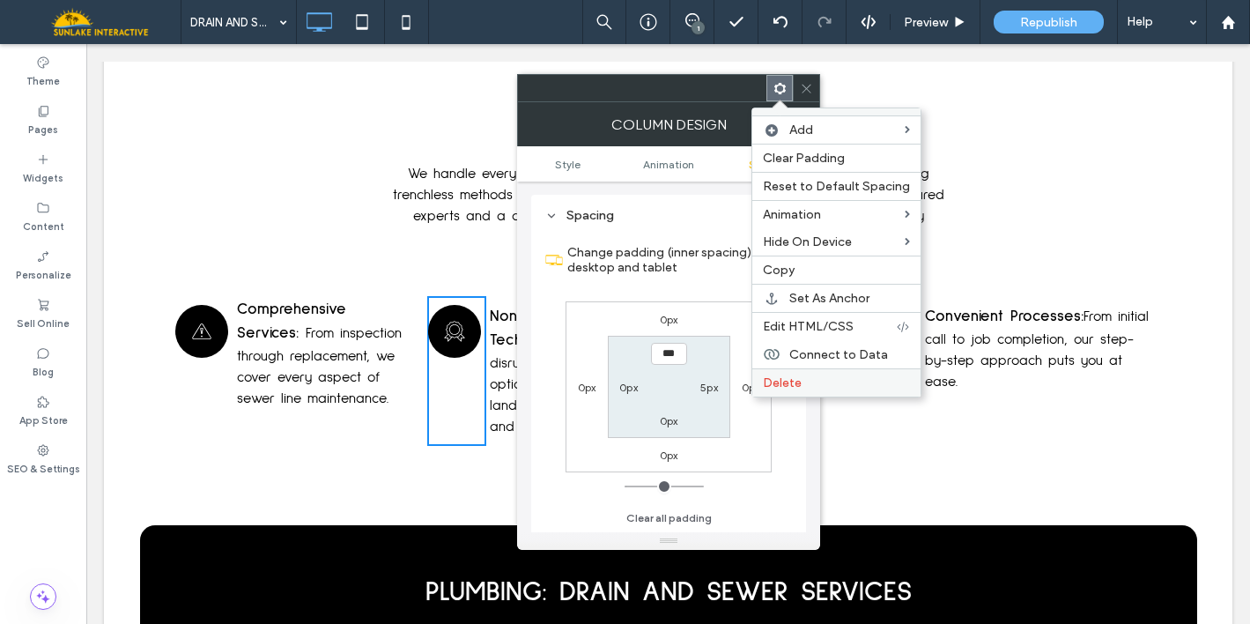
click at [784, 375] on span "Delete" at bounding box center [782, 382] width 39 height 15
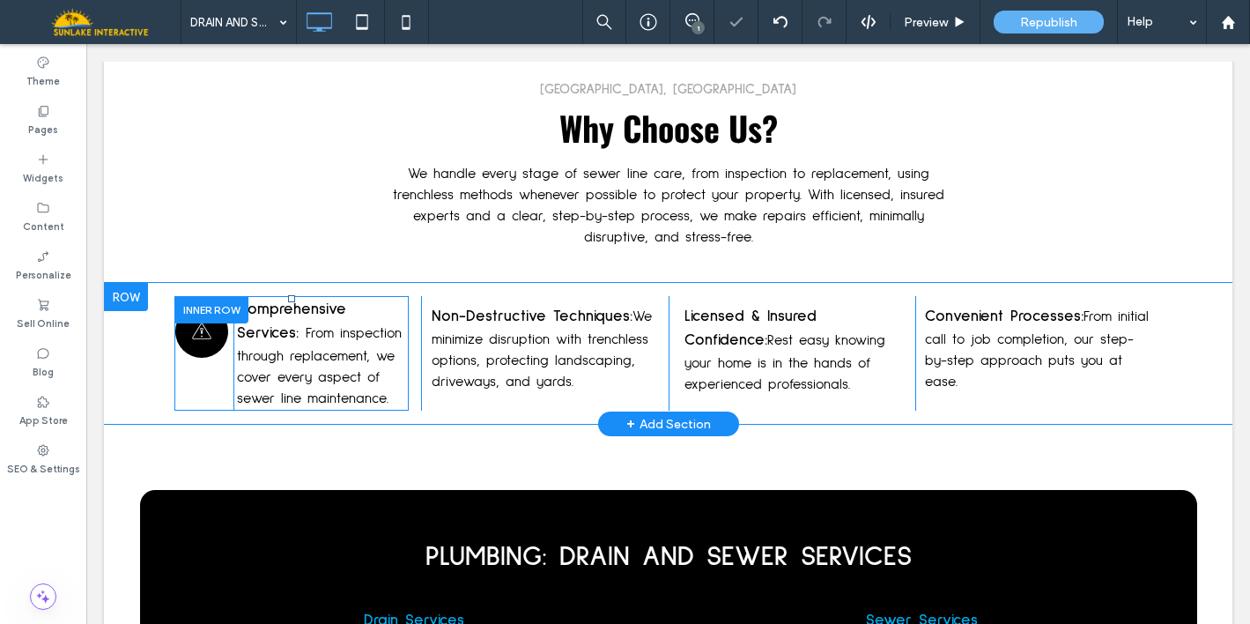
click at [209, 335] on div "Click To Paste Click To Paste" at bounding box center [203, 353] width 59 height 115
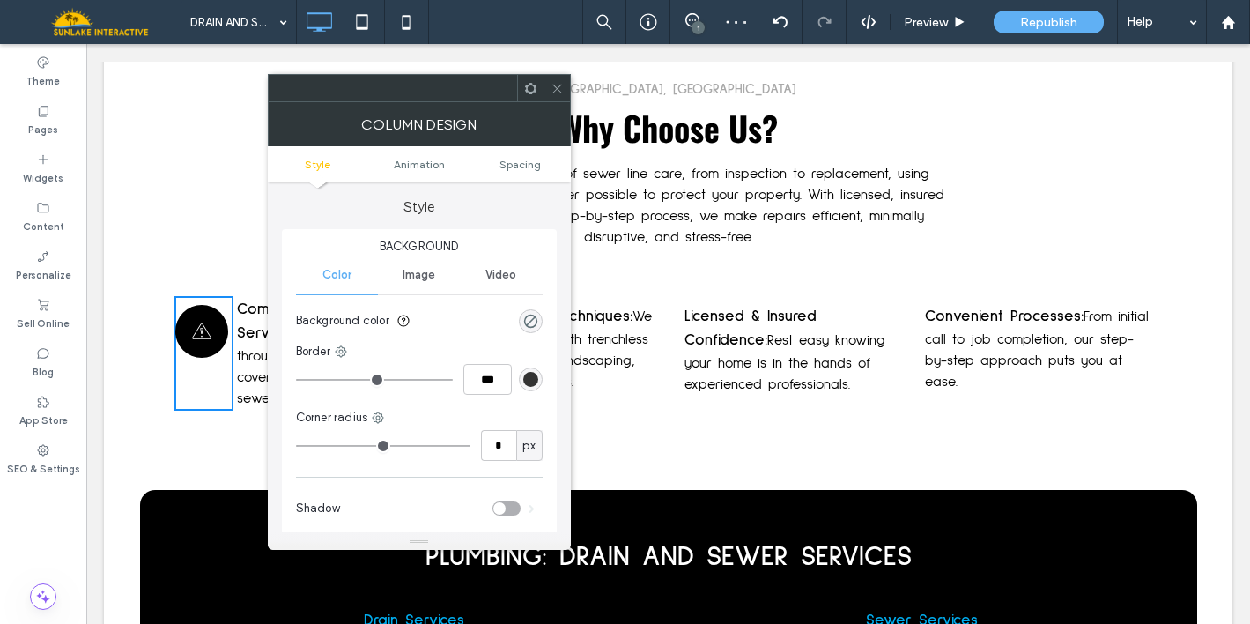
click at [526, 92] on icon at bounding box center [530, 88] width 13 height 13
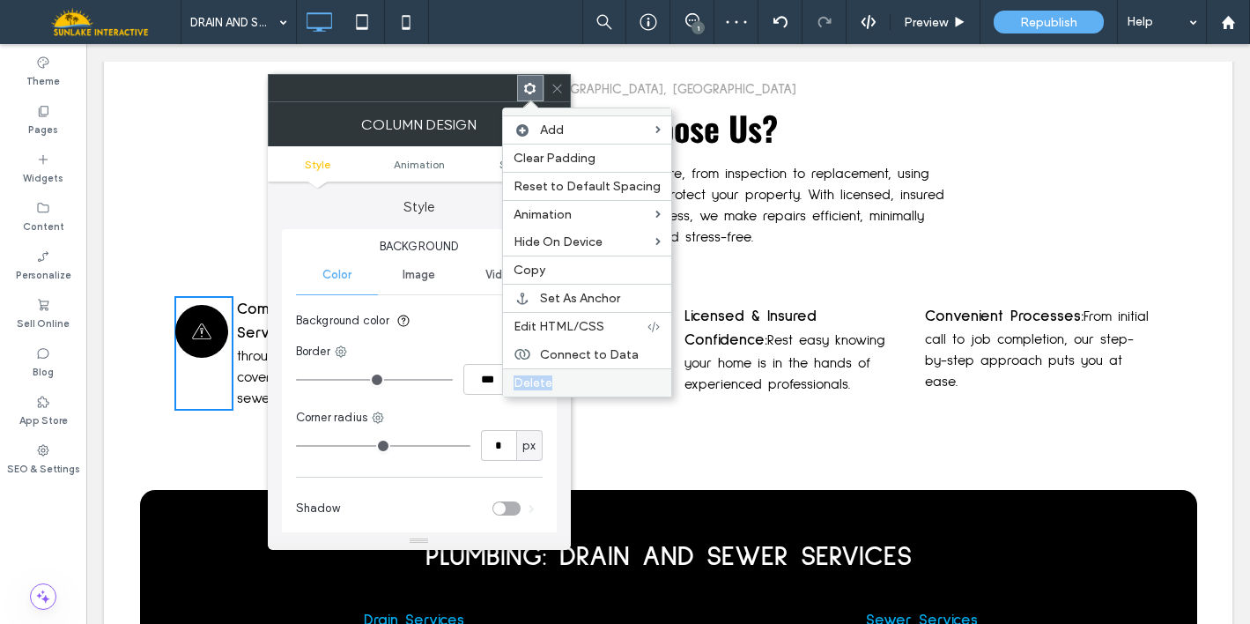
click at [570, 375] on label "Delete" at bounding box center [587, 382] width 147 height 15
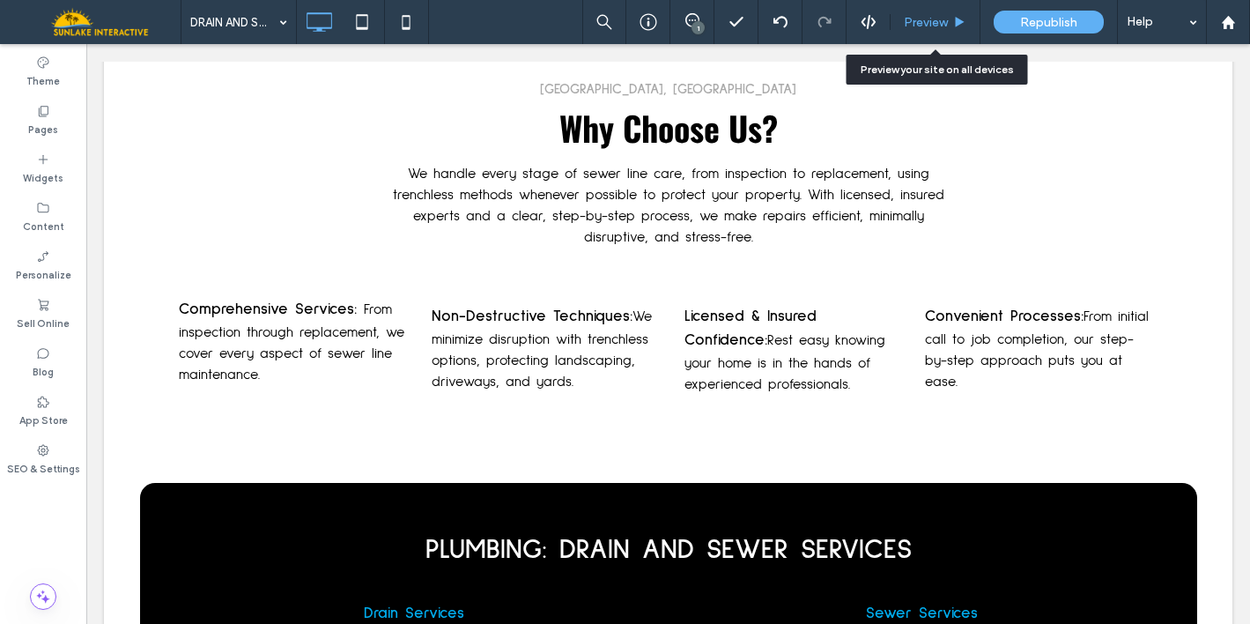
click at [927, 22] on span "Preview" at bounding box center [926, 22] width 44 height 15
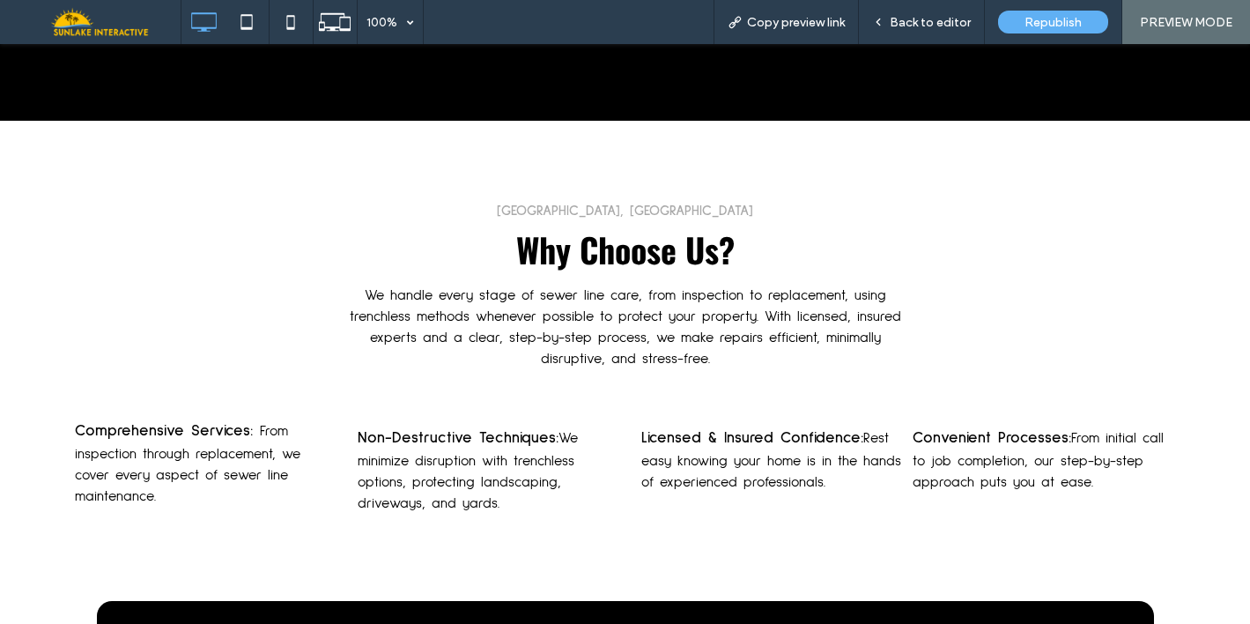
scroll to position [2469, 0]
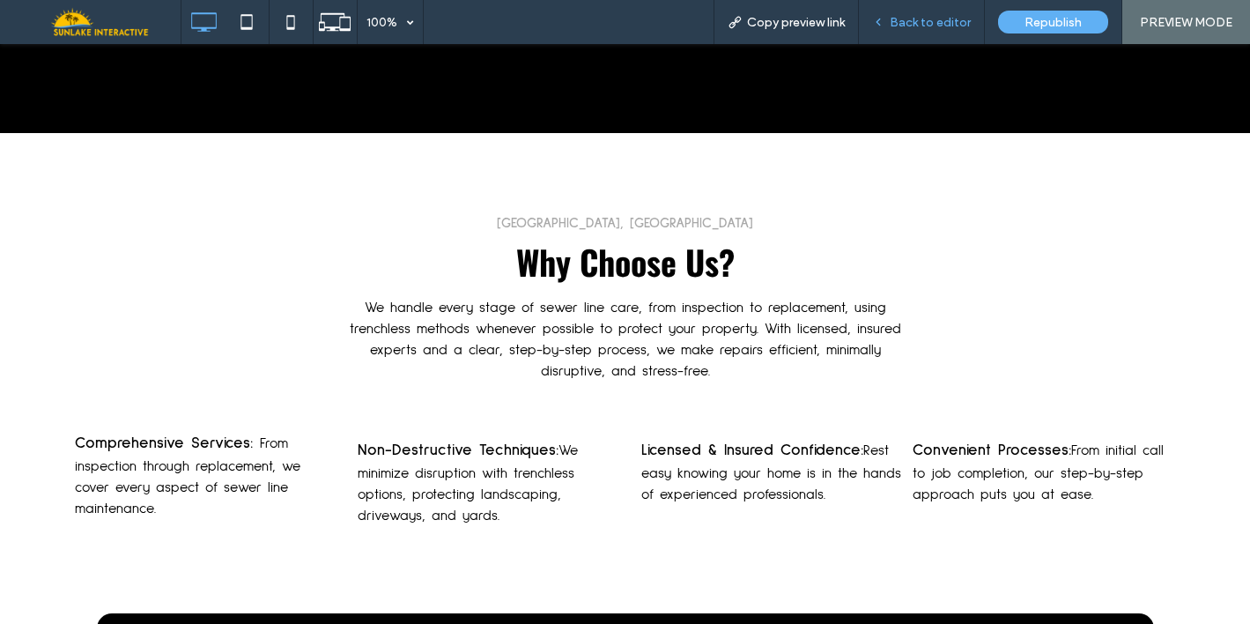
click at [939, 39] on div "Back to editor" at bounding box center [922, 22] width 126 height 44
click at [910, 31] on div "Back to editor" at bounding box center [922, 22] width 126 height 44
click at [906, 23] on span "Back to editor" at bounding box center [930, 22] width 81 height 15
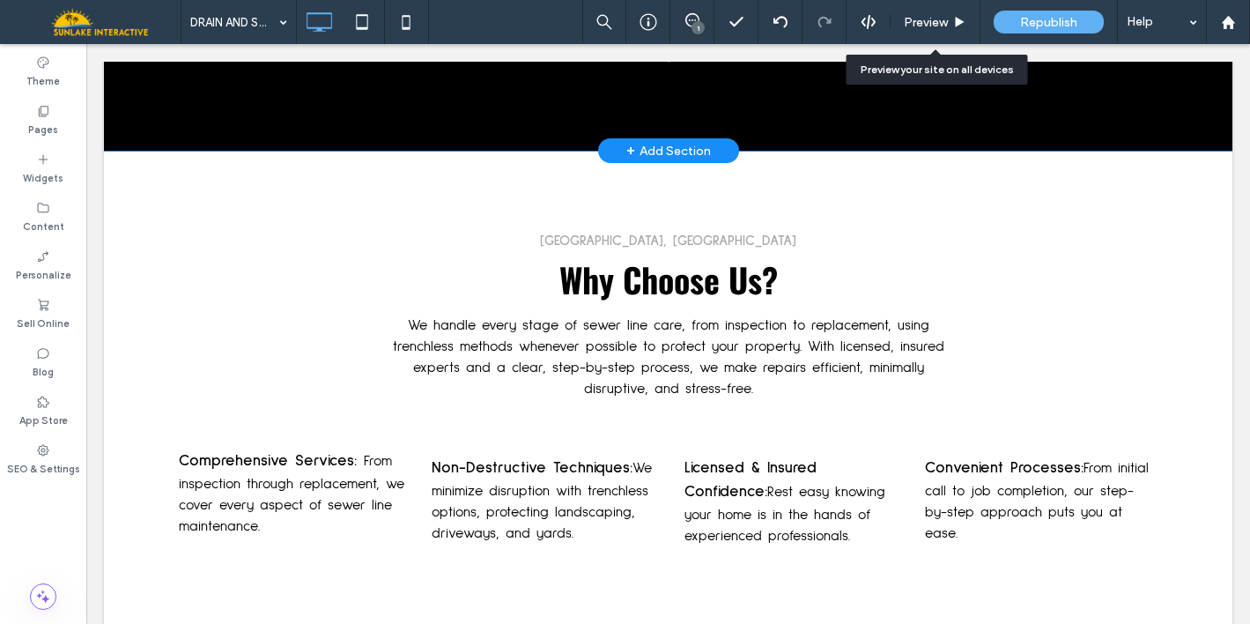
scroll to position [2494, 0]
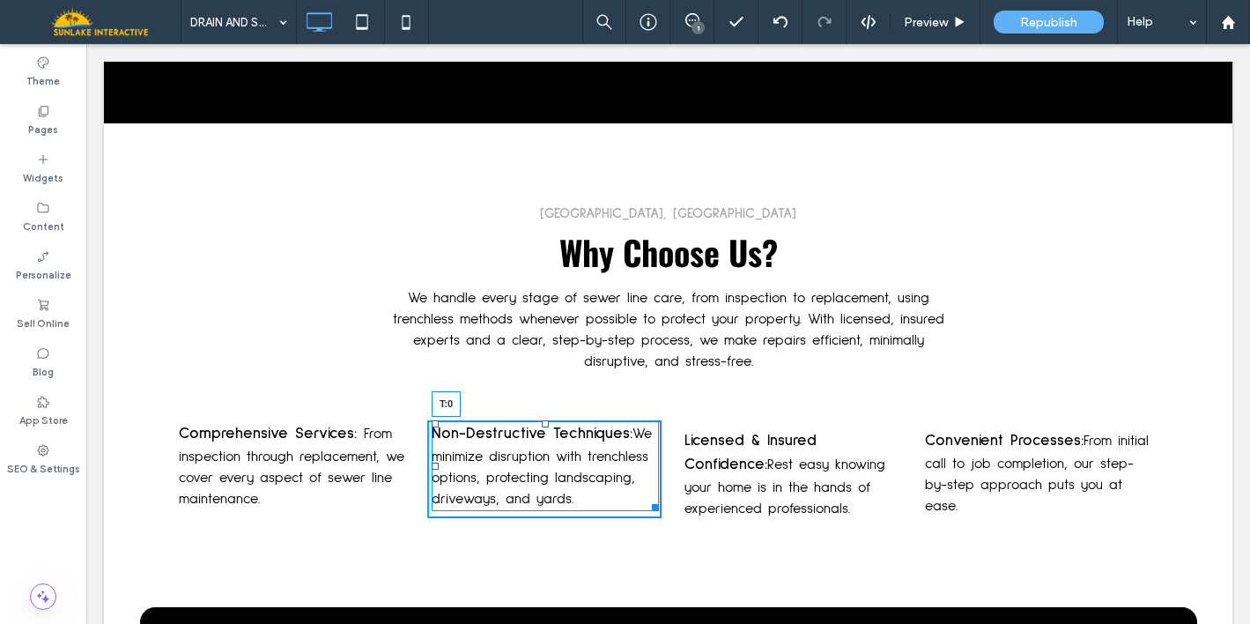
click at [542, 420] on div at bounding box center [545, 423] width 7 height 7
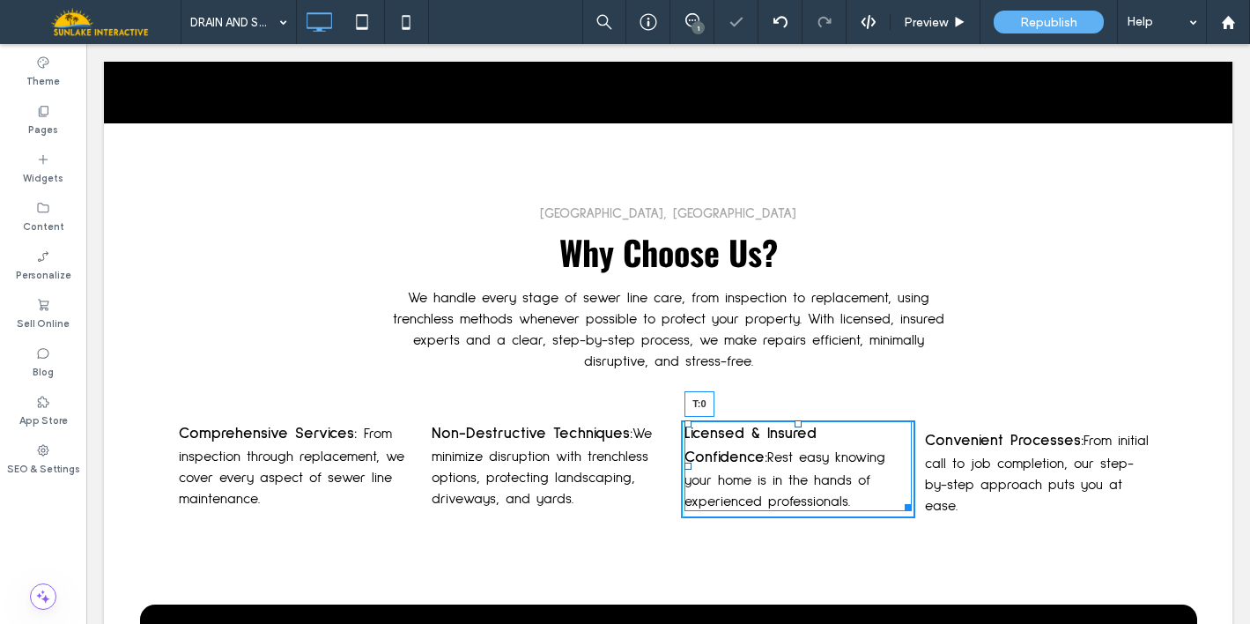
click at [794, 420] on div at bounding box center [797, 423] width 7 height 7
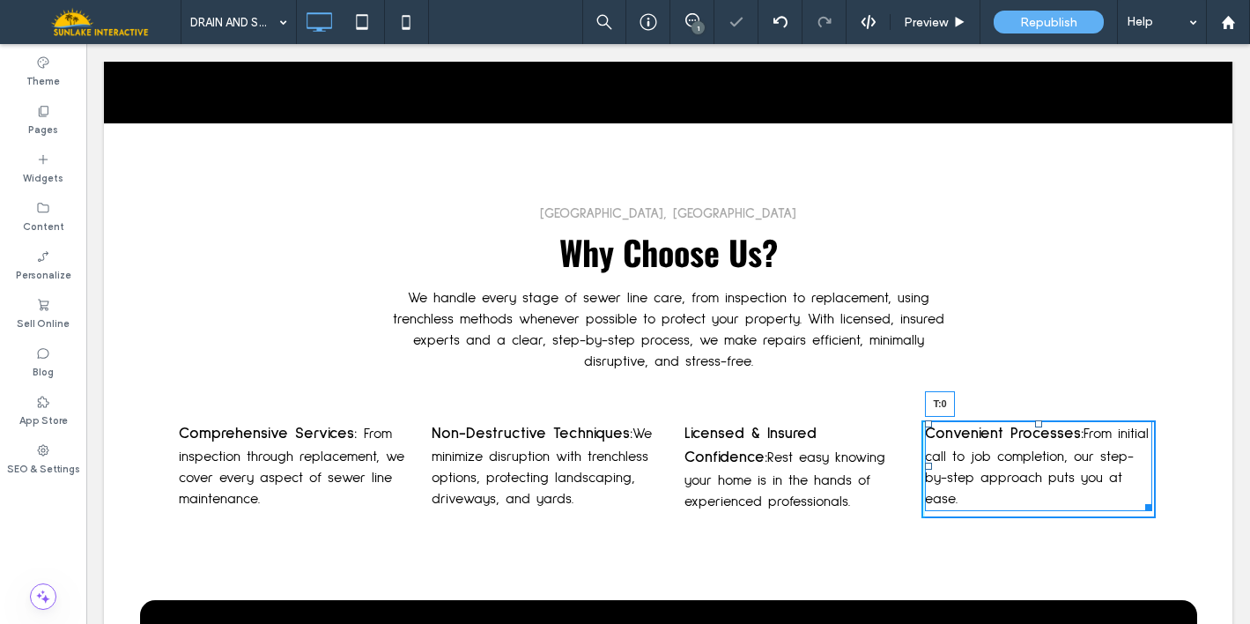
click at [1035, 420] on div at bounding box center [1038, 423] width 7 height 7
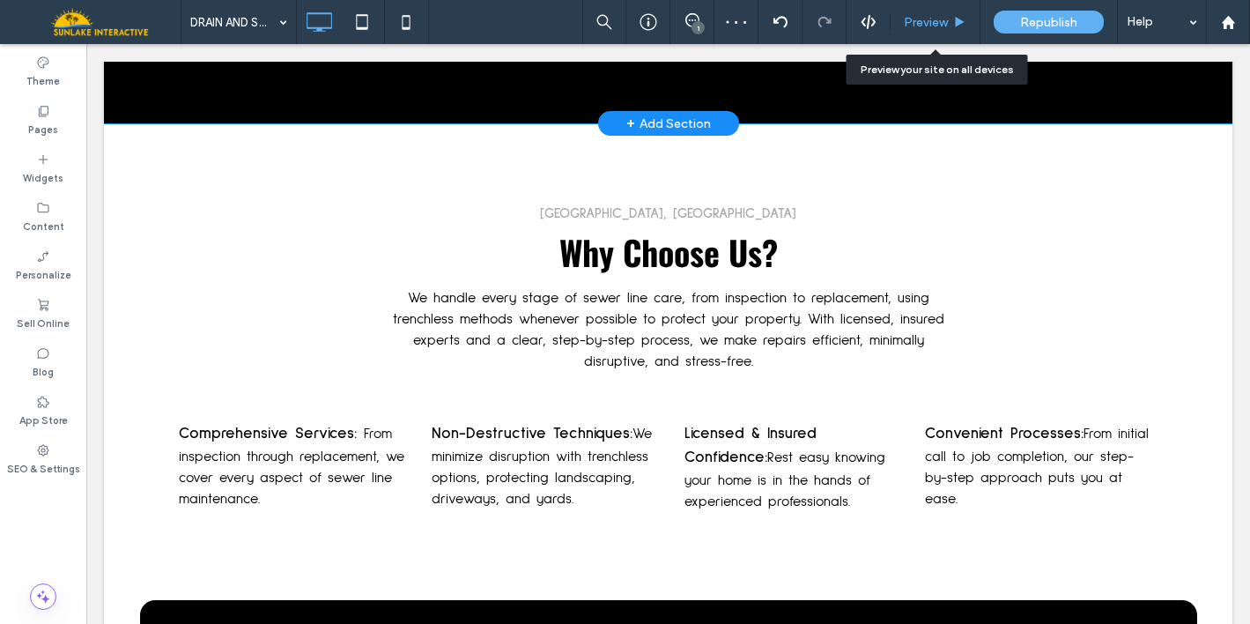
click at [914, 22] on span "Preview" at bounding box center [926, 22] width 44 height 15
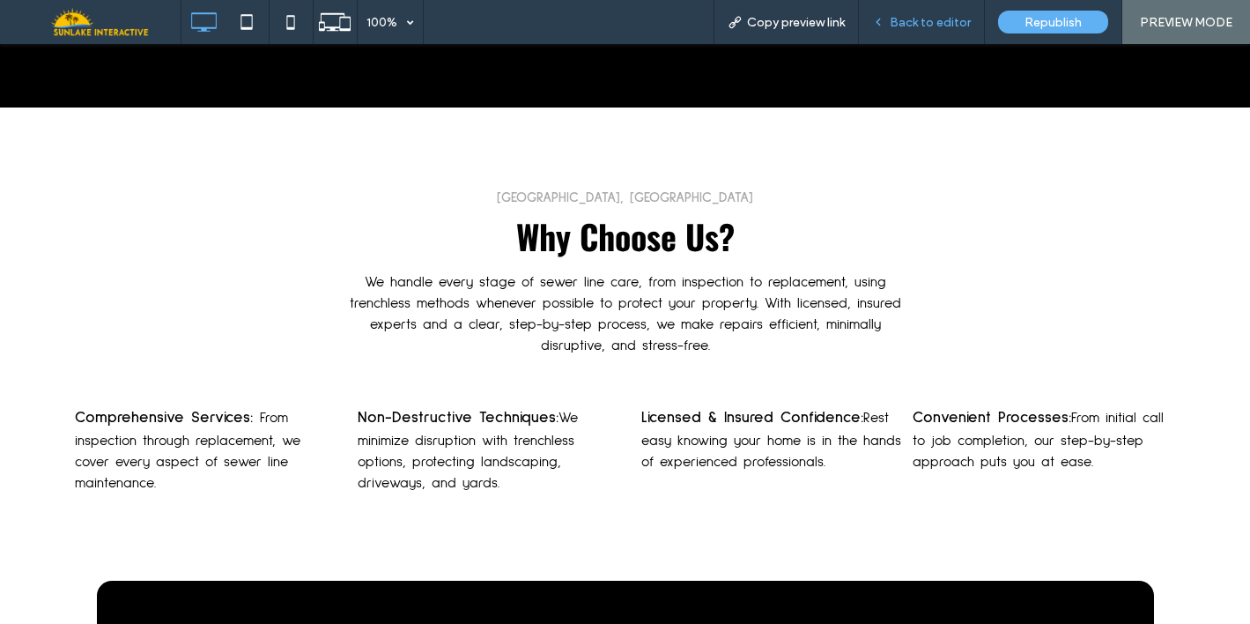
click at [949, 20] on span "Back to editor" at bounding box center [930, 22] width 81 height 15
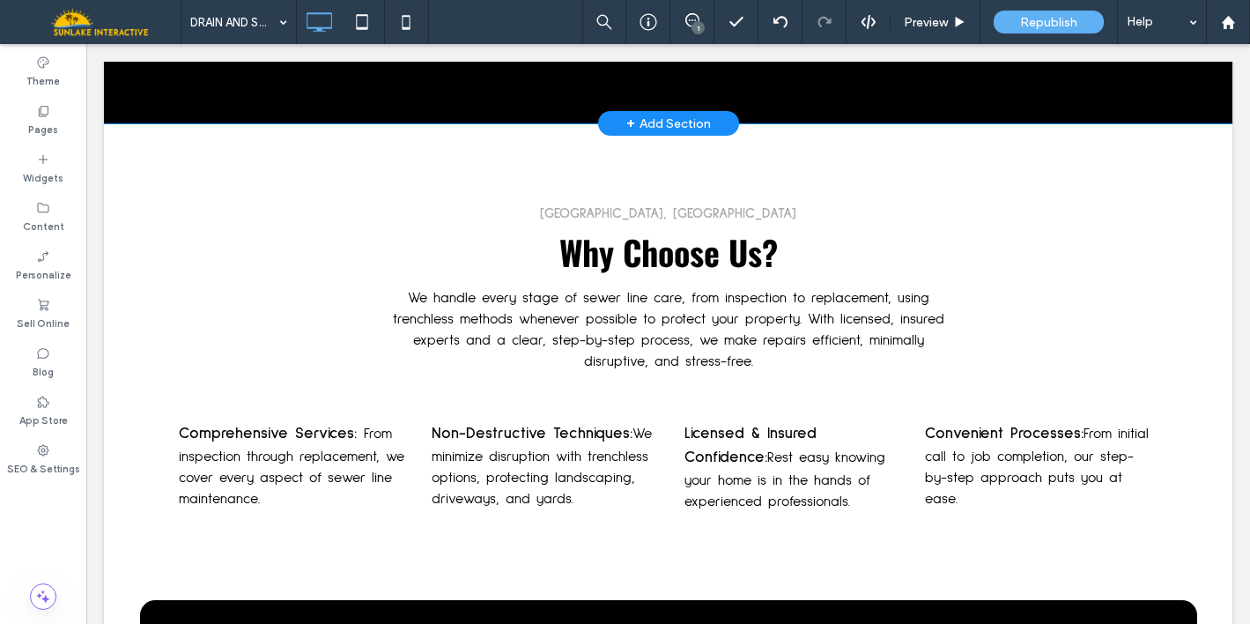
scroll to position [2521, 0]
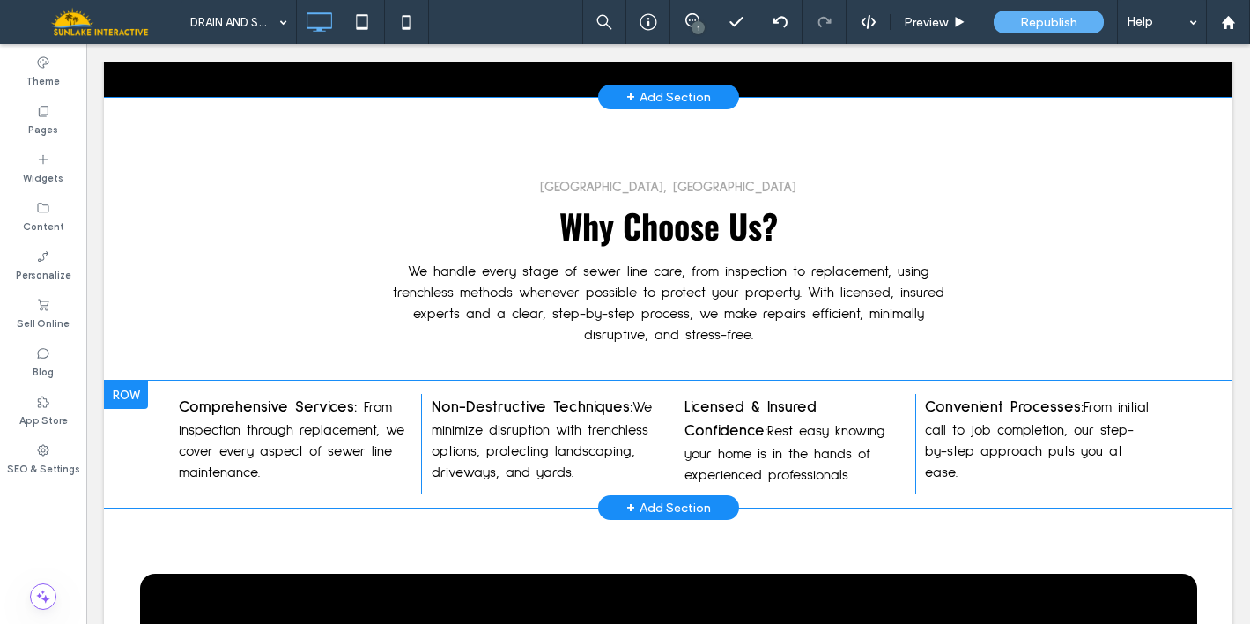
click at [113, 407] on div "Comprehensive Services: From inspection through replacement, we cover every asp…" at bounding box center [668, 444] width 1128 height 127
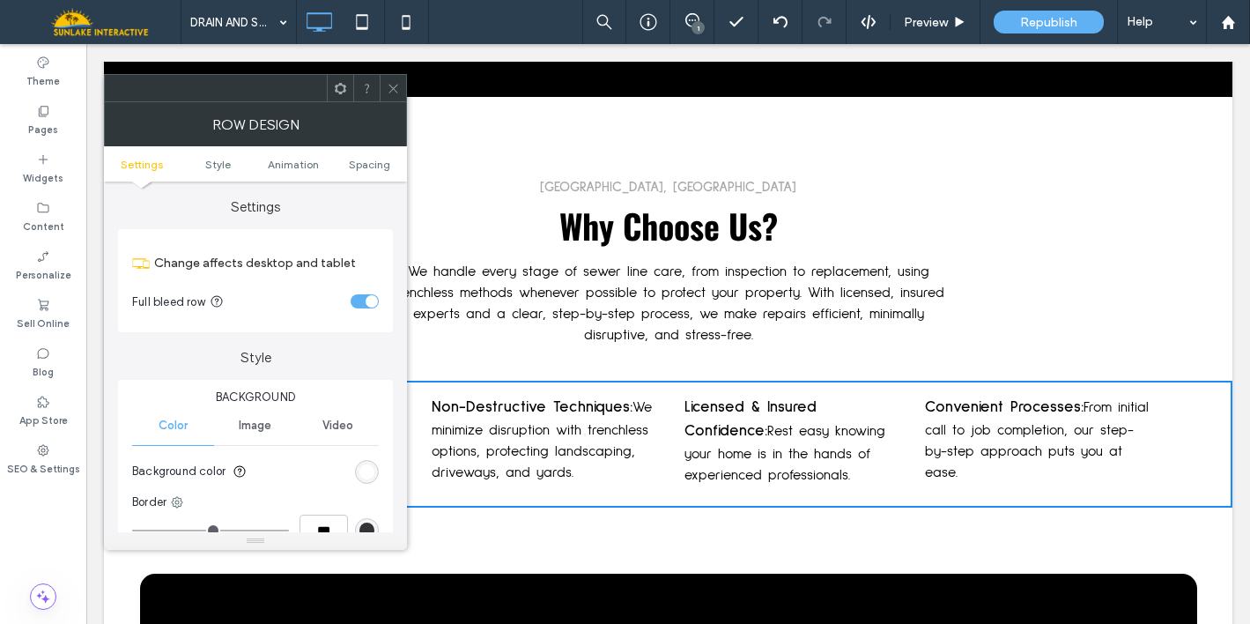
click at [364, 297] on div "toggle" at bounding box center [365, 301] width 28 height 14
click at [395, 79] on span at bounding box center [393, 88] width 13 height 26
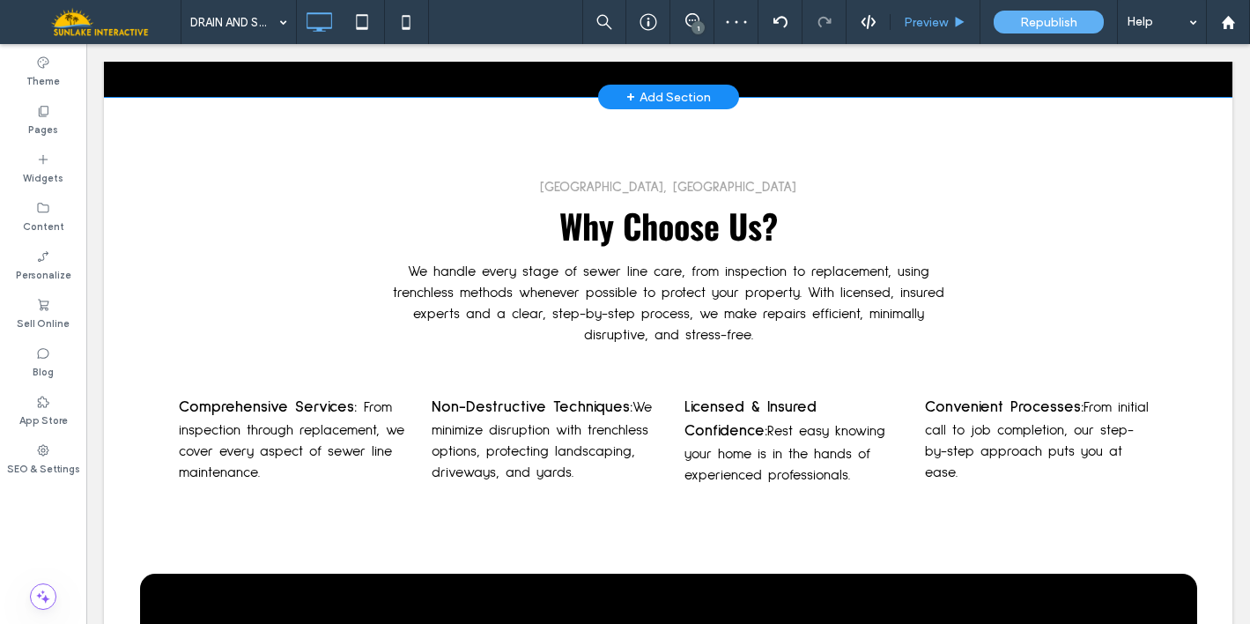
click at [926, 15] on span "Preview" at bounding box center [926, 22] width 44 height 15
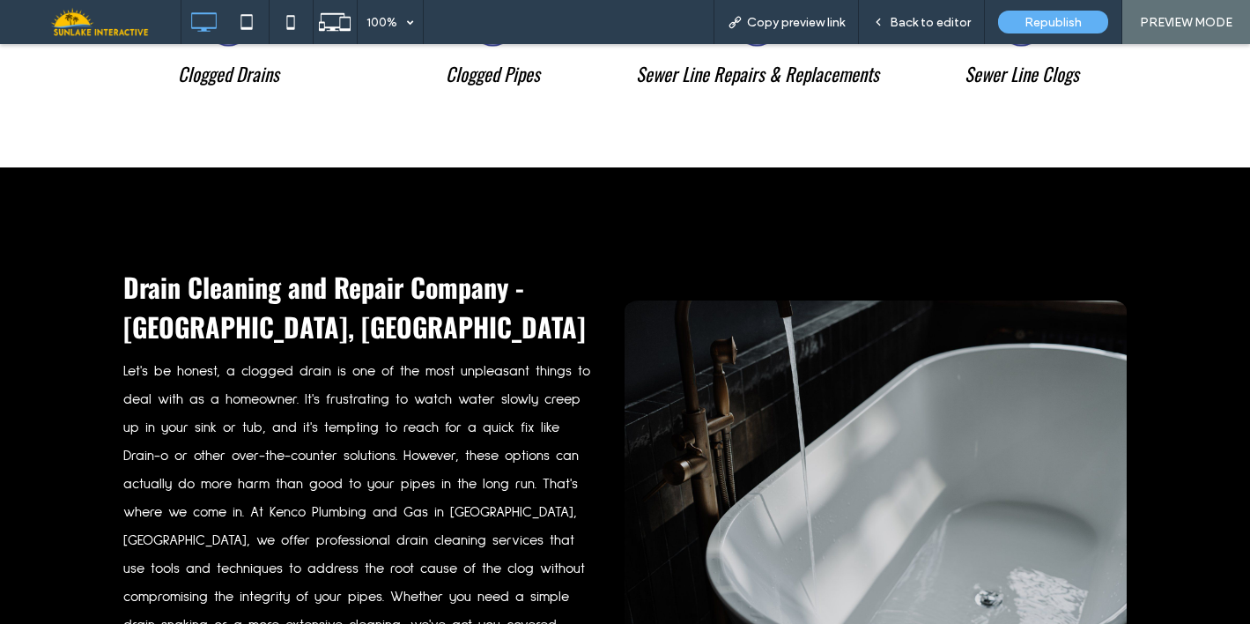
scroll to position [1224, 0]
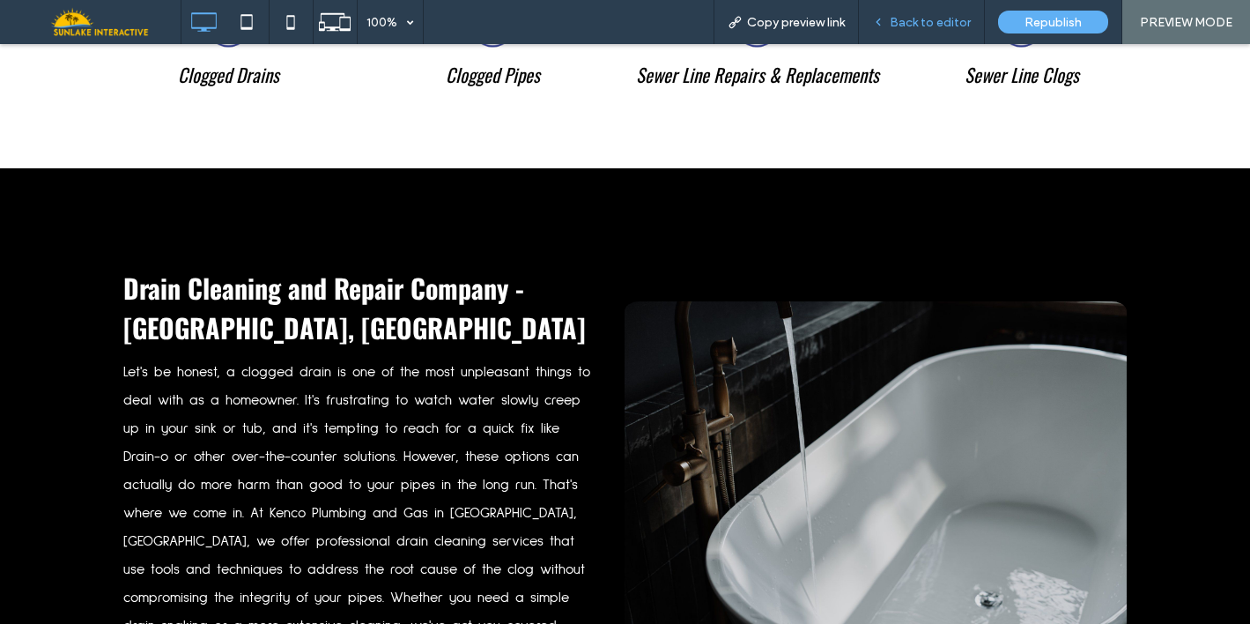
click at [952, 6] on div "Back to editor" at bounding box center [922, 22] width 126 height 44
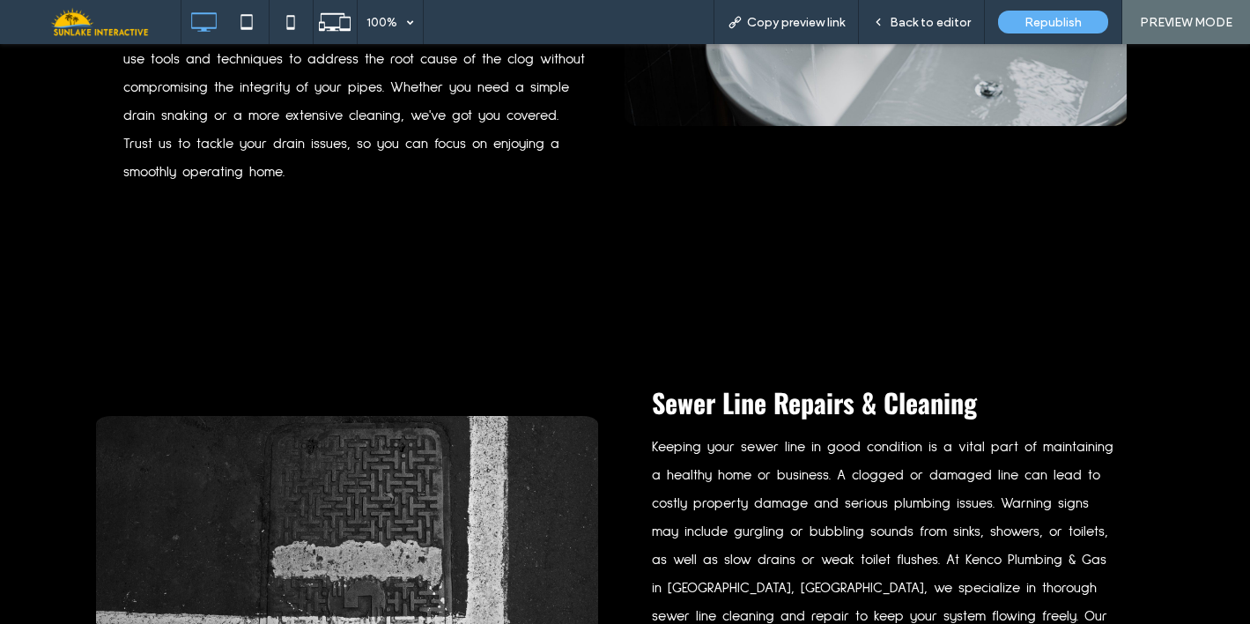
scroll to position [1733, 0]
click at [917, 6] on div "Back to editor" at bounding box center [922, 22] width 126 height 44
click at [914, 13] on div "Back to editor" at bounding box center [922, 22] width 126 height 44
click at [914, 10] on div "Back to editor" at bounding box center [922, 22] width 126 height 44
click at [910, 21] on span "Back to editor" at bounding box center [930, 22] width 81 height 15
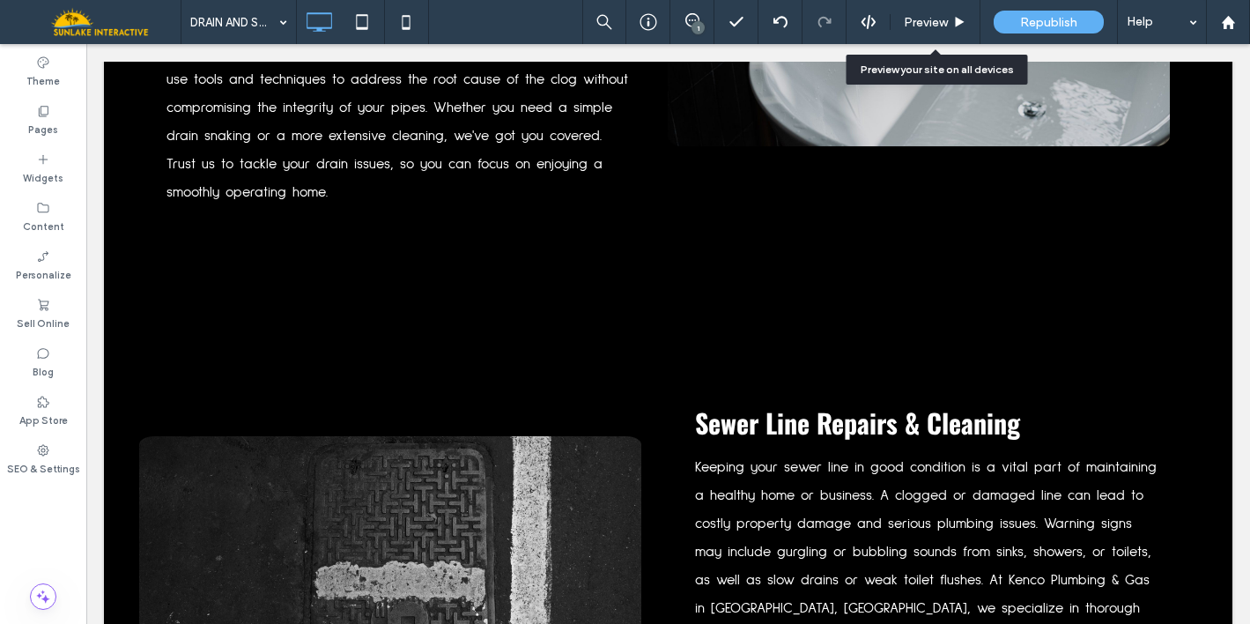
scroll to position [1731, 0]
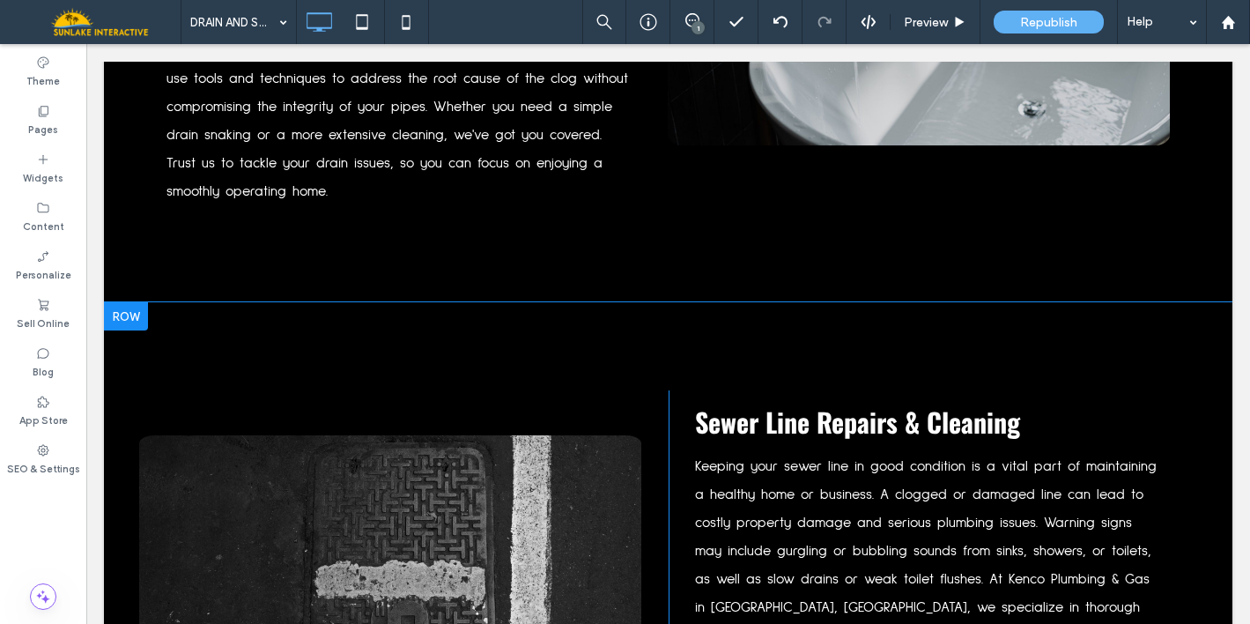
click at [717, 323] on div "Click To Paste Sewer Line Repairs & Cleaning ﻿ Keeping your sewer line in good …" at bounding box center [668, 594] width 1128 height 585
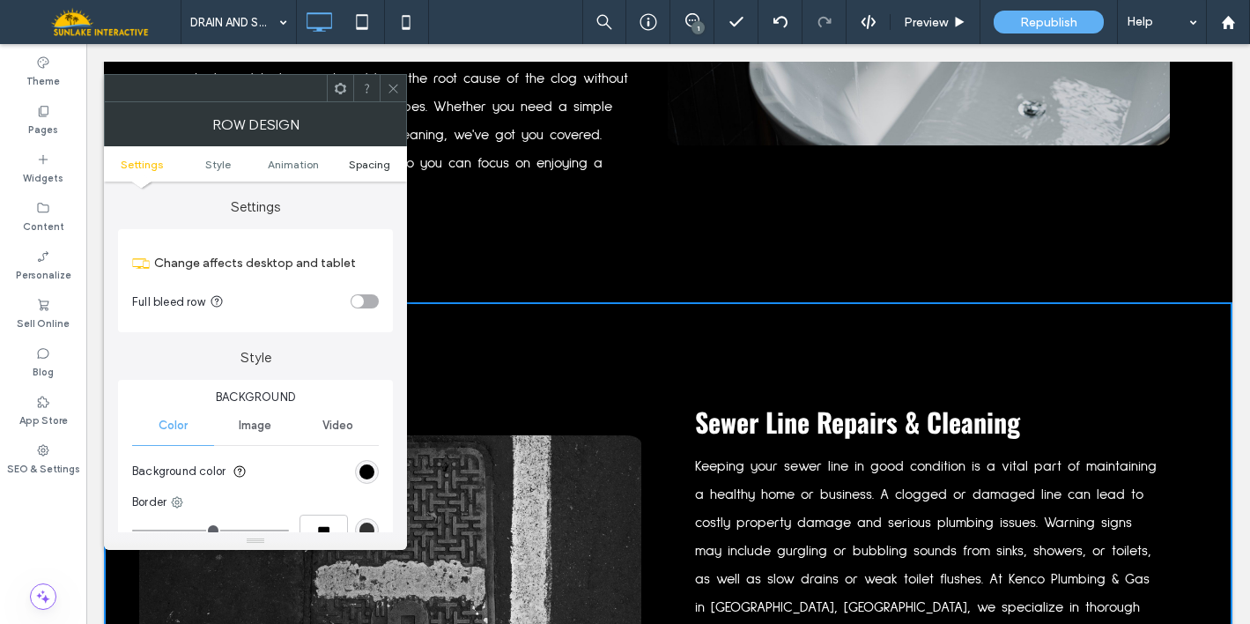
click at [375, 162] on span "Spacing" at bounding box center [369, 164] width 41 height 13
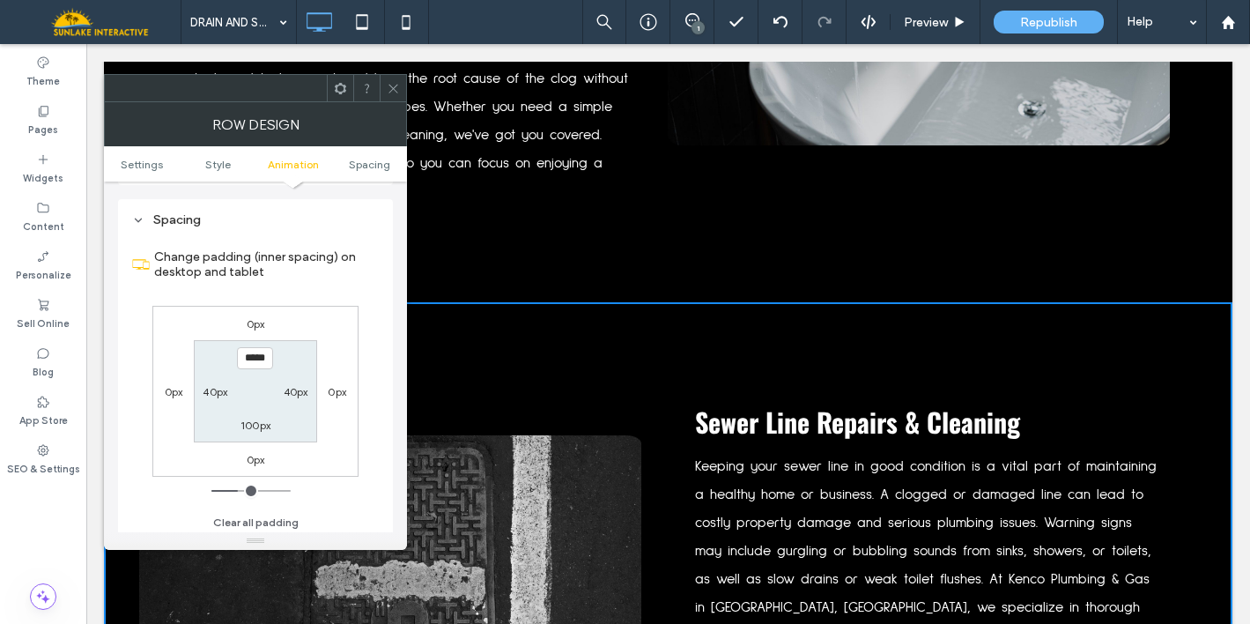
scroll to position [499, 0]
type input "***"
type input "*"
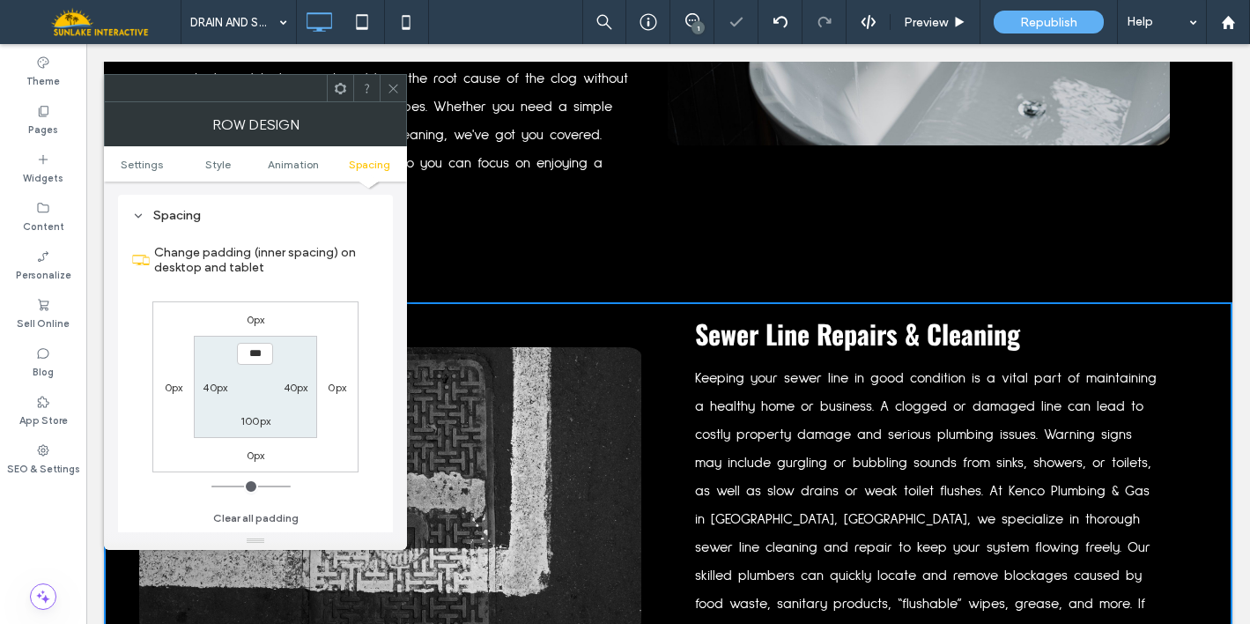
click at [389, 97] on span at bounding box center [393, 88] width 13 height 26
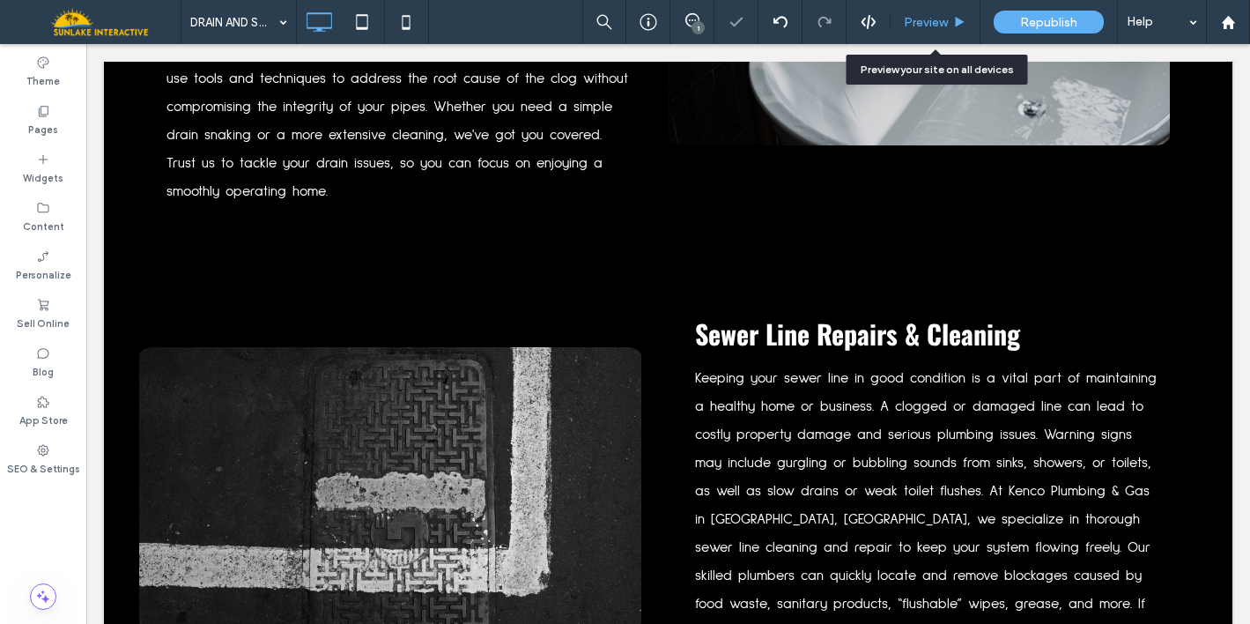
click at [962, 16] on icon at bounding box center [959, 22] width 13 height 13
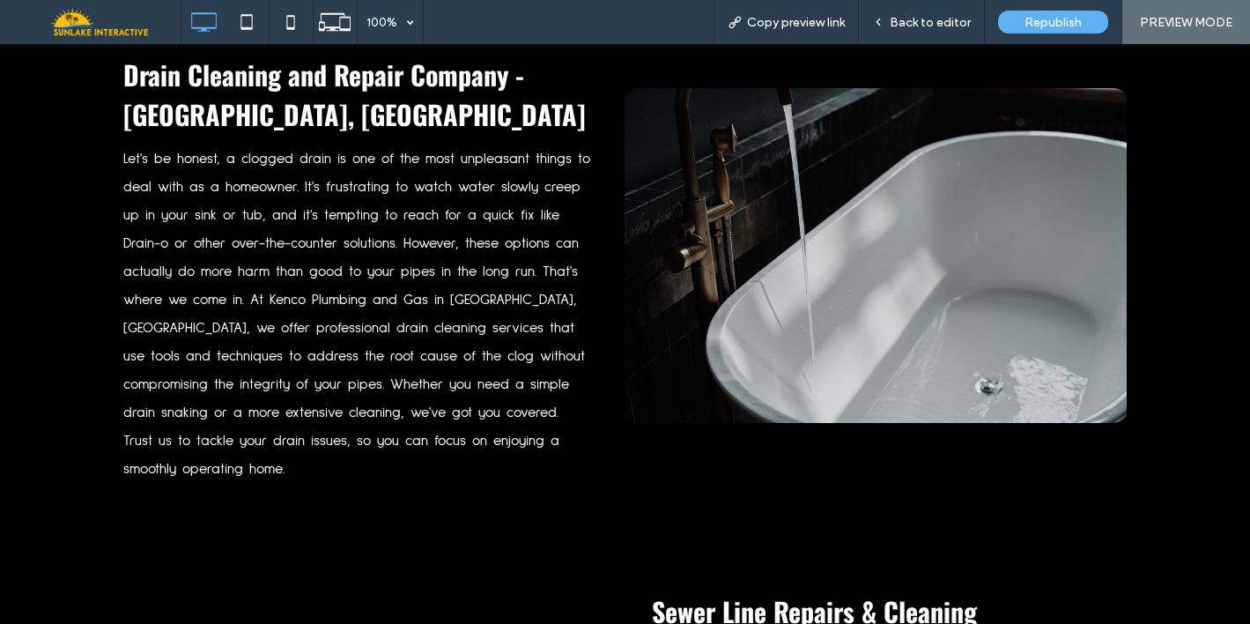
scroll to position [1394, 0]
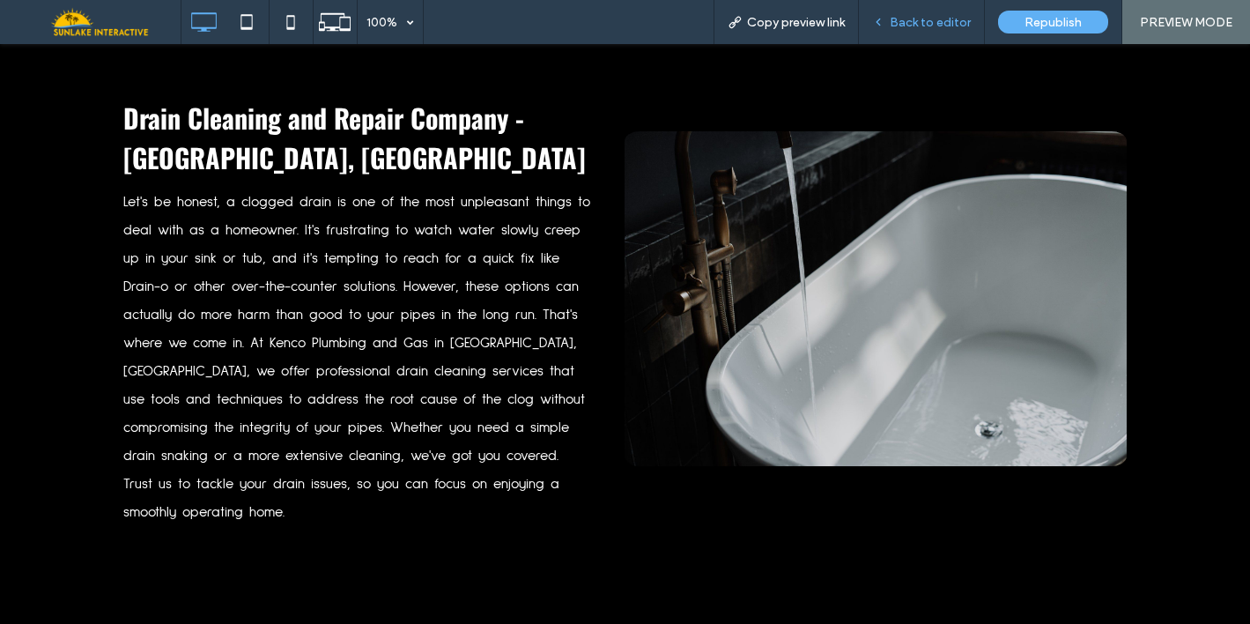
click at [942, 28] on span "Back to editor" at bounding box center [930, 22] width 81 height 15
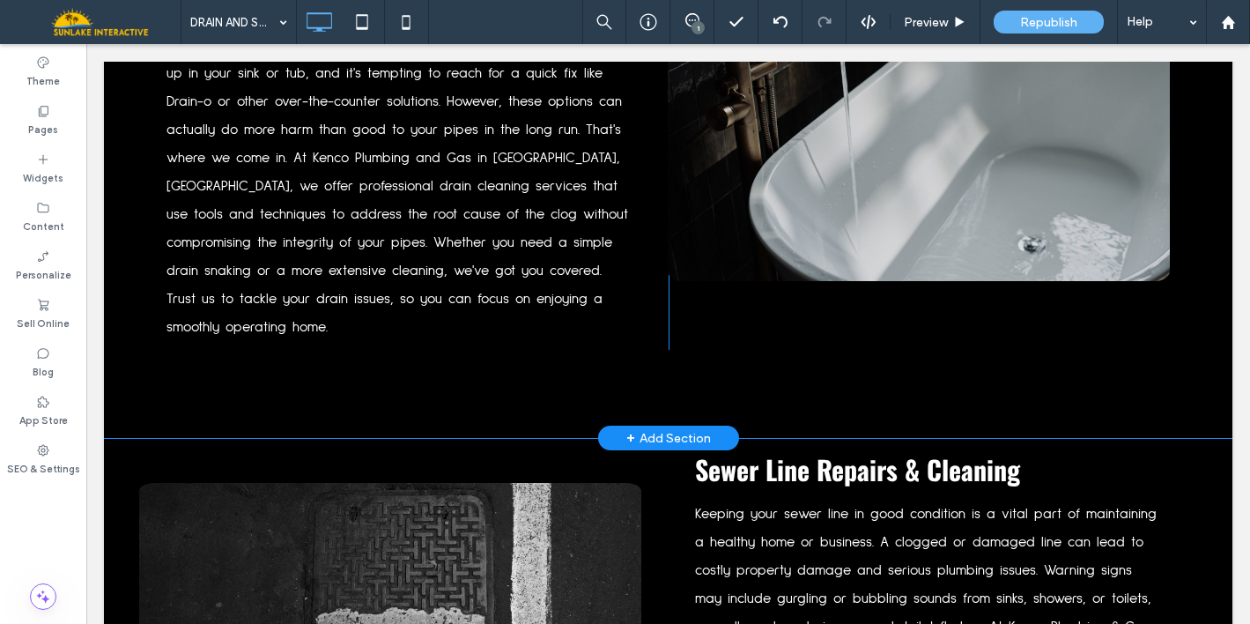
scroll to position [1669, 0]
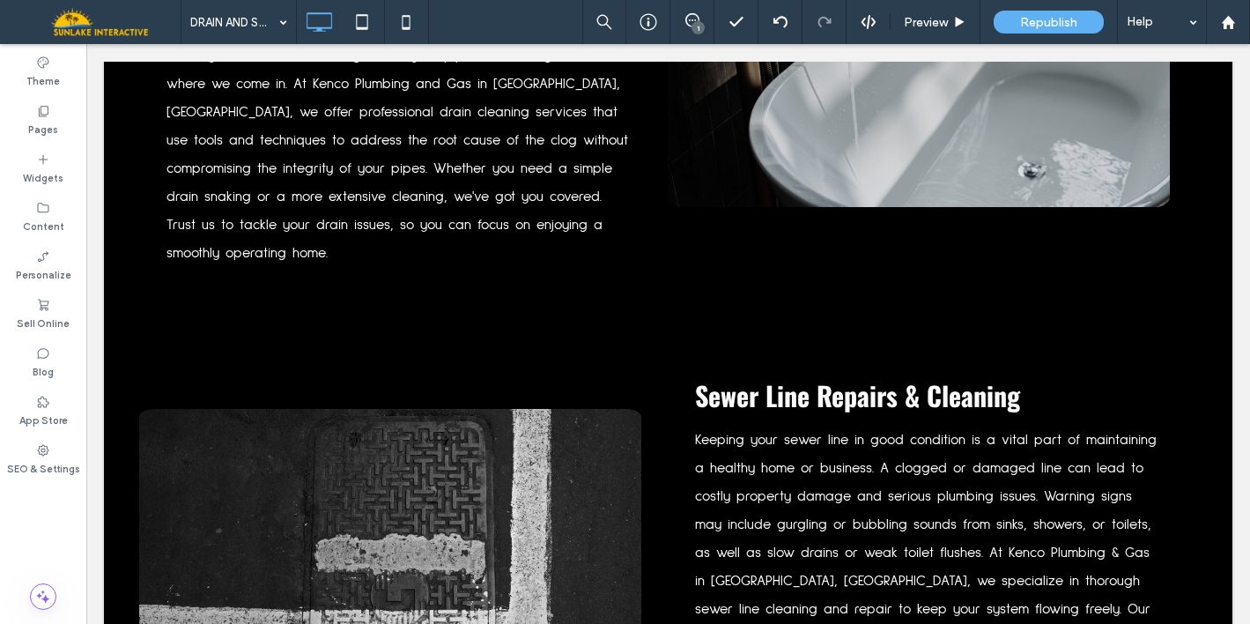
click at [1156, 364] on div "Sewer Line Repairs & Cleaning ﻿ Keeping your sewer line in good condition is a …" at bounding box center [933, 568] width 528 height 409
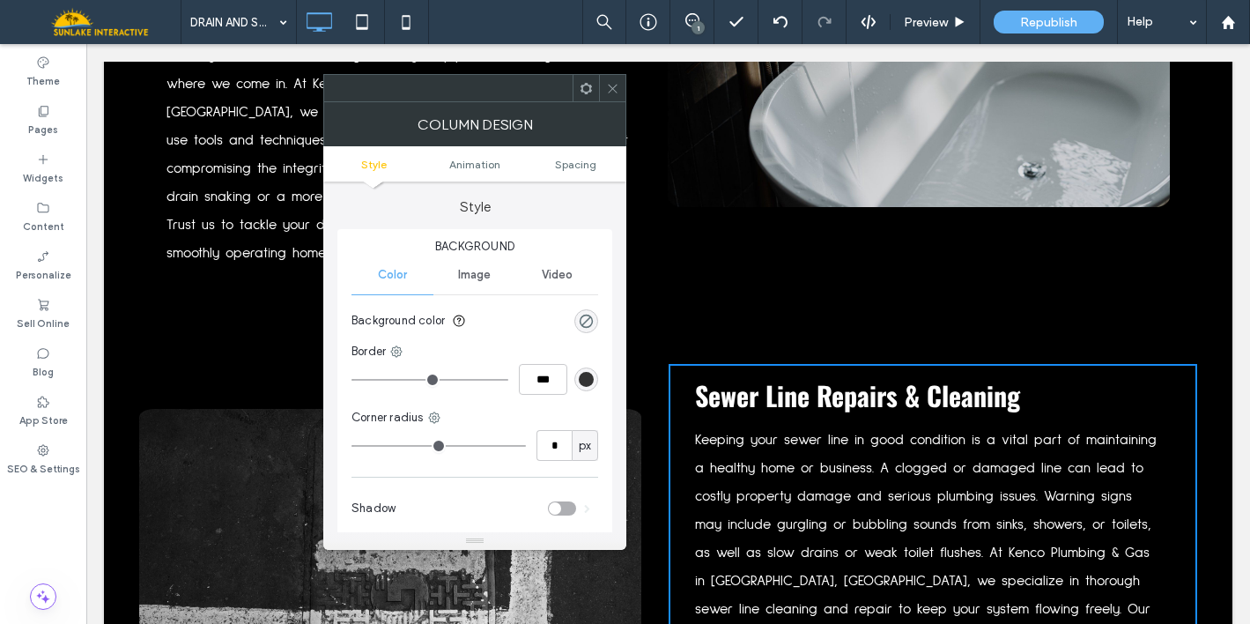
click at [616, 85] on icon at bounding box center [612, 88] width 13 height 13
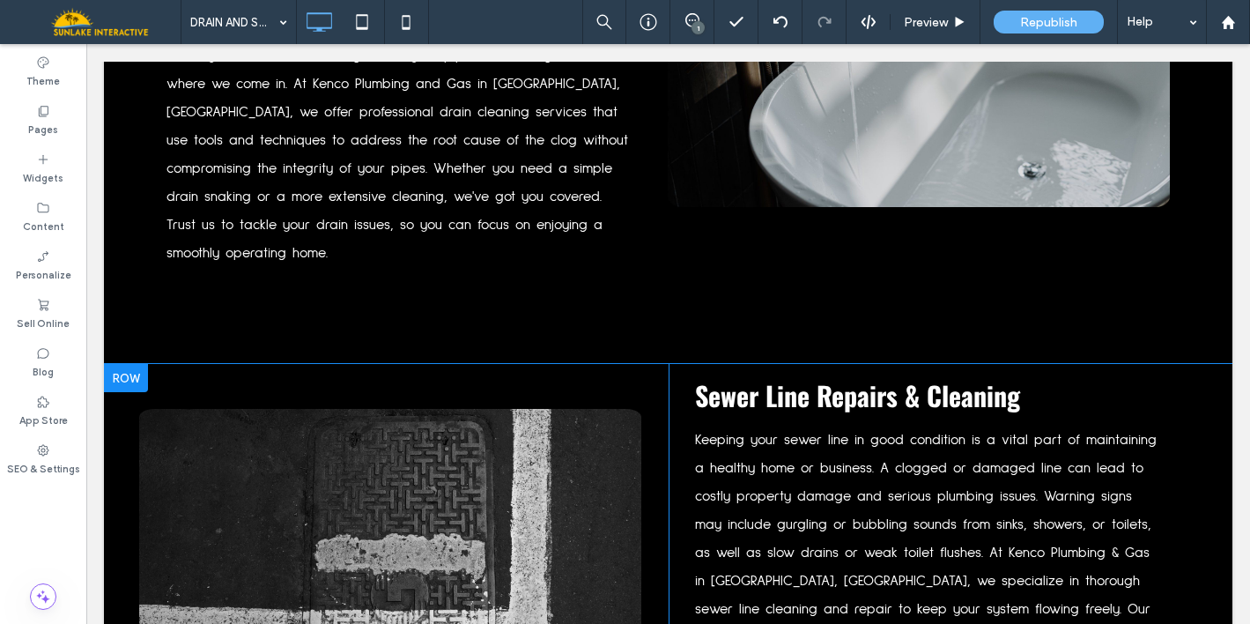
click at [180, 364] on div "Click To Paste" at bounding box center [404, 568] width 528 height 409
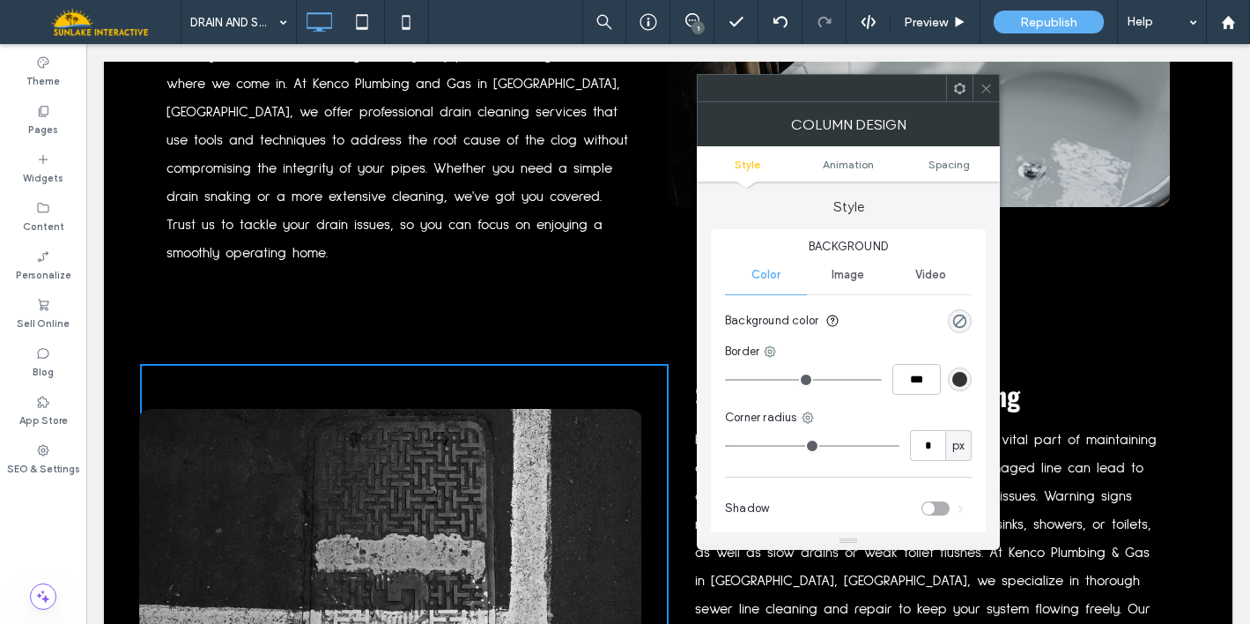
click at [131, 369] on div "Click To Paste Sewer Line Repairs & Cleaning ﻿ Keeping your sewer line in good …" at bounding box center [668, 612] width 1128 height 497
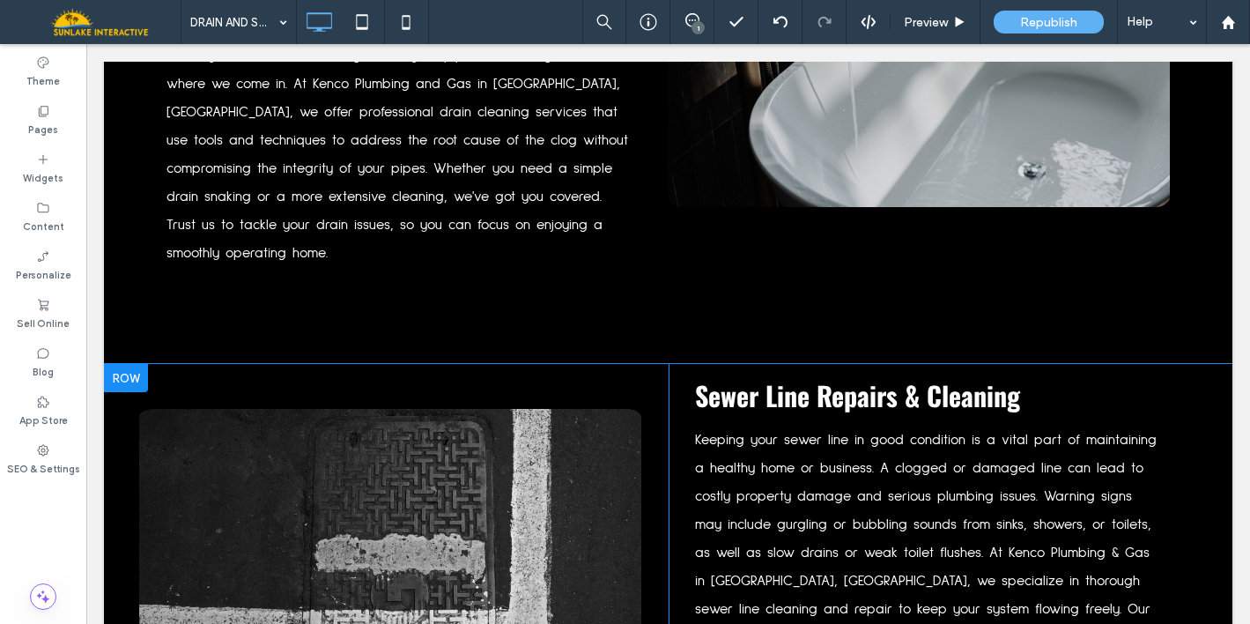
click at [128, 364] on div at bounding box center [126, 378] width 44 height 28
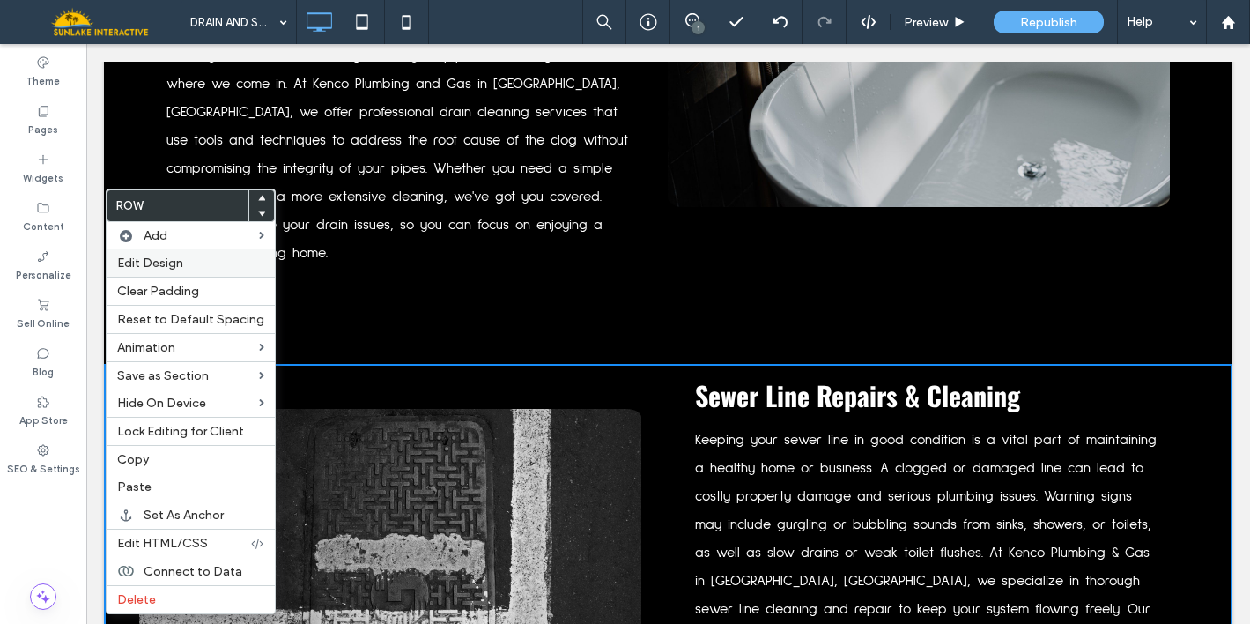
click at [154, 259] on span "Edit Design" at bounding box center [150, 262] width 66 height 15
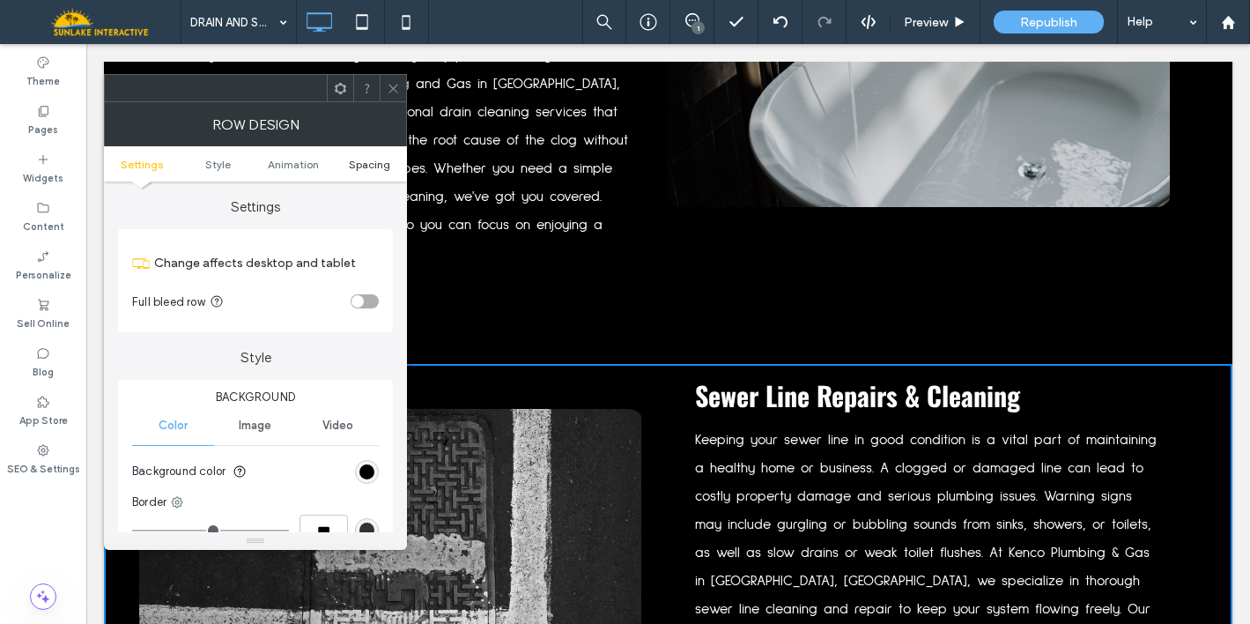
click at [356, 158] on span "Spacing" at bounding box center [369, 164] width 41 height 13
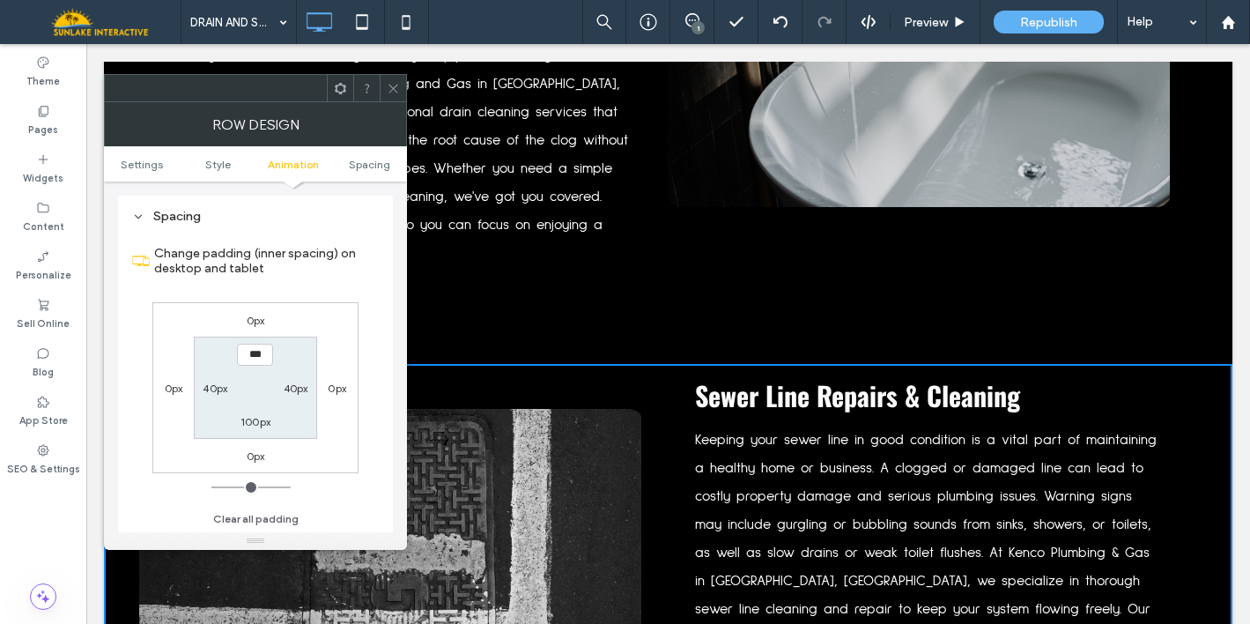
scroll to position [499, 0]
type input "****"
type input "**"
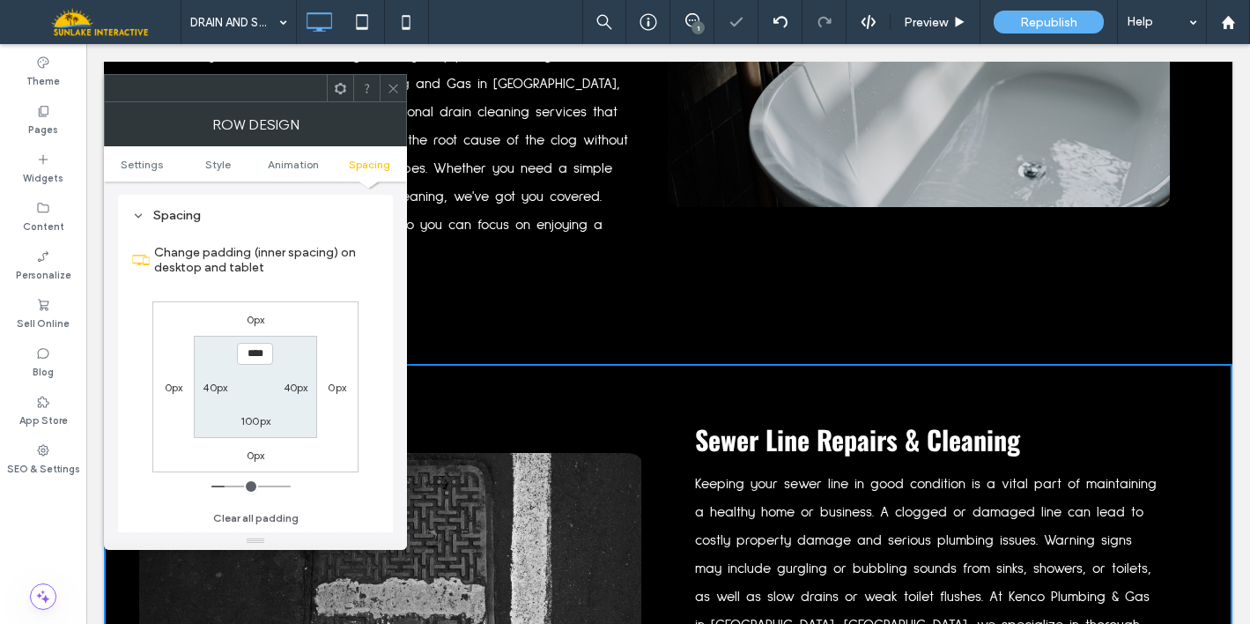
click at [387, 87] on icon at bounding box center [393, 88] width 13 height 13
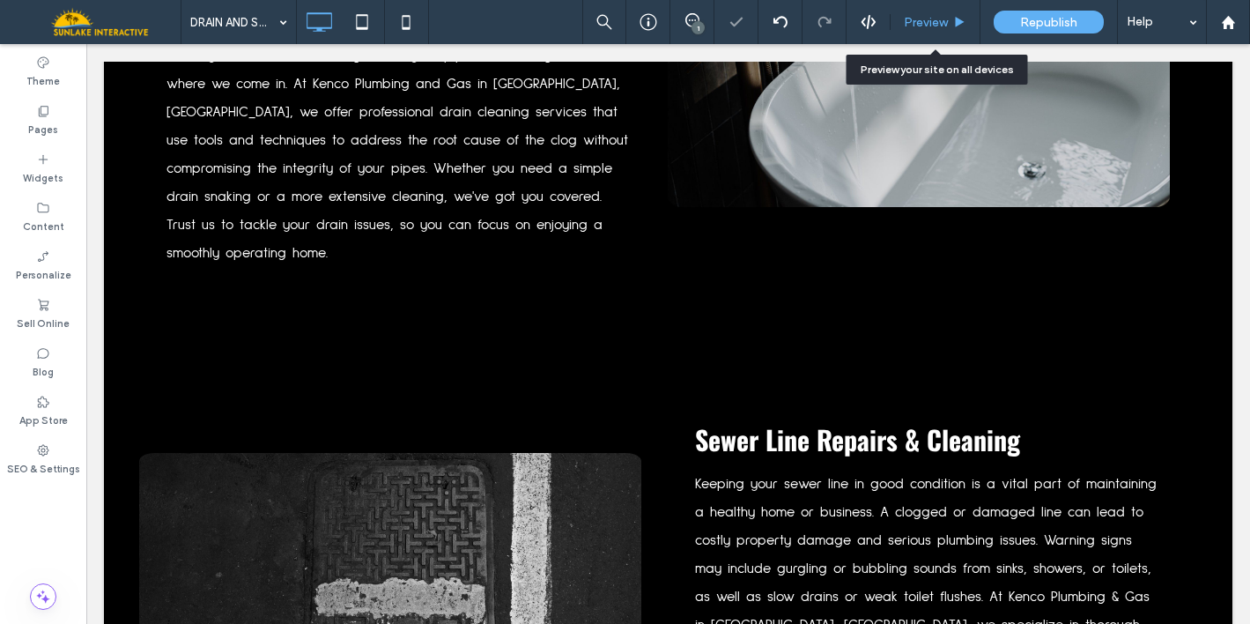
click at [925, 26] on span "Preview" at bounding box center [926, 22] width 44 height 15
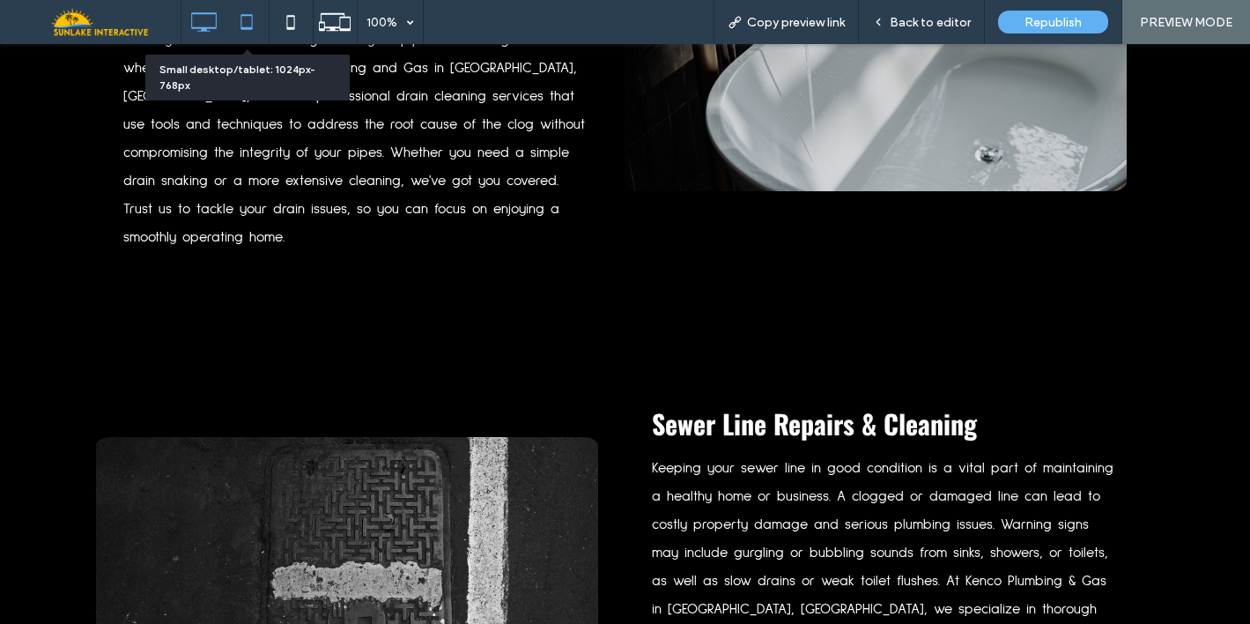
click at [253, 23] on icon at bounding box center [246, 21] width 35 height 35
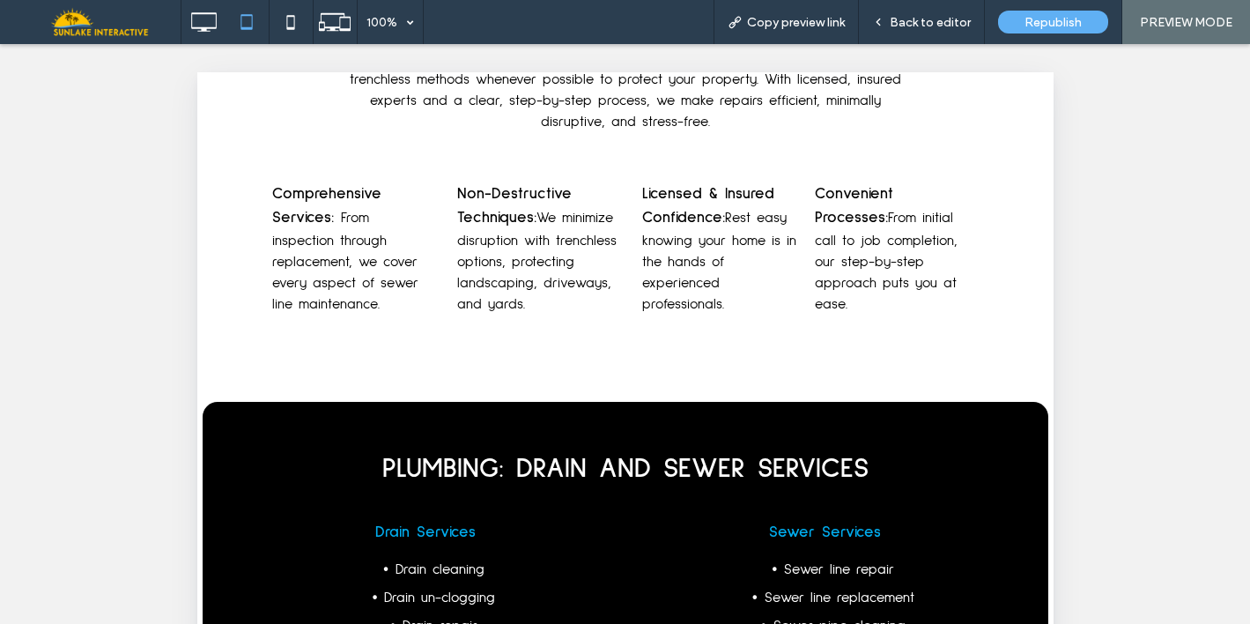
scroll to position [3106, 0]
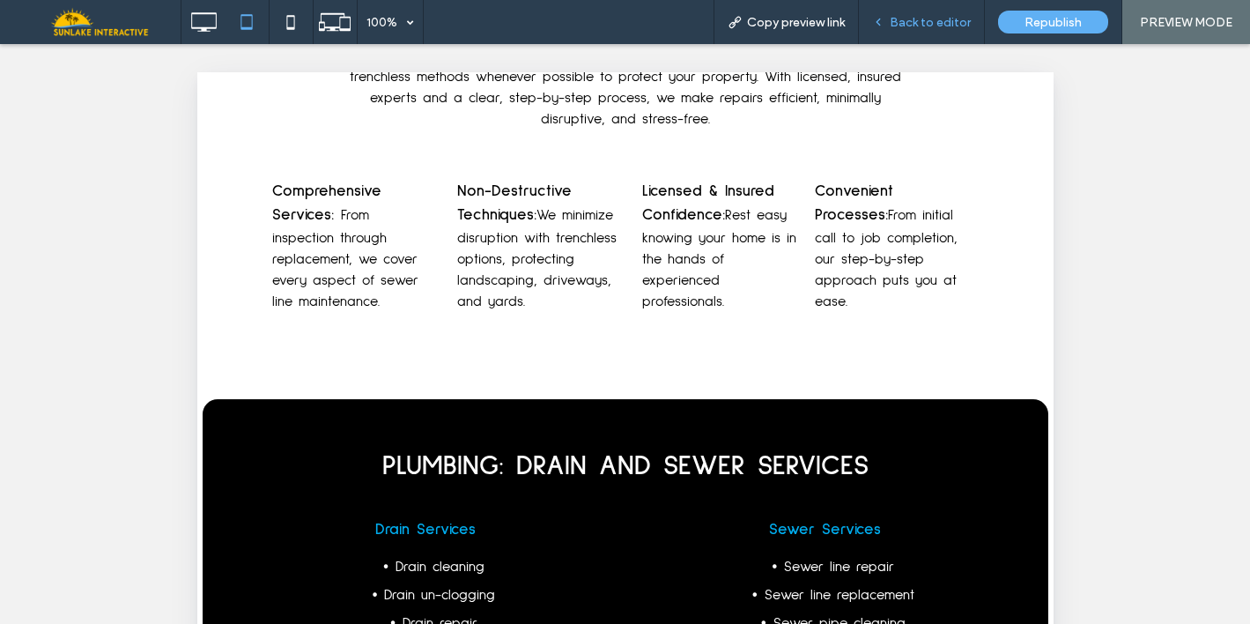
click at [898, 32] on div "Back to editor" at bounding box center [922, 22] width 126 height 44
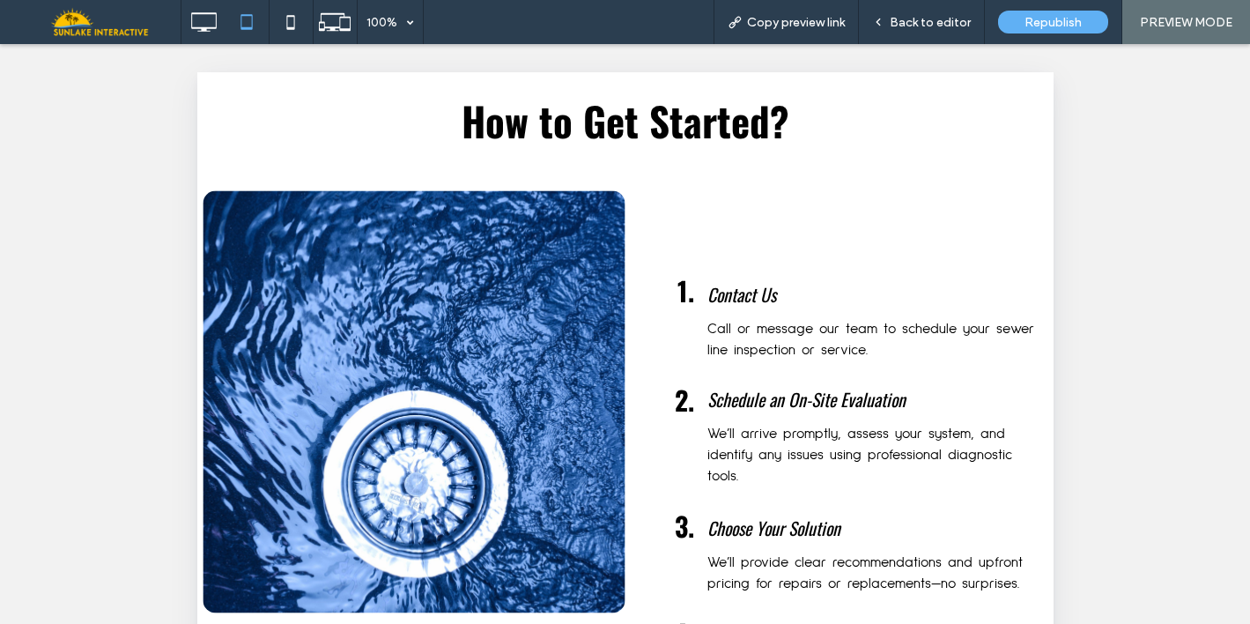
scroll to position [4177, 0]
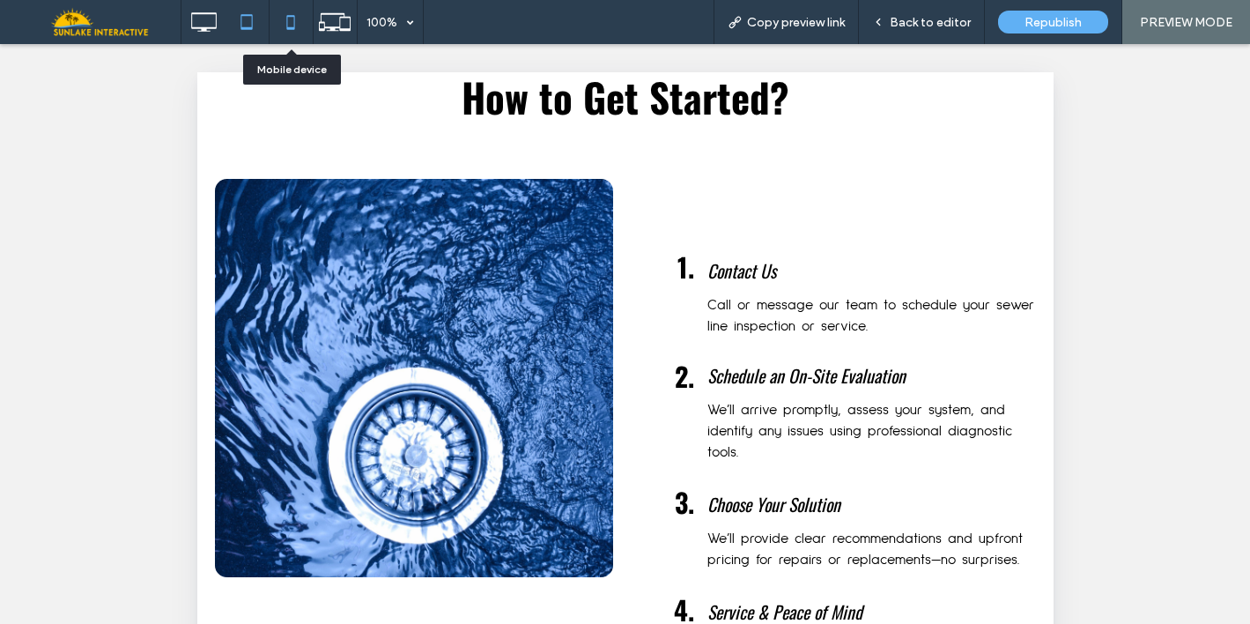
click at [308, 31] on icon at bounding box center [290, 21] width 35 height 35
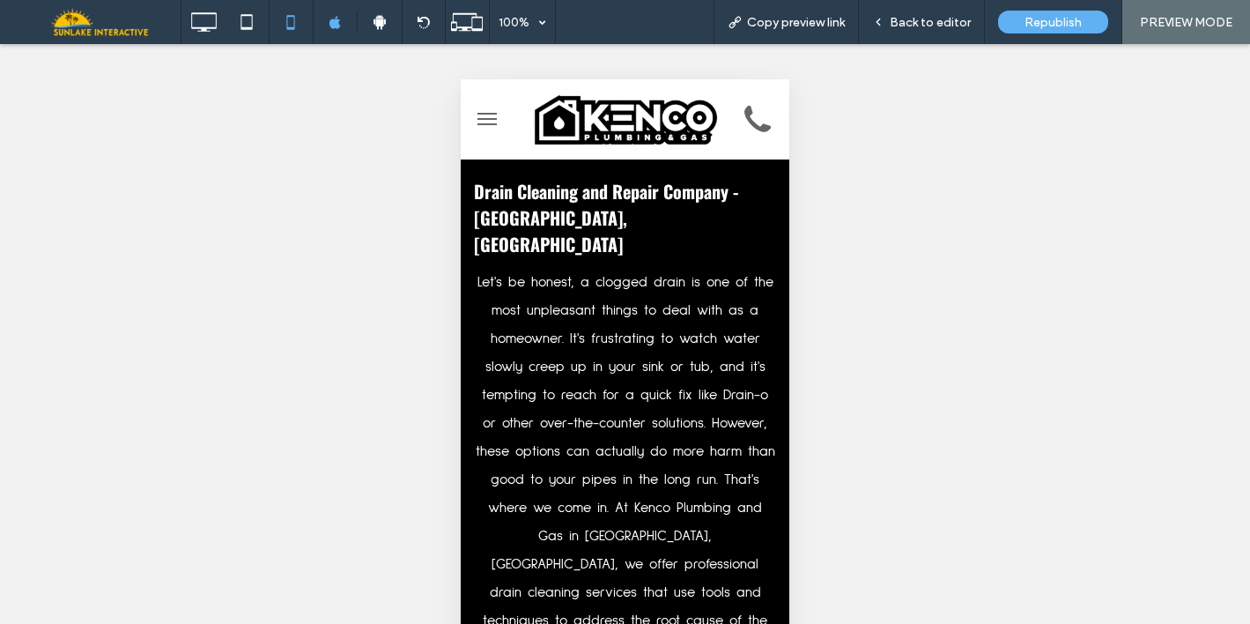
scroll to position [1380, 0]
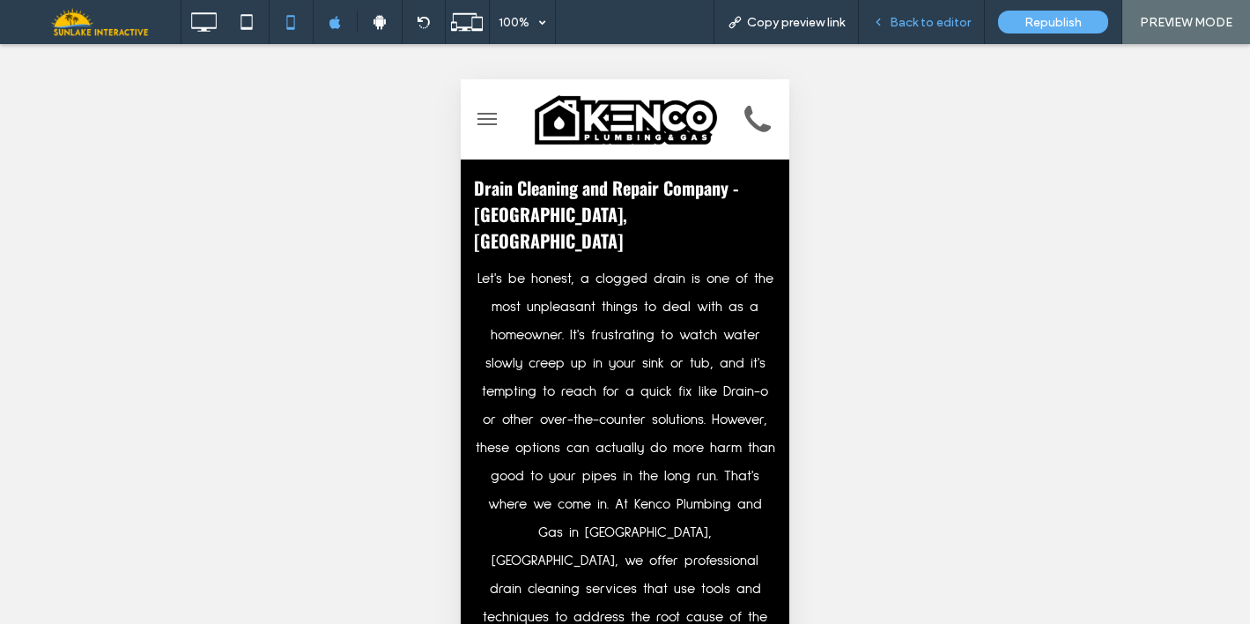
click at [946, 4] on div "Back to editor" at bounding box center [922, 22] width 126 height 44
click at [924, 31] on div "Back to editor" at bounding box center [922, 22] width 126 height 44
click at [897, 26] on span "Back to editor" at bounding box center [930, 22] width 81 height 15
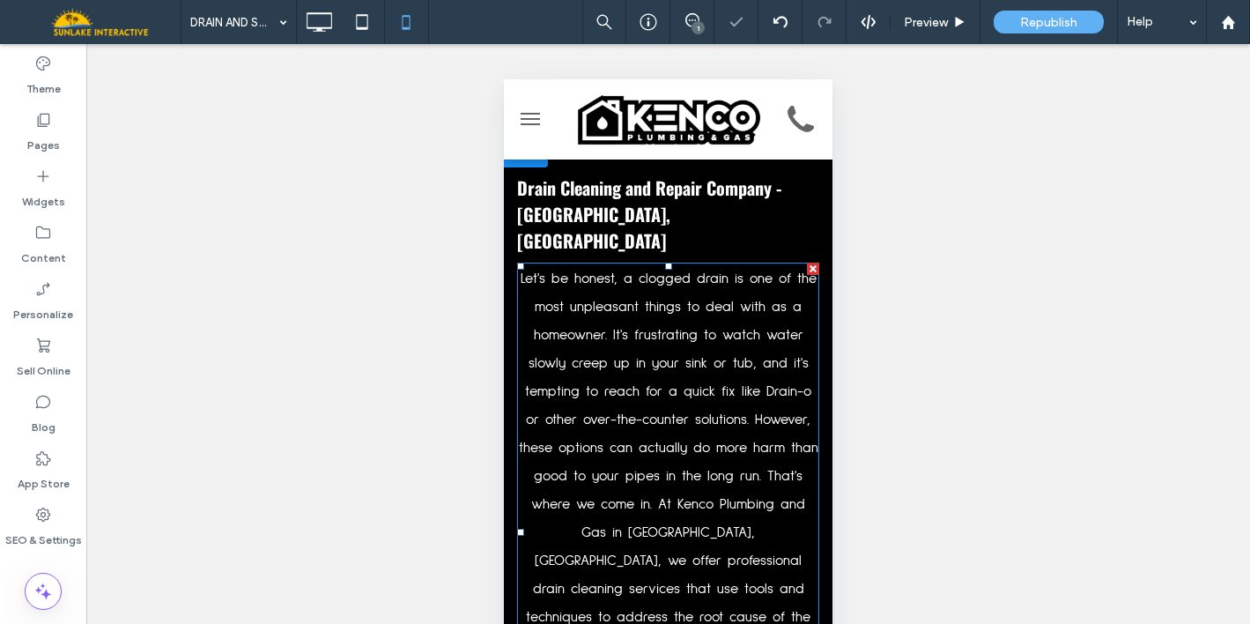
scroll to position [1301, 0]
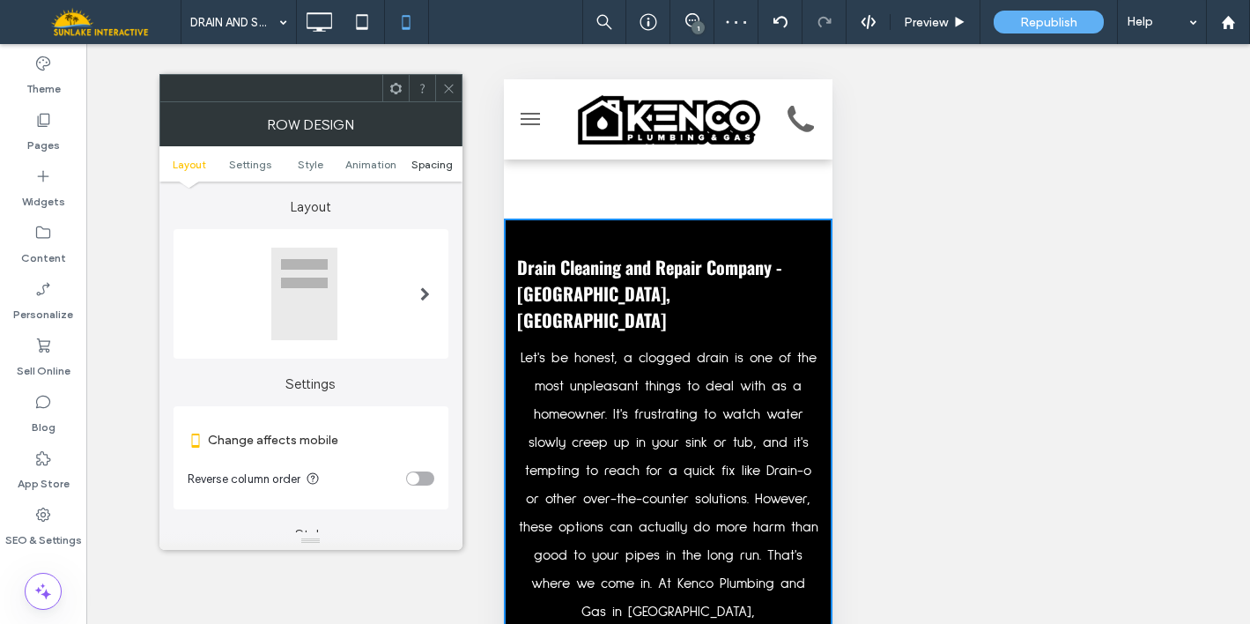
click at [428, 167] on span "Spacing" at bounding box center [431, 164] width 41 height 13
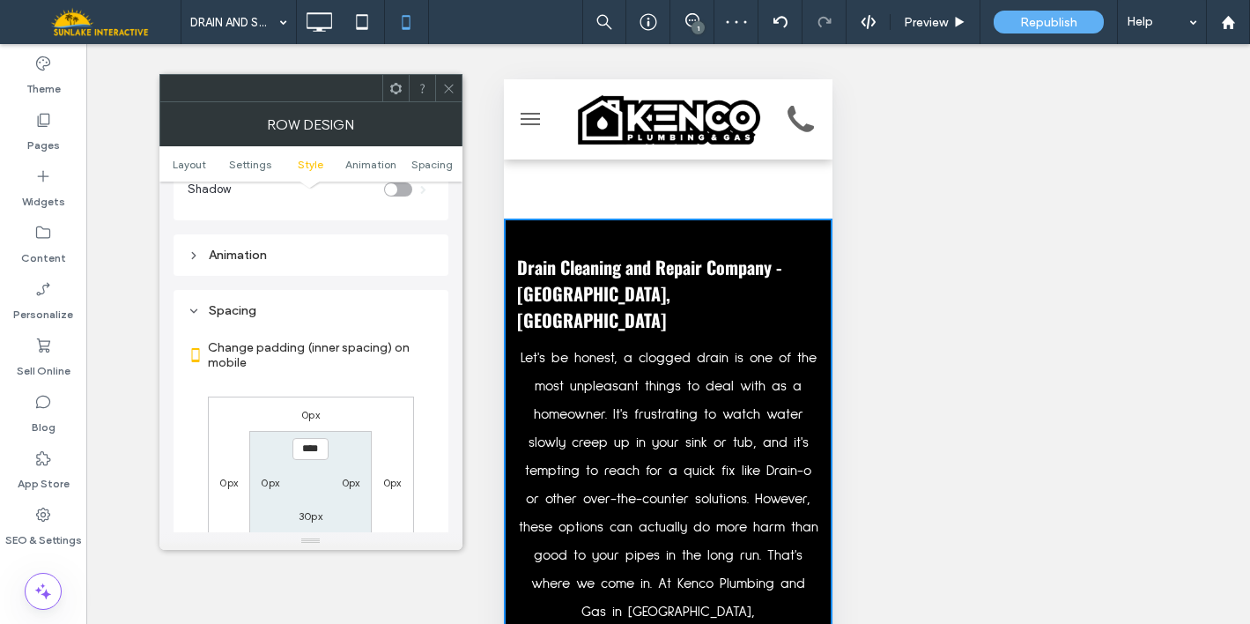
scroll to position [676, 0]
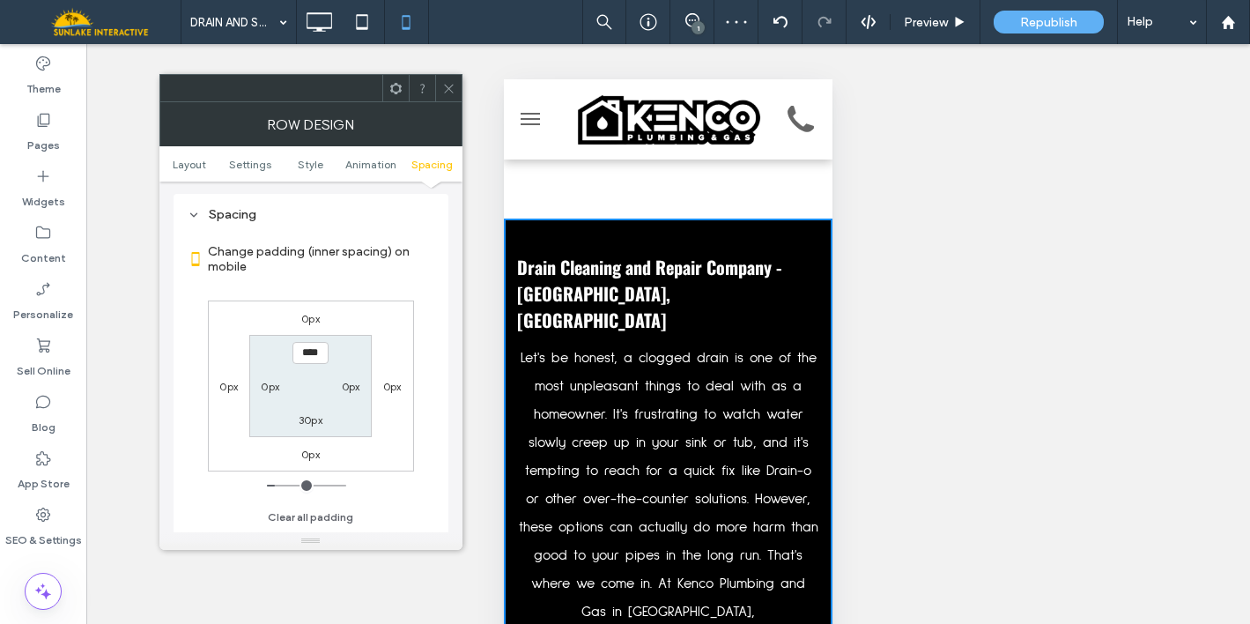
click at [267, 388] on label "0px" at bounding box center [270, 386] width 18 height 13
type input "*"
type input "**"
type input "****"
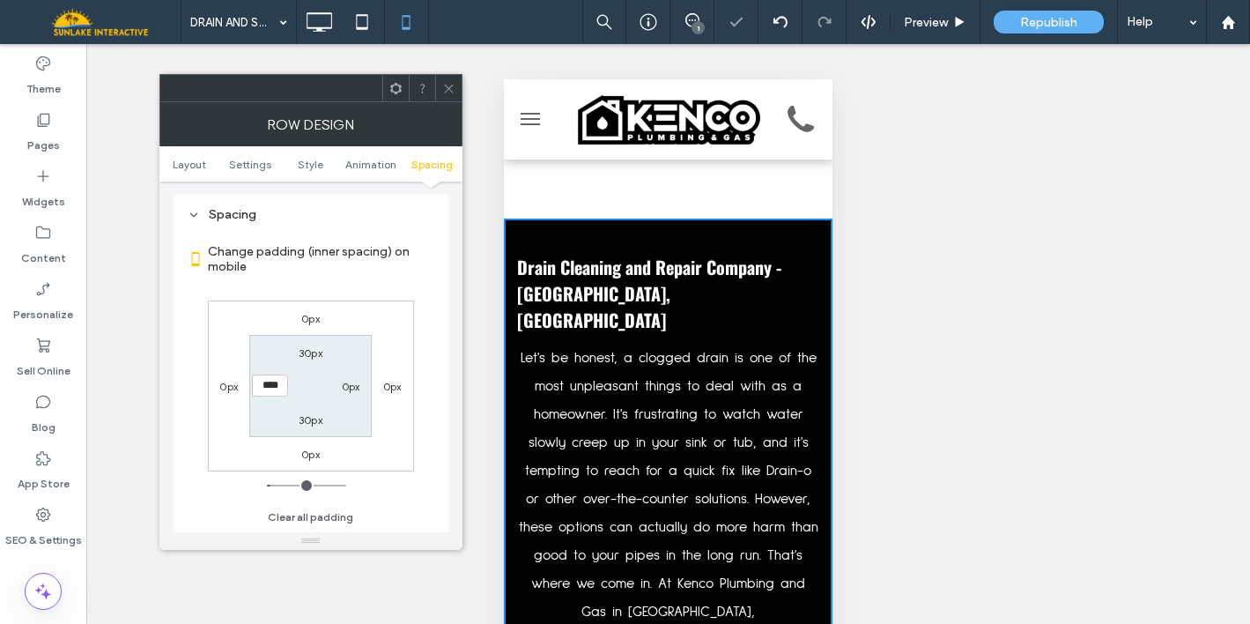
click at [352, 388] on label "0px" at bounding box center [351, 386] width 18 height 13
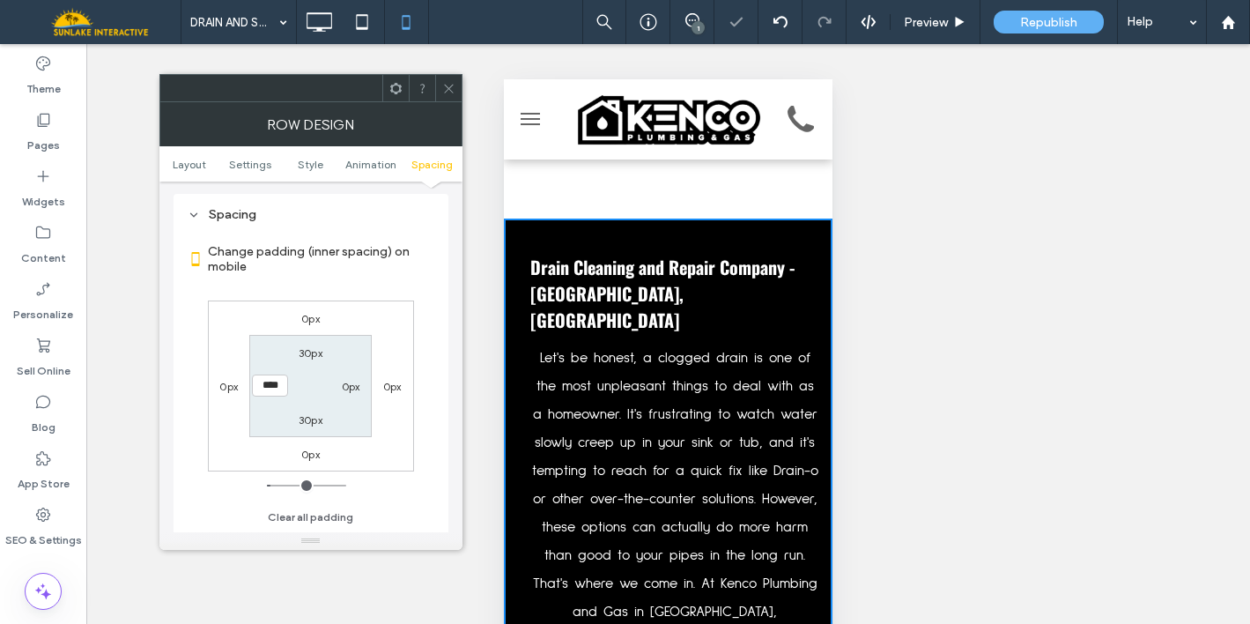
type input "*"
type input "**"
type input "****"
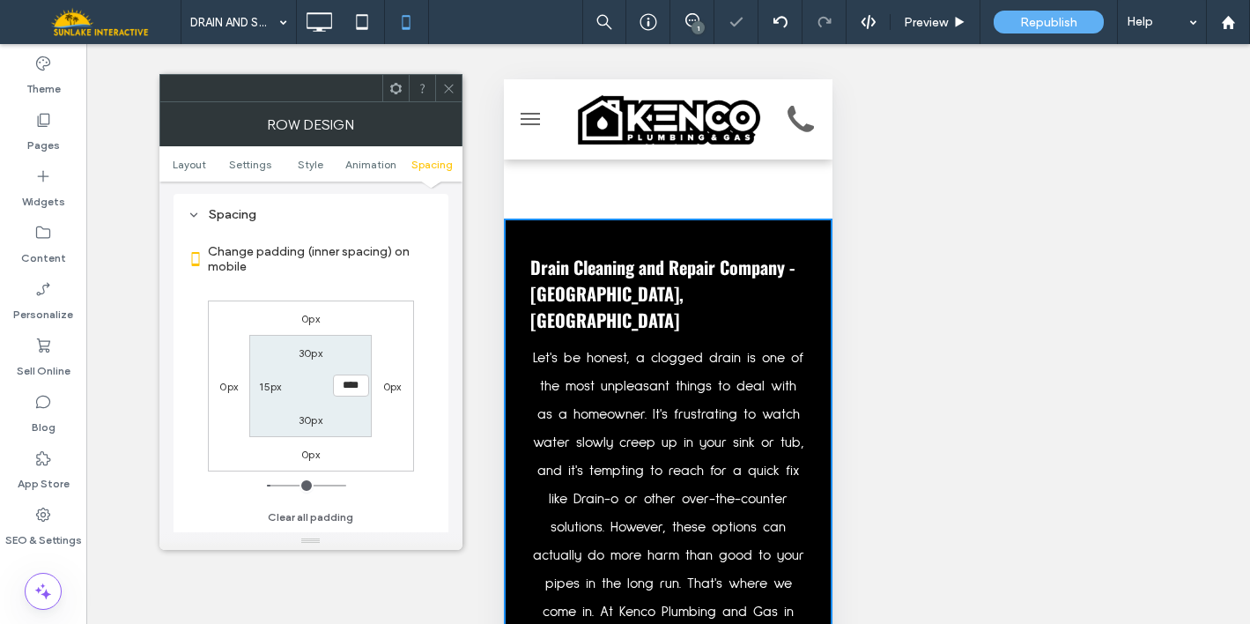
click at [444, 82] on icon at bounding box center [448, 88] width 13 height 13
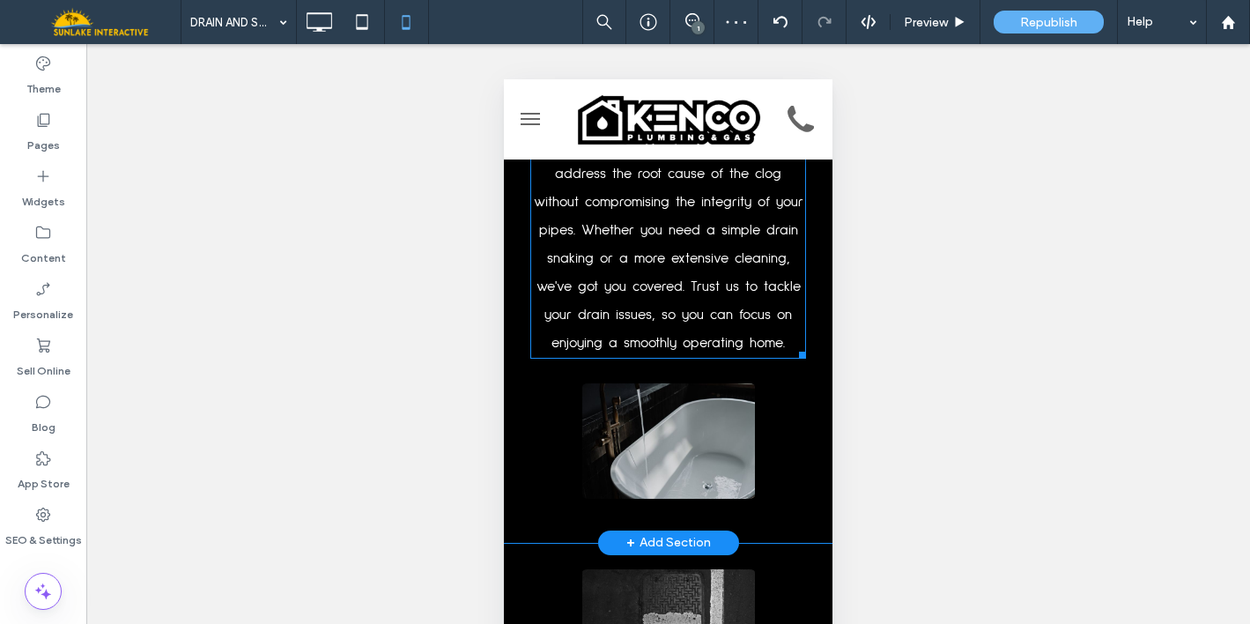
scroll to position [1989, 0]
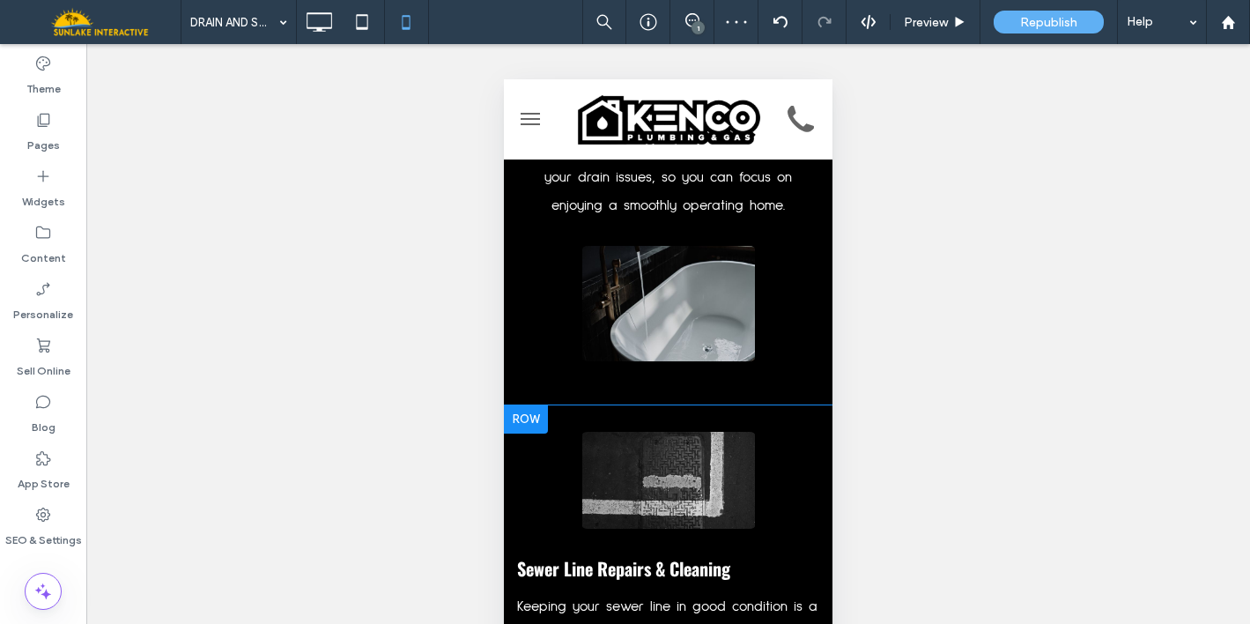
click at [531, 439] on div "Click To Paste" at bounding box center [668, 489] width 329 height 115
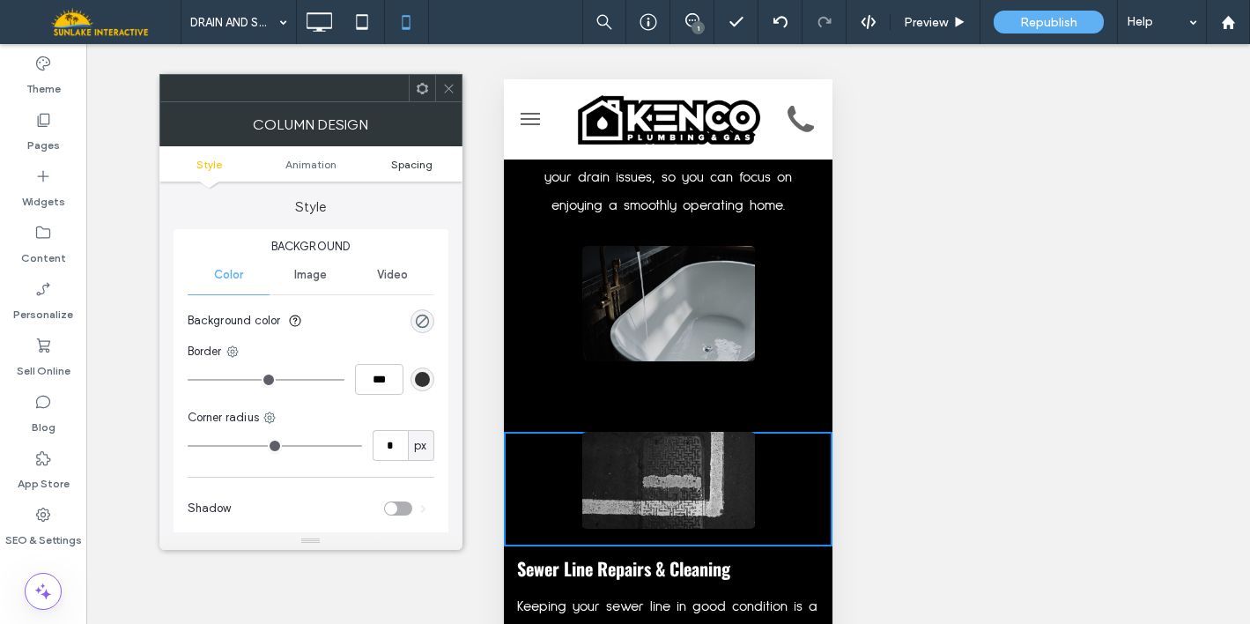
click at [413, 166] on span "Spacing" at bounding box center [411, 164] width 41 height 13
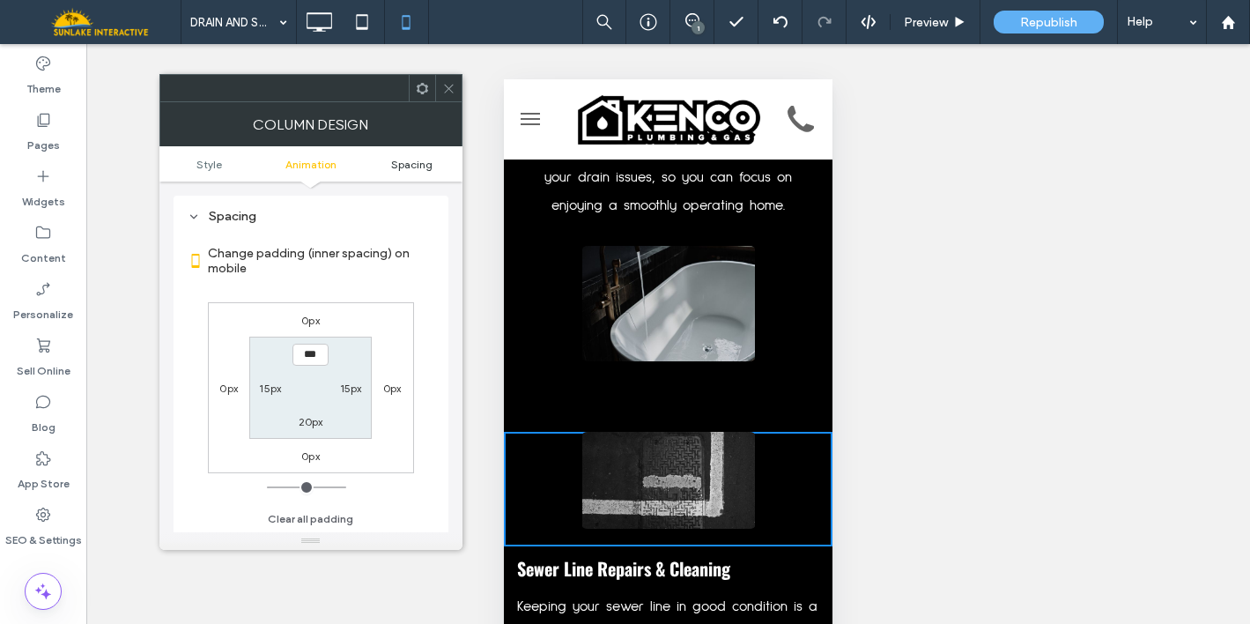
scroll to position [414, 0]
click at [436, 92] on div at bounding box center [448, 88] width 26 height 26
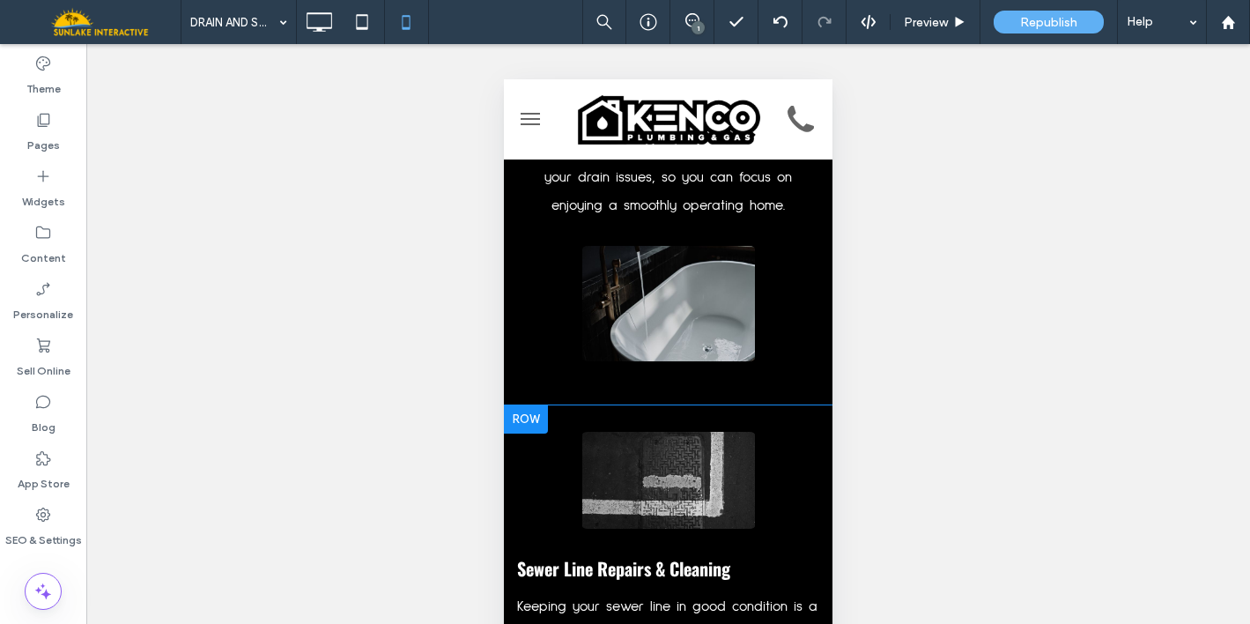
click at [521, 405] on div at bounding box center [526, 419] width 44 height 28
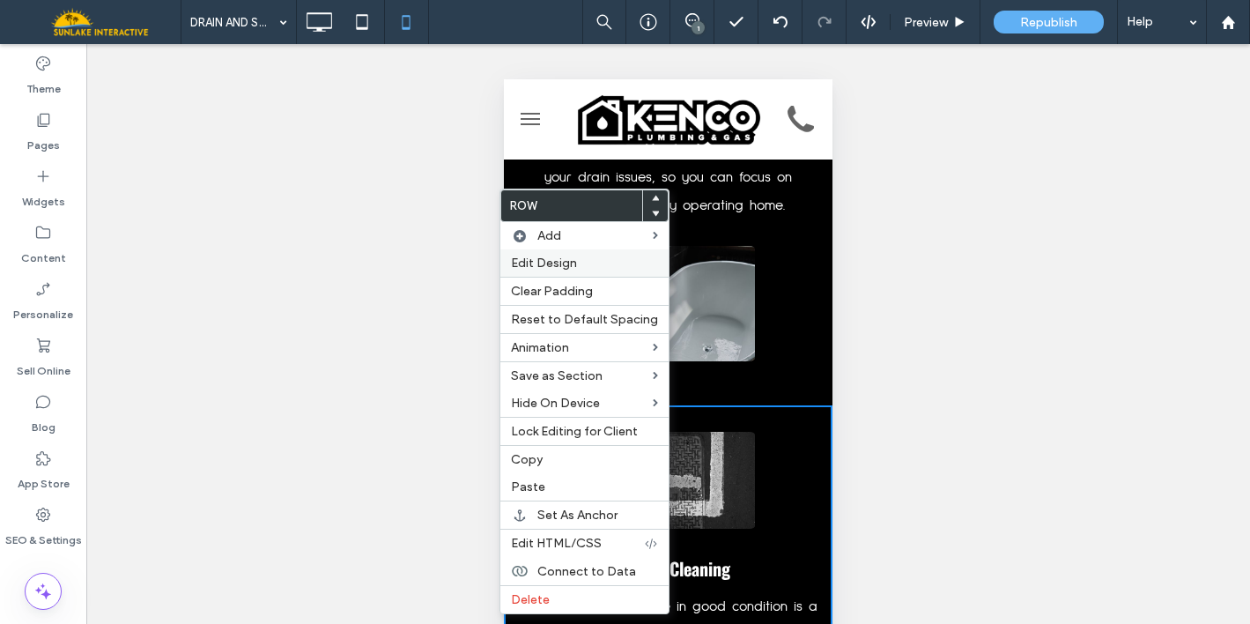
click at [555, 268] on span "Edit Design" at bounding box center [544, 262] width 66 height 15
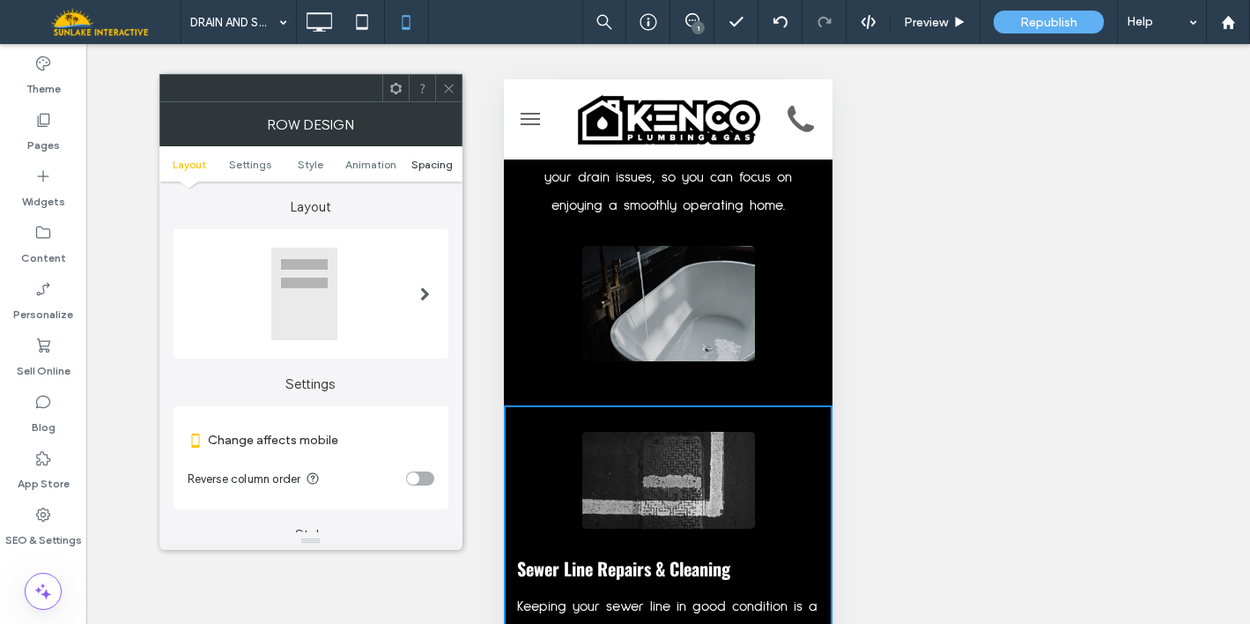
click at [421, 164] on span "Spacing" at bounding box center [431, 164] width 41 height 13
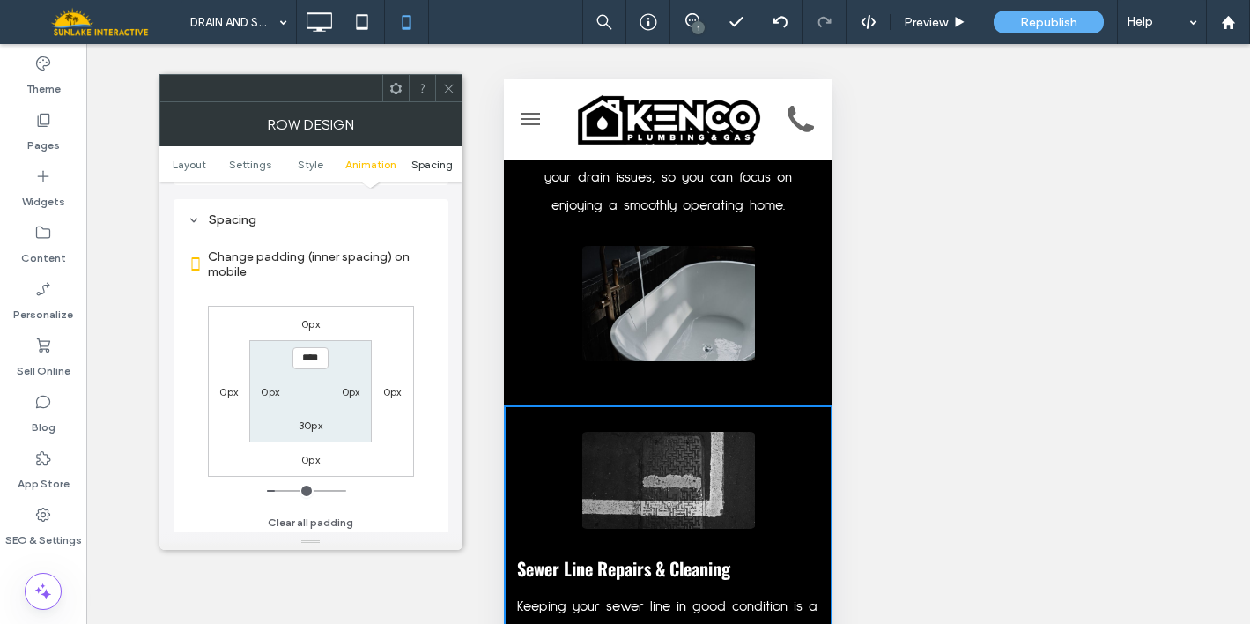
scroll to position [676, 0]
click at [351, 383] on label "0px" at bounding box center [351, 386] width 18 height 13
type input "*"
type input "**"
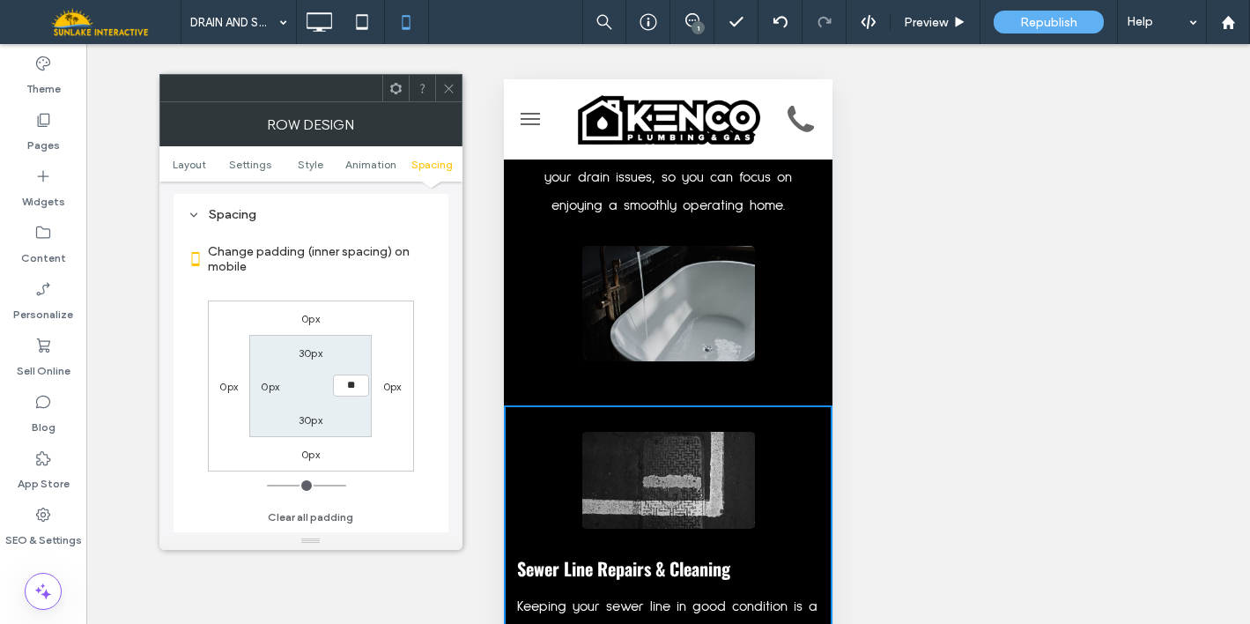
type input "****"
click at [262, 390] on label "0px" at bounding box center [270, 386] width 18 height 13
type input "*"
type input "**"
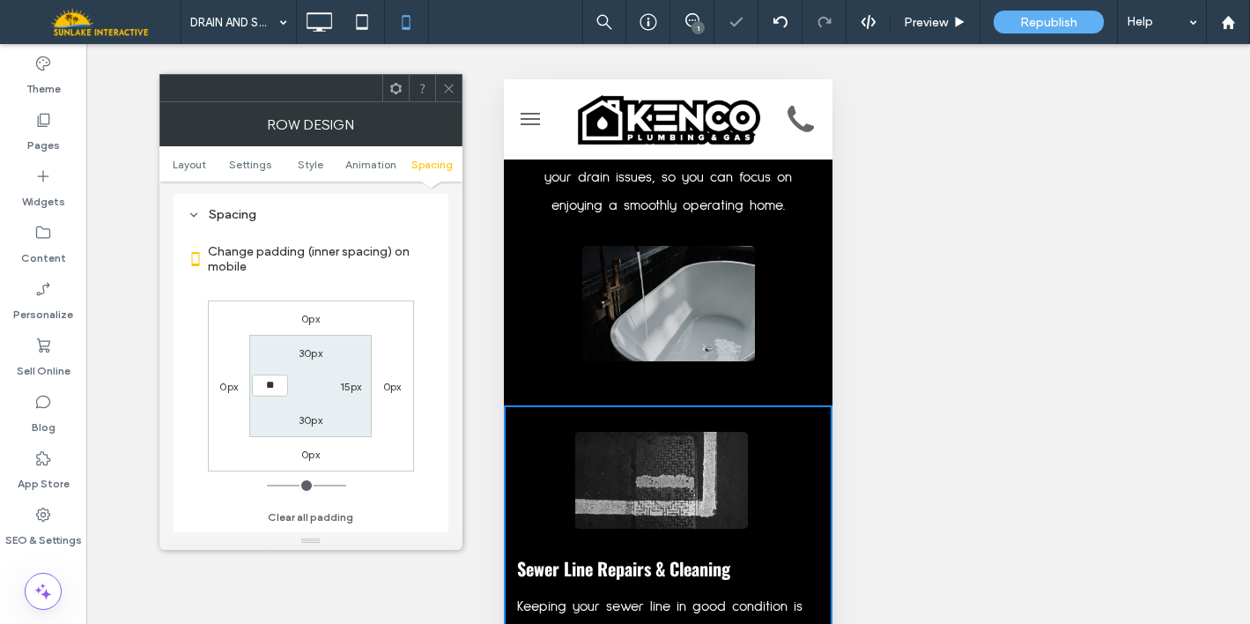
type input "****"
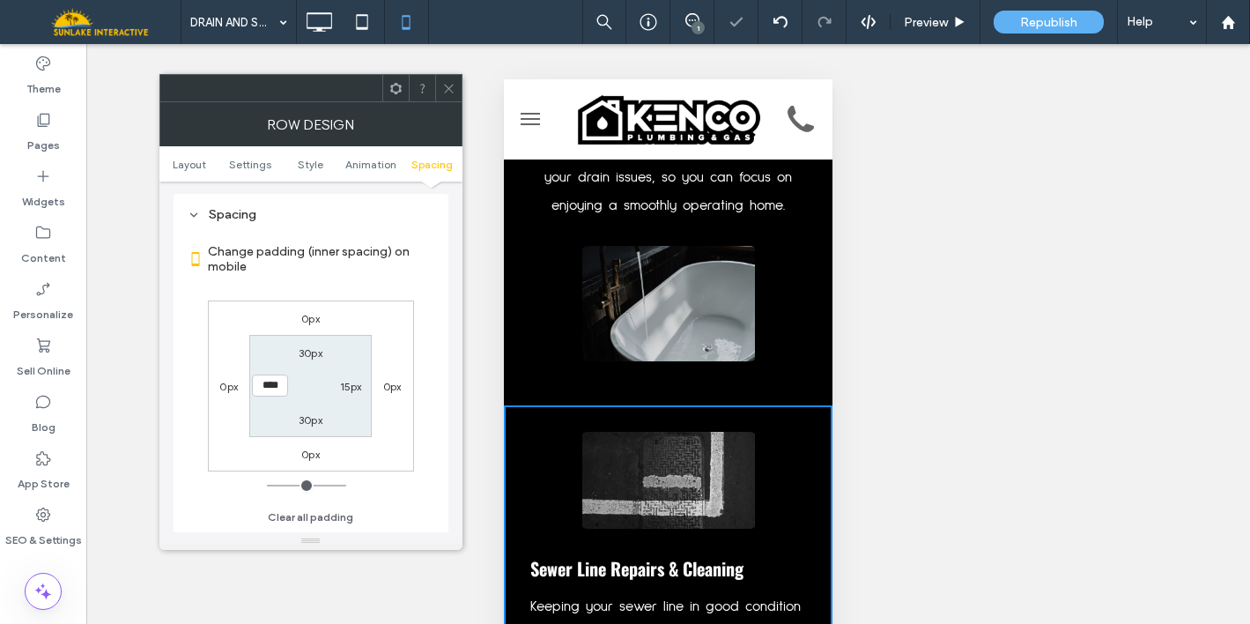
click at [200, 452] on div "Change padding (inner spacing) on mobile 0px 0px 0px 0px 30px 15px 30px **** Cl…" at bounding box center [311, 378] width 247 height 304
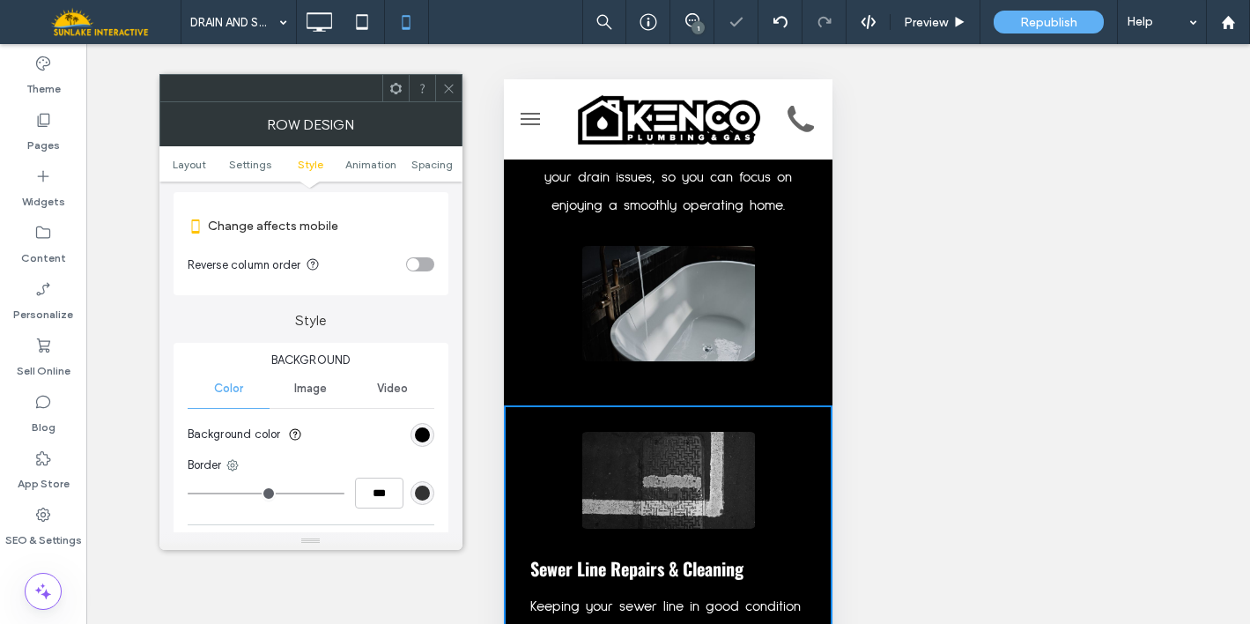
scroll to position [0, 0]
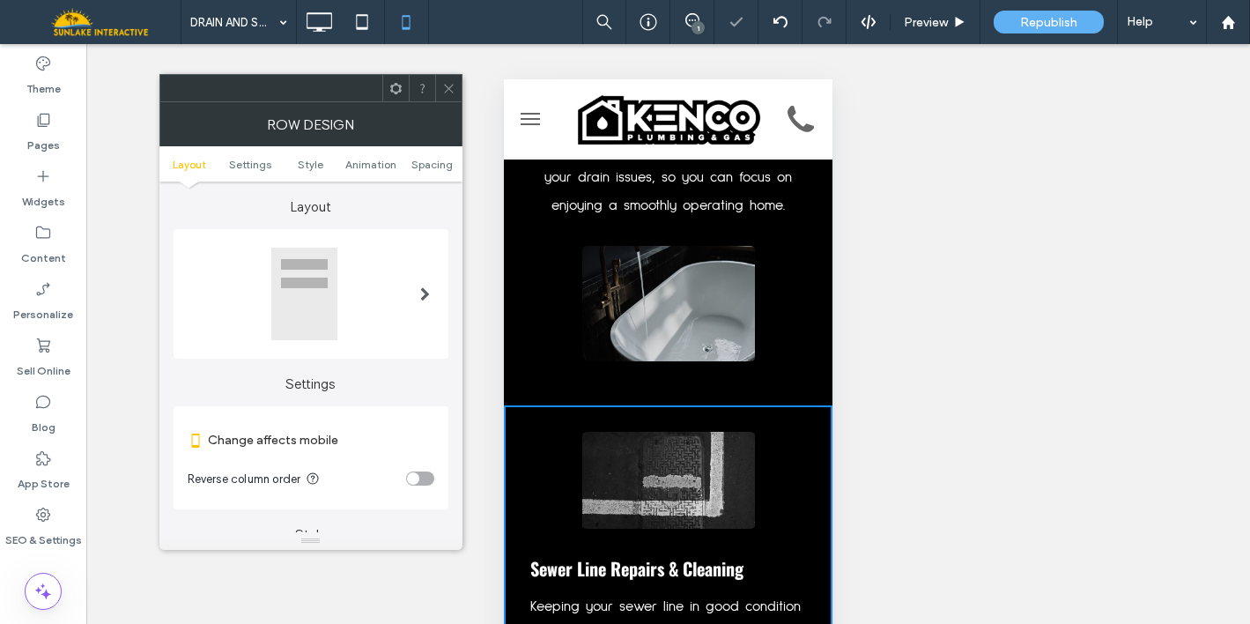
click at [414, 478] on div "toggle" at bounding box center [413, 478] width 12 height 12
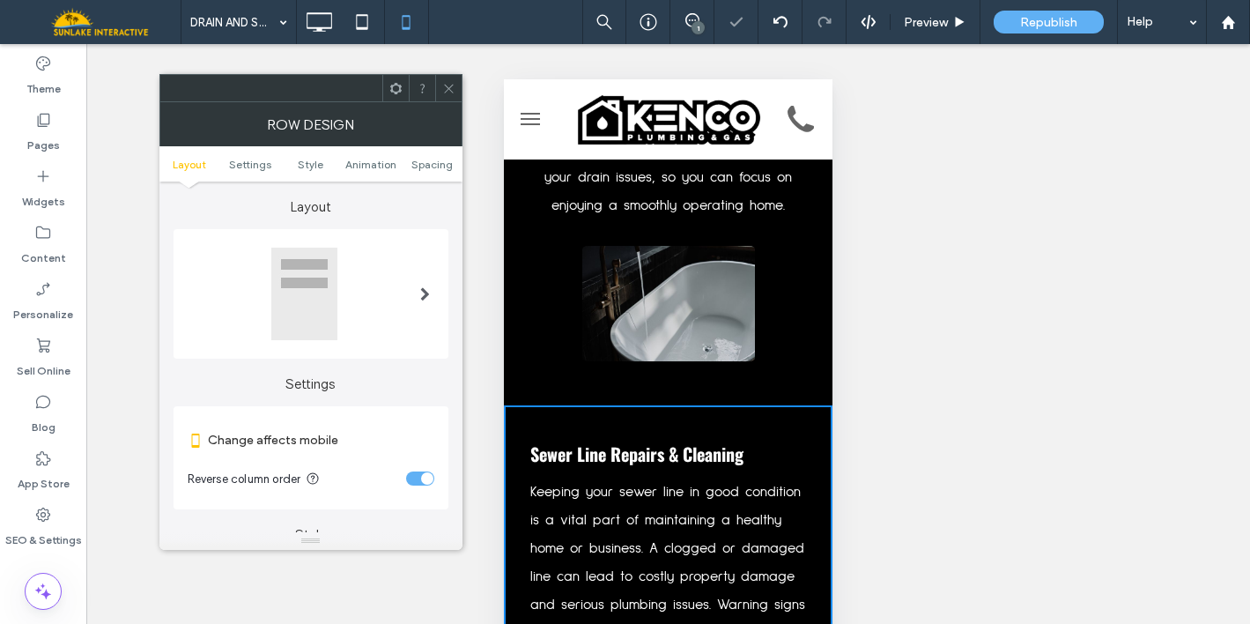
click at [445, 92] on icon at bounding box center [448, 88] width 13 height 13
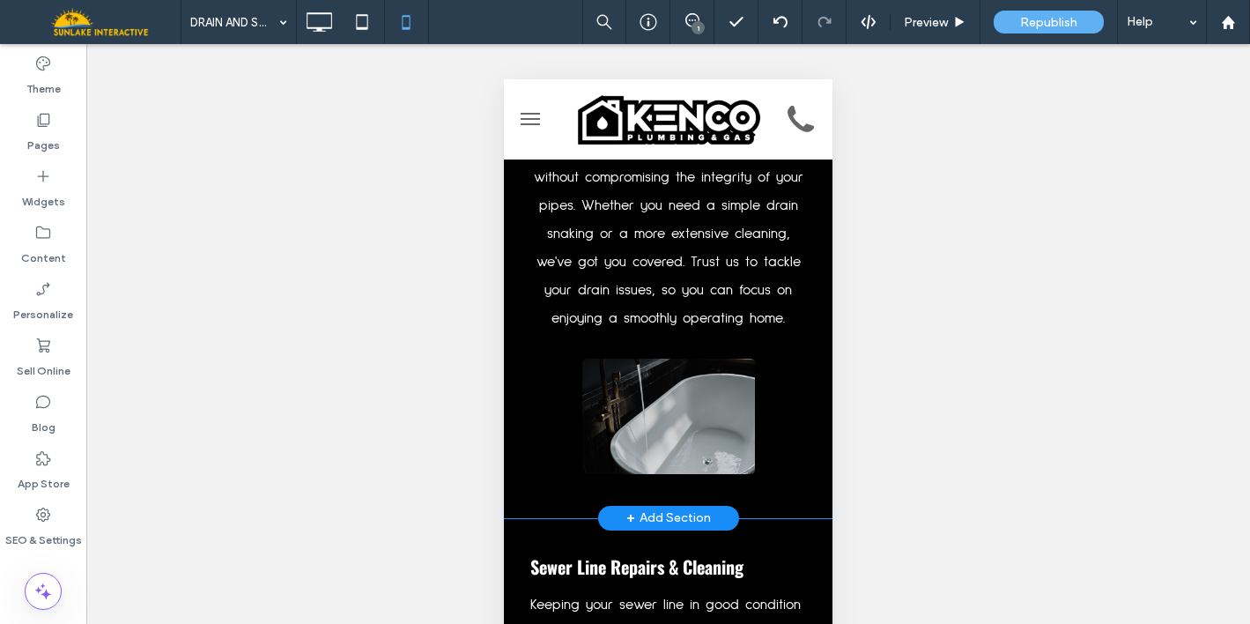
scroll to position [1966, 0]
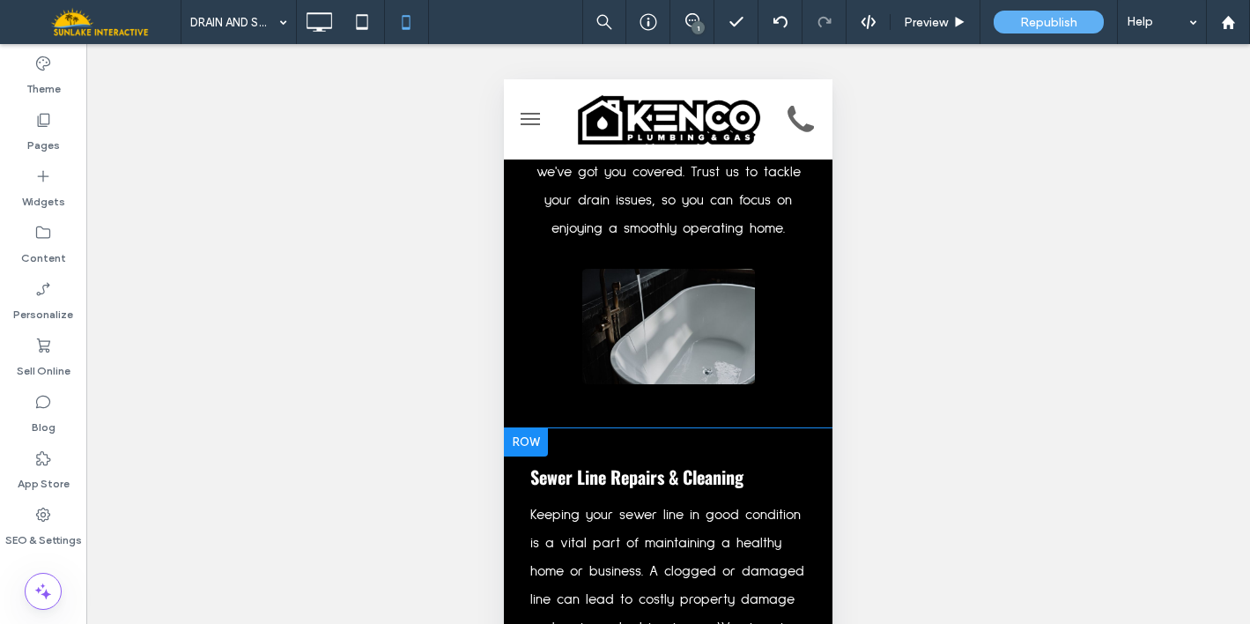
click at [535, 428] on div at bounding box center [526, 442] width 44 height 28
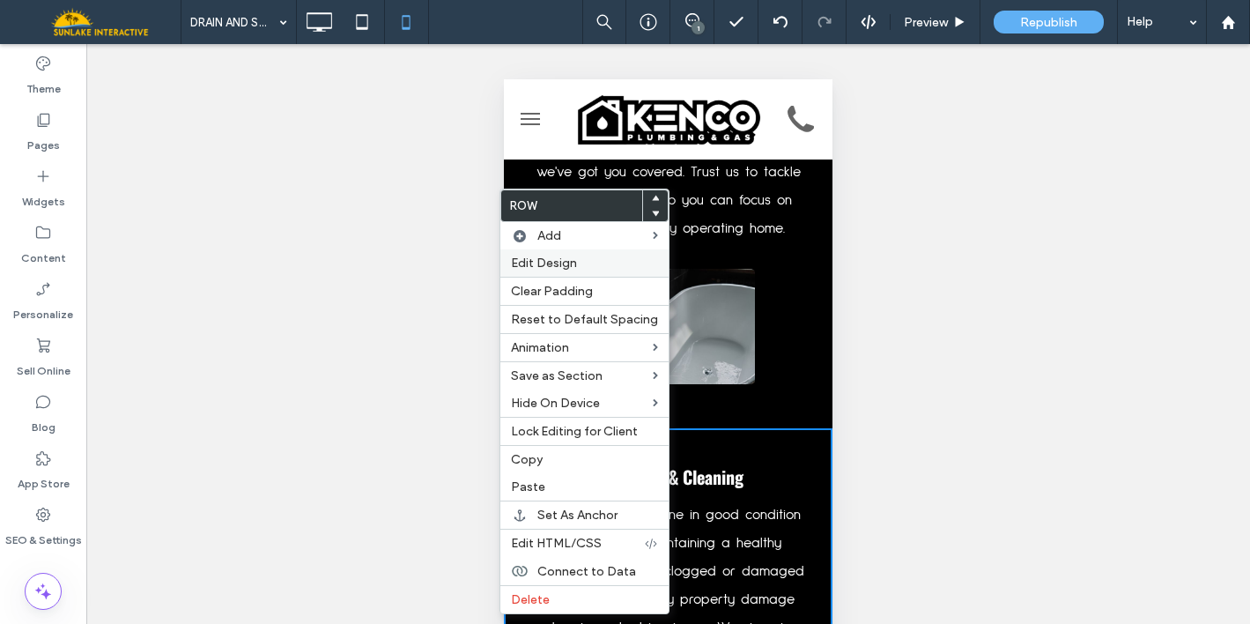
click at [539, 266] on span "Edit Design" at bounding box center [544, 262] width 66 height 15
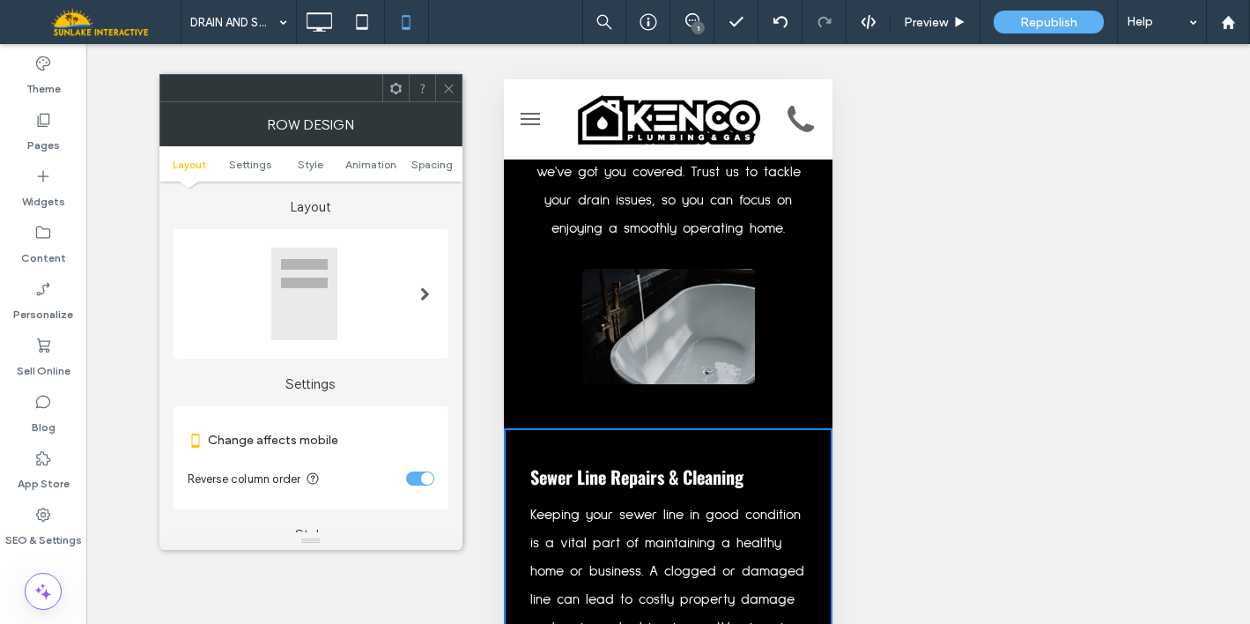
click at [418, 471] on section "Reverse column order" at bounding box center [311, 478] width 247 height 44
click at [424, 477] on div "toggle" at bounding box center [427, 478] width 12 height 12
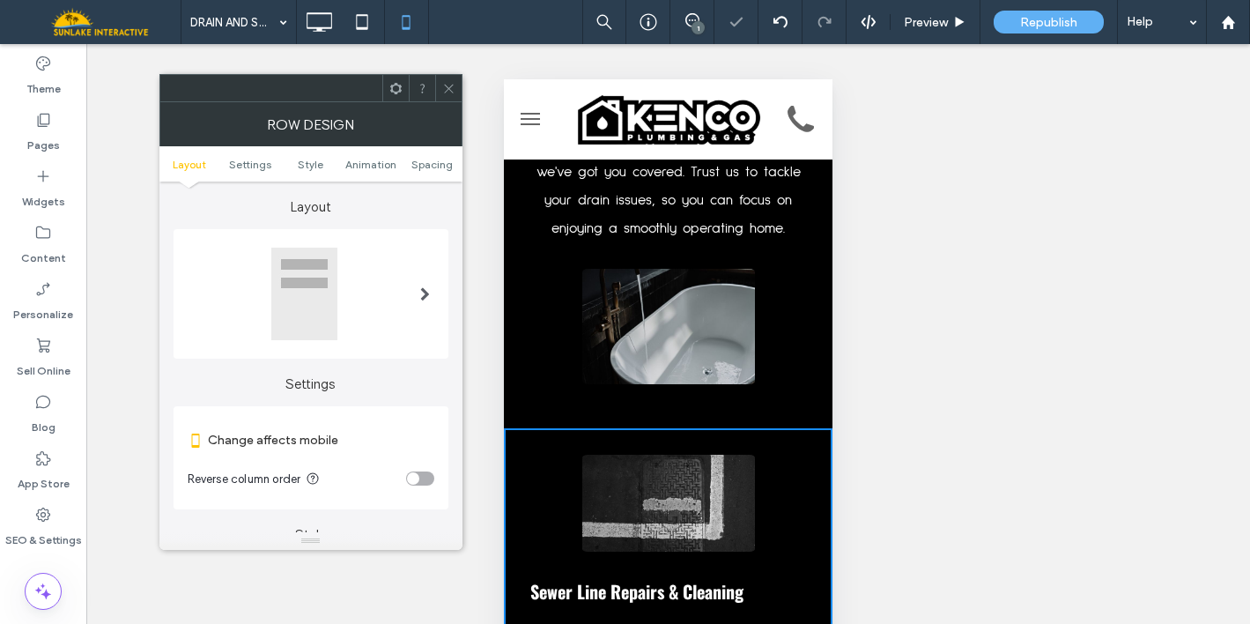
click at [444, 103] on div "Row Design" at bounding box center [310, 124] width 303 height 44
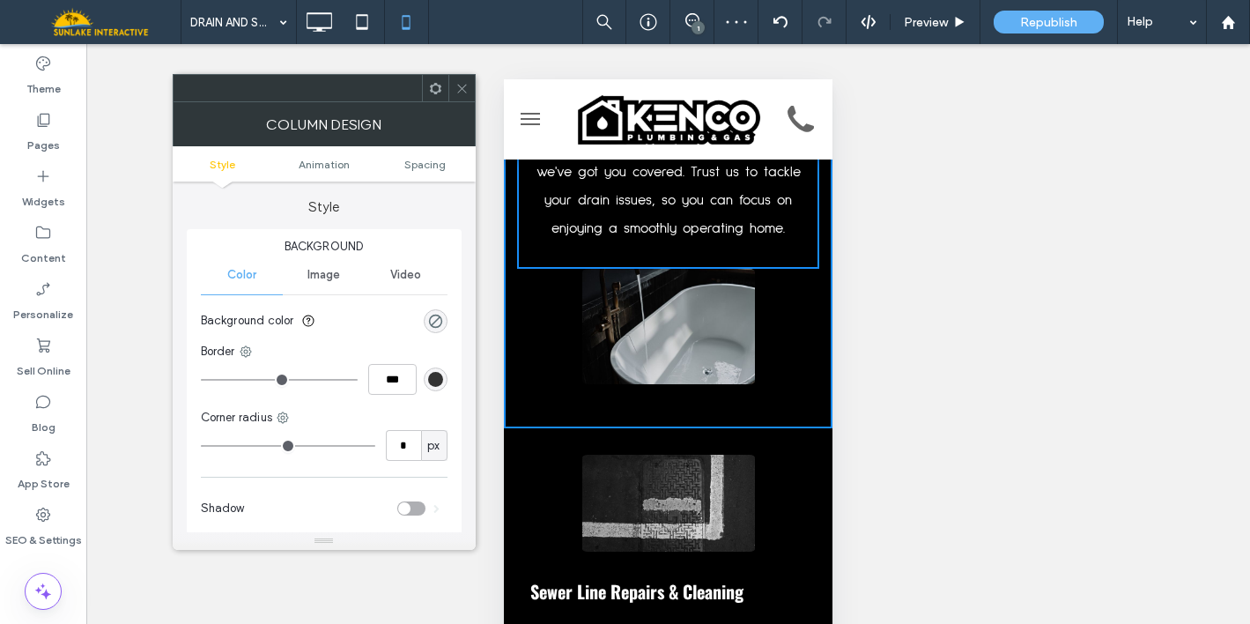
click at [464, 86] on icon at bounding box center [461, 88] width 13 height 13
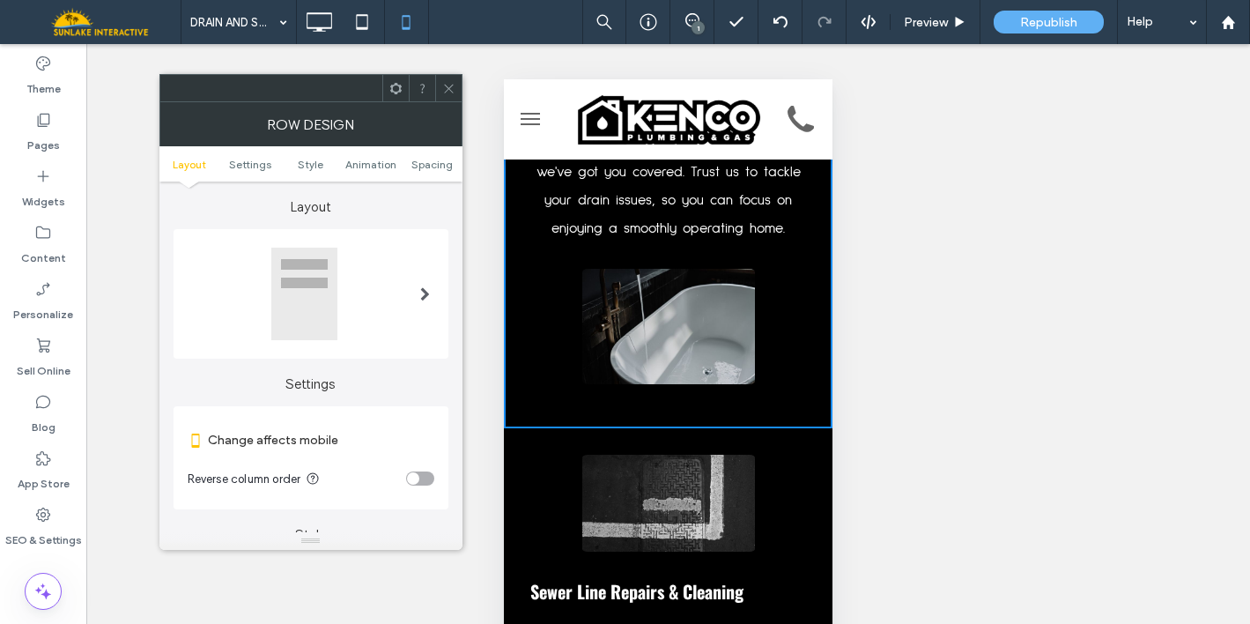
click at [415, 465] on section "Reverse column order" at bounding box center [311, 478] width 247 height 44
click at [415, 474] on div "toggle" at bounding box center [413, 478] width 12 height 12
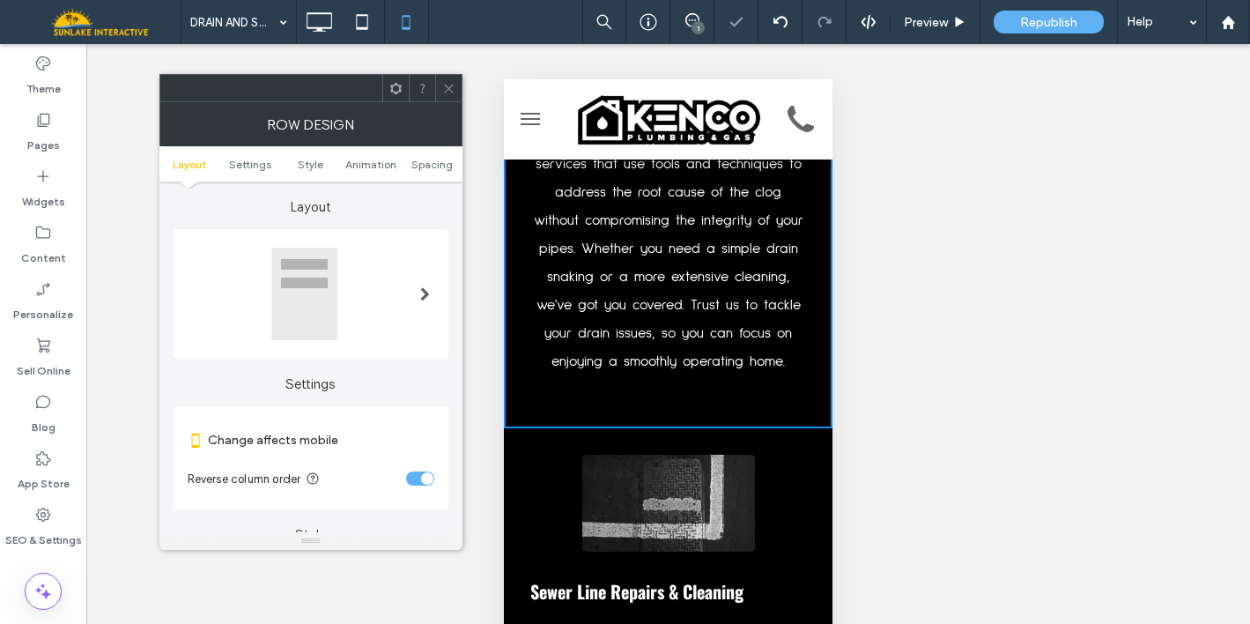
click at [649, 295] on p "Let's be honest, a clogged drain is one of the most unpleasant things to deal w…" at bounding box center [668, 94] width 276 height 564
click at [446, 88] on icon at bounding box center [448, 88] width 13 height 13
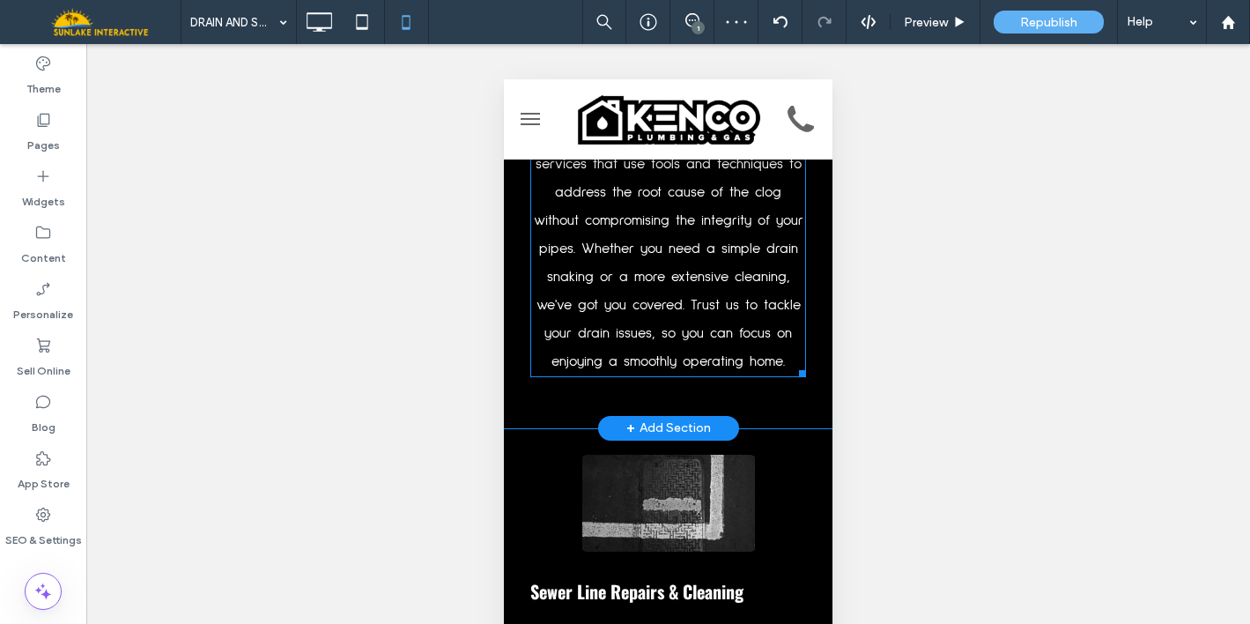
click at [606, 241] on p "Let's be honest, a clogged drain is one of the most unpleasant things to deal w…" at bounding box center [668, 94] width 276 height 564
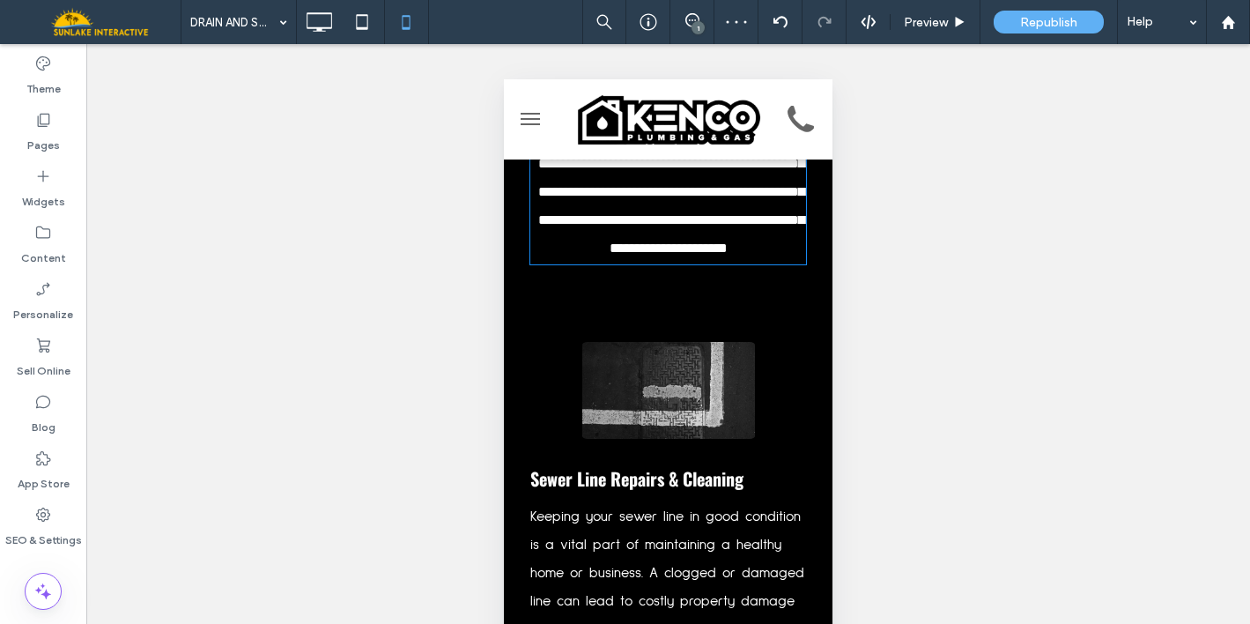
type input "**********"
type input "**"
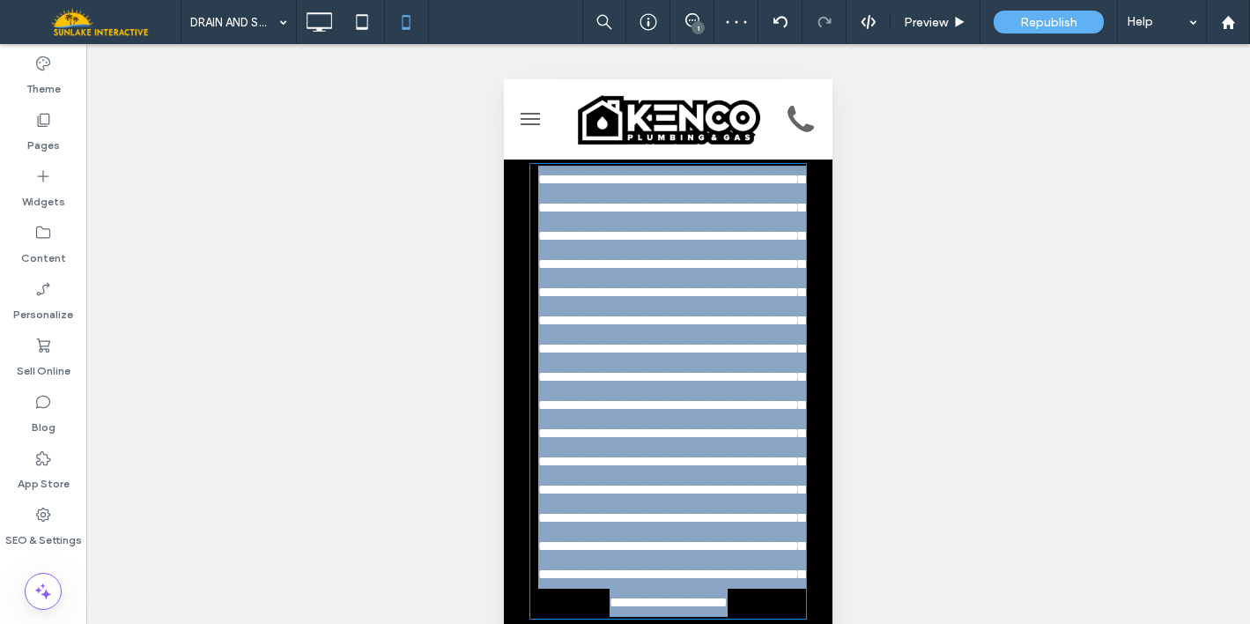
scroll to position [59, 0]
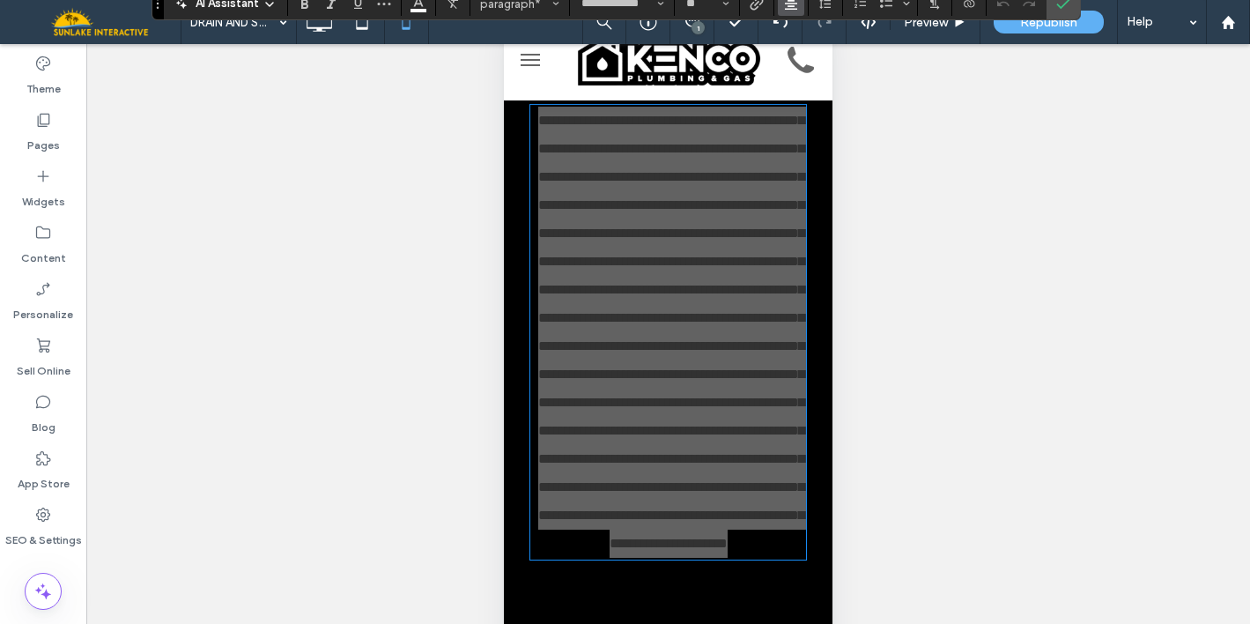
click at [787, 4] on icon "Alignment" at bounding box center [791, 3] width 14 height 14
click at [796, 29] on label "ui.textEditor.alignment.left" at bounding box center [809, 32] width 62 height 26
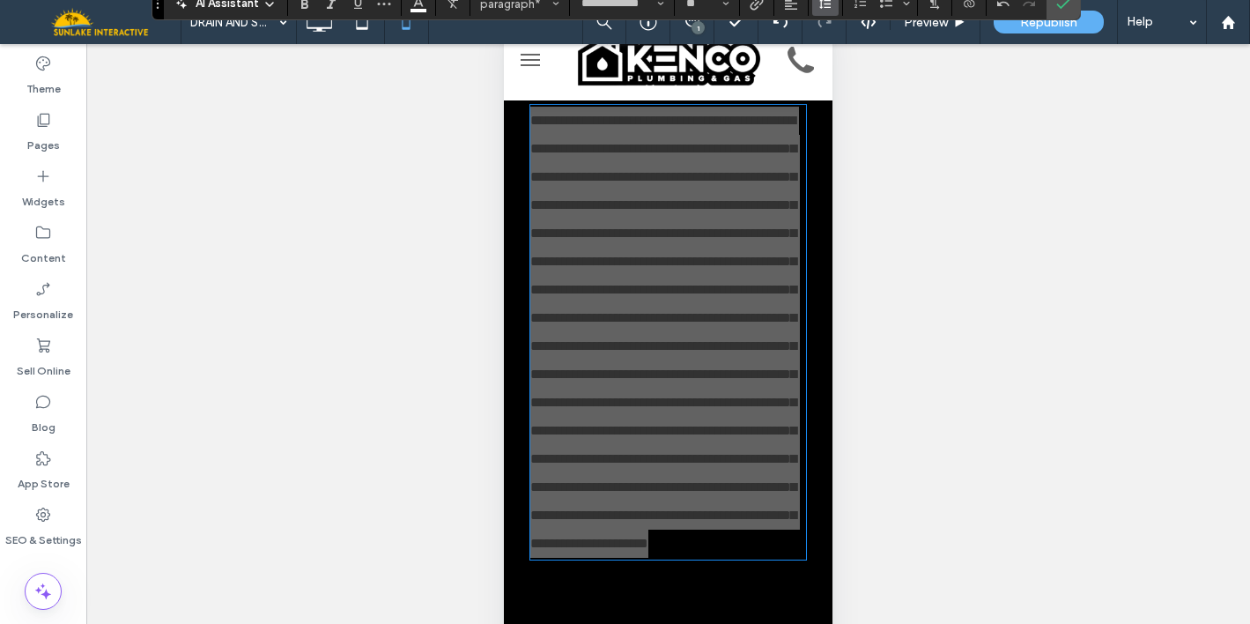
click at [825, 4] on icon "Line Height" at bounding box center [825, 3] width 14 height 14
click at [841, 87] on div "1.5" at bounding box center [852, 81] width 43 height 13
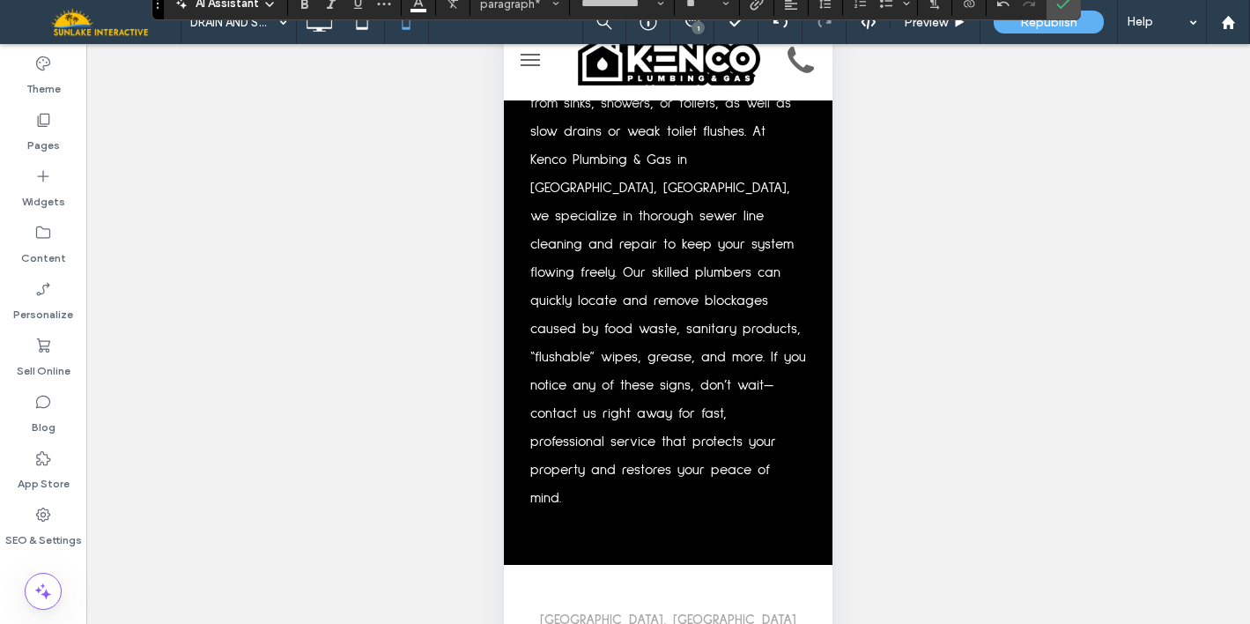
click at [717, 329] on span "Keeping your sewer line in good condition is a vital part of maintaining a heal…" at bounding box center [668, 216] width 276 height 578
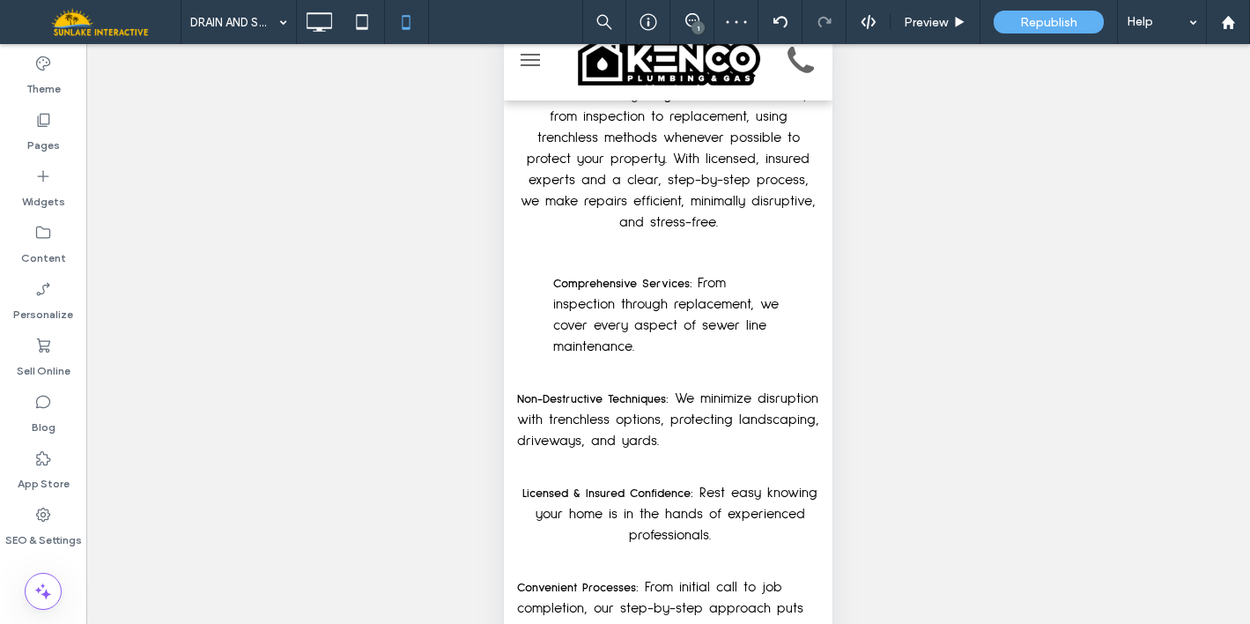
scroll to position [3100, 0]
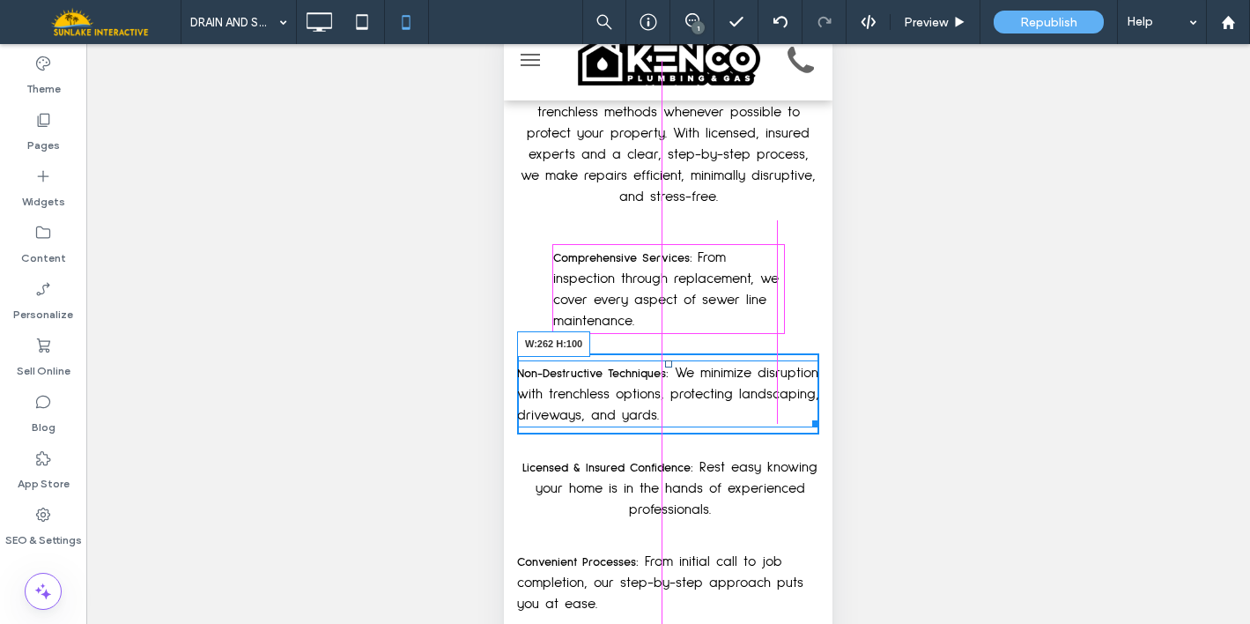
drag, startPoint x: 798, startPoint y: 395, endPoint x: 773, endPoint y: 394, distance: 24.7
click at [773, 394] on div "Non-Destructive Techniques: We minimize disruption with trenchless options, pro…" at bounding box center [668, 393] width 302 height 67
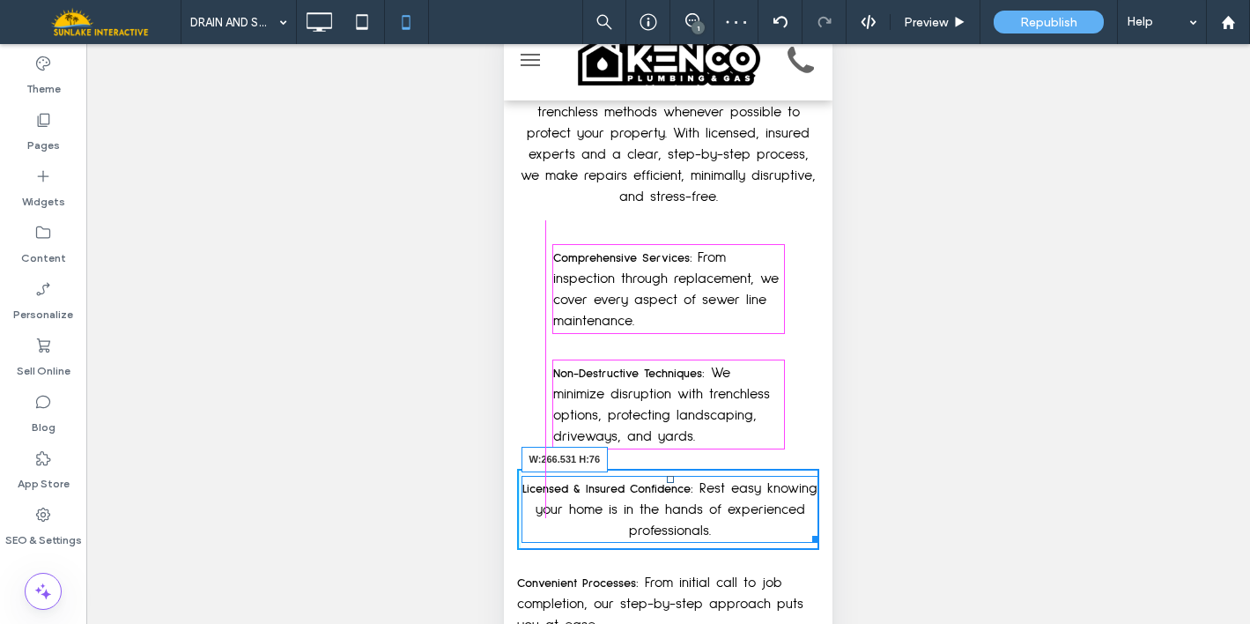
drag, startPoint x: 798, startPoint y: 509, endPoint x: 776, endPoint y: 509, distance: 22.0
click at [806, 529] on div at bounding box center [812, 535] width 13 height 13
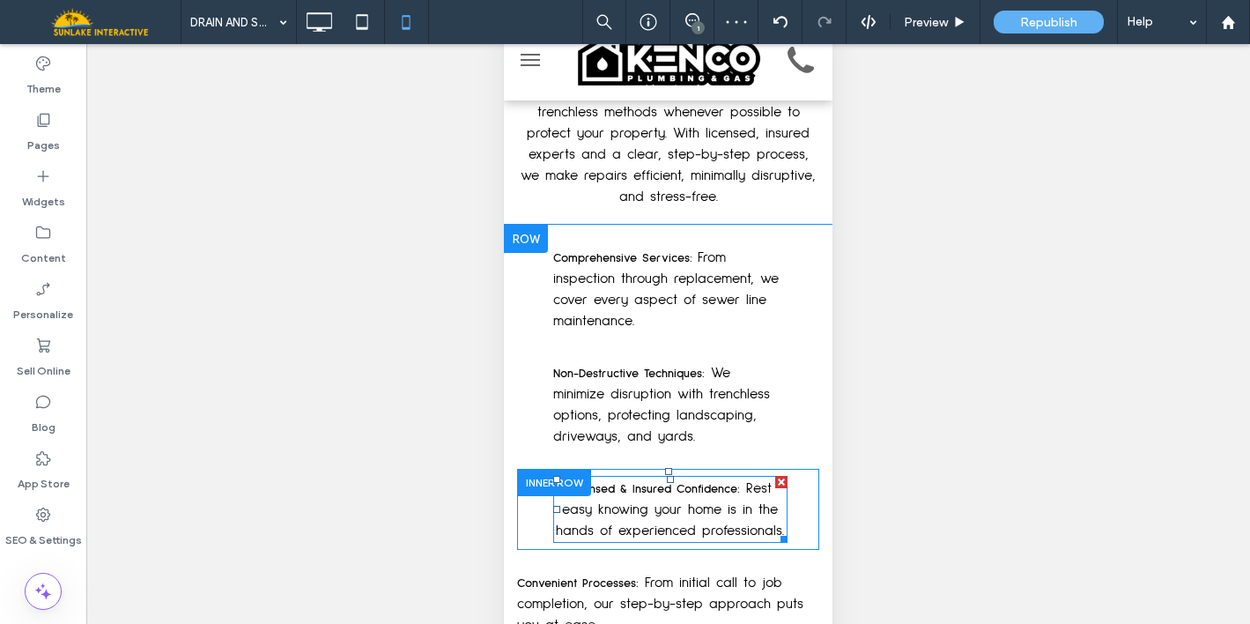
click at [751, 507] on span "Rest easy knowing your home is in the hands of experienced professionals." at bounding box center [670, 509] width 228 height 56
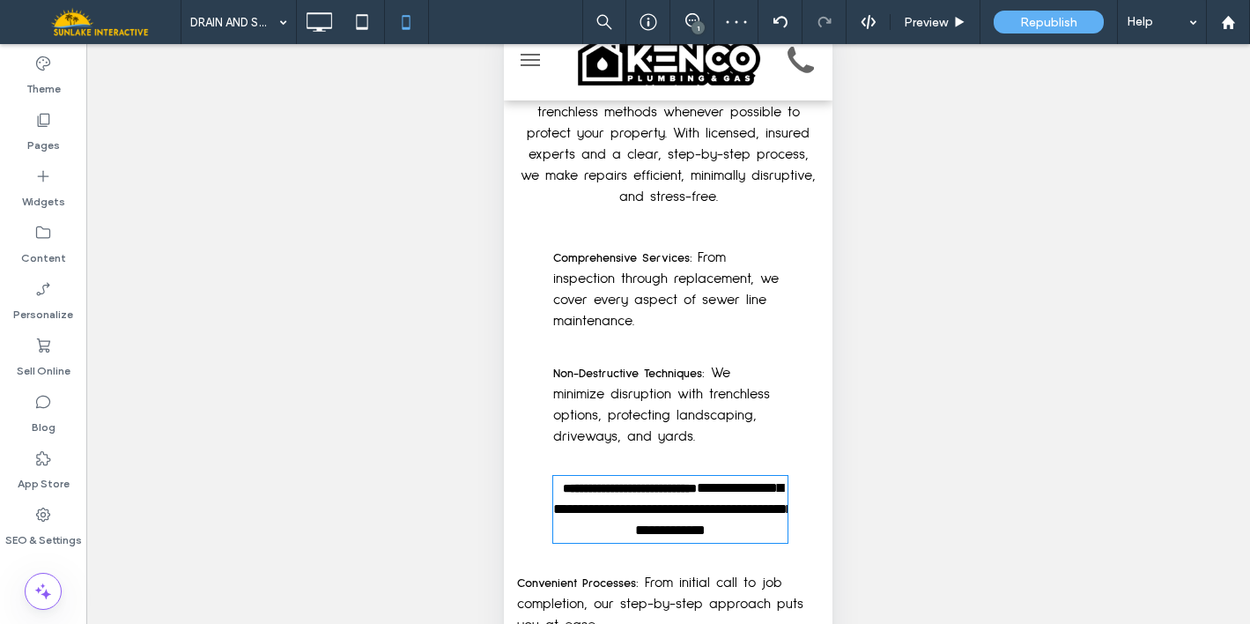
type input "**********"
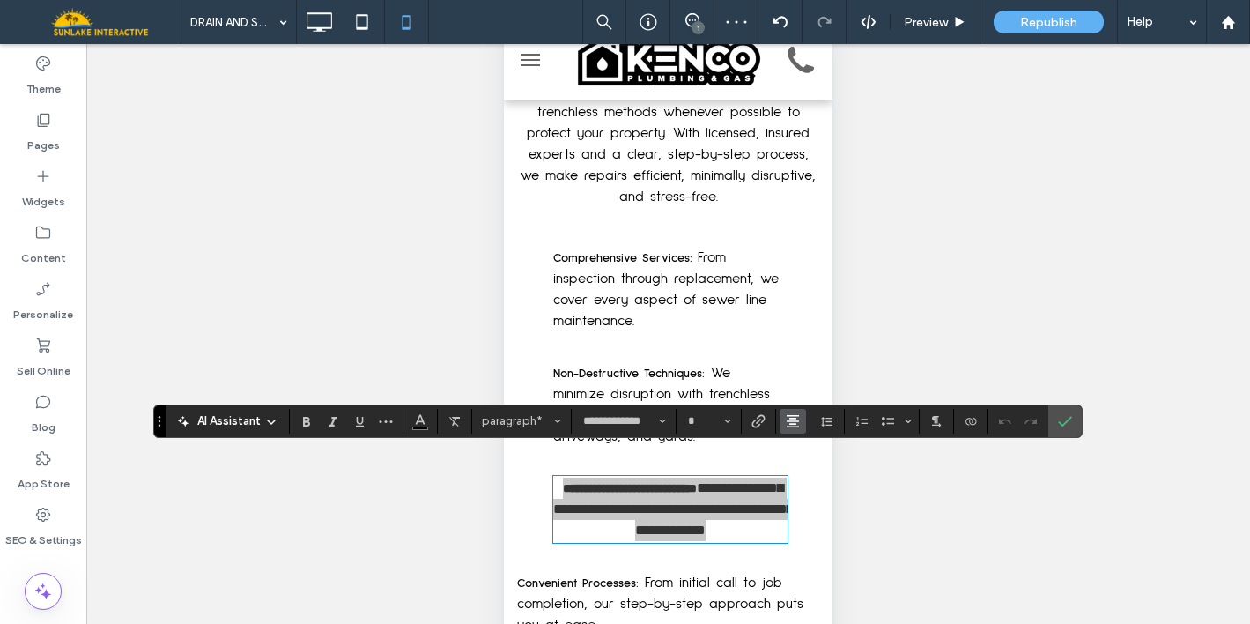
click at [783, 421] on button "Alignment" at bounding box center [793, 421] width 26 height 25
click at [809, 308] on icon "ui.textEditor.alignment.left" at bounding box center [806, 315] width 14 height 14
click at [1065, 423] on use "Confirm" at bounding box center [1066, 421] width 14 height 11
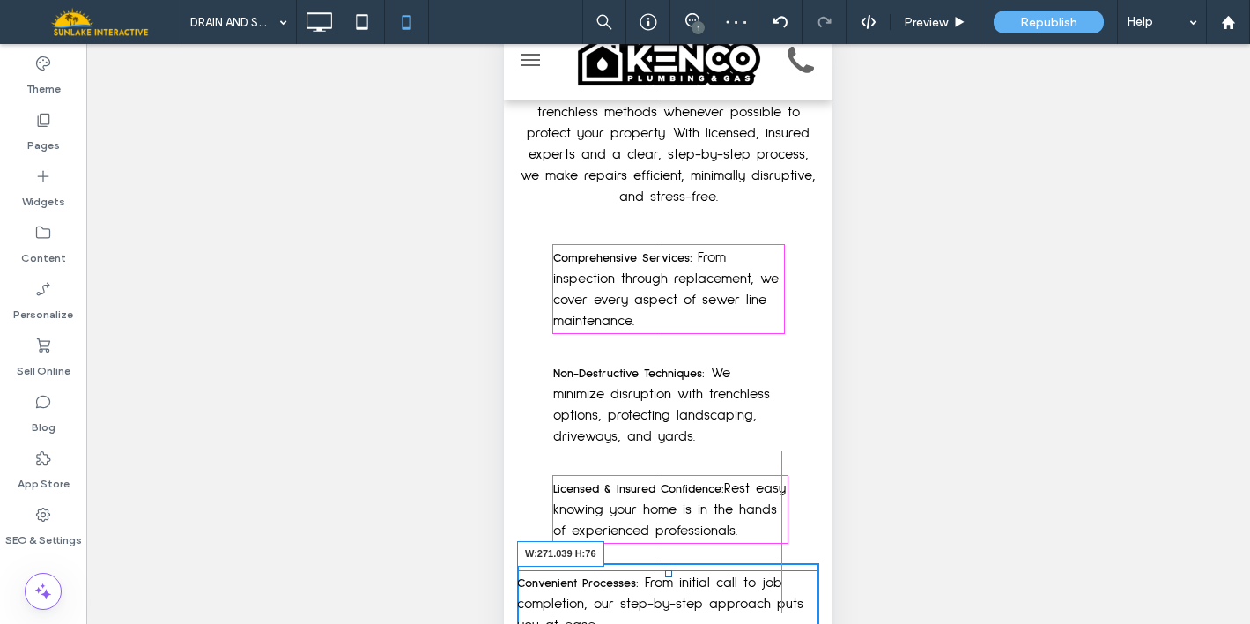
drag, startPoint x: 799, startPoint y: 604, endPoint x: 775, endPoint y: 604, distance: 23.8
click at [806, 623] on div at bounding box center [812, 630] width 13 height 13
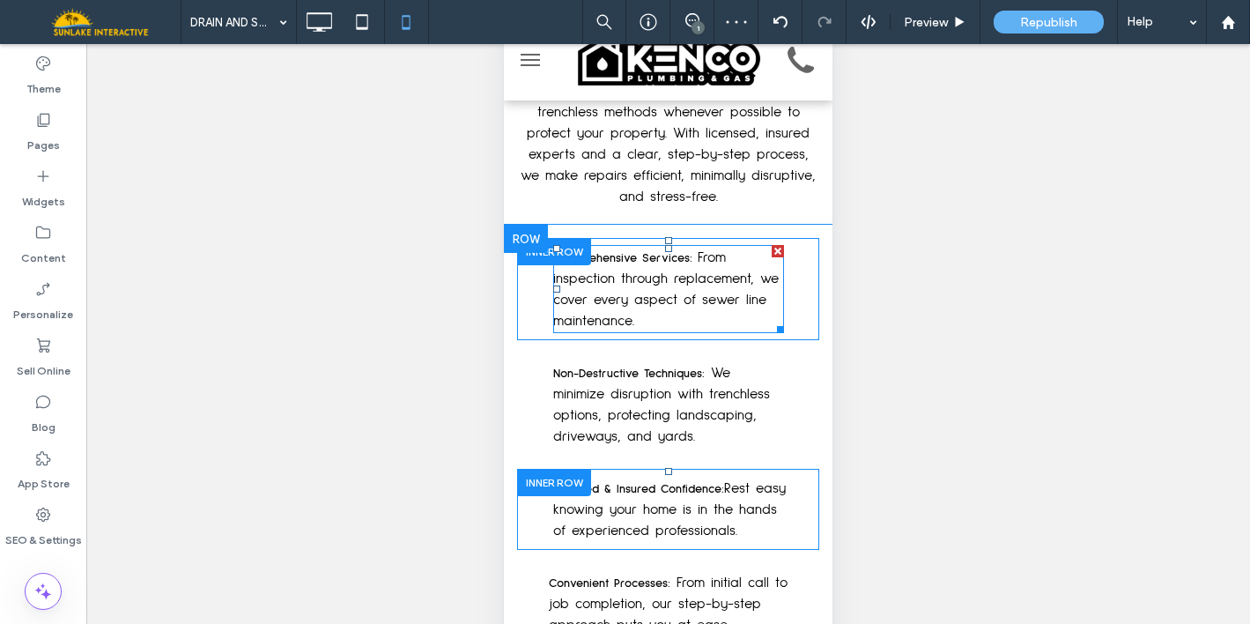
click at [599, 293] on span "From inspection through replacement, we cover every aspect of sewer line mainte…" at bounding box center [665, 289] width 225 height 78
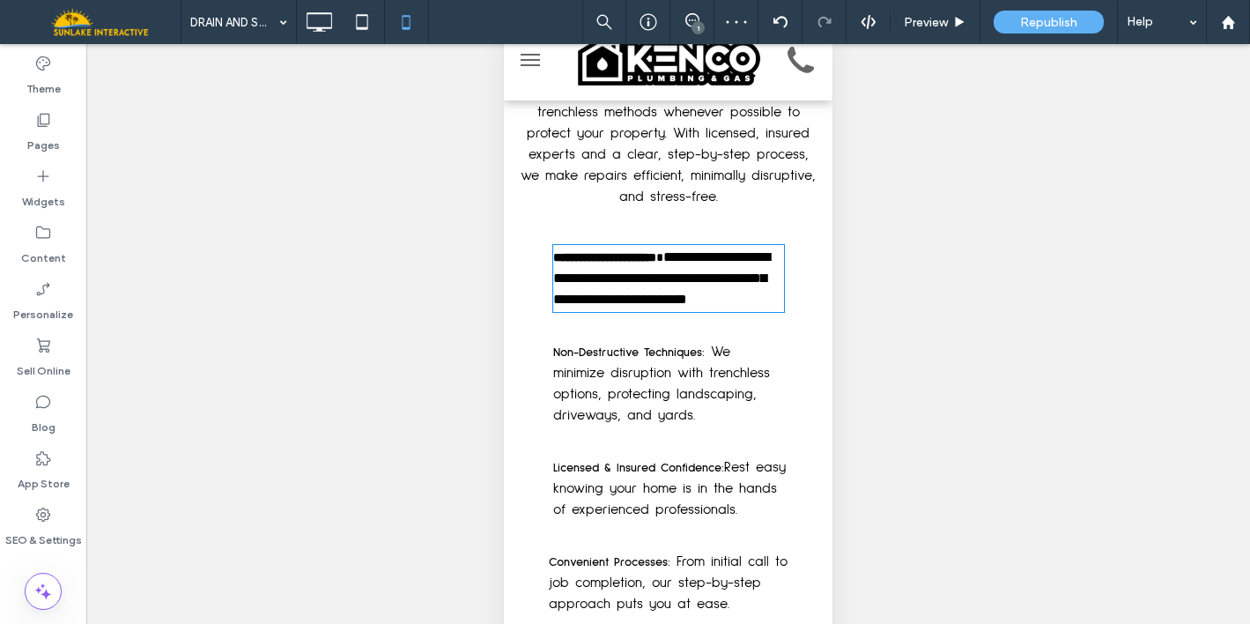
type input "**********"
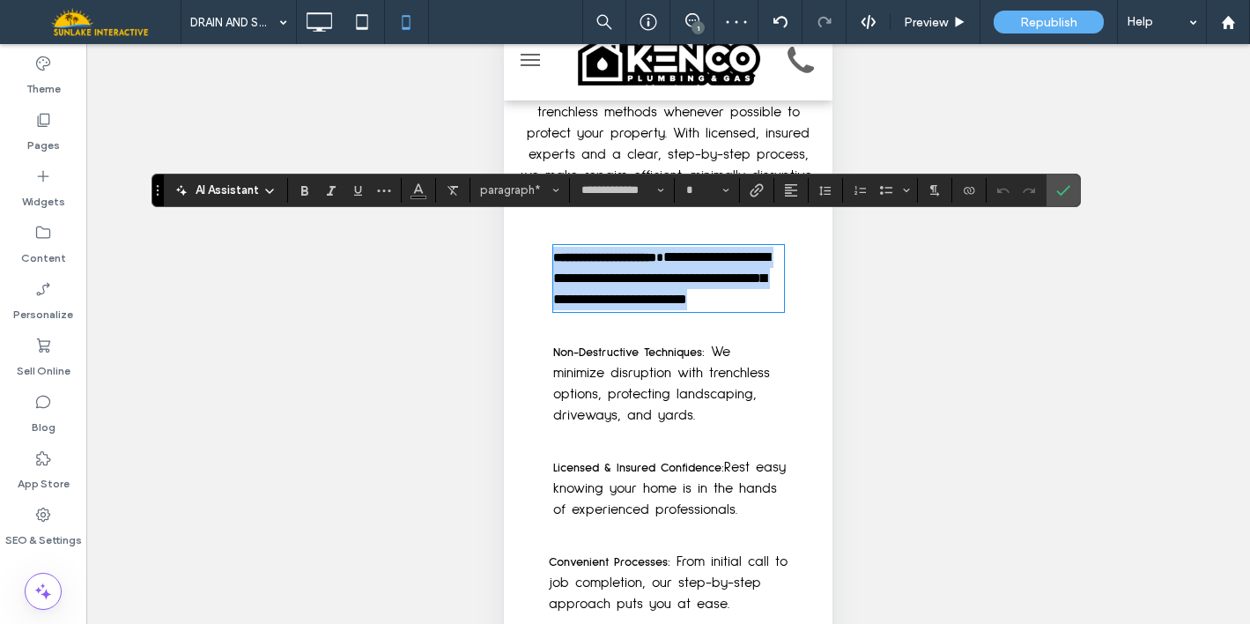
click at [656, 251] on strong "**********" at bounding box center [604, 257] width 103 height 12
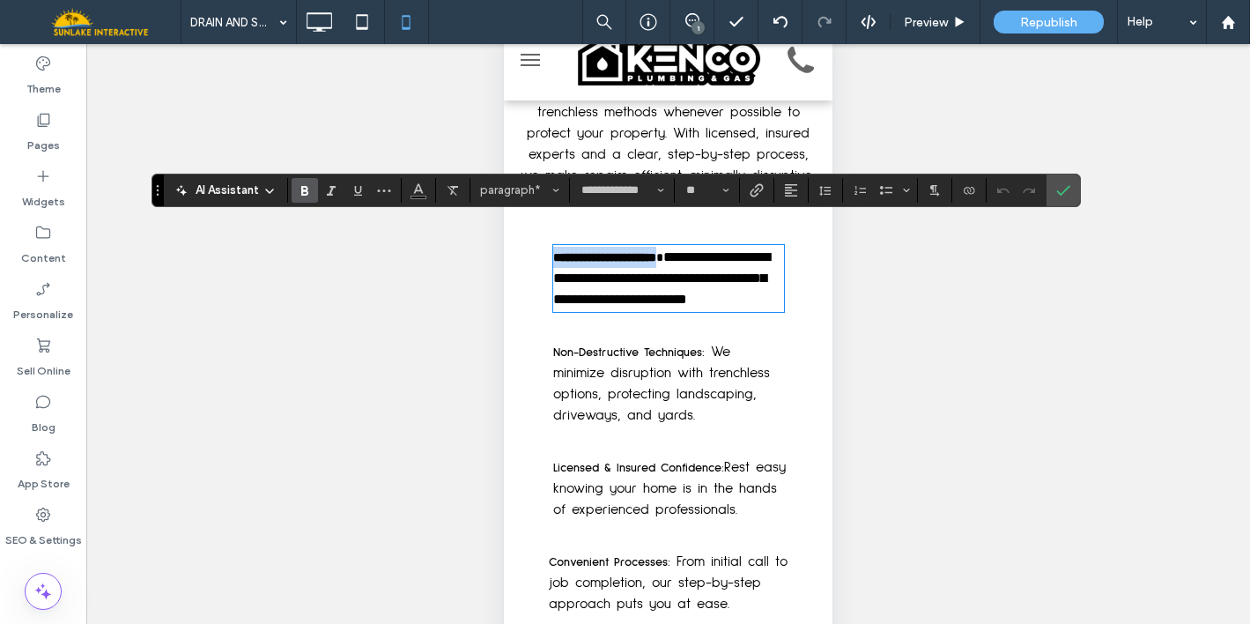
drag, startPoint x: 684, startPoint y: 233, endPoint x: 536, endPoint y: 230, distance: 148.9
click at [536, 238] on div "**********" at bounding box center [668, 278] width 302 height 81
click at [487, 189] on span "paragraph*" at bounding box center [514, 189] width 69 height 13
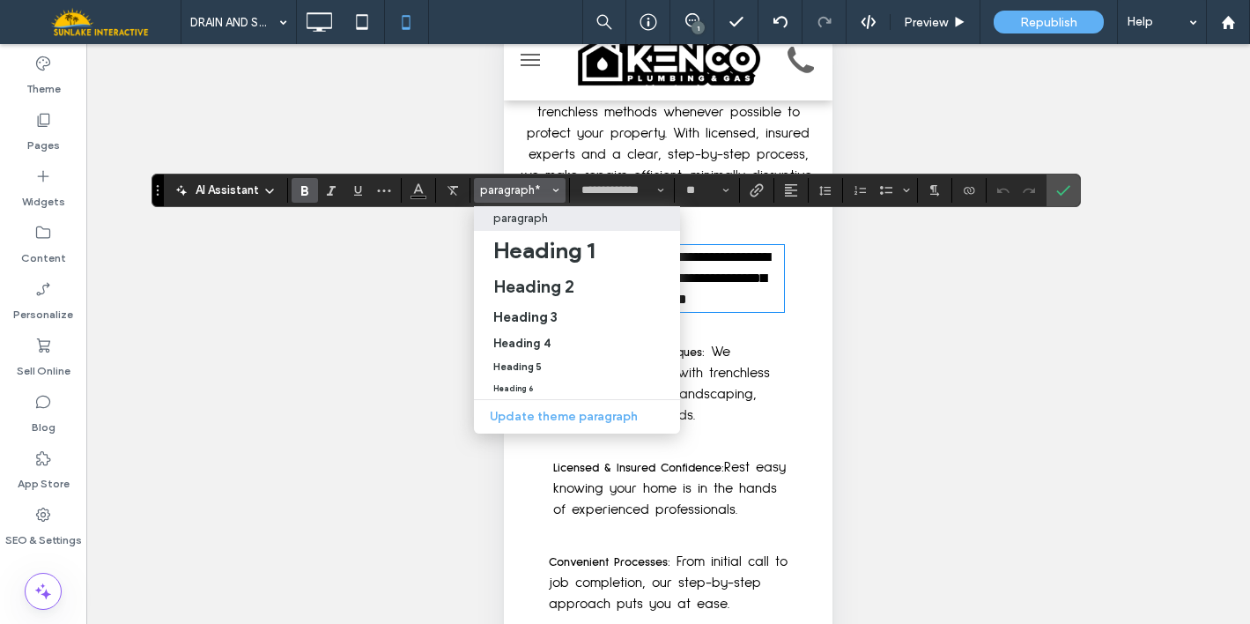
click at [709, 282] on p "**********" at bounding box center [668, 278] width 231 height 63
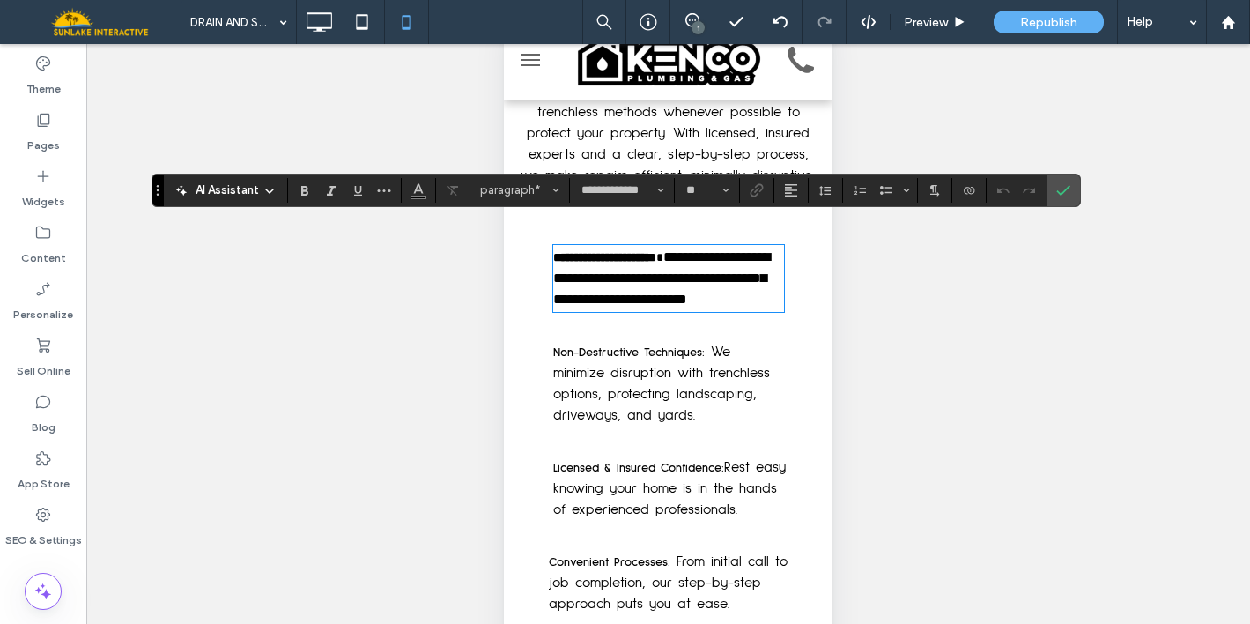
click at [709, 282] on p "**********" at bounding box center [668, 278] width 231 height 63
type input "*"
click at [698, 187] on input "*" at bounding box center [701, 190] width 34 height 14
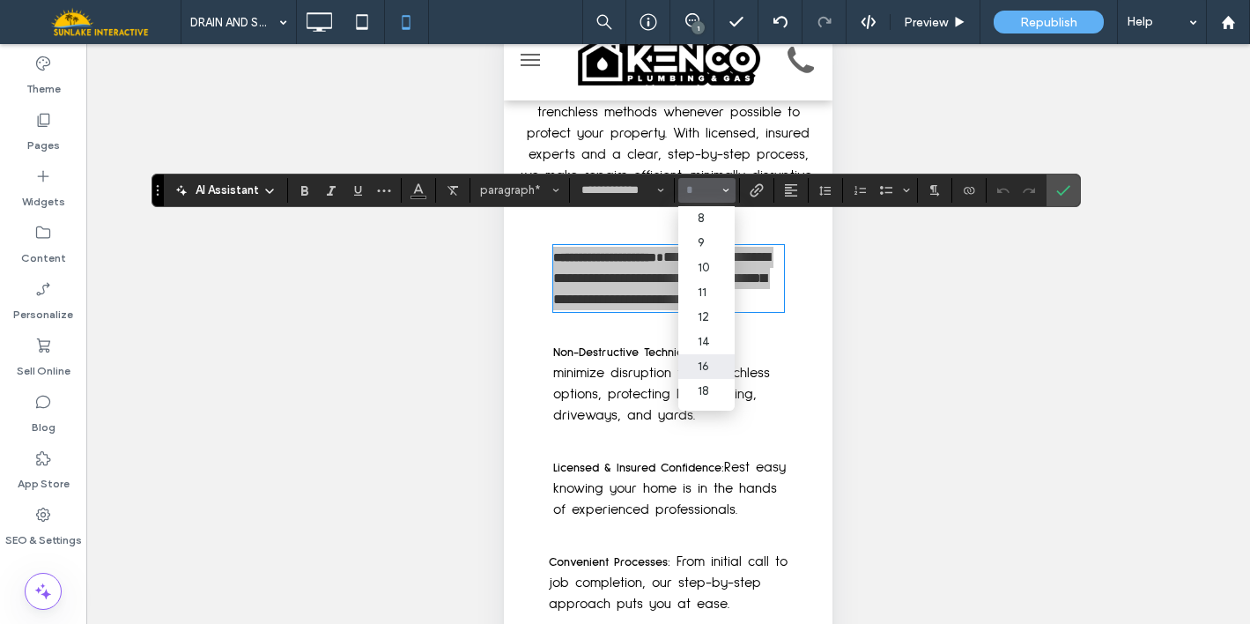
click at [698, 367] on label "16" at bounding box center [706, 366] width 56 height 25
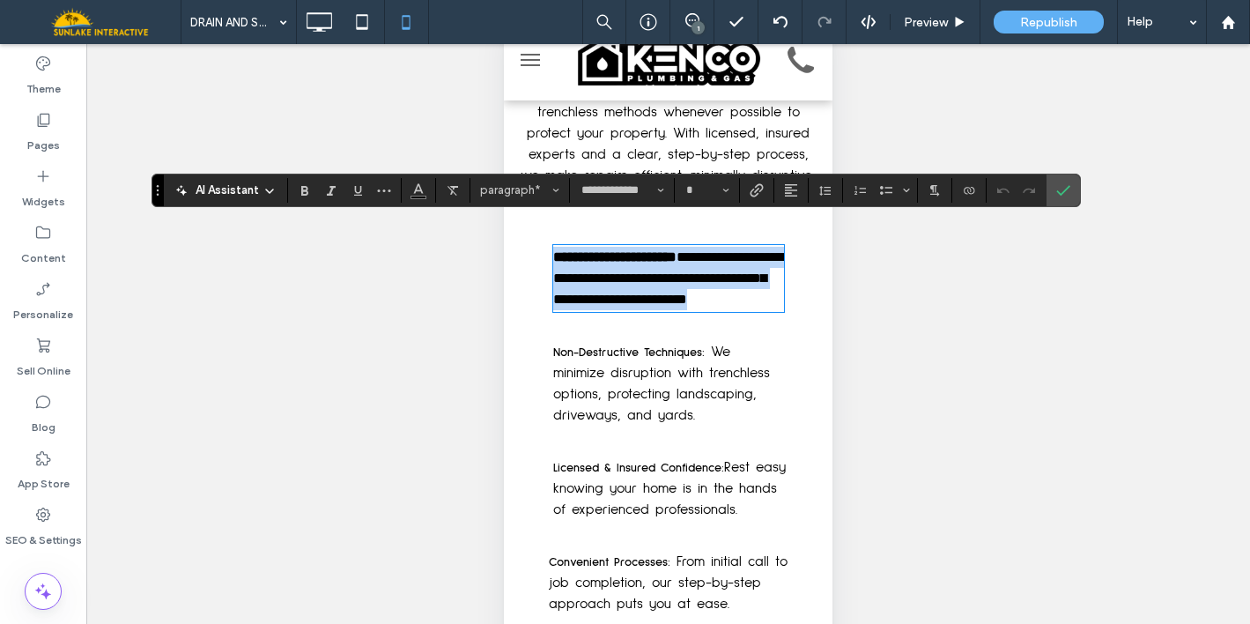
type input "**"
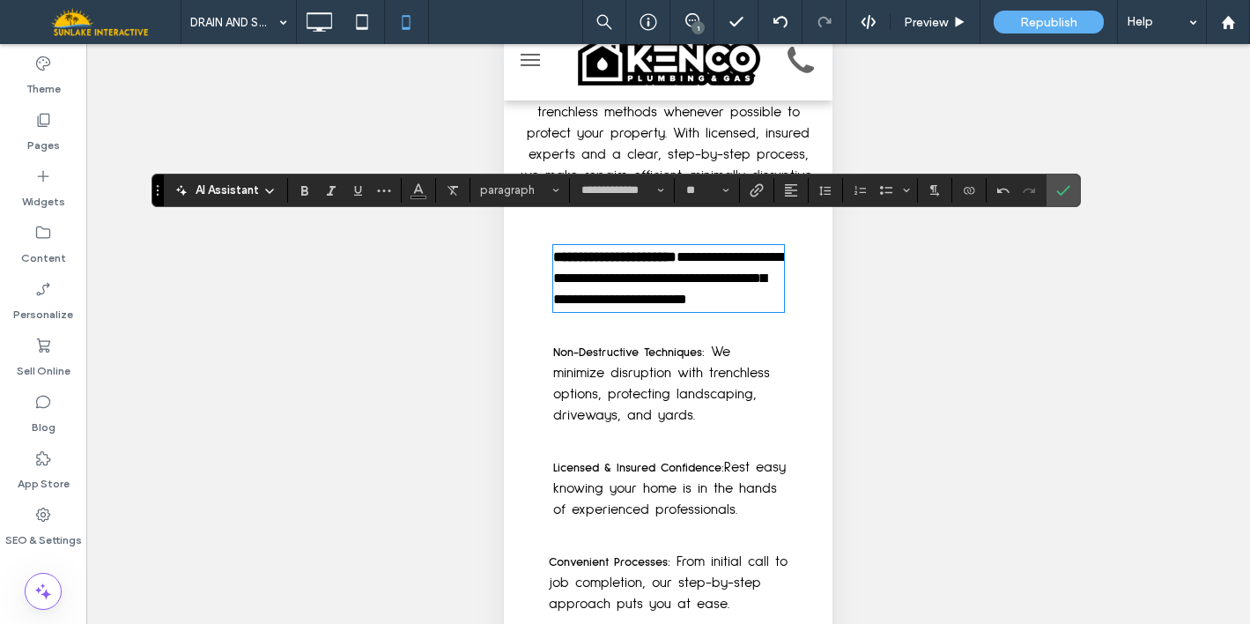
click at [669, 403] on span "We minimize disruption with trenchless options, protecting landscaping, drivewa…" at bounding box center [661, 383] width 217 height 78
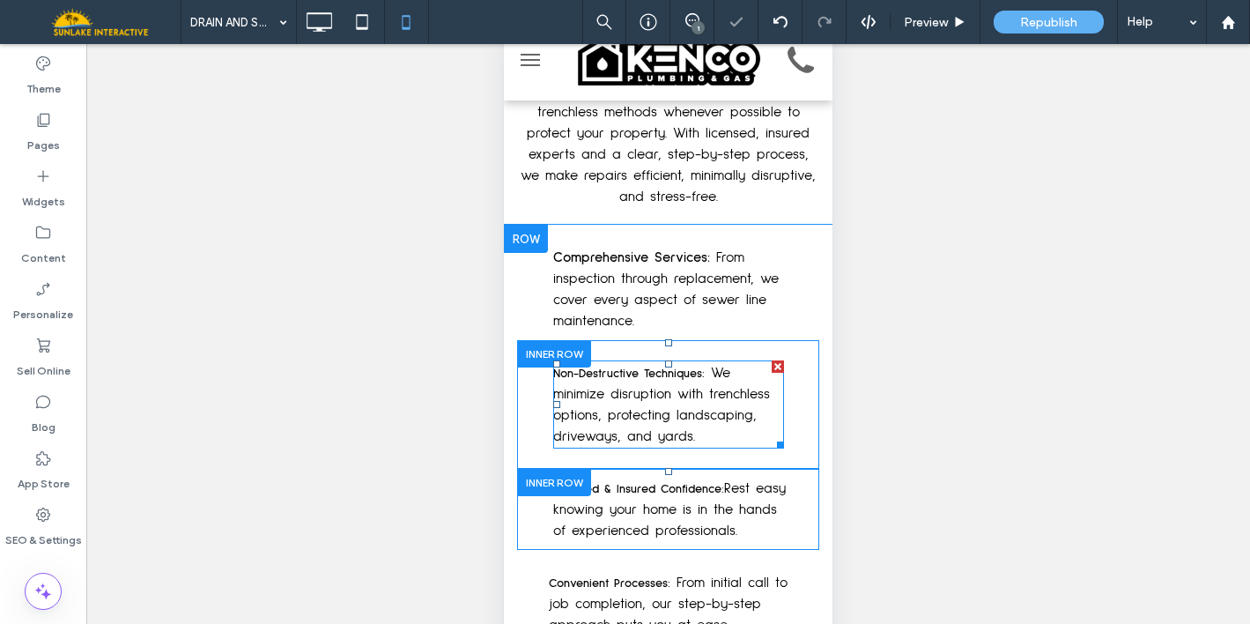
click at [669, 403] on span "We minimize disruption with trenchless options, protecting landscaping, drivewa…" at bounding box center [661, 405] width 217 height 78
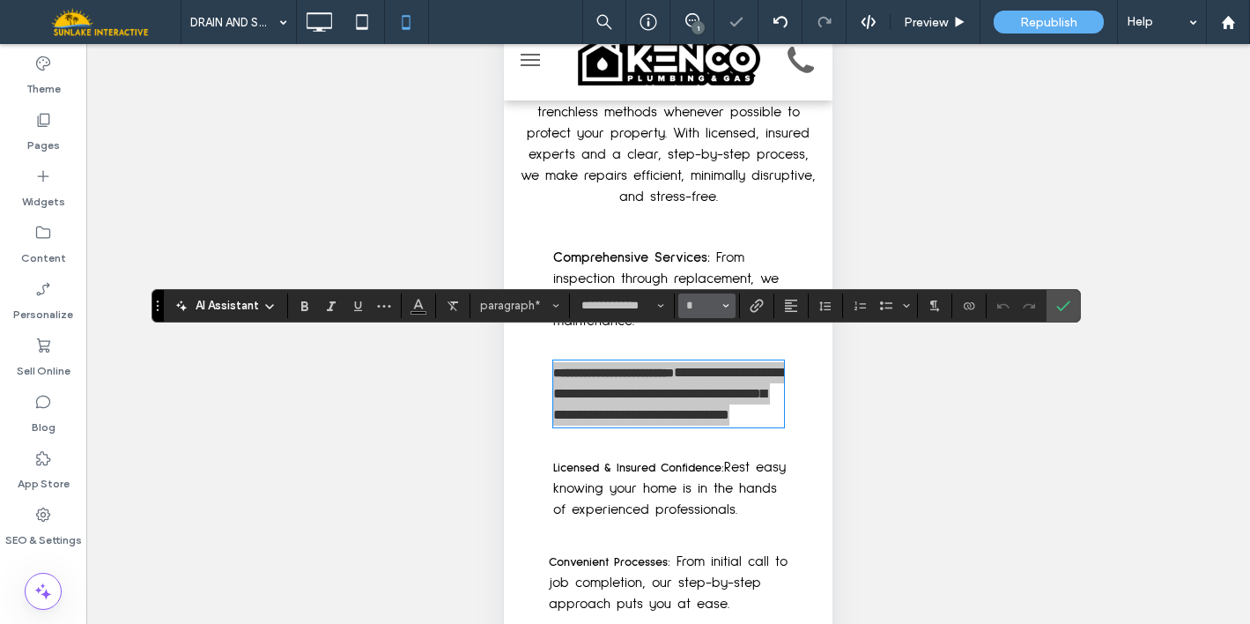
click at [702, 295] on button "*" at bounding box center [706, 305] width 57 height 25
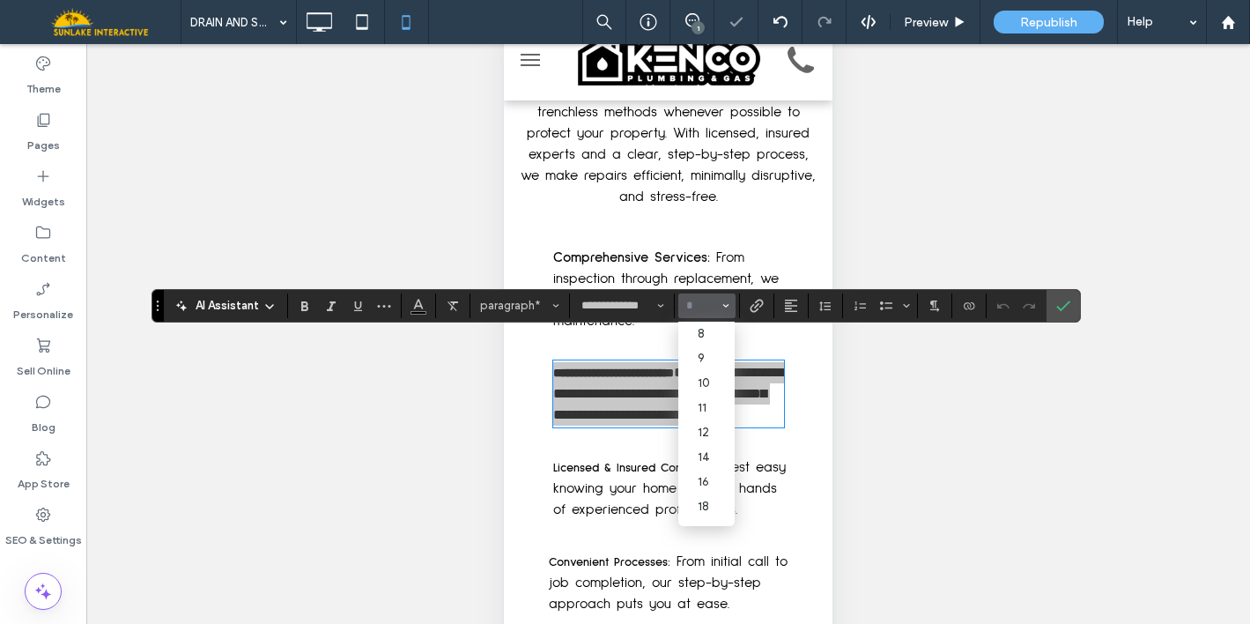
click at [701, 307] on input "Size-input" at bounding box center [701, 306] width 34 height 14
click at [706, 490] on label "16" at bounding box center [706, 481] width 56 height 25
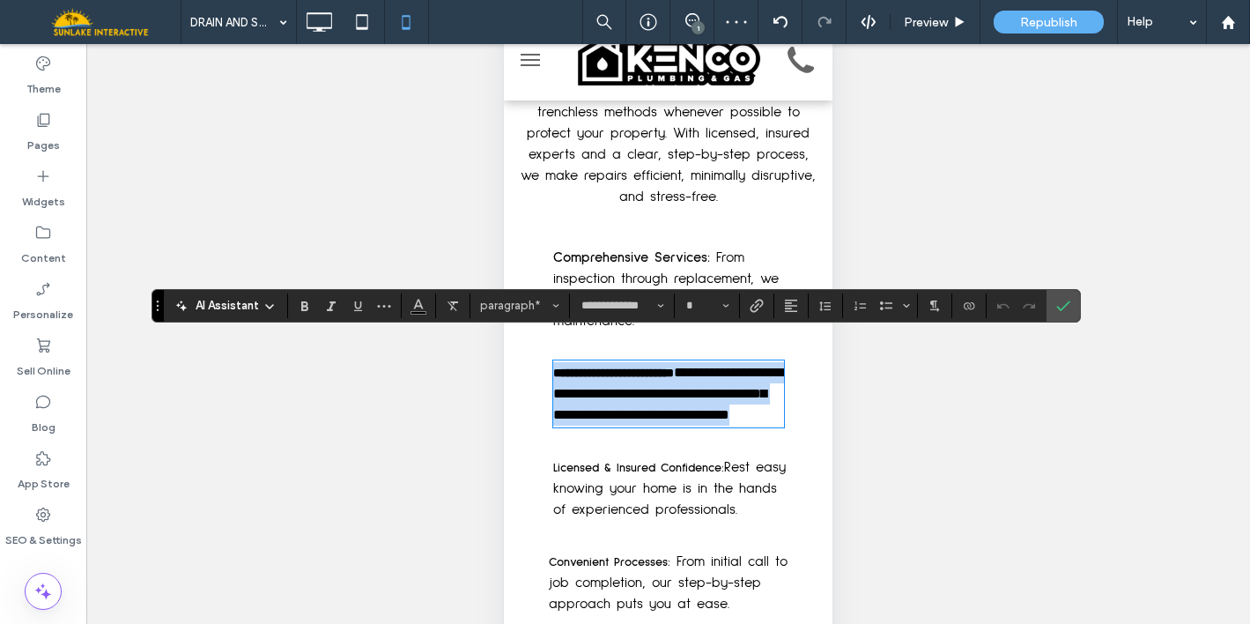
type input "**"
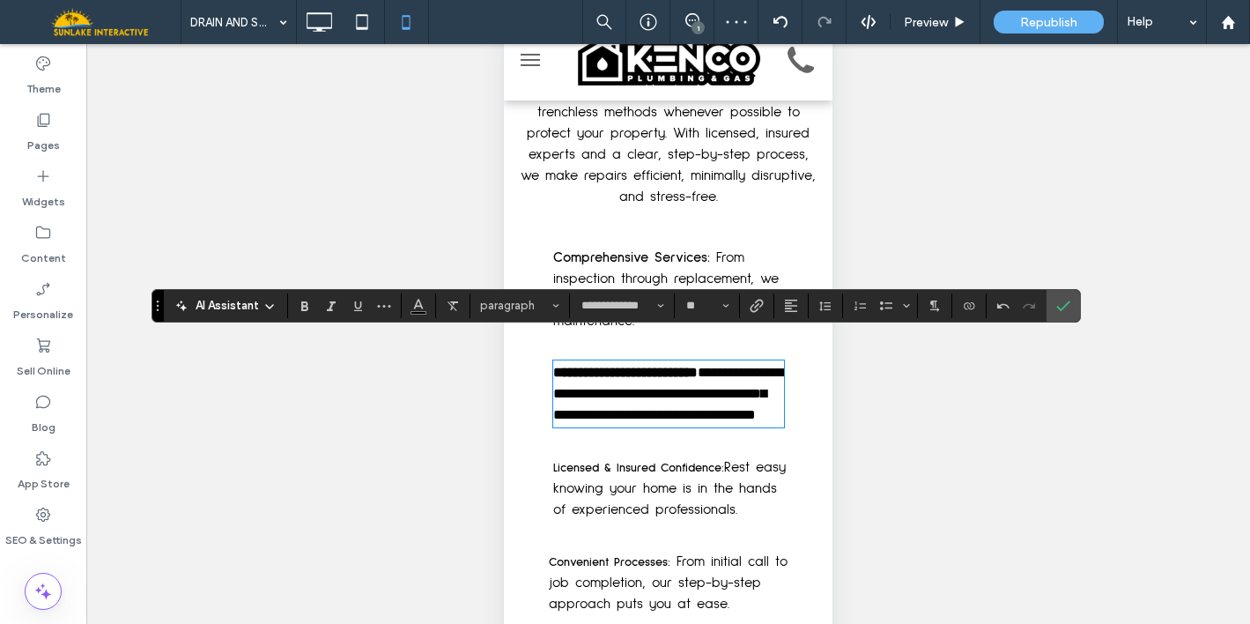
click at [647, 510] on span "Rest easy knowing your home is in the hands of experienced professionals." at bounding box center [669, 488] width 233 height 56
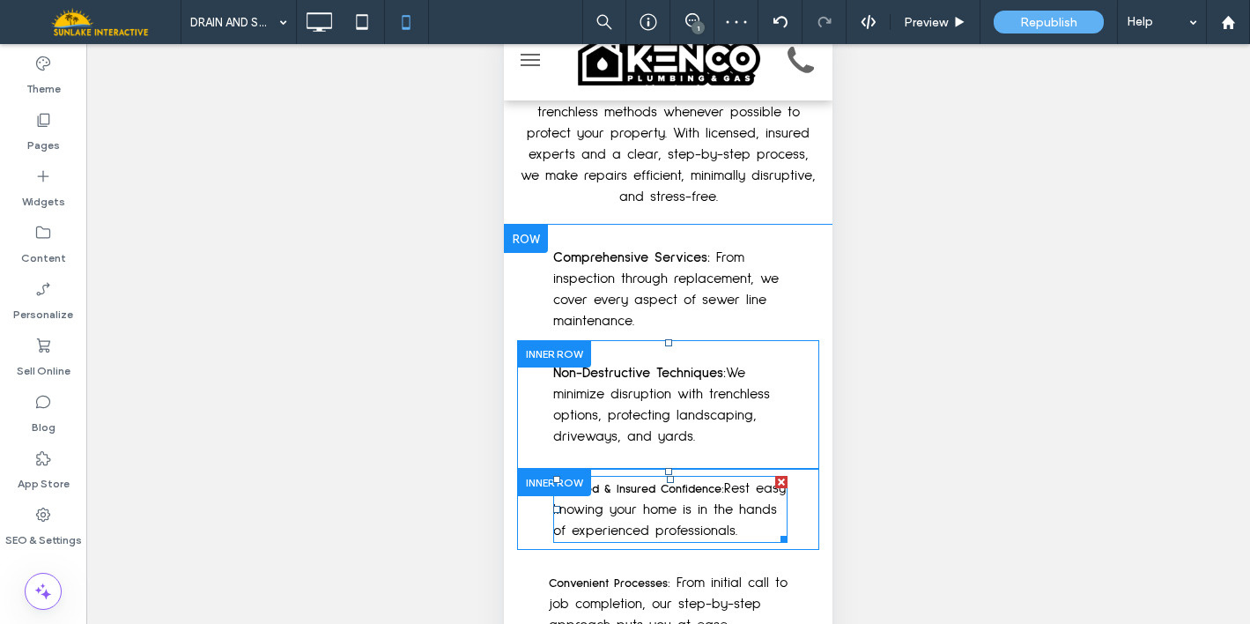
click at [647, 510] on span "Rest easy knowing your home is in the hands of experienced professionals." at bounding box center [669, 509] width 233 height 56
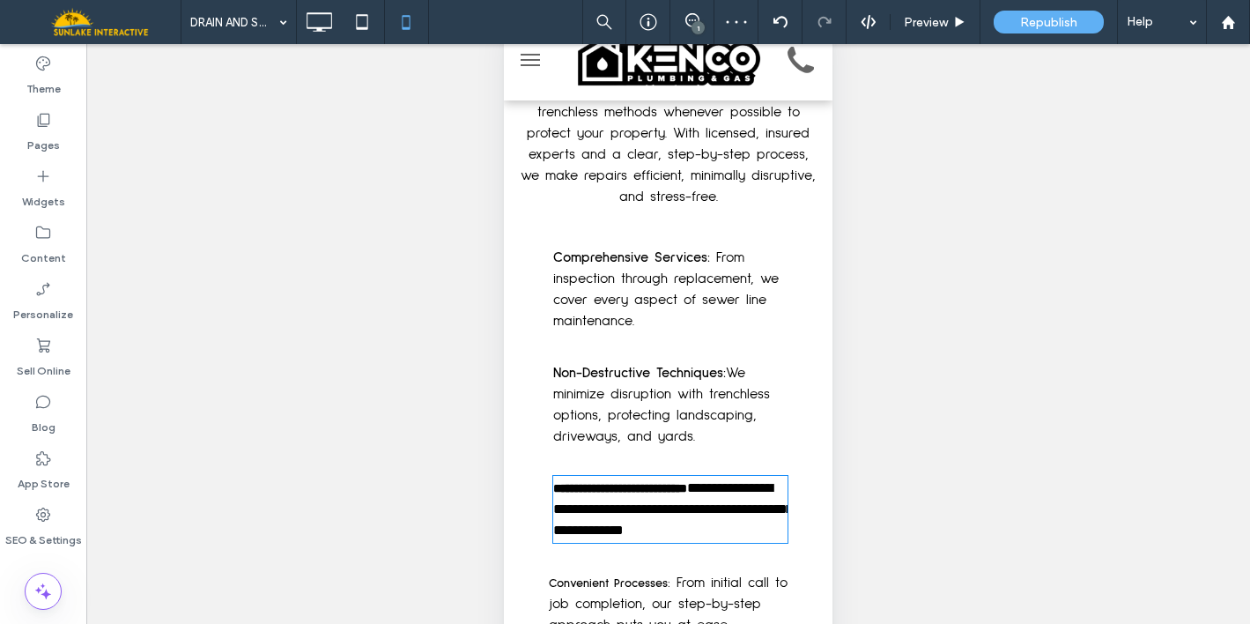
type input "**********"
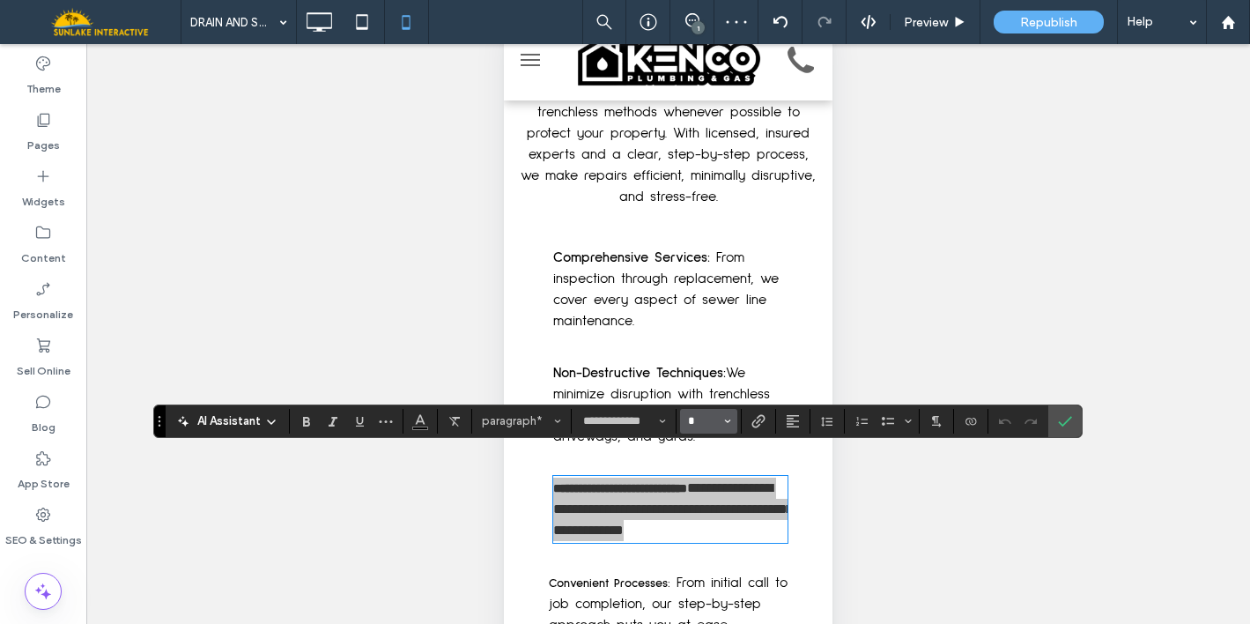
click at [701, 420] on input "*" at bounding box center [703, 421] width 34 height 14
click at [712, 370] on label "16" at bounding box center [708, 361] width 56 height 25
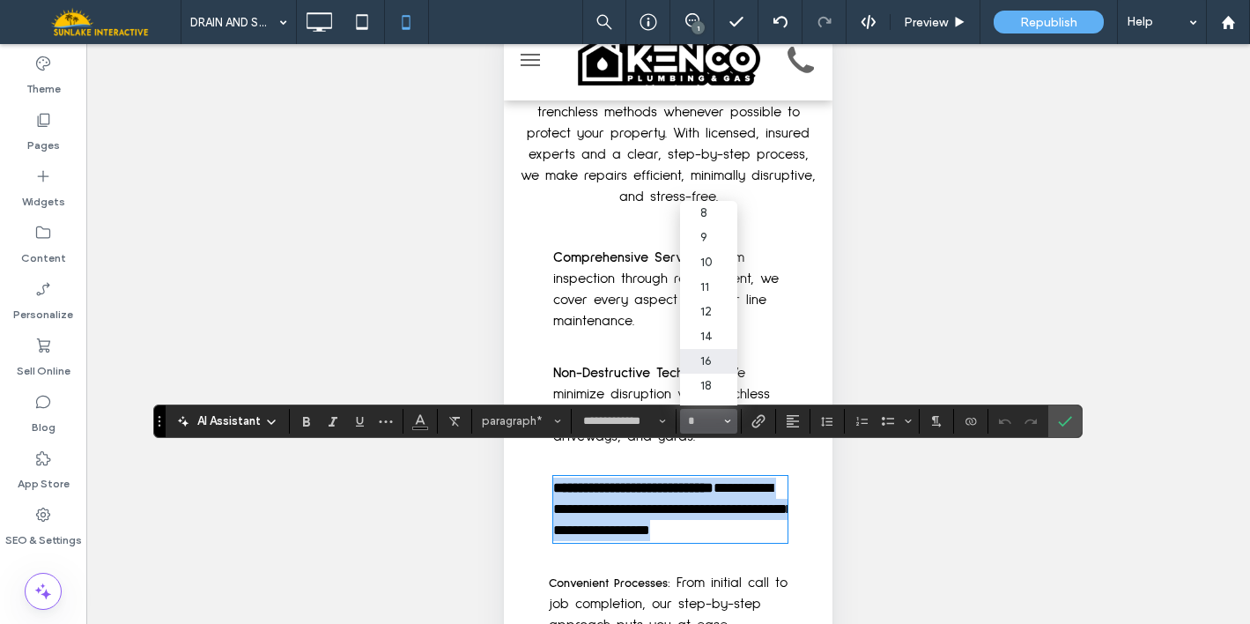
type input "**"
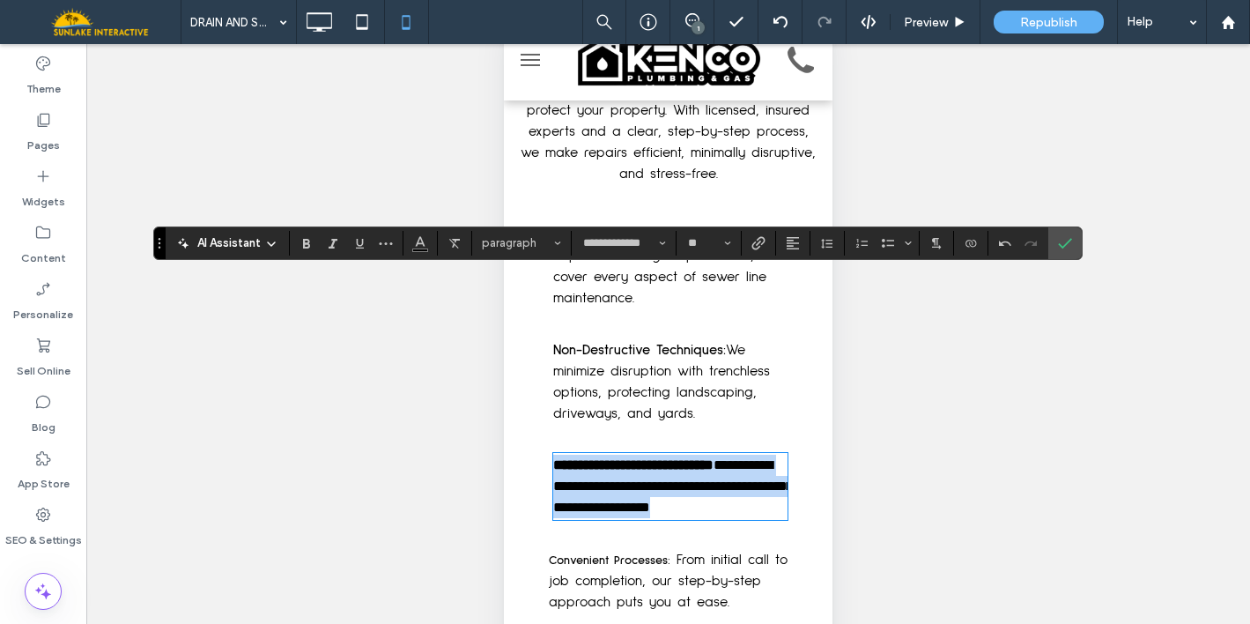
scroll to position [3284, 0]
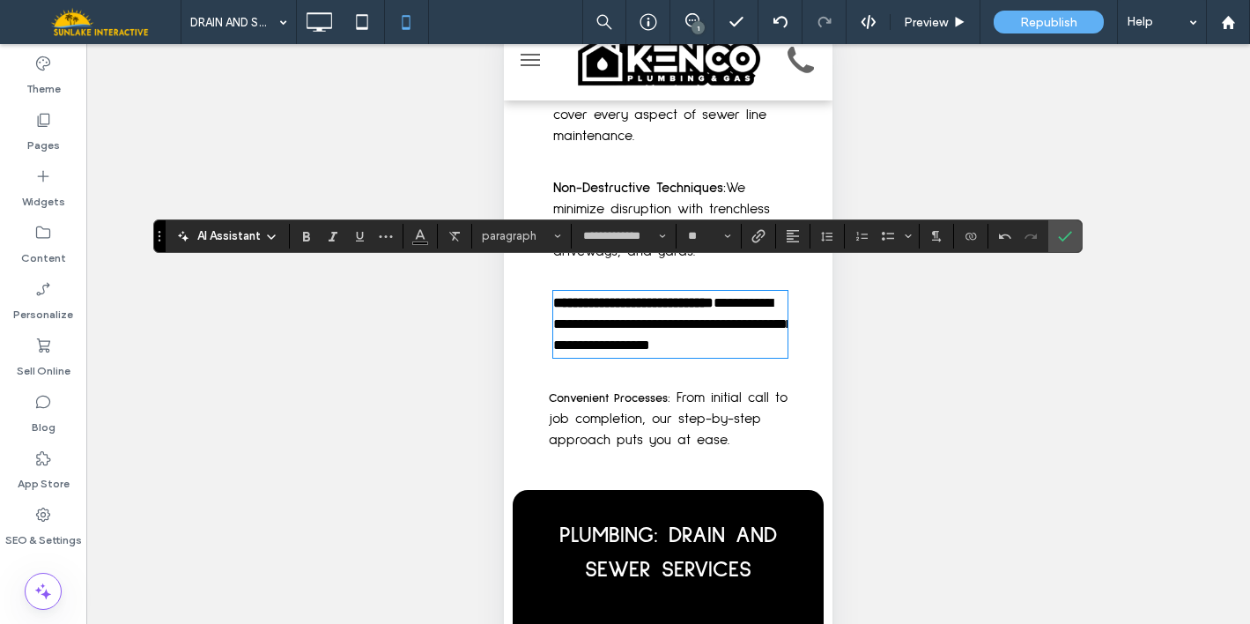
click at [689, 390] on span "From initial call to job completion, our step-by-step approach puts you at ease." at bounding box center [668, 418] width 239 height 56
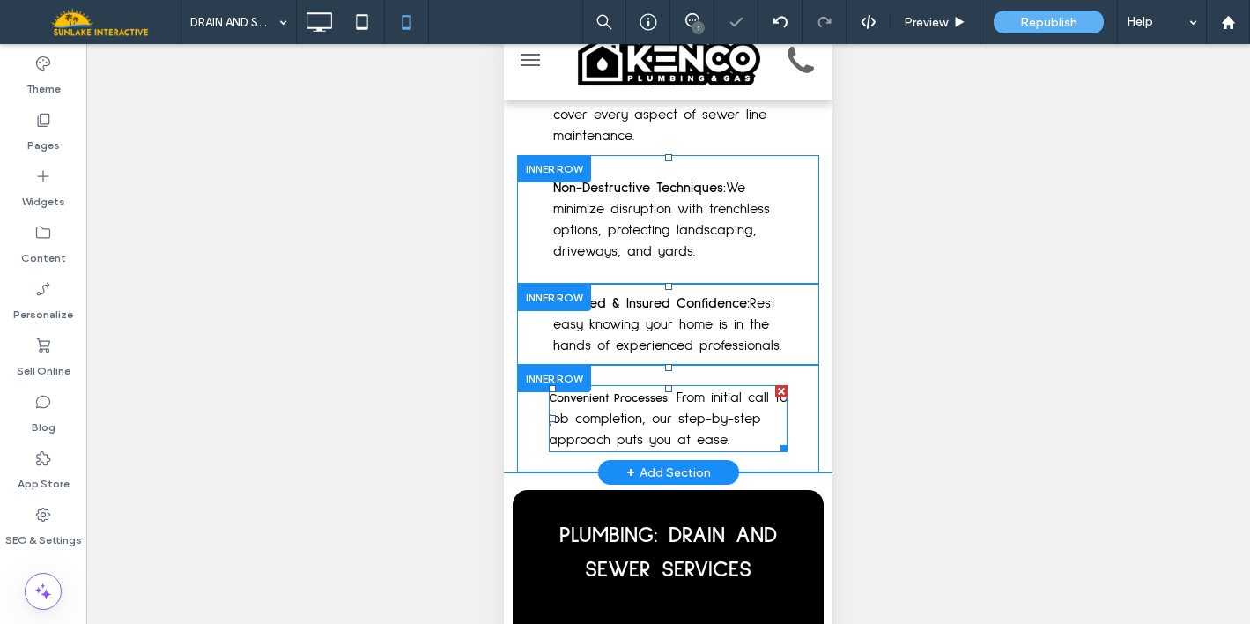
click at [689, 390] on span "From initial call to job completion, our step-by-step approach puts you at ease." at bounding box center [668, 418] width 239 height 56
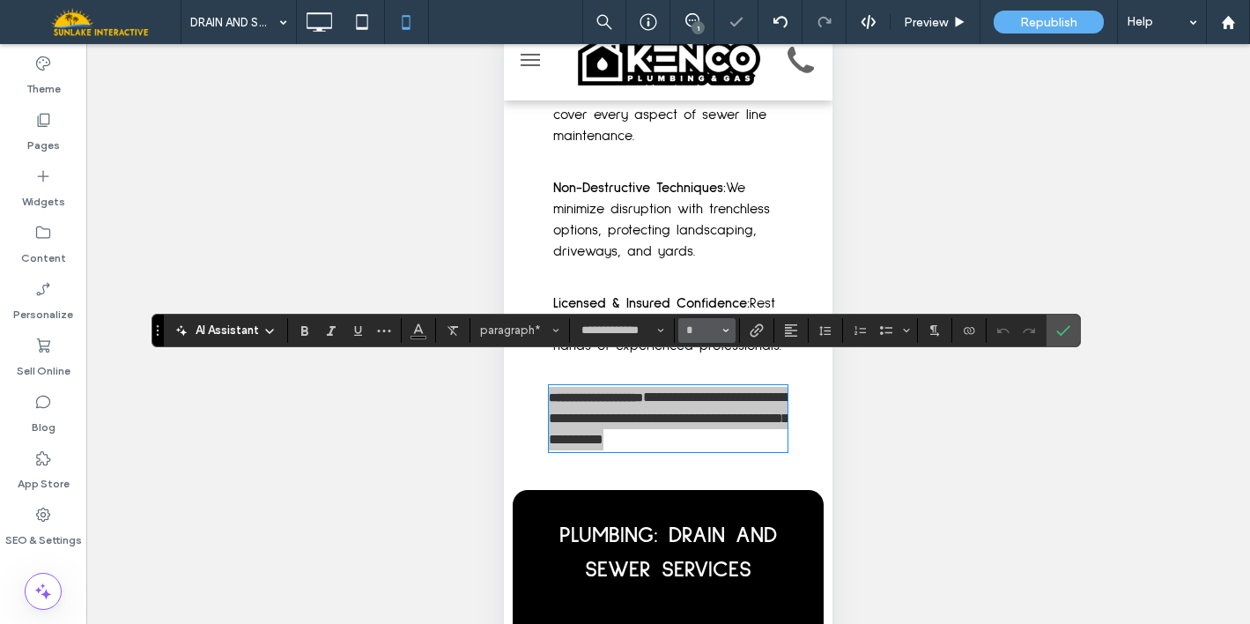
click at [701, 328] on input "*" at bounding box center [701, 330] width 34 height 14
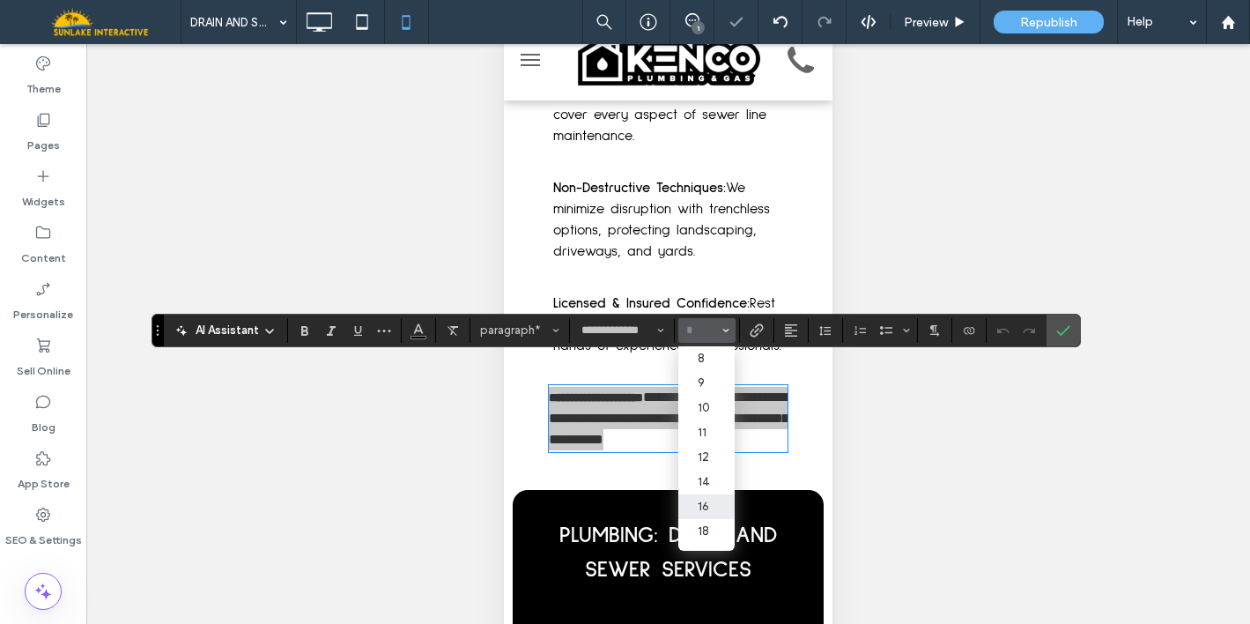
click at [699, 516] on label "16" at bounding box center [706, 506] width 56 height 25
type input "**"
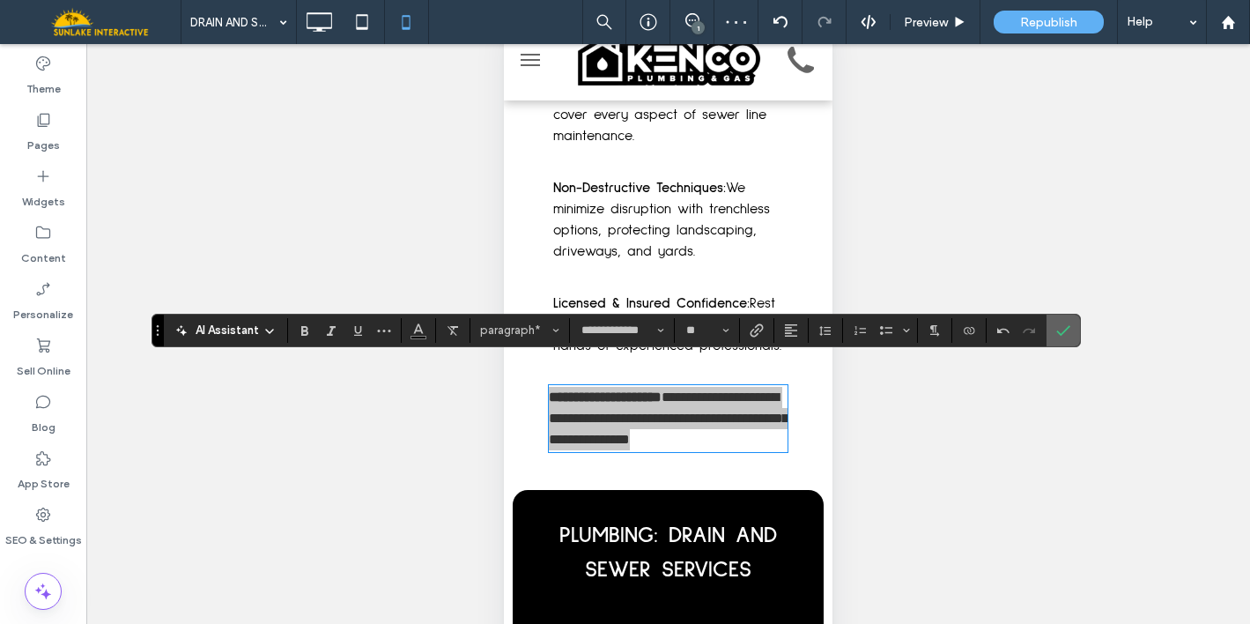
click at [1060, 330] on icon "Confirm" at bounding box center [1063, 330] width 14 height 14
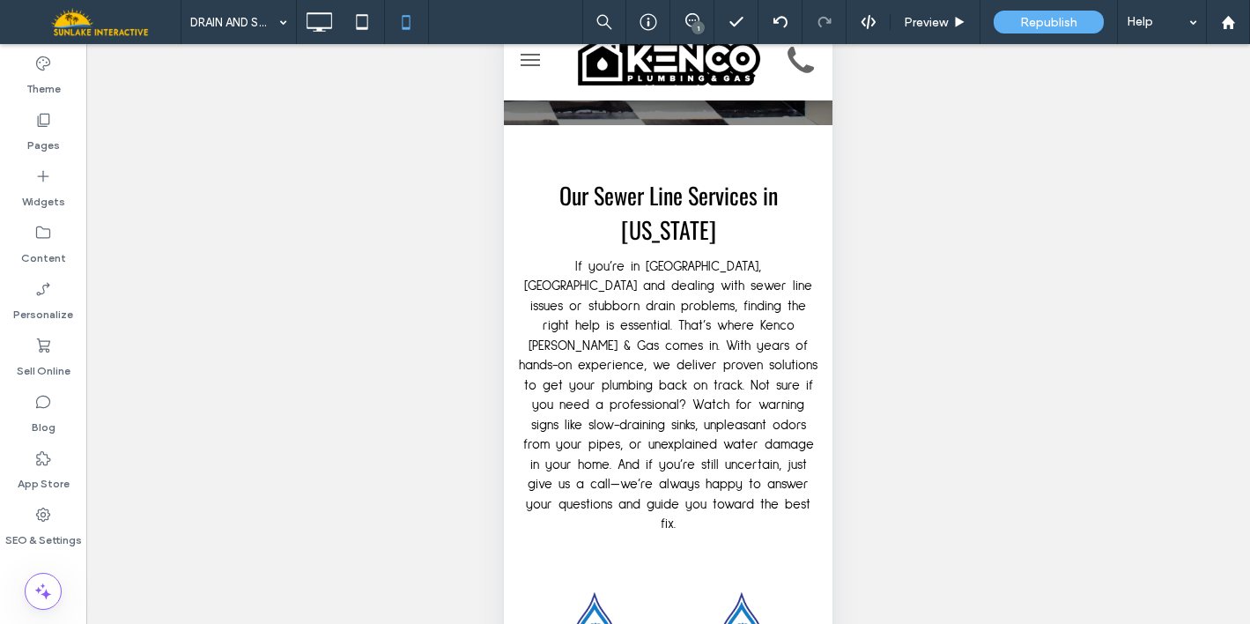
scroll to position [0, 0]
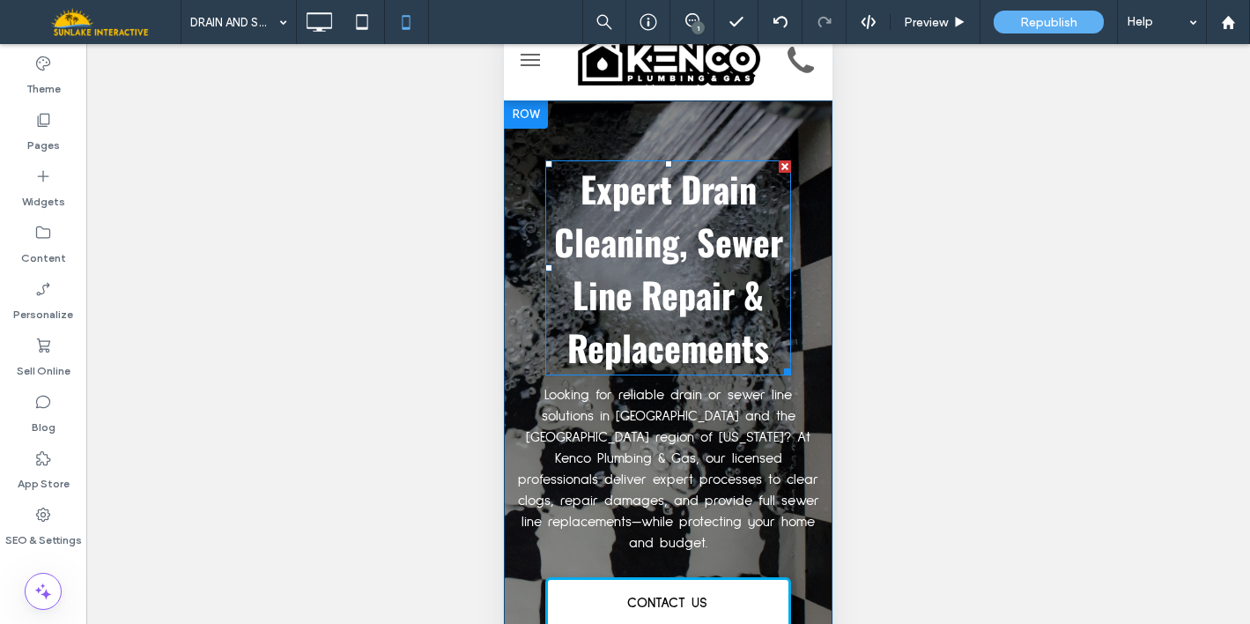
click at [676, 344] on span "Expert Drain Cleaning, Sewer Line Repair & Replacements" at bounding box center [668, 267] width 229 height 211
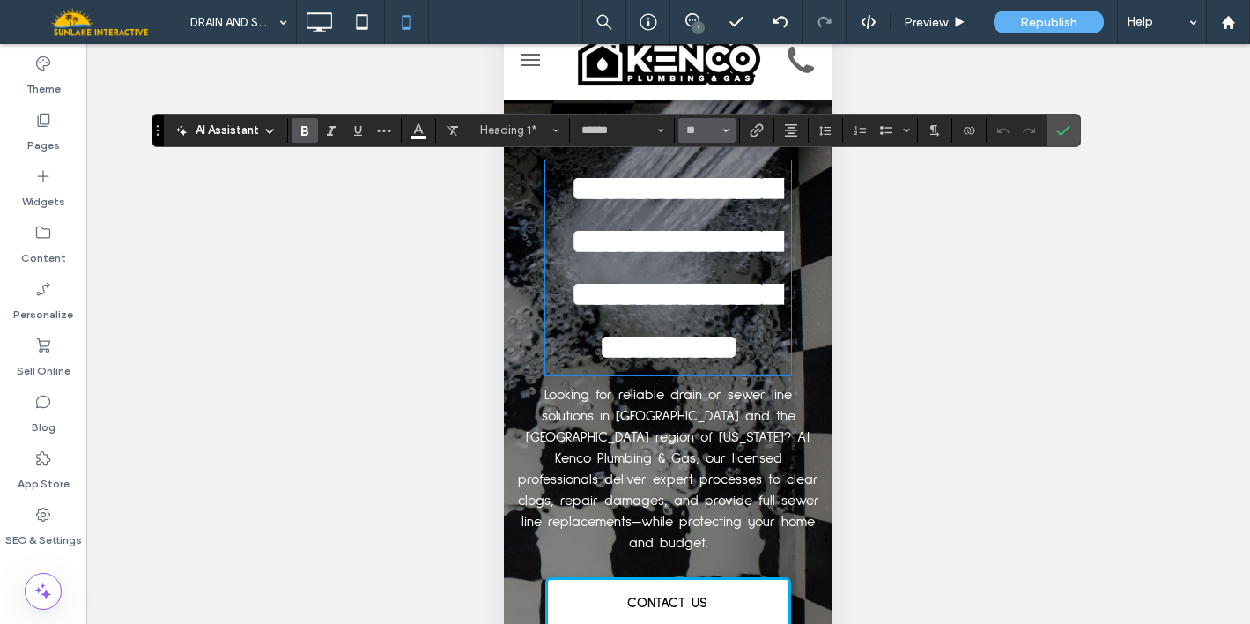
click at [712, 139] on button "**" at bounding box center [706, 130] width 57 height 25
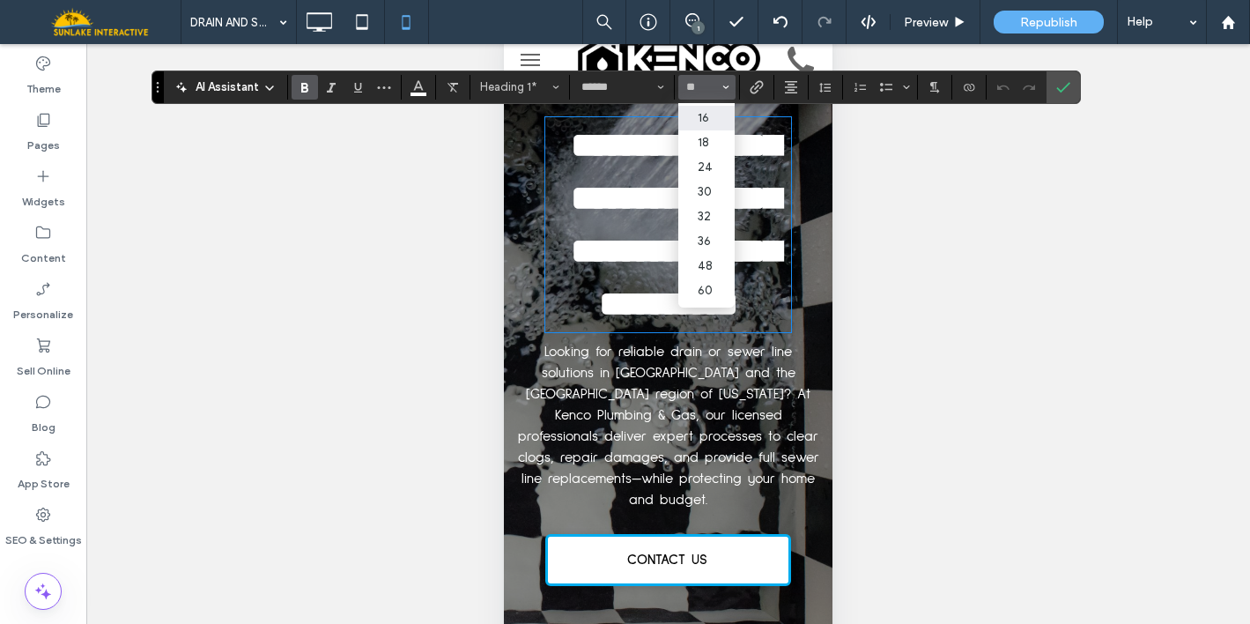
scroll to position [146, 0]
click at [713, 228] on label "32" at bounding box center [706, 215] width 56 height 25
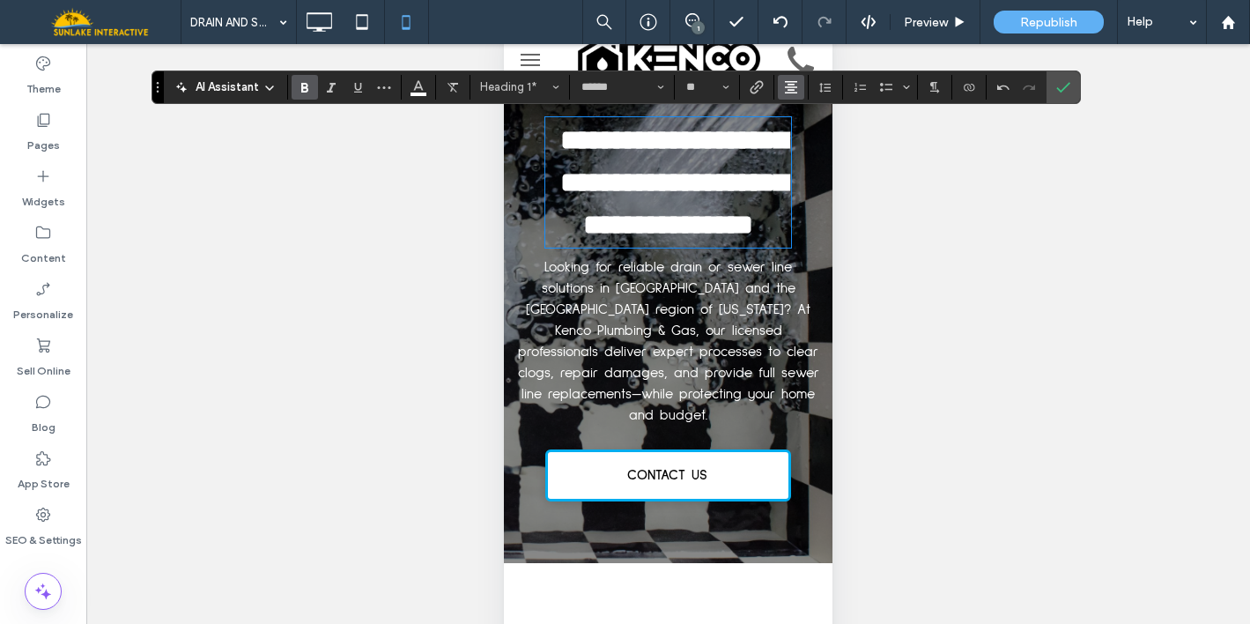
click at [794, 89] on icon "Alignment" at bounding box center [791, 87] width 14 height 14
click at [807, 123] on label "ui.textEditor.alignment.left" at bounding box center [809, 116] width 62 height 26
click at [791, 87] on icon "Alignment" at bounding box center [791, 87] width 14 height 14
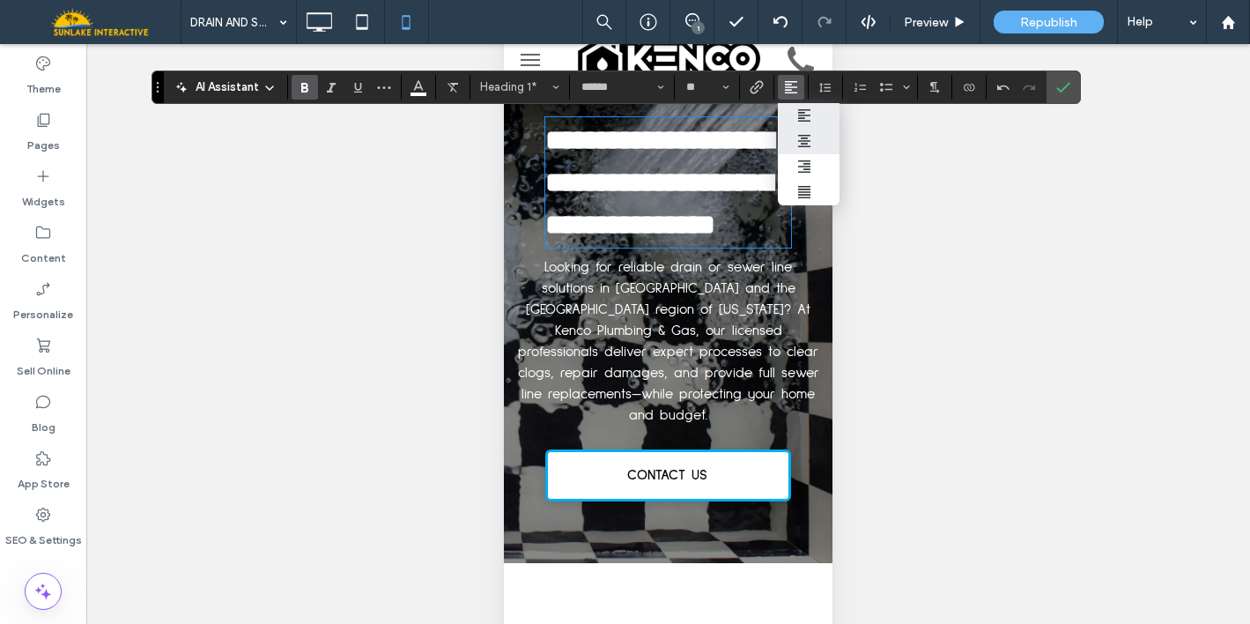
click at [807, 135] on icon "ui.textEditor.alignment.center" at bounding box center [804, 141] width 14 height 14
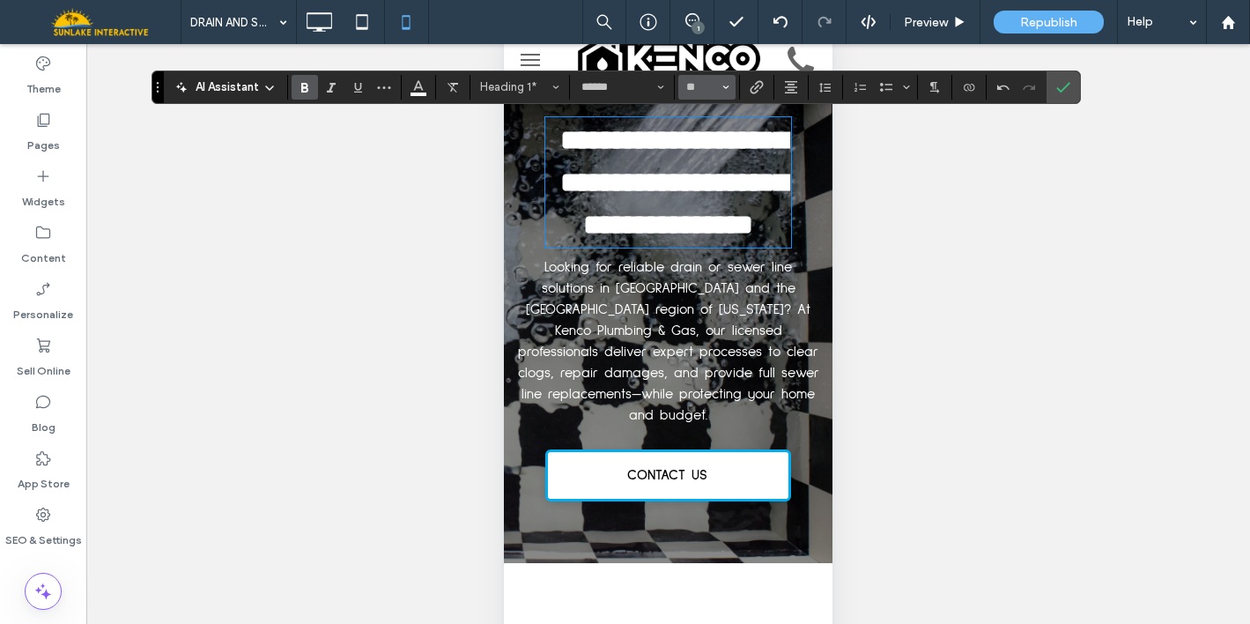
click at [706, 78] on button "**" at bounding box center [706, 87] width 57 height 25
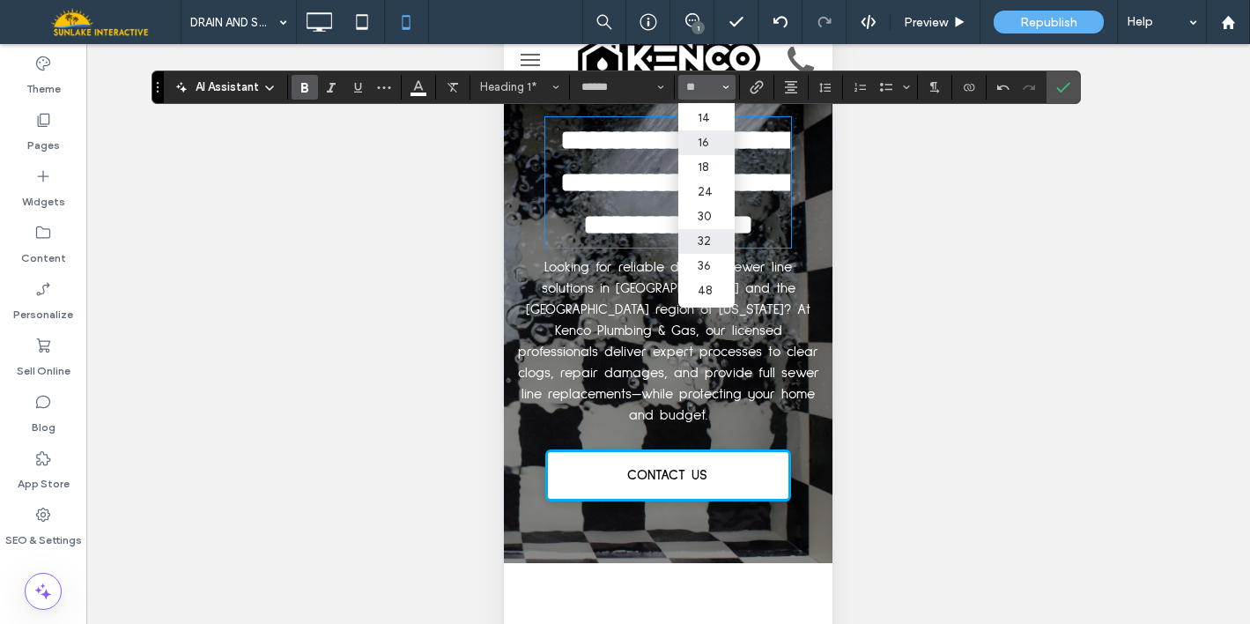
scroll to position [151, 0]
click at [719, 188] on label "30" at bounding box center [706, 186] width 56 height 25
type input "**"
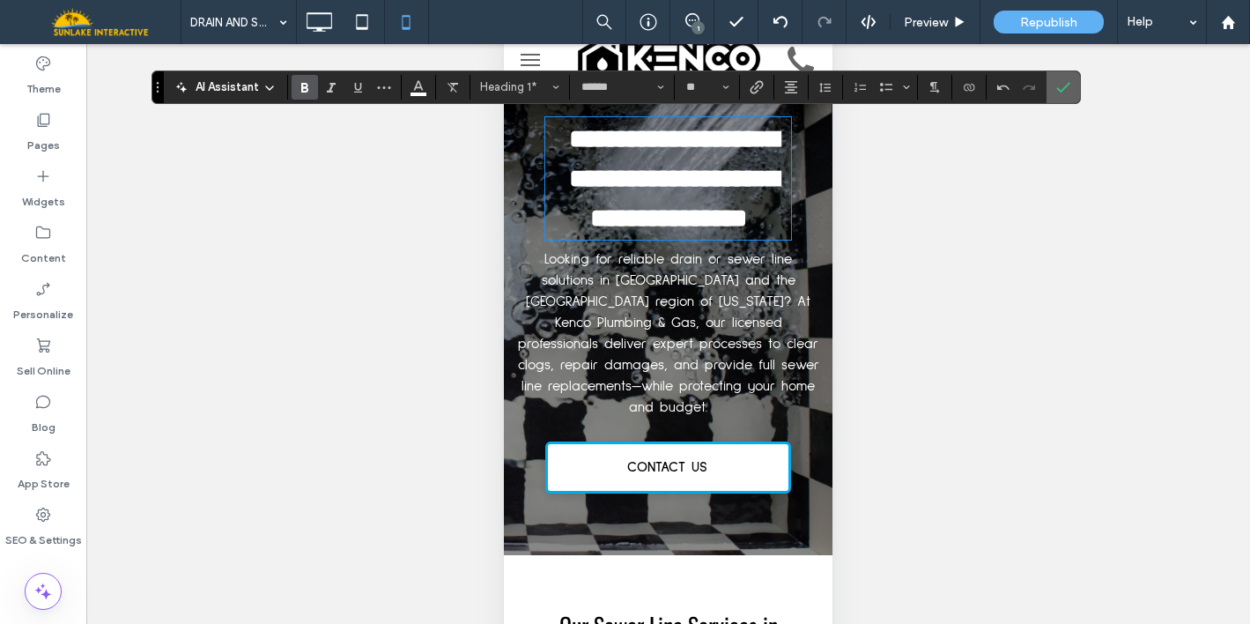
click at [1078, 91] on section at bounding box center [1062, 87] width 33 height 32
click at [956, 33] on div "Preview" at bounding box center [935, 22] width 90 height 44
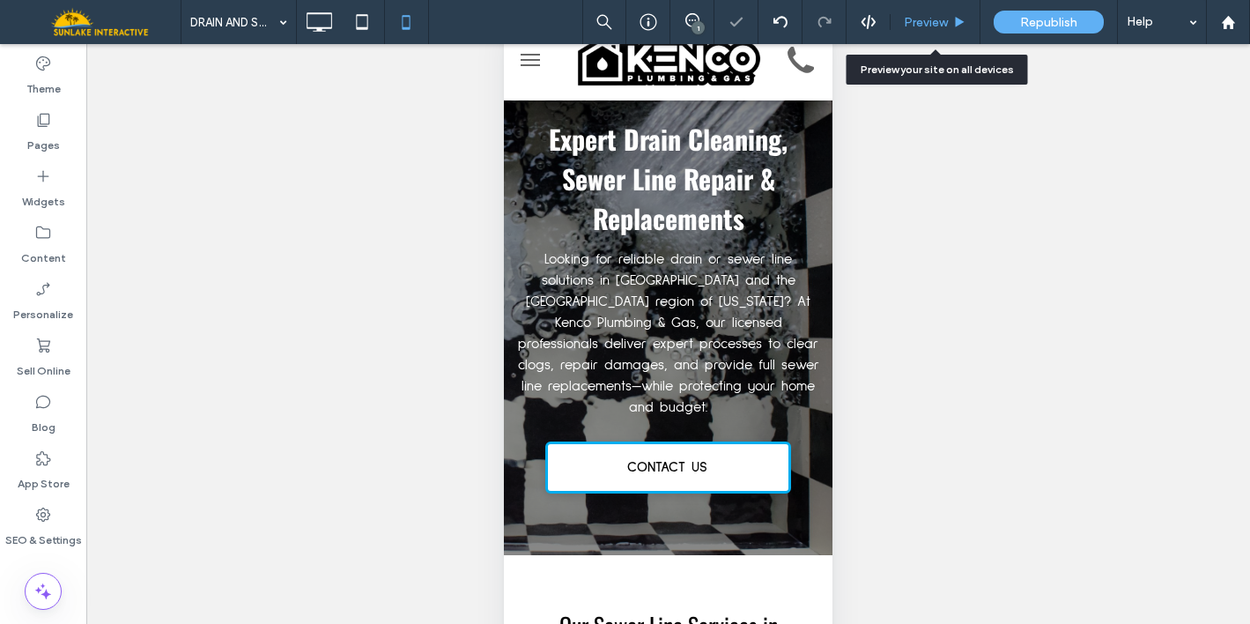
click at [966, 15] on div "Preview" at bounding box center [934, 22] width 89 height 15
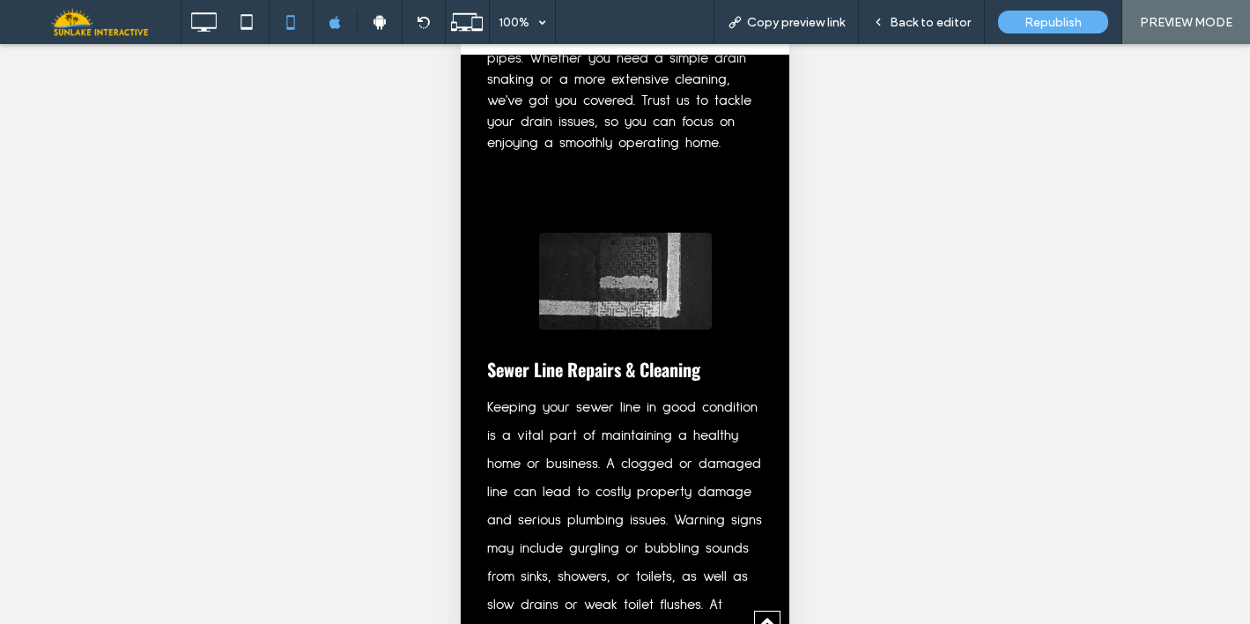
scroll to position [1851, 0]
click at [928, 17] on span "Back to editor" at bounding box center [930, 22] width 81 height 15
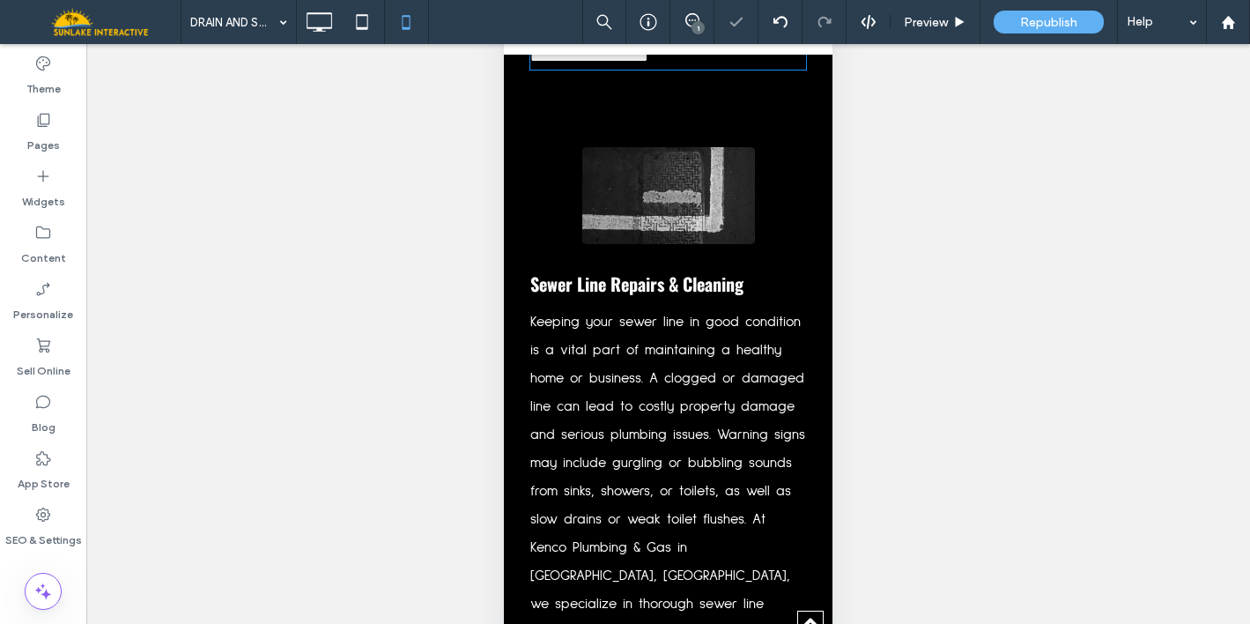
type input "**********"
type input "**"
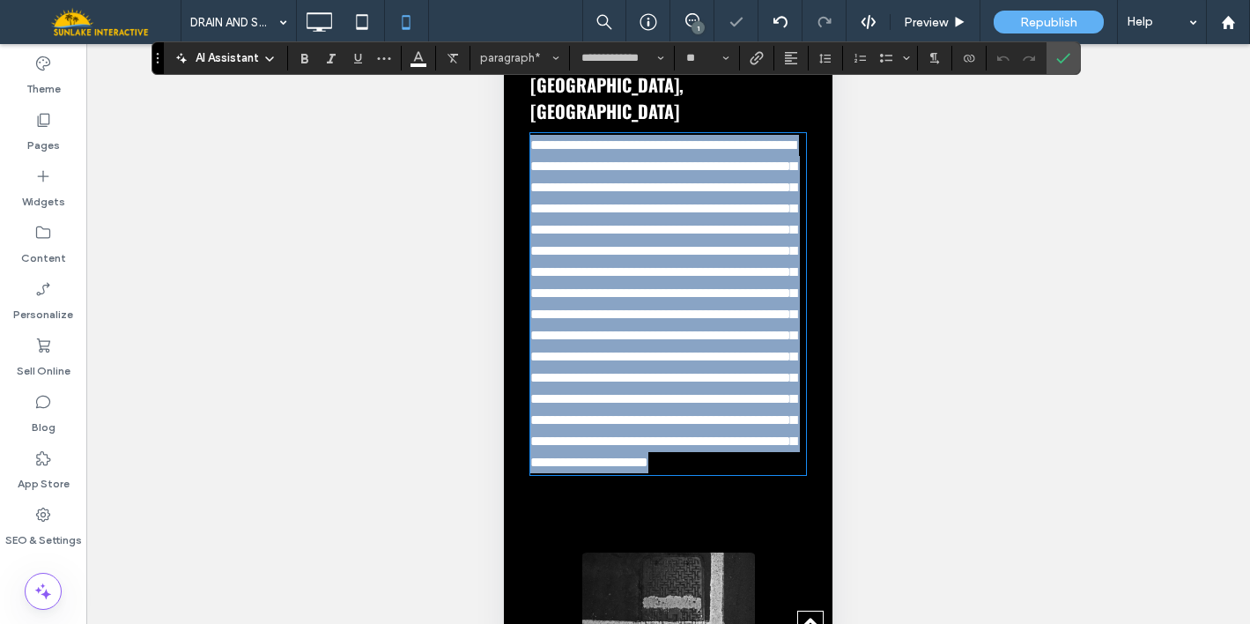
scroll to position [59, 0]
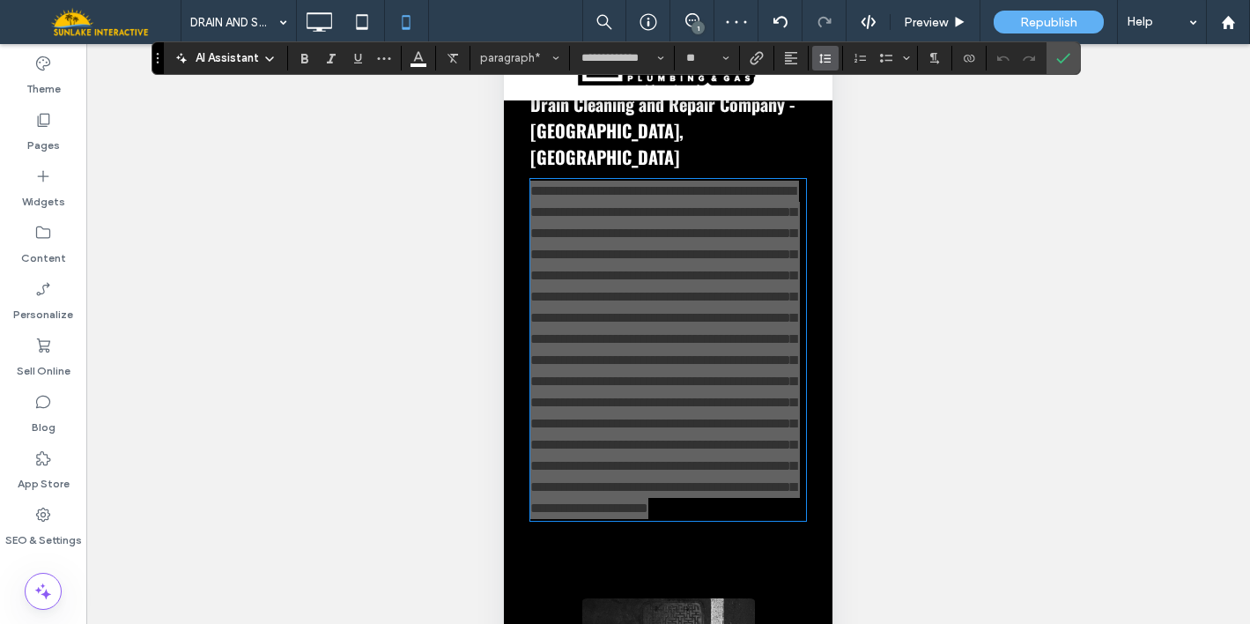
click at [822, 58] on icon "Line Height" at bounding box center [825, 58] width 14 height 14
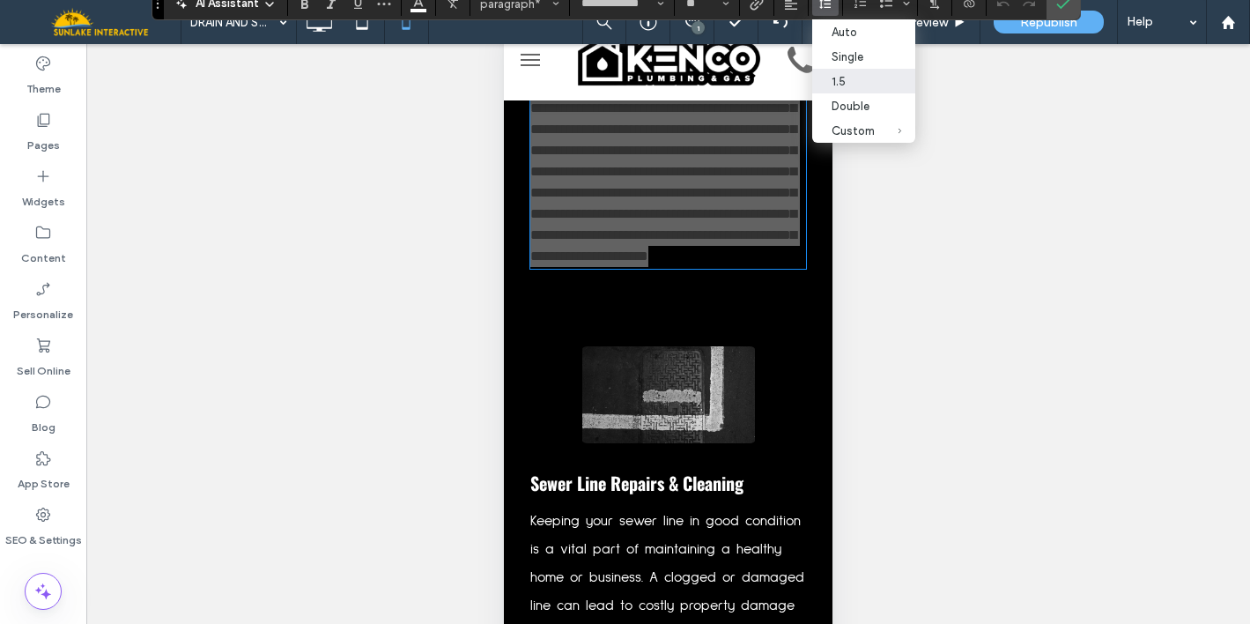
scroll to position [1743, 0]
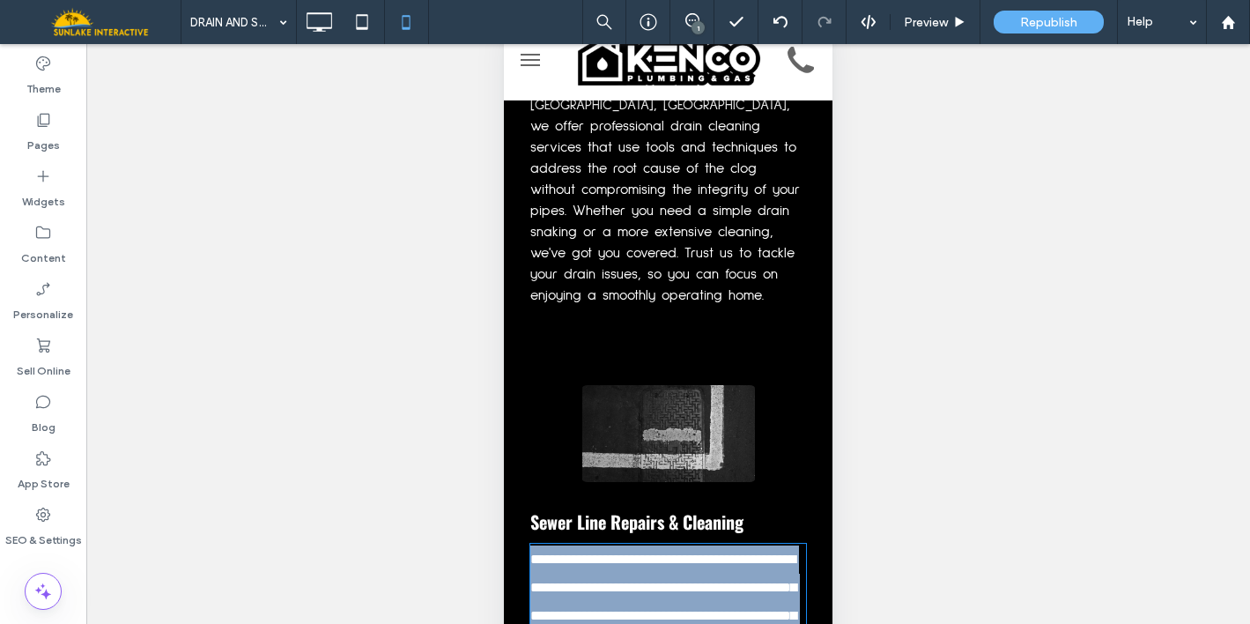
scroll to position [2203, 0]
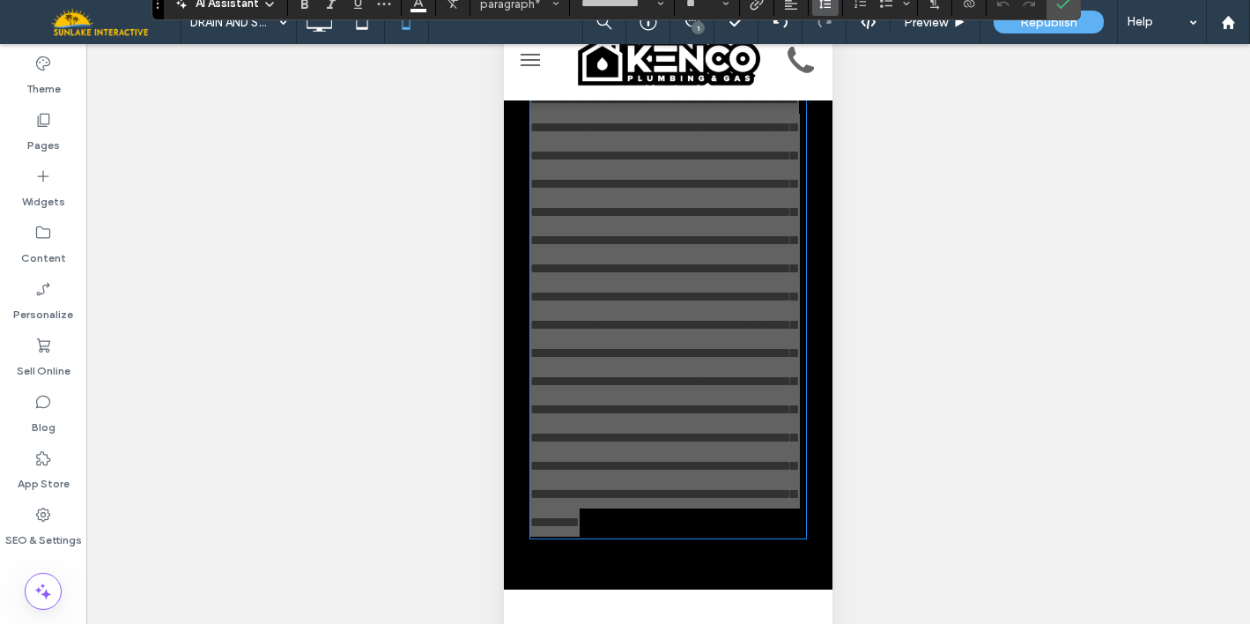
click at [827, 12] on span "Line Height" at bounding box center [825, 3] width 14 height 23
click at [843, 86] on div "1.5" at bounding box center [852, 81] width 43 height 13
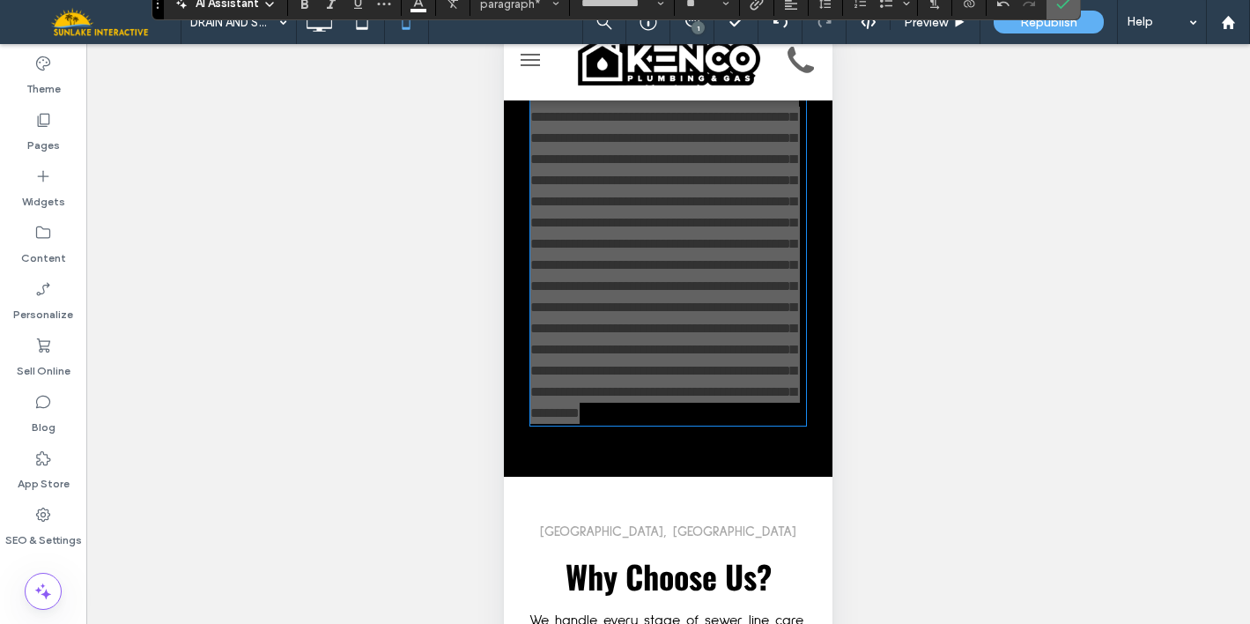
click at [1067, 4] on icon "Confirm" at bounding box center [1063, 3] width 14 height 14
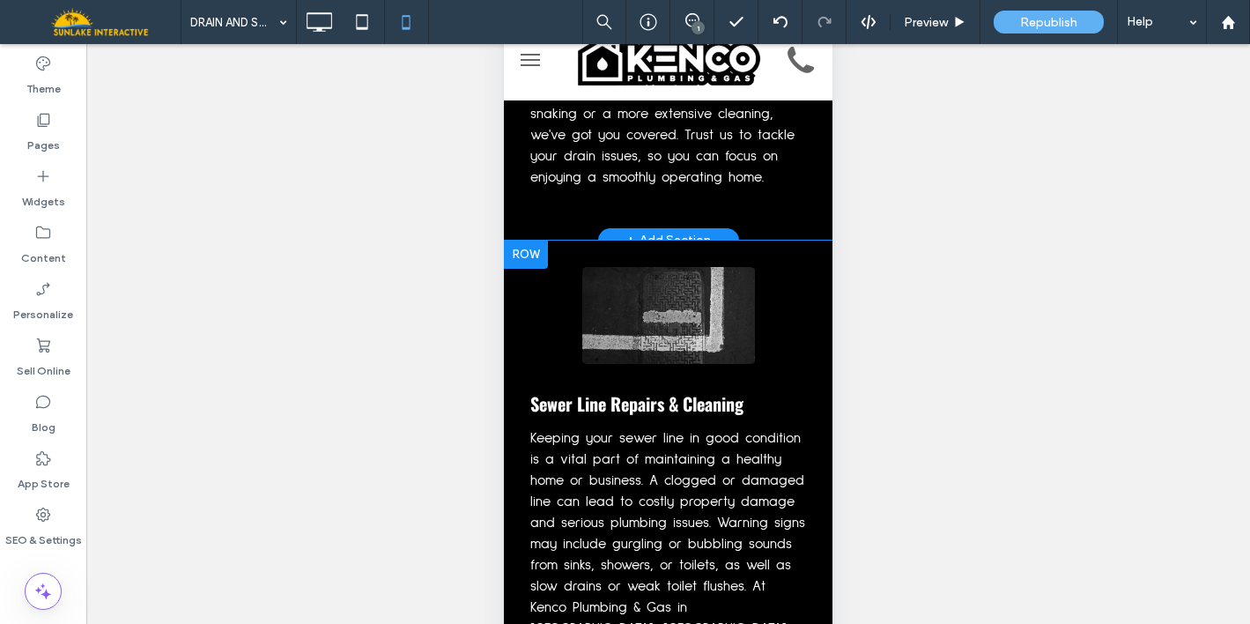
scroll to position [1881, 0]
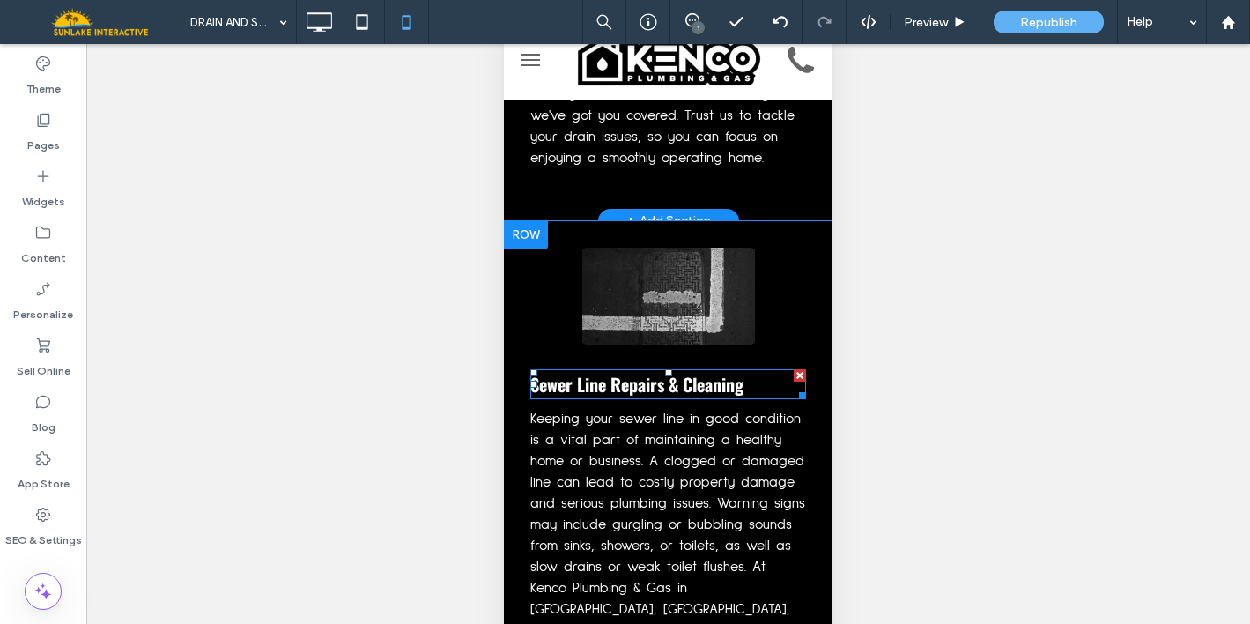
click at [728, 371] on span "Sewer Line Repairs & Cleaning" at bounding box center [636, 384] width 213 height 26
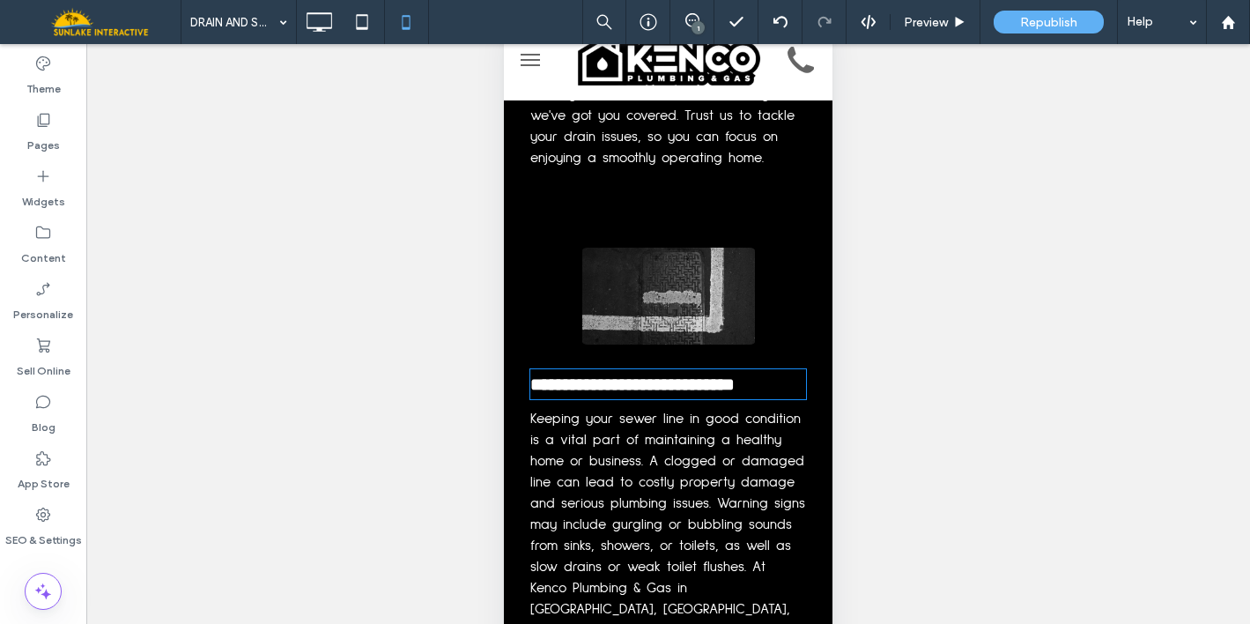
click at [728, 375] on span "**********" at bounding box center [632, 384] width 204 height 18
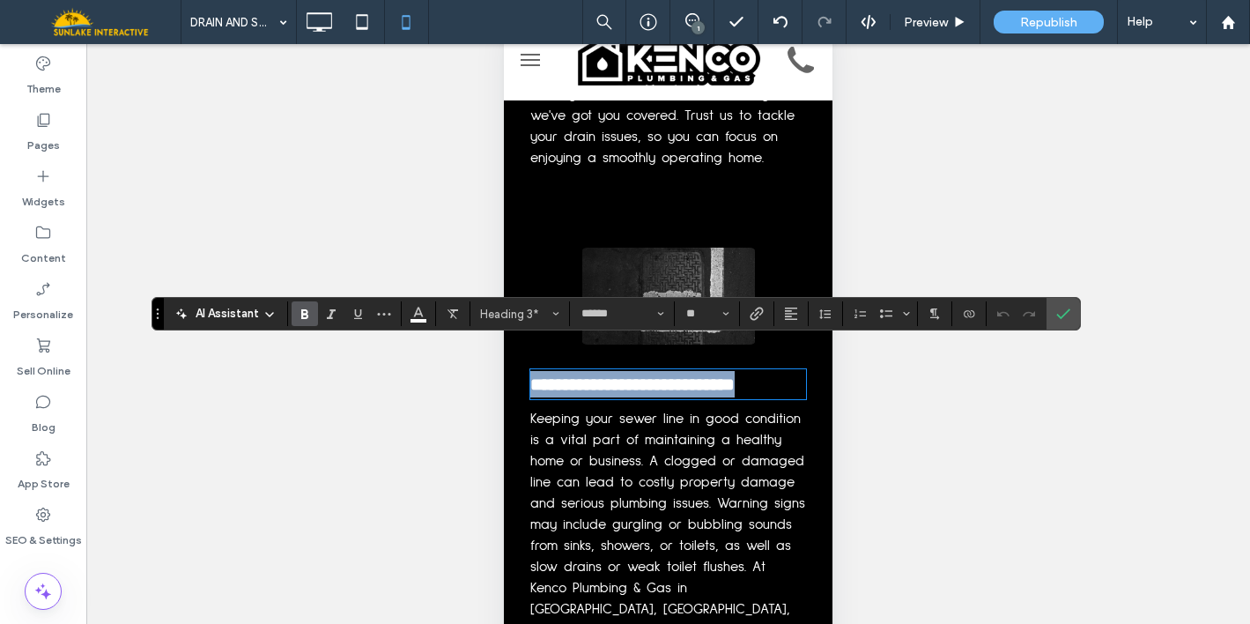
click at [728, 375] on span "**********" at bounding box center [632, 384] width 204 height 18
click at [1066, 314] on icon "Confirm" at bounding box center [1063, 314] width 14 height 14
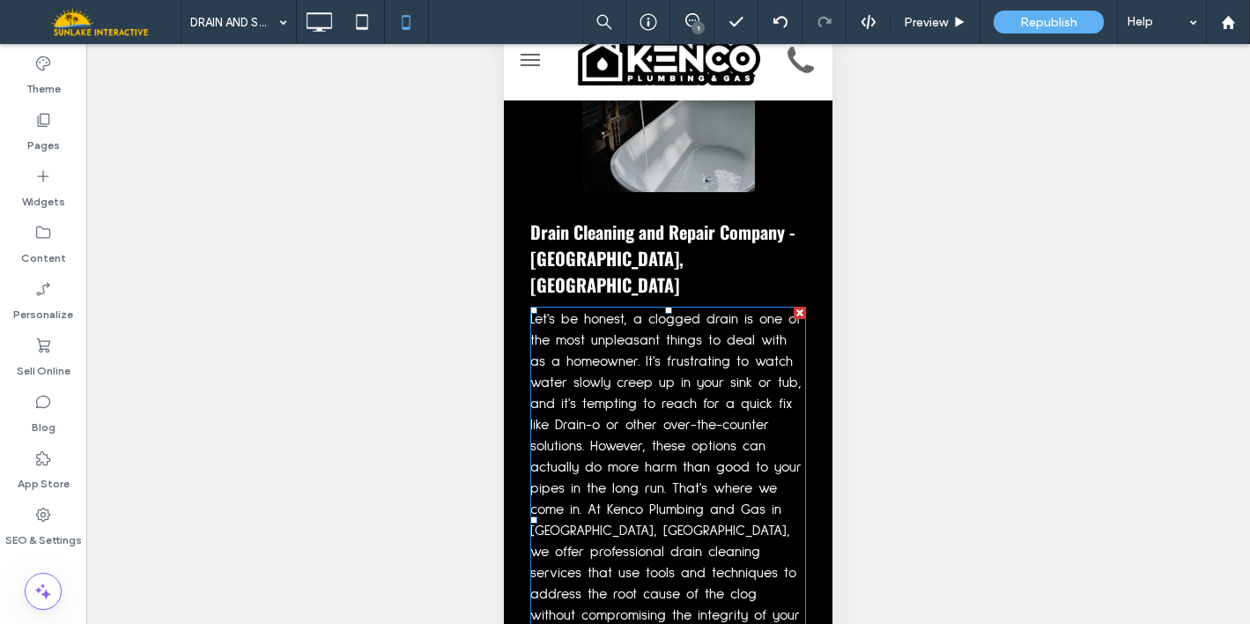
scroll to position [1306, 0]
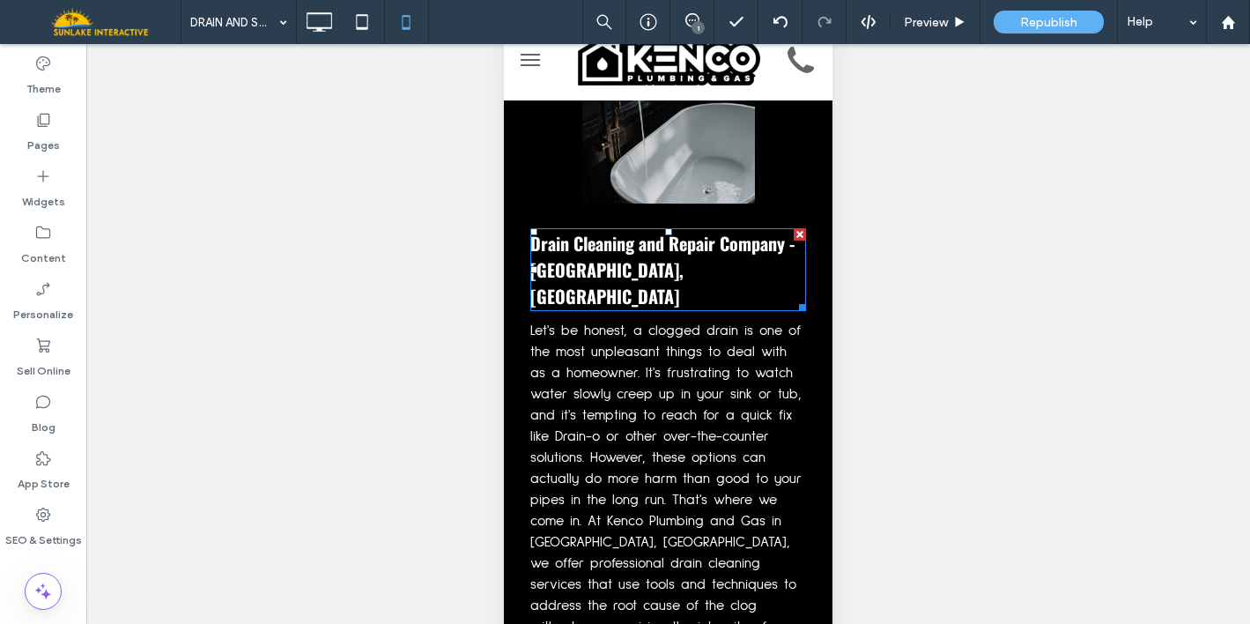
click at [701, 230] on span "Drain Cleaning and Repair Company - Rollinsford, NH" at bounding box center [662, 269] width 264 height 79
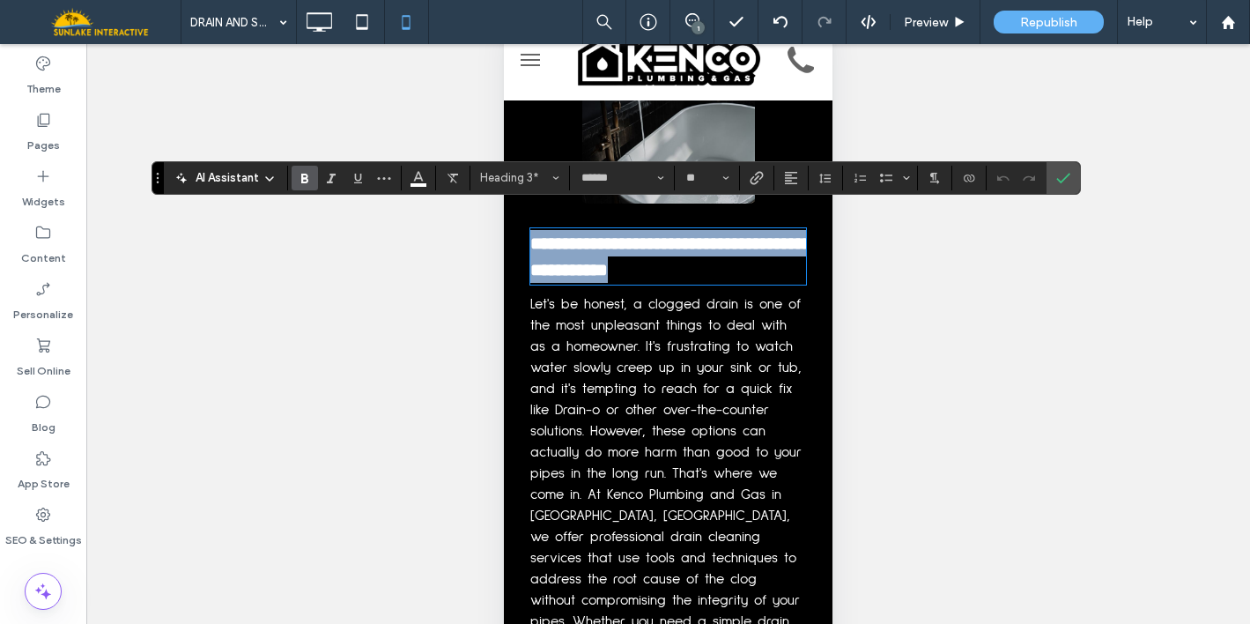
click at [661, 234] on span "**********" at bounding box center [671, 256] width 282 height 44
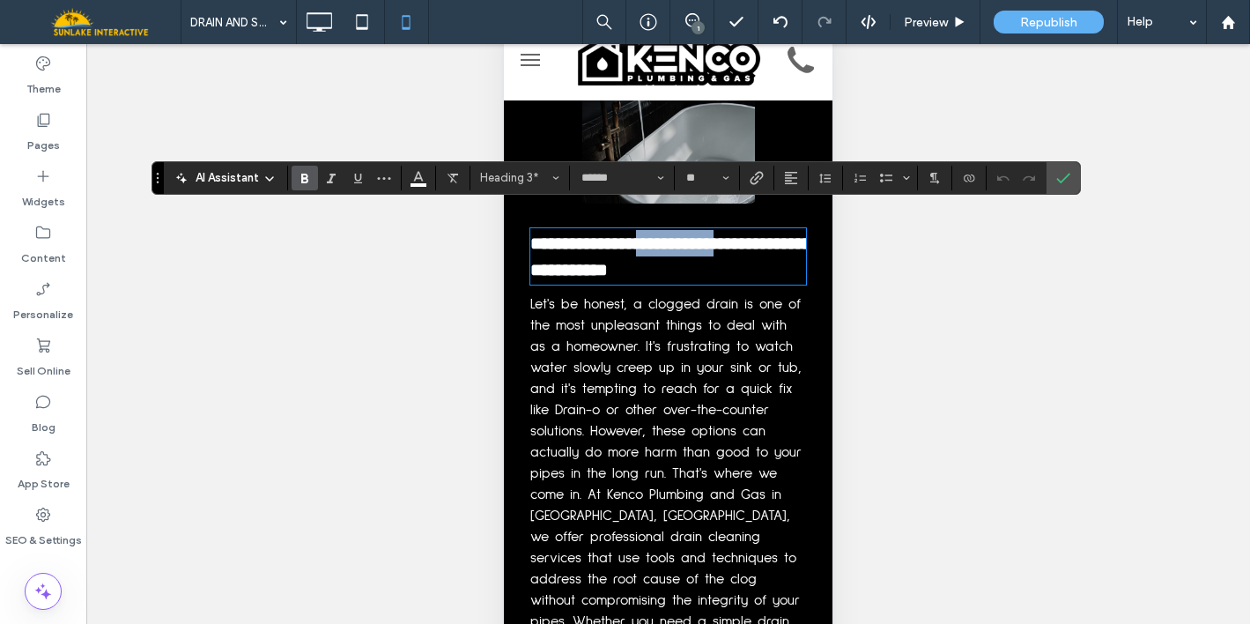
drag, startPoint x: 641, startPoint y: 225, endPoint x: 722, endPoint y: 224, distance: 81.0
click at [722, 234] on span "**********" at bounding box center [671, 256] width 282 height 44
click at [1072, 177] on label "Confirm" at bounding box center [1063, 178] width 26 height 32
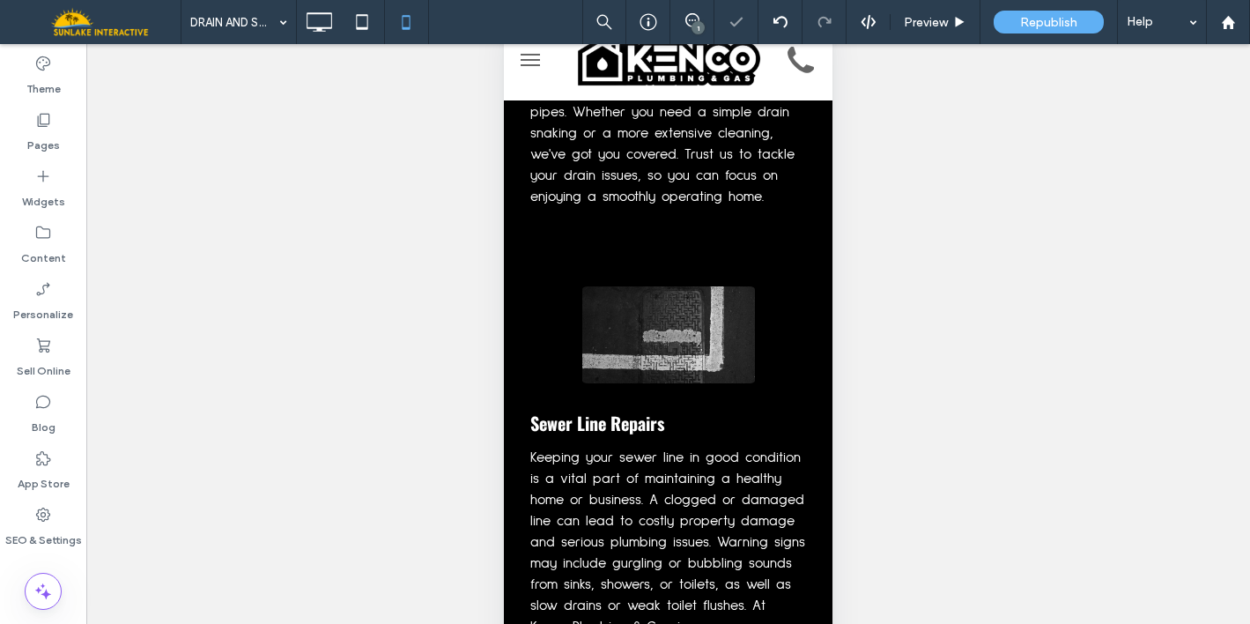
scroll to position [1847, 0]
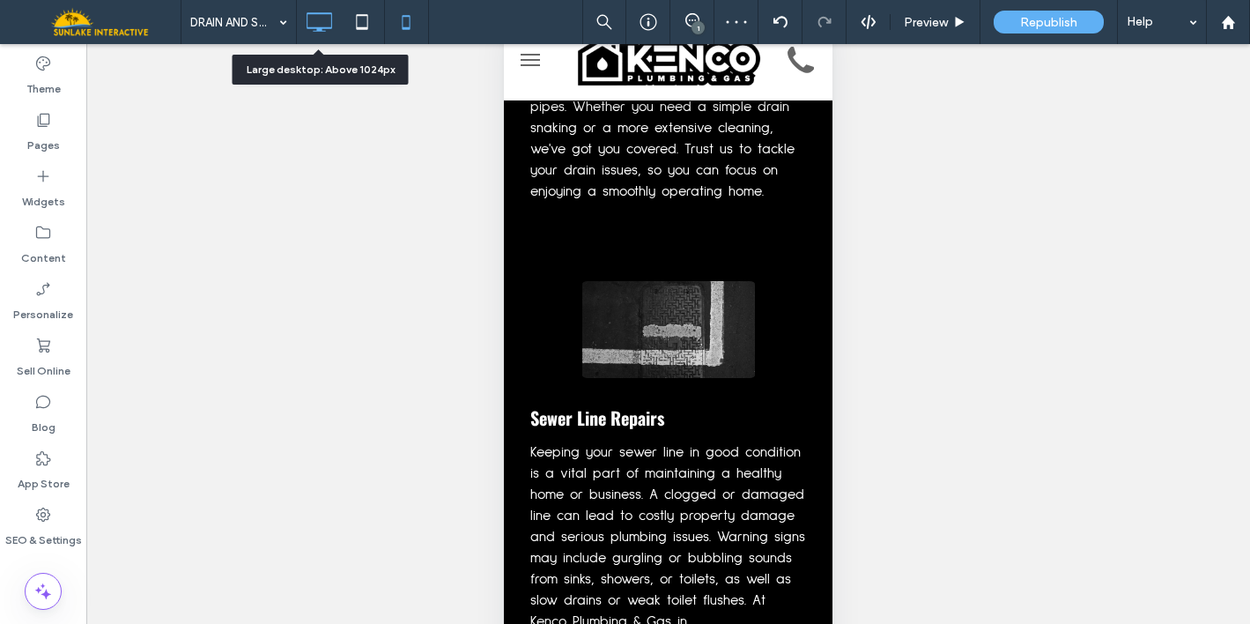
click at [308, 30] on icon at bounding box center [318, 21] width 35 height 35
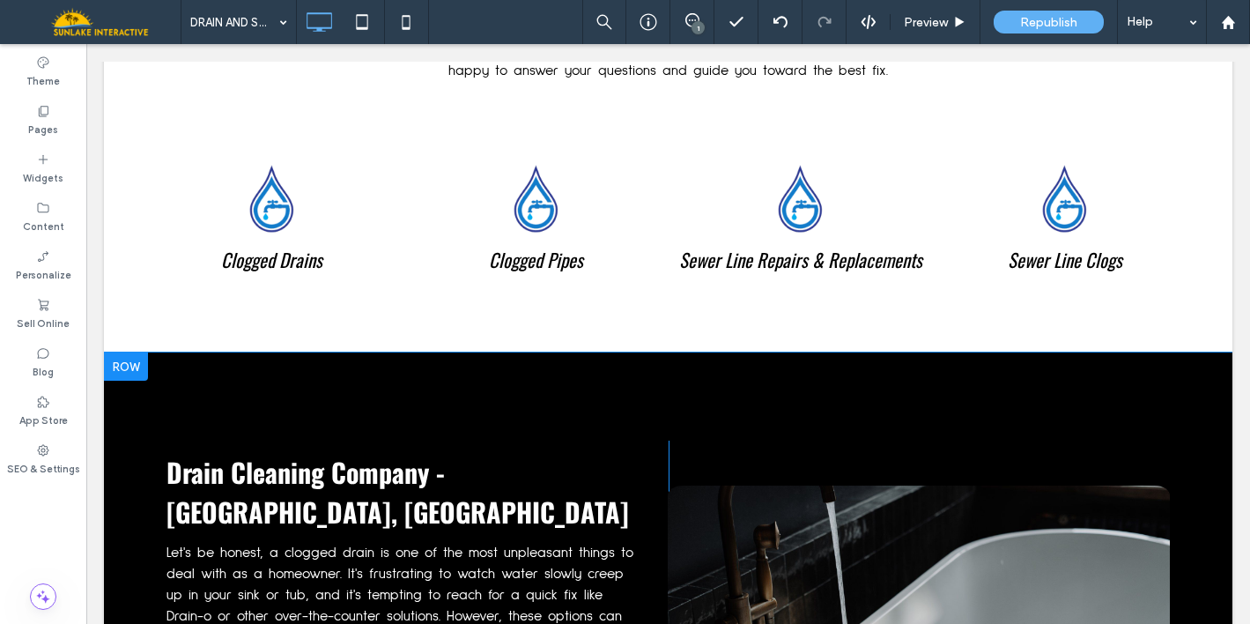
scroll to position [1039, 0]
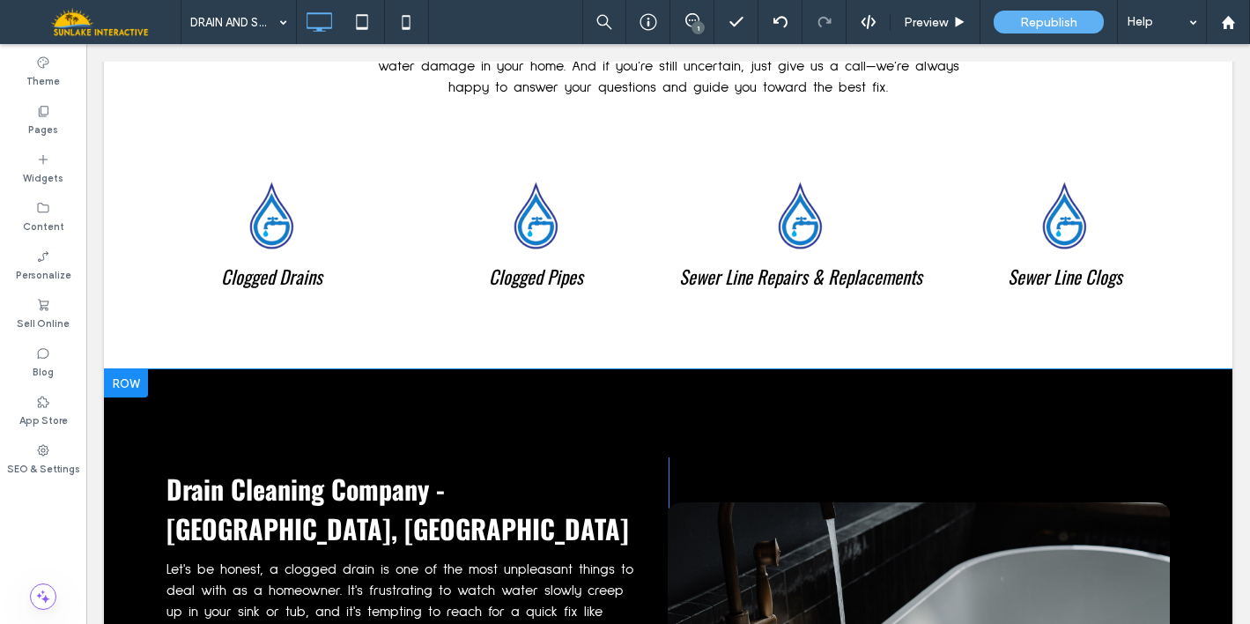
click at [124, 369] on div at bounding box center [126, 383] width 44 height 28
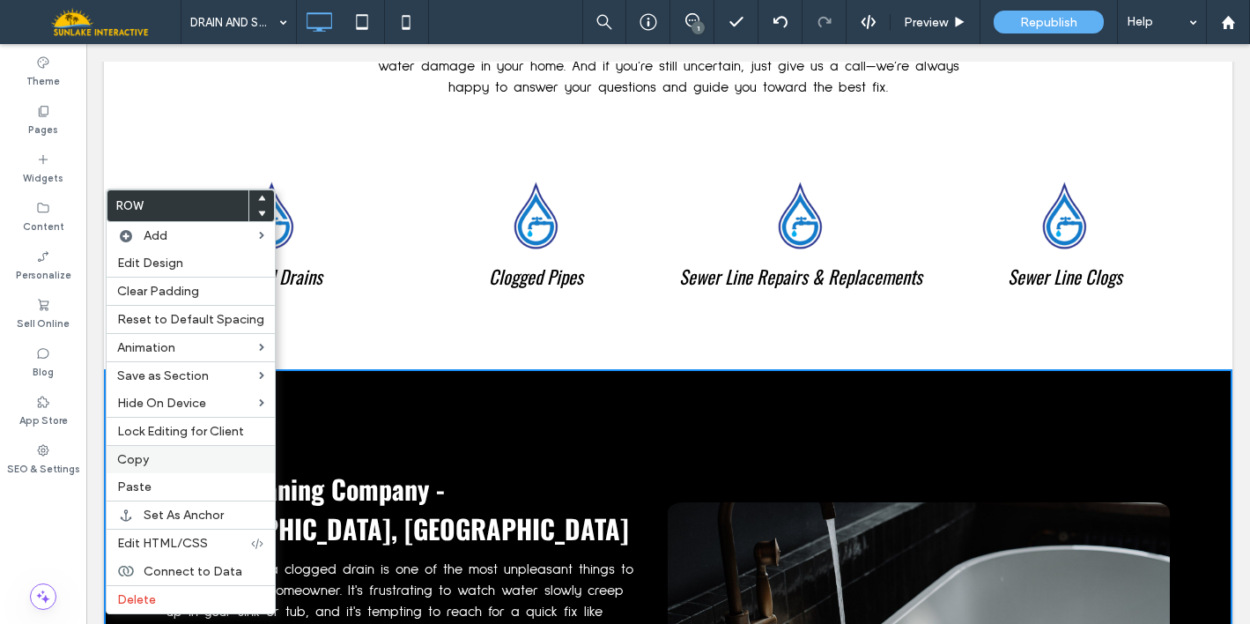
click at [149, 462] on label "Copy" at bounding box center [190, 459] width 147 height 15
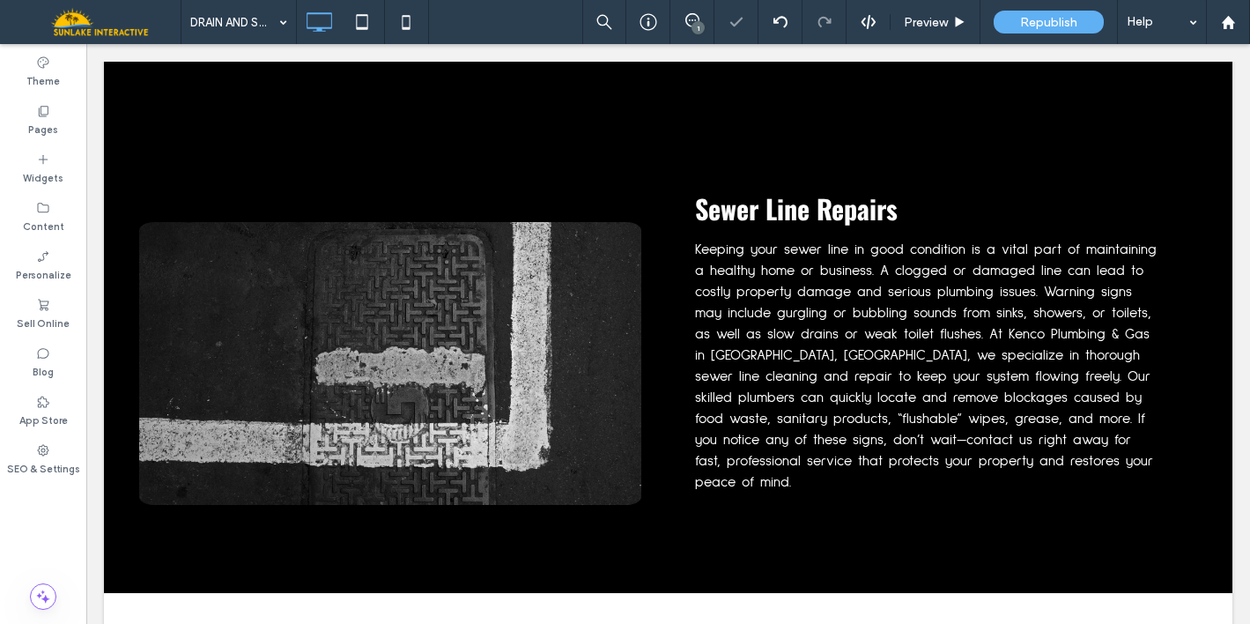
scroll to position [1849, 0]
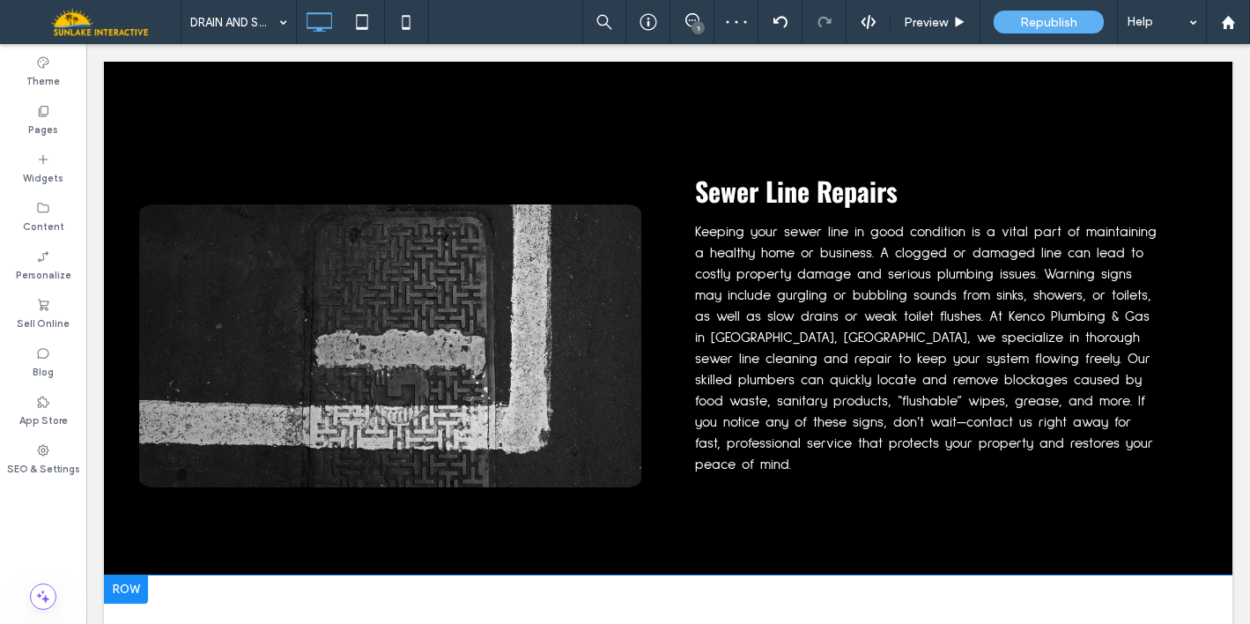
click at [118, 575] on div at bounding box center [126, 589] width 44 height 28
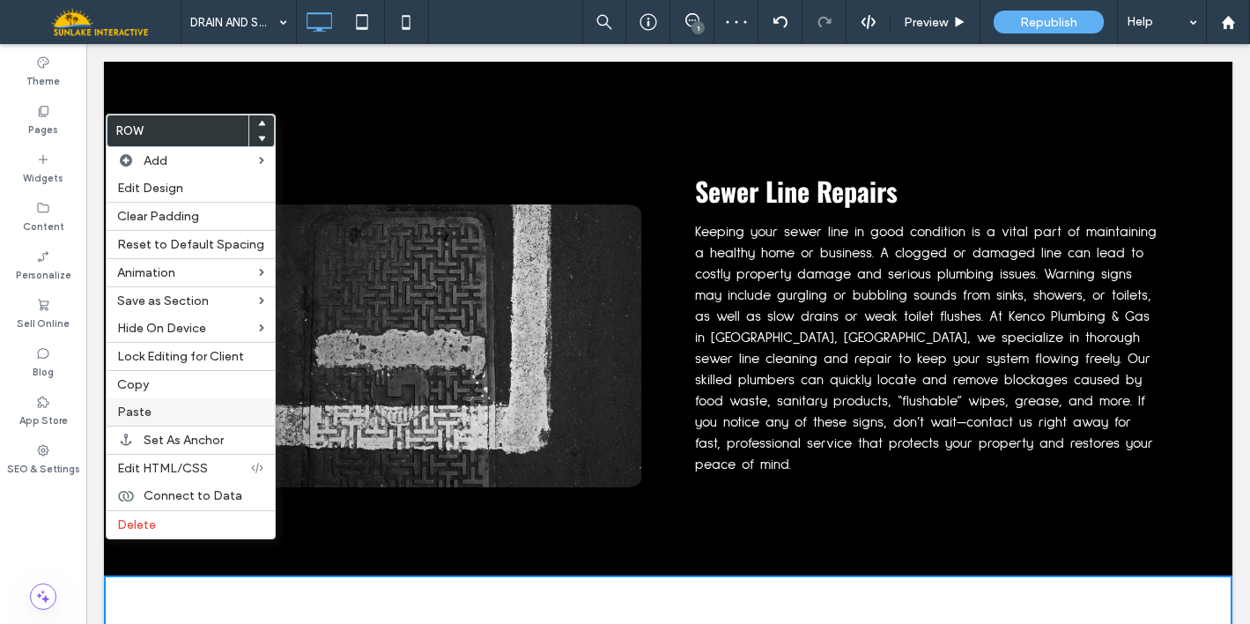
click at [135, 417] on span "Paste" at bounding box center [134, 411] width 34 height 15
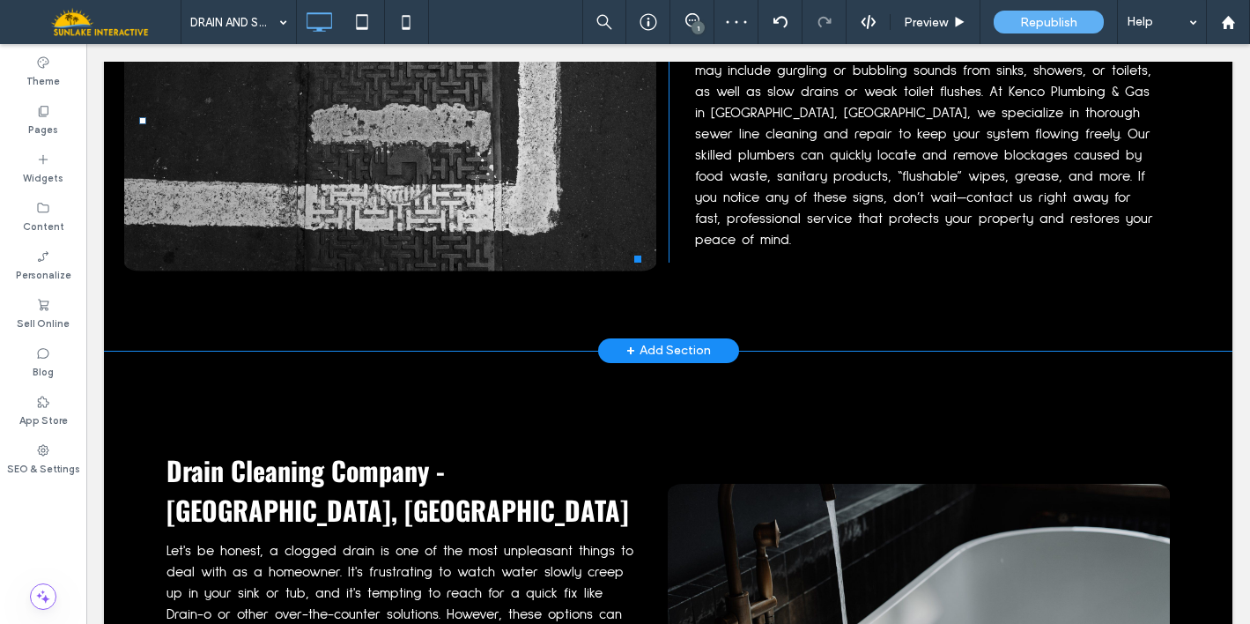
scroll to position [2131, 0]
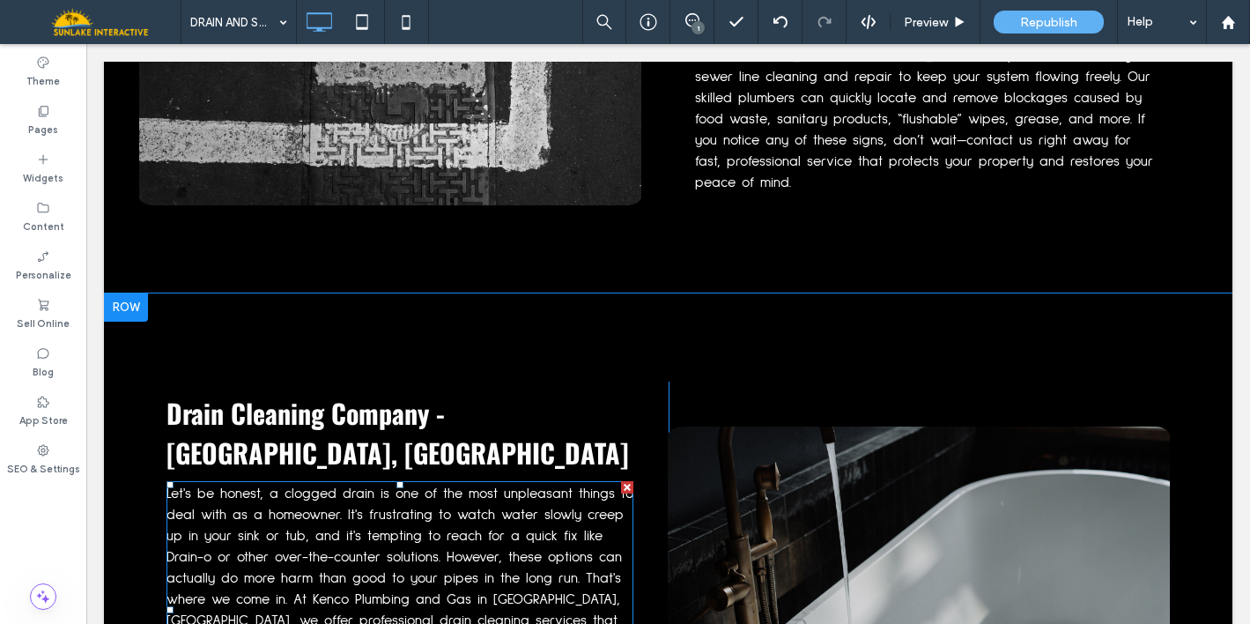
click at [501, 486] on span "Let's be honest, a clogged drain is one of the most unpleasant things to deal w…" at bounding box center [399, 609] width 467 height 247
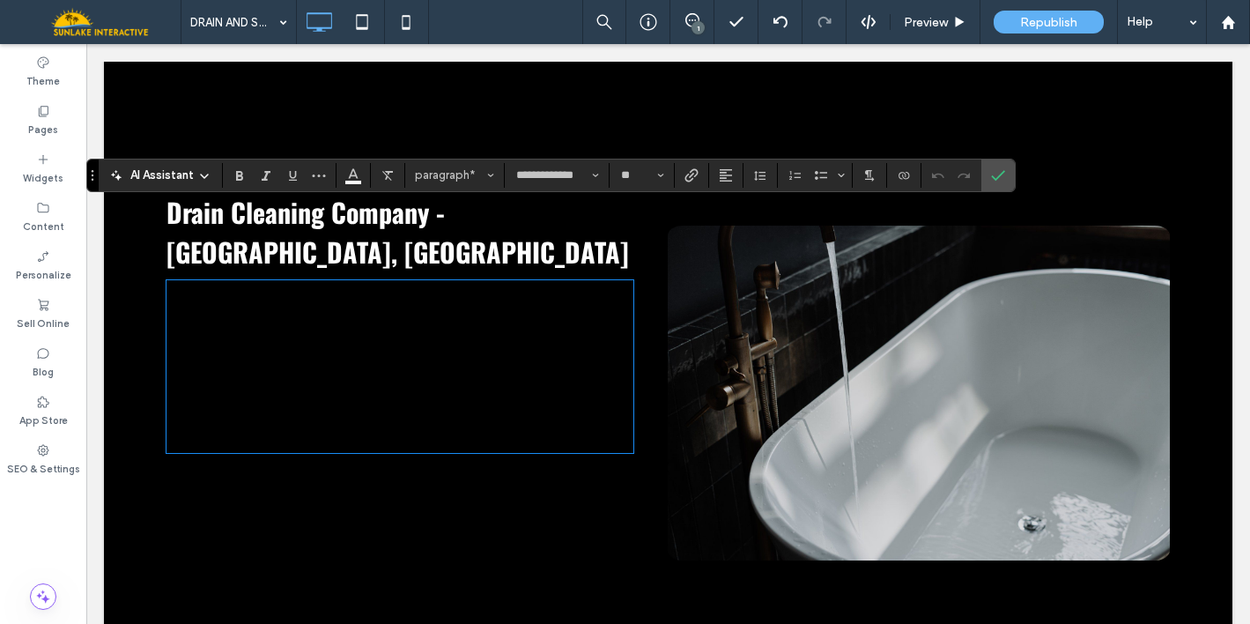
scroll to position [0, 0]
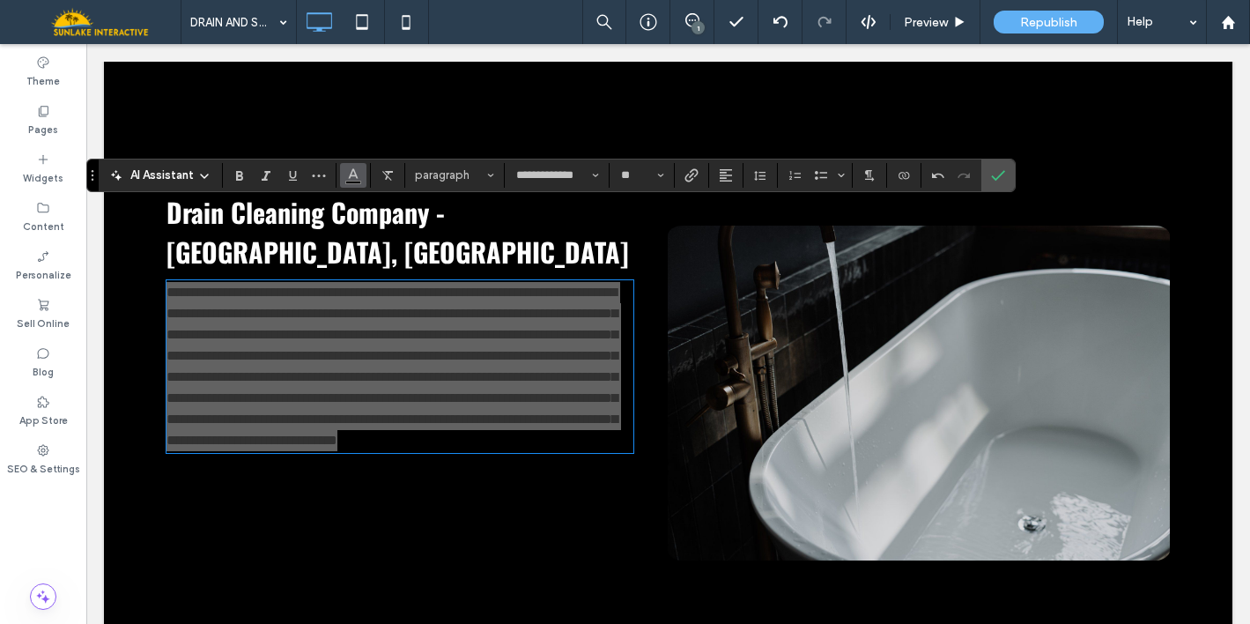
drag, startPoint x: 255, startPoint y: 114, endPoint x: 350, endPoint y: 174, distance: 111.7
click at [350, 174] on use "Color" at bounding box center [354, 173] width 10 height 10
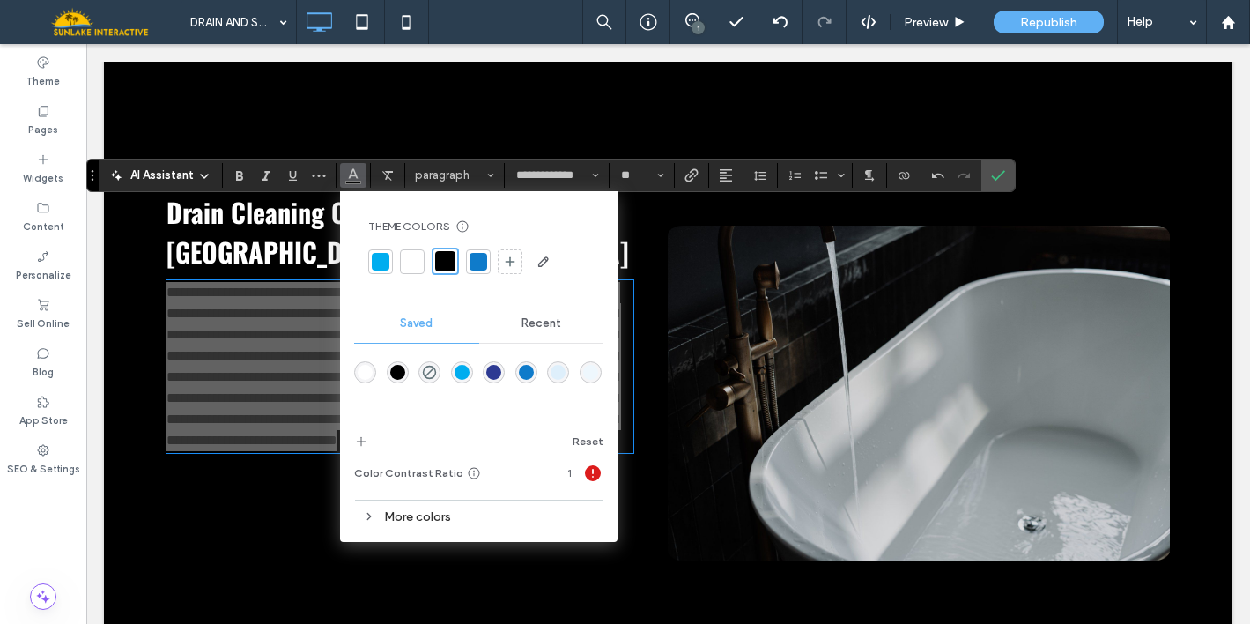
click at [401, 261] on div at bounding box center [412, 261] width 25 height 25
click at [759, 175] on use "Line Height" at bounding box center [759, 176] width 11 height 10
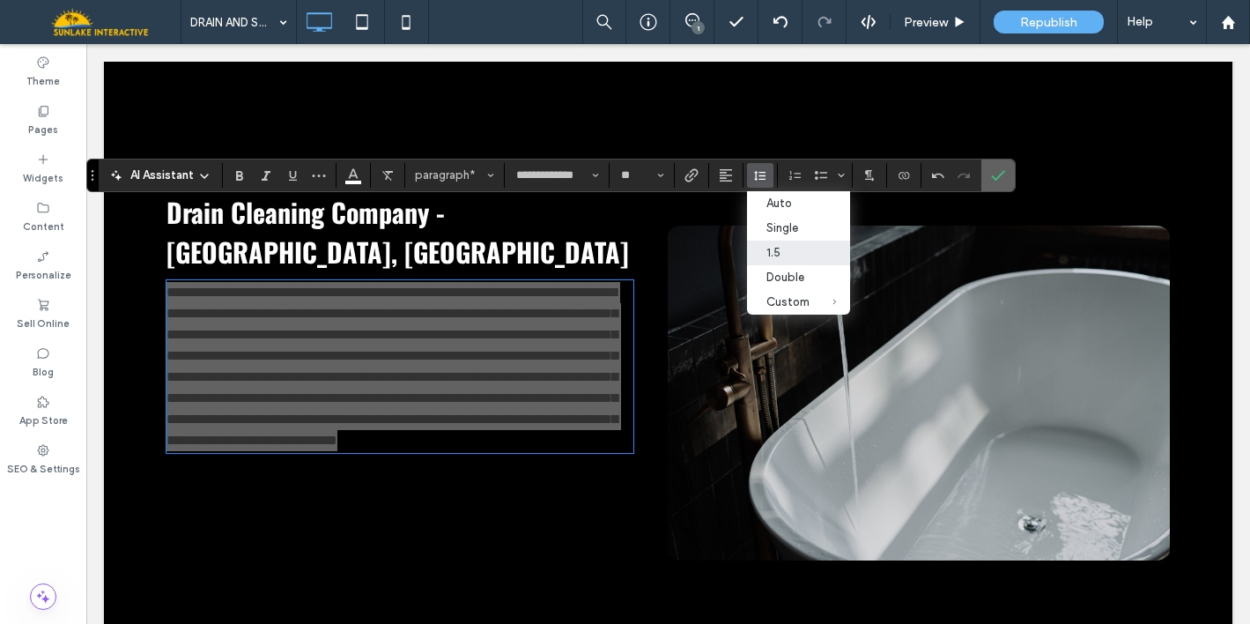
click at [998, 177] on icon "Confirm" at bounding box center [998, 175] width 14 height 14
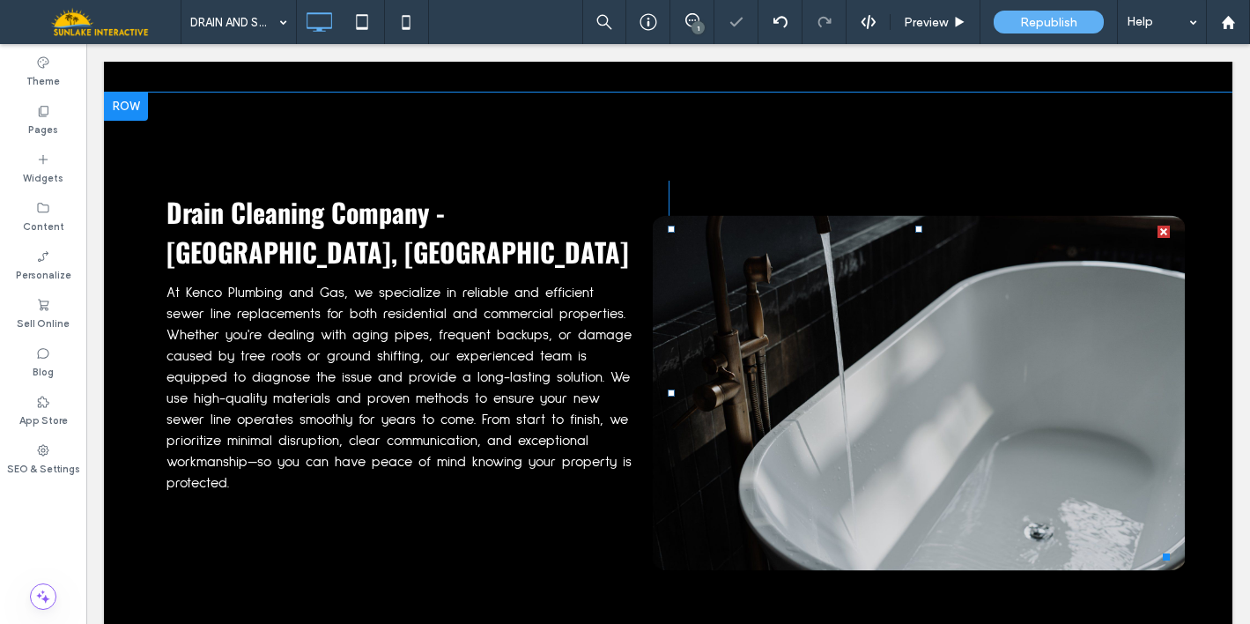
click at [890, 269] on img at bounding box center [919, 392] width 532 height 355
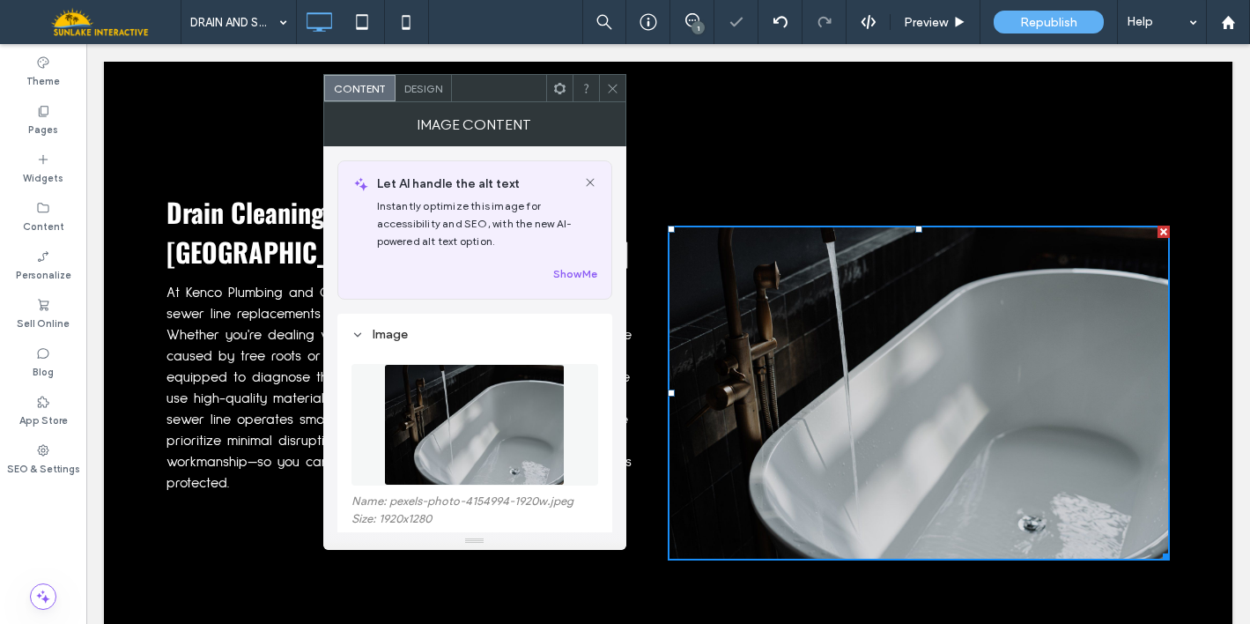
click at [458, 432] on img at bounding box center [474, 425] width 181 height 122
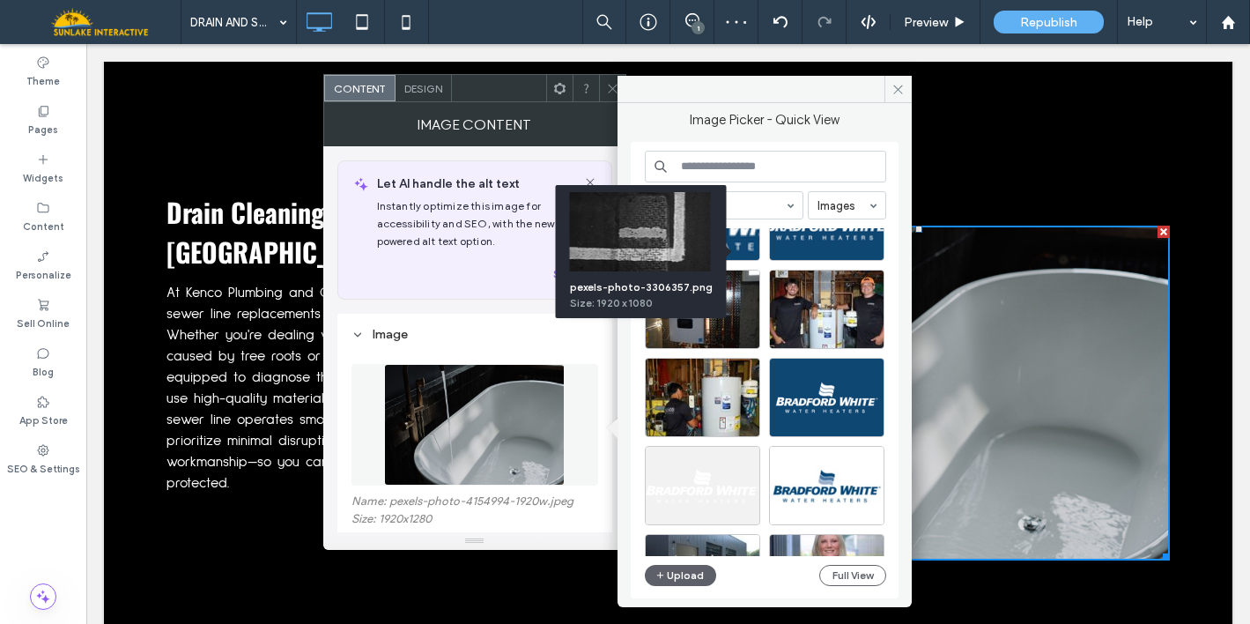
scroll to position [173, 0]
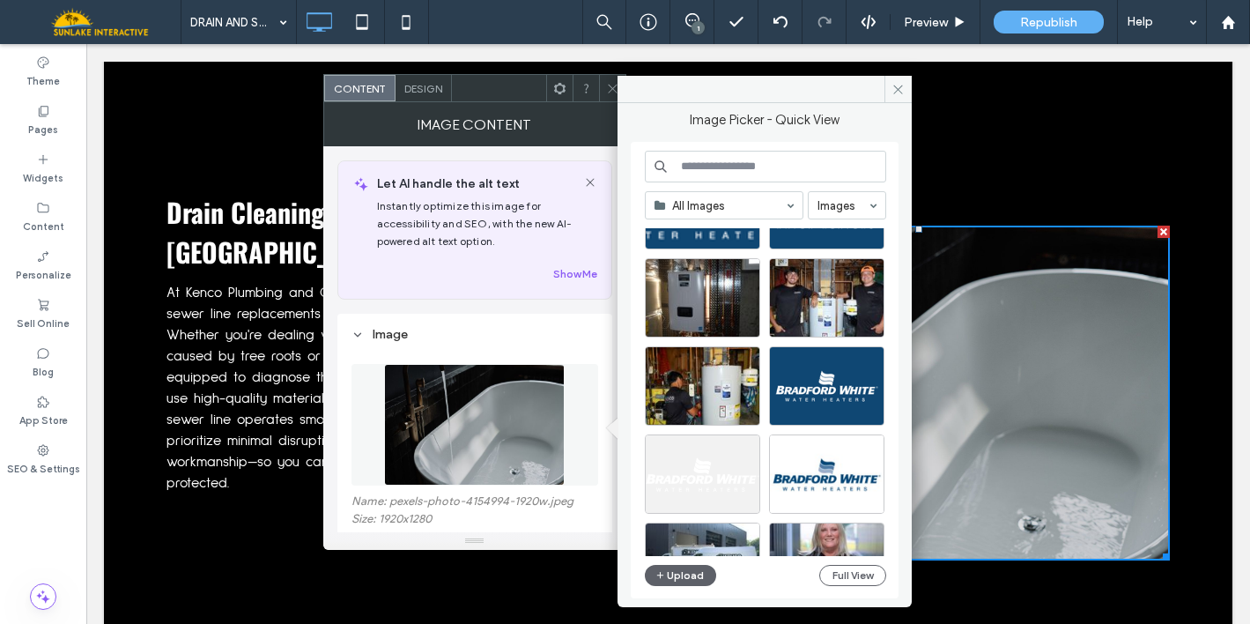
click at [771, 169] on input at bounding box center [765, 167] width 241 height 32
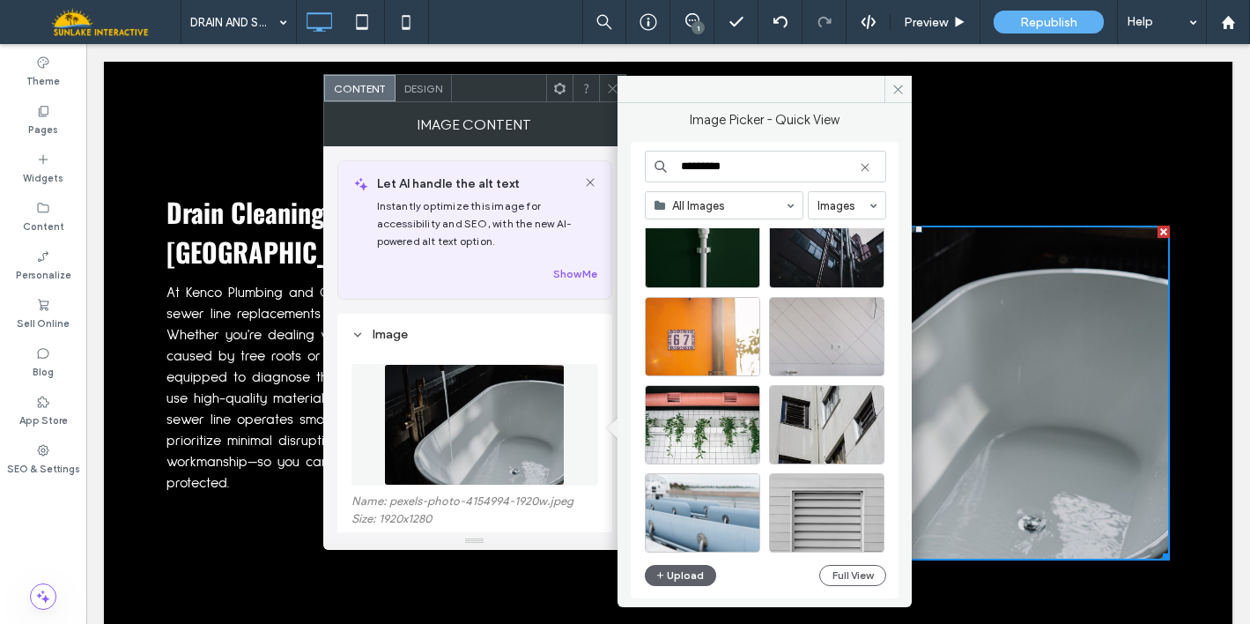
scroll to position [1369, 0]
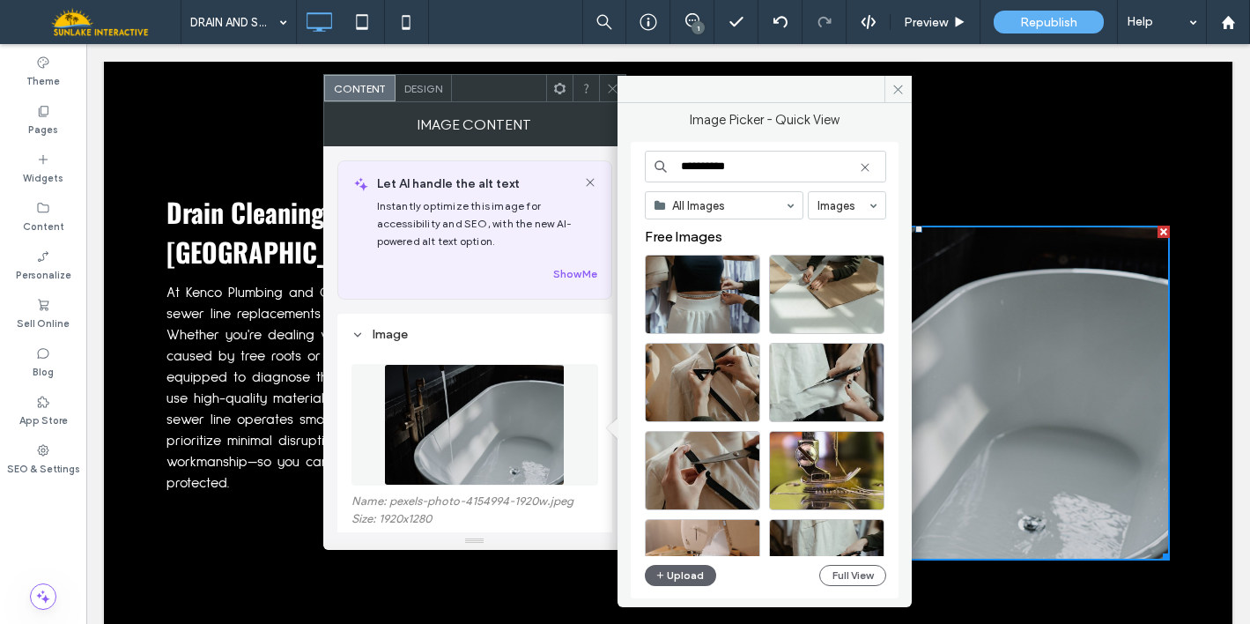
type input "**********"
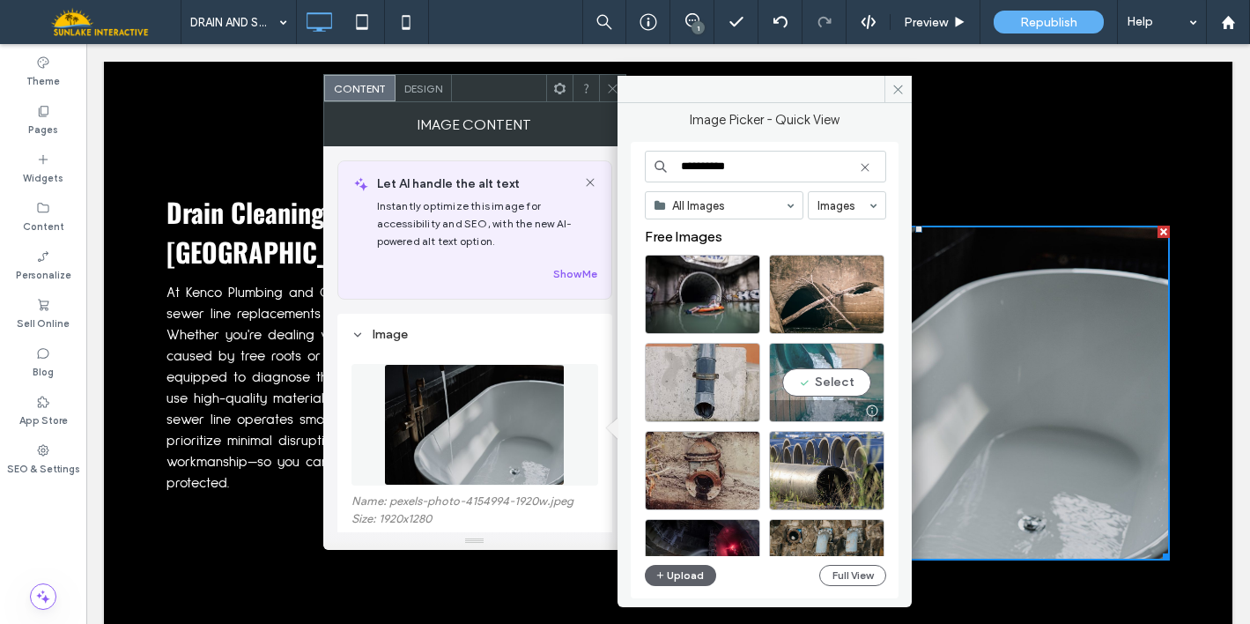
click at [820, 377] on div "Select" at bounding box center [826, 382] width 115 height 79
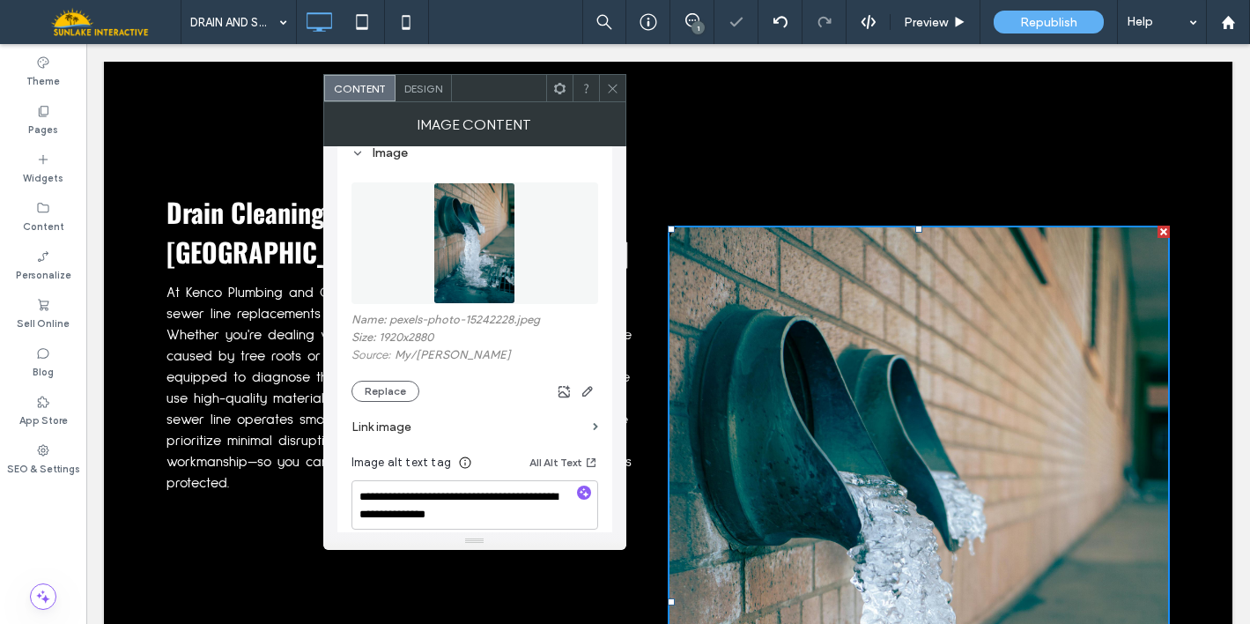
scroll to position [218, 0]
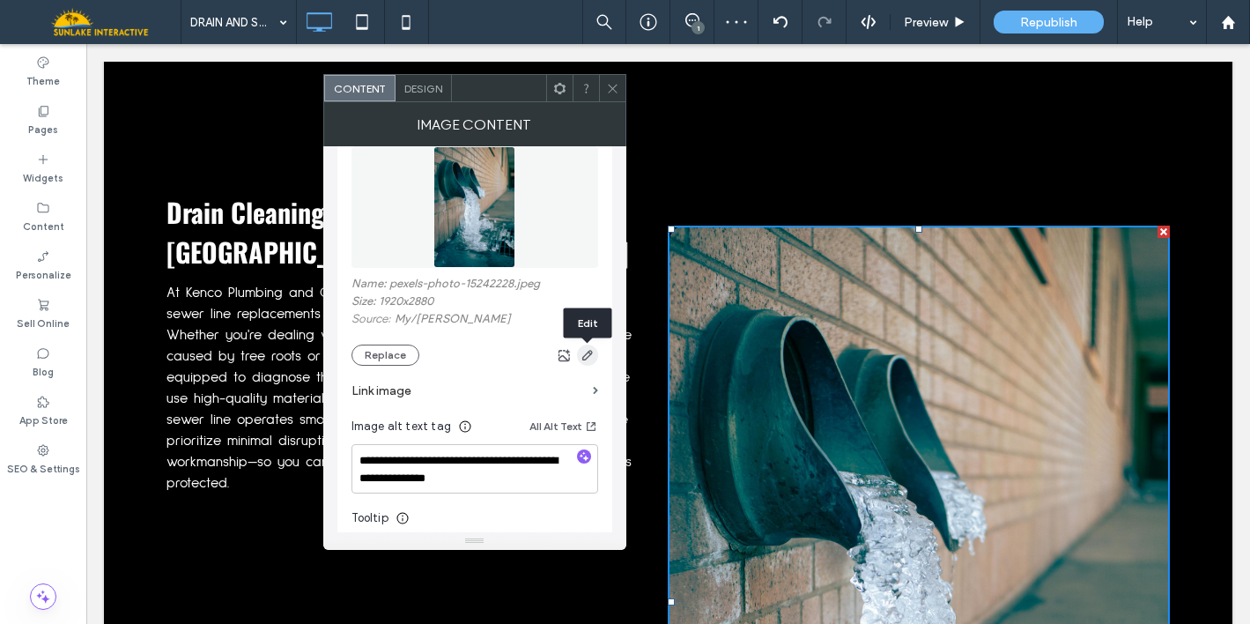
click at [588, 354] on use "button" at bounding box center [586, 355] width 11 height 11
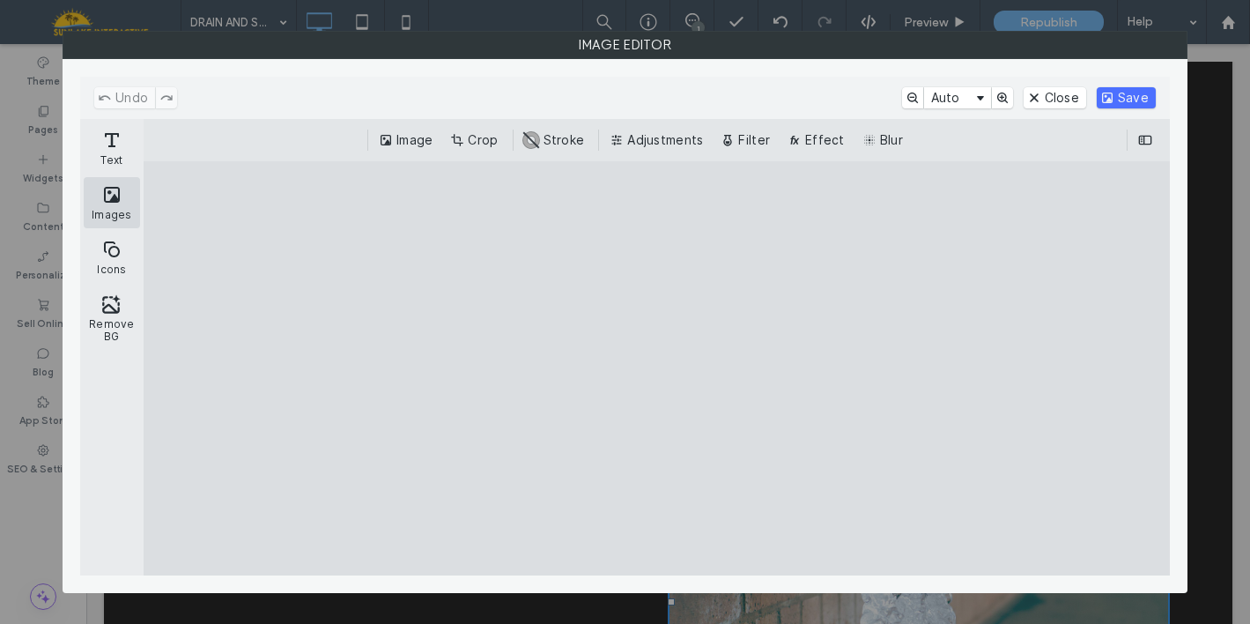
click at [116, 201] on button "Images" at bounding box center [112, 202] width 56 height 51
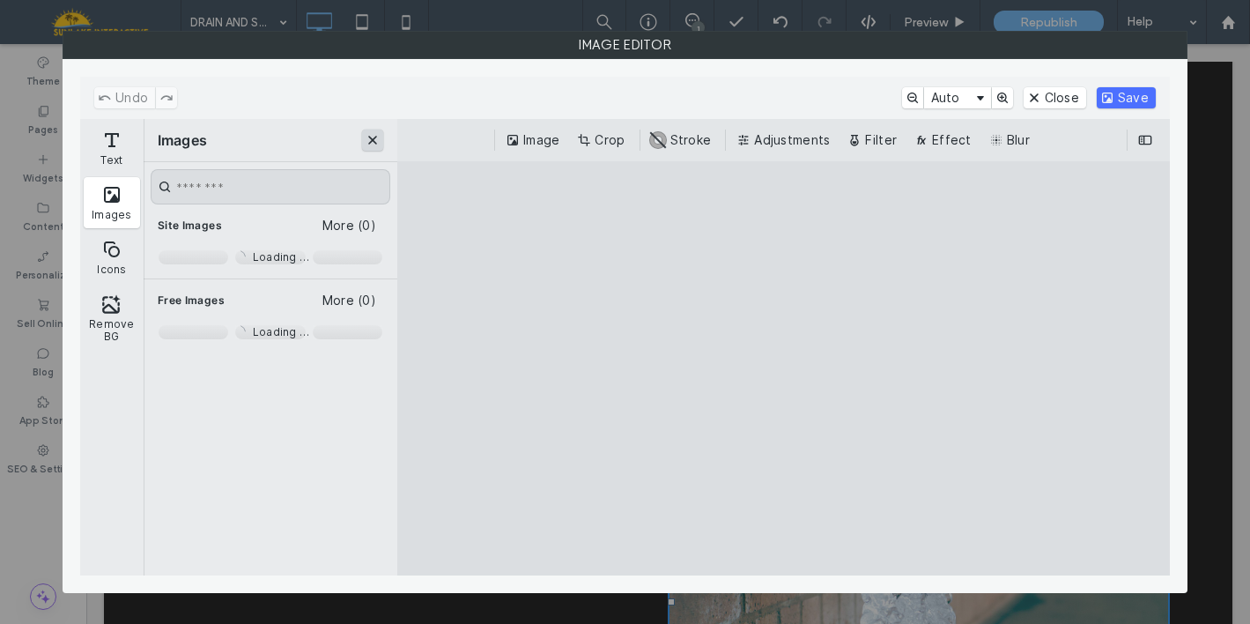
click at [378, 134] on button "Close" at bounding box center [372, 139] width 21 height 21
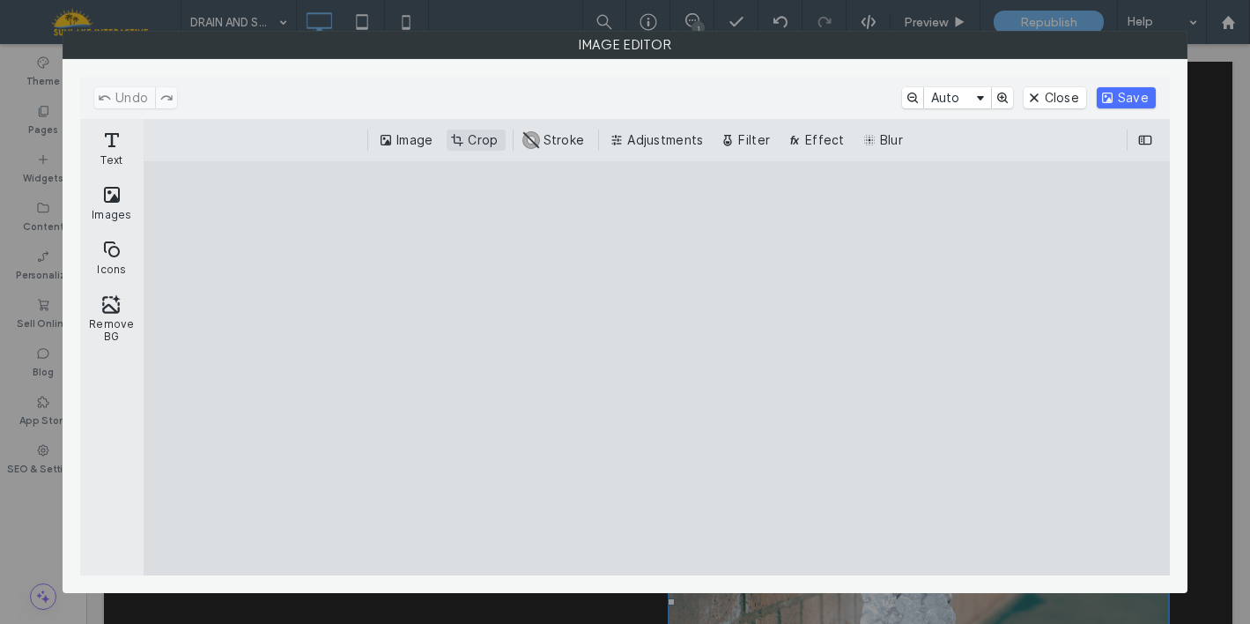
click at [498, 134] on button "Crop" at bounding box center [476, 139] width 58 height 21
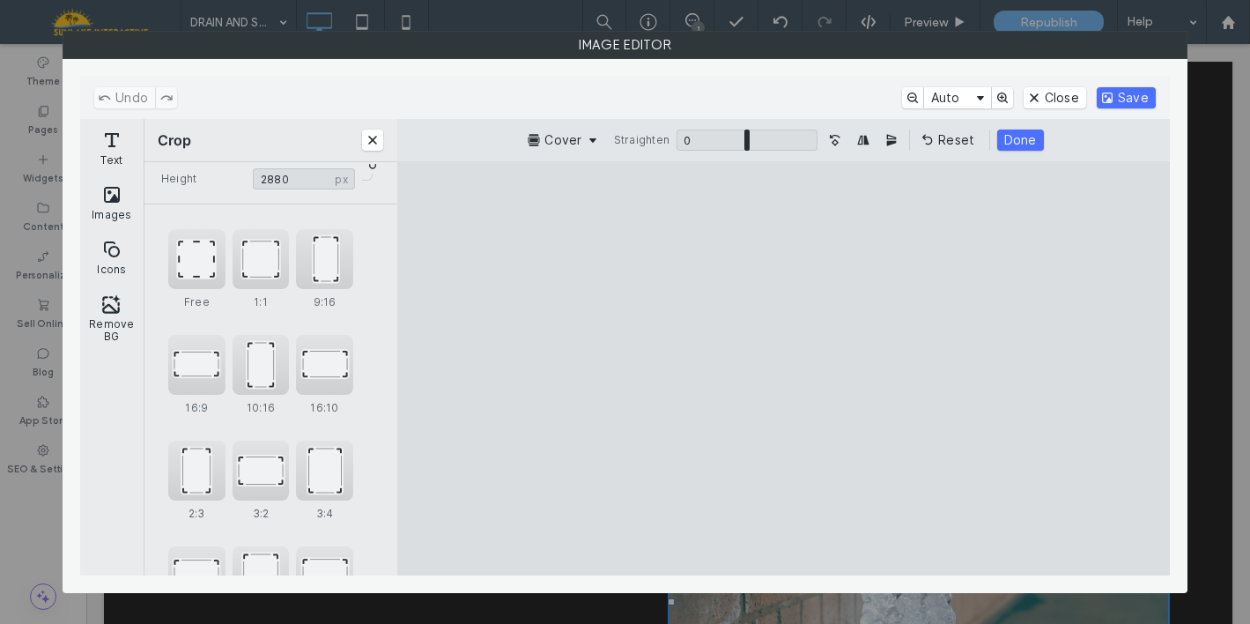
scroll to position [103, 0]
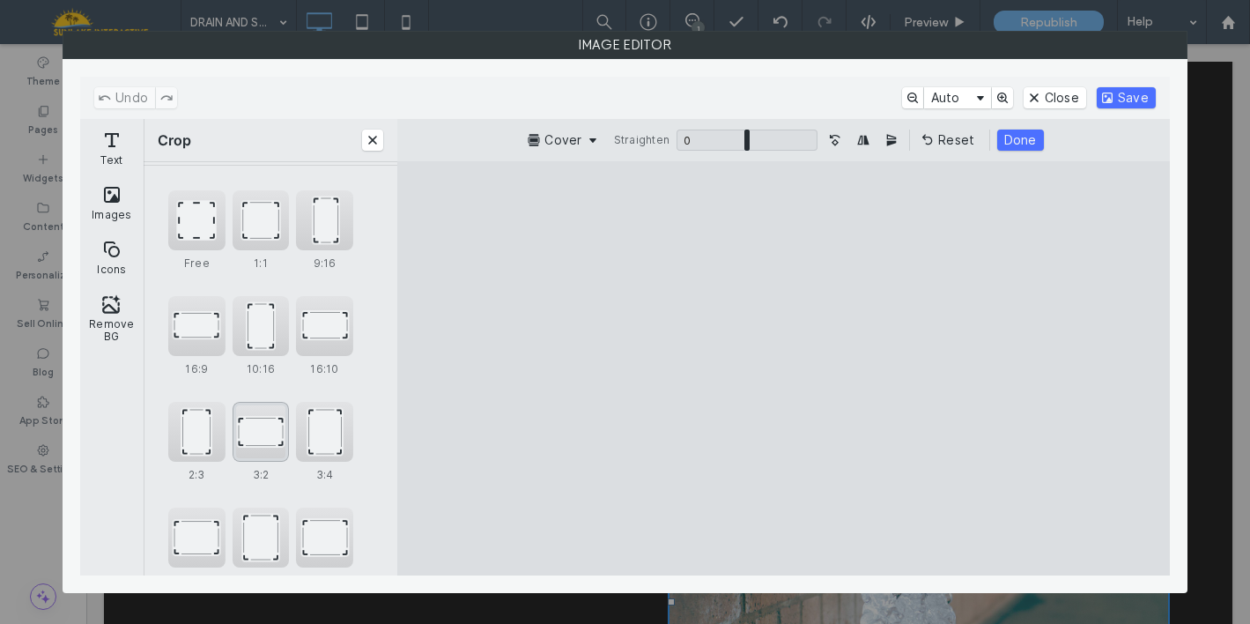
click at [258, 441] on div "3:2" at bounding box center [261, 432] width 57 height 60
type input "****"
drag, startPoint x: 746, startPoint y: 315, endPoint x: 732, endPoint y: 420, distance: 105.8
click at [784, 368] on cesdk-canvas "Editor canvas" at bounding box center [784, 368] width 0 height 0
click at [1134, 99] on button "Save" at bounding box center [1126, 97] width 59 height 21
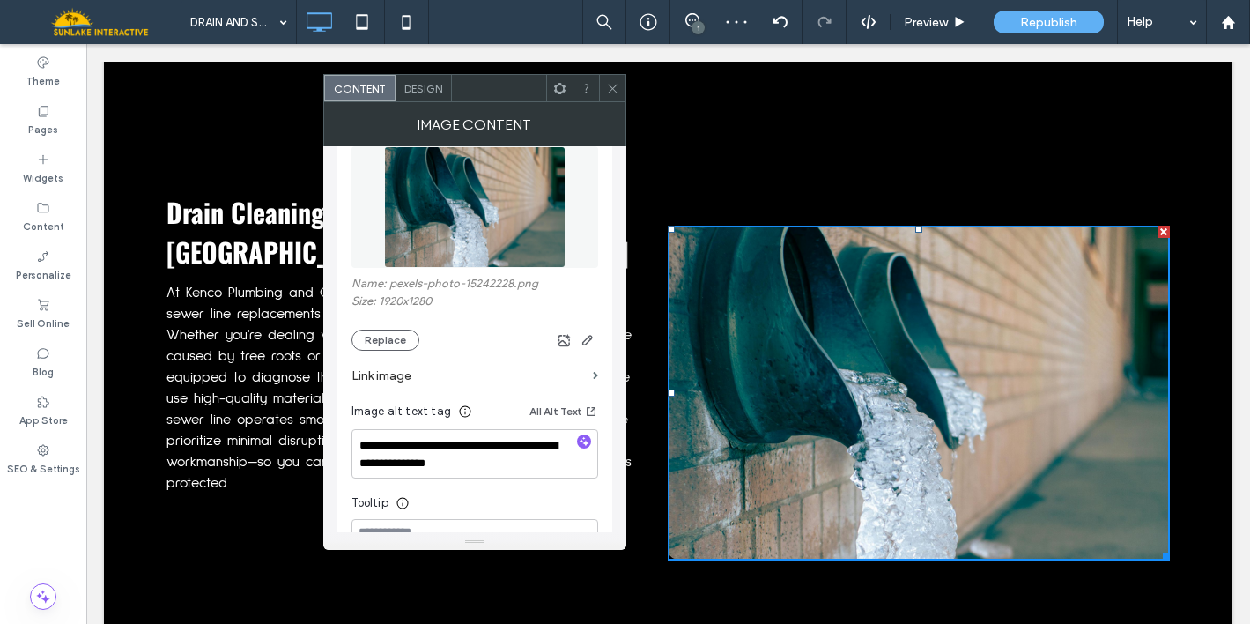
click at [622, 84] on div at bounding box center [612, 88] width 26 height 26
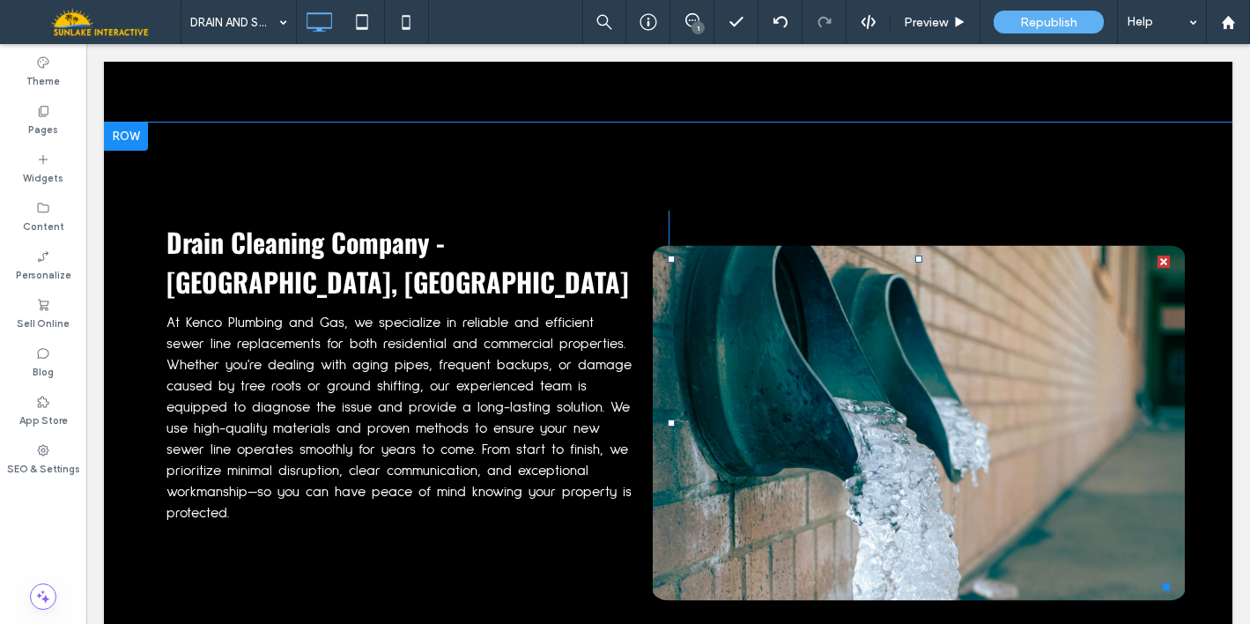
scroll to position [2294, 0]
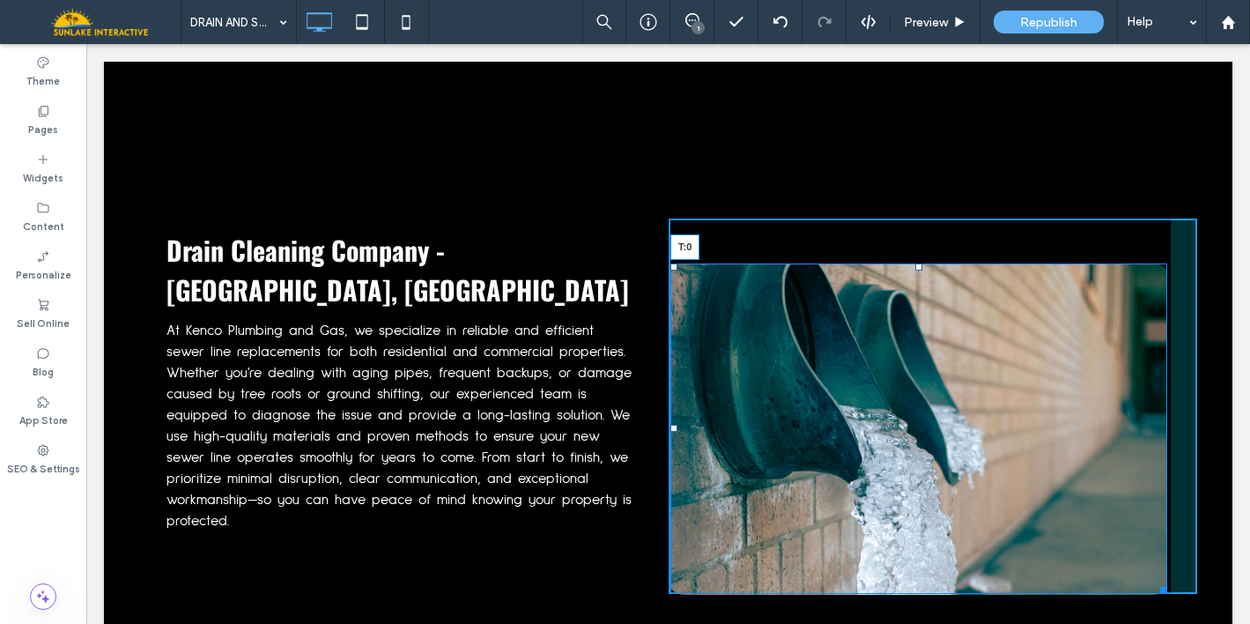
drag, startPoint x: 909, startPoint y: 228, endPoint x: 906, endPoint y: 181, distance: 46.8
click at [906, 181] on div "Drain Cleaning Company - Rollinsford, NH At Kenco Plumbing and Gas, we speciali…" at bounding box center [668, 405] width 1128 height 551
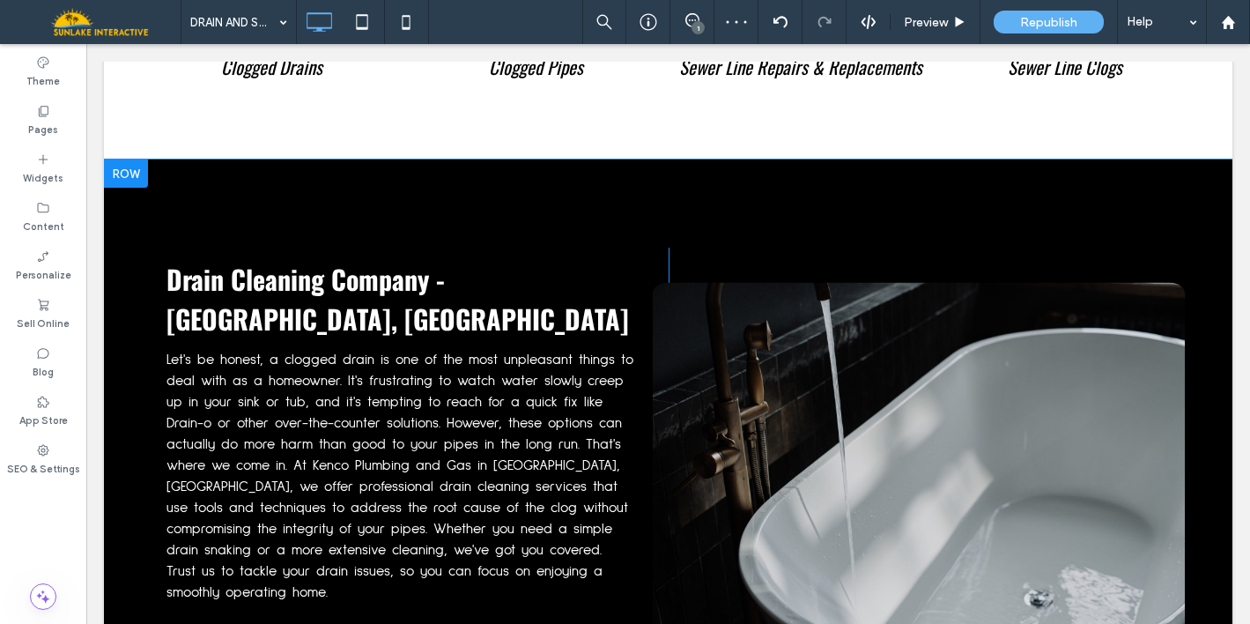
scroll to position [1247, 0]
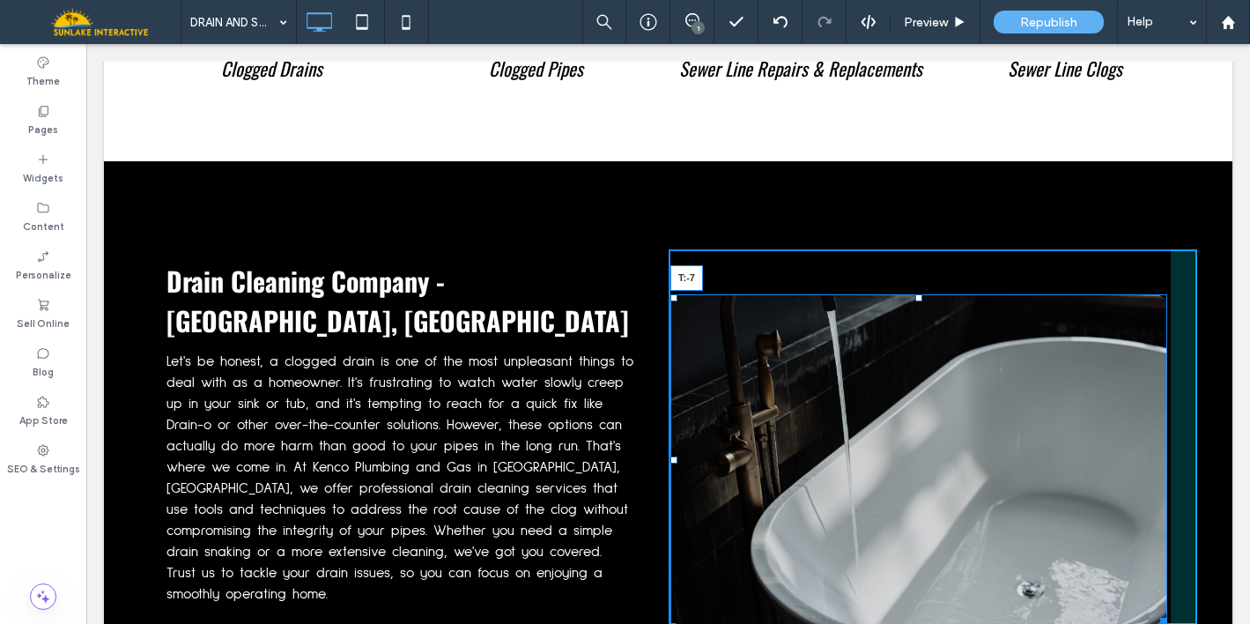
drag, startPoint x: 908, startPoint y: 270, endPoint x: 907, endPoint y: 218, distance: 51.1
click at [907, 218] on div "Drain Cleaning Company - Rollinsford, NH Let's be honest, a clogged drain is on…" at bounding box center [668, 436] width 1128 height 551
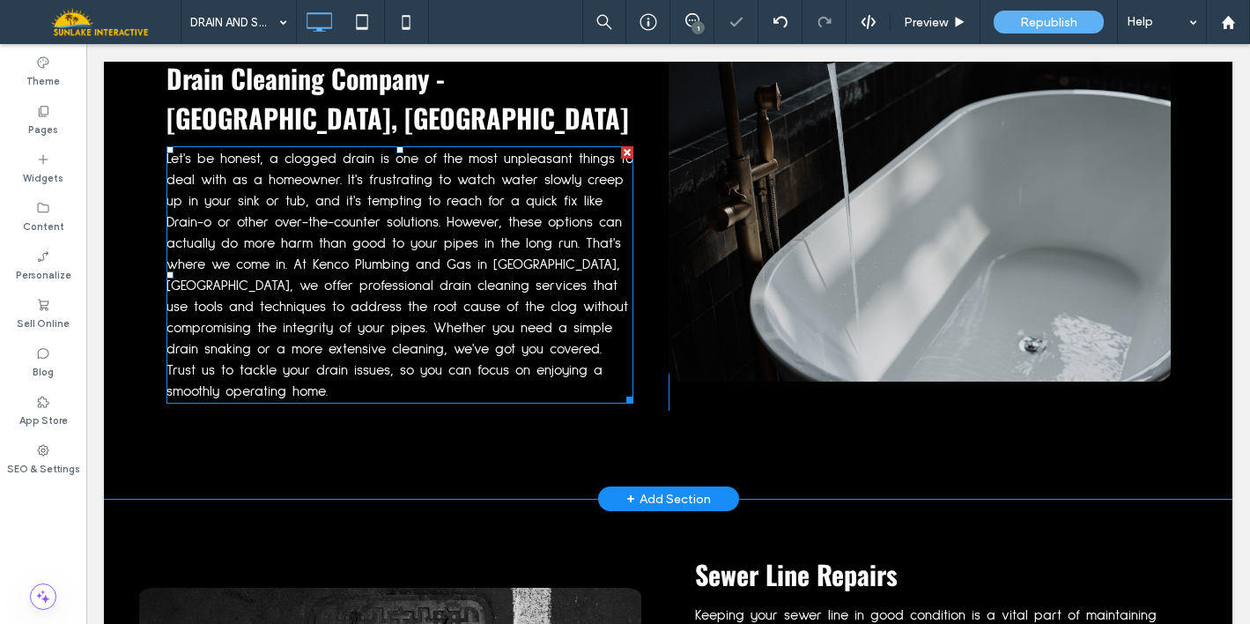
scroll to position [1640, 0]
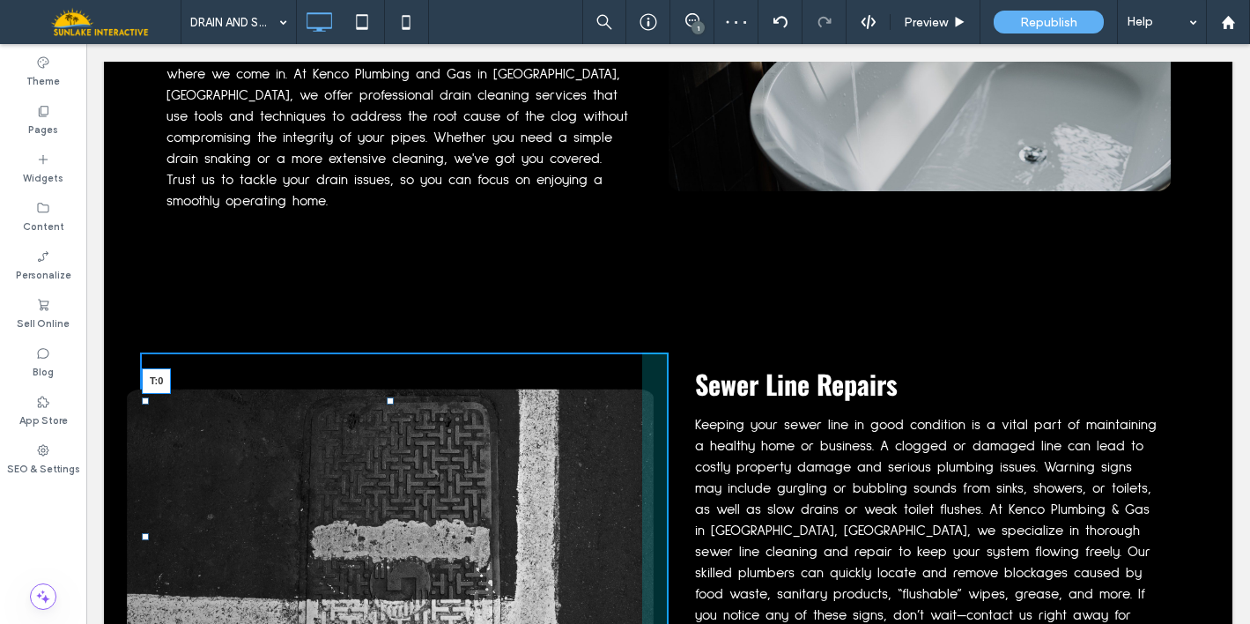
drag, startPoint x: 386, startPoint y: 338, endPoint x: 382, endPoint y: 292, distance: 45.9
click at [382, 397] on div "T:0" at bounding box center [390, 536] width 497 height 279
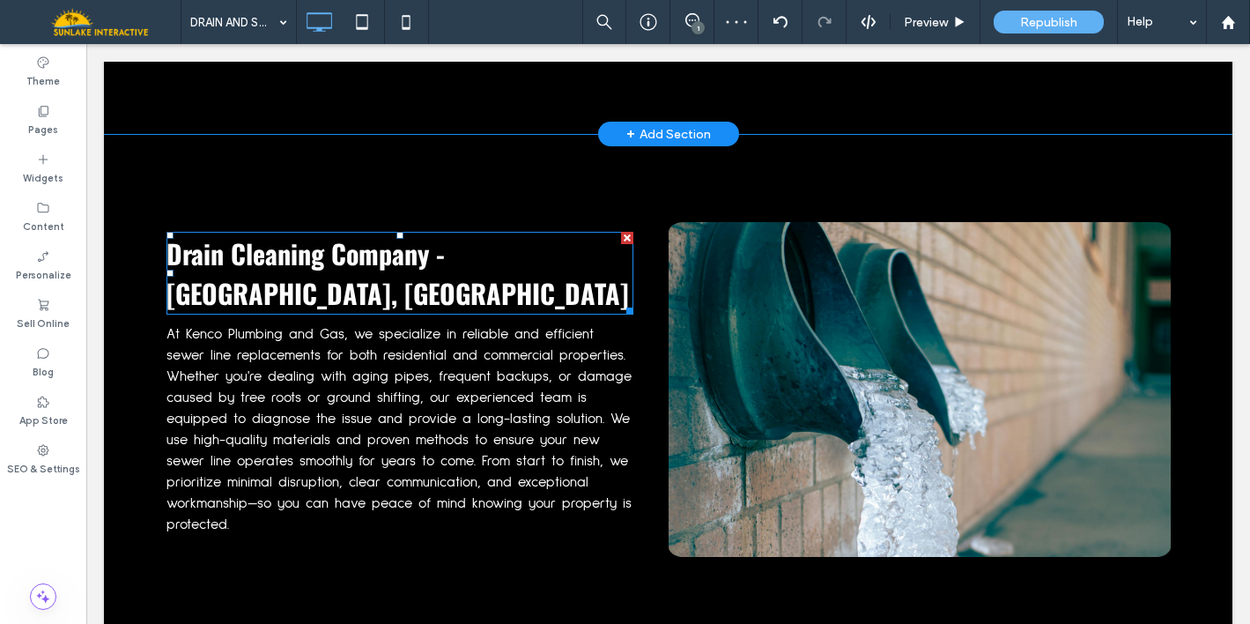
scroll to position [2272, 0]
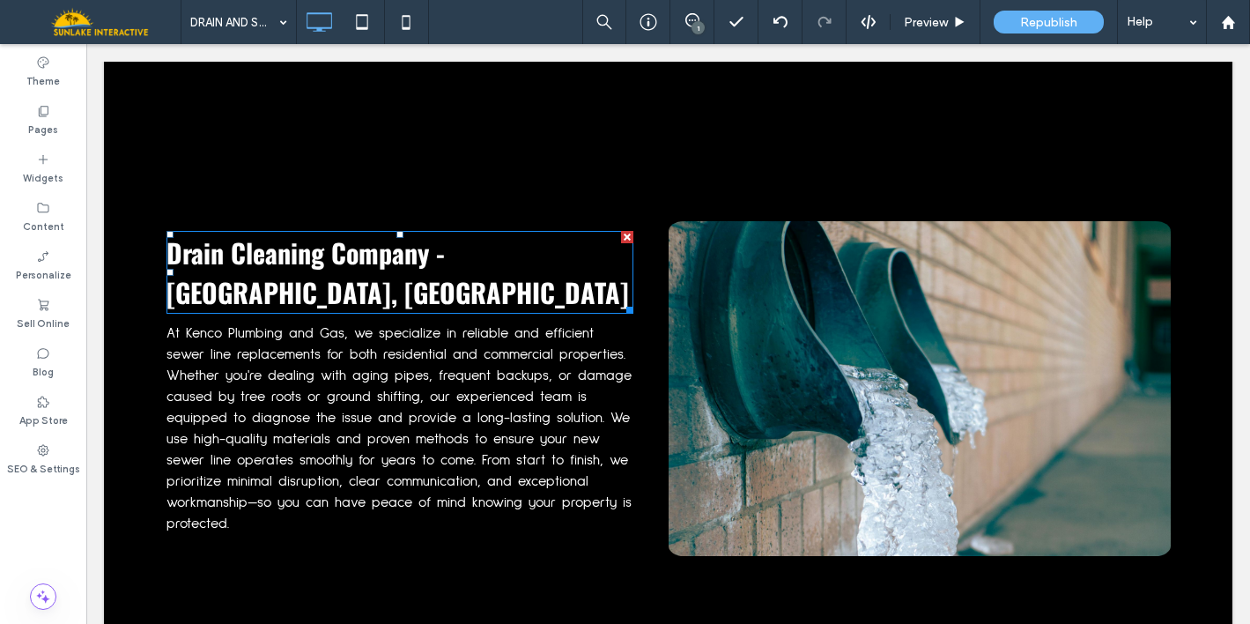
click at [520, 233] on span "Drain Cleaning Company - Rollinsford, NH" at bounding box center [397, 272] width 462 height 79
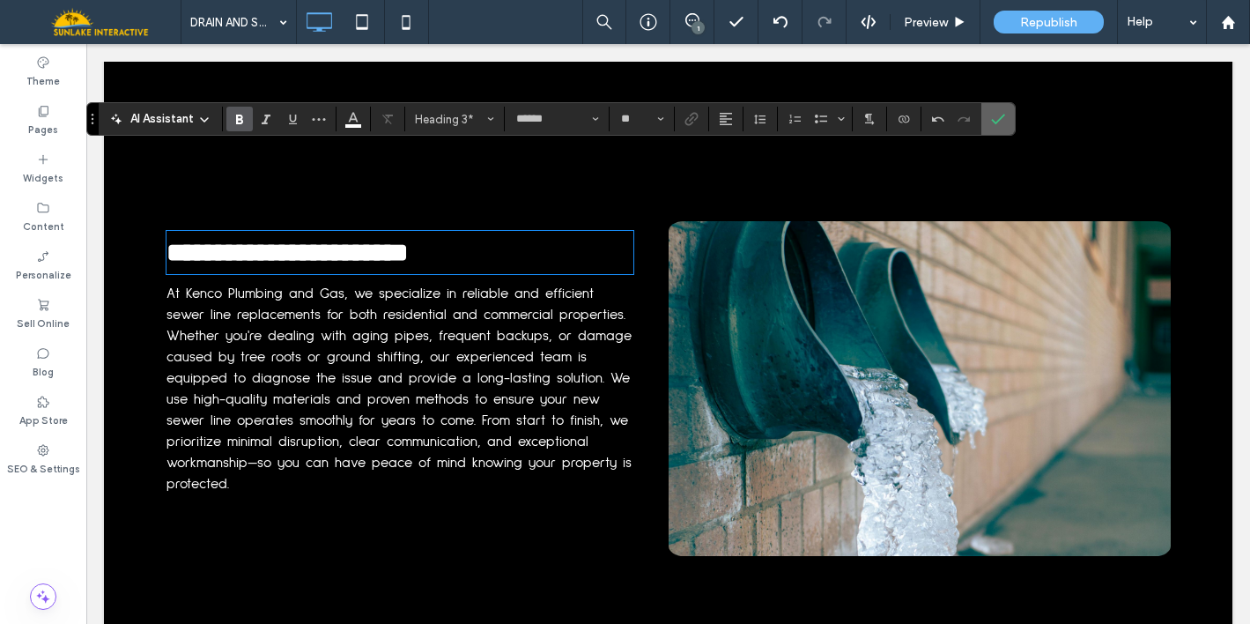
click at [997, 120] on use "Confirm" at bounding box center [999, 119] width 14 height 11
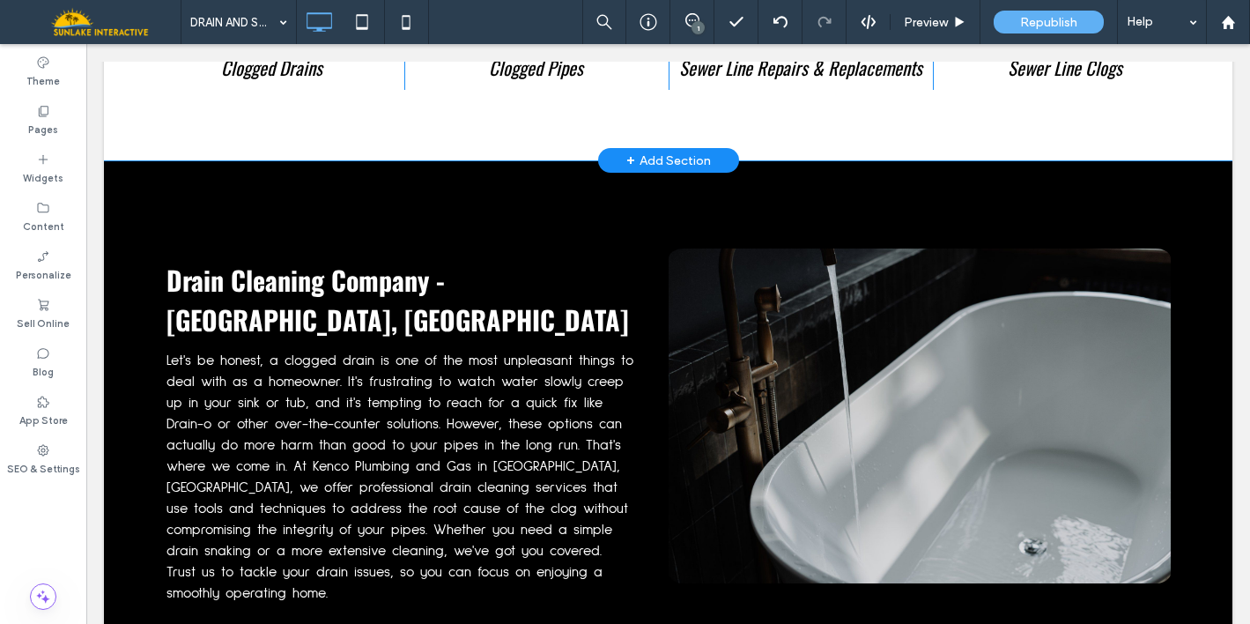
scroll to position [1277, 0]
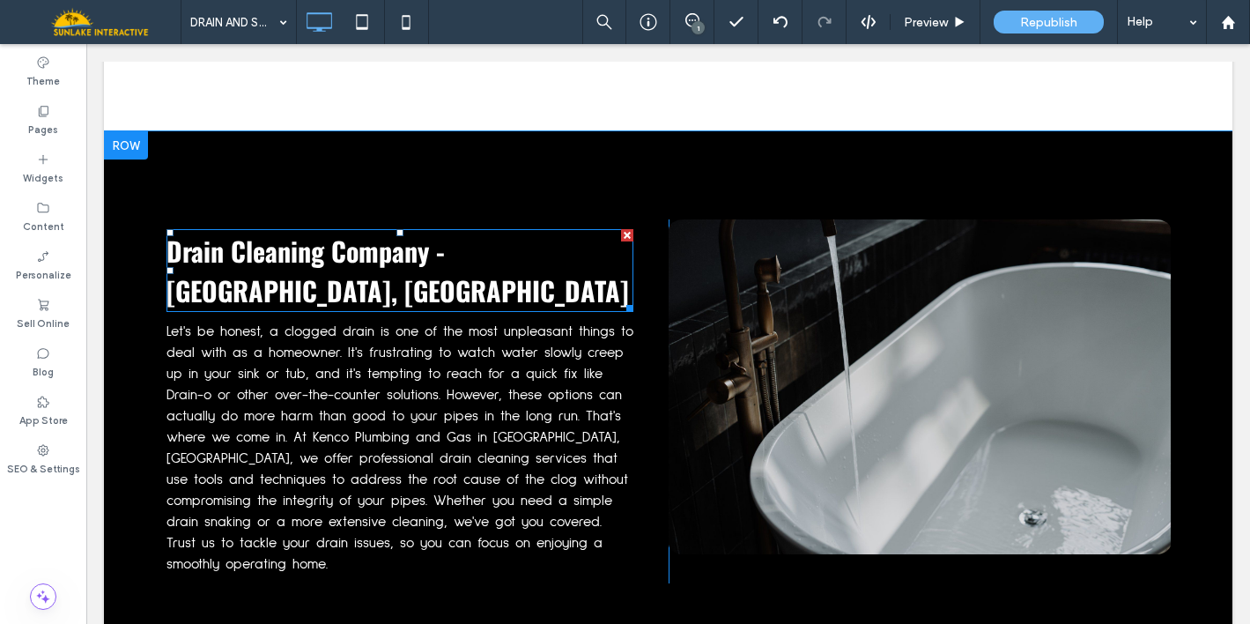
click at [290, 231] on span "Drain Cleaning Company - Rollinsford, NH" at bounding box center [397, 270] width 462 height 79
type input "******"
type input "**"
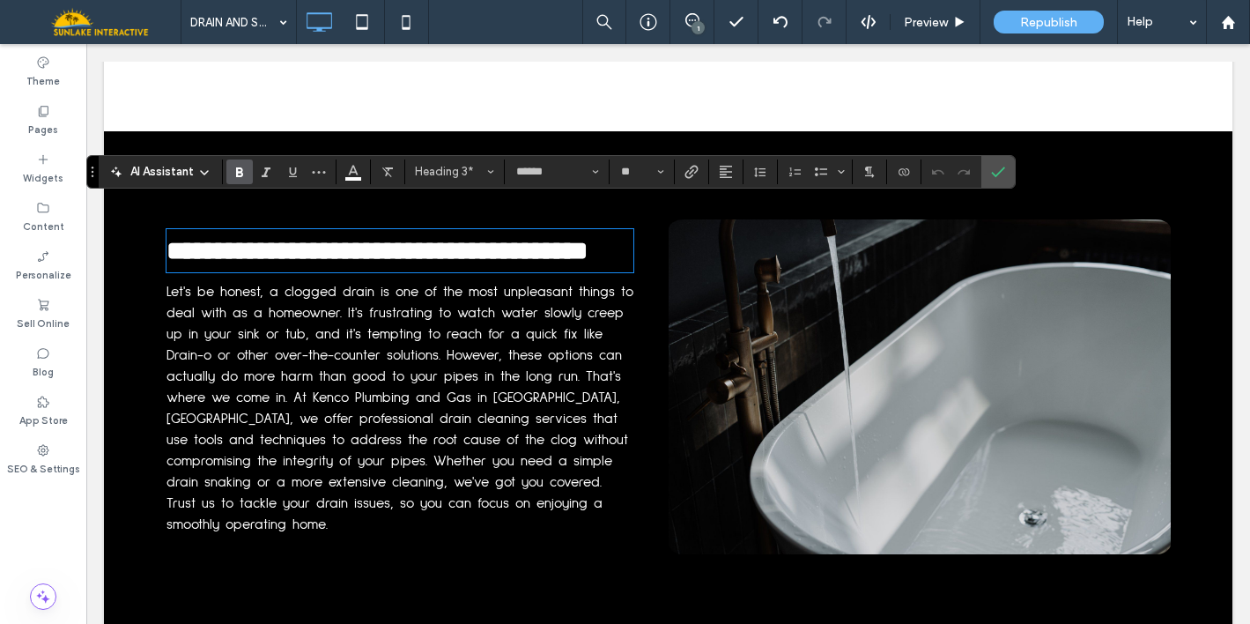
click at [476, 238] on span "**********" at bounding box center [376, 251] width 421 height 26
click at [447, 238] on span "**********" at bounding box center [376, 251] width 421 height 26
click at [250, 238] on span "**********" at bounding box center [376, 251] width 421 height 26
click at [321, 238] on span "**********" at bounding box center [376, 251] width 421 height 26
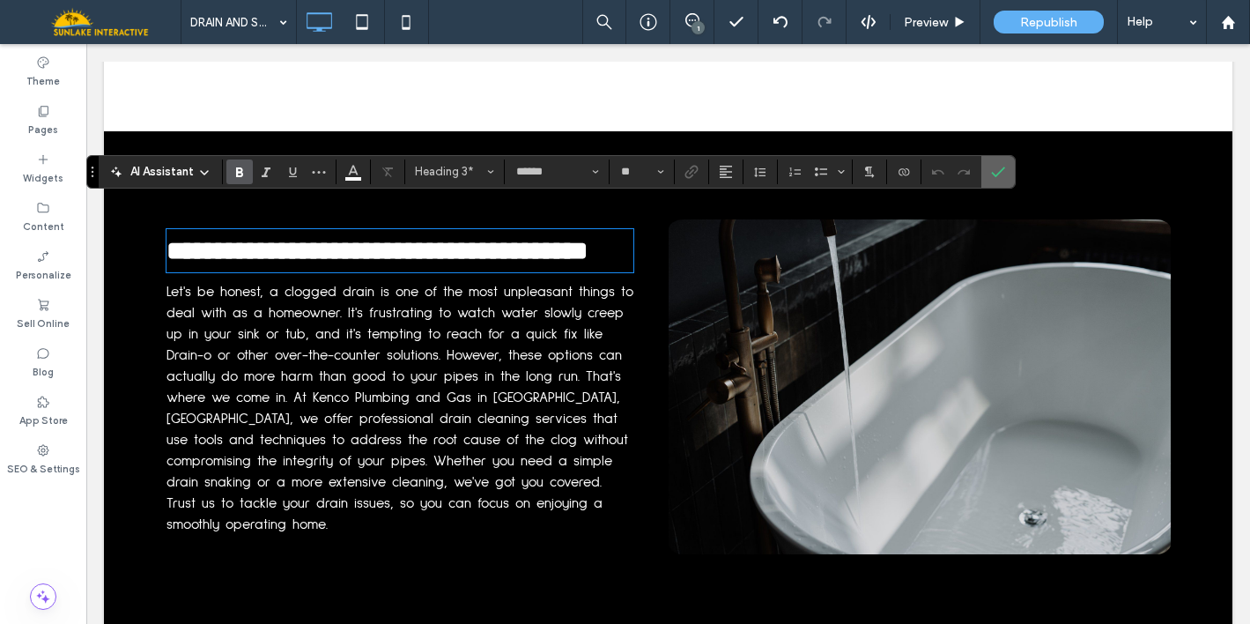
click at [985, 176] on label "Confirm" at bounding box center [998, 172] width 26 height 32
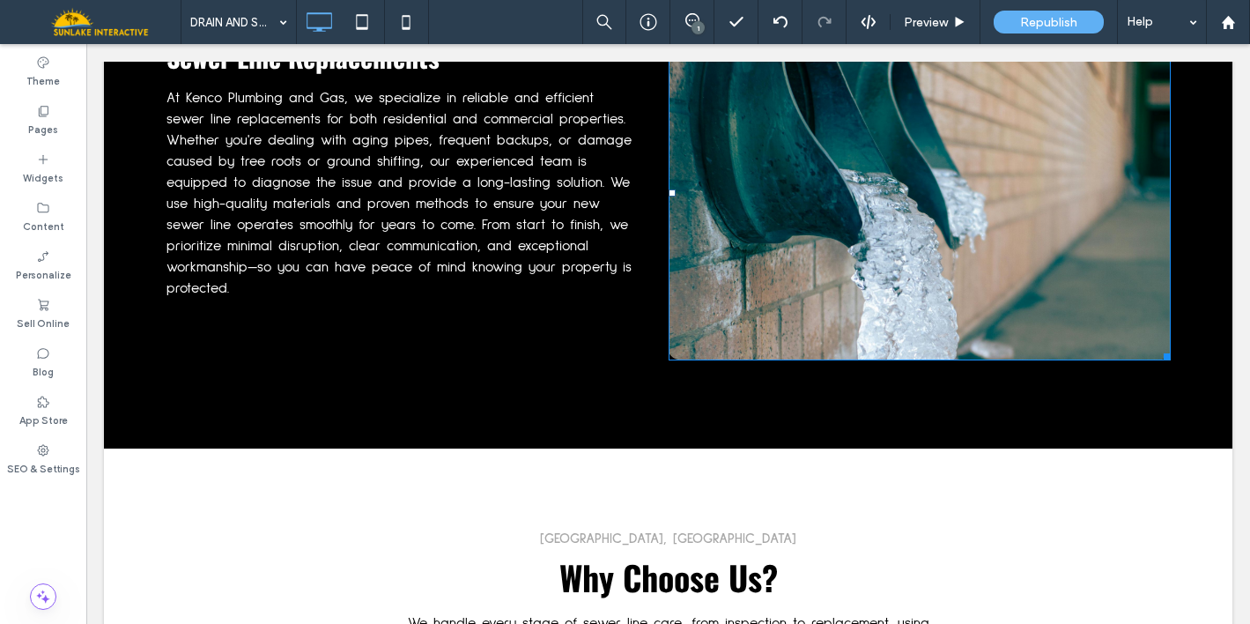
scroll to position [2543, 0]
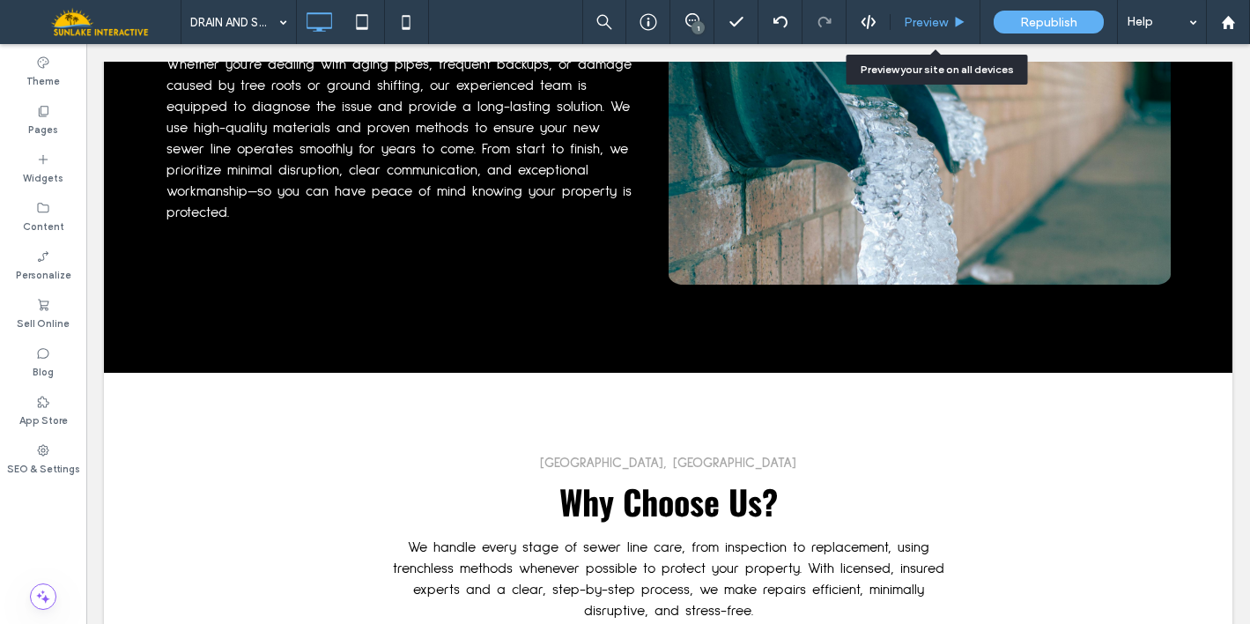
click at [940, 15] on span "Preview" at bounding box center [926, 22] width 44 height 15
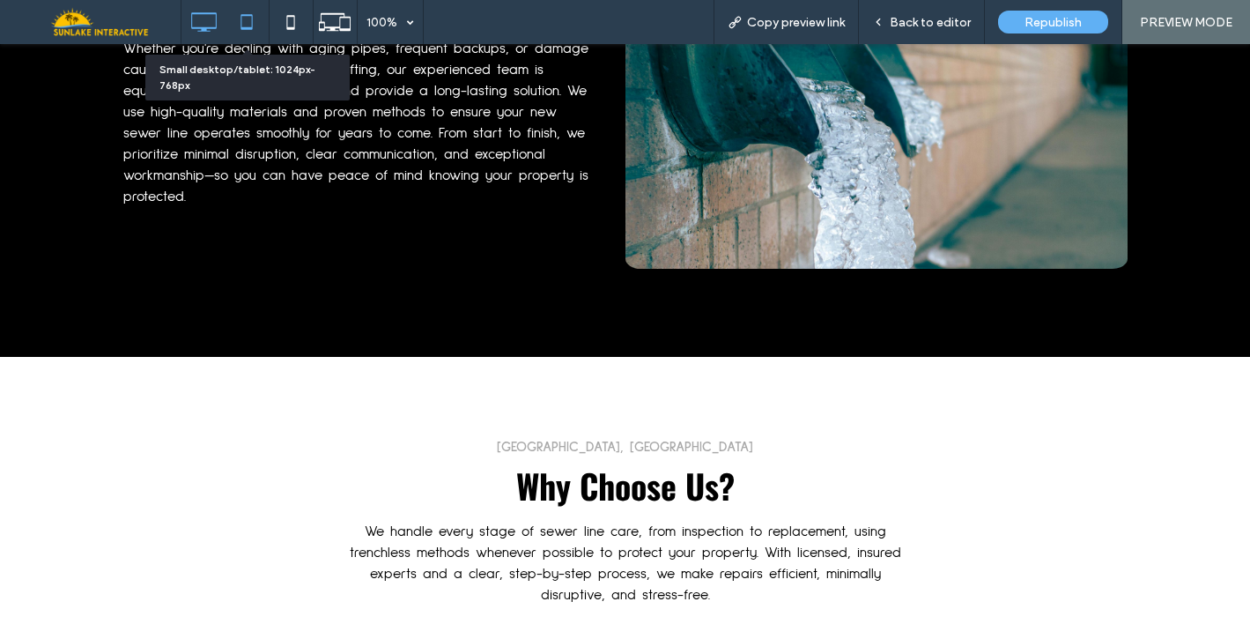
click at [239, 15] on icon at bounding box center [246, 21] width 35 height 35
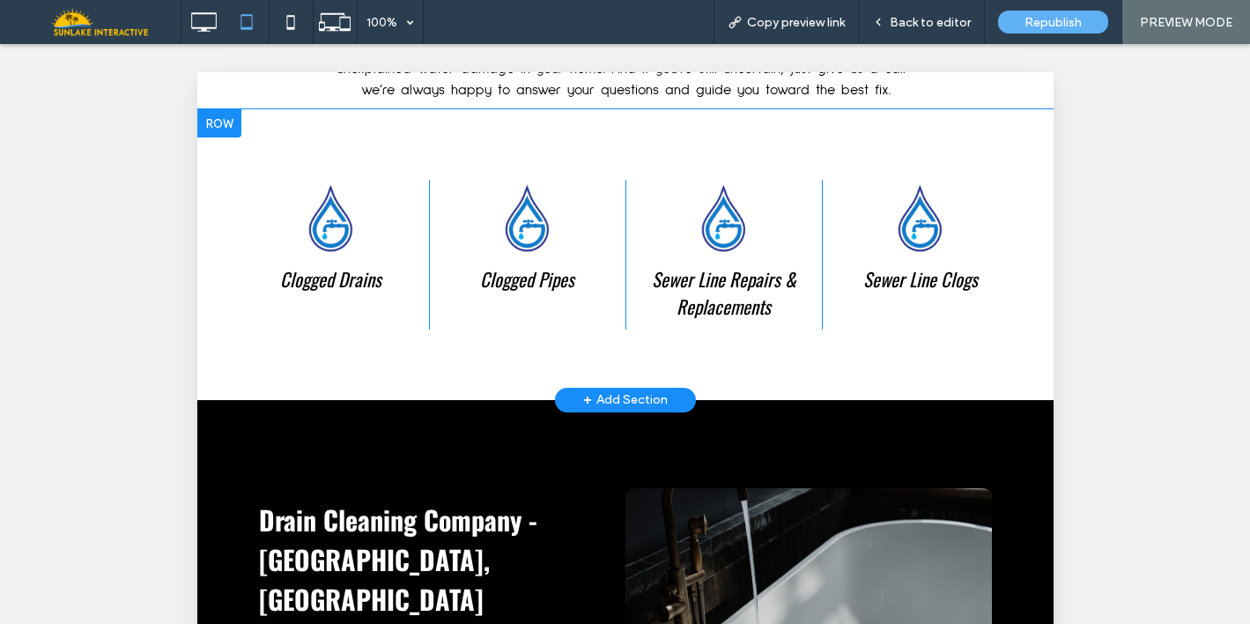
scroll to position [1052, 0]
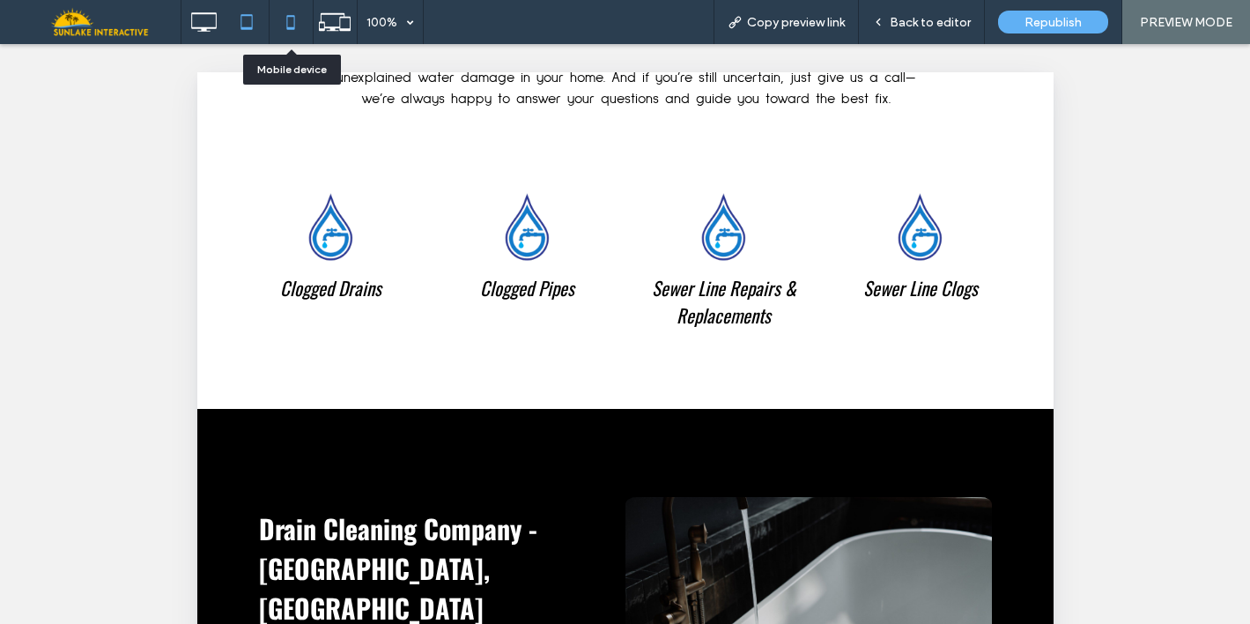
click at [298, 26] on icon at bounding box center [290, 21] width 35 height 35
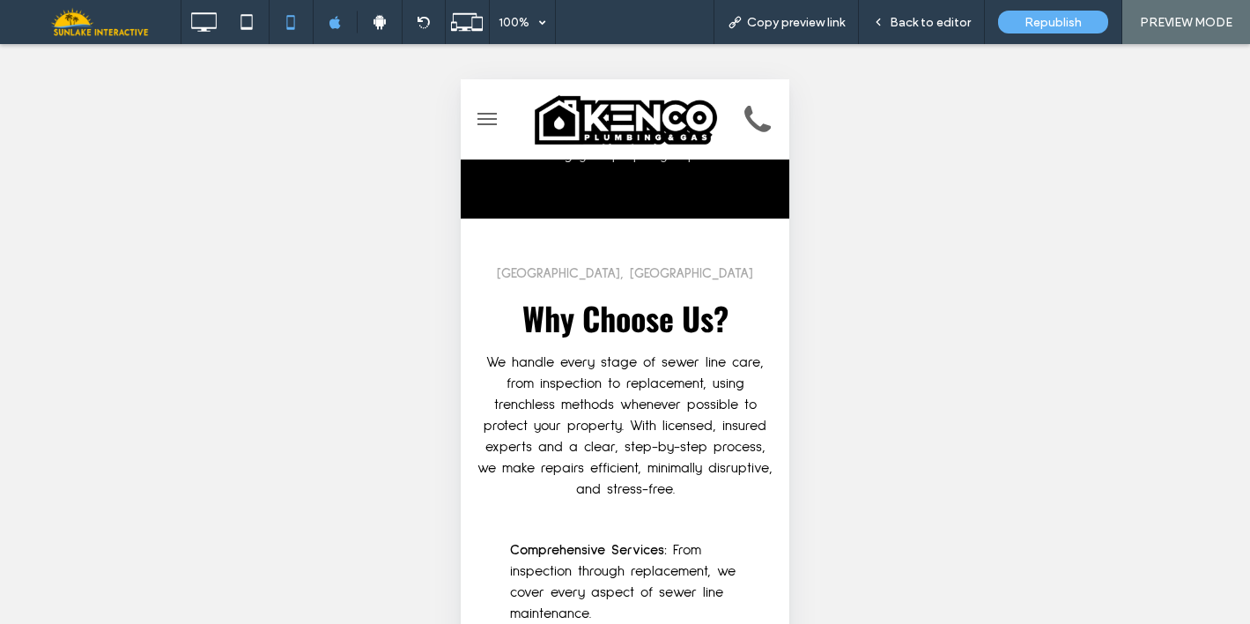
scroll to position [3223, 0]
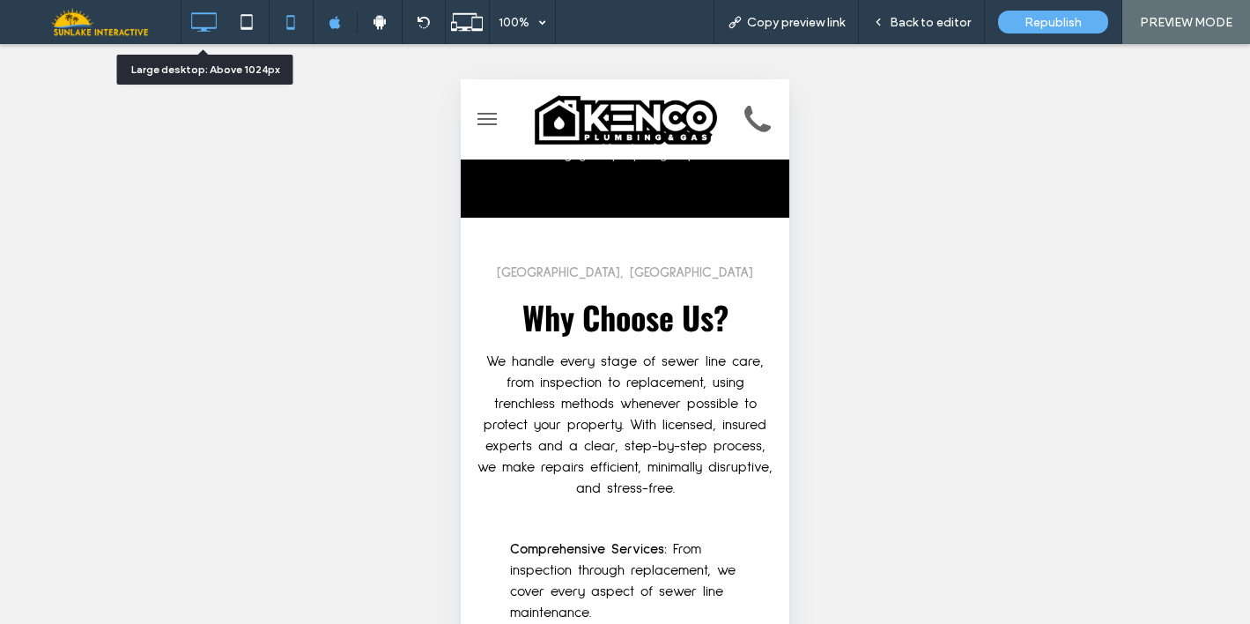
click at [206, 18] on icon at bounding box center [203, 21] width 35 height 35
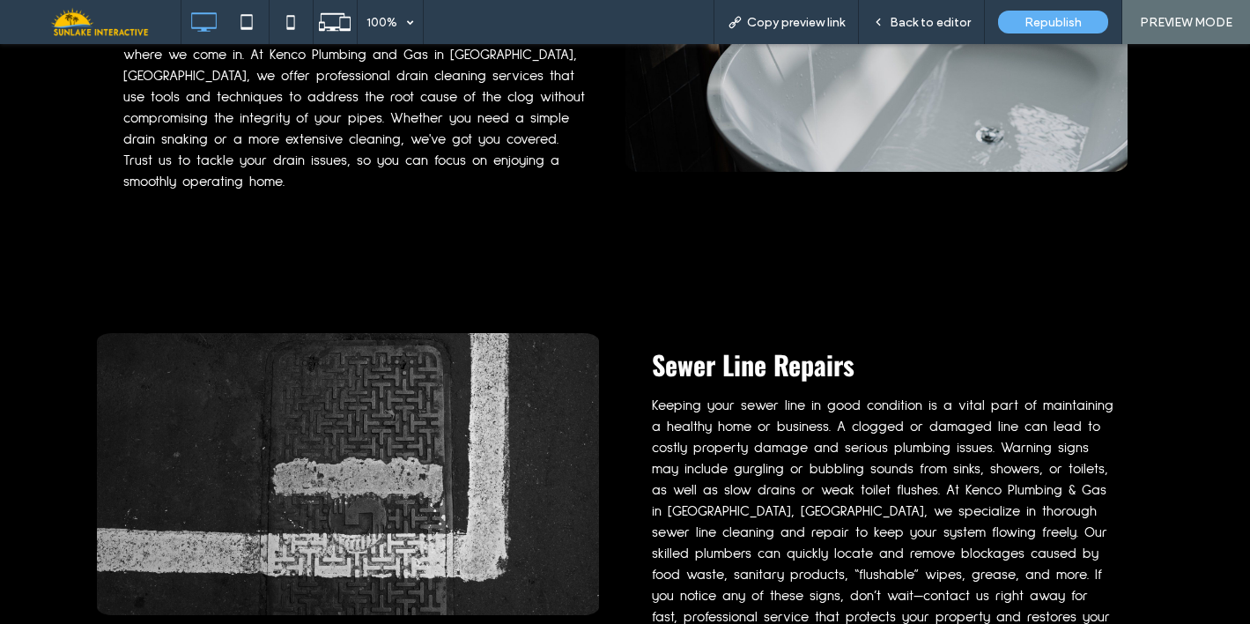
scroll to position [1619, 0]
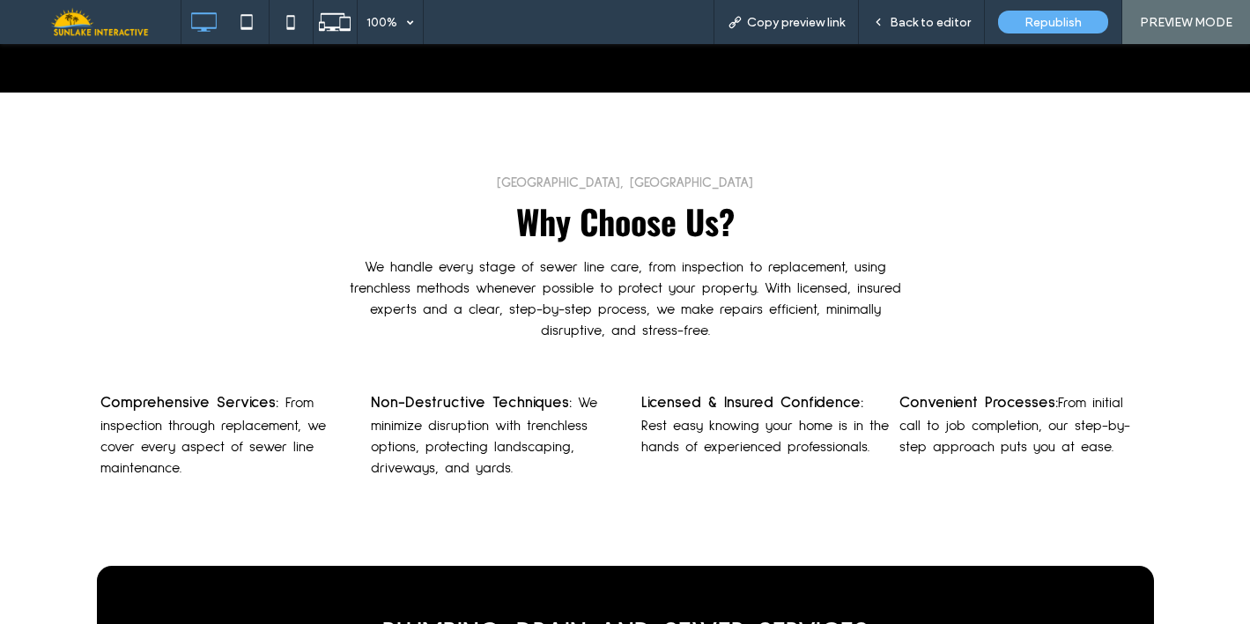
scroll to position [2810, 0]
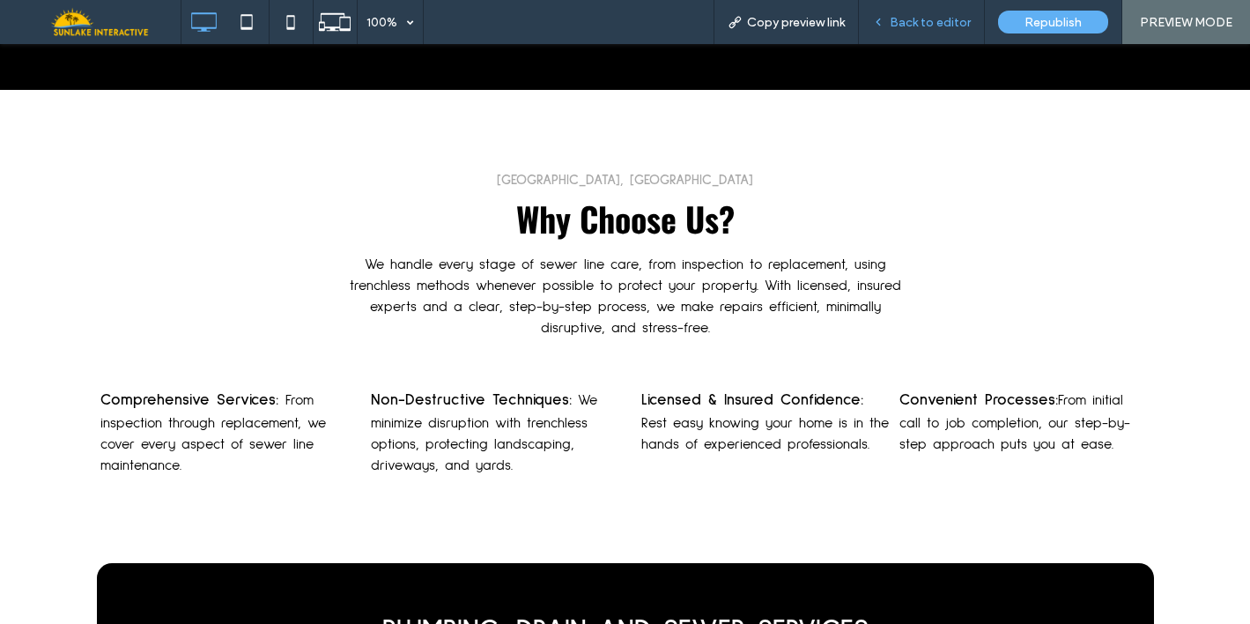
click at [909, 25] on span "Back to editor" at bounding box center [930, 22] width 81 height 15
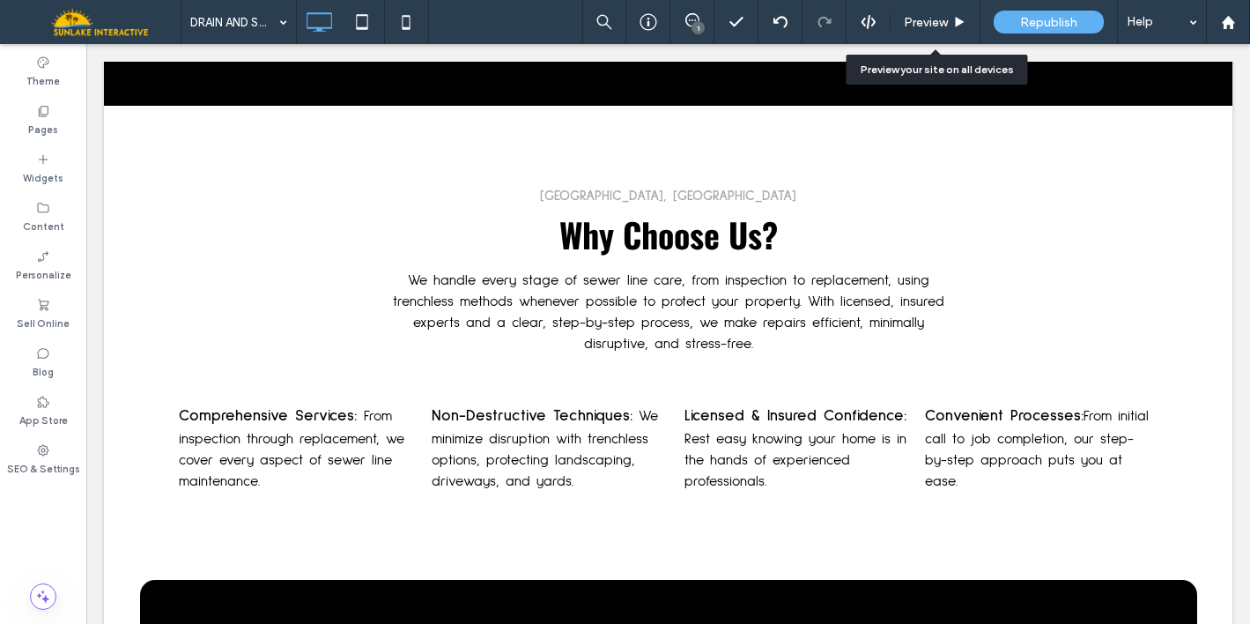
scroll to position [2799, 0]
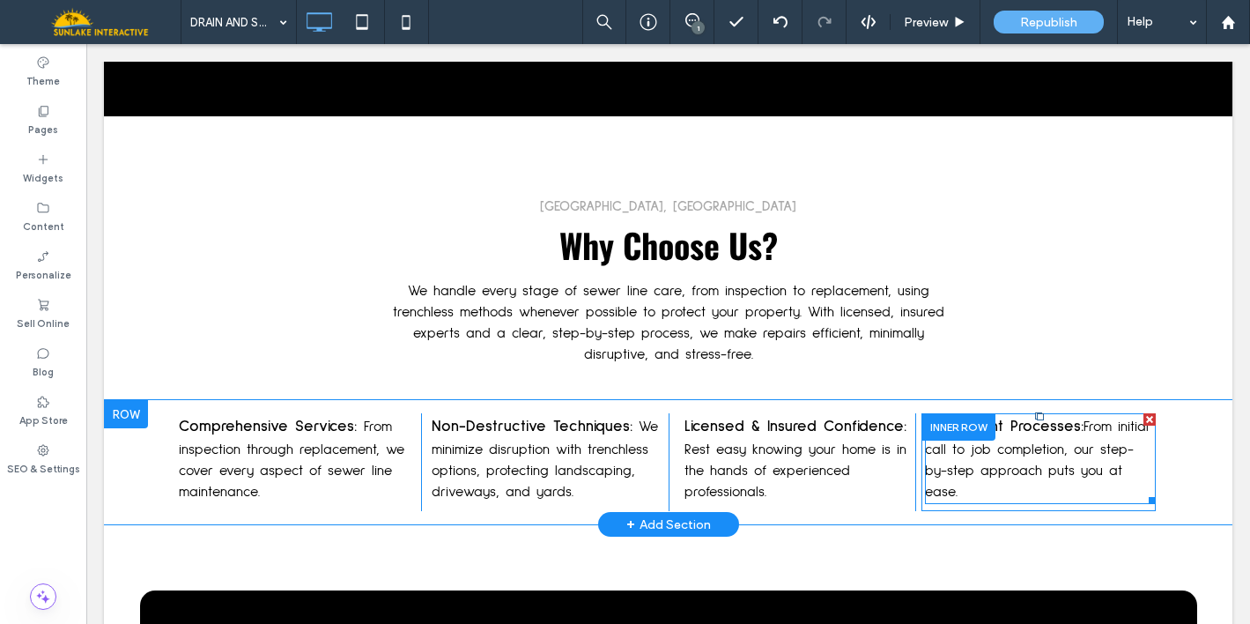
click at [953, 419] on span "From initial call to job completion, our step-by-step approach puts you at ease." at bounding box center [1037, 458] width 224 height 79
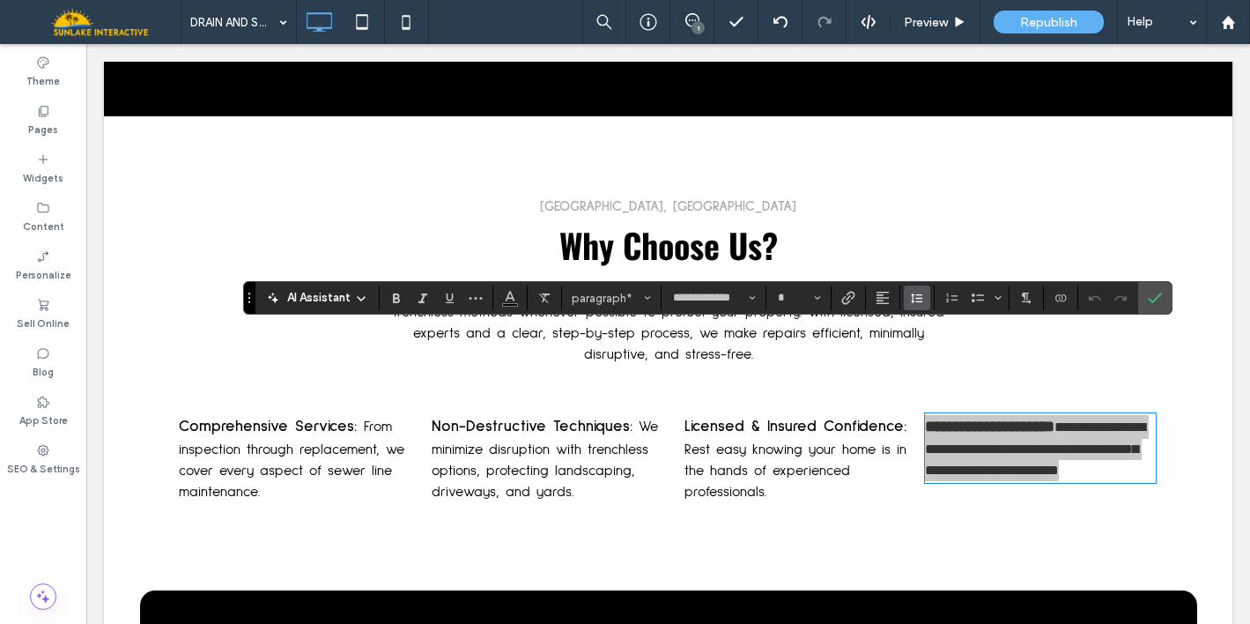
click at [924, 297] on button "Line Height" at bounding box center [917, 297] width 26 height 25
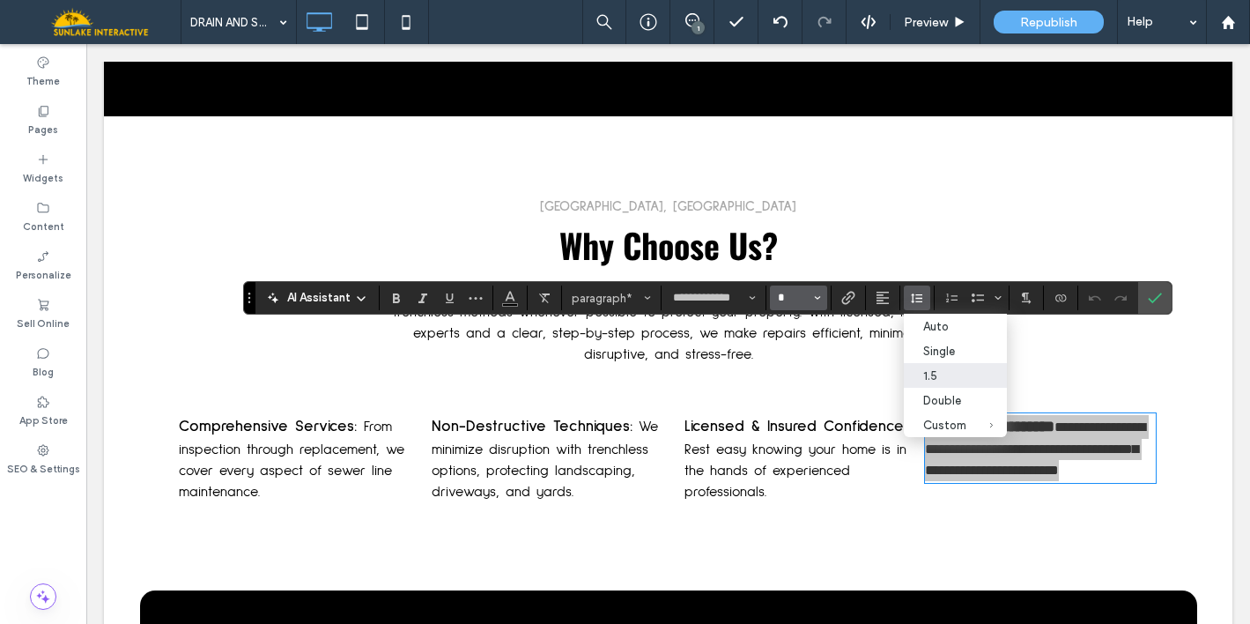
click at [796, 296] on input "*" at bounding box center [793, 298] width 34 height 14
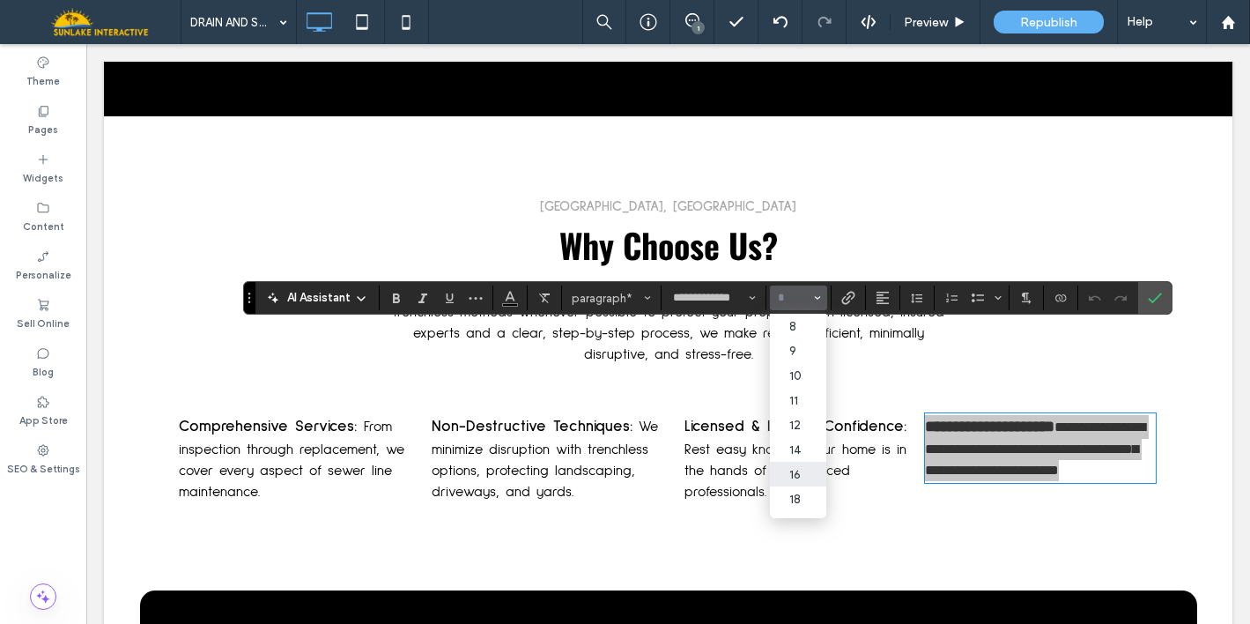
click at [795, 479] on label "16" at bounding box center [798, 474] width 56 height 25
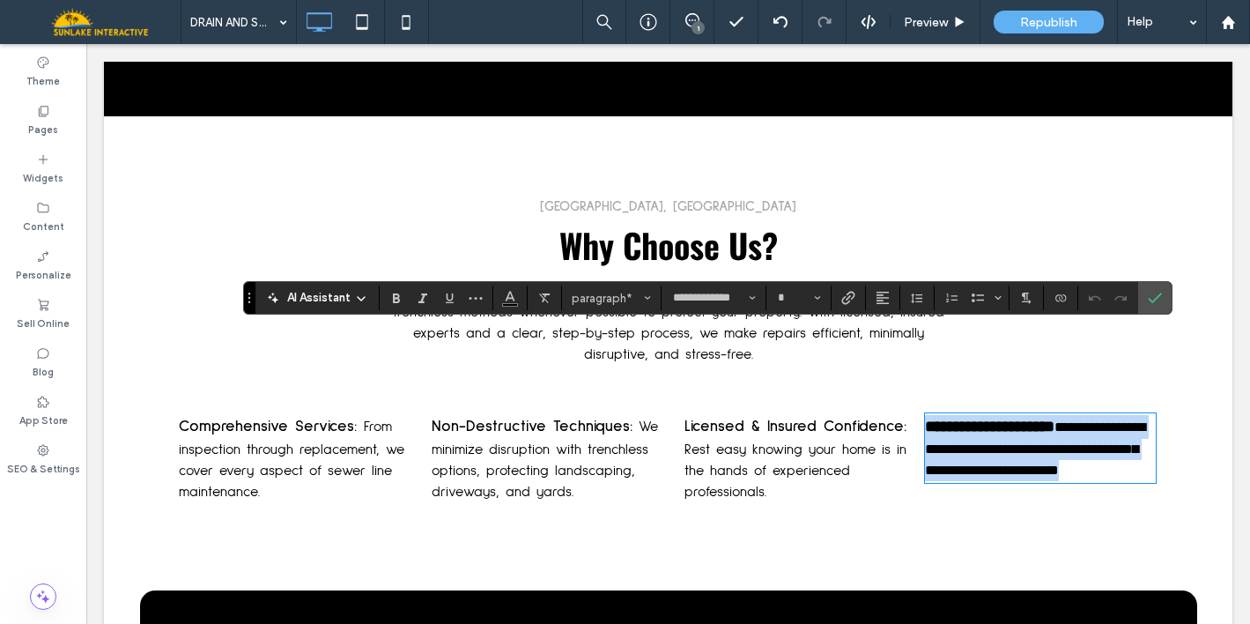
type input "**"
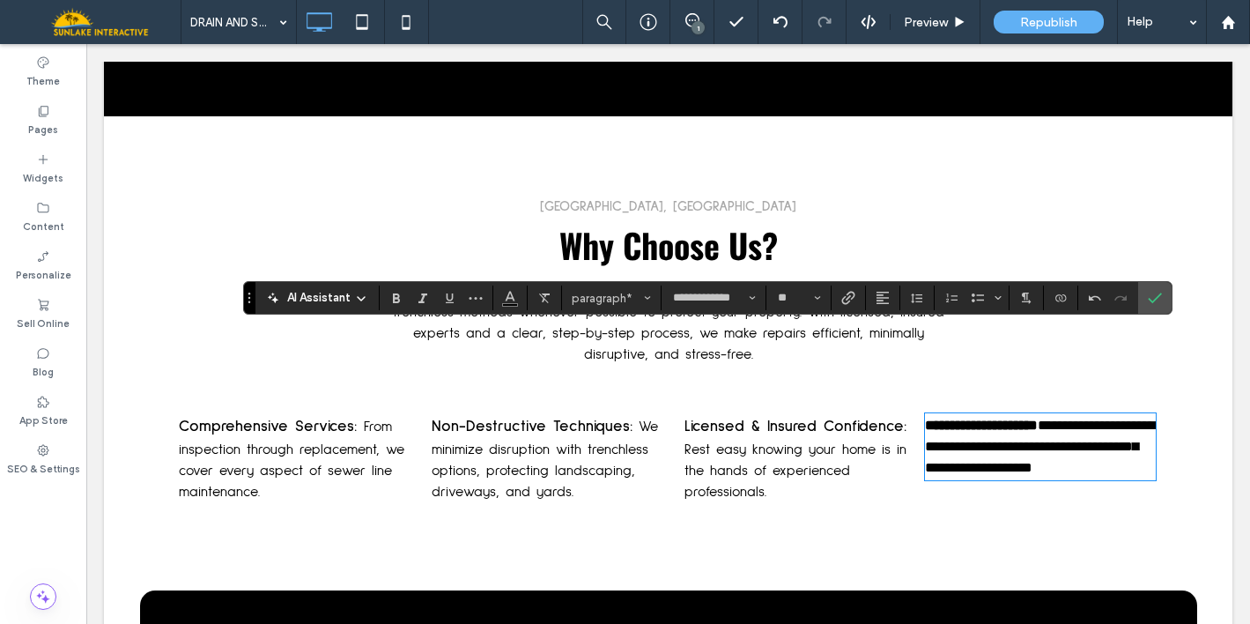
click at [750, 442] on span "Rest easy knowing your home is in the hands of experienced professionals." at bounding box center [795, 470] width 222 height 56
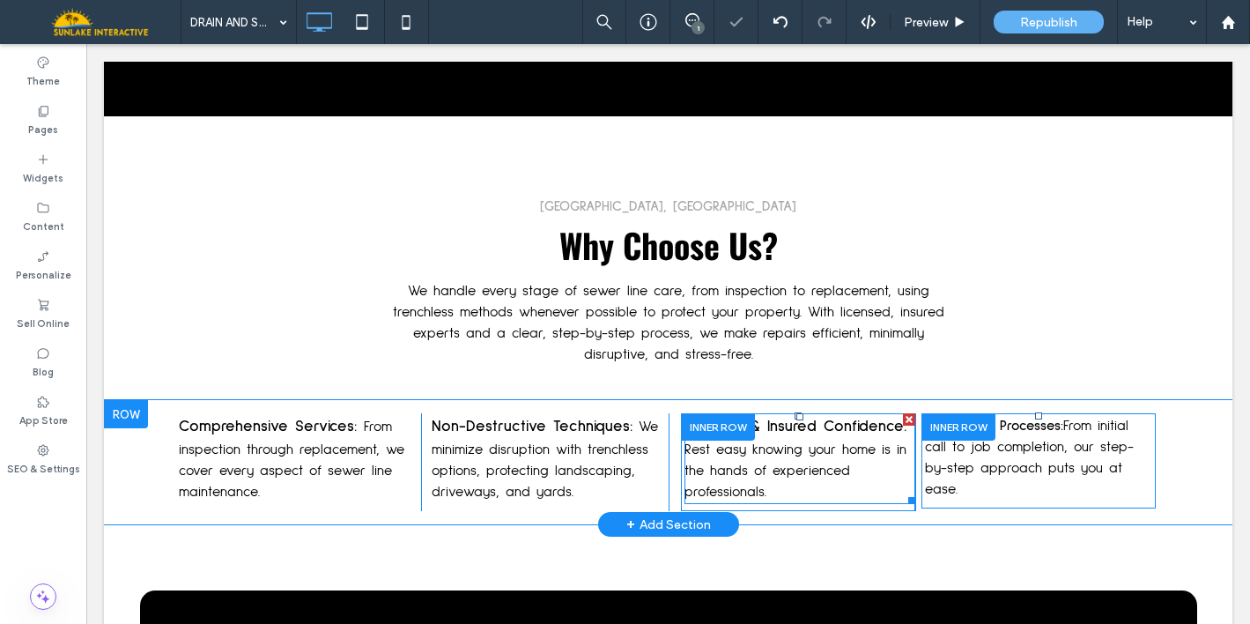
click at [750, 442] on span "Rest easy knowing your home is in the hands of experienced professionals." at bounding box center [795, 470] width 222 height 56
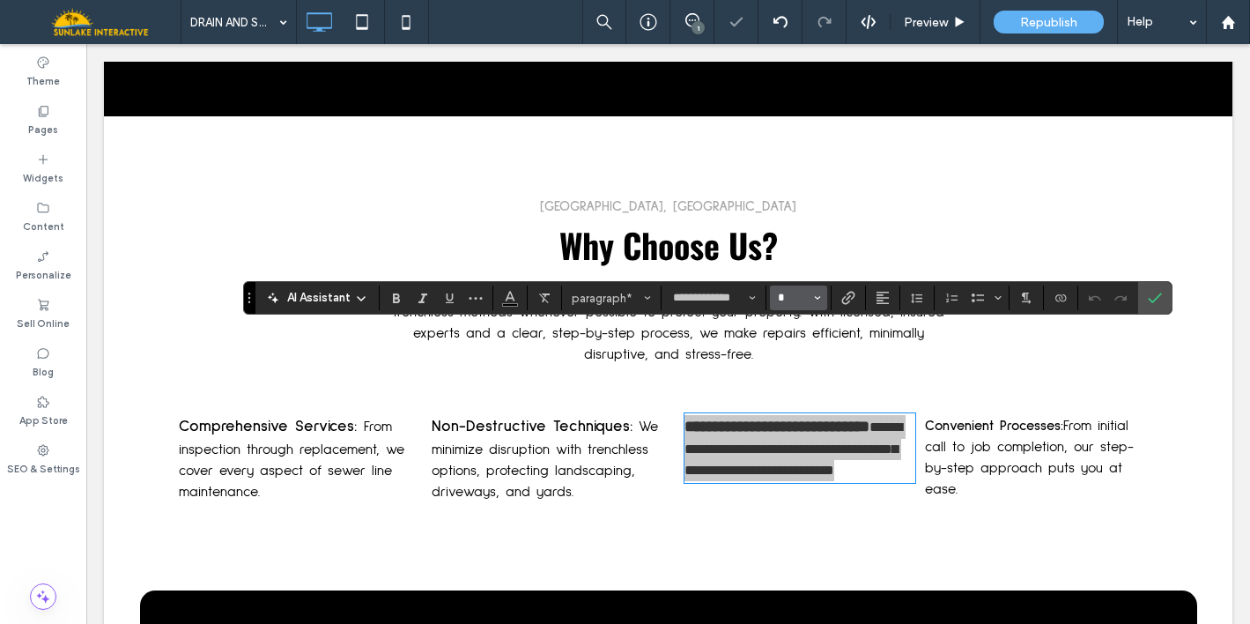
click at [788, 296] on input "*" at bounding box center [793, 298] width 34 height 14
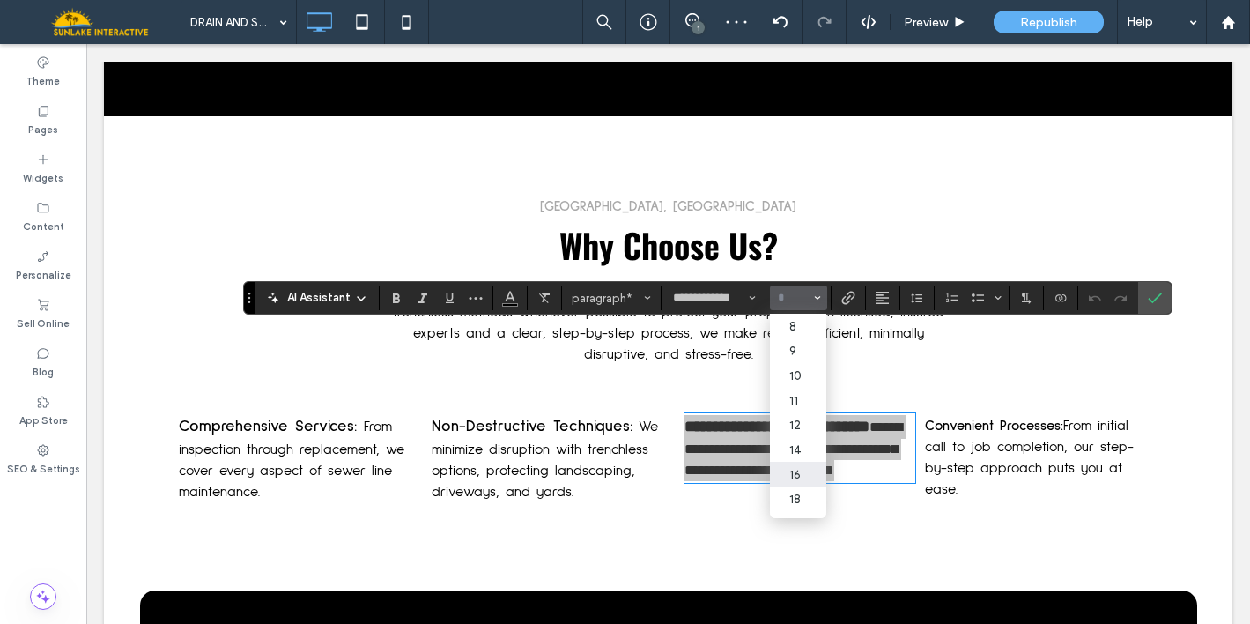
click at [803, 476] on label "16" at bounding box center [798, 474] width 56 height 25
type input "**"
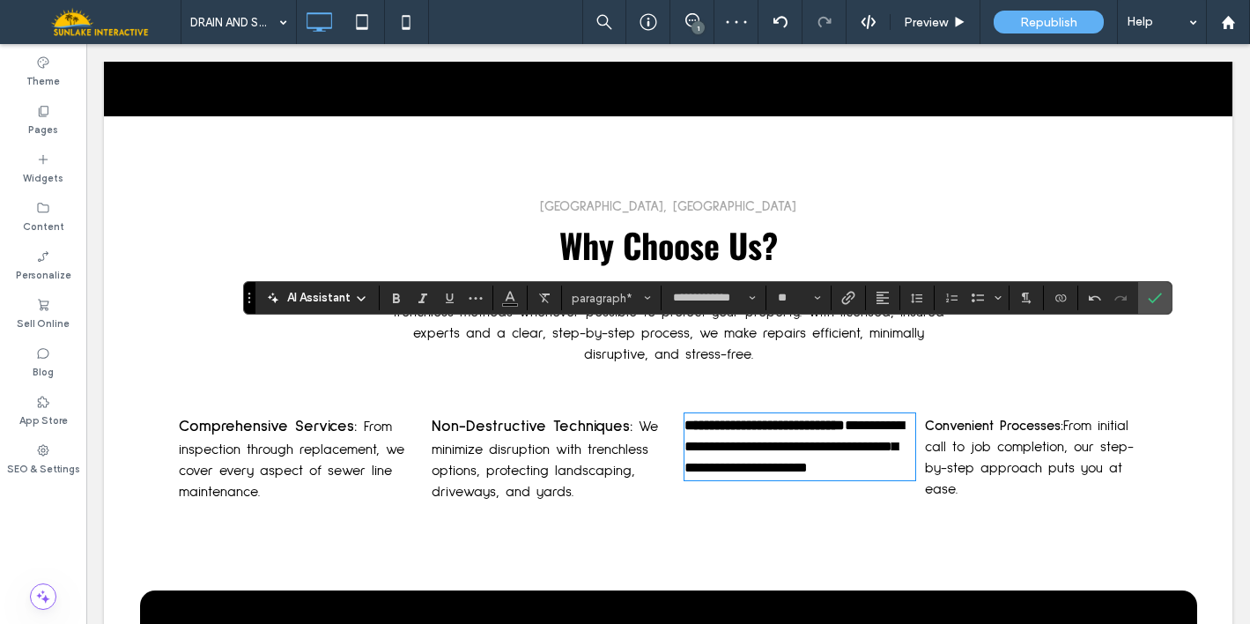
click at [552, 419] on span "We minimize disruption with trenchless options, protecting landscaping, drivewa…" at bounding box center [545, 458] width 226 height 79
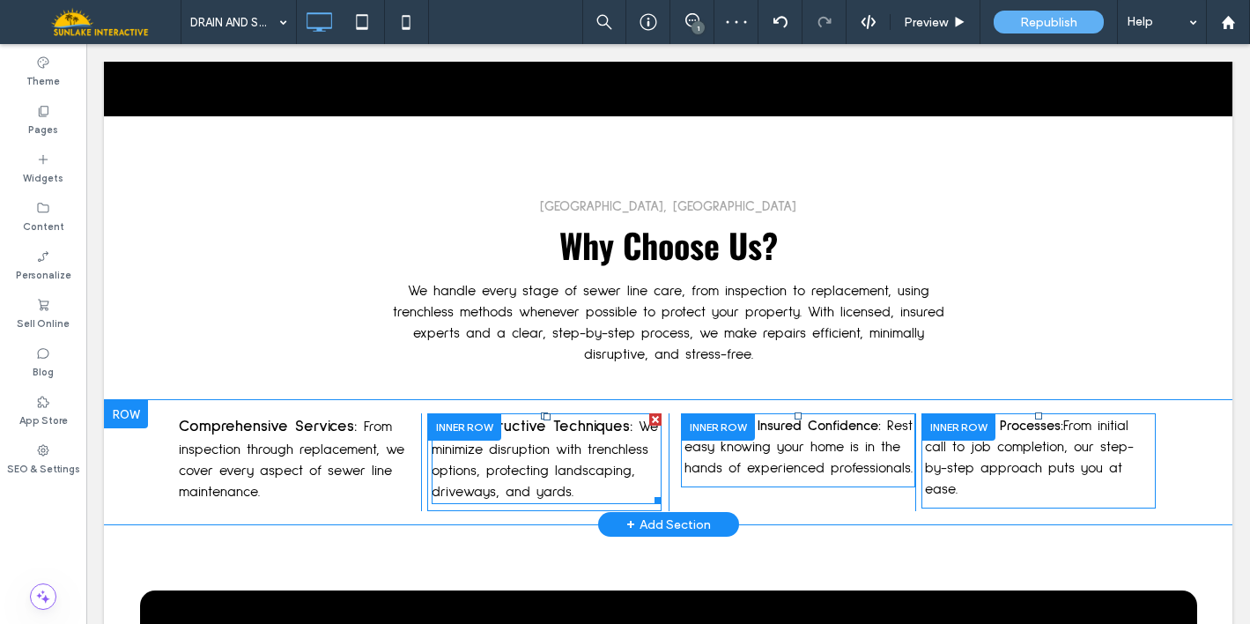
click at [552, 419] on span "We minimize disruption with trenchless options, protecting landscaping, drivewa…" at bounding box center [545, 458] width 226 height 79
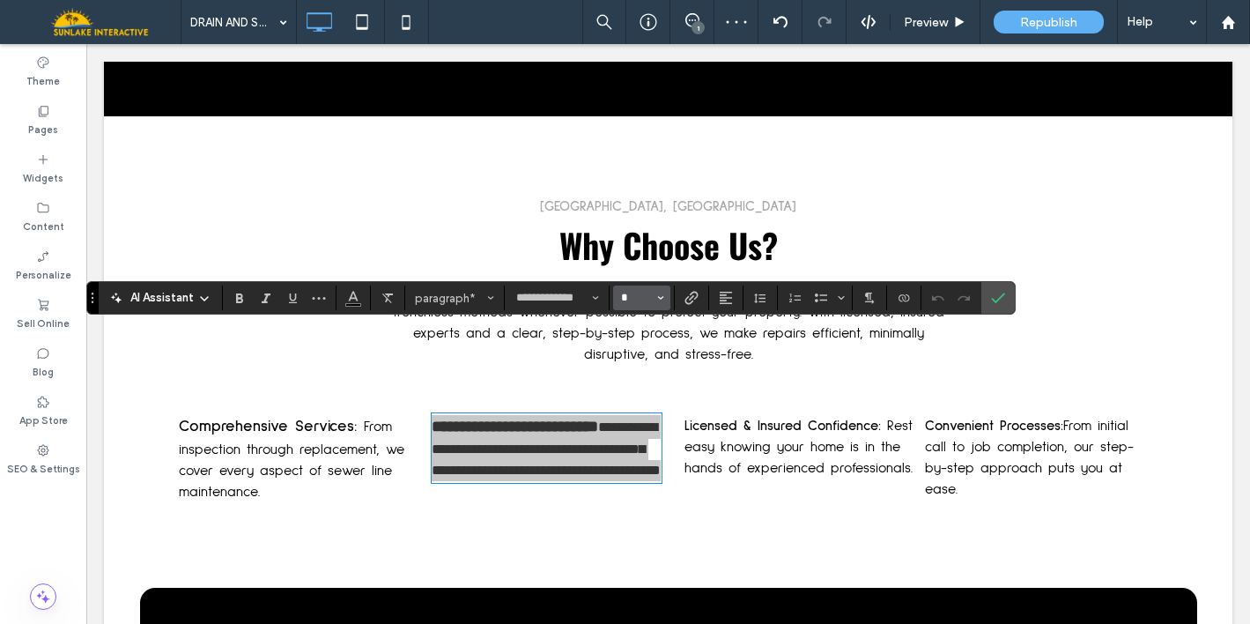
click at [640, 298] on input "*" at bounding box center [636, 298] width 34 height 14
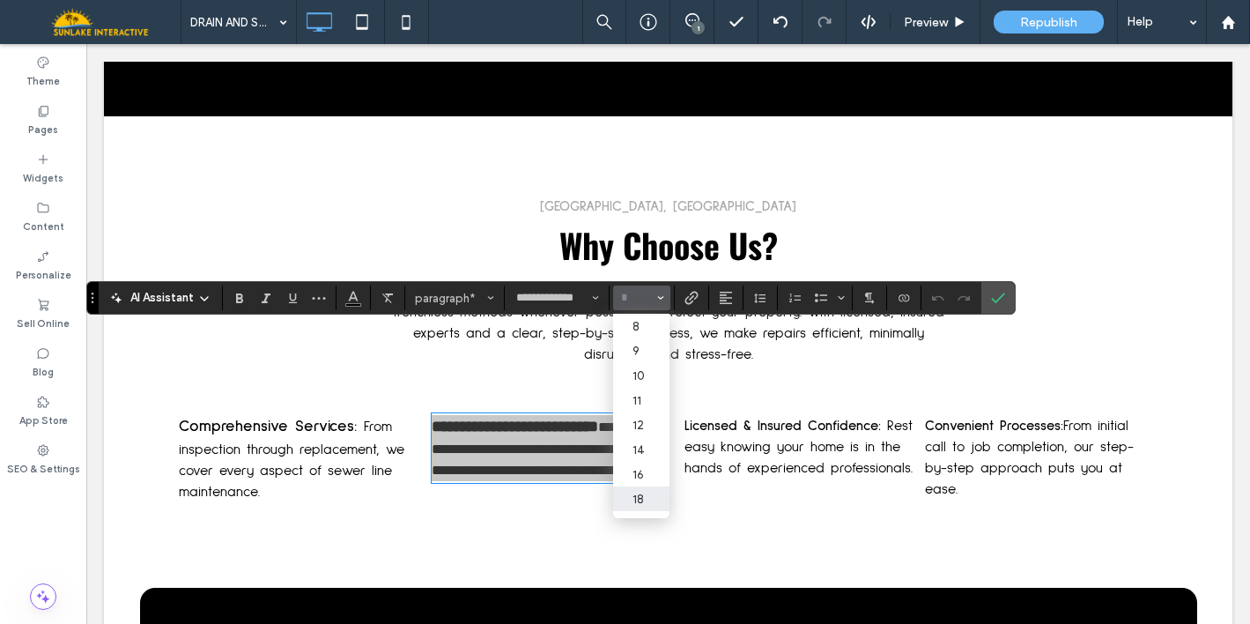
click at [647, 498] on label "18" at bounding box center [641, 498] width 56 height 25
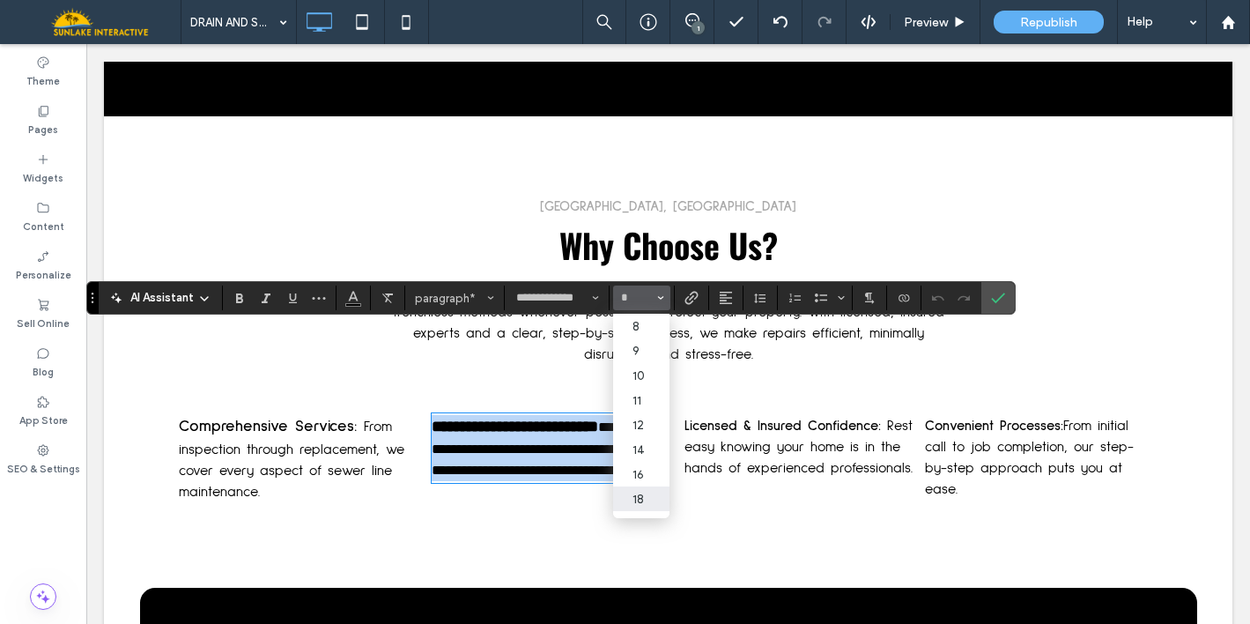
type input "**"
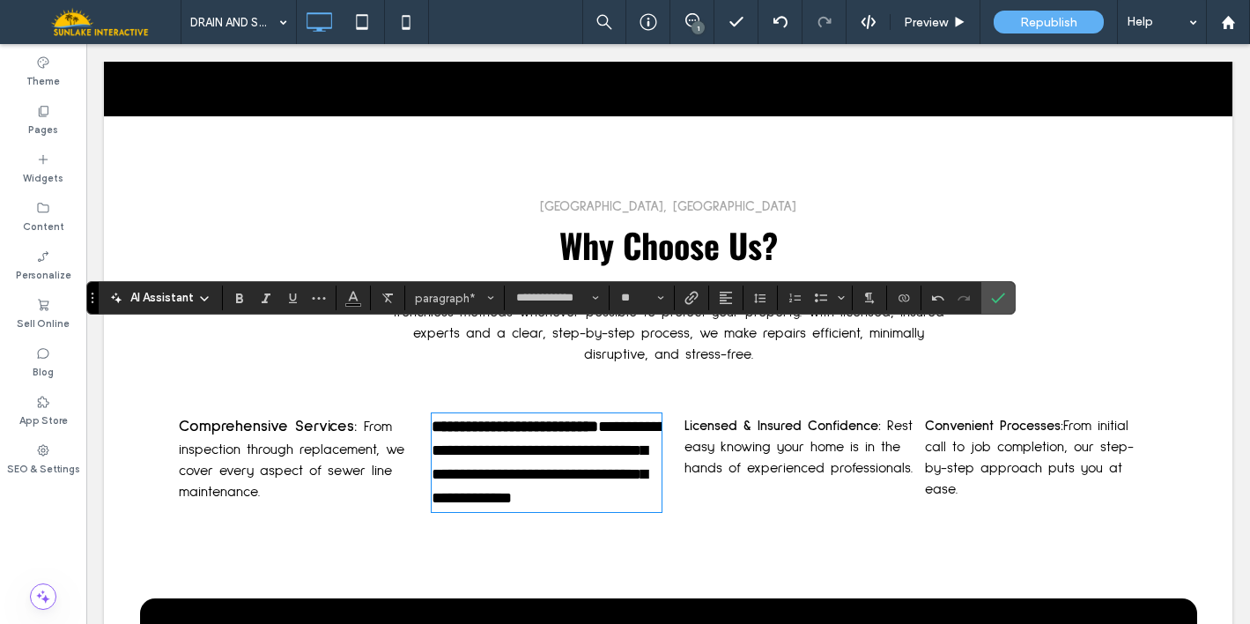
click at [763, 418] on strong "Licensed & Insured Confidence:" at bounding box center [782, 425] width 196 height 14
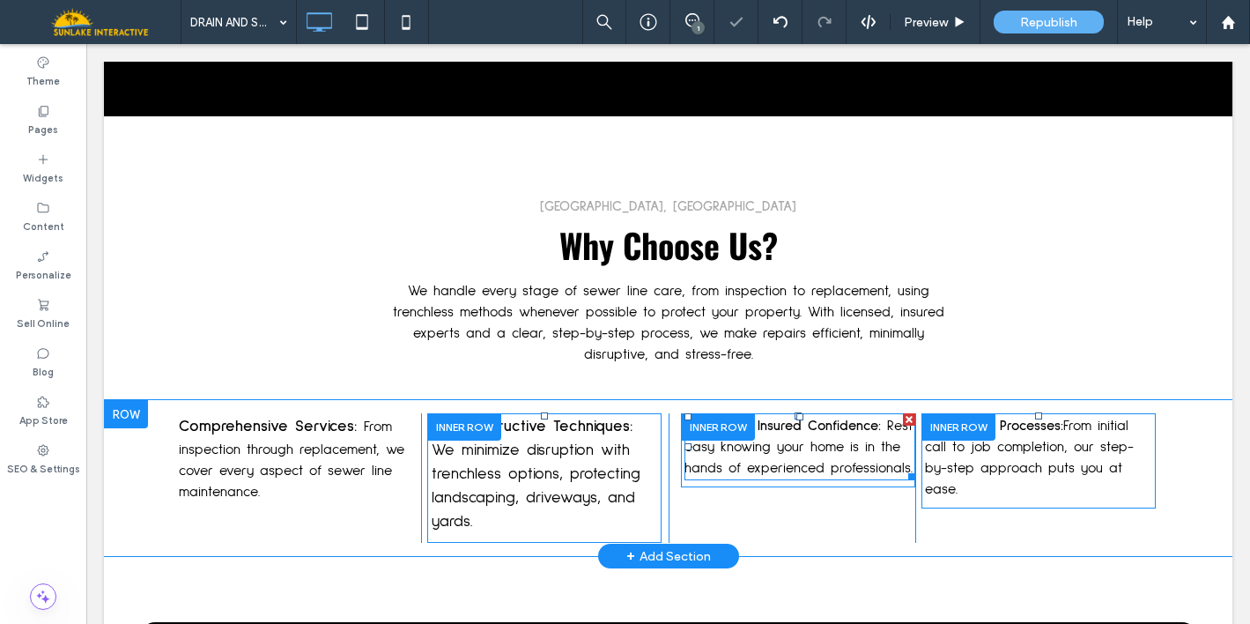
click at [763, 418] on strong "Licensed & Insured Confidence:" at bounding box center [782, 425] width 196 height 14
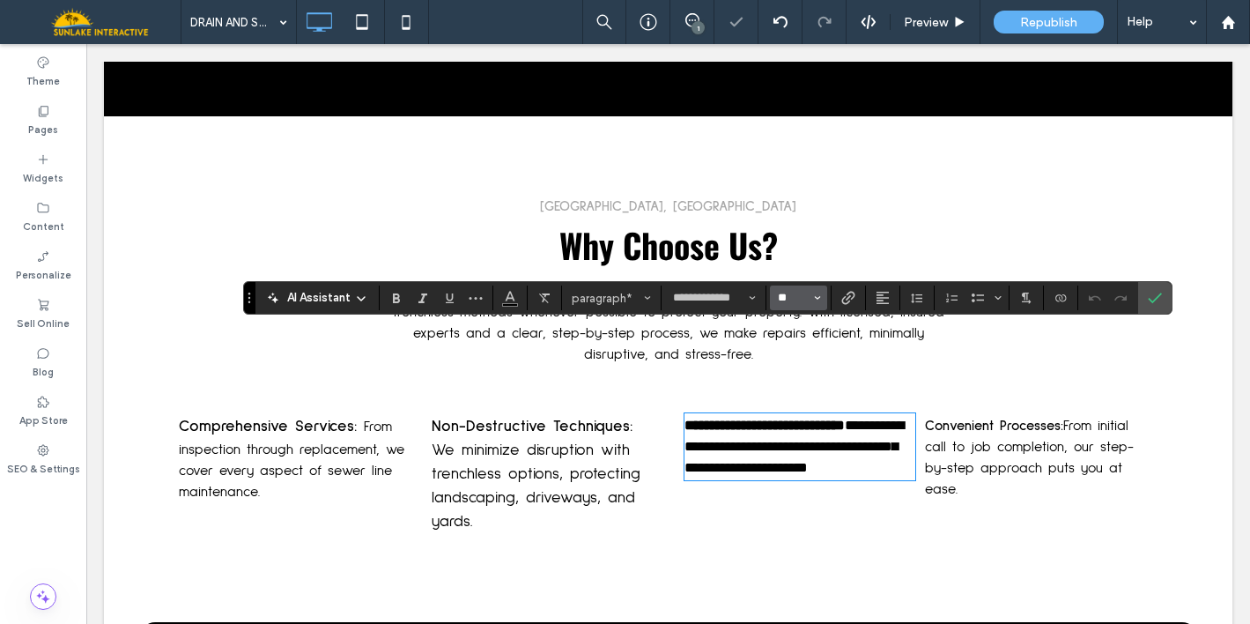
click at [776, 292] on input "**" at bounding box center [793, 298] width 34 height 14
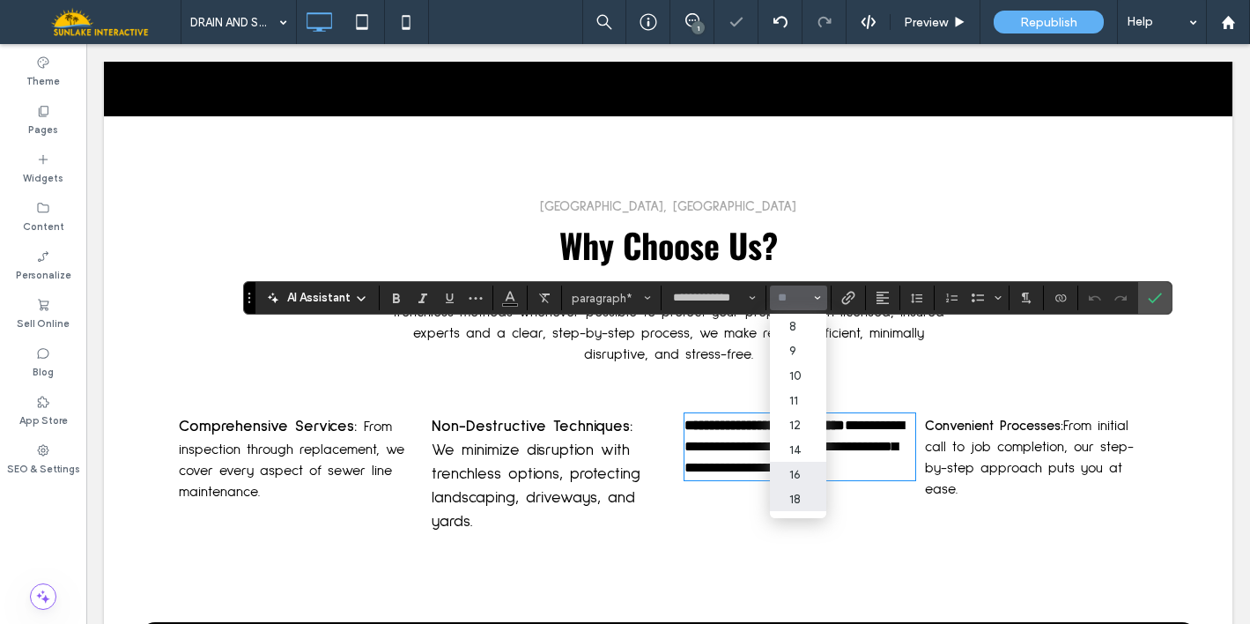
click at [784, 499] on label "18" at bounding box center [798, 498] width 56 height 25
type input "**"
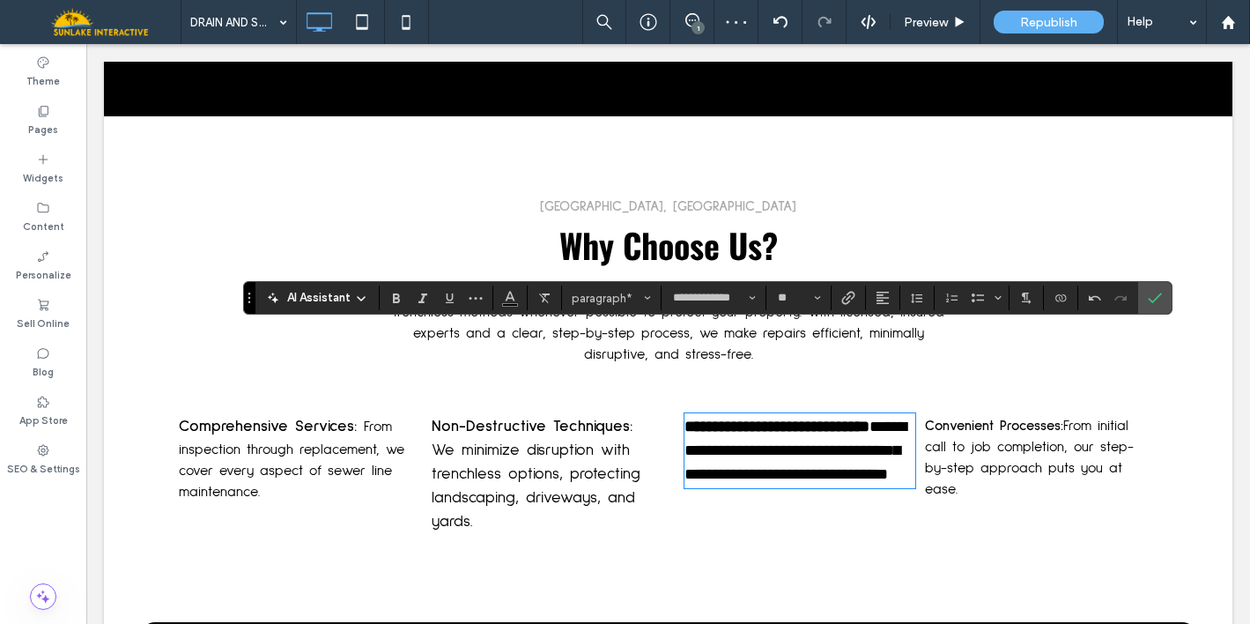
click at [1004, 418] on span "From initial call to job completion, our step-by-step approach puts you at ease." at bounding box center [1029, 457] width 209 height 78
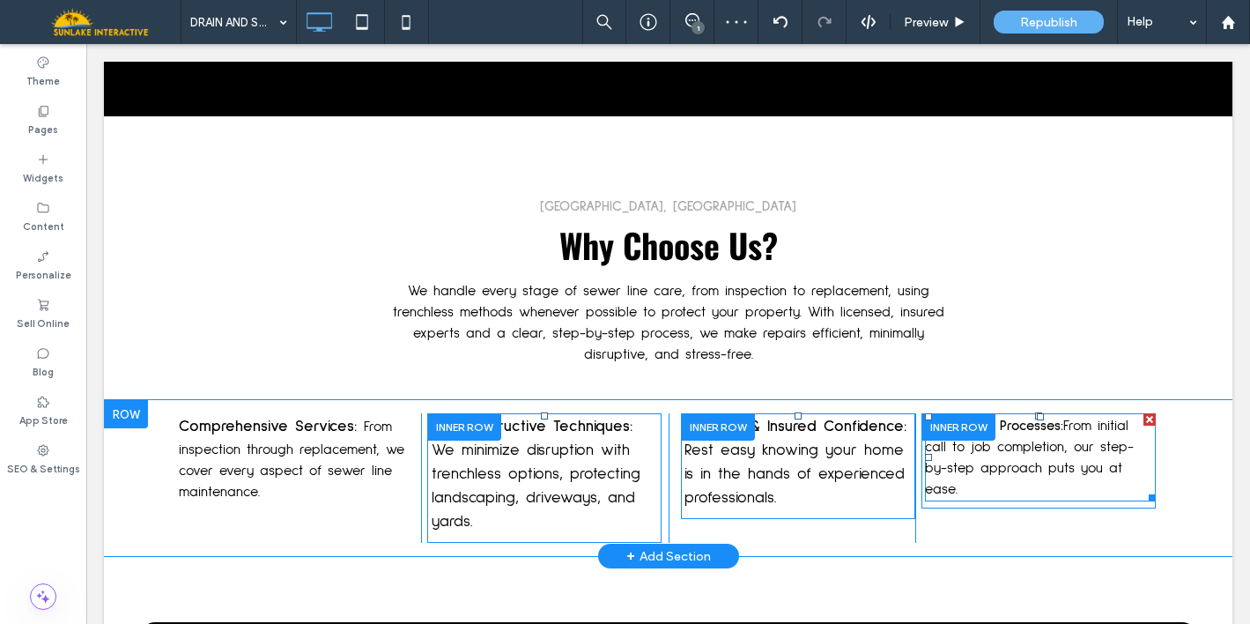
click at [1004, 418] on span "From initial call to job completion, our step-by-step approach puts you at ease." at bounding box center [1029, 457] width 209 height 78
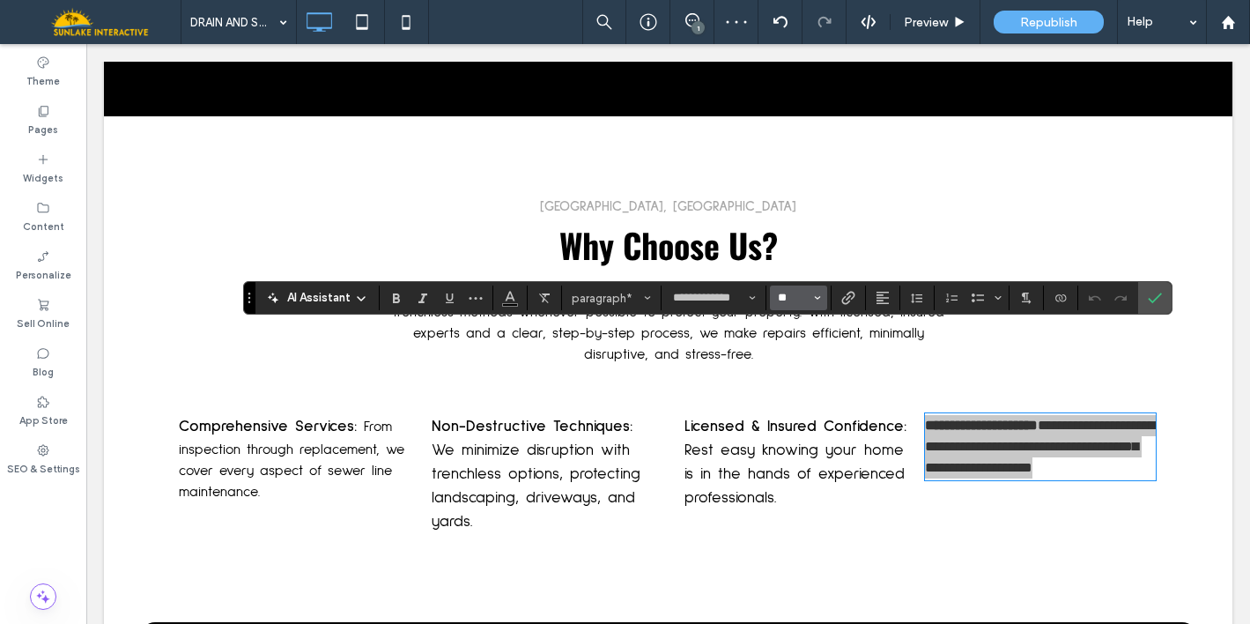
click at [806, 304] on input "**" at bounding box center [793, 298] width 34 height 14
click at [806, 501] on label "18" at bounding box center [798, 498] width 56 height 25
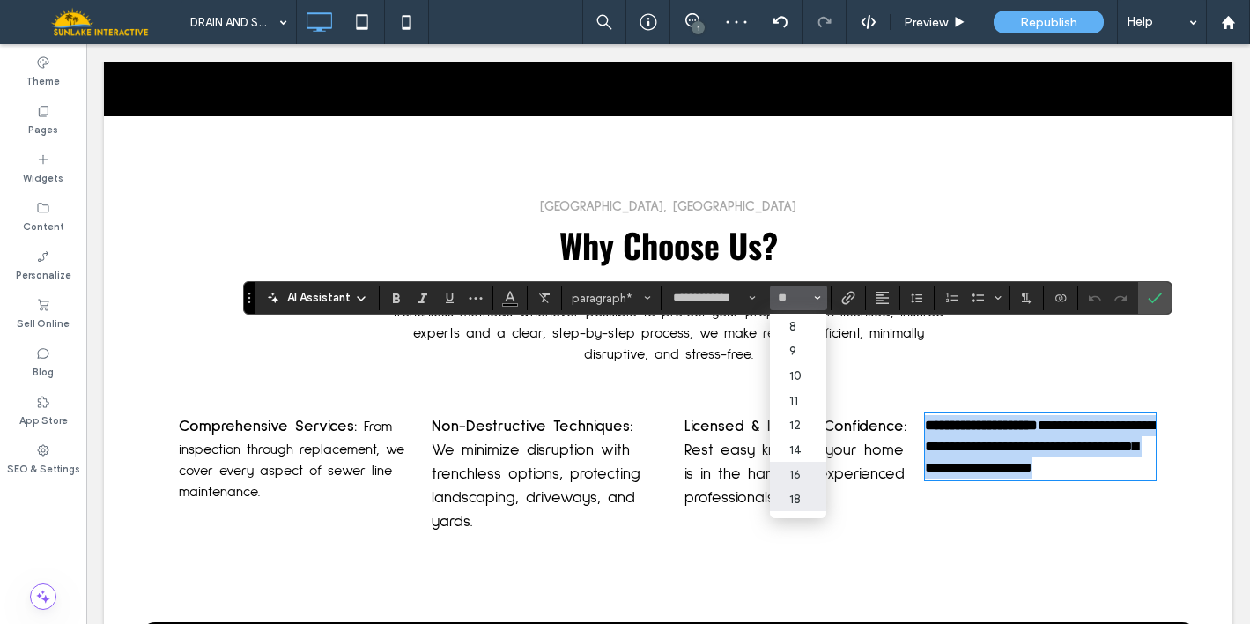
type input "**"
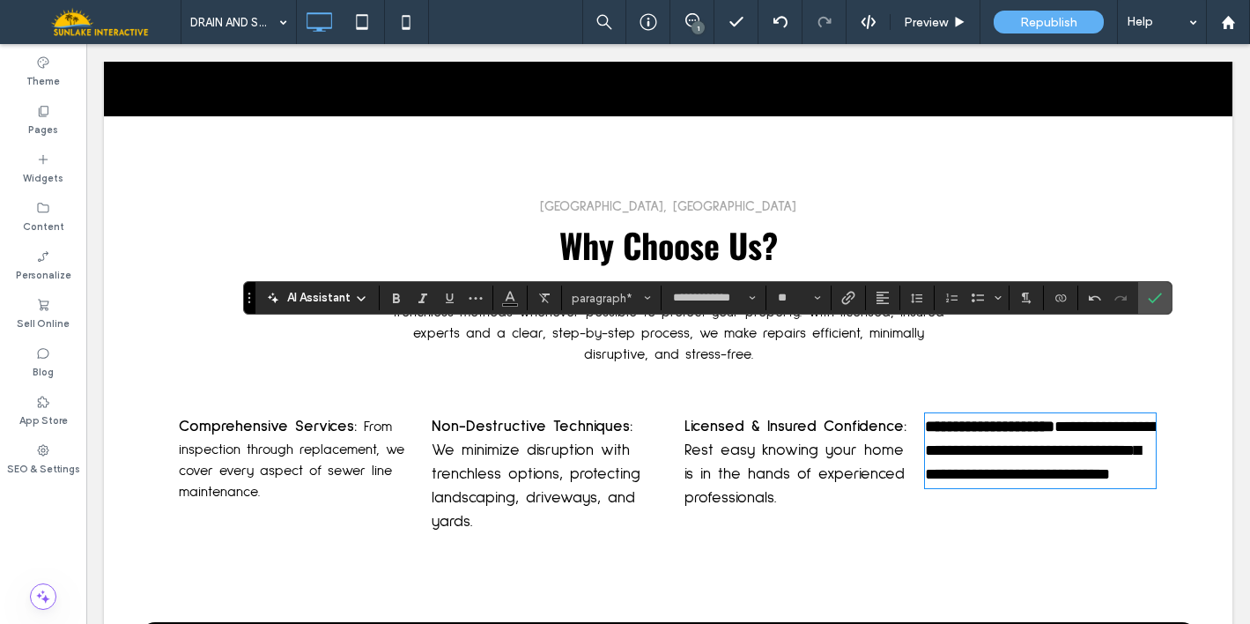
click at [341, 415] on p "Comprehensive Services: From inspection through replacement, we cover every asp…" at bounding box center [294, 458] width 230 height 87
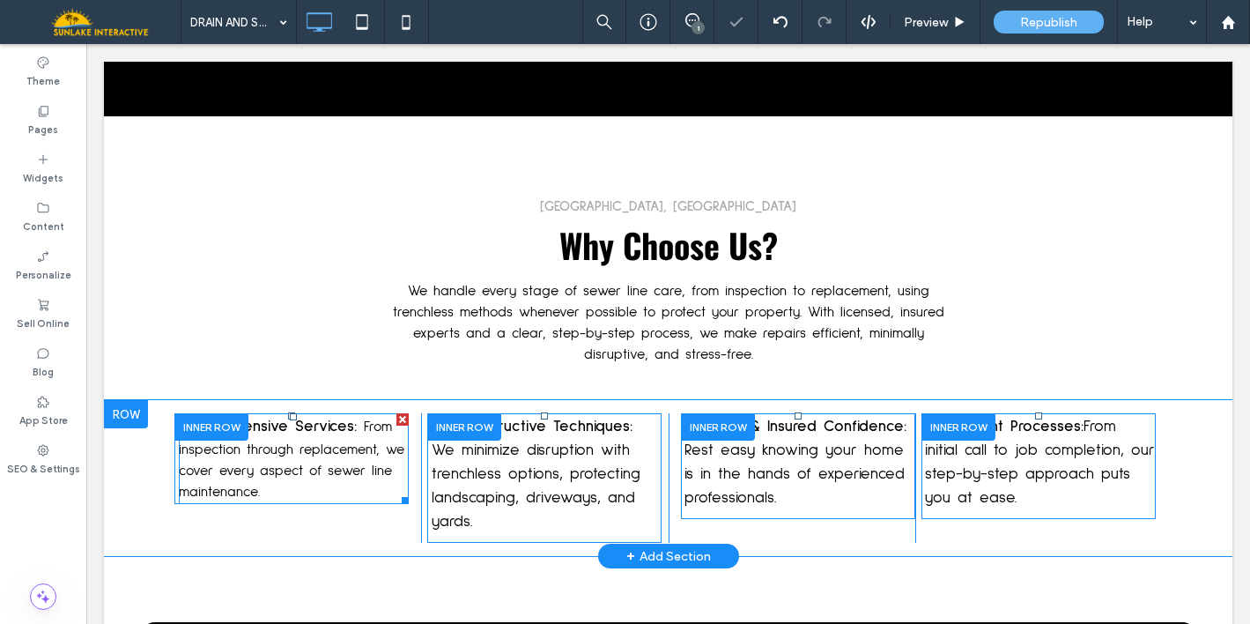
click at [341, 415] on p "Comprehensive Services: From inspection through replacement, we cover every asp…" at bounding box center [294, 458] width 230 height 87
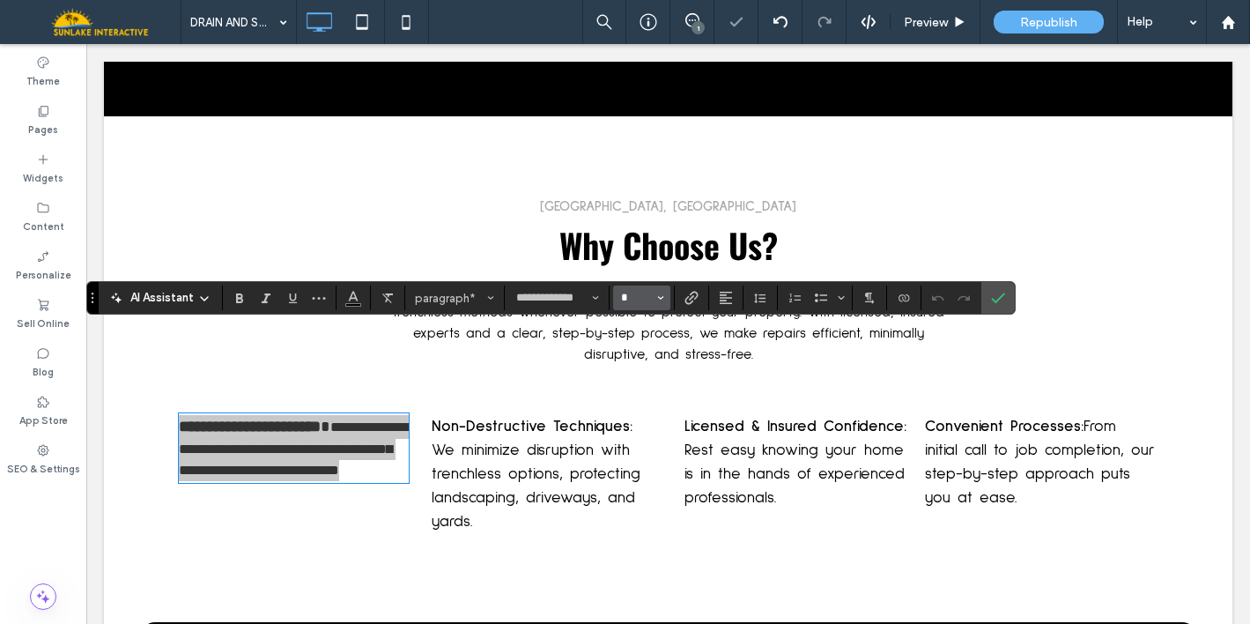
click at [640, 292] on input "*" at bounding box center [636, 298] width 34 height 14
click at [643, 503] on label "18" at bounding box center [641, 498] width 56 height 25
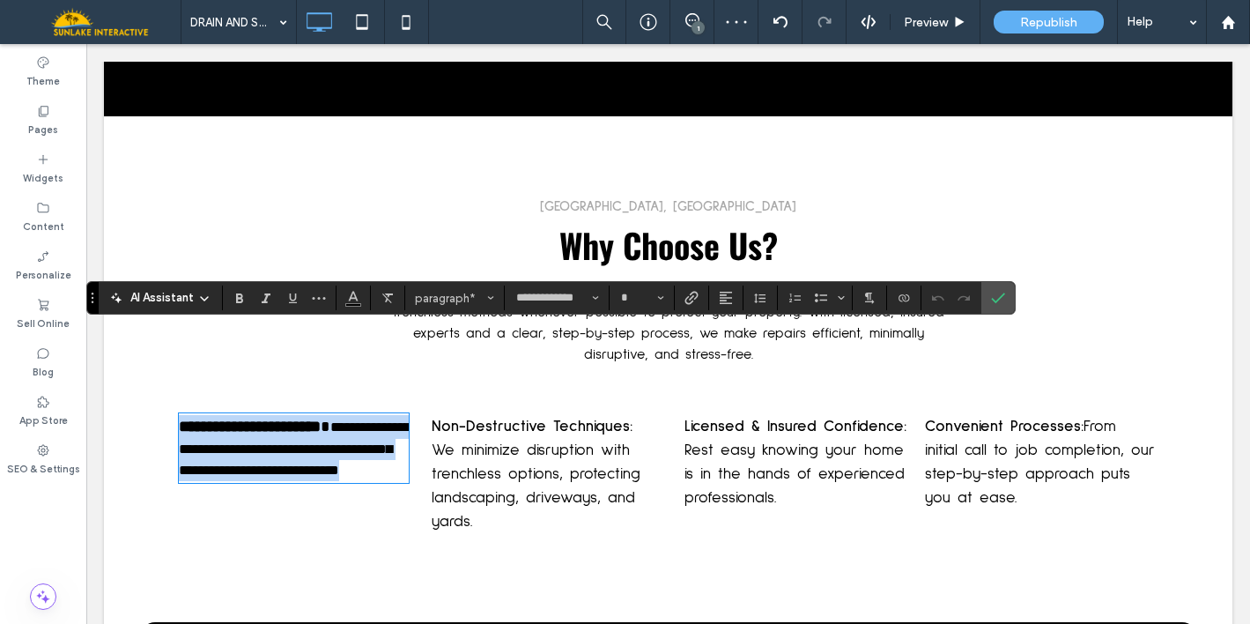
type input "**"
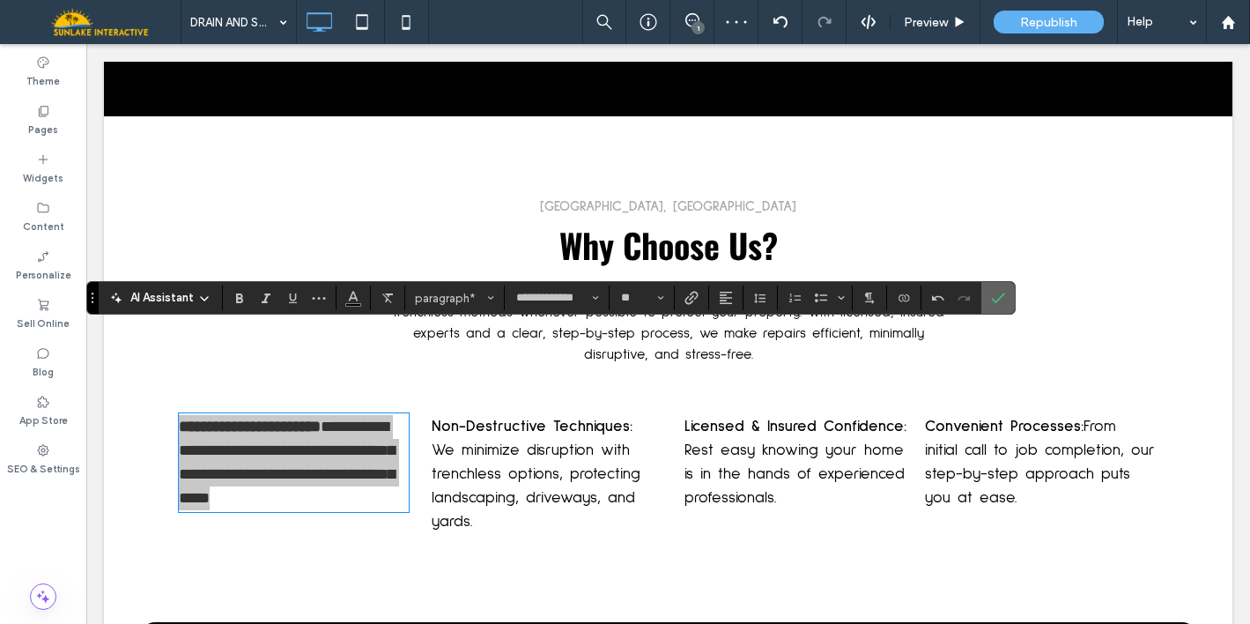
click at [995, 301] on use "Confirm" at bounding box center [999, 297] width 14 height 11
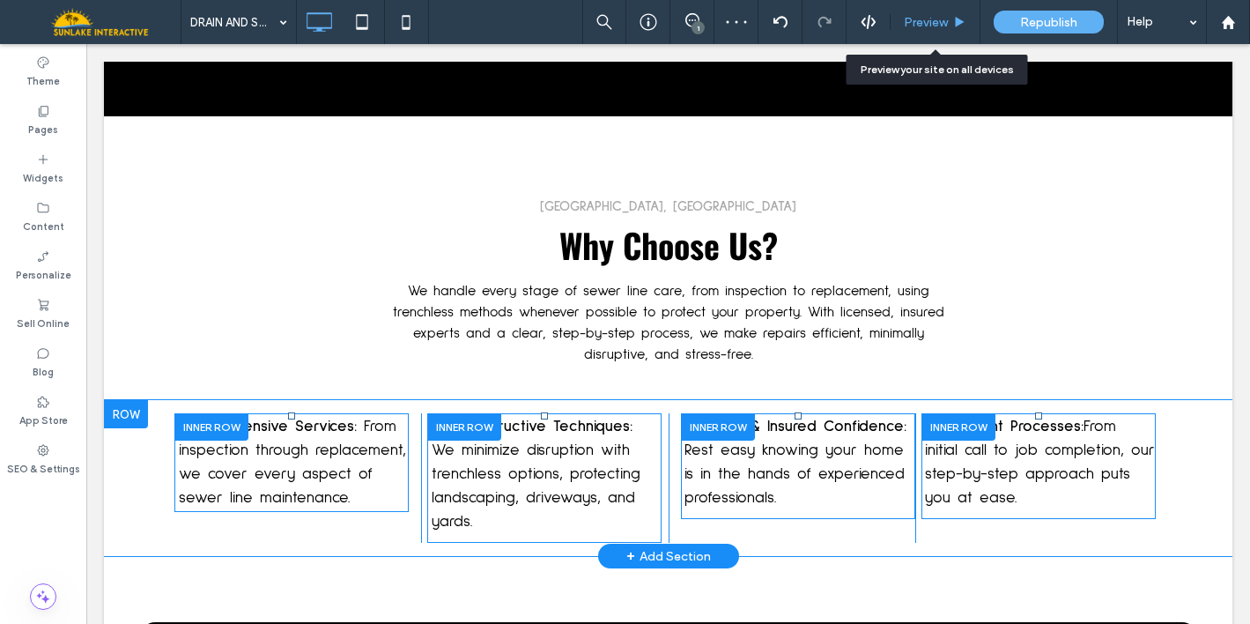
click at [953, 28] on div "Preview" at bounding box center [934, 22] width 89 height 15
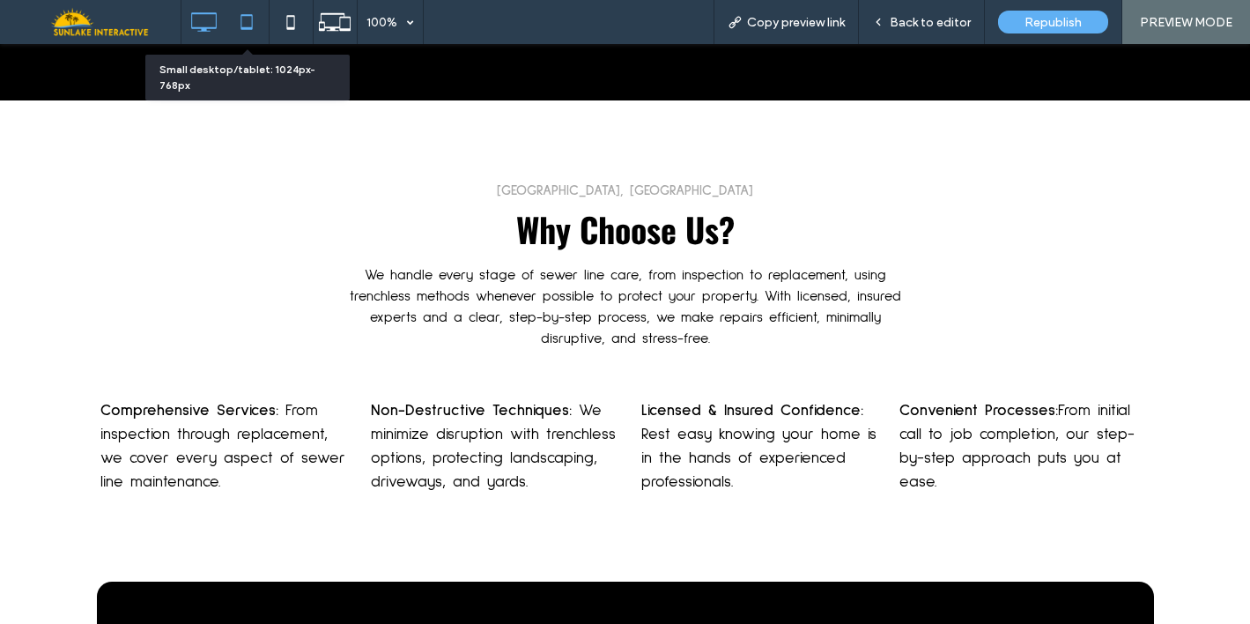
click at [240, 15] on icon at bounding box center [246, 21] width 35 height 35
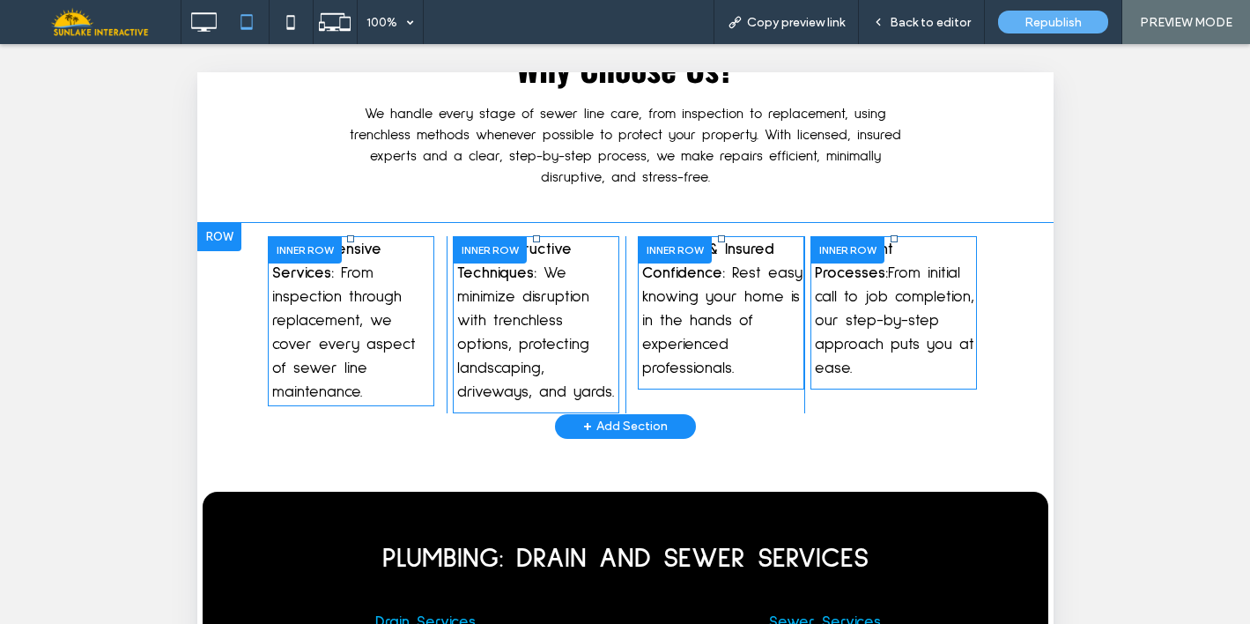
scroll to position [3292, 0]
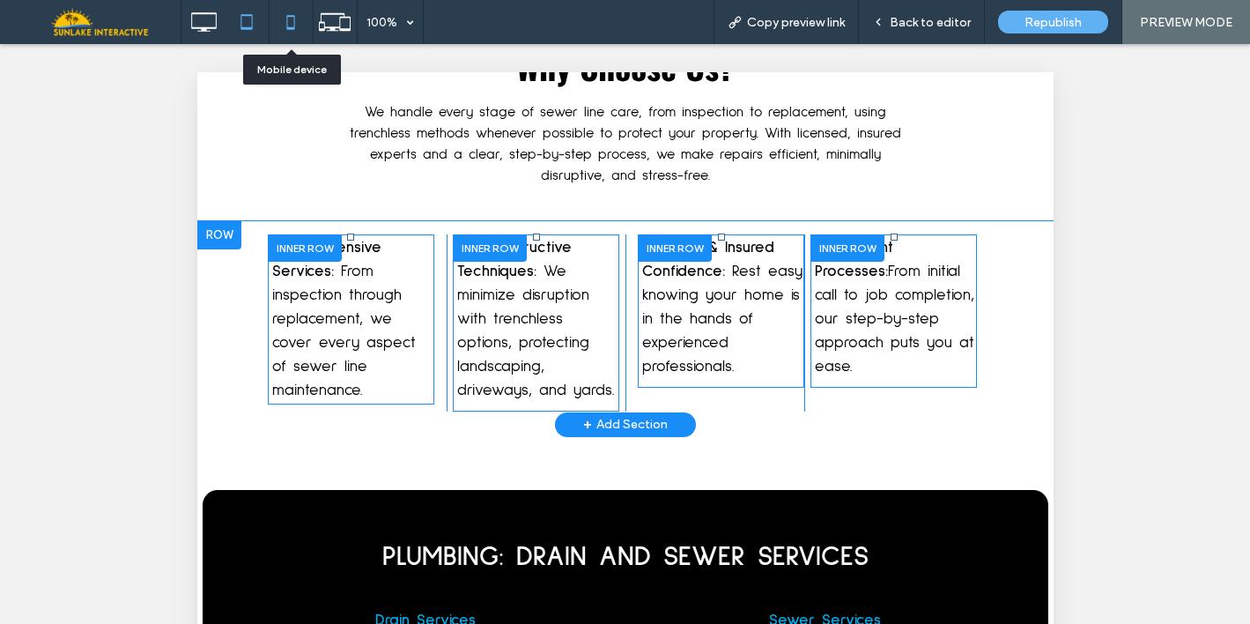
click at [286, 23] on icon at bounding box center [290, 21] width 35 height 35
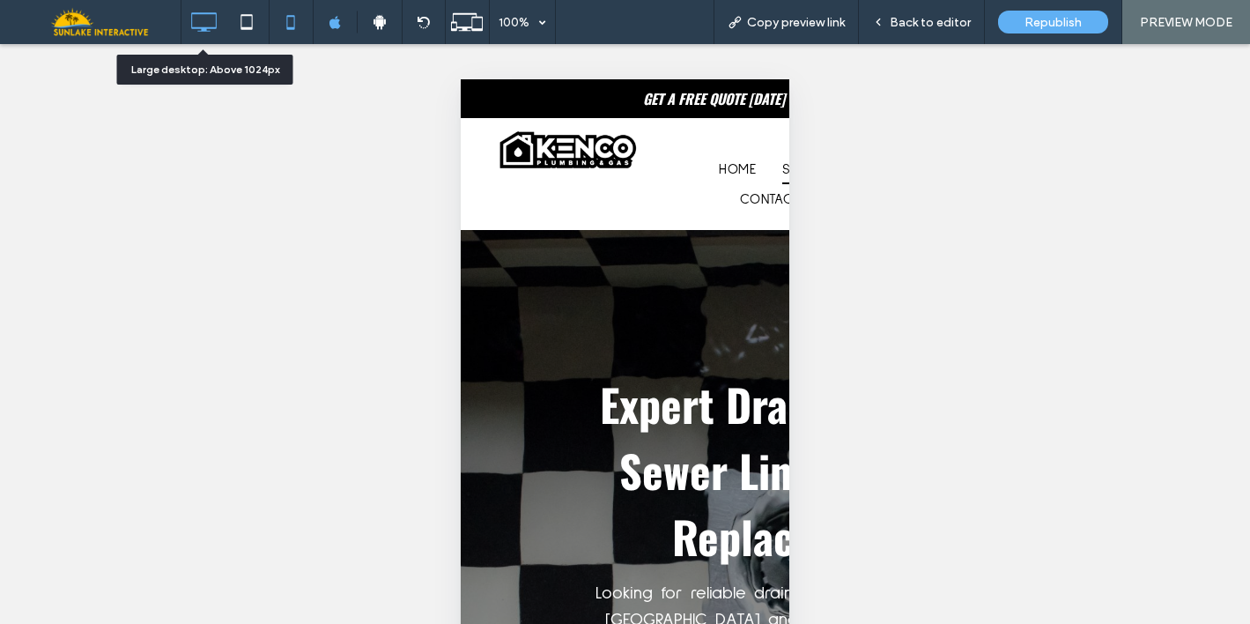
click at [205, 39] on icon at bounding box center [203, 21] width 35 height 35
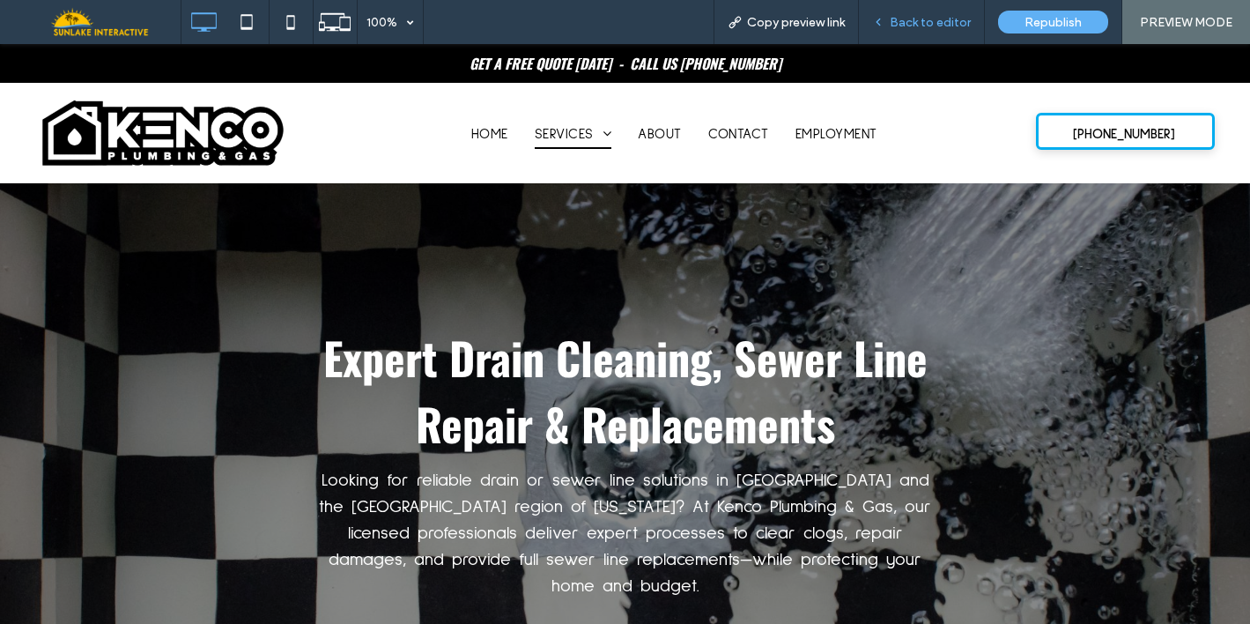
click at [917, 20] on span "Back to editor" at bounding box center [930, 22] width 81 height 15
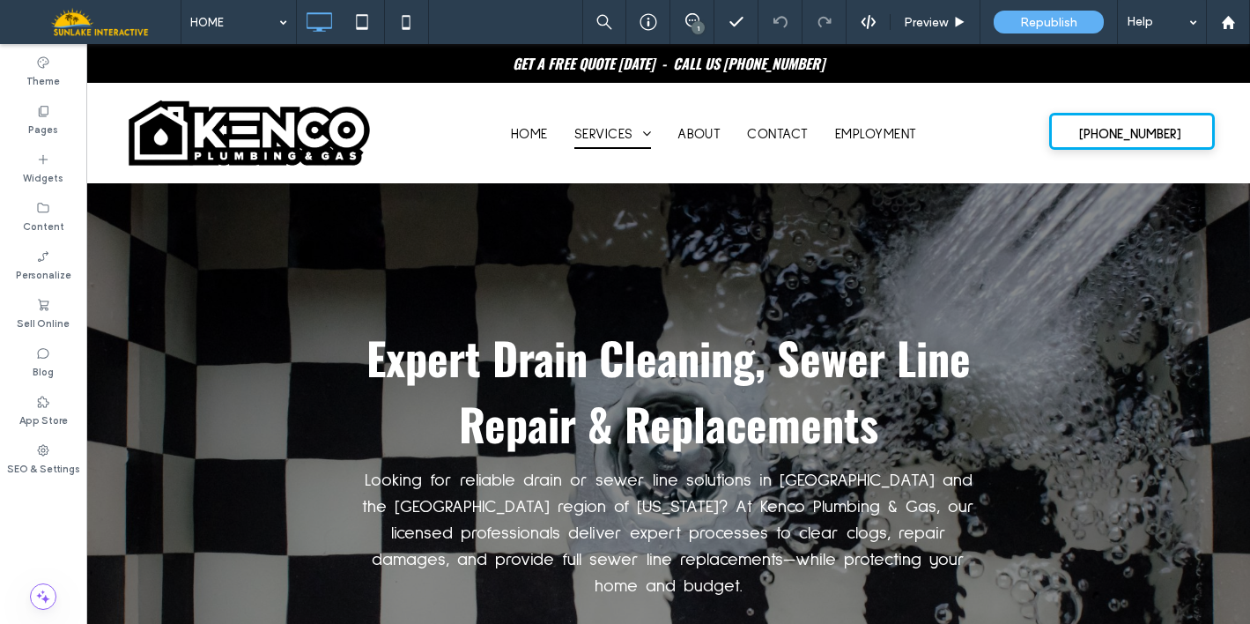
type input "**********"
type input "**"
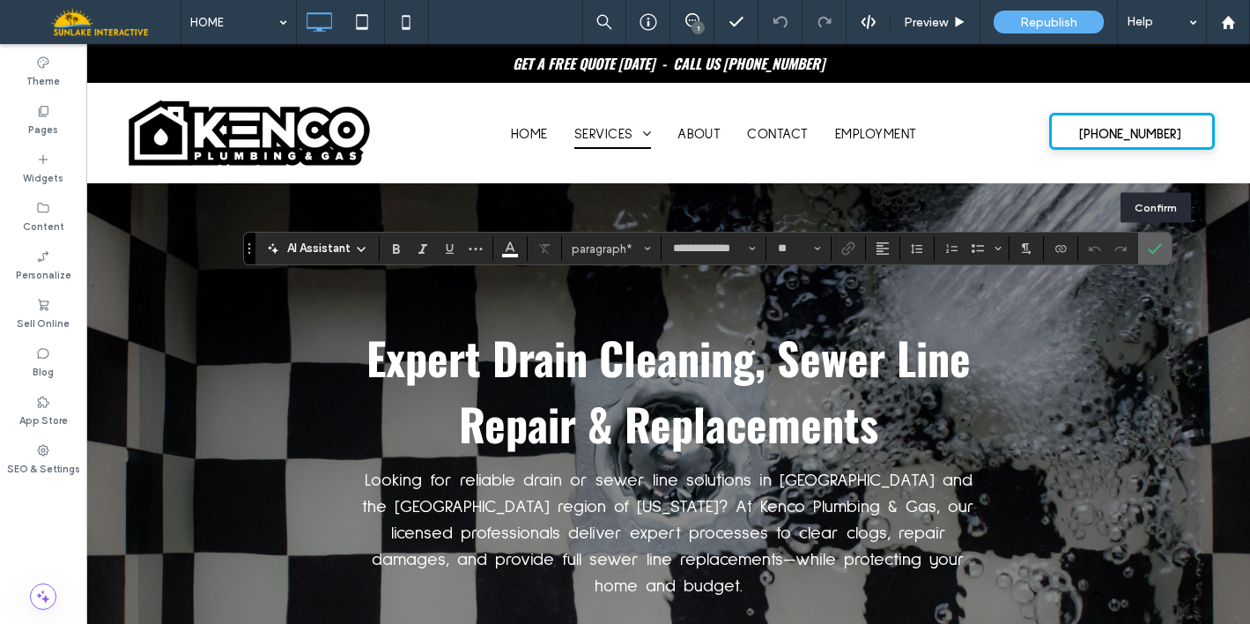
click at [1159, 257] on span "Confirm" at bounding box center [1155, 248] width 14 height 30
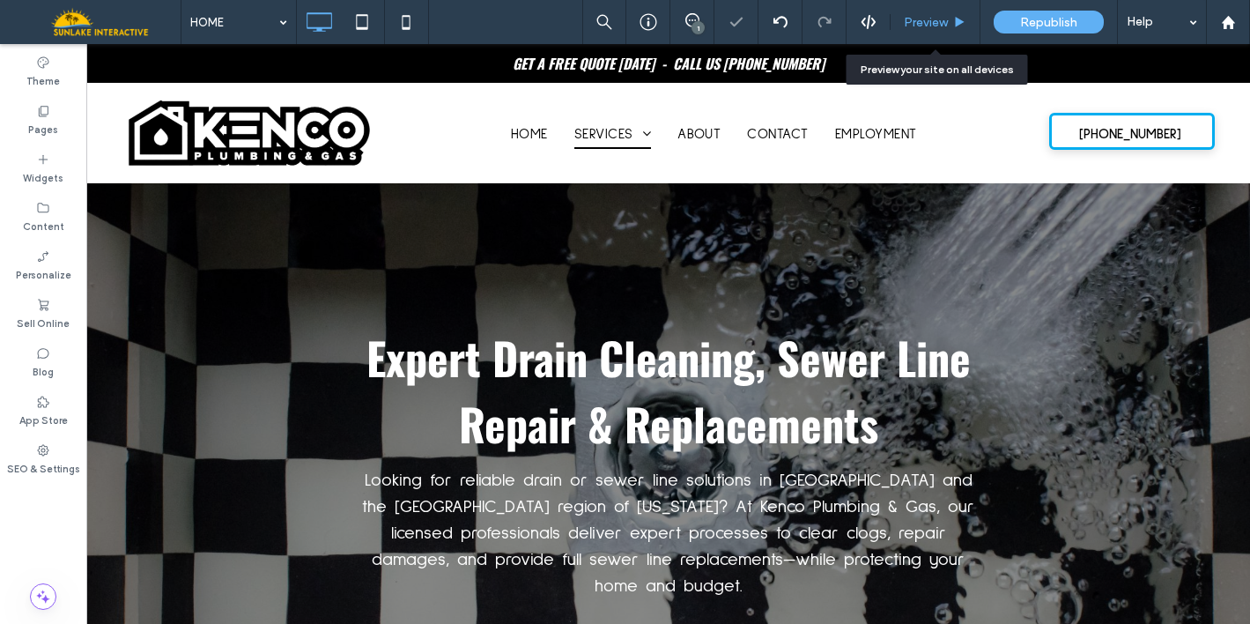
click at [961, 28] on div "Preview" at bounding box center [934, 22] width 89 height 15
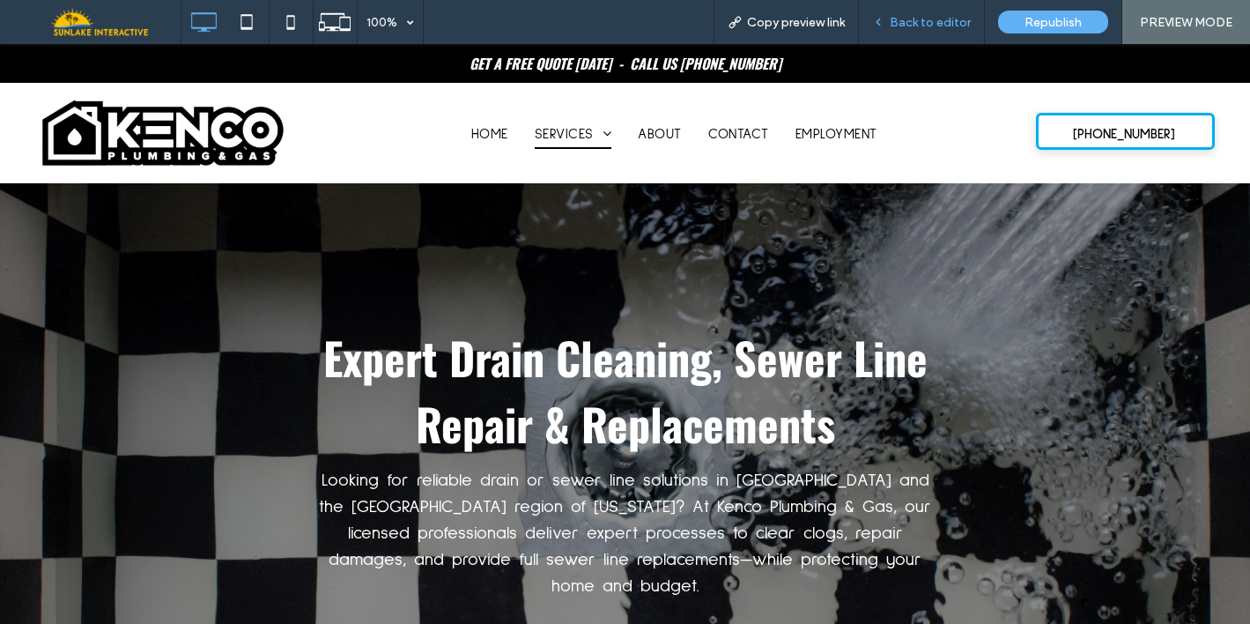
click at [938, 29] on span "Back to editor" at bounding box center [930, 22] width 81 height 15
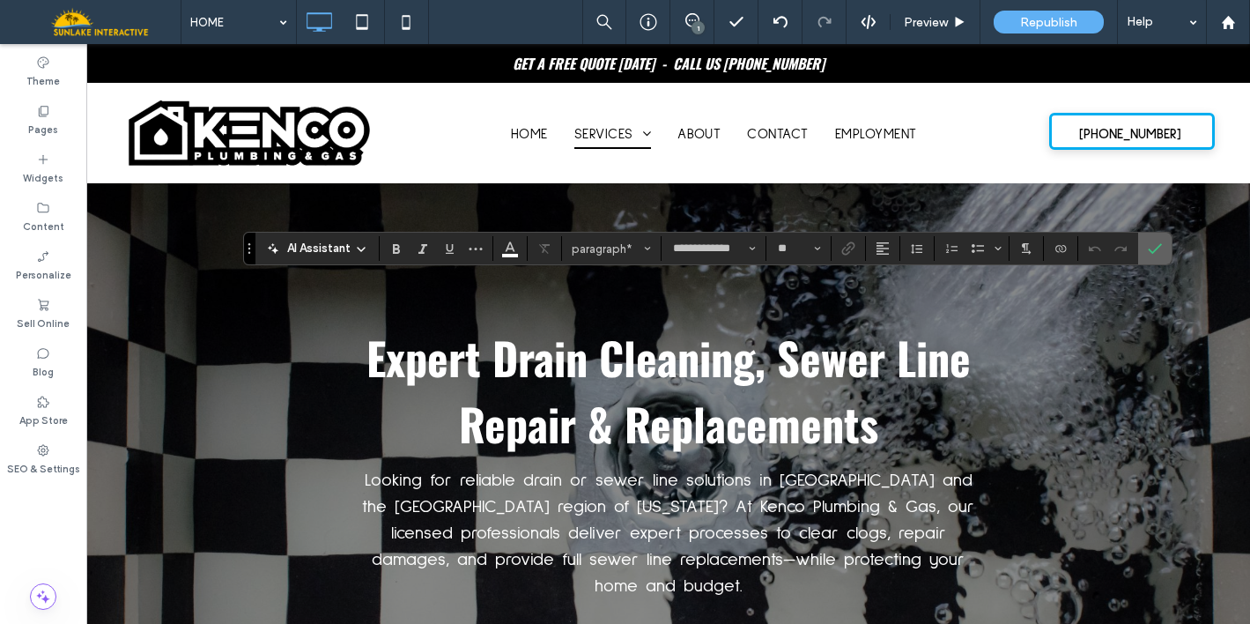
click at [1155, 251] on icon "Confirm" at bounding box center [1155, 248] width 14 height 14
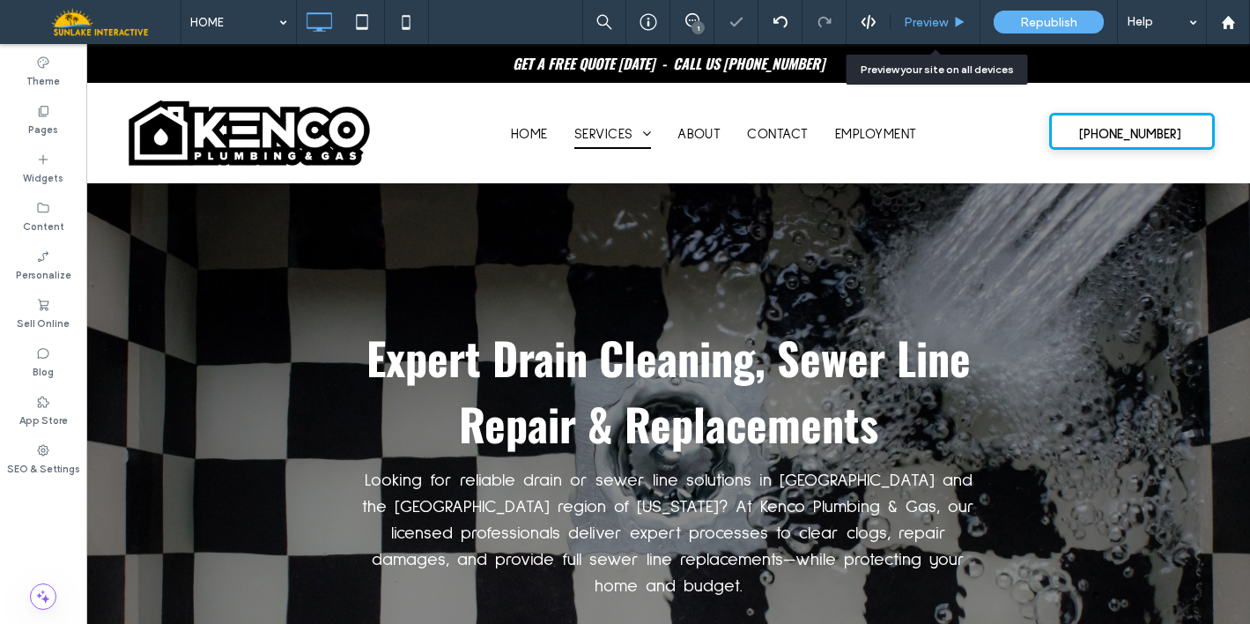
click at [957, 28] on div "Preview" at bounding box center [934, 22] width 89 height 15
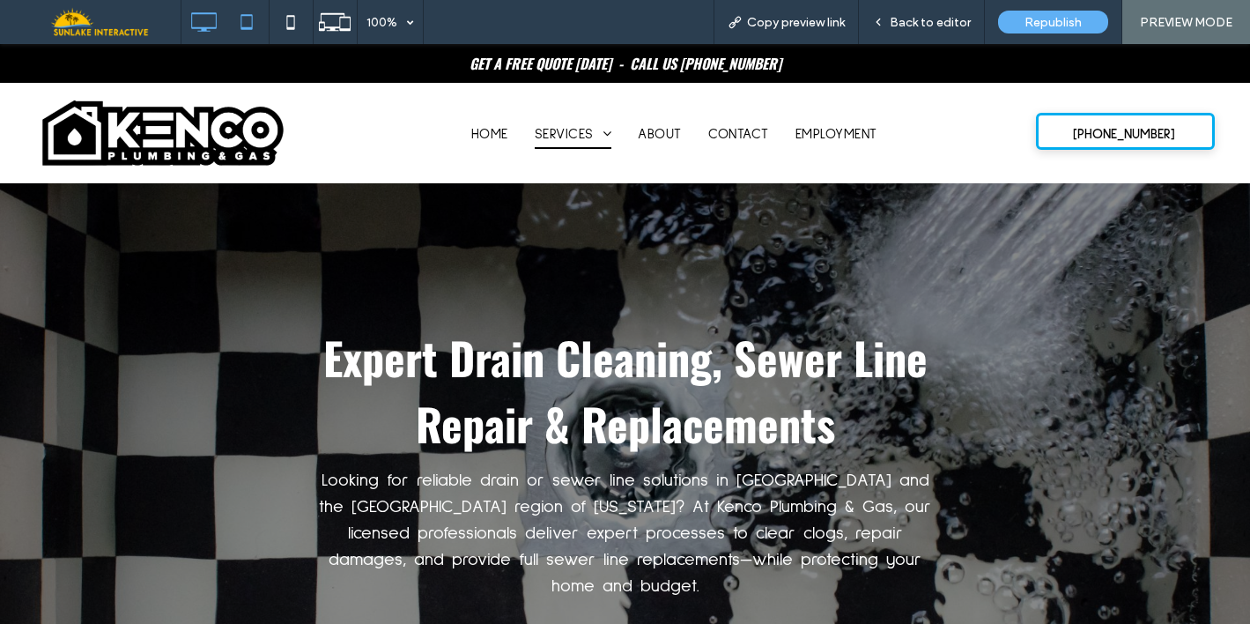
click at [250, 26] on icon at bounding box center [246, 21] width 35 height 35
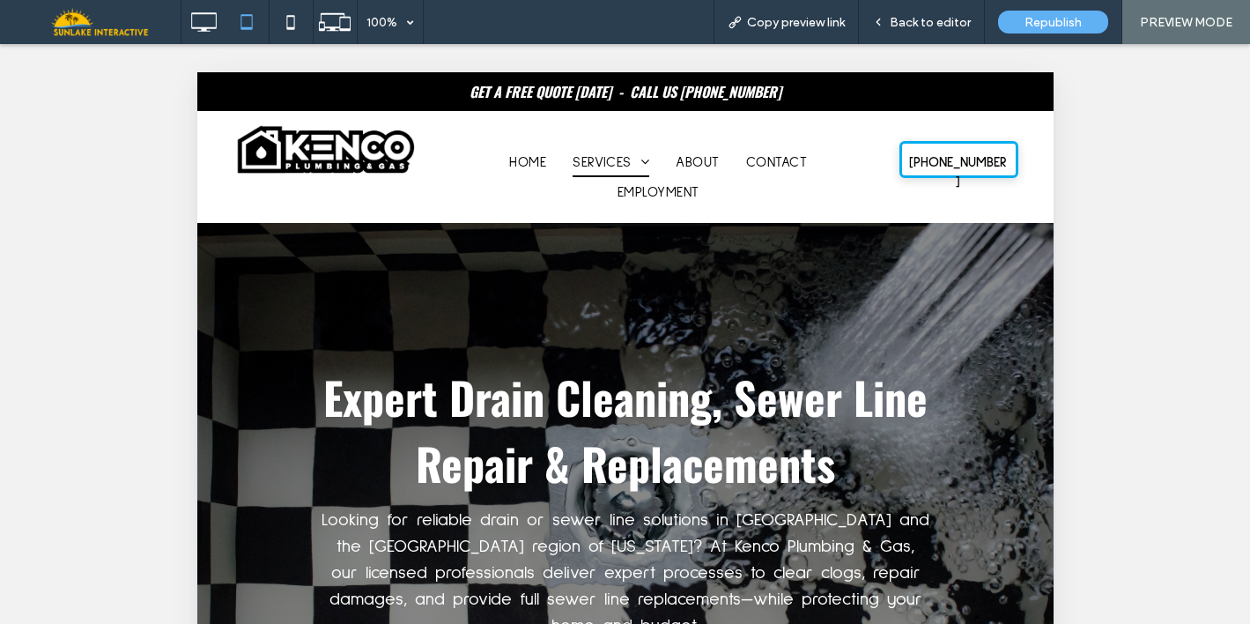
click at [297, 18] on icon at bounding box center [290, 21] width 35 height 35
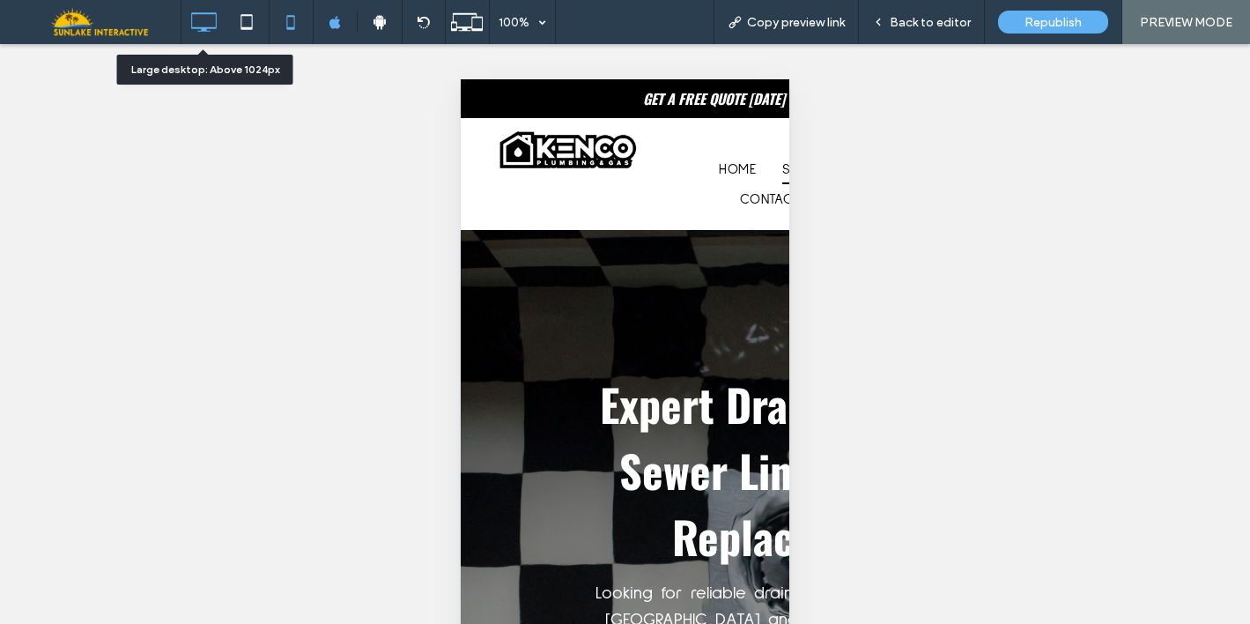
click at [215, 24] on icon at bounding box center [203, 21] width 35 height 35
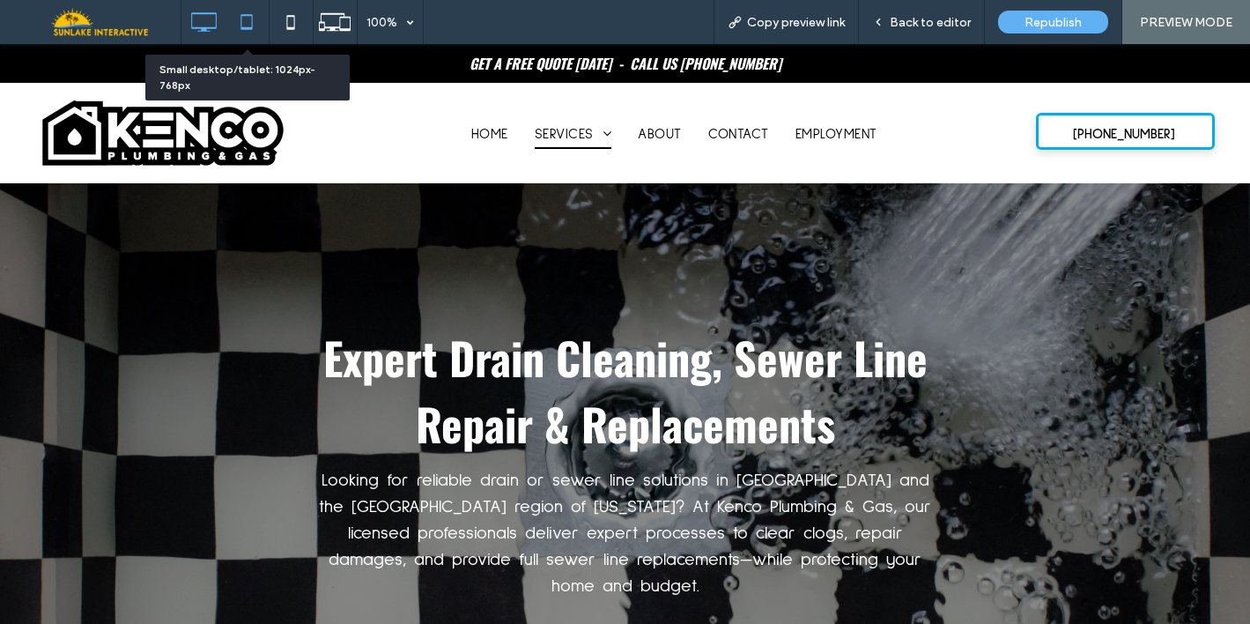
click at [238, 12] on icon at bounding box center [246, 21] width 35 height 35
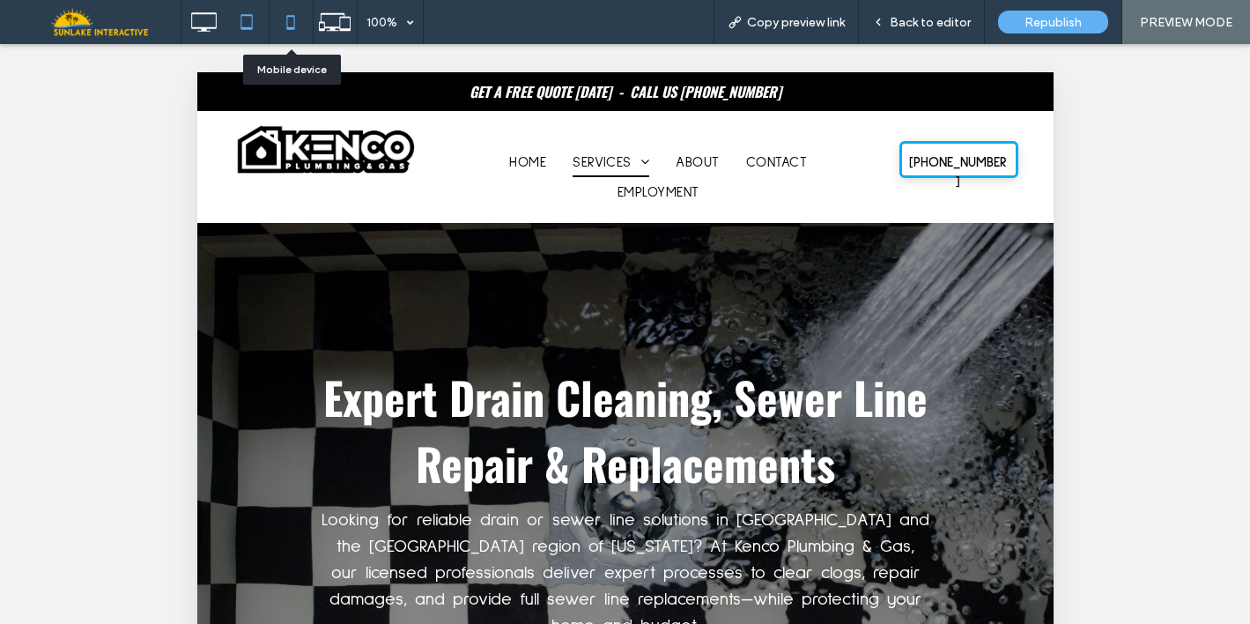
click at [294, 18] on use at bounding box center [291, 22] width 8 height 14
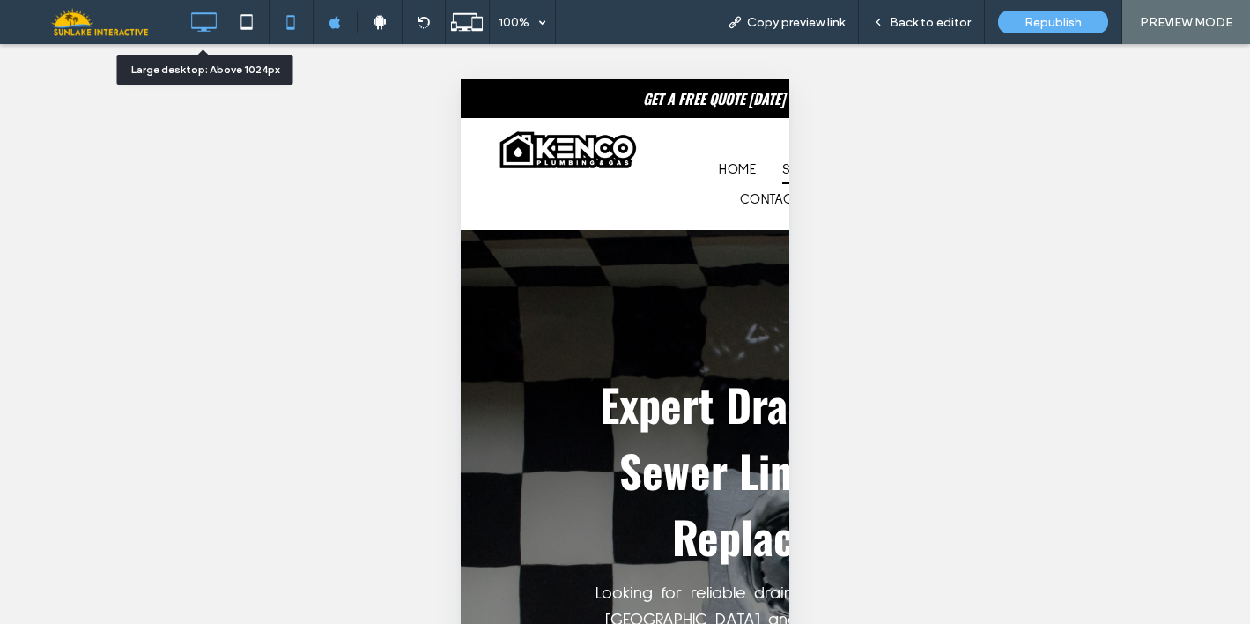
click at [211, 19] on icon at bounding box center [203, 21] width 35 height 35
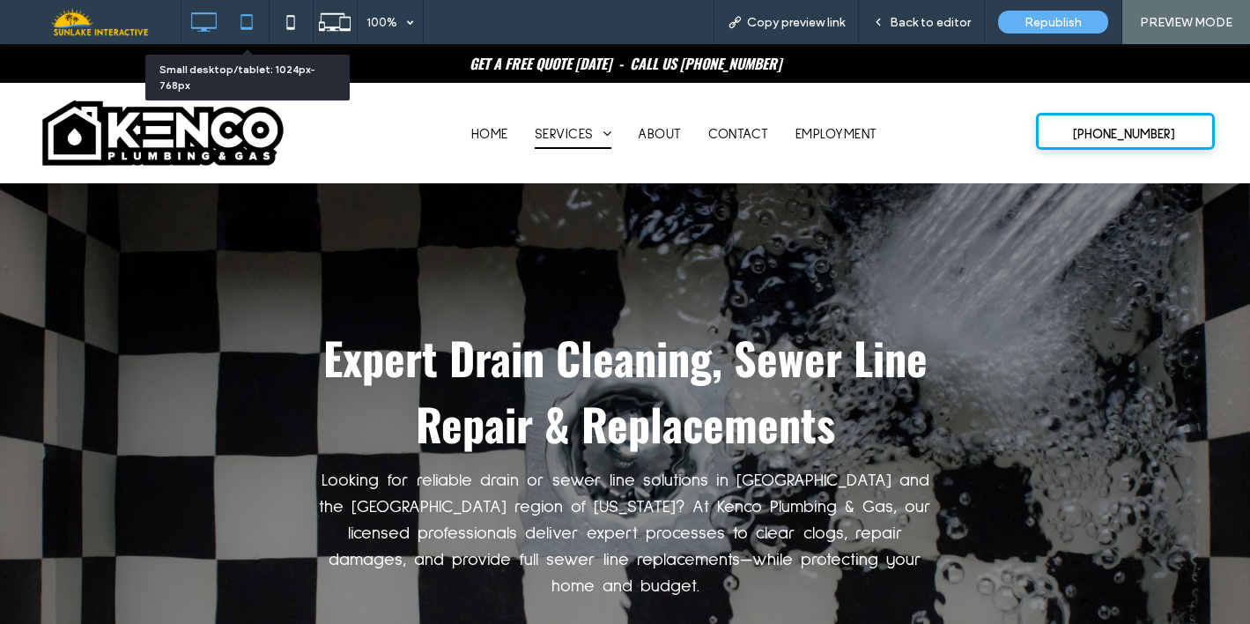
click at [245, 17] on icon at bounding box center [246, 21] width 35 height 35
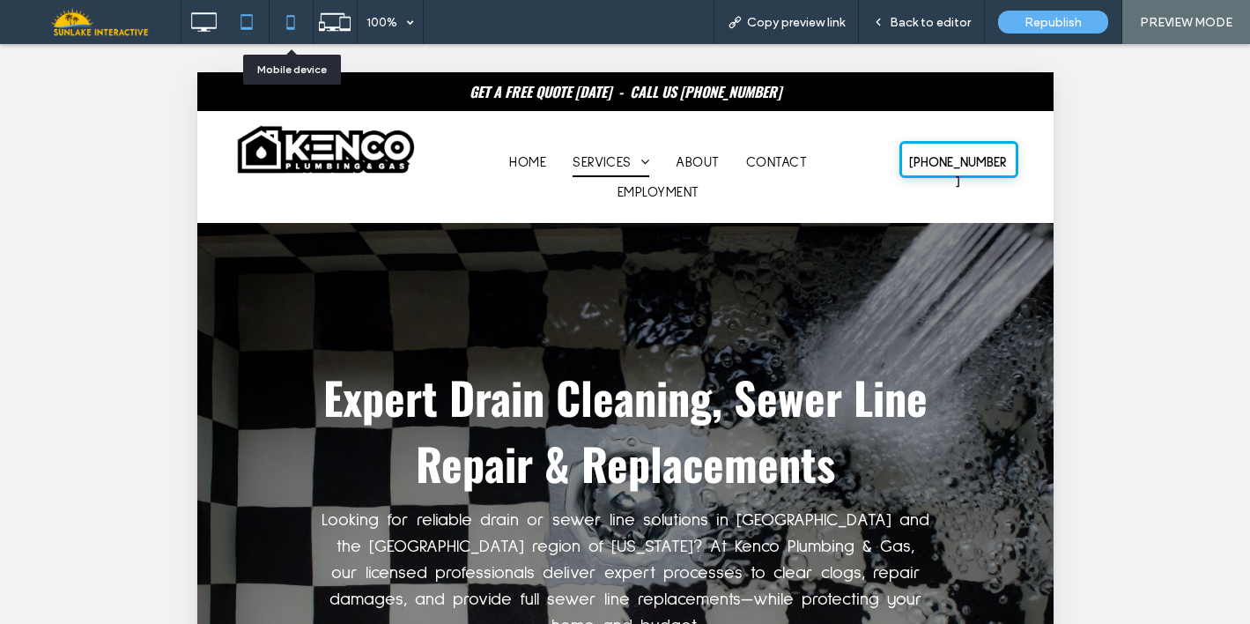
click at [284, 21] on icon at bounding box center [290, 21] width 35 height 35
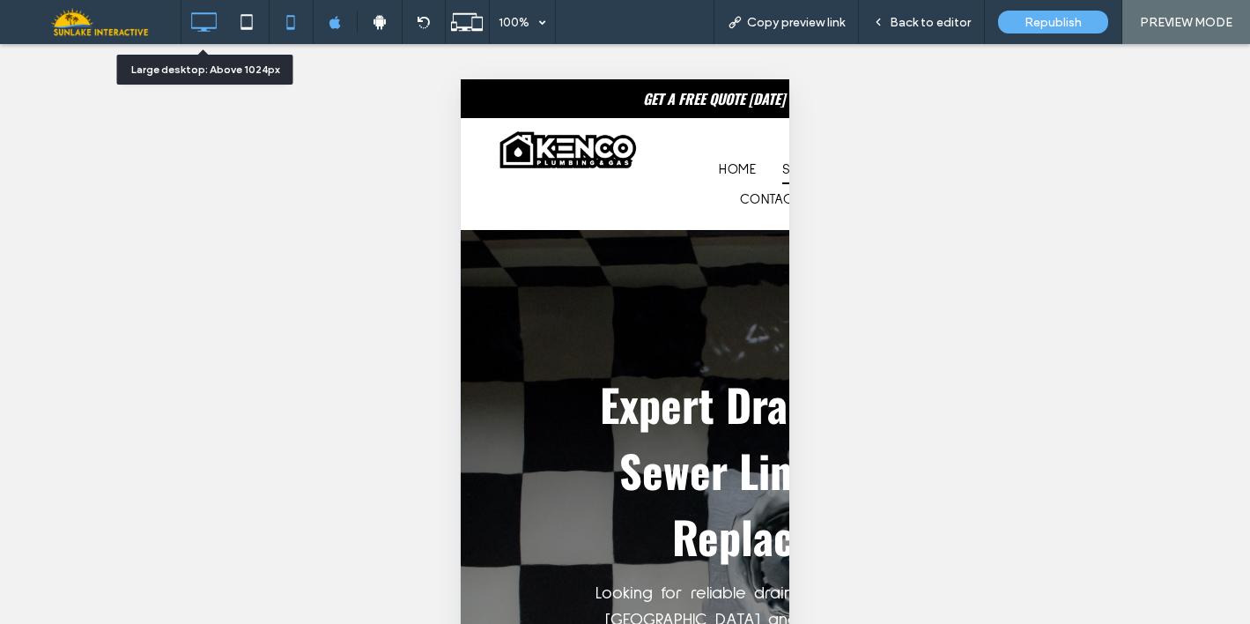
click at [221, 15] on div at bounding box center [203, 21] width 44 height 35
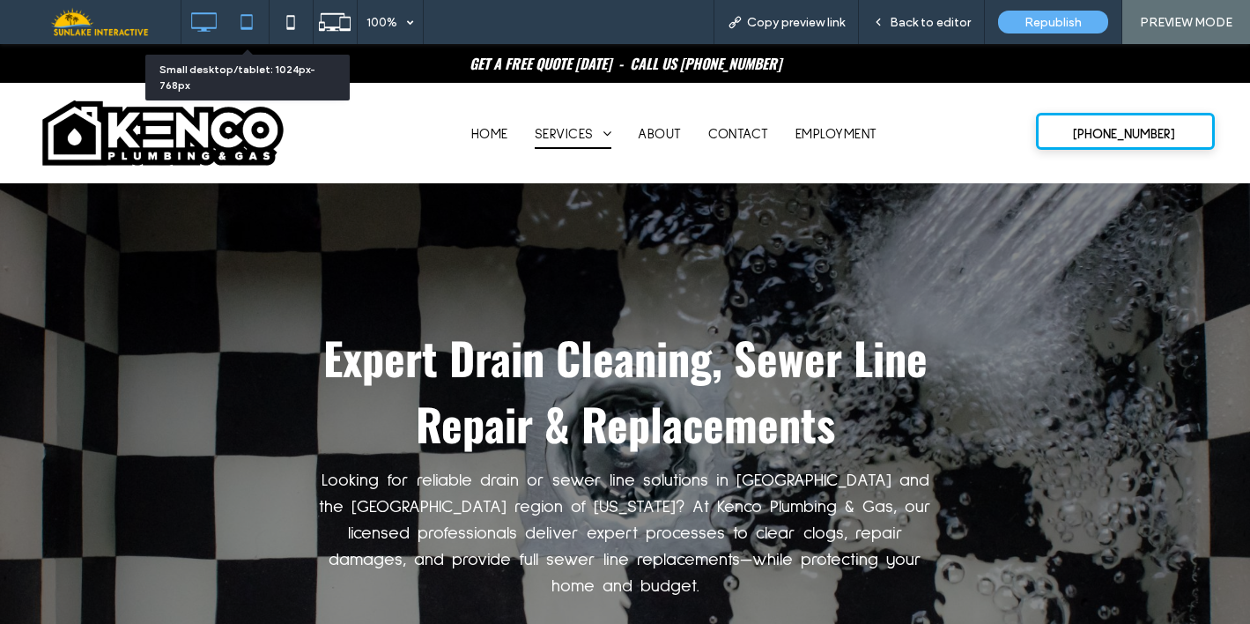
click at [264, 17] on icon at bounding box center [246, 21] width 35 height 35
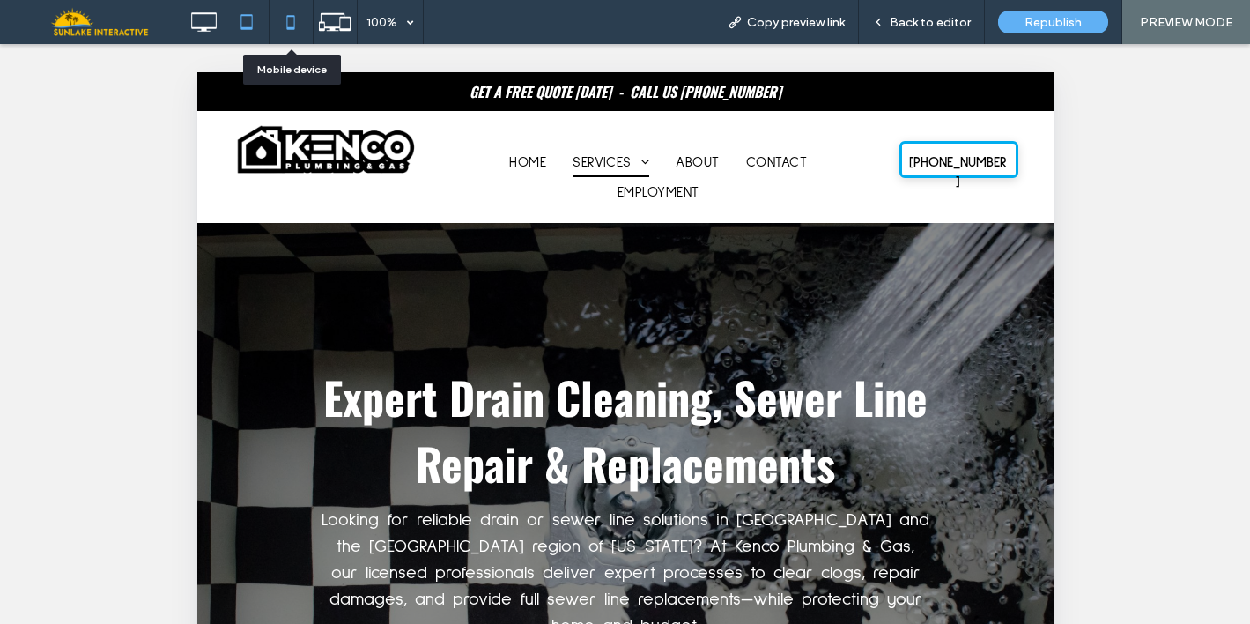
click at [290, 18] on icon at bounding box center [290, 21] width 35 height 35
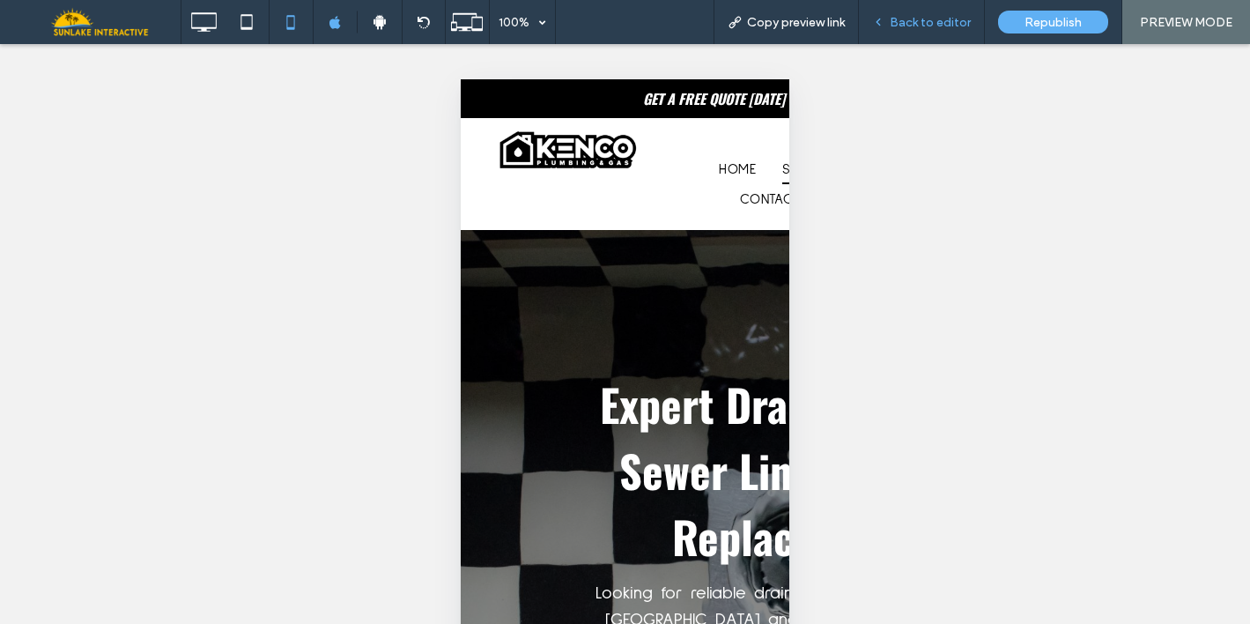
click at [891, 33] on div "Back to editor" at bounding box center [922, 22] width 126 height 44
click at [920, 15] on span "Back to editor" at bounding box center [930, 22] width 81 height 15
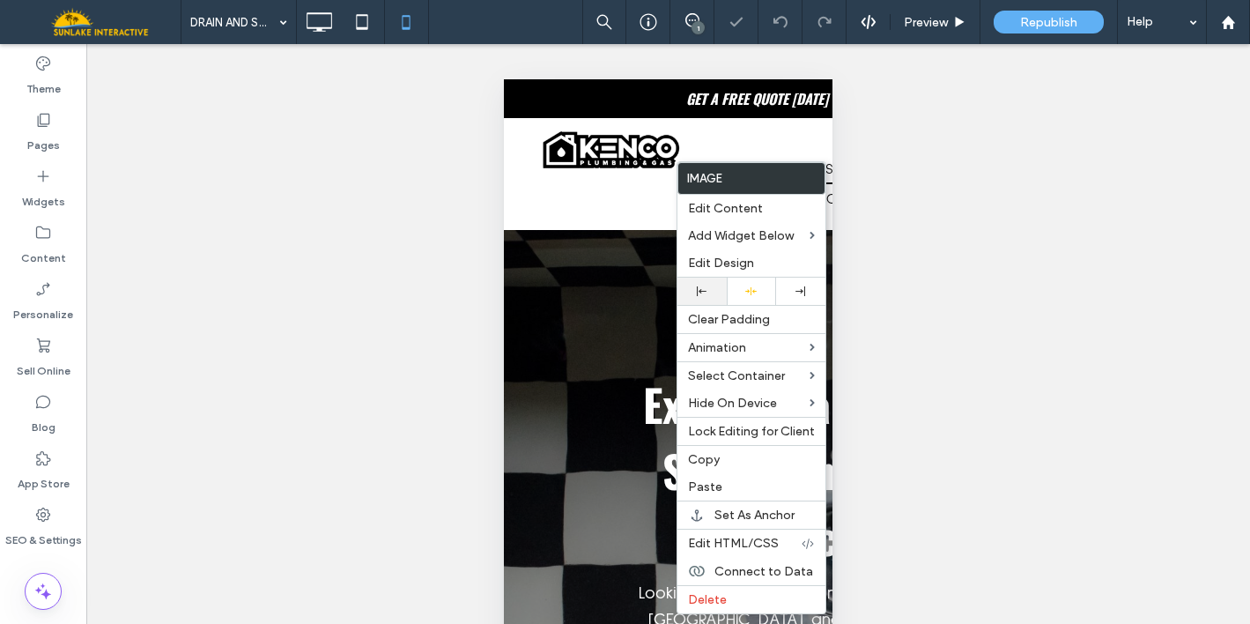
click at [701, 283] on div at bounding box center [701, 290] width 49 height 27
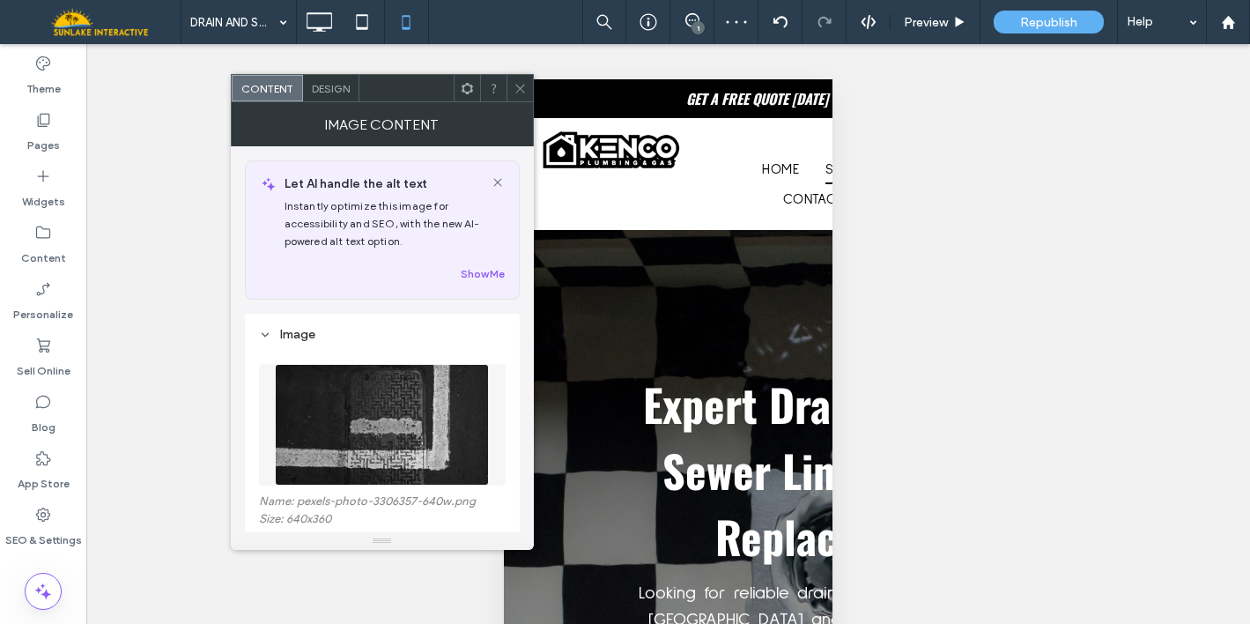
click at [506, 94] on div at bounding box center [519, 88] width 26 height 26
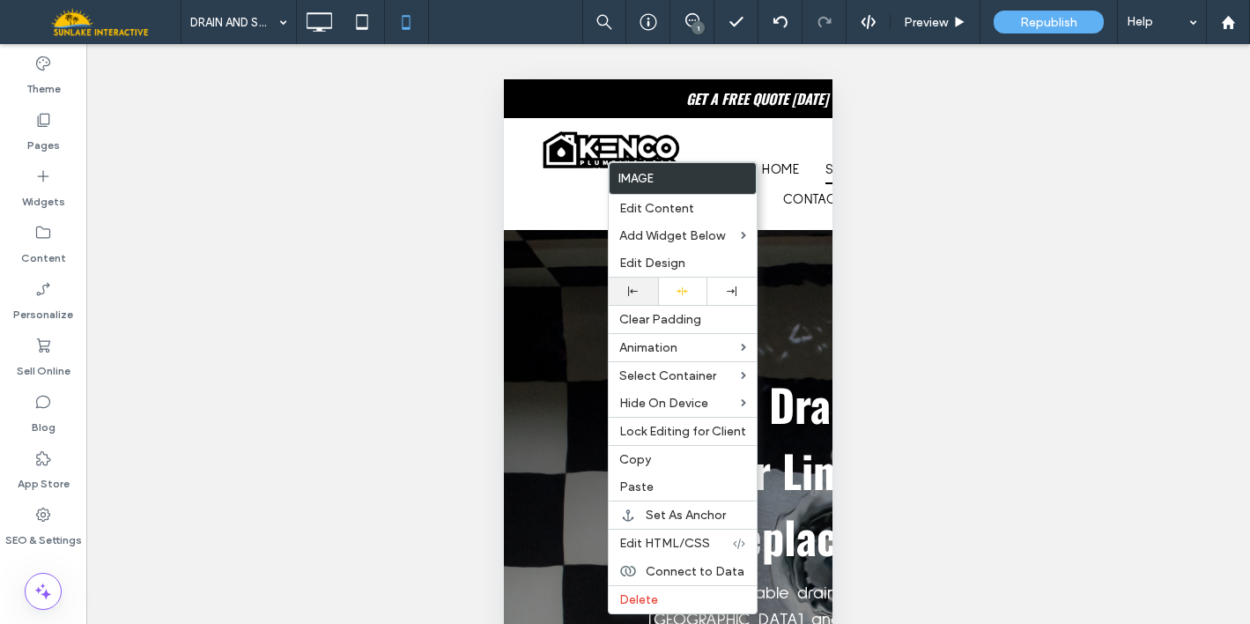
click at [646, 281] on div at bounding box center [633, 290] width 49 height 27
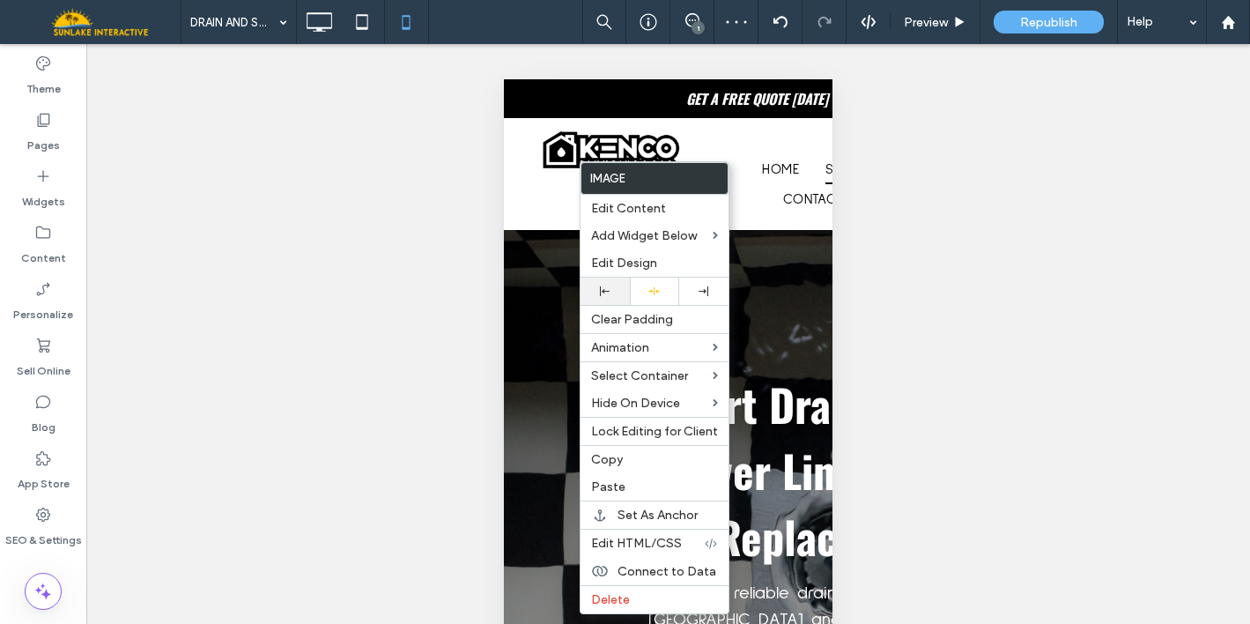
click at [604, 284] on div at bounding box center [604, 290] width 49 height 27
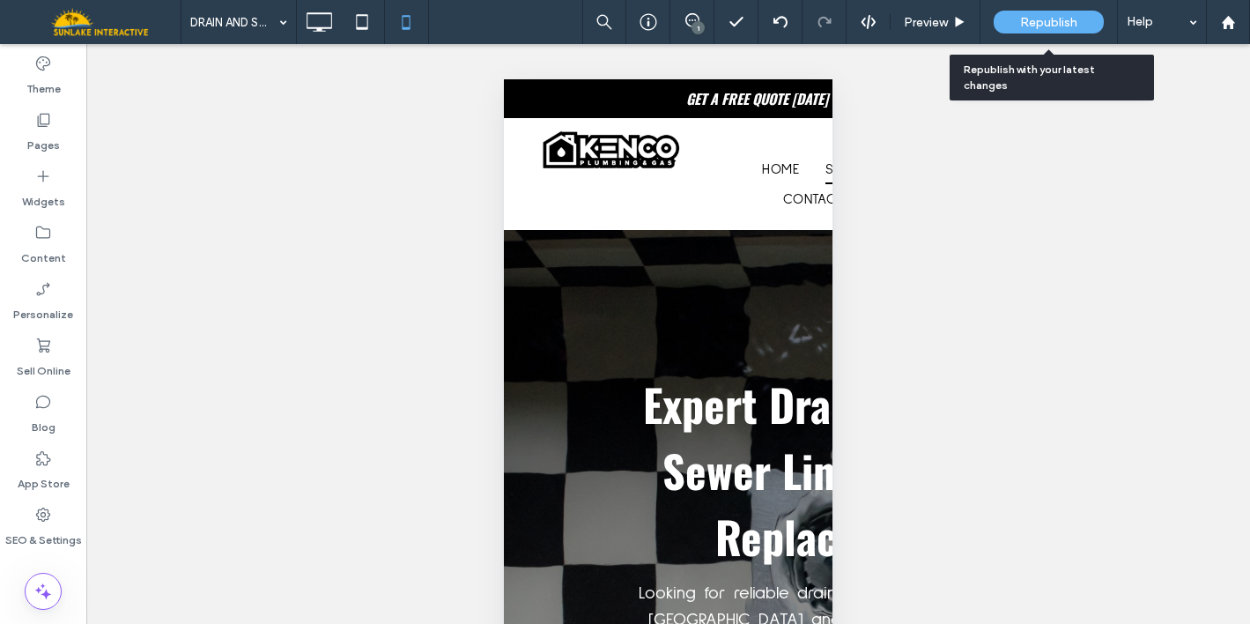
click at [1043, 32] on div "Republish" at bounding box center [1049, 22] width 110 height 23
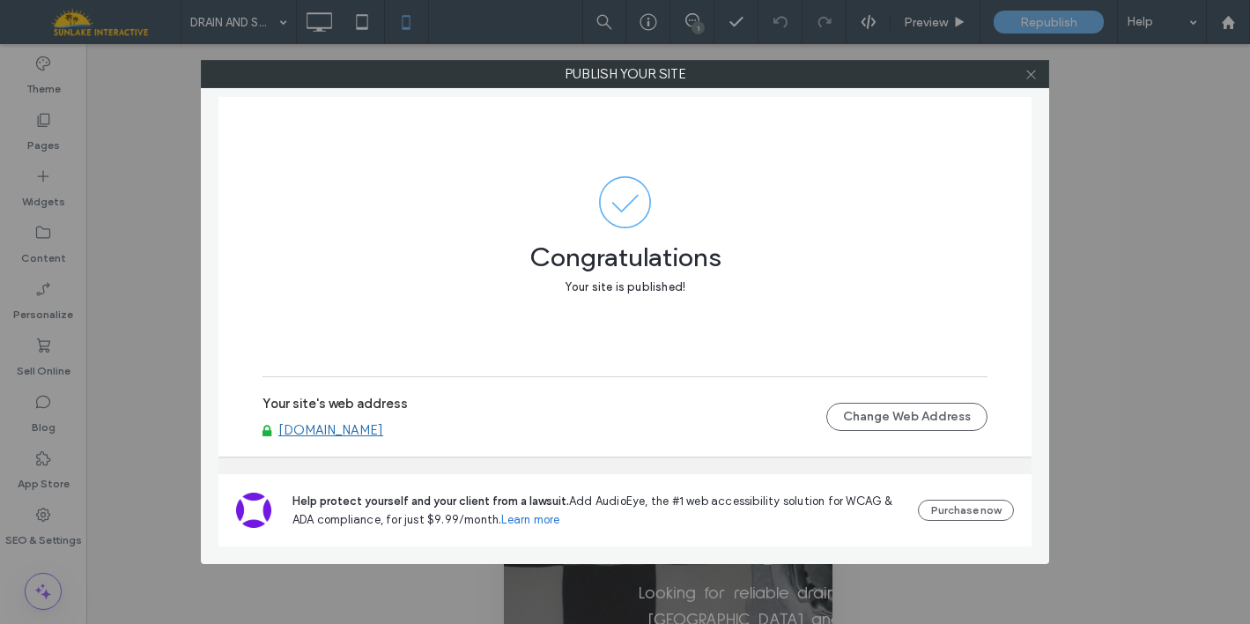
click at [1030, 81] on span at bounding box center [1030, 74] width 13 height 26
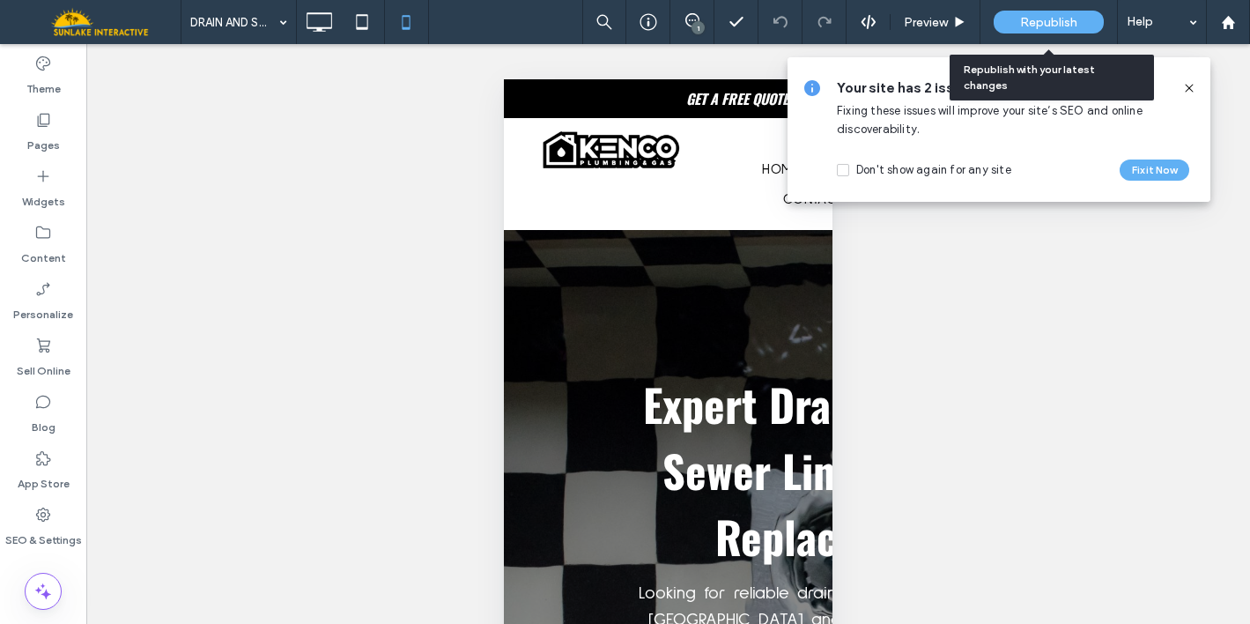
click at [1053, 23] on span "Republish" at bounding box center [1048, 22] width 57 height 15
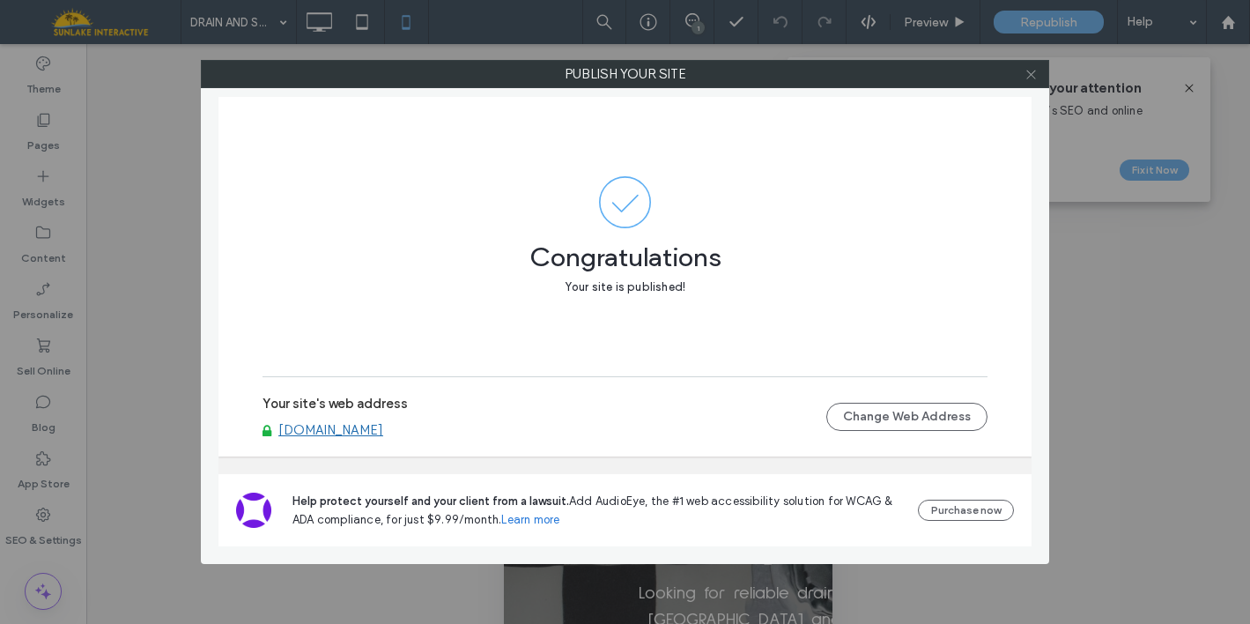
click at [1032, 76] on use at bounding box center [1030, 74] width 9 height 9
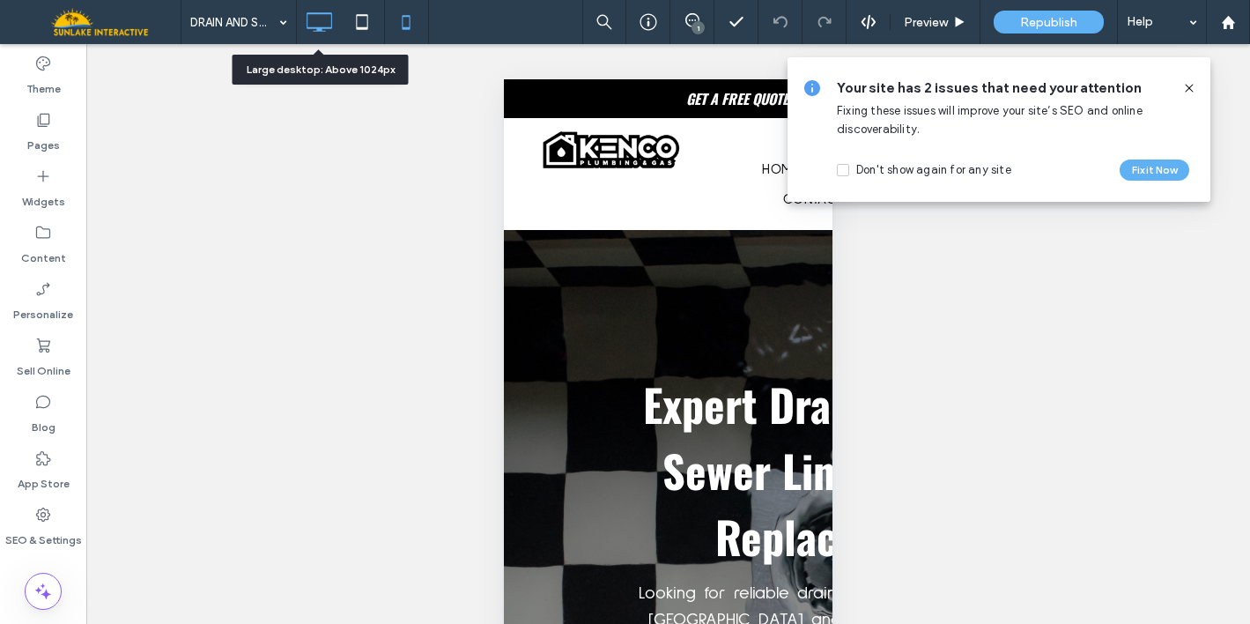
click at [328, 26] on icon at bounding box center [318, 21] width 35 height 35
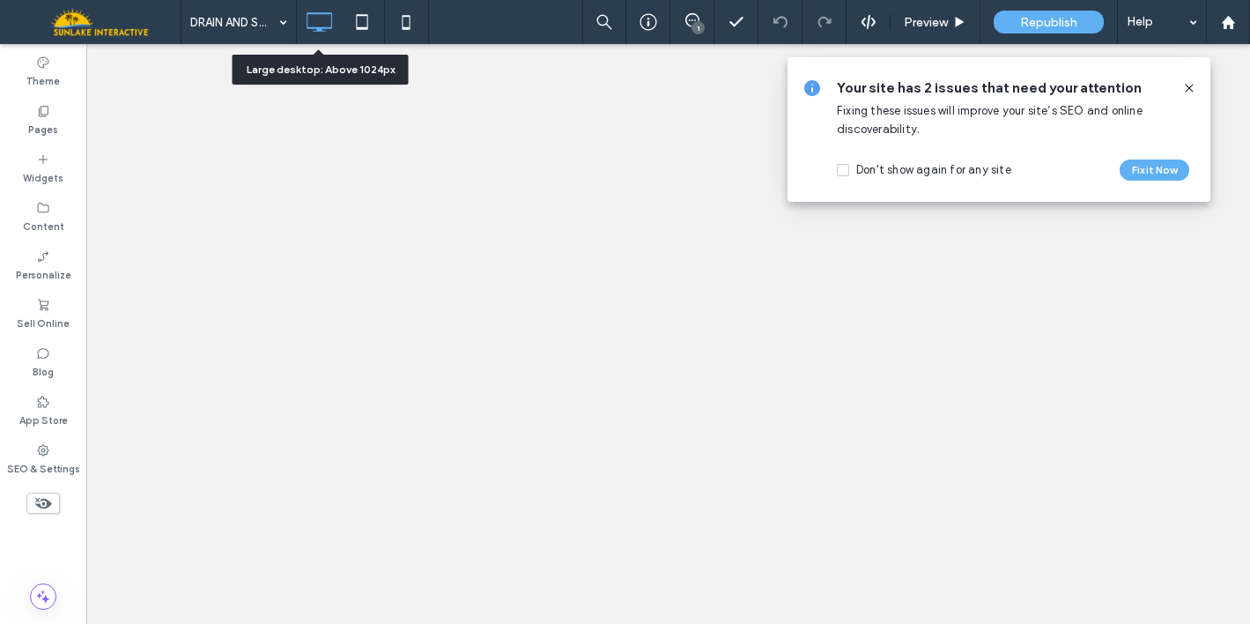
click at [258, 26] on div at bounding box center [625, 312] width 1250 height 624
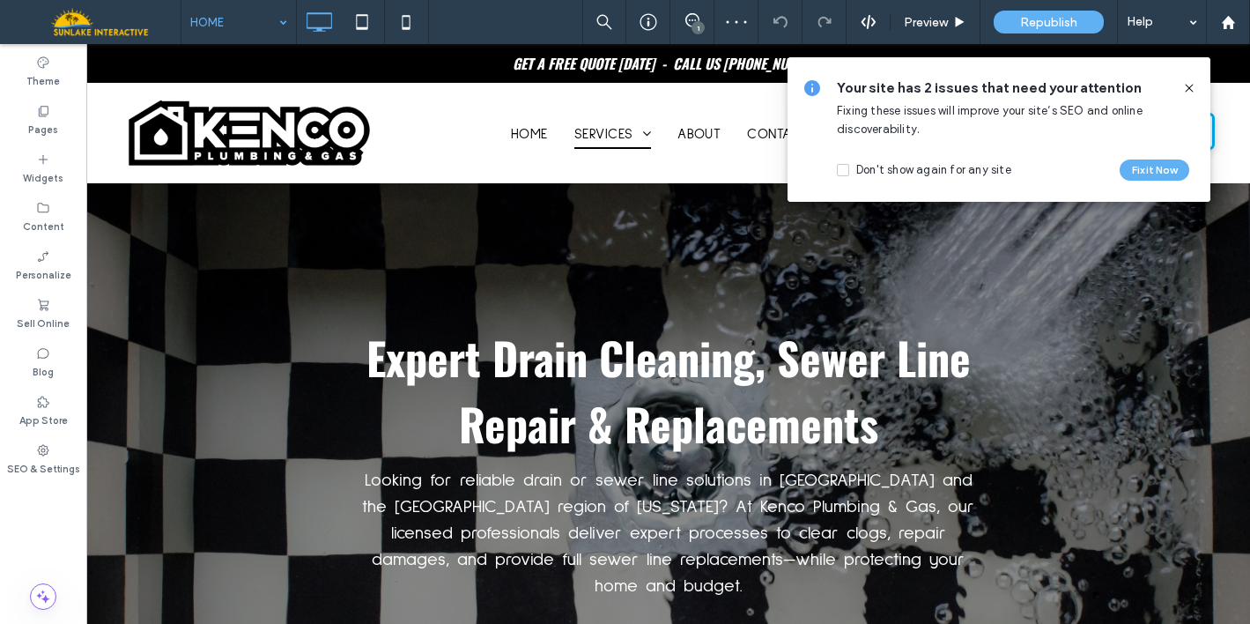
click at [1189, 88] on use at bounding box center [1189, 88] width 8 height 8
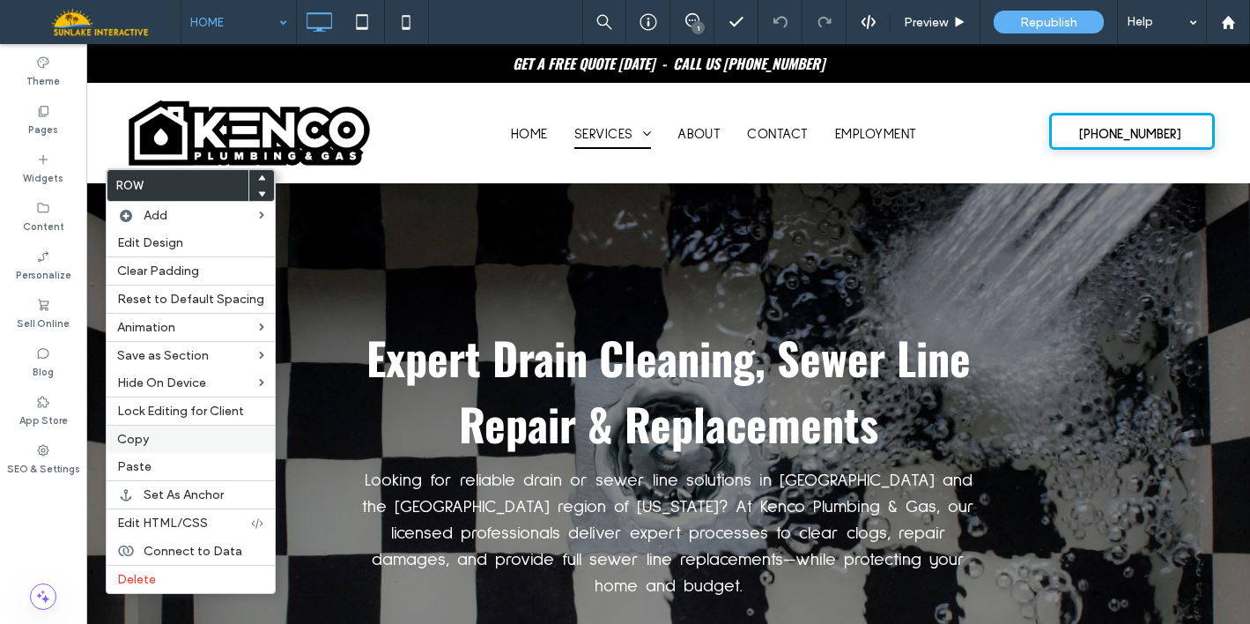
click at [151, 444] on label "Copy" at bounding box center [190, 439] width 147 height 15
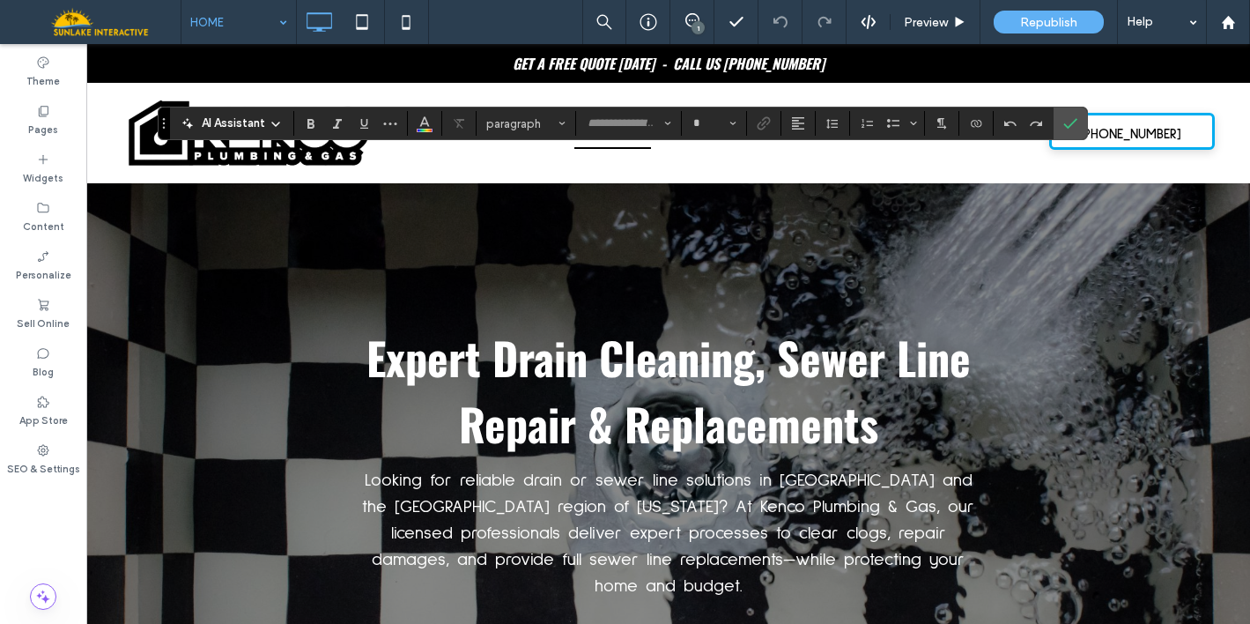
type input "******"
type input "**"
click at [1066, 127] on use "Confirm" at bounding box center [1070, 123] width 14 height 11
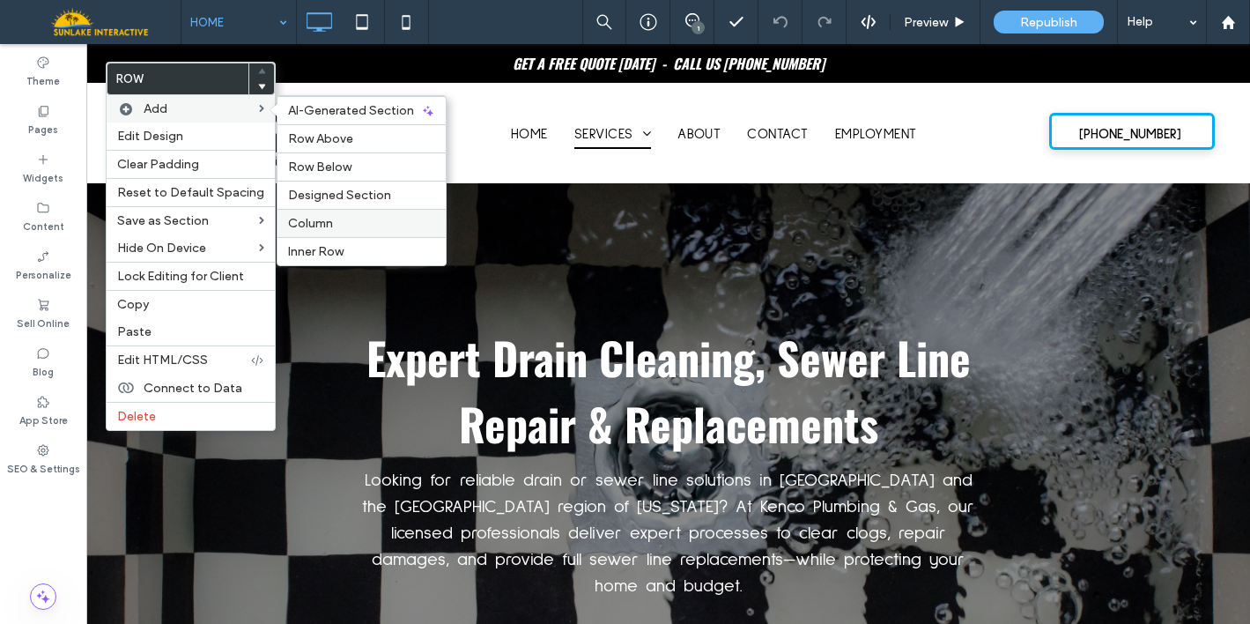
click at [317, 225] on span "Column" at bounding box center [310, 223] width 45 height 15
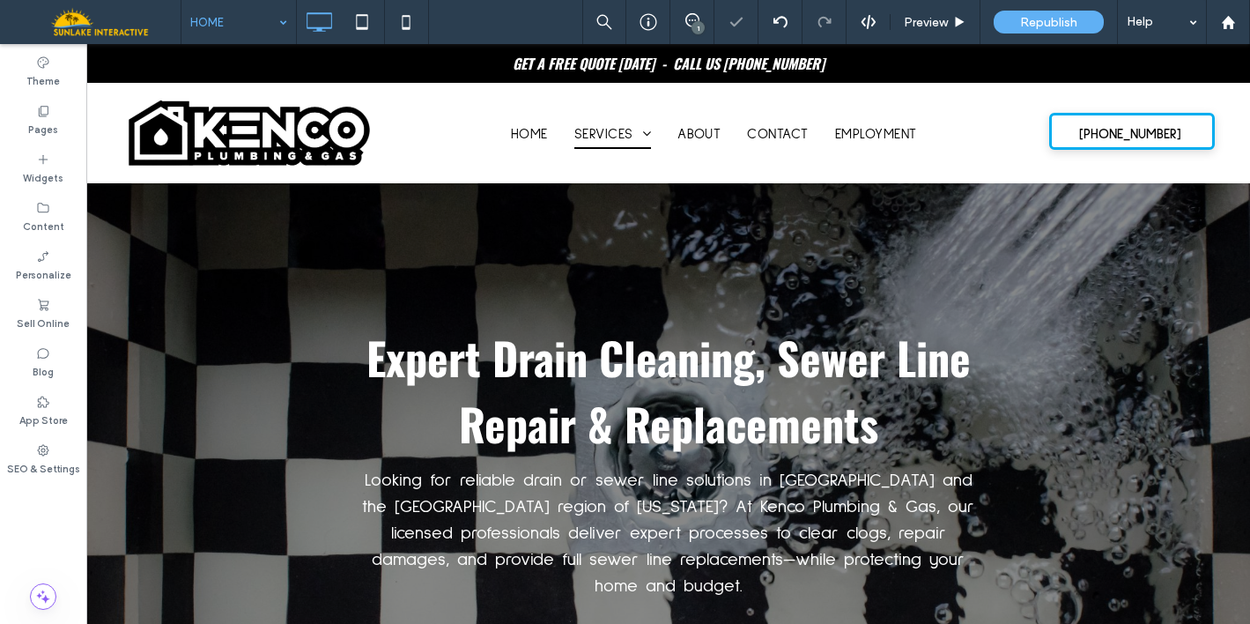
type input "******"
type input "**"
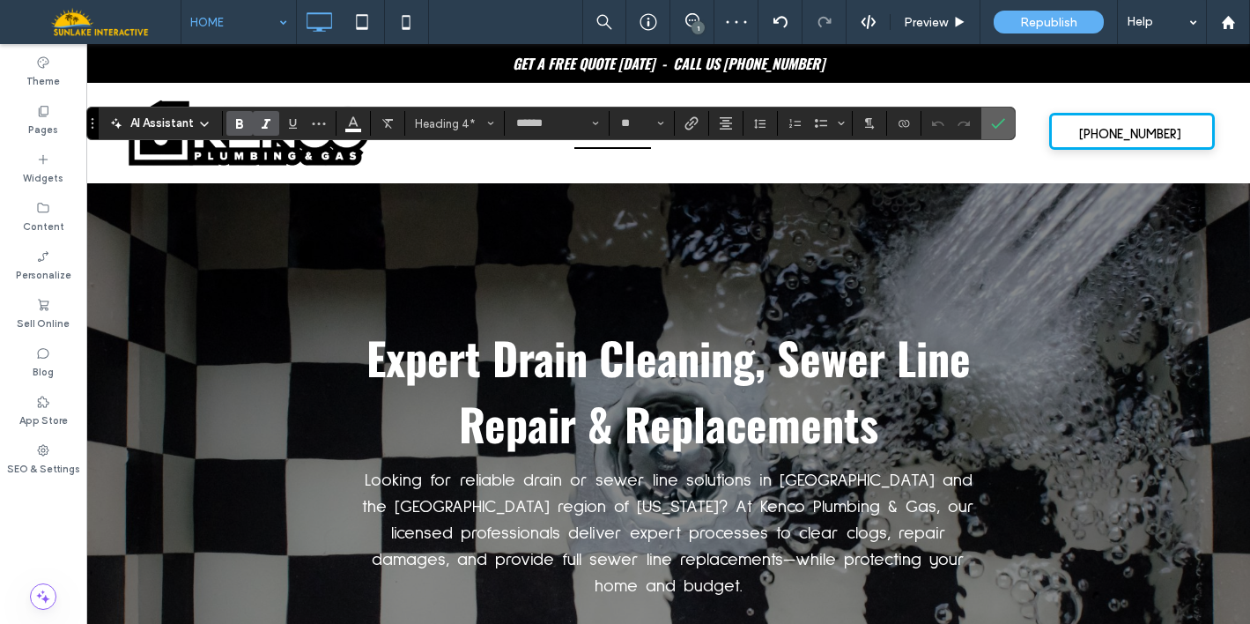
click at [994, 122] on icon "Confirm" at bounding box center [998, 123] width 14 height 14
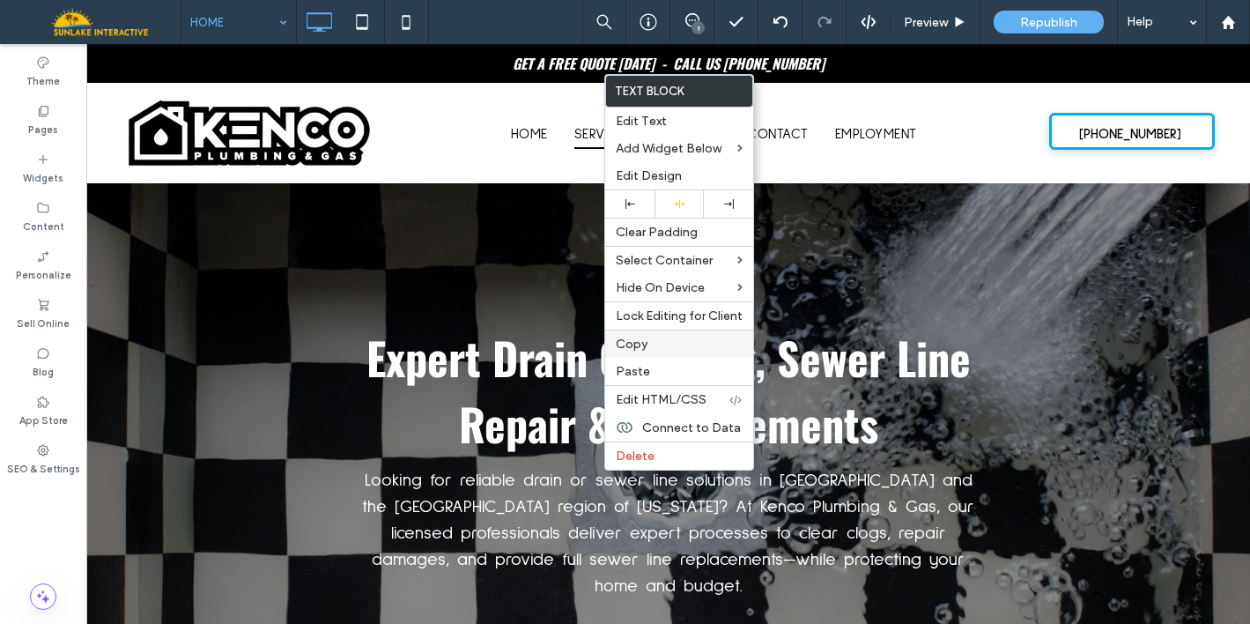
click at [637, 337] on span "Copy" at bounding box center [632, 343] width 32 height 15
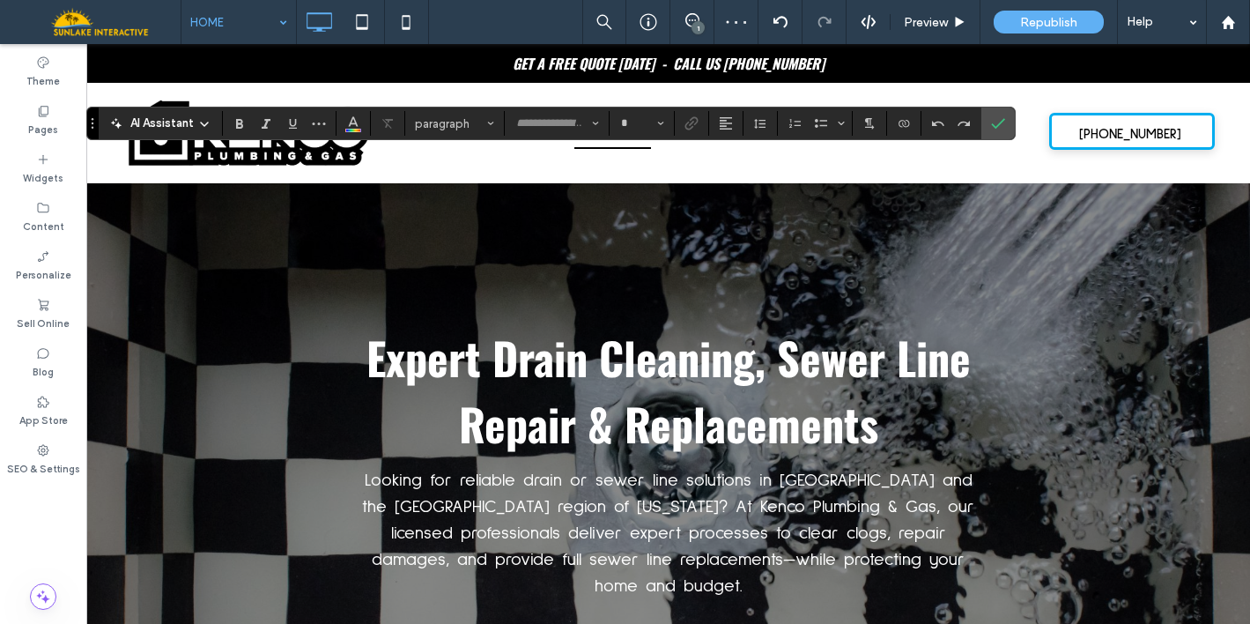
type input "******"
type input "**"
click at [726, 120] on use "Alignment" at bounding box center [726, 123] width 12 height 12
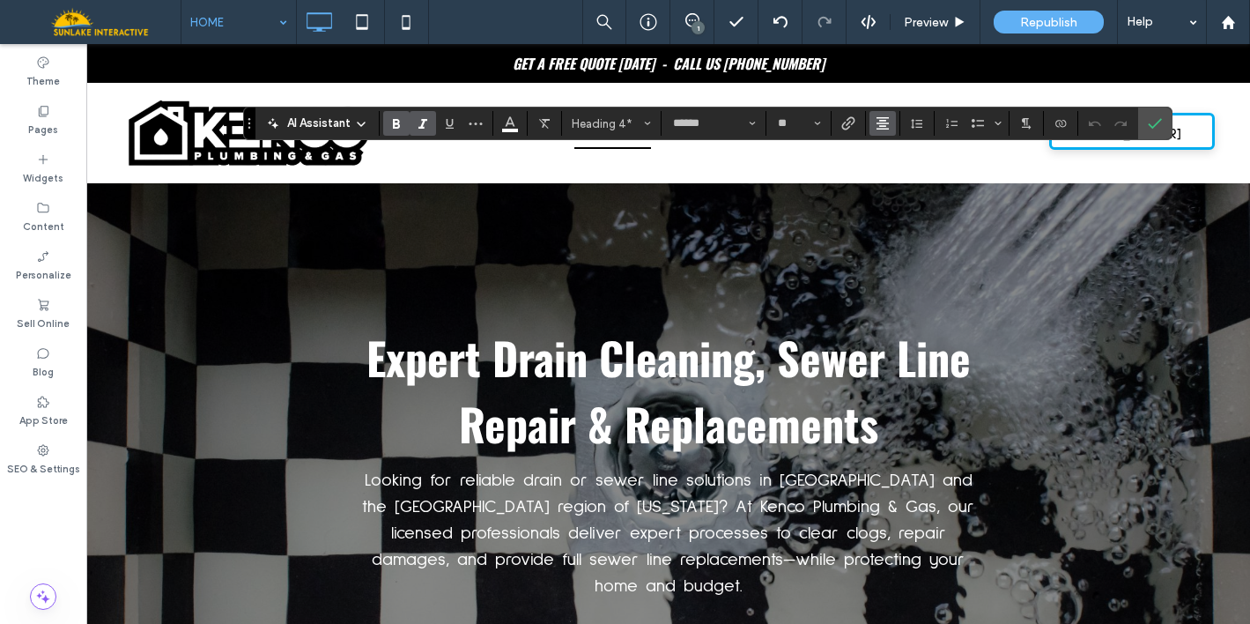
click at [892, 122] on button "Alignment" at bounding box center [882, 123] width 26 height 25
click at [911, 200] on label "ui.textEditor.alignment.right" at bounding box center [900, 203] width 62 height 26
click at [1161, 114] on span "Confirm" at bounding box center [1155, 123] width 14 height 30
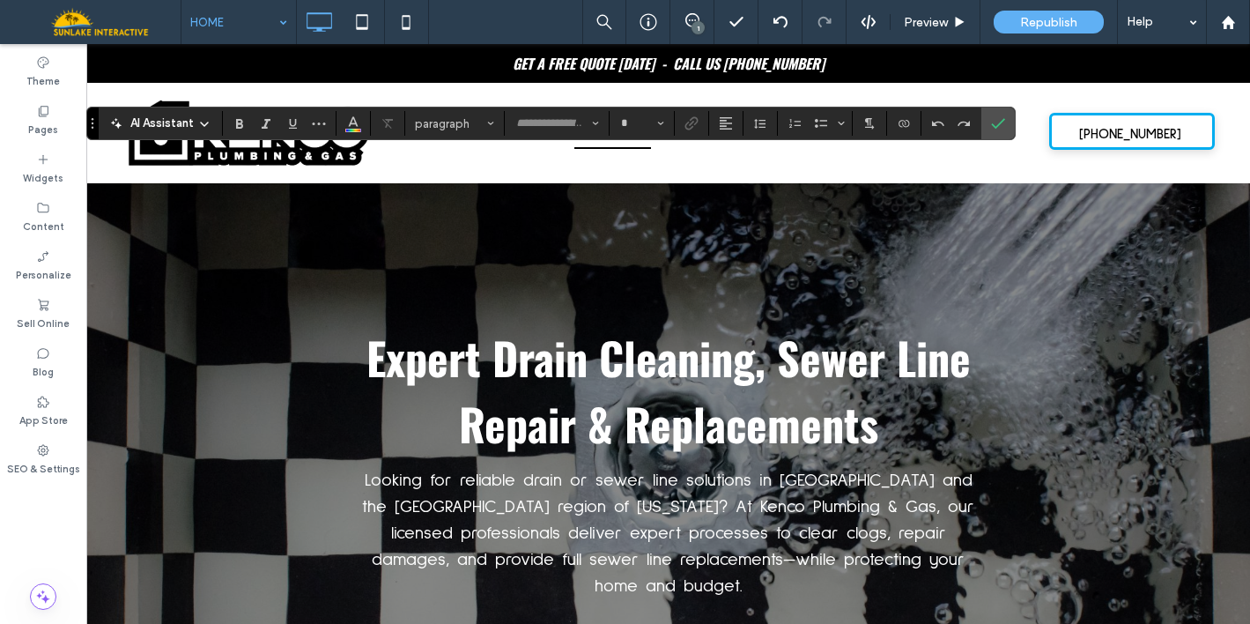
type input "******"
type input "**"
click at [728, 125] on use "Alignment" at bounding box center [726, 123] width 12 height 12
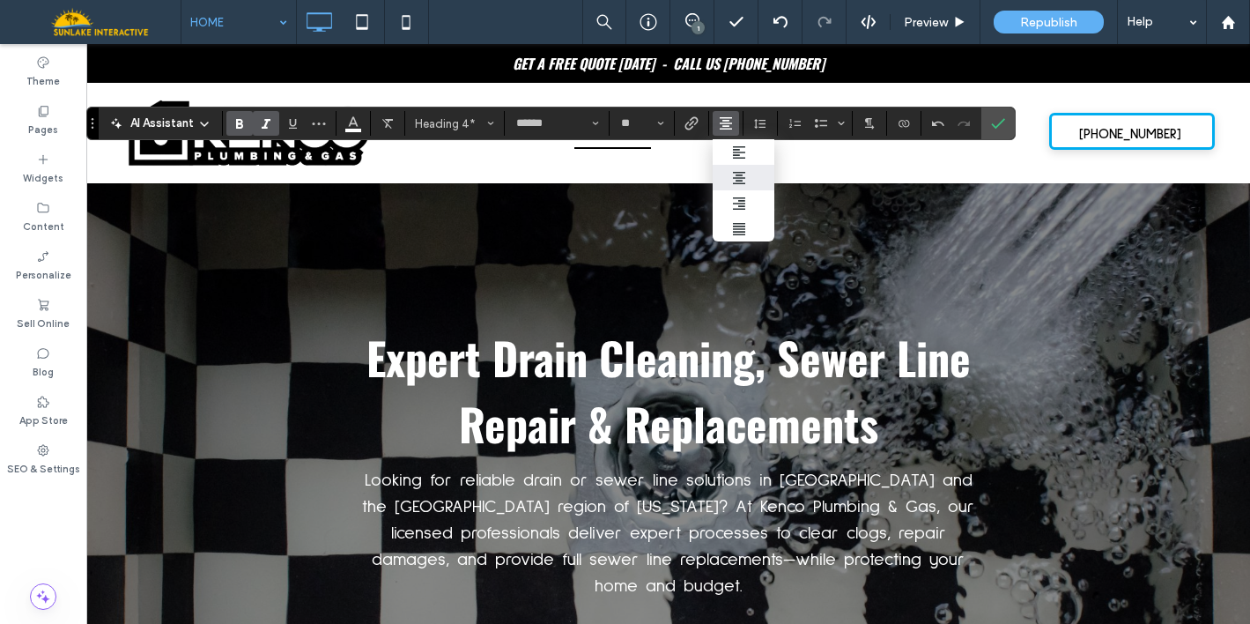
click at [744, 179] on icon "ui.textEditor.alignment.center" at bounding box center [739, 178] width 14 height 14
click at [262, 121] on icon "Italic" at bounding box center [266, 123] width 14 height 14
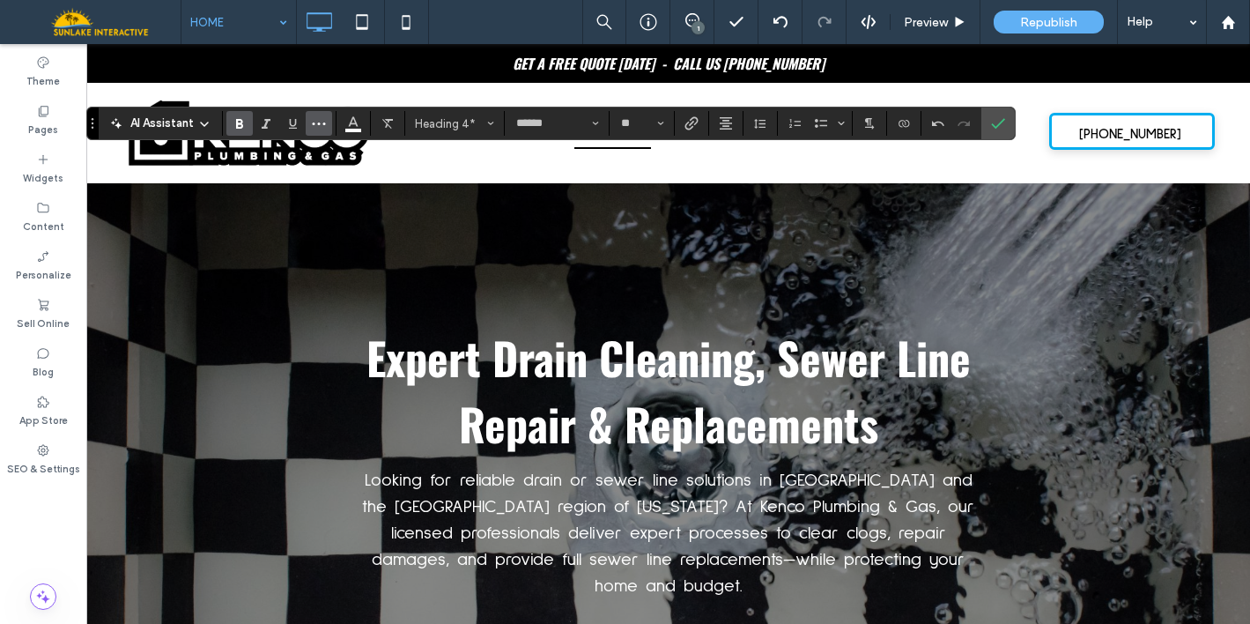
click at [318, 116] on icon "More" at bounding box center [319, 123] width 14 height 14
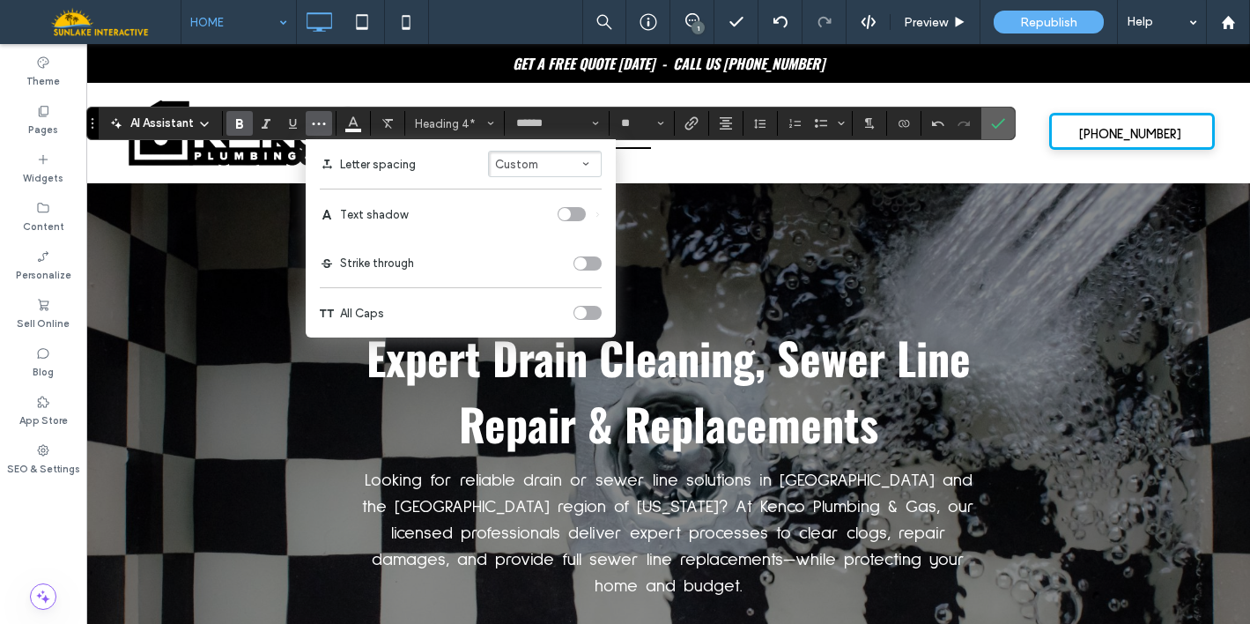
click at [996, 123] on icon "Confirm" at bounding box center [998, 123] width 14 height 14
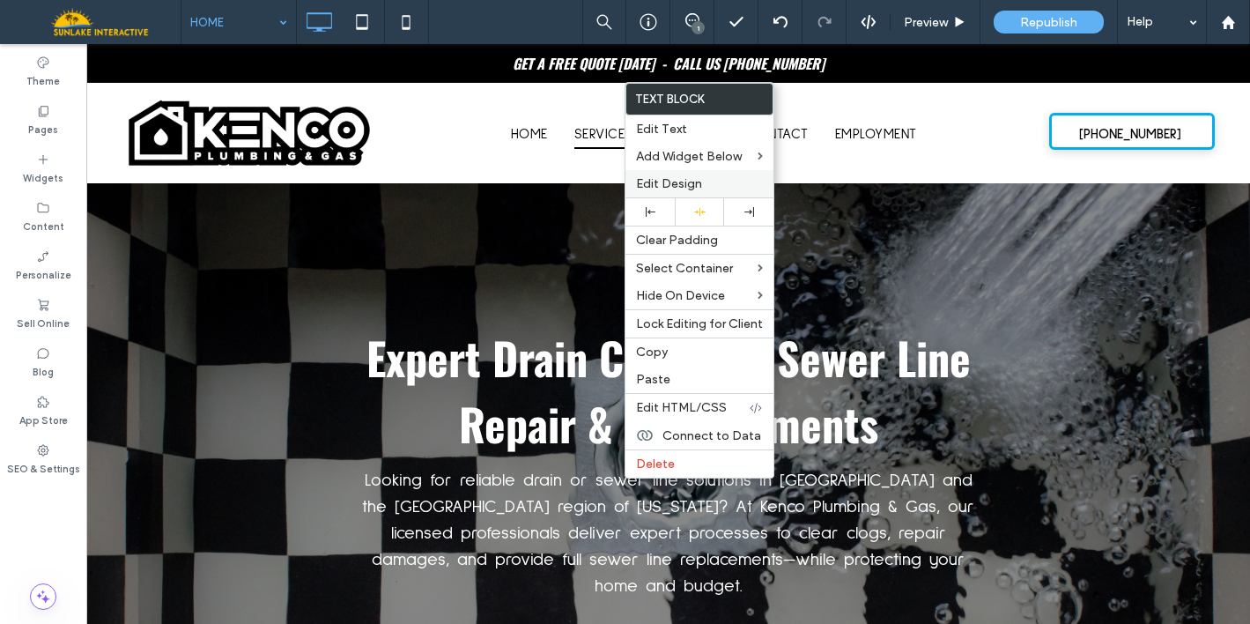
click at [684, 185] on span "Edit Design" at bounding box center [669, 183] width 66 height 15
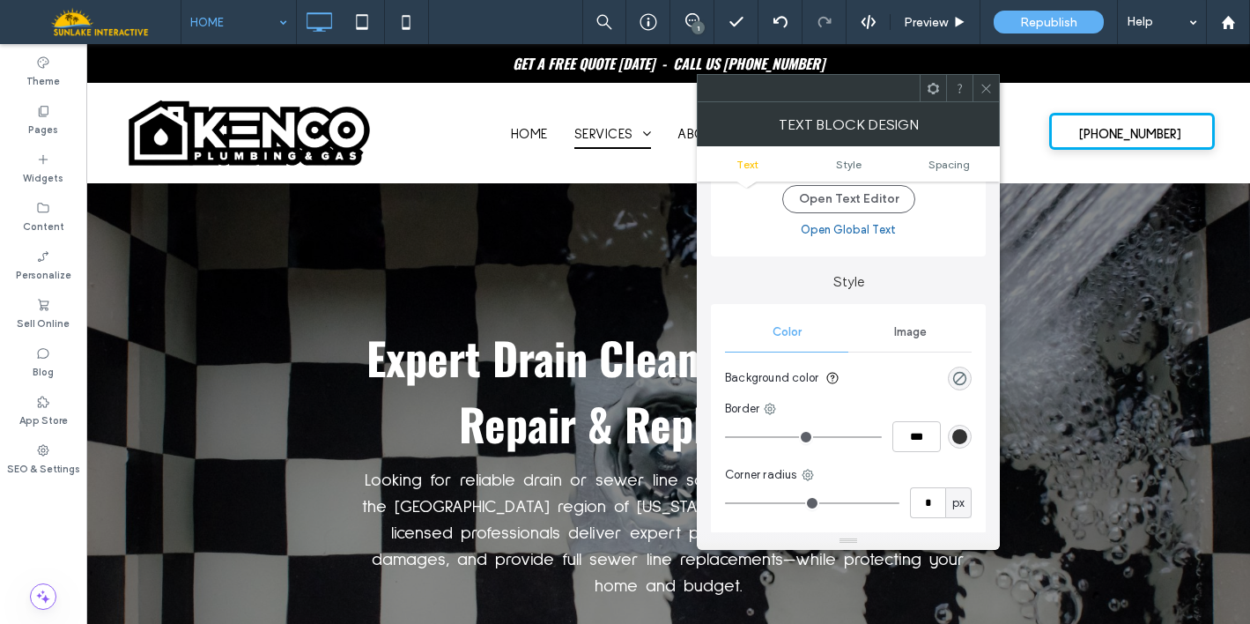
scroll to position [123, 0]
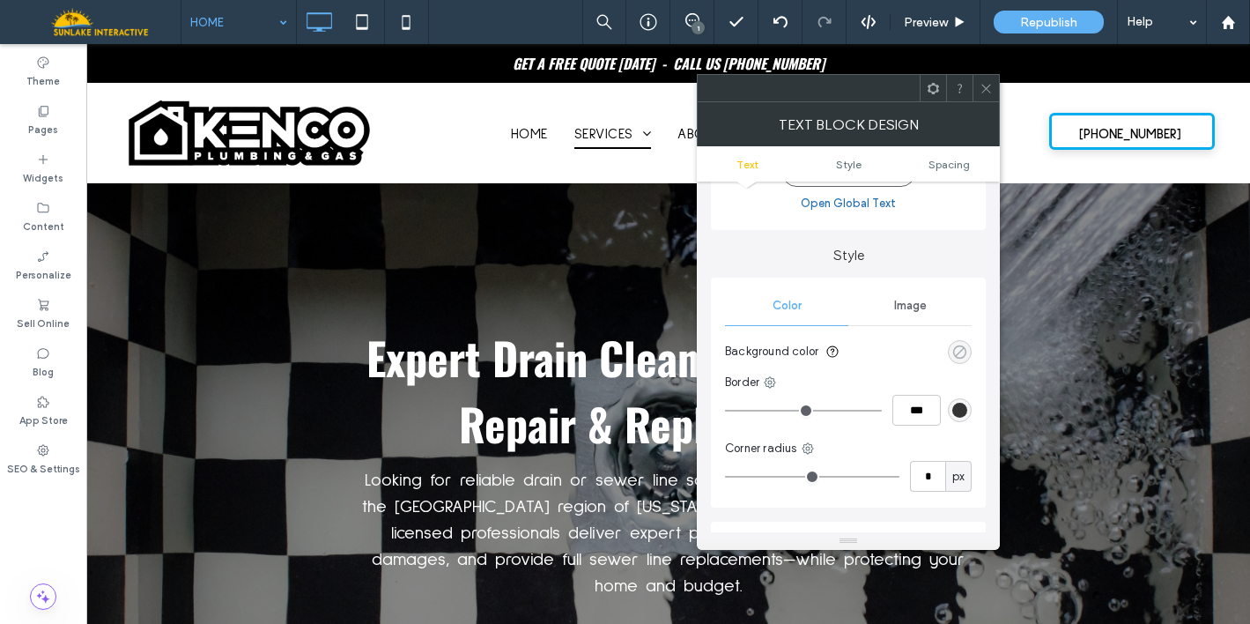
click at [957, 347] on div "rgba(0, 0, 0, 0)" at bounding box center [959, 351] width 15 height 15
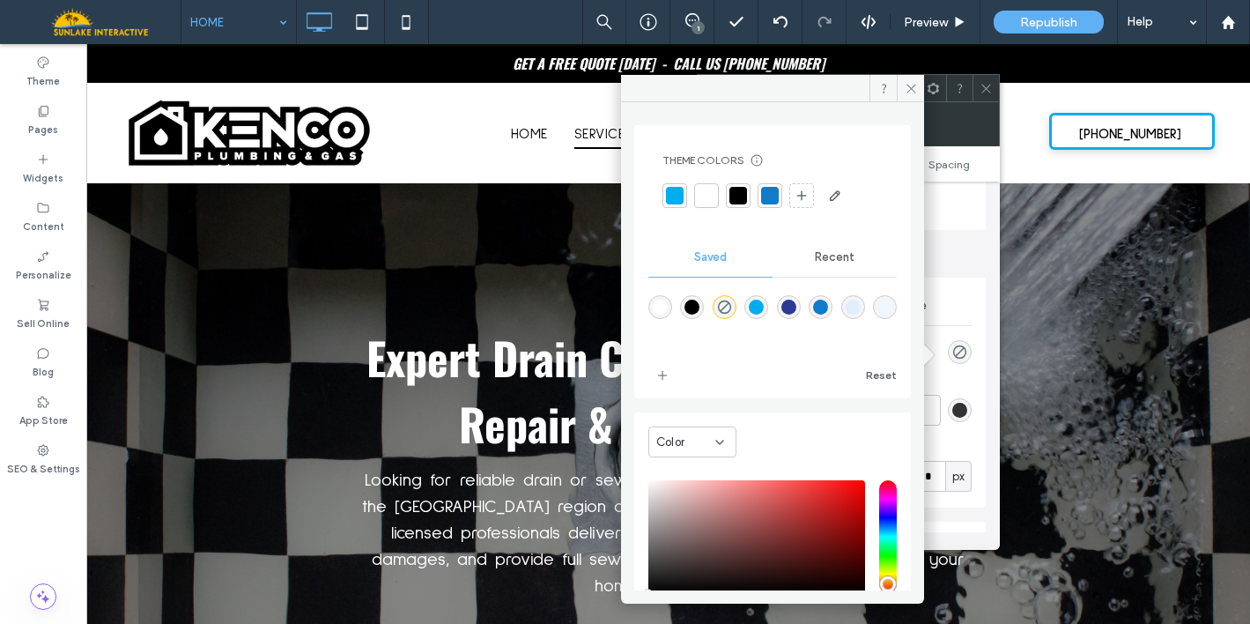
click at [674, 193] on div at bounding box center [675, 196] width 18 height 18
click at [771, 194] on div at bounding box center [773, 196] width 18 height 18
click at [909, 86] on use at bounding box center [910, 88] width 9 height 9
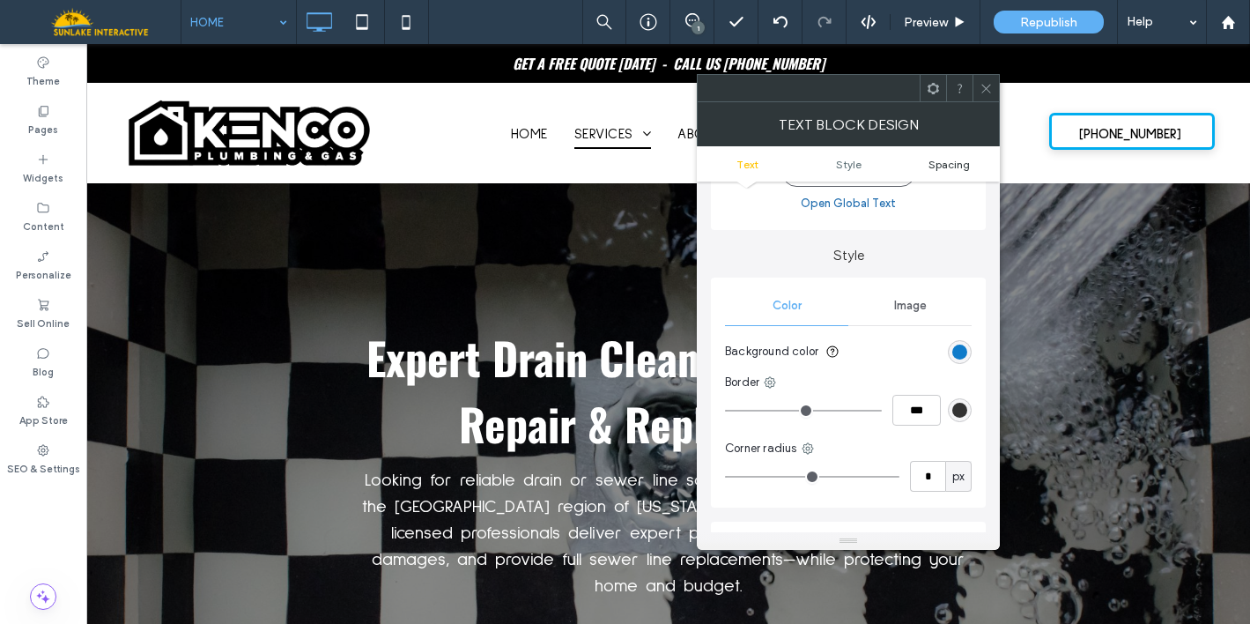
click at [944, 162] on span "Spacing" at bounding box center [948, 164] width 41 height 13
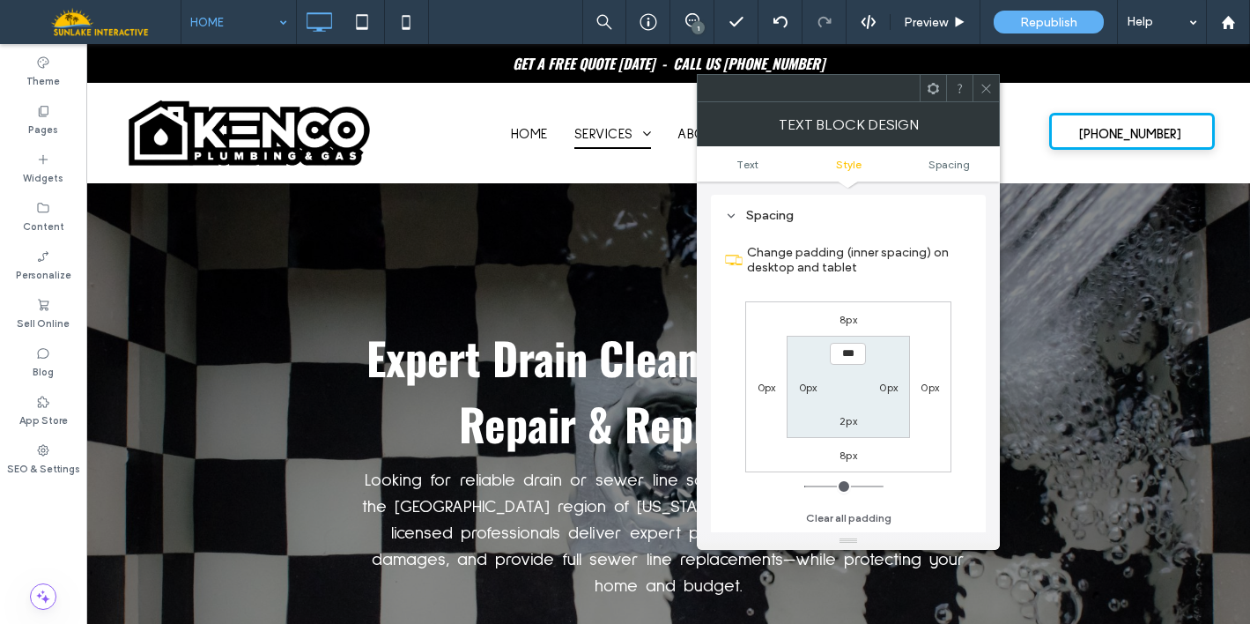
scroll to position [450, 0]
type input "***"
click at [845, 422] on label "2px" at bounding box center [848, 420] width 18 height 13
type input "*"
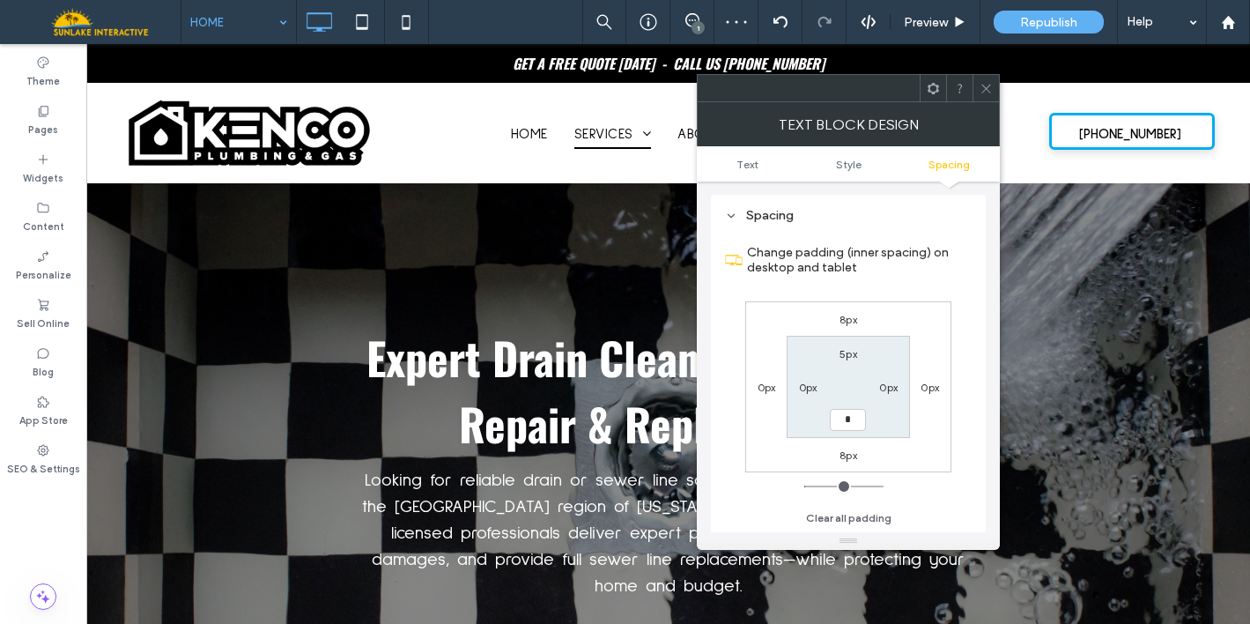
type input "*"
type input "***"
click at [989, 83] on icon at bounding box center [985, 88] width 13 height 13
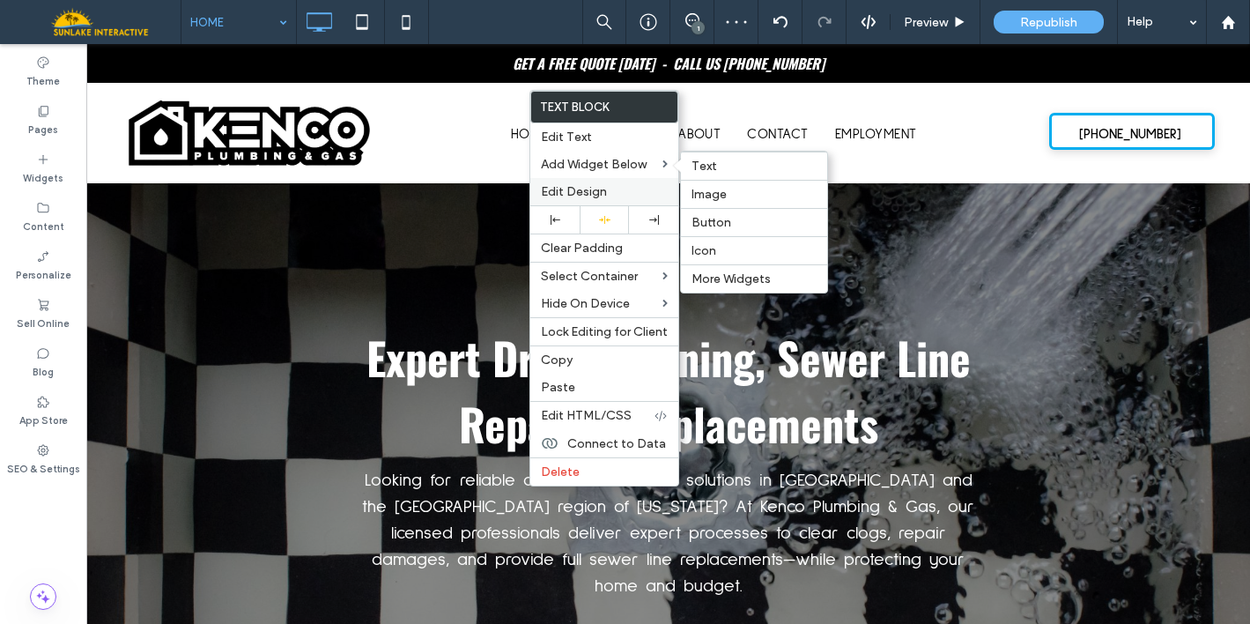
click at [560, 189] on span "Edit Design" at bounding box center [574, 191] width 66 height 15
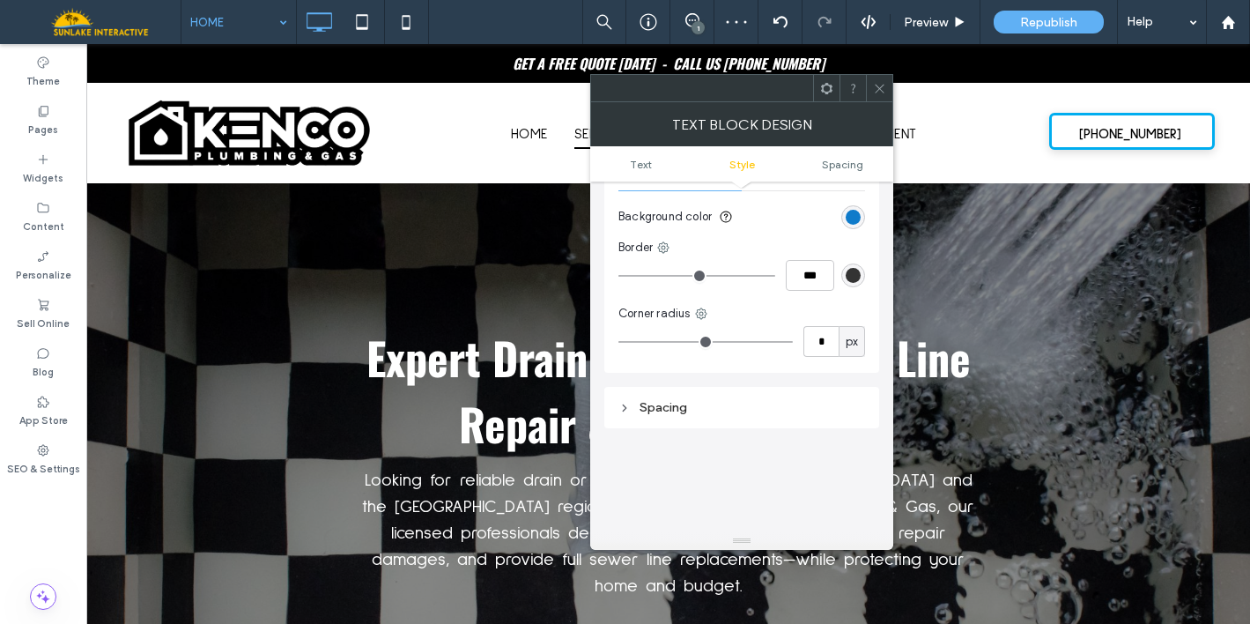
scroll to position [262, 0]
click at [808, 341] on input "*" at bounding box center [820, 337] width 35 height 31
type input "**"
click at [877, 85] on icon at bounding box center [879, 88] width 13 height 13
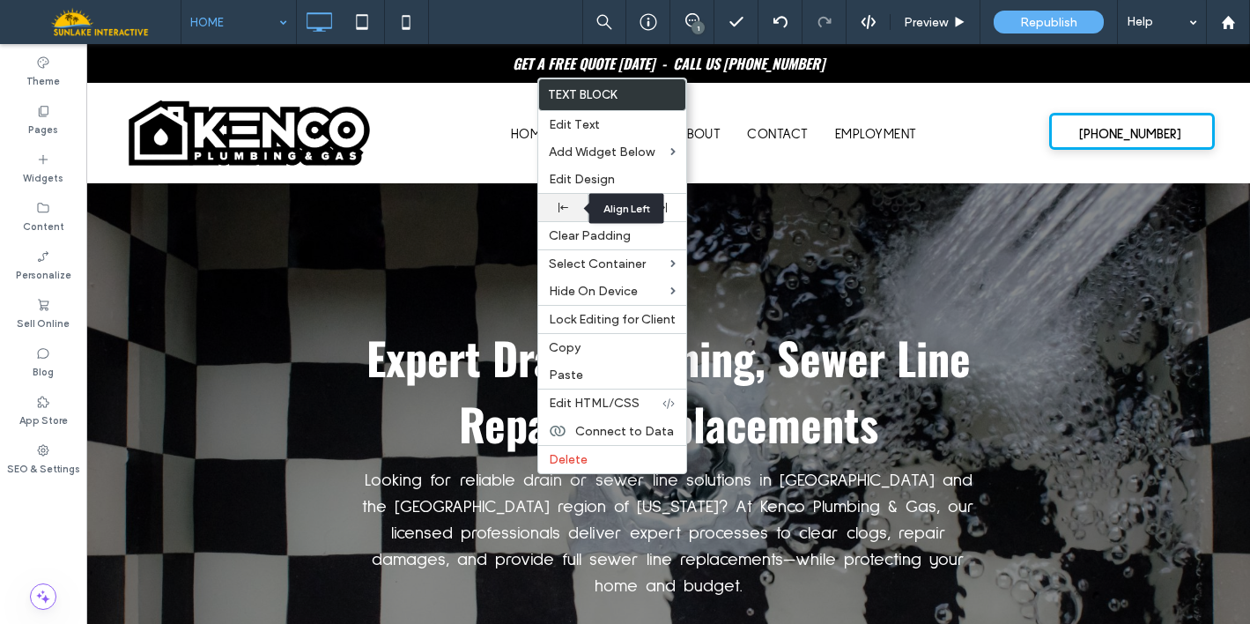
click at [568, 207] on div at bounding box center [563, 208] width 32 height 10
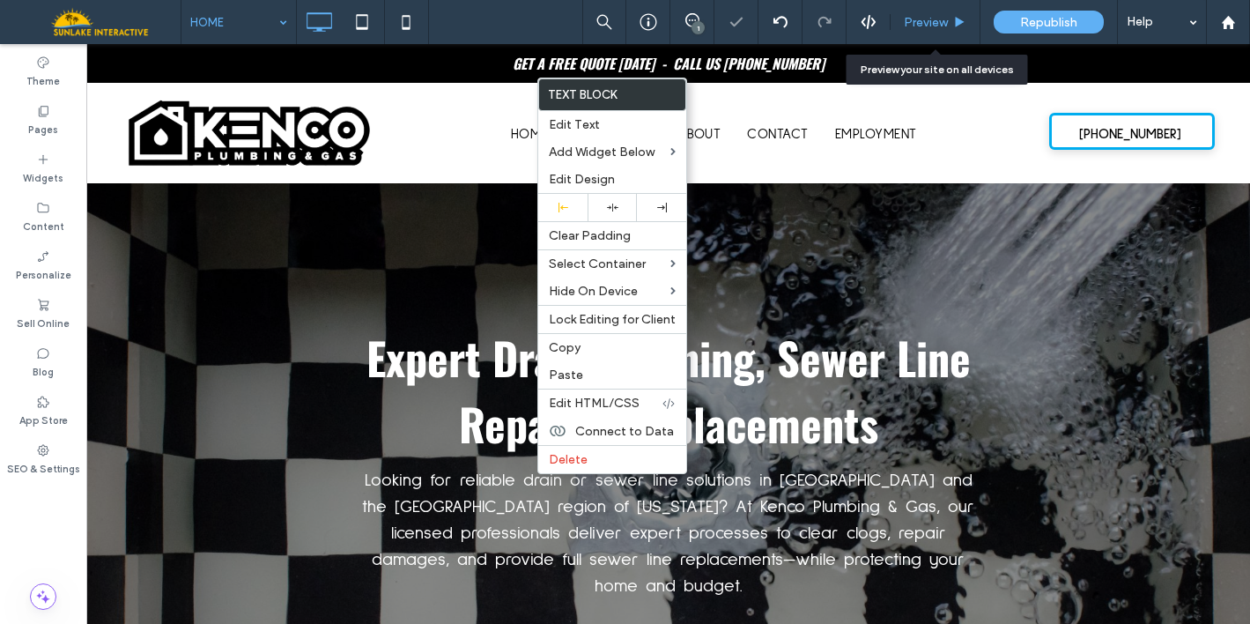
click at [923, 21] on span "Preview" at bounding box center [926, 22] width 44 height 15
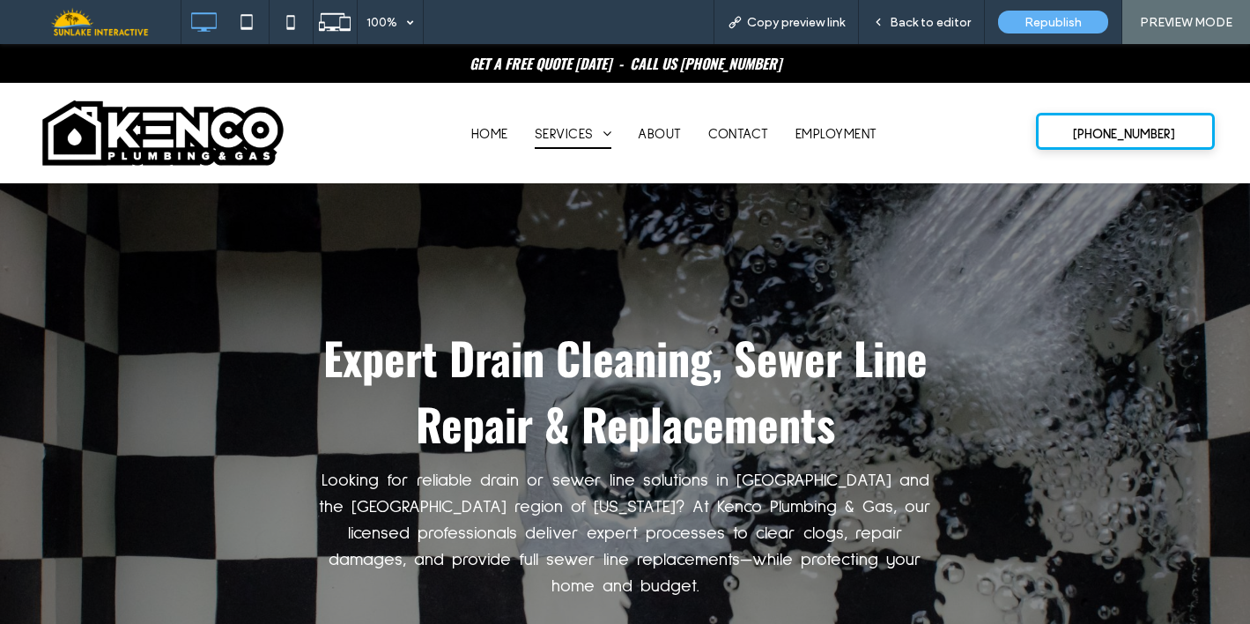
click at [923, 21] on span "Back to editor" at bounding box center [930, 22] width 81 height 15
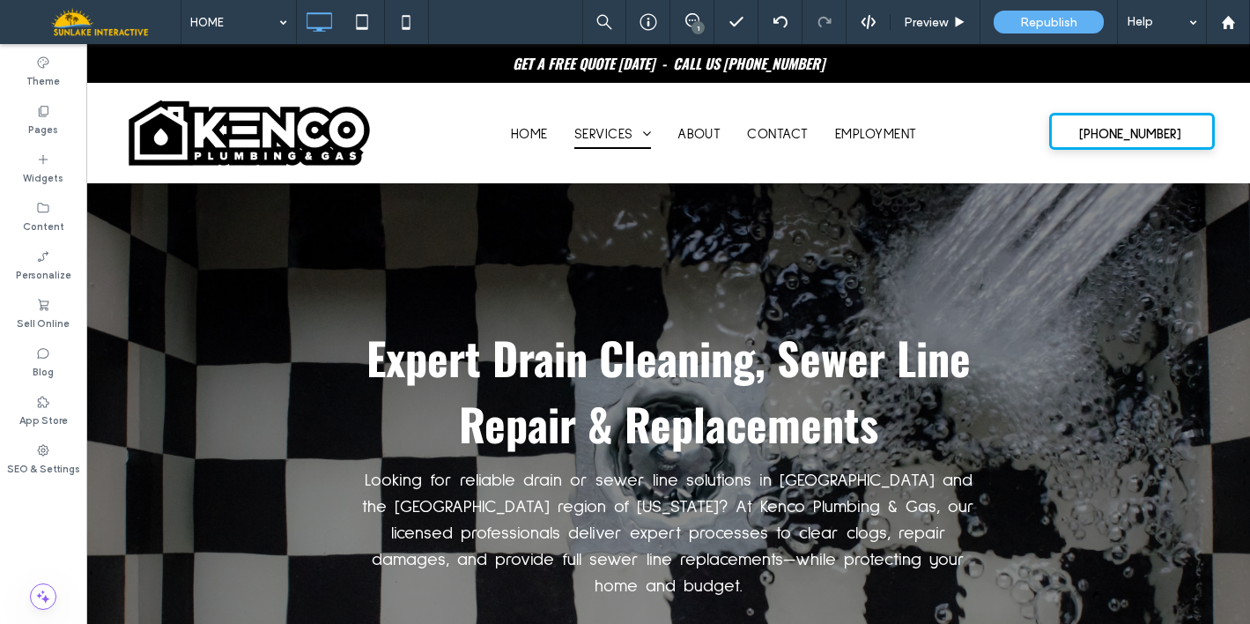
type input "******"
type input "**"
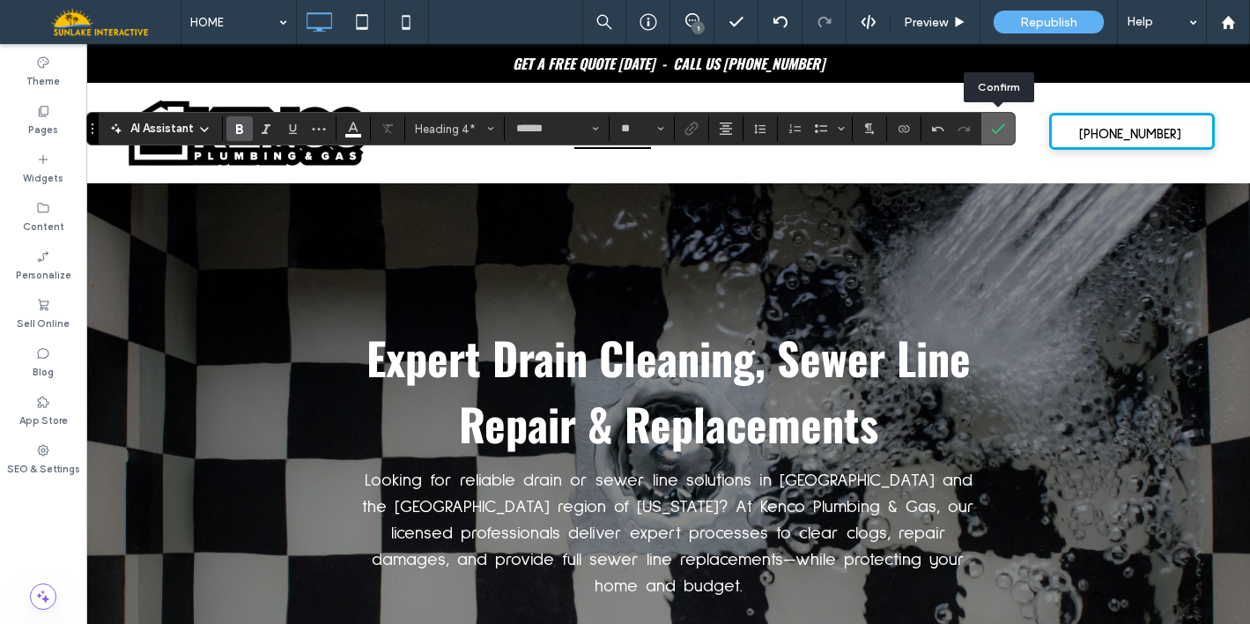
click at [1000, 127] on use "Confirm" at bounding box center [999, 128] width 14 height 11
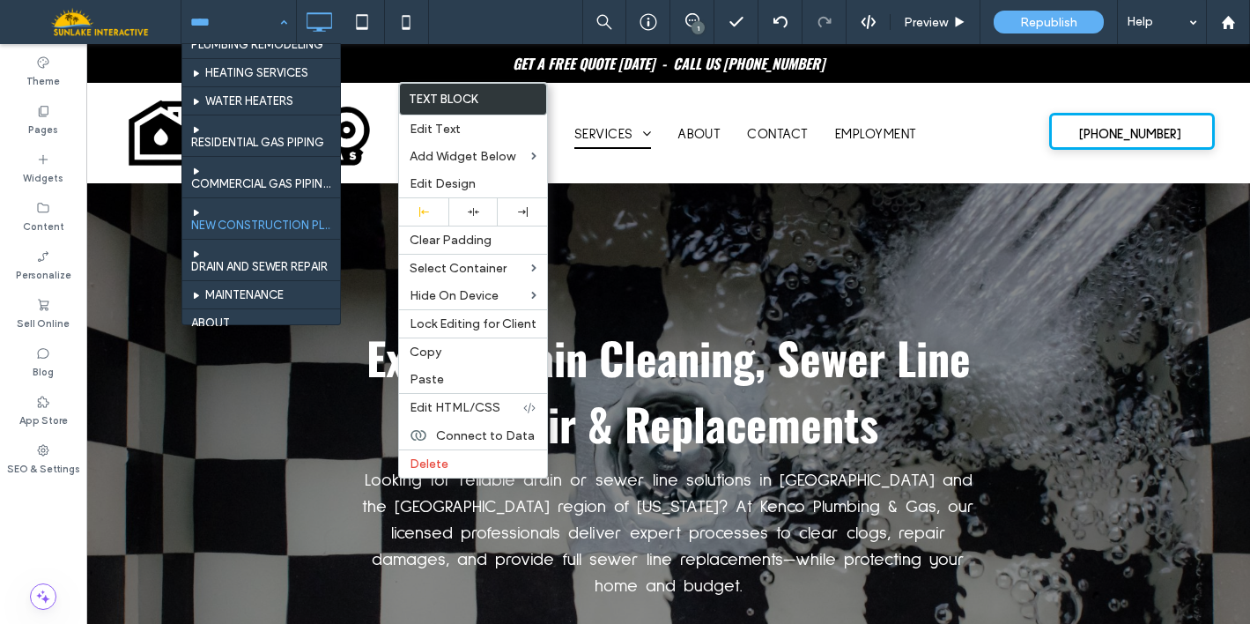
scroll to position [57, 0]
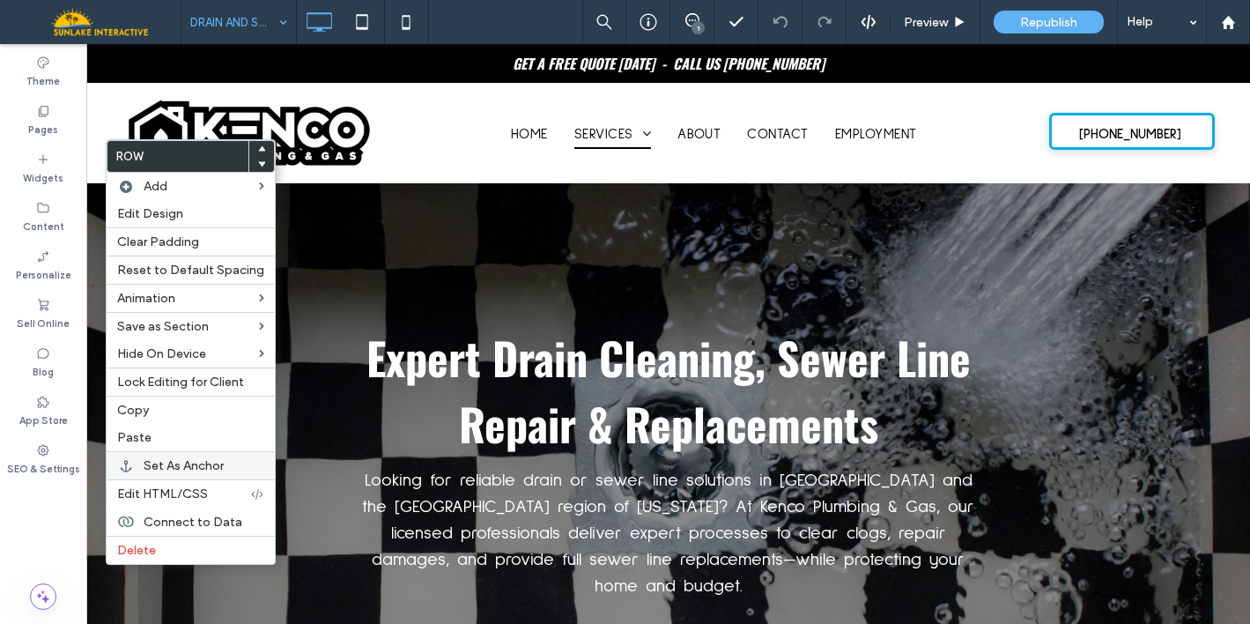
click at [194, 469] on span "Set As Anchor" at bounding box center [184, 465] width 80 height 15
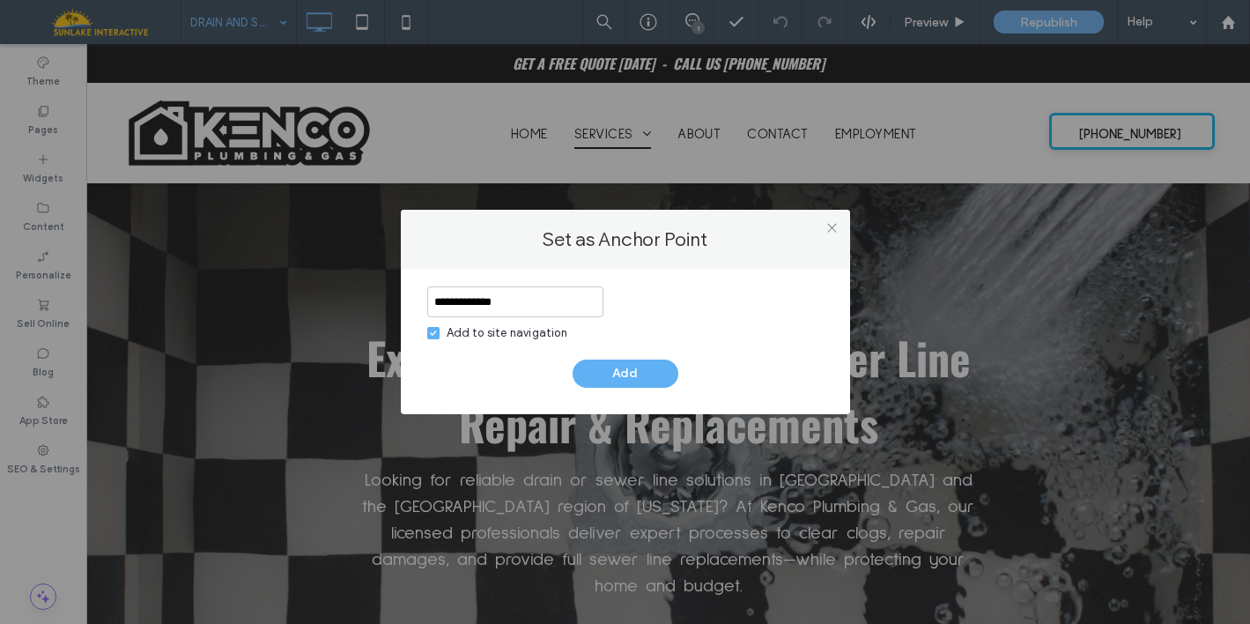
type input "**********"
click at [514, 332] on div "Add to site navigation" at bounding box center [507, 333] width 121 height 18
click at [629, 375] on button "Add" at bounding box center [626, 373] width 106 height 28
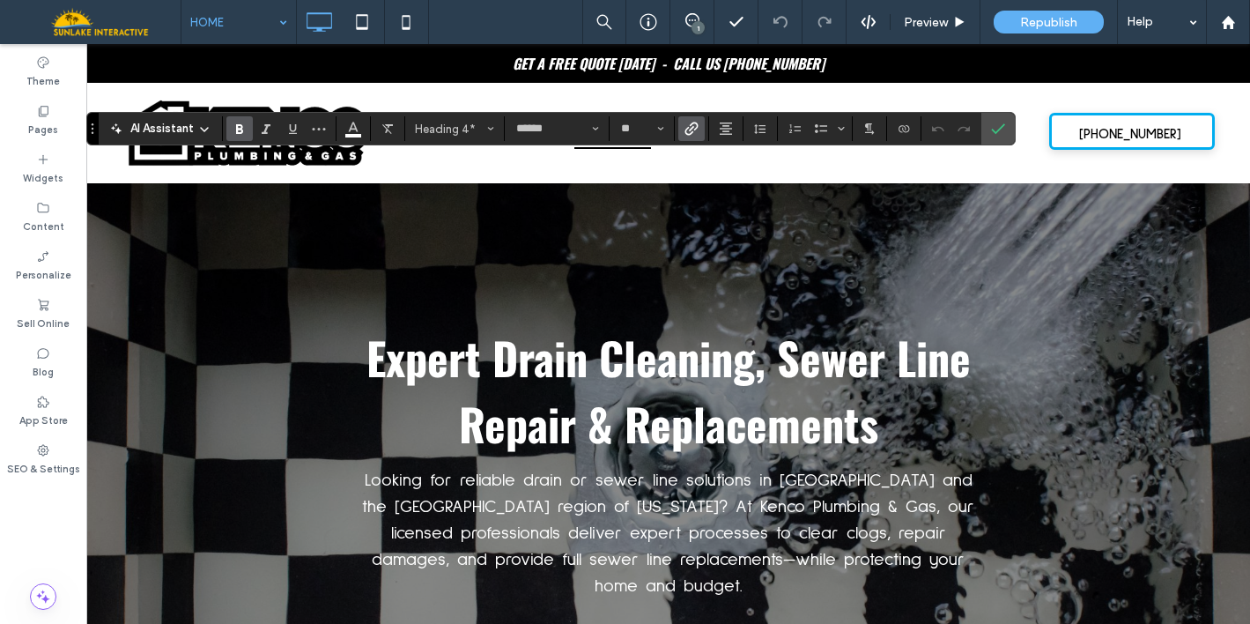
click at [691, 130] on icon "Link" at bounding box center [691, 129] width 14 height 14
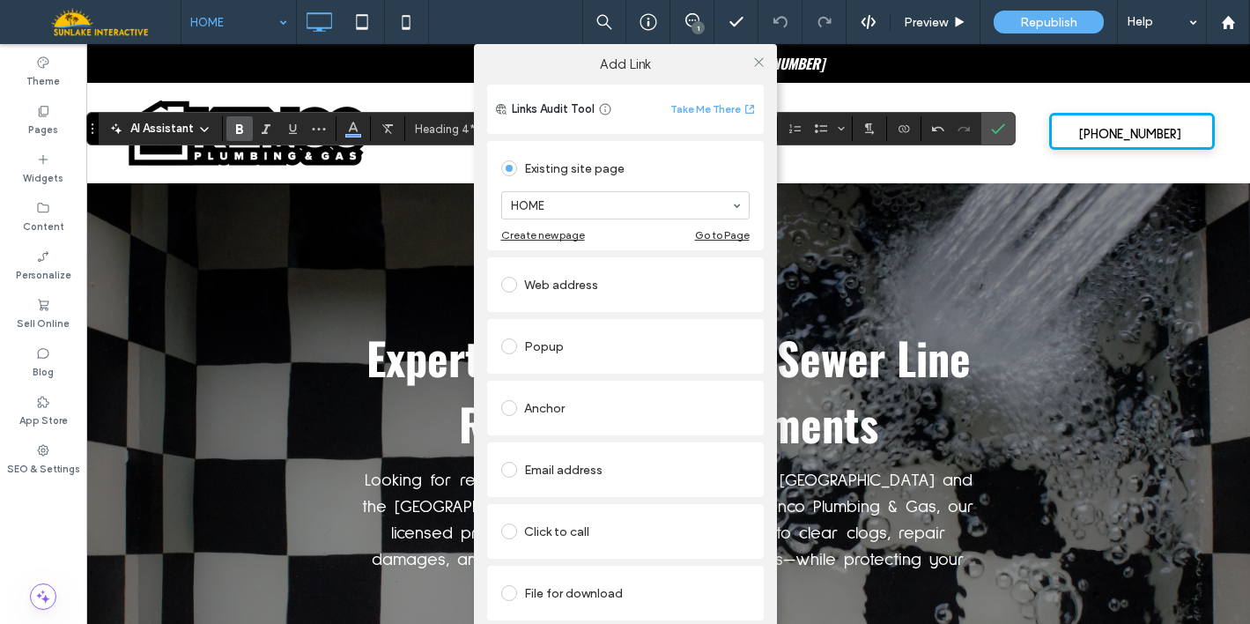
click at [691, 132] on div "Links Audit Tool Take Me There" at bounding box center [625, 109] width 277 height 49
click at [506, 410] on span at bounding box center [509, 408] width 16 height 16
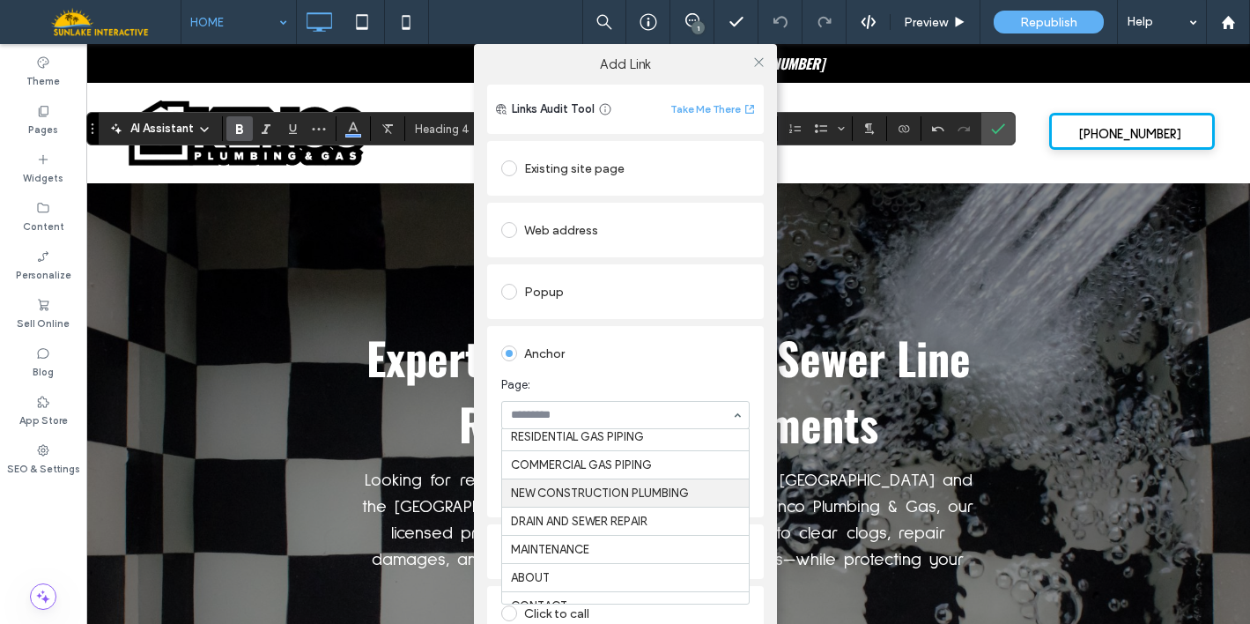
scroll to position [120, 0]
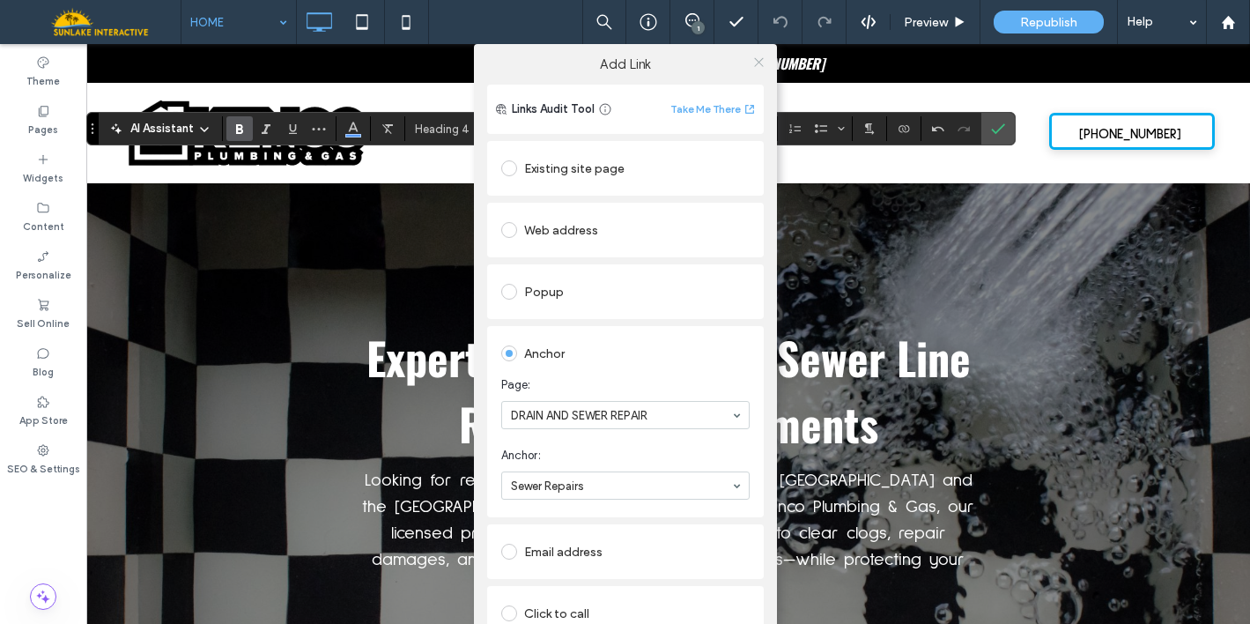
click at [754, 61] on use at bounding box center [758, 61] width 9 height 9
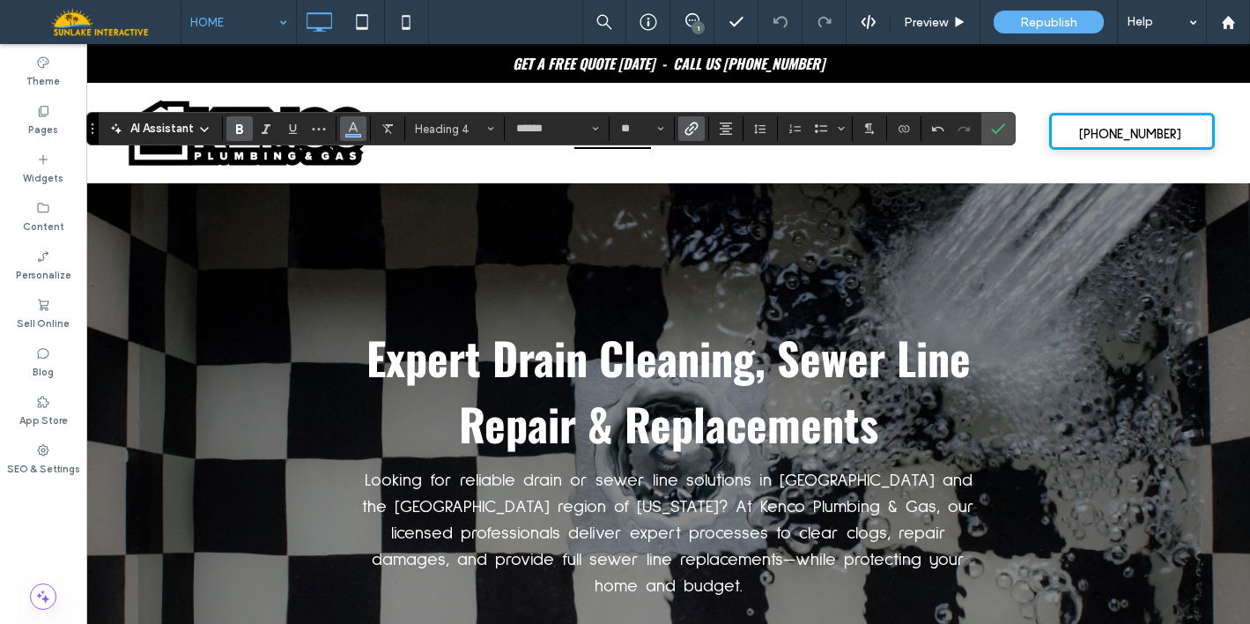
click at [355, 129] on use "Color" at bounding box center [354, 127] width 10 height 10
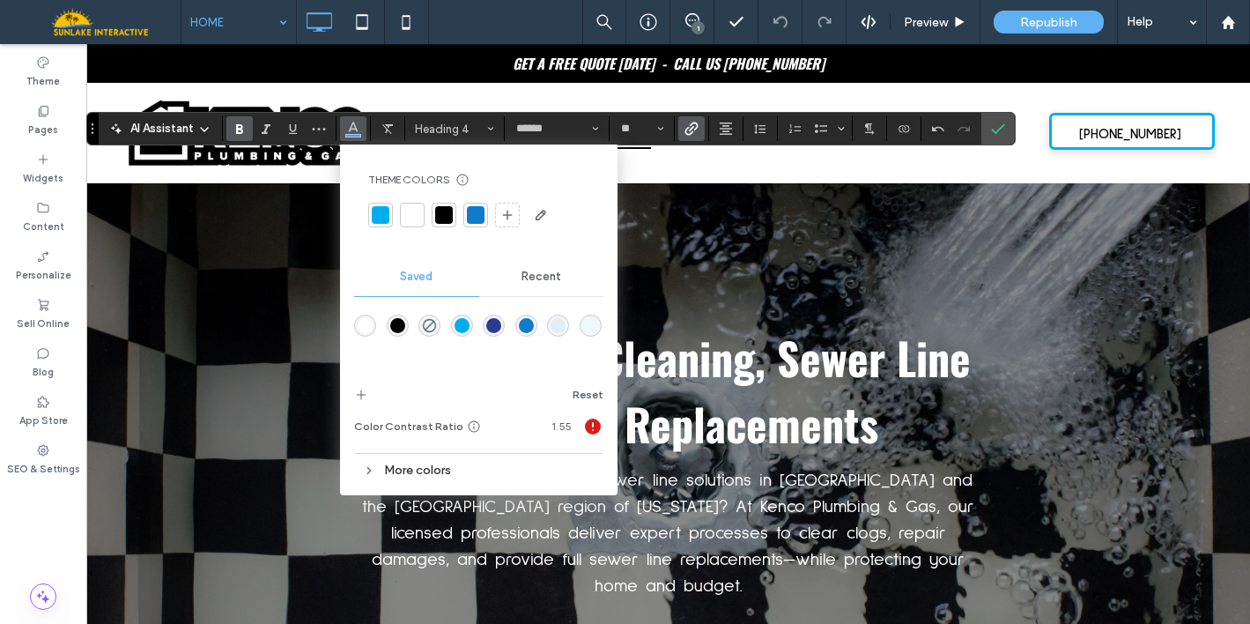
click at [411, 212] on div at bounding box center [412, 215] width 18 height 18
click at [1001, 128] on use "Confirm" at bounding box center [999, 128] width 14 height 11
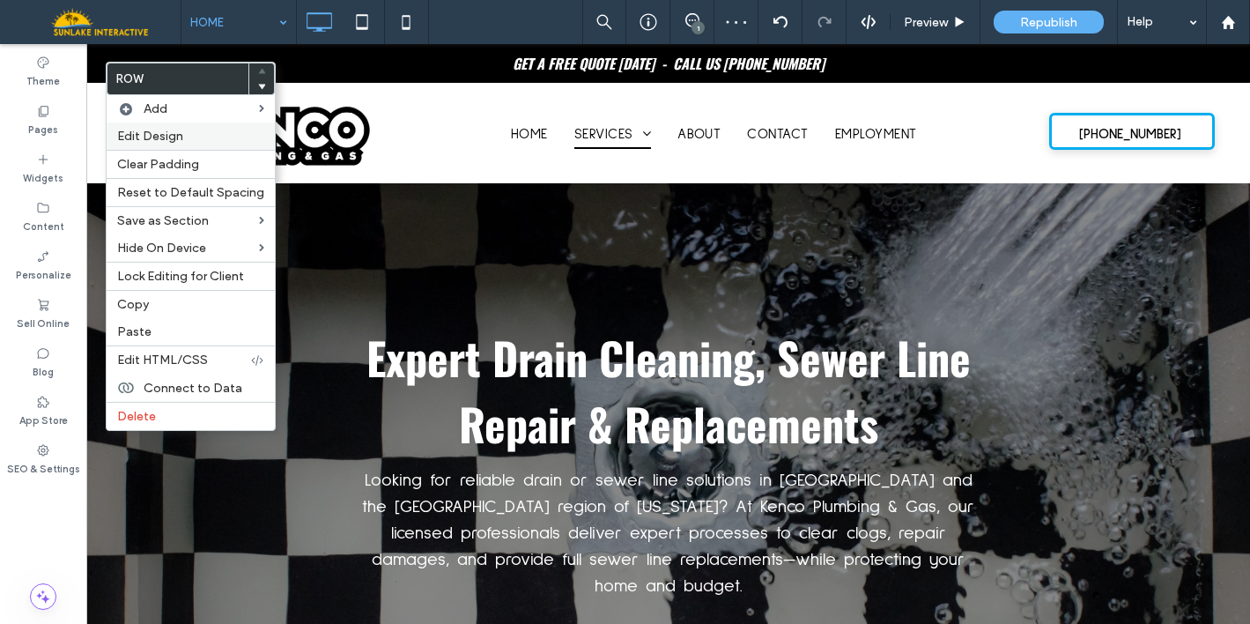
click at [145, 139] on span "Edit Design" at bounding box center [150, 136] width 66 height 15
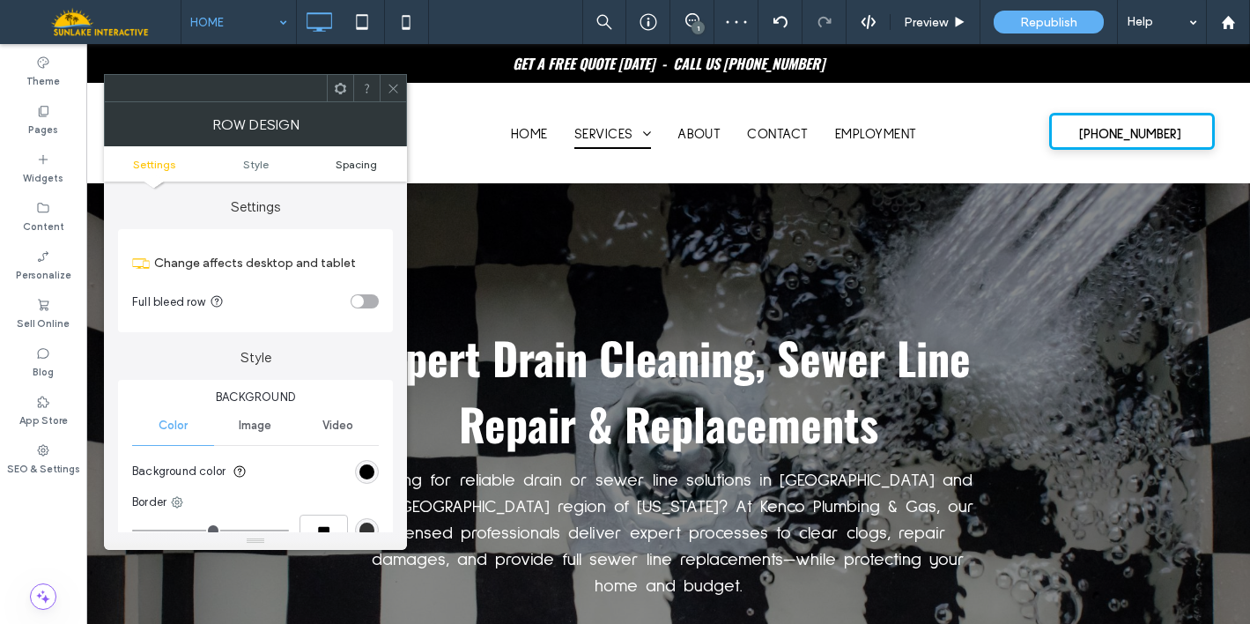
click at [366, 159] on span "Spacing" at bounding box center [356, 164] width 41 height 13
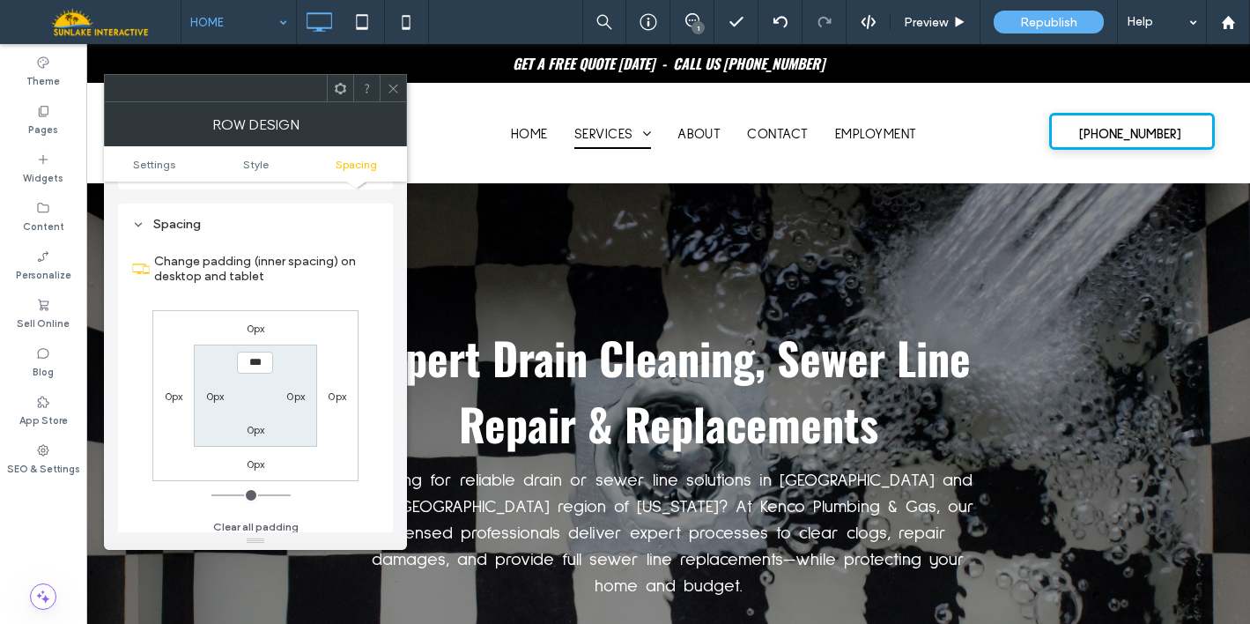
scroll to position [443, 0]
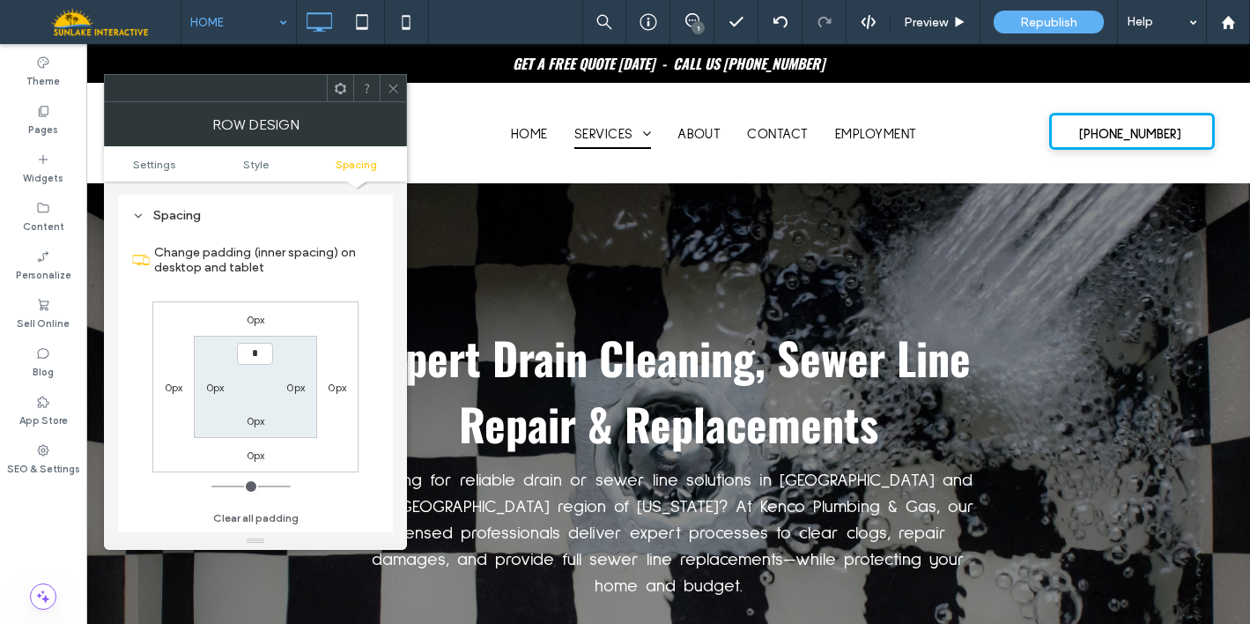
type input "***"
type input "*"
click at [254, 347] on input "***" at bounding box center [255, 354] width 36 height 22
type input "***"
click at [248, 422] on label "0px" at bounding box center [256, 420] width 18 height 13
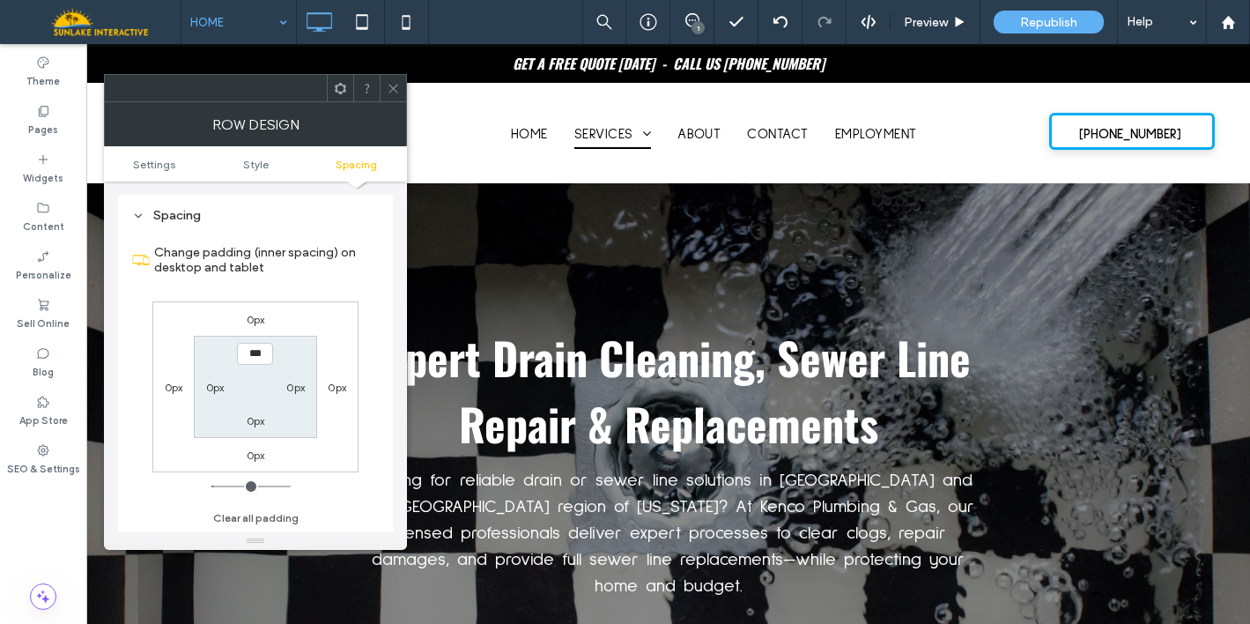
type input "*"
type input "***"
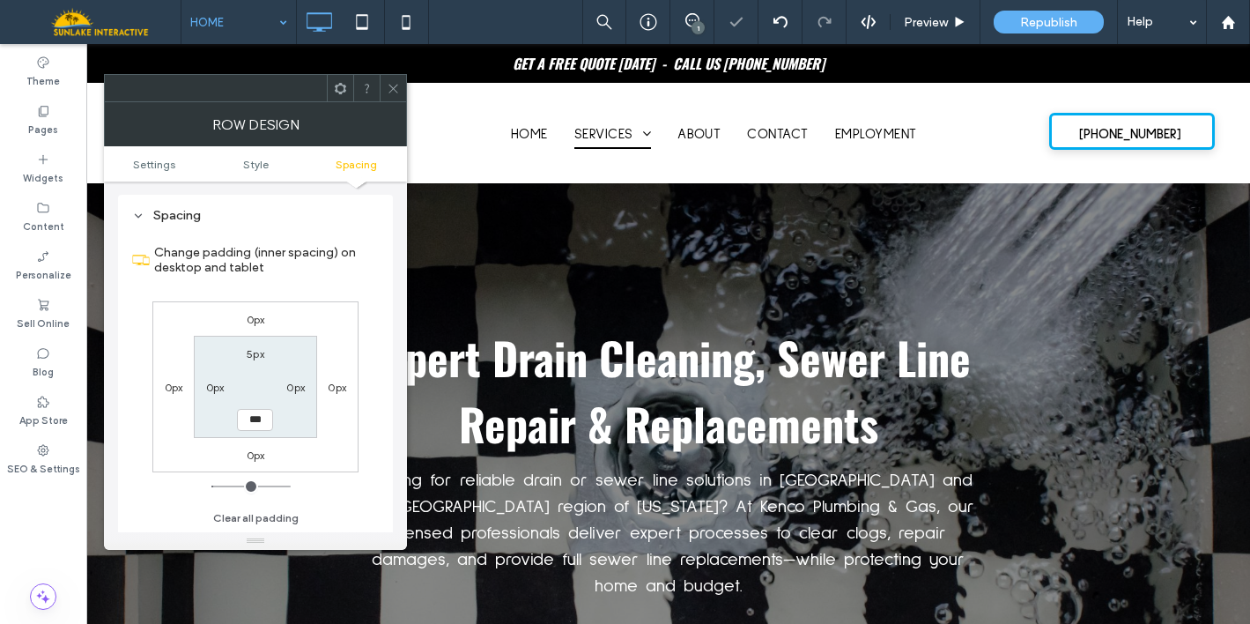
click at [394, 90] on icon at bounding box center [393, 88] width 13 height 13
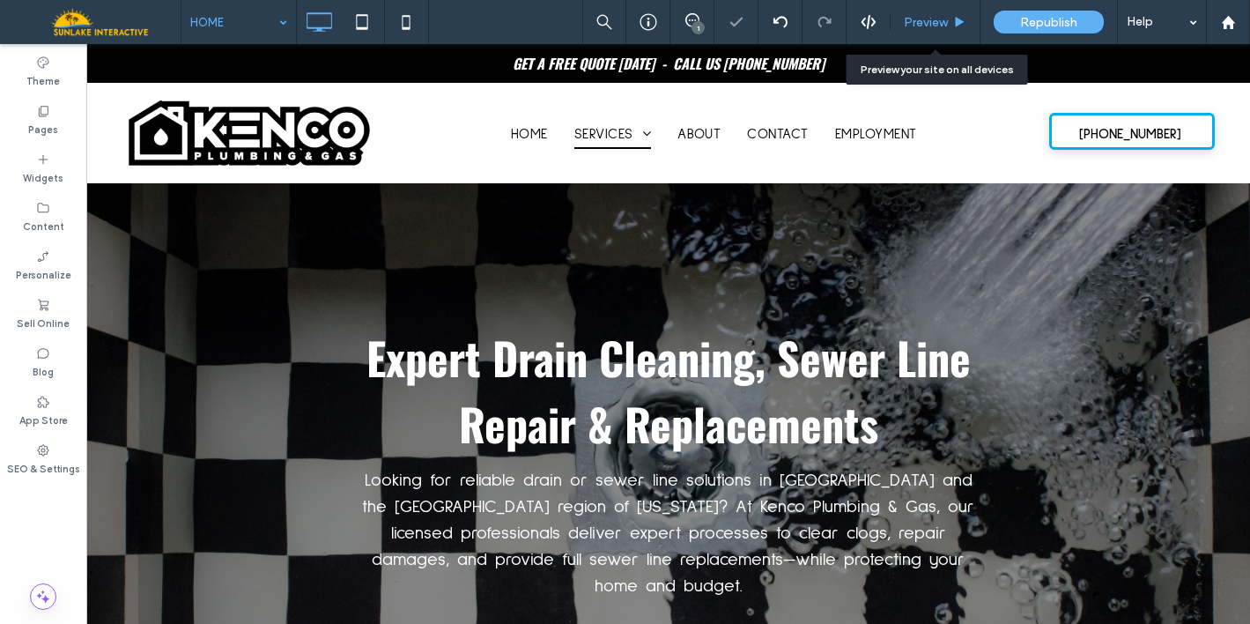
click at [922, 26] on span "Preview" at bounding box center [926, 22] width 44 height 15
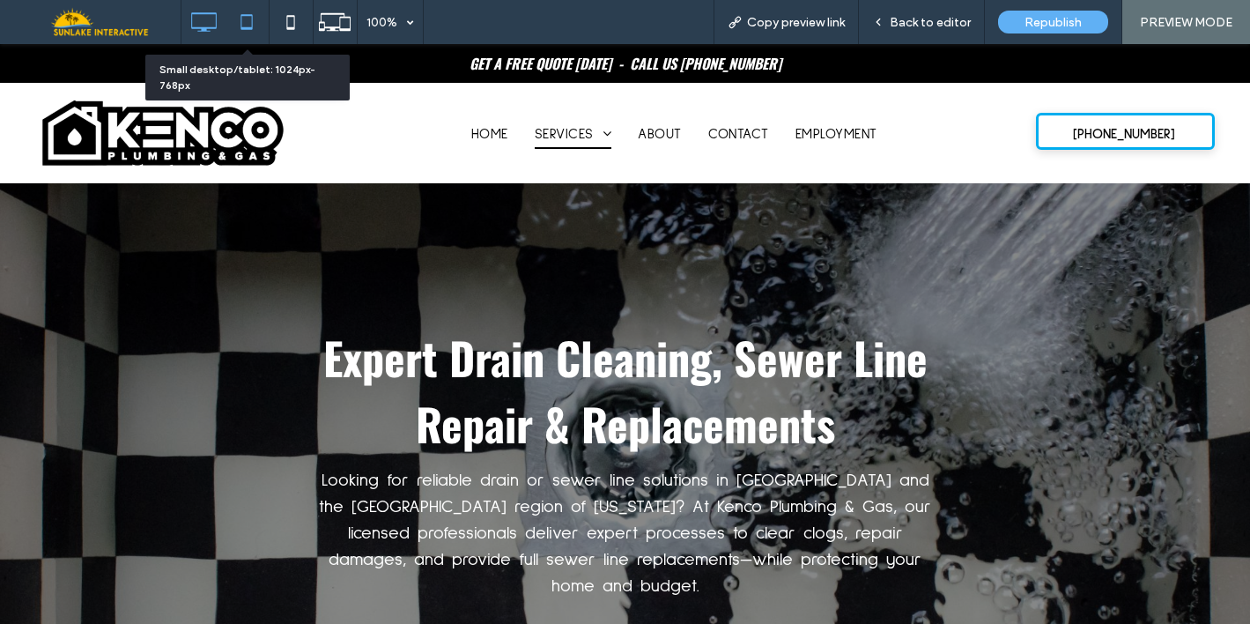
click at [239, 19] on icon at bounding box center [246, 21] width 35 height 35
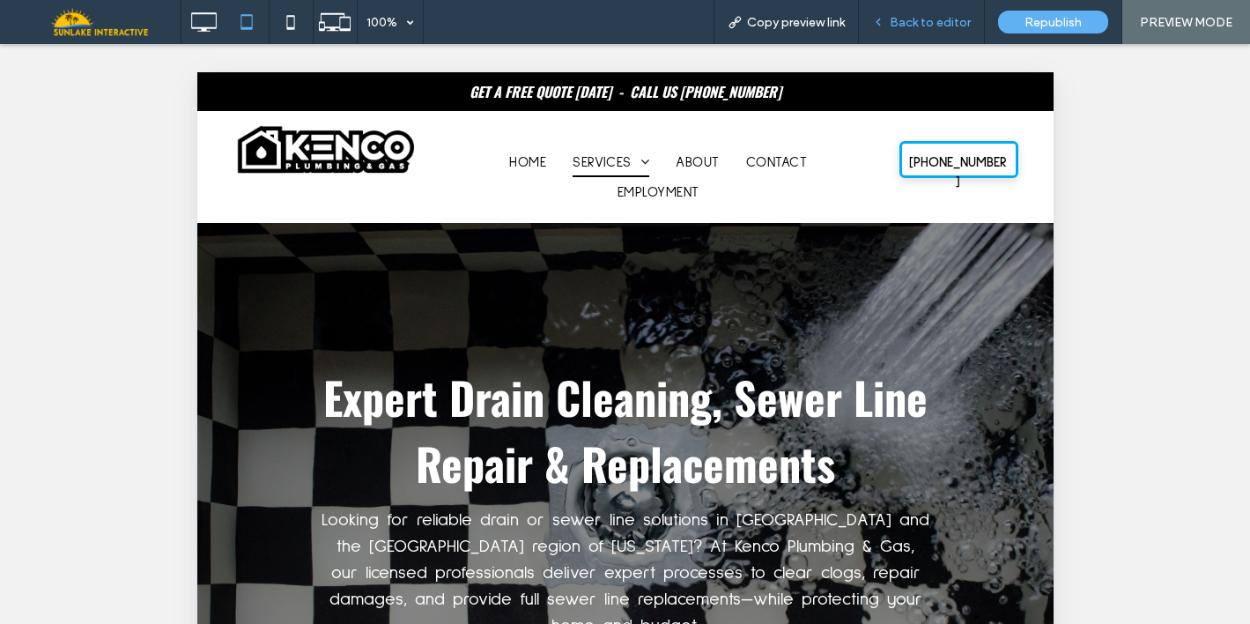
click at [899, 29] on span "Back to editor" at bounding box center [930, 22] width 81 height 15
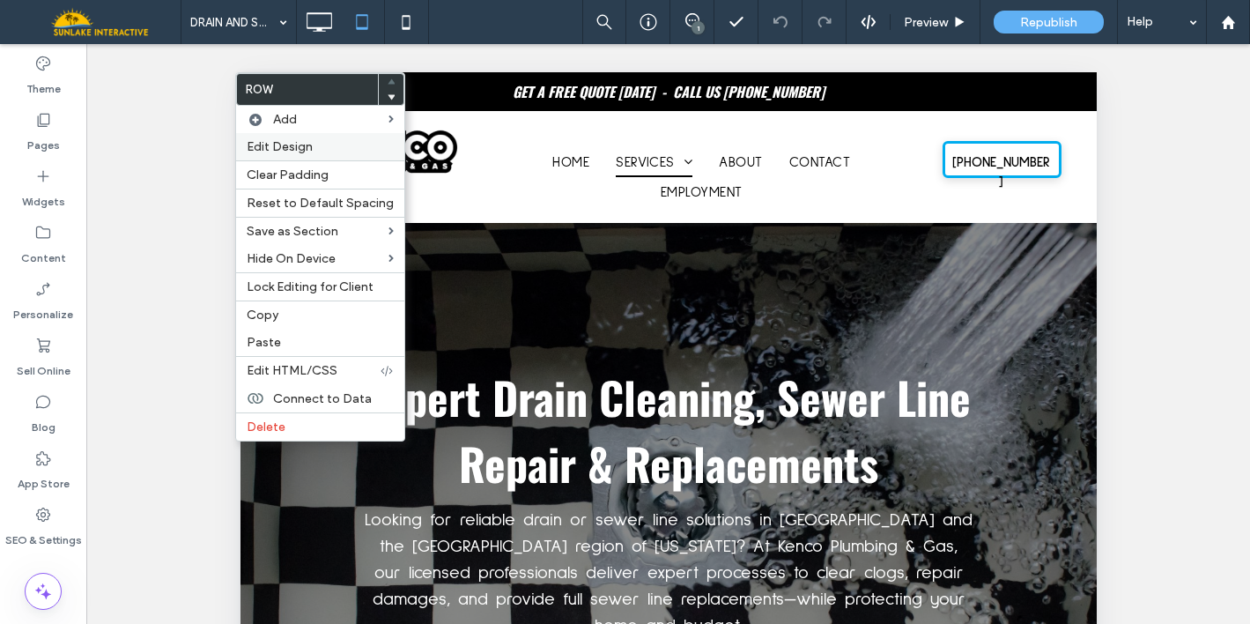
click at [305, 148] on span "Edit Design" at bounding box center [280, 146] width 66 height 15
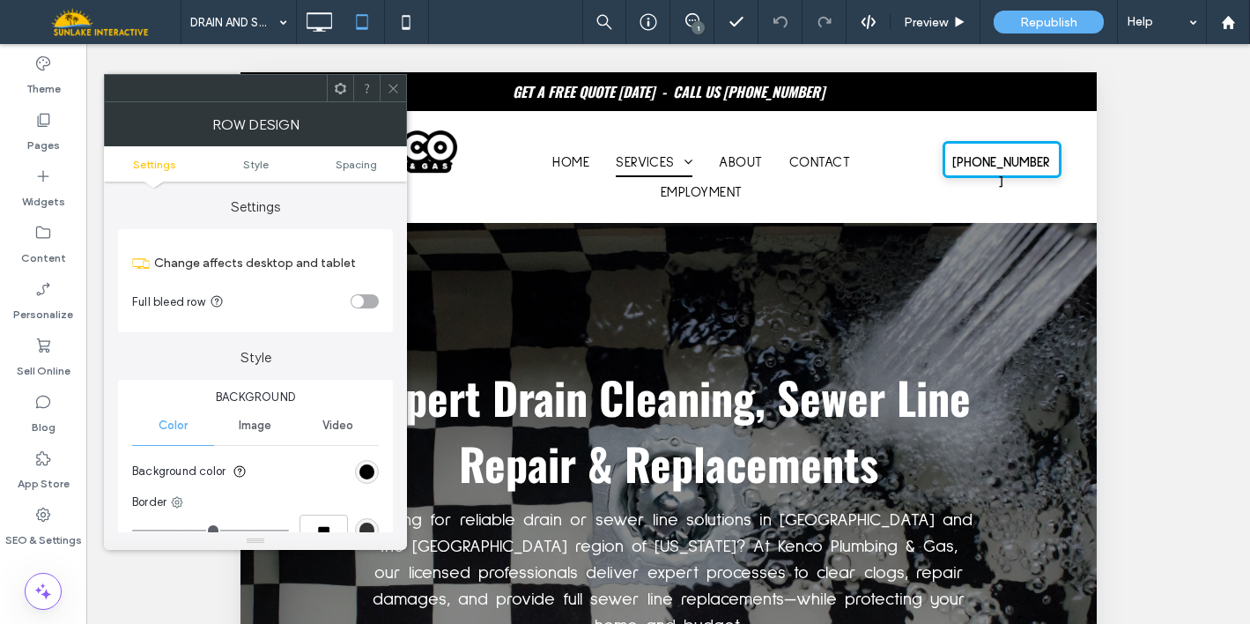
click at [352, 172] on ul "Settings Style Spacing" at bounding box center [255, 163] width 303 height 35
click at [351, 166] on span "Spacing" at bounding box center [356, 164] width 41 height 13
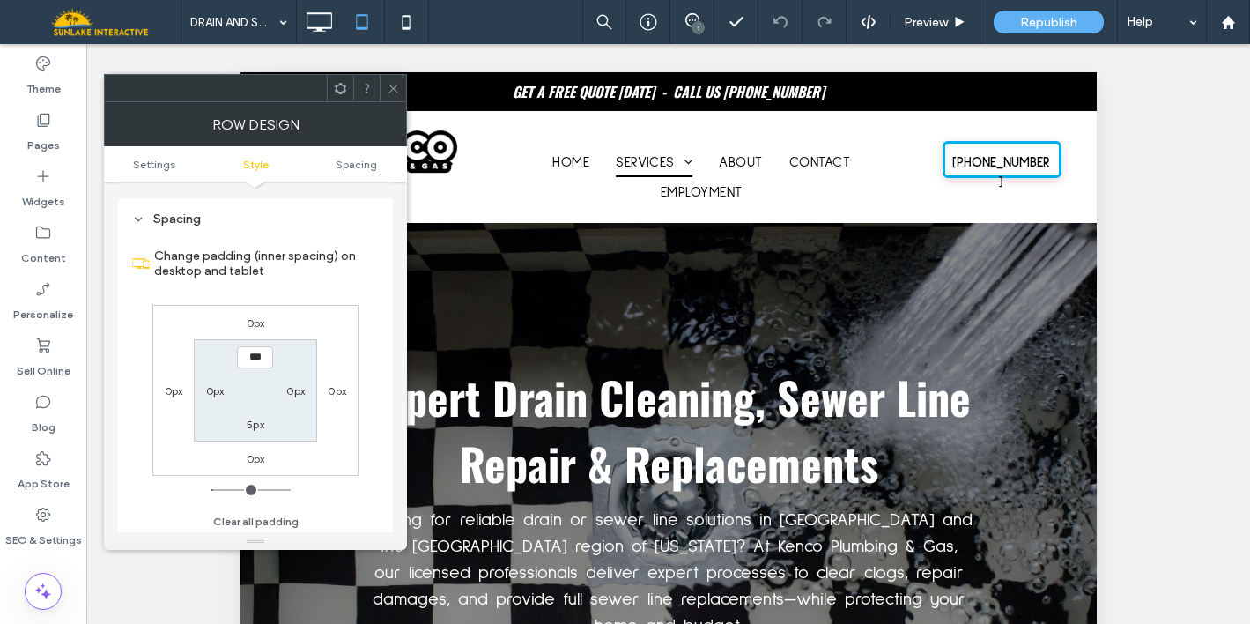
scroll to position [443, 0]
click at [211, 387] on label "0px" at bounding box center [215, 387] width 18 height 13
type input "*"
type input "**"
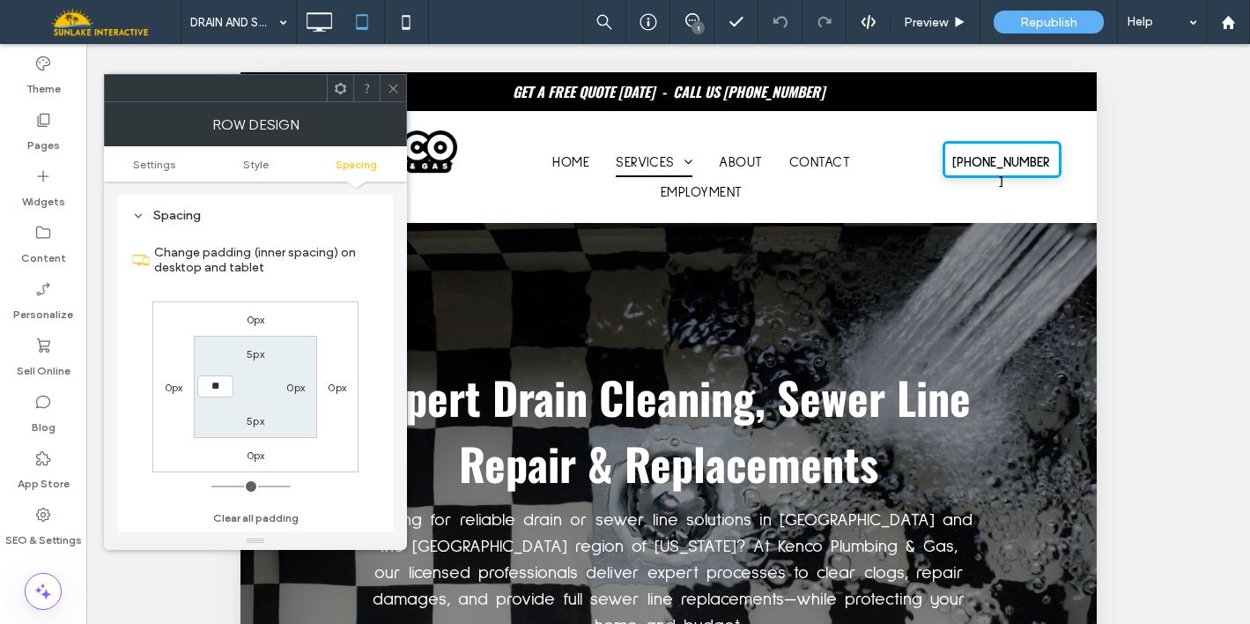
type input "****"
click at [292, 388] on label "0px" at bounding box center [295, 387] width 18 height 13
type input "*"
type input "**"
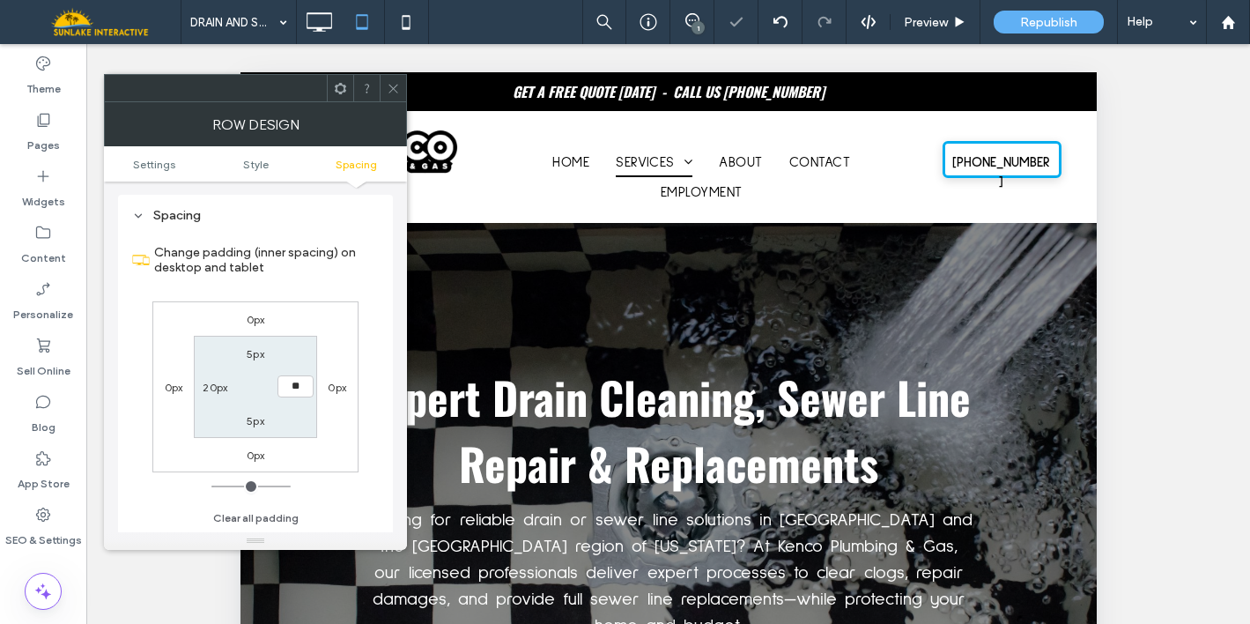
type input "****"
click at [390, 76] on span at bounding box center [393, 88] width 13 height 26
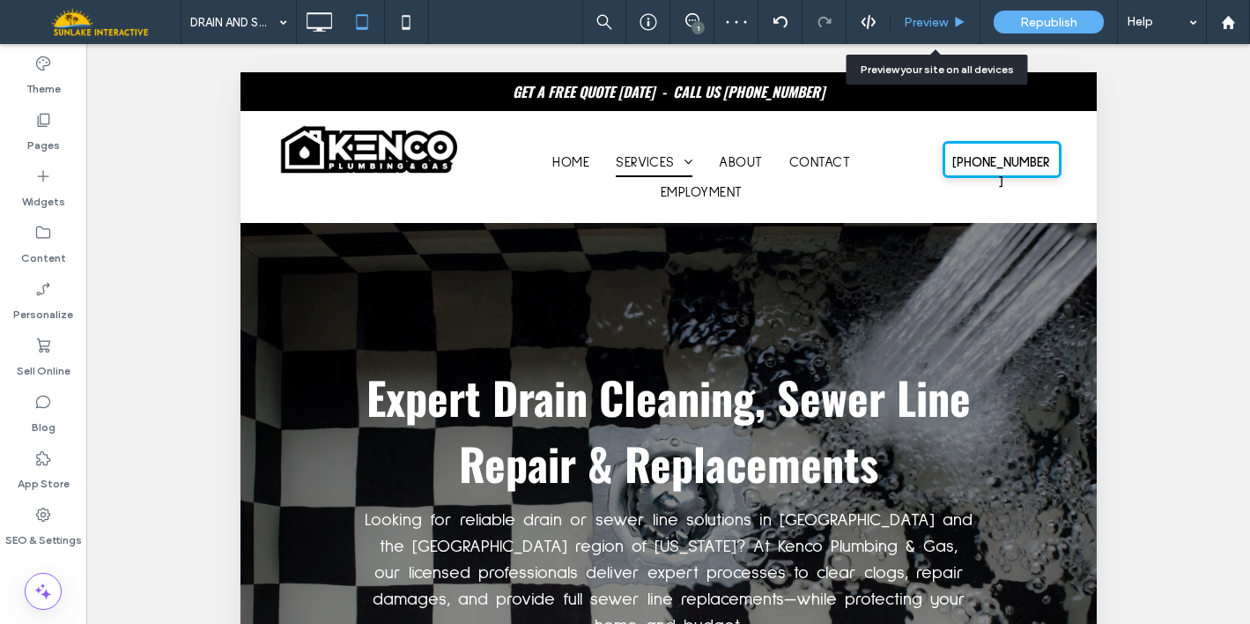
click at [913, 12] on div "Preview" at bounding box center [935, 22] width 90 height 44
click at [913, 18] on span "Preview" at bounding box center [926, 22] width 44 height 15
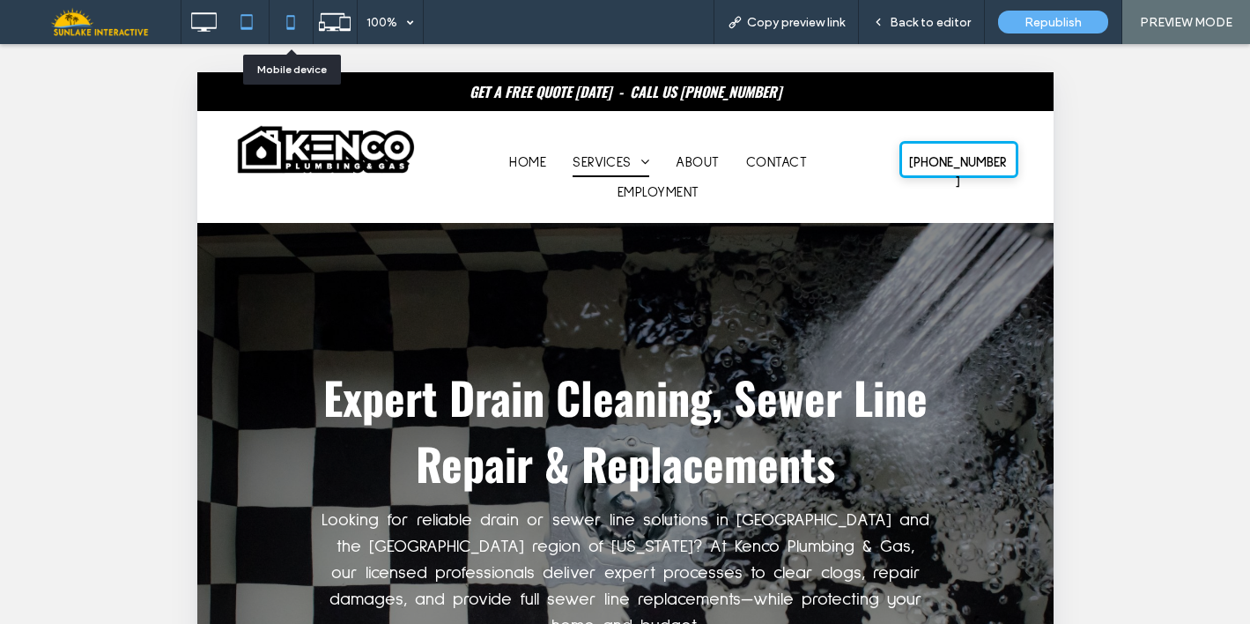
click at [287, 23] on use at bounding box center [291, 22] width 8 height 14
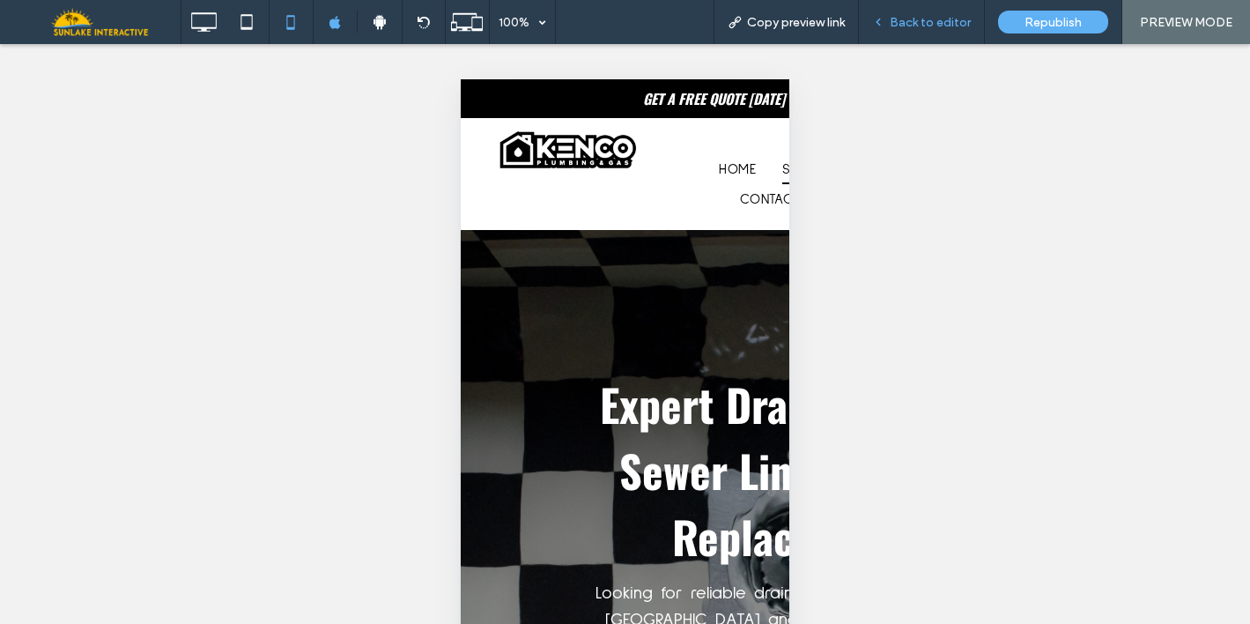
click at [927, 30] on div "Back to editor" at bounding box center [922, 22] width 126 height 44
click at [941, 6] on div "Back to editor" at bounding box center [922, 22] width 126 height 44
click at [920, 13] on div "Back to editor" at bounding box center [922, 22] width 126 height 44
click at [902, 22] on span "Back to editor" at bounding box center [930, 22] width 81 height 15
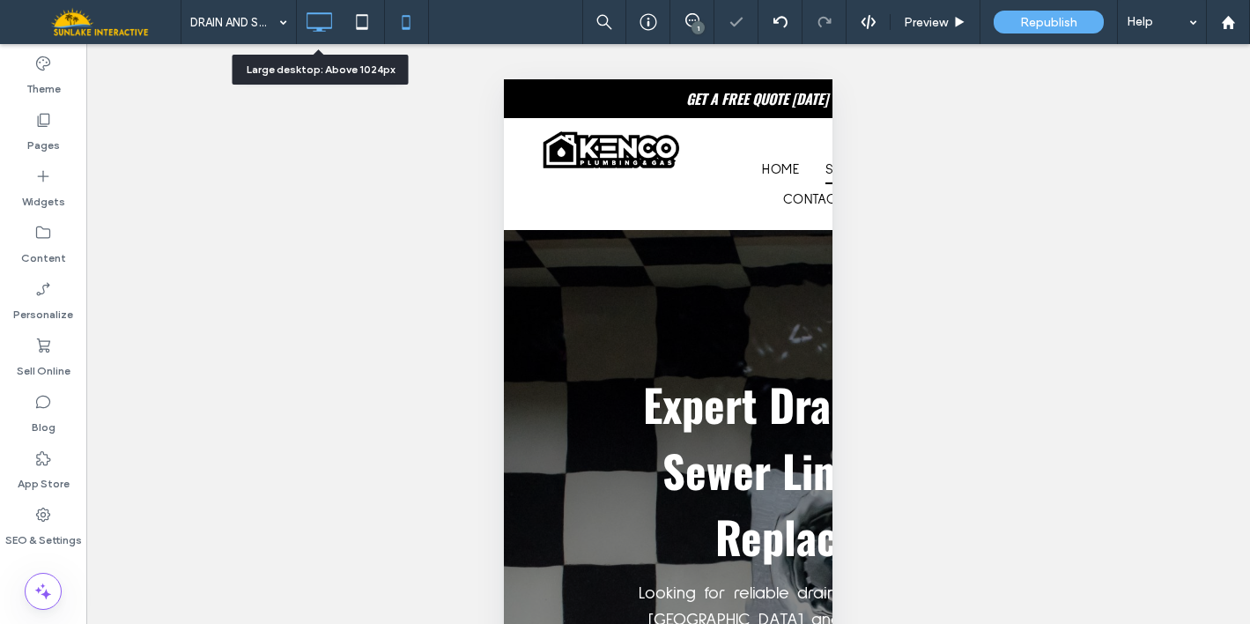
click at [322, 13] on use at bounding box center [320, 21] width 26 height 19
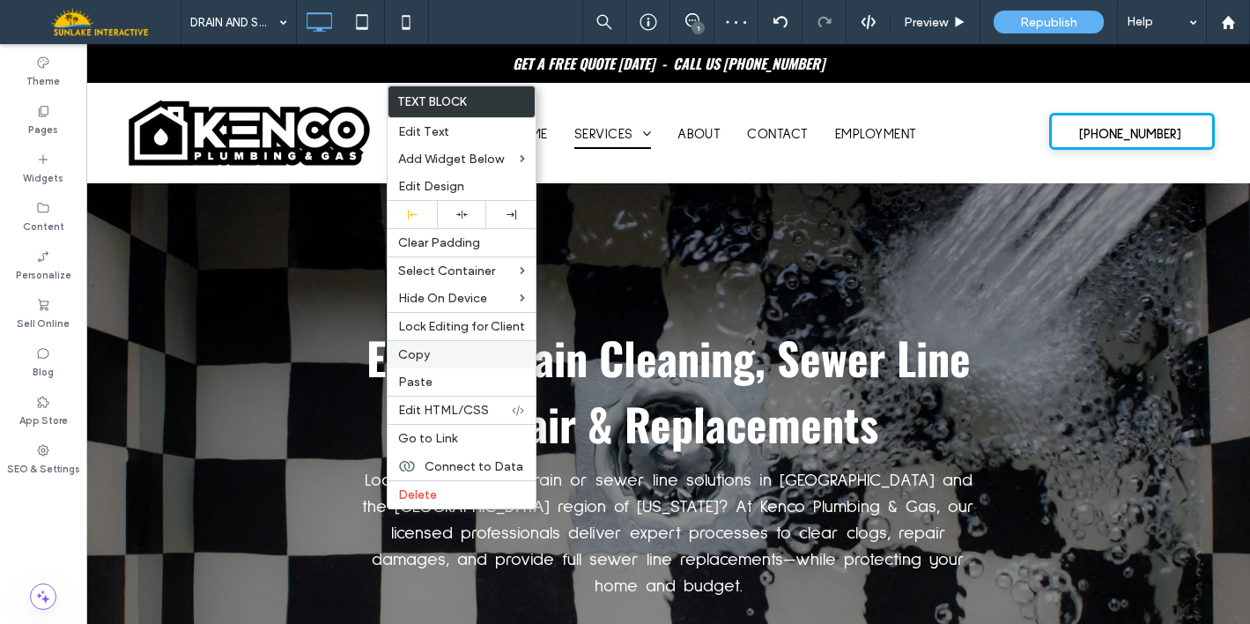
click at [436, 358] on label "Copy" at bounding box center [461, 354] width 127 height 15
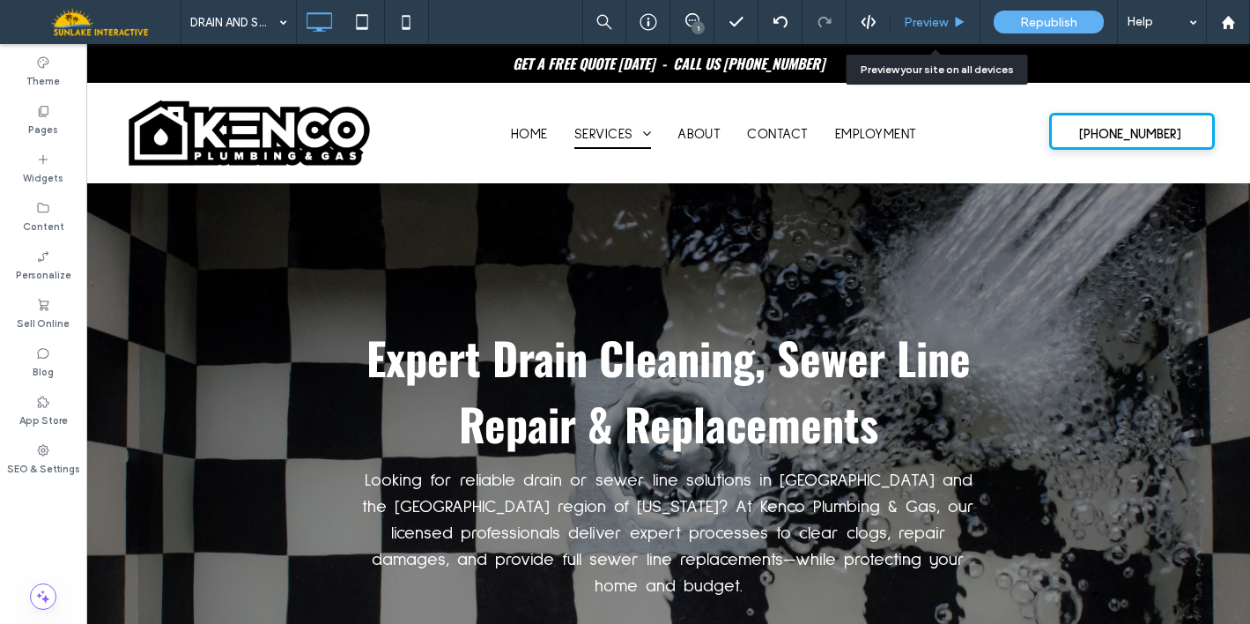
click at [941, 34] on div "Preview" at bounding box center [935, 22] width 90 height 44
click at [932, 20] on span "Preview" at bounding box center [926, 22] width 44 height 15
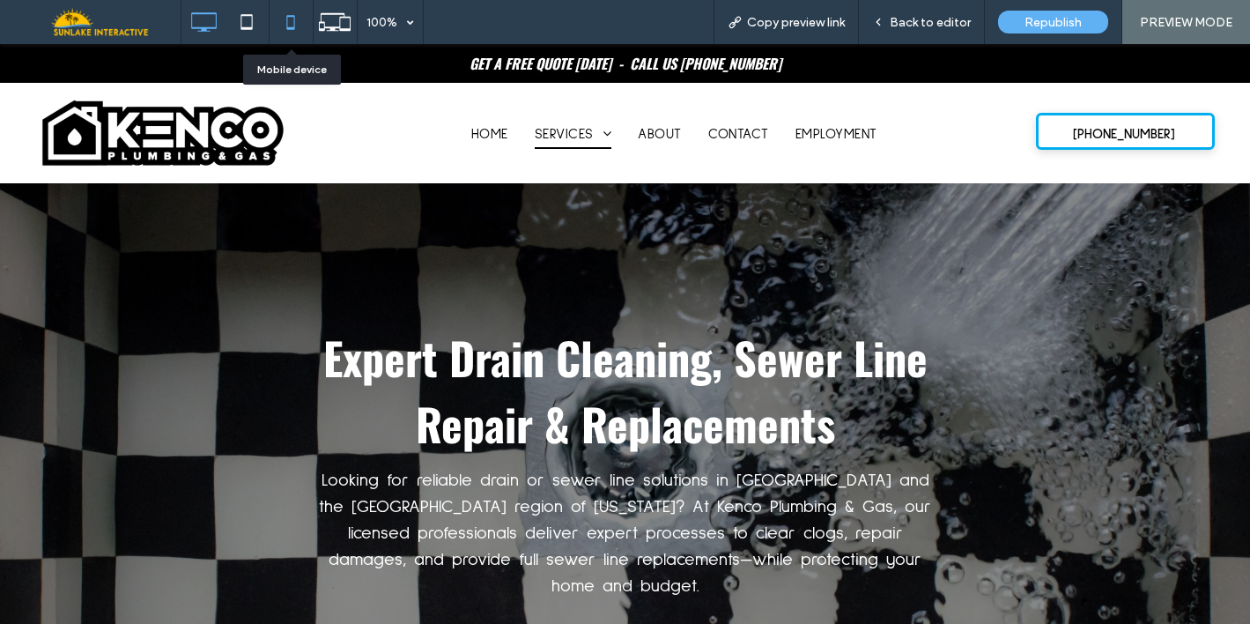
click at [278, 29] on icon at bounding box center [290, 21] width 35 height 35
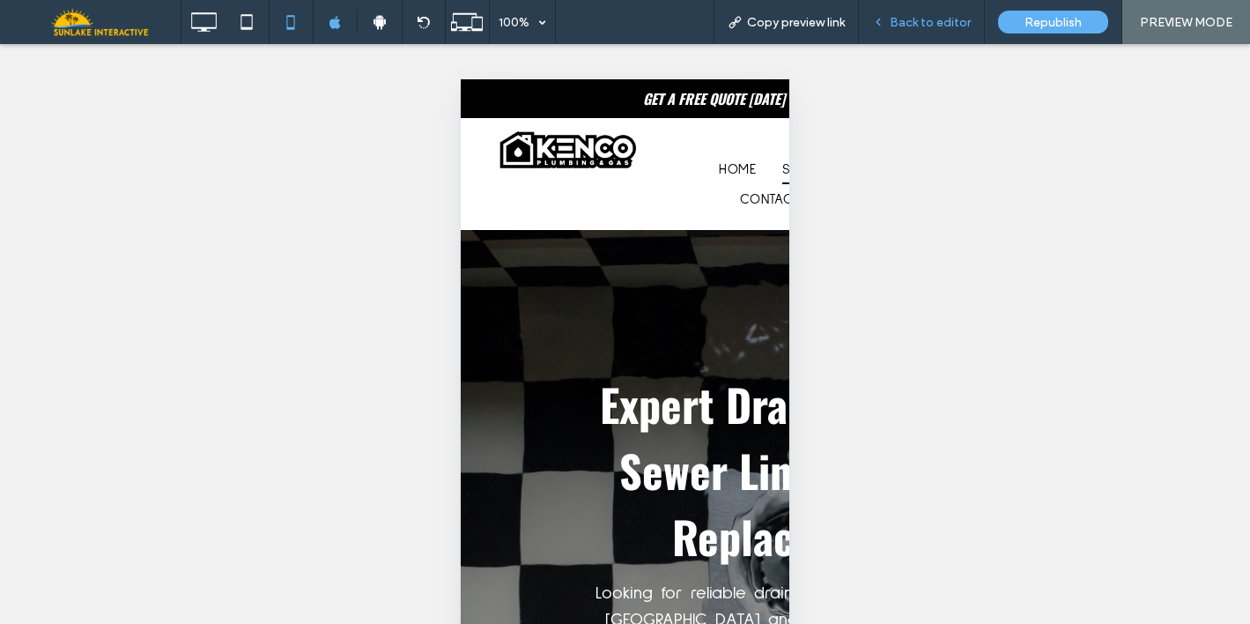
click at [934, 37] on div "Back to editor" at bounding box center [922, 22] width 126 height 44
click at [925, 19] on span "Back to editor" at bounding box center [930, 22] width 81 height 15
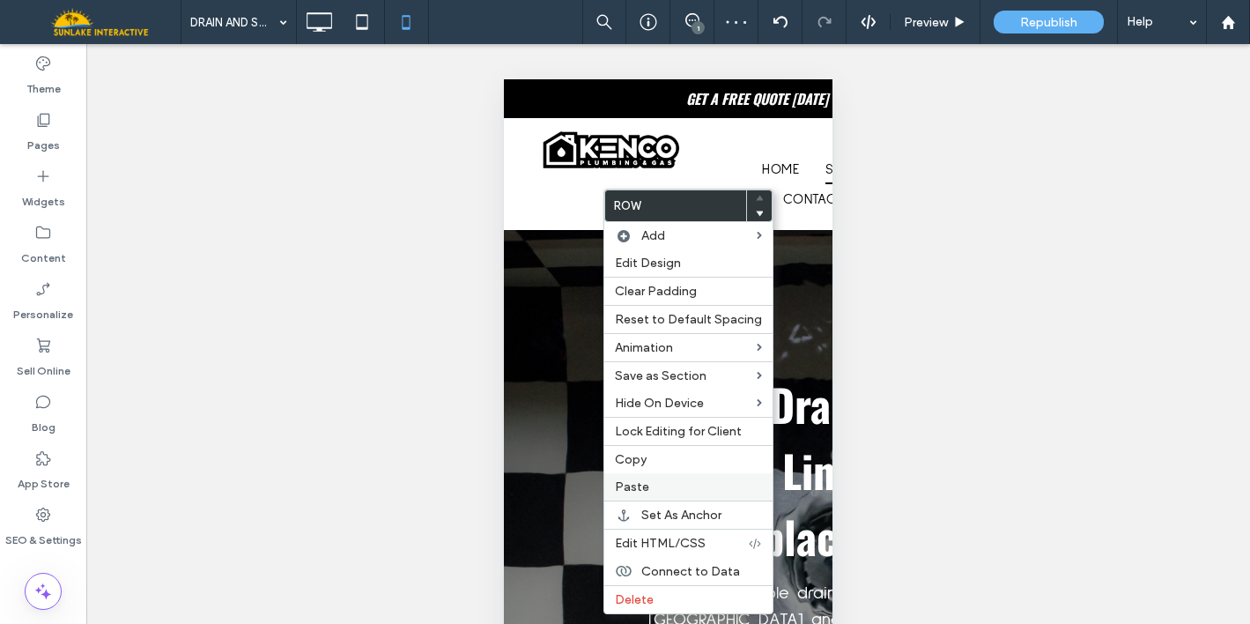
click at [647, 493] on label "Paste" at bounding box center [688, 486] width 147 height 15
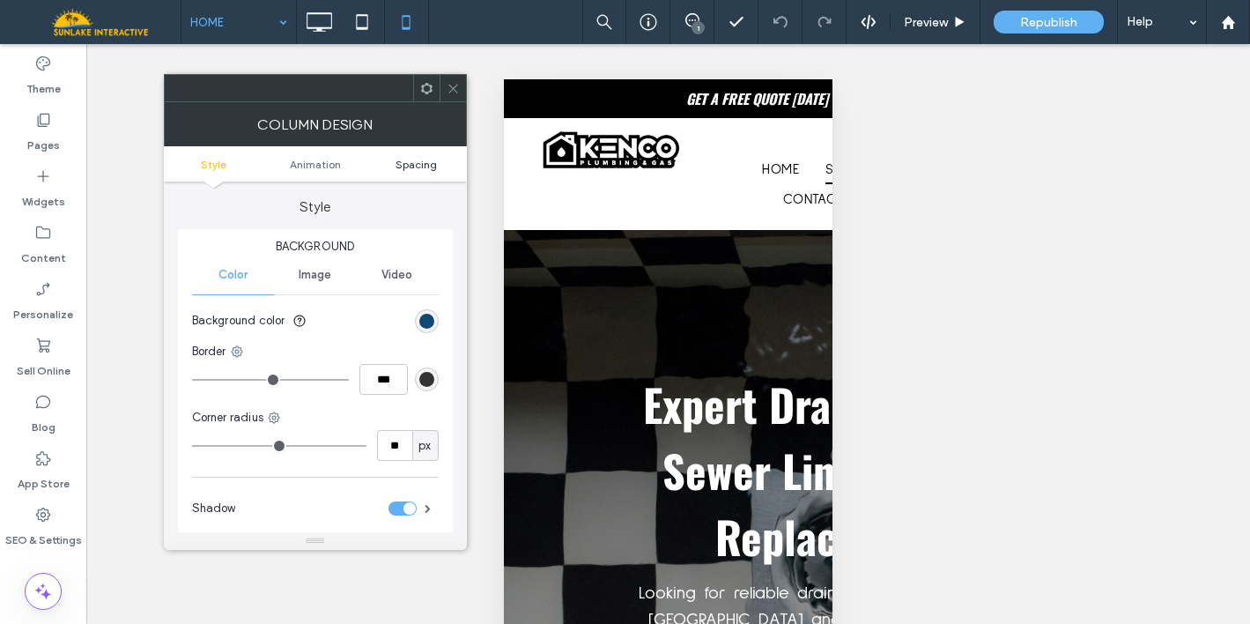
click at [430, 161] on span "Spacing" at bounding box center [415, 164] width 41 height 13
click at [407, 166] on span "Spacing" at bounding box center [415, 164] width 41 height 13
click at [425, 163] on span "Spacing" at bounding box center [415, 164] width 41 height 13
click at [447, 85] on icon at bounding box center [453, 88] width 13 height 13
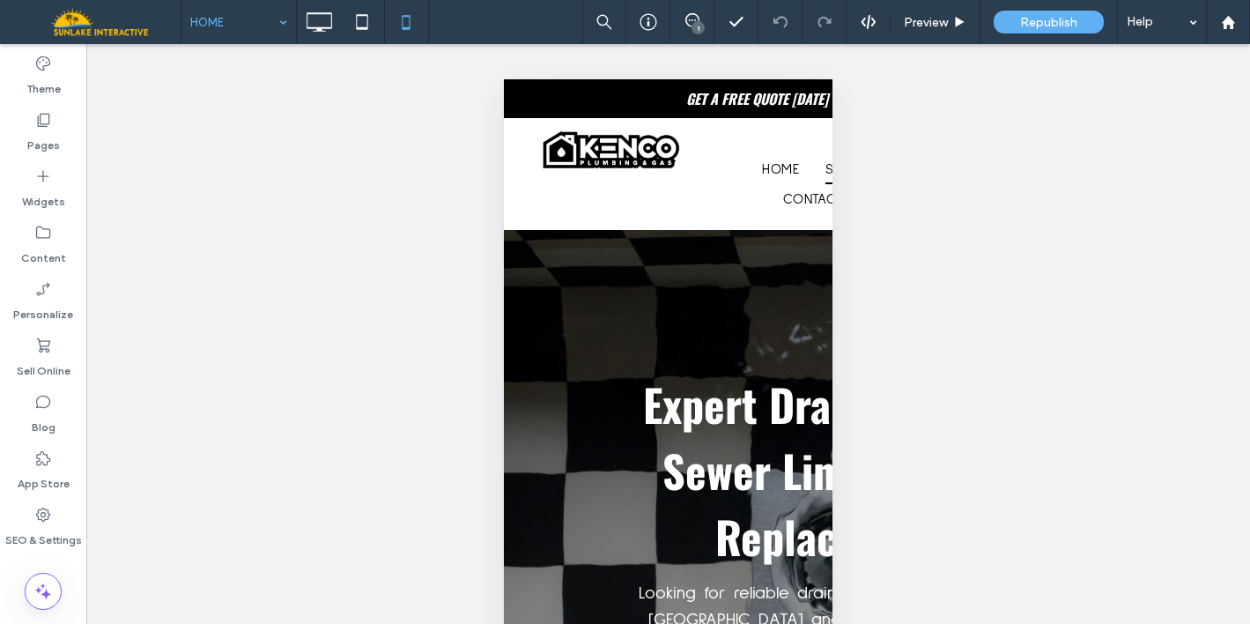
scroll to position [105, 0]
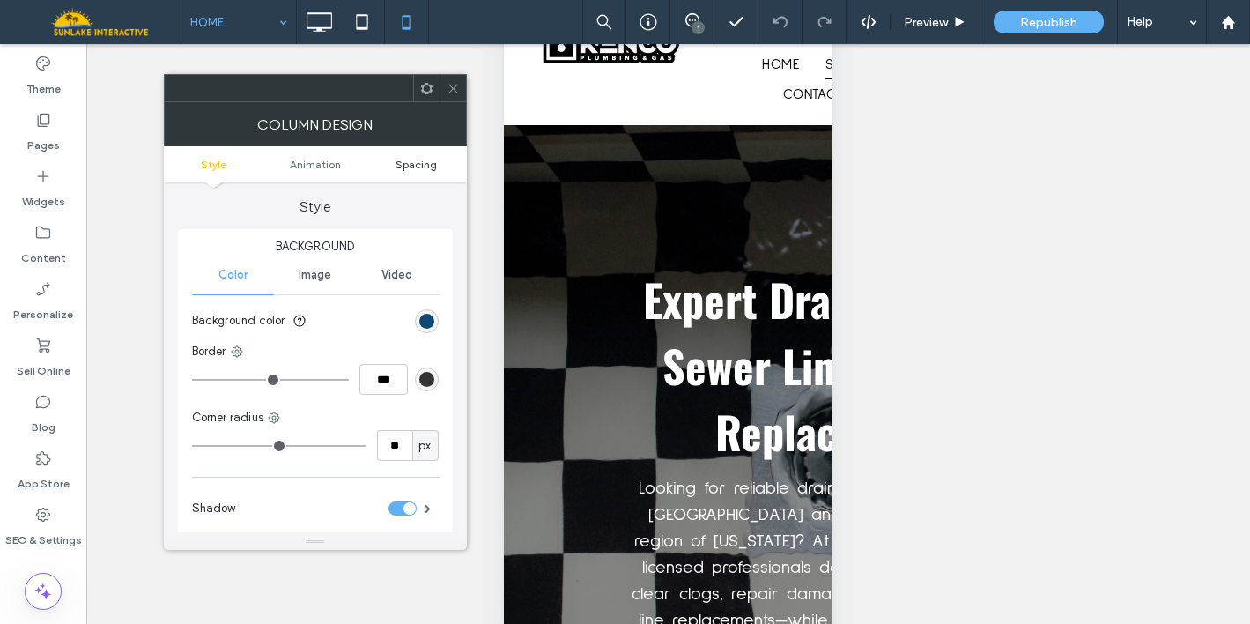
click at [424, 166] on span "Spacing" at bounding box center [415, 164] width 41 height 13
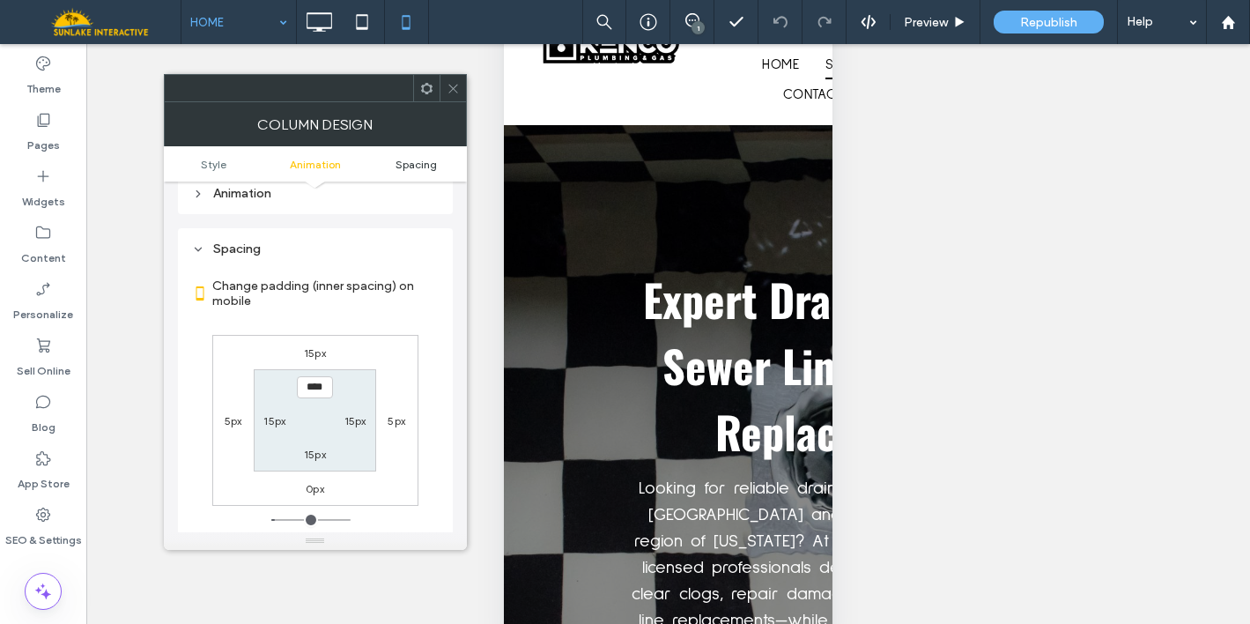
scroll to position [414, 0]
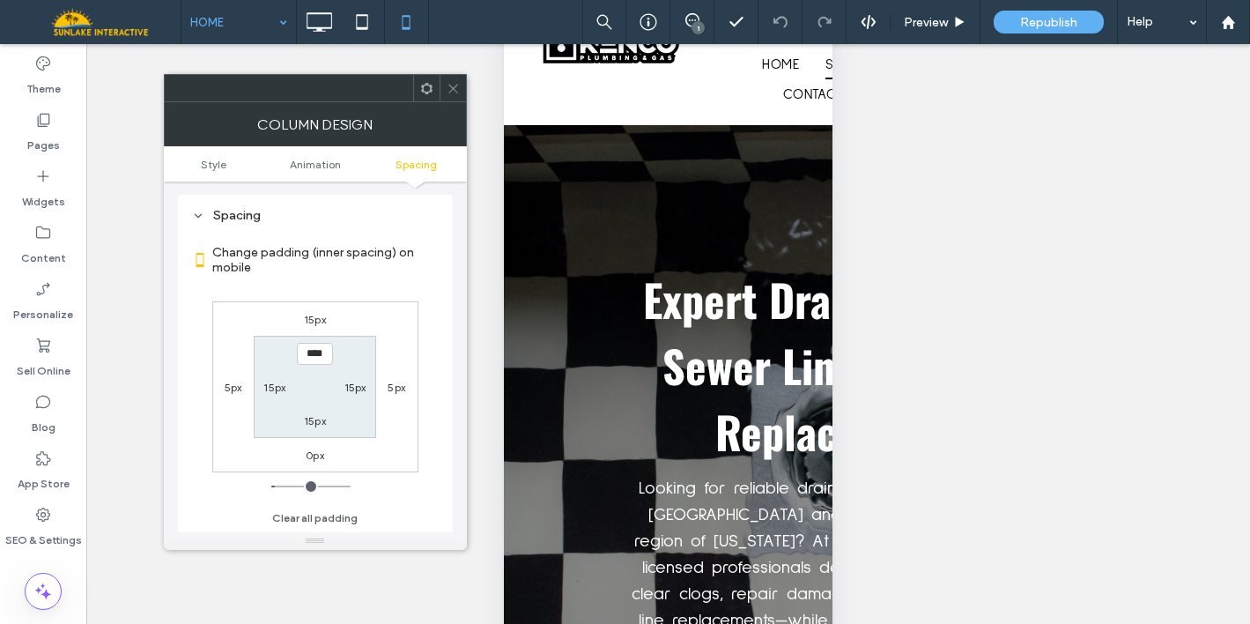
click at [232, 388] on label "5px" at bounding box center [234, 387] width 18 height 13
type input "*"
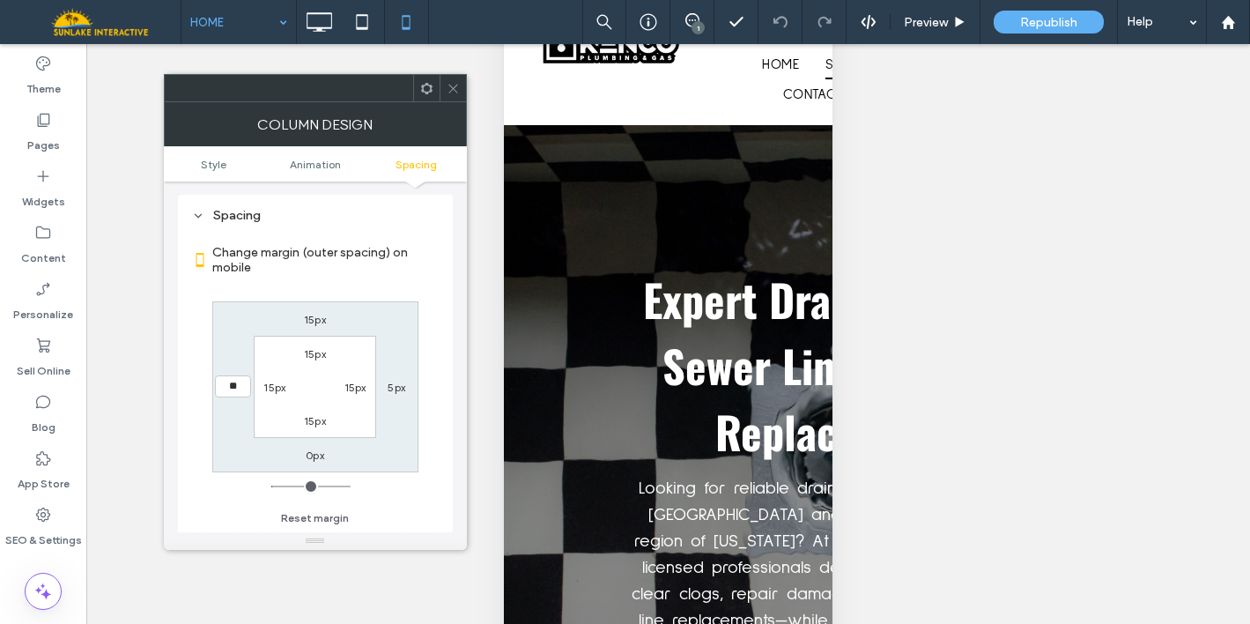
type input "**"
type input "****"
click at [394, 387] on label "5px" at bounding box center [397, 387] width 18 height 13
type input "*"
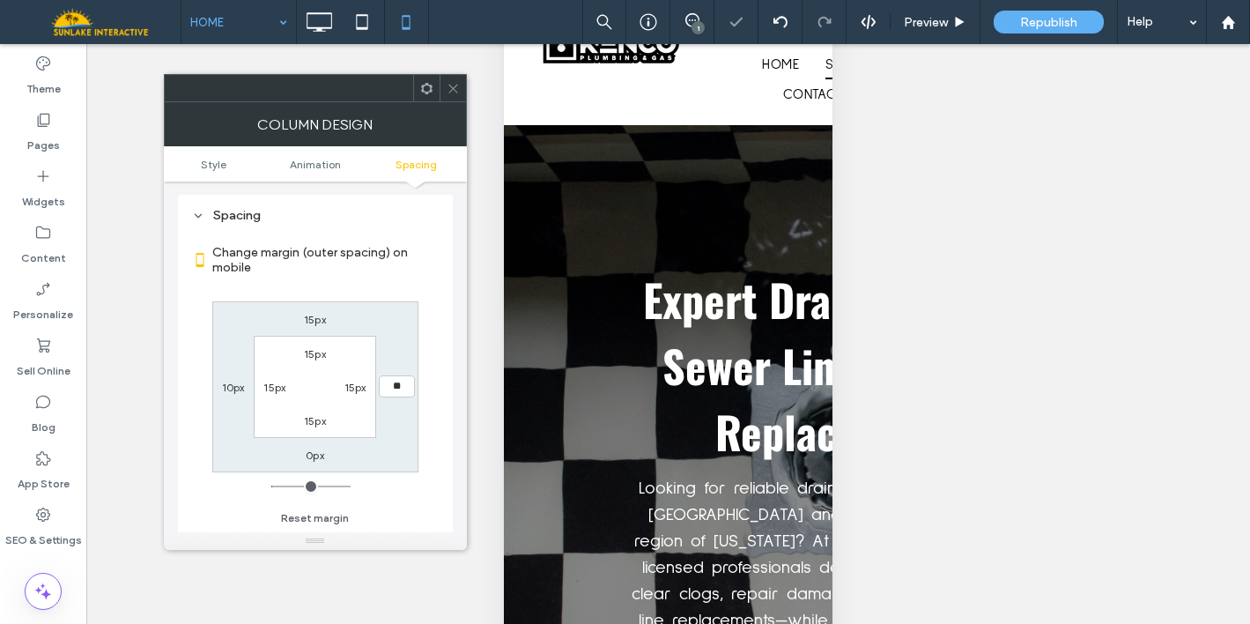
type input "**"
type input "****"
click at [452, 89] on icon at bounding box center [453, 88] width 13 height 13
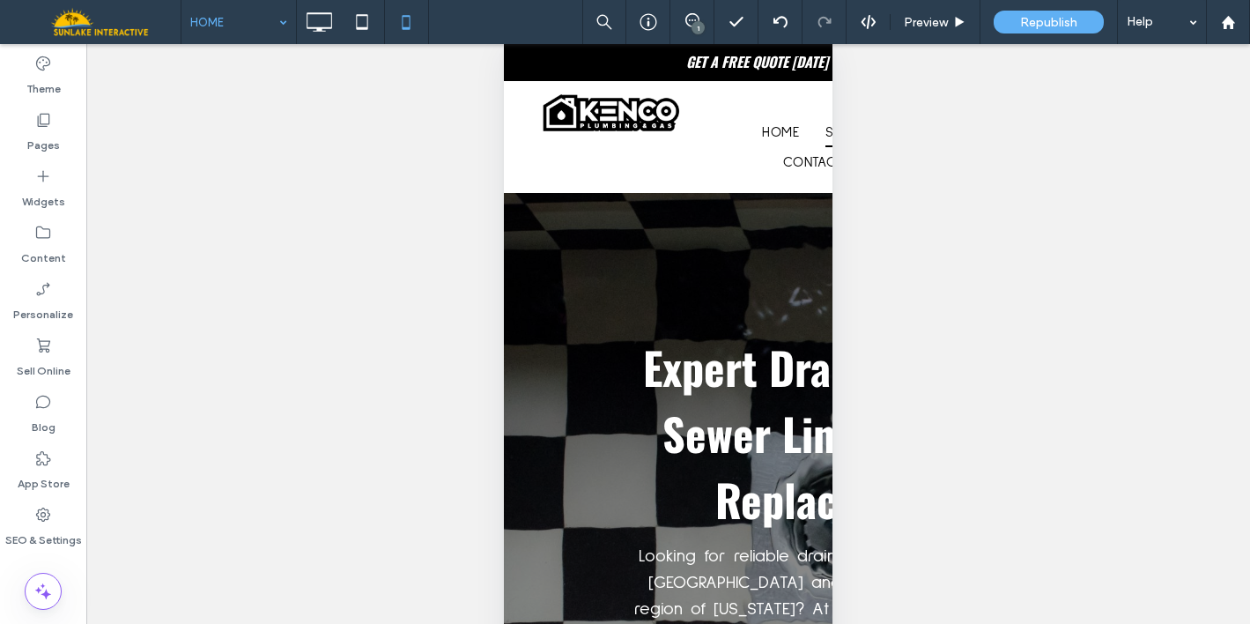
scroll to position [0, 0]
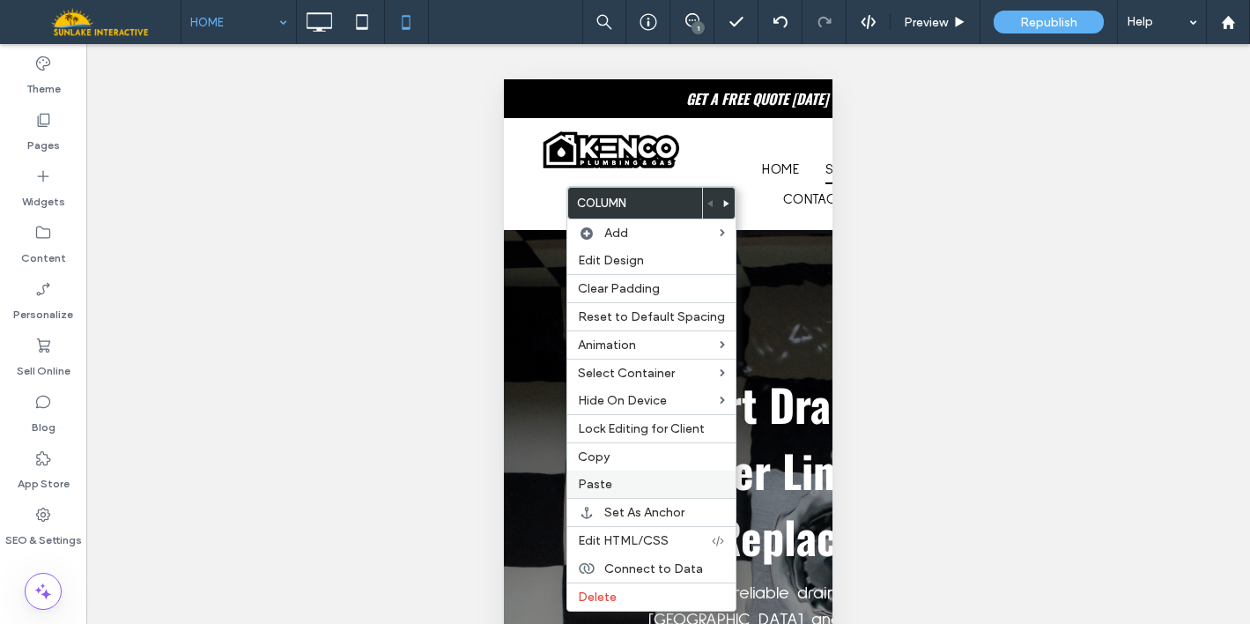
click at [595, 481] on span "Paste" at bounding box center [595, 484] width 34 height 15
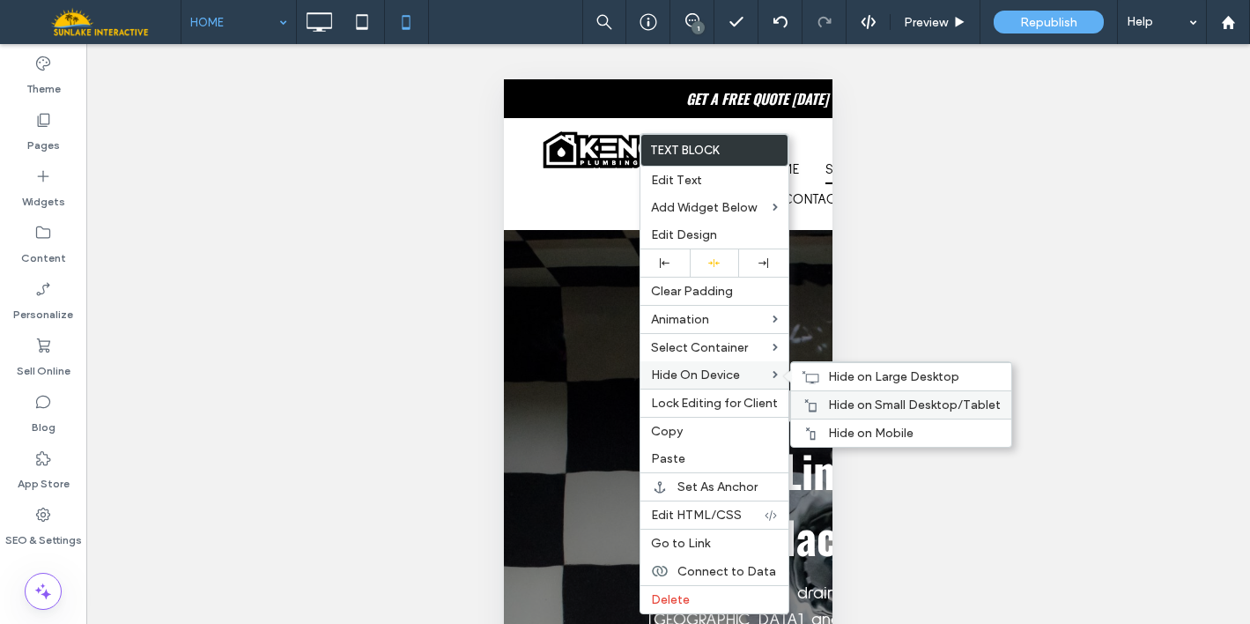
click at [860, 403] on span "Hide on Small Desktop/Tablet" at bounding box center [914, 404] width 173 height 15
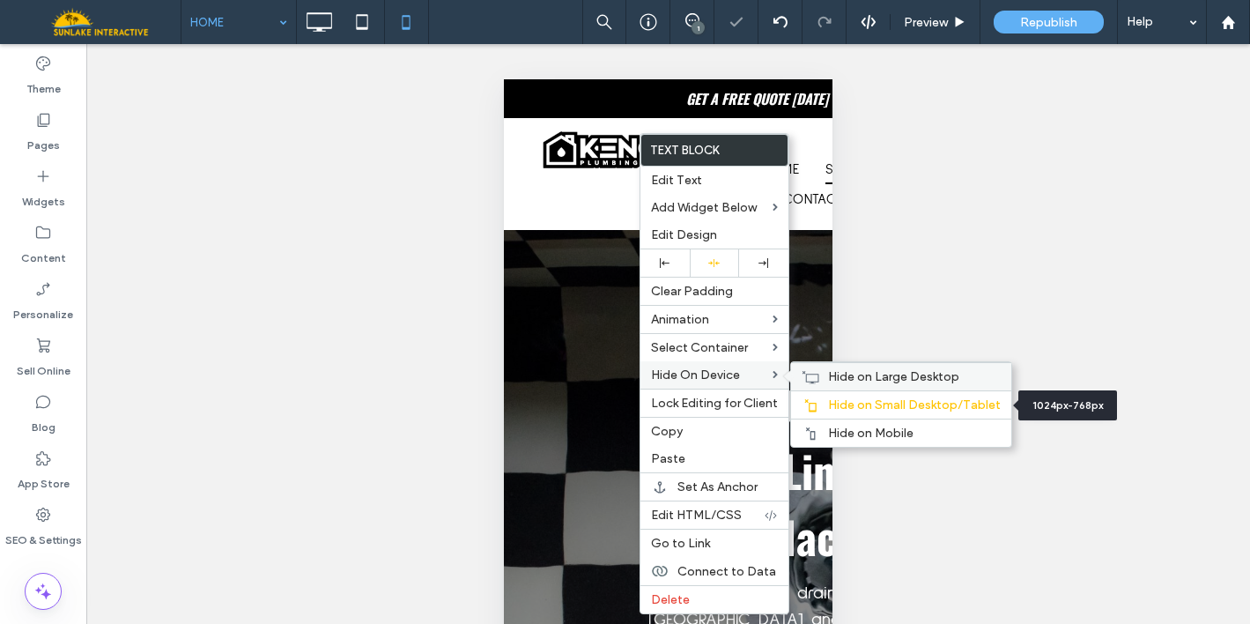
click at [860, 378] on span "Hide on Large Desktop" at bounding box center [893, 376] width 131 height 15
click at [921, 29] on span "Preview" at bounding box center [926, 22] width 44 height 15
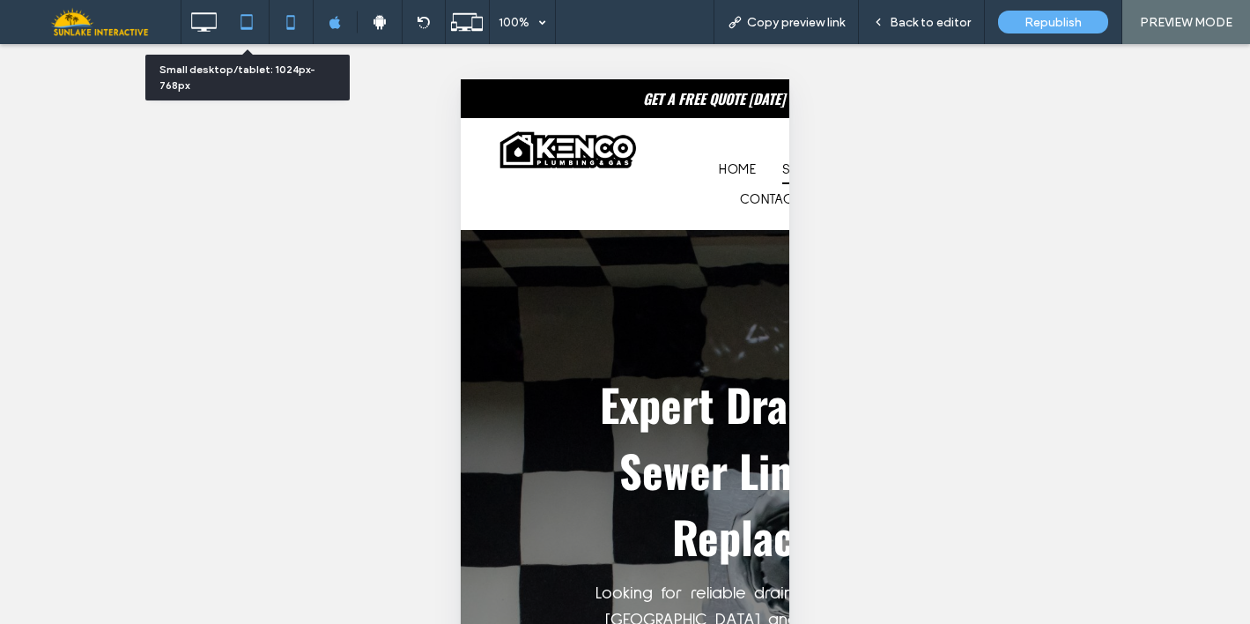
click at [253, 31] on icon at bounding box center [246, 21] width 35 height 35
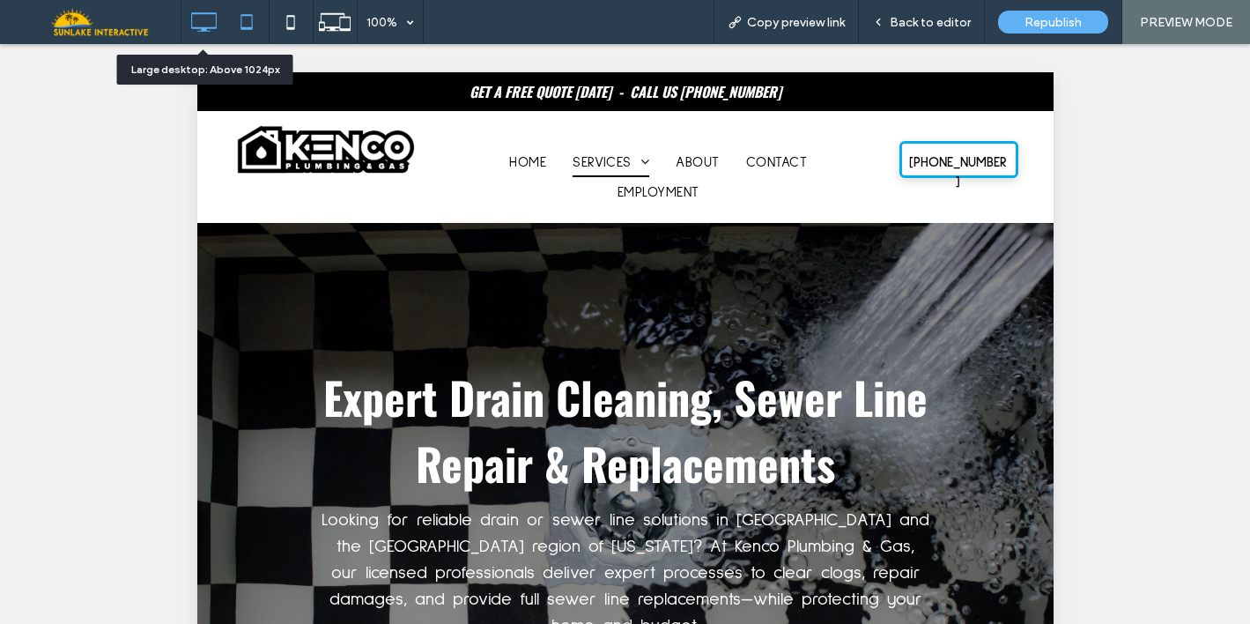
click at [201, 22] on icon at bounding box center [203, 21] width 35 height 35
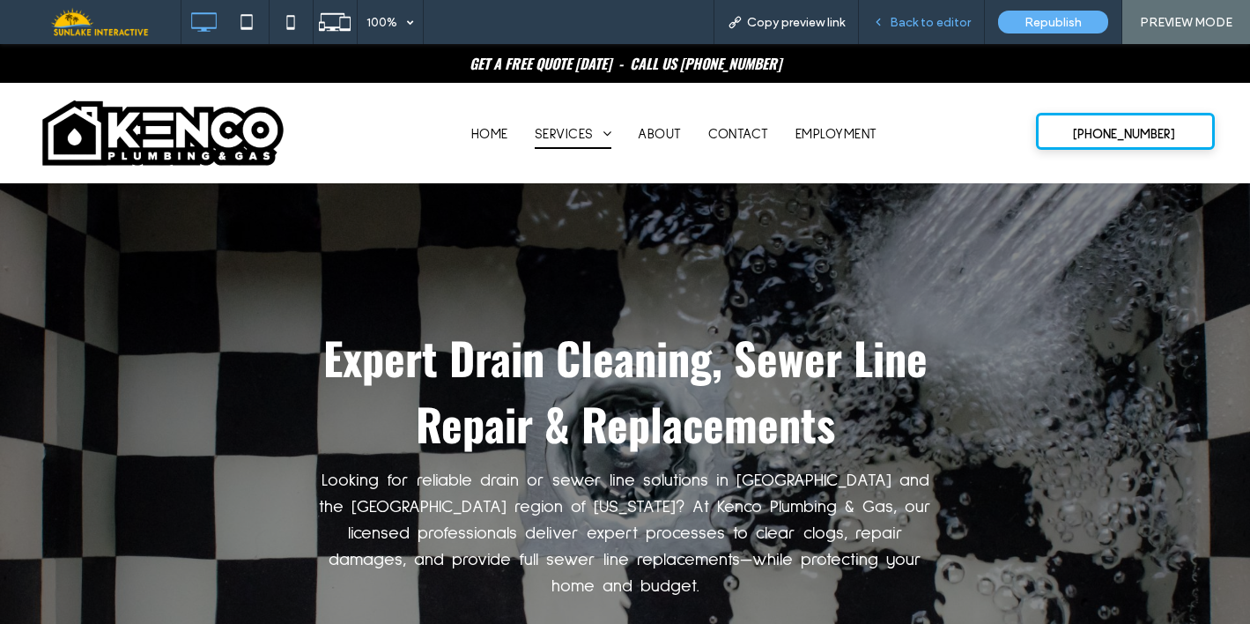
click at [949, 24] on span "Back to editor" at bounding box center [930, 22] width 81 height 15
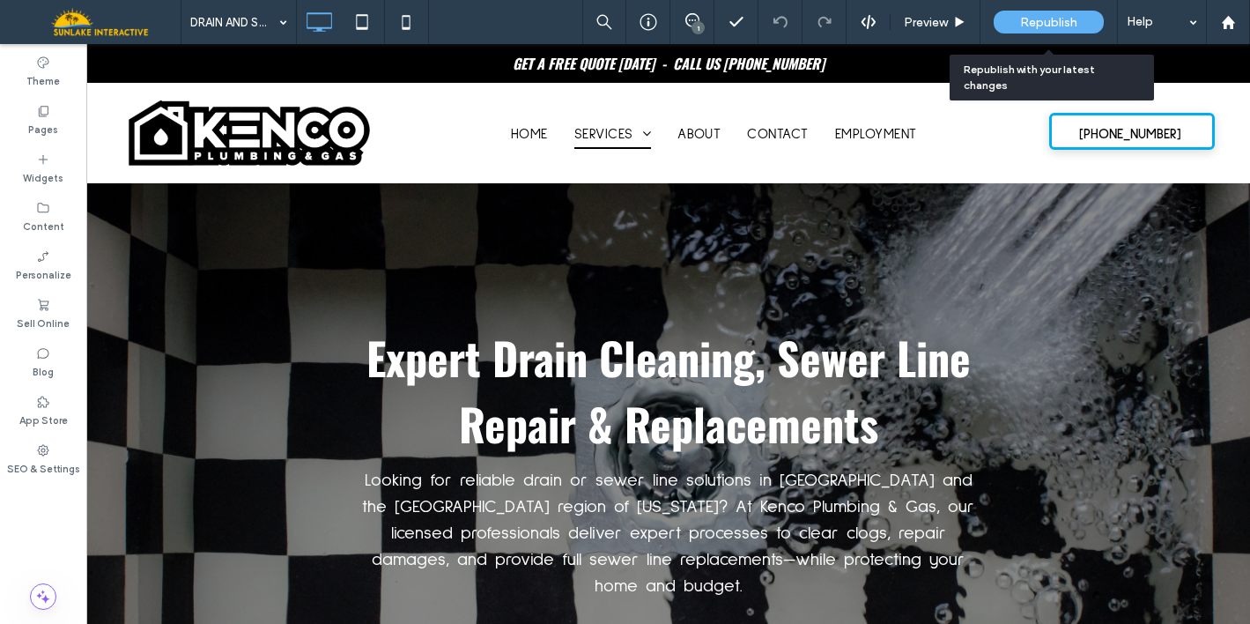
click at [1022, 26] on span "Republish" at bounding box center [1048, 22] width 57 height 15
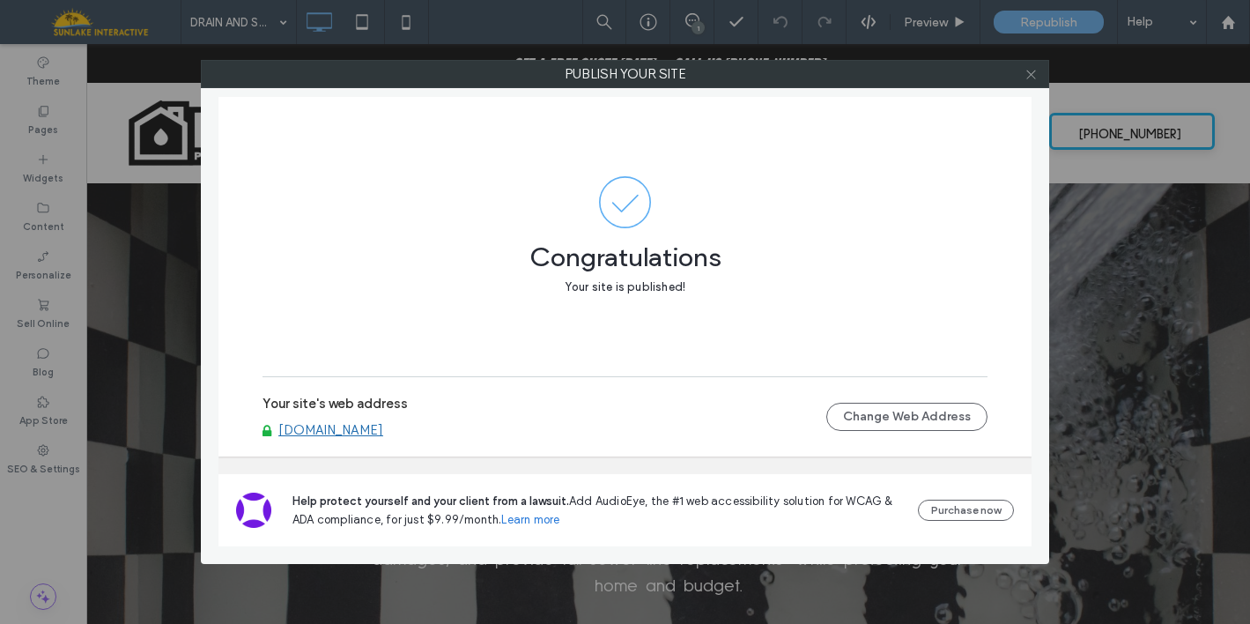
click at [1031, 78] on icon at bounding box center [1030, 74] width 13 height 13
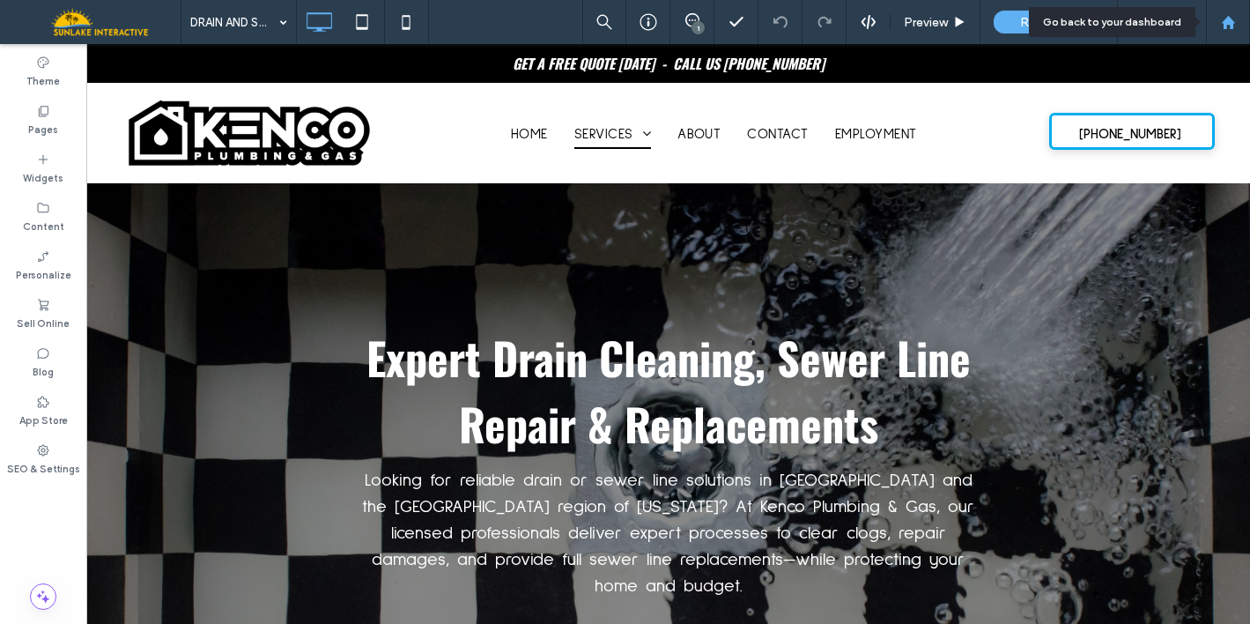
click at [1232, 28] on icon at bounding box center [1228, 22] width 15 height 15
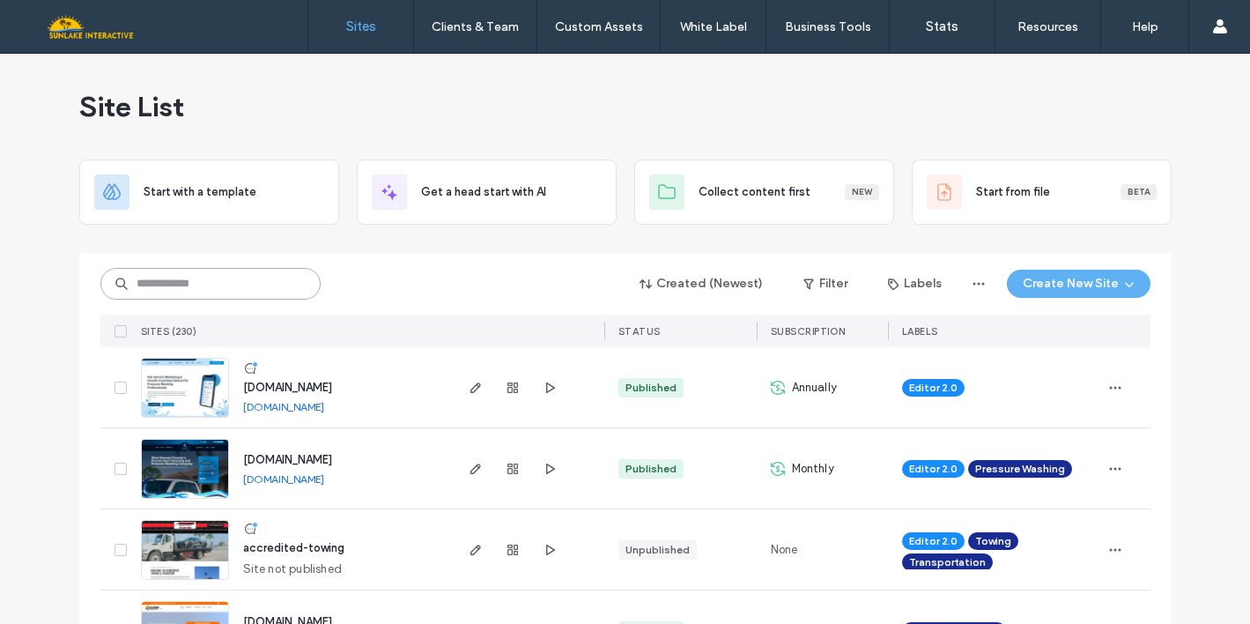
click at [283, 287] on input at bounding box center [210, 284] width 220 height 32
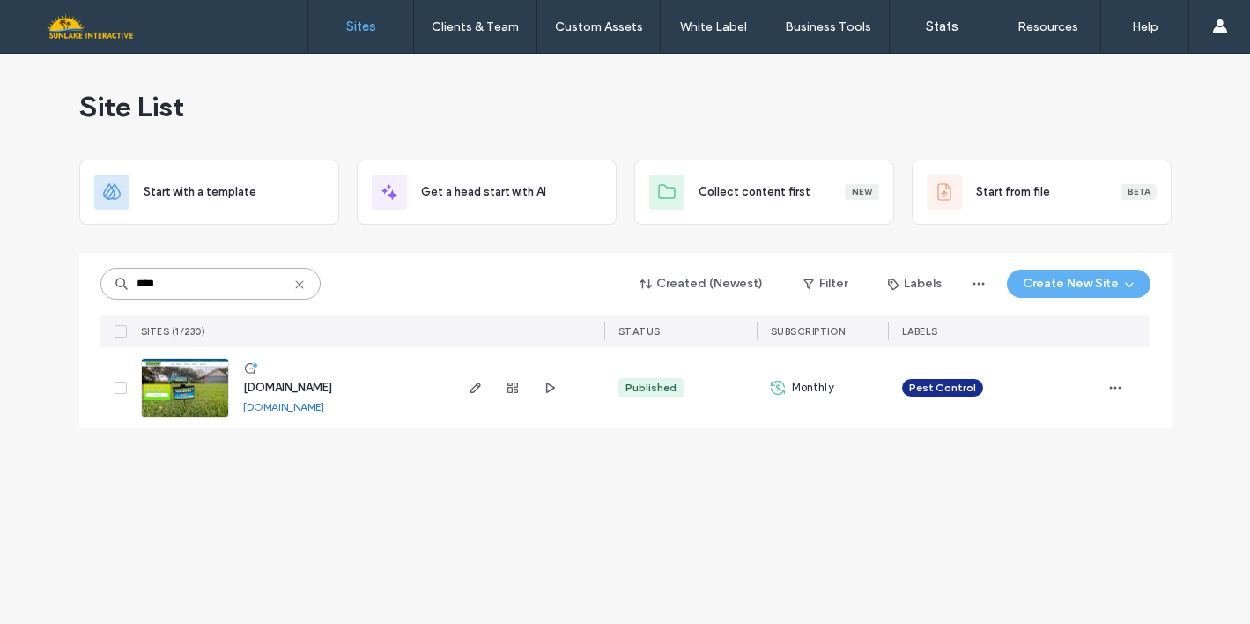
type input "****"
click at [203, 392] on img at bounding box center [185, 418] width 86 height 120
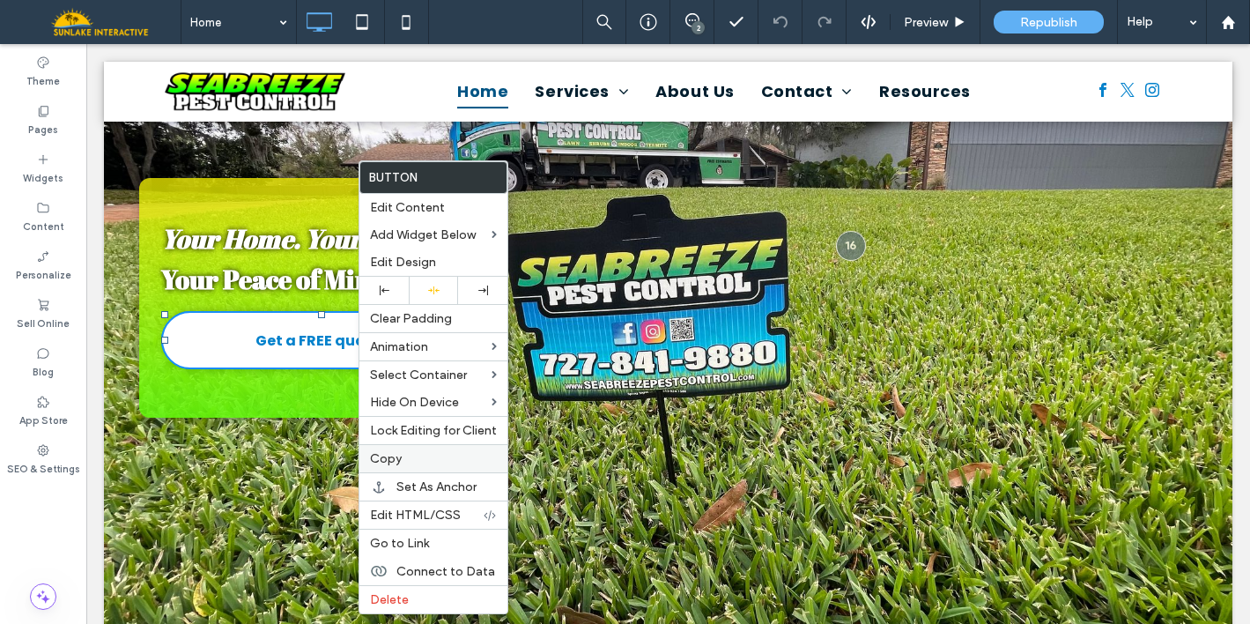
click at [378, 457] on span "Copy" at bounding box center [386, 458] width 32 height 15
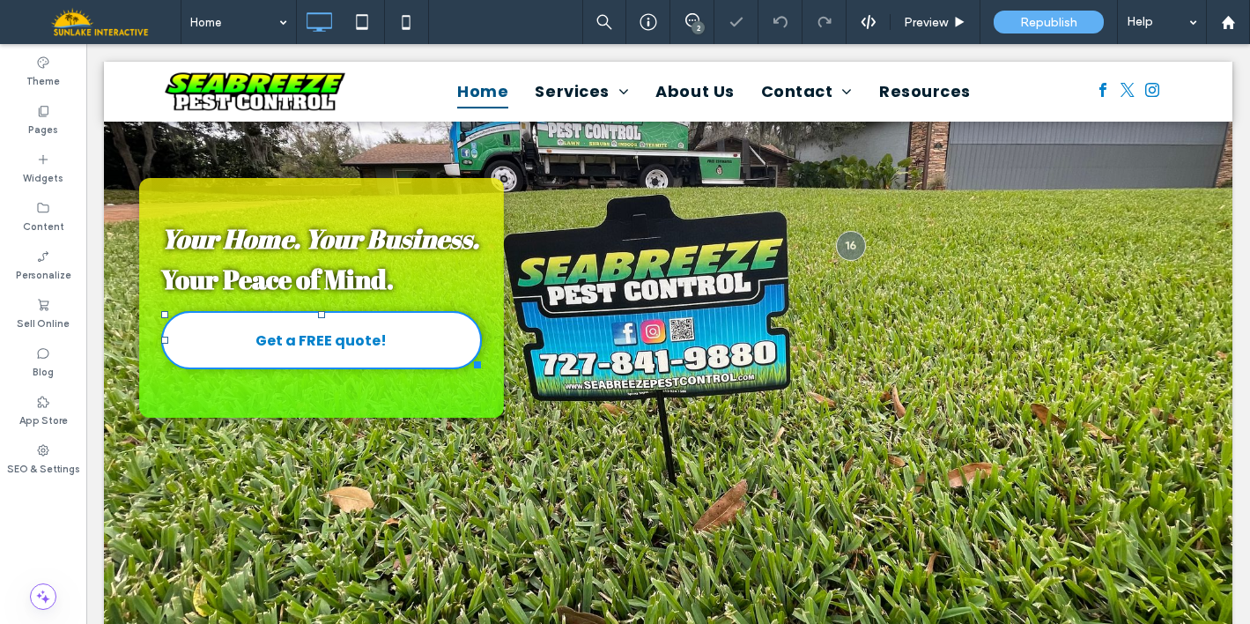
scroll to position [255, 0]
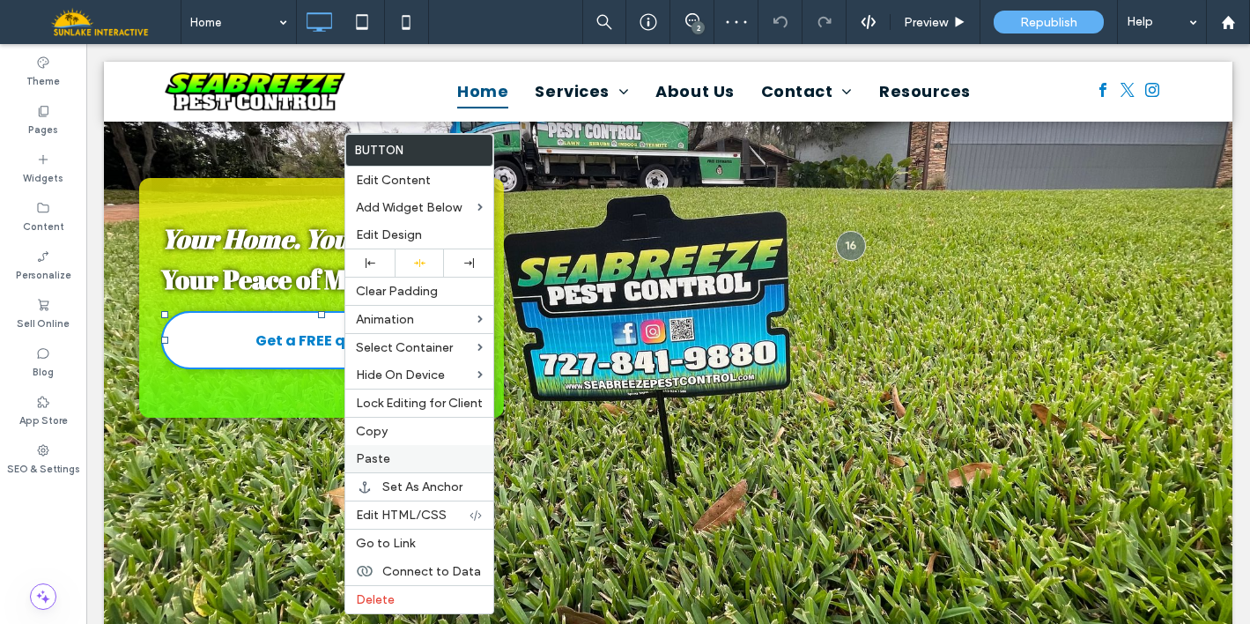
click at [373, 465] on span "Paste" at bounding box center [373, 458] width 34 height 15
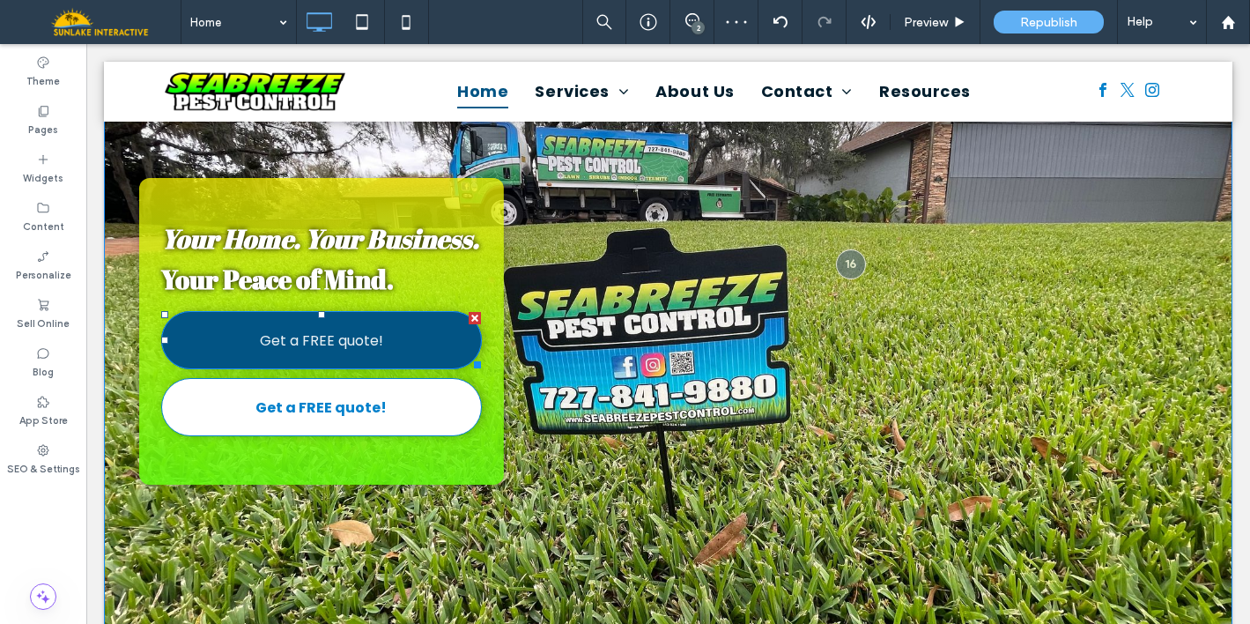
click at [363, 369] on link "Get a FREE quote!" at bounding box center [321, 340] width 321 height 58
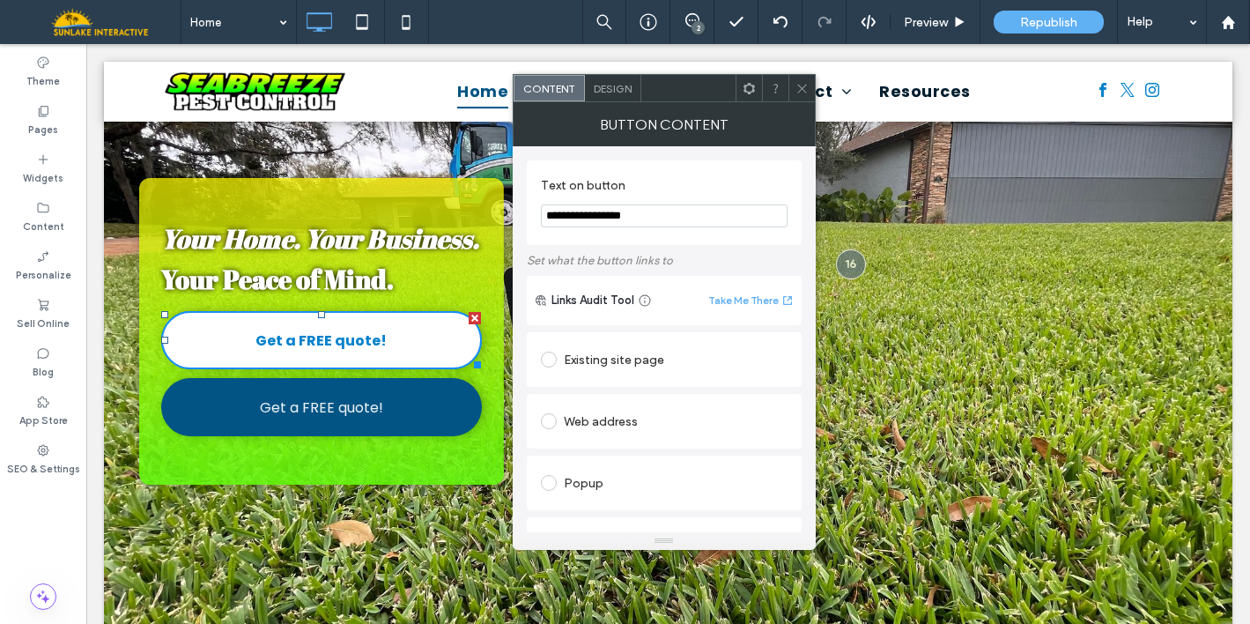
click at [406, 436] on link "Get a FREE quote!" at bounding box center [321, 407] width 321 height 58
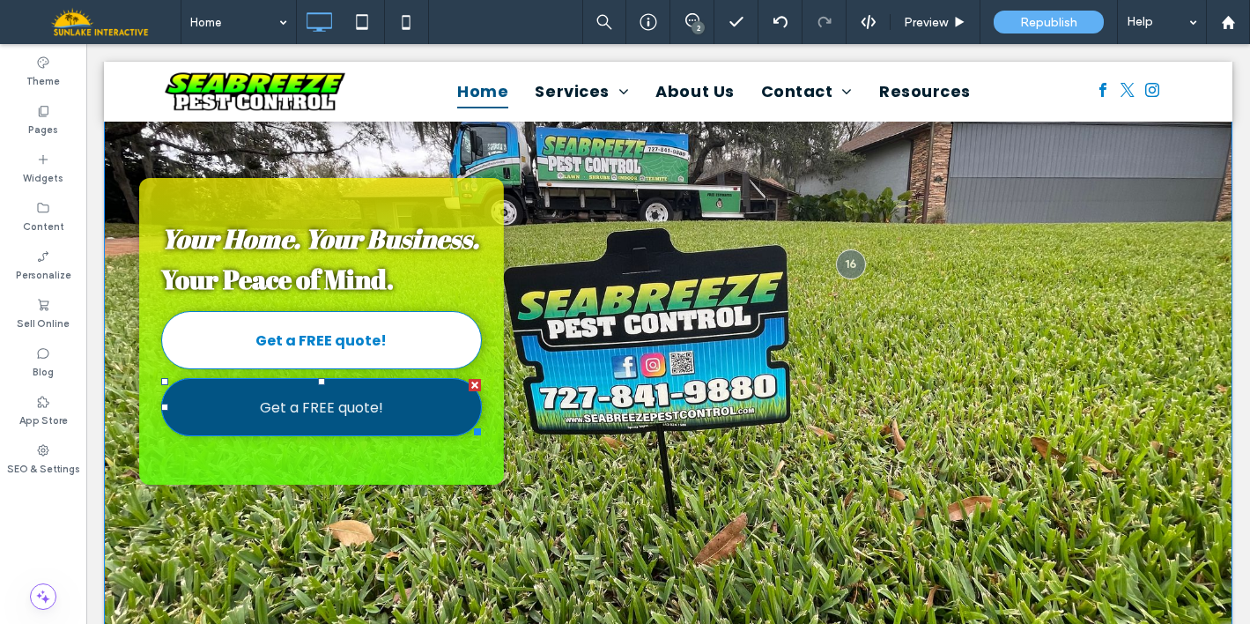
click at [430, 435] on link "Get a FREE quote!" at bounding box center [321, 407] width 321 height 58
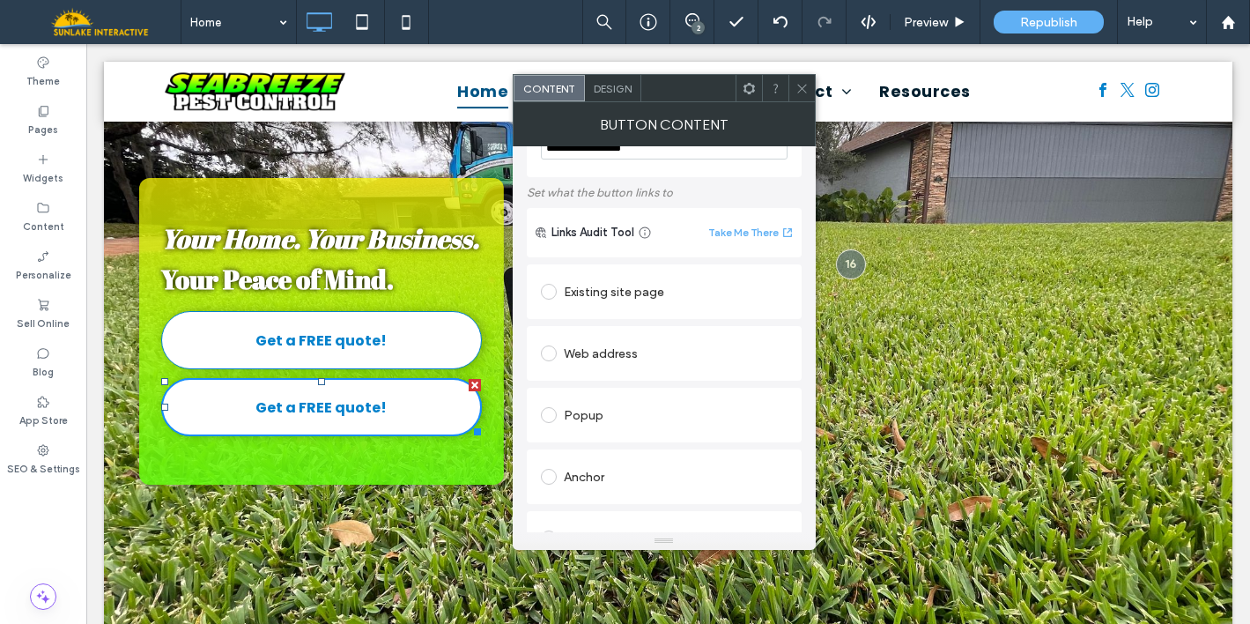
scroll to position [76, 0]
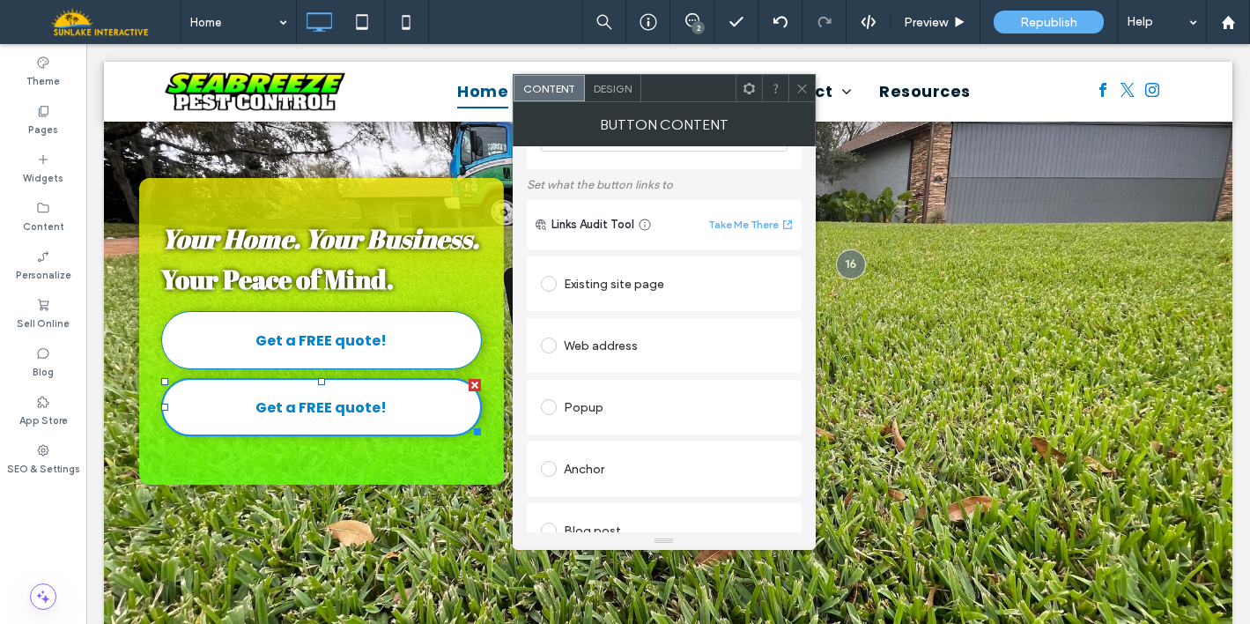
click at [639, 292] on div "Existing site page" at bounding box center [664, 284] width 247 height 28
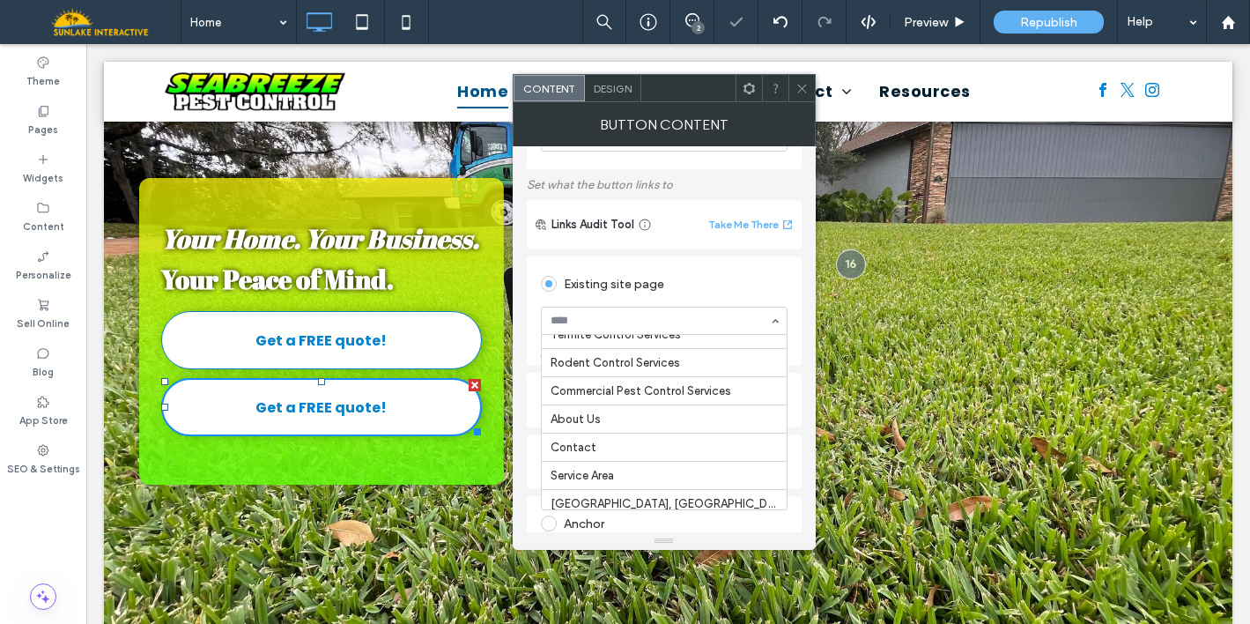
scroll to position [150, 0]
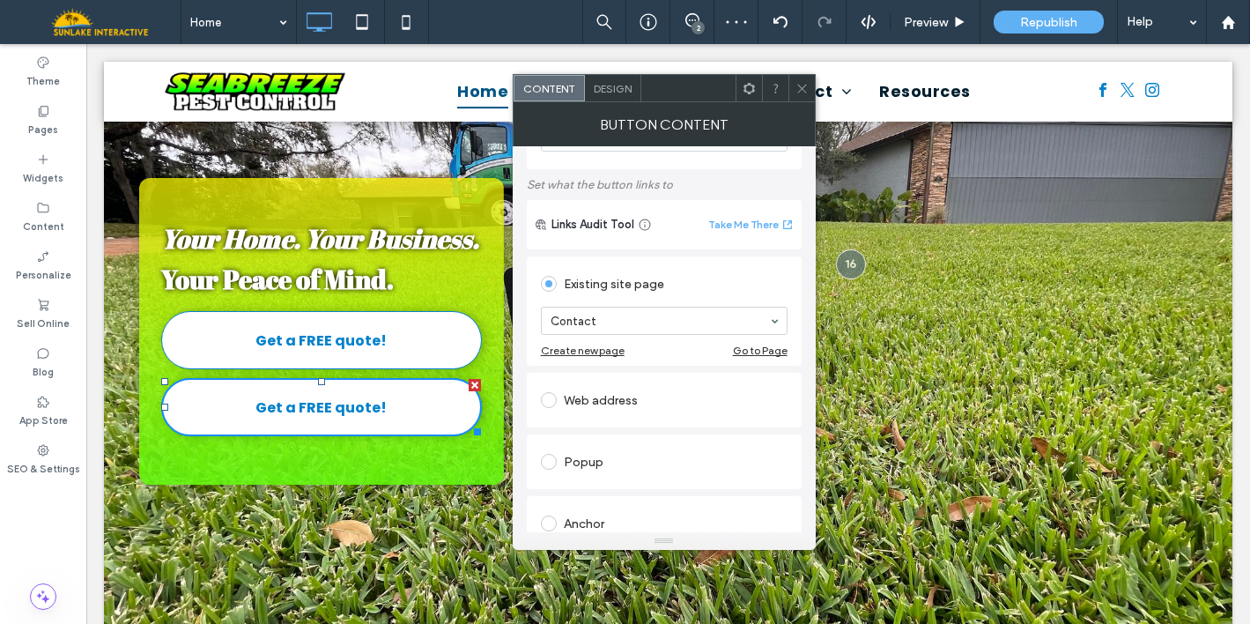
click at [752, 87] on use at bounding box center [748, 87] width 11 height 11
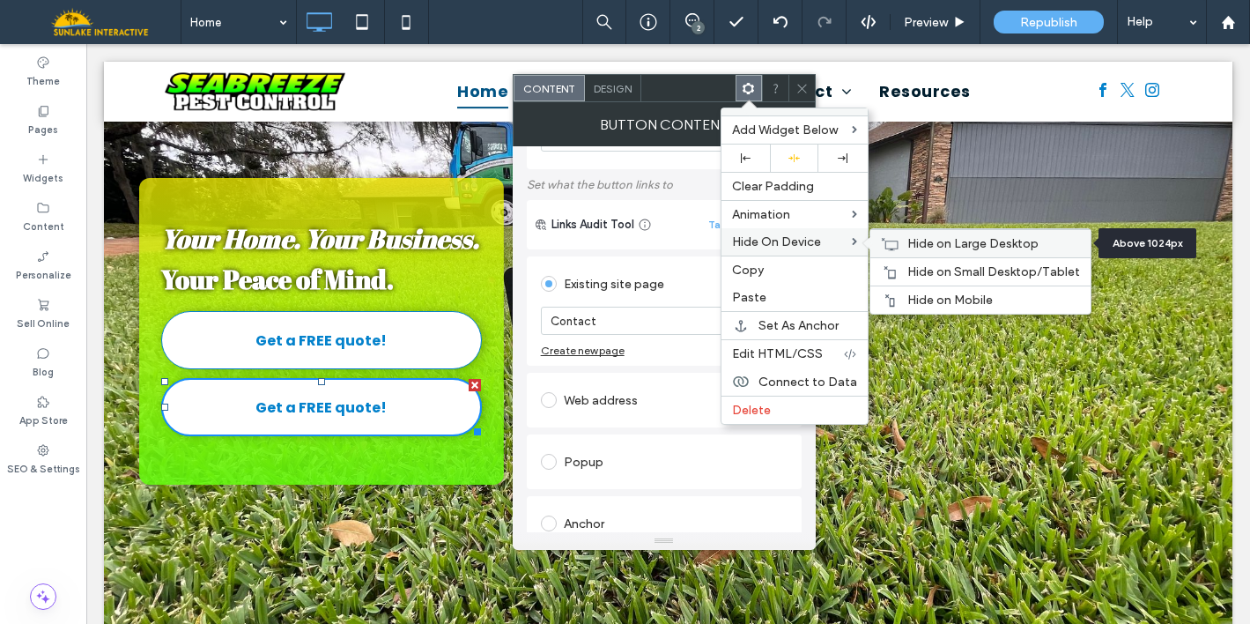
click at [940, 252] on div "Hide on Large Desktop" at bounding box center [980, 243] width 220 height 28
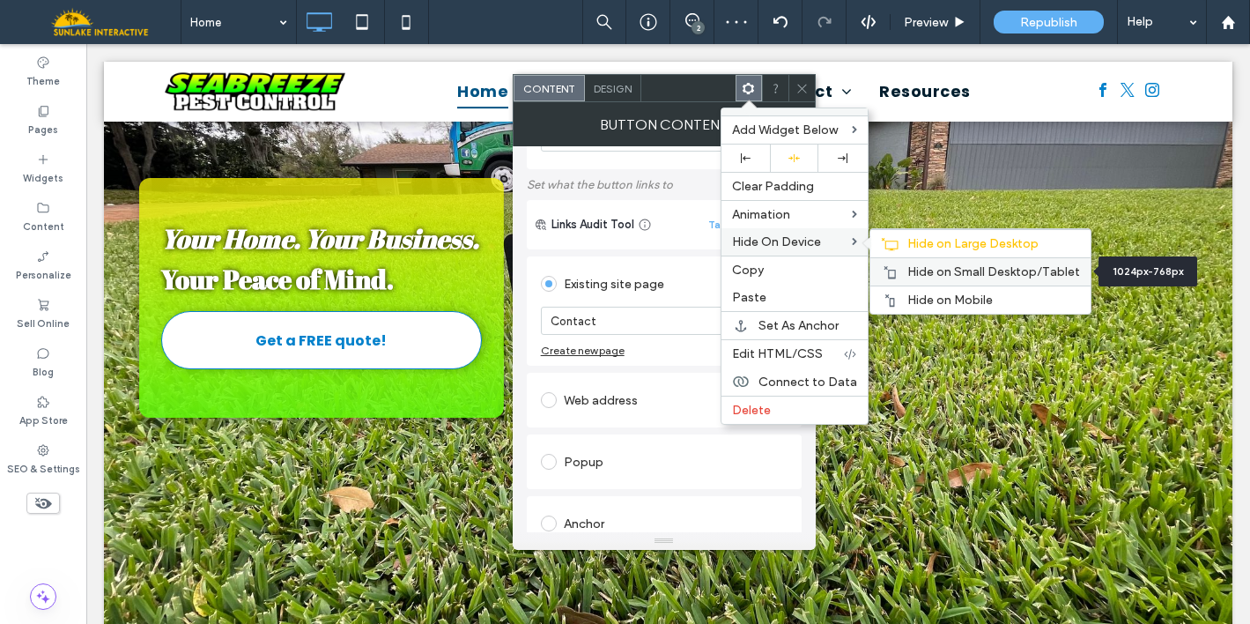
click at [934, 270] on span "Hide on Small Desktop/Tablet" at bounding box center [993, 271] width 173 height 15
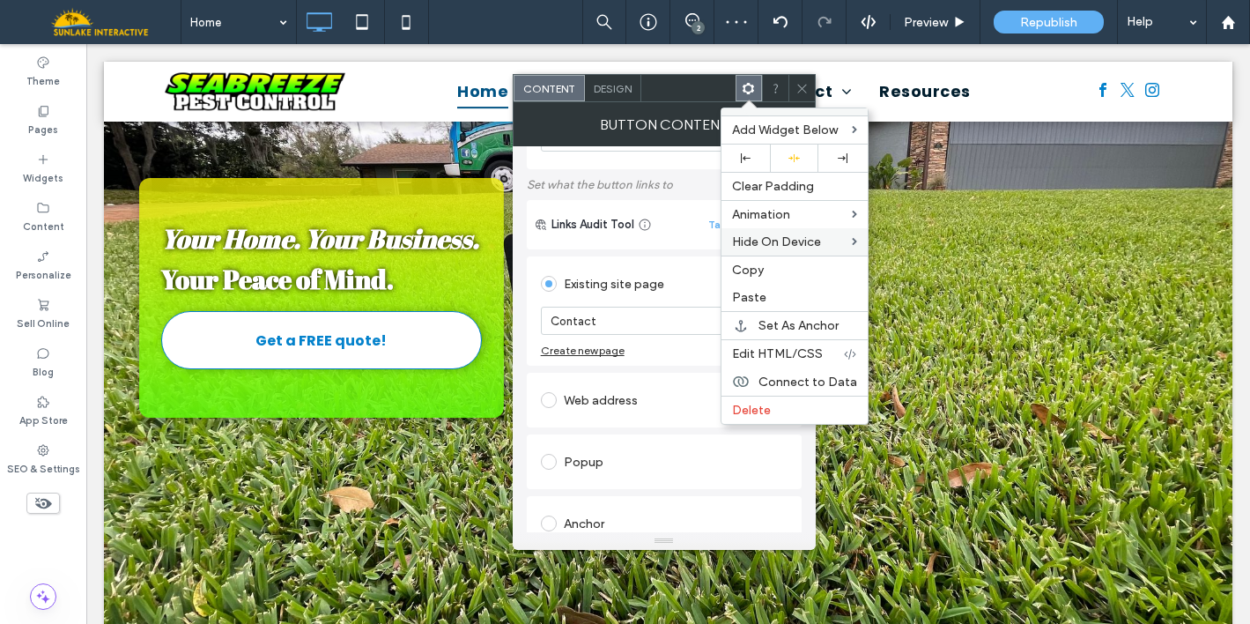
click at [356, 396] on div at bounding box center [668, 334] width 1164 height 580
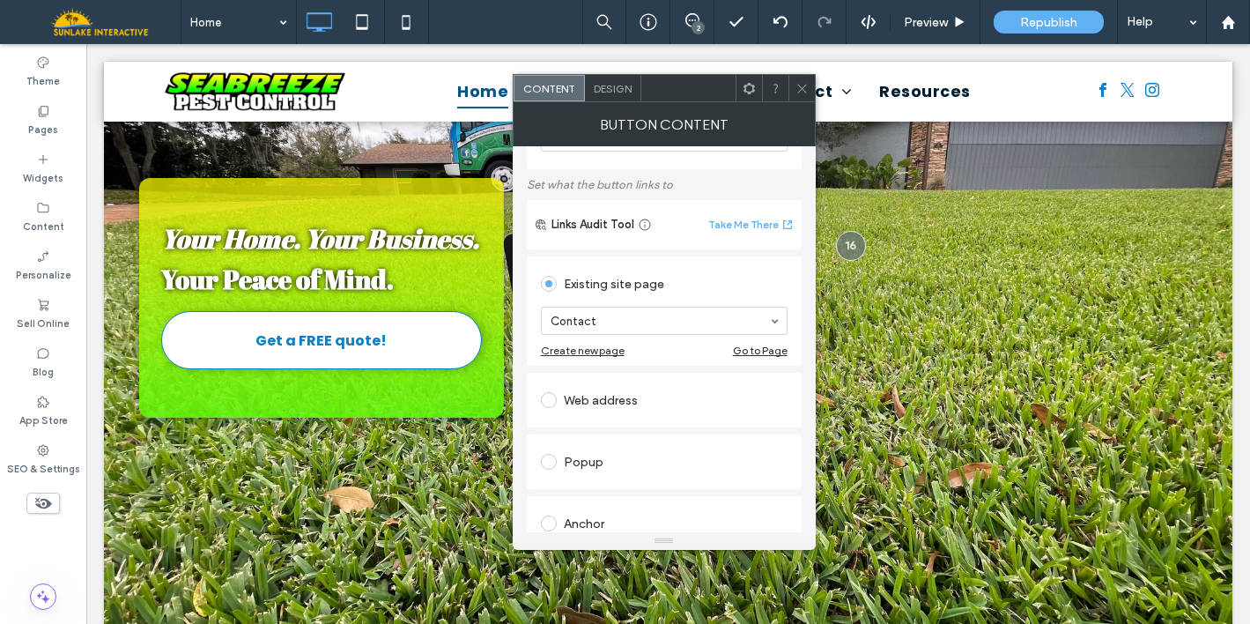
click at [799, 95] on span at bounding box center [801, 88] width 13 height 26
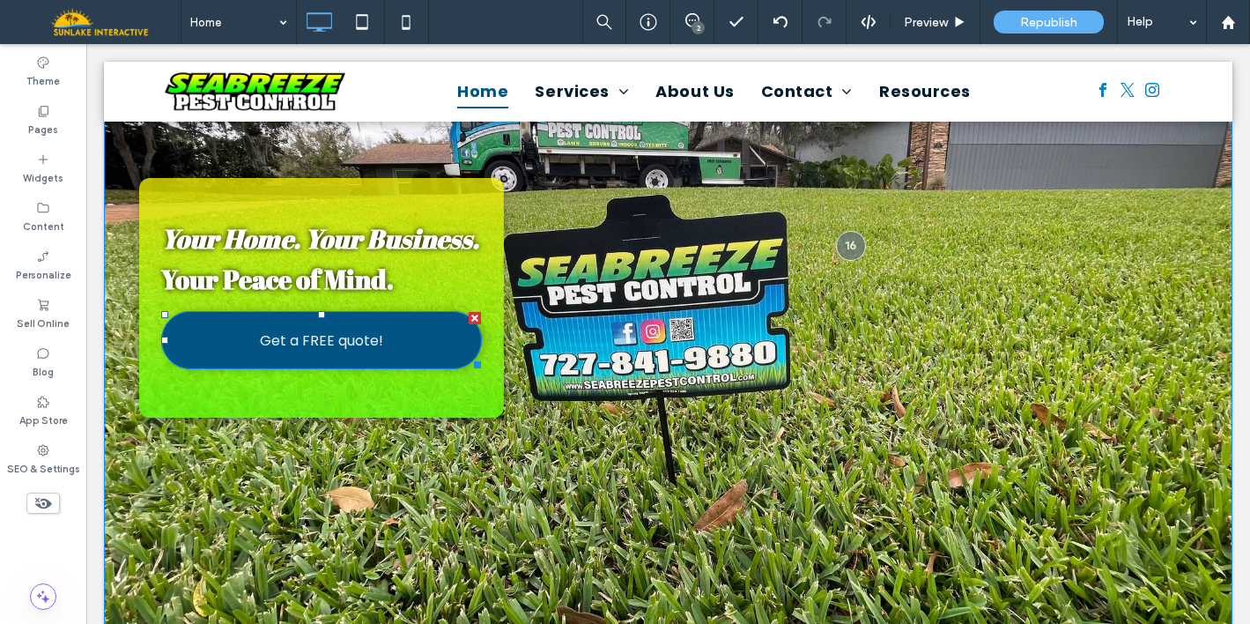
click at [390, 369] on link "Get a FREE quote!" at bounding box center [321, 340] width 321 height 58
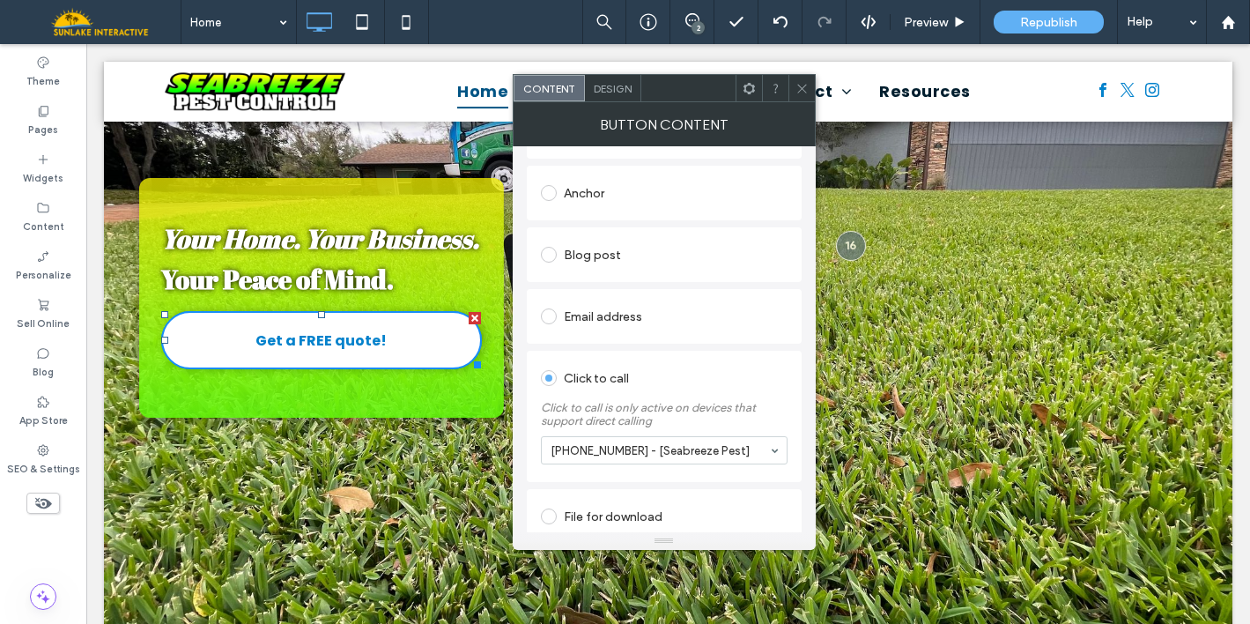
scroll to position [367, 0]
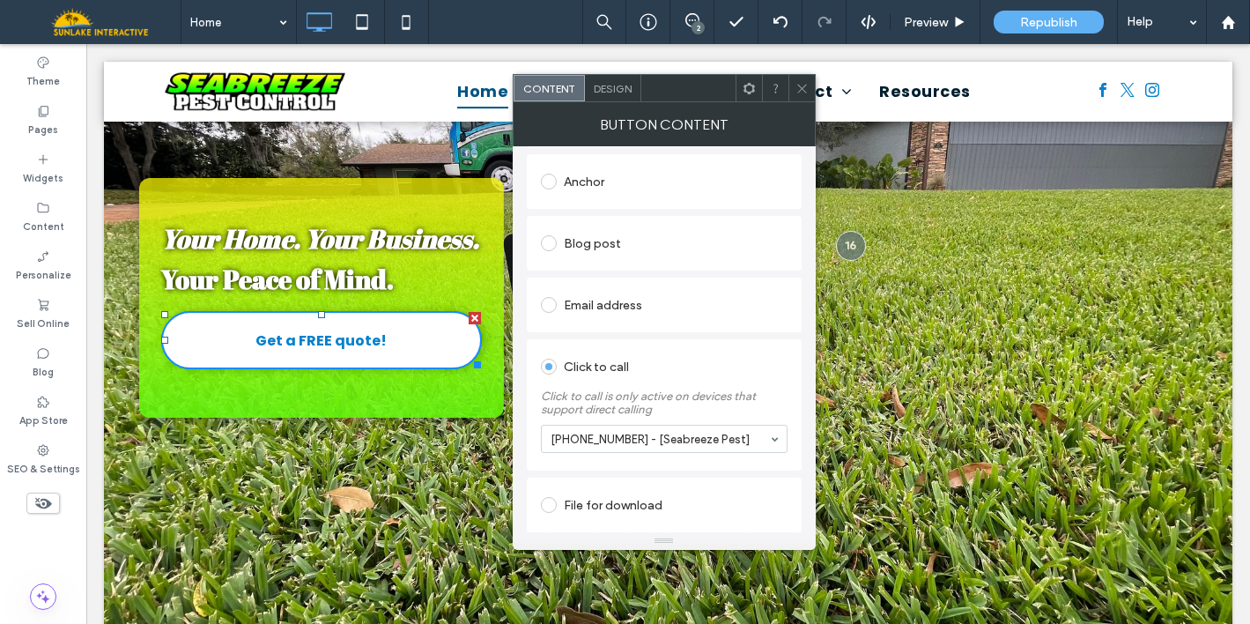
click at [743, 87] on icon at bounding box center [749, 88] width 13 height 13
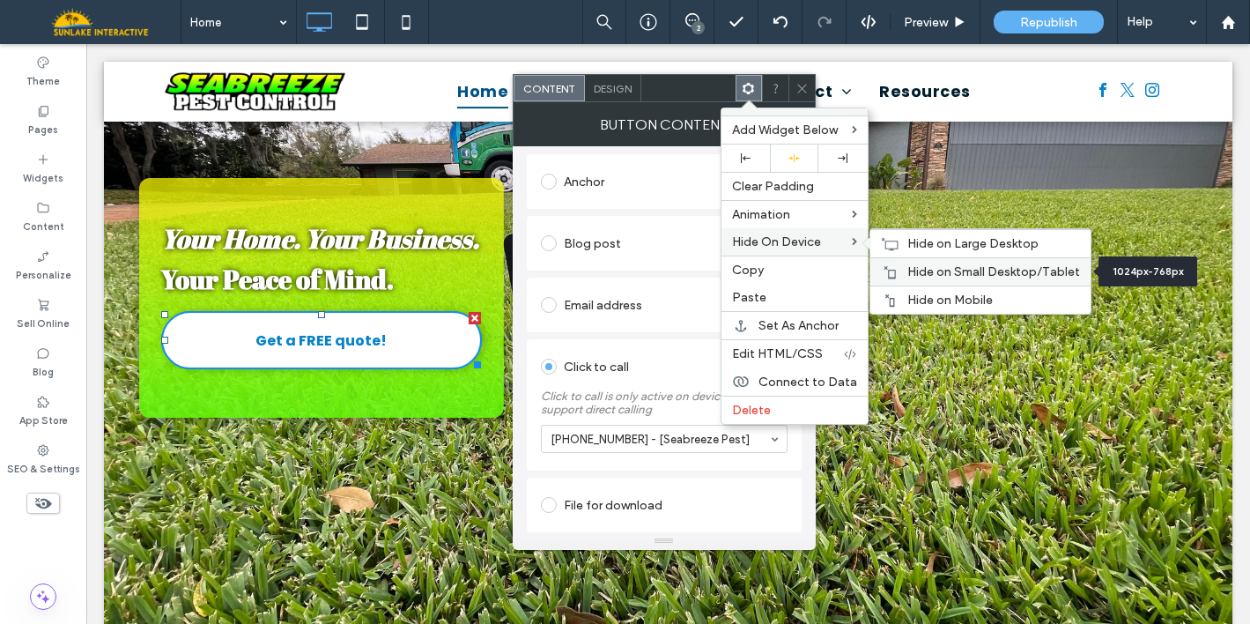
click at [946, 275] on span "Hide on Small Desktop/Tablet" at bounding box center [993, 271] width 173 height 15
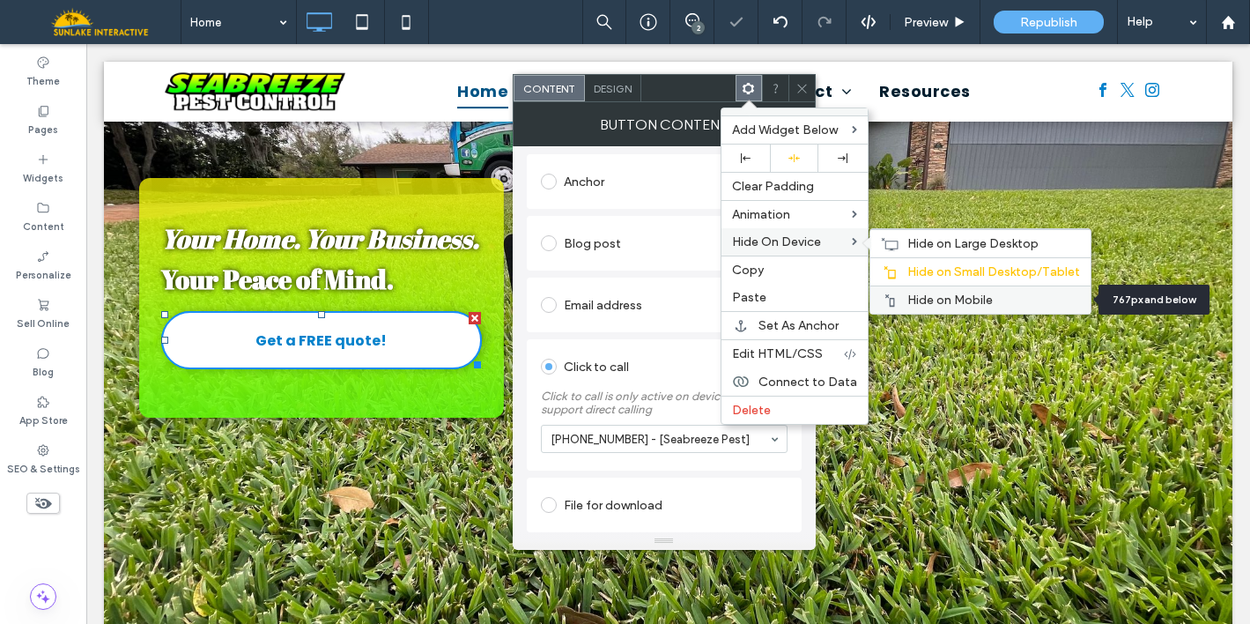
click at [937, 301] on span "Hide on Mobile" at bounding box center [949, 299] width 85 height 15
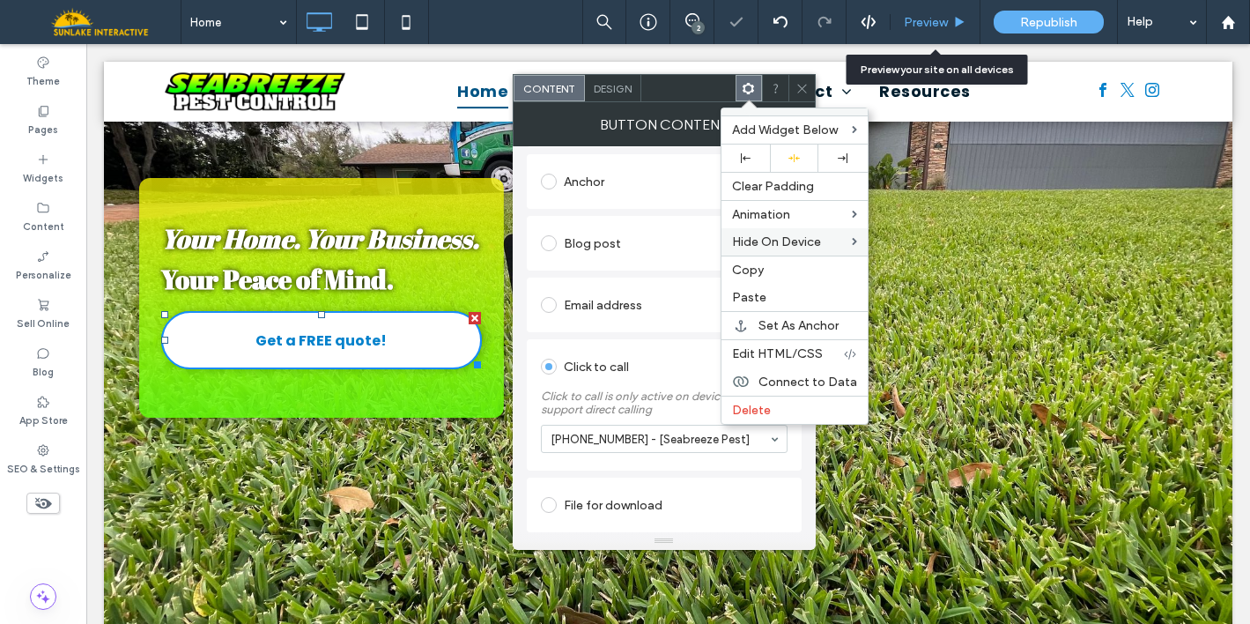
click at [950, 27] on div "Preview" at bounding box center [934, 22] width 89 height 15
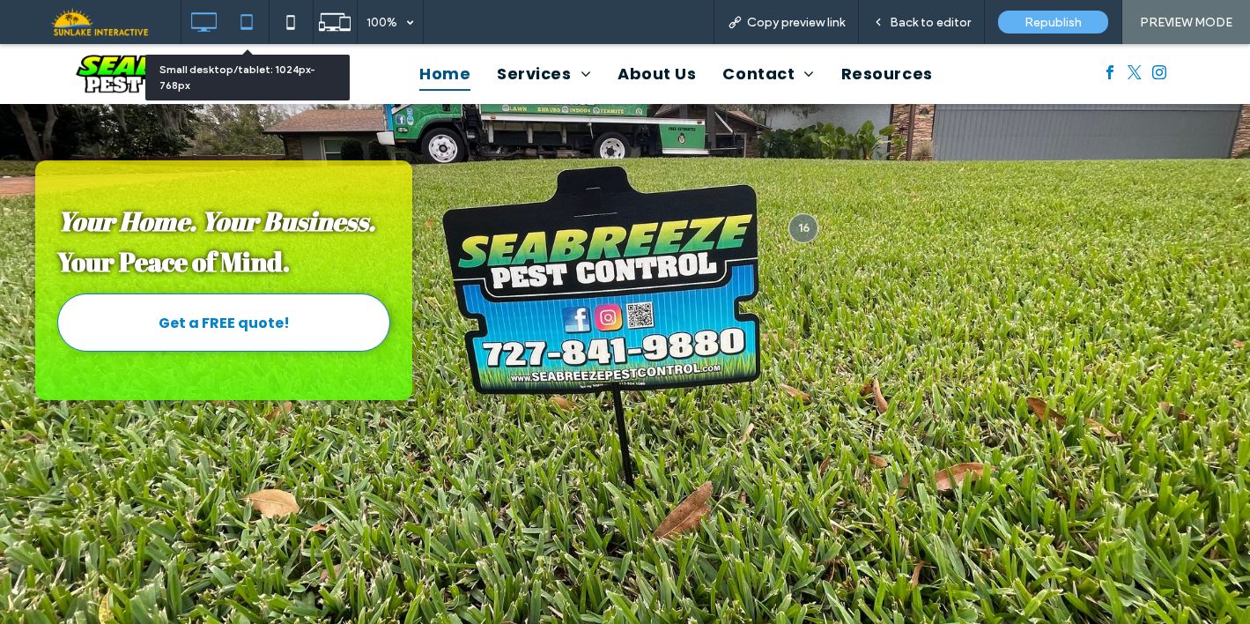
click at [253, 16] on icon at bounding box center [246, 21] width 35 height 35
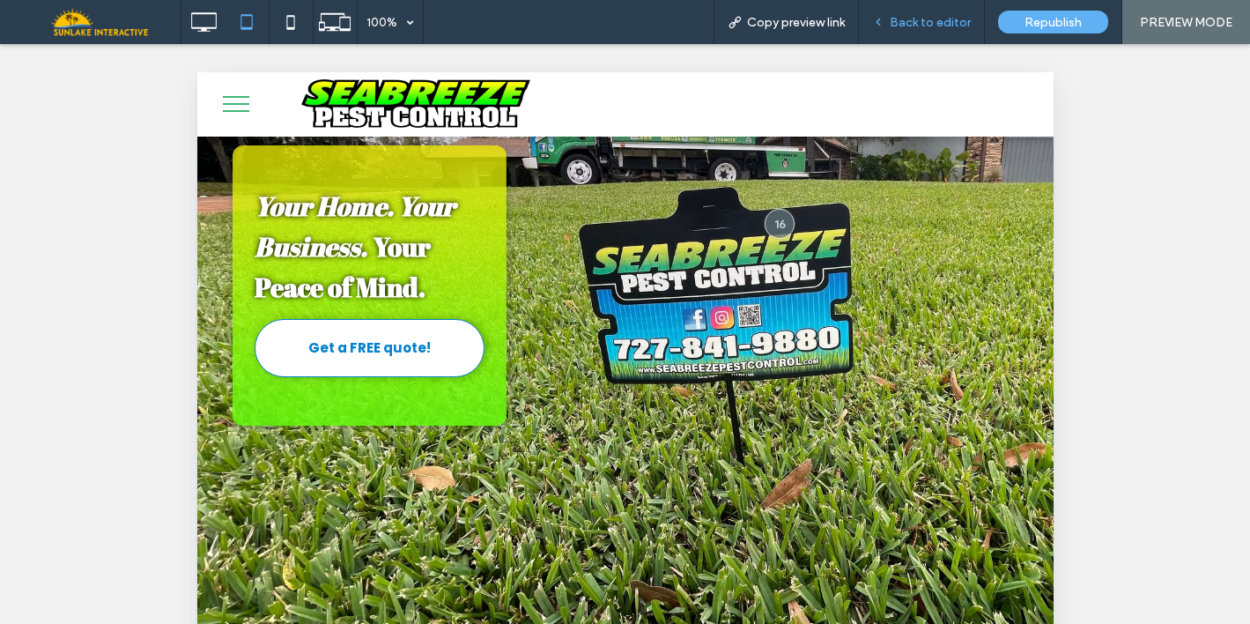
click at [907, 22] on span "Back to editor" at bounding box center [930, 22] width 81 height 15
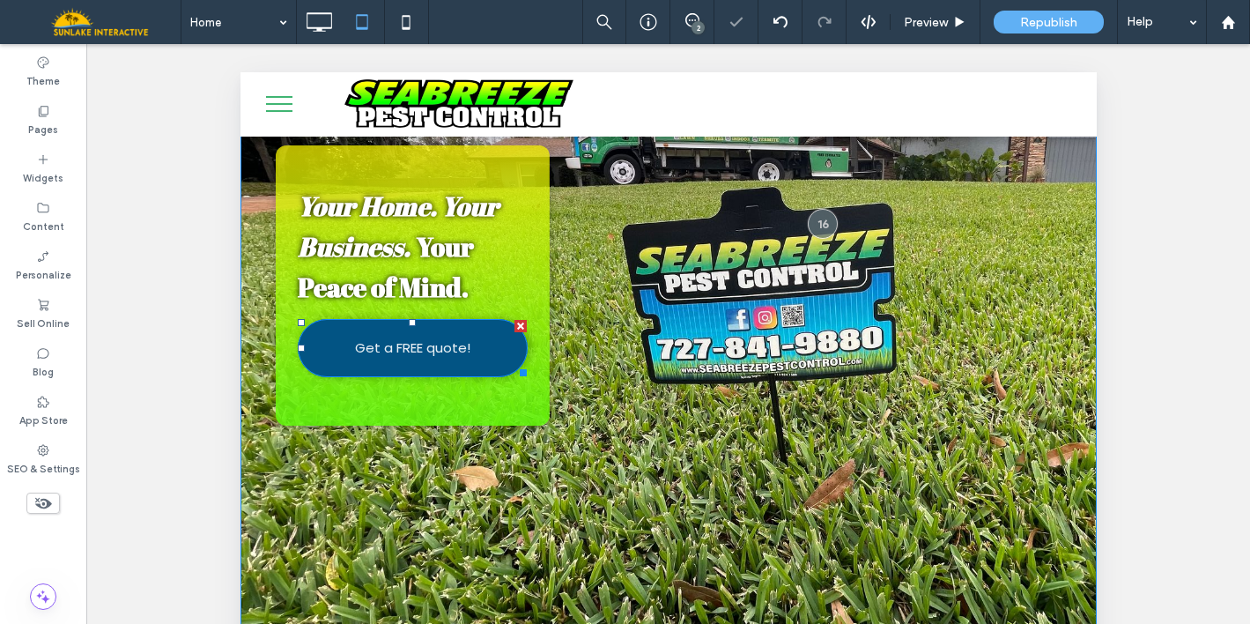
click at [485, 344] on link "Get a FREE quote!" at bounding box center [412, 348] width 230 height 58
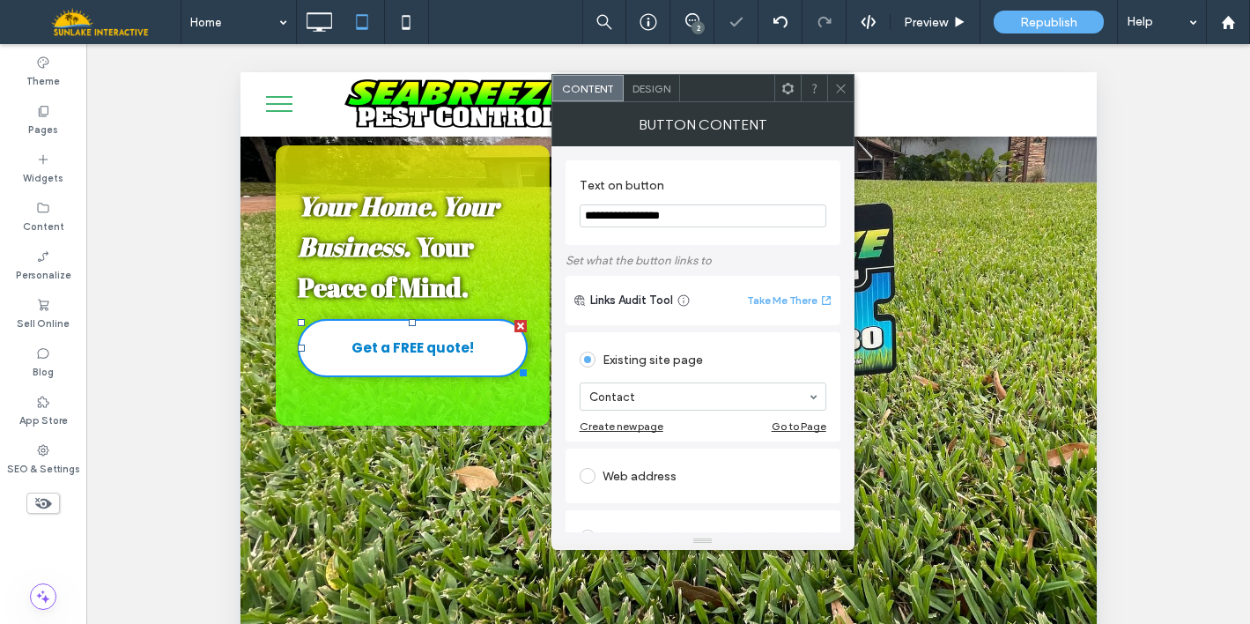
click at [840, 85] on icon at bounding box center [840, 88] width 13 height 13
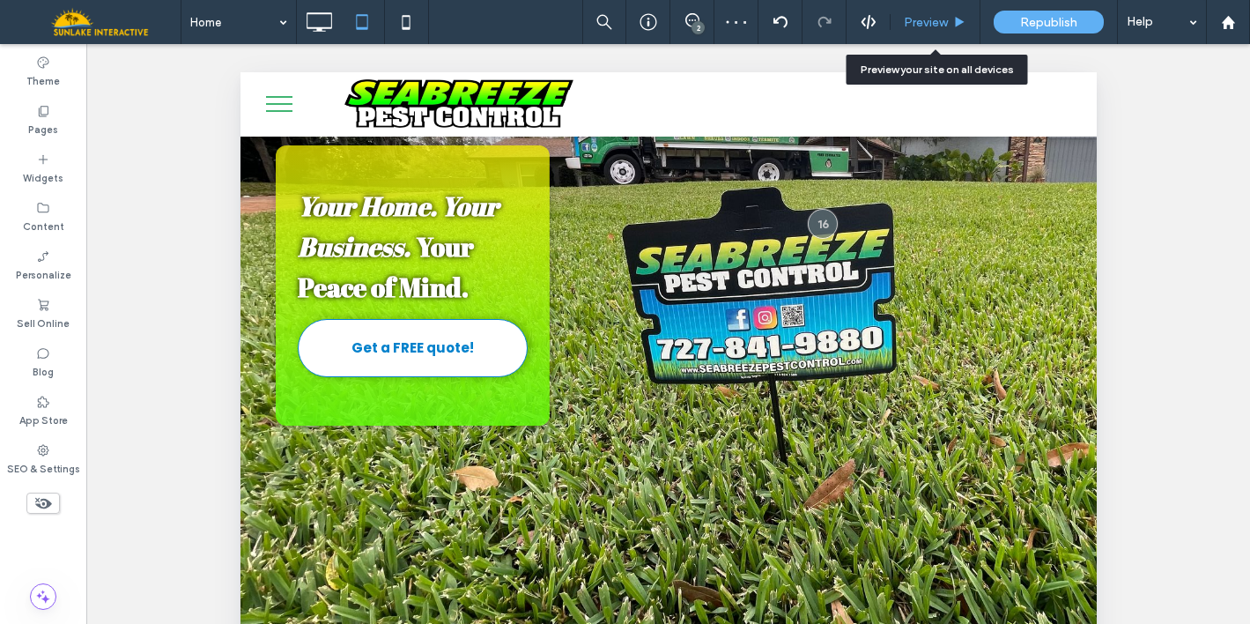
click at [923, 18] on span "Preview" at bounding box center [926, 22] width 44 height 15
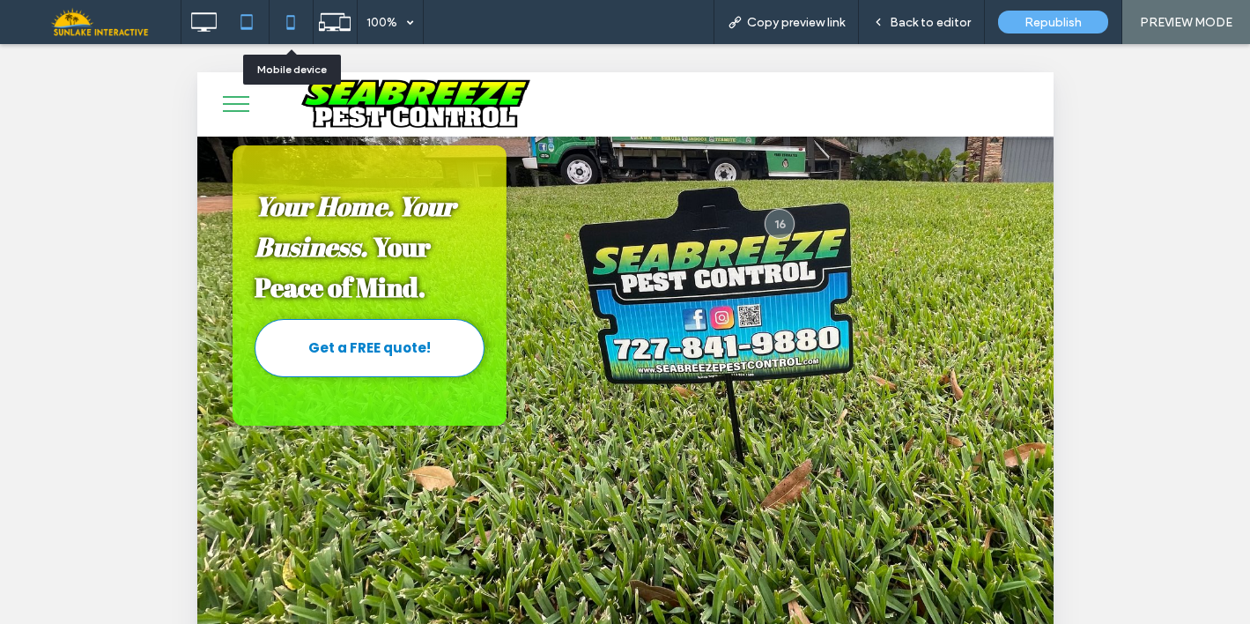
click at [286, 32] on icon at bounding box center [290, 21] width 35 height 35
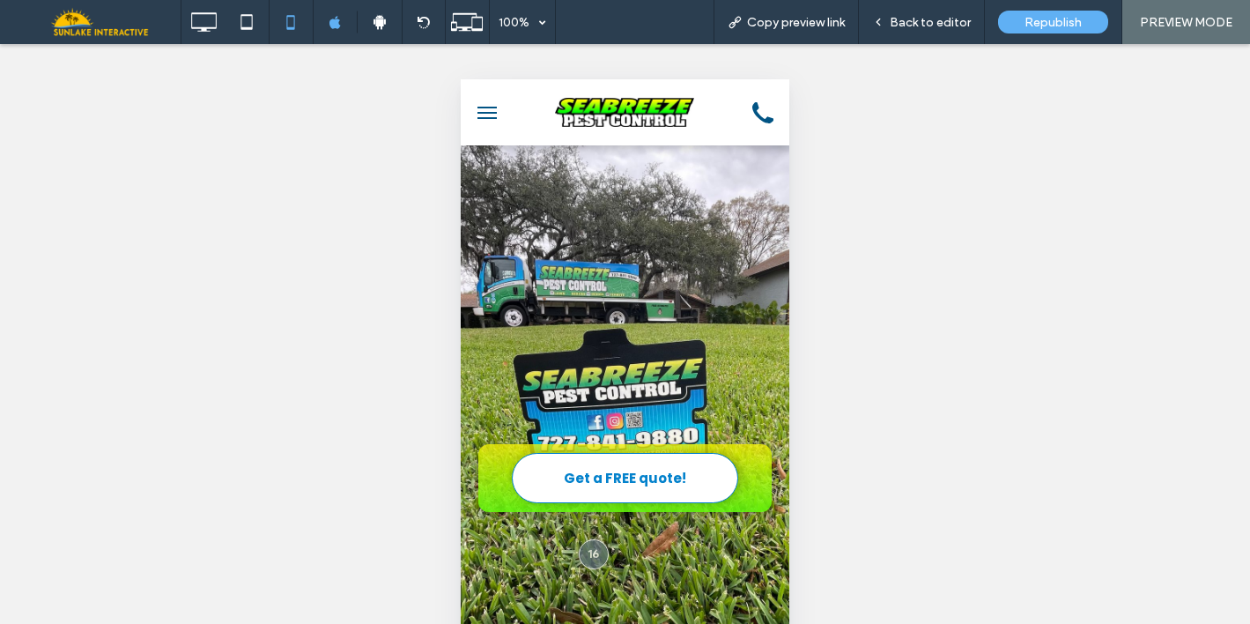
scroll to position [113, 0]
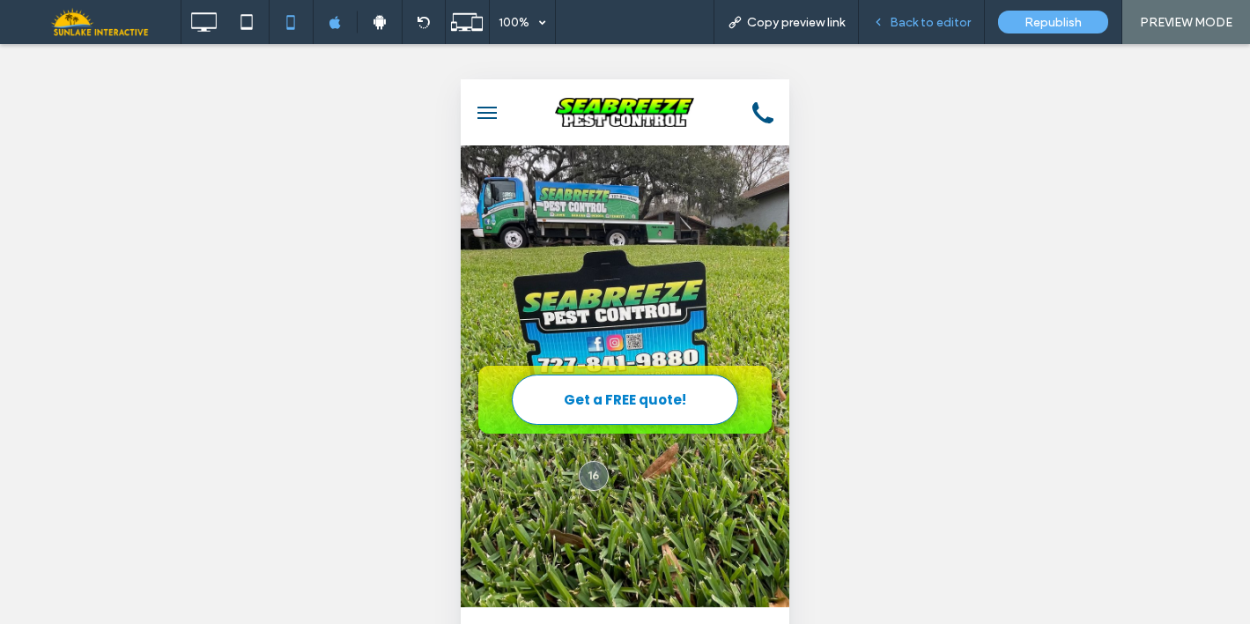
click at [910, 30] on div "Back to editor" at bounding box center [922, 22] width 126 height 44
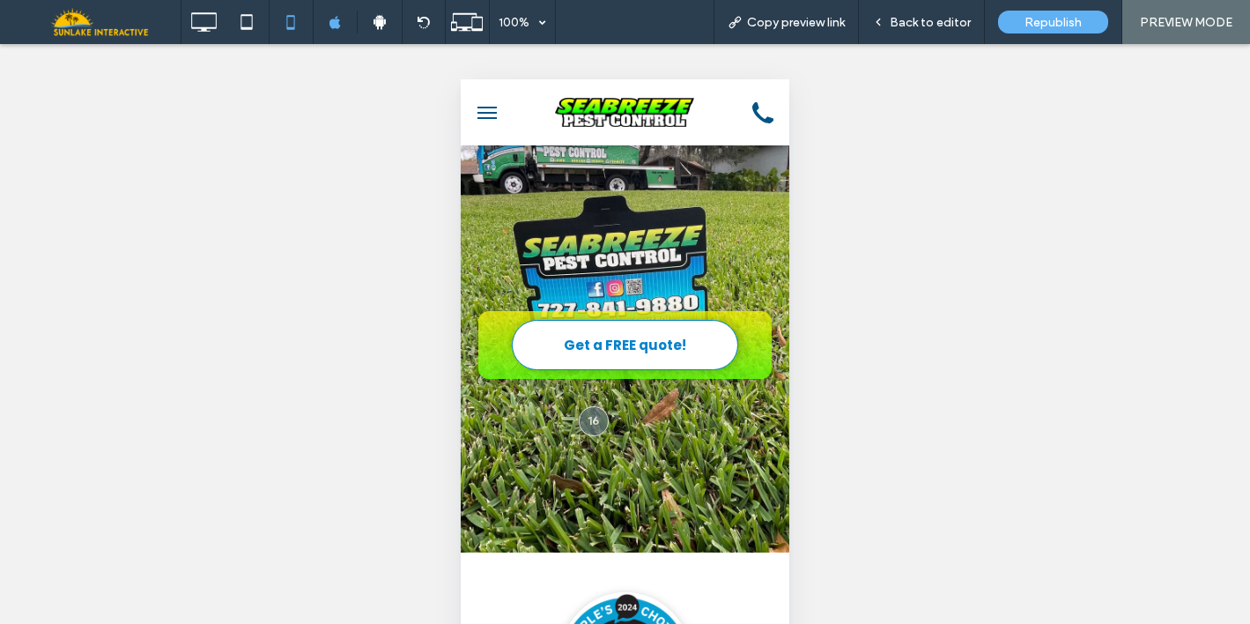
scroll to position [173, 0]
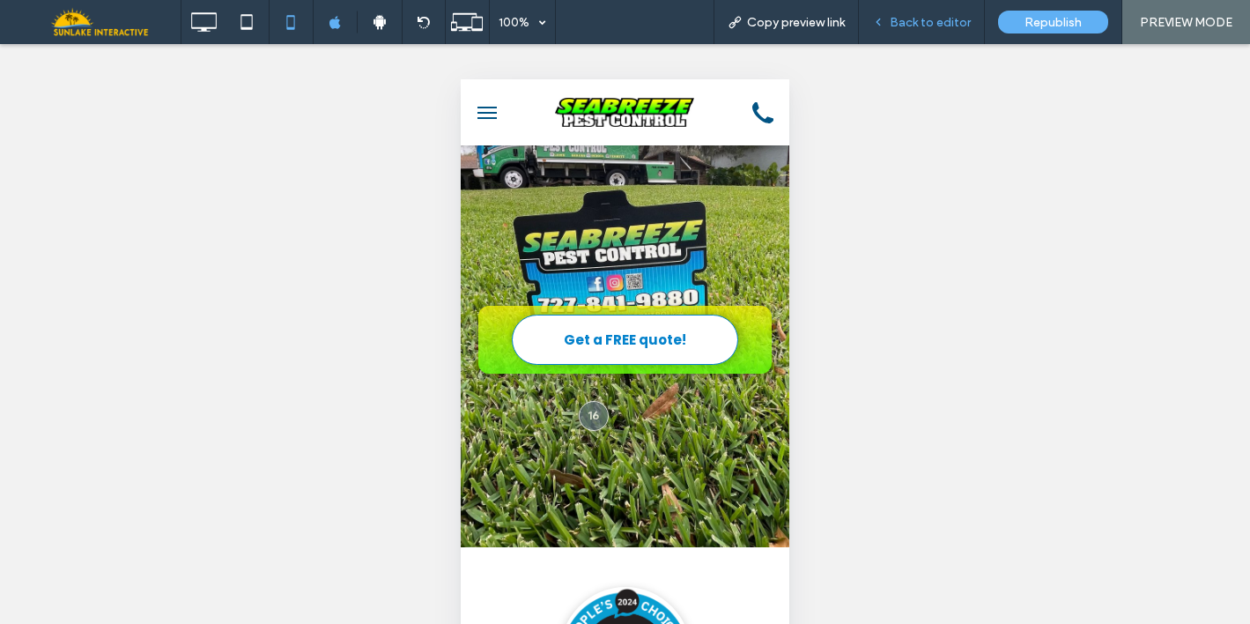
click at [920, 22] on span "Back to editor" at bounding box center [930, 22] width 81 height 15
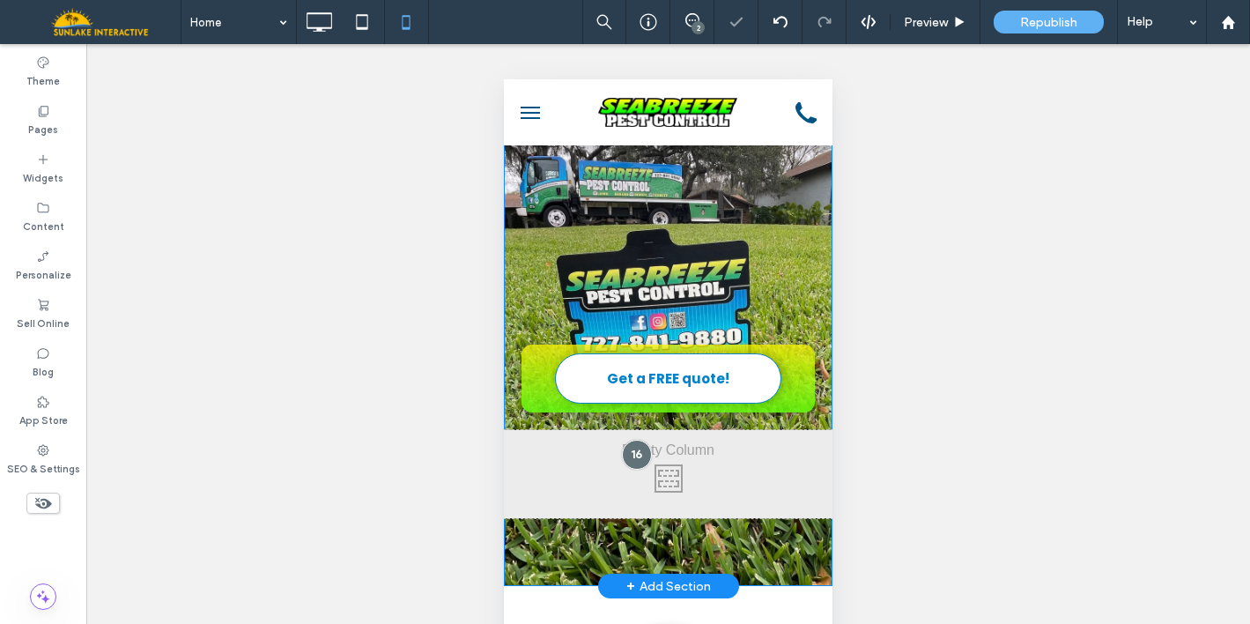
scroll to position [132, 0]
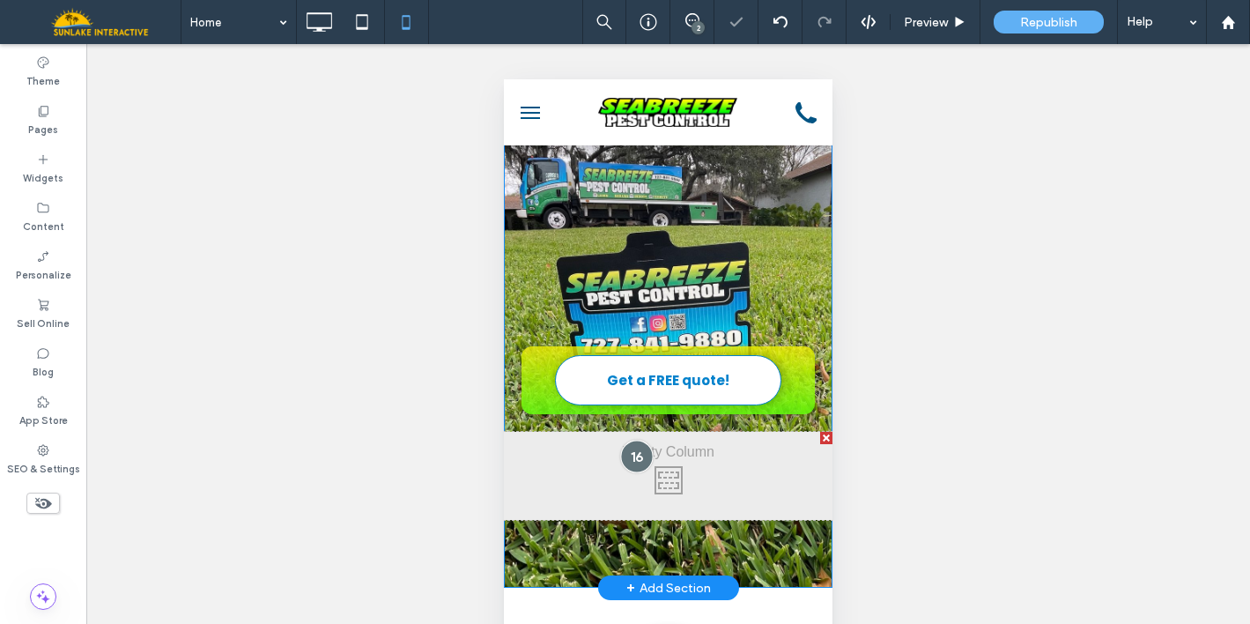
click at [633, 459] on div at bounding box center [636, 456] width 33 height 33
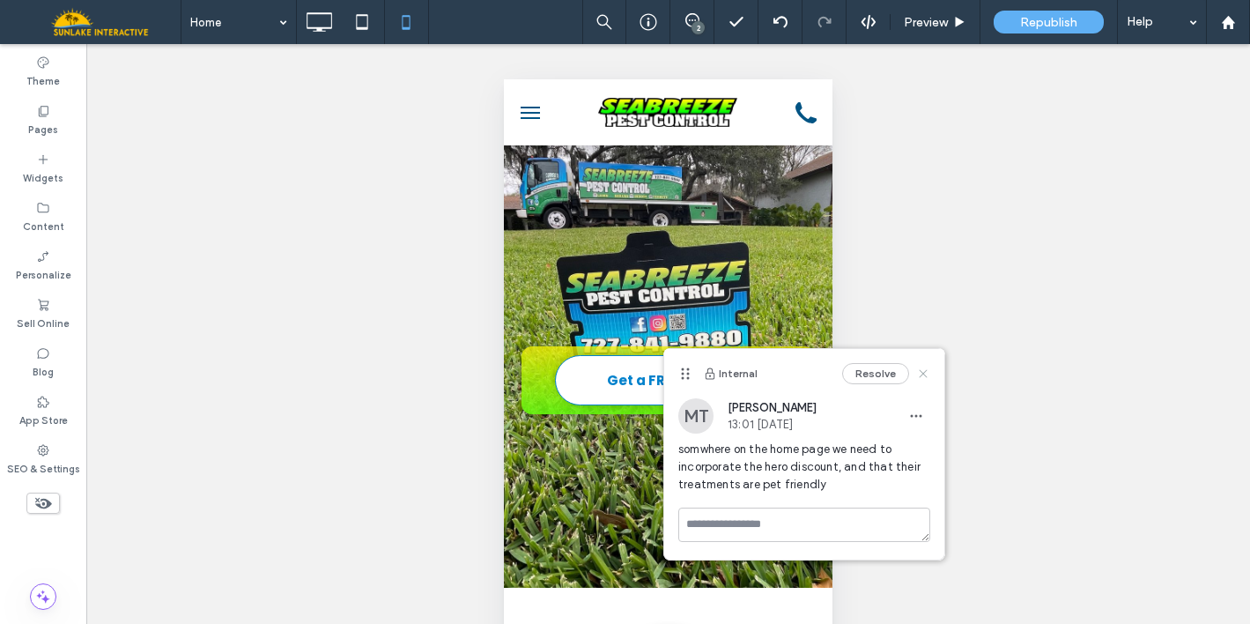
click at [927, 368] on icon at bounding box center [923, 373] width 14 height 14
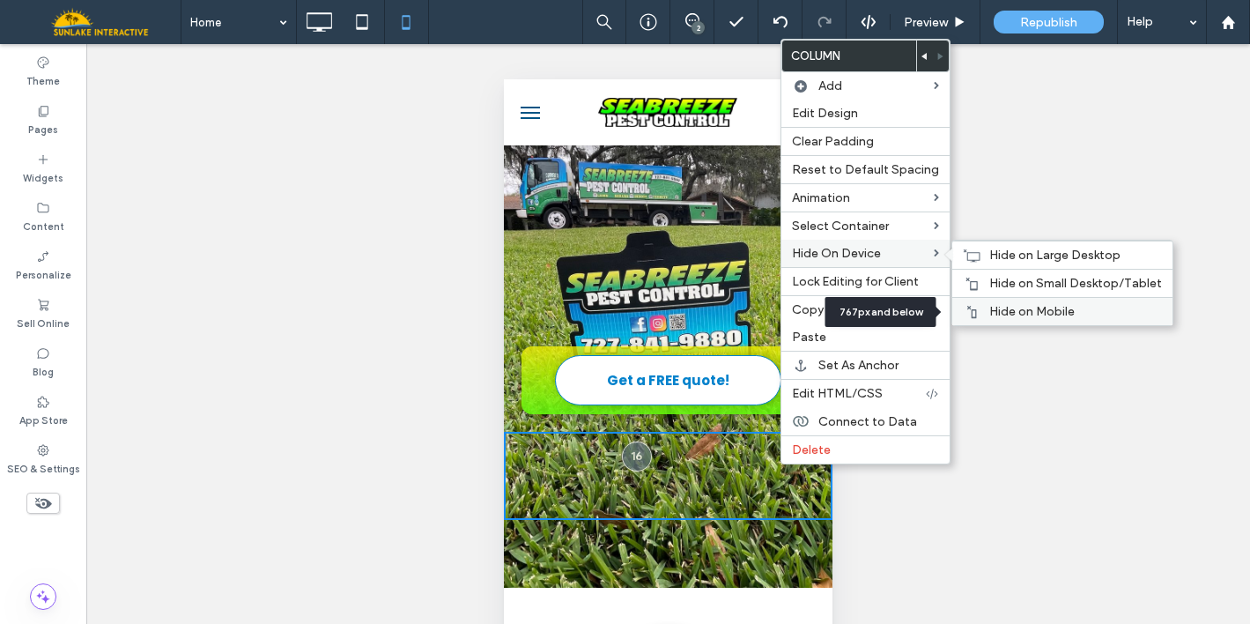
click at [1003, 312] on span "Hide on Mobile" at bounding box center [1031, 311] width 85 height 15
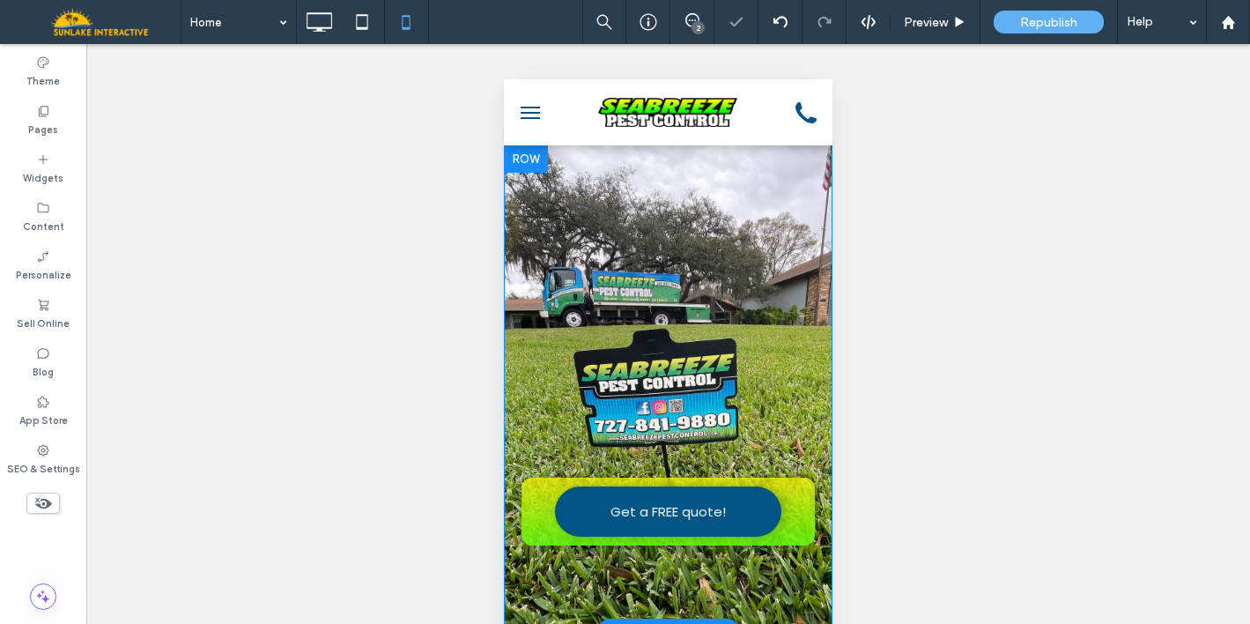
scroll to position [0, 0]
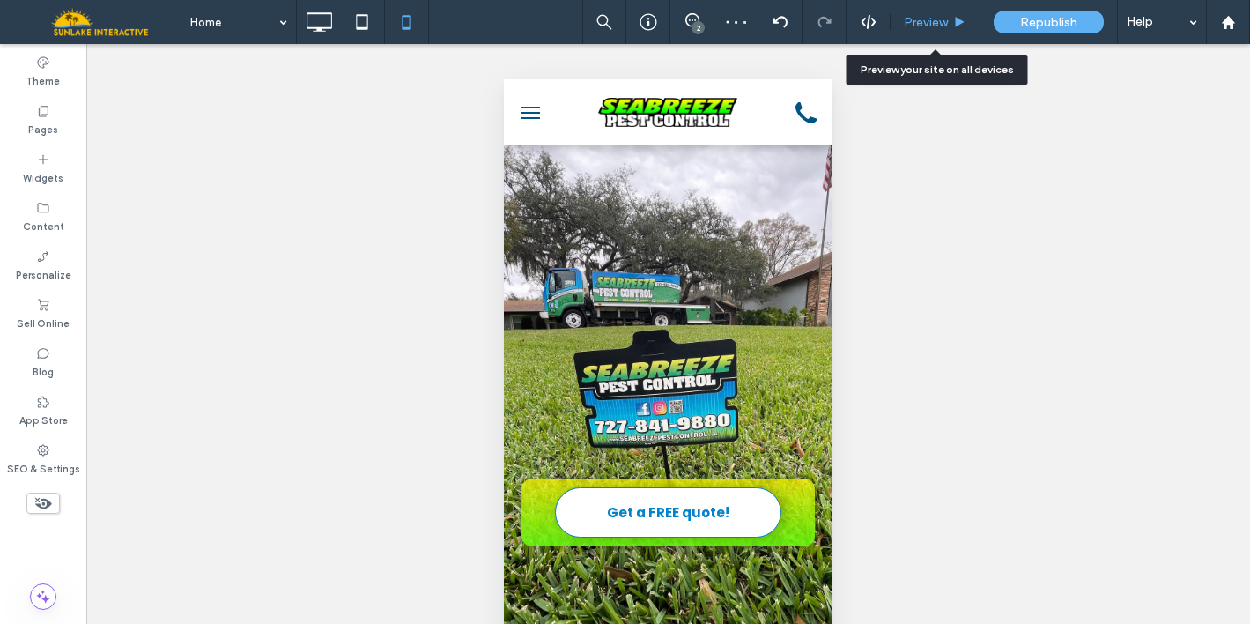
click at [919, 33] on div "Preview" at bounding box center [935, 22] width 90 height 44
click at [919, 18] on span "Preview" at bounding box center [926, 22] width 44 height 15
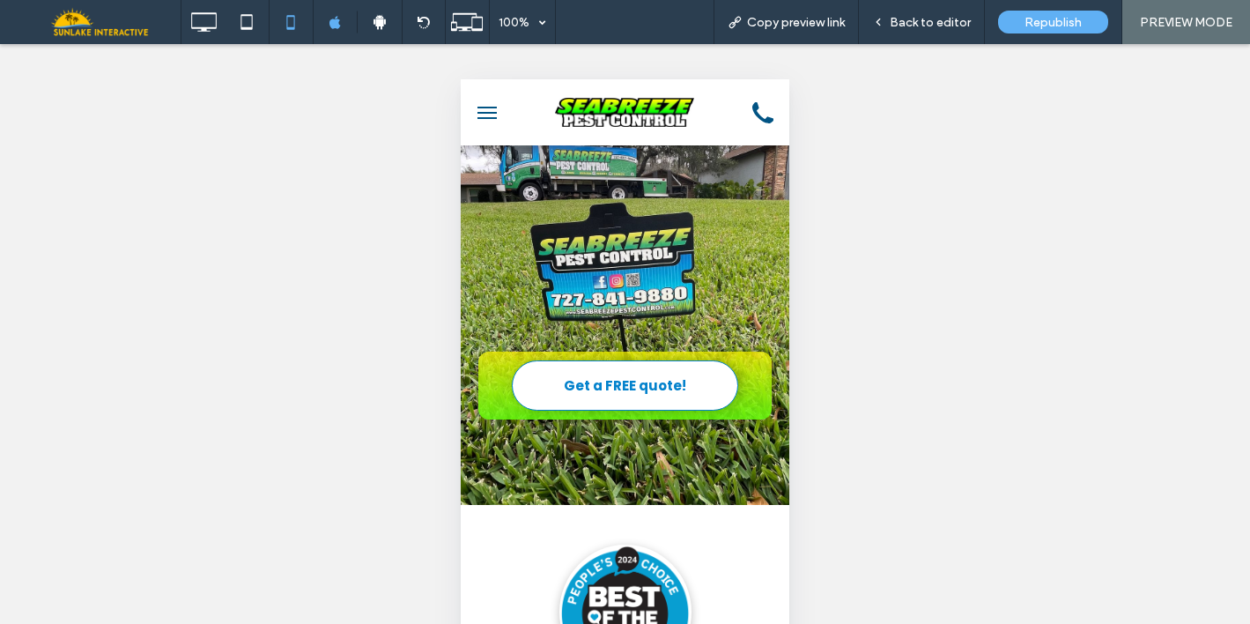
scroll to position [139, 0]
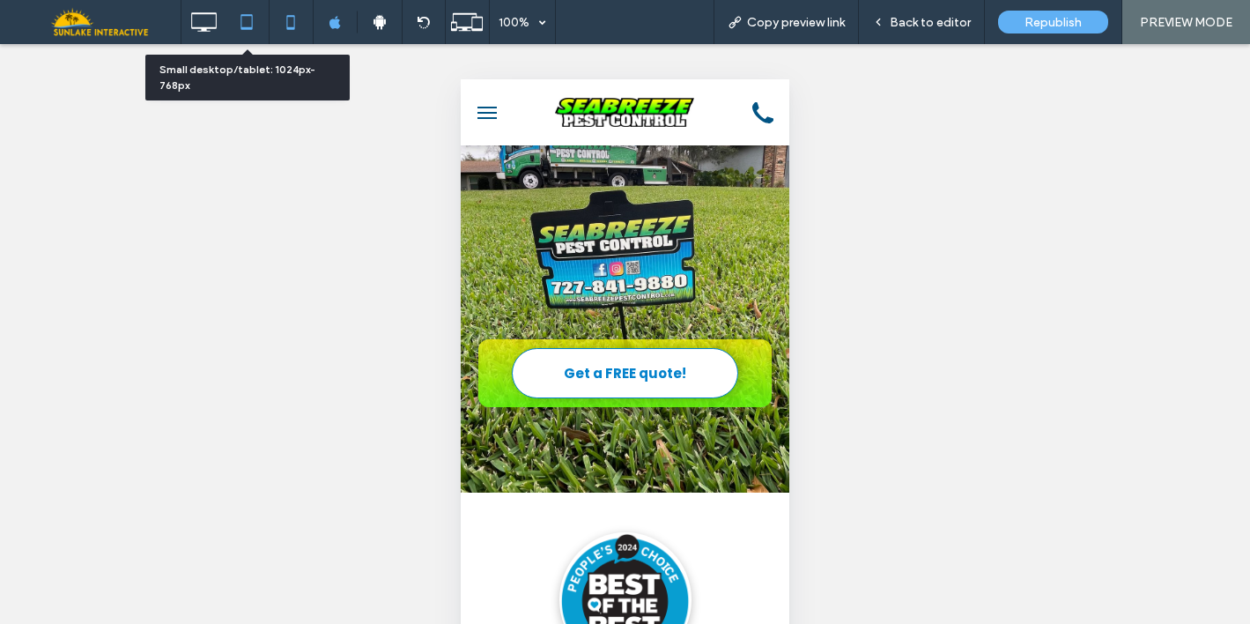
click at [251, 19] on icon at bounding box center [246, 21] width 35 height 35
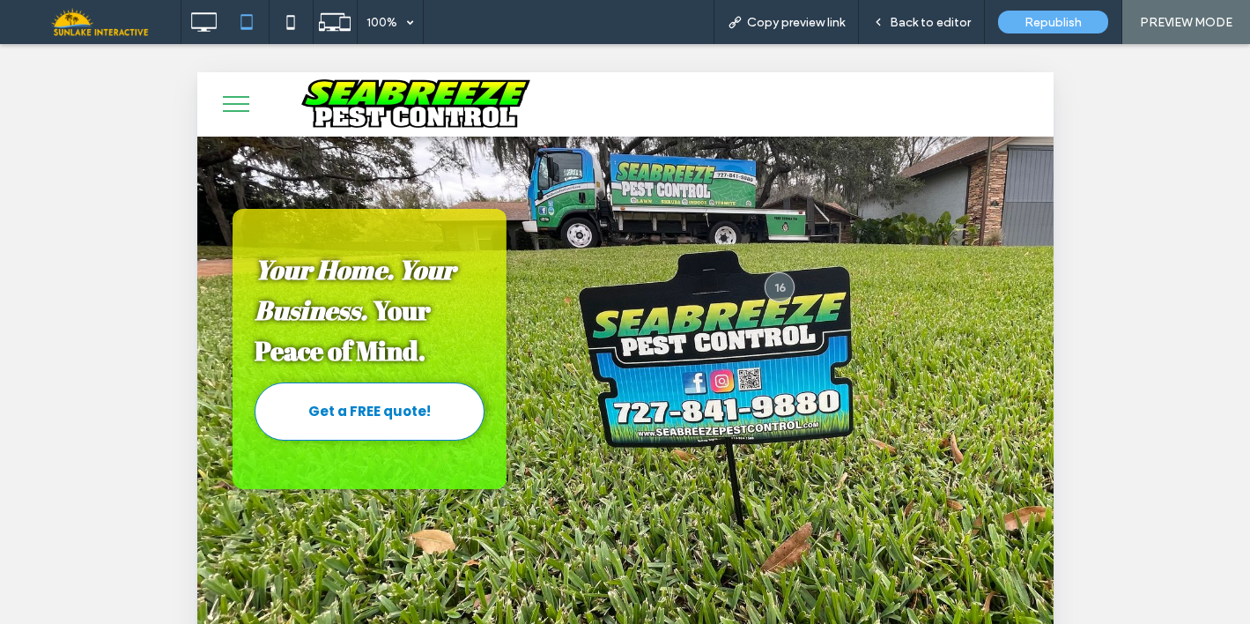
scroll to position [194, 0]
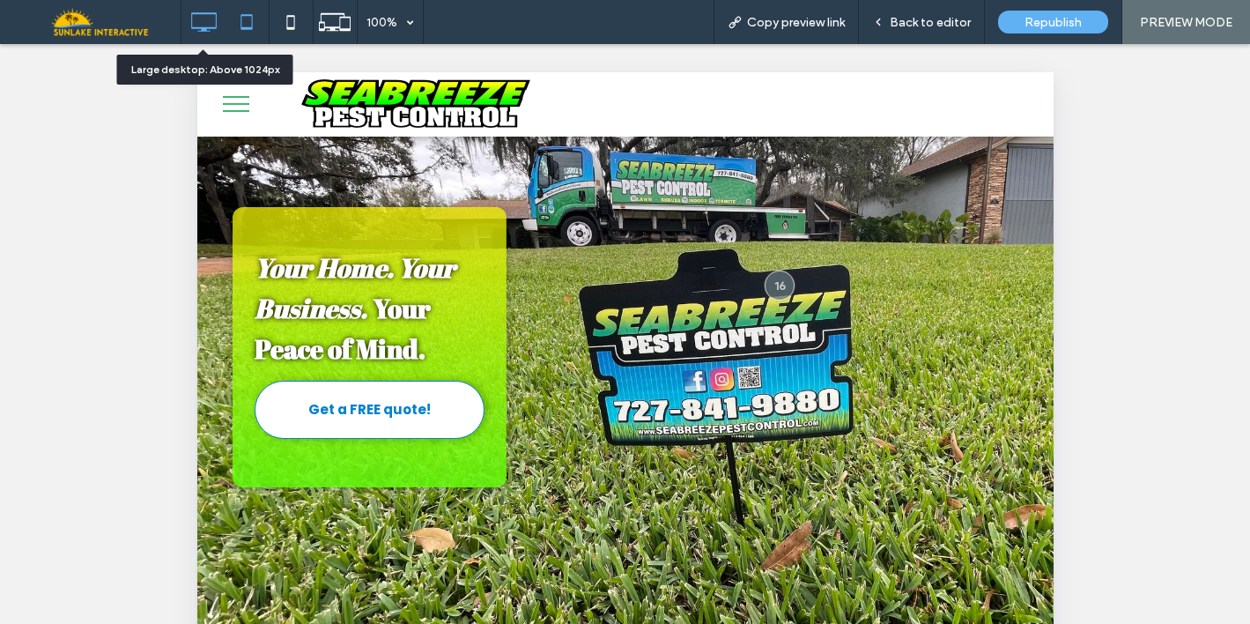
click at [204, 15] on icon at bounding box center [203, 21] width 35 height 35
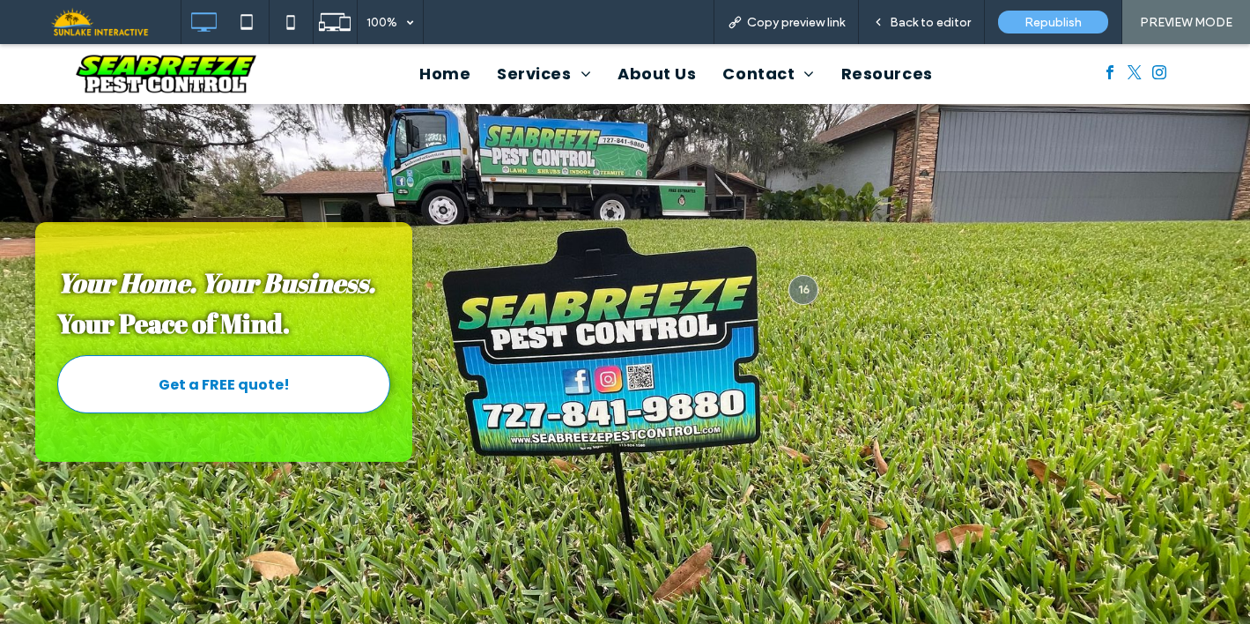
scroll to position [0, 0]
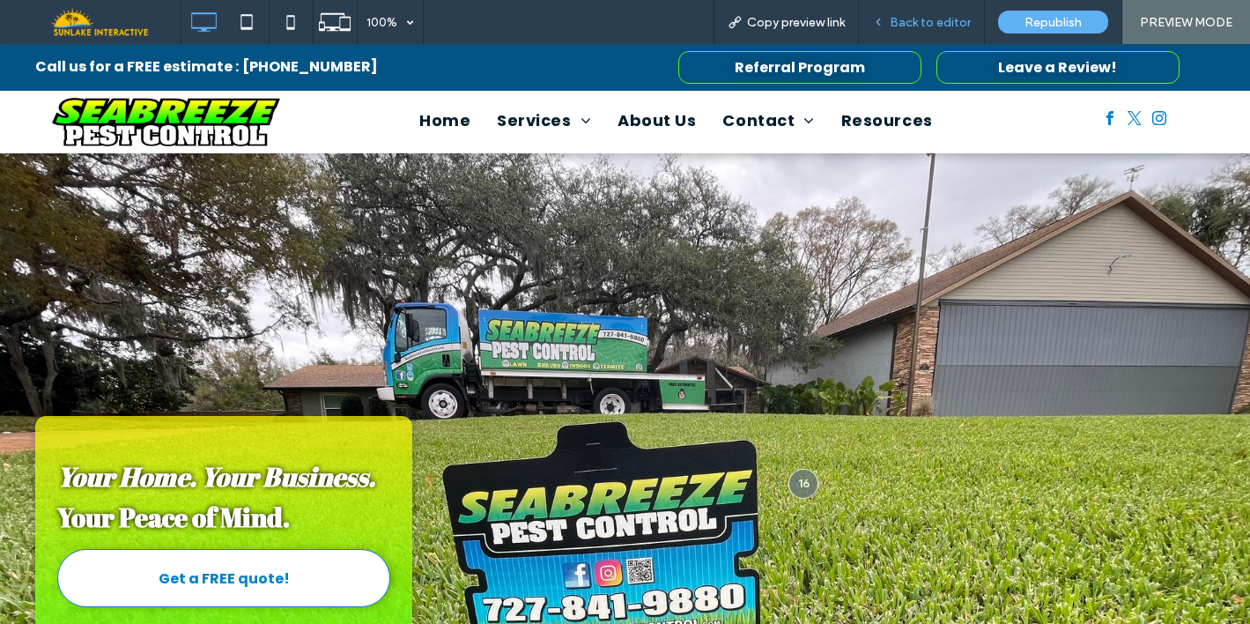
click at [901, 37] on div "Back to editor" at bounding box center [922, 22] width 126 height 44
click at [912, 24] on span "Back to editor" at bounding box center [930, 22] width 81 height 15
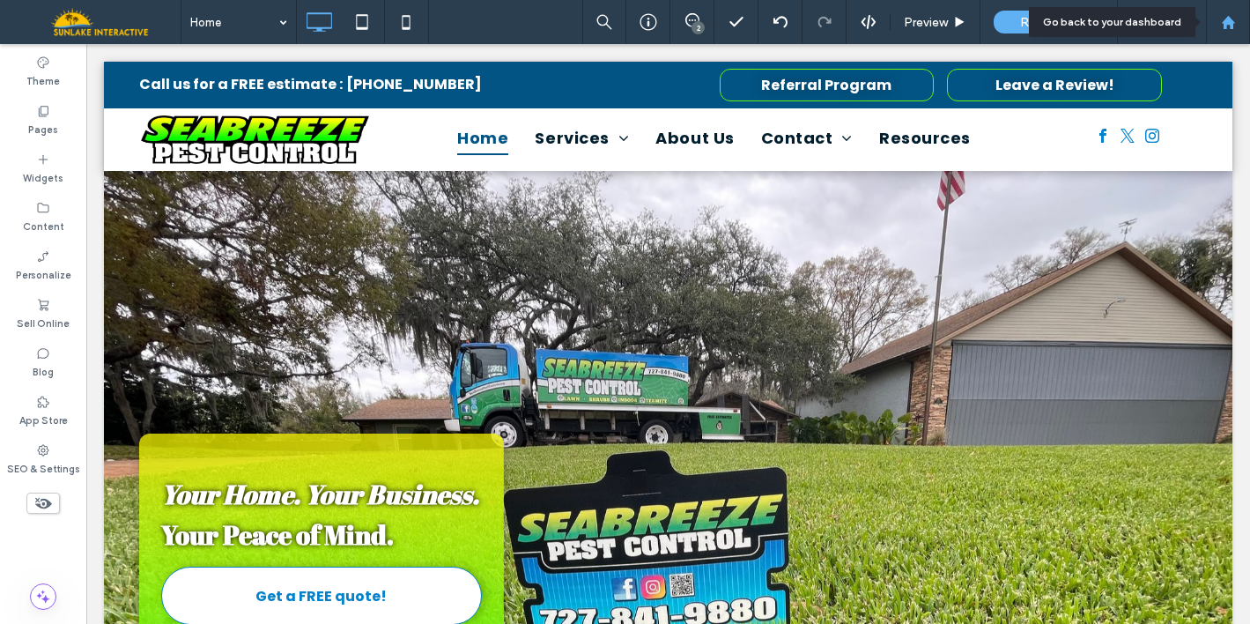
click at [1225, 25] on use at bounding box center [1227, 21] width 13 height 13
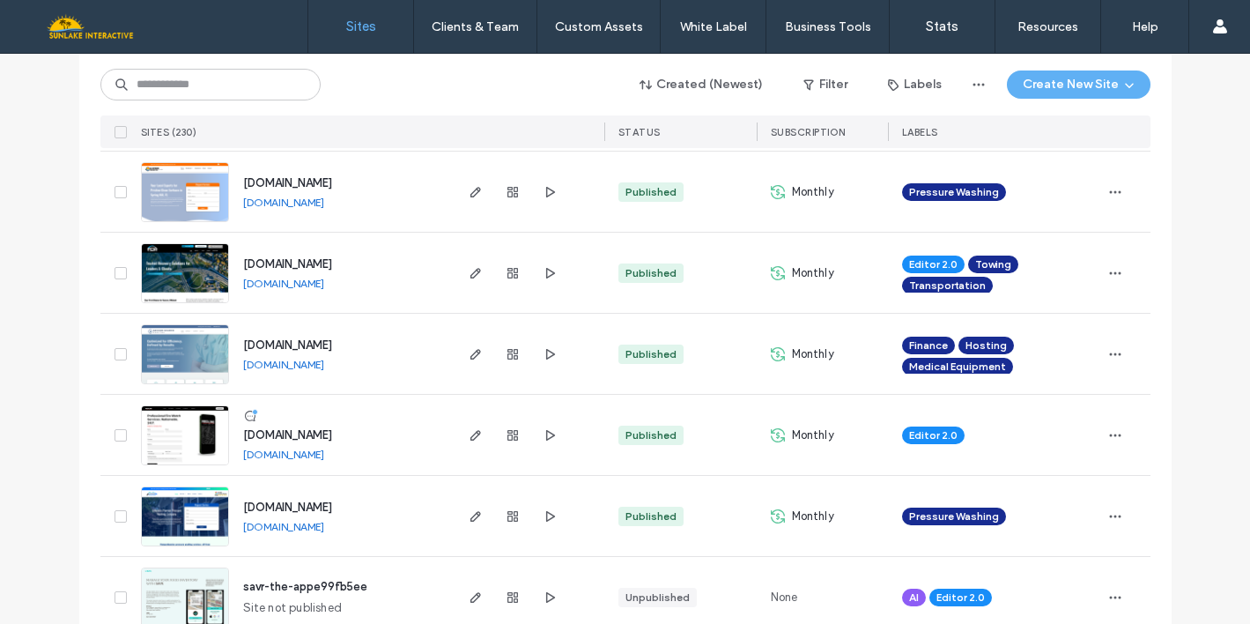
scroll to position [447, 0]
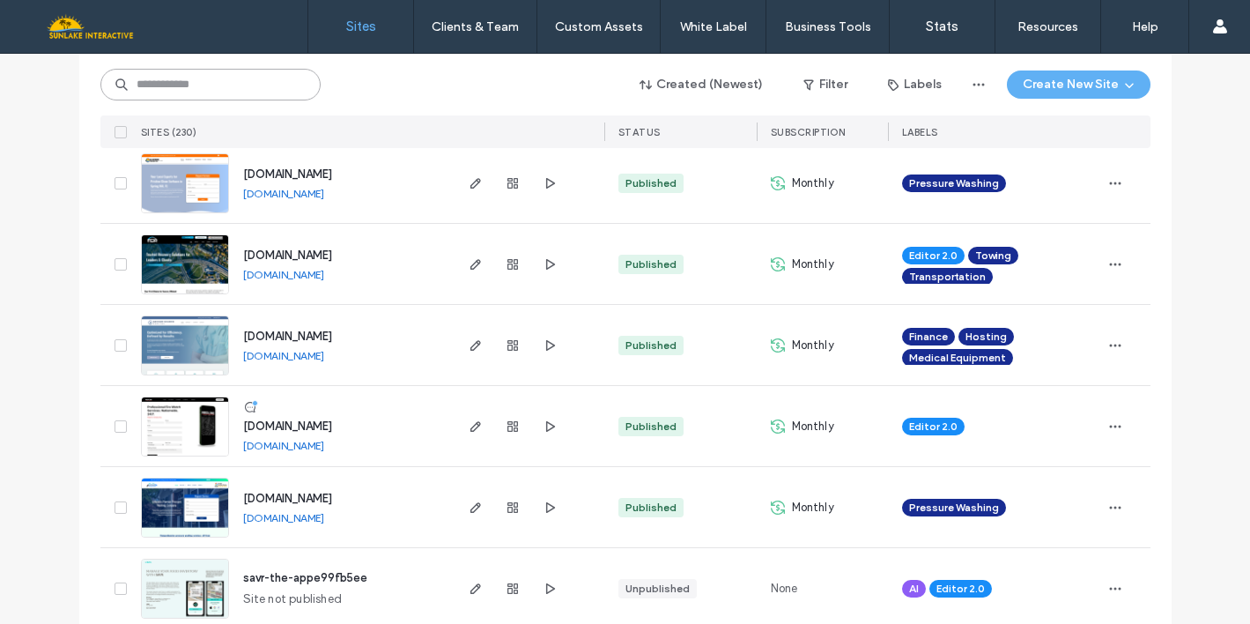
click at [234, 81] on input at bounding box center [210, 85] width 220 height 32
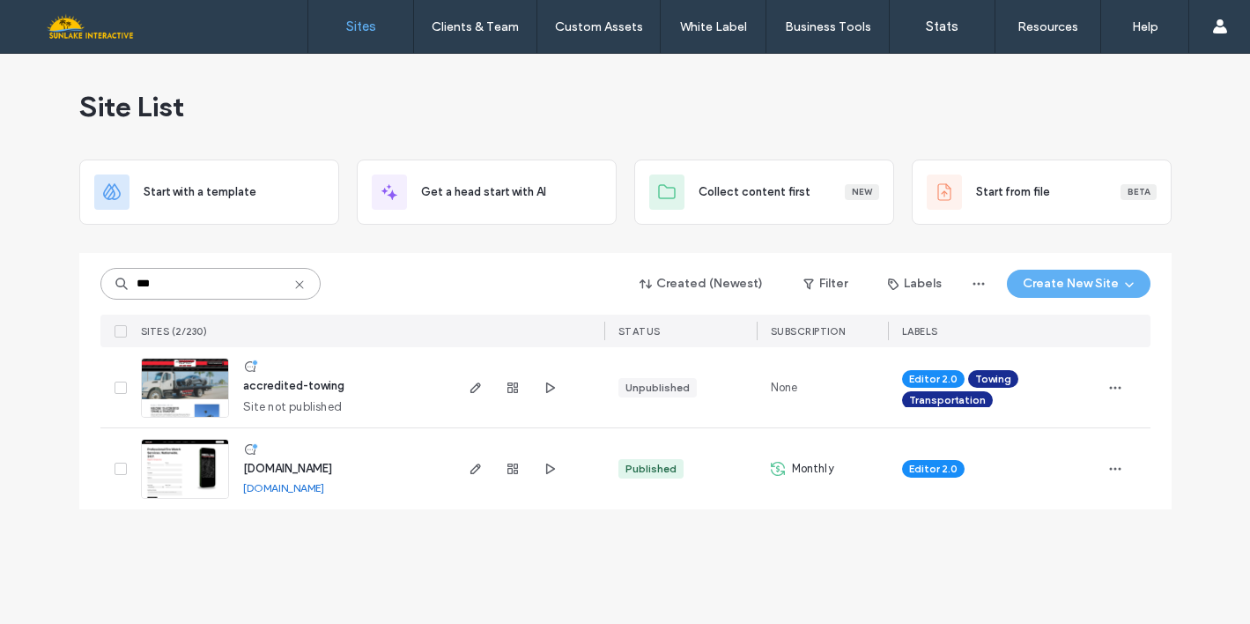
scroll to position [0, 0]
type input "***"
click at [196, 477] on img at bounding box center [185, 500] width 86 height 120
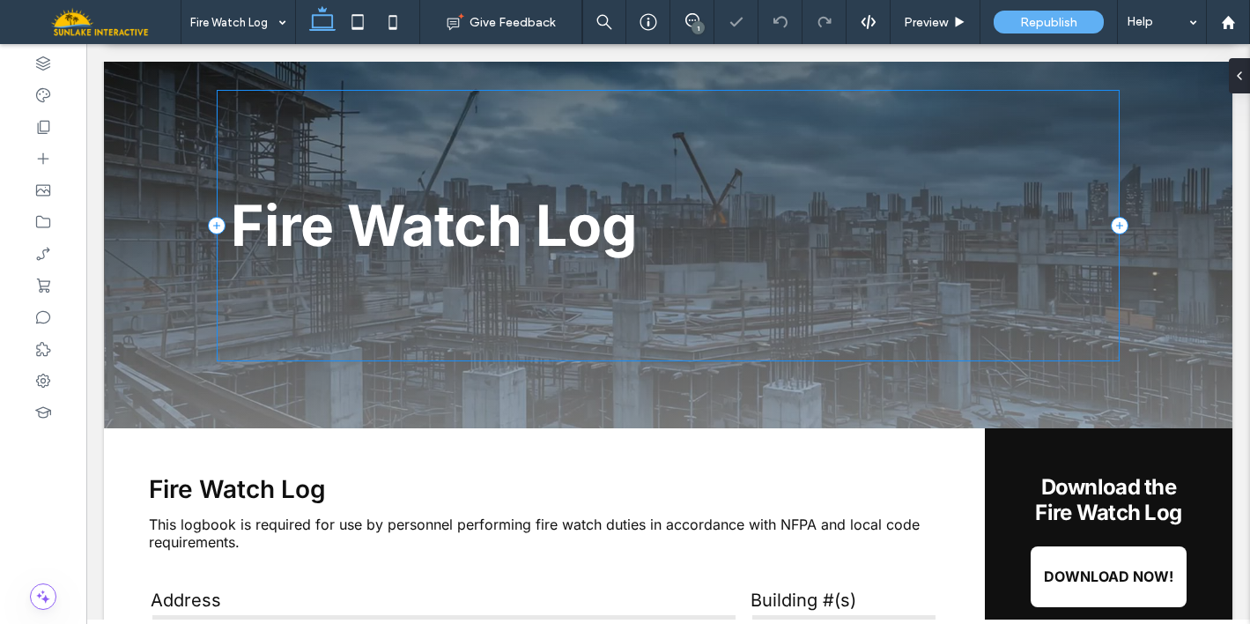
click at [479, 302] on div "Fire Watch Log ﻿" at bounding box center [668, 225] width 903 height 271
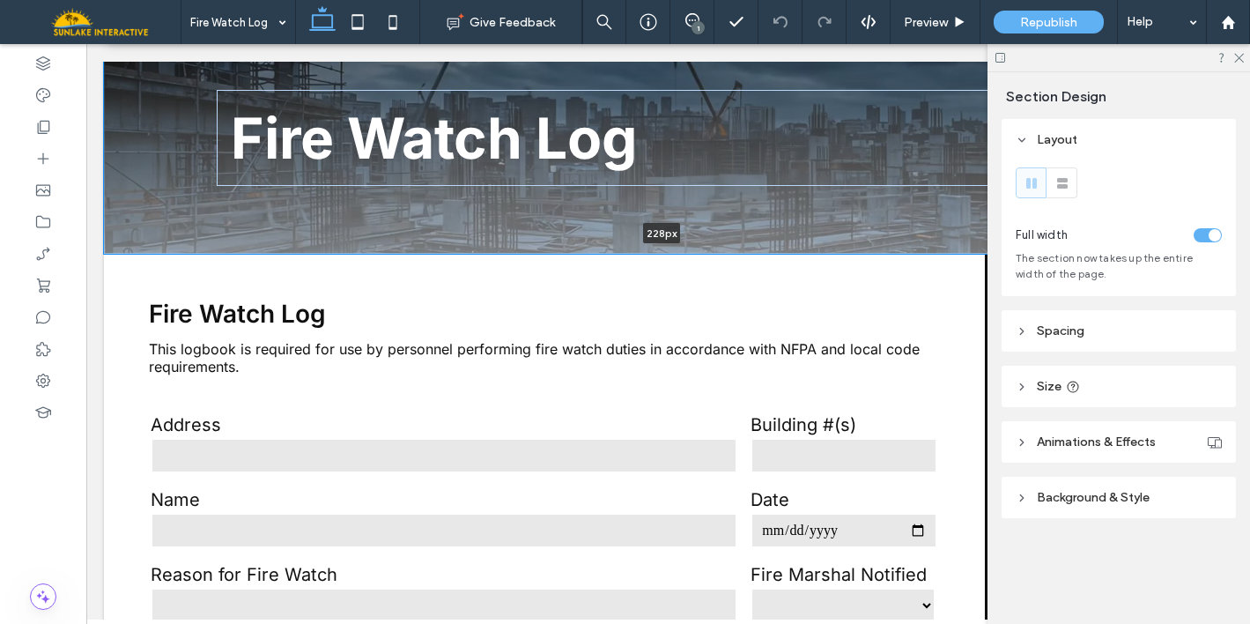
drag, startPoint x: 543, startPoint y: 425, endPoint x: 535, endPoint y: 242, distance: 183.4
click at [535, 242] on div "Fire Watch Log ﻿ 228px Section + Add Section" at bounding box center [668, 148] width 1128 height 209
type input "***"
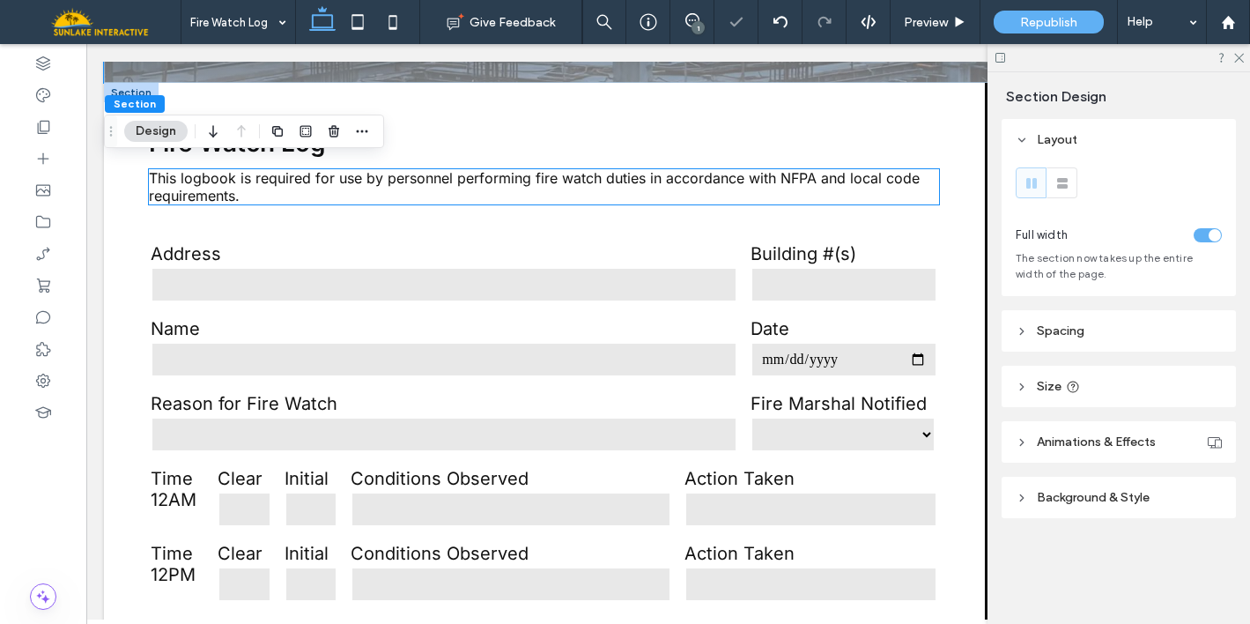
scroll to position [277, 0]
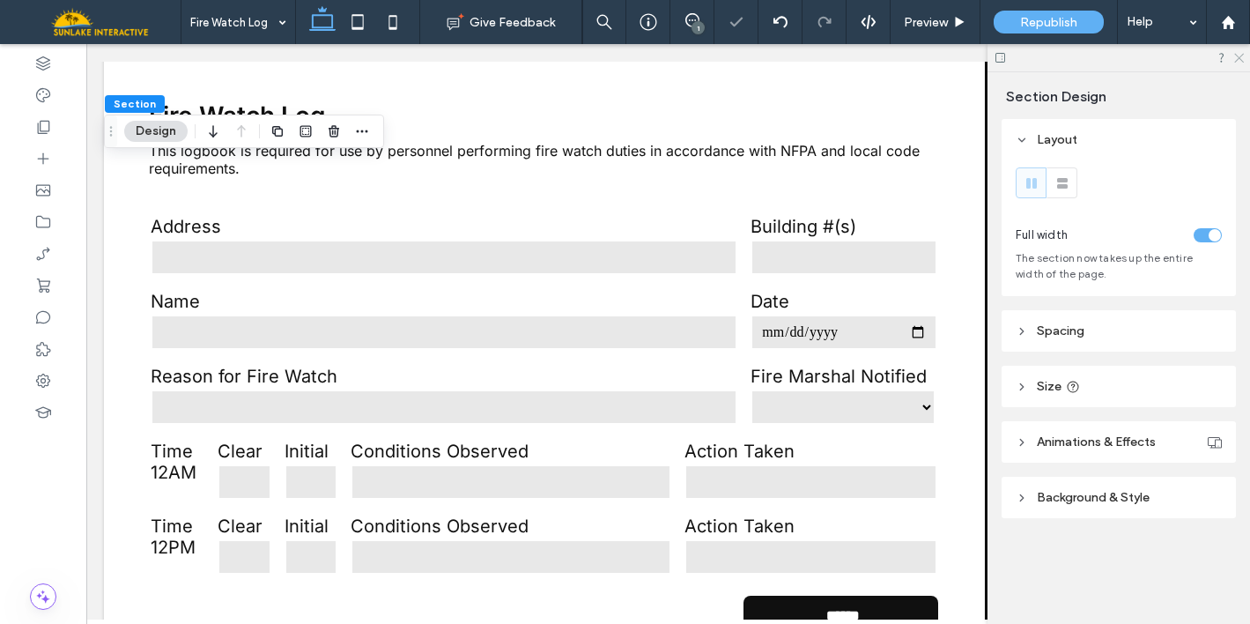
click at [1237, 53] on icon at bounding box center [1237, 56] width 11 height 11
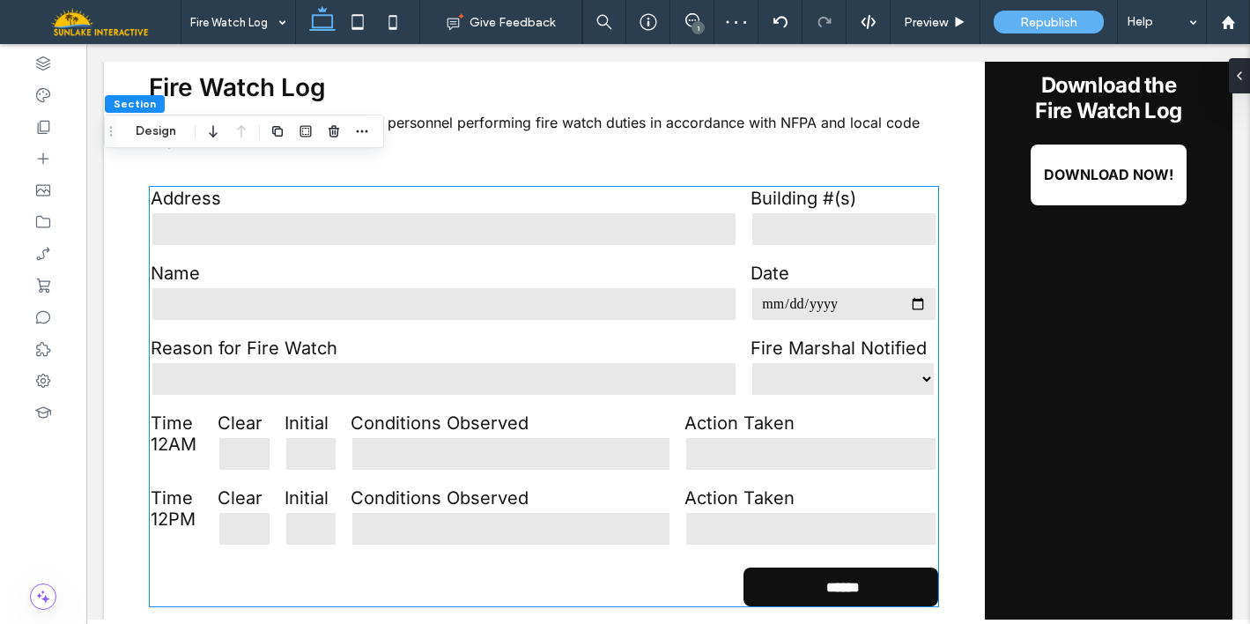
scroll to position [317, 0]
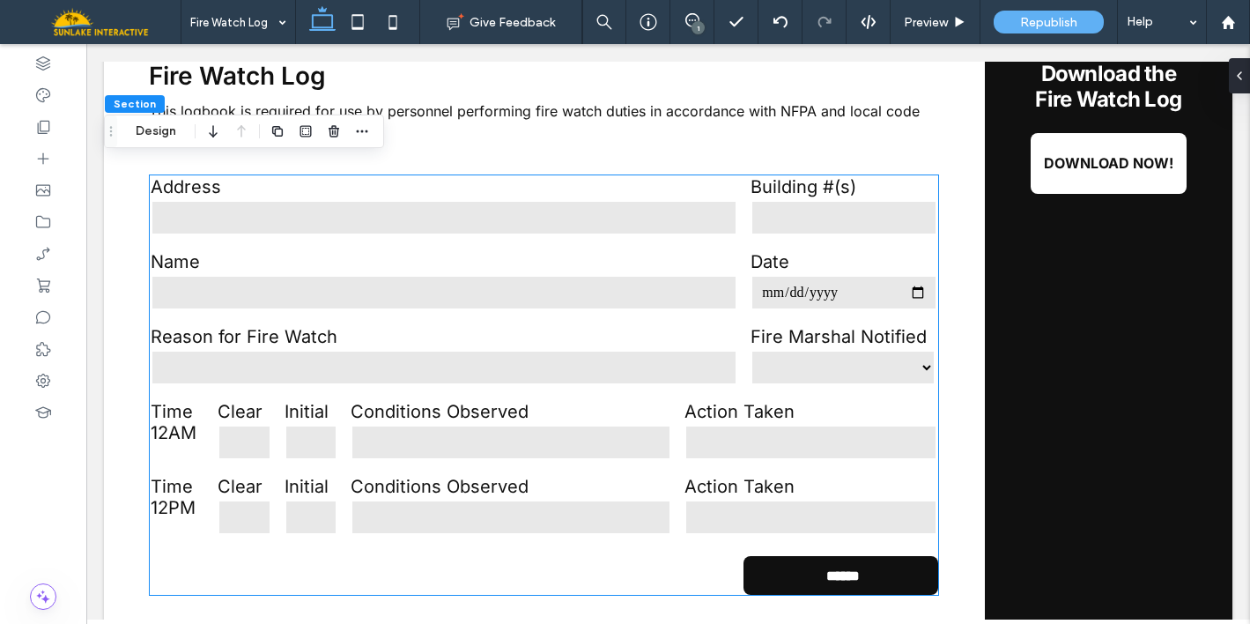
click at [616, 299] on input "text" at bounding box center [444, 292] width 587 height 35
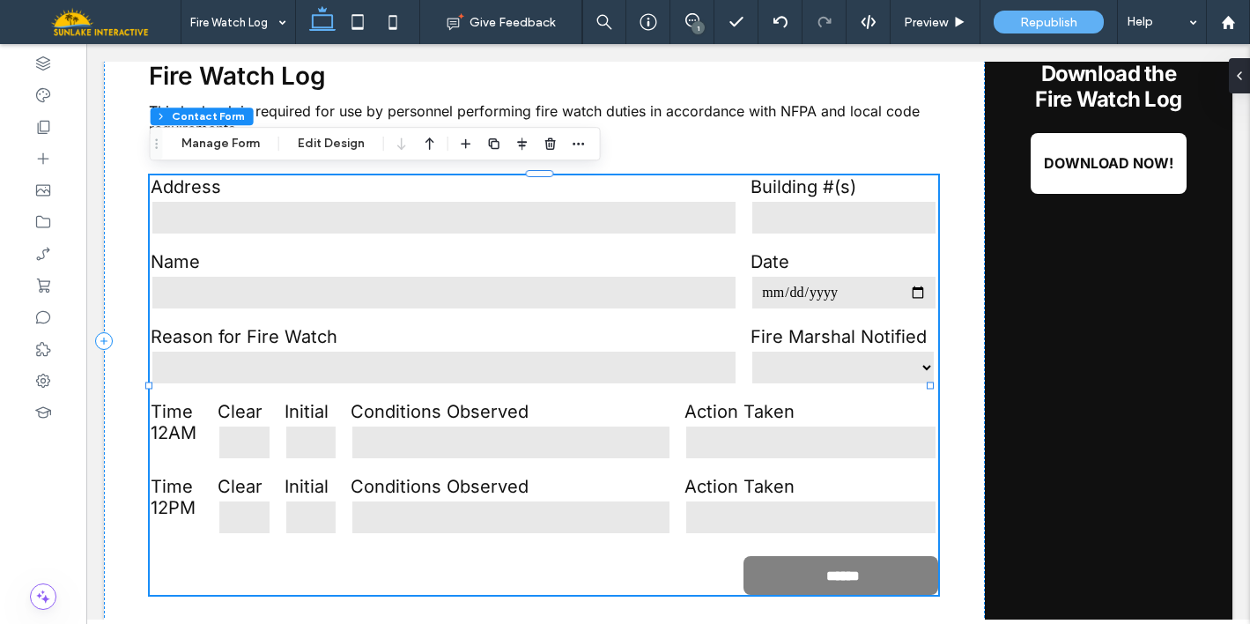
type input "*"
type input "***"
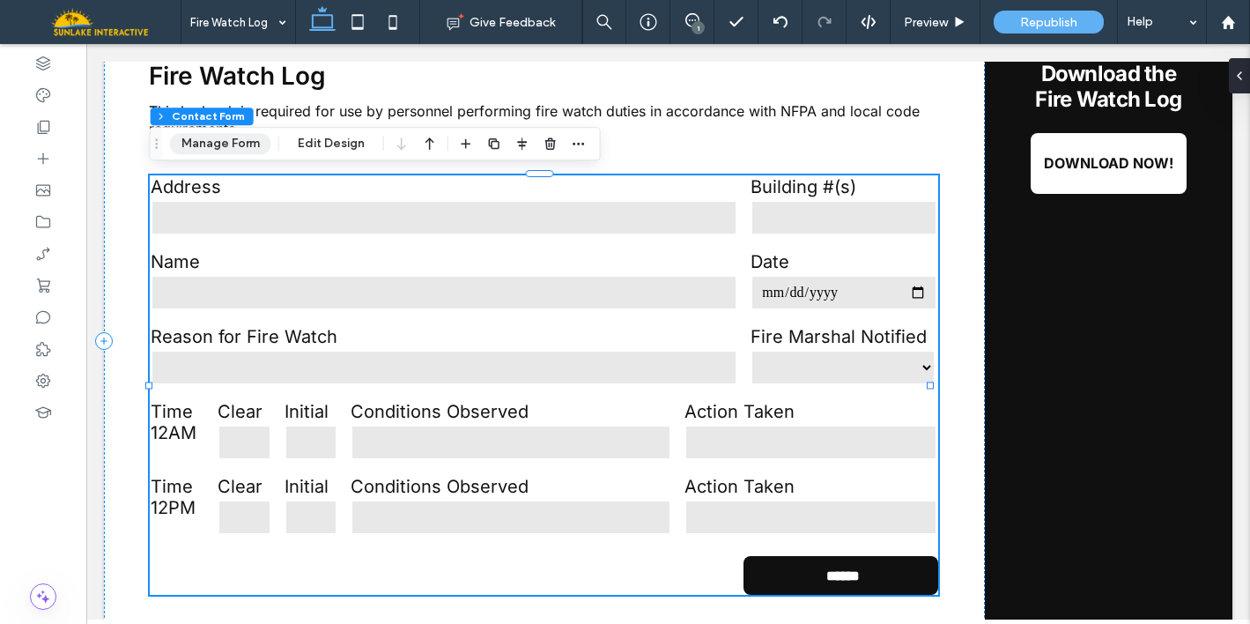
click at [242, 147] on button "Manage Form" at bounding box center [220, 143] width 101 height 21
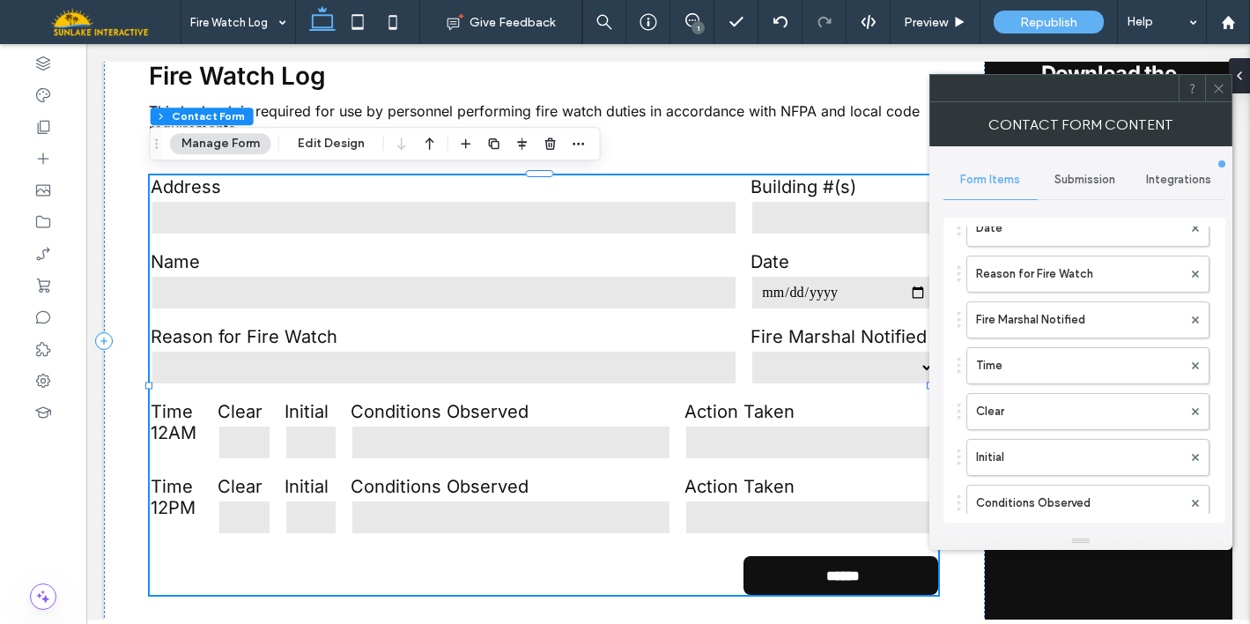
scroll to position [240, 0]
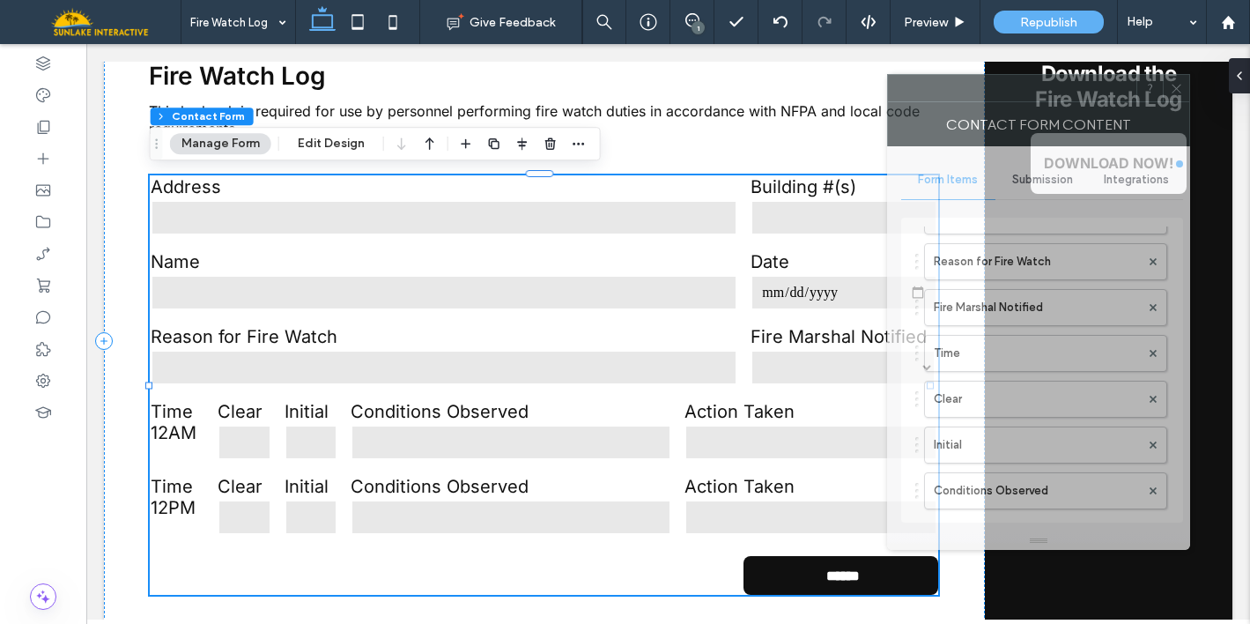
drag, startPoint x: 1134, startPoint y: 83, endPoint x: 908, endPoint y: 66, distance: 226.1
click at [908, 75] on div at bounding box center [1012, 88] width 248 height 26
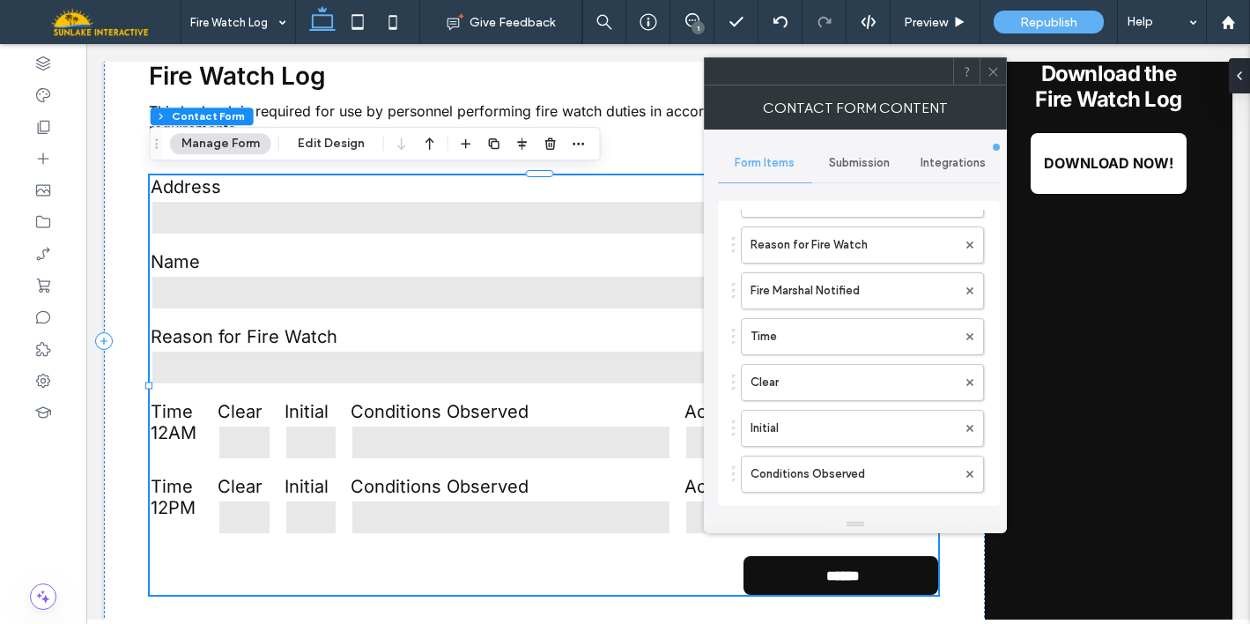
click at [996, 70] on icon at bounding box center [992, 71] width 13 height 13
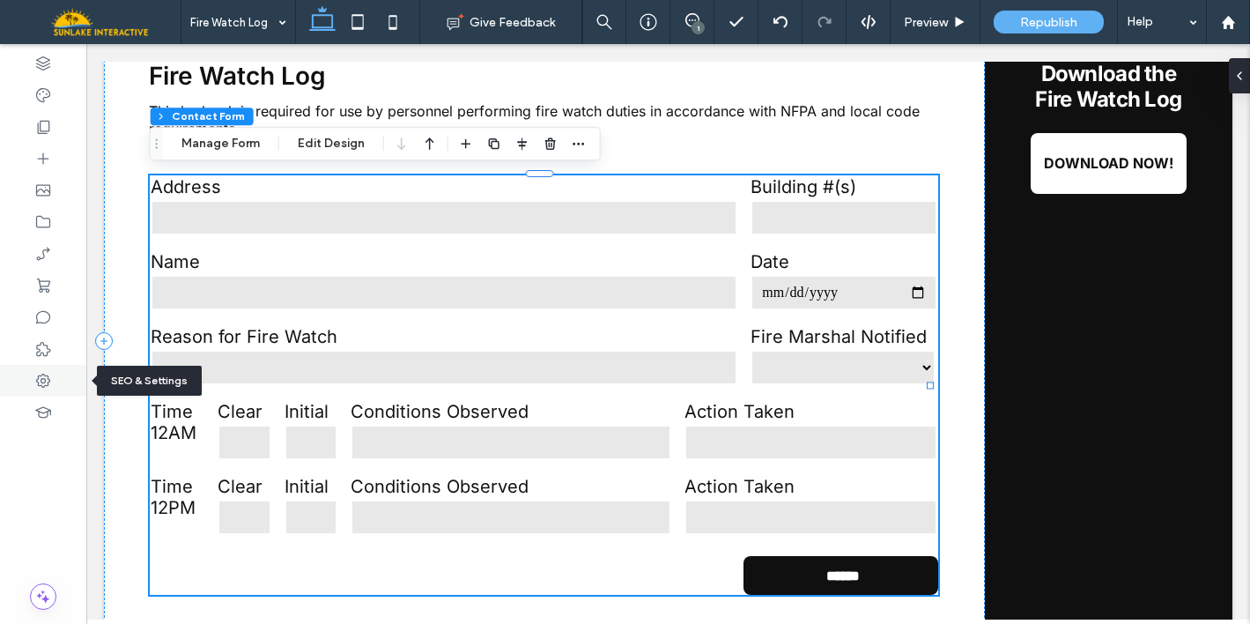
click at [53, 375] on div at bounding box center [43, 381] width 86 height 32
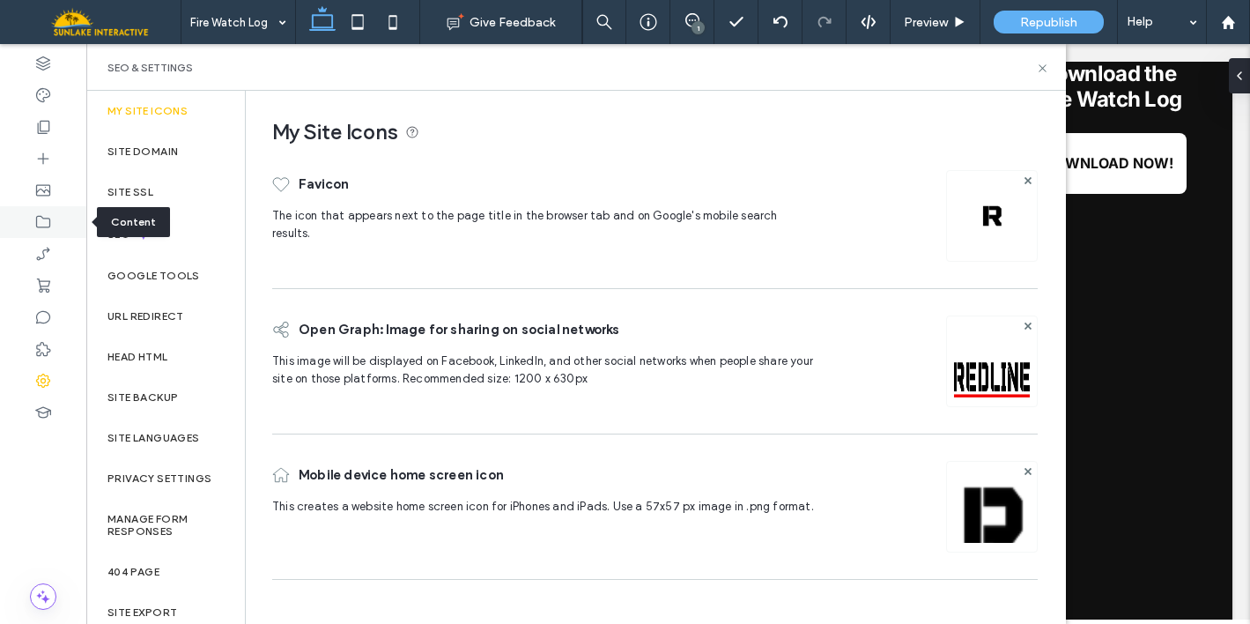
click at [61, 209] on div at bounding box center [43, 222] width 86 height 32
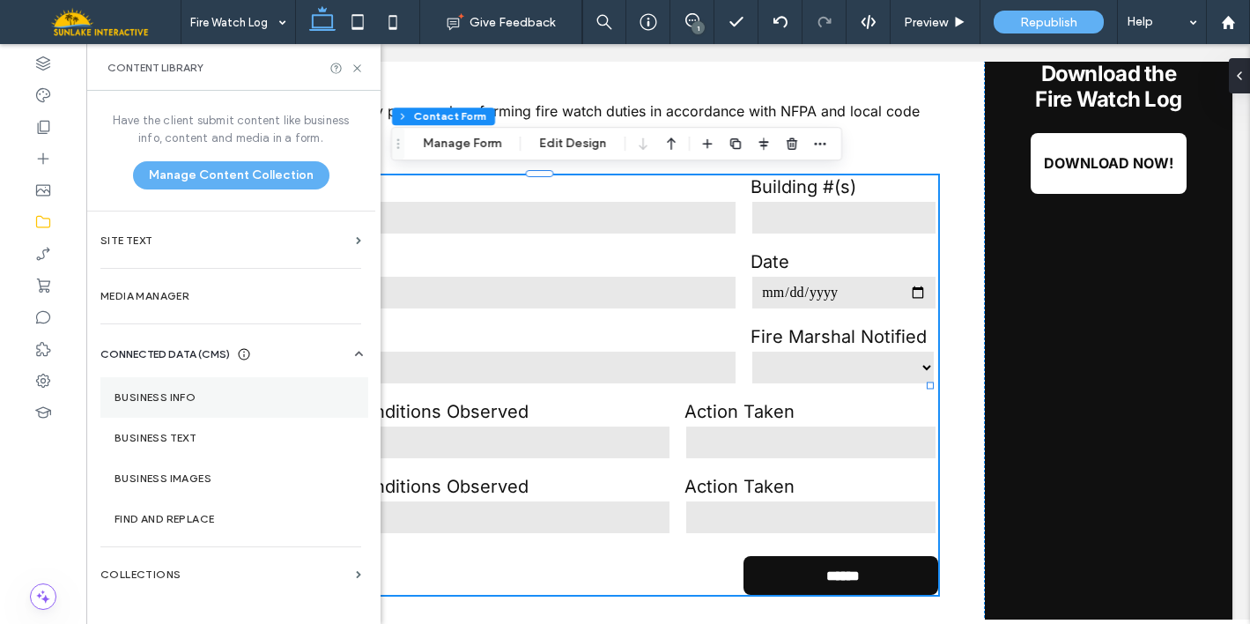
click at [208, 405] on section "Business Info" at bounding box center [234, 397] width 268 height 41
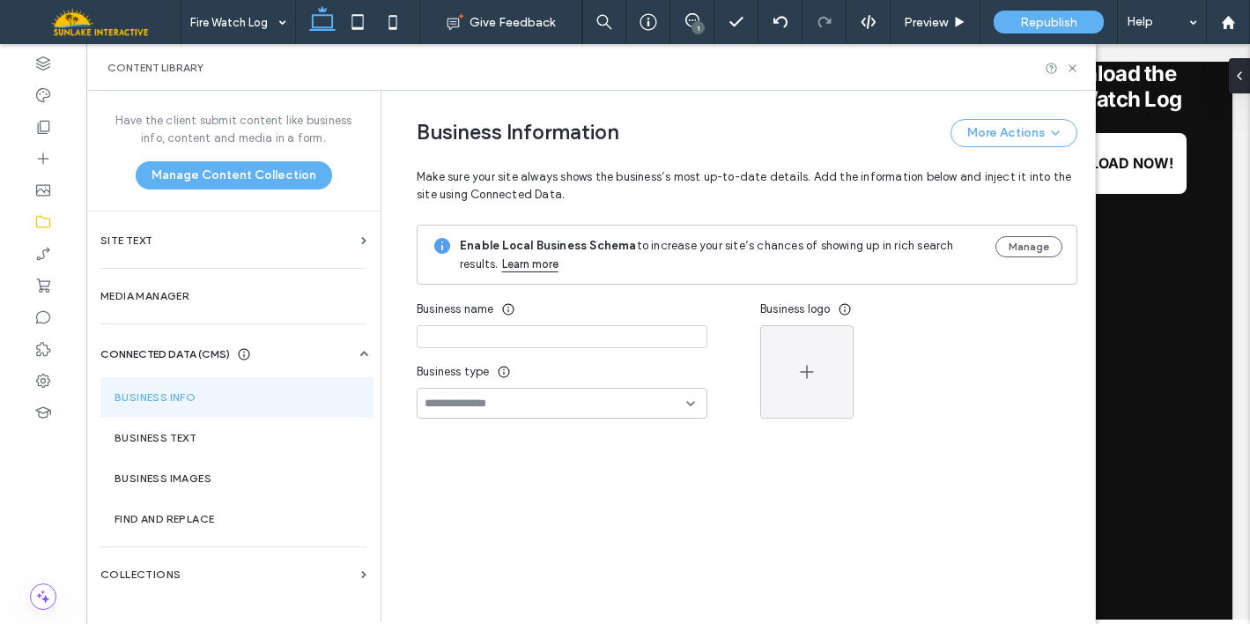
type input "**********"
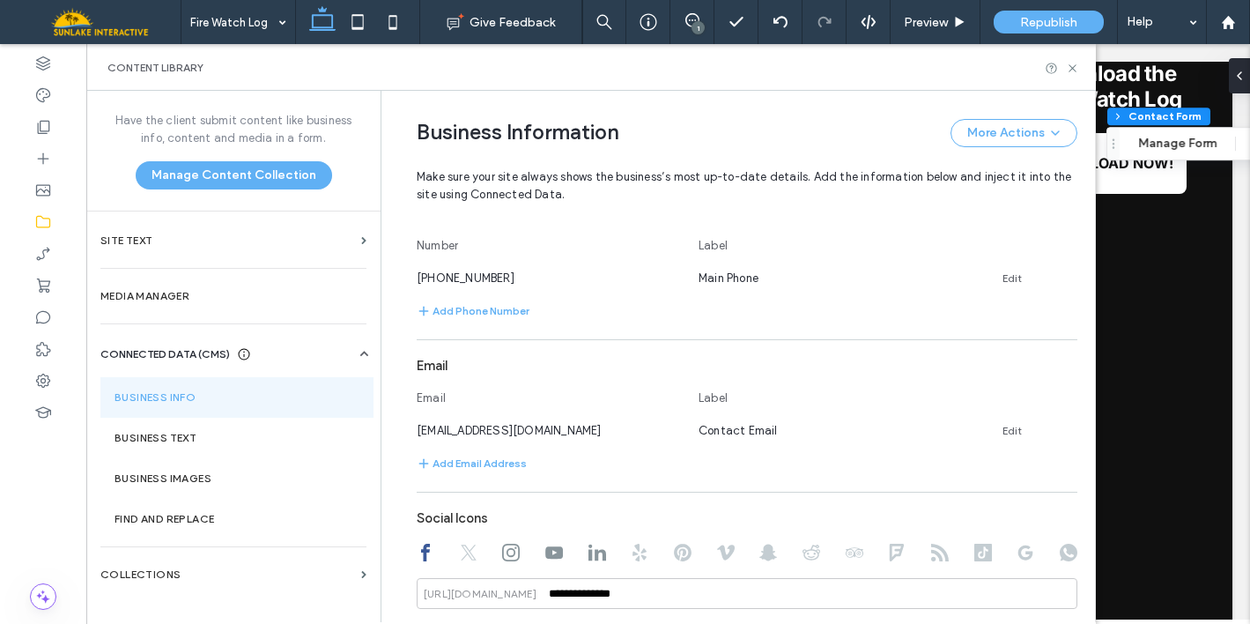
scroll to position [765, 0]
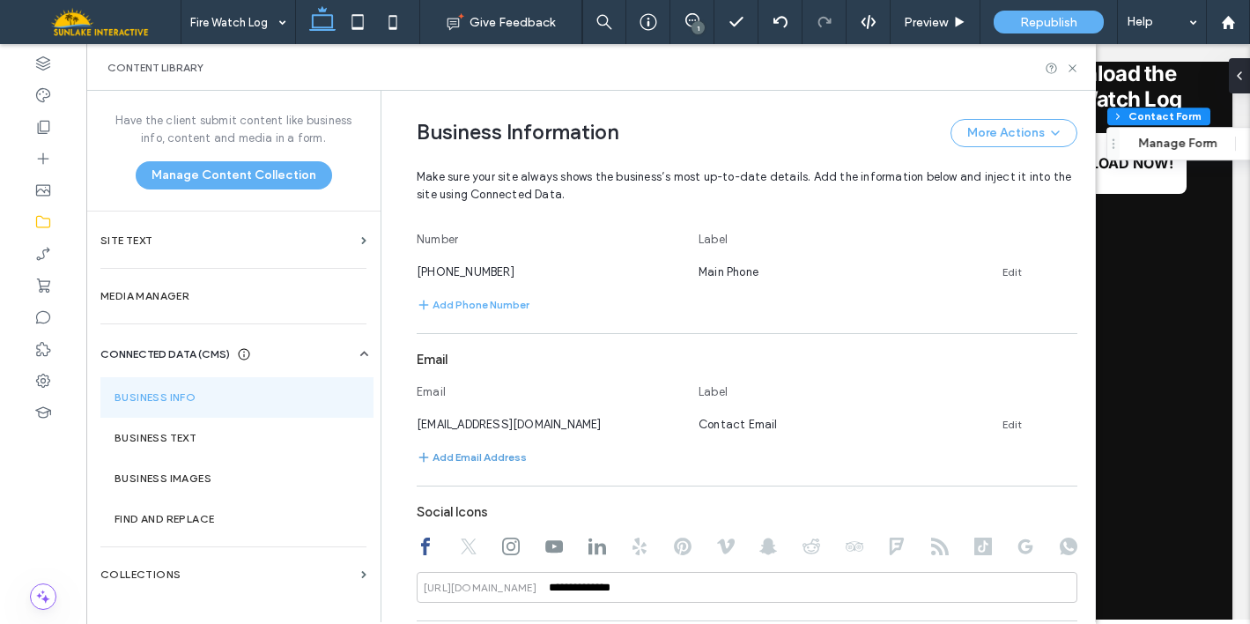
click at [491, 468] on button "Add Email Address" at bounding box center [472, 457] width 110 height 21
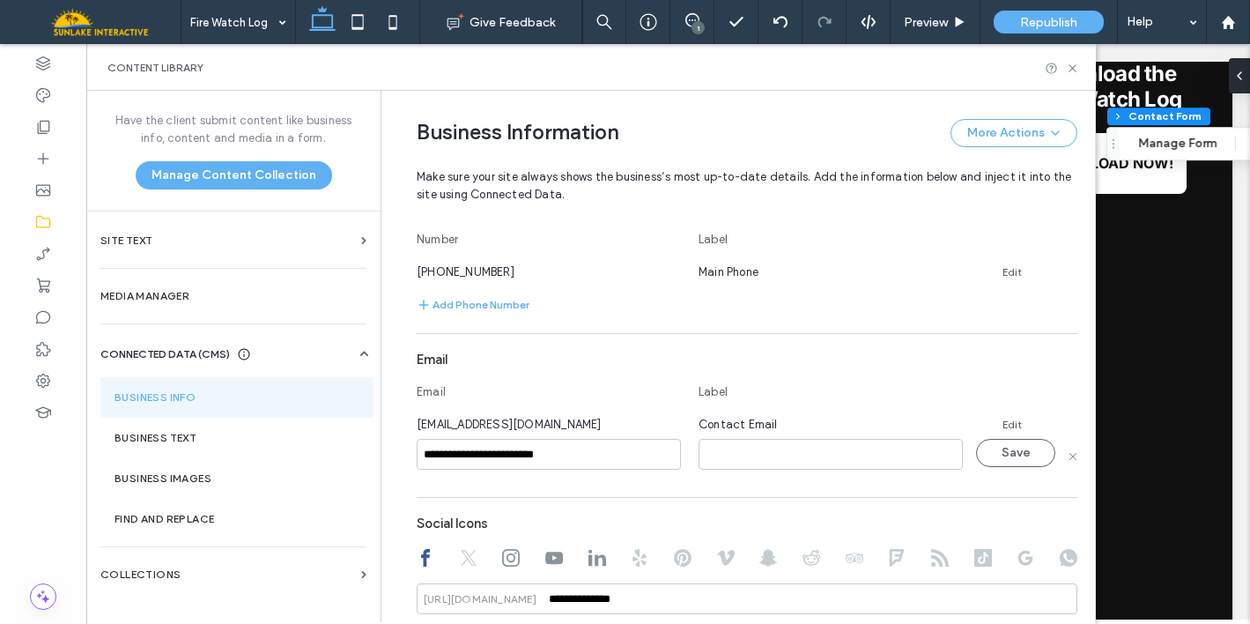
type input "**********"
click at [705, 452] on input at bounding box center [830, 454] width 264 height 31
type input "**********"
click at [994, 469] on div "**********" at bounding box center [747, 455] width 661 height 33
click at [994, 463] on button "Save" at bounding box center [1015, 453] width 79 height 28
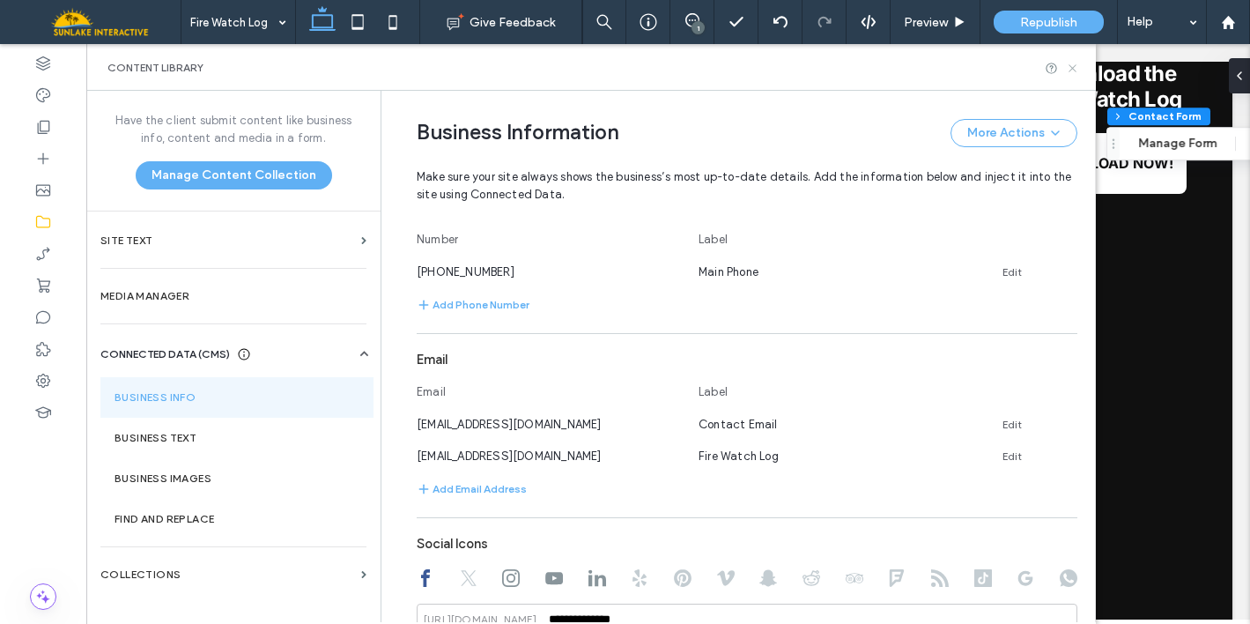
click at [1071, 71] on icon at bounding box center [1072, 68] width 13 height 13
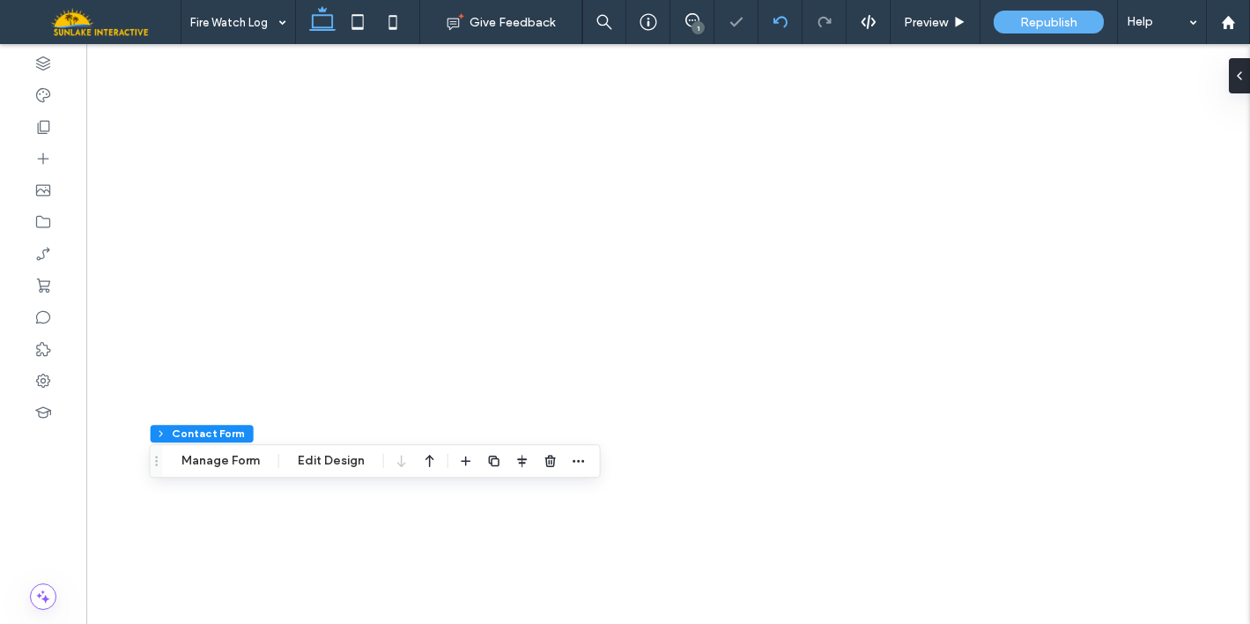
type input "*"
type input "***"
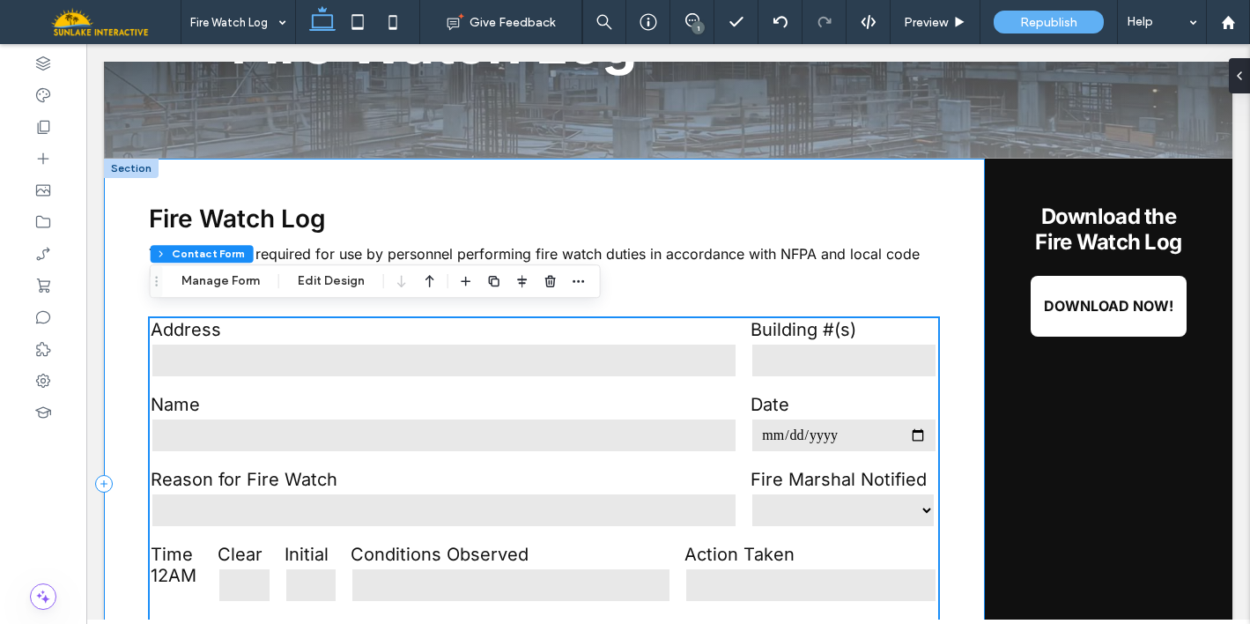
scroll to position [181, 0]
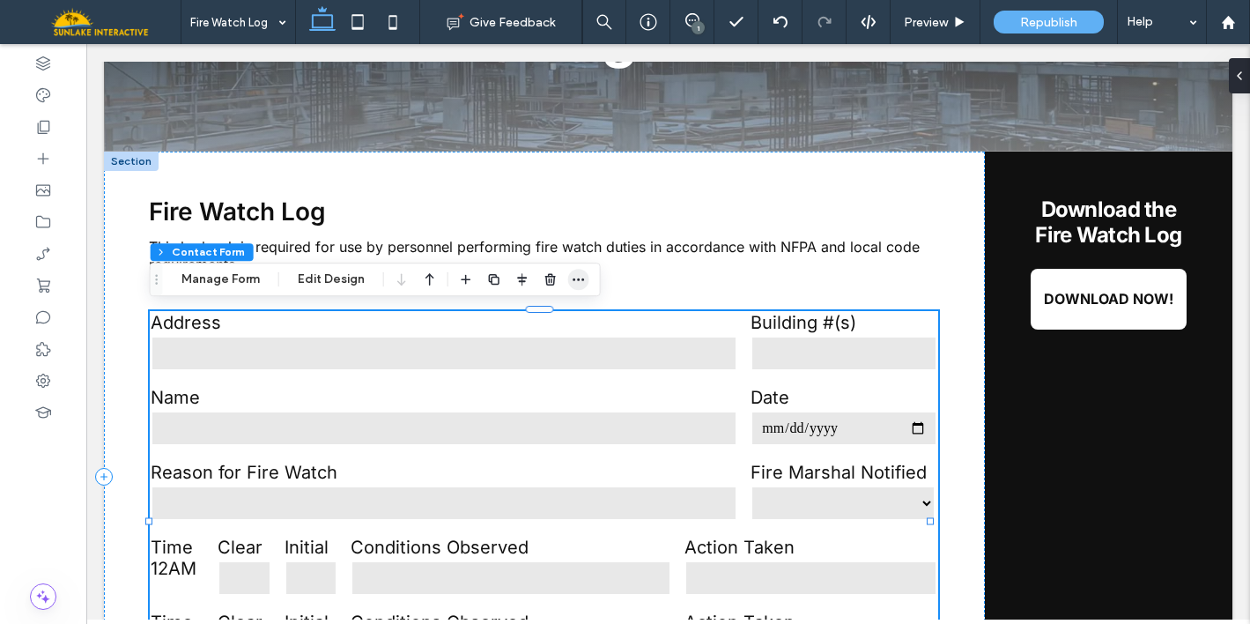
click at [573, 277] on icon "button" at bounding box center [579, 279] width 14 height 14
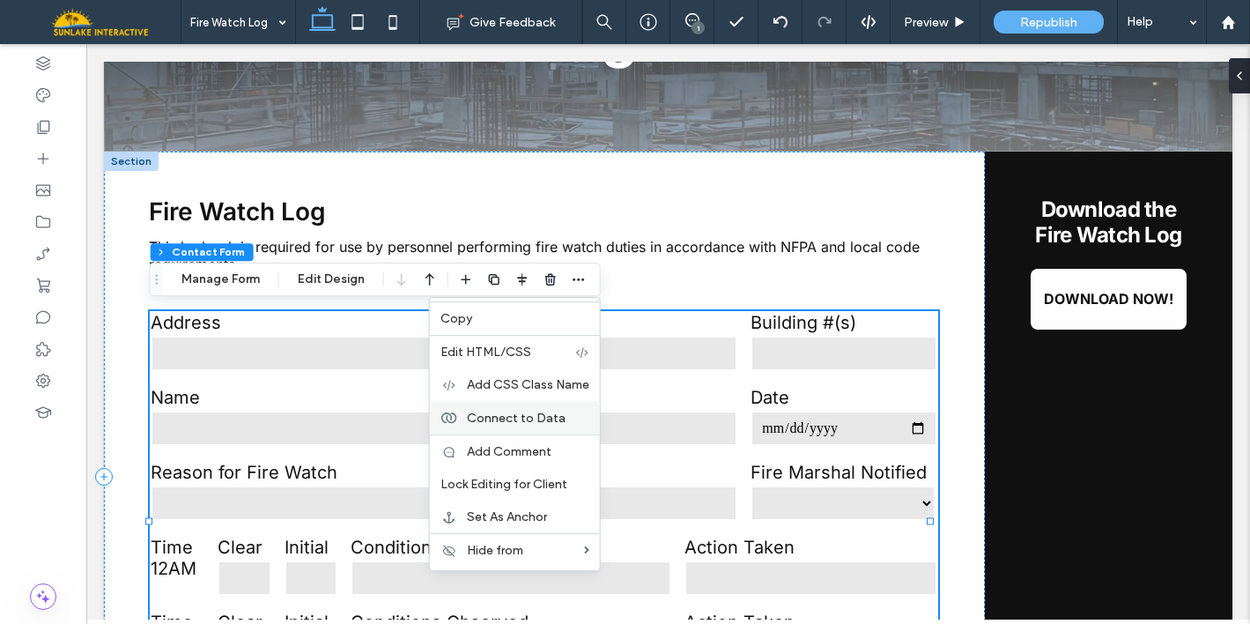
click at [524, 417] on span "Connect to Data" at bounding box center [516, 417] width 99 height 15
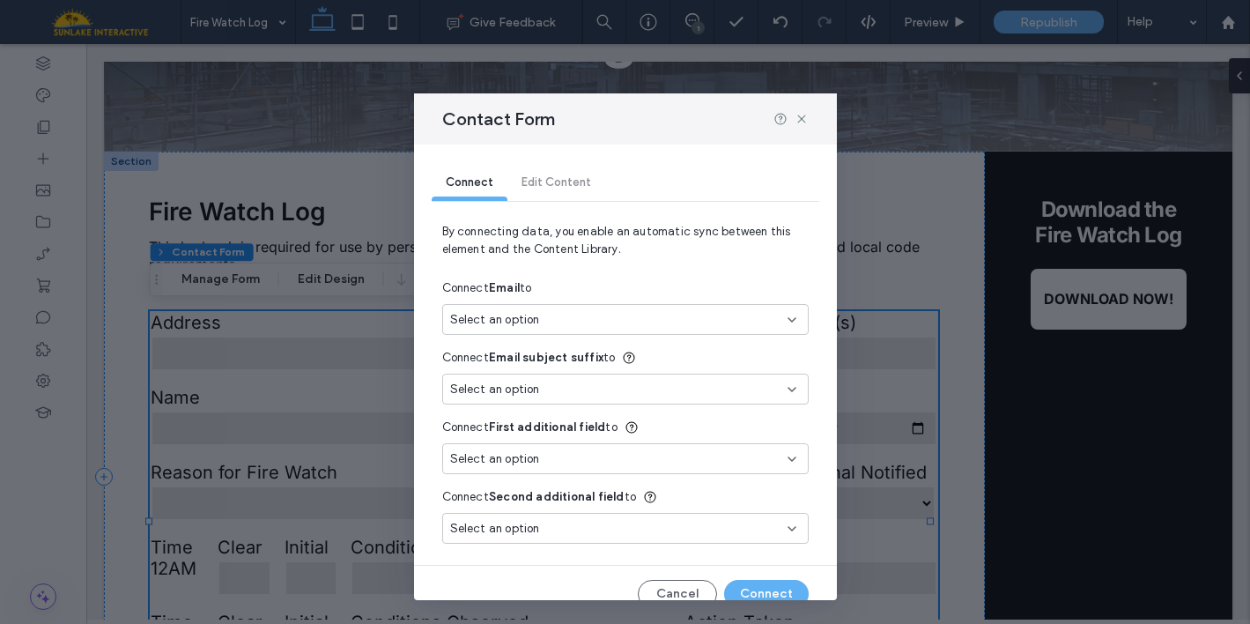
click at [568, 312] on div "Select an option" at bounding box center [614, 320] width 329 height 18
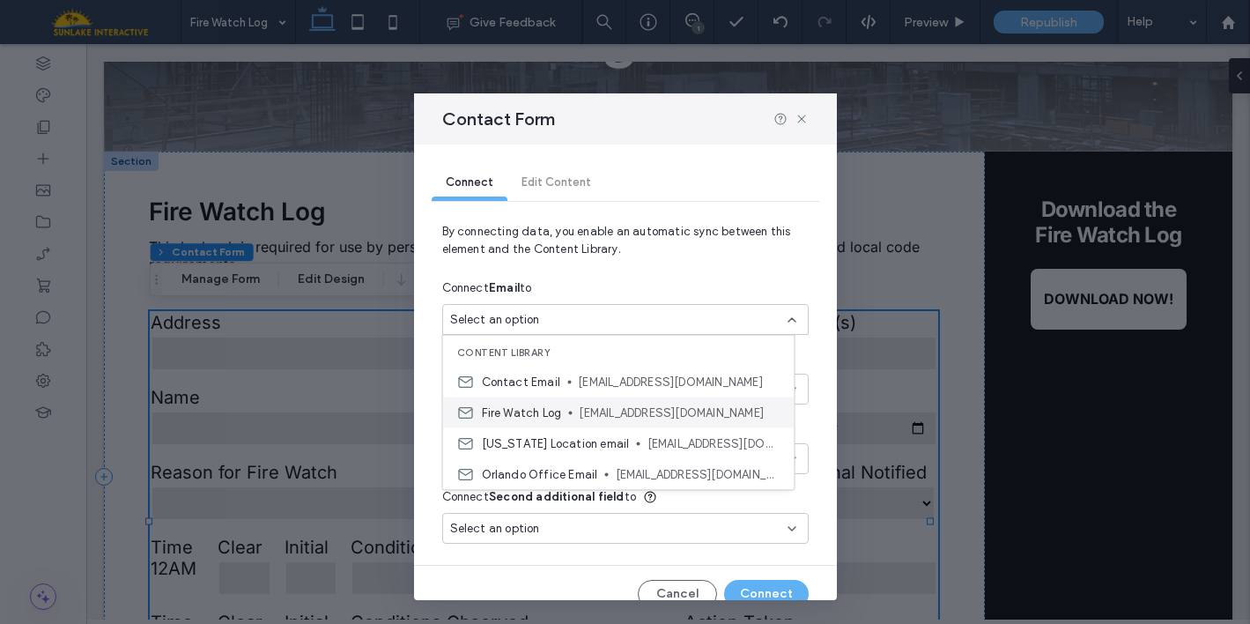
click at [574, 416] on div "Fire Watch Log info@redlinefirewatch.com" at bounding box center [618, 412] width 351 height 31
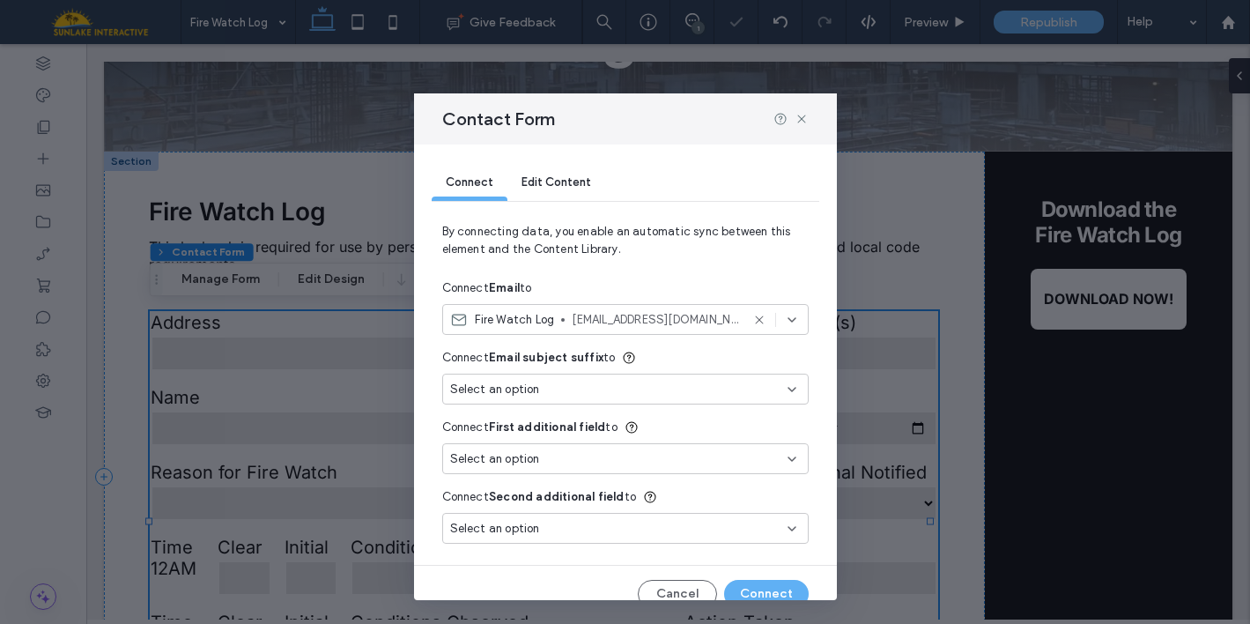
type input "***"
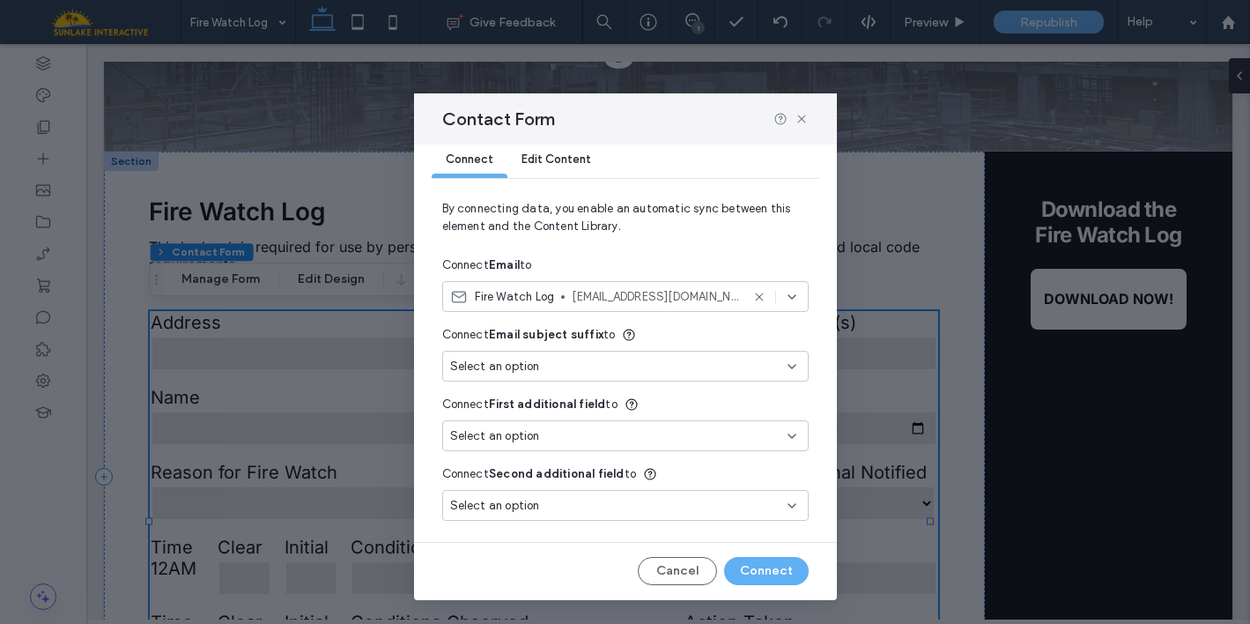
click at [785, 370] on icon at bounding box center [792, 366] width 14 height 14
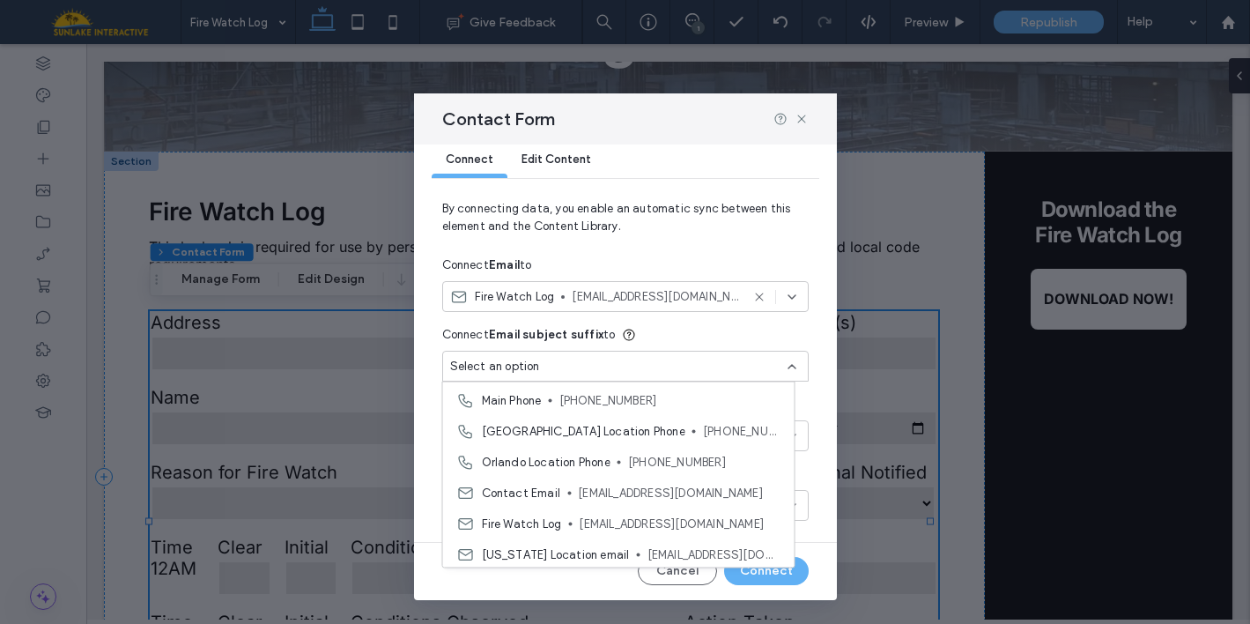
scroll to position [0, 0]
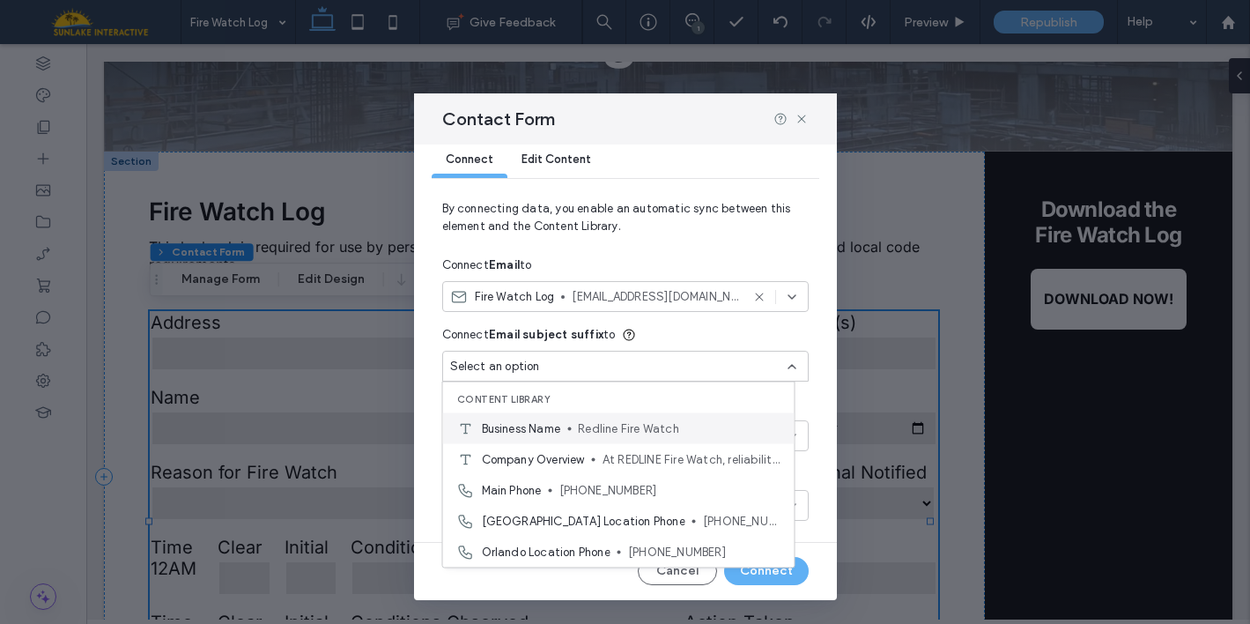
click at [706, 427] on span "Redline Fire Watch" at bounding box center [679, 428] width 202 height 18
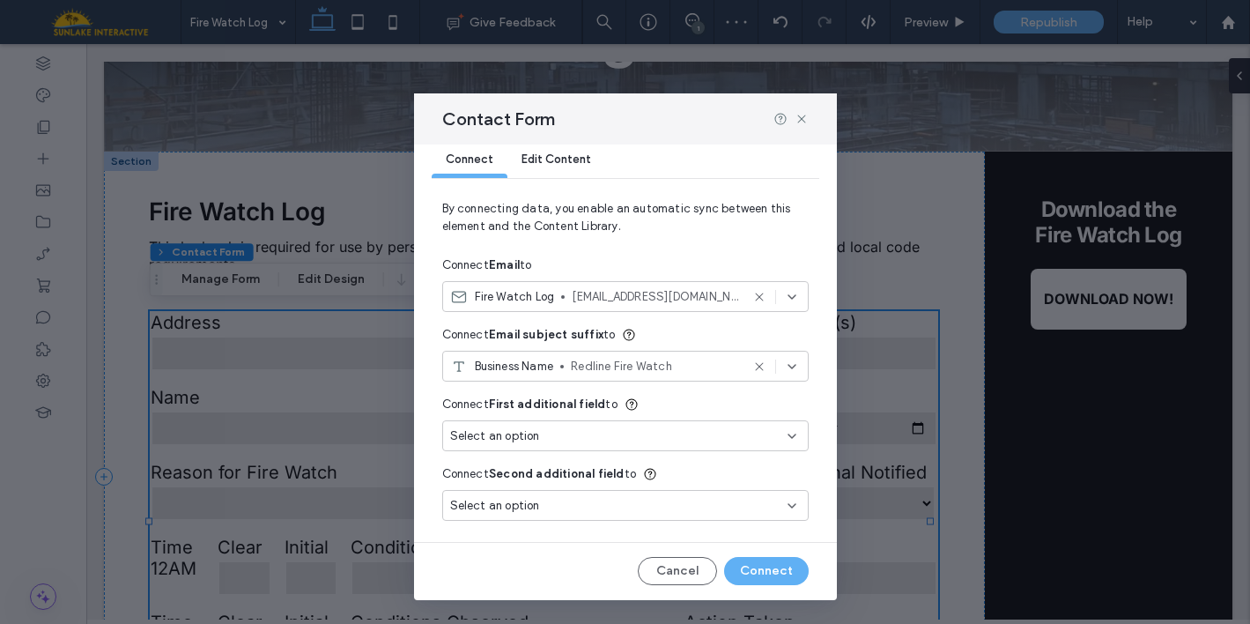
click at [785, 435] on icon at bounding box center [792, 436] width 14 height 14
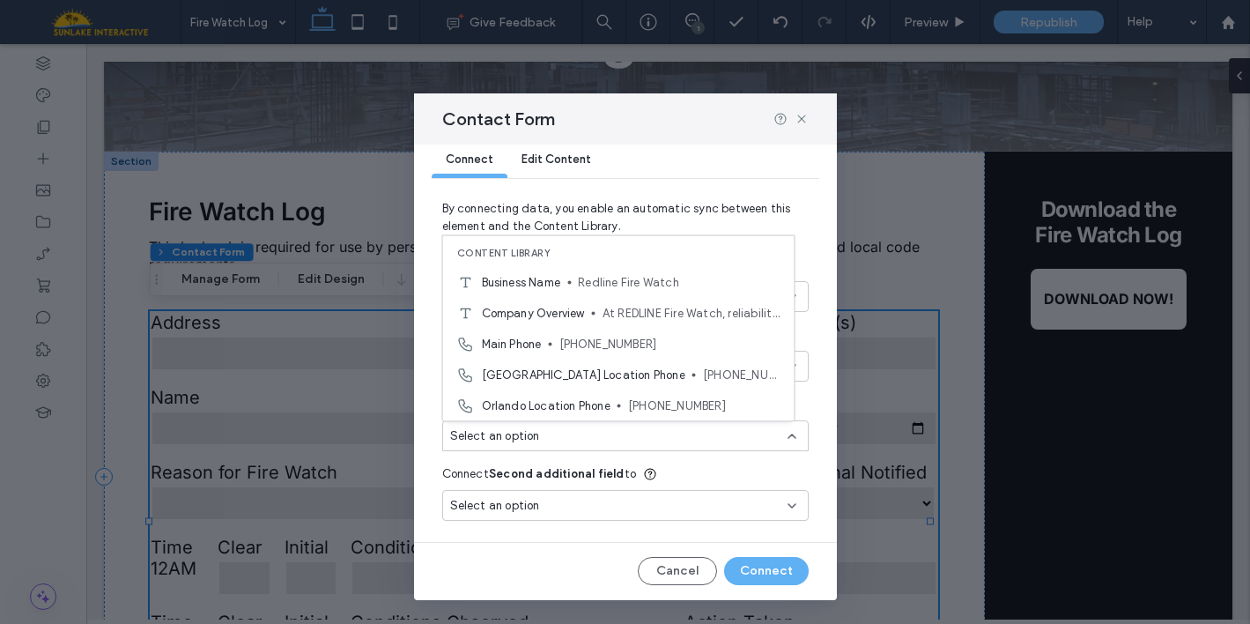
click at [802, 417] on div "Connect Edit Content By connecting data, you enable an automatic sync between t…" at bounding box center [625, 371] width 423 height 454
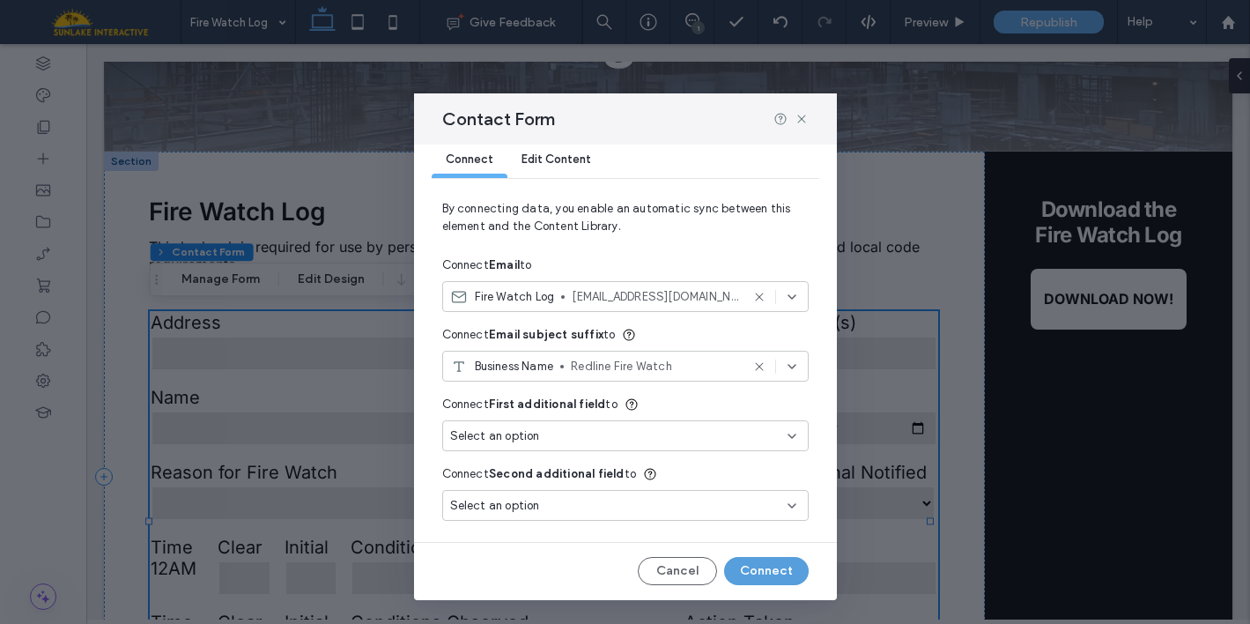
click at [755, 569] on button "Connect" at bounding box center [766, 571] width 85 height 28
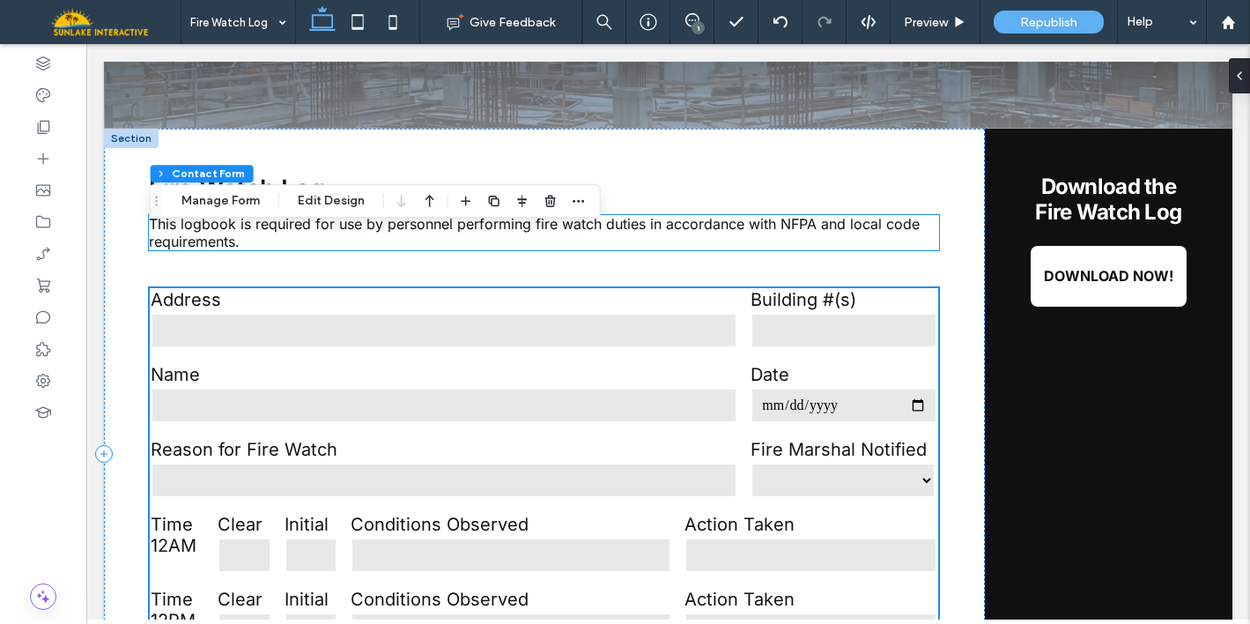
scroll to position [338, 0]
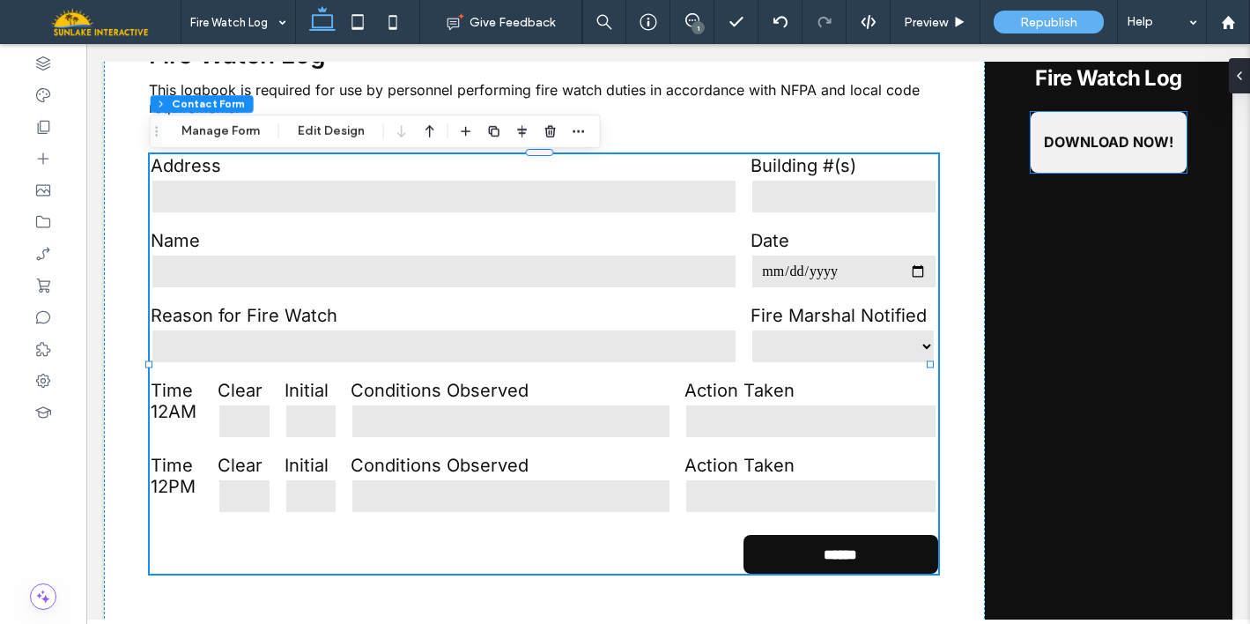
click at [1075, 143] on span "DOWNLOAD NOW!" at bounding box center [1108, 142] width 129 height 18
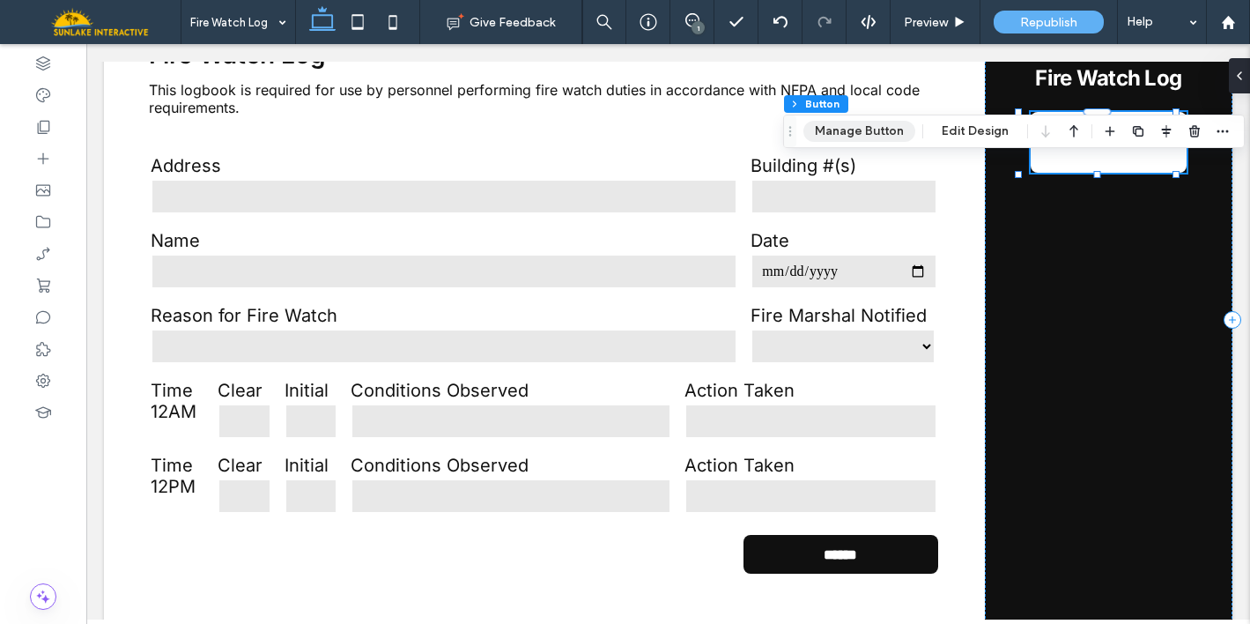
click at [886, 127] on button "Manage Button" at bounding box center [859, 131] width 112 height 21
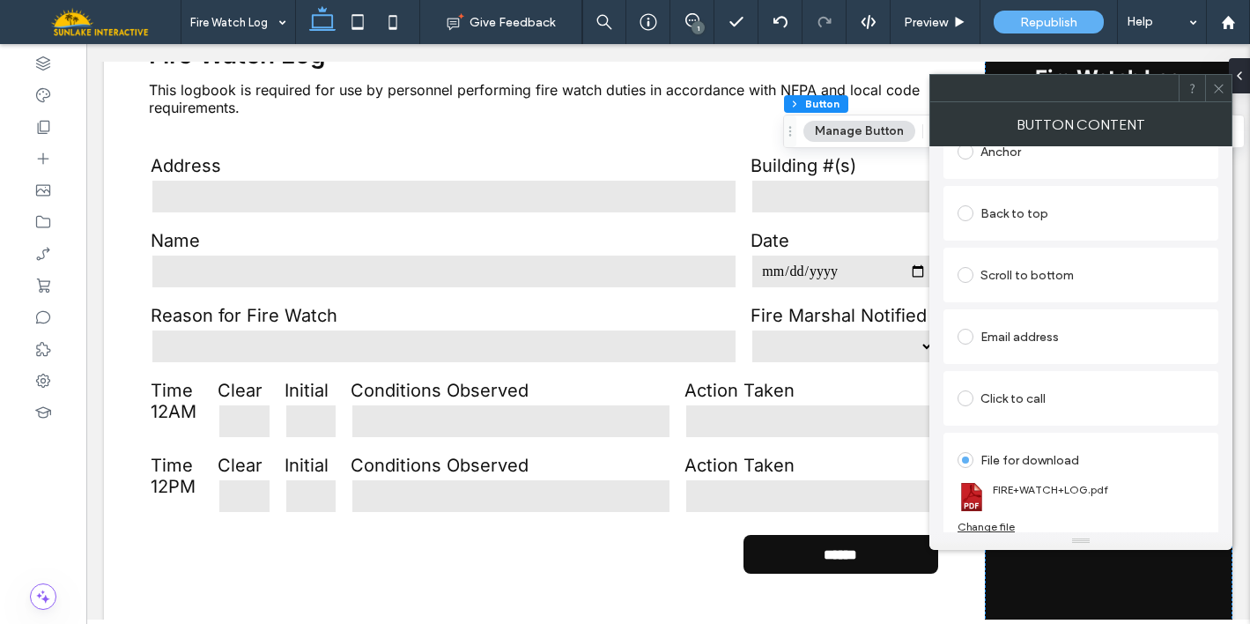
scroll to position [404, 0]
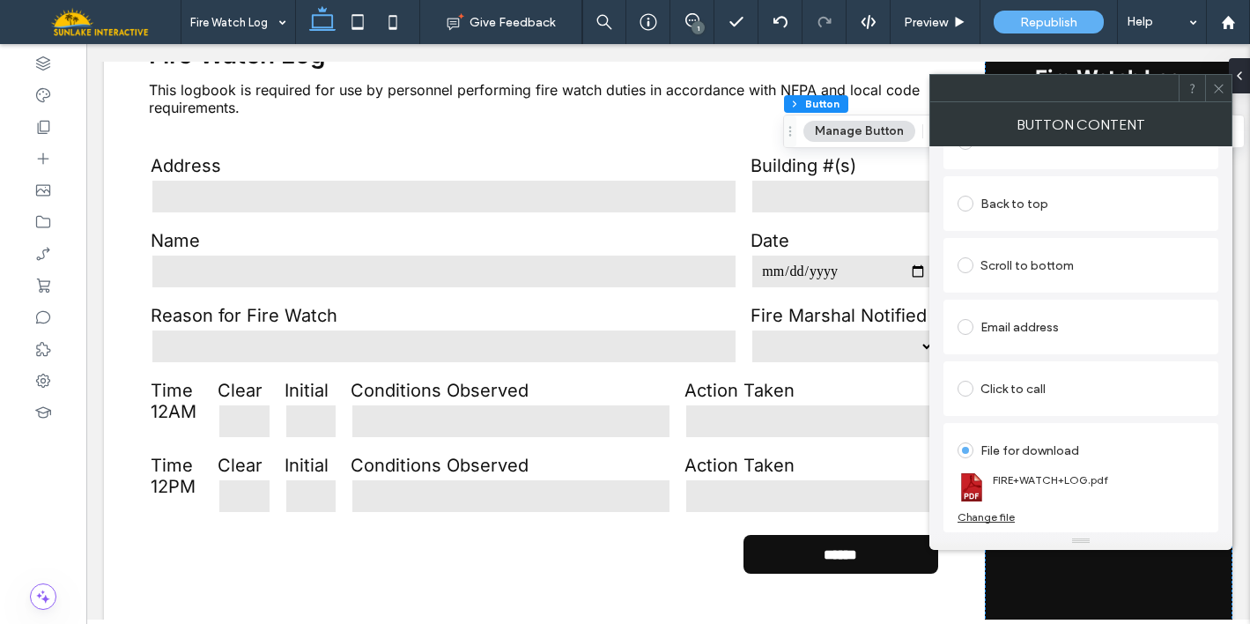
click at [1218, 89] on icon at bounding box center [1218, 88] width 13 height 13
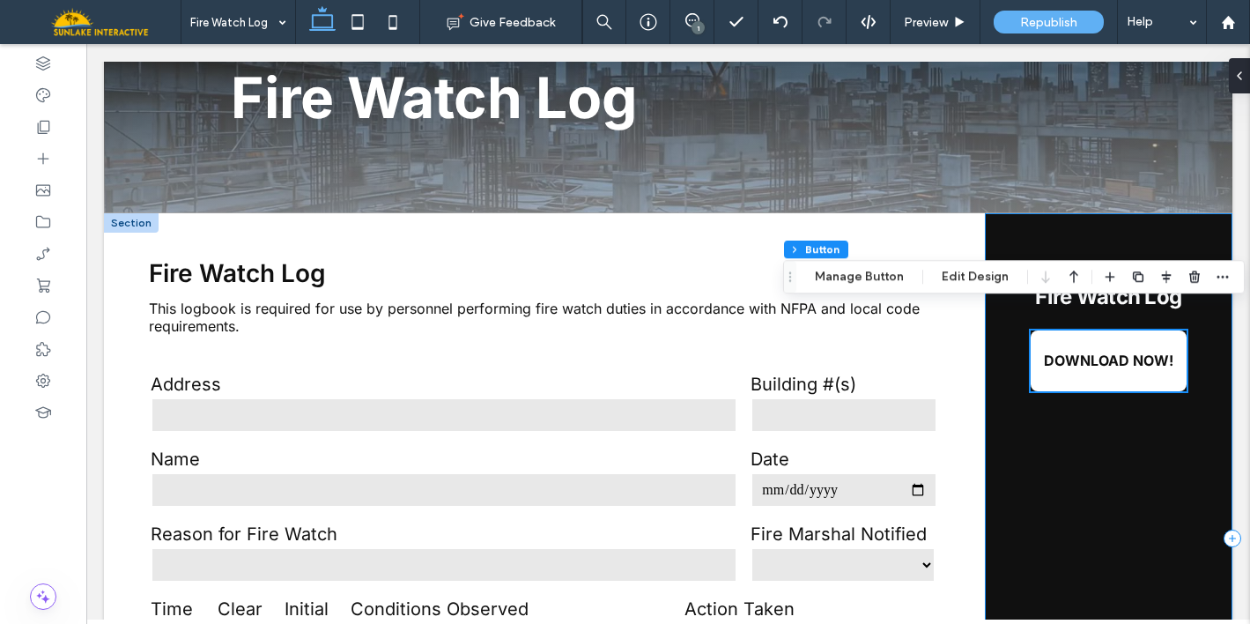
scroll to position [93, 0]
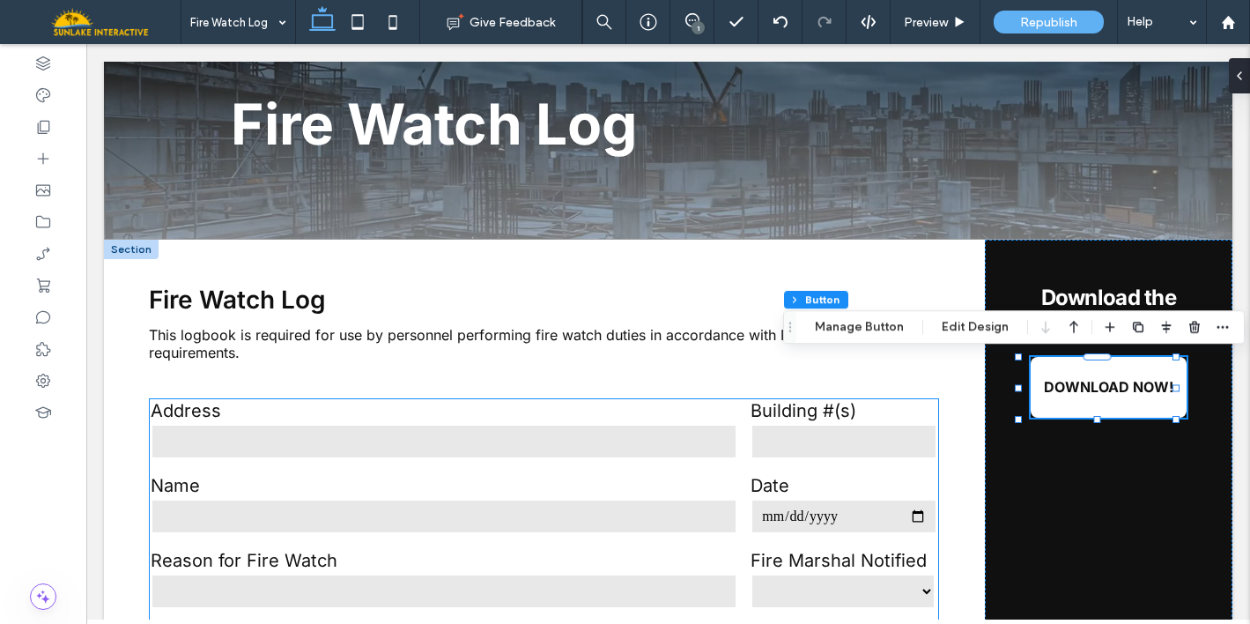
click at [664, 491] on label "Name" at bounding box center [444, 485] width 587 height 21
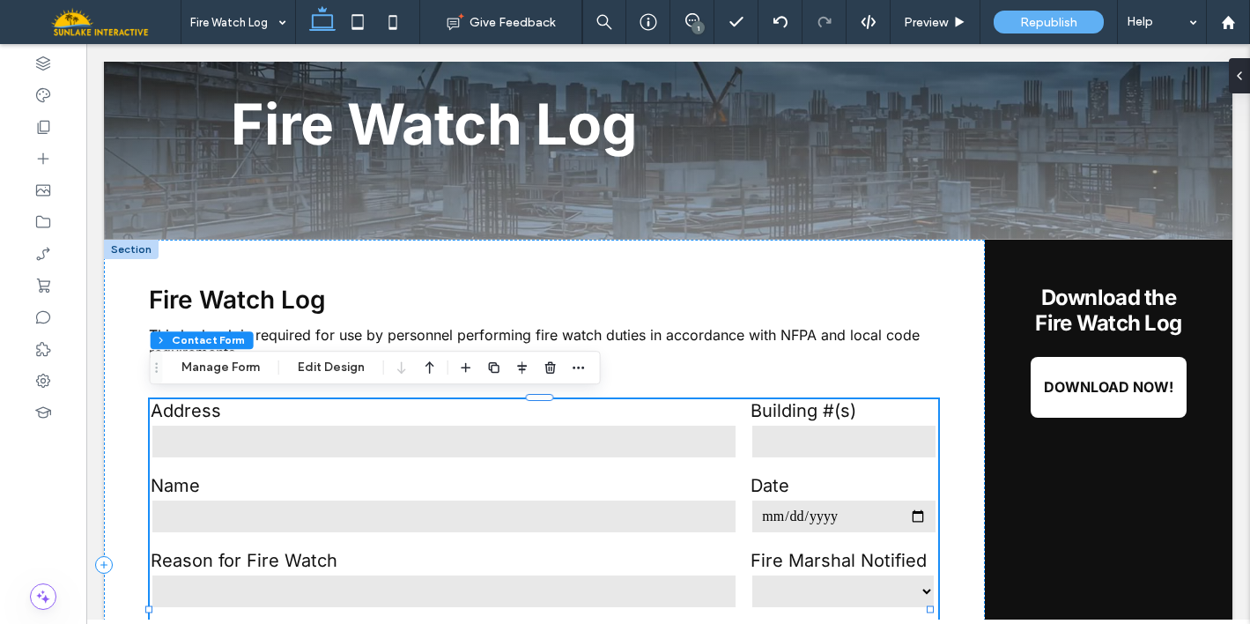
type input "*"
type input "***"
click at [1224, 22] on use at bounding box center [1227, 21] width 13 height 13
